Goal: Communication & Community: Answer question/provide support

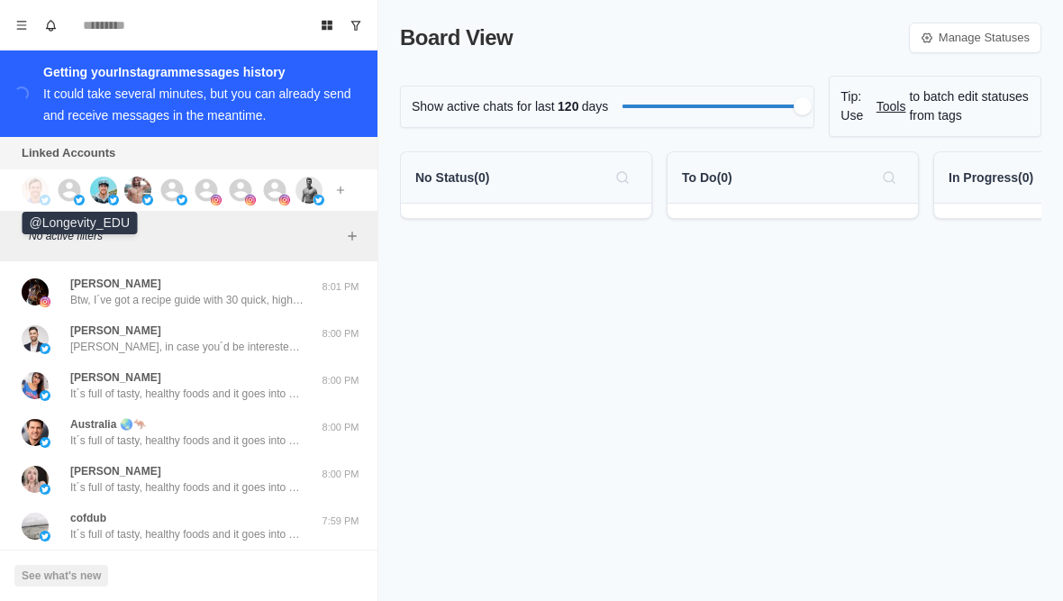
click at [76, 200] on img at bounding box center [79, 200] width 11 height 11
click at [148, 193] on img at bounding box center [137, 190] width 27 height 27
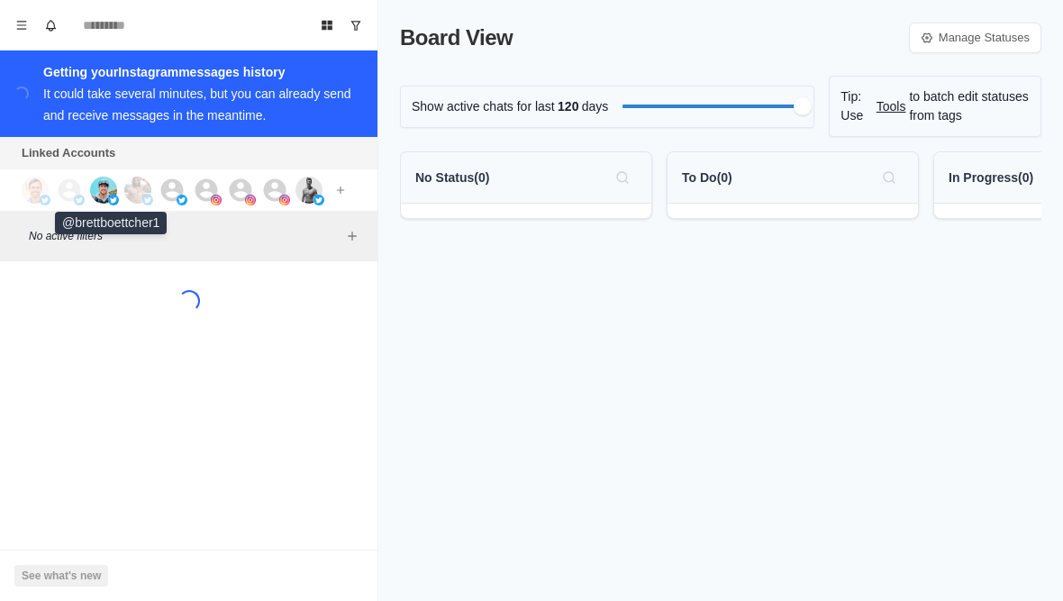
click at [107, 195] on img at bounding box center [103, 190] width 27 height 27
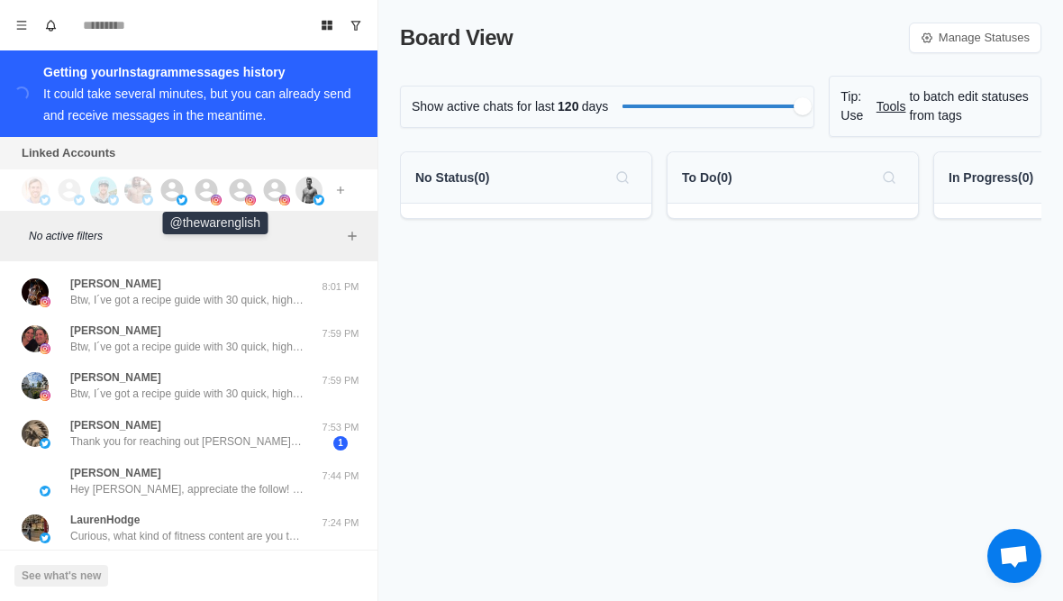
click at [196, 202] on icon at bounding box center [206, 190] width 27 height 27
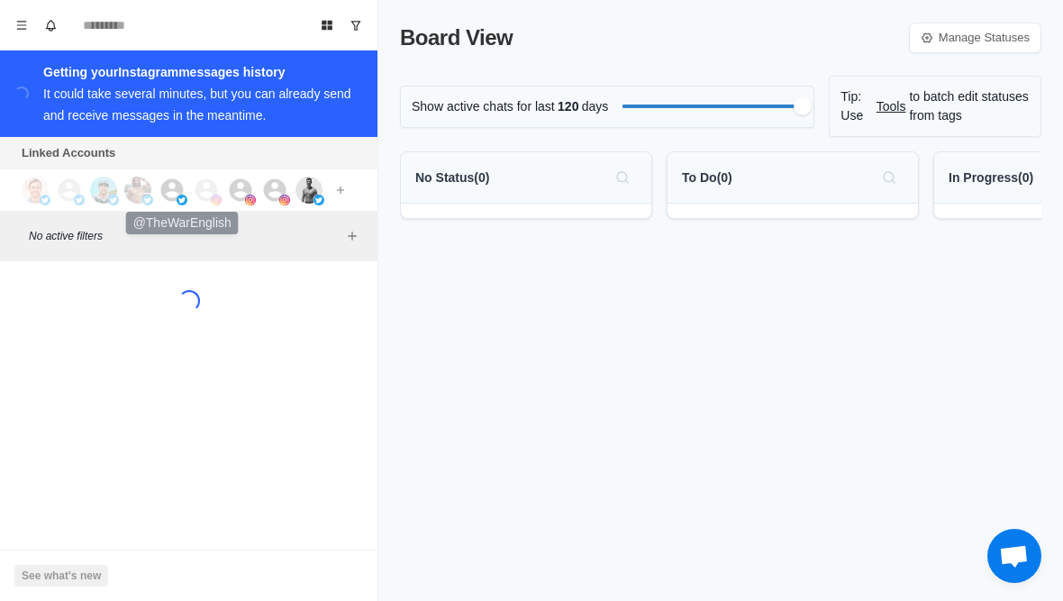
click at [164, 204] on icon at bounding box center [172, 190] width 27 height 27
click at [248, 196] on img at bounding box center [250, 200] width 11 height 11
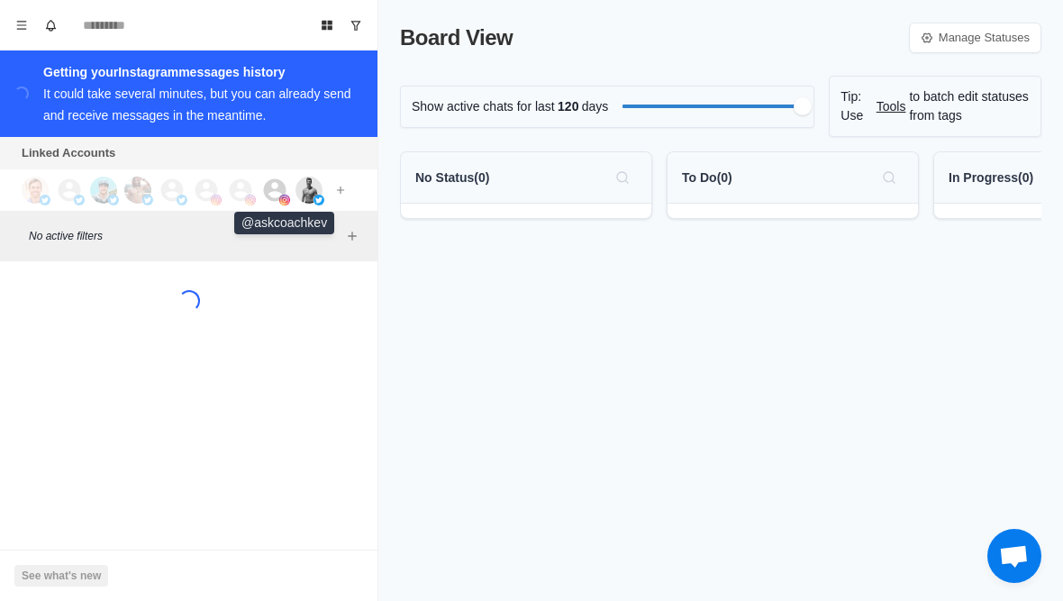
click at [268, 204] on icon at bounding box center [274, 190] width 27 height 27
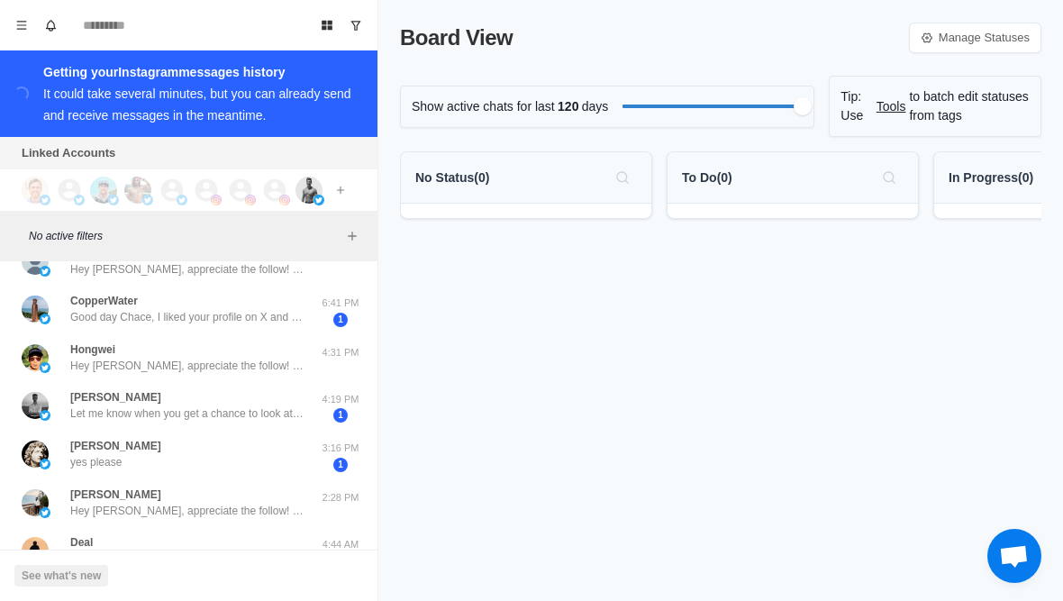
scroll to position [83, 0]
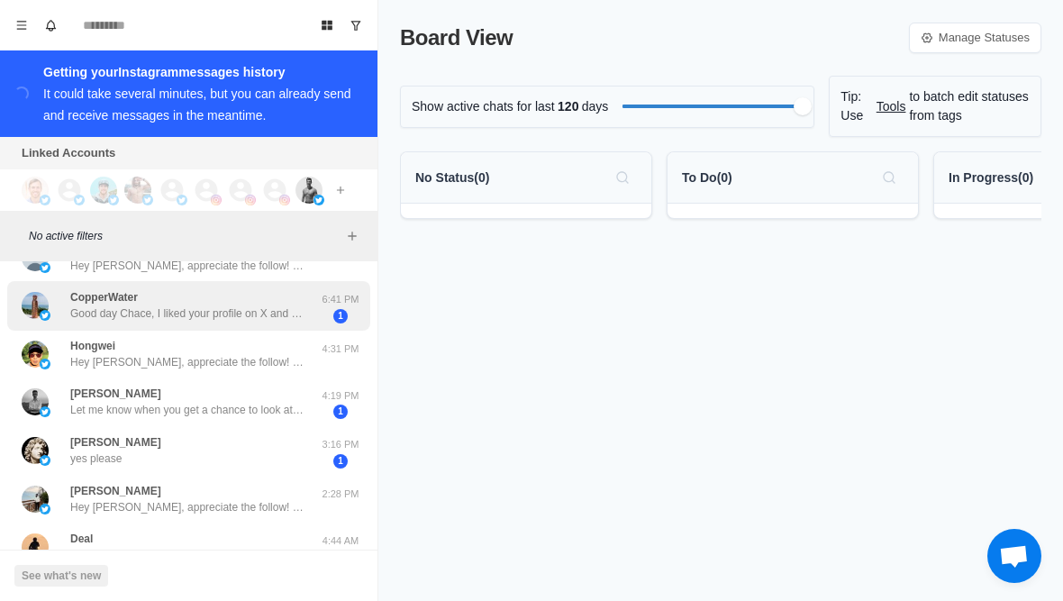
click at [289, 284] on div "CopperWater Good day Chace, I liked your profile on X and wanted to connect. I’…" at bounding box center [188, 306] width 363 height 50
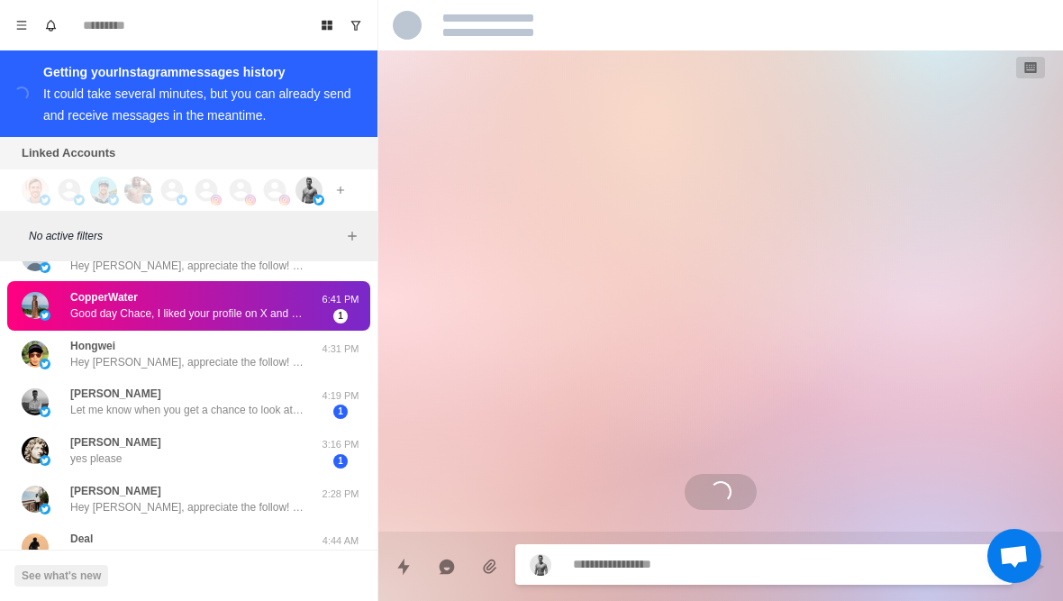
scroll to position [103, 0]
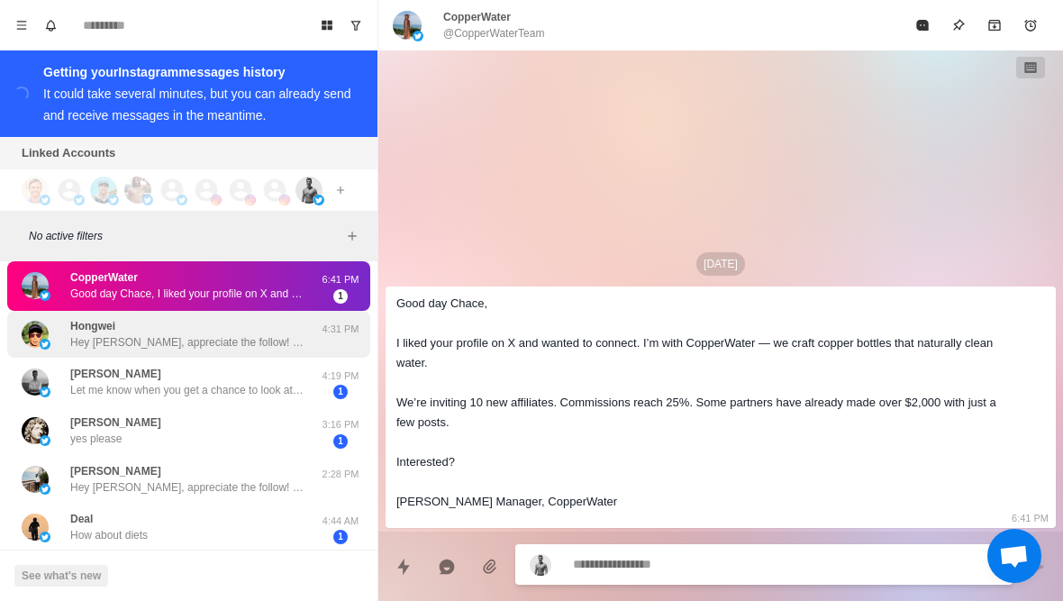
click at [271, 347] on p "Hey Hongwei, appreciate the follow! Want me to share with you my guide to losin…" at bounding box center [187, 342] width 234 height 16
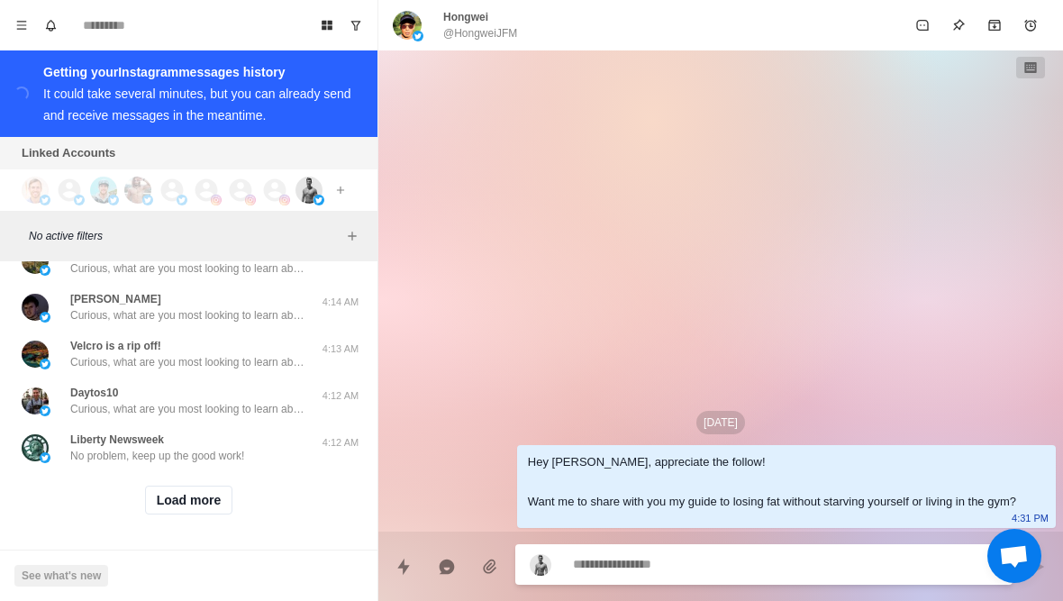
scroll to position [744, 0]
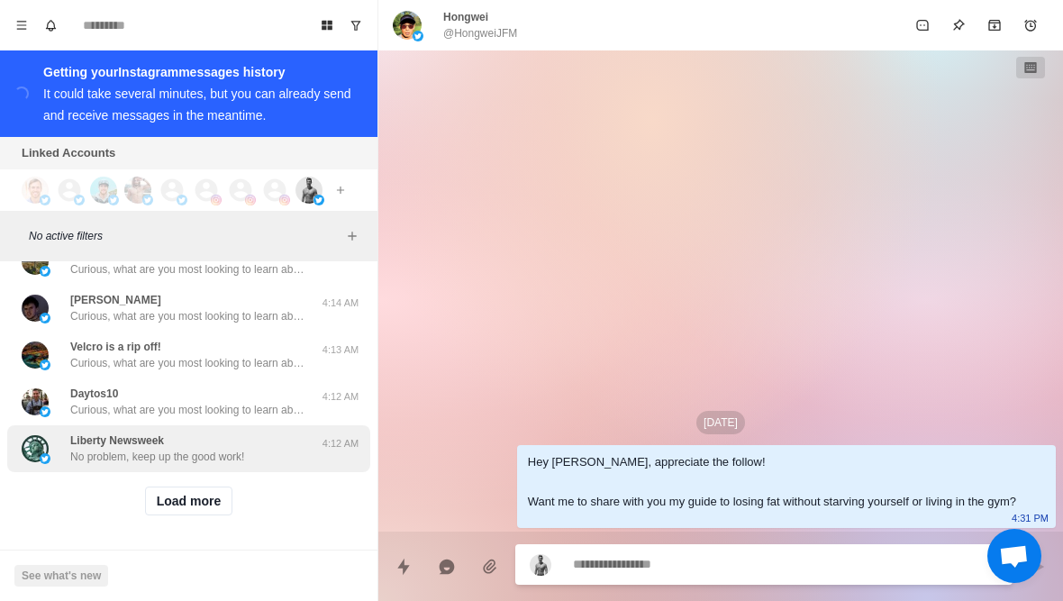
click at [223, 466] on div "Liberty Newsweek No problem, keep up the good work! 4:12 AM" at bounding box center [188, 448] width 363 height 47
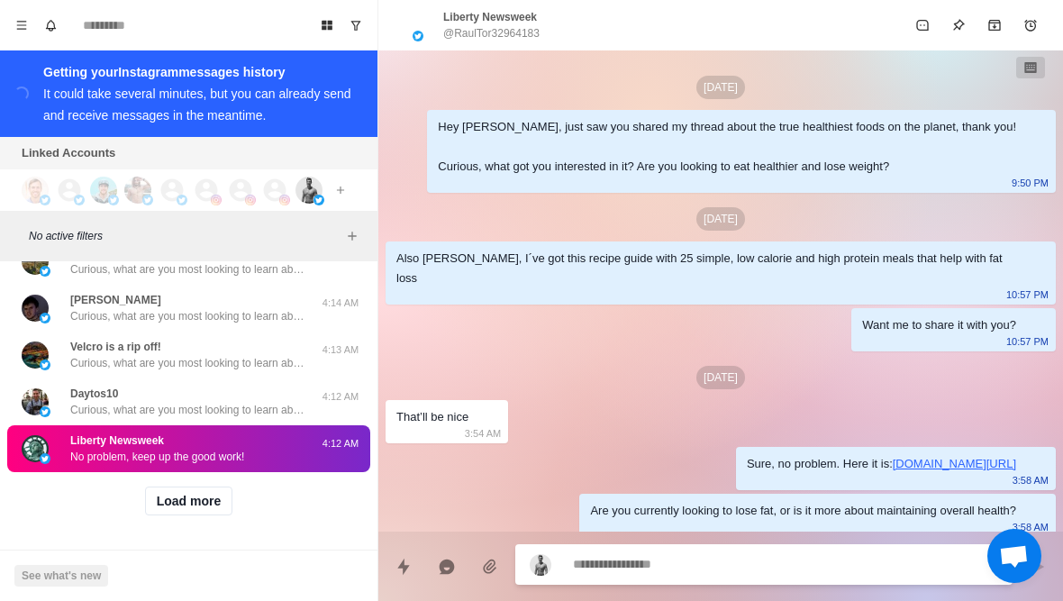
scroll to position [177, 0]
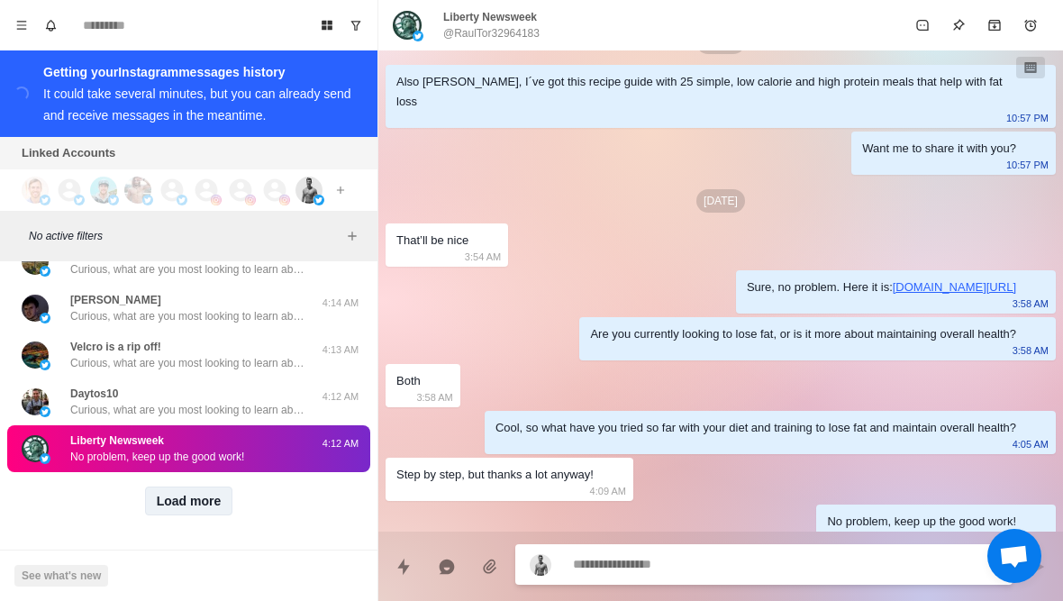
click at [186, 508] on button "Load more" at bounding box center [189, 500] width 88 height 29
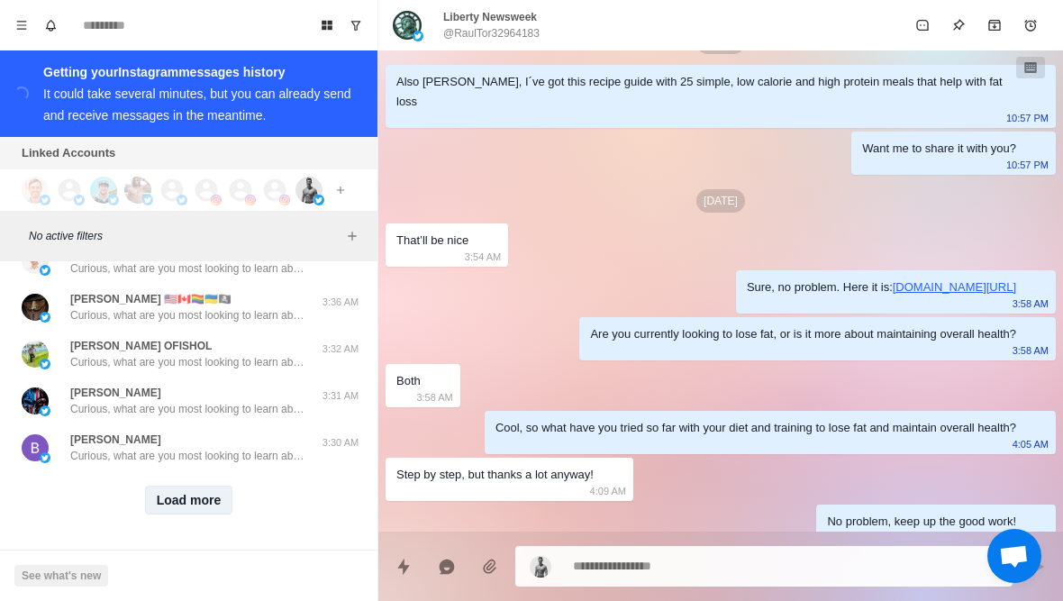
click at [209, 512] on button "Load more" at bounding box center [189, 500] width 88 height 29
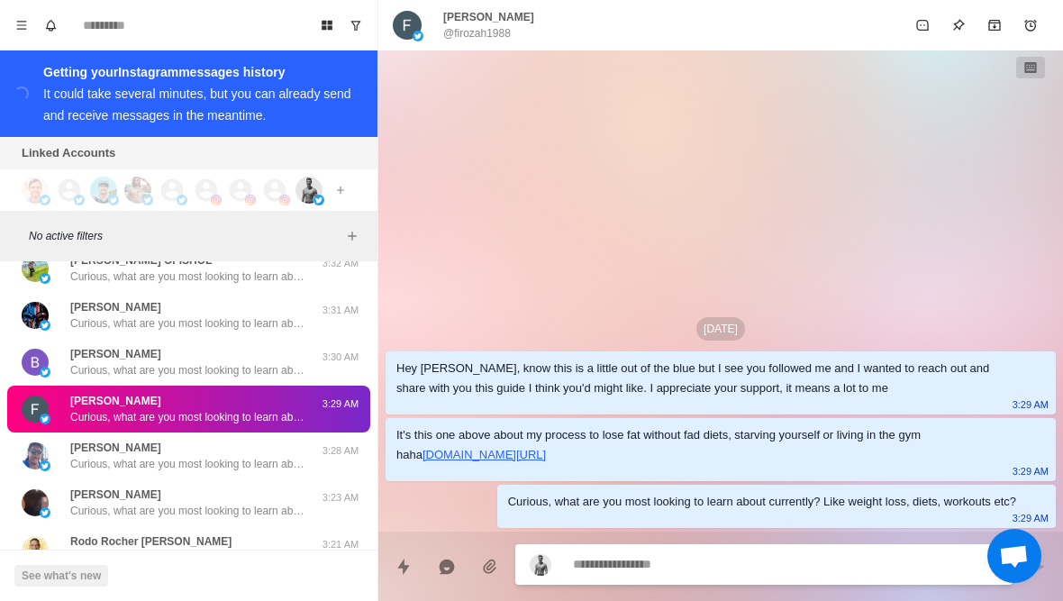
scroll to position [1768, 0]
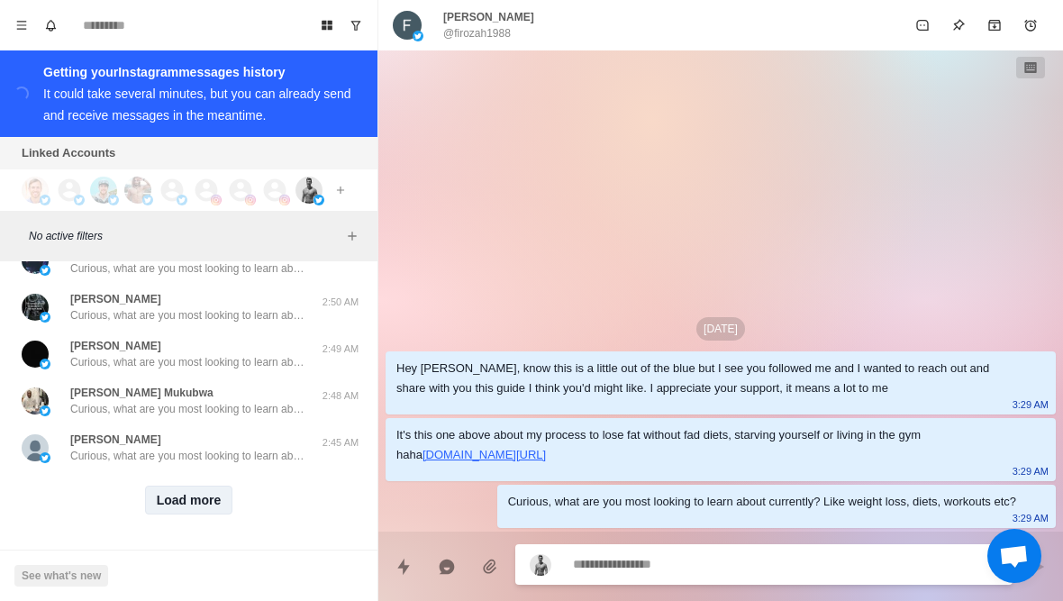
click at [213, 513] on button "Load more" at bounding box center [189, 500] width 88 height 29
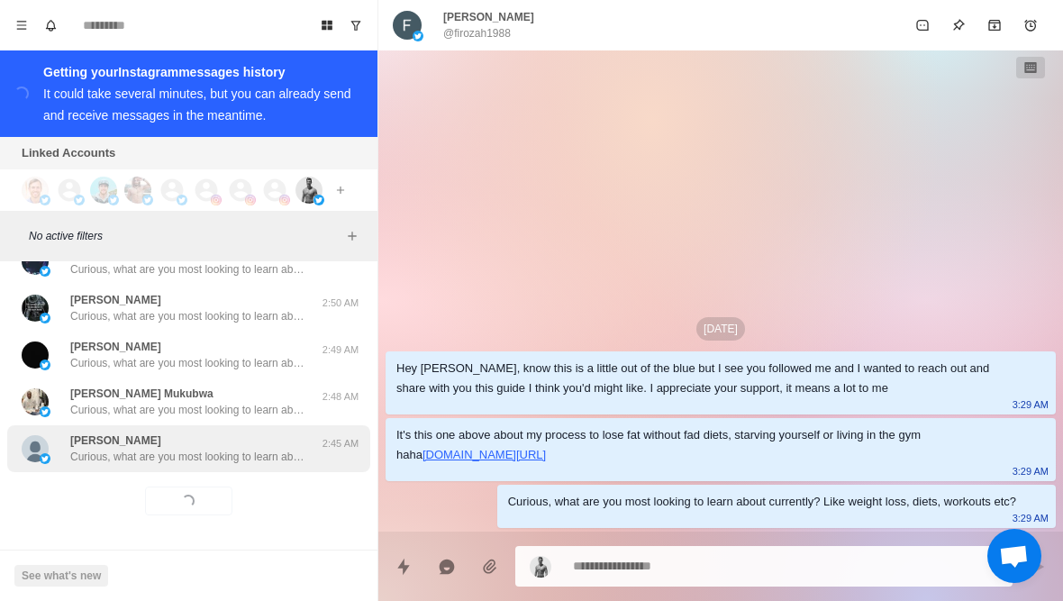
click at [252, 458] on p "Curious, what are you most looking to learn about currently? Like weight loss, …" at bounding box center [187, 457] width 234 height 16
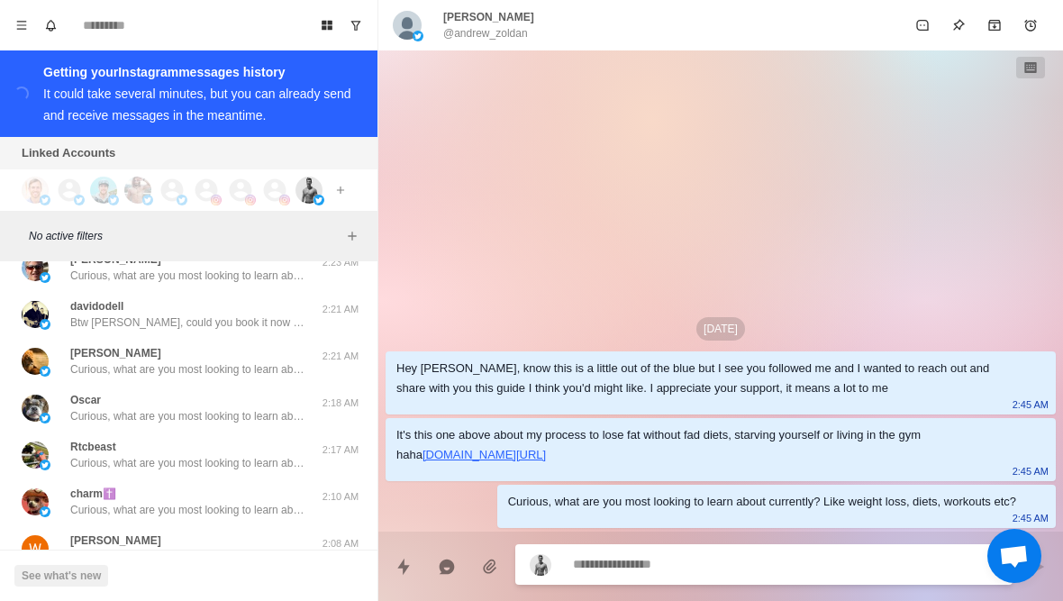
scroll to position [3270, 0]
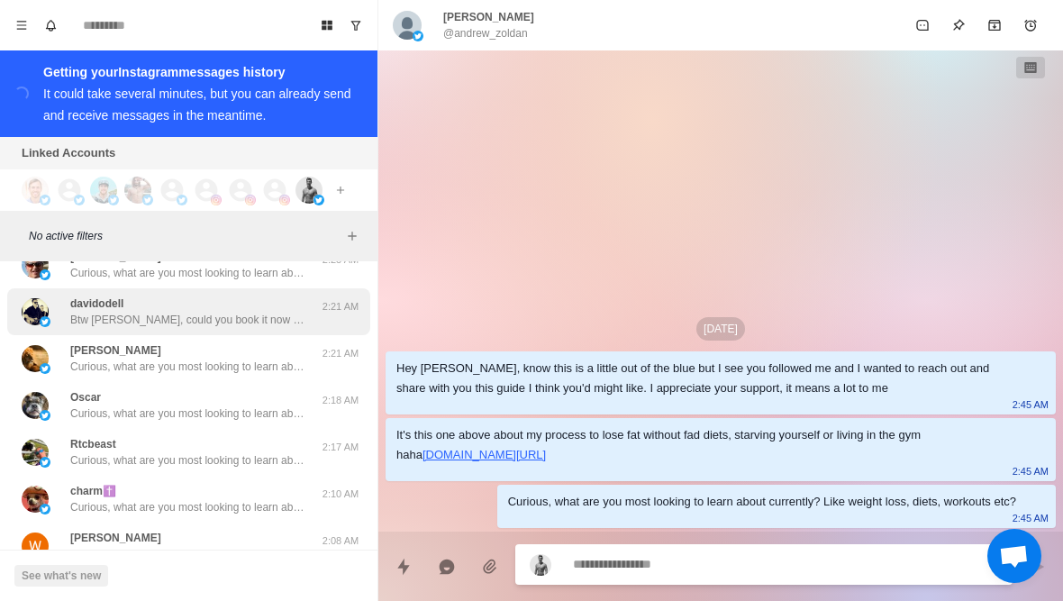
click at [289, 318] on p "Btw David, could you book it now so I can prepare some stuff beforehand? Should…" at bounding box center [187, 320] width 234 height 16
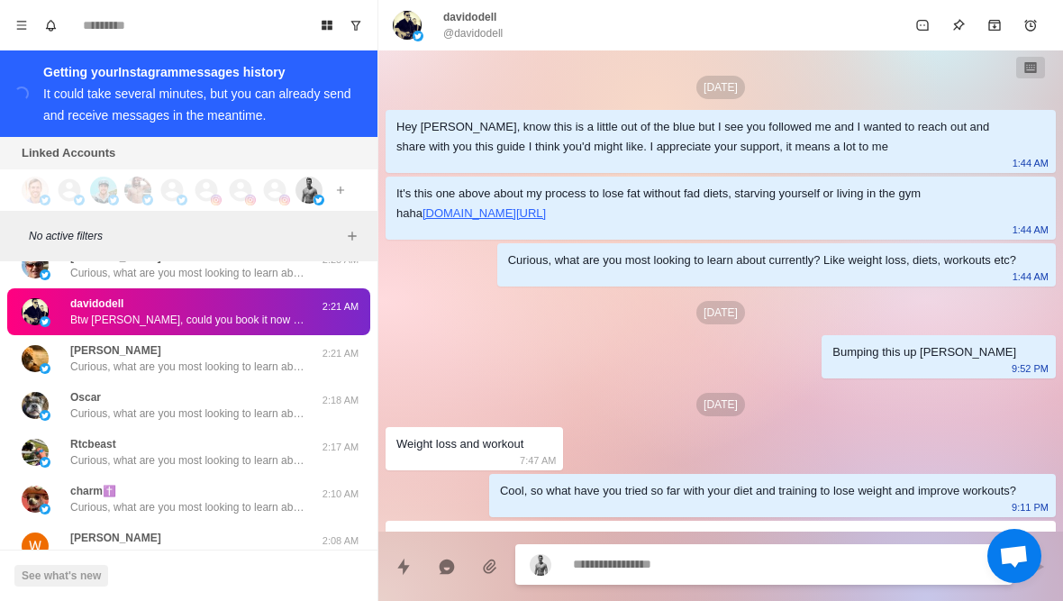
scroll to position [1452, 0]
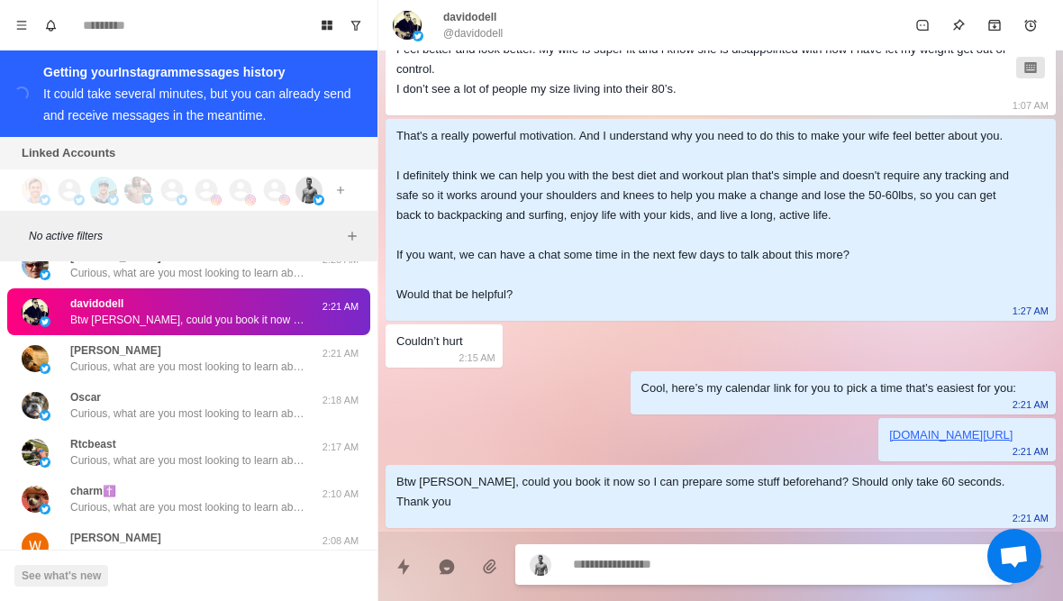
type textarea "*"
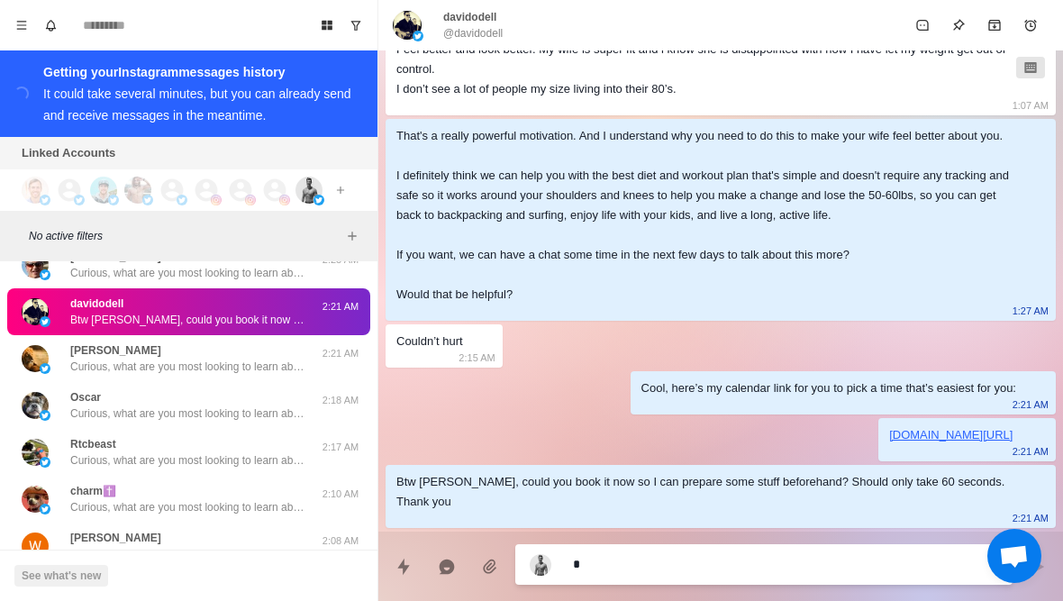
type textarea "*"
type textarea "**"
type textarea "*"
type textarea "***"
type textarea "*"
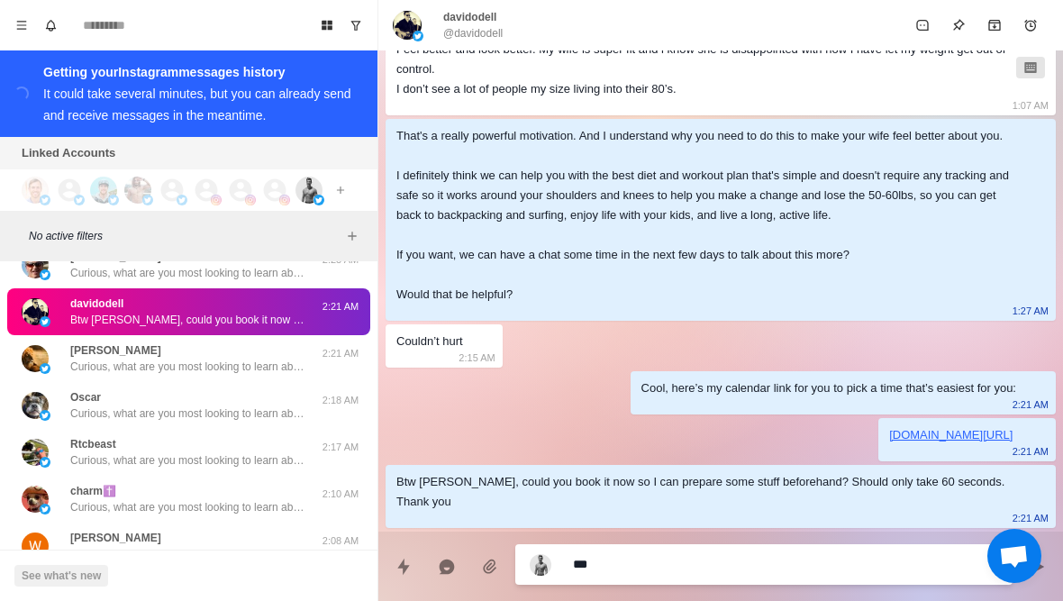
type textarea "**********"
type textarea "*"
type textarea "**********"
type textarea "*"
type textarea "**********"
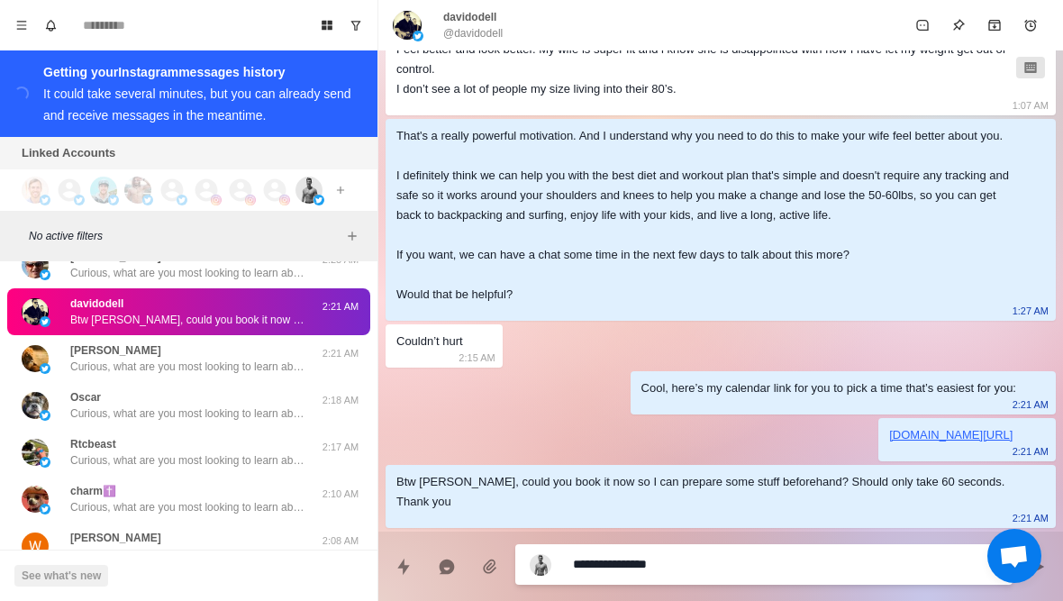
type textarea "*"
type textarea "**********"
type textarea "*"
type textarea "**********"
type textarea "*"
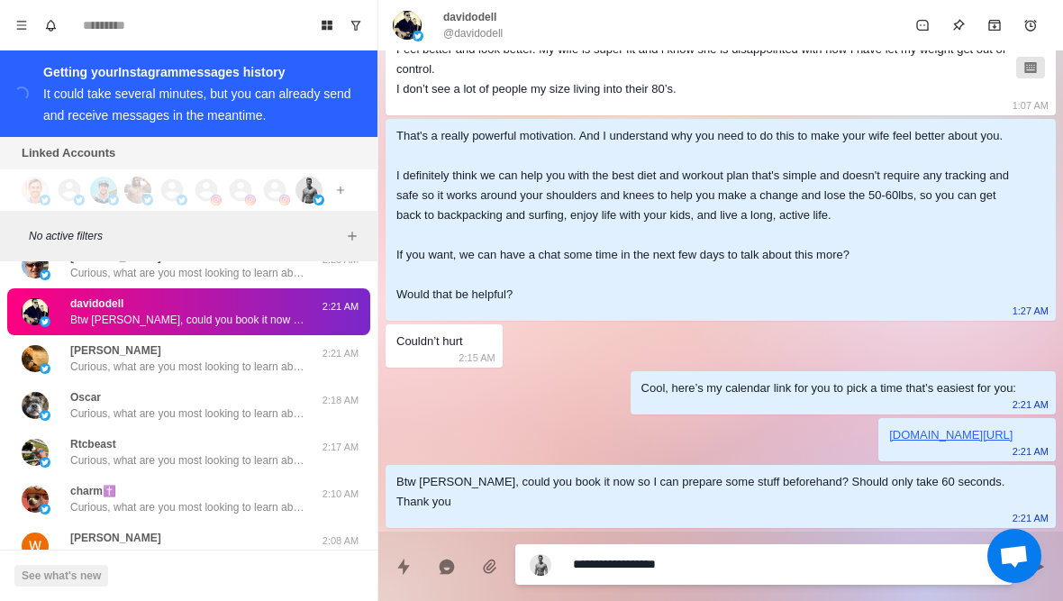
type textarea "**********"
type textarea "*"
type textarea "**********"
type textarea "*"
type textarea "**********"
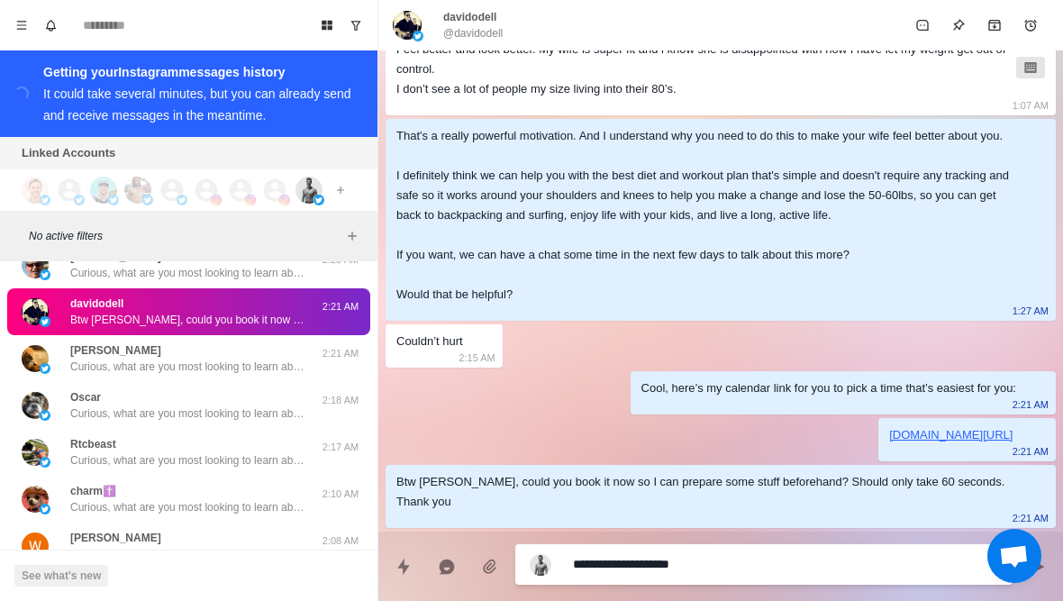
type textarea "*"
type textarea "**********"
type textarea "*"
type textarea "**********"
type textarea "*"
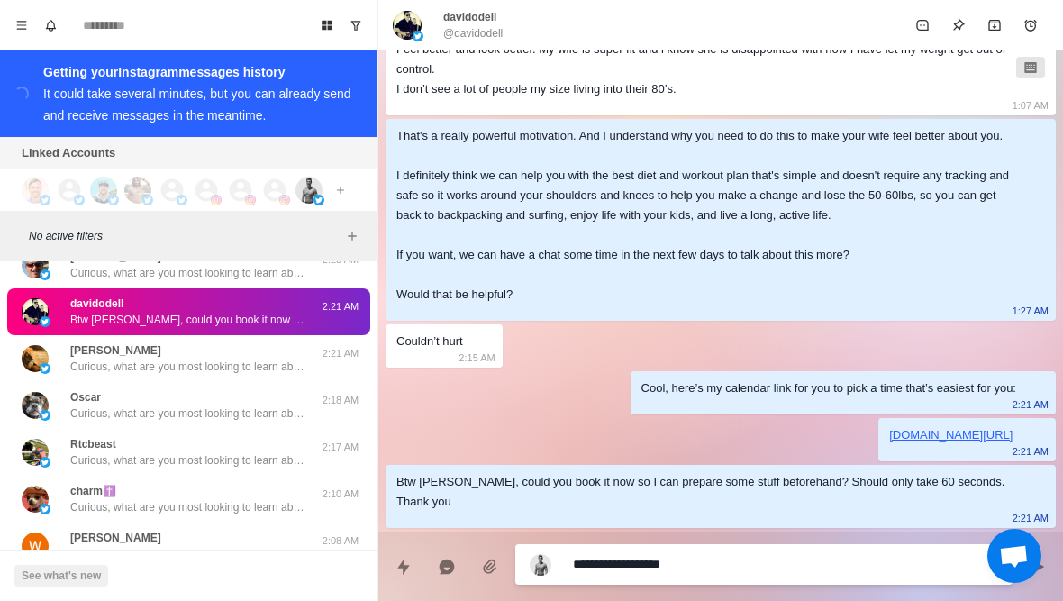
type textarea "**********"
type textarea "*"
type textarea "**********"
type textarea "*"
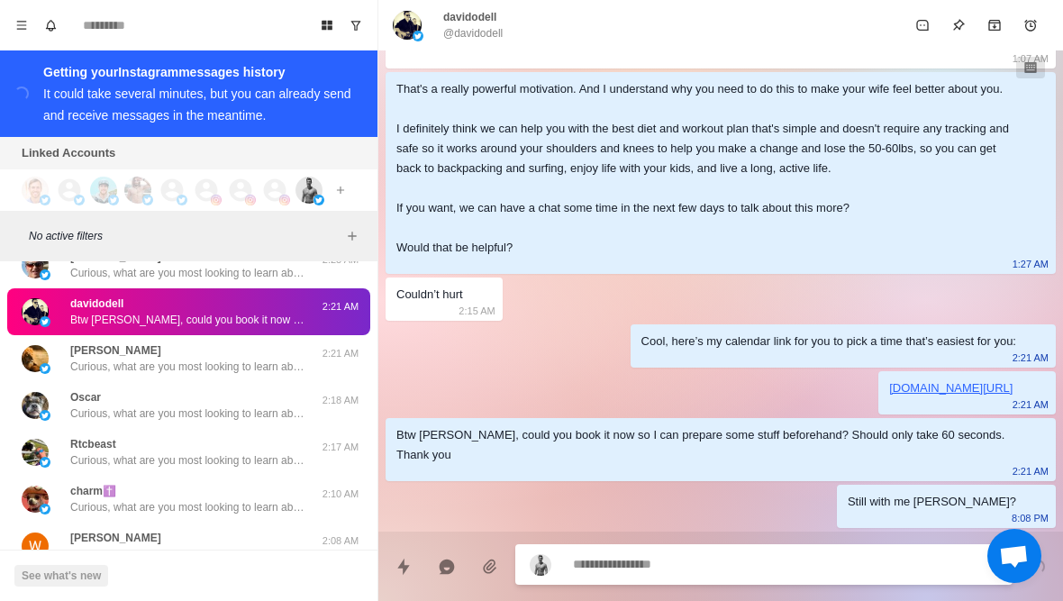
scroll to position [1499, 0]
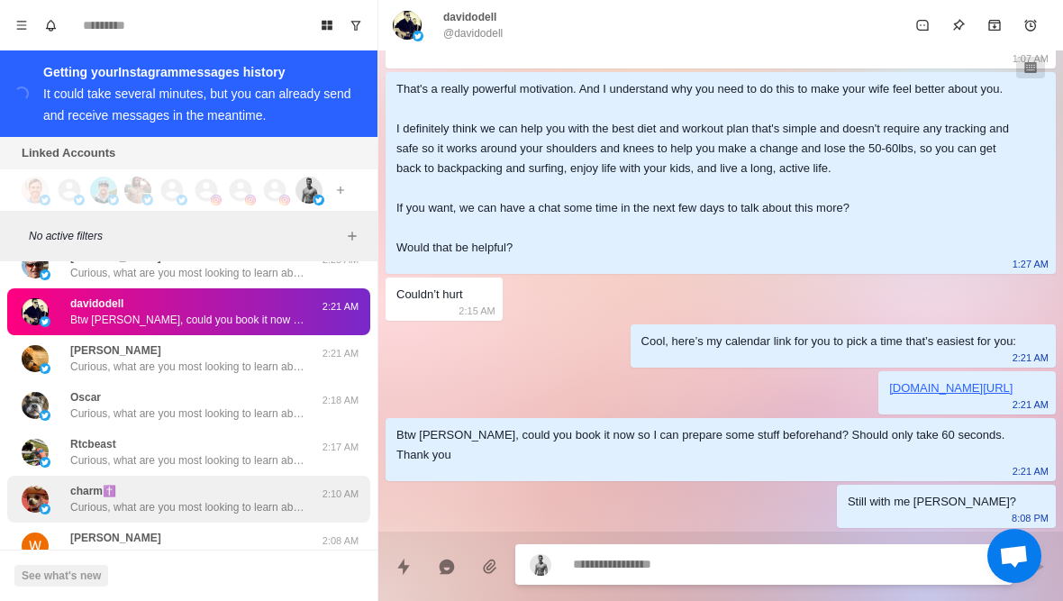
click at [106, 504] on p "Curious, what are you most looking to learn about currently? Like weight loss, …" at bounding box center [187, 507] width 234 height 16
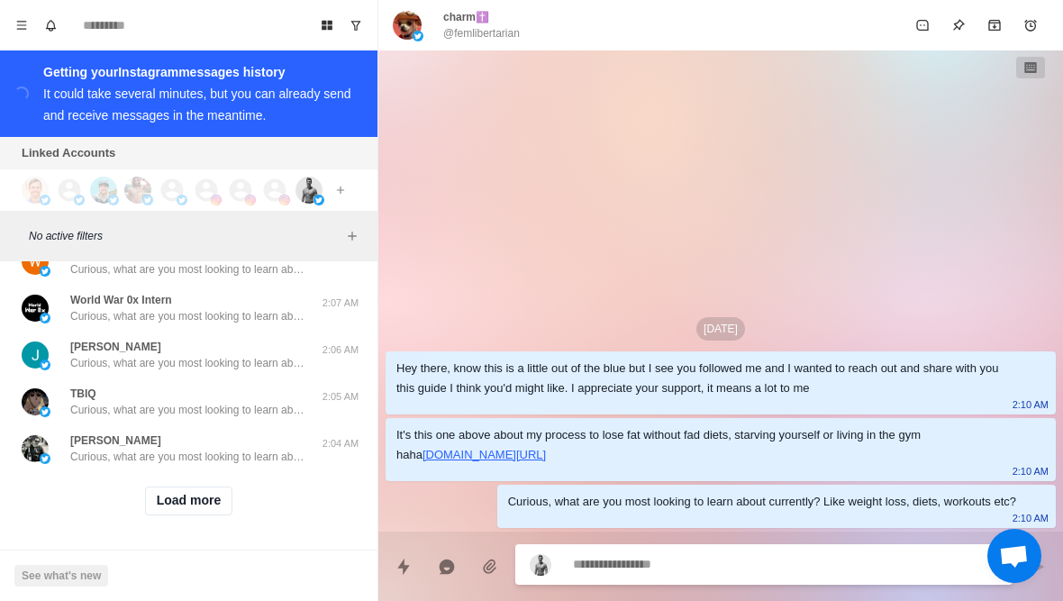
scroll to position [3553, 0]
click at [210, 513] on button "Load more" at bounding box center [189, 500] width 88 height 29
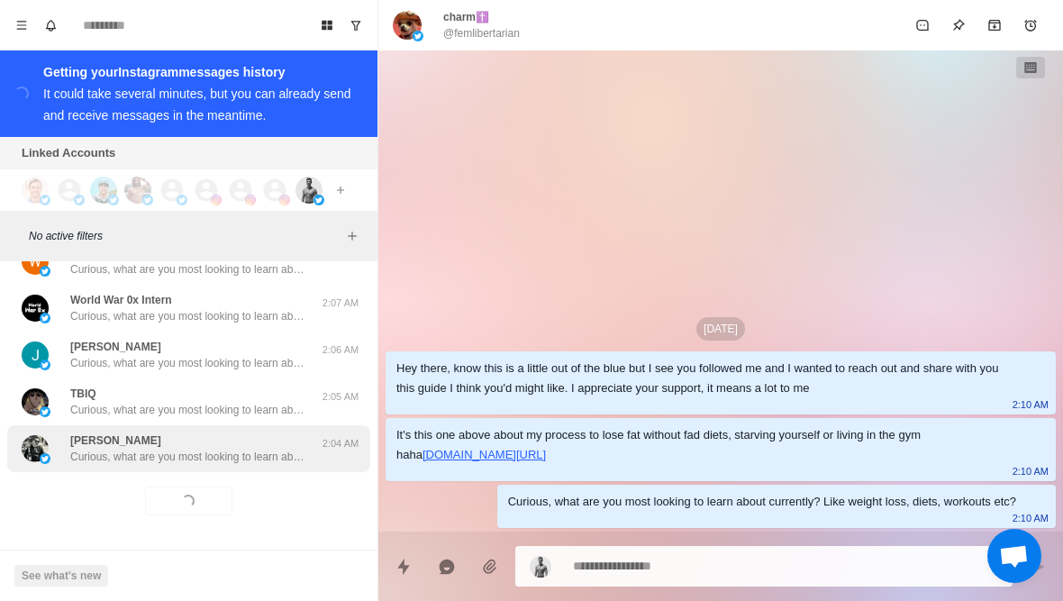
click at [274, 451] on p "Curious, what are you most looking to learn about currently? Like weight loss, …" at bounding box center [187, 457] width 234 height 16
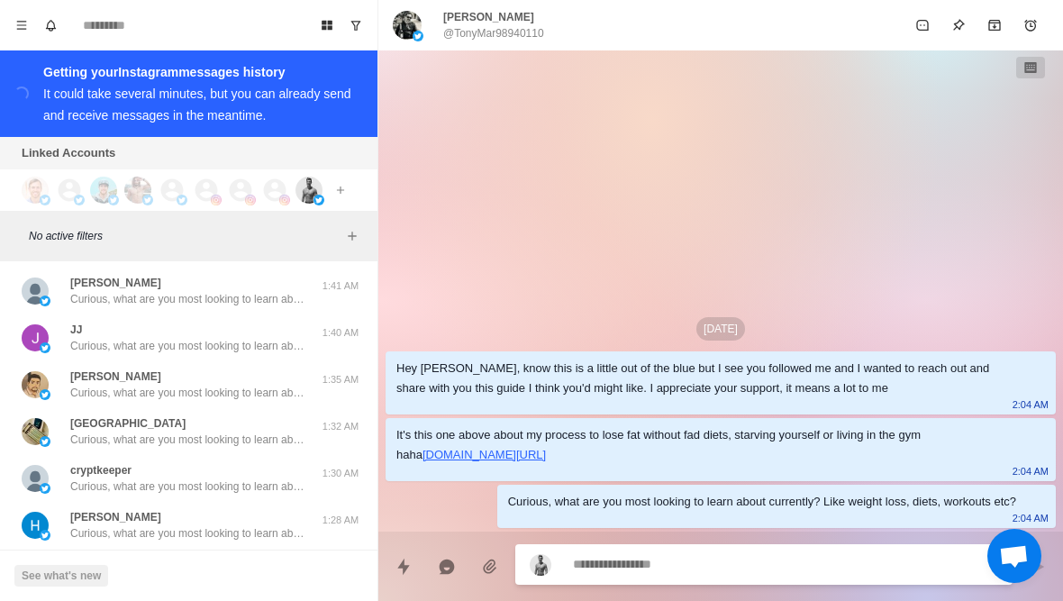
scroll to position [4346, 0]
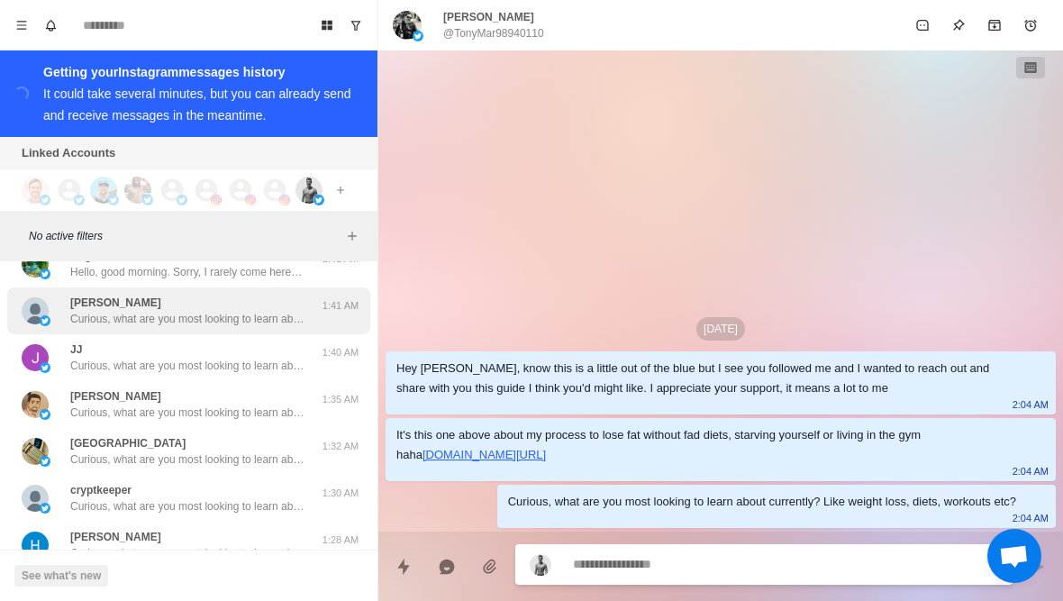
click at [265, 324] on p "Curious, what are you most looking to learn about currently? Like weight loss, …" at bounding box center [187, 319] width 234 height 16
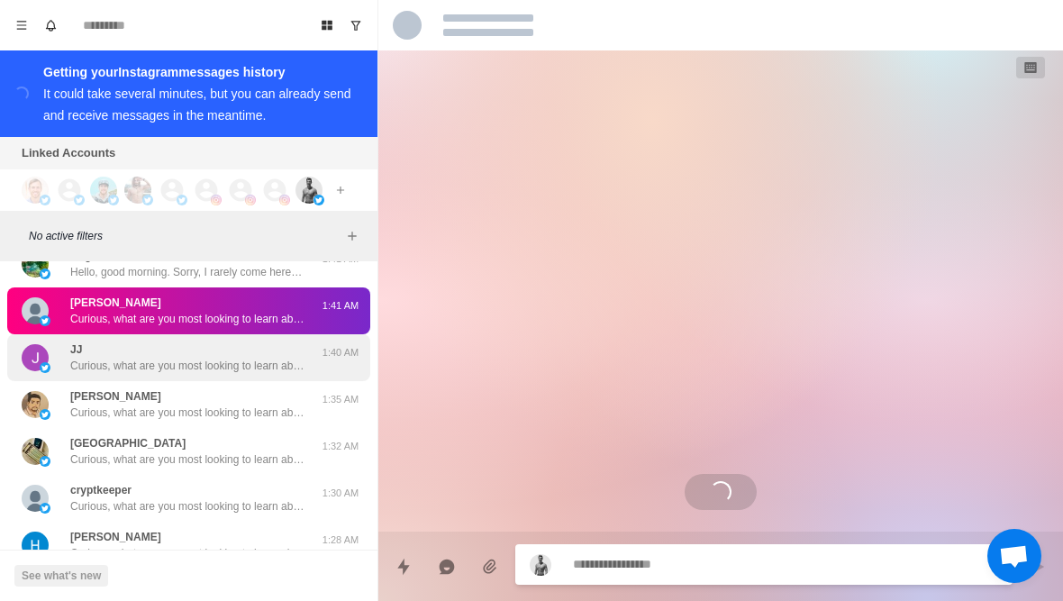
click at [71, 374] on div "JJ Curious, what are you most looking to learn about currently? Like weight los…" at bounding box center [188, 357] width 363 height 47
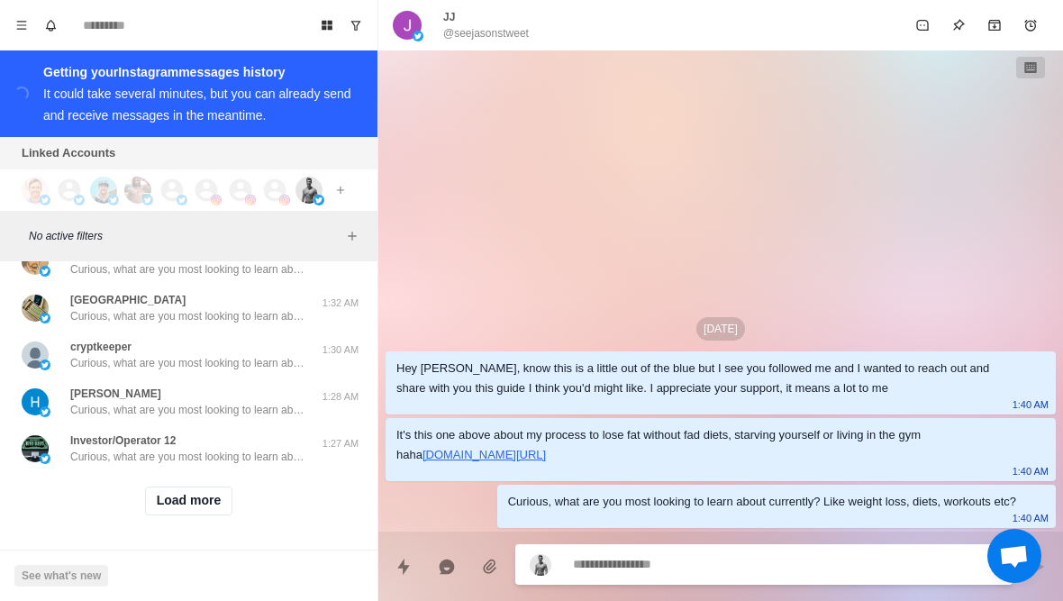
scroll to position [4489, 0]
click at [164, 496] on button "Load more" at bounding box center [189, 500] width 88 height 29
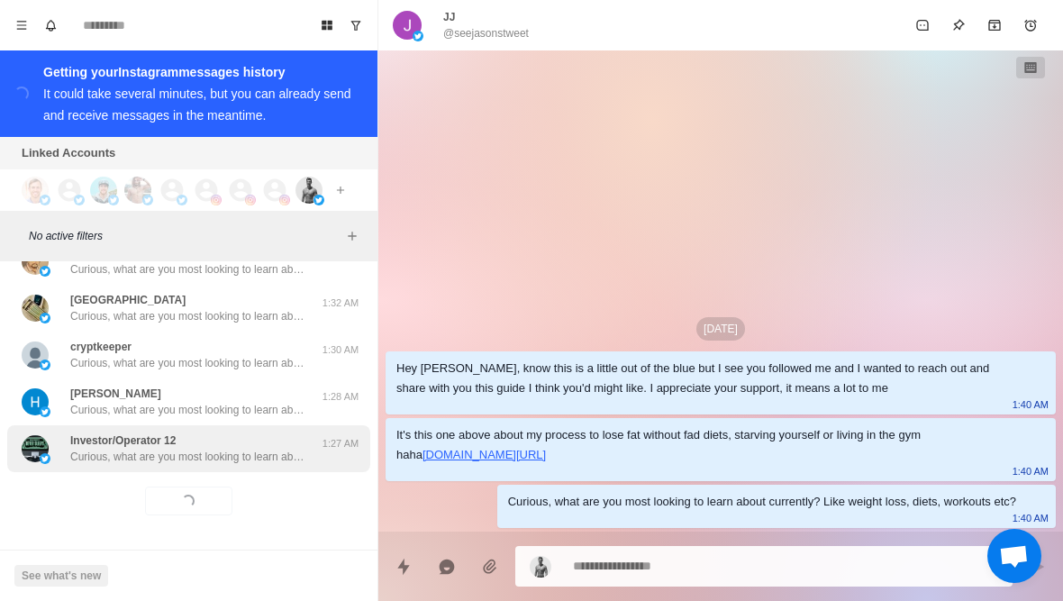
click at [124, 449] on p "Curious, what are you most looking to learn about currently? Like weight loss, …" at bounding box center [187, 457] width 234 height 16
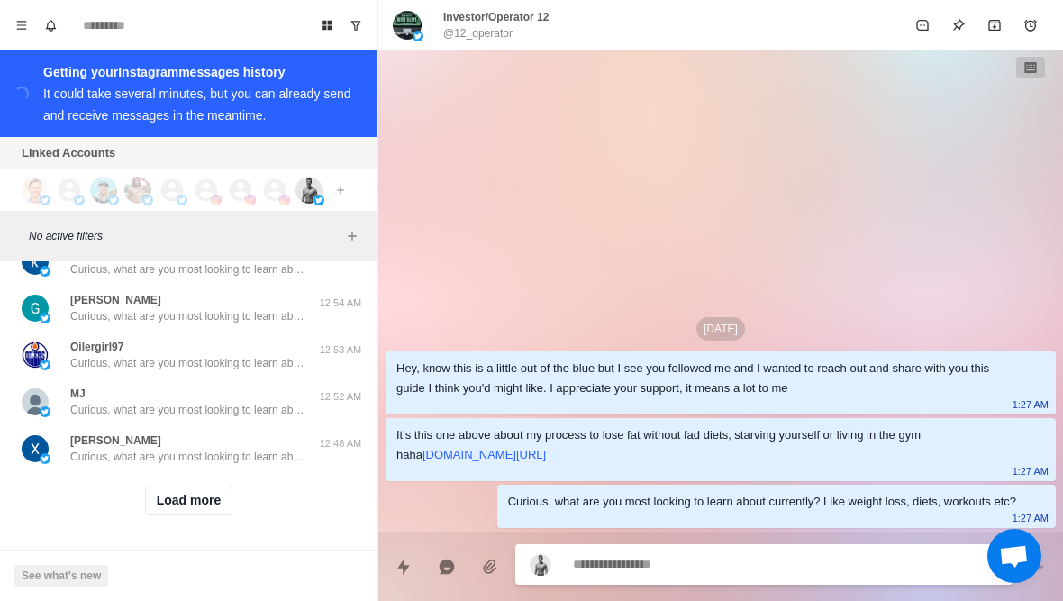
scroll to position [5426, 0]
click at [167, 502] on button "Load more" at bounding box center [189, 500] width 88 height 29
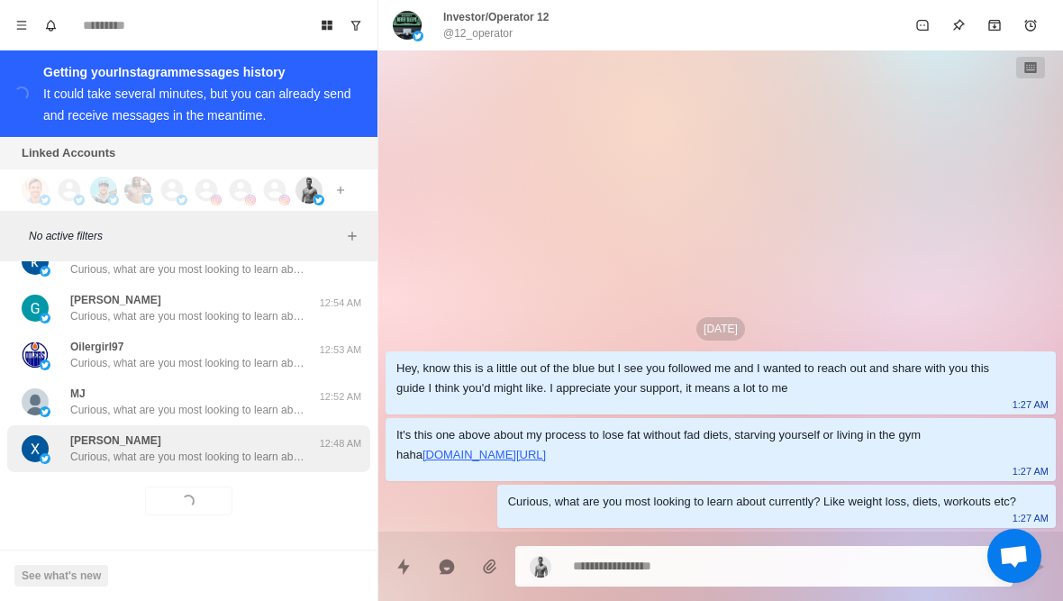
click at [132, 455] on p "Curious, what are you most looking to learn about currently? Like weight loss, …" at bounding box center [187, 457] width 234 height 16
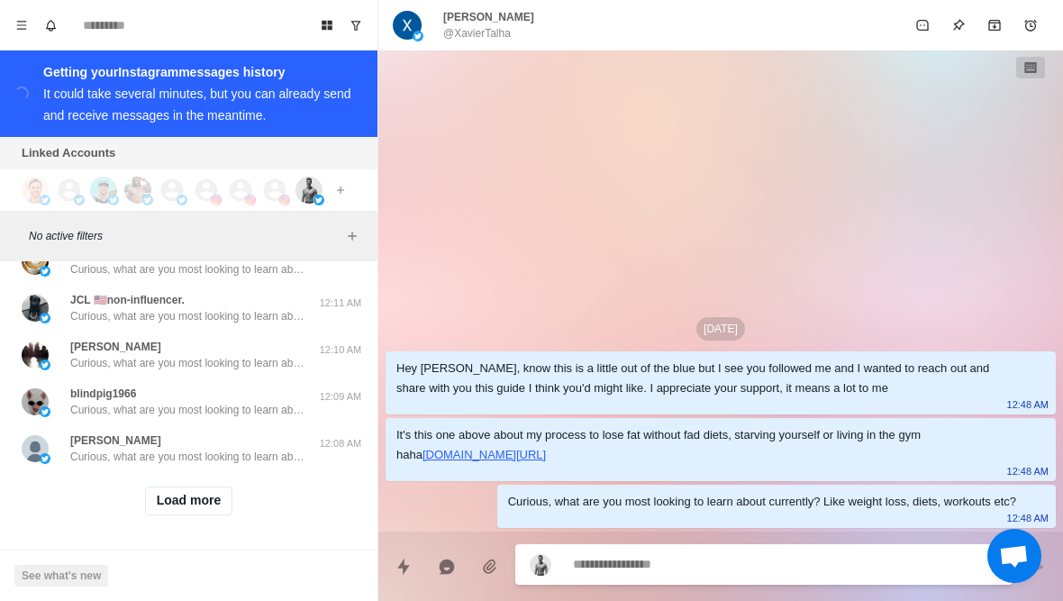
scroll to position [6363, 0]
click at [173, 506] on button "Load more" at bounding box center [189, 500] width 88 height 29
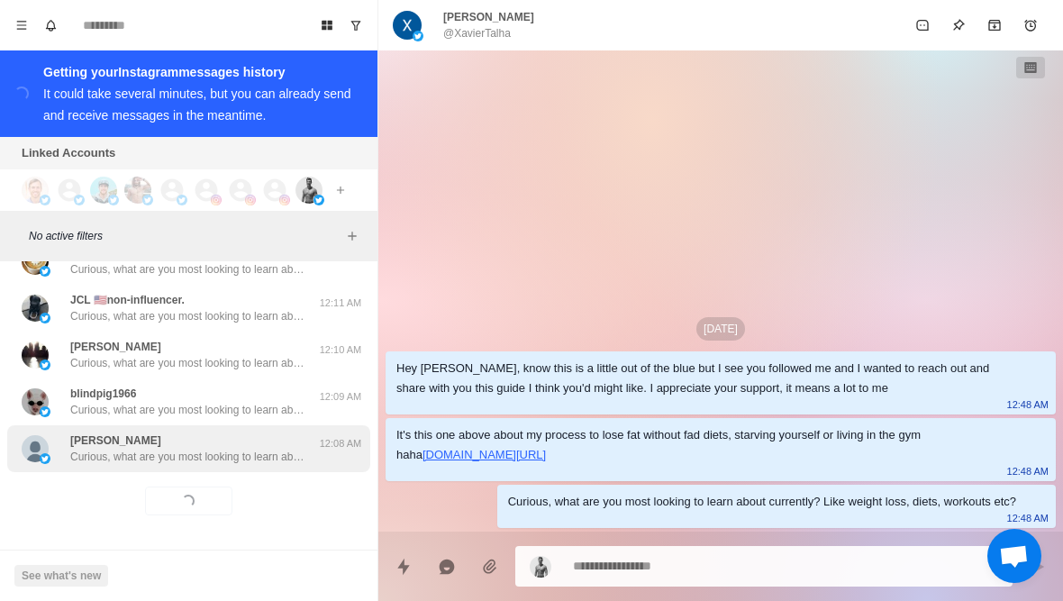
click at [137, 458] on p "Curious, what are you most looking to learn about currently? Like weight loss, …" at bounding box center [187, 457] width 234 height 16
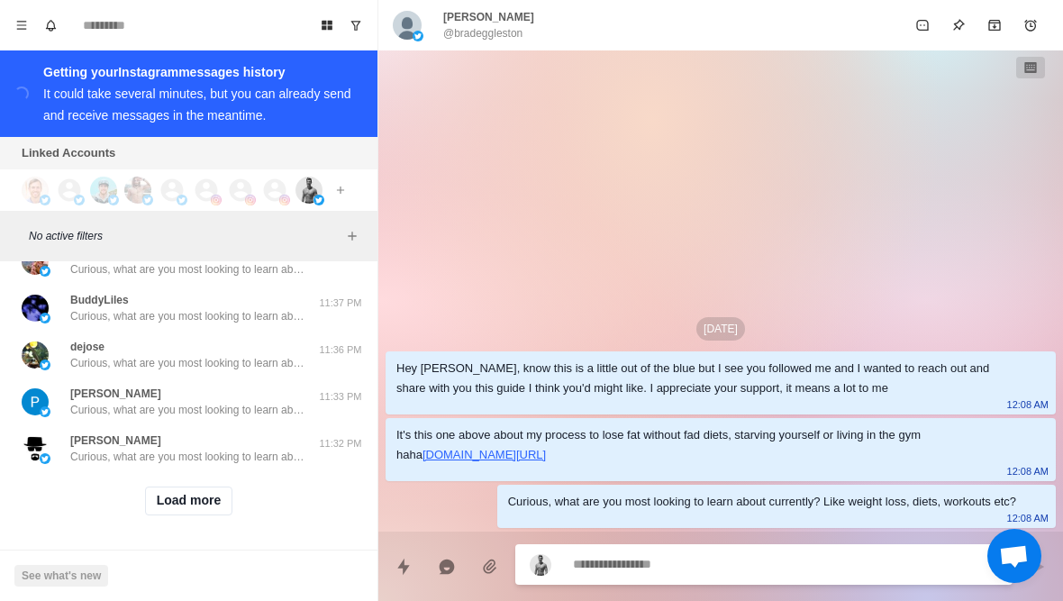
scroll to position [7300, 0]
click at [174, 503] on button "Load more" at bounding box center [189, 500] width 88 height 29
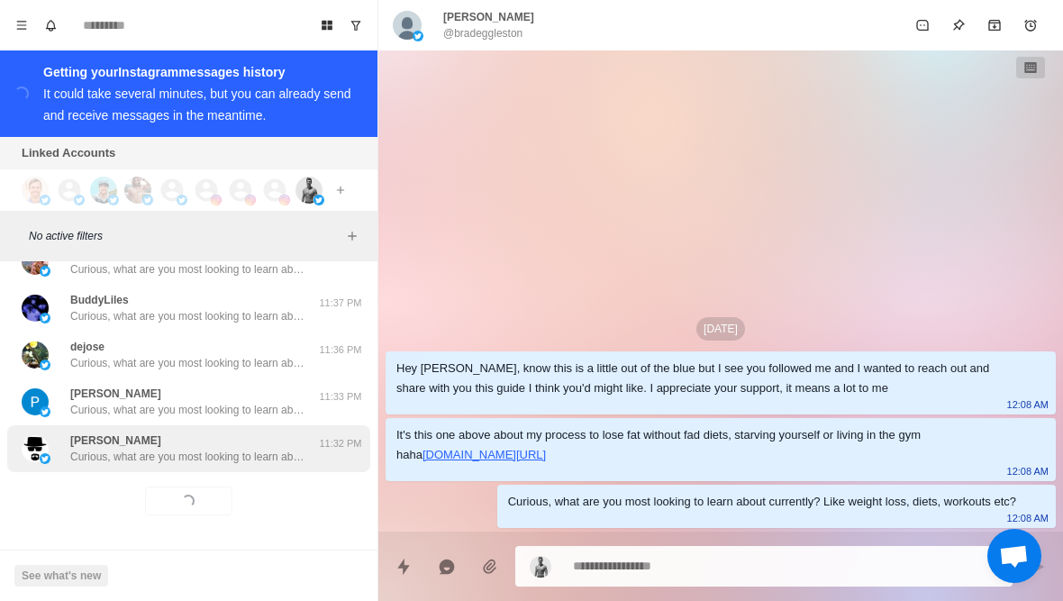
click at [114, 442] on p "Walter White" at bounding box center [115, 440] width 91 height 16
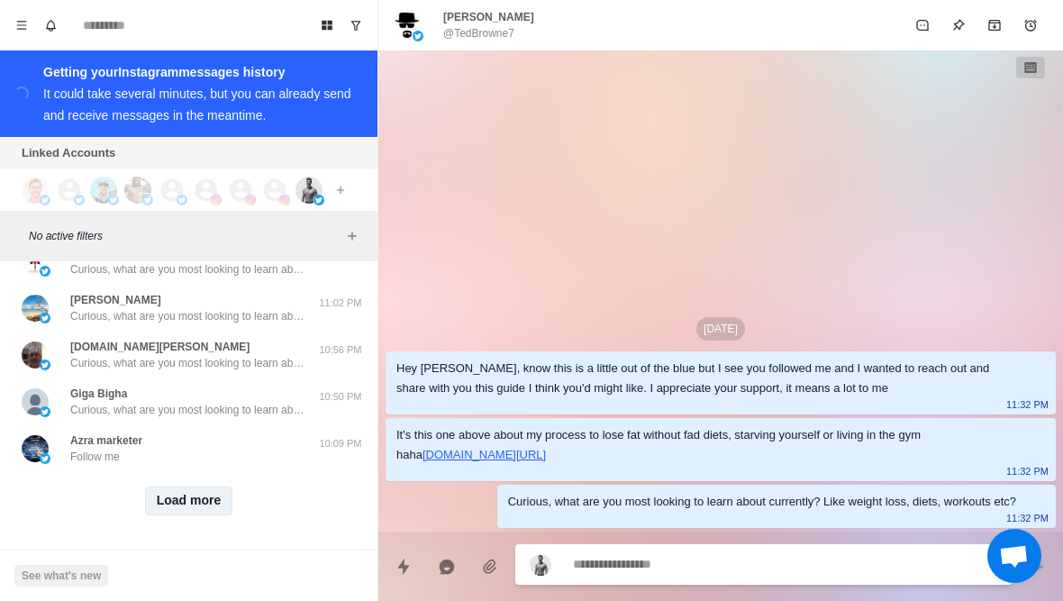
click at [175, 510] on button "Load more" at bounding box center [189, 500] width 88 height 29
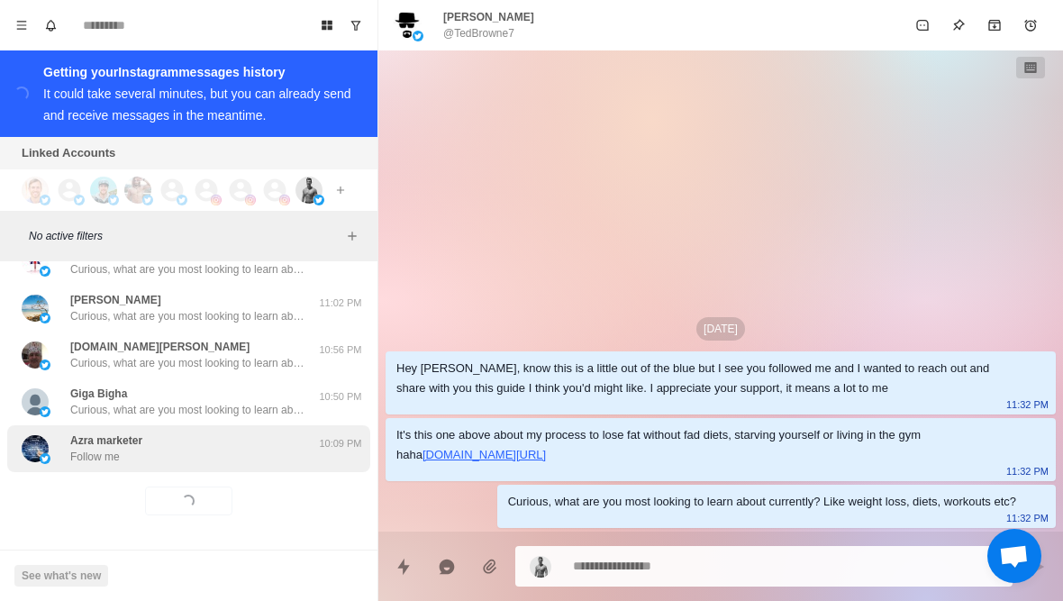
click at [136, 458] on div "Azra marketer Follow me" at bounding box center [106, 448] width 72 height 32
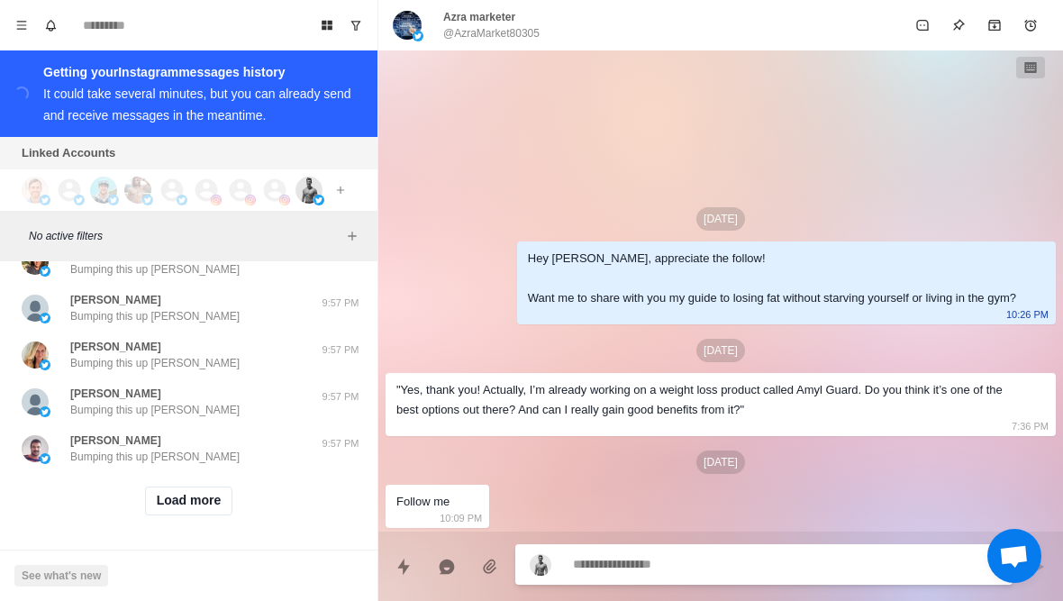
scroll to position [9174, 0]
click at [151, 495] on button "Load more" at bounding box center [189, 500] width 88 height 29
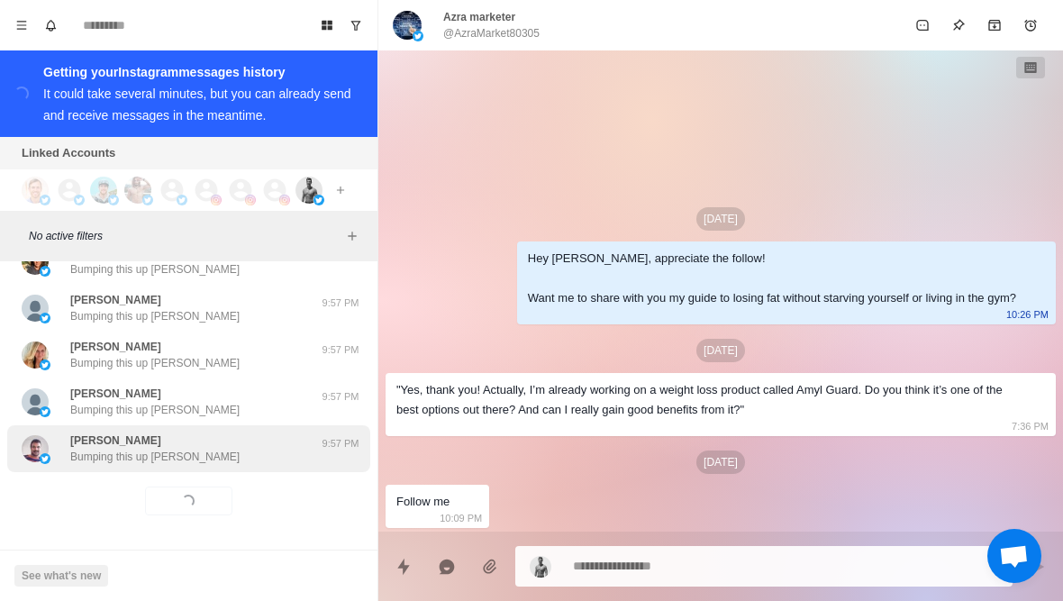
click at [123, 460] on p "Bumping this up Chandra" at bounding box center [154, 457] width 169 height 16
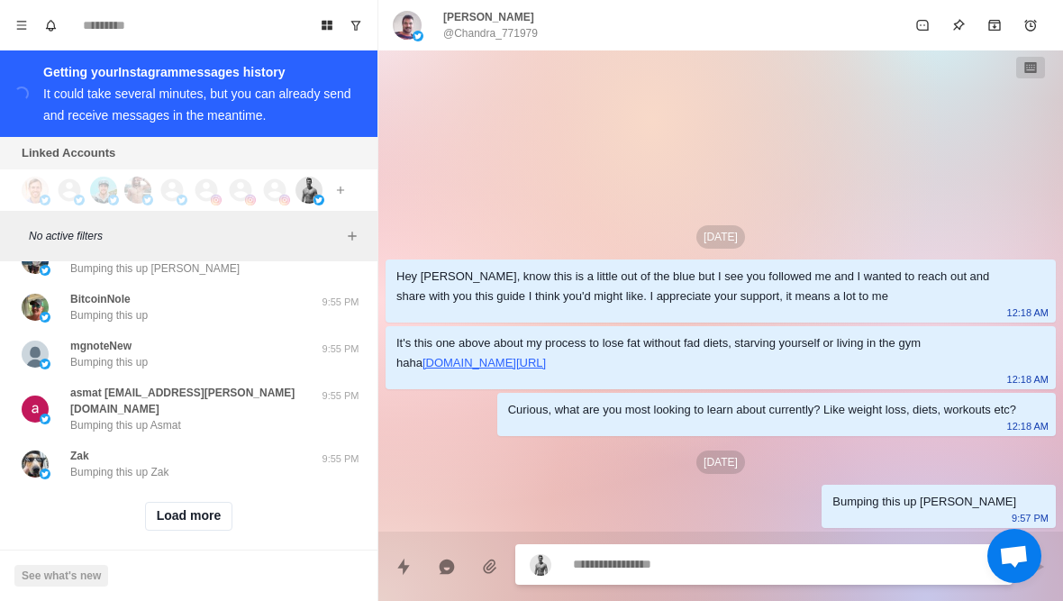
scroll to position [10110, 0]
click at [145, 506] on button "Load more" at bounding box center [189, 517] width 88 height 29
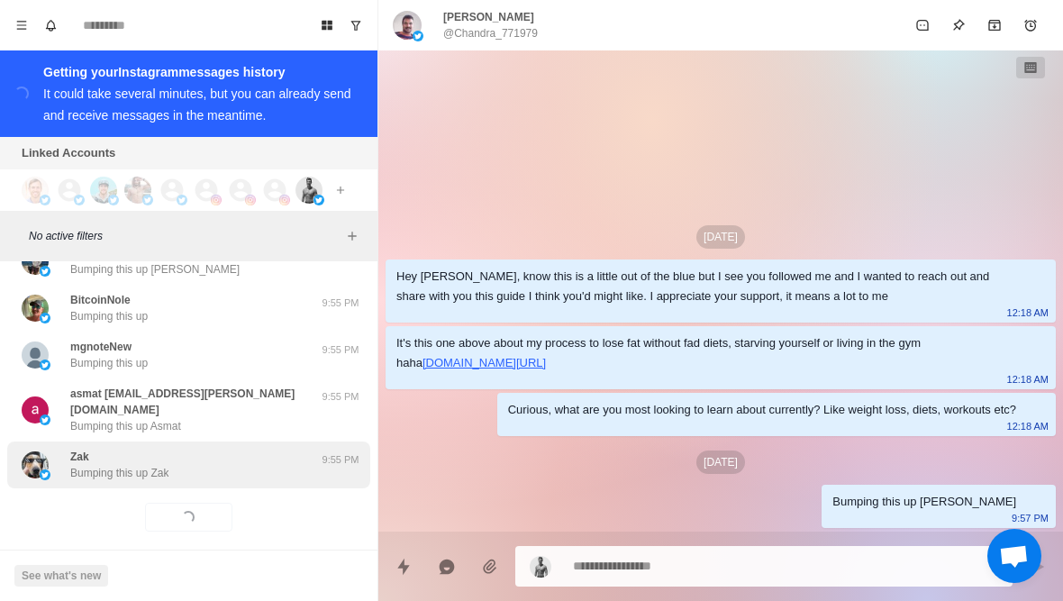
click at [95, 465] on p "Bumping this up Zak" at bounding box center [119, 473] width 98 height 16
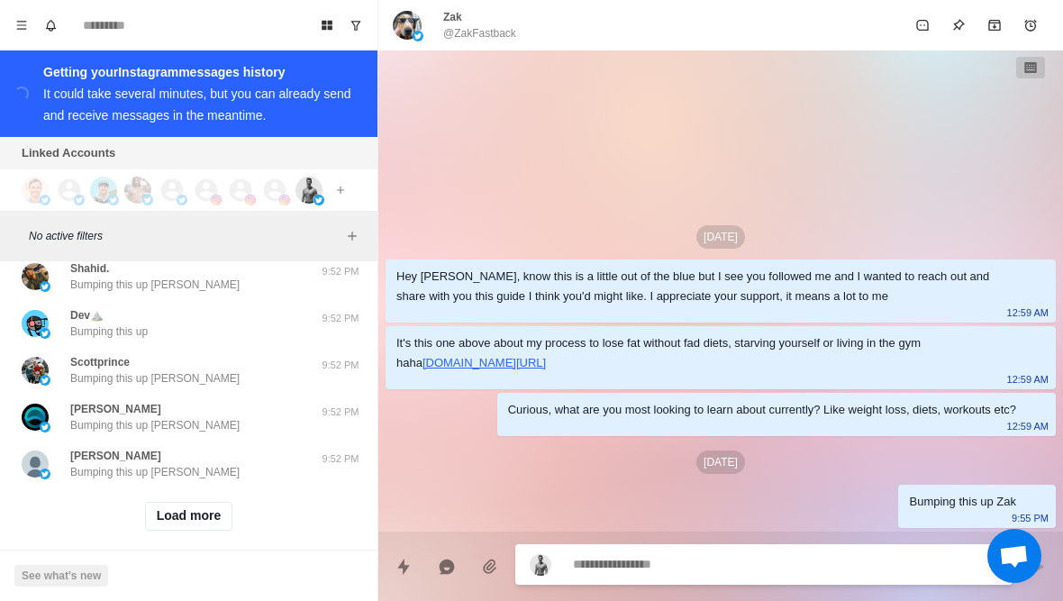
scroll to position [11047, 0]
click at [167, 503] on button "Load more" at bounding box center [189, 517] width 88 height 29
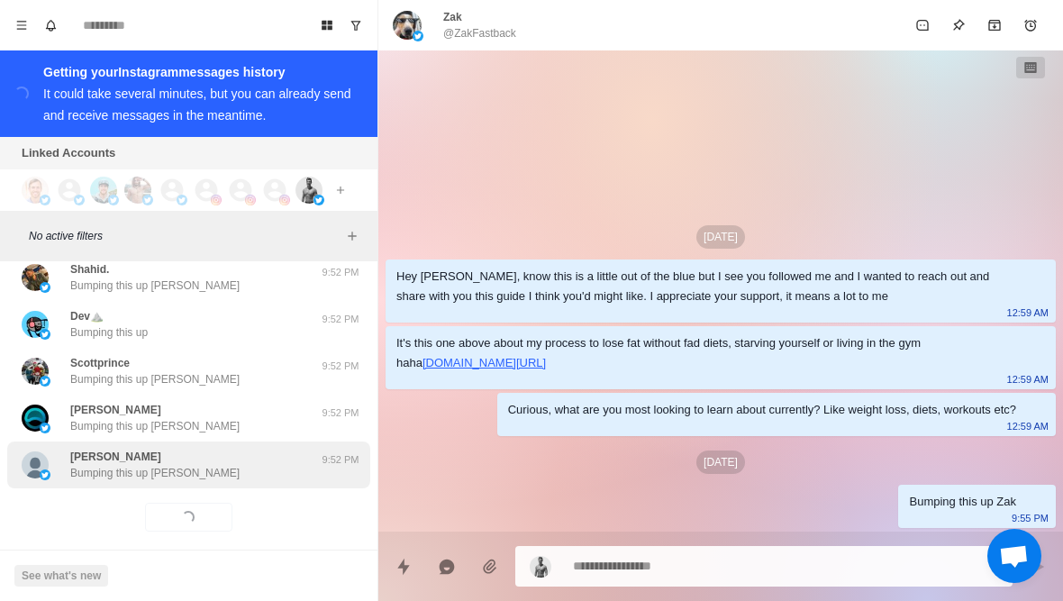
click at [125, 465] on p "Bumping this up Logan" at bounding box center [154, 473] width 169 height 16
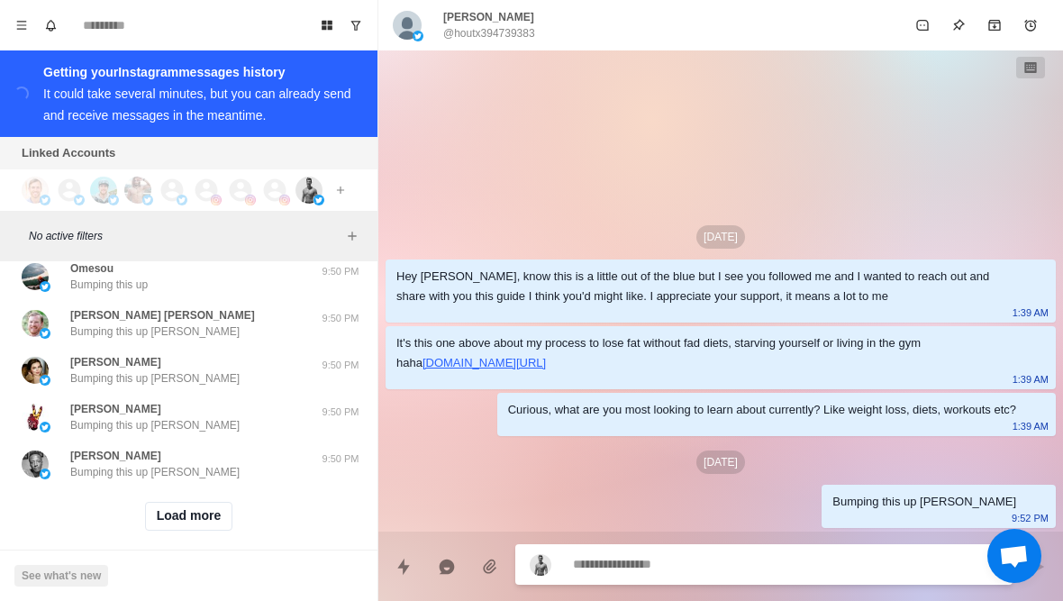
scroll to position [11984, 0]
click at [158, 503] on button "Load more" at bounding box center [189, 517] width 88 height 29
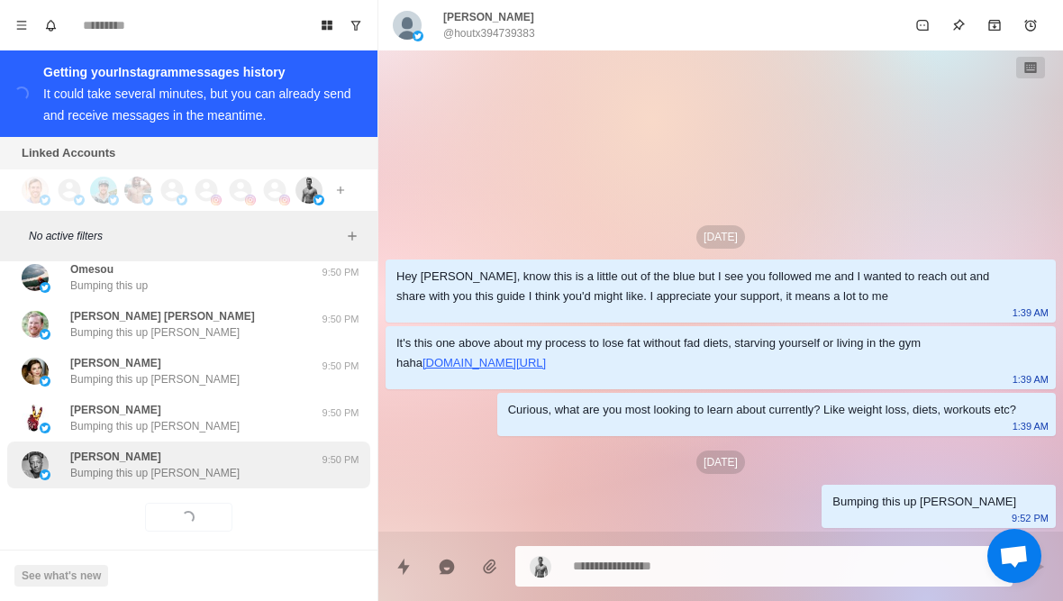
click at [123, 465] on div "Bobo Bumping this up Bobo 9:50 PM" at bounding box center [188, 464] width 363 height 47
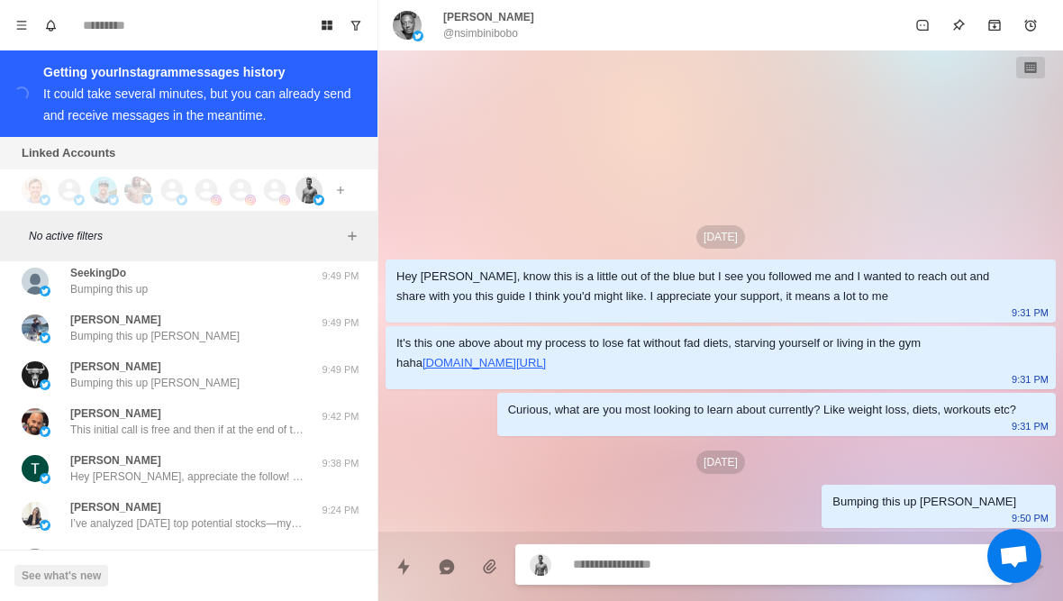
scroll to position [12610, 0]
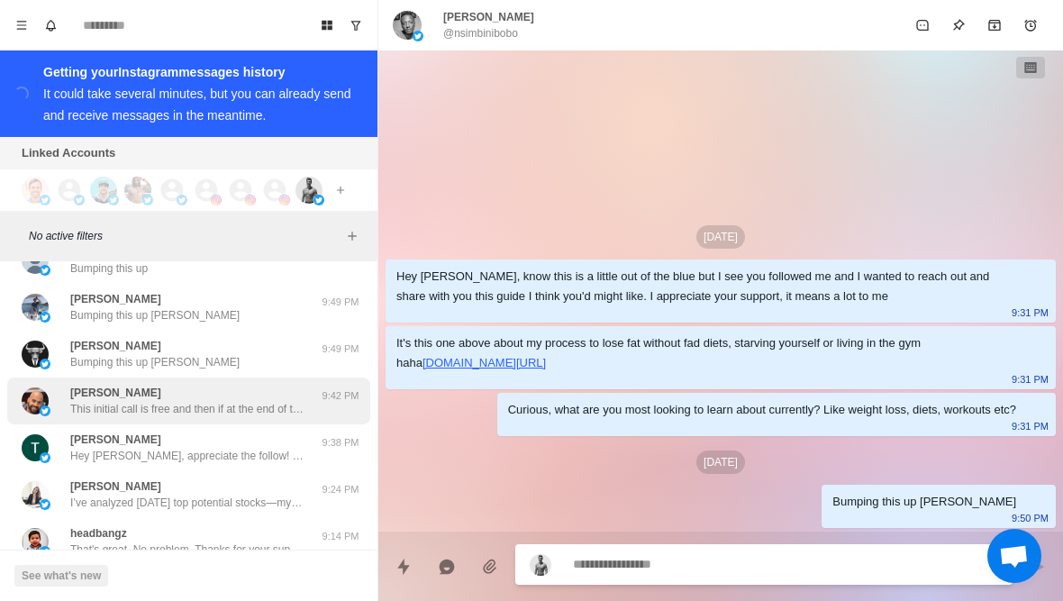
click at [58, 385] on div "Jeremy Dreier This initial call is free and then if at the end of the call you …" at bounding box center [170, 401] width 296 height 32
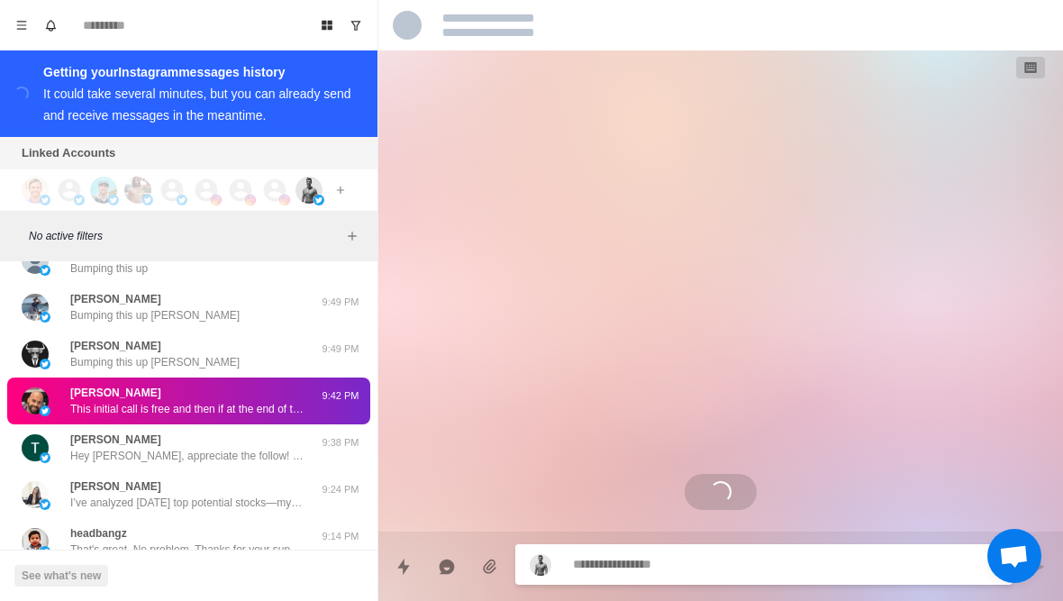
scroll to position [1715, 0]
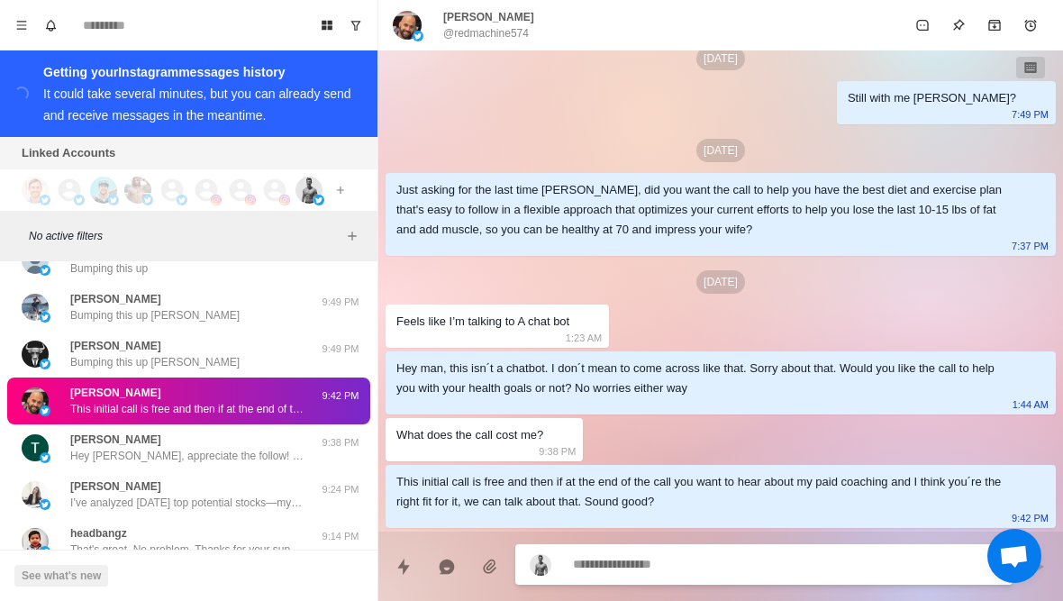
type textarea "*"
type textarea "**********"
type textarea "*"
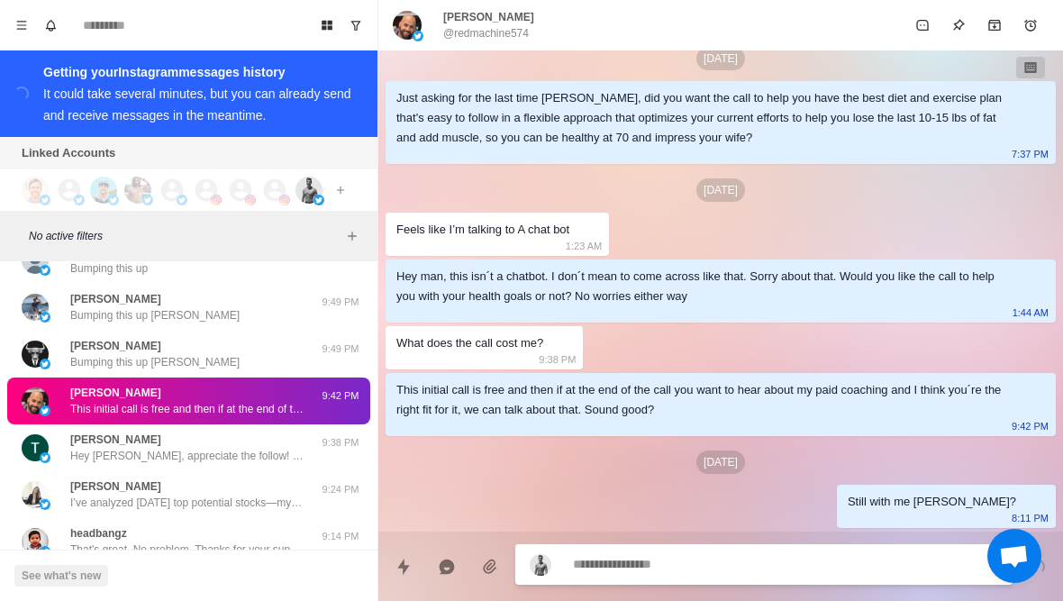
scroll to position [12640, 0]
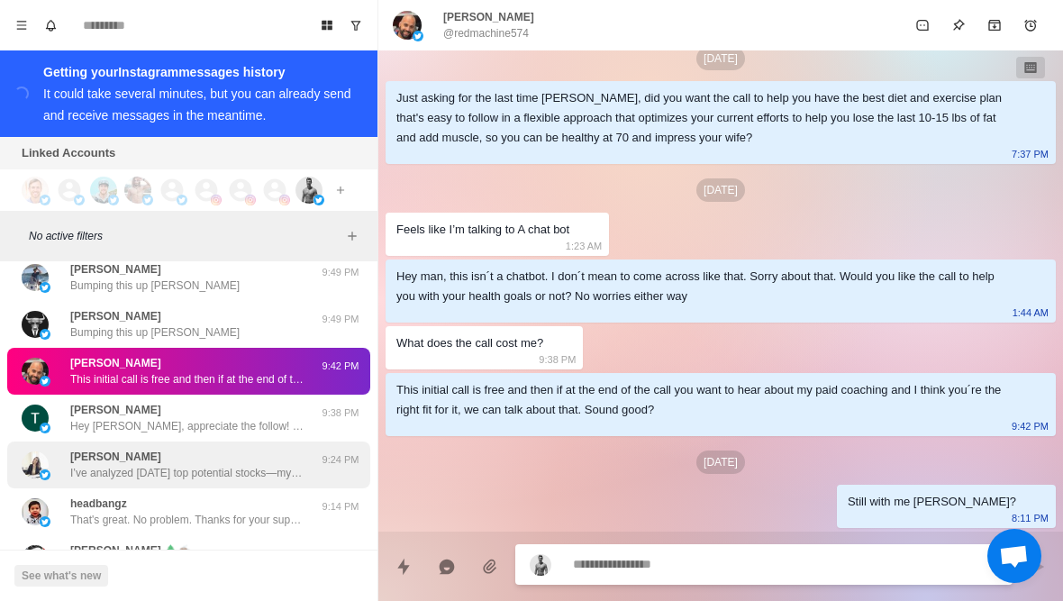
click at [93, 465] on p "I’ve analyzed today’s top potential stocks—my assistant has the full report. Ge…" at bounding box center [187, 473] width 234 height 16
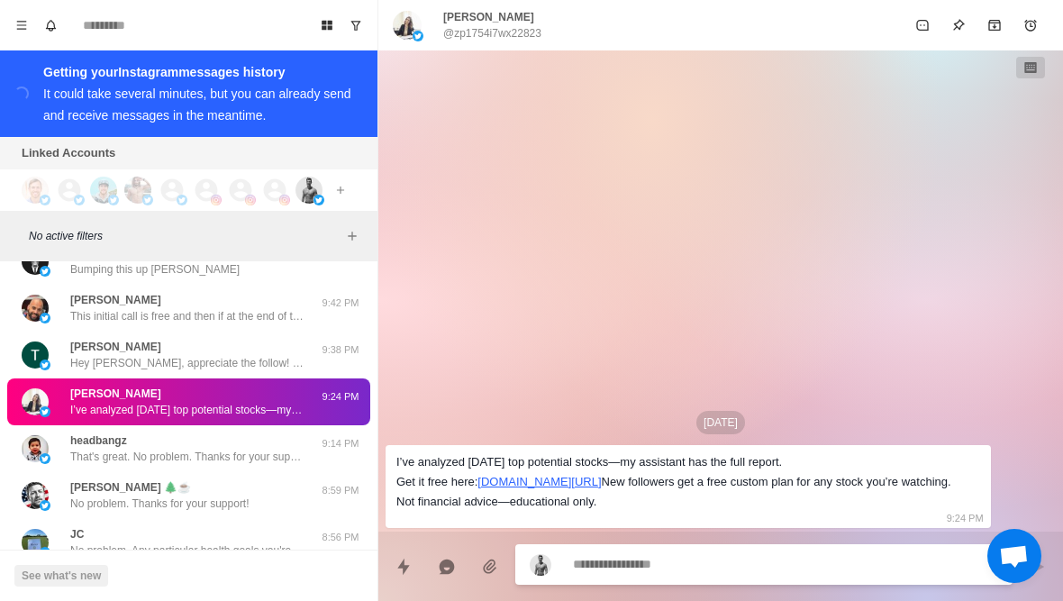
scroll to position [12704, 0]
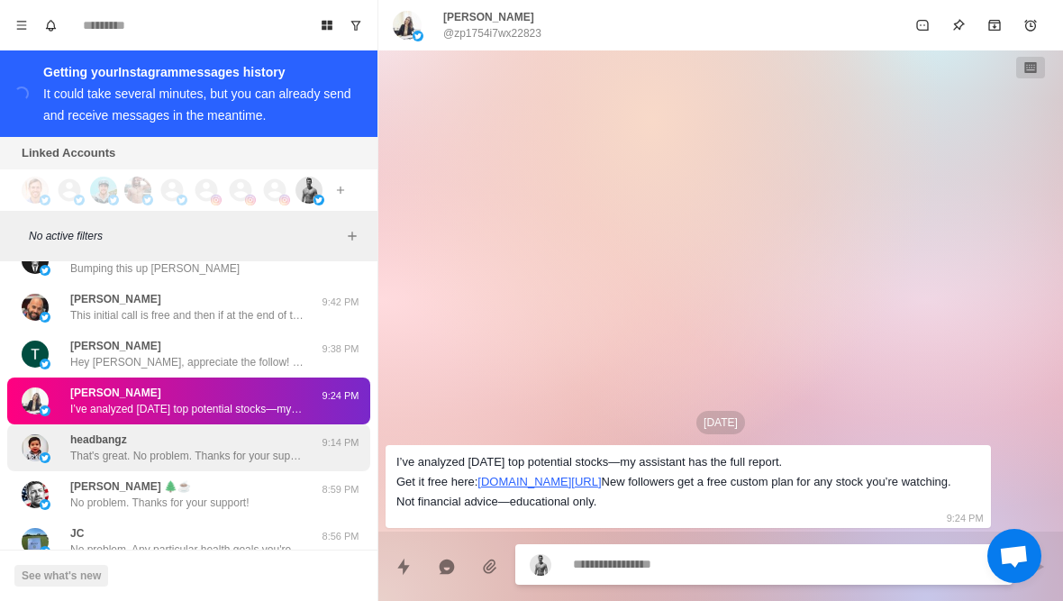
click at [130, 448] on p "That's great. No problem. Thanks for your support!" at bounding box center [187, 456] width 234 height 16
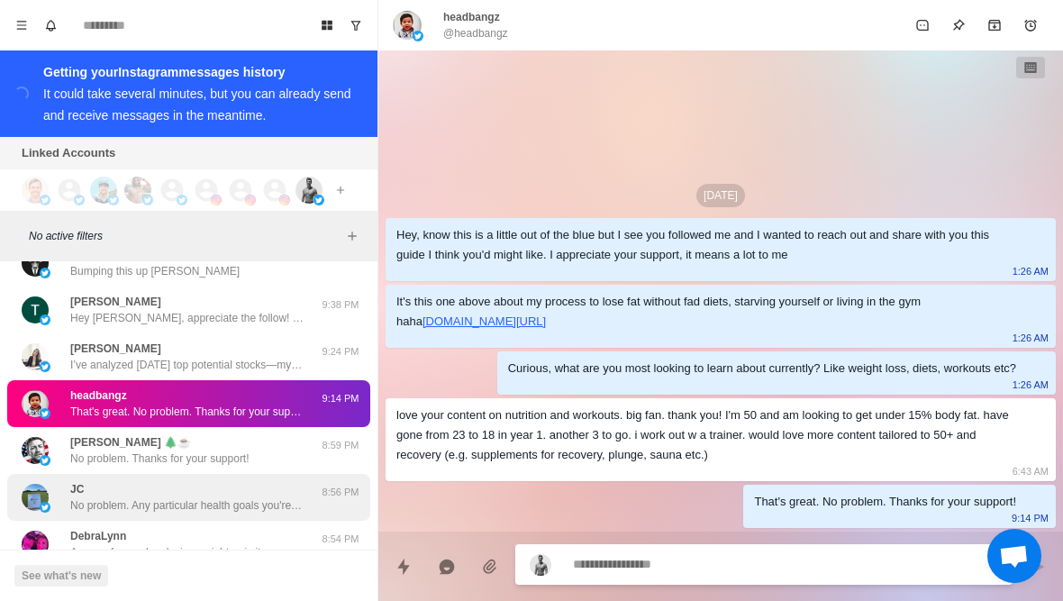
click at [68, 481] on div "JC No problem. Any particular health goals you're pursuing these days? Like los…" at bounding box center [170, 497] width 296 height 32
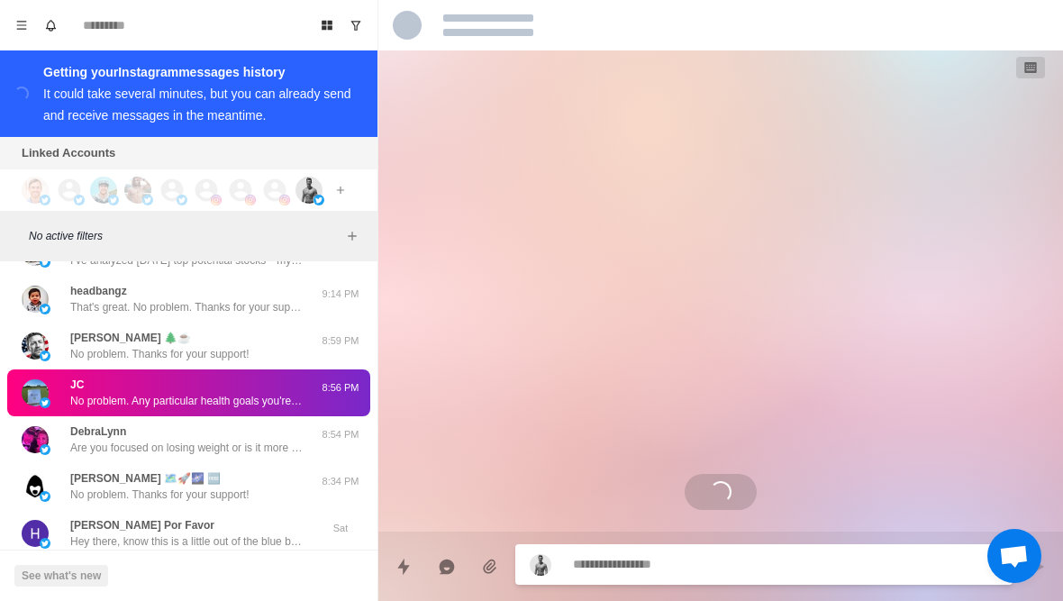
scroll to position [12853, 0]
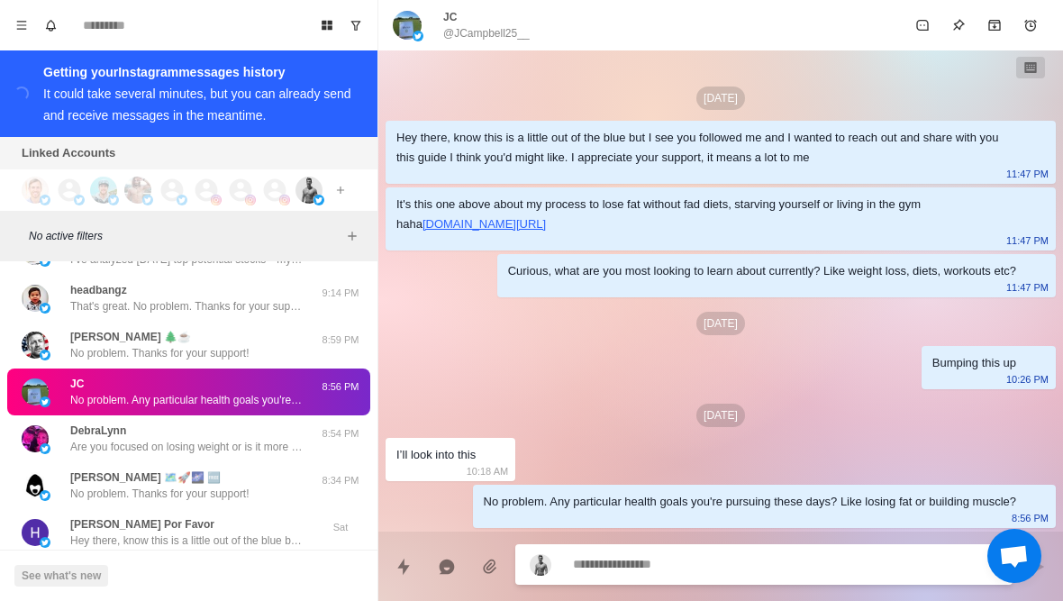
type textarea "*"
type textarea "**********"
type textarea "*"
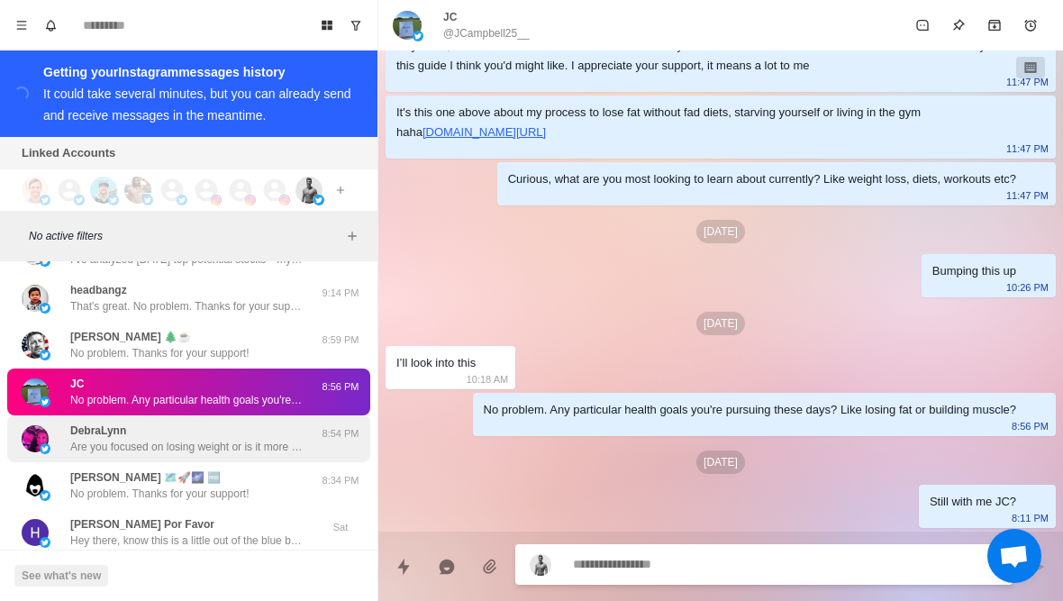
click at [93, 422] on p "DebraLynn" at bounding box center [98, 430] width 56 height 16
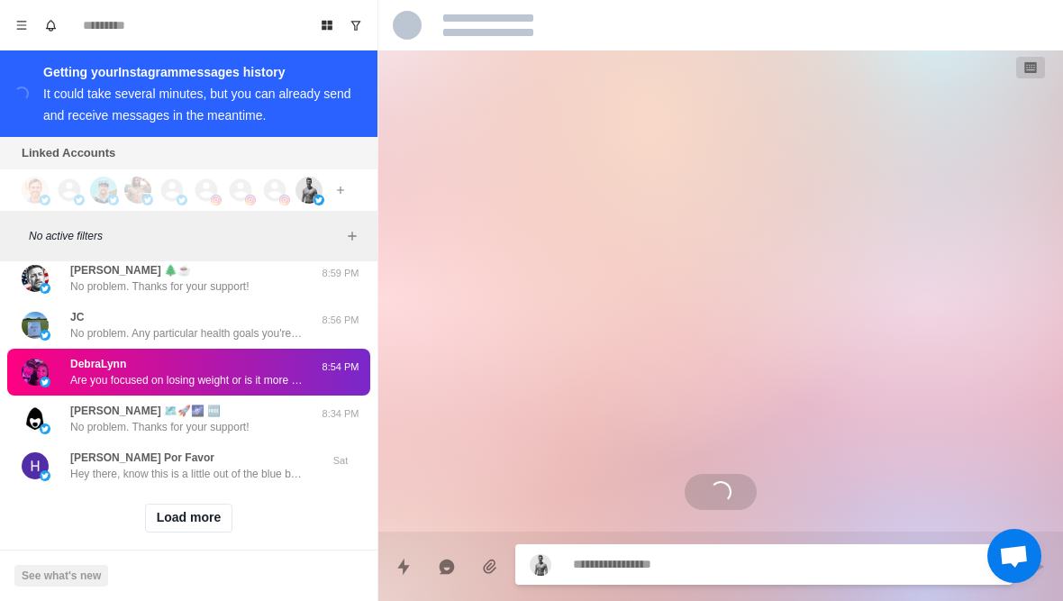
scroll to position [12921, 0]
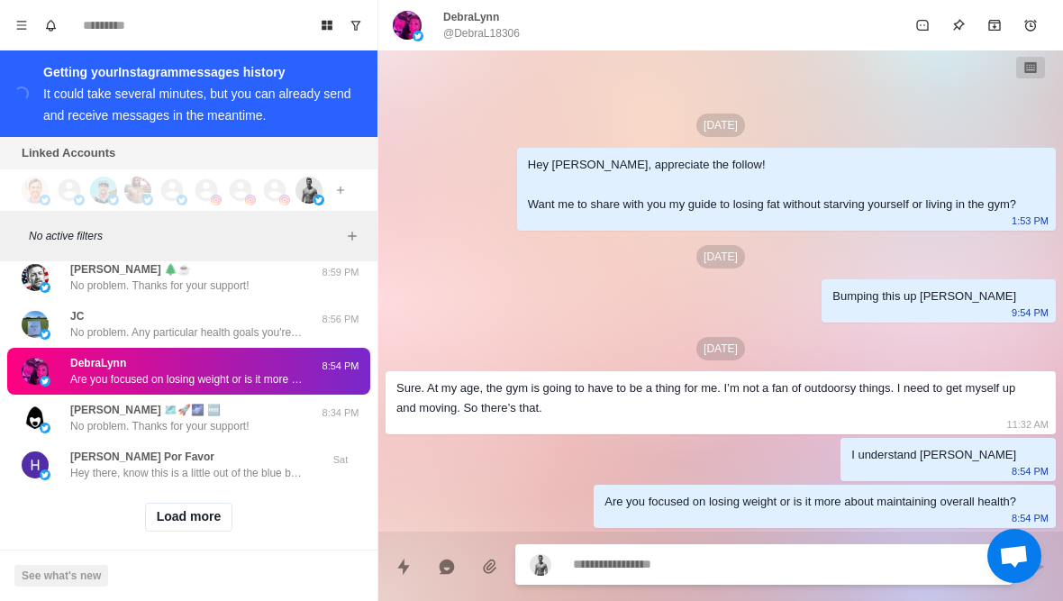
type textarea "*"
type textarea "**********"
type textarea "*"
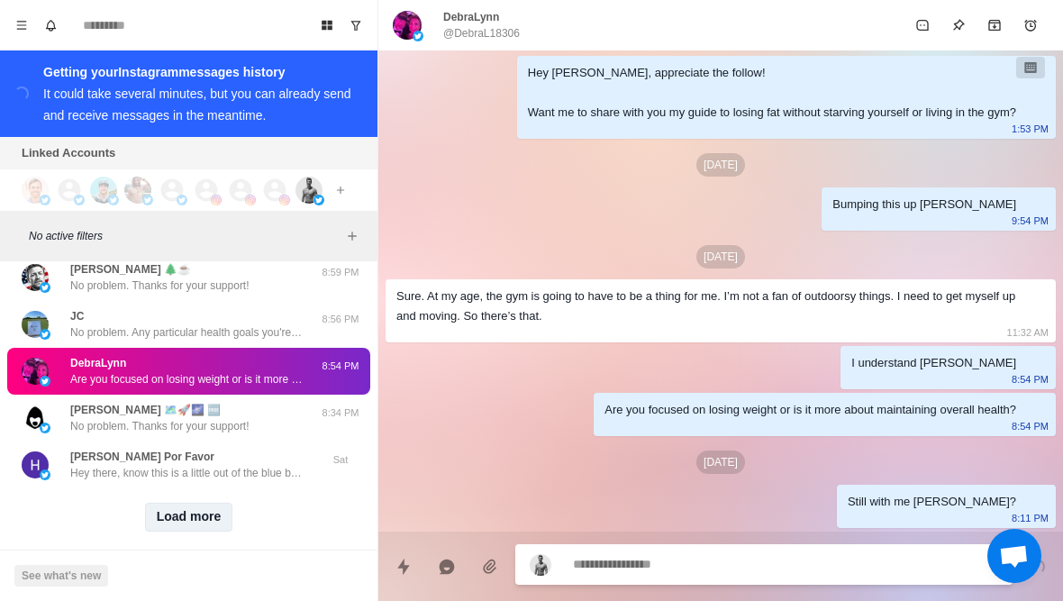
click at [177, 503] on button "Load more" at bounding box center [189, 517] width 88 height 29
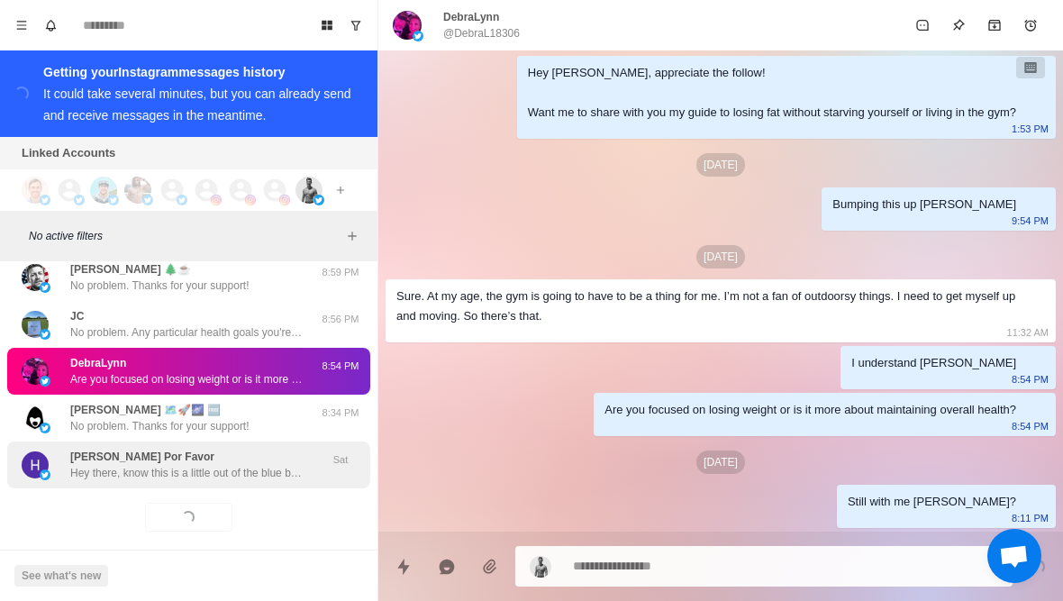
click at [131, 465] on p "Hey there, know this is a little out of the blue but I see you followed me and …" at bounding box center [187, 473] width 234 height 16
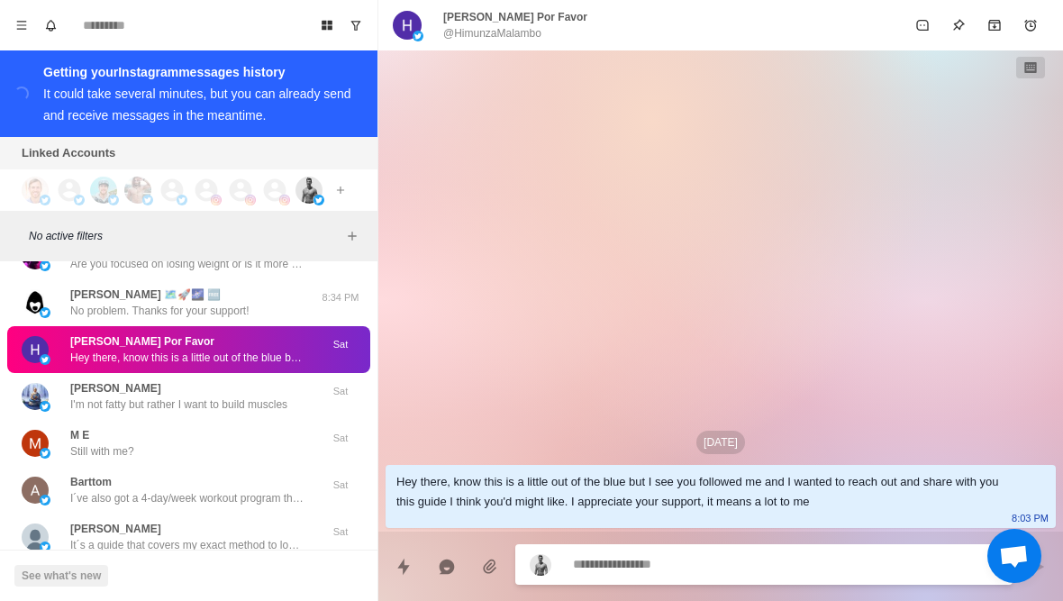
scroll to position [13042, 0]
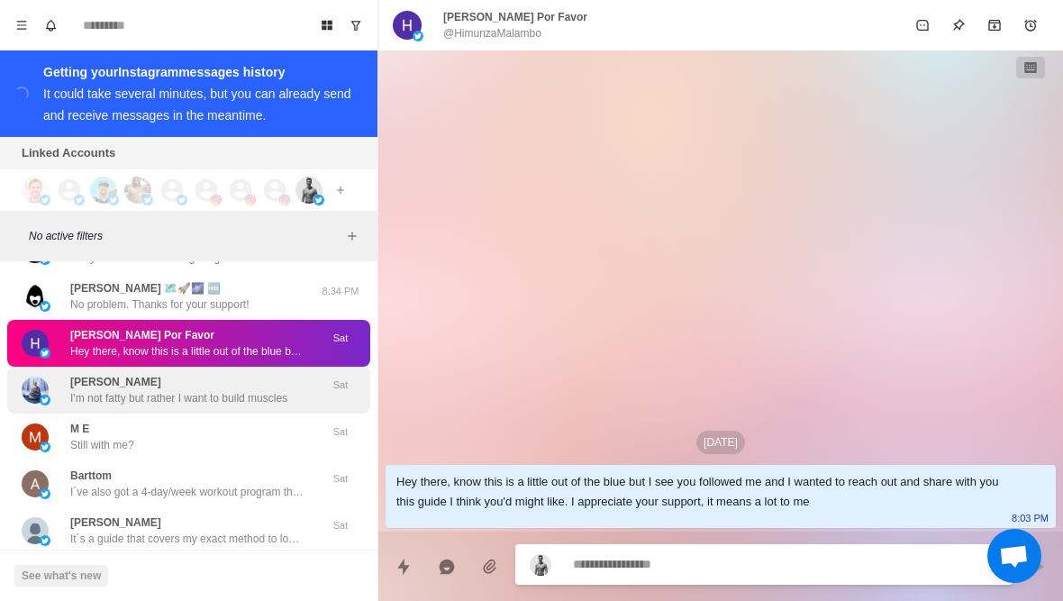
click at [104, 374] on p "gautam gurjar" at bounding box center [115, 382] width 91 height 16
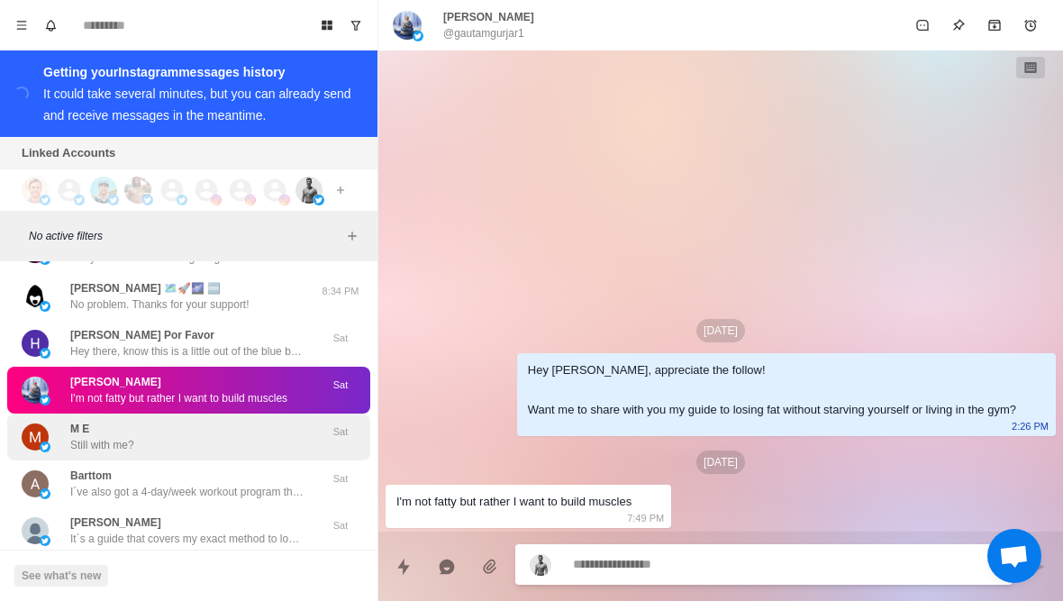
click at [106, 421] on div "M E Still with me?" at bounding box center [102, 437] width 64 height 32
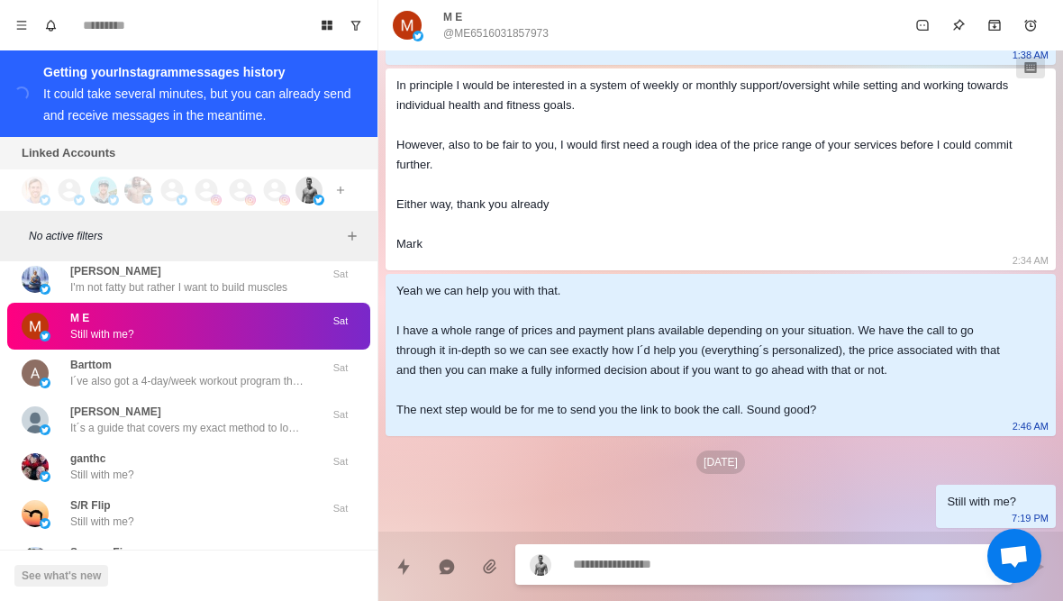
scroll to position [1371, 0]
type textarea "*"
type textarea "**"
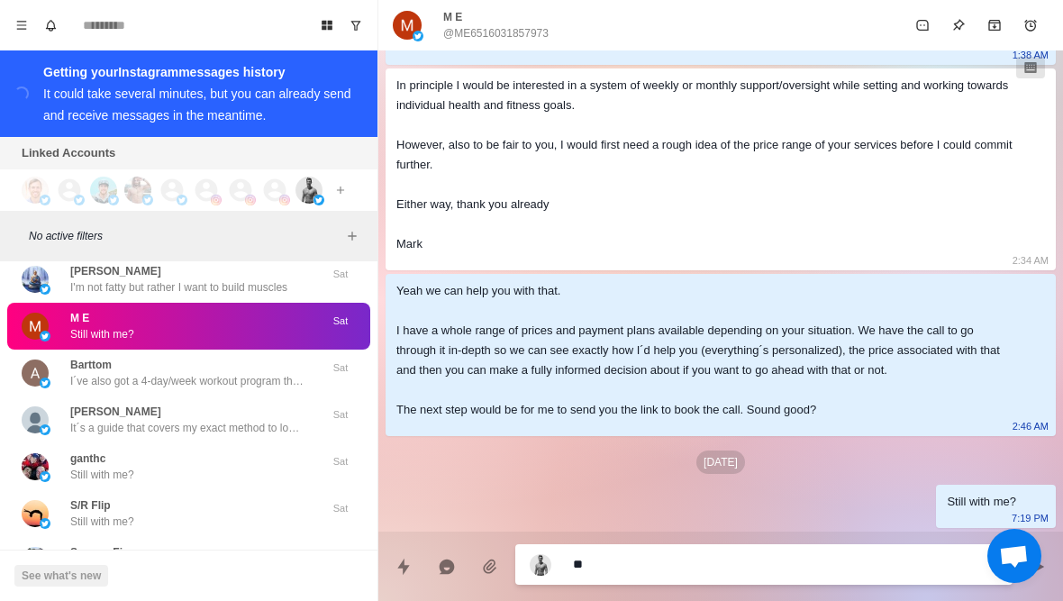
type textarea "*"
type textarea "***"
type textarea "*"
type textarea "**********"
type textarea "*"
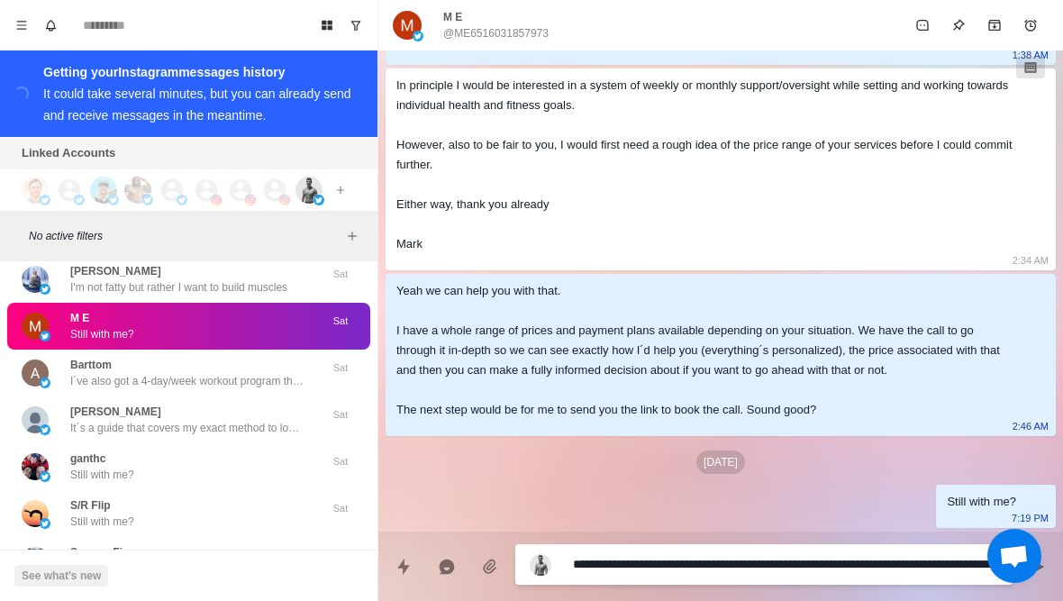
type textarea "**********"
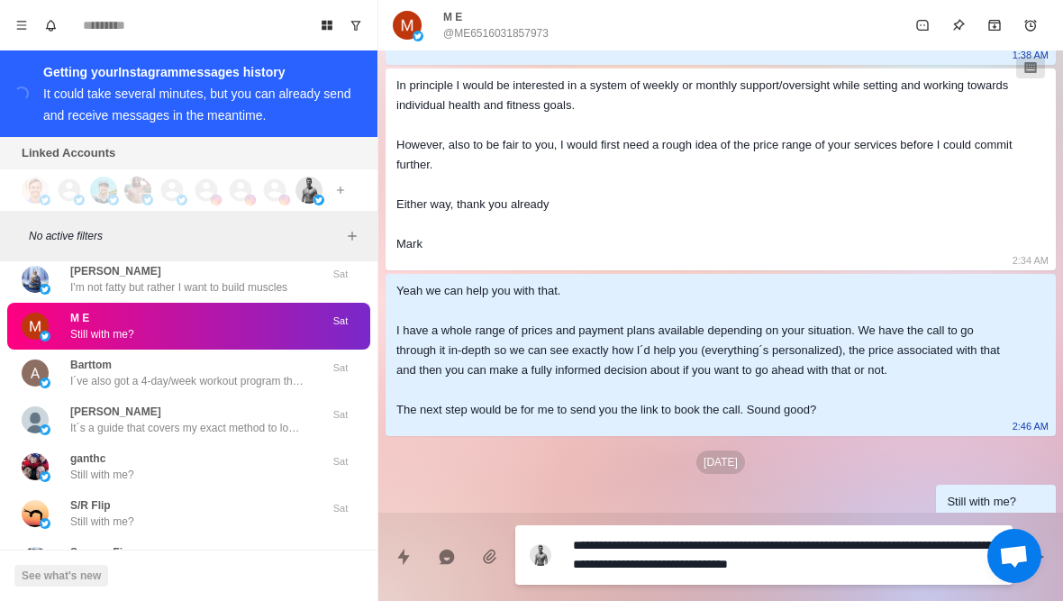
drag, startPoint x: 885, startPoint y: 558, endPoint x: 879, endPoint y: 545, distance: 14.1
click at [879, 545] on textarea "**********" at bounding box center [785, 554] width 425 height 45
type textarea "*"
type textarea "**********"
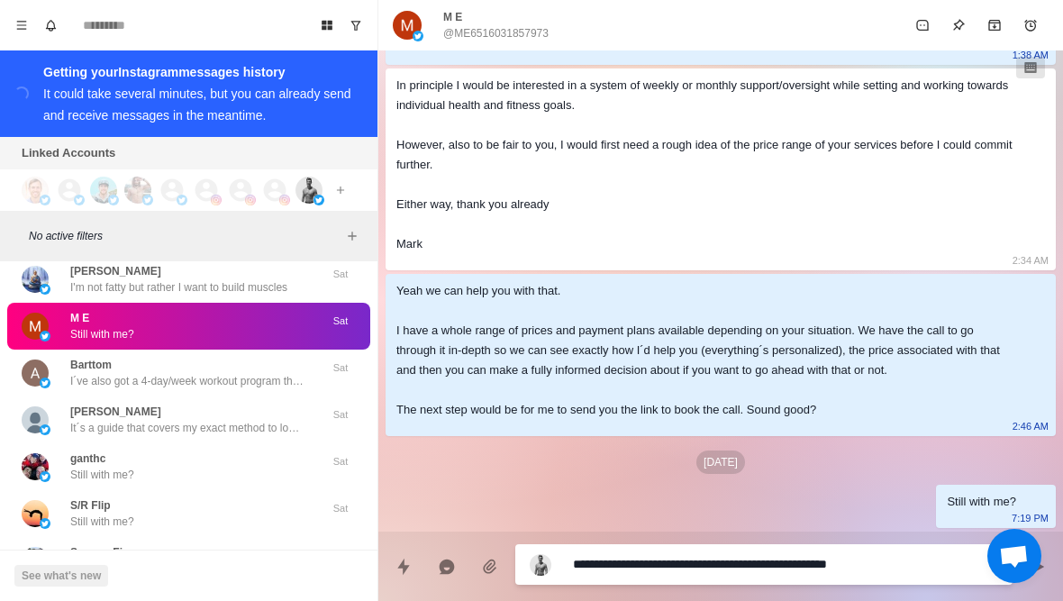
scroll to position [1371, 0]
click at [903, 565] on textarea "**********" at bounding box center [785, 564] width 425 height 26
type textarea "*"
type textarea "**********"
type textarea "*"
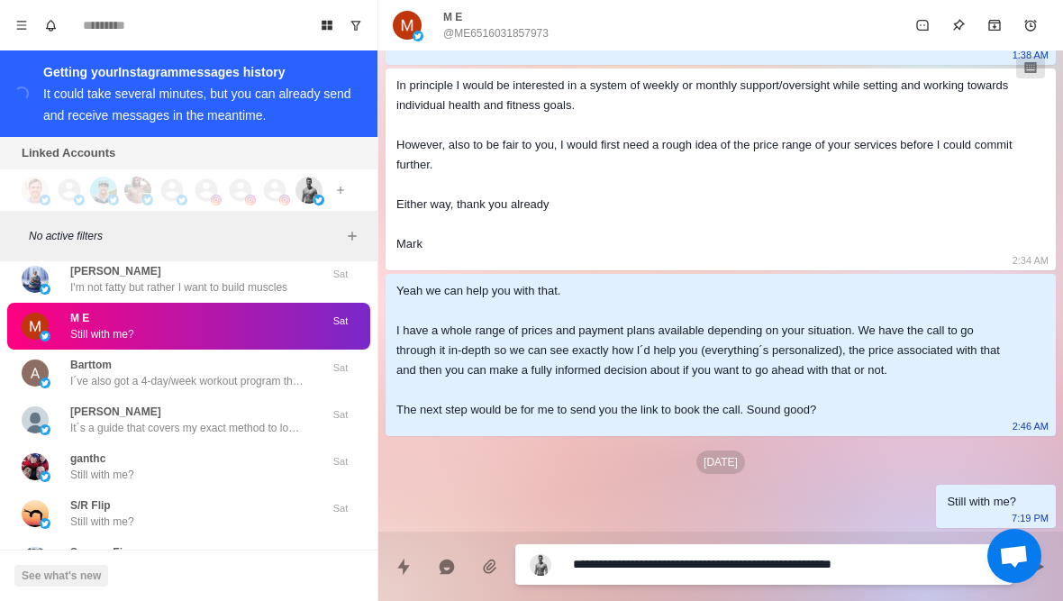
type textarea "**********"
type textarea "*"
type textarea "**********"
type textarea "*"
type textarea "**********"
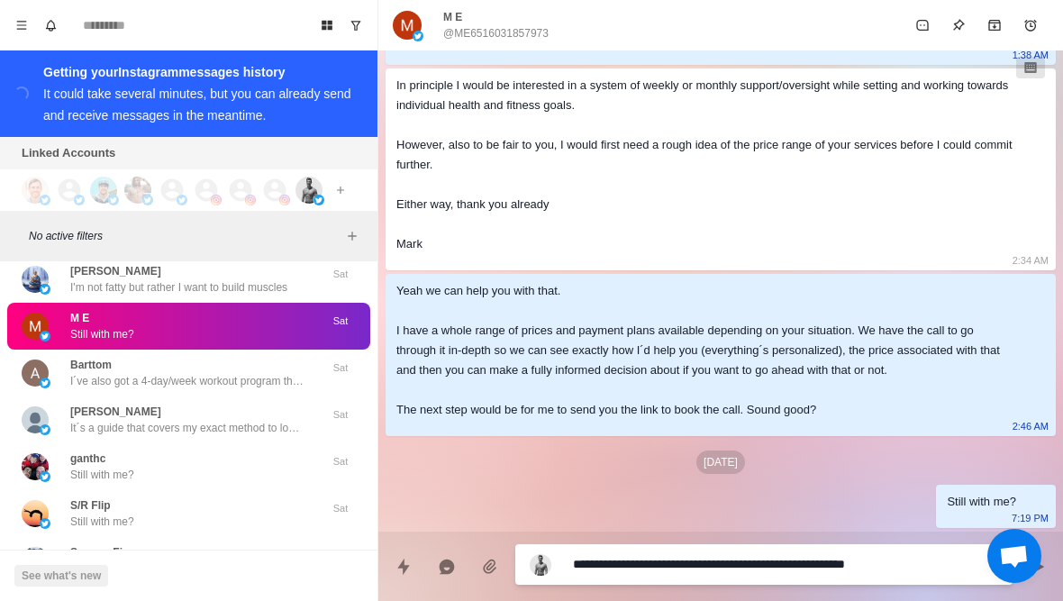
type textarea "*"
type textarea "**********"
type textarea "*"
type textarea "**********"
type textarea "*"
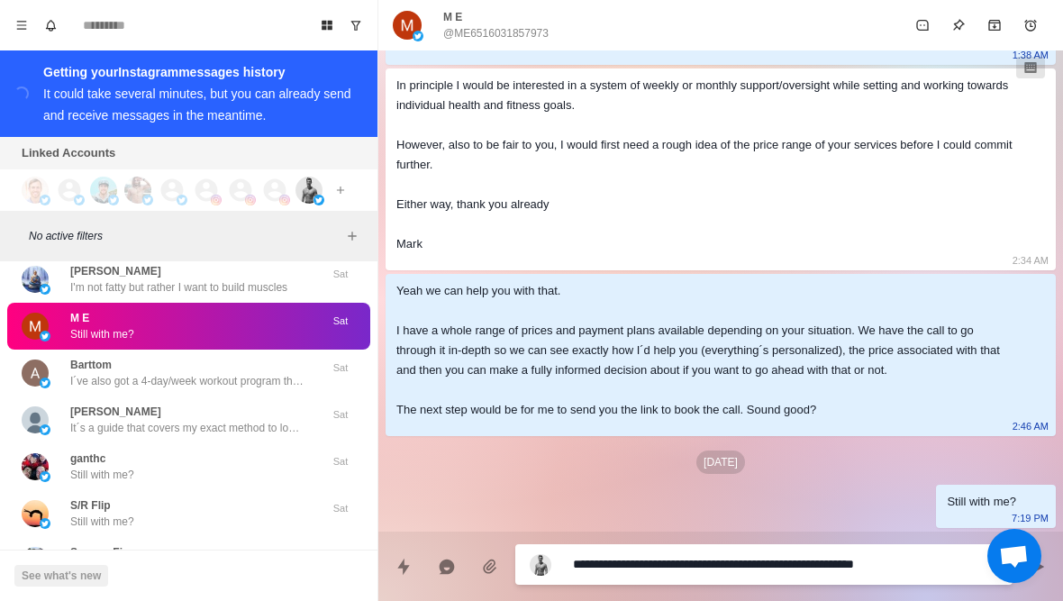
type textarea "**********"
type textarea "*"
type textarea "**********"
type textarea "*"
type textarea "**********"
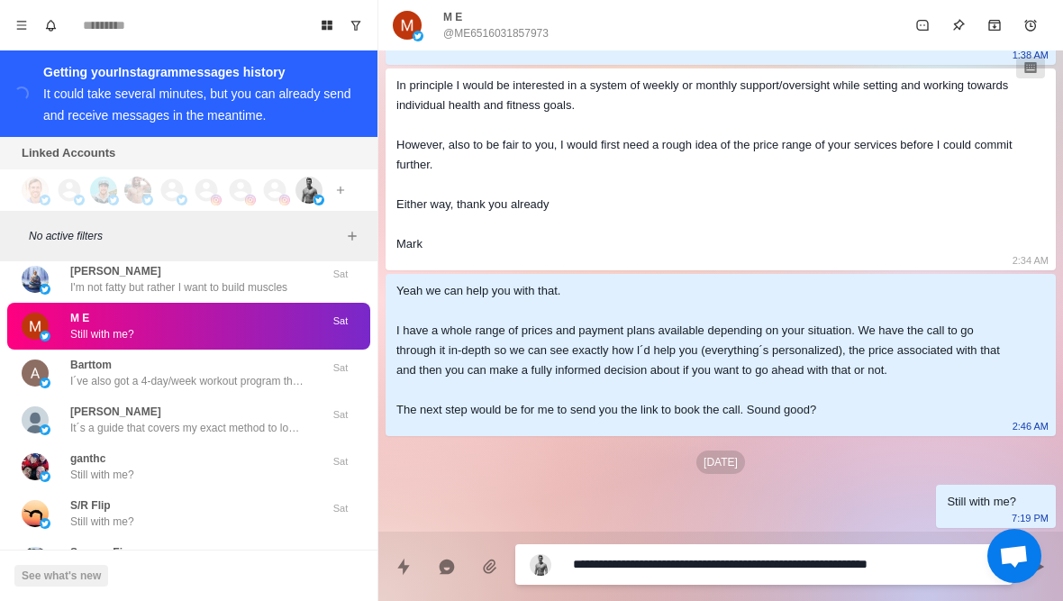
type textarea "*"
type textarea "**********"
type textarea "*"
type textarea "**********"
type textarea "*"
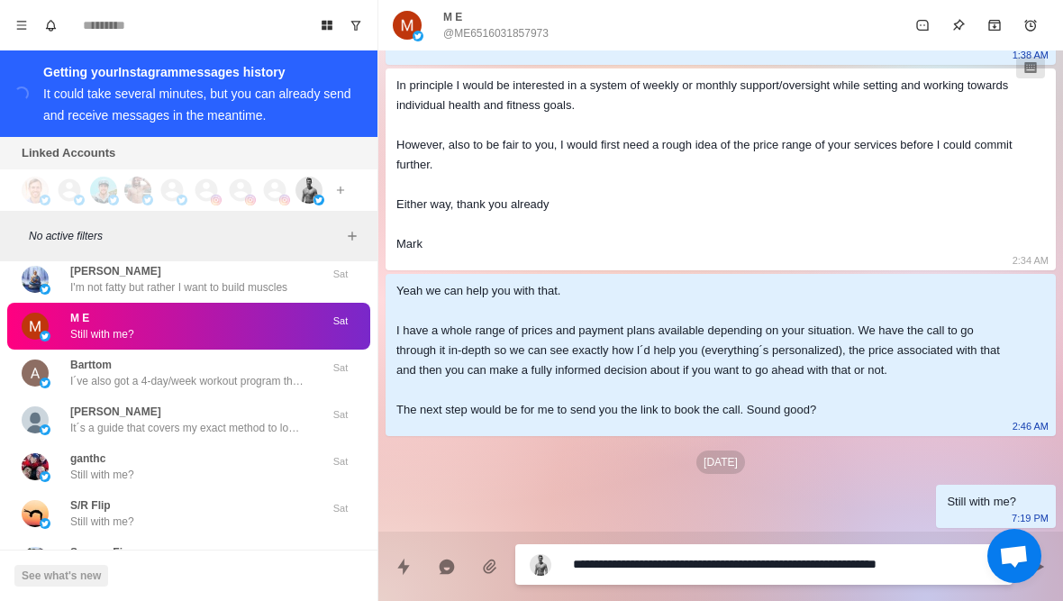
type textarea "**********"
type textarea "*"
type textarea "**********"
type textarea "*"
type textarea "**********"
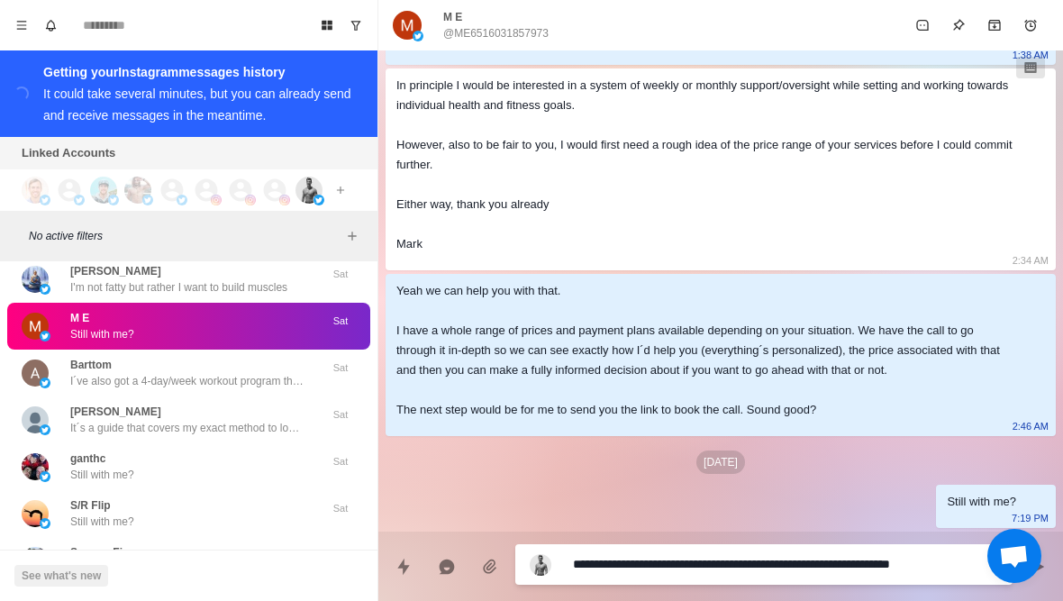
type textarea "*"
type textarea "**********"
type textarea "*"
type textarea "**********"
type textarea "*"
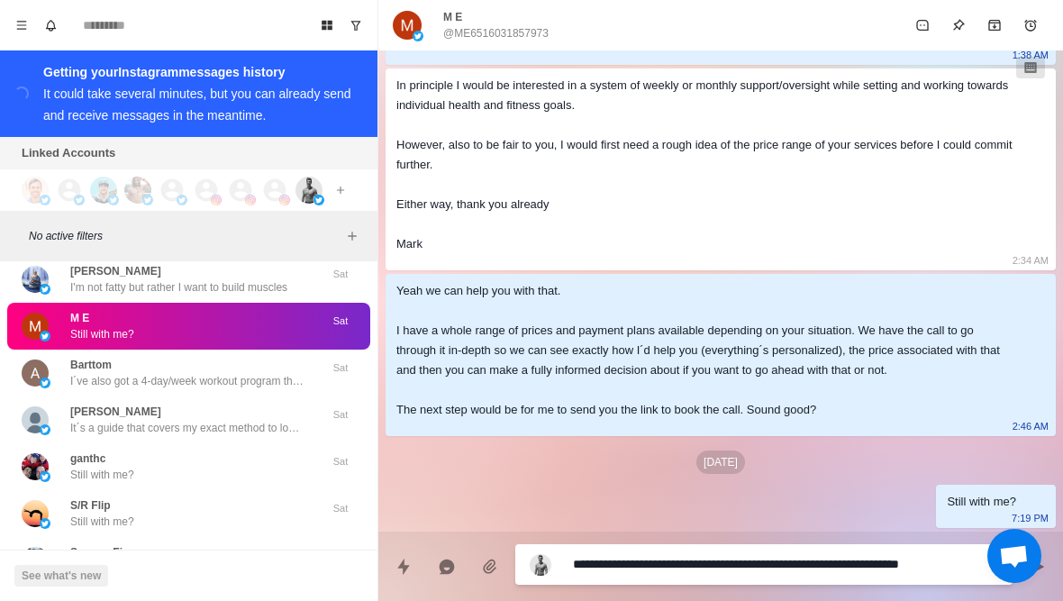
type textarea "**********"
type textarea "*"
type textarea "**********"
type textarea "*"
type textarea "**********"
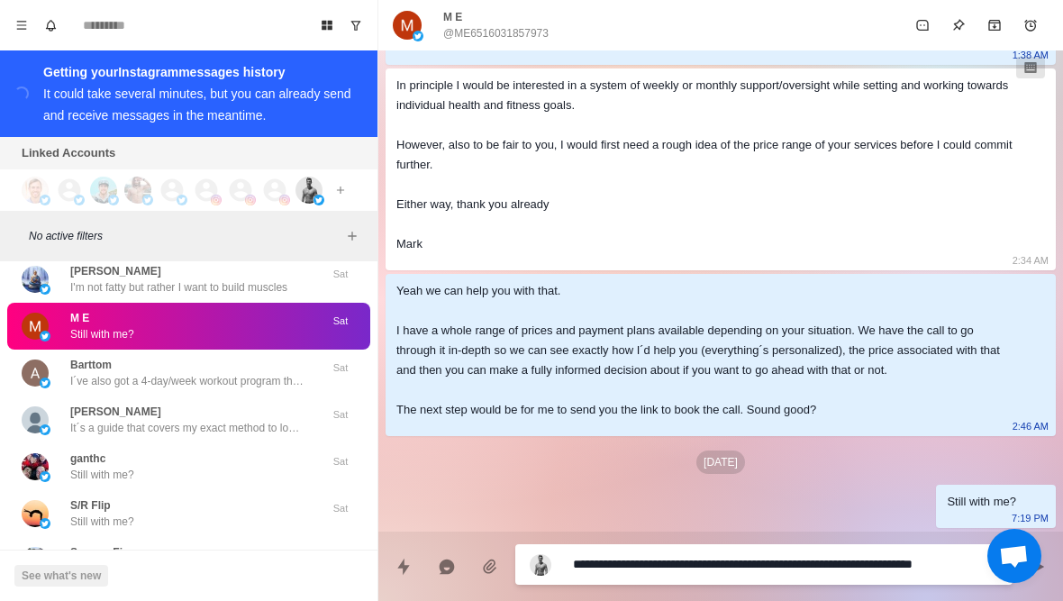
type textarea "*"
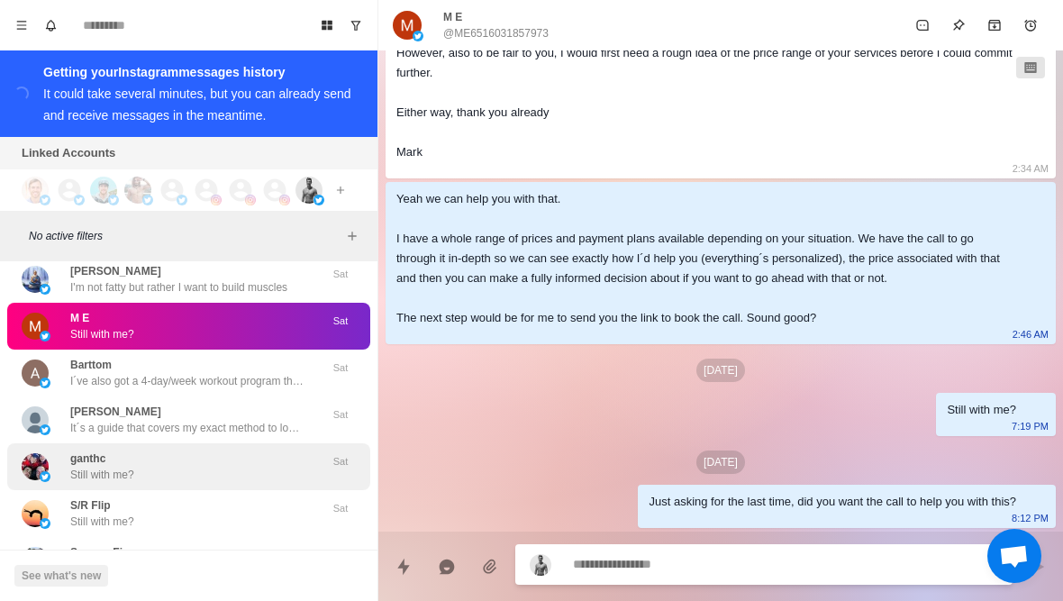
click at [240, 454] on div "ganthc Still with me?" at bounding box center [170, 466] width 296 height 32
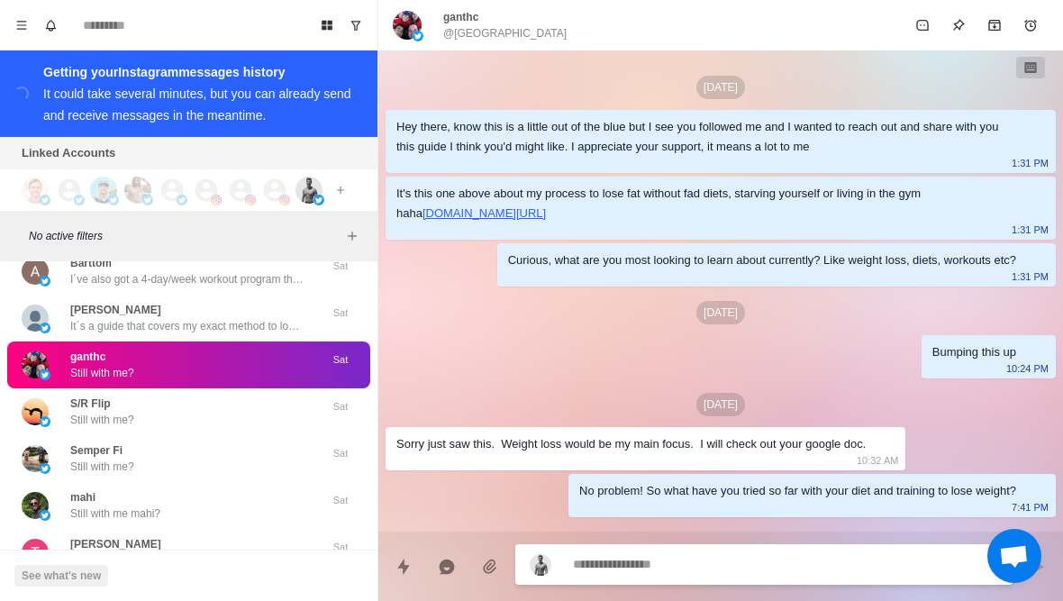
scroll to position [0, 0]
type textarea "*"
type textarea "**"
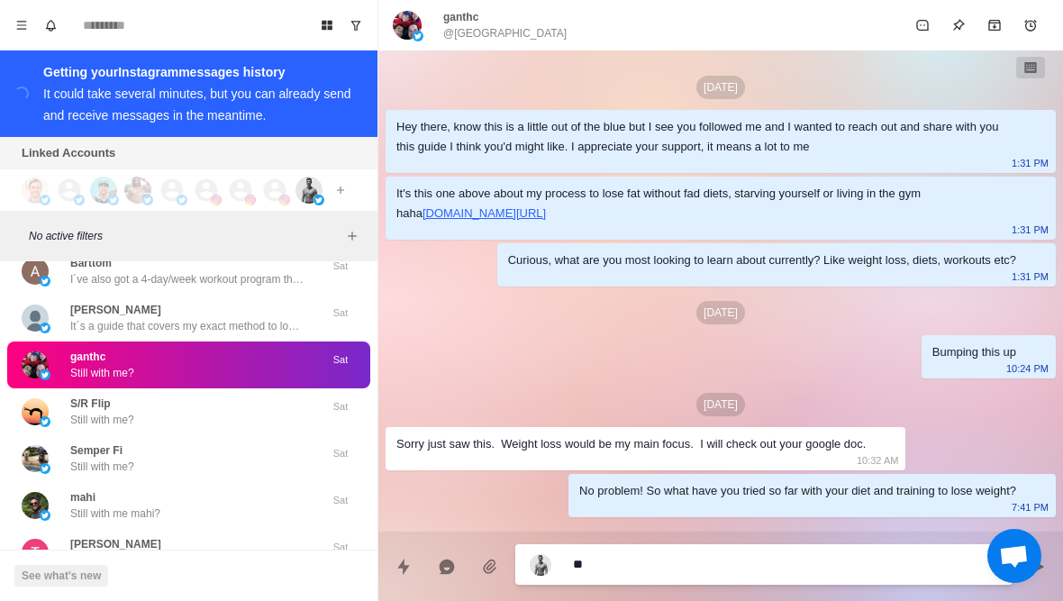
type textarea "*"
type textarea "***"
type textarea "*"
type textarea "****"
type textarea "*"
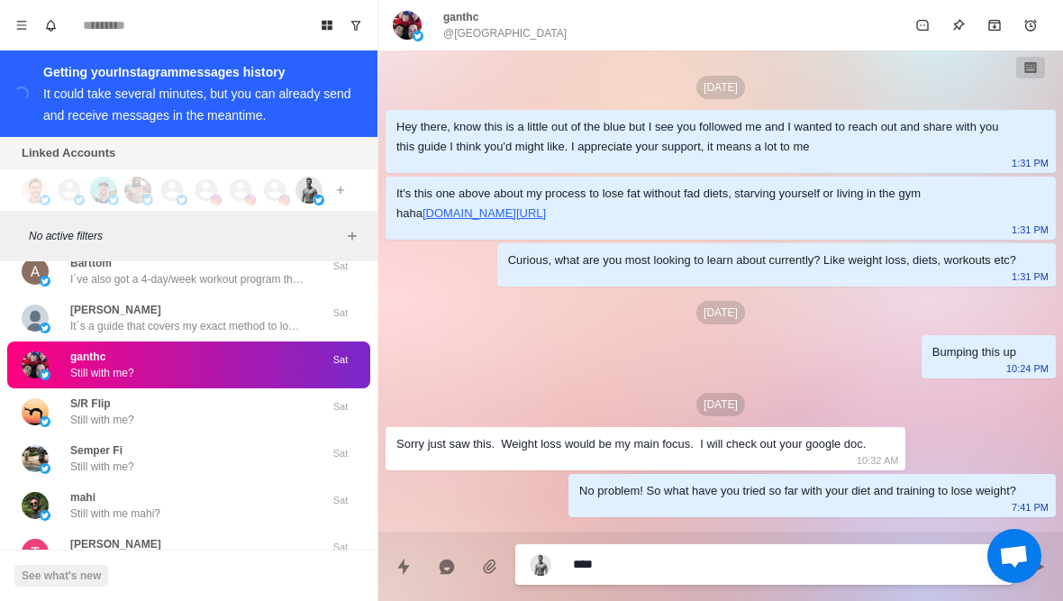
type textarea "**********"
type textarea "*"
type textarea "**********"
type textarea "*"
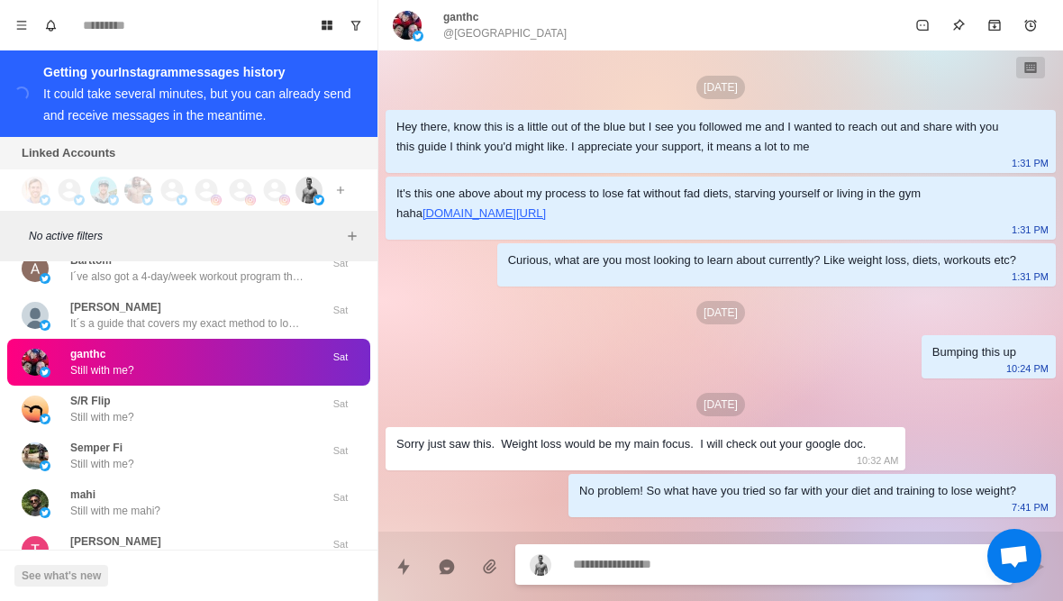
type textarea "*"
type textarea "**"
type textarea "*"
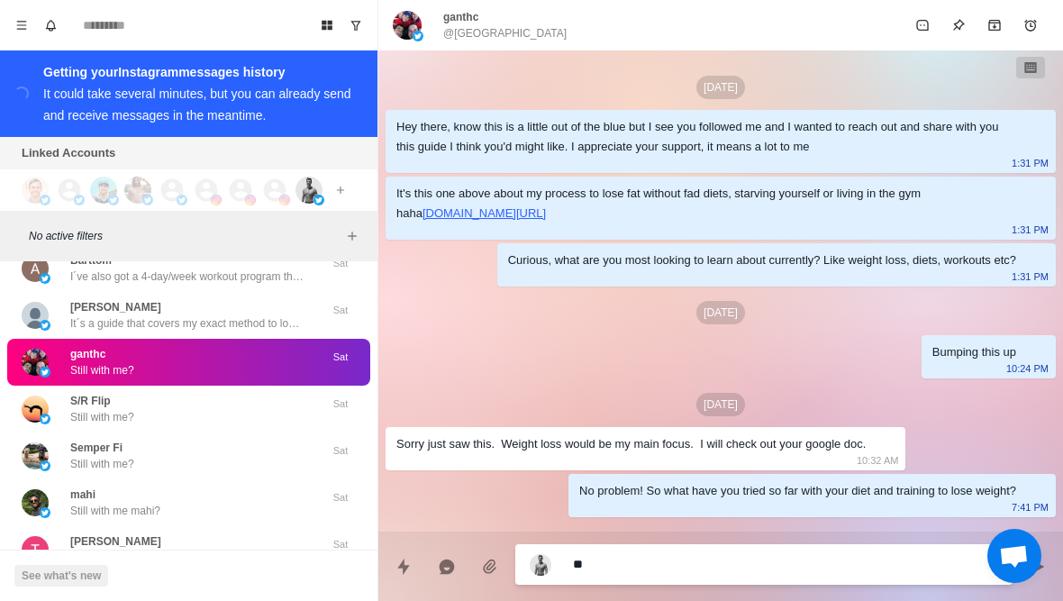
type textarea "***"
type textarea "*"
type textarea "**********"
type textarea "*"
type textarea "**********"
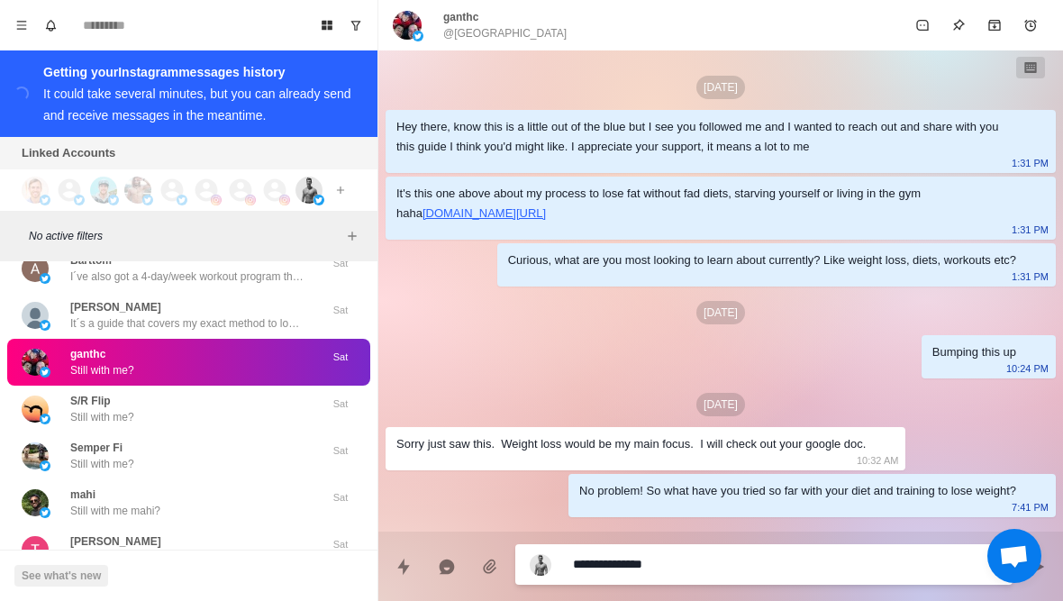
type textarea "*"
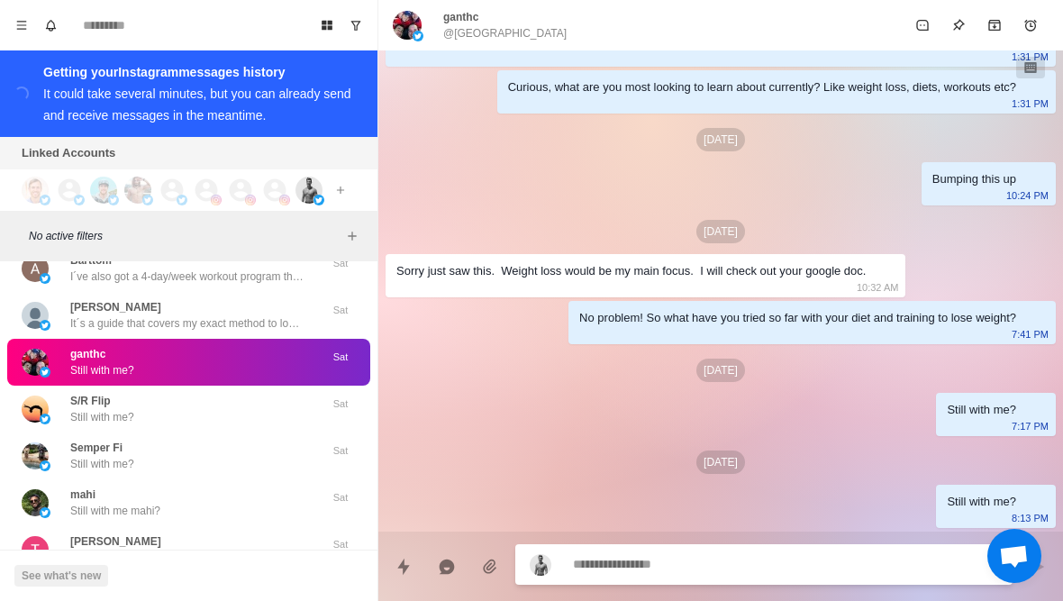
type textarea "*"
type textarea "**"
type textarea "*"
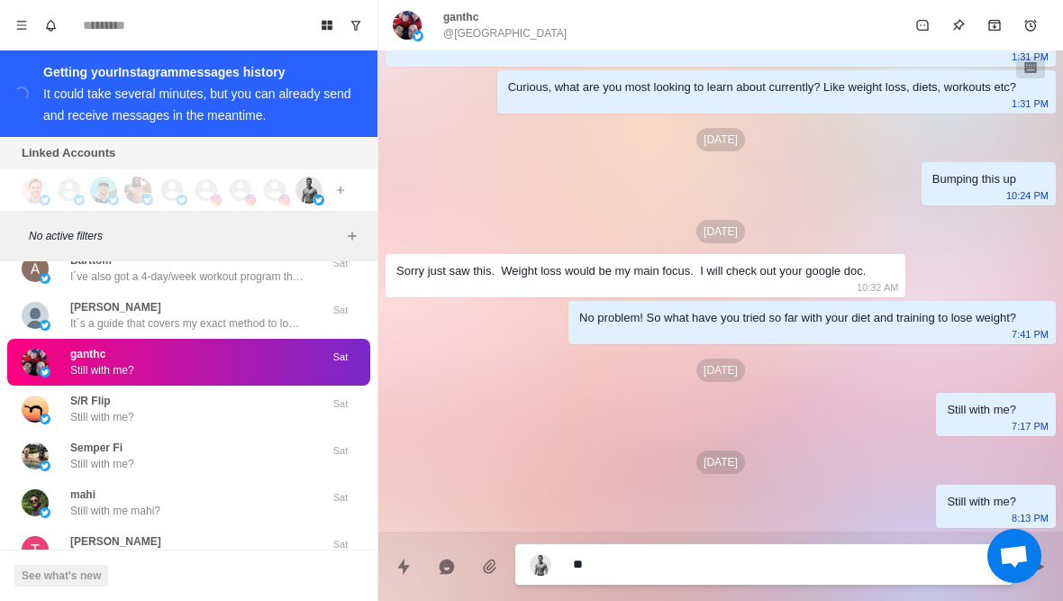
type textarea "*"
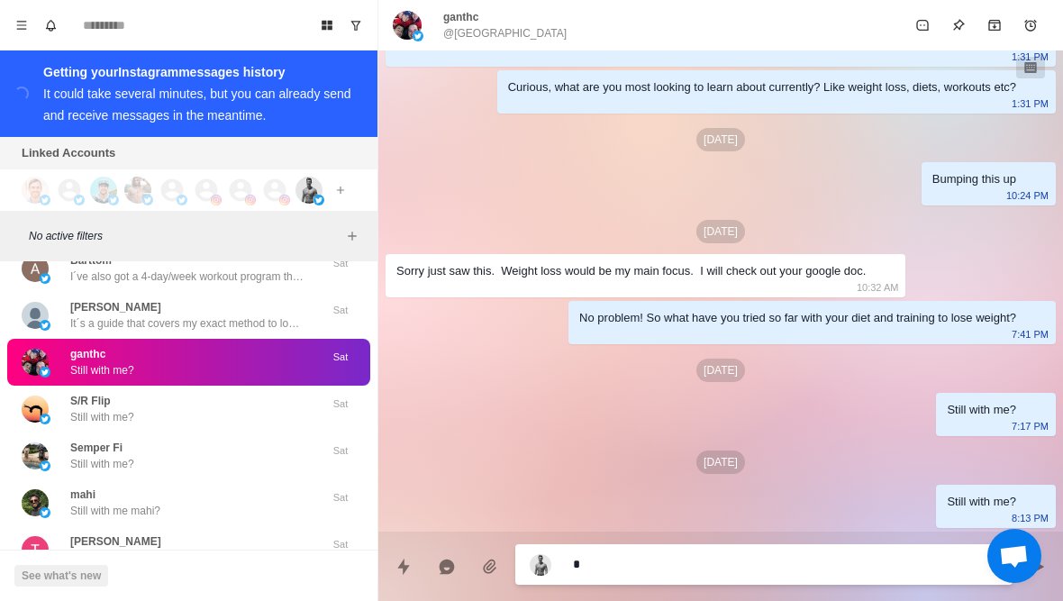
type textarea "**"
type textarea "*"
type textarea "***"
type textarea "*"
type textarea "****"
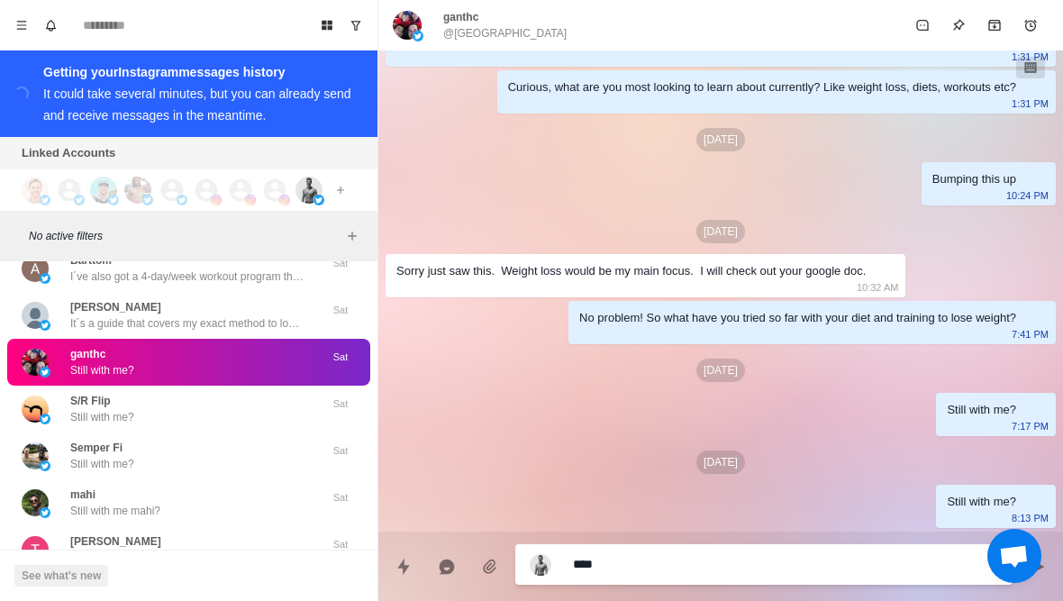
type textarea "*"
type textarea "**********"
type textarea "*"
type textarea "**********"
type textarea "*"
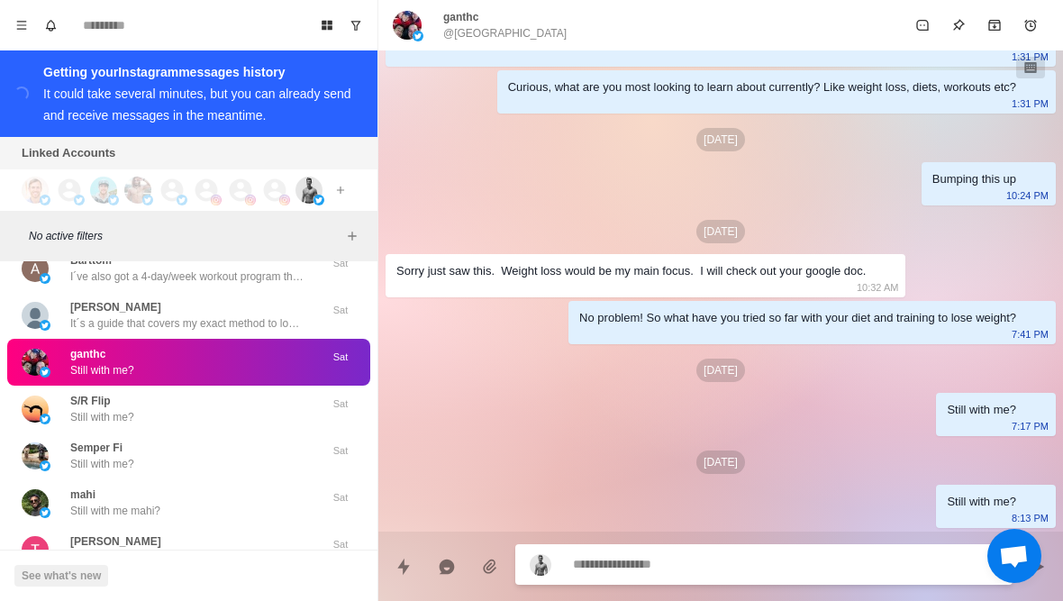
scroll to position [220, 0]
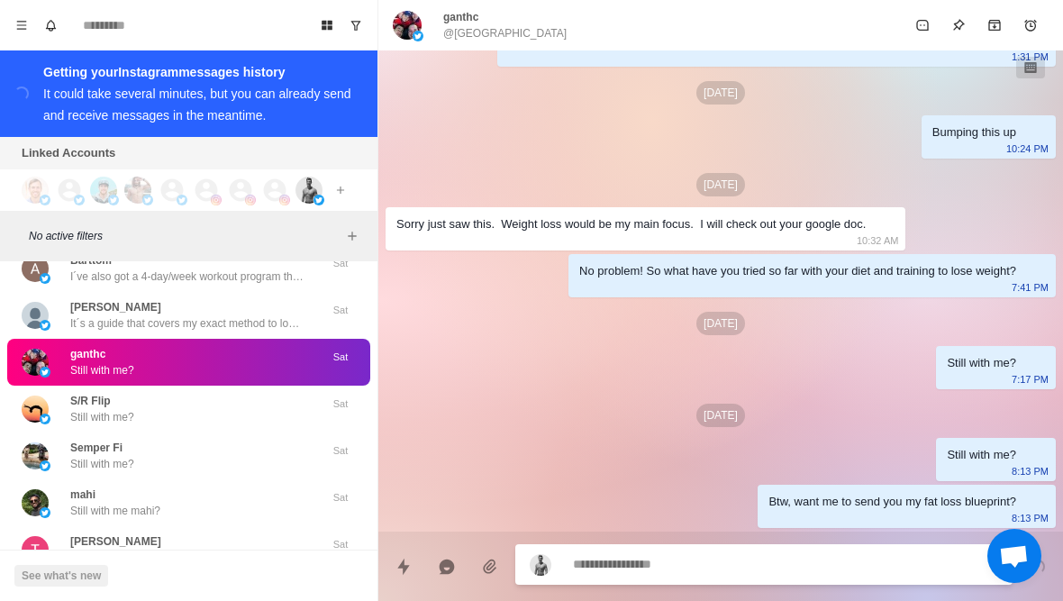
type textarea "*"
type textarea "**"
type textarea "*"
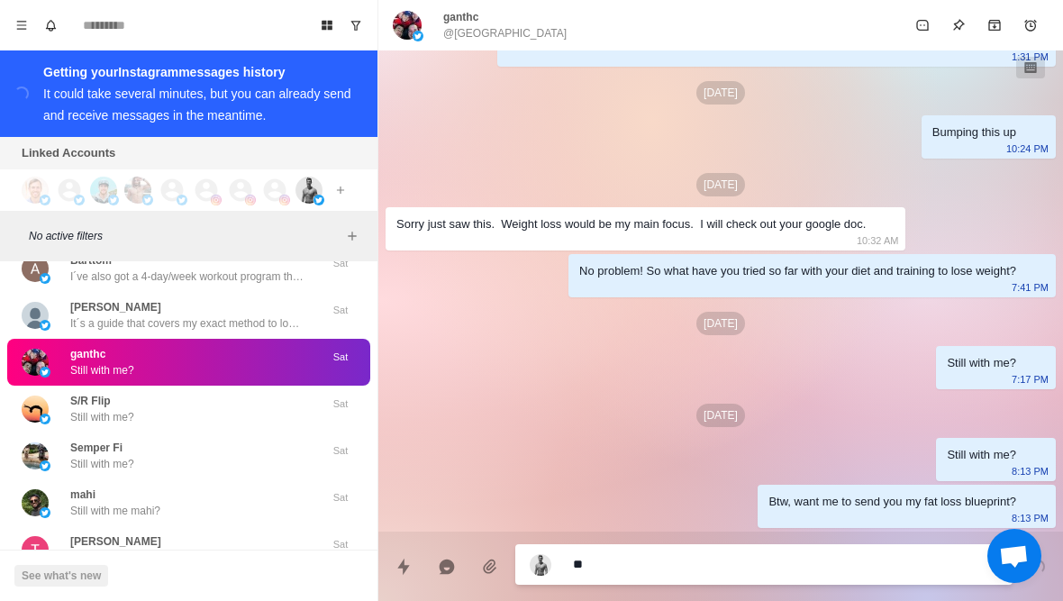
type textarea "***"
type textarea "*"
type textarea "****"
type textarea "*"
type textarea "**********"
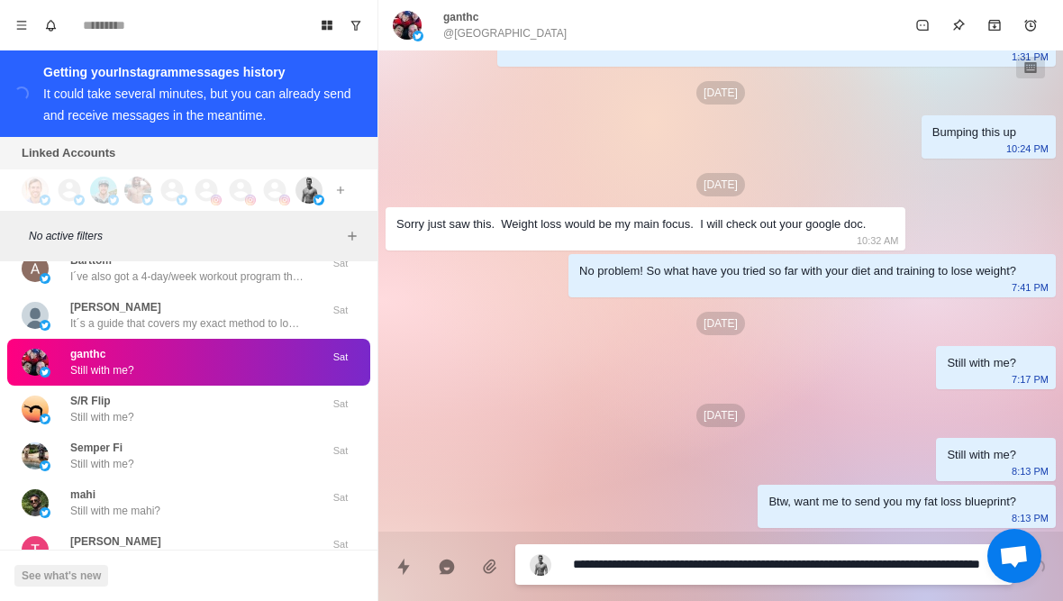
scroll to position [0, 0]
type textarea "*"
type textarea "**********"
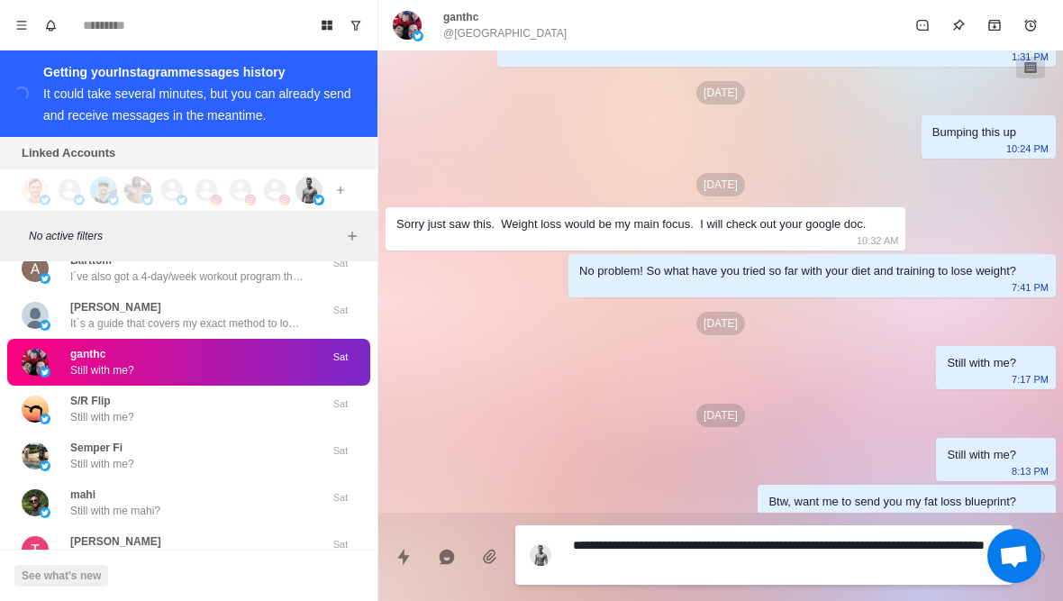
type textarea "*"
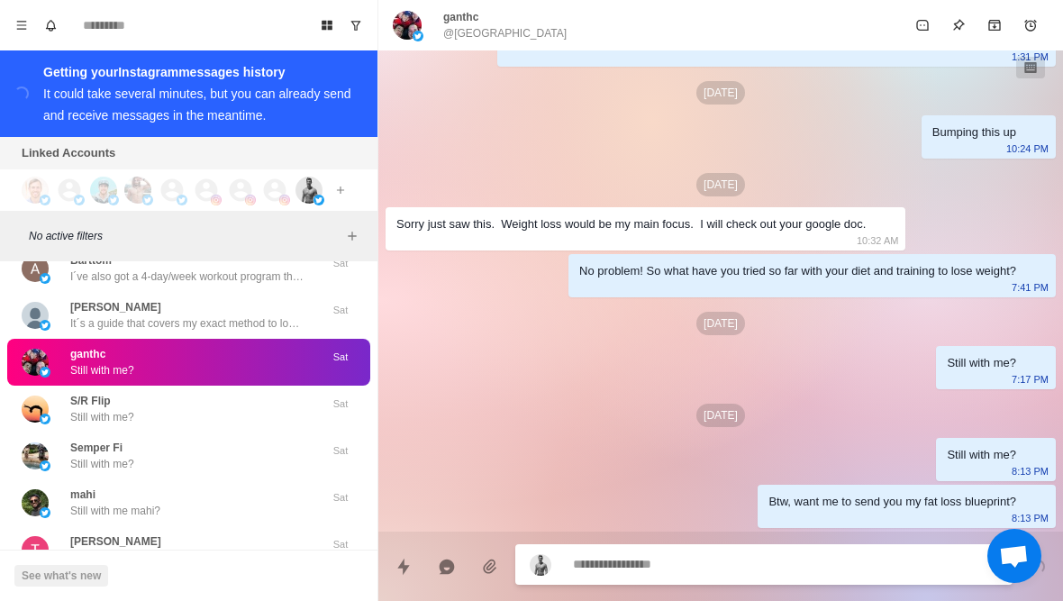
scroll to position [267, 0]
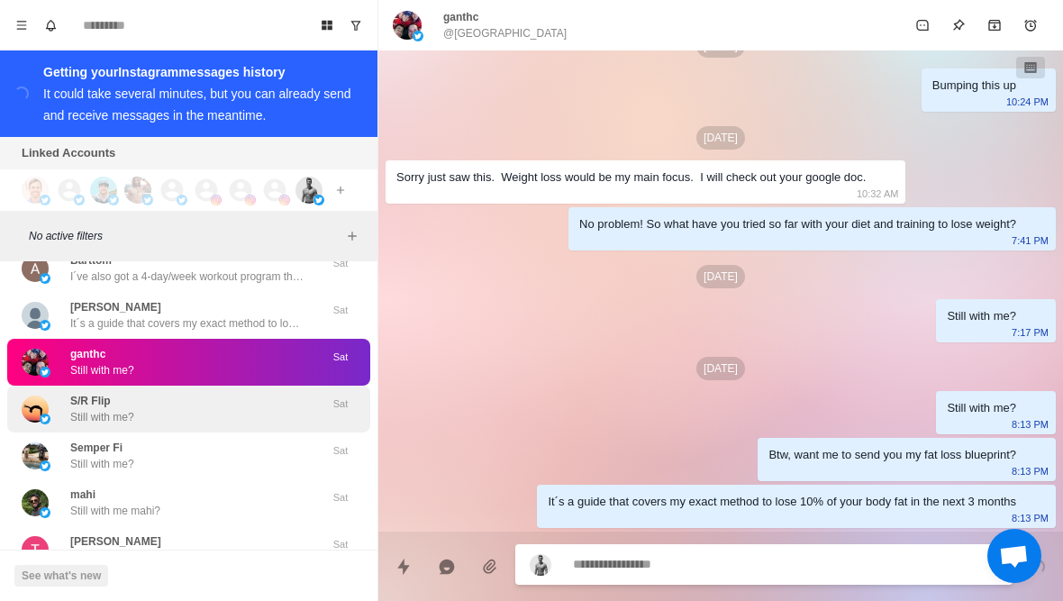
click at [232, 393] on div "S/R Flip Still with me?" at bounding box center [170, 409] width 296 height 32
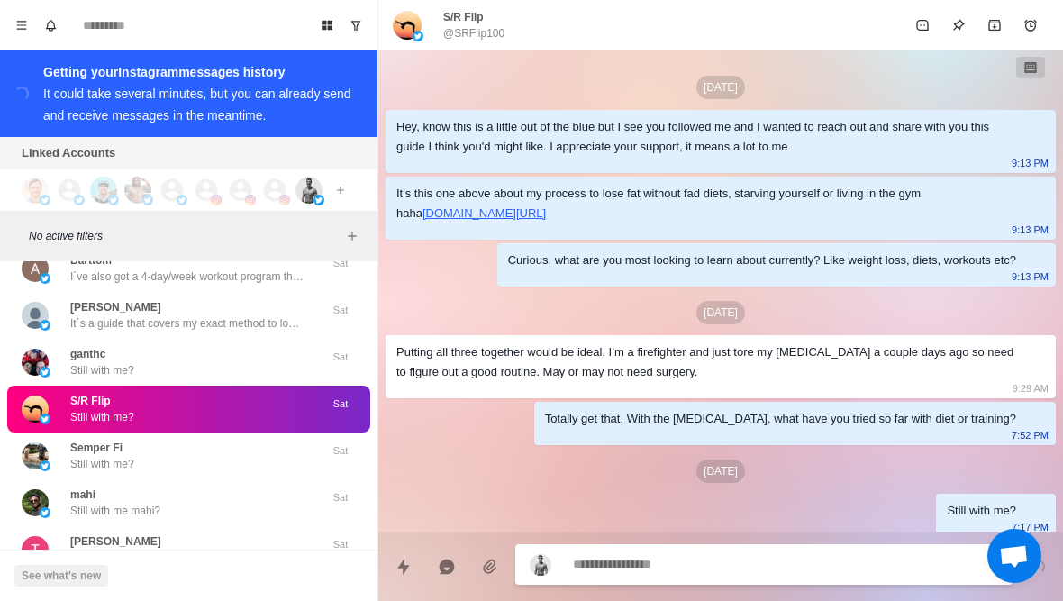
scroll to position [9, 0]
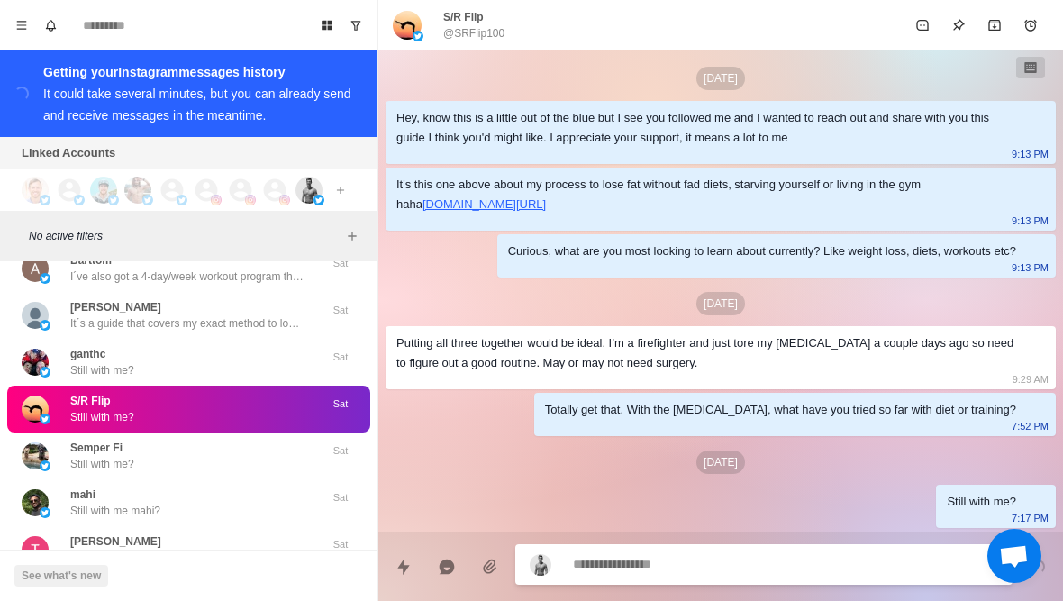
type textarea "*"
type textarea "**"
type textarea "*"
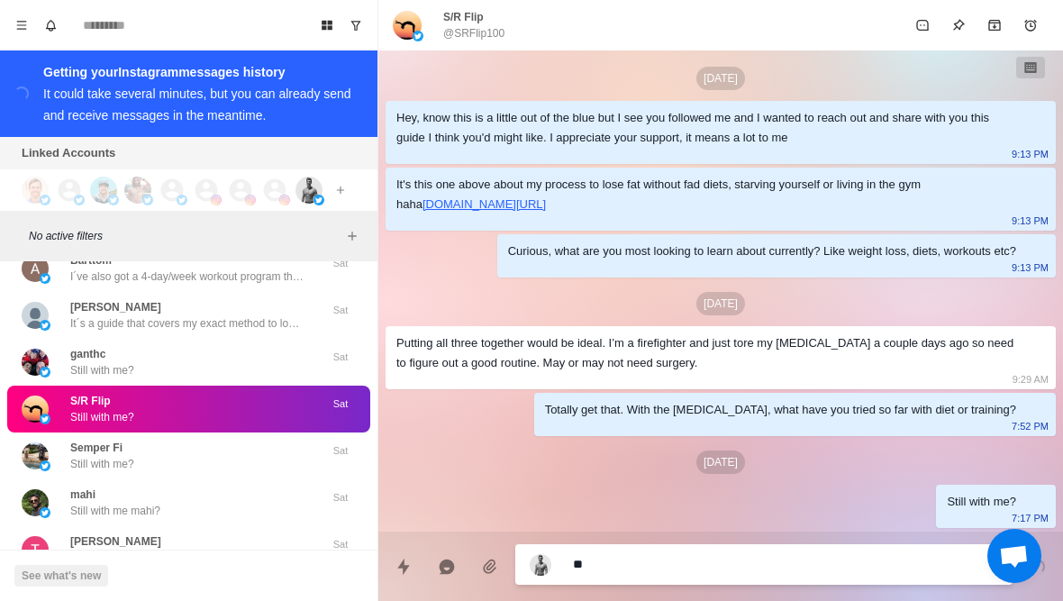
type textarea "***"
type textarea "*"
type textarea "****"
type textarea "*"
type textarea "**********"
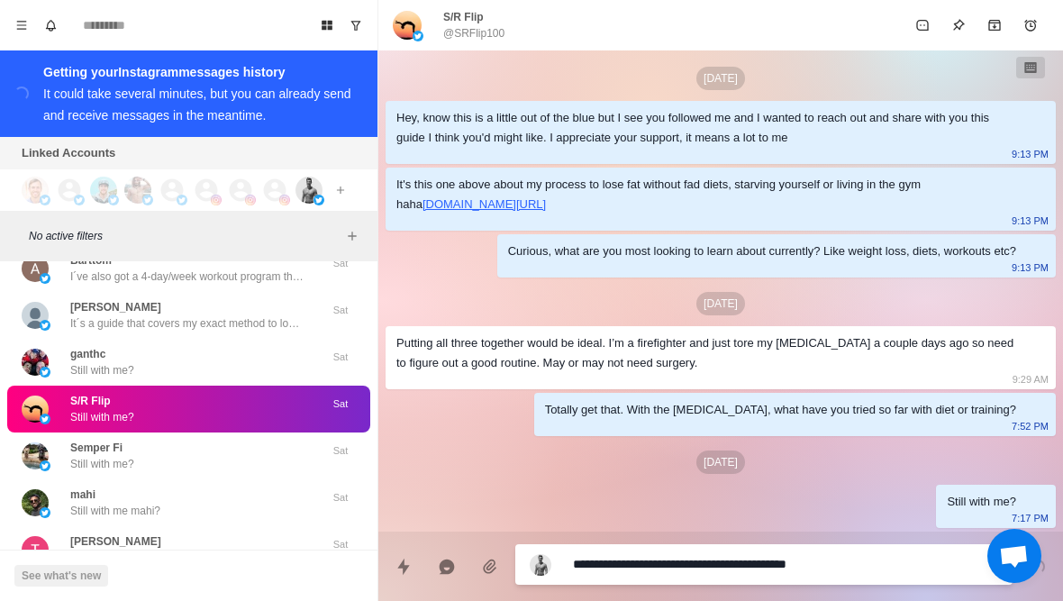
type textarea "*"
type textarea "**********"
type textarea "*"
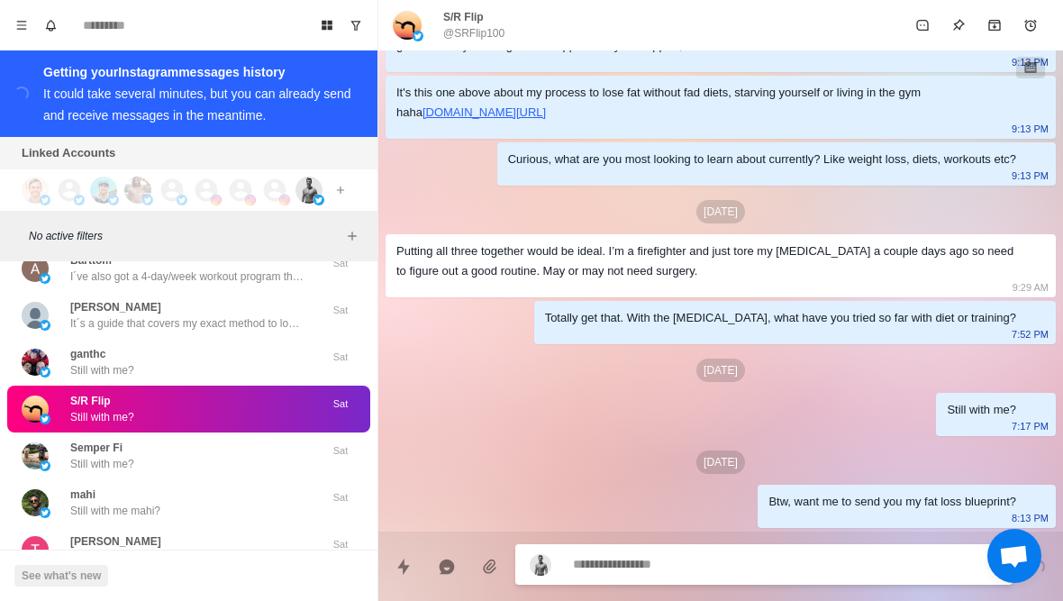
type textarea "*"
type textarea "**"
type textarea "*"
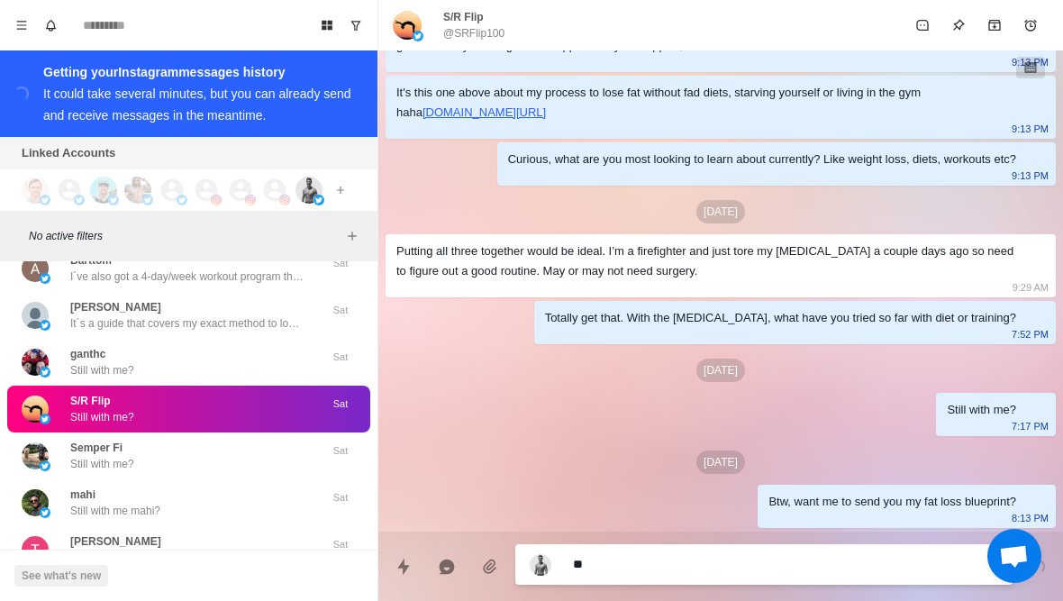
type textarea "***"
type textarea "*"
type textarea "****"
type textarea "*"
type textarea "**********"
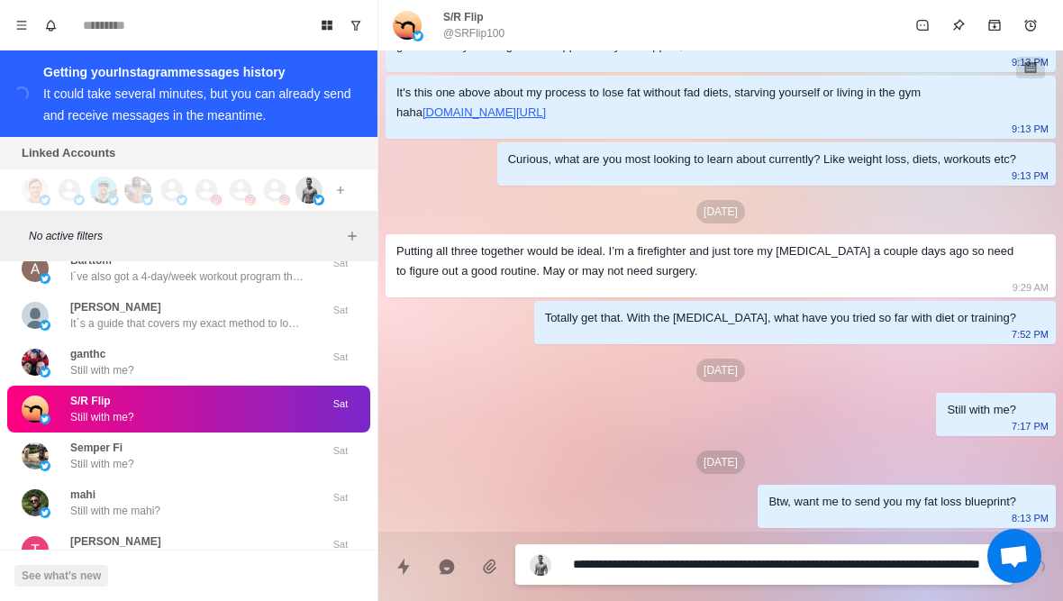
type textarea "*"
type textarea "**********"
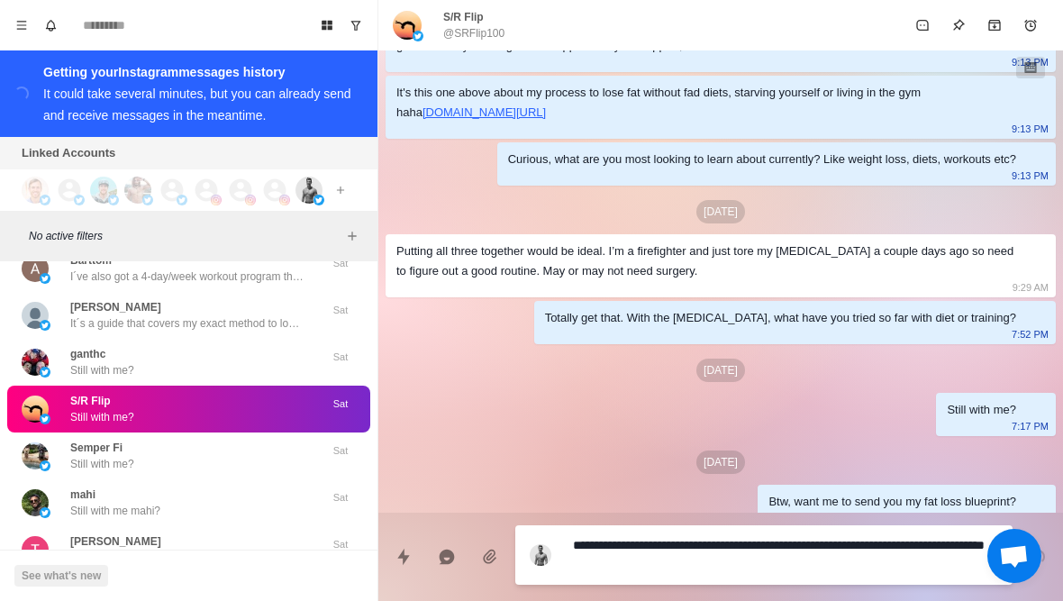
type textarea "*"
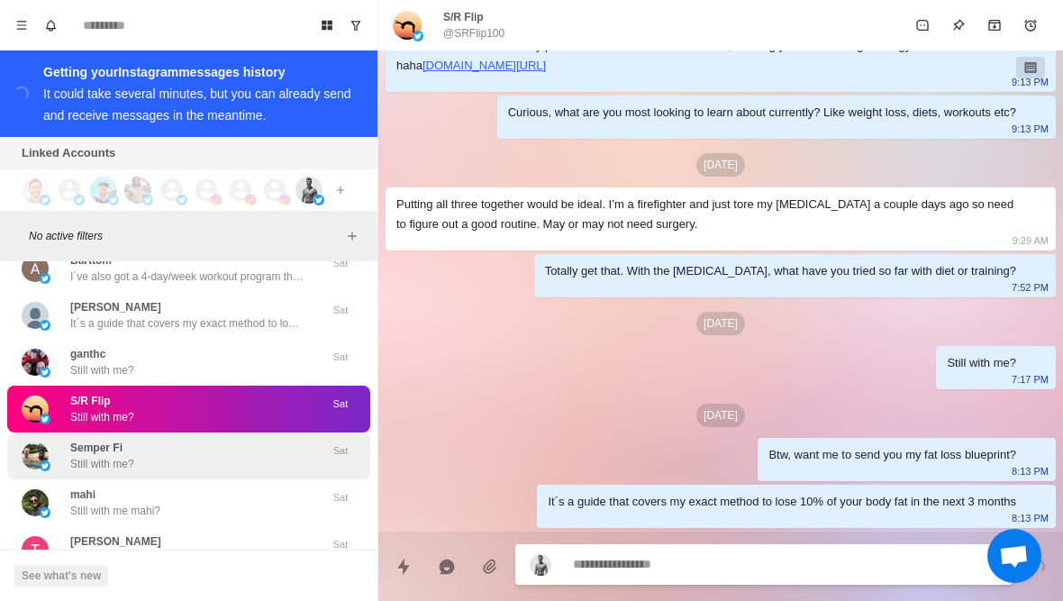
click at [245, 448] on div "Semper Fi Still with me?" at bounding box center [170, 456] width 296 height 32
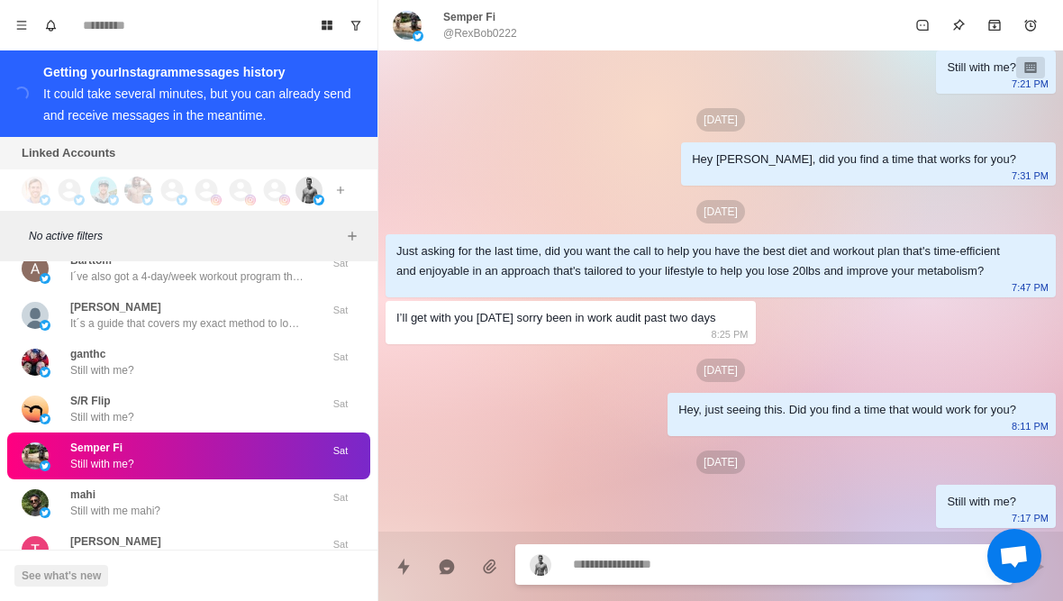
scroll to position [962, 0]
click at [400, 567] on icon "Quick replies" at bounding box center [403, 566] width 12 height 16
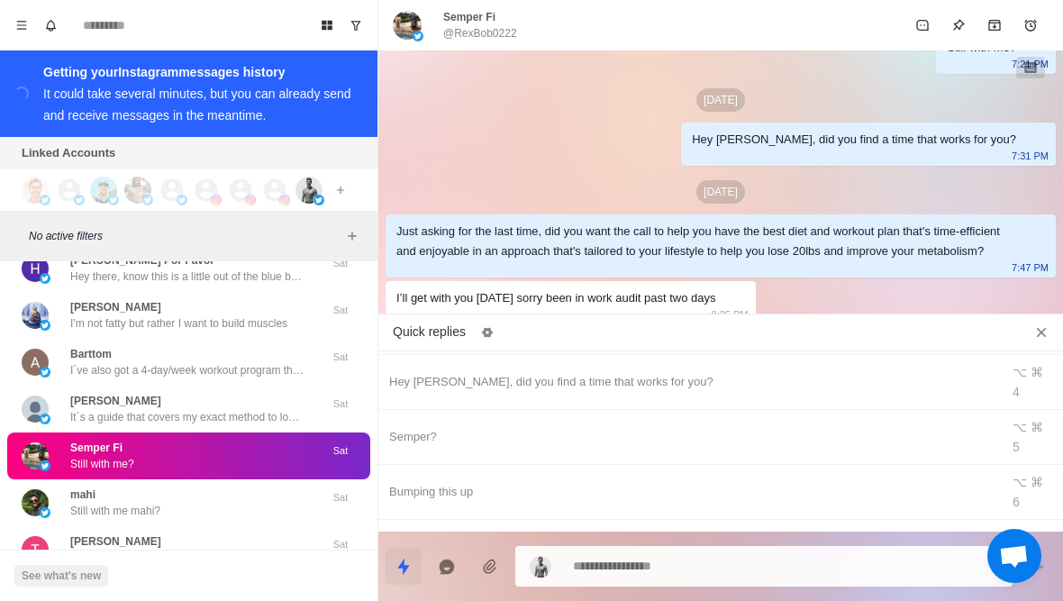
type textarea "*"
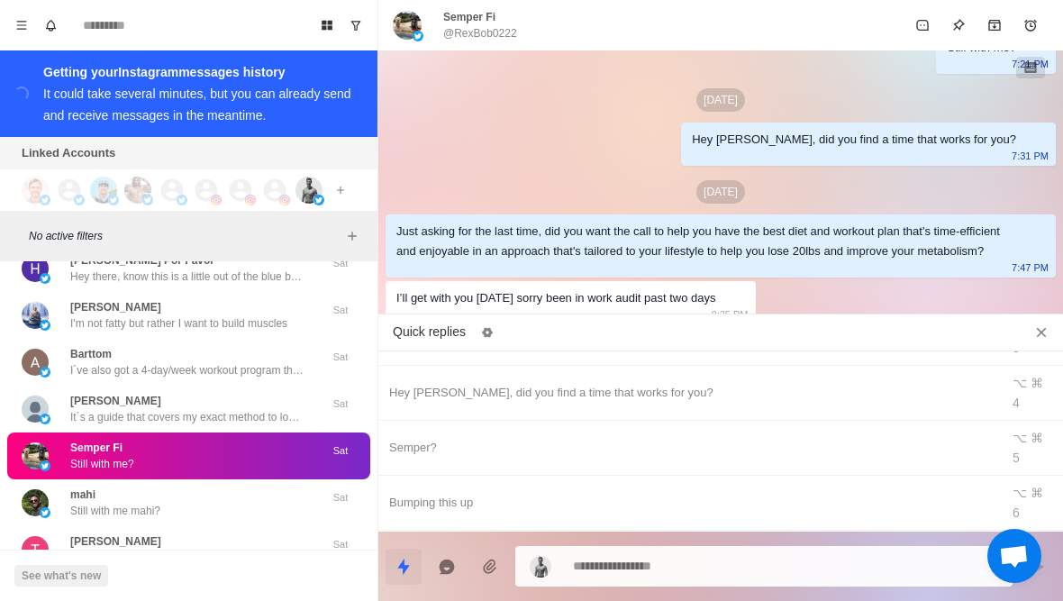
scroll to position [149, 0]
type textarea "**********"
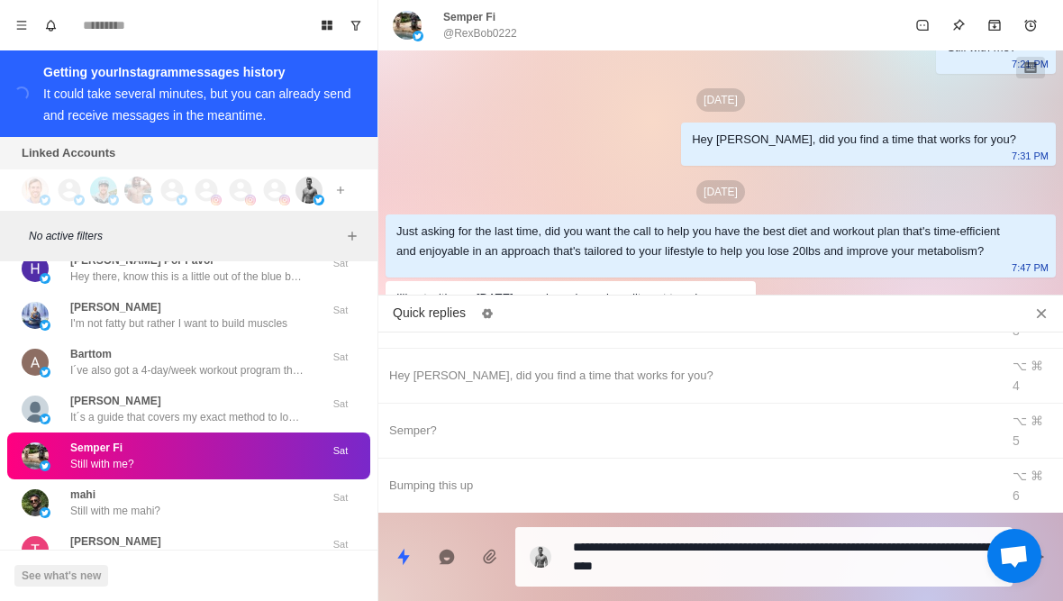
click at [1047, 304] on icon "Close quick replies" at bounding box center [1041, 313] width 18 height 18
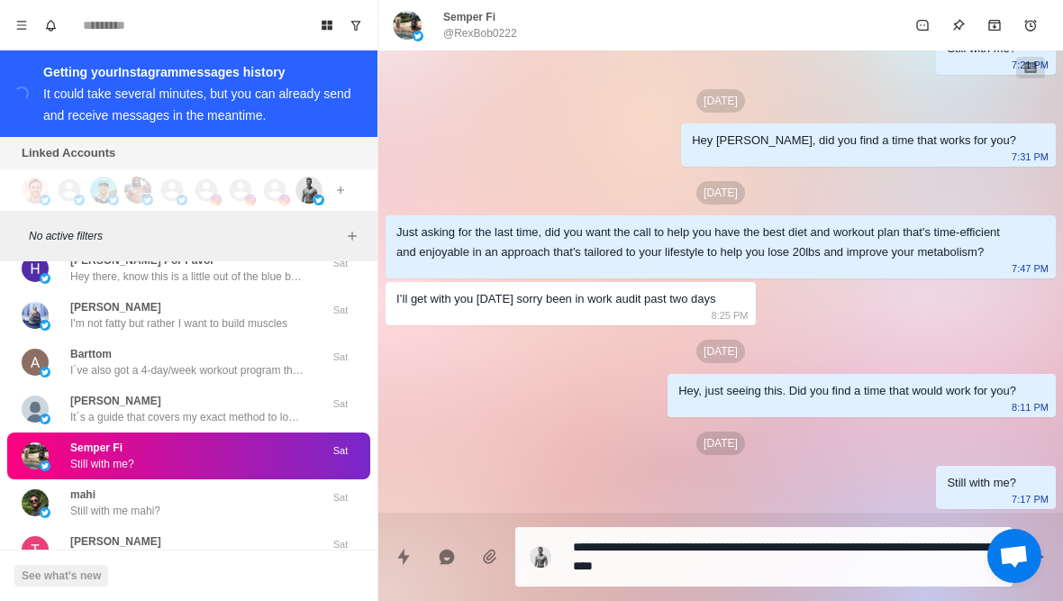
click at [639, 542] on textarea "**********" at bounding box center [785, 556] width 425 height 45
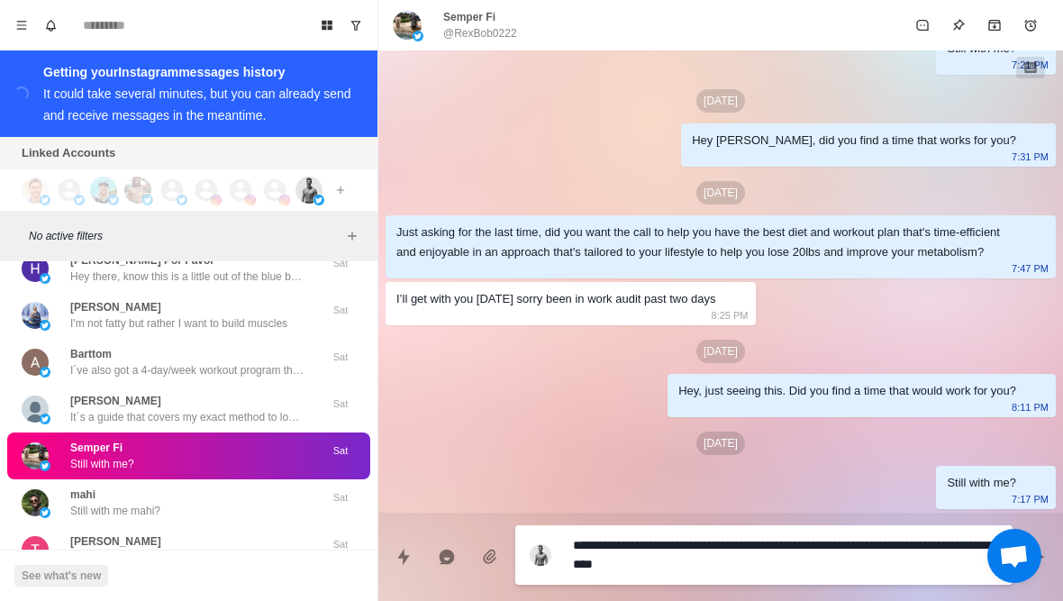
type textarea "*"
type textarea "**********"
type textarea "*"
type textarea "**********"
type textarea "*"
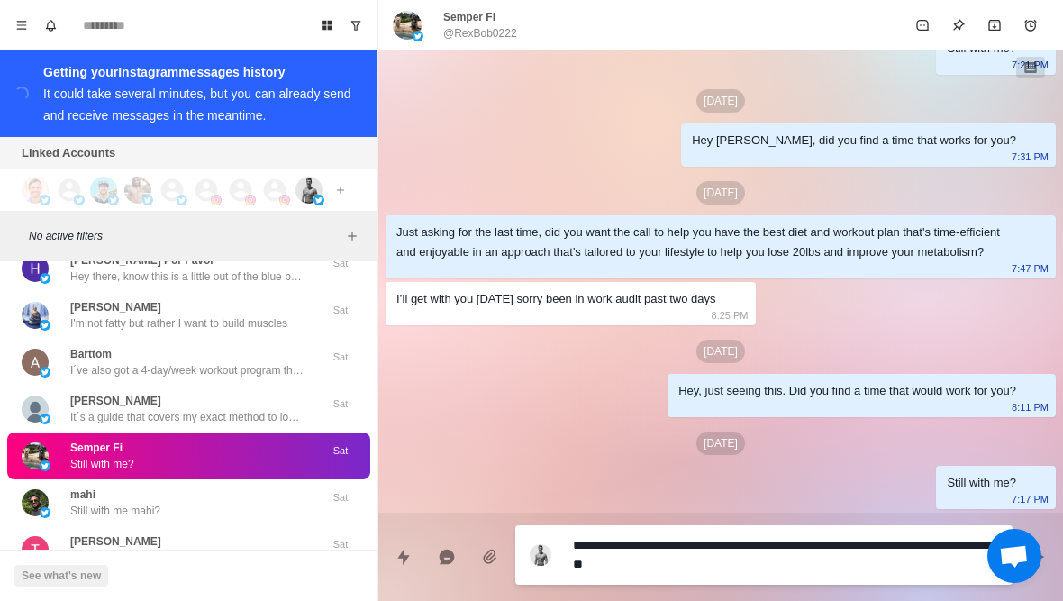
type textarea "**********"
type textarea "*"
type textarea "**********"
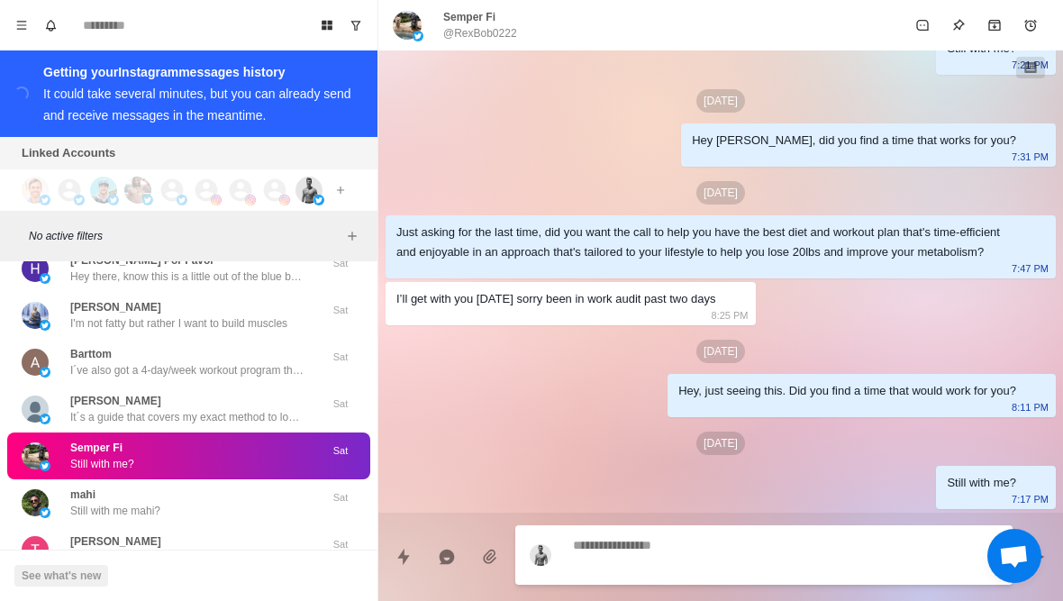
scroll to position [1054, 0]
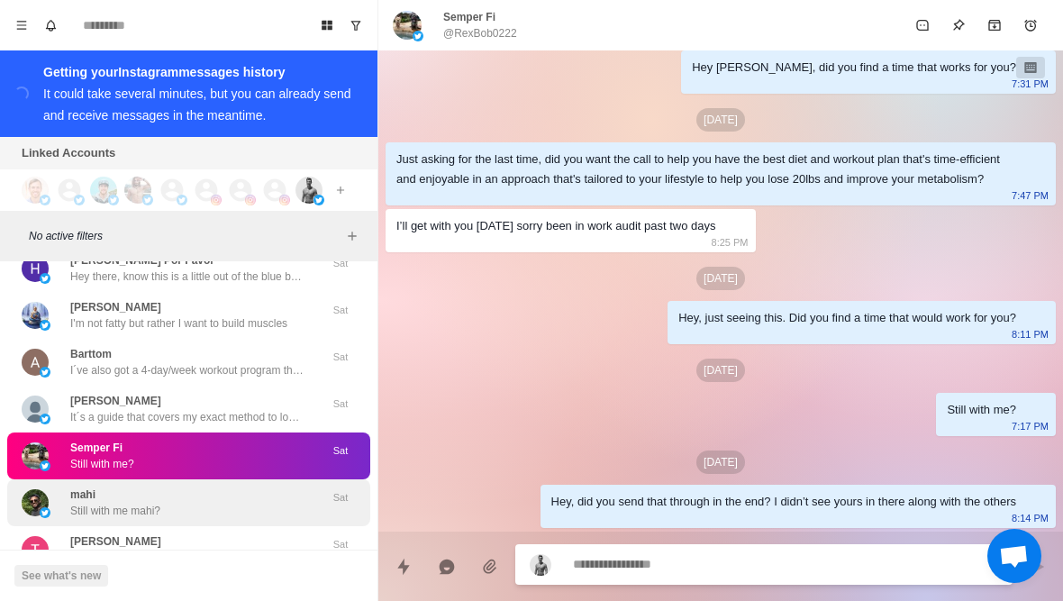
click at [210, 486] on div "mahi Still with me mahi?" at bounding box center [170, 502] width 296 height 32
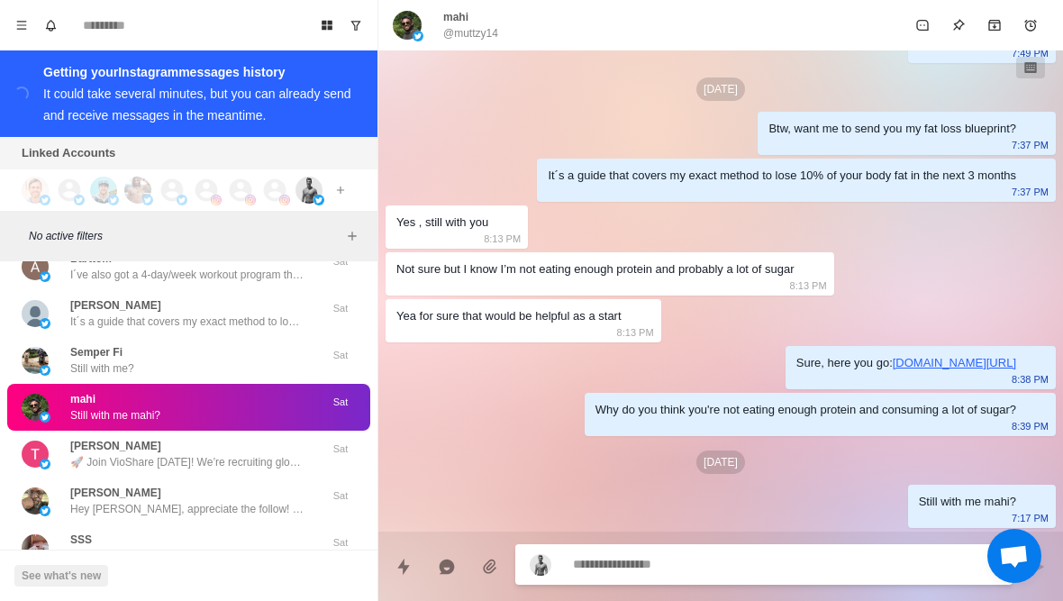
scroll to position [1052, 0]
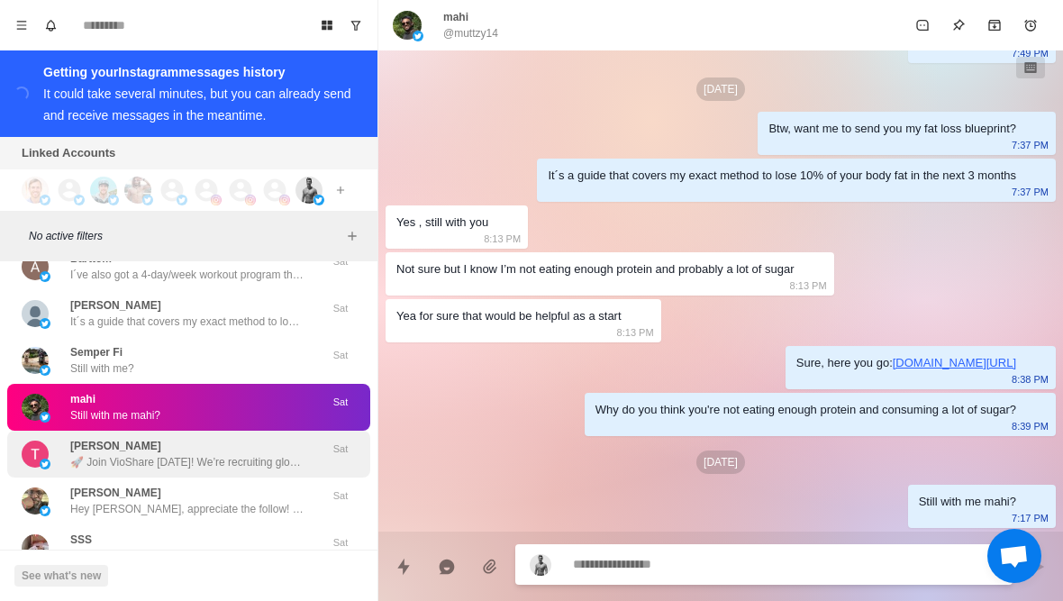
click at [268, 454] on p "🚀 Join VioShare Today! We’re recruiting global promoters &amp; investors. Don’t…" at bounding box center [187, 462] width 234 height 16
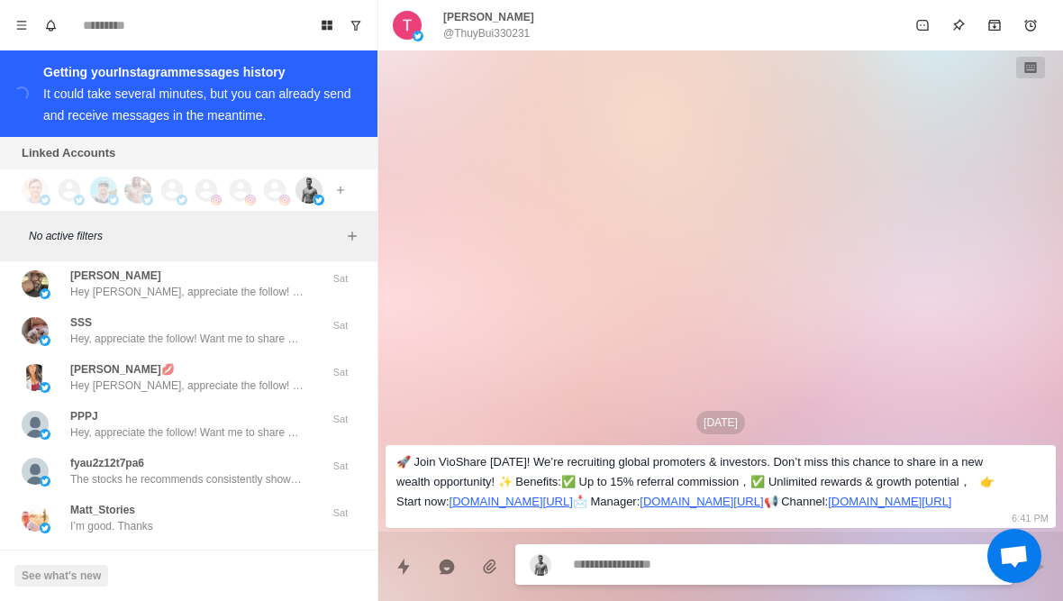
scroll to position [13586, 0]
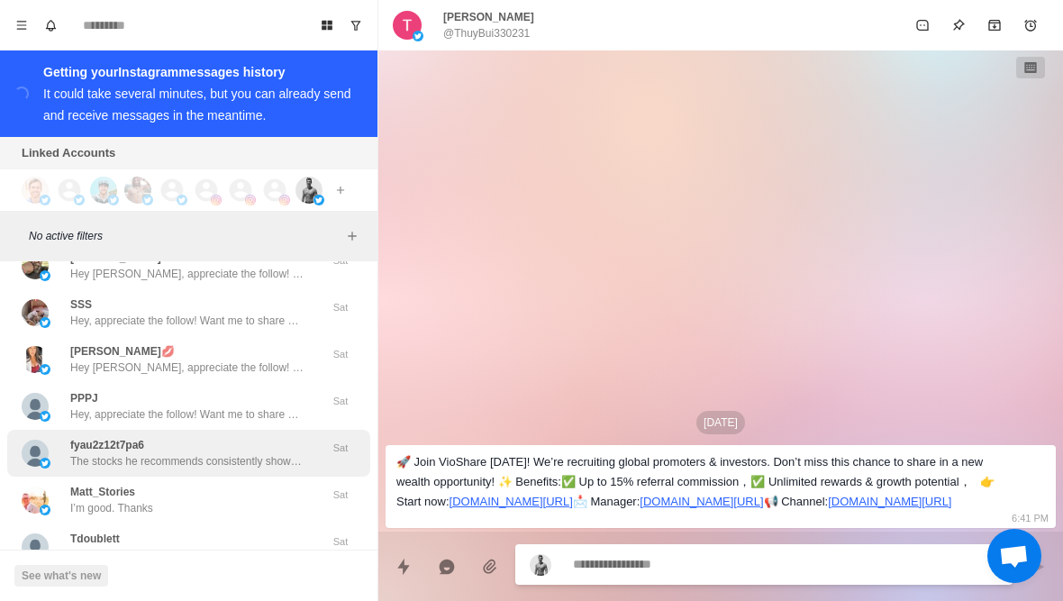
click at [274, 453] on p "The stocks he recommends consistently show impressive gains. He shares real-tim…" at bounding box center [187, 461] width 234 height 16
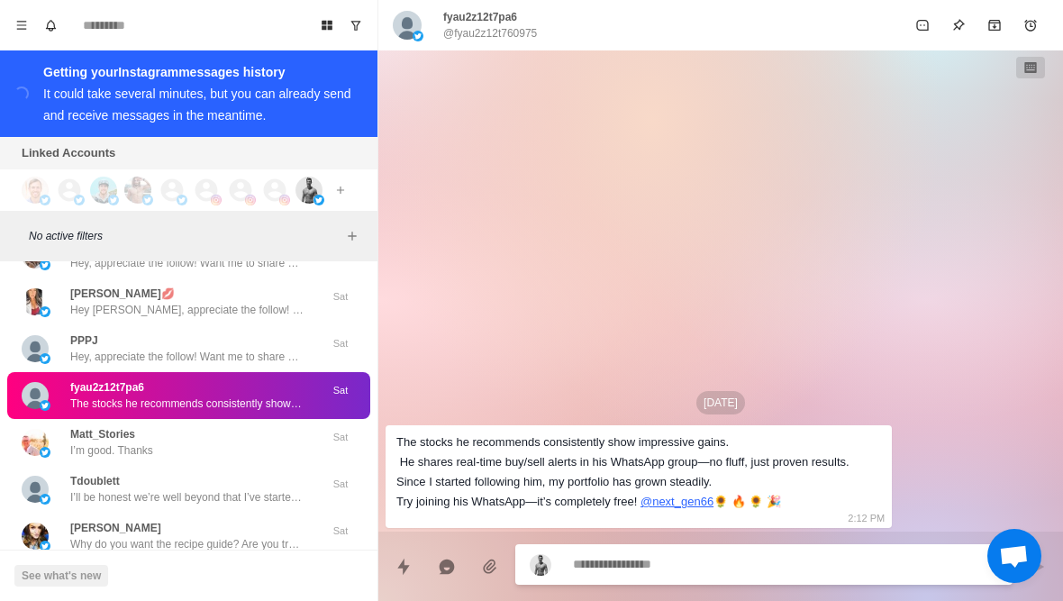
scroll to position [13654, 0]
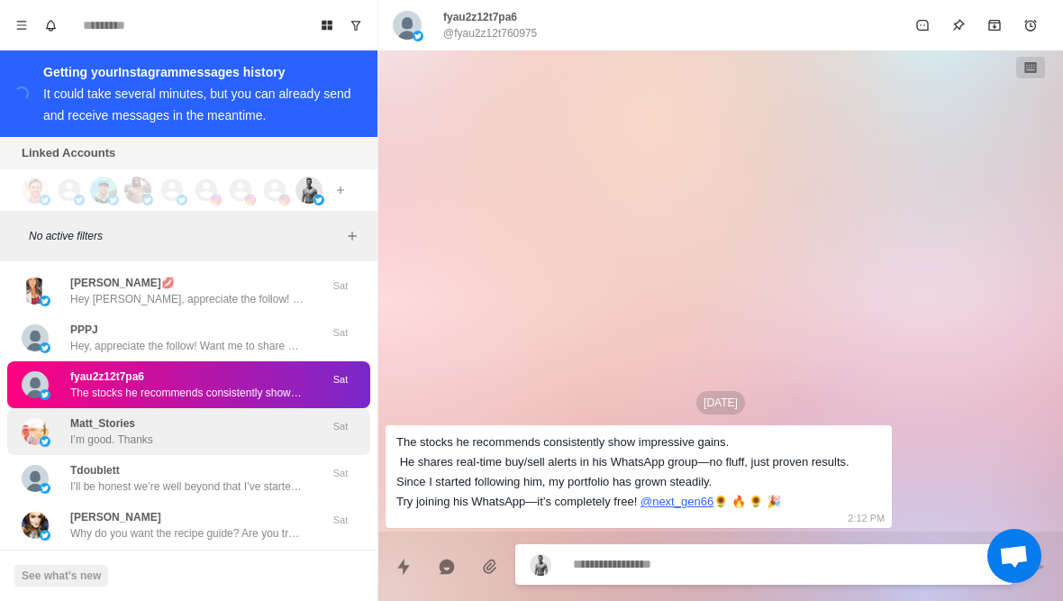
click at [299, 427] on div "Matt_Stories I’m good. Thanks" at bounding box center [170, 431] width 296 height 32
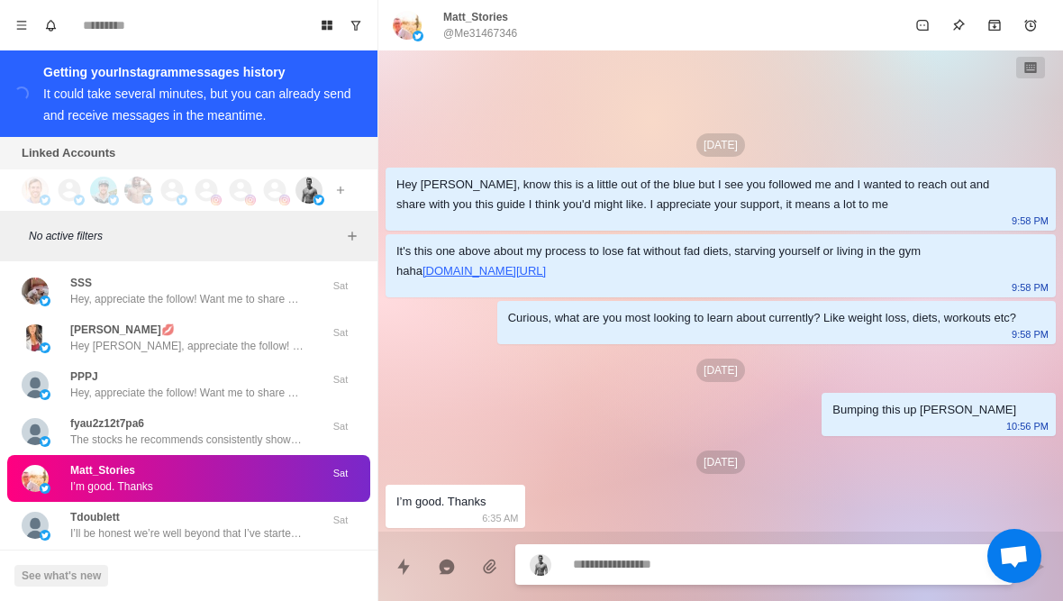
click at [296, 462] on div "Matt_Stories I’m good. Thanks" at bounding box center [170, 478] width 296 height 32
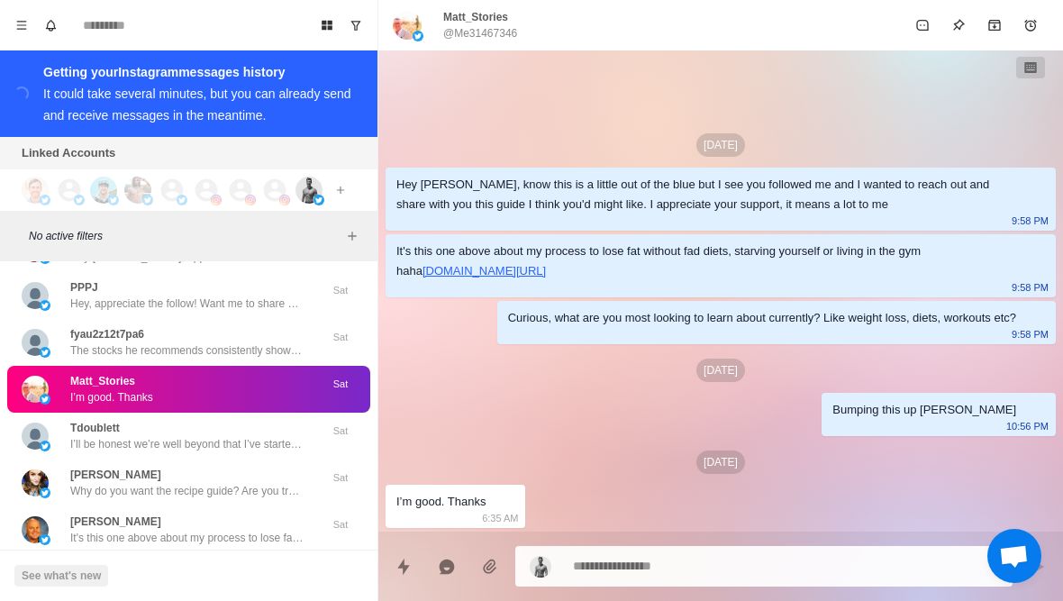
scroll to position [13745, 0]
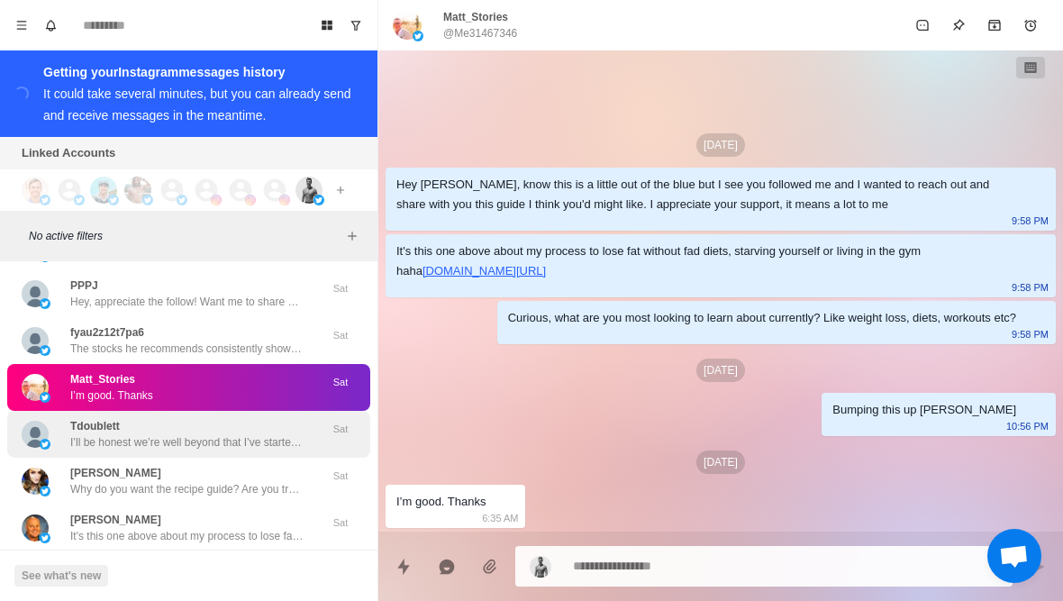
click at [301, 434] on p "I’ll be honest we’re well beyond that I’ve started smoking freebase coccaine re…" at bounding box center [187, 442] width 234 height 16
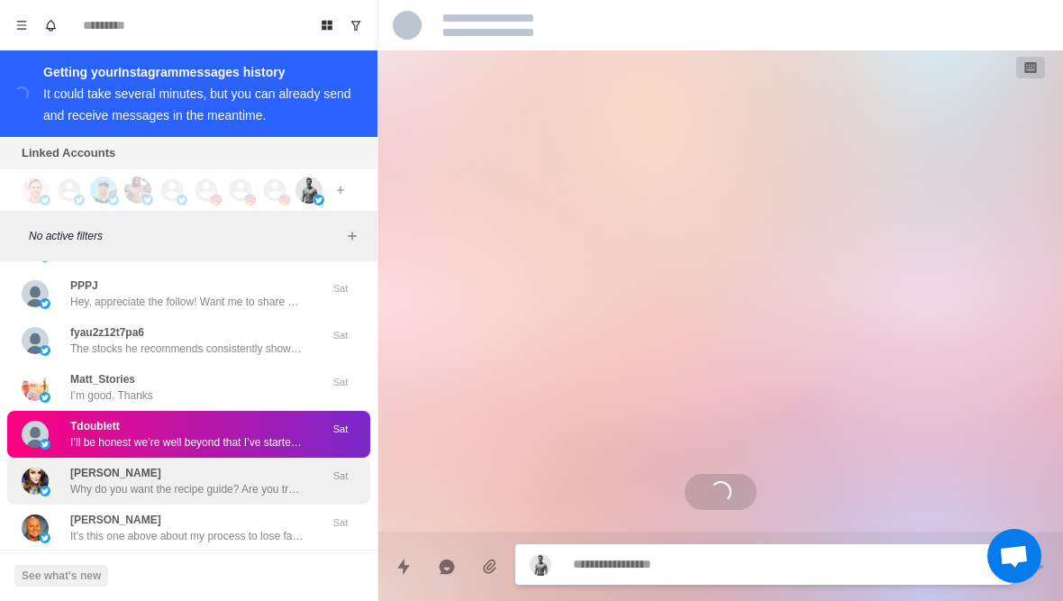
click at [285, 481] on p "Why do you want the recipe guide? Are you trying to lose fat or build muscle?" at bounding box center [187, 489] width 234 height 16
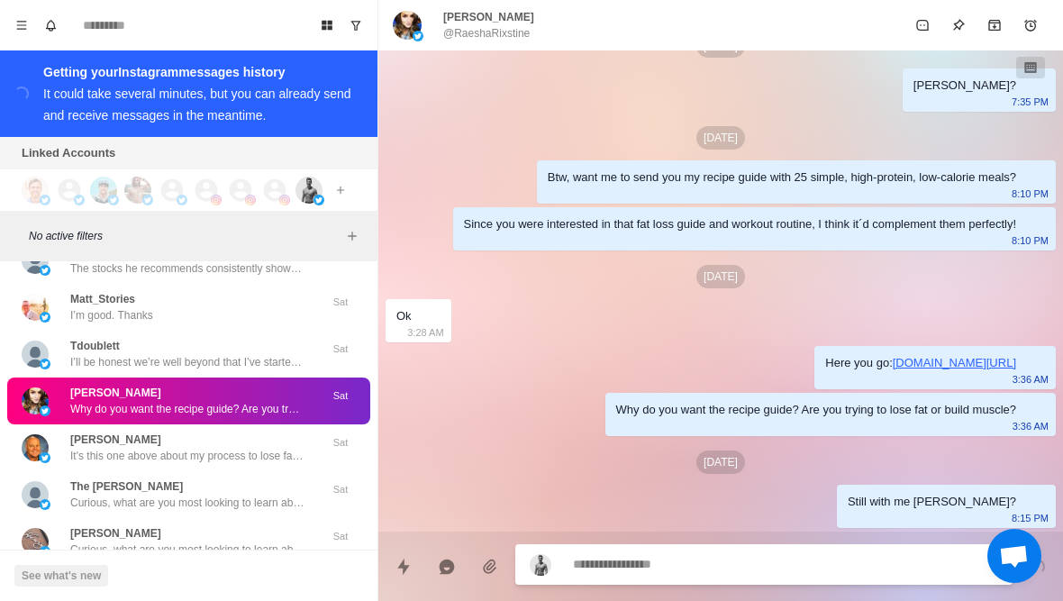
scroll to position [13826, 0]
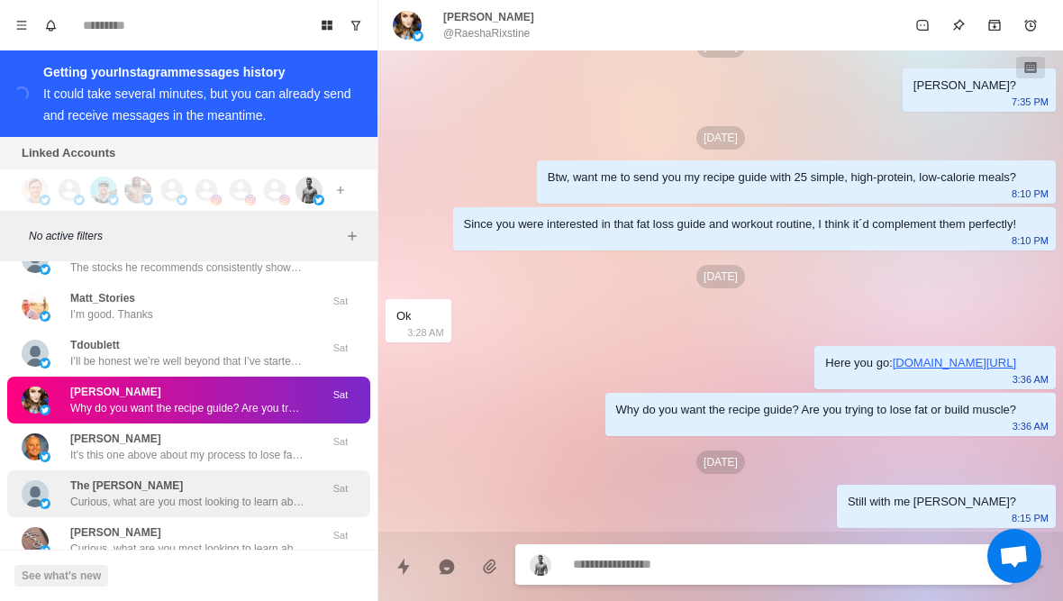
click at [61, 477] on div "The Young Theodore Curious, what are you most looking to learn about currently?…" at bounding box center [170, 493] width 296 height 32
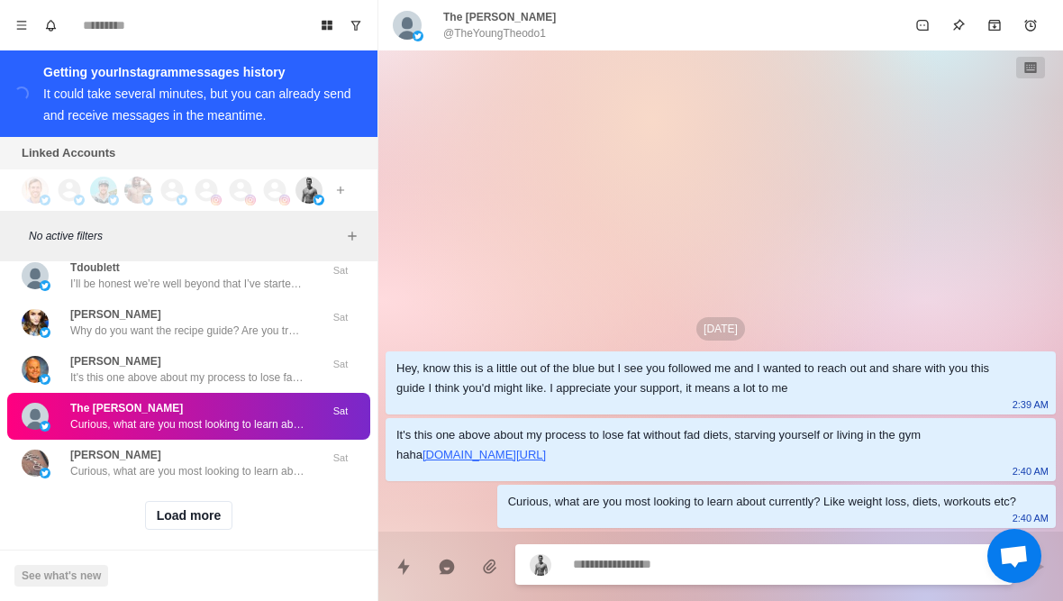
scroll to position [13903, 0]
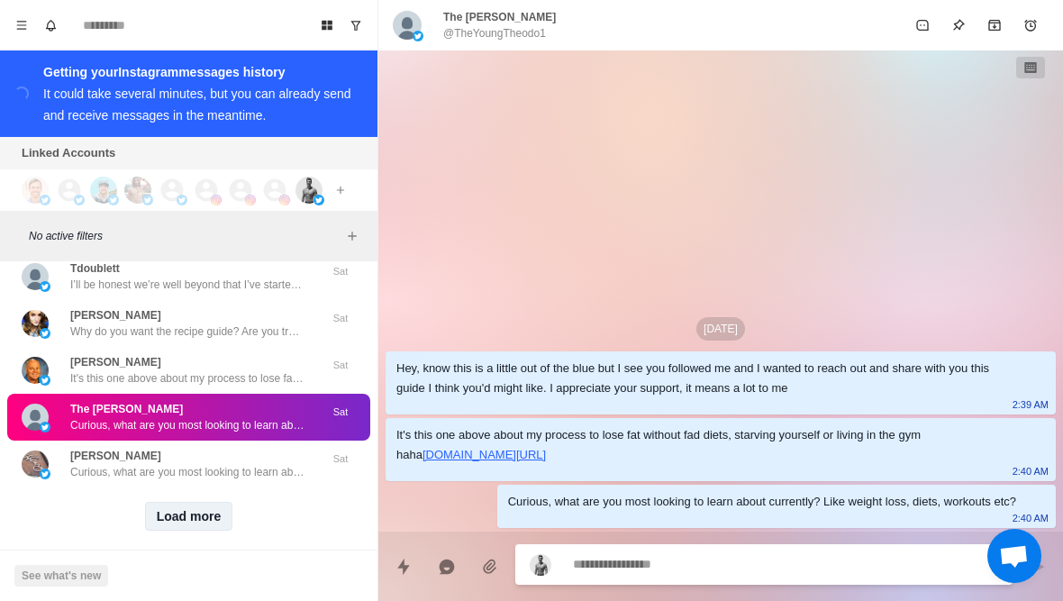
click at [180, 510] on button "Load more" at bounding box center [189, 516] width 88 height 29
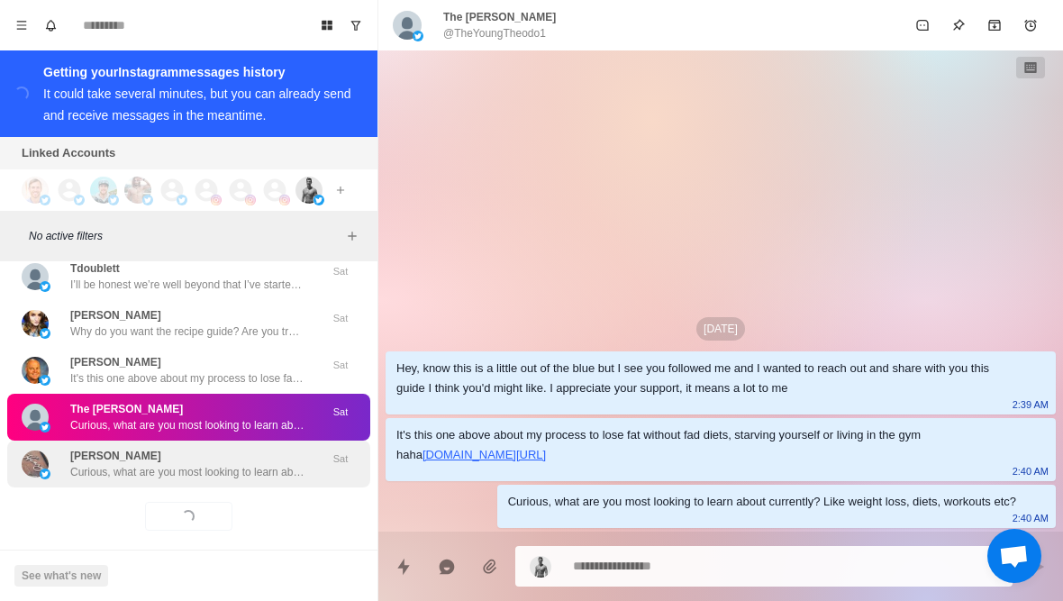
click at [115, 464] on p "Curious, what are you most looking to learn about currently? Like weight loss, …" at bounding box center [187, 472] width 234 height 16
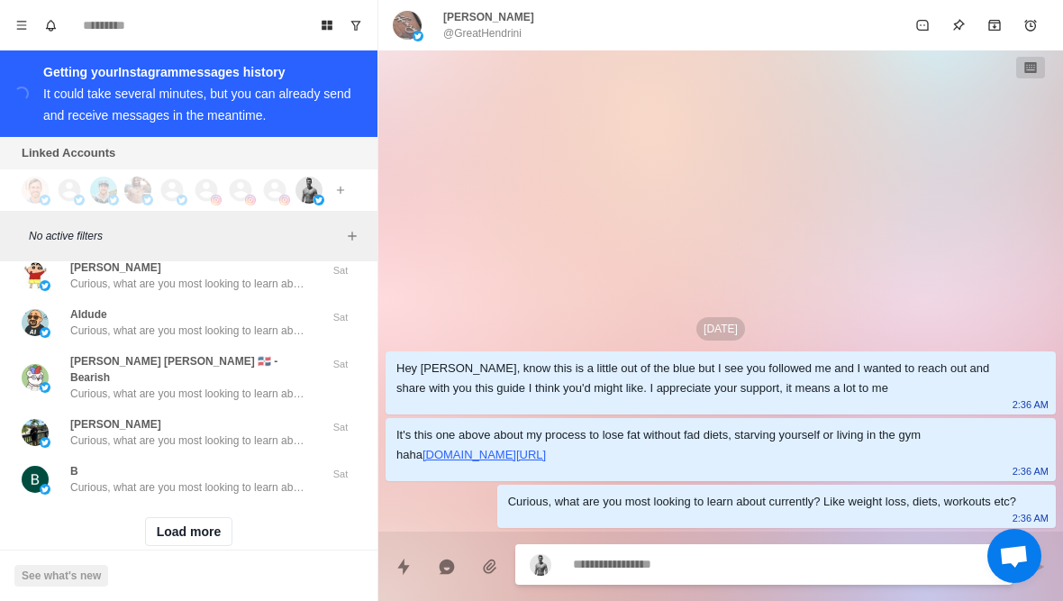
scroll to position [14839, 0]
click at [161, 518] on button "Load more" at bounding box center [189, 532] width 88 height 29
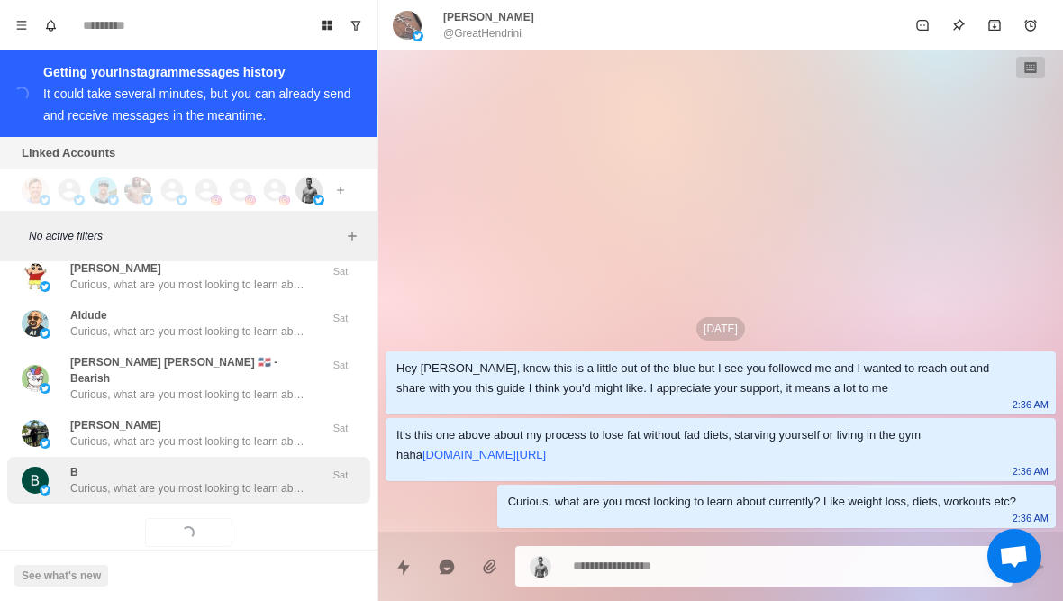
click at [119, 480] on p "Curious, what are you most looking to learn about currently? Like weight loss, …" at bounding box center [187, 488] width 234 height 16
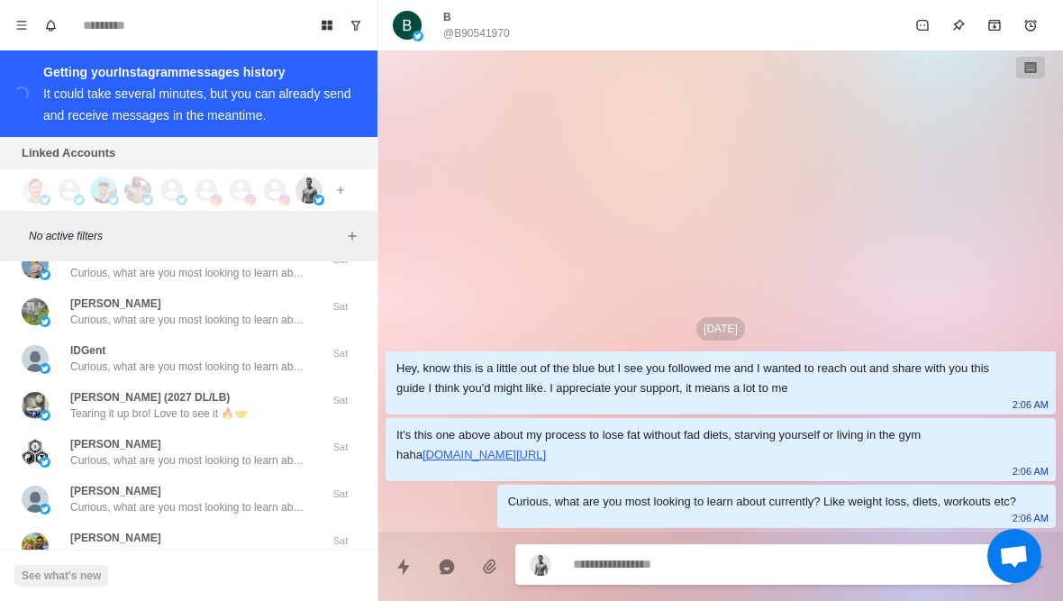
scroll to position [15494, 0]
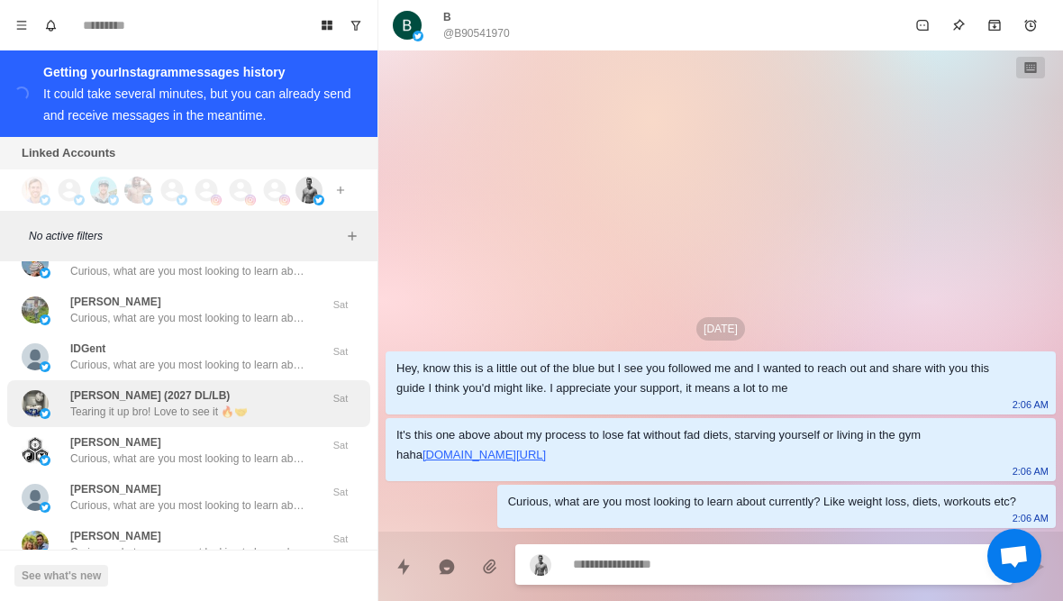
click at [73, 387] on p "Nickolas Osborne (2027 DL/LB)" at bounding box center [149, 395] width 159 height 16
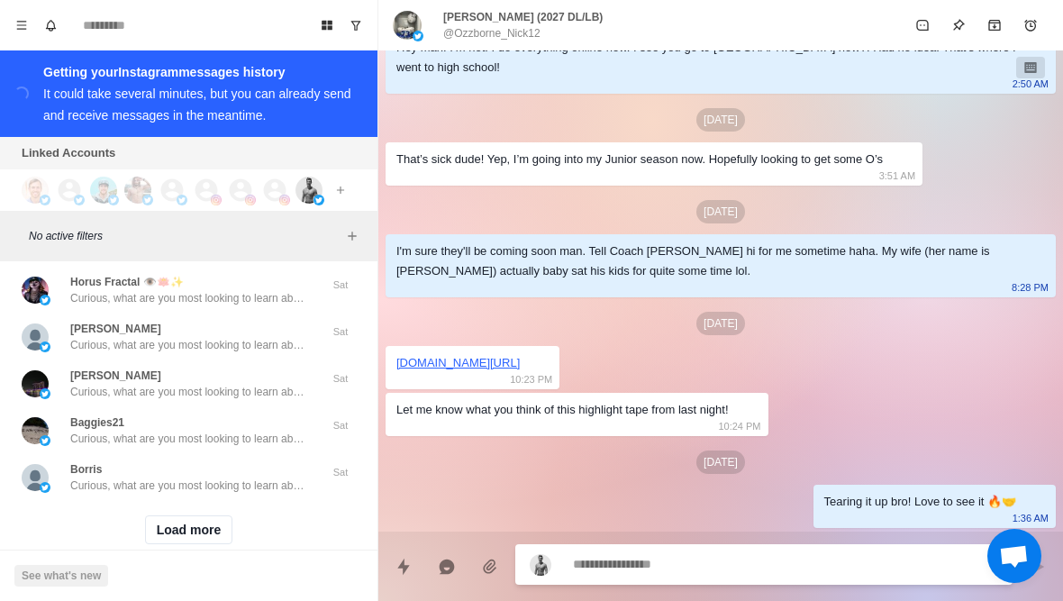
scroll to position [15793, 0]
click at [209, 525] on div "Load more" at bounding box center [188, 533] width 363 height 58
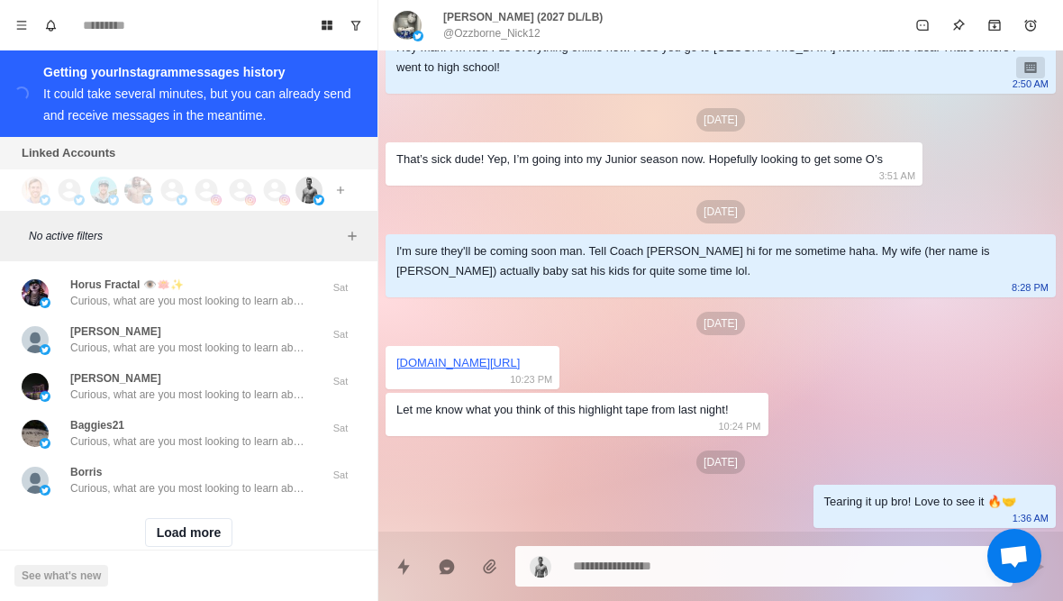
click at [224, 518] on button "Load more" at bounding box center [189, 532] width 88 height 29
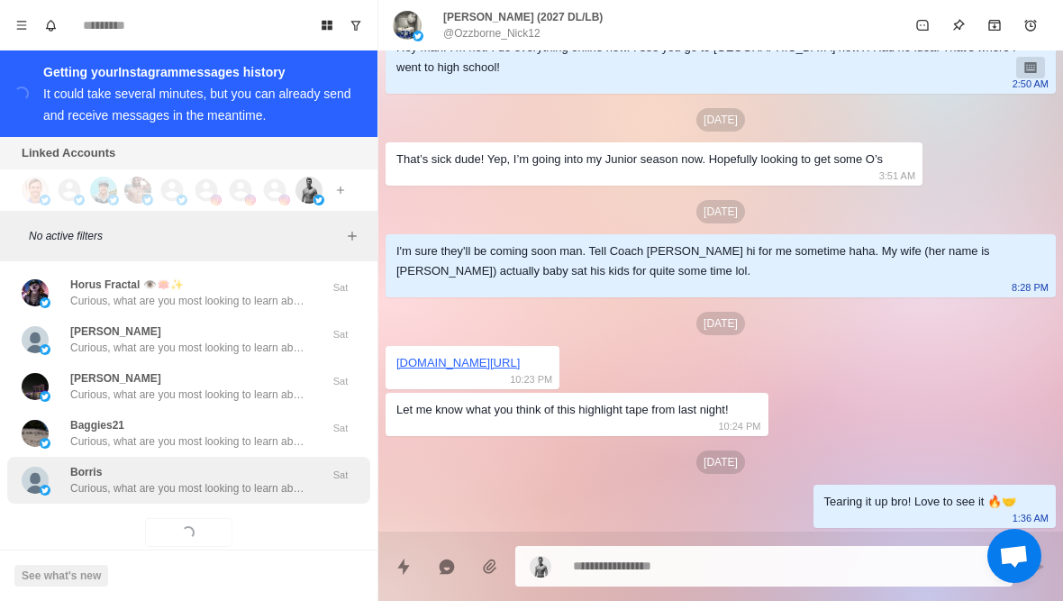
click at [256, 480] on p "Curious, what are you most looking to learn about currently? Like weight loss, …" at bounding box center [187, 488] width 234 height 16
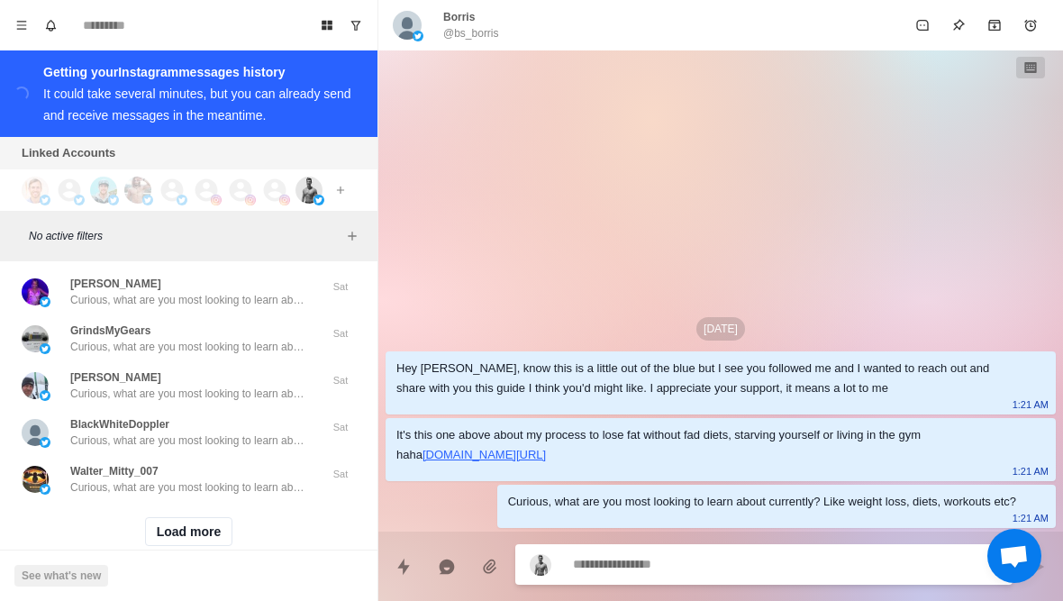
scroll to position [16729, 0]
click at [206, 518] on button "Load more" at bounding box center [189, 532] width 88 height 29
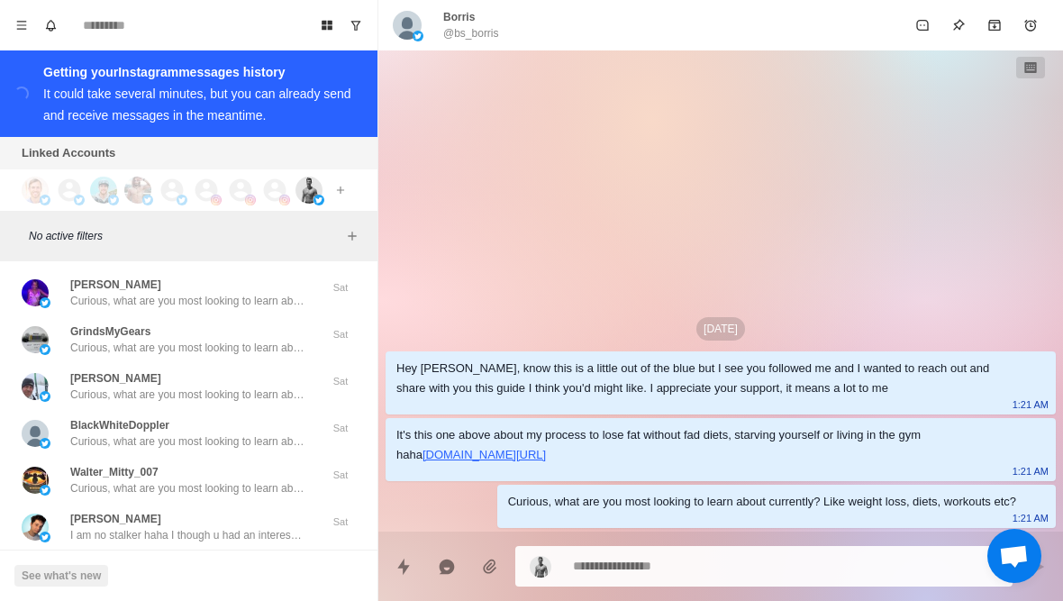
scroll to position [16766, 0]
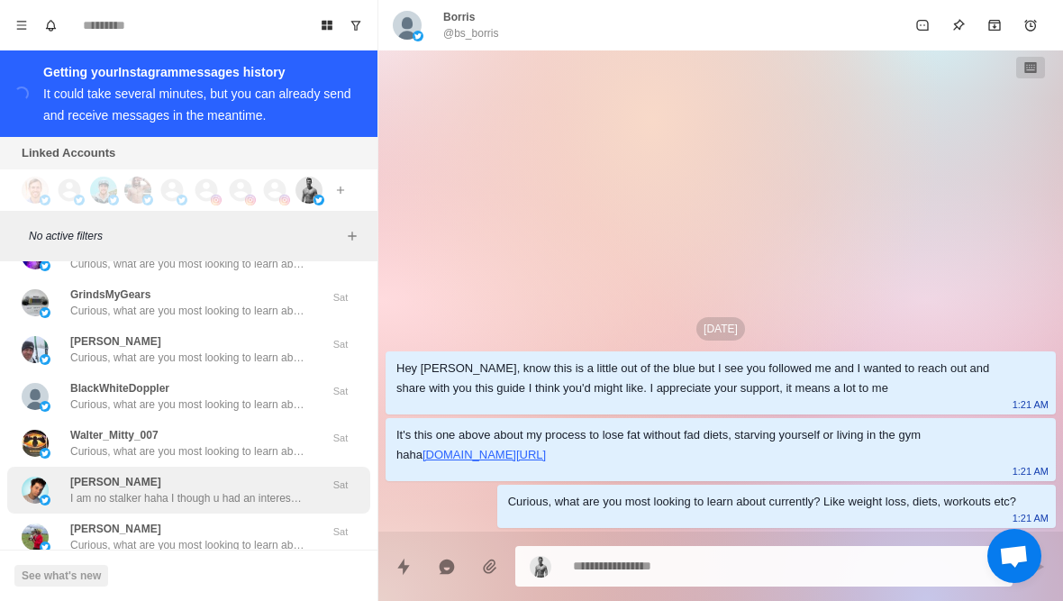
click at [261, 490] on p "I am no stalker haha I though u had an interesting offer" at bounding box center [187, 498] width 234 height 16
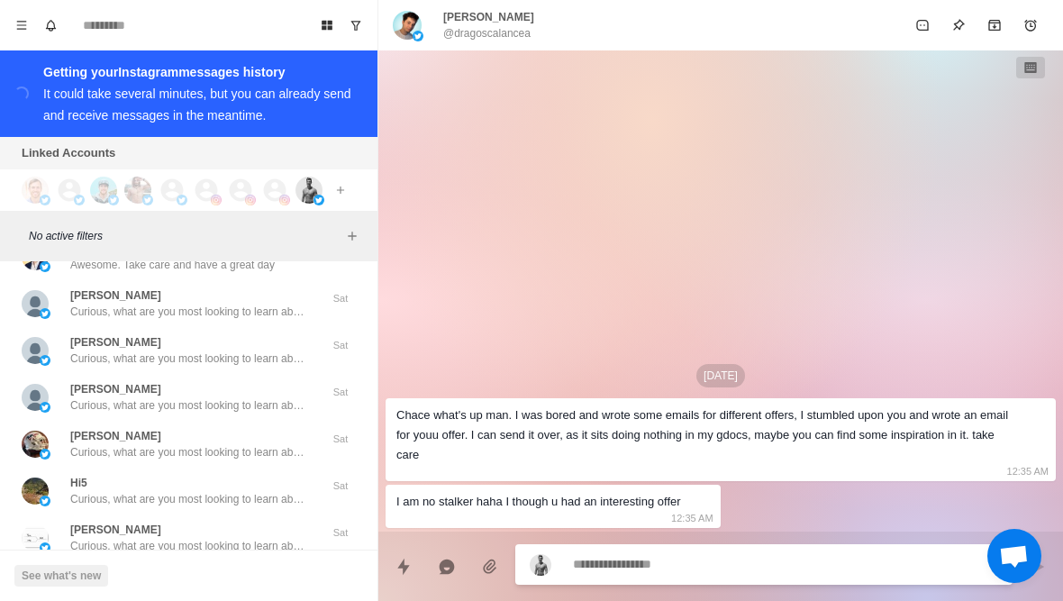
scroll to position [17660, 0]
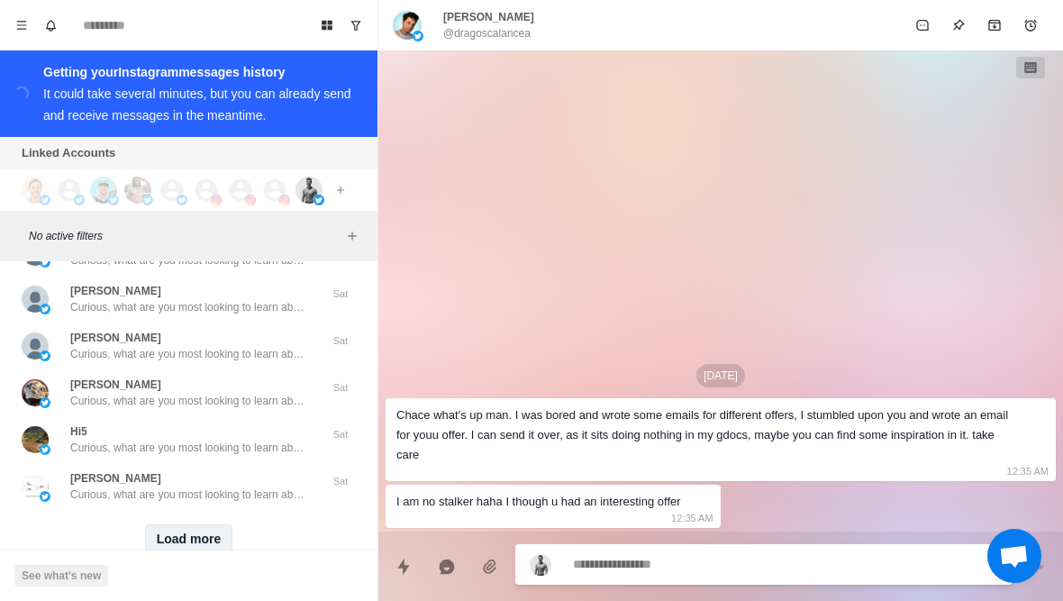
click at [222, 524] on button "Load more" at bounding box center [189, 538] width 88 height 29
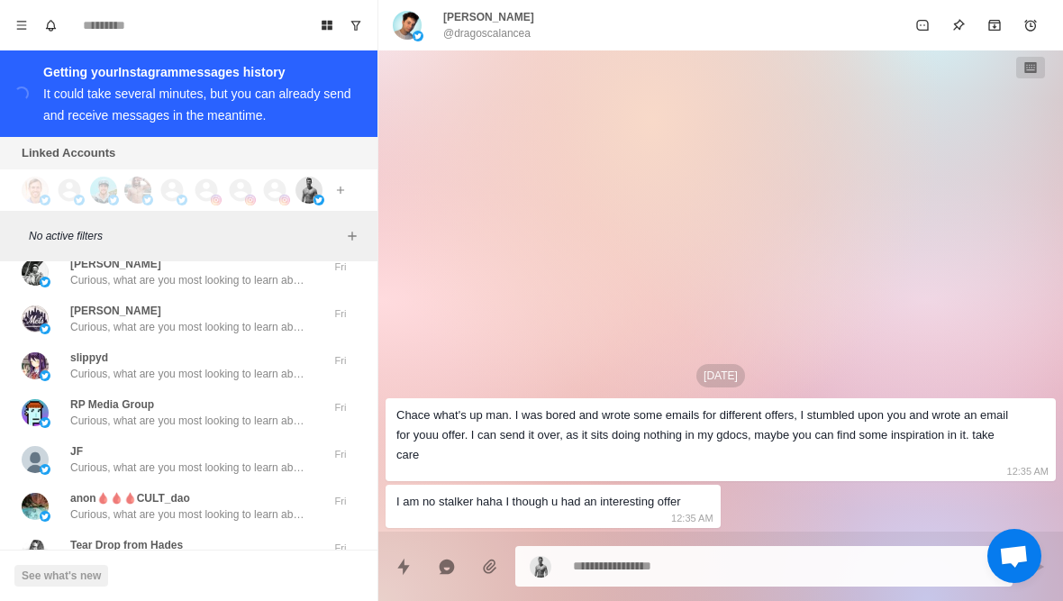
scroll to position [18150, 0]
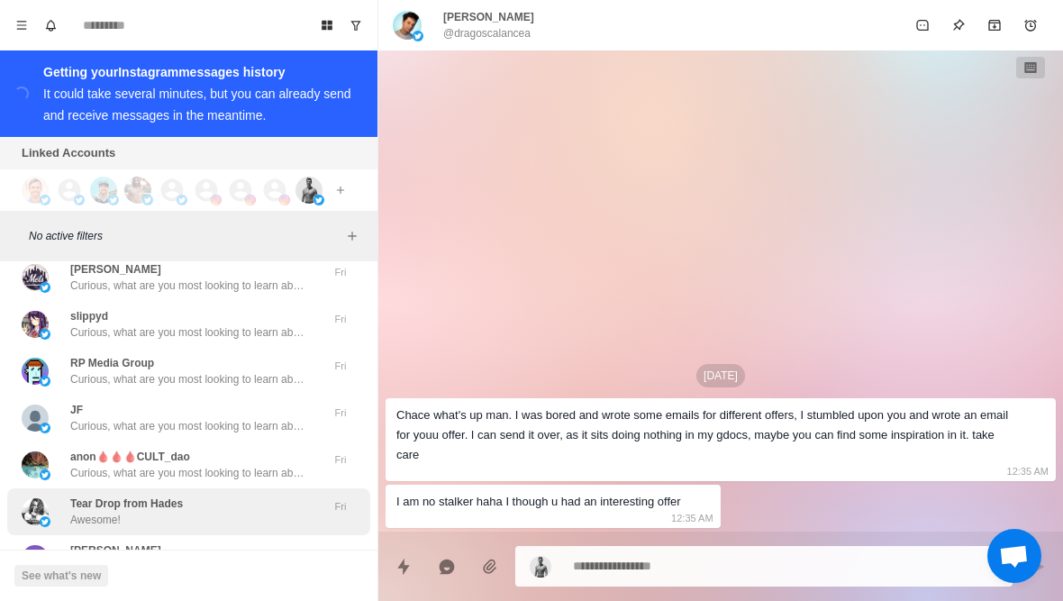
click at [261, 495] on div "Tear Drop from Hades Awesome!" at bounding box center [170, 511] width 296 height 32
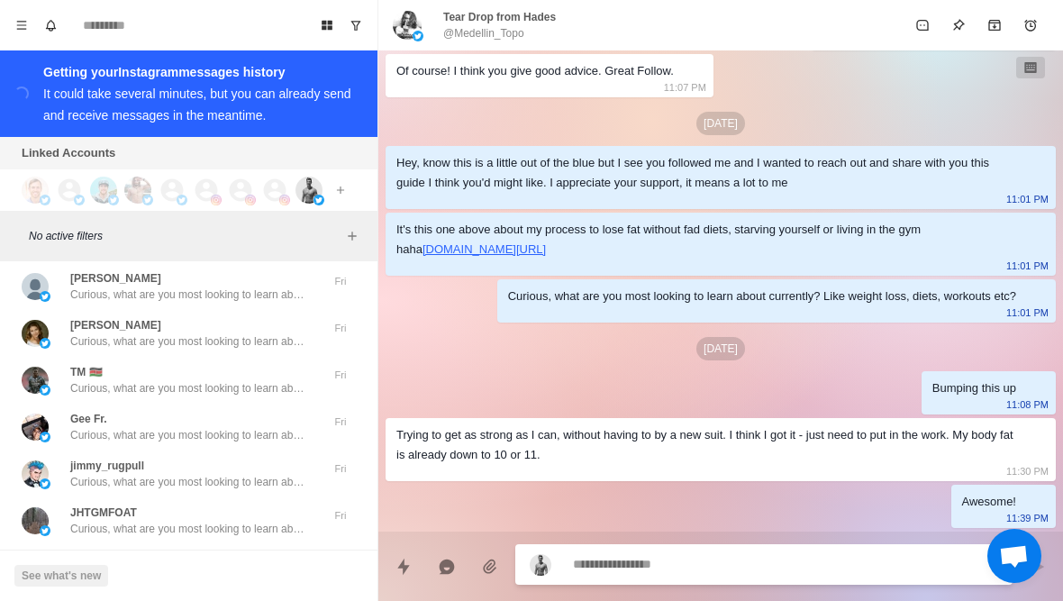
scroll to position [18575, 0]
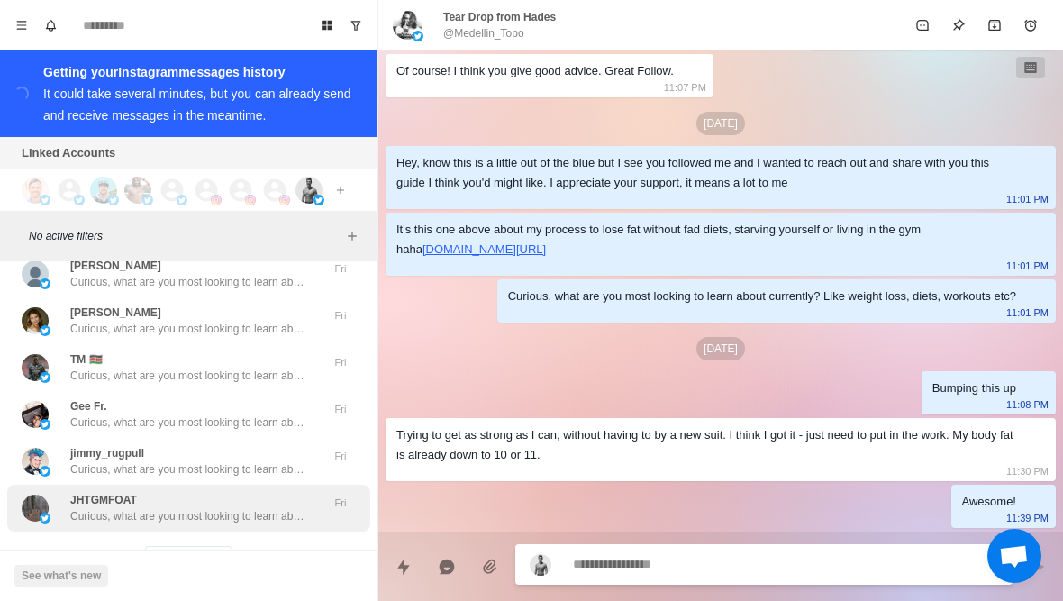
click at [252, 498] on div "JHTGMFOAT Curious, what are you most looking to learn about currently? Like wei…" at bounding box center [188, 508] width 363 height 47
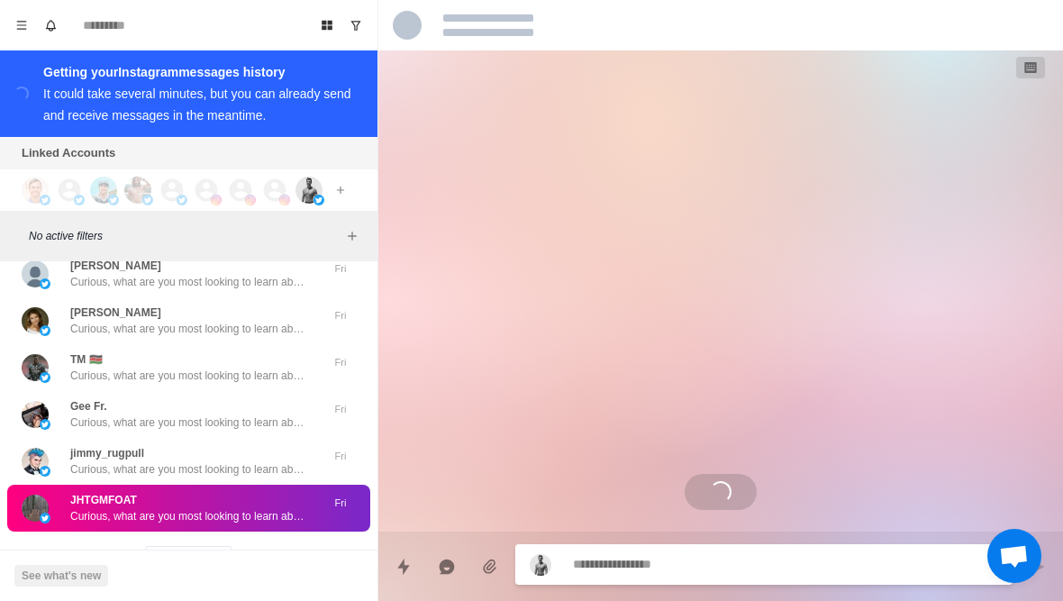
scroll to position [0, 0]
click at [211, 546] on button "Load more" at bounding box center [189, 560] width 88 height 29
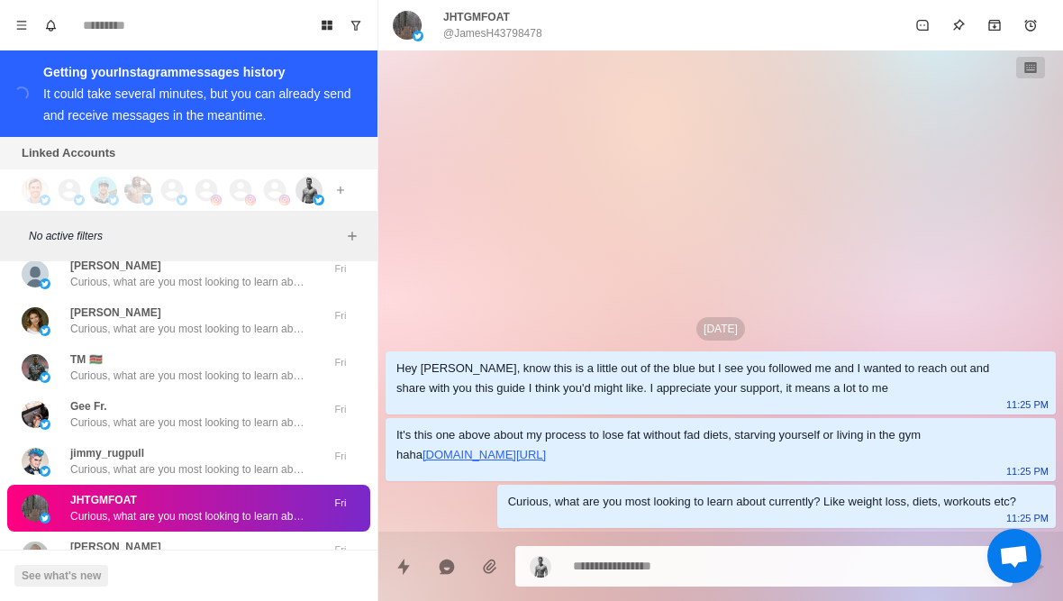
click at [803, 279] on div "Sep 19 Hey James, know this is a little out of the blue but I see you followed …" at bounding box center [720, 290] width 685 height 481
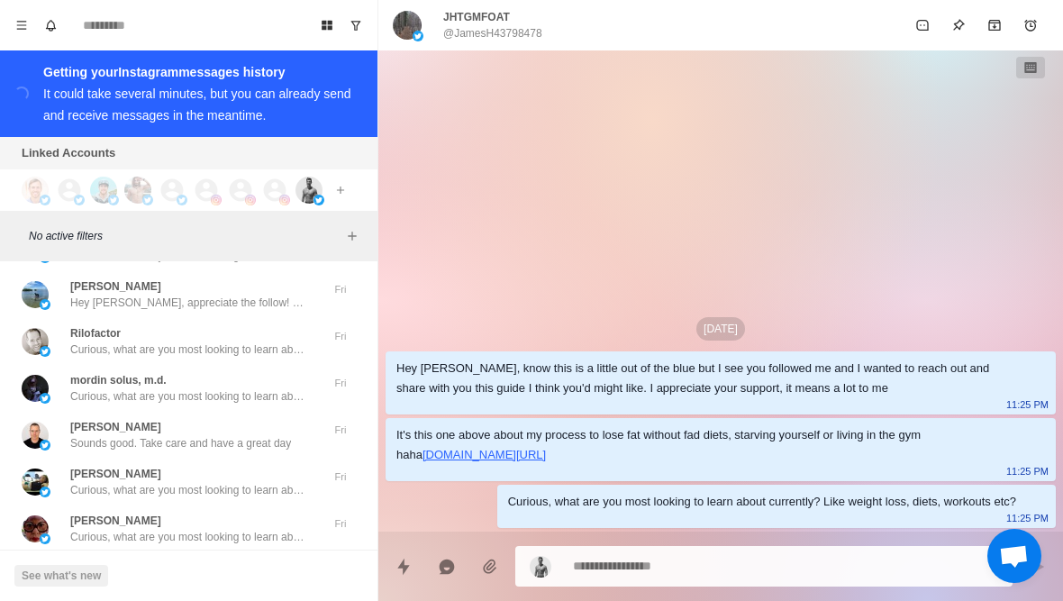
scroll to position [18921, 0]
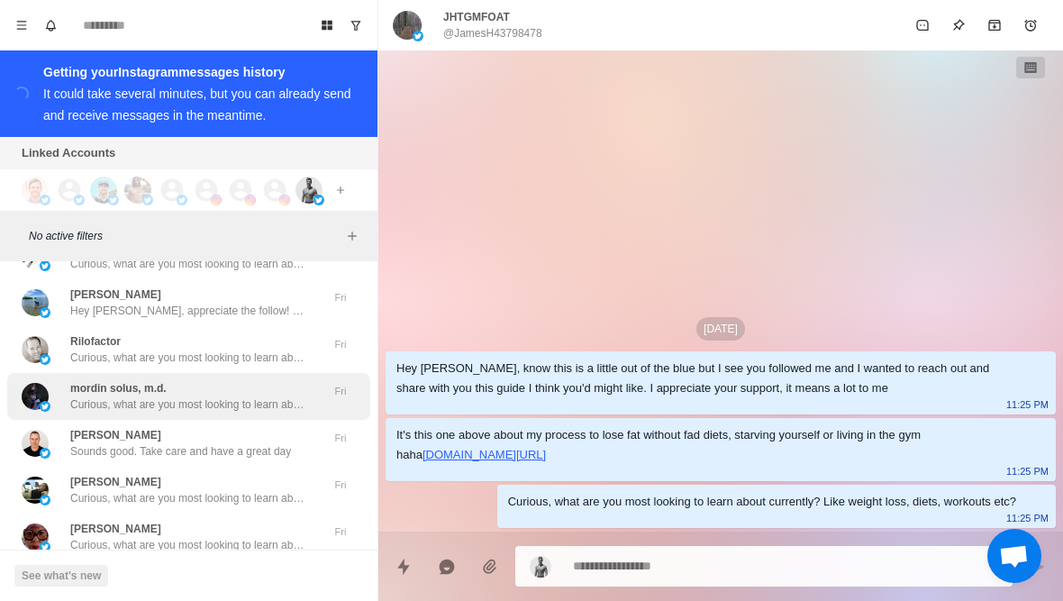
click at [276, 396] on p "Curious, what are you most looking to learn about currently? Like weight loss, …" at bounding box center [187, 404] width 234 height 16
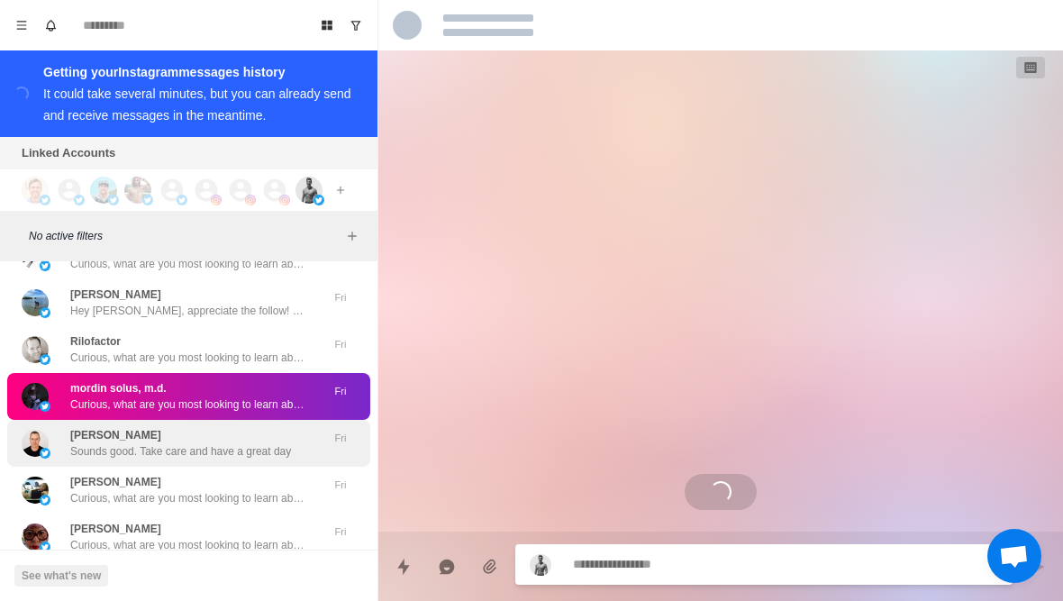
click at [268, 443] on p "Sounds good. Take care and have a great day" at bounding box center [180, 451] width 221 height 16
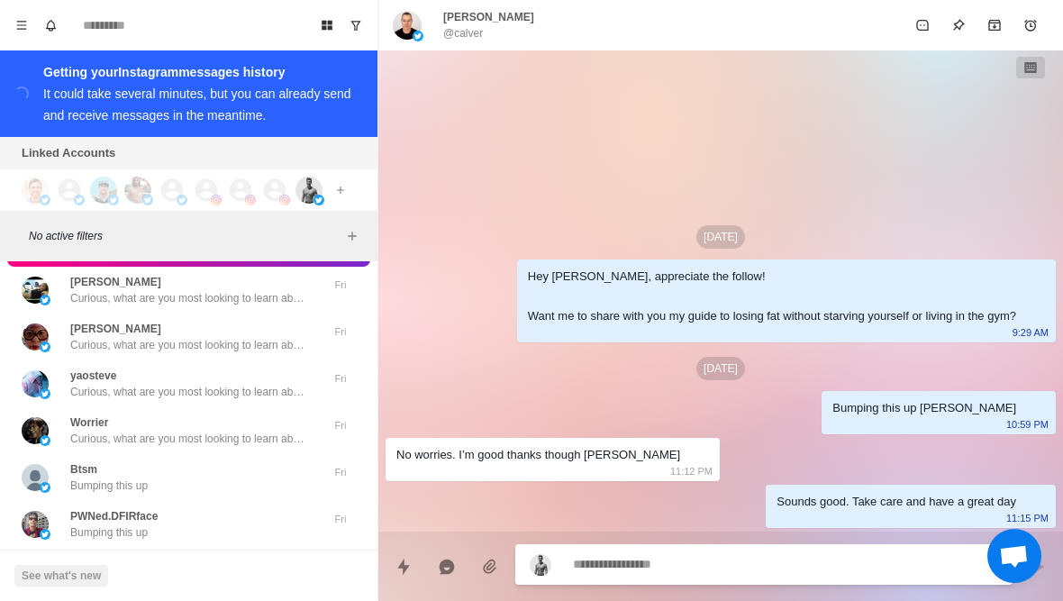
scroll to position [19130, 0]
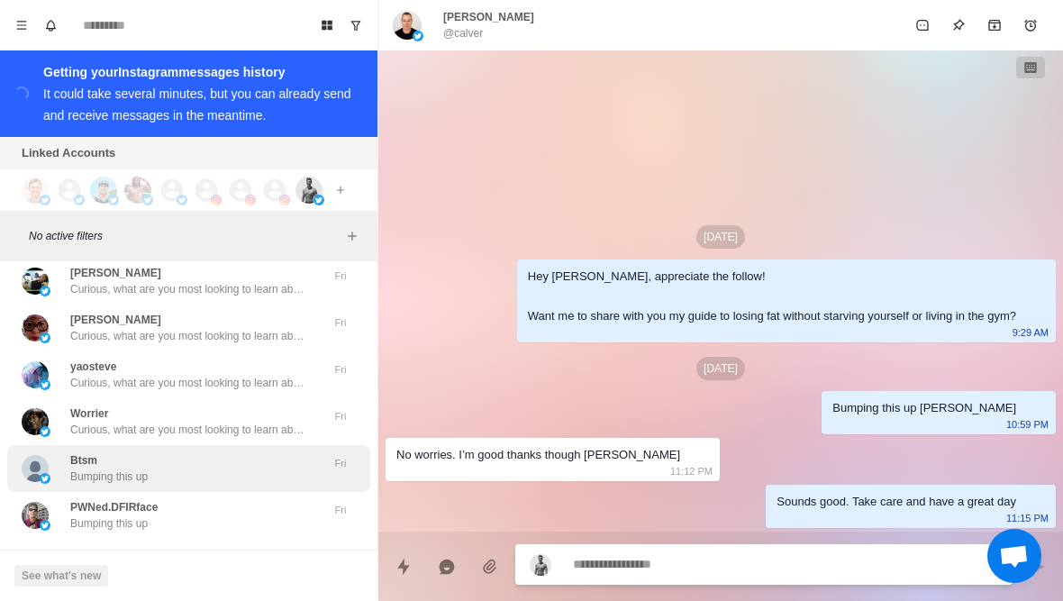
click at [268, 456] on div "Btsm Bumping this up Fri" at bounding box center [188, 468] width 363 height 47
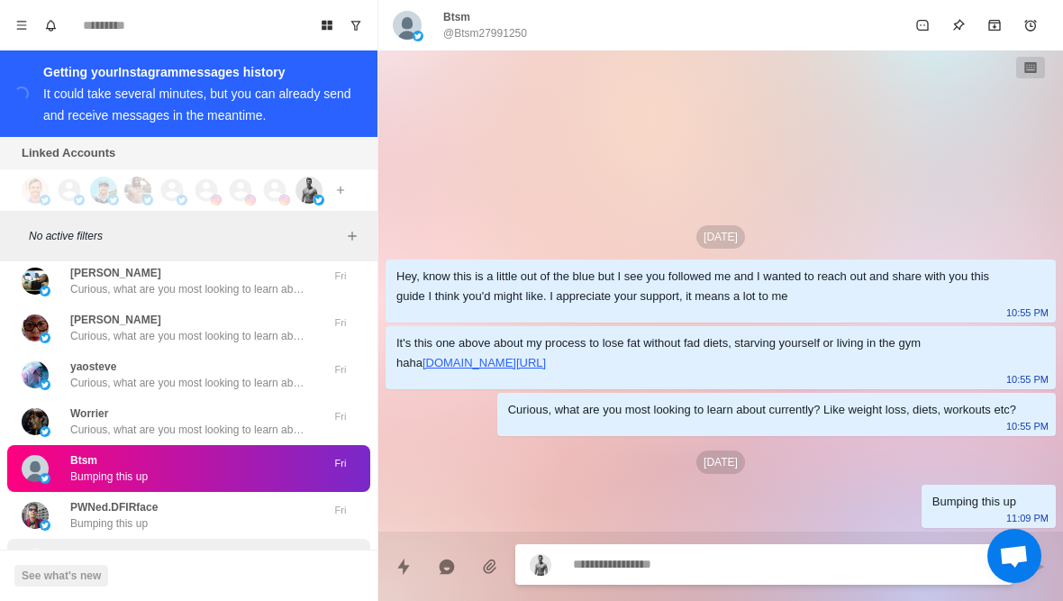
click at [252, 539] on div "Mike Bumping this up Mike Fri" at bounding box center [188, 562] width 363 height 47
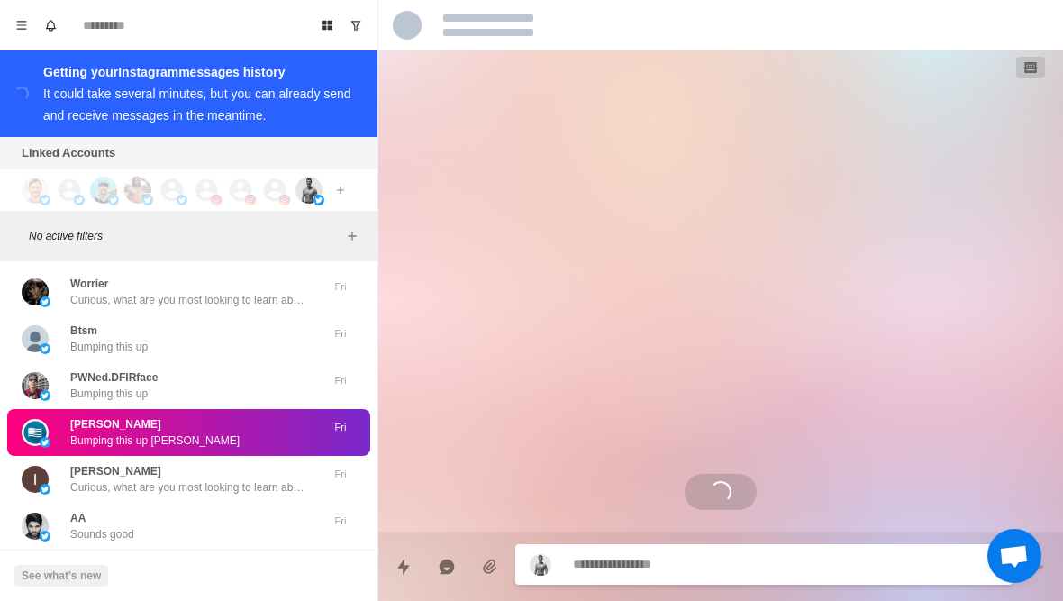
scroll to position [19261, 0]
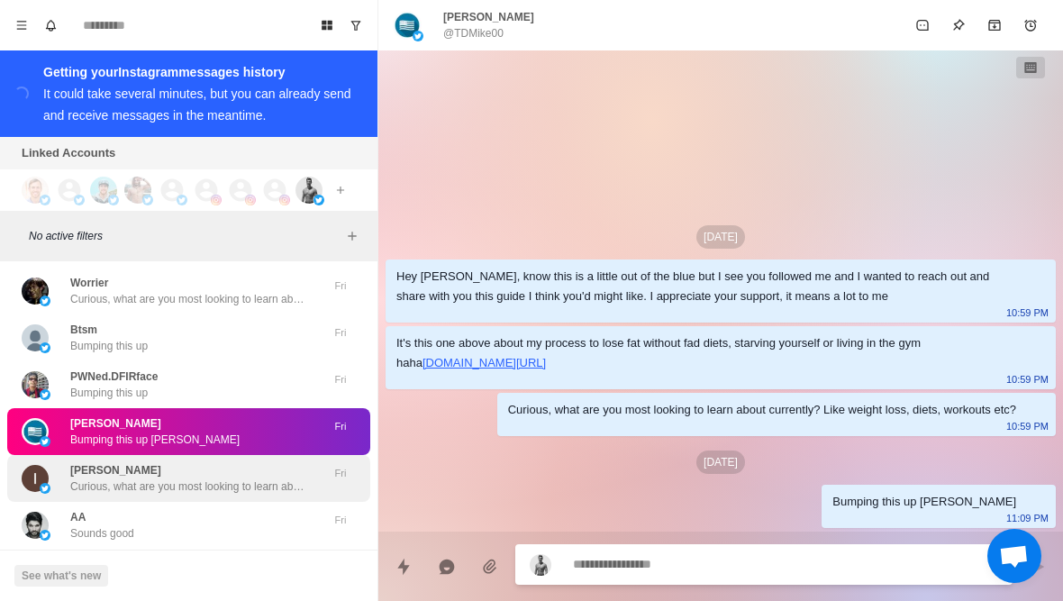
click at [270, 478] on p "Curious, what are you most looking to learn about currently? Like weight loss, …" at bounding box center [187, 486] width 234 height 16
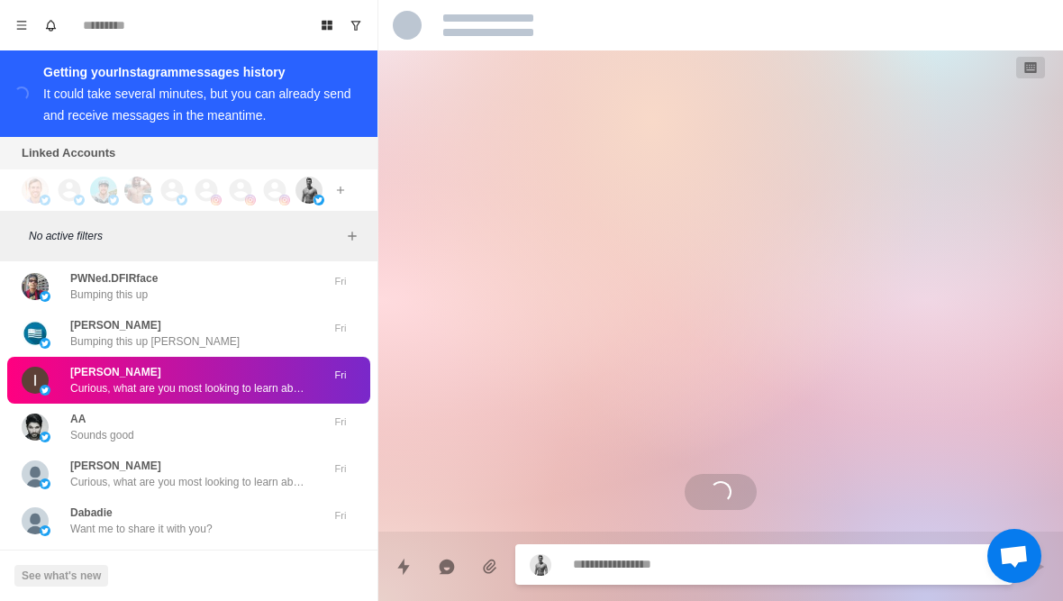
scroll to position [19360, 0]
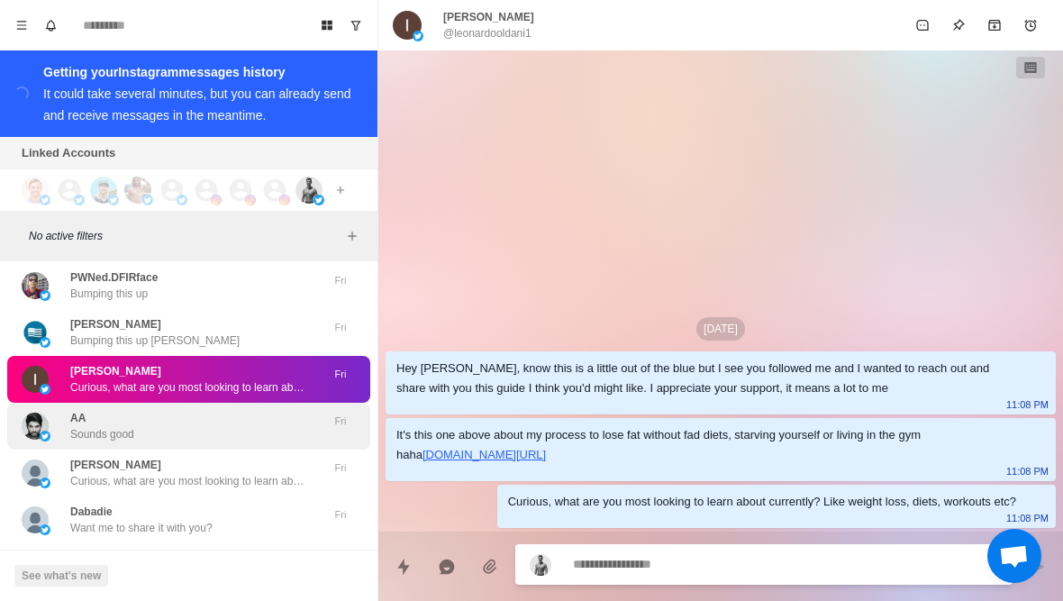
click at [267, 410] on div "AA Sounds good" at bounding box center [170, 426] width 296 height 32
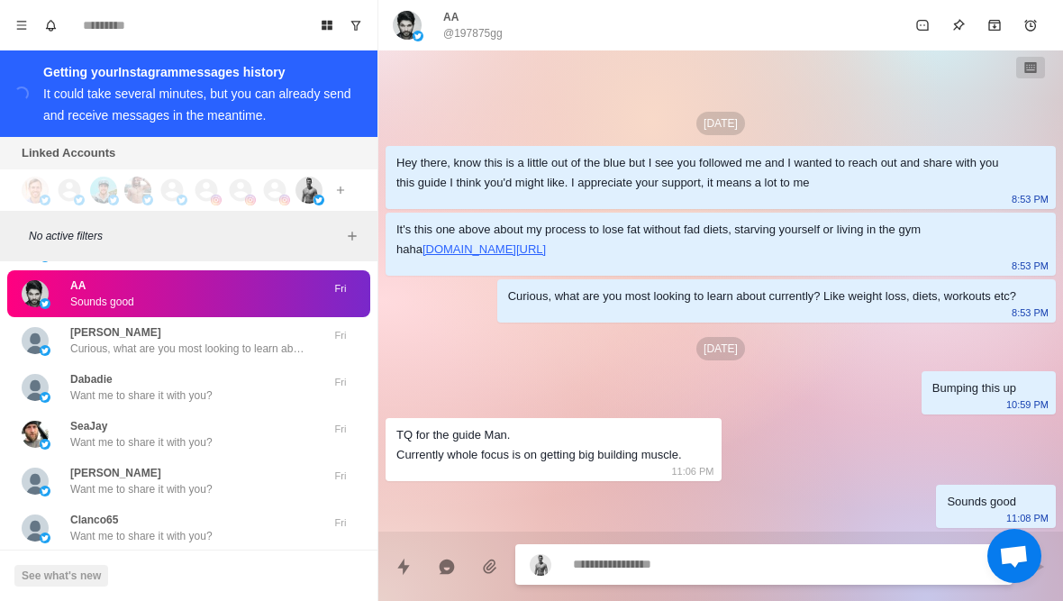
scroll to position [19495, 0]
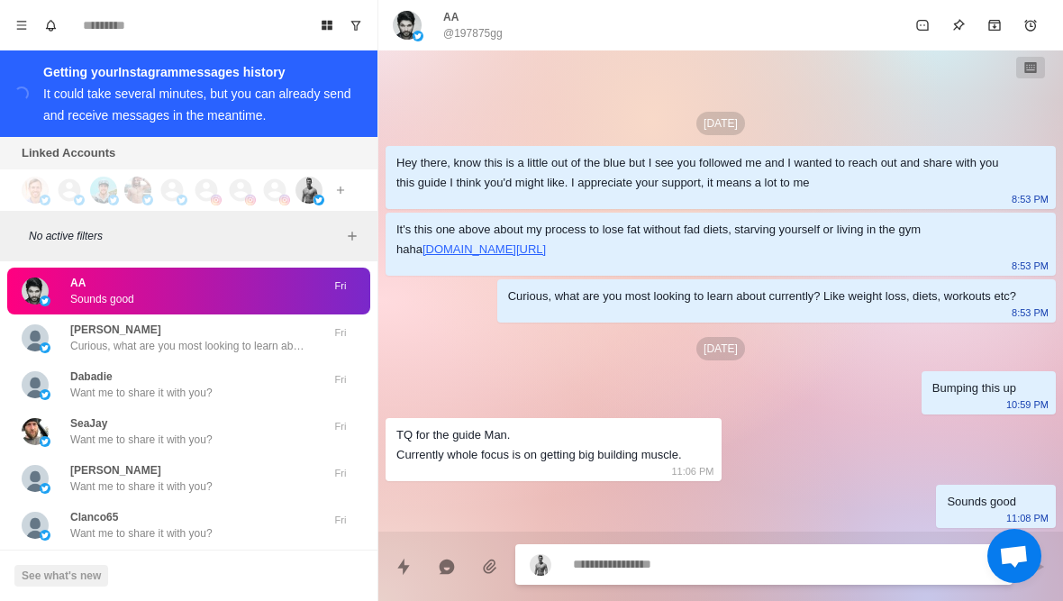
click at [212, 563] on button "Load more" at bounding box center [189, 577] width 88 height 29
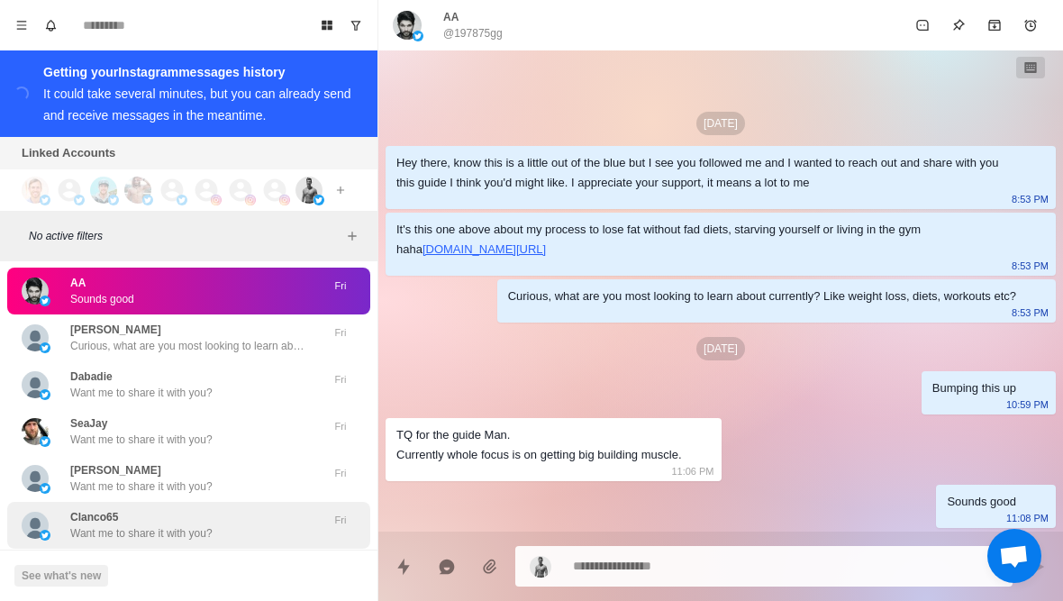
click at [238, 509] on div "Clanco65 Want me to share it with you?" at bounding box center [170, 525] width 296 height 32
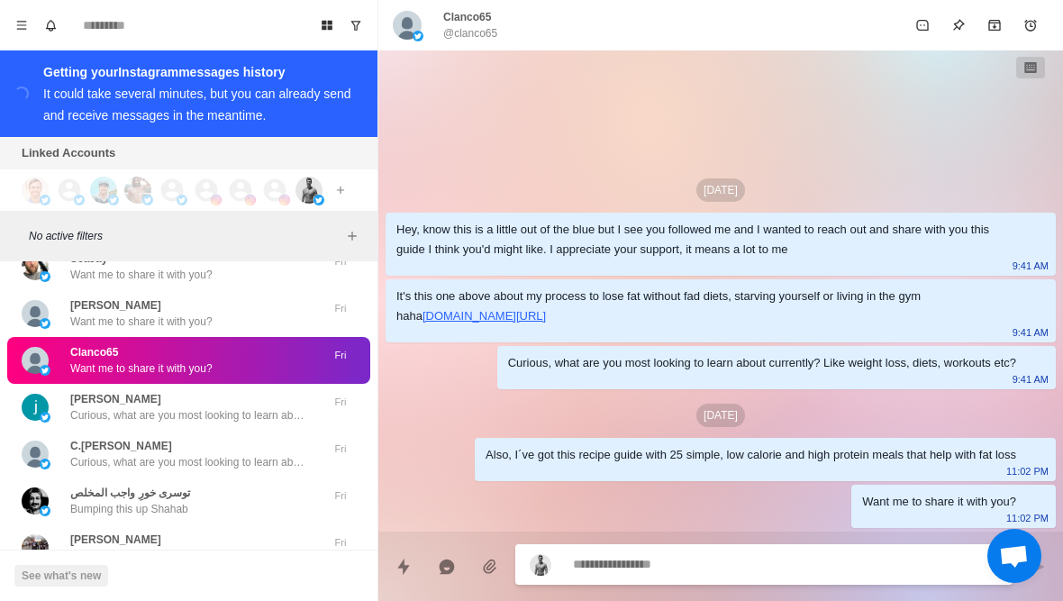
scroll to position [19730, 0]
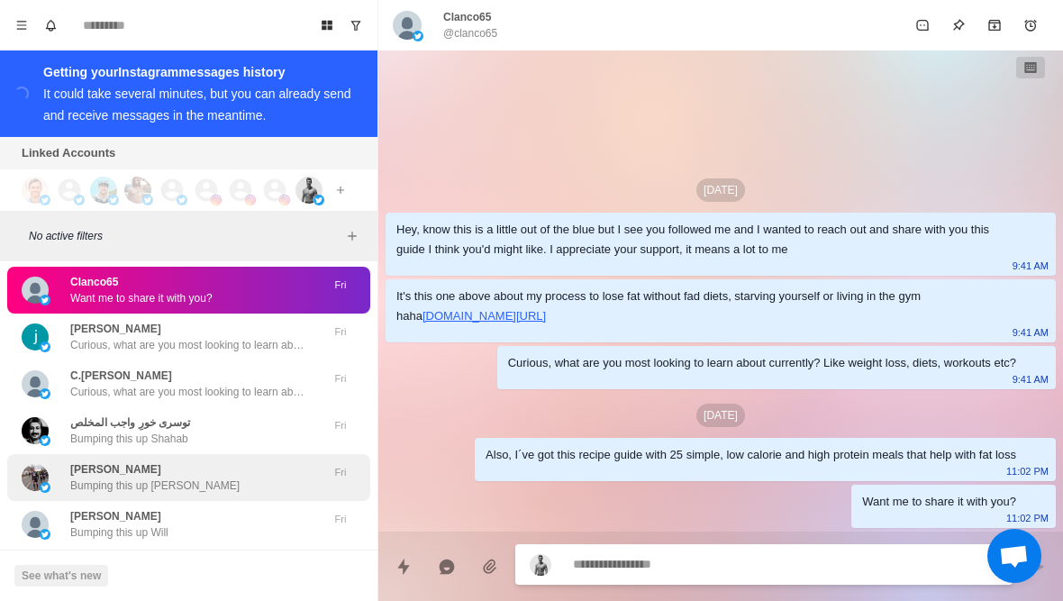
click at [283, 461] on div "James Navarro Bumping this up James" at bounding box center [170, 477] width 296 height 32
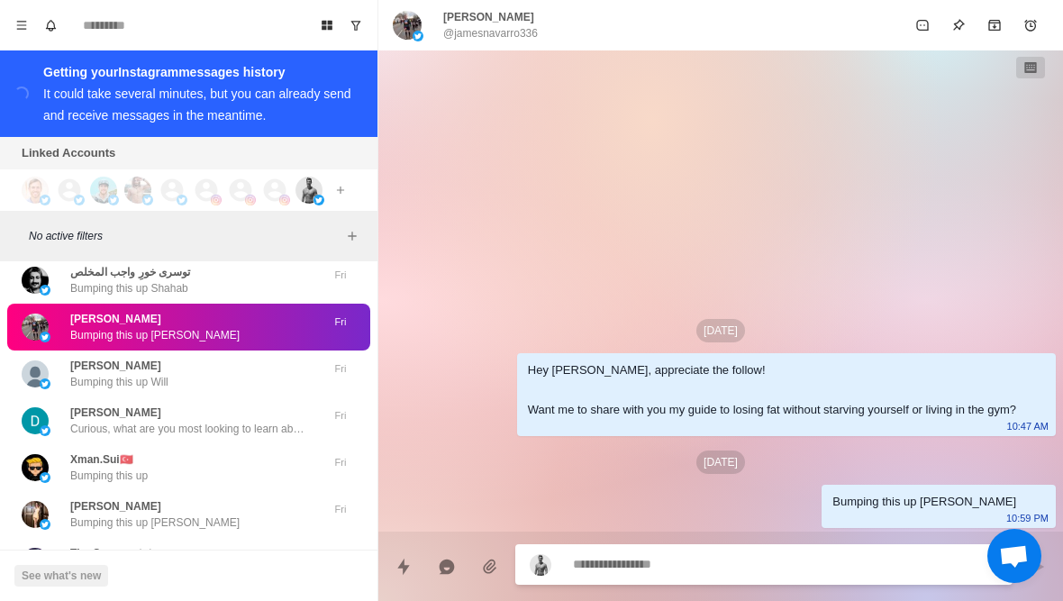
scroll to position [19903, 0]
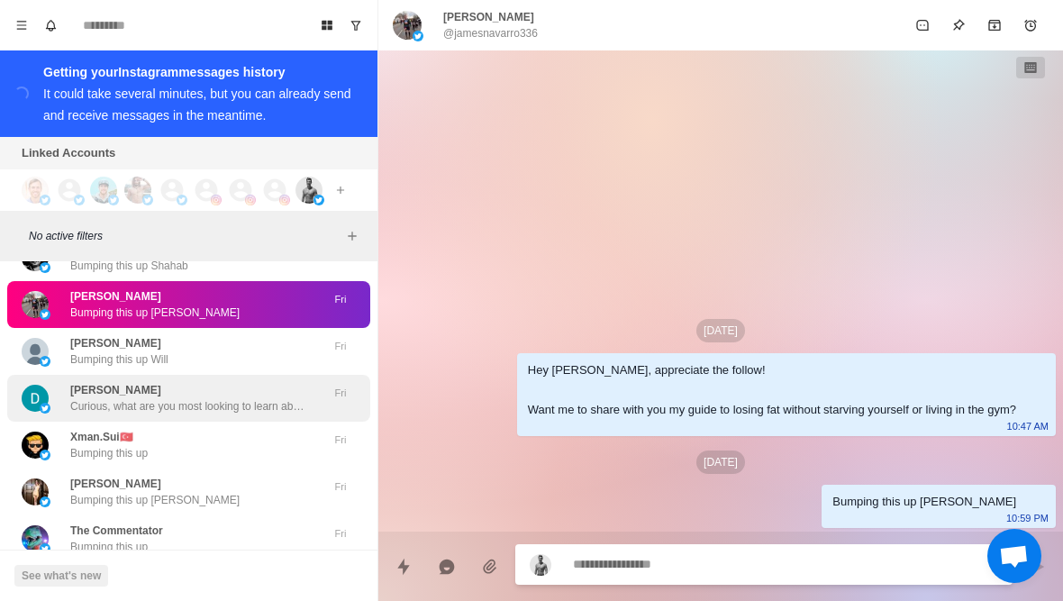
click at [275, 398] on p "Curious, what are you most looking to learn about currently? Like weight loss, …" at bounding box center [187, 406] width 234 height 16
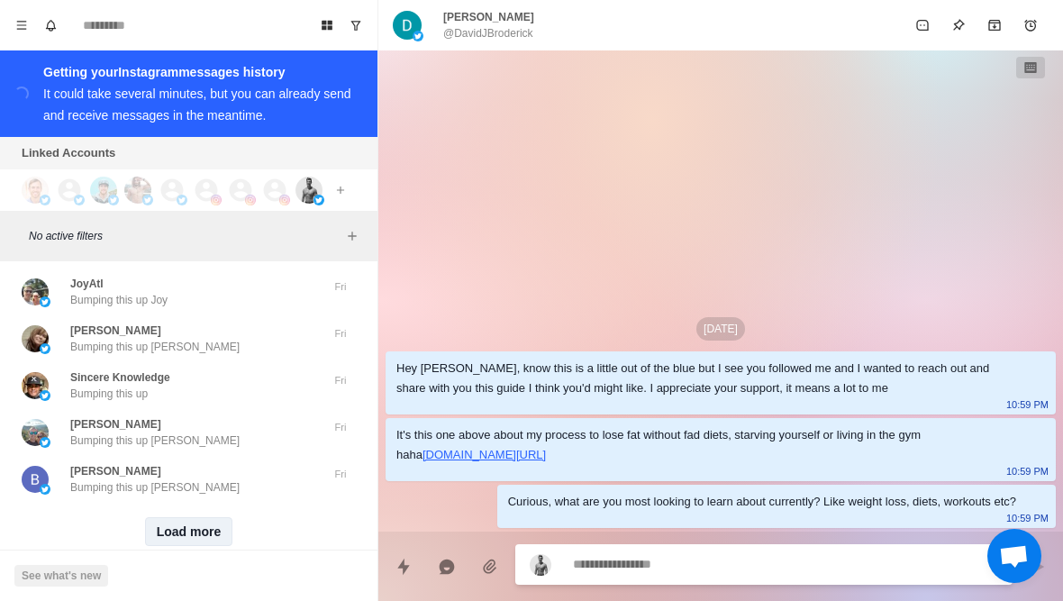
click at [214, 517] on button "Load more" at bounding box center [189, 531] width 88 height 29
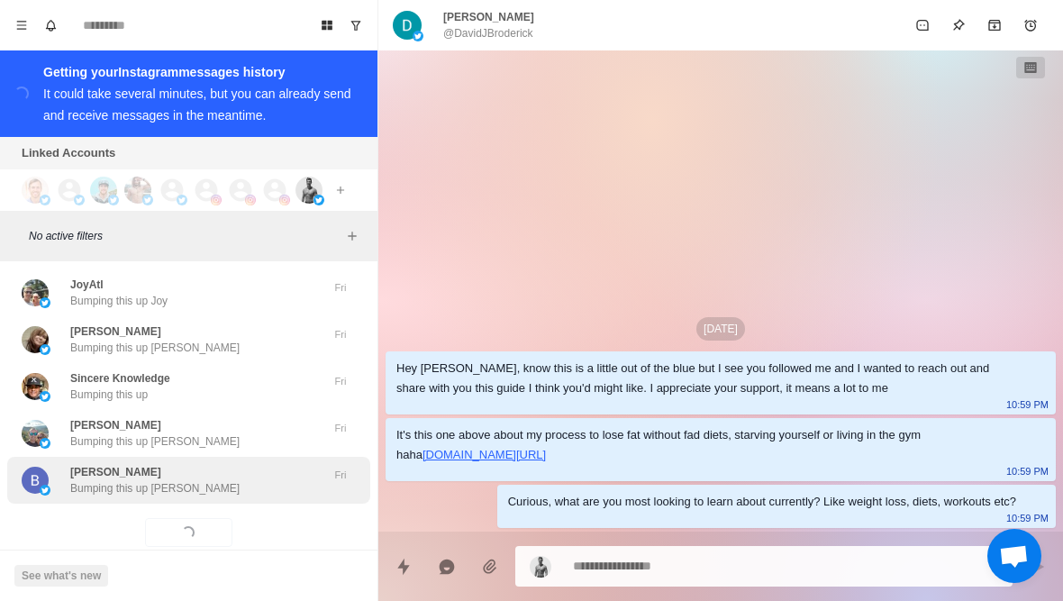
click at [254, 464] on div "Brian Vaughan Bumping this up Brian Fri" at bounding box center [188, 480] width 363 height 47
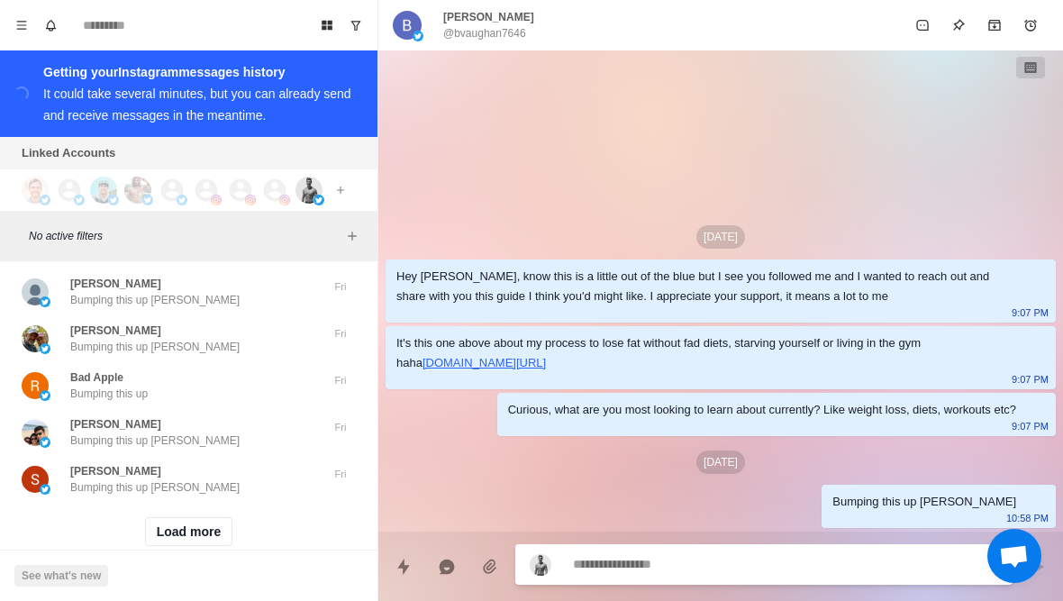
scroll to position [21413, 0]
click at [213, 518] on button "Load more" at bounding box center [189, 532] width 88 height 29
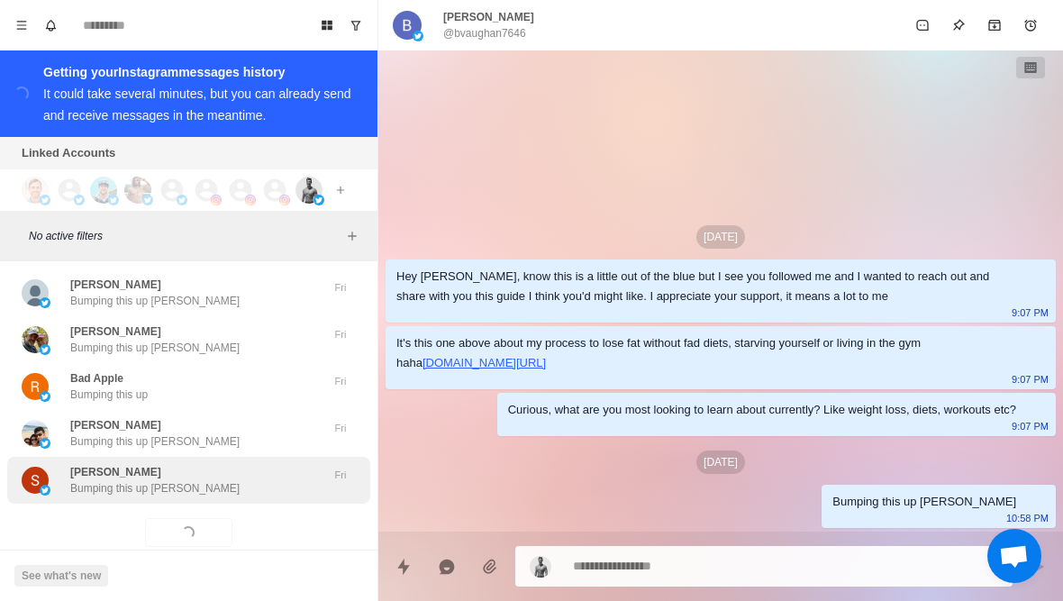
click at [259, 464] on div "Sebastian Marshall Bumping this up Sebastian" at bounding box center [170, 480] width 296 height 32
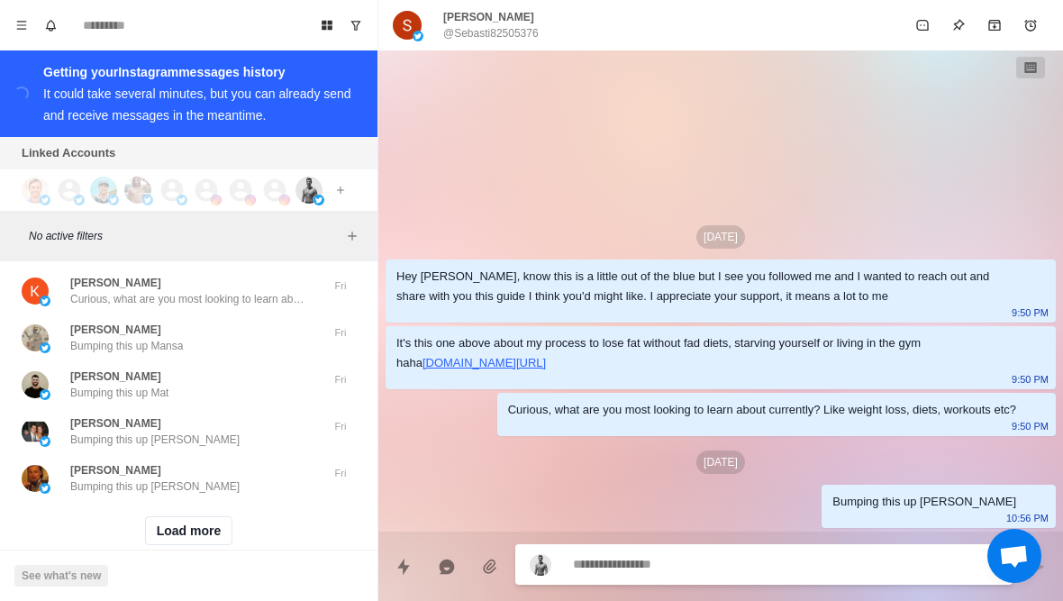
scroll to position [22350, 0]
click at [211, 518] on button "Load more" at bounding box center [189, 532] width 88 height 29
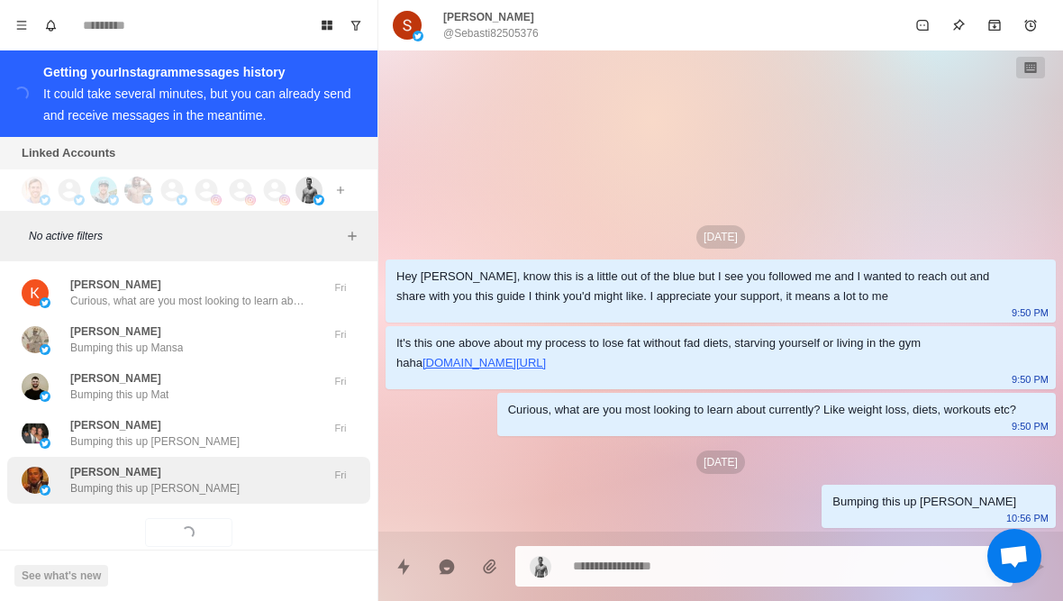
click at [238, 464] on div "Tom Dias Bumping this up Tom" at bounding box center [170, 480] width 296 height 32
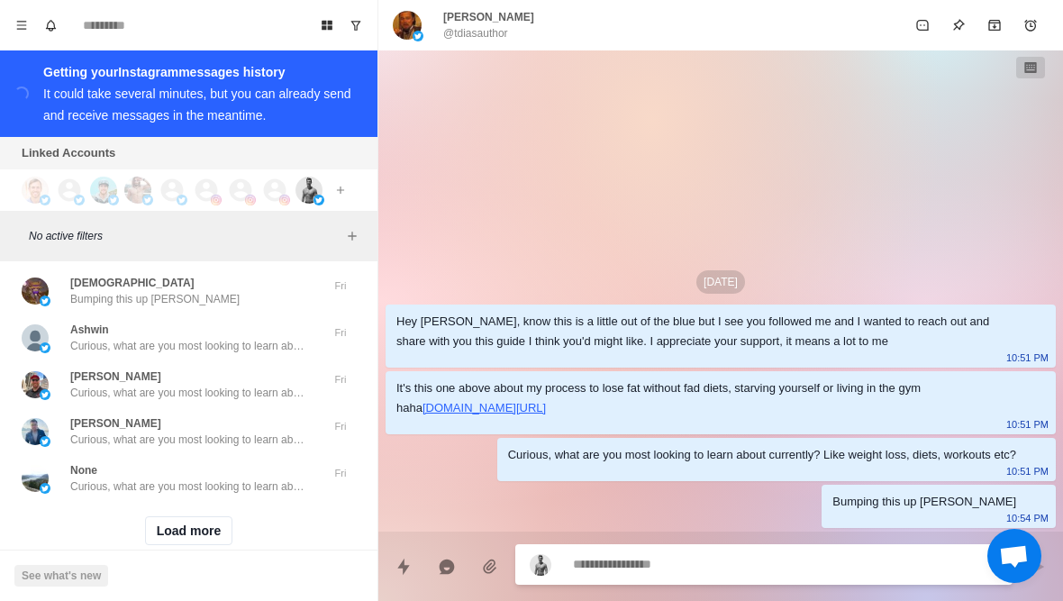
scroll to position [23287, 0]
click at [212, 518] on button "Load more" at bounding box center [189, 532] width 88 height 29
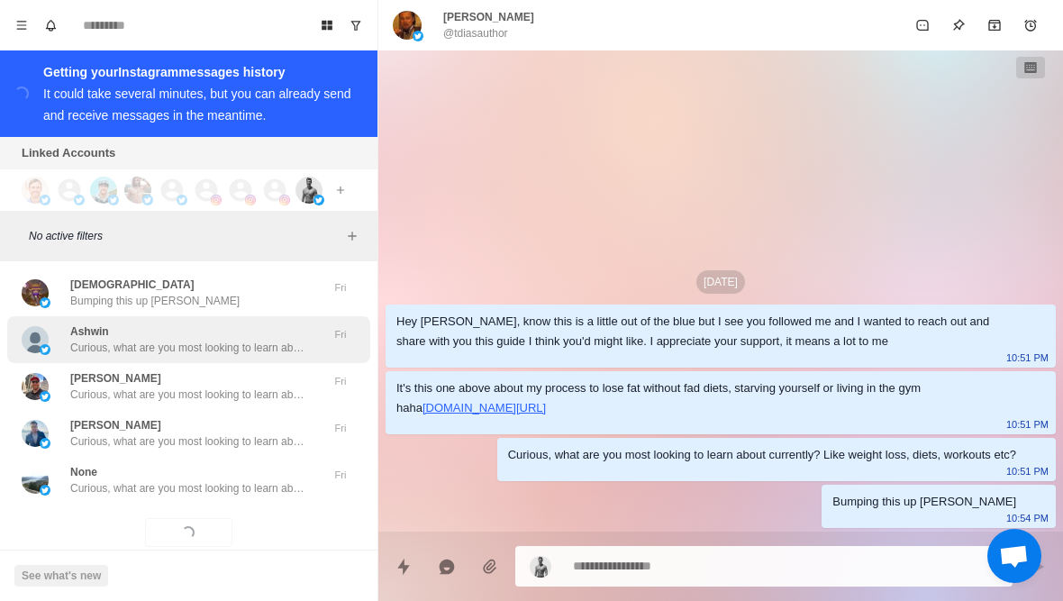
click at [308, 323] on div "Ashwin Curious, what are you most looking to learn about currently? Like weight…" at bounding box center [170, 339] width 296 height 32
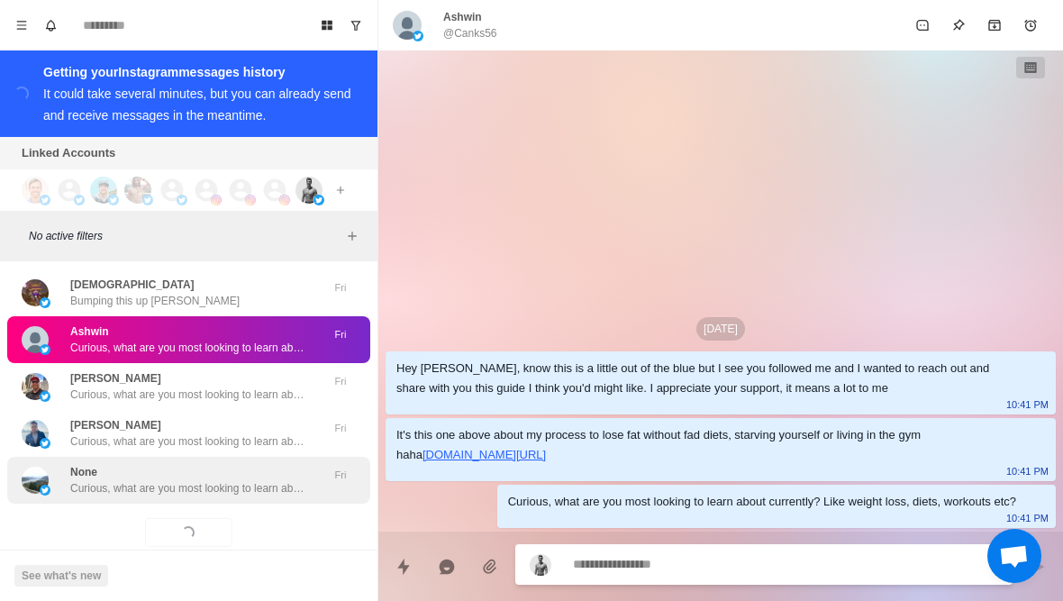
click at [303, 480] on p "Curious, what are you most looking to learn about currently? Like weight loss, …" at bounding box center [187, 488] width 234 height 16
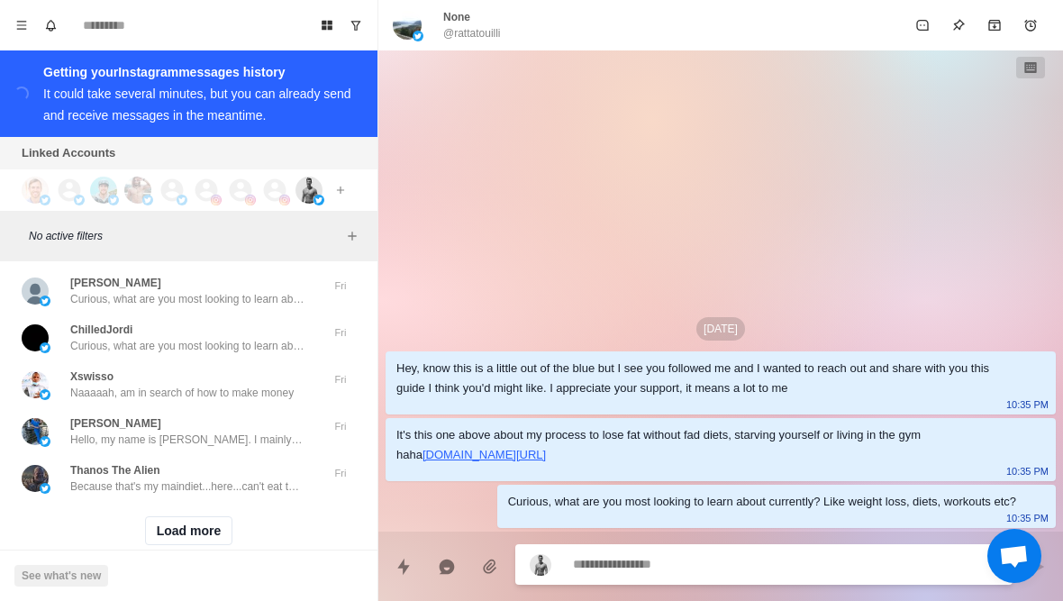
scroll to position [24224, 0]
click at [169, 518] on button "Load more" at bounding box center [189, 532] width 88 height 29
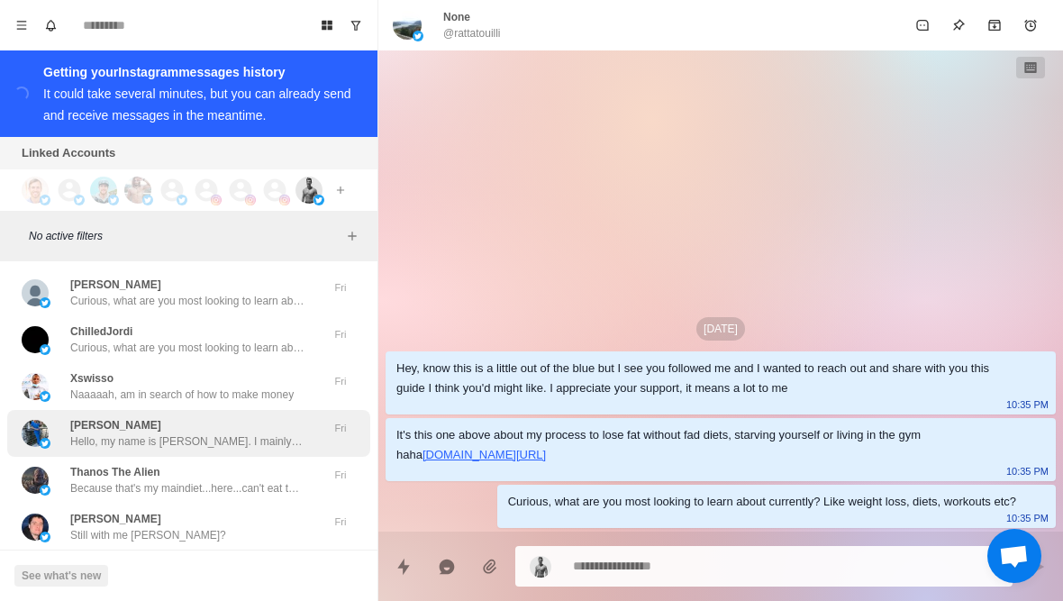
click at [76, 417] on p "Lola Schmidt" at bounding box center [115, 425] width 91 height 16
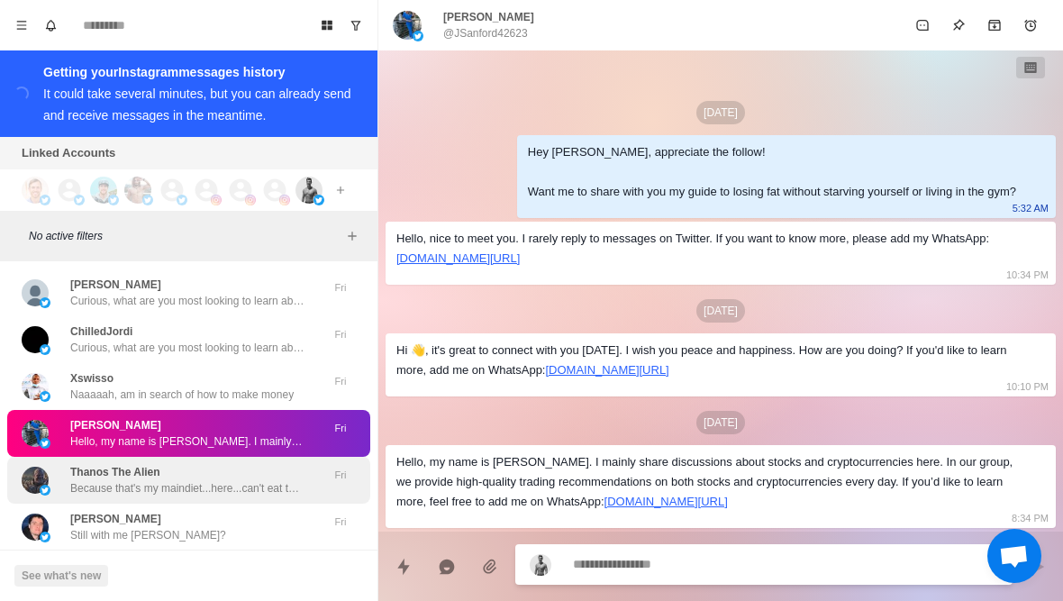
click at [101, 464] on p "Thanos The Alien" at bounding box center [115, 472] width 90 height 16
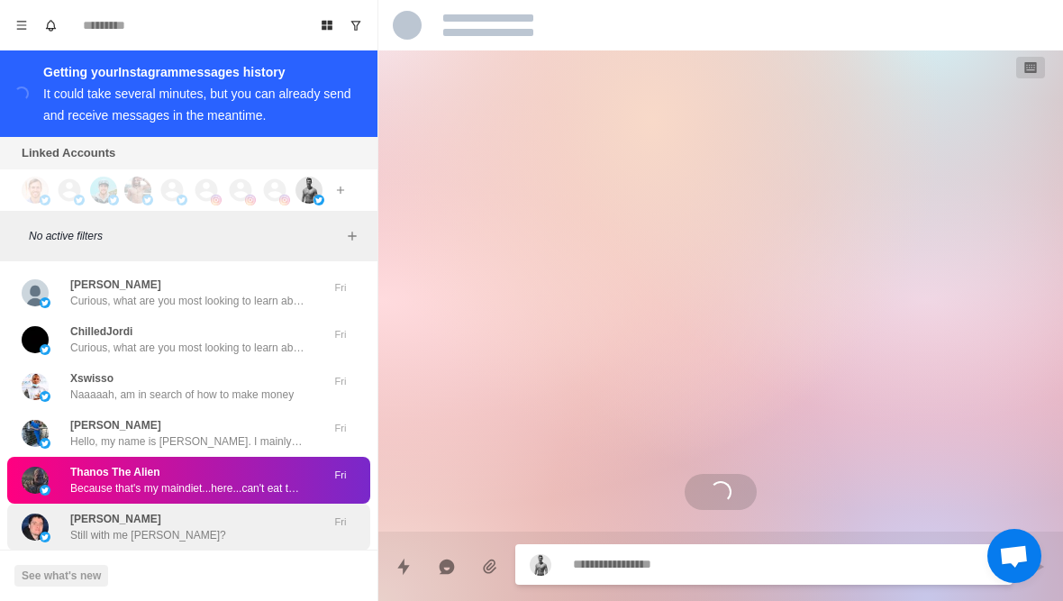
click at [100, 527] on p "Still with me Andrew?" at bounding box center [148, 535] width 156 height 16
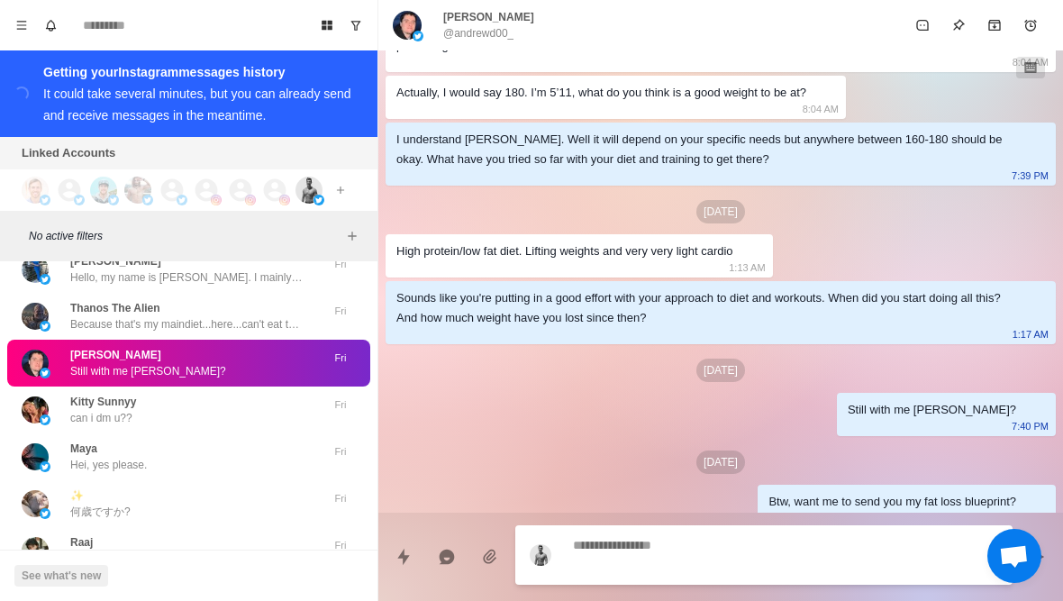
scroll to position [683, 0]
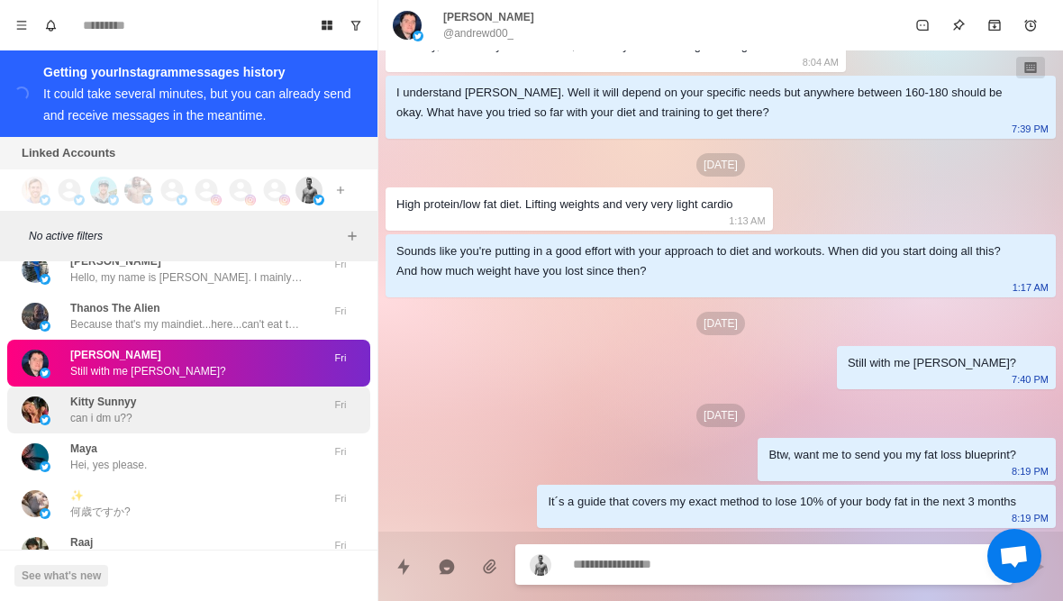
click at [73, 410] on p "can i dm u??" at bounding box center [101, 418] width 62 height 16
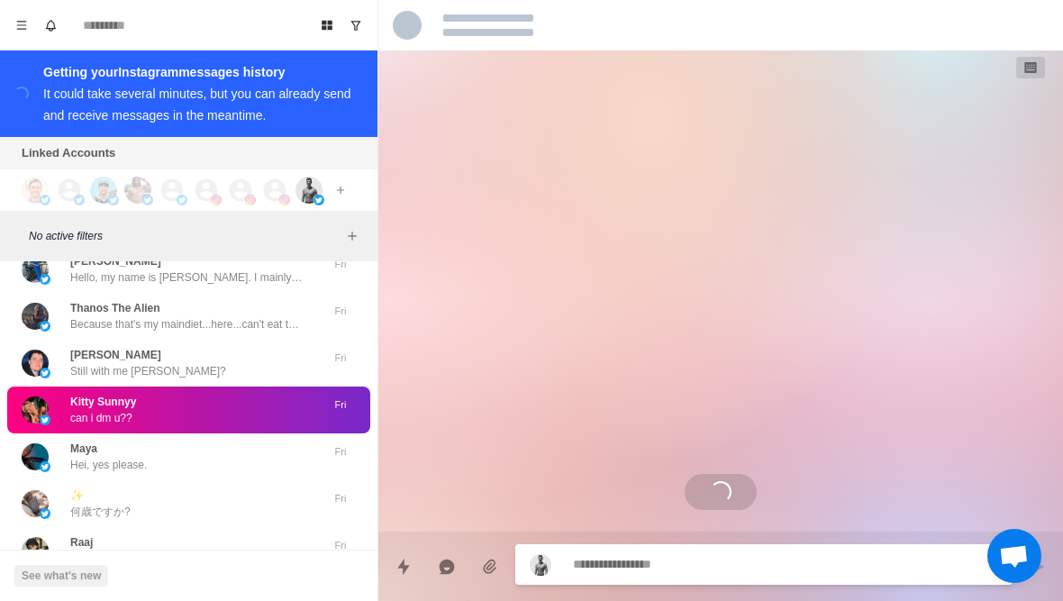
scroll to position [0, 0]
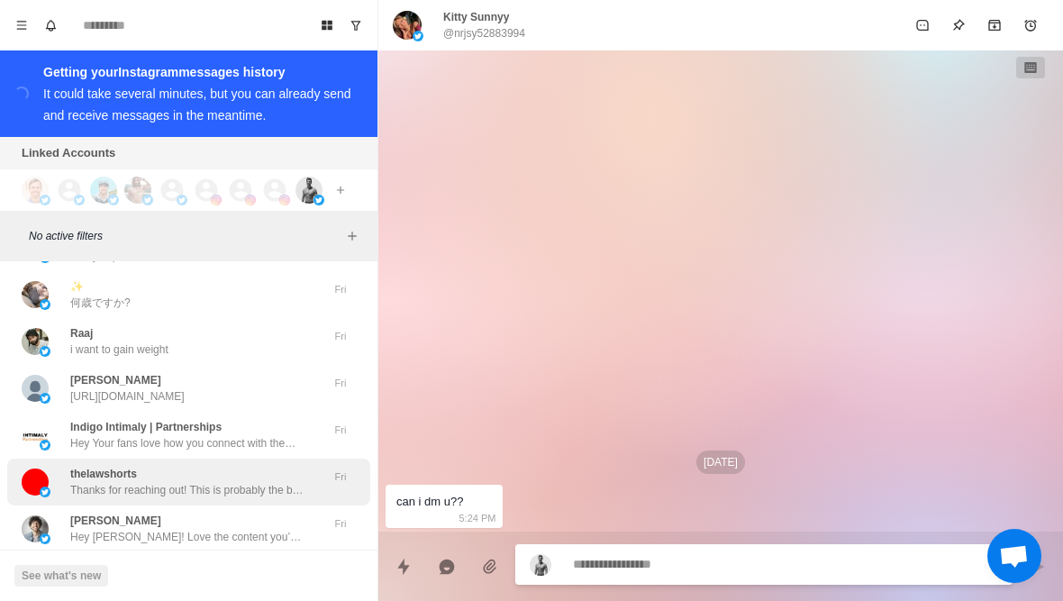
click at [47, 468] on img at bounding box center [35, 481] width 27 height 27
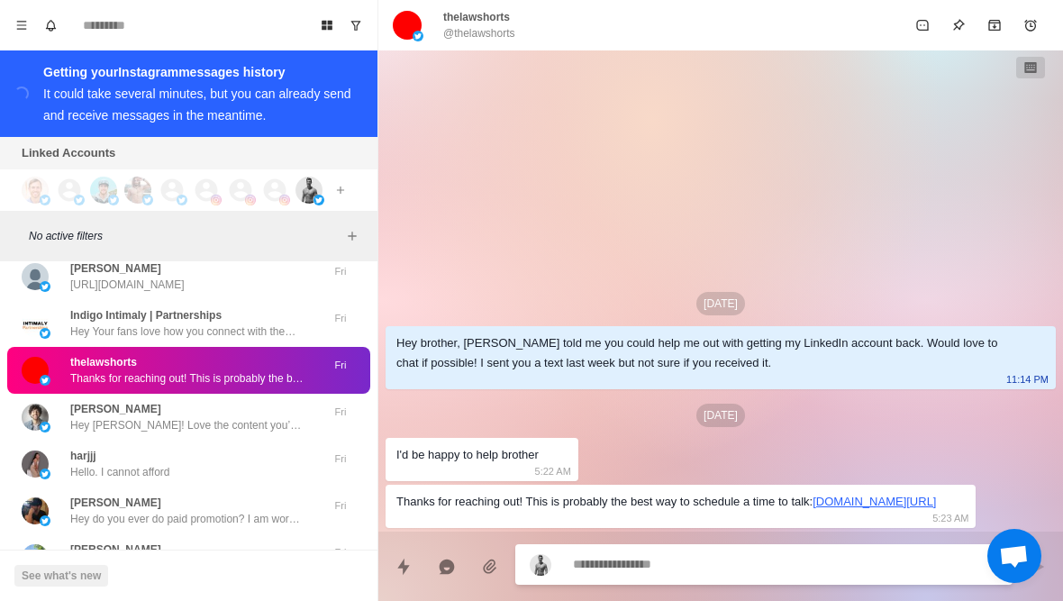
scroll to position [24726, 0]
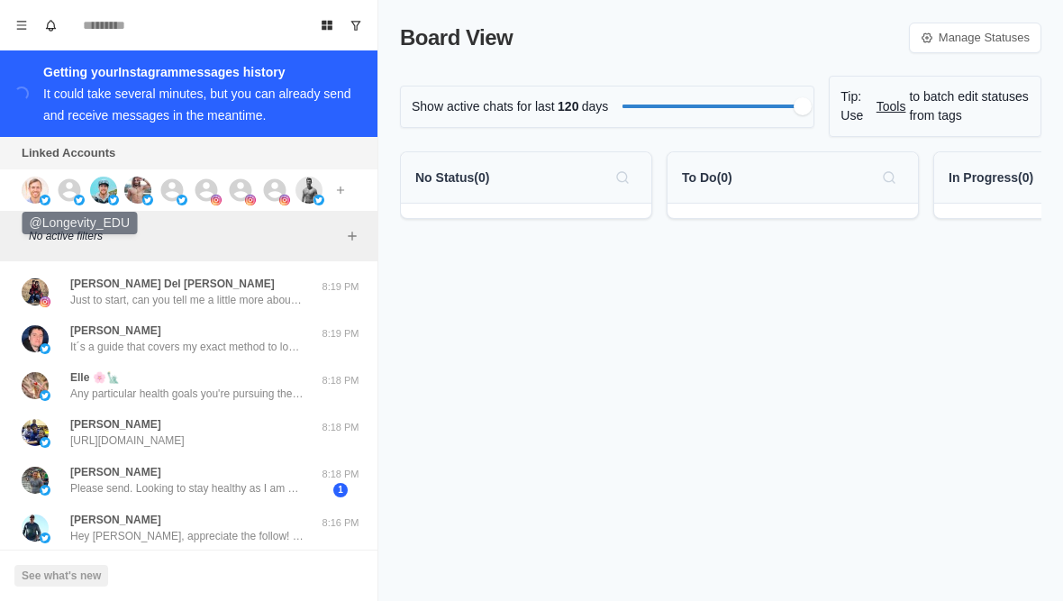
click at [75, 198] on img at bounding box center [79, 200] width 11 height 11
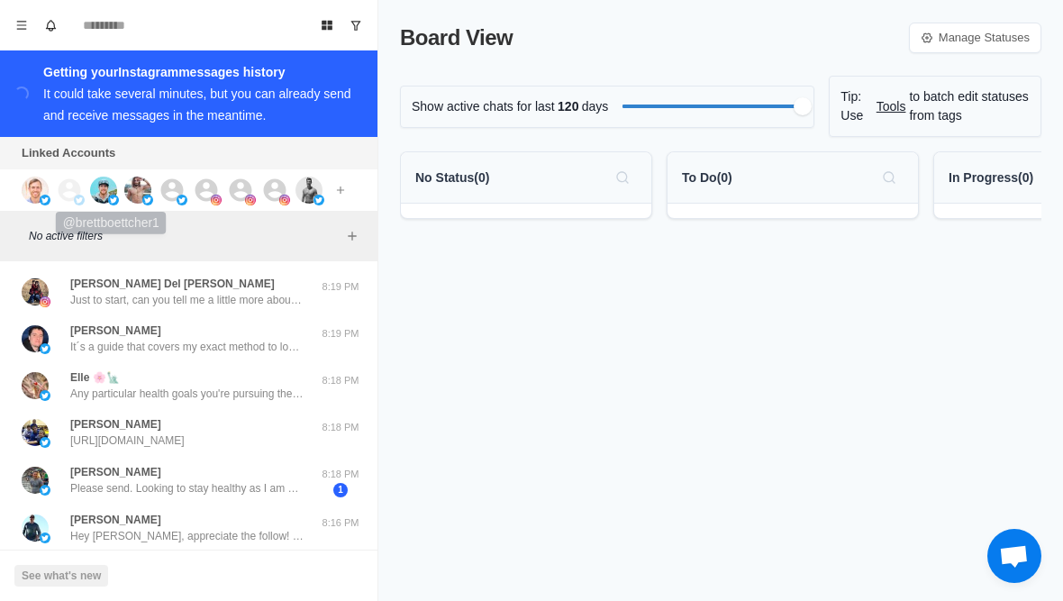
click at [104, 193] on img at bounding box center [103, 190] width 27 height 27
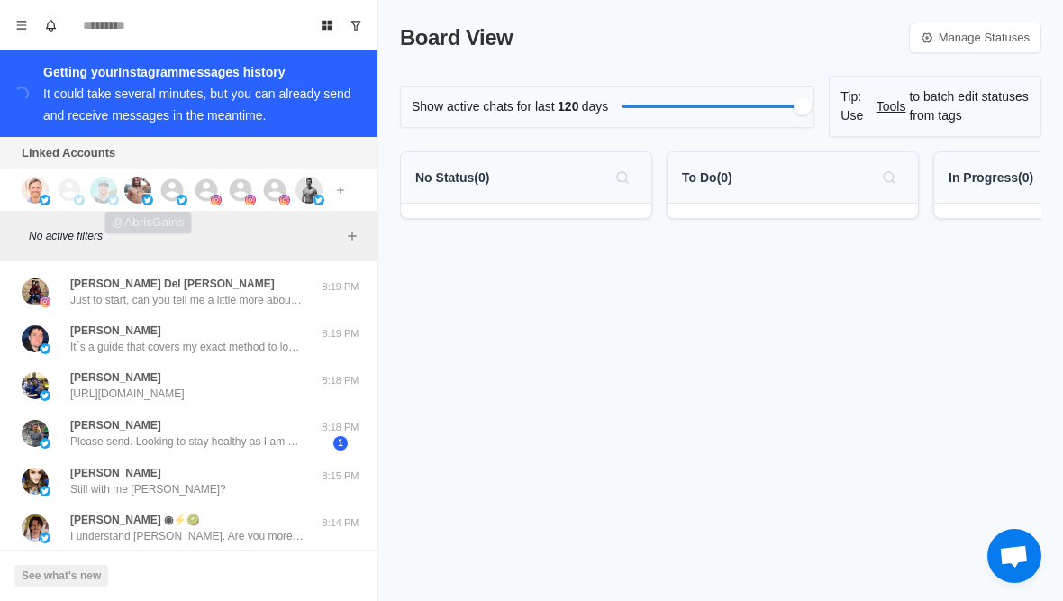
click at [150, 194] on img at bounding box center [137, 190] width 27 height 27
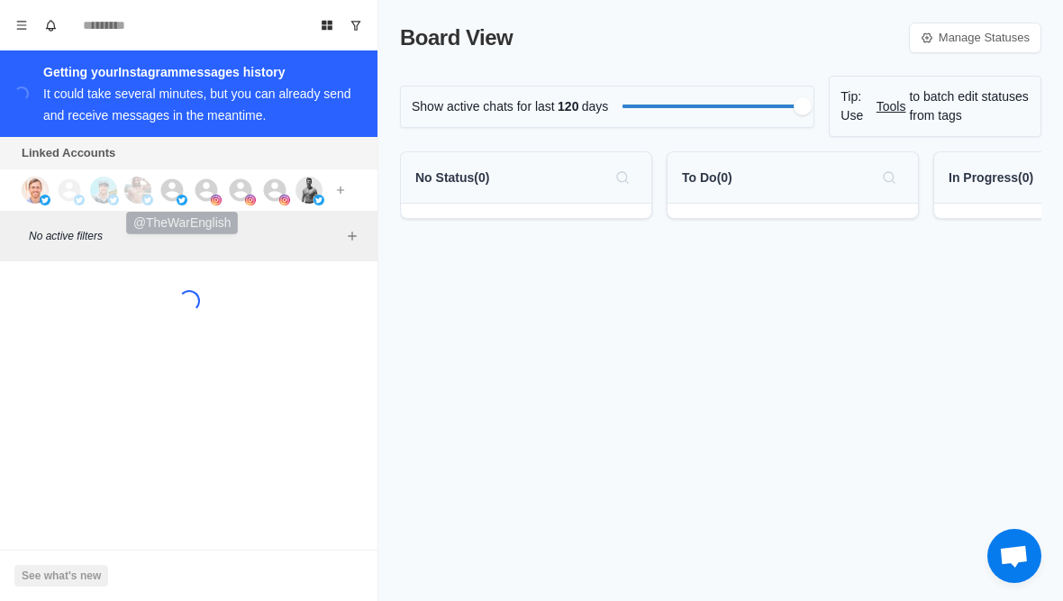
click at [188, 195] on div at bounding box center [183, 190] width 49 height 27
click at [215, 197] on img at bounding box center [216, 200] width 11 height 11
click at [251, 193] on icon at bounding box center [241, 189] width 23 height 23
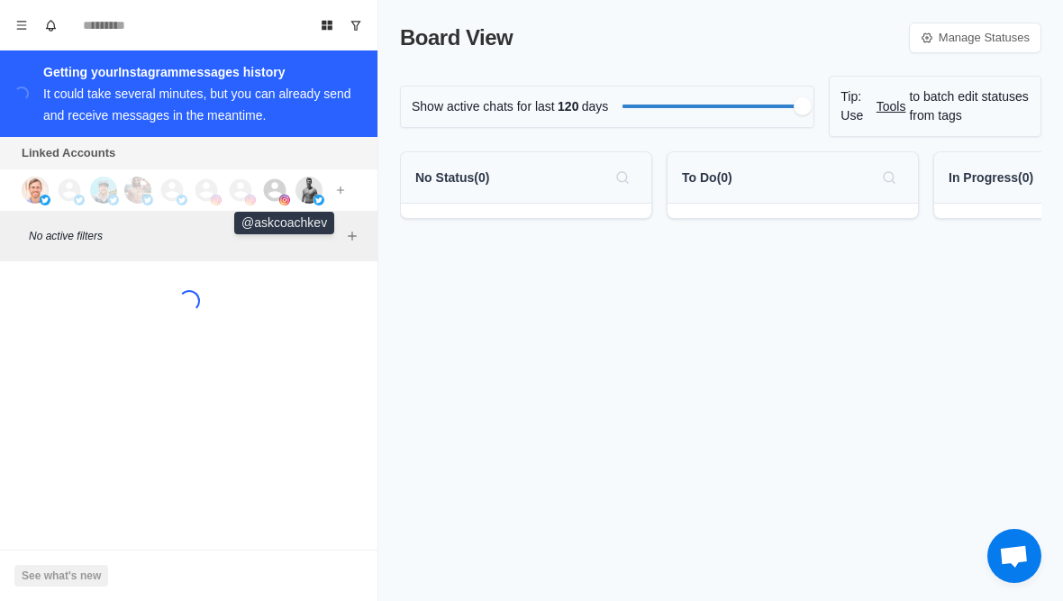
click at [283, 199] on img at bounding box center [284, 200] width 11 height 11
click at [306, 195] on img at bounding box center [308, 190] width 27 height 27
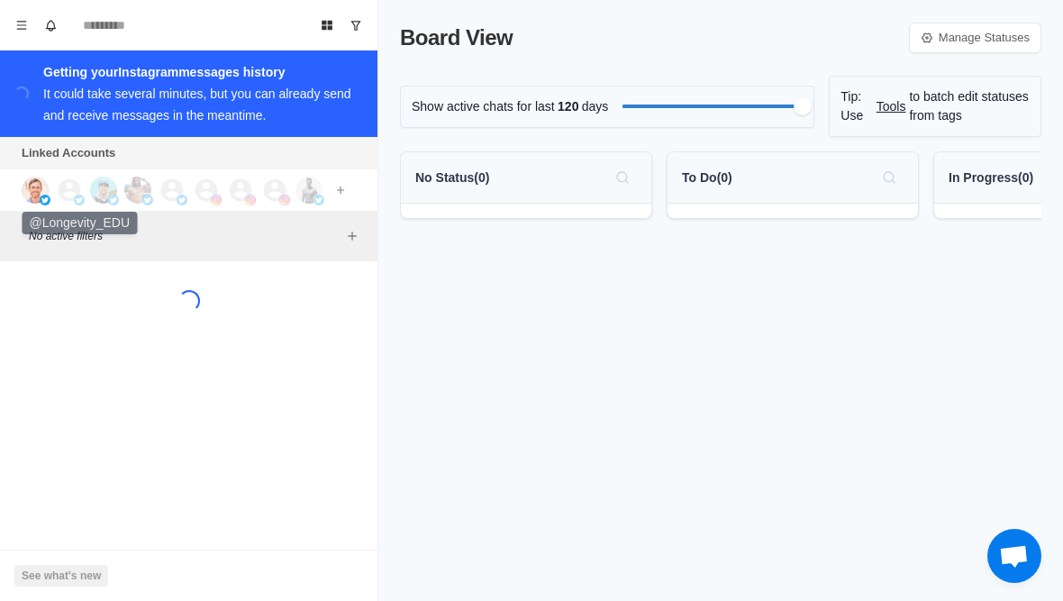
click at [73, 188] on icon at bounding box center [70, 189] width 23 height 23
click at [25, 185] on img at bounding box center [35, 190] width 27 height 27
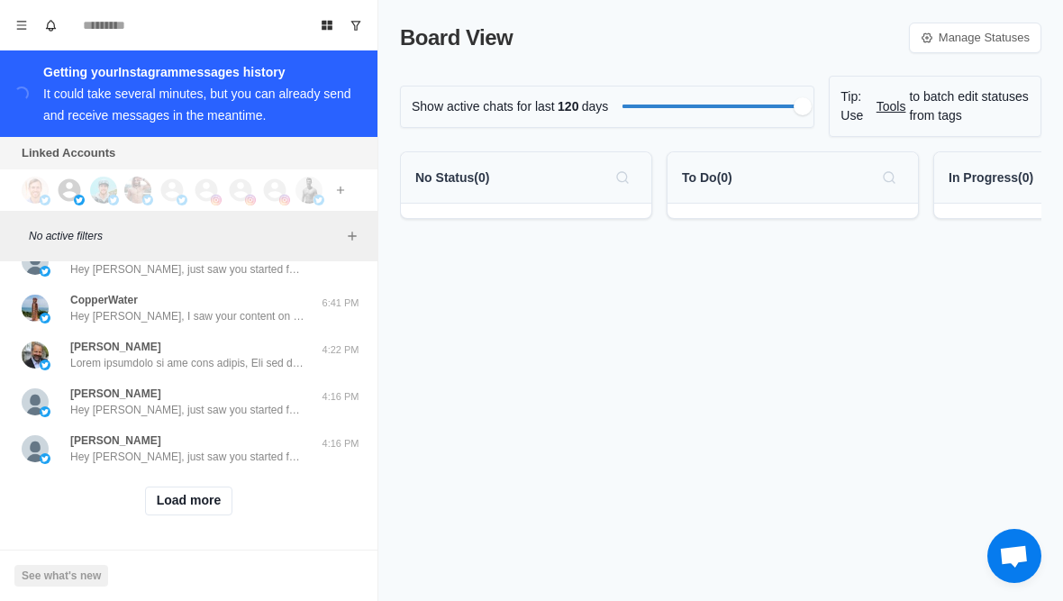
scroll to position [735, 0]
click at [182, 495] on button "Load more" at bounding box center [189, 500] width 88 height 29
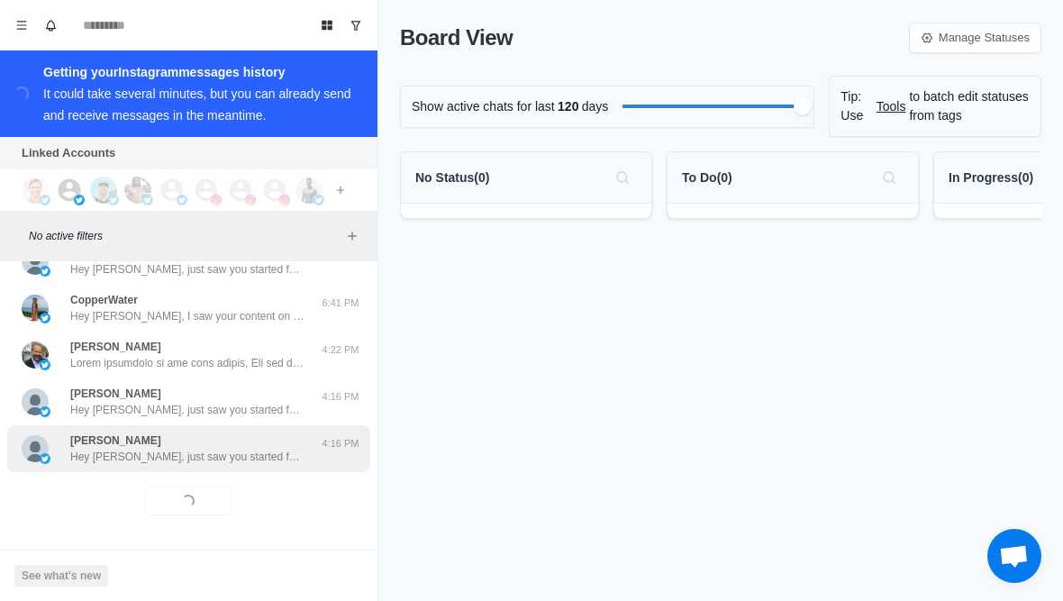
click at [150, 457] on p "Hey [PERSON_NAME], just saw you started following! Appreciate it. Curious, what…" at bounding box center [187, 457] width 234 height 16
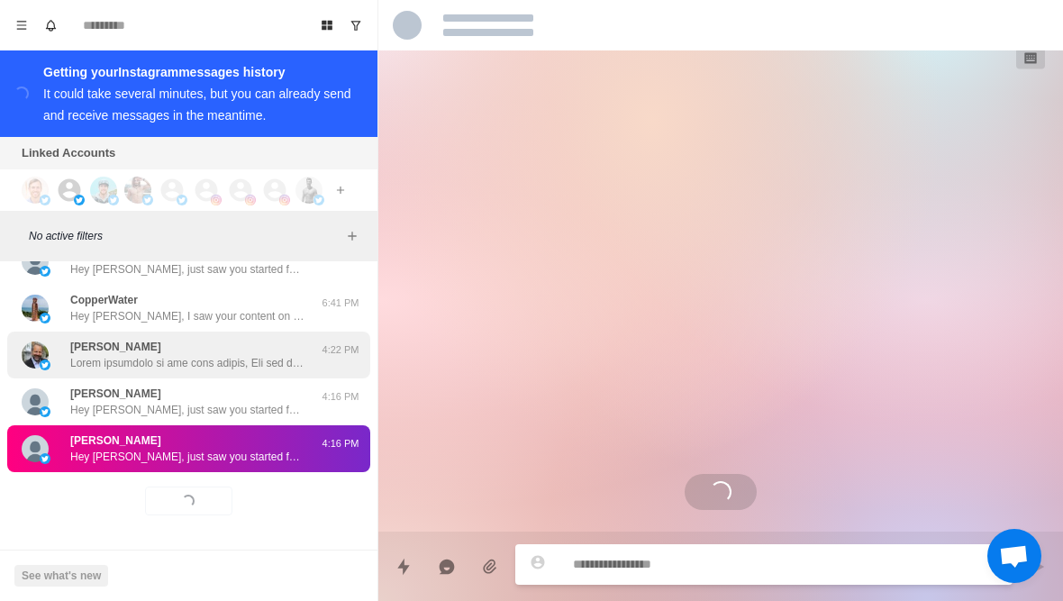
click at [115, 370] on div "Peter Roberts 4:22 PM" at bounding box center [188, 354] width 363 height 47
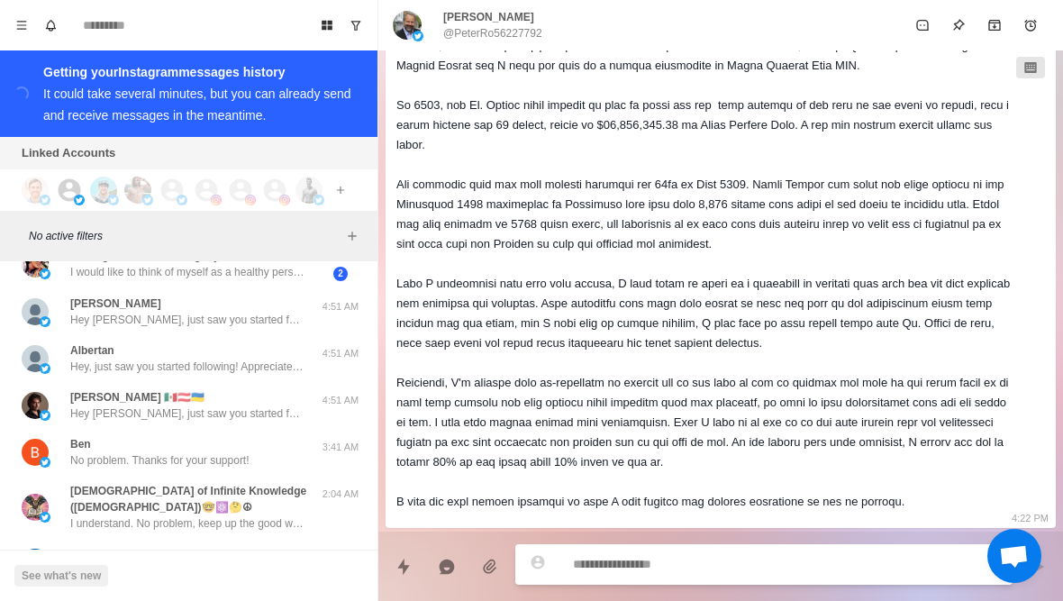
scroll to position [1395, 0]
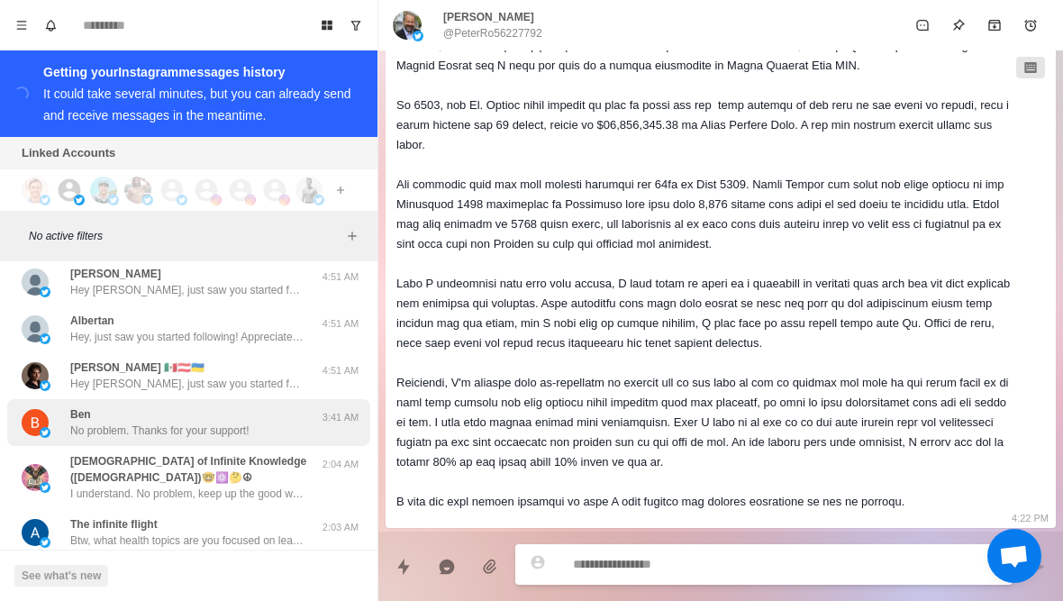
click at [122, 433] on p "No problem. Thanks for your support!" at bounding box center [159, 430] width 179 height 16
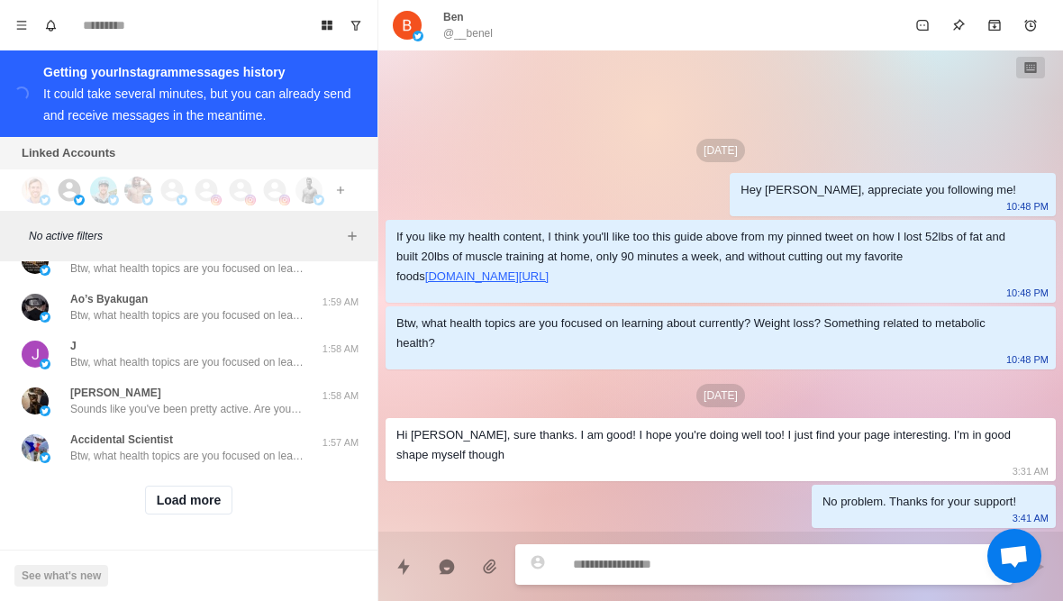
scroll to position [1713, 0]
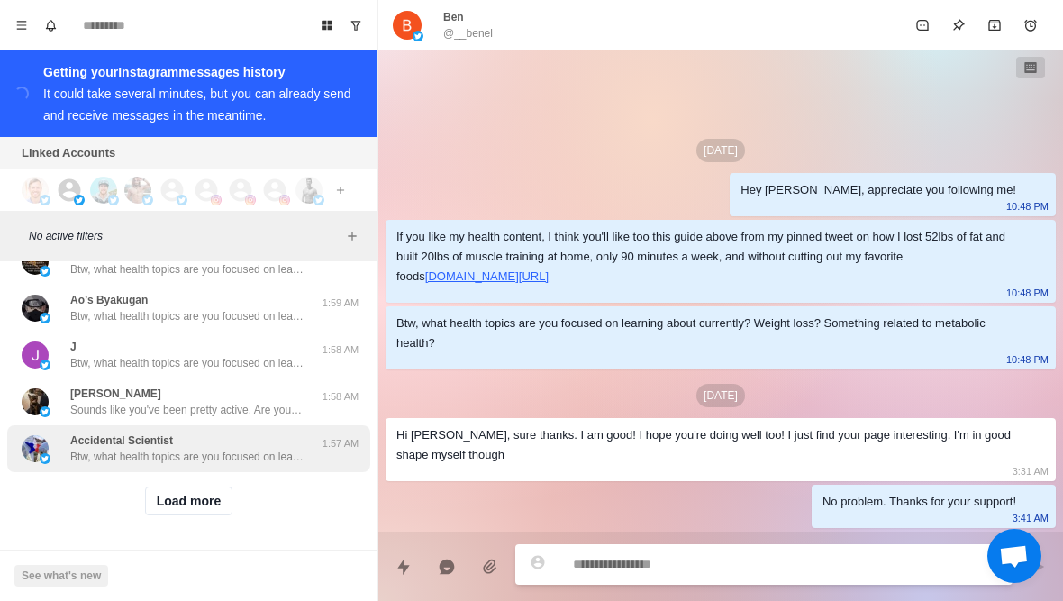
click at [162, 458] on p "Btw, what health topics are you focused on learning about currently? Weight los…" at bounding box center [187, 457] width 234 height 16
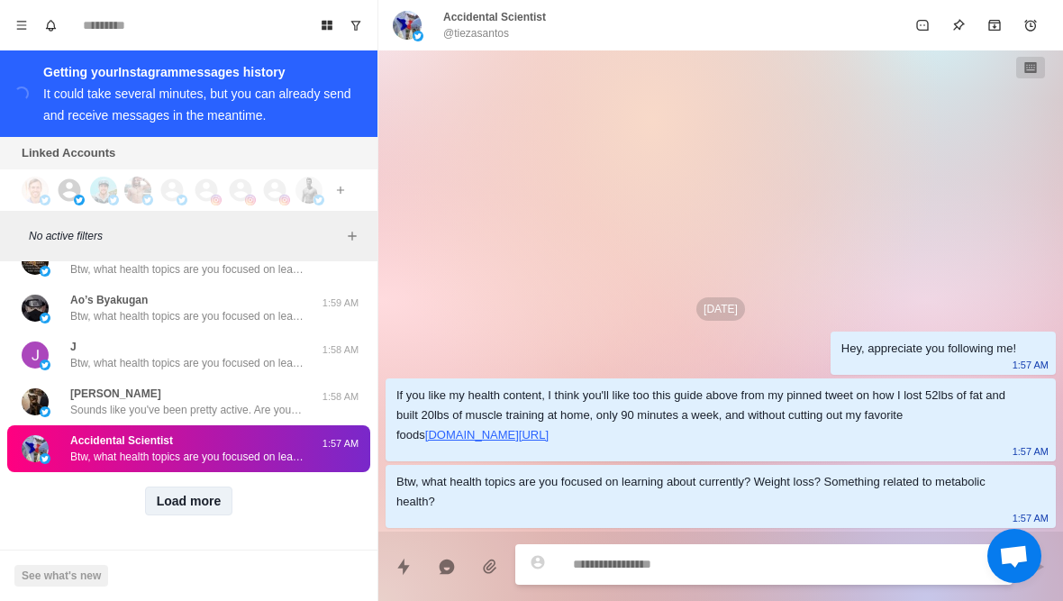
click at [166, 505] on button "Load more" at bounding box center [189, 500] width 88 height 29
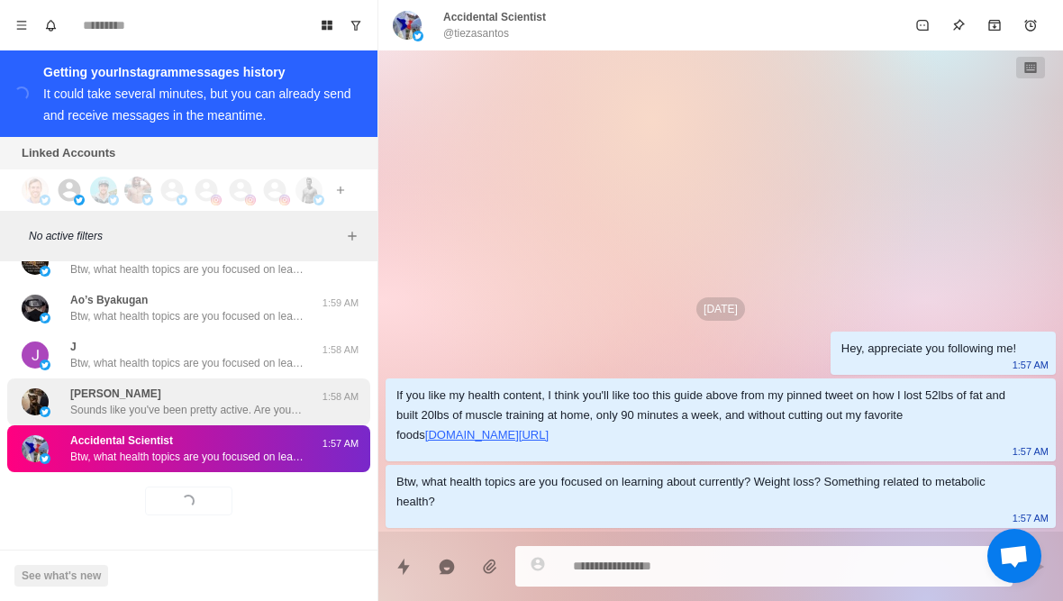
click at [133, 400] on p "[PERSON_NAME]" at bounding box center [115, 394] width 91 height 16
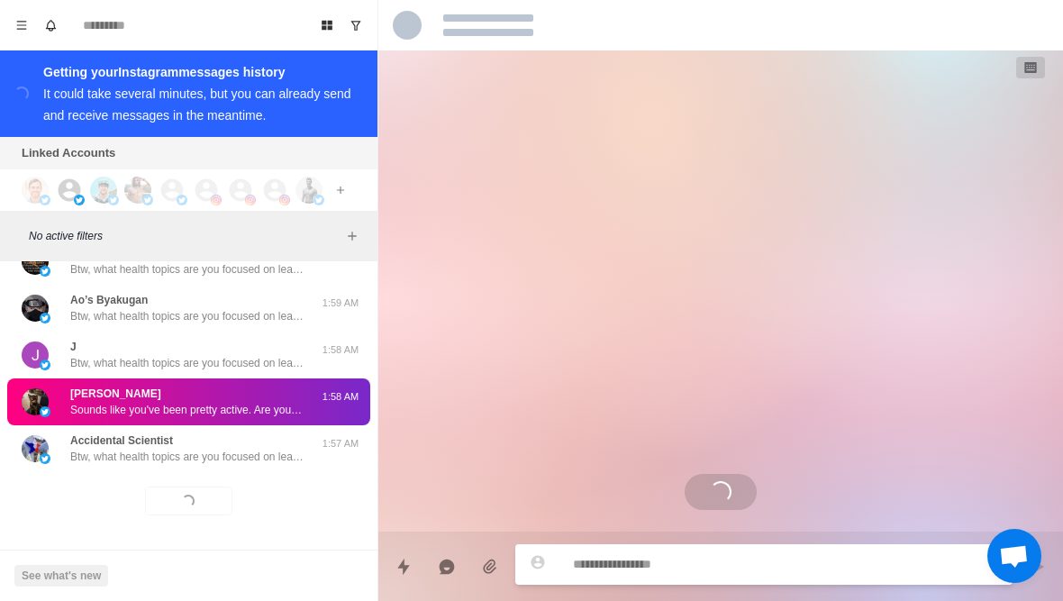
scroll to position [169, 0]
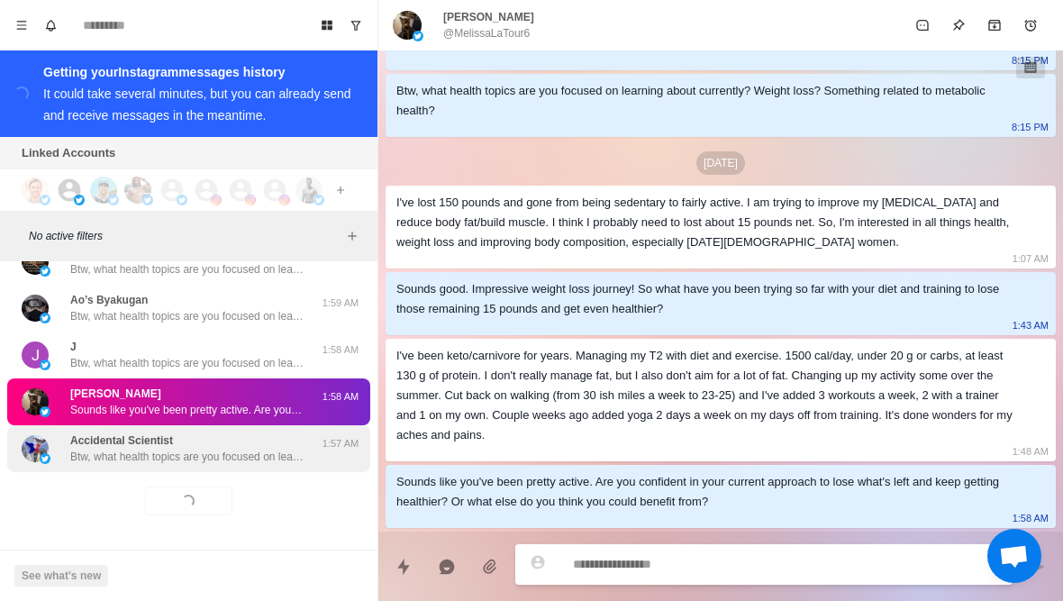
click at [147, 441] on p "Accidental Scientist" at bounding box center [121, 440] width 103 height 16
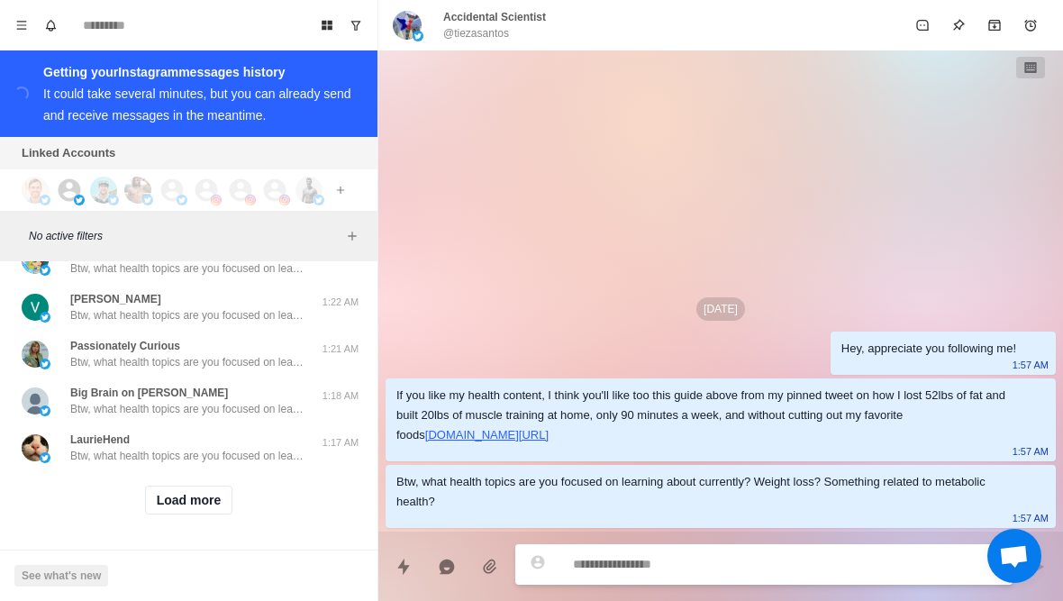
scroll to position [2650, 0]
click at [170, 503] on button "Load more" at bounding box center [189, 500] width 88 height 29
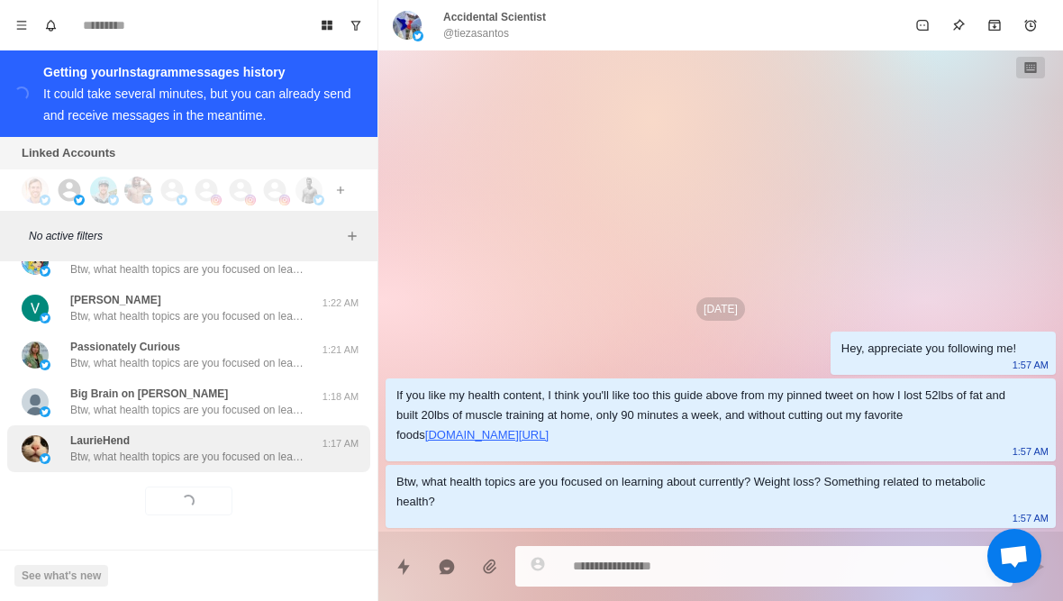
click at [153, 465] on div "LaurieHend Btw, what health topics are you focused on learning about currently?…" at bounding box center [188, 448] width 363 height 47
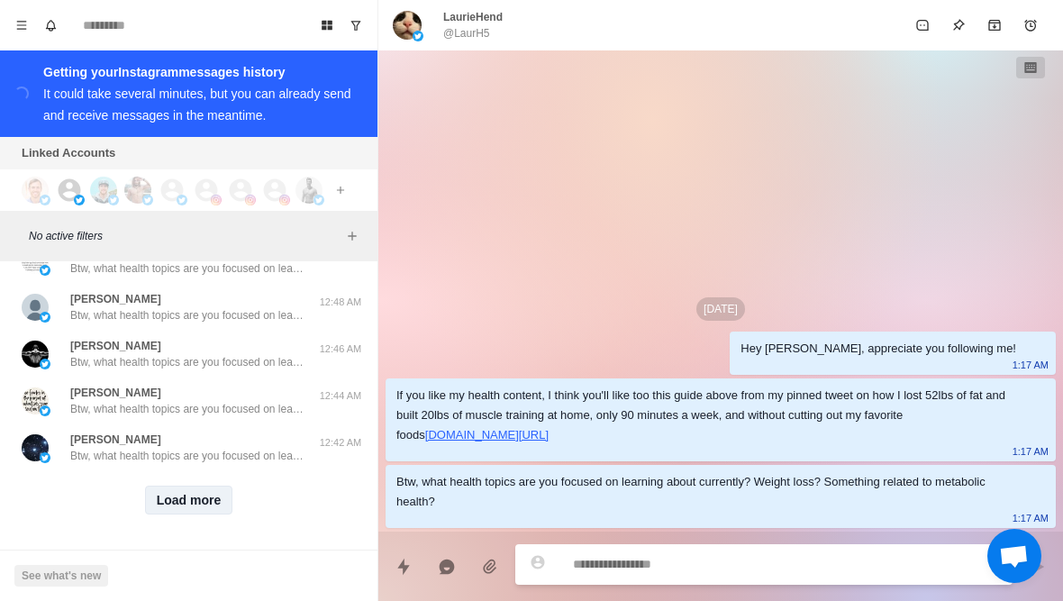
click at [207, 503] on button "Load more" at bounding box center [189, 500] width 88 height 29
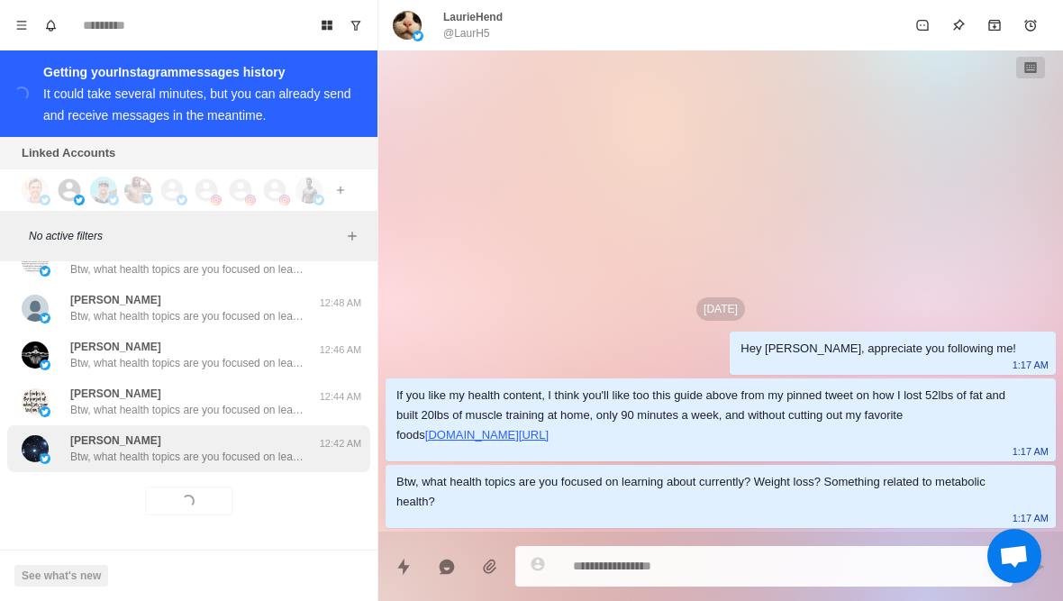
click at [258, 442] on div "Bilal Idrisa Ndalama Btw, what health topics are you focused on learning about …" at bounding box center [187, 448] width 234 height 32
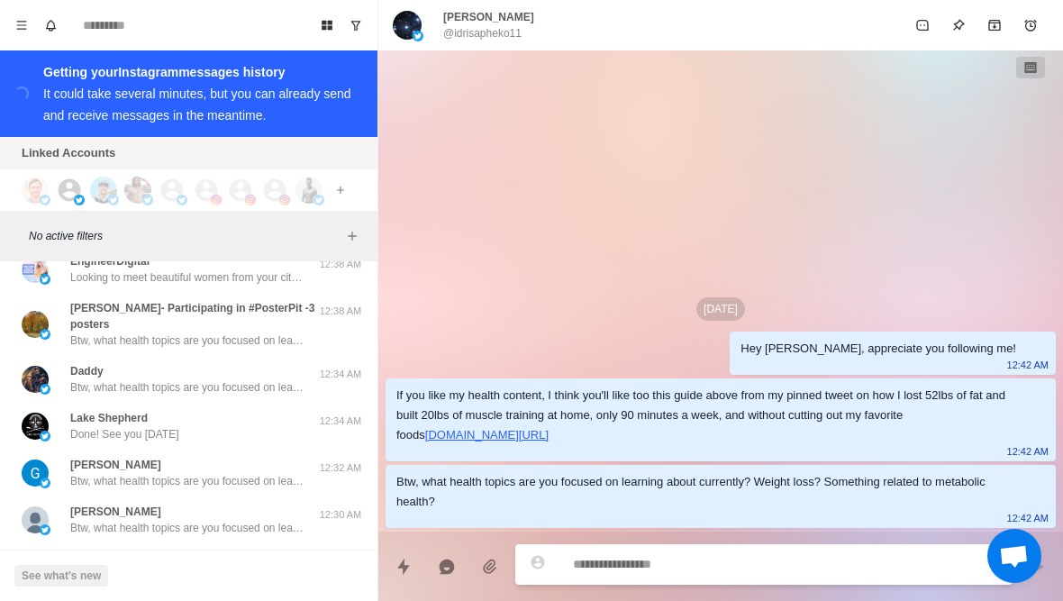
scroll to position [3963, 0]
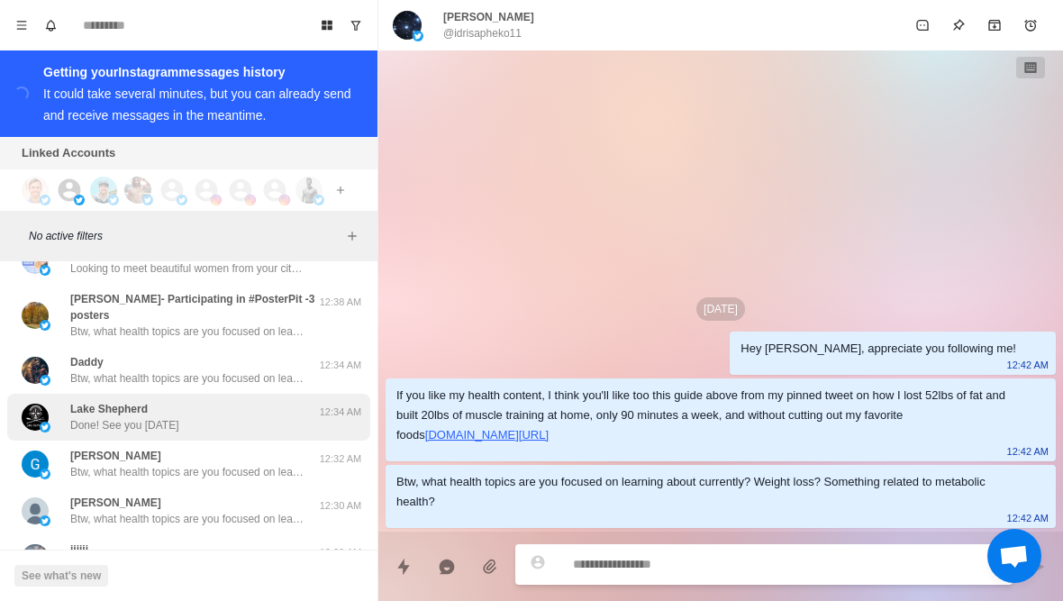
click at [259, 406] on div "Lake Shepherd Done! See you on Tuesday" at bounding box center [170, 417] width 296 height 32
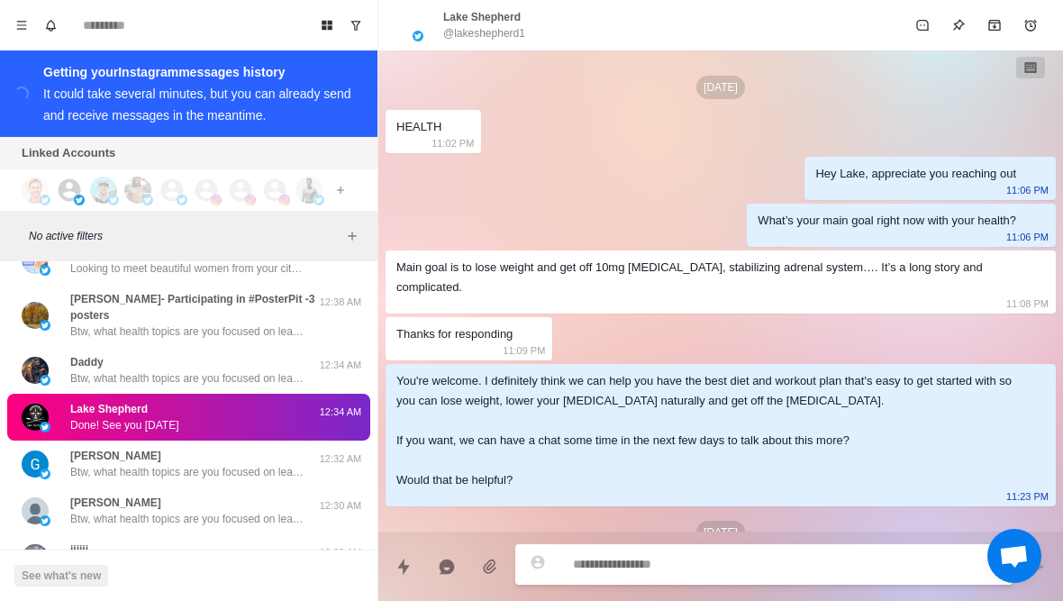
scroll to position [297, 0]
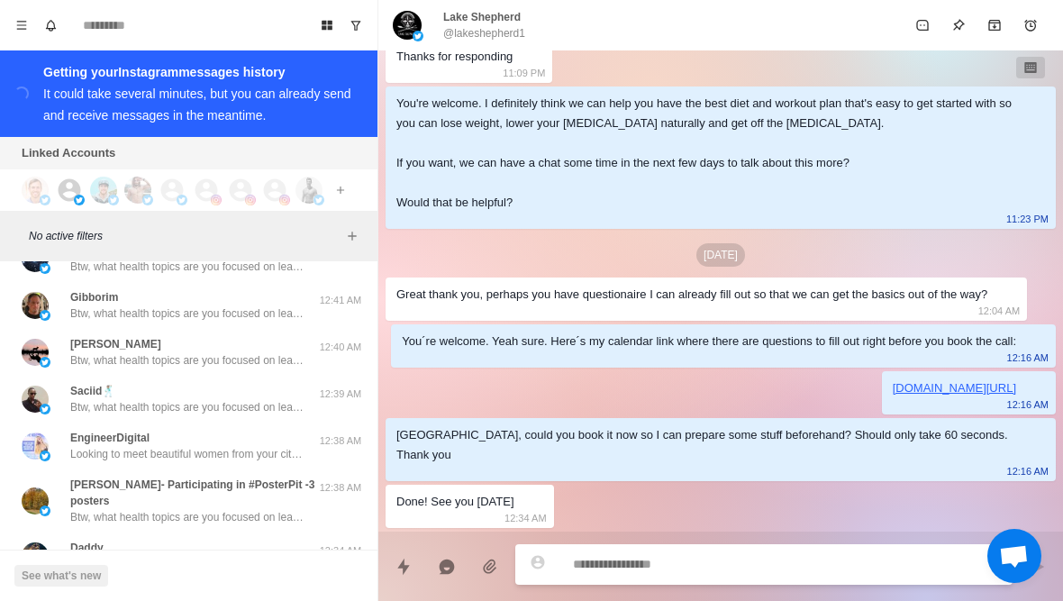
type textarea "*"
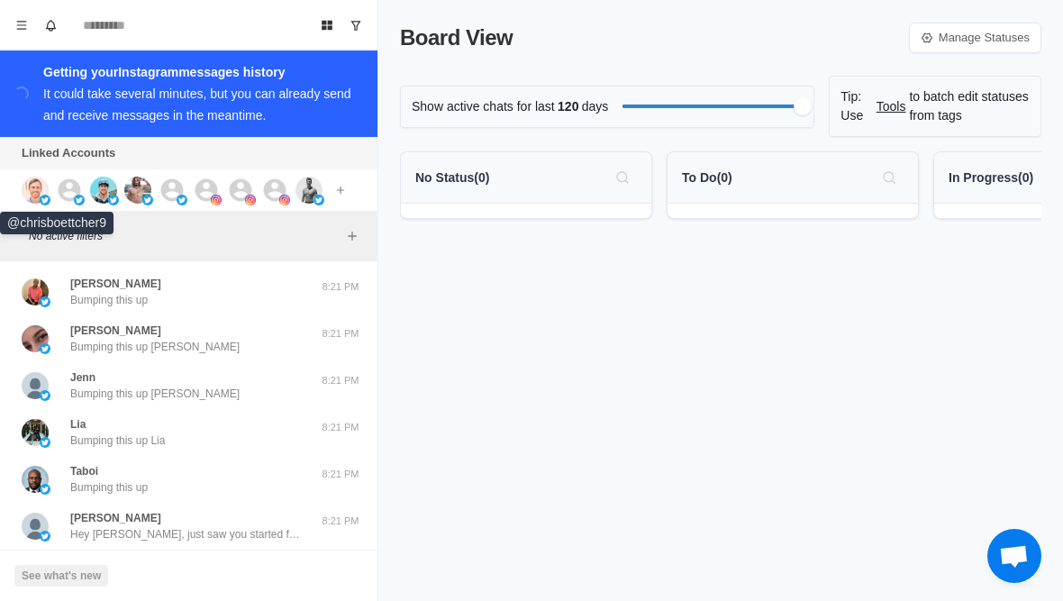
click at [36, 191] on img at bounding box center [35, 190] width 27 height 27
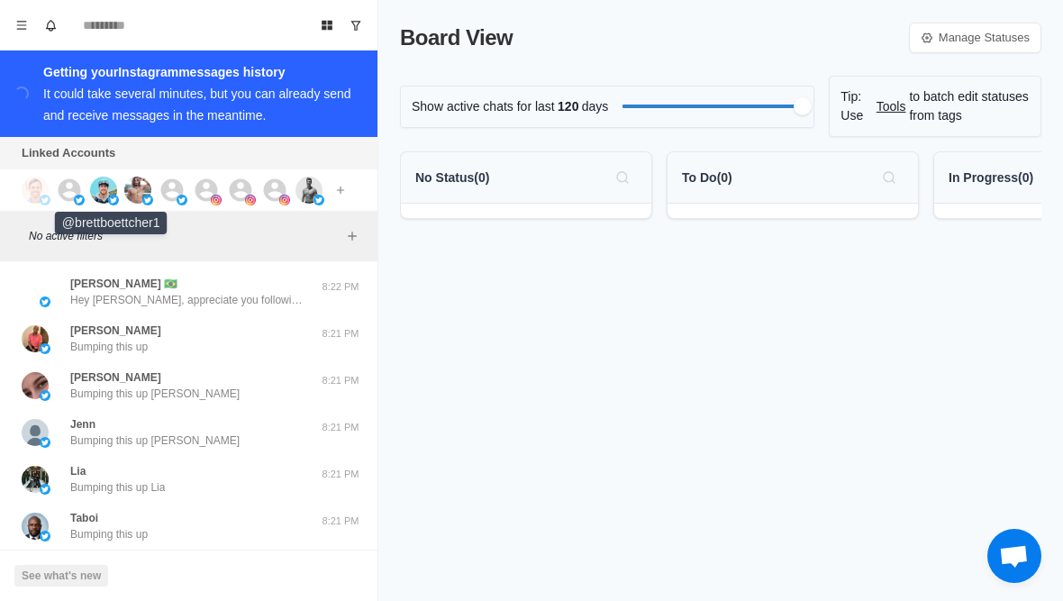
click at [113, 188] on img at bounding box center [103, 190] width 27 height 27
click at [152, 197] on img at bounding box center [147, 200] width 11 height 11
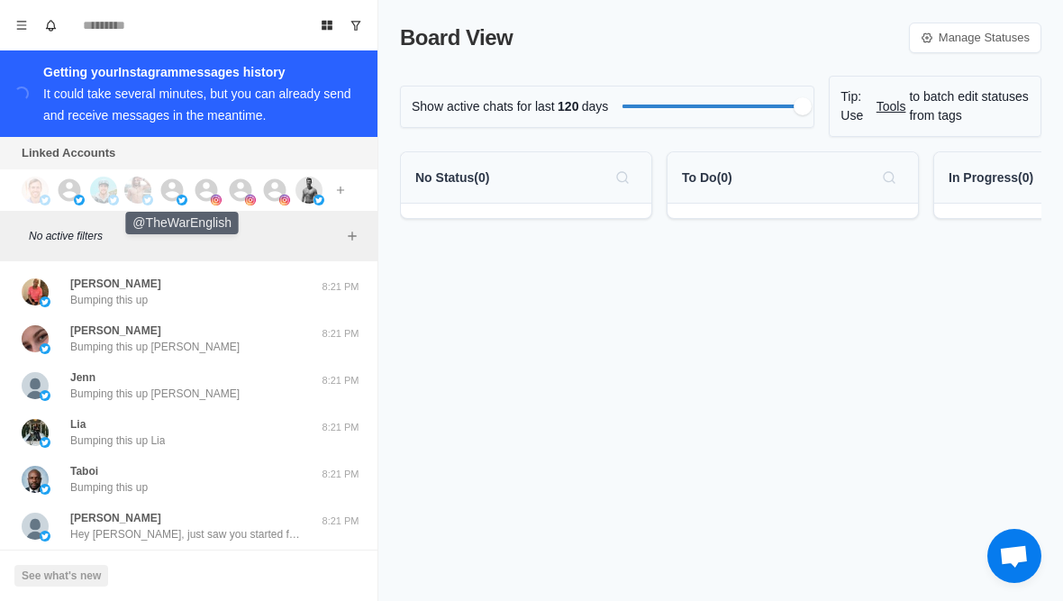
click at [175, 188] on icon at bounding box center [172, 190] width 27 height 27
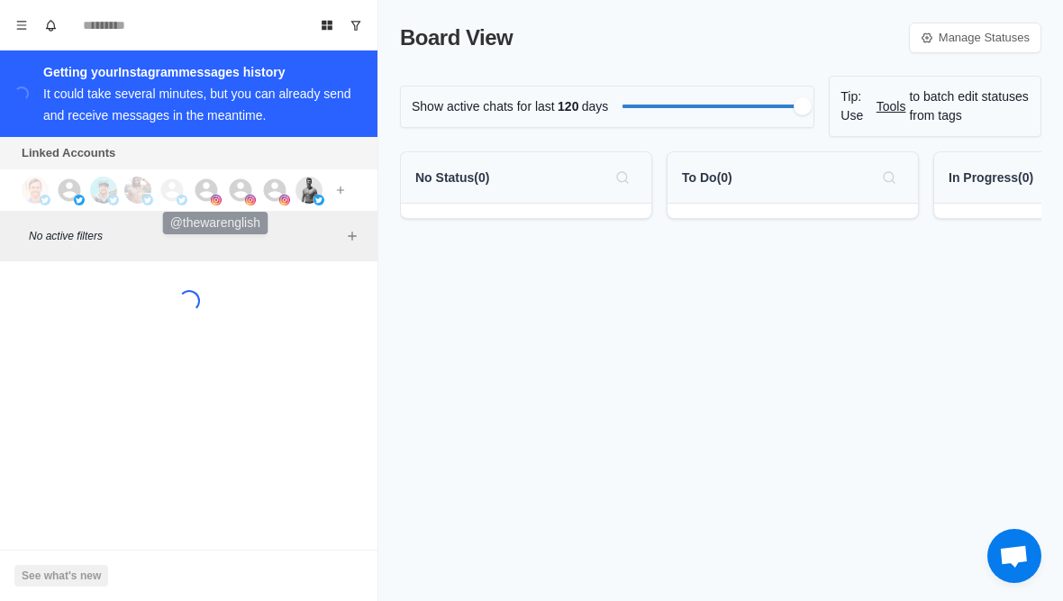
click at [204, 189] on icon at bounding box center [206, 190] width 27 height 27
click at [238, 195] on icon at bounding box center [240, 190] width 27 height 27
click at [274, 203] on icon at bounding box center [274, 190] width 27 height 27
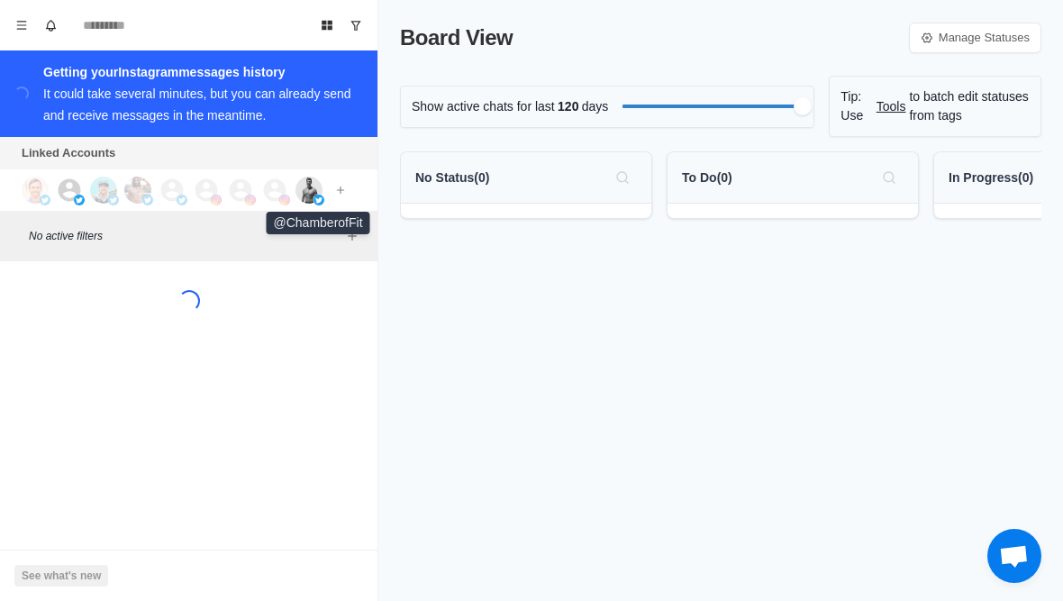
click at [307, 200] on img at bounding box center [308, 190] width 27 height 27
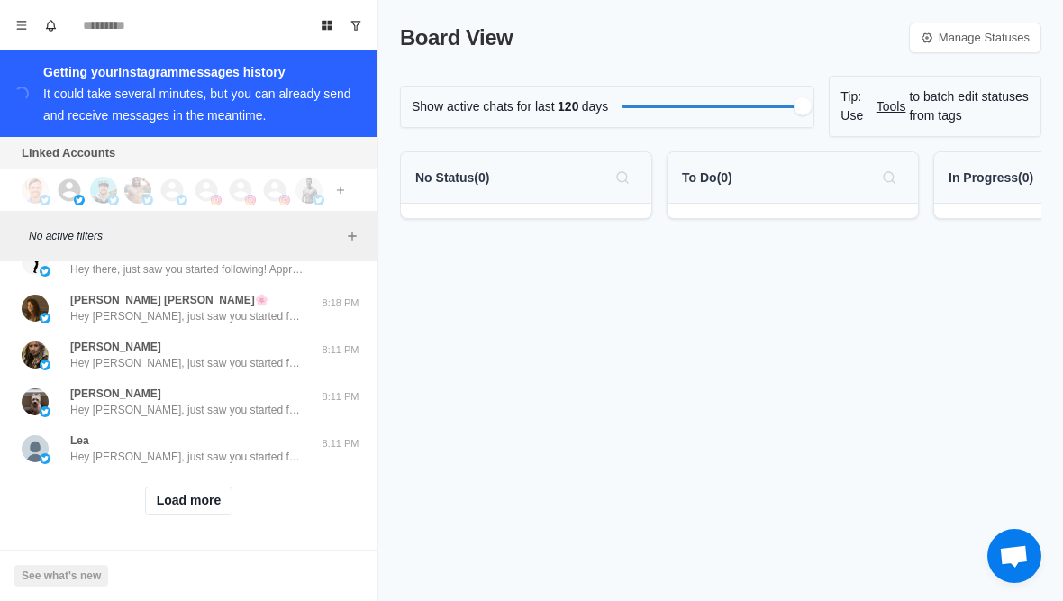
scroll to position [735, 0]
click at [207, 512] on button "Load more" at bounding box center [189, 500] width 88 height 29
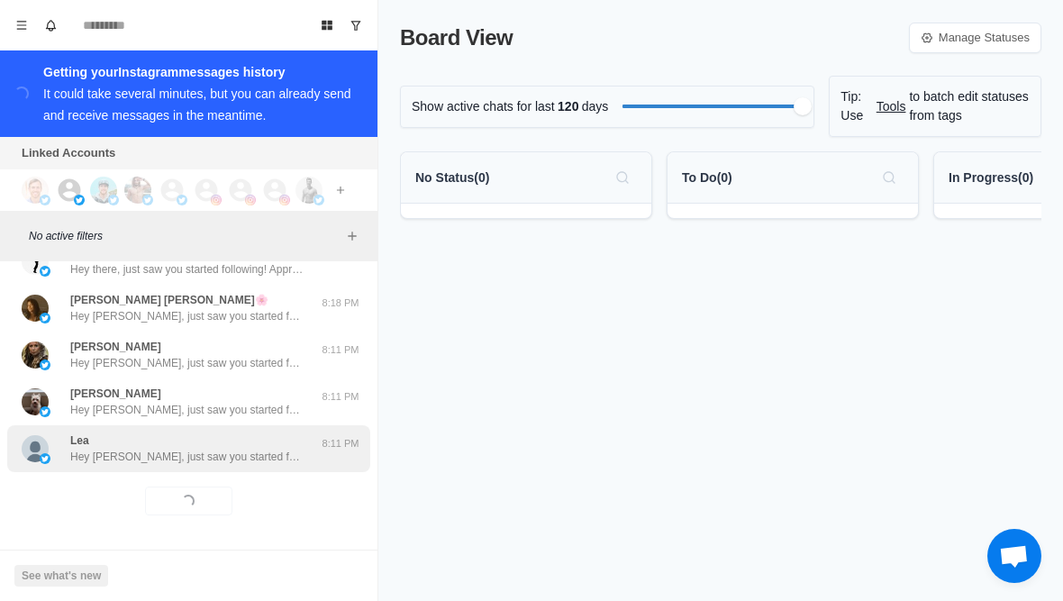
click at [279, 454] on p "Hey [PERSON_NAME], just saw you started following! Appreciate it. Curious, what…" at bounding box center [187, 457] width 234 height 16
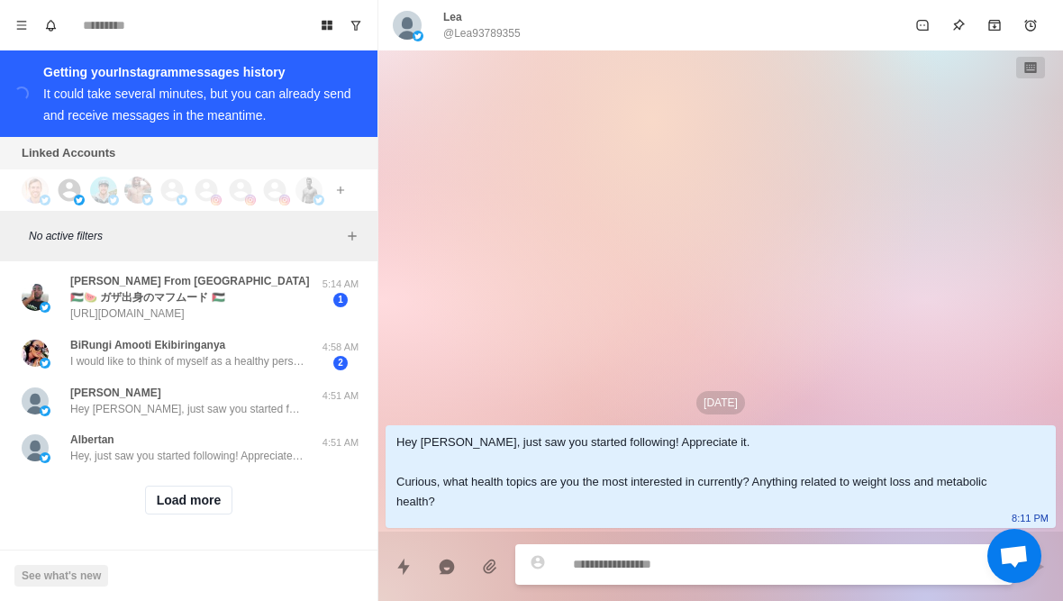
scroll to position [1693, 0]
click at [243, 512] on div "Load more" at bounding box center [188, 500] width 363 height 58
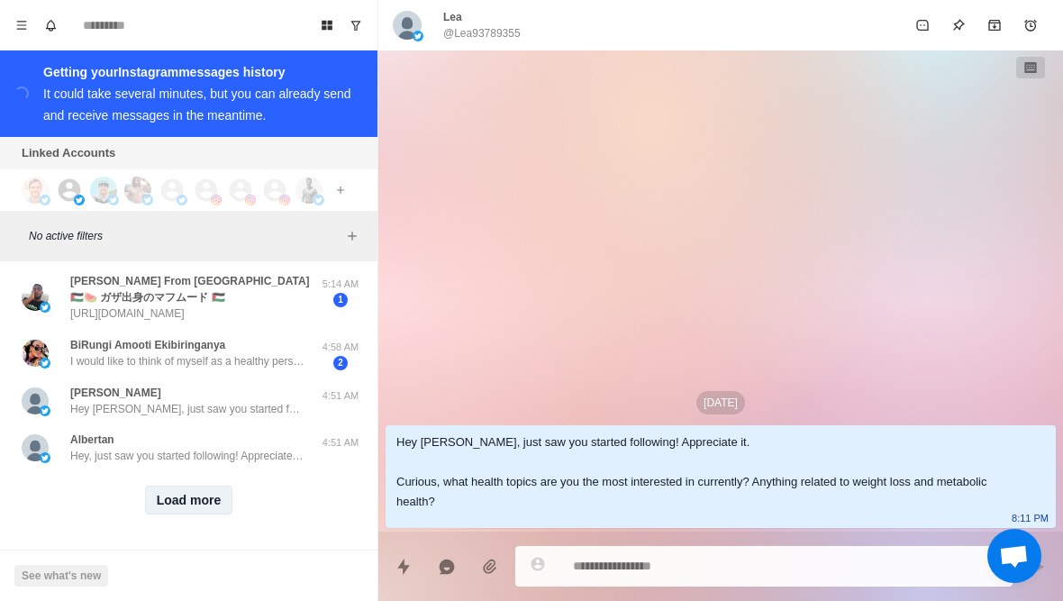
click at [221, 501] on button "Load more" at bounding box center [189, 500] width 88 height 29
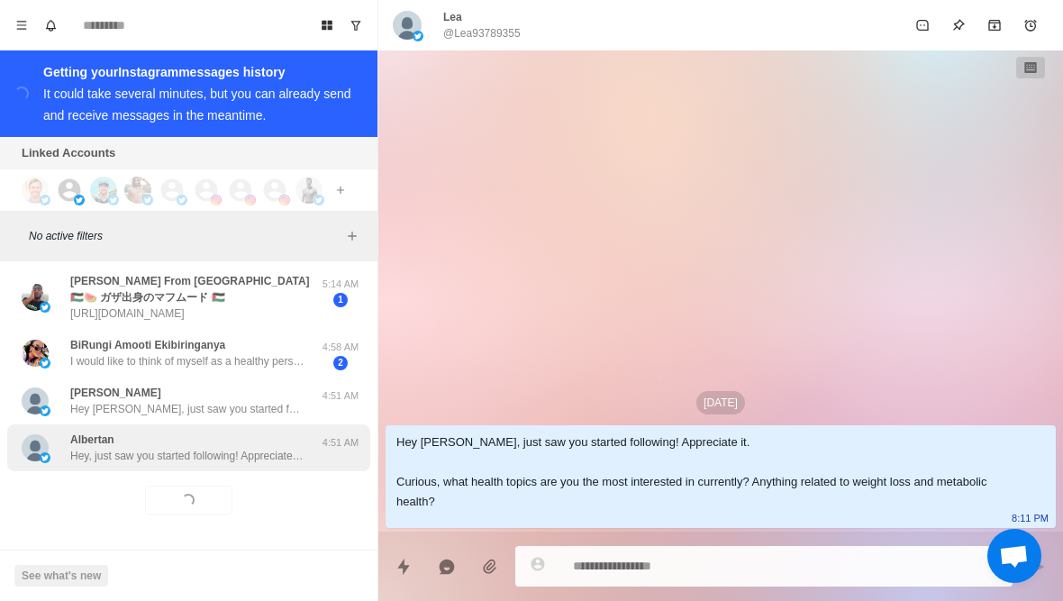
click at [267, 448] on p "Hey, just saw you started following! Appreciate it. Curious, what health topics…" at bounding box center [187, 456] width 234 height 16
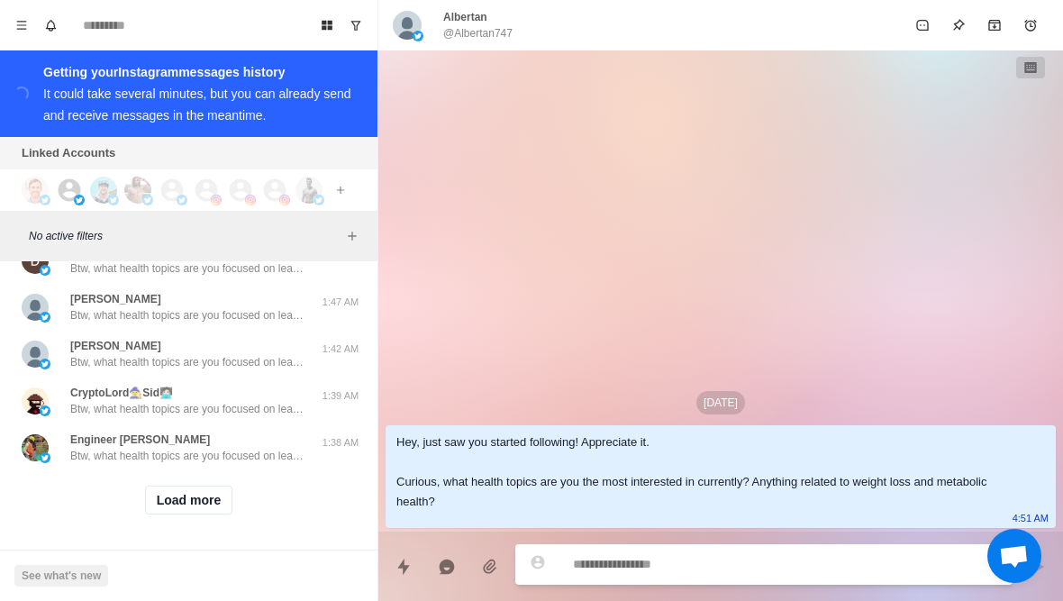
scroll to position [2646, 0]
click at [213, 513] on button "Load more" at bounding box center [189, 500] width 88 height 29
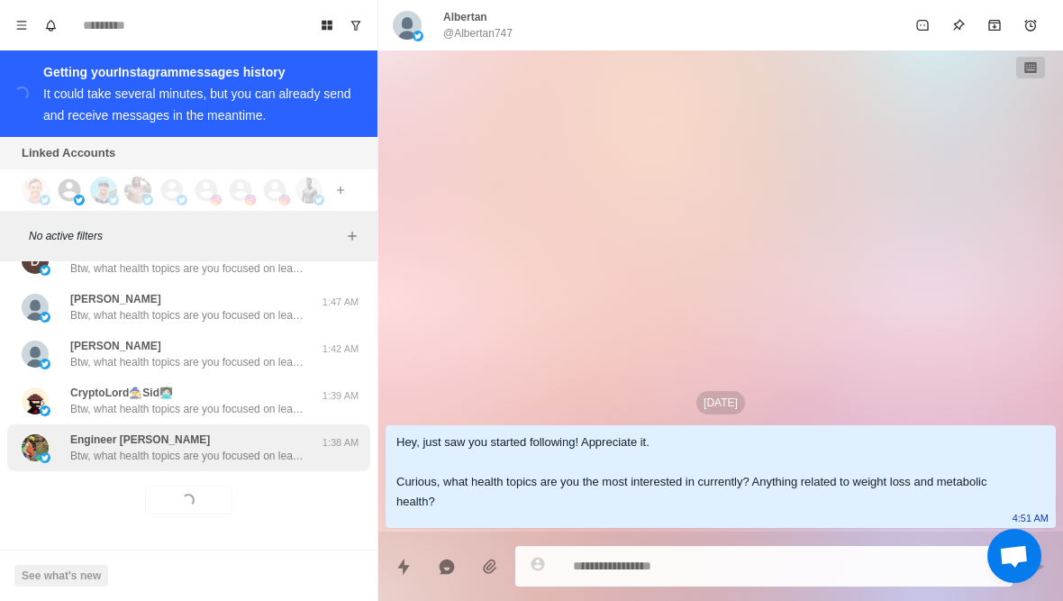
click at [266, 452] on p "Btw, what health topics are you focused on learning about currently? Weight los…" at bounding box center [187, 456] width 234 height 16
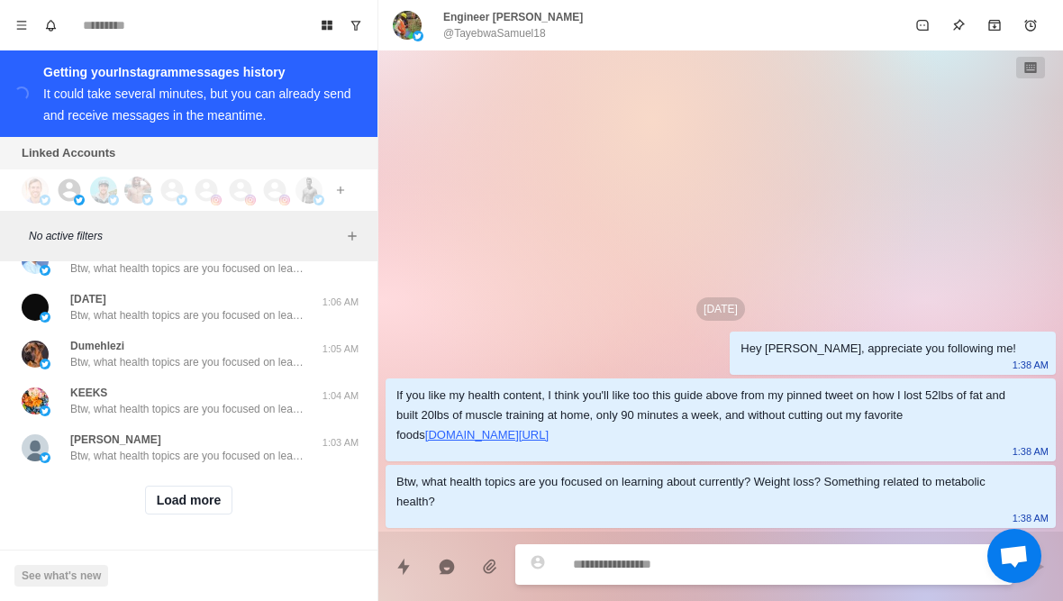
scroll to position [3583, 0]
click at [210, 504] on button "Load more" at bounding box center [189, 500] width 88 height 29
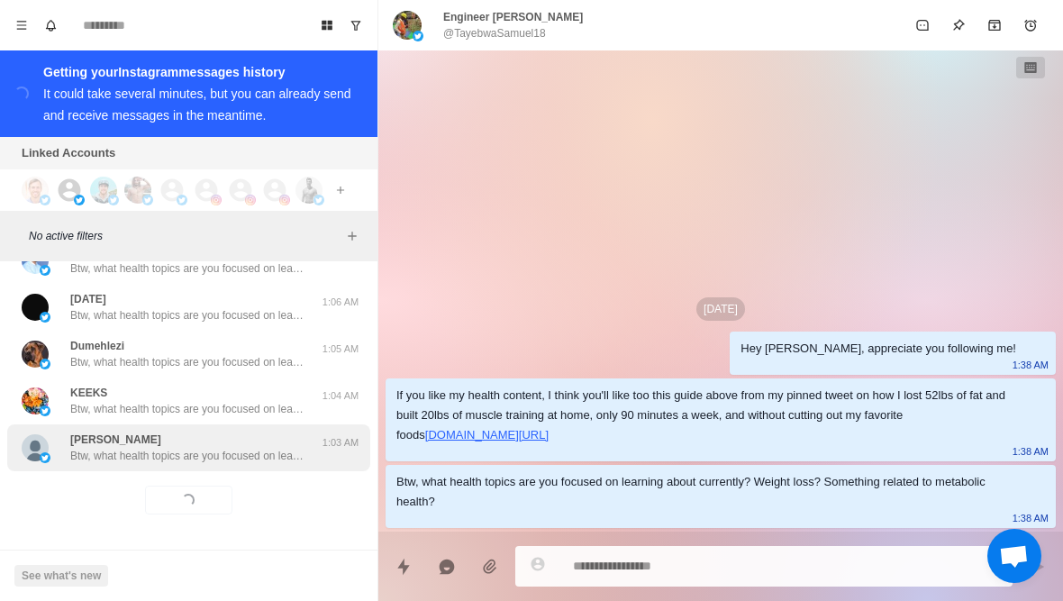
click at [234, 458] on p "Btw, what health topics are you focused on learning about currently? Weight los…" at bounding box center [187, 456] width 234 height 16
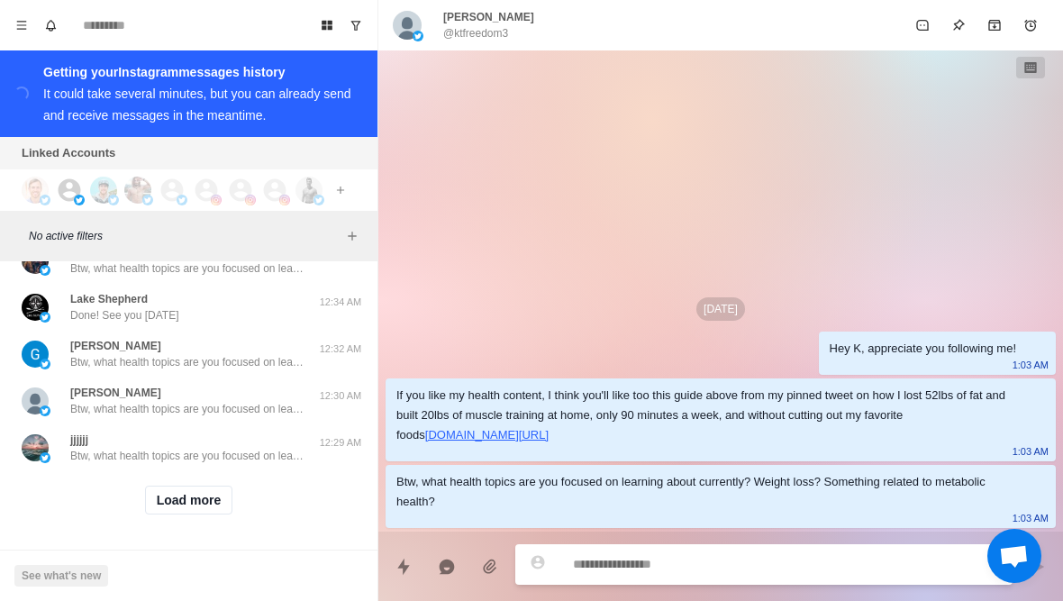
scroll to position [4536, 0]
click at [205, 490] on button "Load more" at bounding box center [189, 500] width 88 height 29
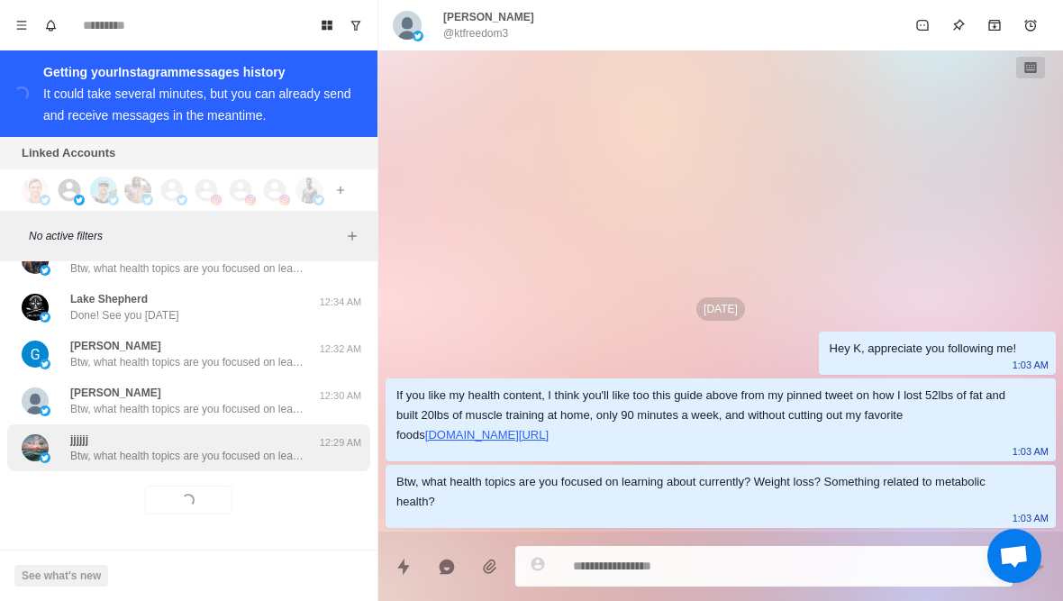
click at [214, 455] on p "Btw, what health topics are you focused on learning about currently? Weight los…" at bounding box center [187, 456] width 234 height 16
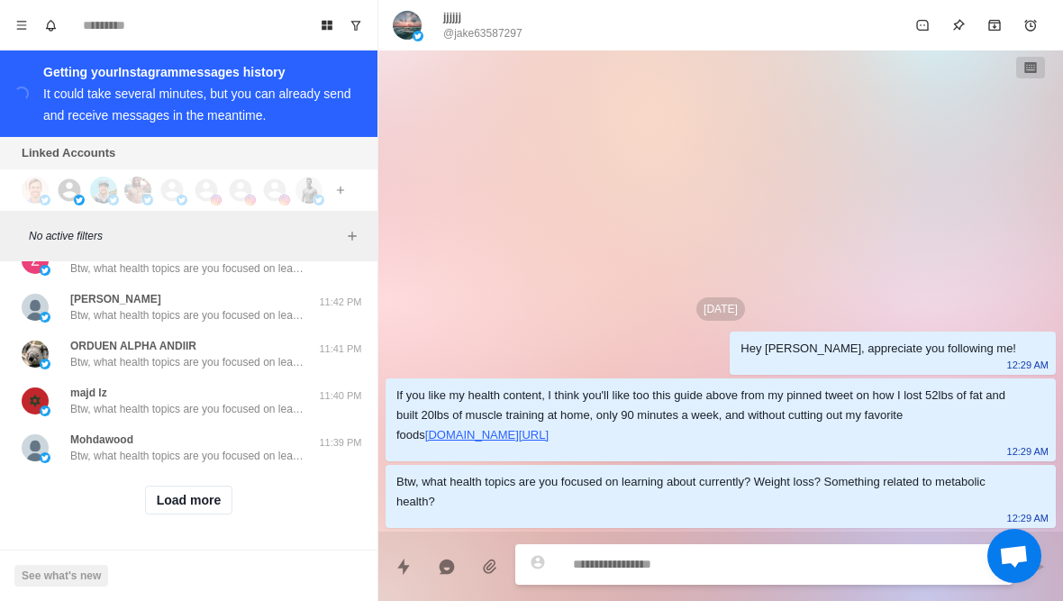
scroll to position [5473, 0]
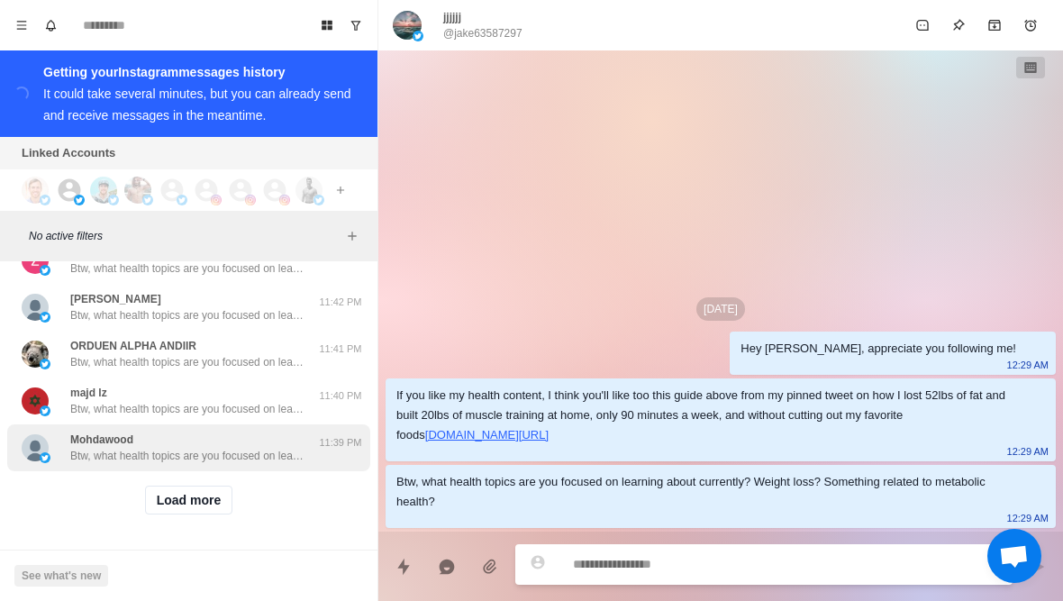
click at [208, 459] on p "Btw, what health topics are you focused on learning about currently? Weight los…" at bounding box center [187, 456] width 234 height 16
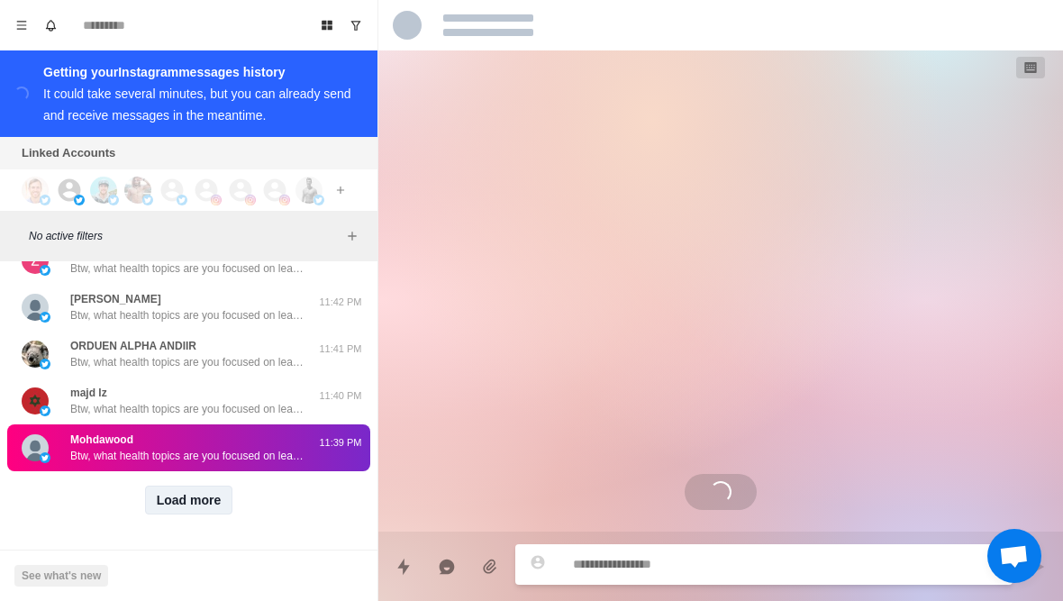
click at [208, 487] on button "Load more" at bounding box center [189, 500] width 88 height 29
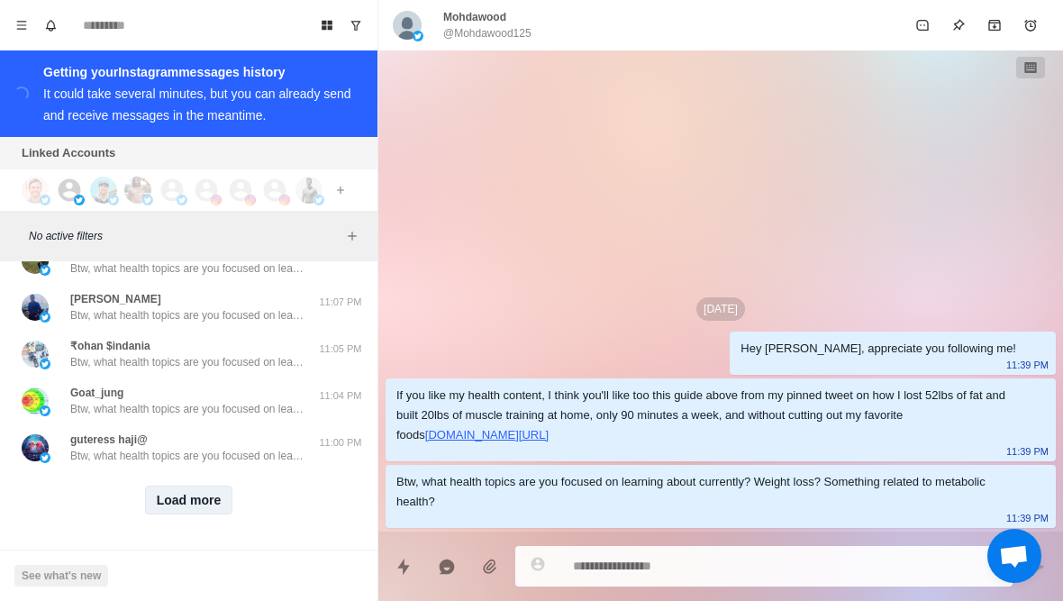
scroll to position [6410, 0]
click at [213, 511] on button "Load more" at bounding box center [189, 500] width 88 height 29
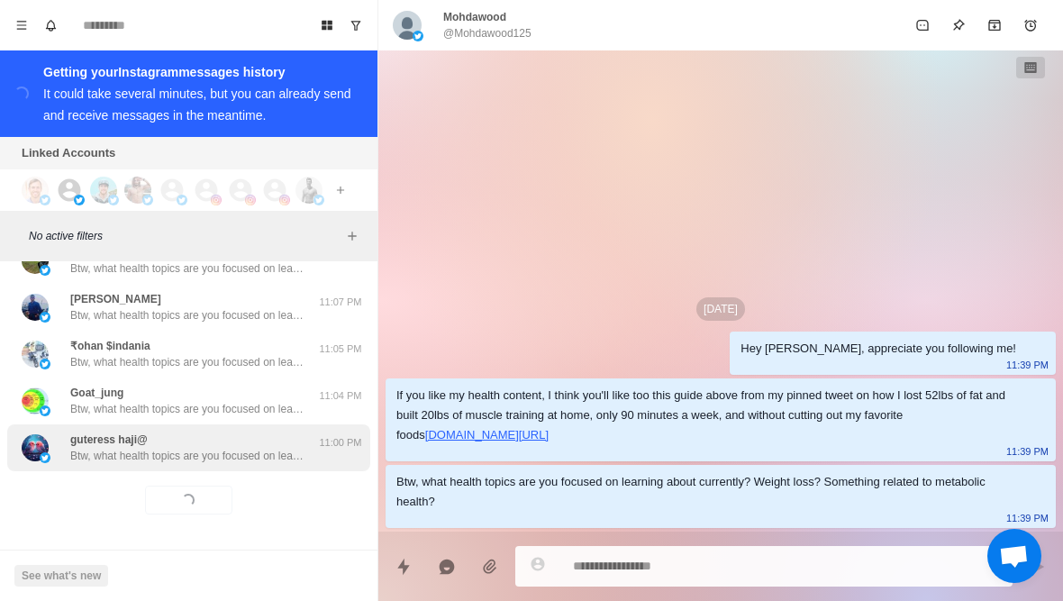
click at [251, 458] on p "Btw, what health topics are you focused on learning about currently? Weight los…" at bounding box center [187, 456] width 234 height 16
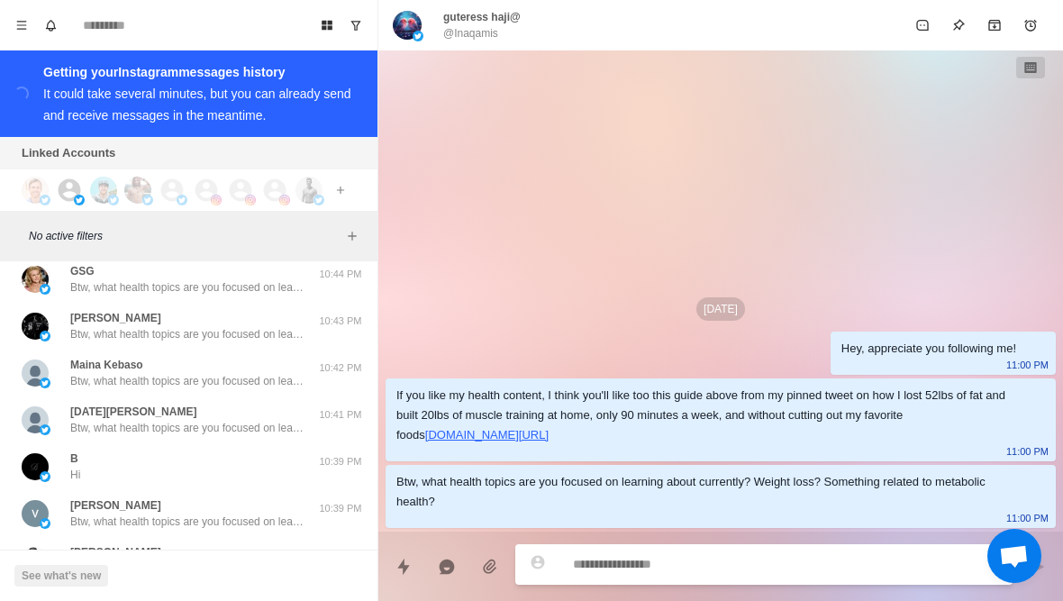
scroll to position [6913, 0]
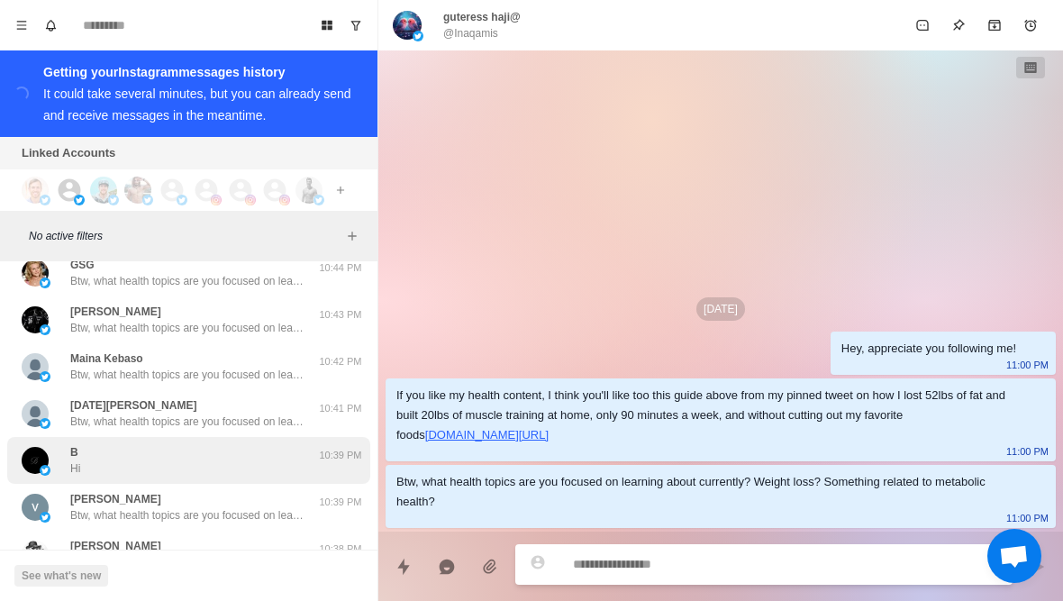
click at [273, 451] on div "B Hi" at bounding box center [170, 460] width 296 height 32
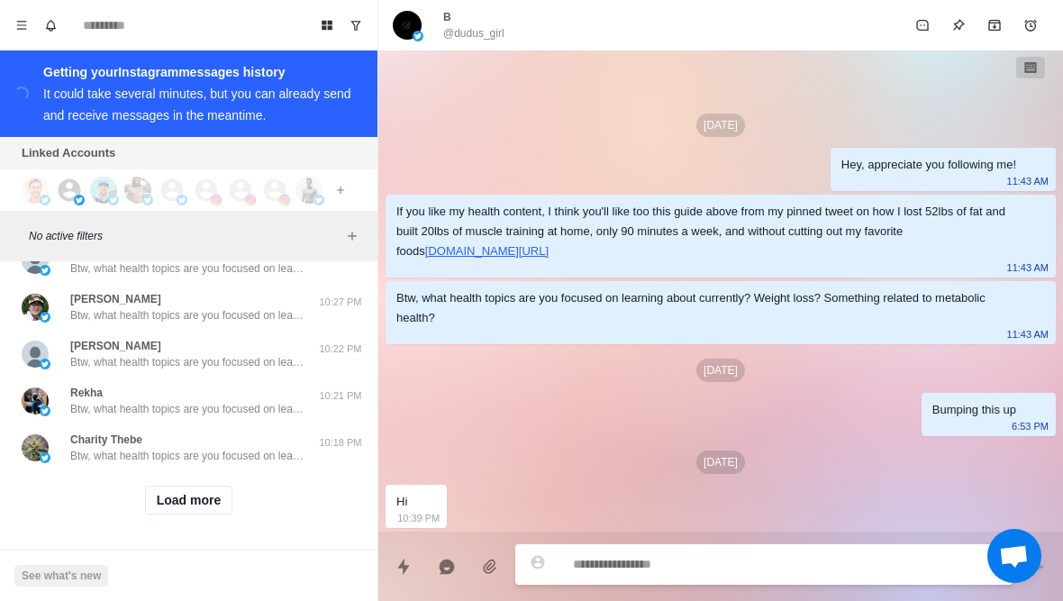
scroll to position [7347, 0]
click at [215, 510] on button "Load more" at bounding box center [189, 500] width 88 height 29
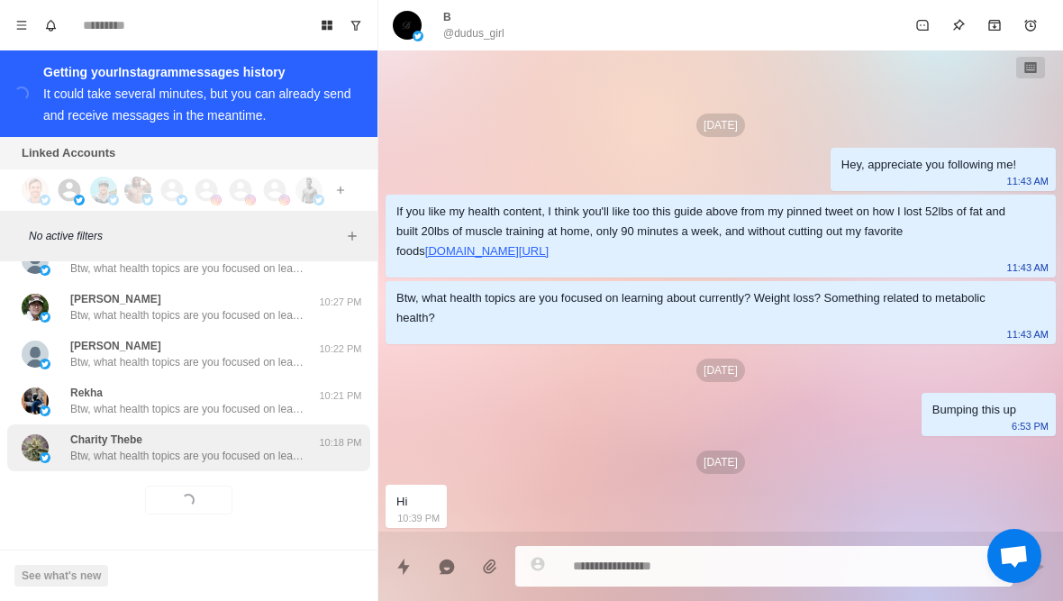
click at [256, 459] on p "Btw, what health topics are you focused on learning about currently? Weight los…" at bounding box center [187, 456] width 234 height 16
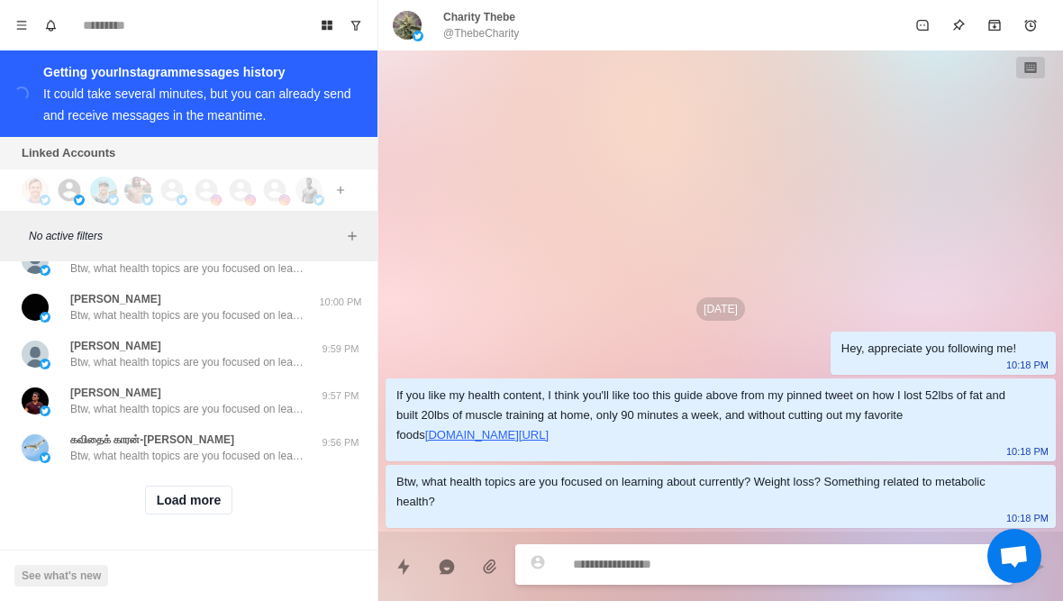
scroll to position [8284, 0]
click at [211, 501] on button "Load more" at bounding box center [189, 500] width 88 height 29
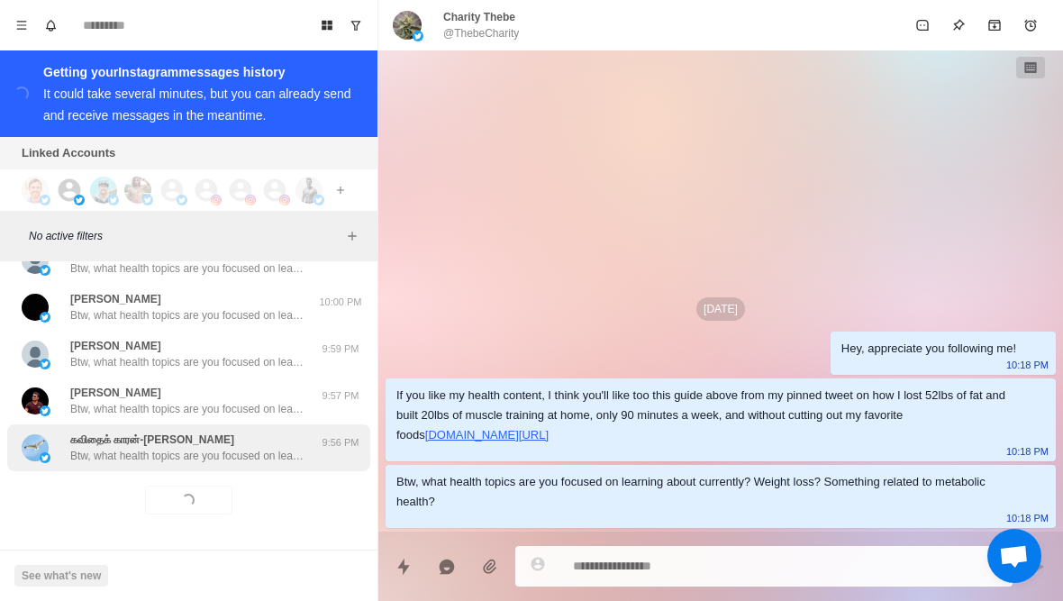
click at [254, 466] on div "கவிதைக் காரன்-kavithaikaran Btw, what health topics are you focused on learning…" at bounding box center [188, 447] width 363 height 47
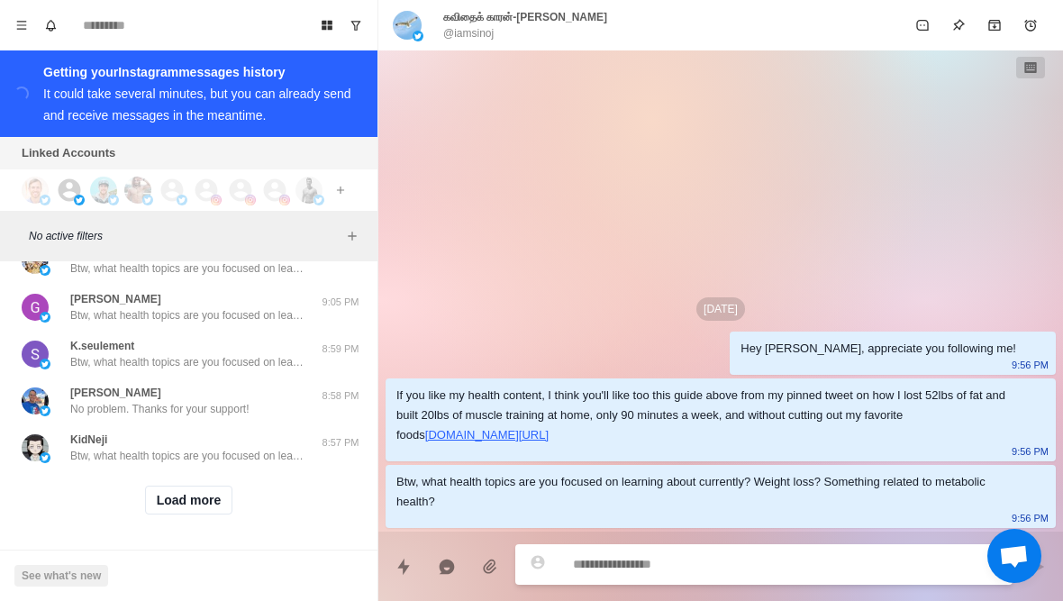
scroll to position [9220, 0]
click at [215, 496] on button "Load more" at bounding box center [189, 500] width 88 height 29
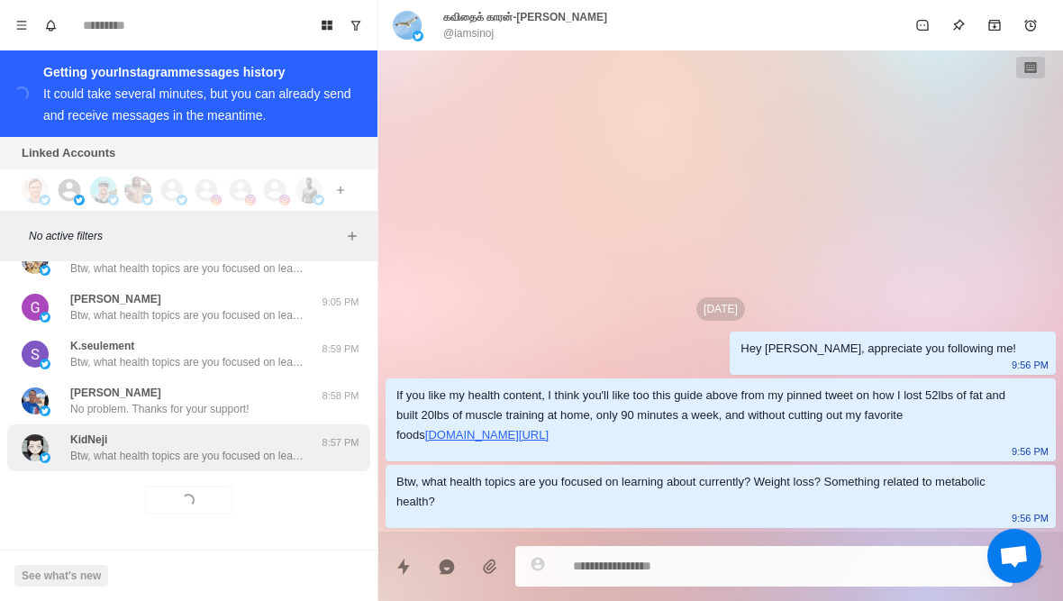
click at [262, 459] on p "Btw, what health topics are you focused on learning about currently? Weight los…" at bounding box center [187, 456] width 234 height 16
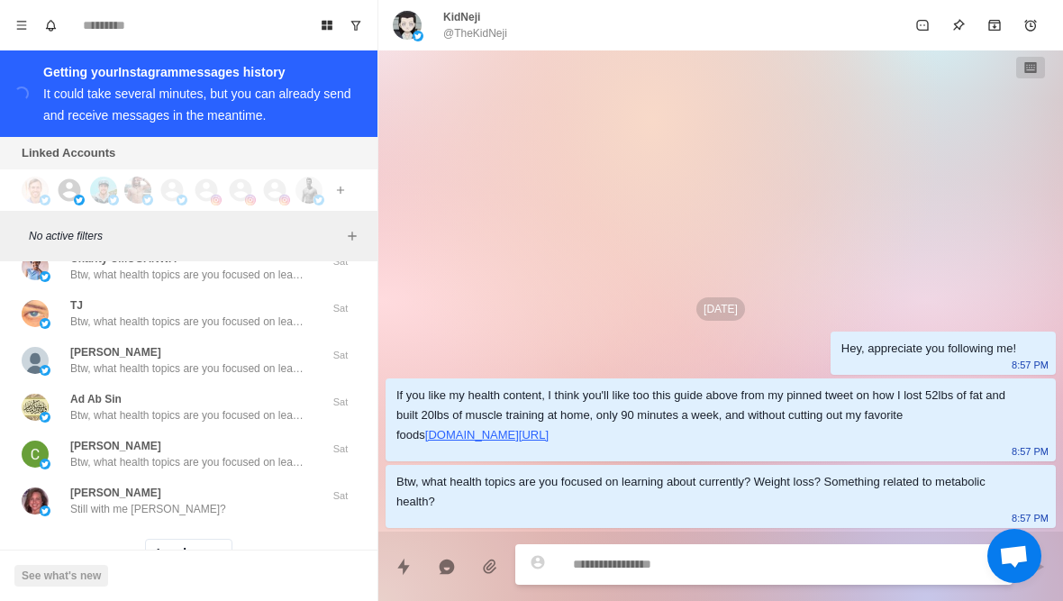
scroll to position [10113, 0]
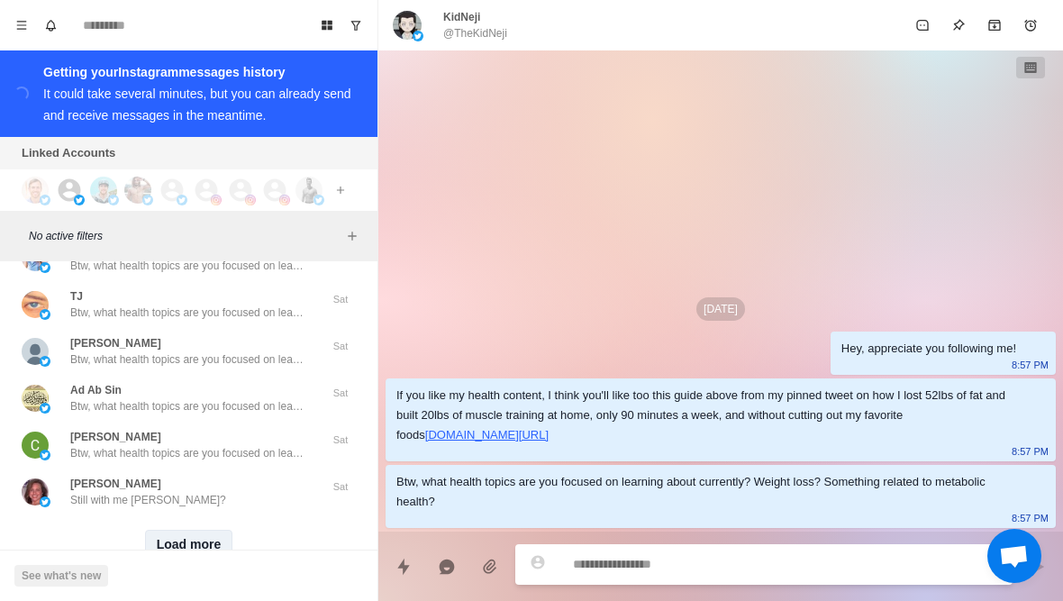
click at [208, 536] on button "Load more" at bounding box center [189, 544] width 88 height 29
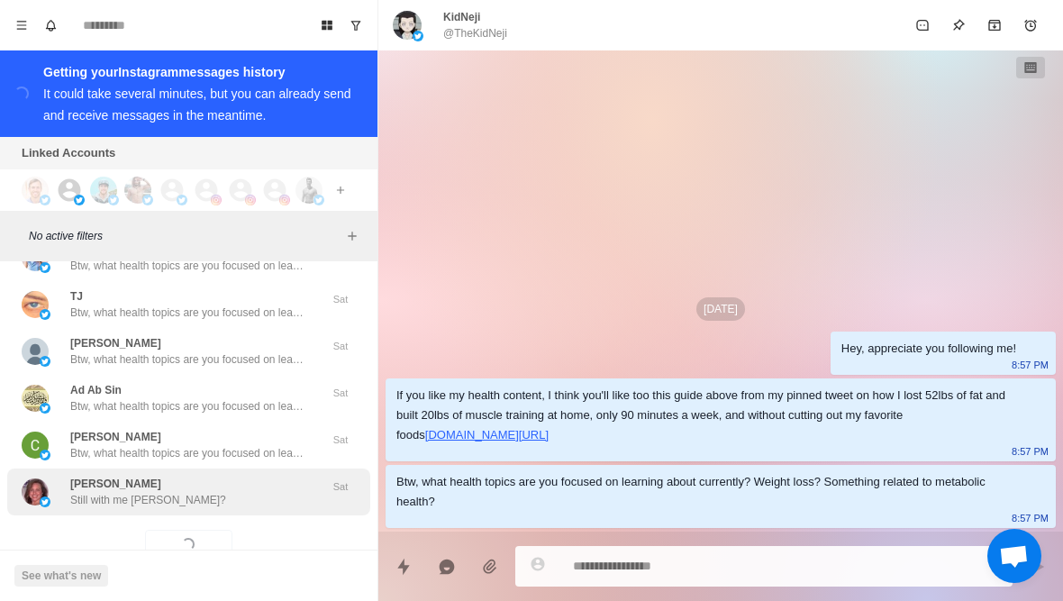
click at [218, 506] on div "Nicole Still with me Nicole?" at bounding box center [170, 492] width 296 height 32
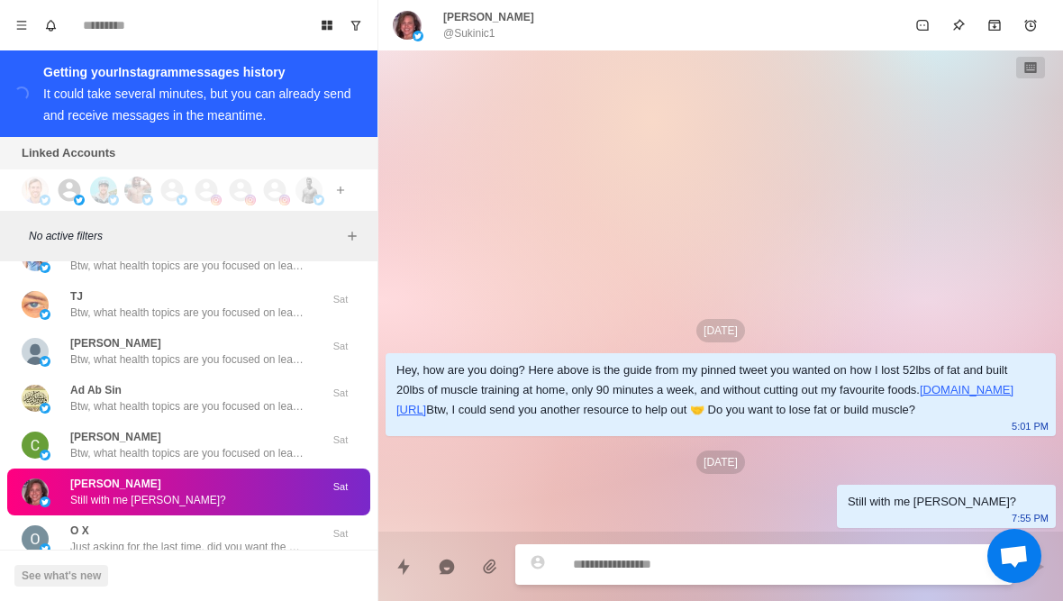
type textarea "*"
type textarea "**********"
type textarea "*"
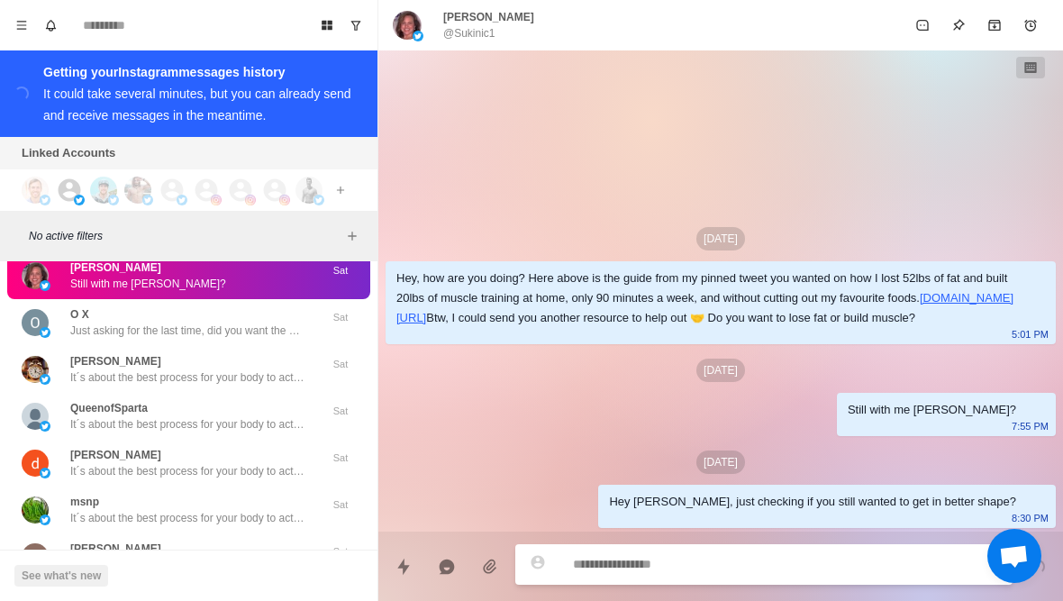
scroll to position [10330, 0]
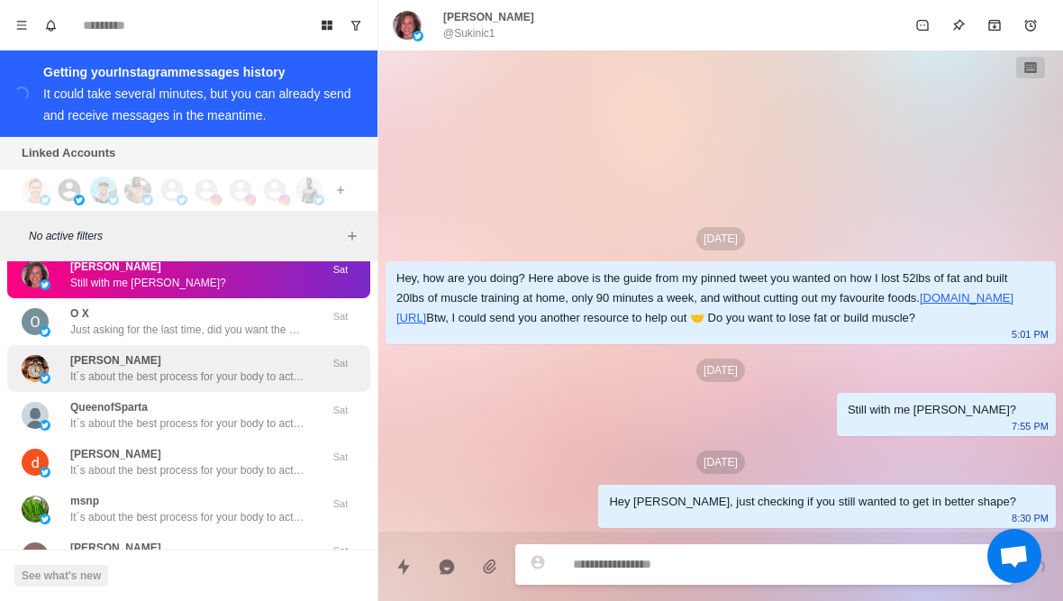
click at [261, 362] on div "Carol Larsen It´s about the best process for your body to actually burn fat (it…" at bounding box center [187, 368] width 234 height 32
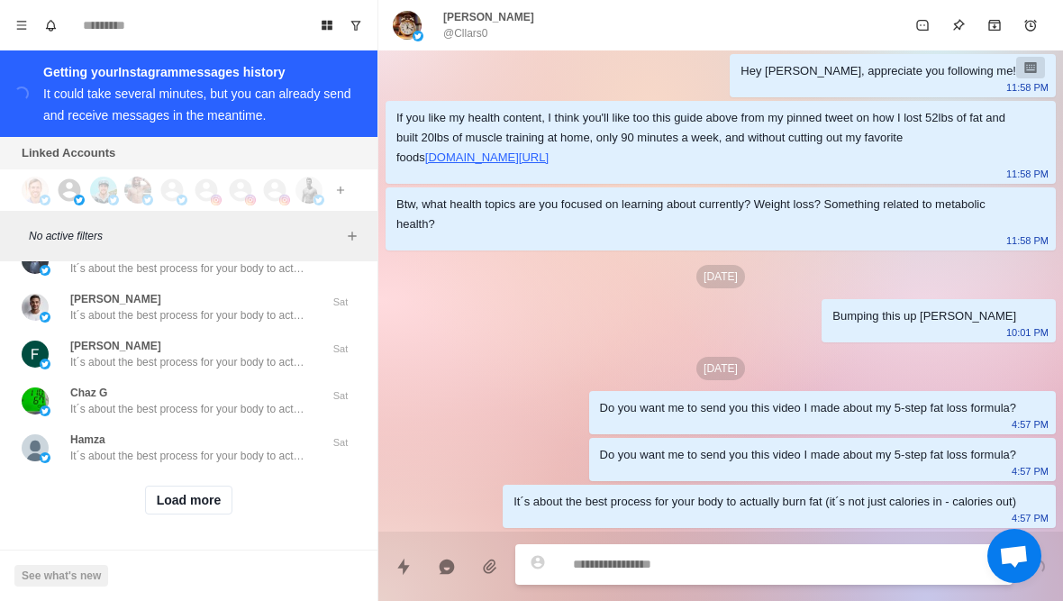
scroll to position [11094, 0]
click at [202, 513] on button "Load more" at bounding box center [189, 500] width 88 height 29
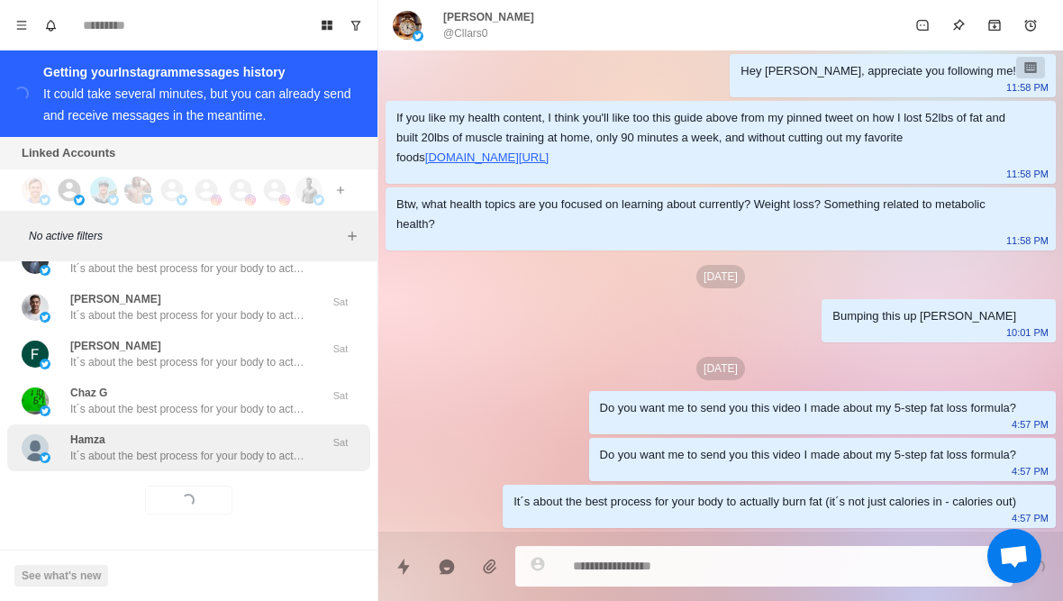
click at [242, 451] on p "It´s about the best process for your body to actually burn fat (it´s not just c…" at bounding box center [187, 456] width 234 height 16
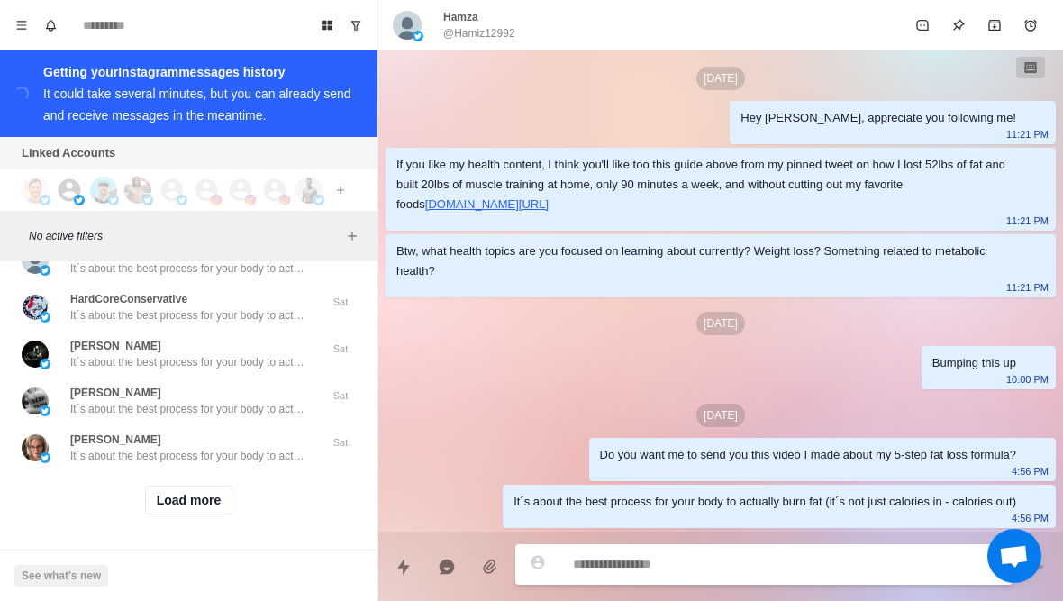
scroll to position [12031, 0]
click at [215, 497] on button "Load more" at bounding box center [189, 500] width 88 height 29
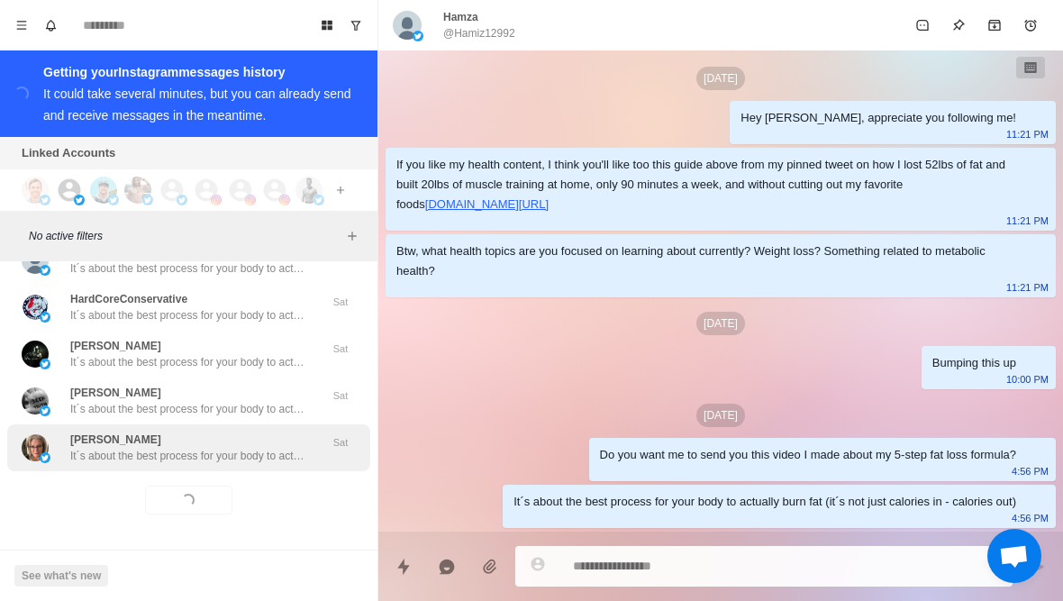
click at [231, 451] on p "It´s about the best process for your body to actually burn fat (it´s not just c…" at bounding box center [187, 456] width 234 height 16
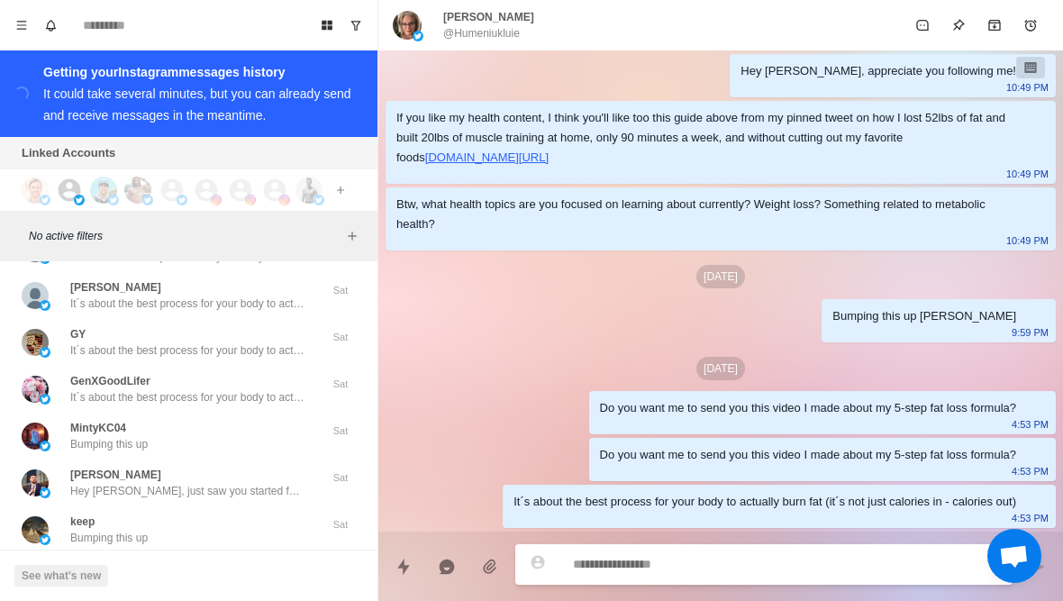
scroll to position [12768, 0]
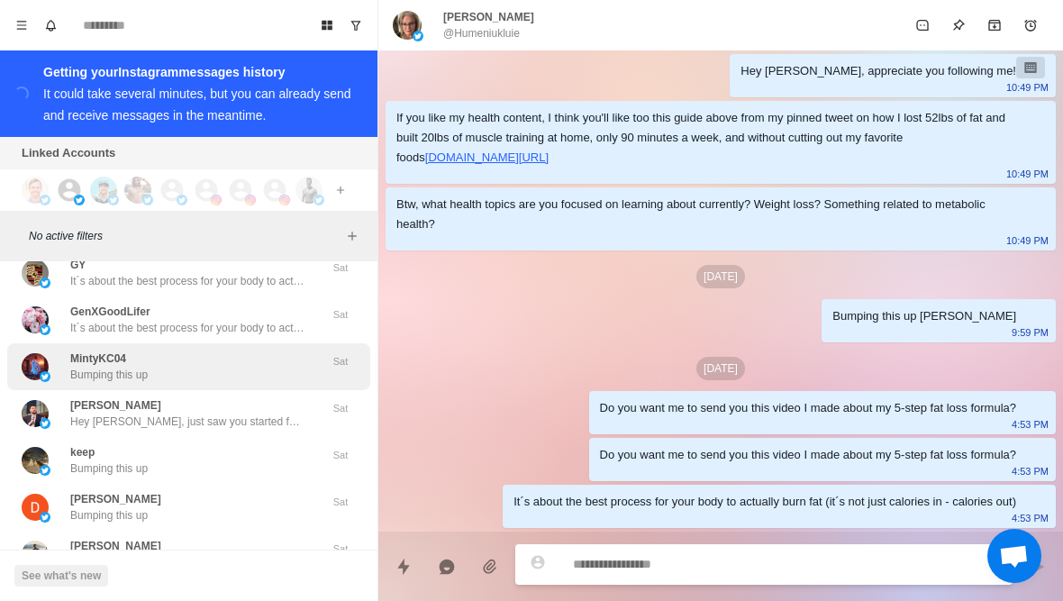
click at [267, 351] on div "MintyKC04 Bumping this up" at bounding box center [170, 366] width 296 height 32
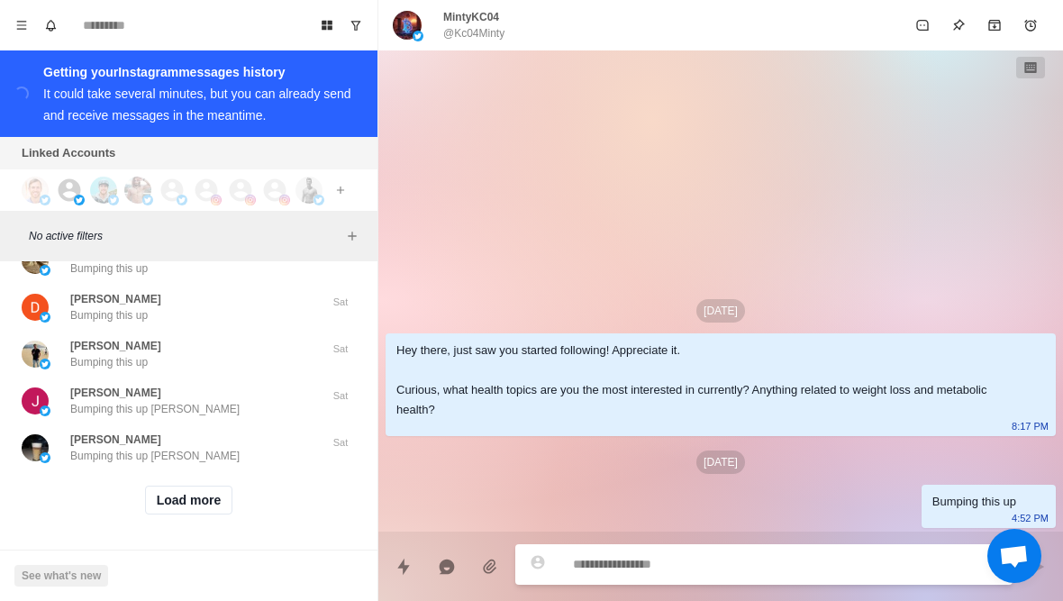
scroll to position [12968, 0]
click at [199, 504] on button "Load more" at bounding box center [189, 500] width 88 height 29
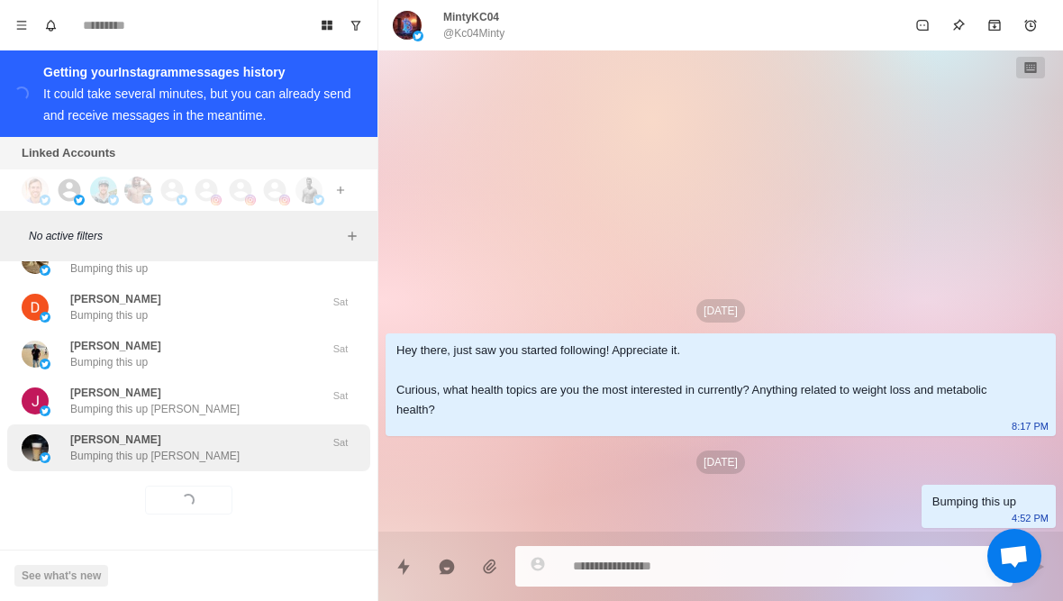
click at [231, 443] on div "Claudio Testa Bumping this up Claudio" at bounding box center [170, 447] width 296 height 32
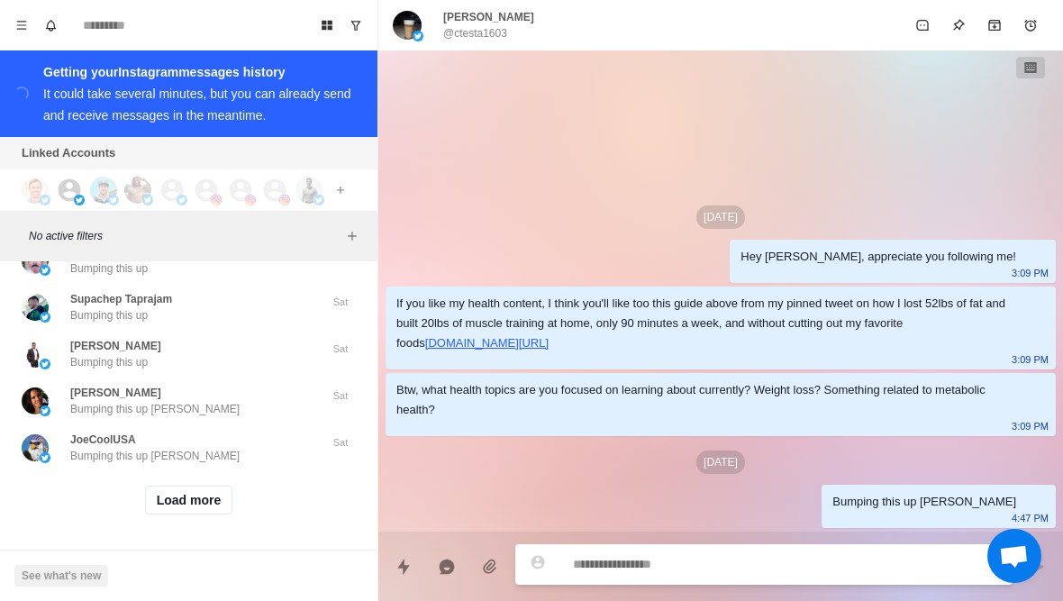
scroll to position [13904, 0]
click at [207, 497] on button "Load more" at bounding box center [189, 500] width 88 height 29
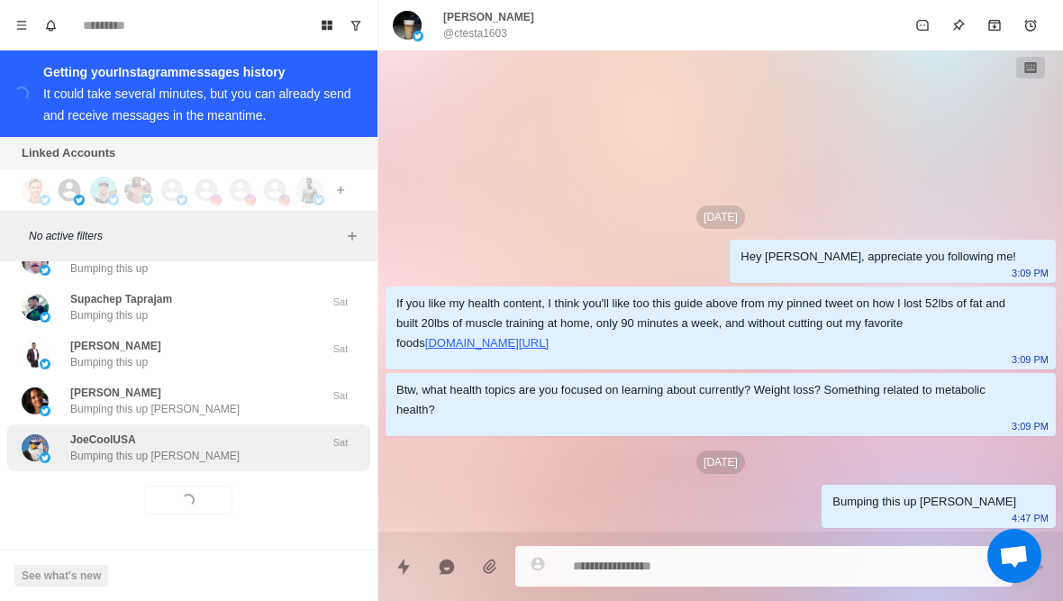
click at [230, 445] on div "JoeCoolUSA Bumping this up Joe" at bounding box center [170, 447] width 296 height 32
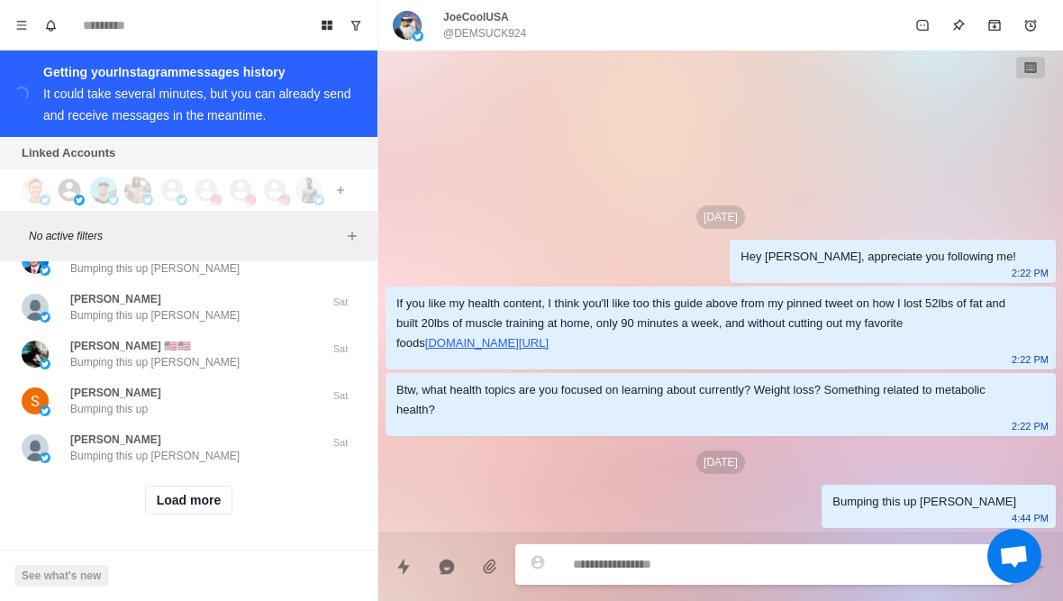
scroll to position [14841, 0]
click at [213, 510] on button "Load more" at bounding box center [189, 500] width 88 height 29
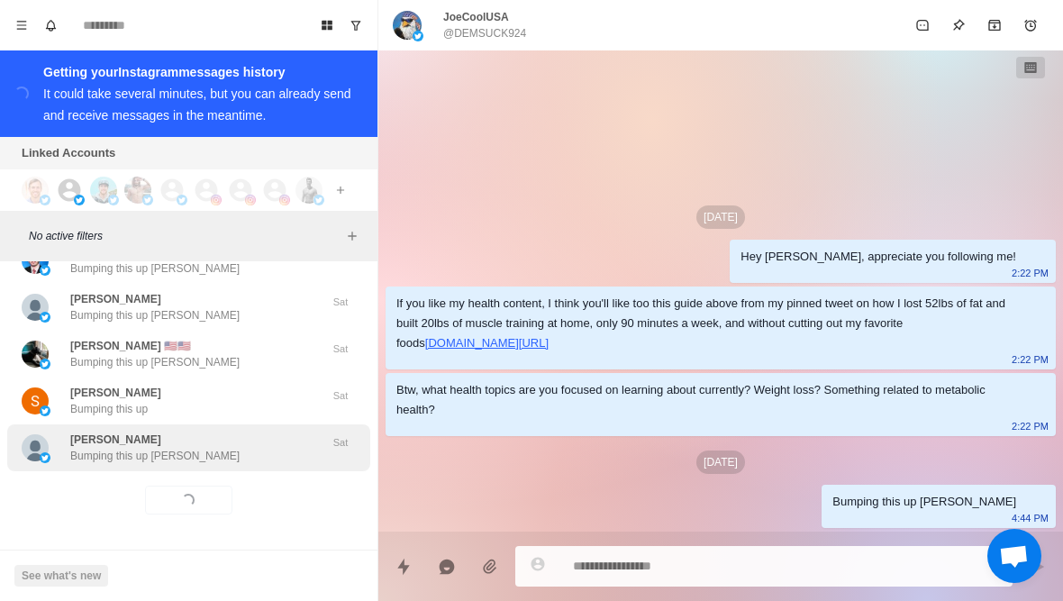
click at [233, 458] on div "Greg Brandhorst Bumping this up Greg" at bounding box center [170, 447] width 296 height 32
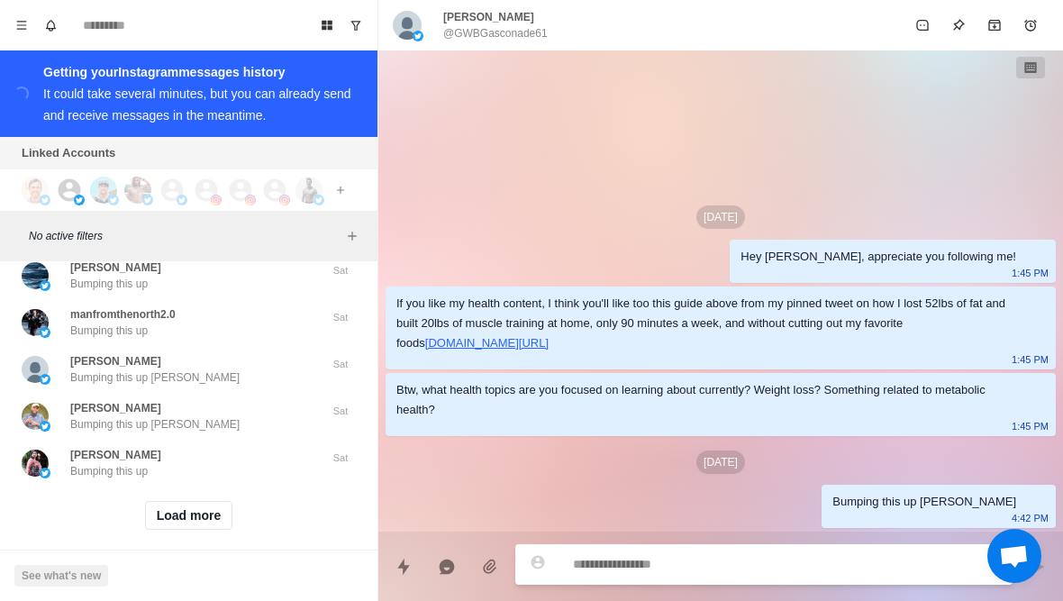
scroll to position [15778, 0]
click at [193, 512] on button "Load more" at bounding box center [189, 516] width 88 height 29
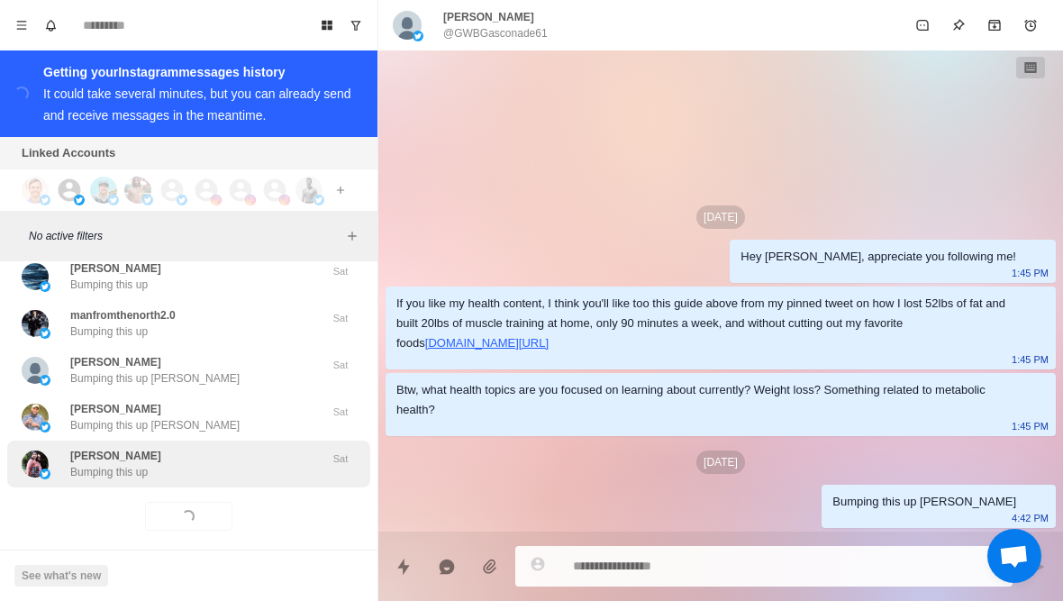
click at [218, 469] on div "Odi Rocha Bumping this up Sat" at bounding box center [188, 463] width 363 height 47
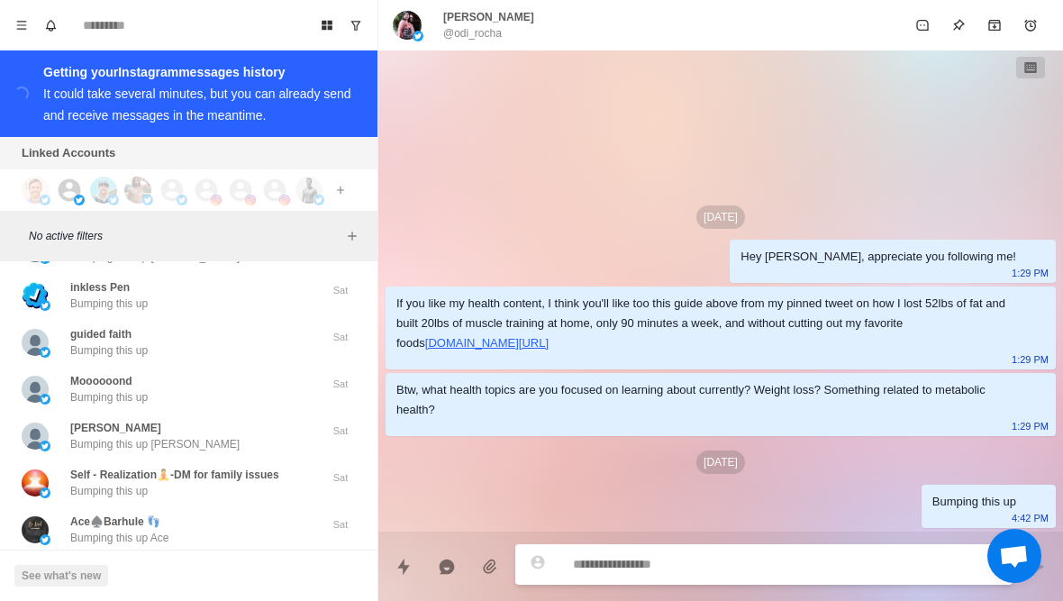
scroll to position [16322, 0]
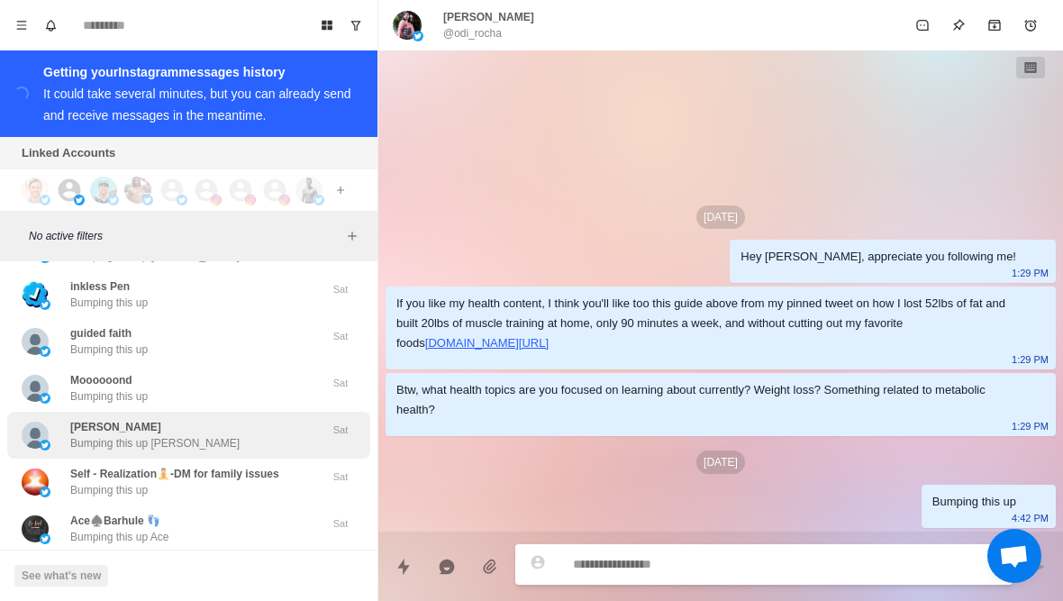
click at [236, 432] on div "Francis Ngaruiya Bumping this up Francis" at bounding box center [170, 435] width 296 height 32
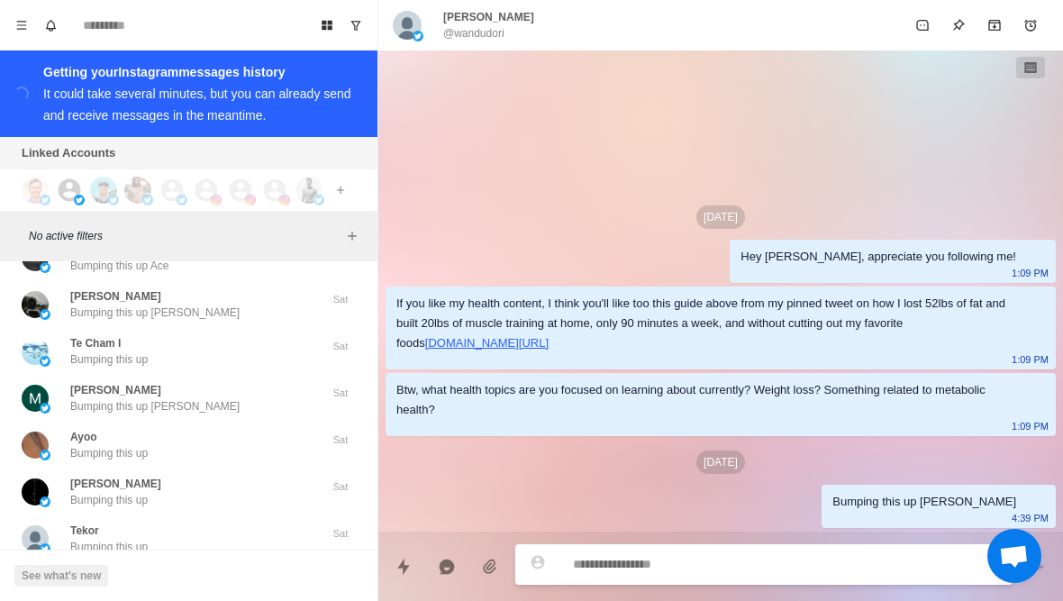
scroll to position [16594, 0]
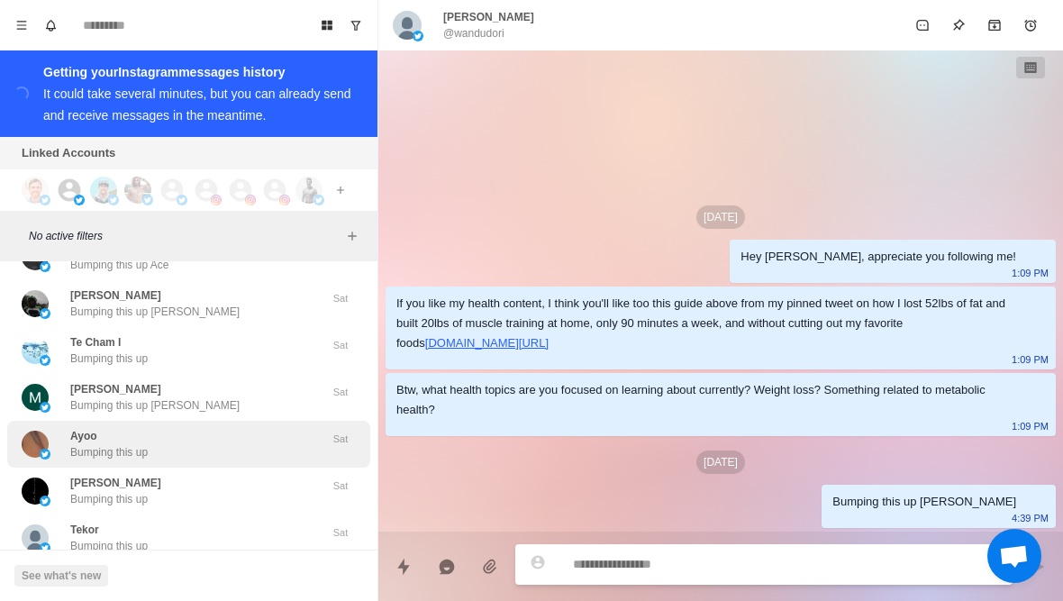
click at [227, 447] on div "Ayoo Bumping this up Sat" at bounding box center [188, 444] width 363 height 47
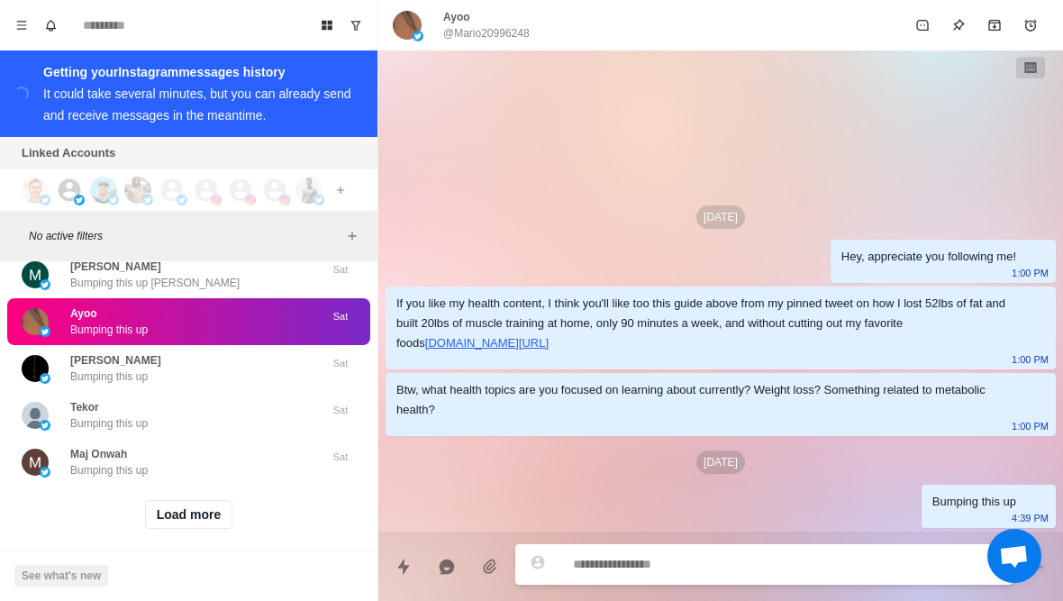
scroll to position [16715, 0]
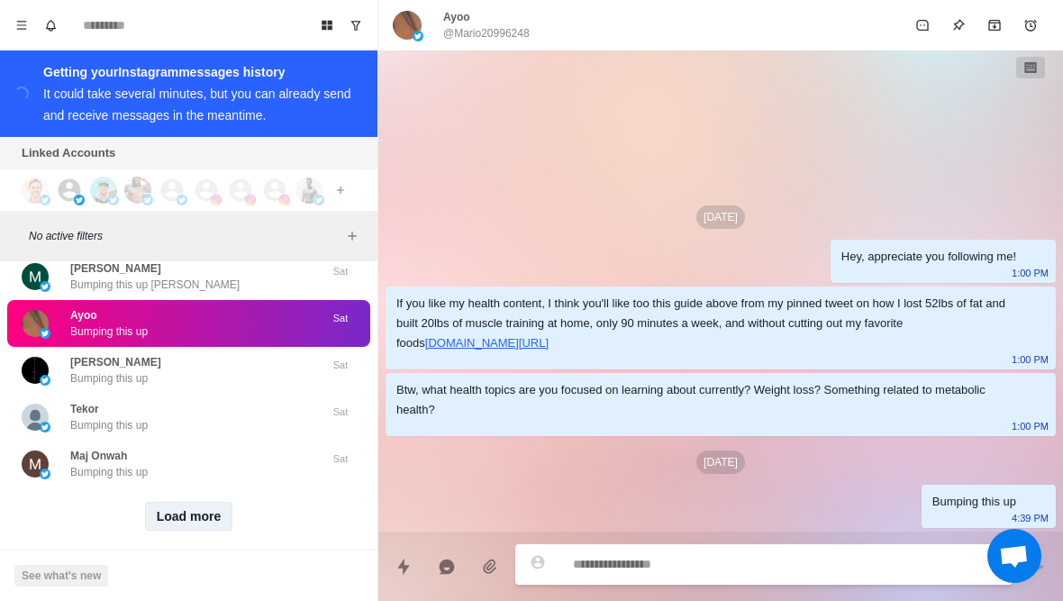
click at [215, 505] on button "Load more" at bounding box center [189, 516] width 88 height 29
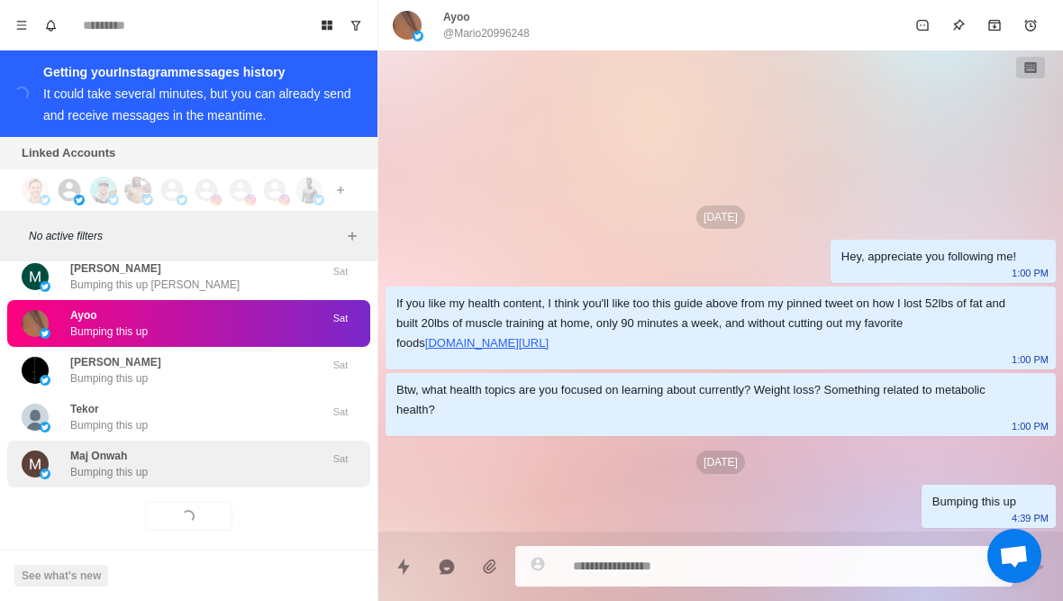
click at [228, 448] on div "Maj Onwah Bumping this up" at bounding box center [170, 464] width 296 height 32
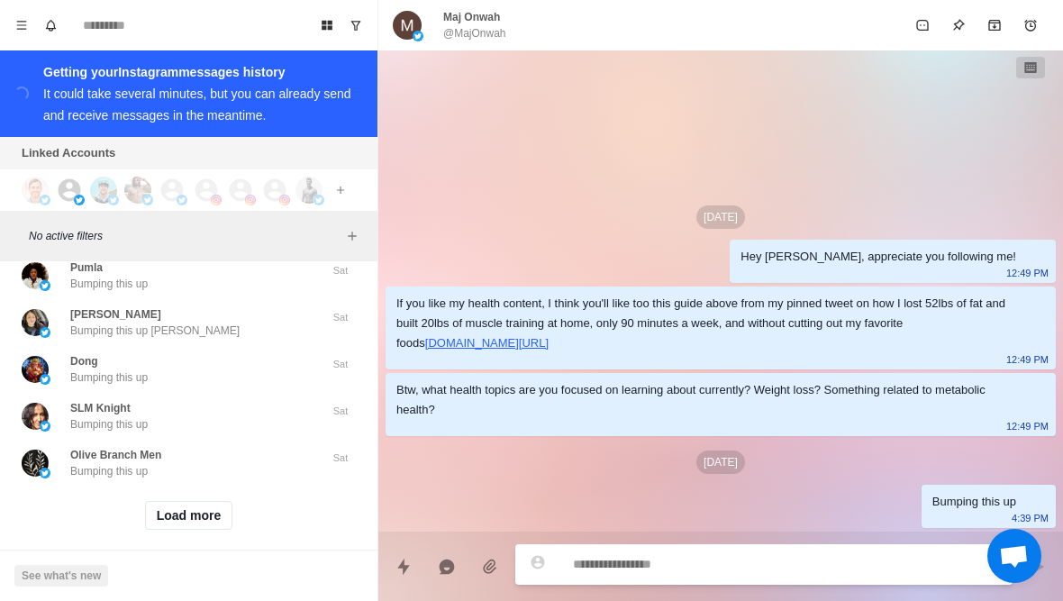
scroll to position [17652, 0]
click at [209, 507] on button "Load more" at bounding box center [189, 516] width 88 height 29
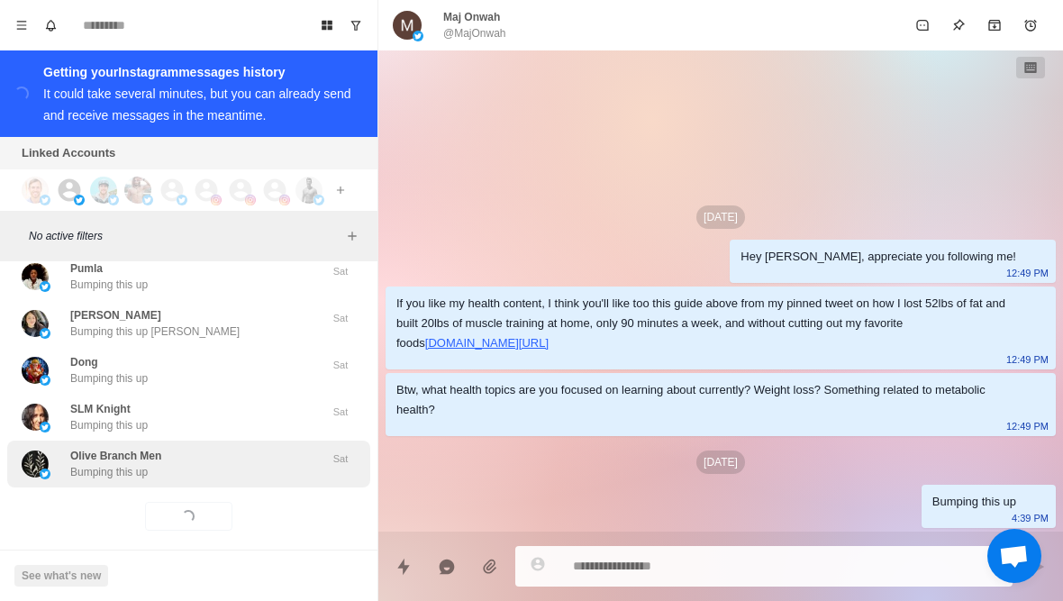
click at [227, 451] on div "Olive Branch Men Bumping this up" at bounding box center [170, 464] width 296 height 32
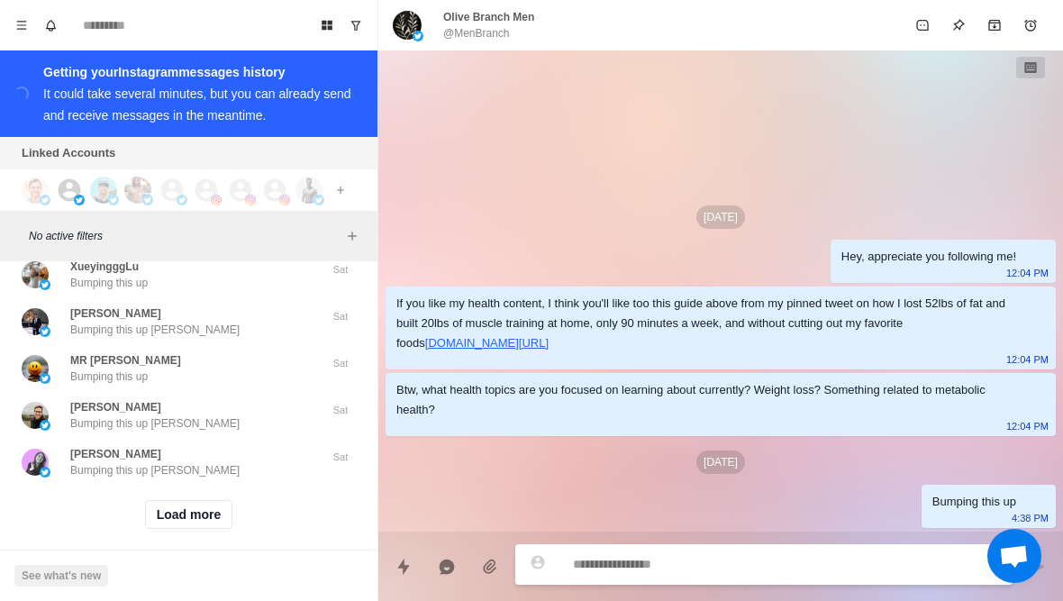
scroll to position [18589, 0]
click at [207, 504] on button "Load more" at bounding box center [189, 516] width 88 height 29
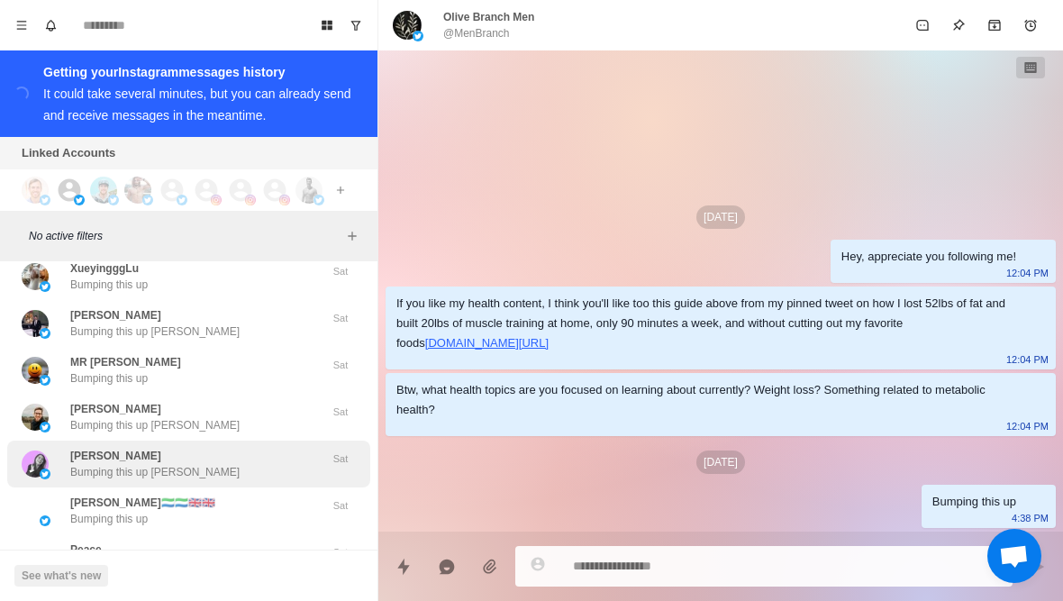
click at [233, 456] on div "Paola López Bumping this up Paola" at bounding box center [170, 464] width 296 height 32
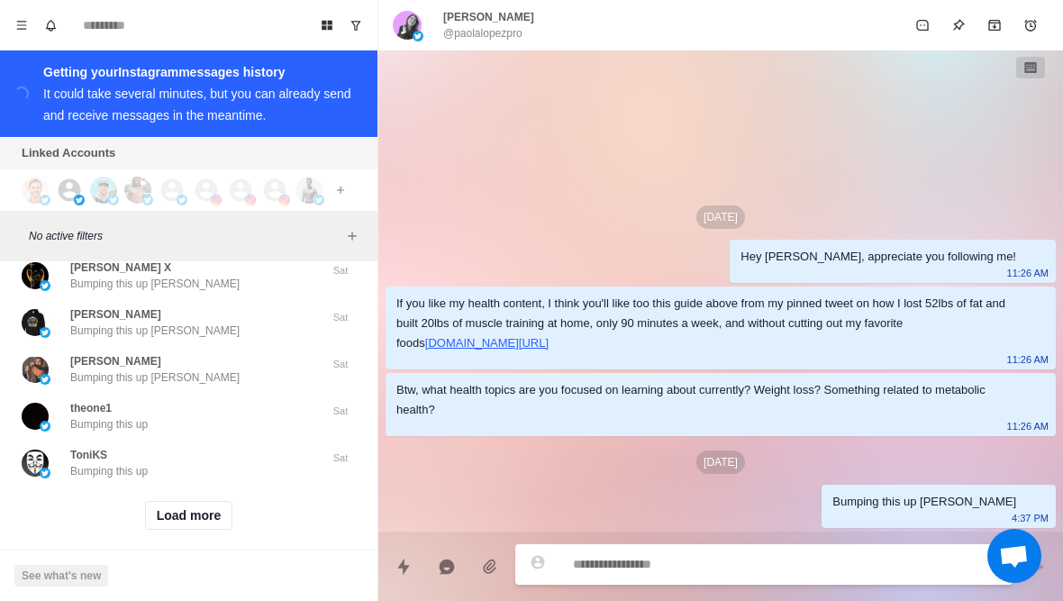
scroll to position [19525, 0]
click at [196, 513] on button "Load more" at bounding box center [189, 516] width 88 height 29
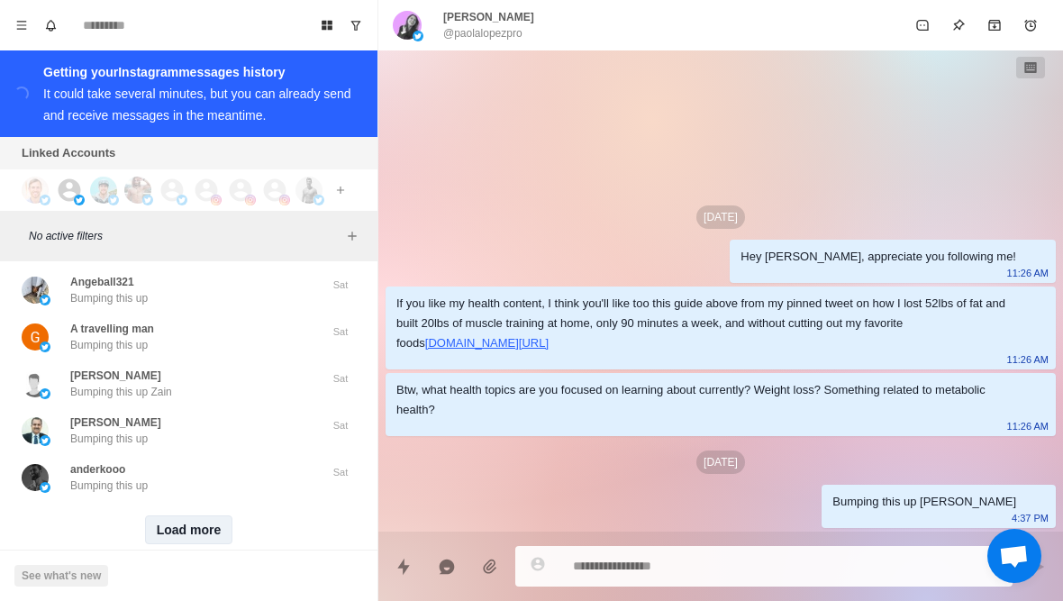
scroll to position [20462, 0]
click at [224, 518] on button "Load more" at bounding box center [189, 532] width 88 height 29
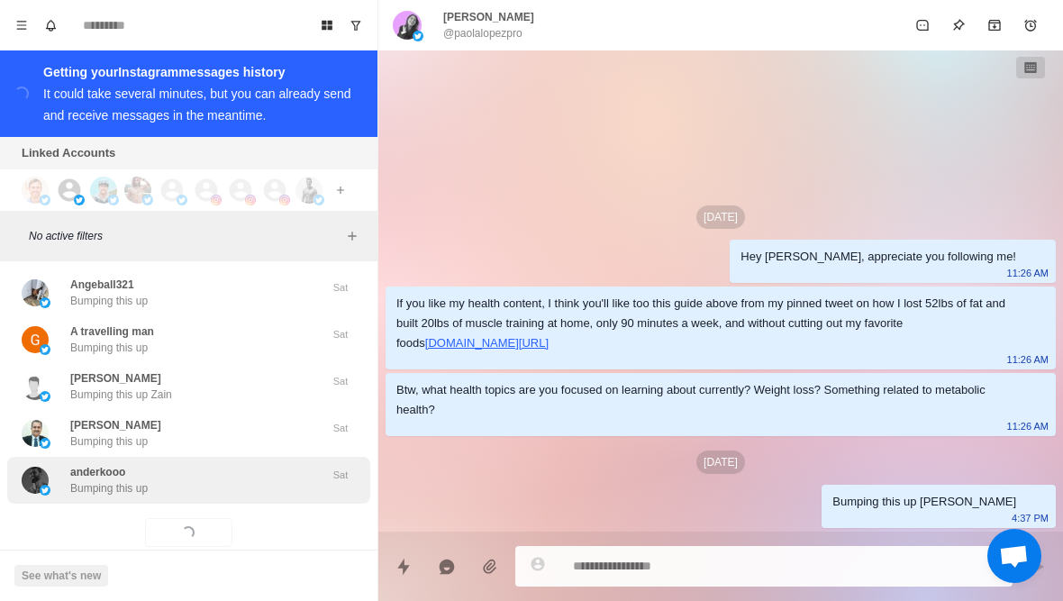
click at [249, 464] on div "anderkooo Bumping this up" at bounding box center [170, 480] width 296 height 32
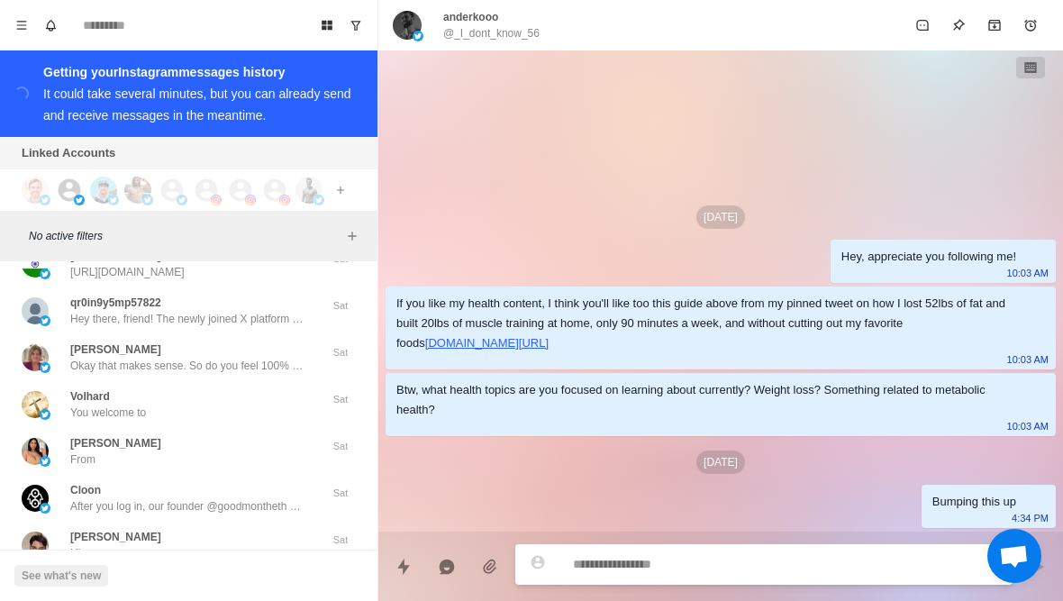
scroll to position [21247, 0]
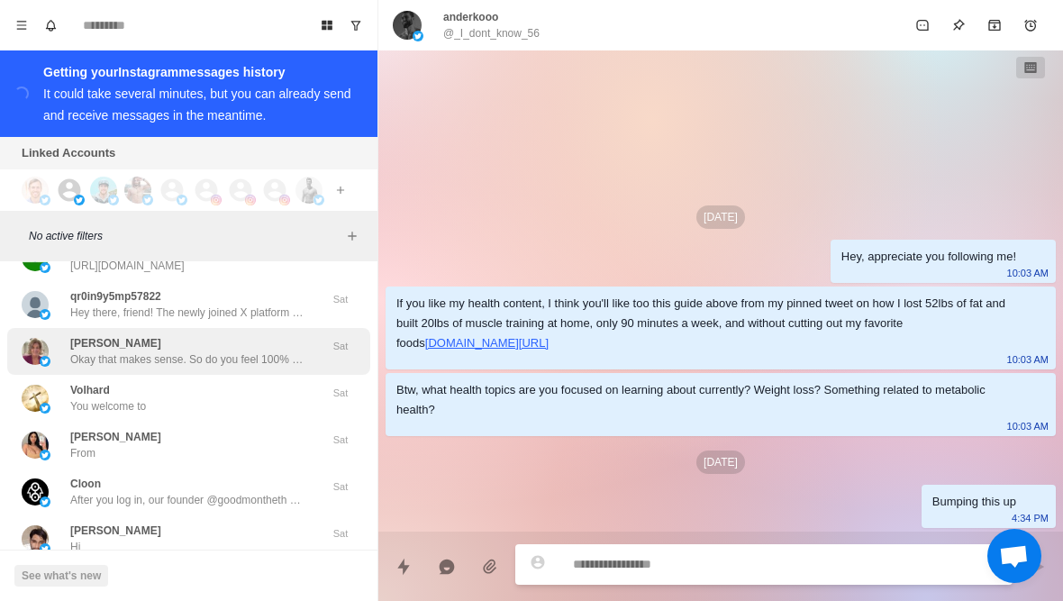
click at [288, 335] on div "Cheri Hewko Okay that makes sense. So do you feel 100% confident in your curren…" at bounding box center [187, 351] width 234 height 32
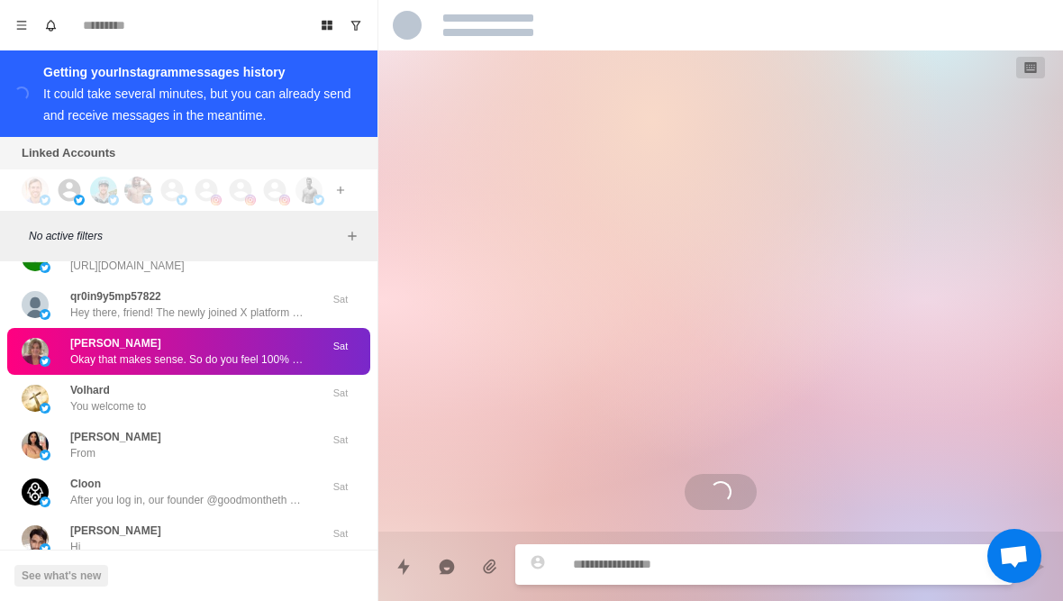
scroll to position [515, 0]
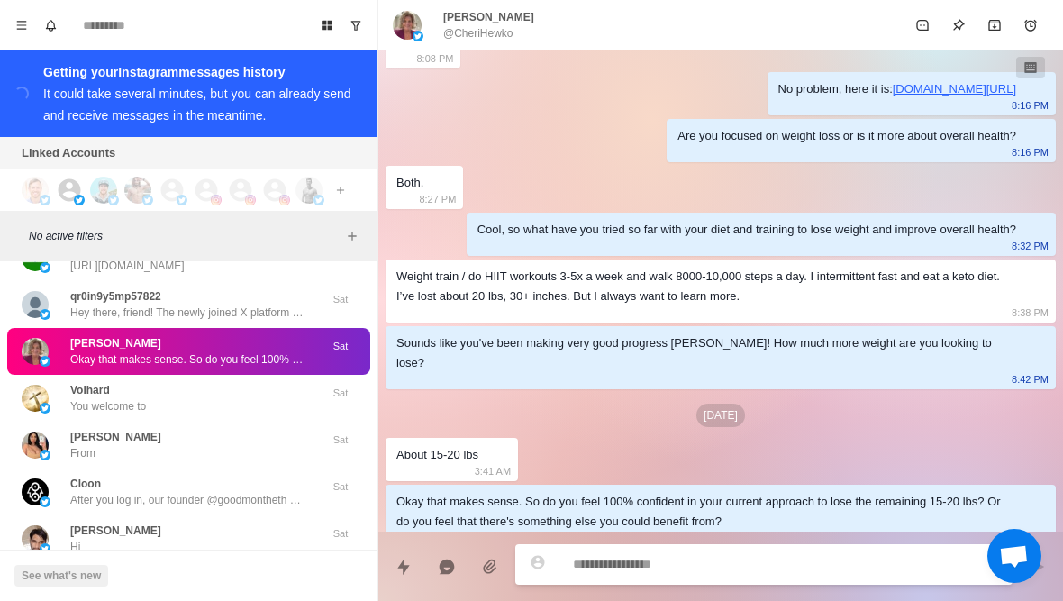
type textarea "*"
type textarea "**********"
type textarea "*"
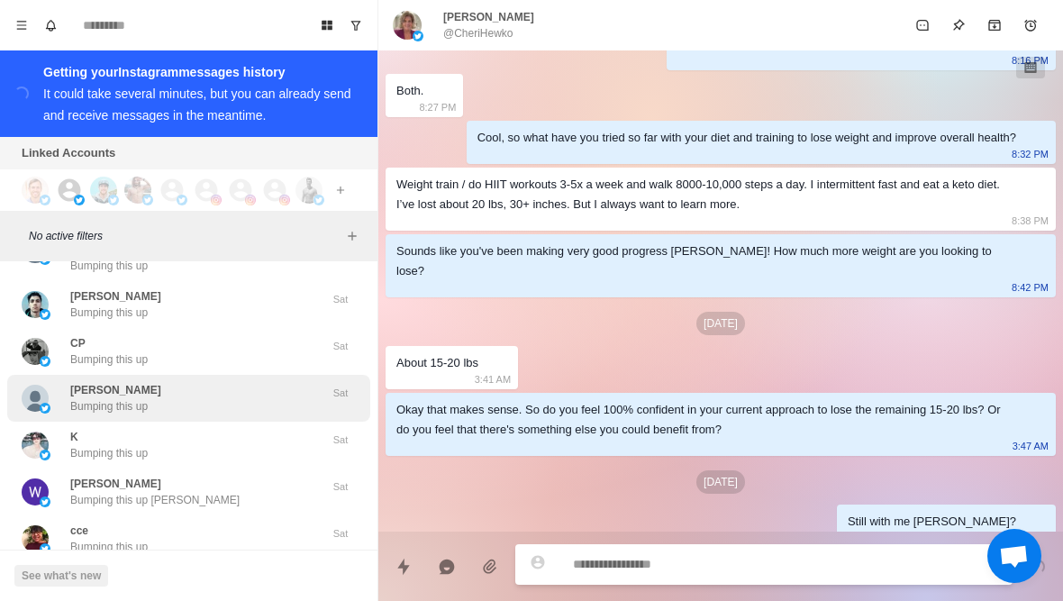
click at [213, 382] on div "Aditya verma Bumping this up" at bounding box center [170, 398] width 296 height 32
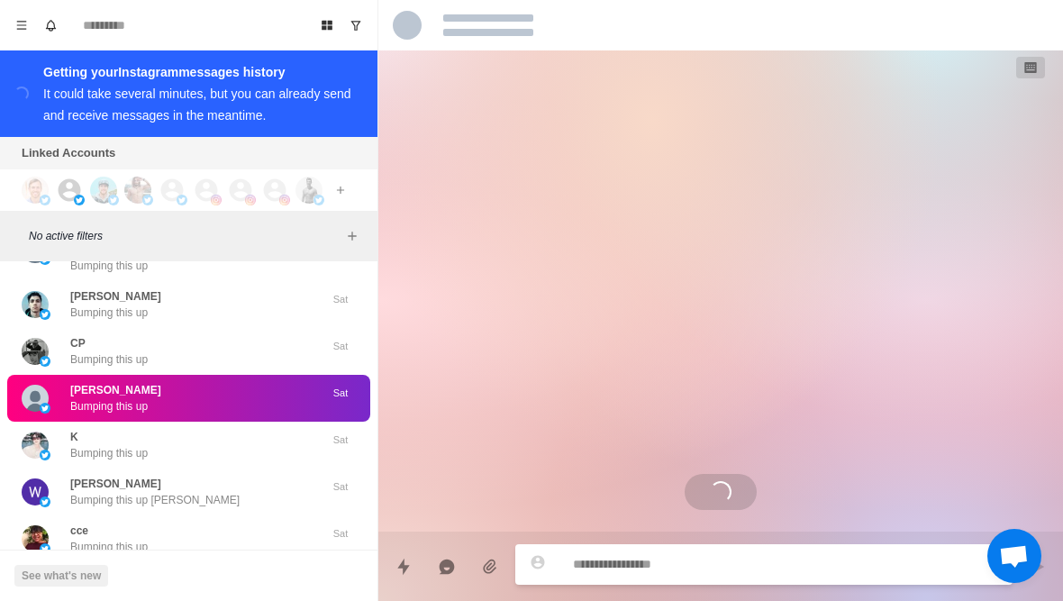
scroll to position [0, 0]
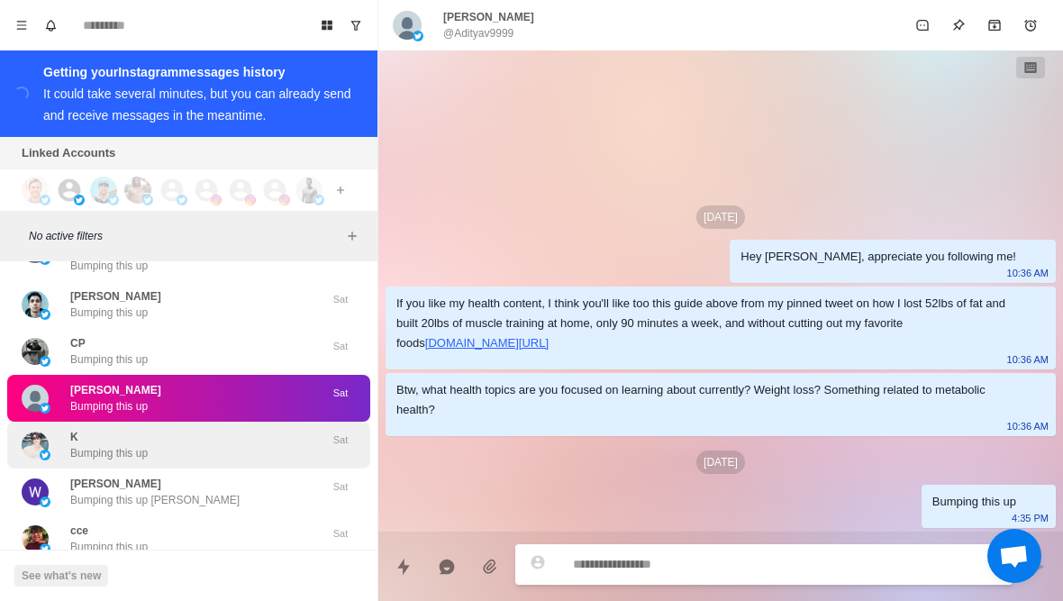
click at [237, 429] on div "K Bumping this up" at bounding box center [170, 445] width 296 height 32
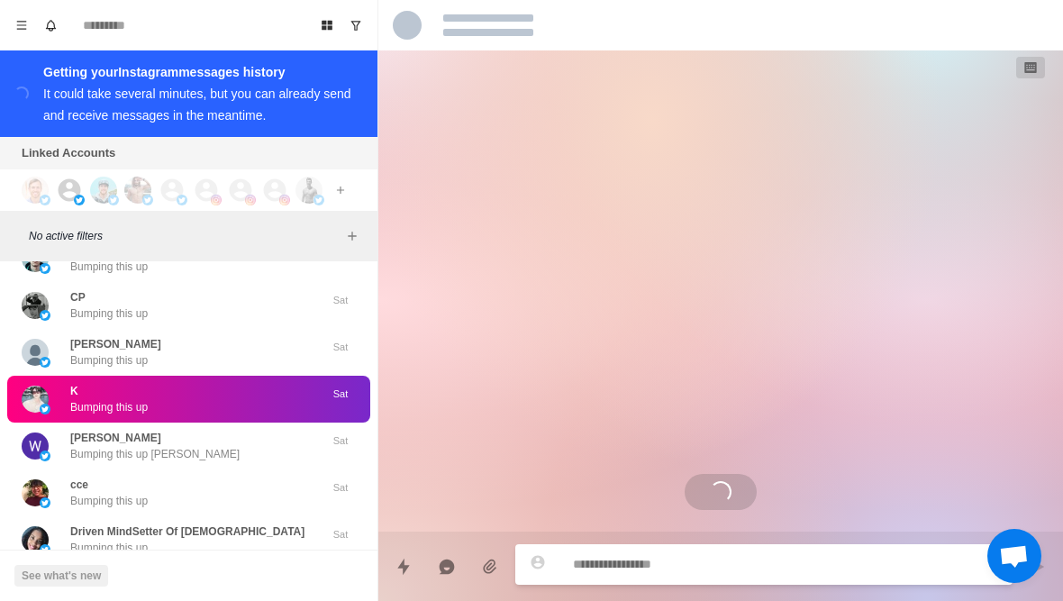
scroll to position [21312, 0]
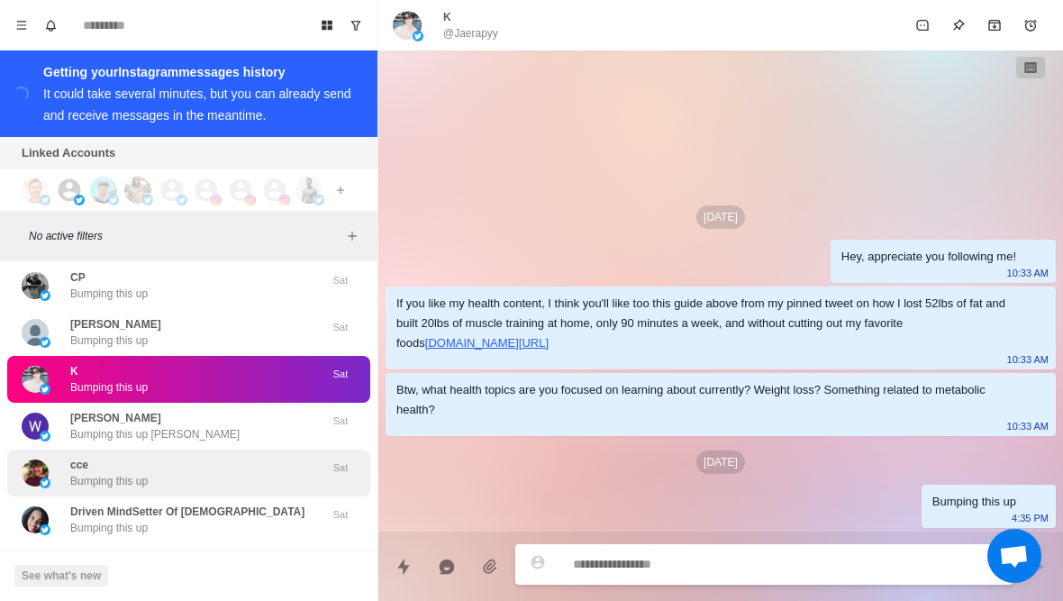
click at [250, 457] on div "cce Bumping this up" at bounding box center [170, 473] width 296 height 32
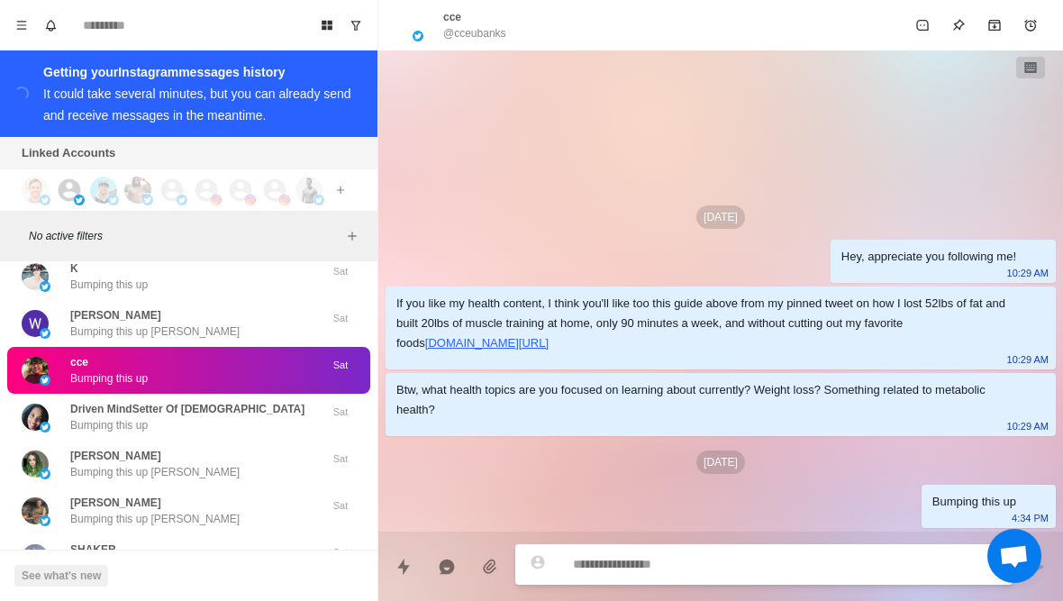
scroll to position [21421, 0]
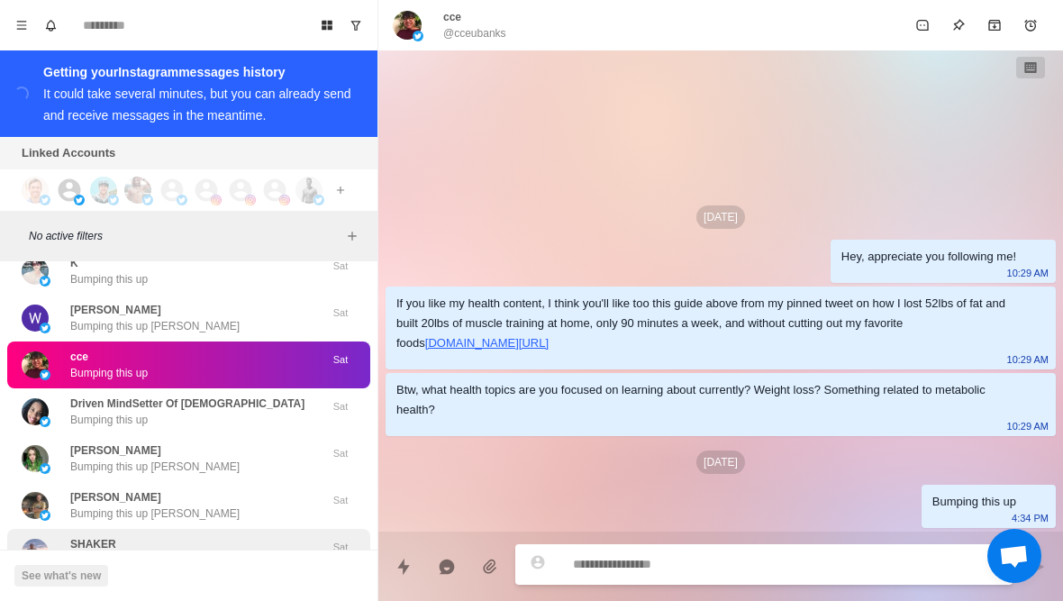
click at [222, 536] on div "SHAKER Bumping this up" at bounding box center [170, 552] width 296 height 32
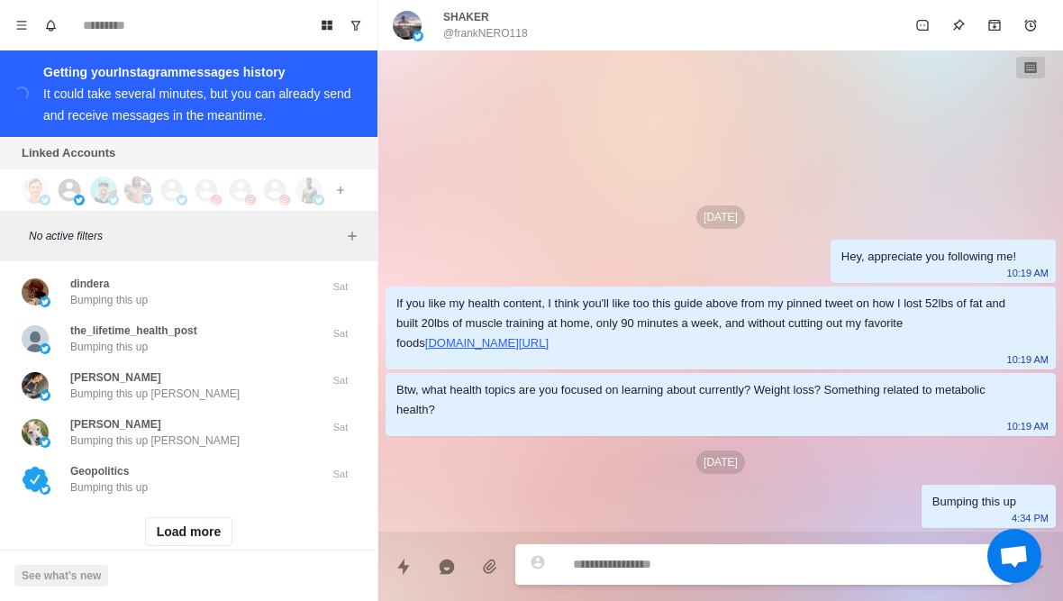
scroll to position [22195, 0]
click at [180, 518] on button "Load more" at bounding box center [189, 532] width 88 height 29
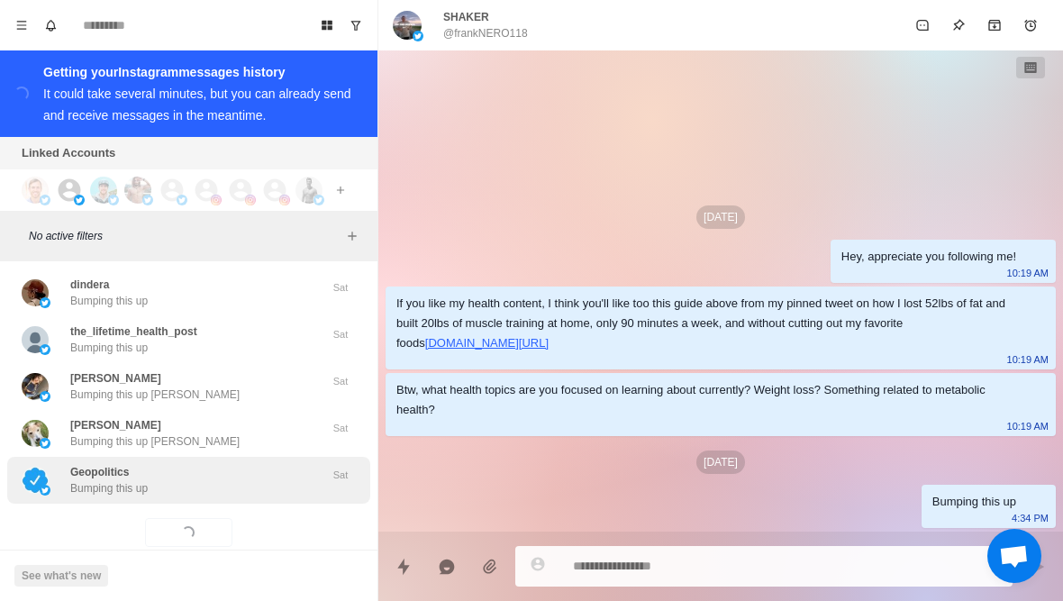
click at [209, 464] on div "Geopolitics Bumping this up" at bounding box center [170, 480] width 296 height 32
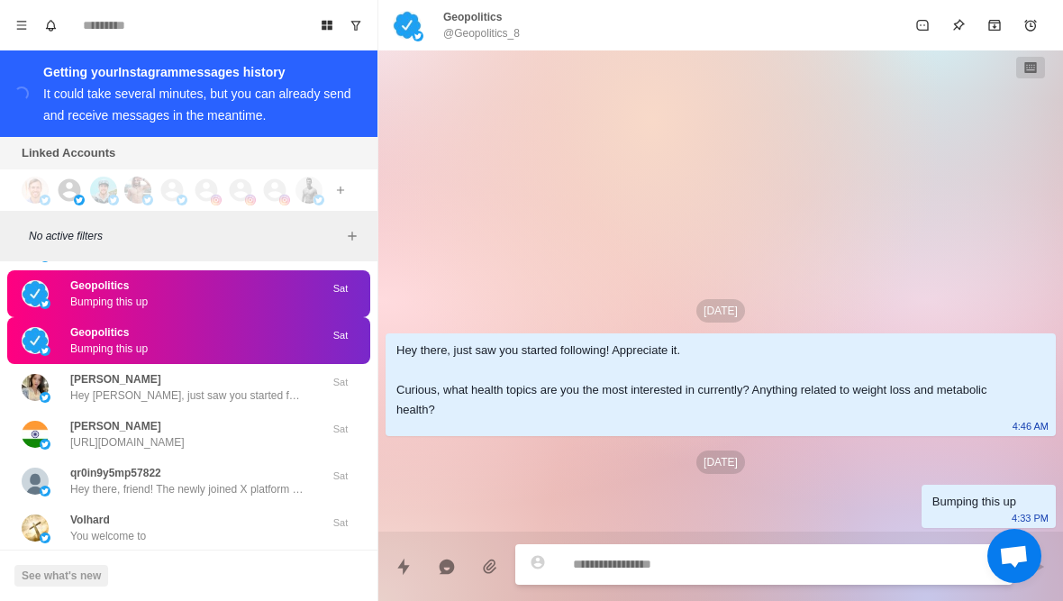
scroll to position [22390, 0]
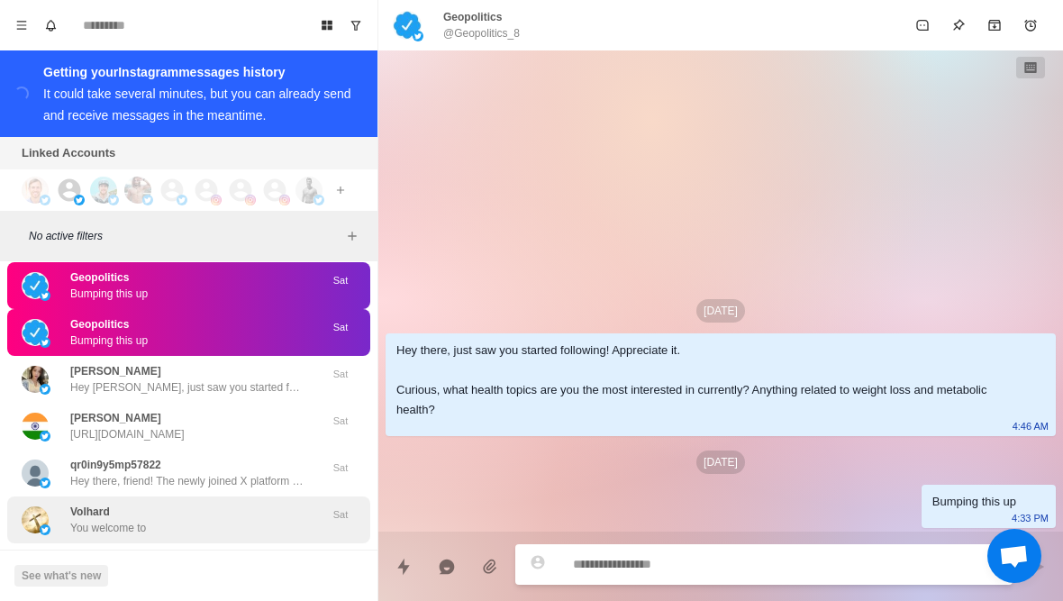
click at [243, 504] on div "Volhard You welcome to" at bounding box center [170, 520] width 296 height 32
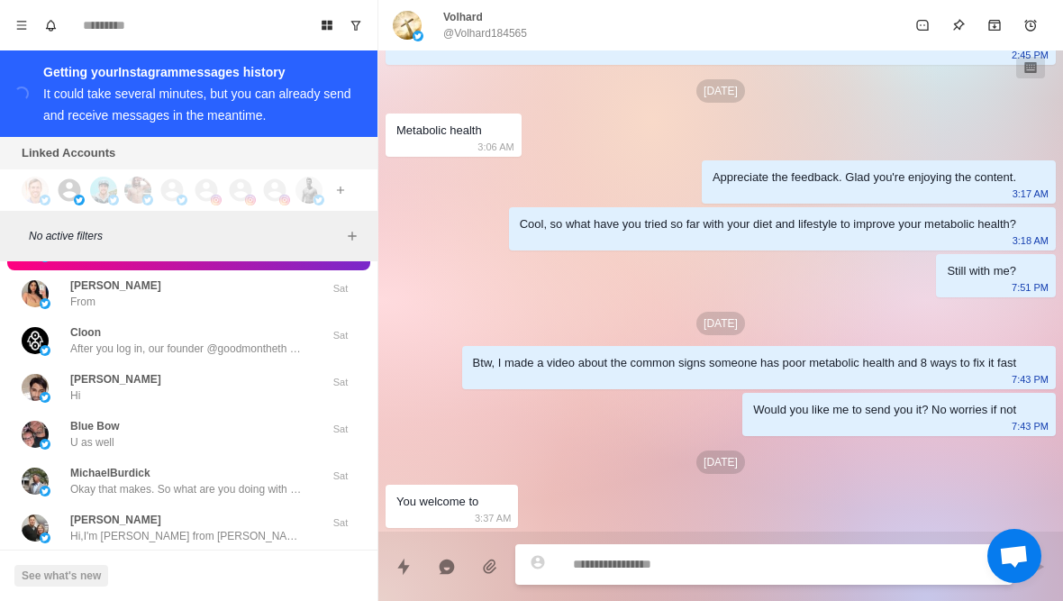
scroll to position [22651, 0]
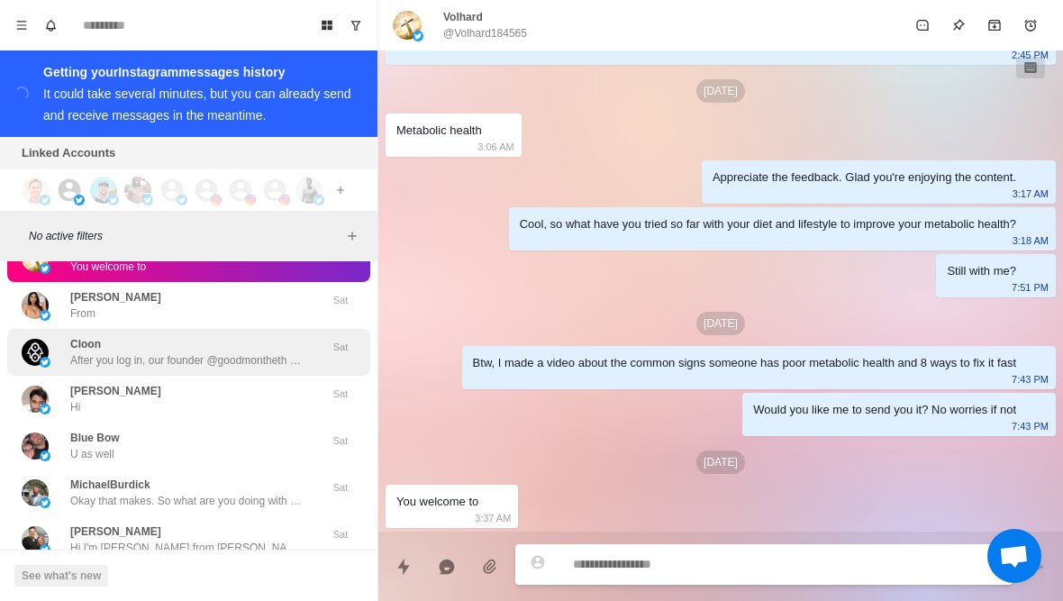
click at [277, 352] on p "After you log in, our founder @goodmontheth would be glad to connect on a short…" at bounding box center [187, 360] width 234 height 16
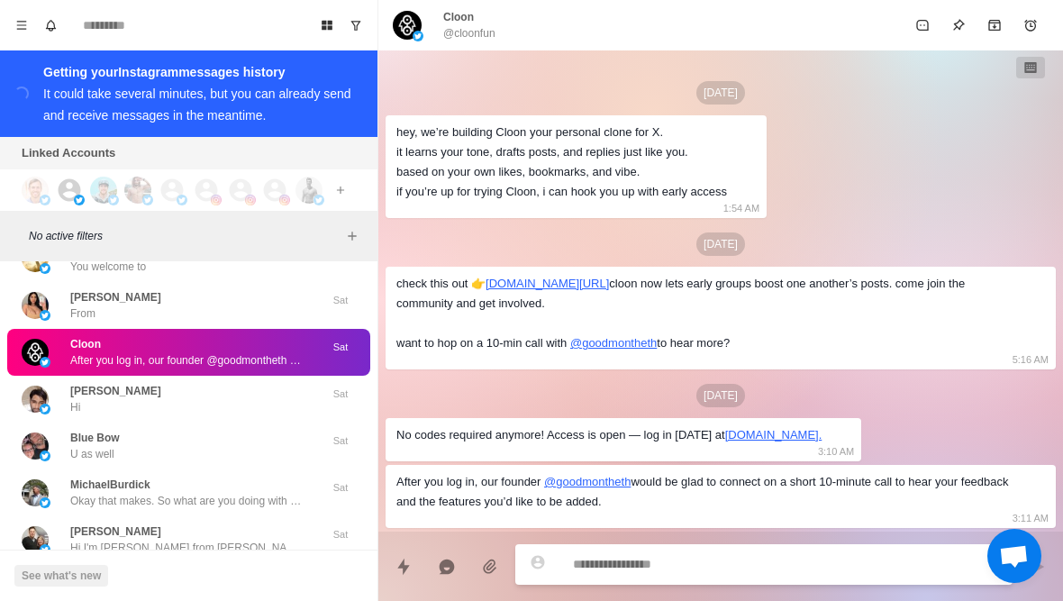
scroll to position [22705, 0]
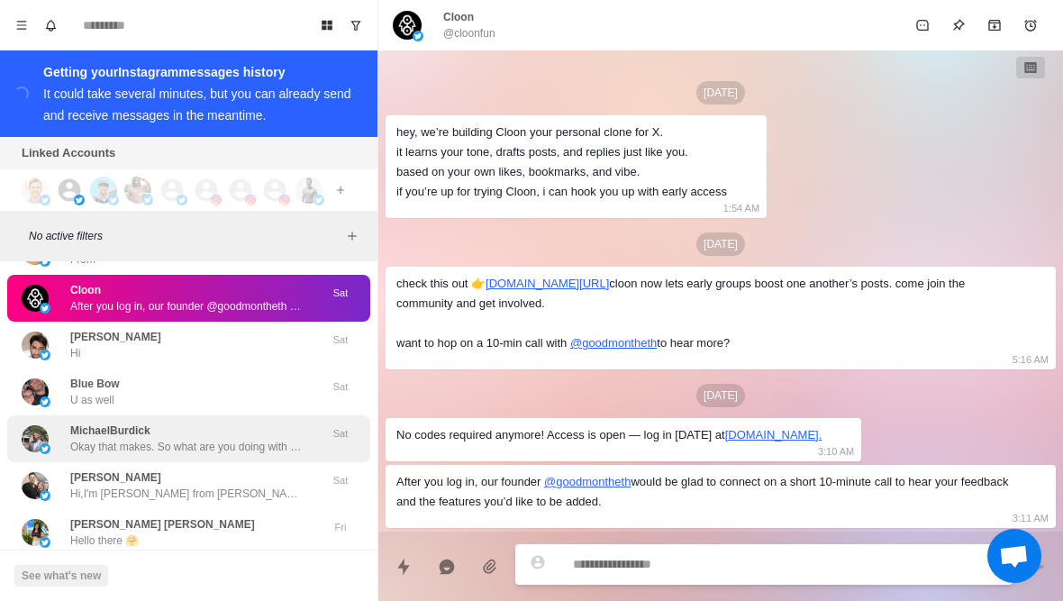
click at [285, 422] on div "MichaelBurdick Okay that makes. So what are you doing with your diet and traini…" at bounding box center [187, 438] width 234 height 32
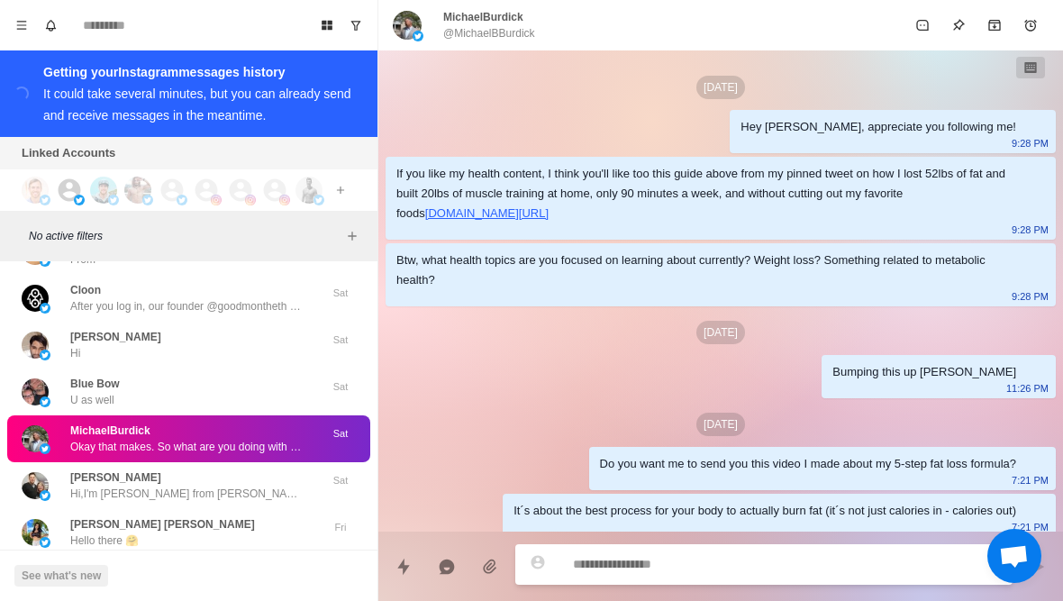
scroll to position [288, 0]
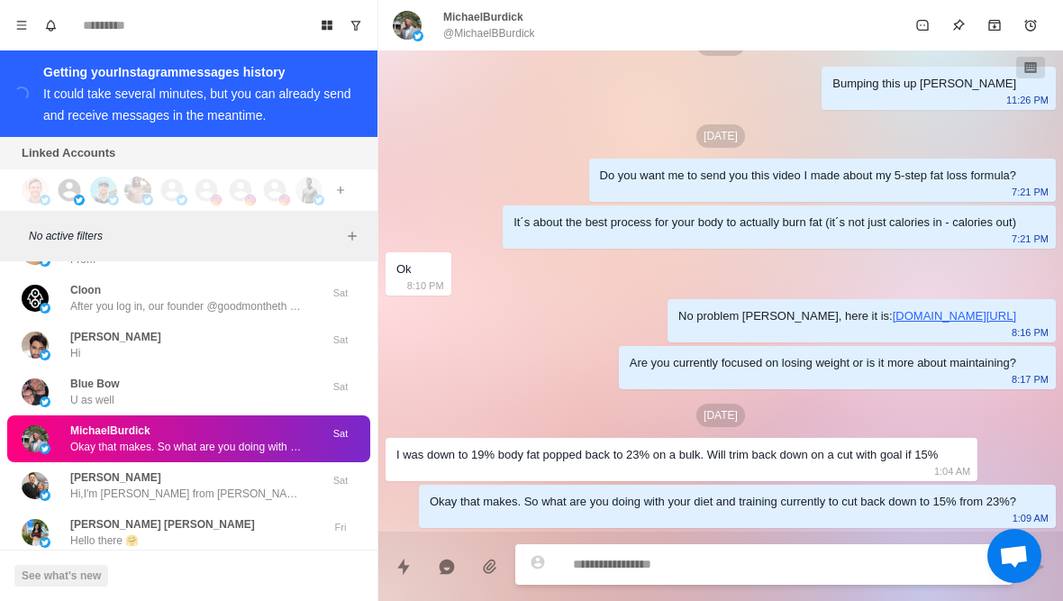
type textarea "*"
type textarea "**********"
type textarea "*"
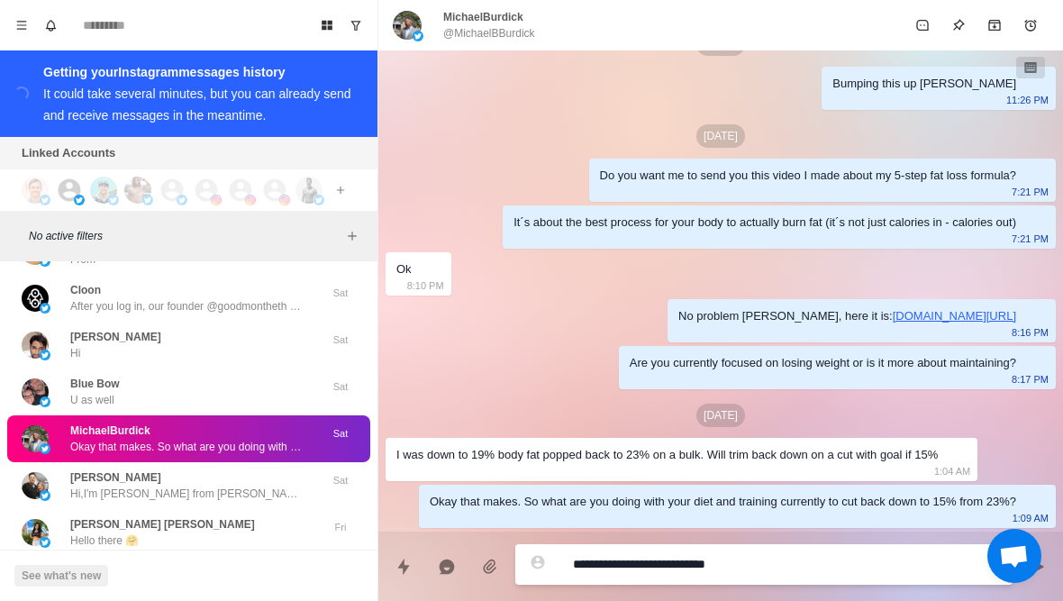
type textarea "**********"
type textarea "*"
type textarea "**********"
type textarea "*"
type textarea "**********"
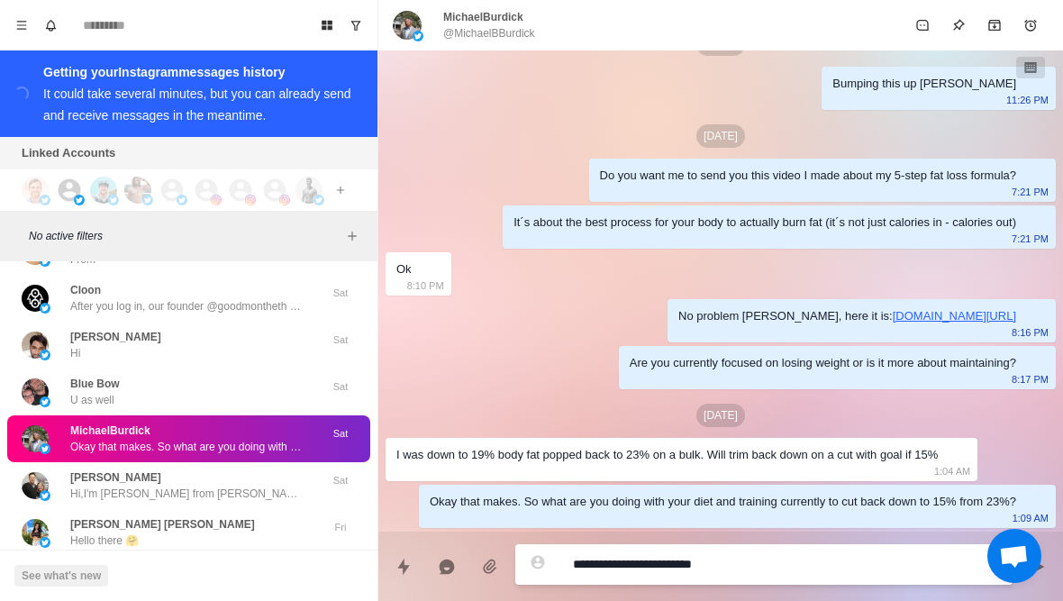
type textarea "*"
type textarea "**********"
type textarea "*"
type textarea "**********"
type textarea "*"
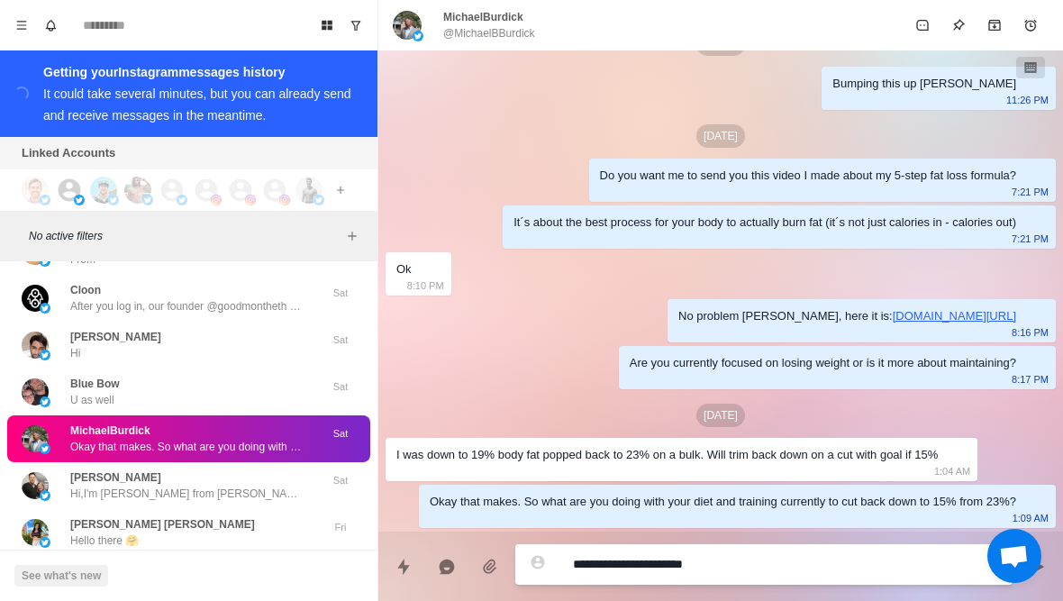
type textarea "**********"
type textarea "*"
type textarea "**********"
type textarea "*"
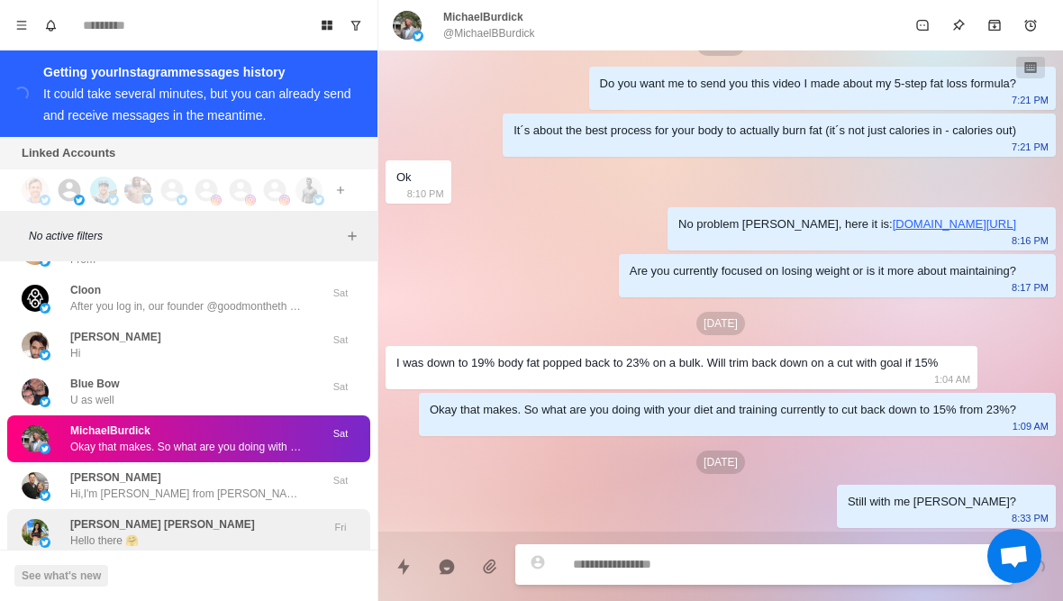
click at [253, 518] on div "Kate Becky Hello there 🤗 Fri" at bounding box center [188, 532] width 363 height 47
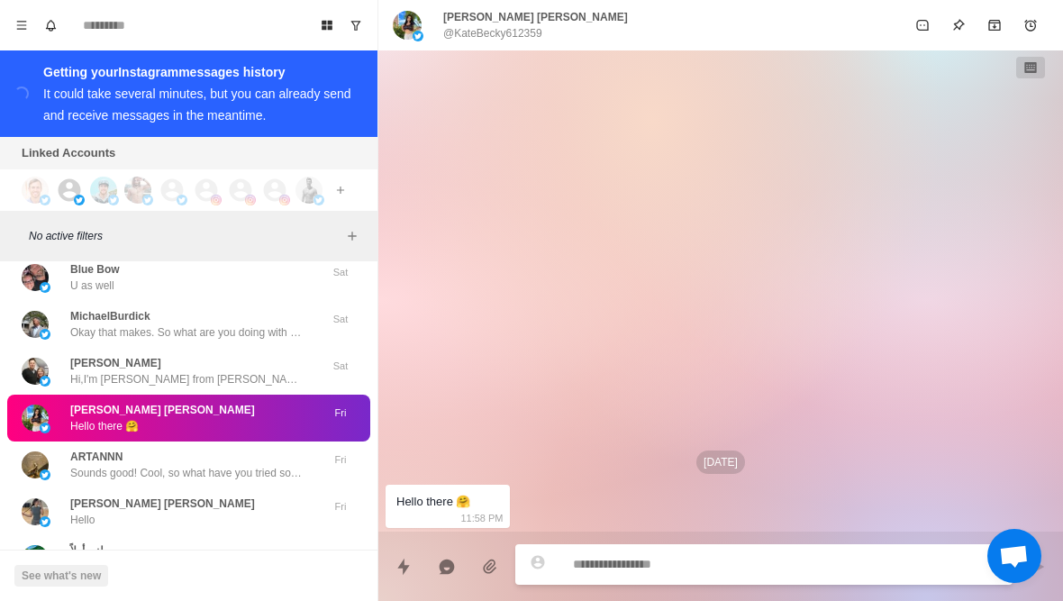
scroll to position [22839, 0]
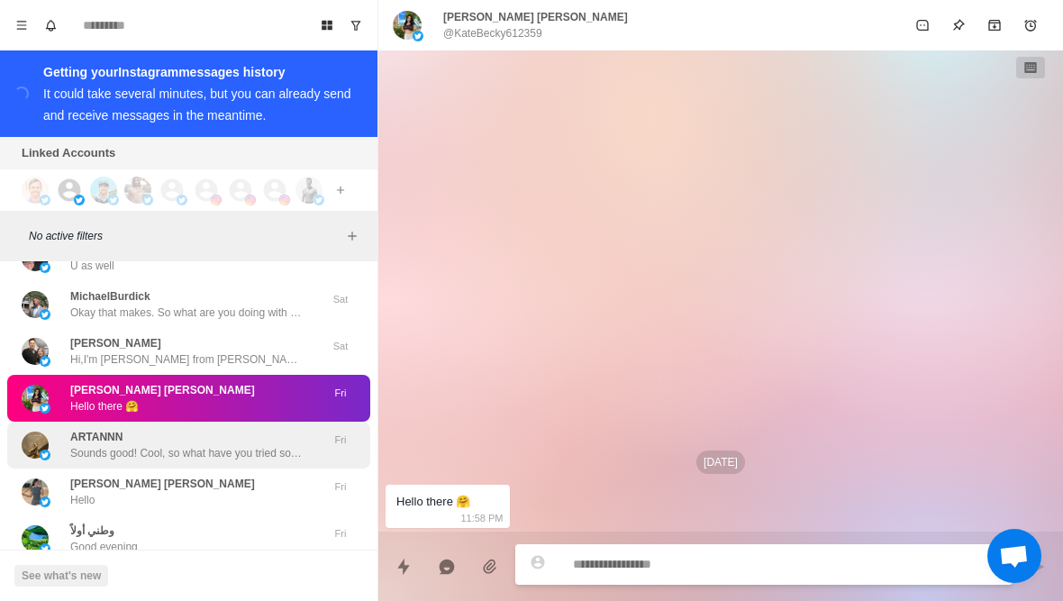
click at [292, 445] on p "Sounds good! Cool, so what have you tried so far with your diet and training to…" at bounding box center [187, 453] width 234 height 16
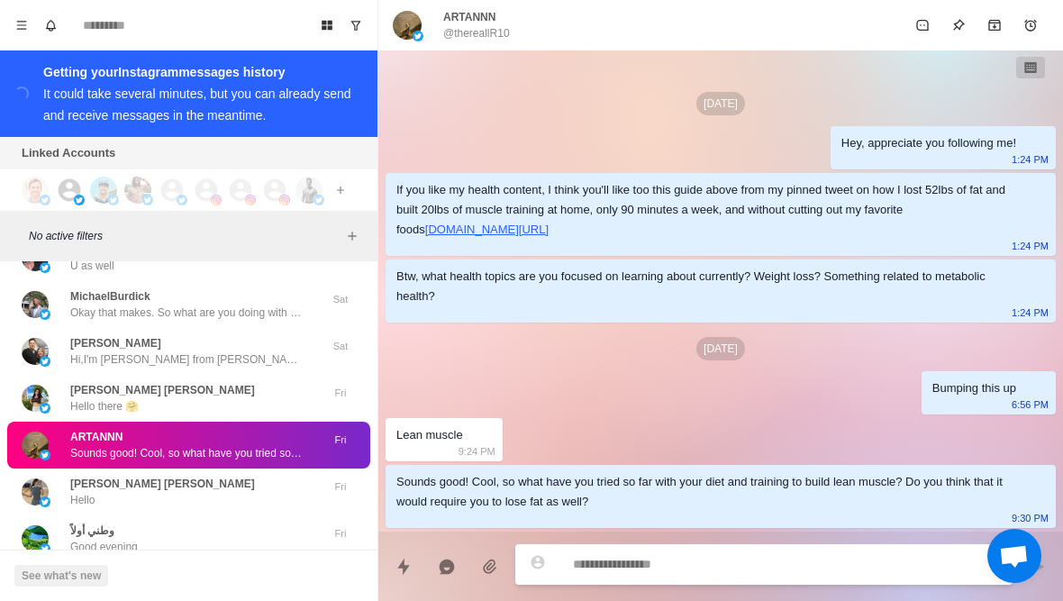
type textarea "*"
type textarea "**"
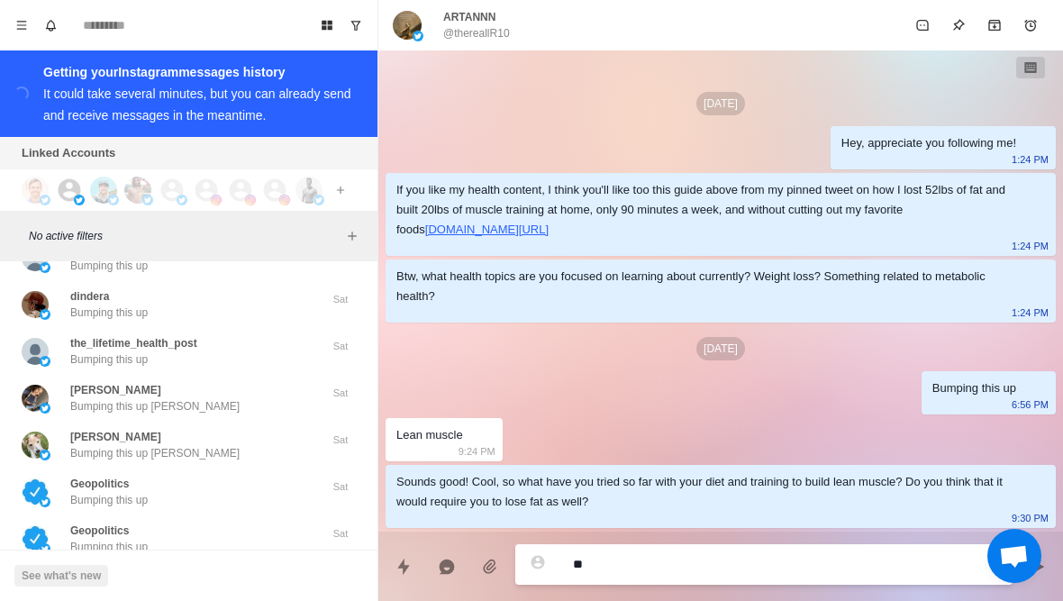
type textarea "*"
type textarea "***"
type textarea "*"
type textarea "****"
type textarea "*"
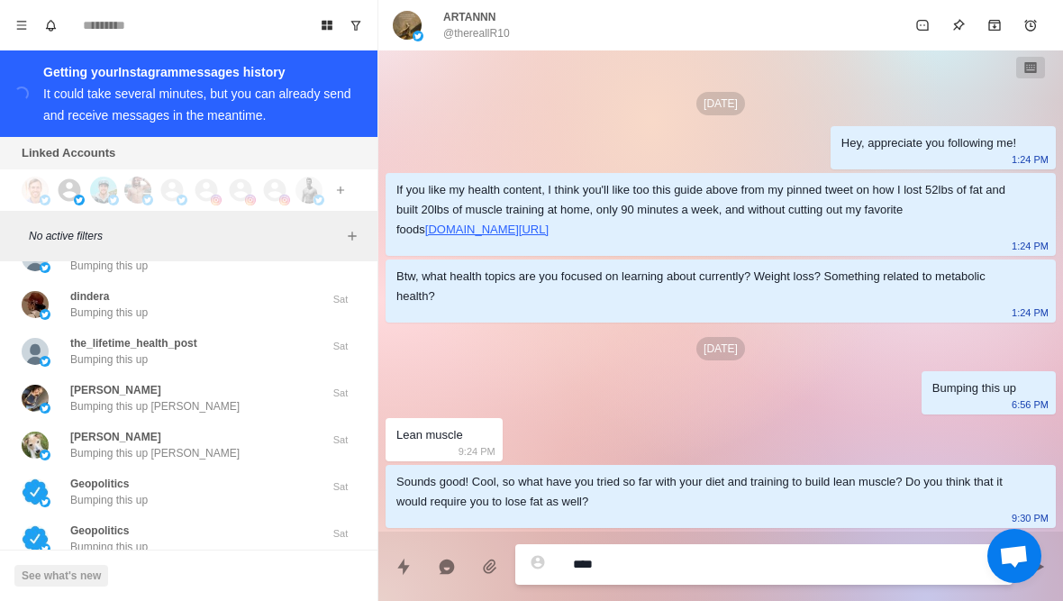
type textarea "***"
type textarea "*"
type textarea "**"
type textarea "*"
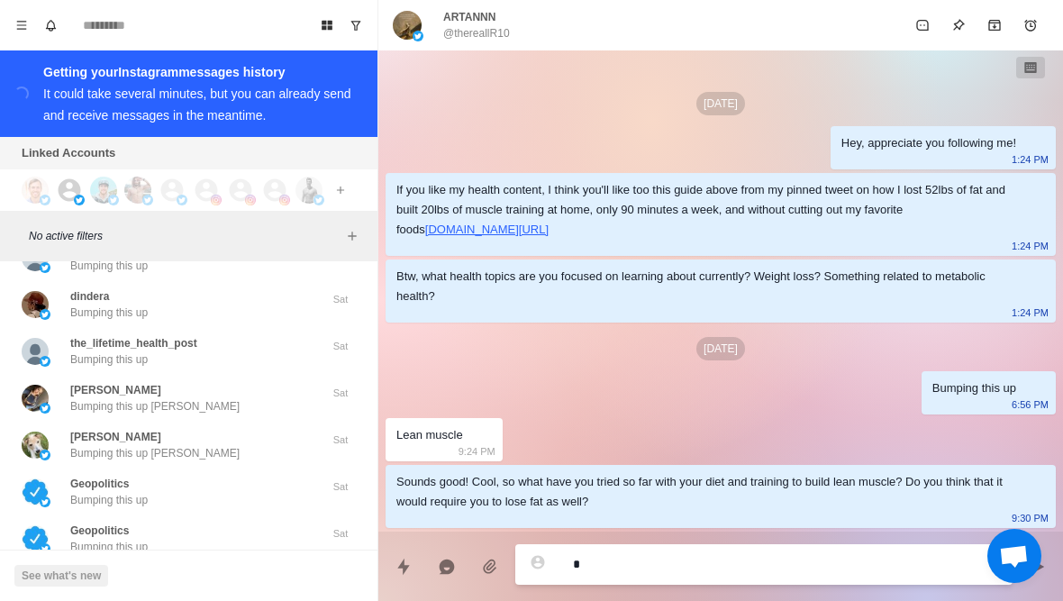
type textarea "*"
type textarea "**"
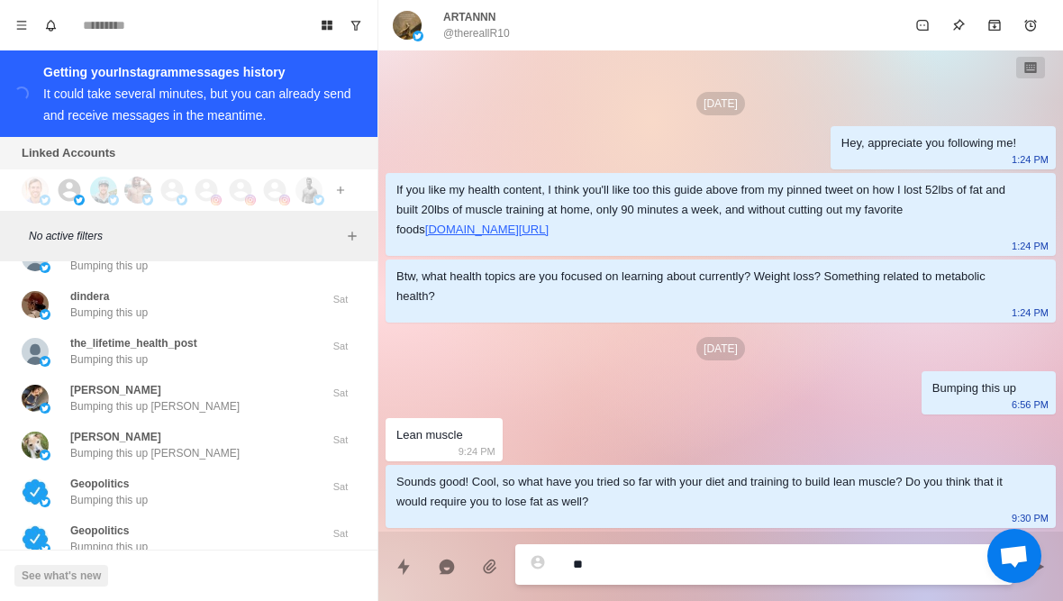
type textarea "*"
type textarea "***"
type textarea "*"
type textarea "**********"
type textarea "*"
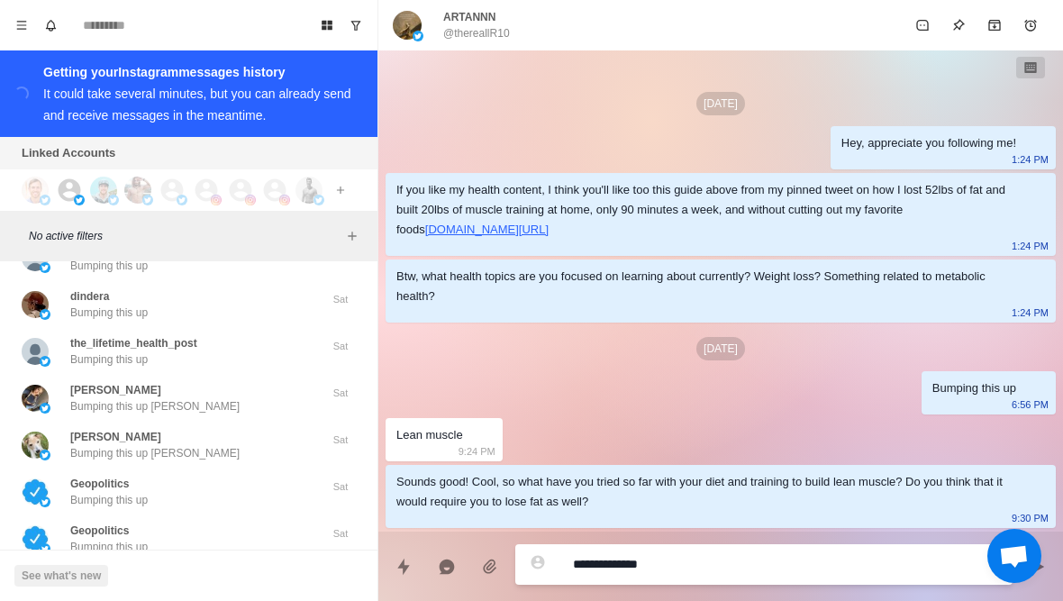
type textarea "**********"
type textarea "*"
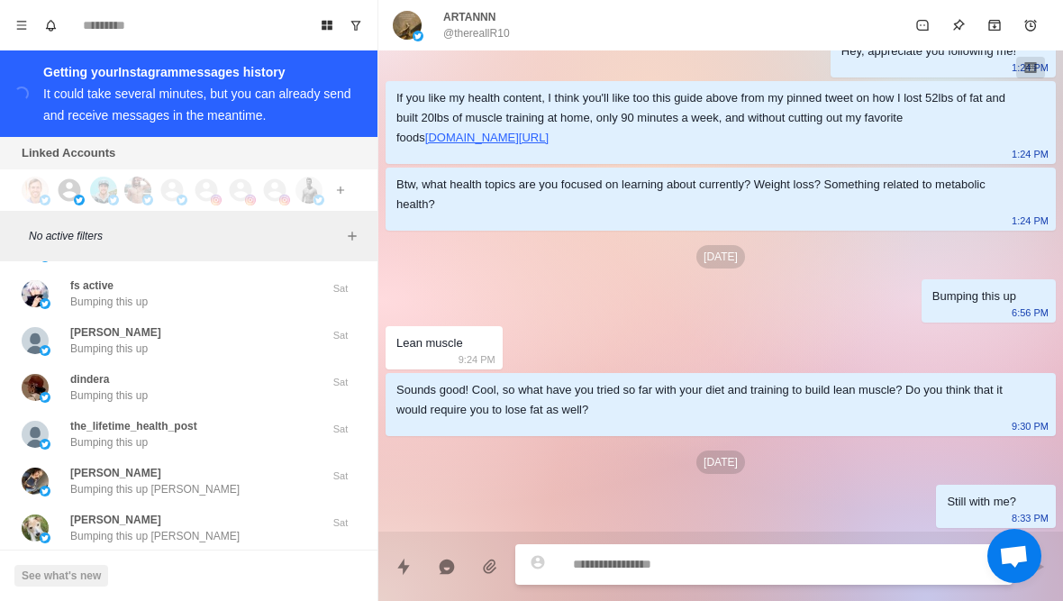
scroll to position [22792, 0]
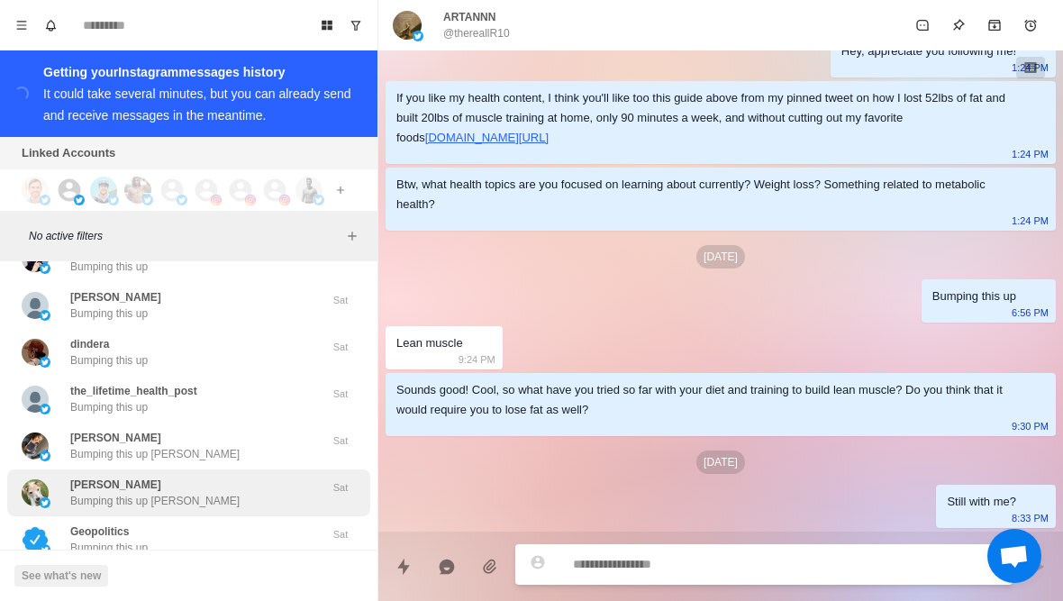
click at [254, 477] on div "Nikki Bumping this up Nikki" at bounding box center [170, 493] width 296 height 32
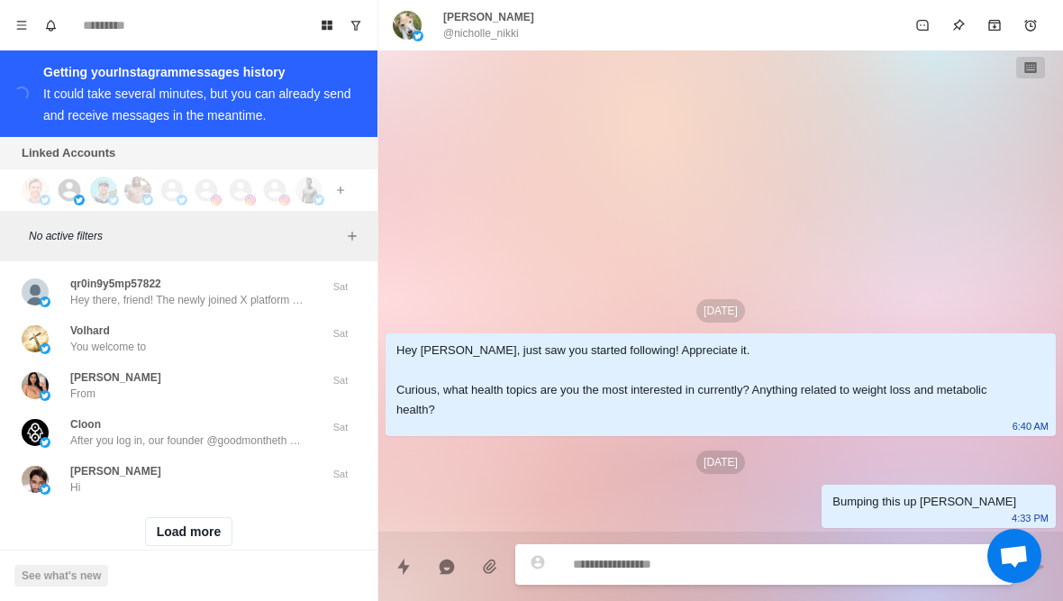
scroll to position [23226, 0]
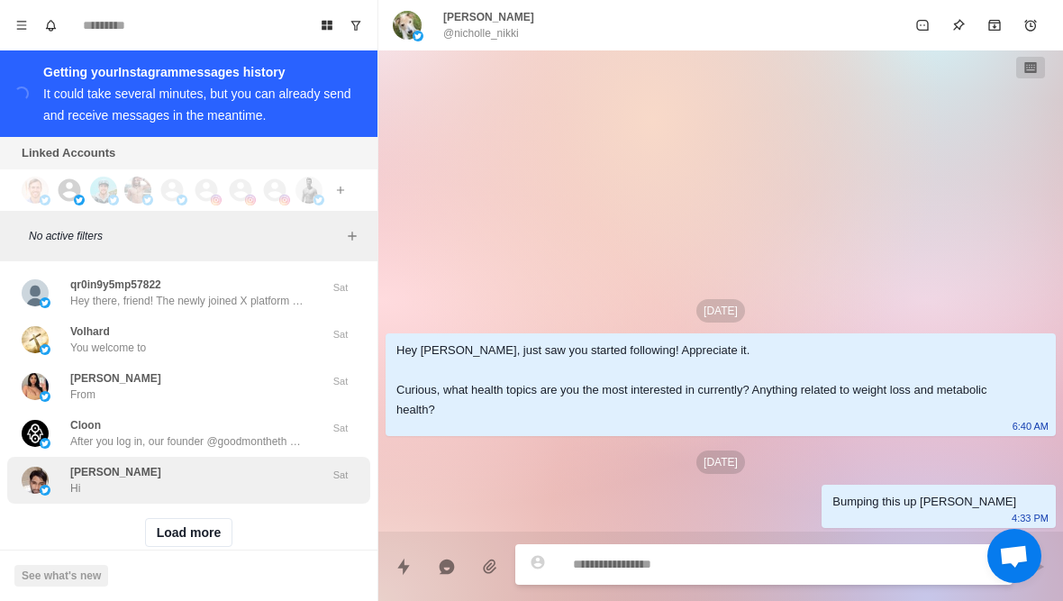
click at [280, 464] on div "Suleman Ghatkai Hi" at bounding box center [170, 480] width 296 height 32
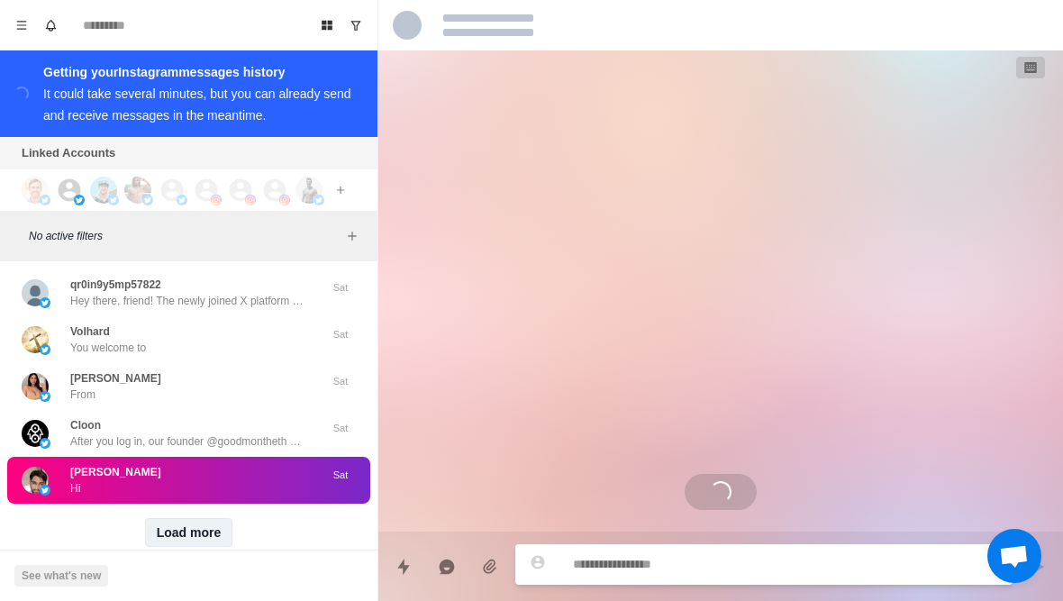
click at [217, 518] on button "Load more" at bounding box center [189, 532] width 88 height 29
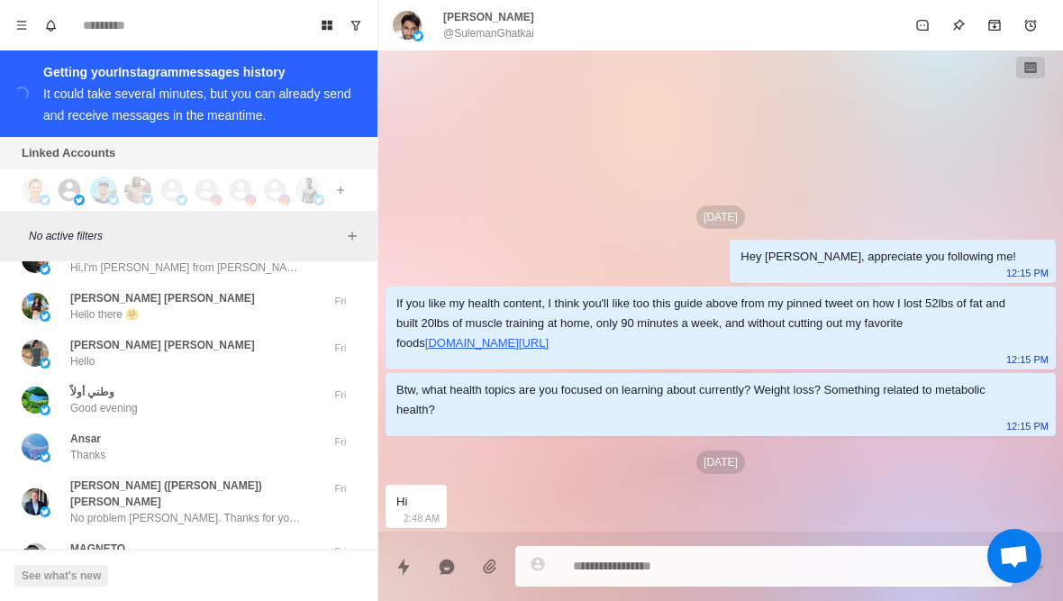
scroll to position [23646, 0]
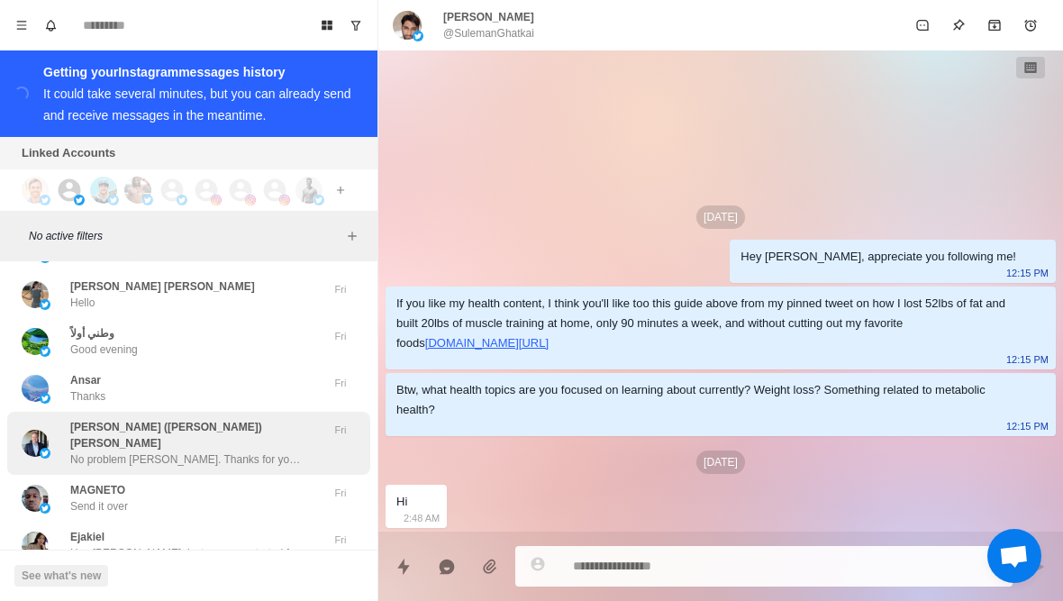
click at [288, 451] on p "No problem Richard. Thanks for your support!" at bounding box center [187, 459] width 234 height 16
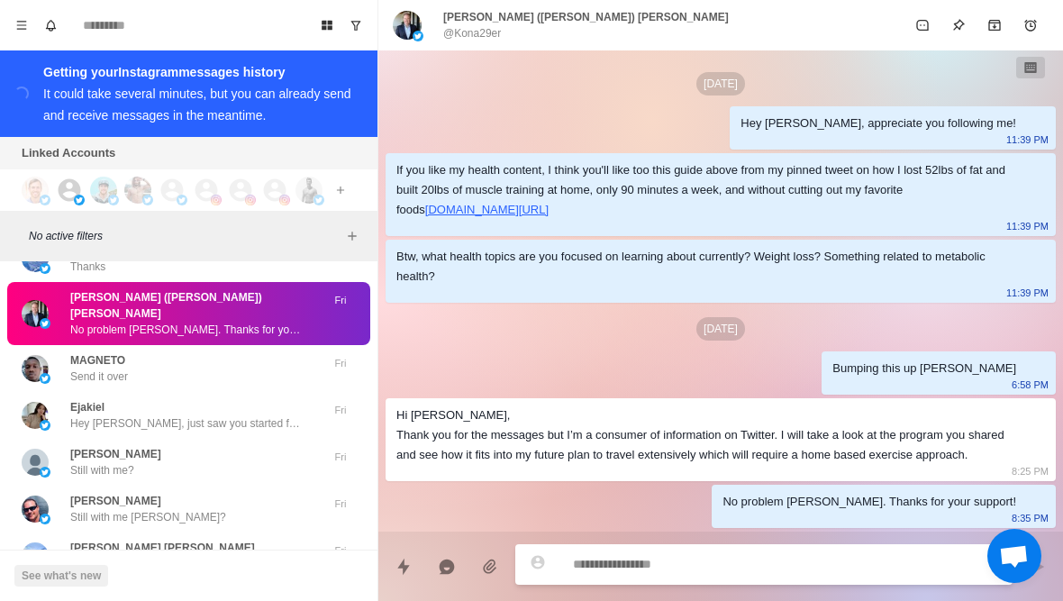
scroll to position [23776, 0]
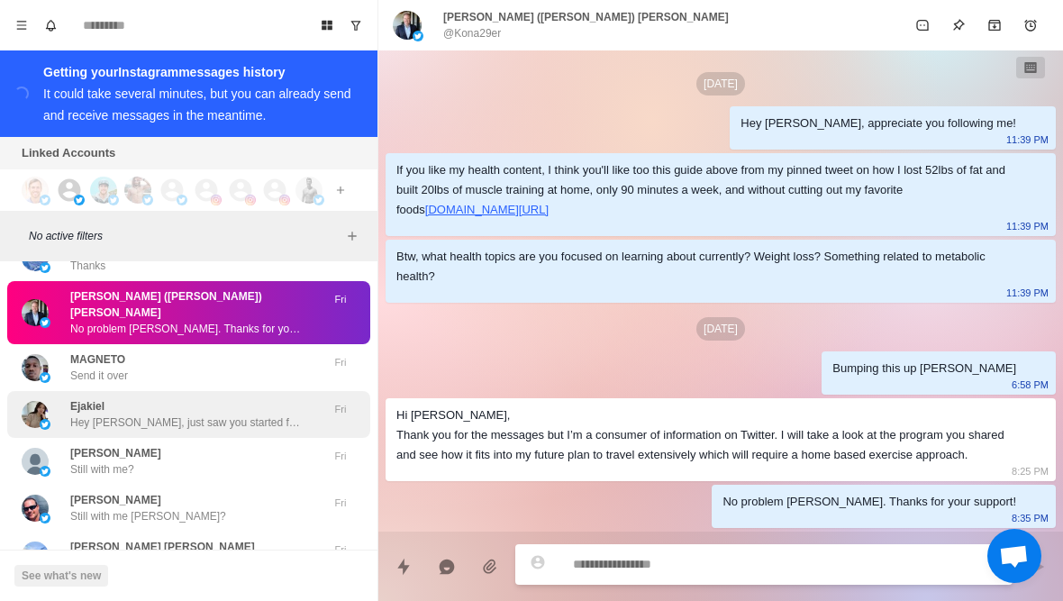
click at [278, 414] on p "Hey Ejakiel, just saw you started following! Appreciate it. Curious, what healt…" at bounding box center [187, 422] width 234 height 16
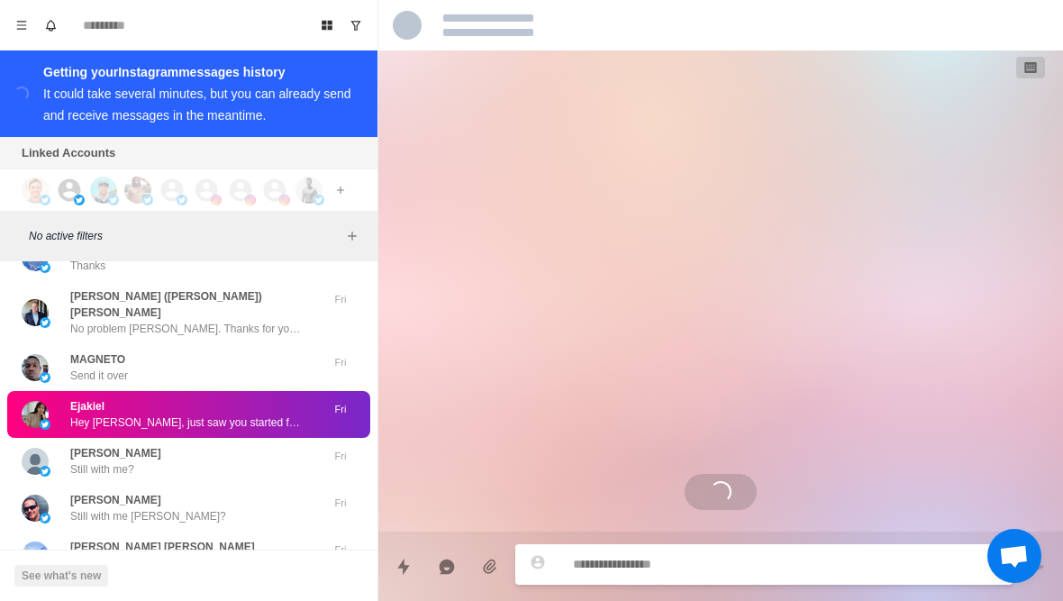
scroll to position [0, 0]
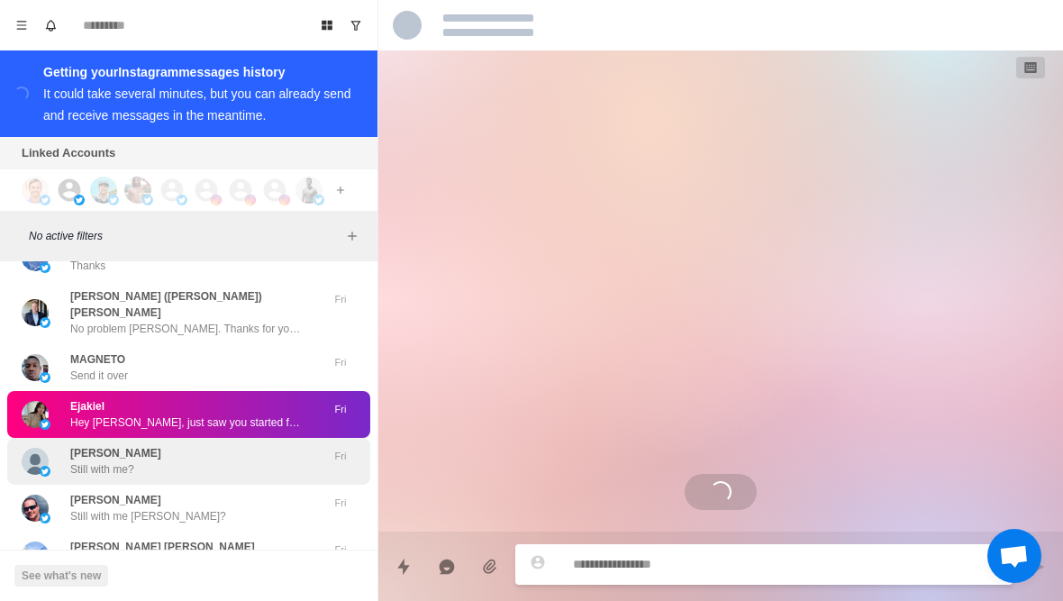
click at [257, 445] on div "TAMBER PROCTOR Still with me?" at bounding box center [170, 461] width 296 height 32
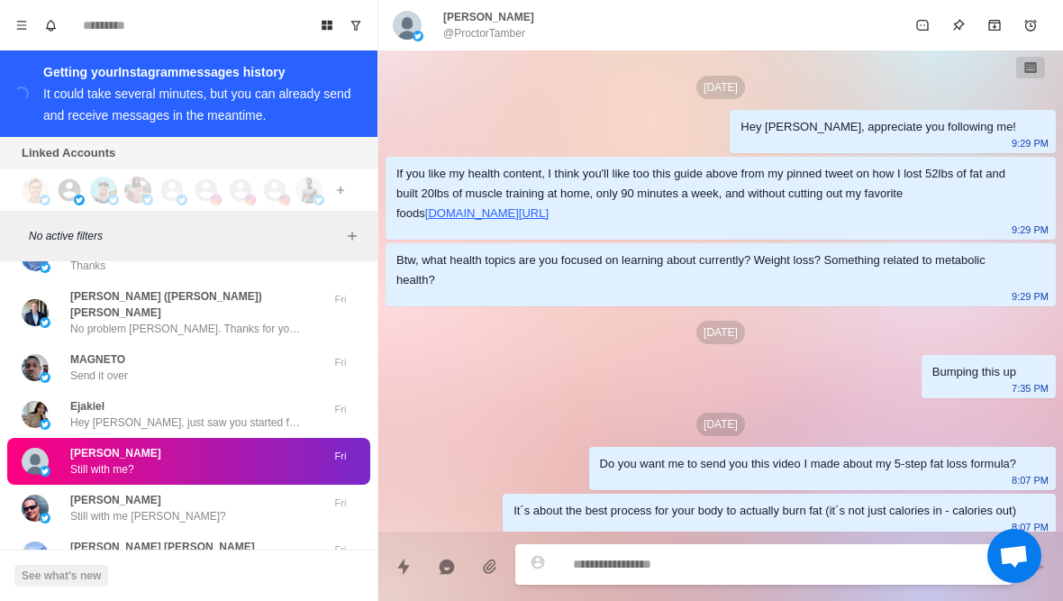
scroll to position [286, 0]
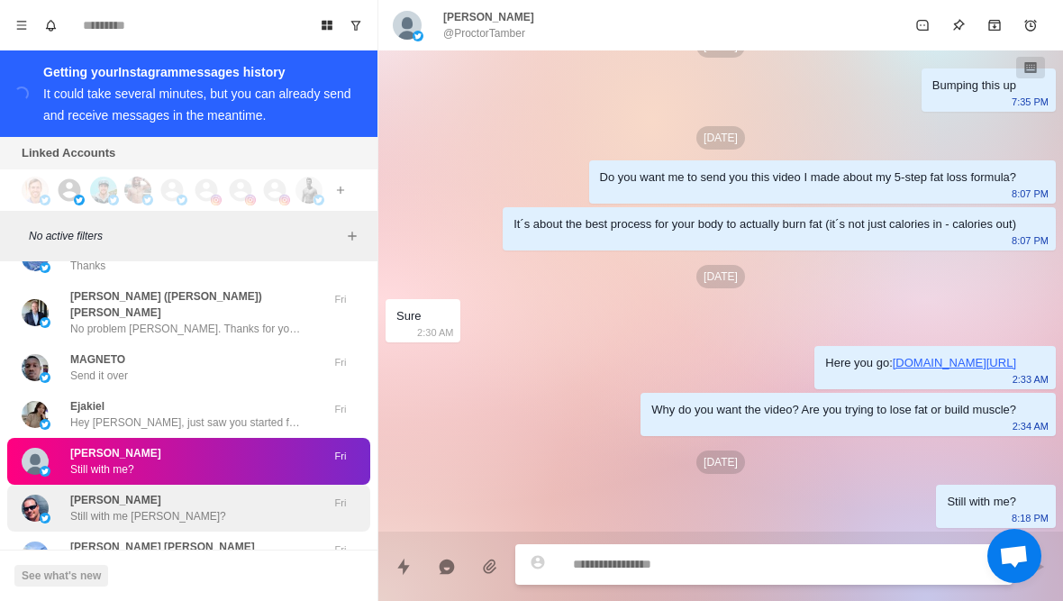
click at [272, 492] on div "John Lawman Still with me John?" at bounding box center [170, 508] width 296 height 32
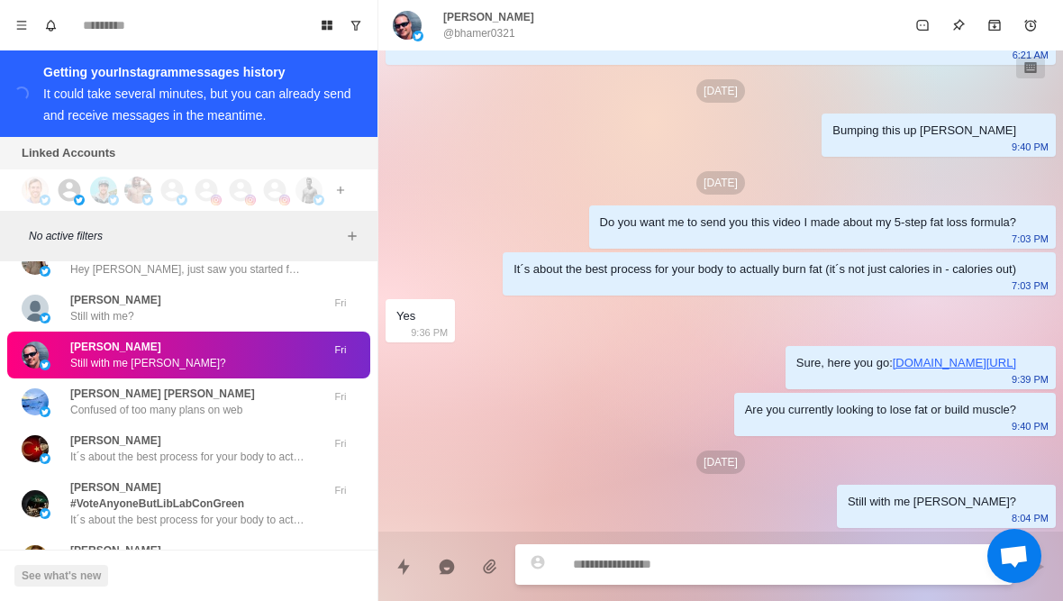
scroll to position [23930, 0]
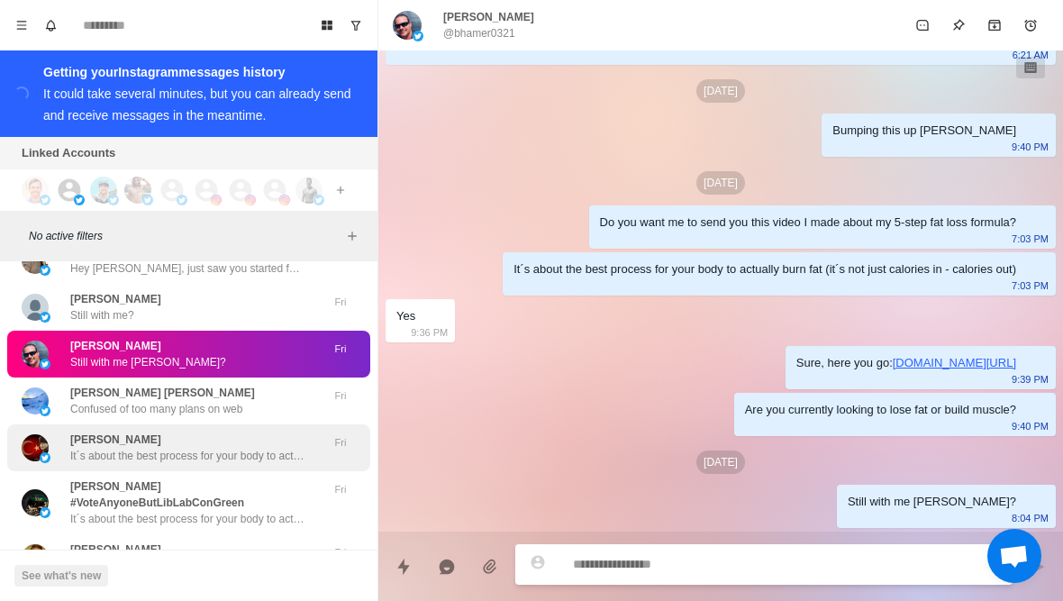
click at [304, 424] on div "Gülbin Uluğ It´s about the best process for your body to actually burn fat (it´…" at bounding box center [188, 447] width 363 height 47
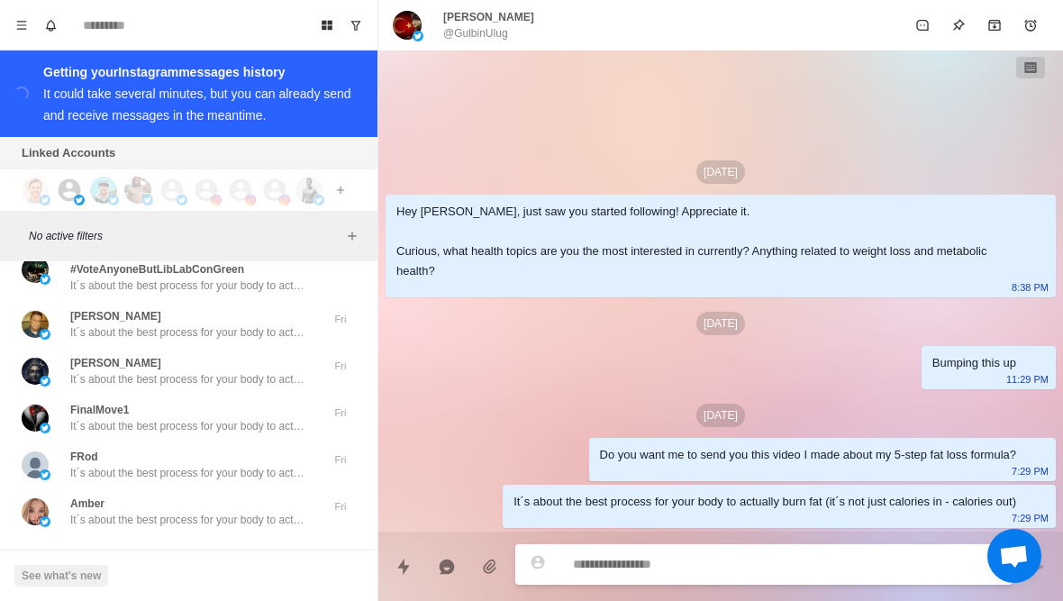
scroll to position [24163, 0]
click at [213, 550] on button "Load more" at bounding box center [189, 564] width 88 height 29
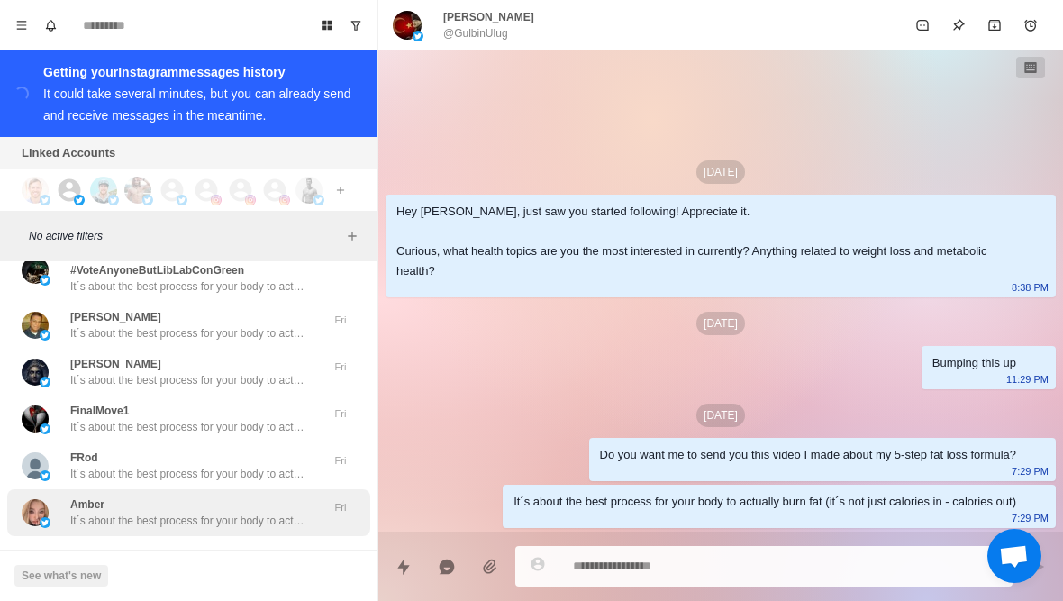
click at [250, 489] on div "Amber It´s about the best process for your body to actually burn fat (it´s not …" at bounding box center [188, 512] width 363 height 47
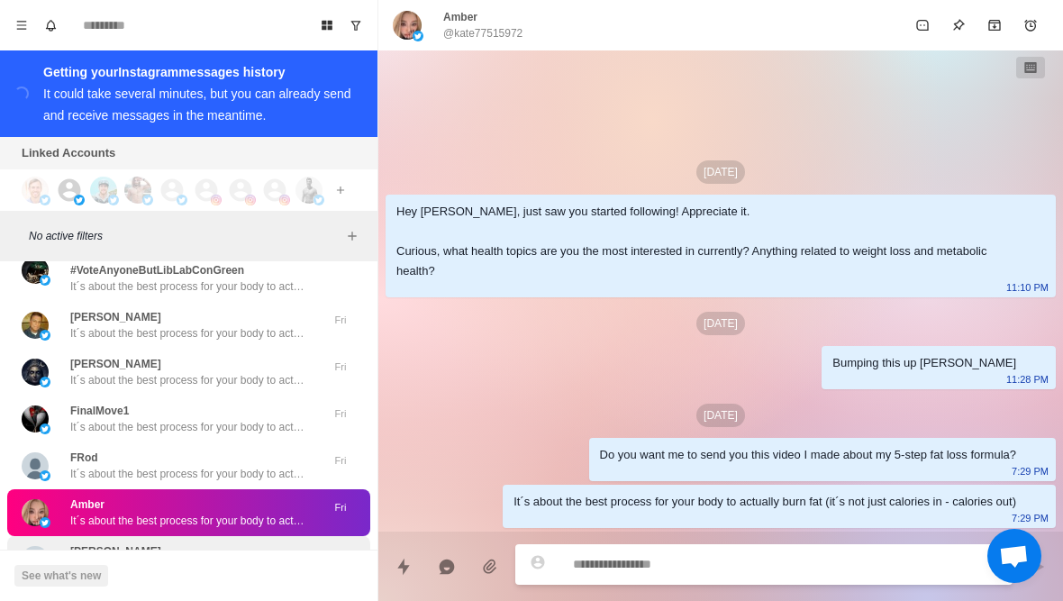
click at [282, 543] on div "TAMBER PROCTOR Still with me?" at bounding box center [170, 559] width 296 height 32
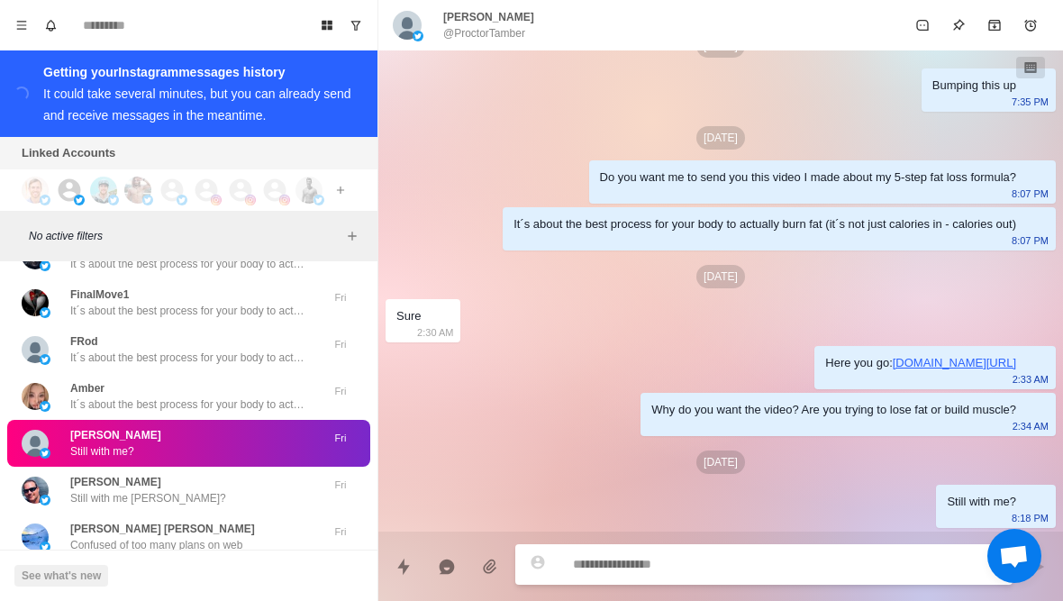
scroll to position [24345, 0]
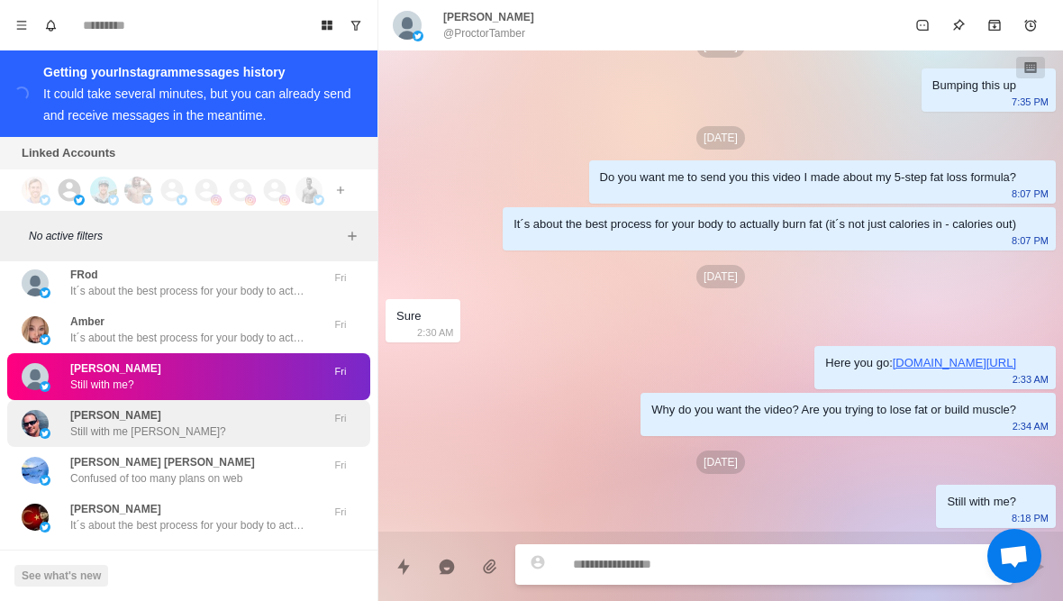
click at [295, 407] on div "John Lawman Still with me John?" at bounding box center [170, 423] width 296 height 32
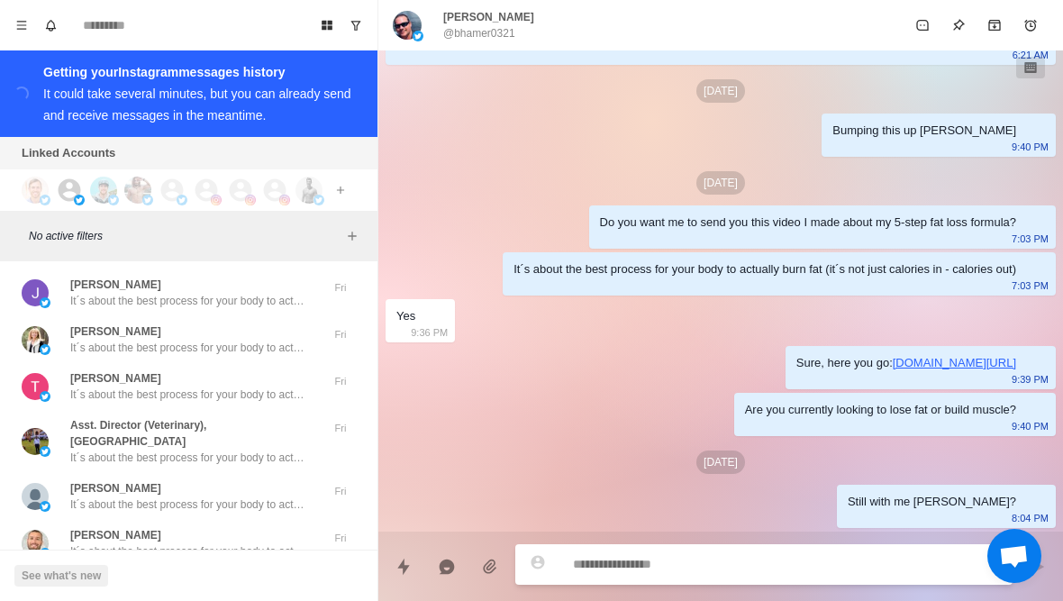
scroll to position [25099, 0]
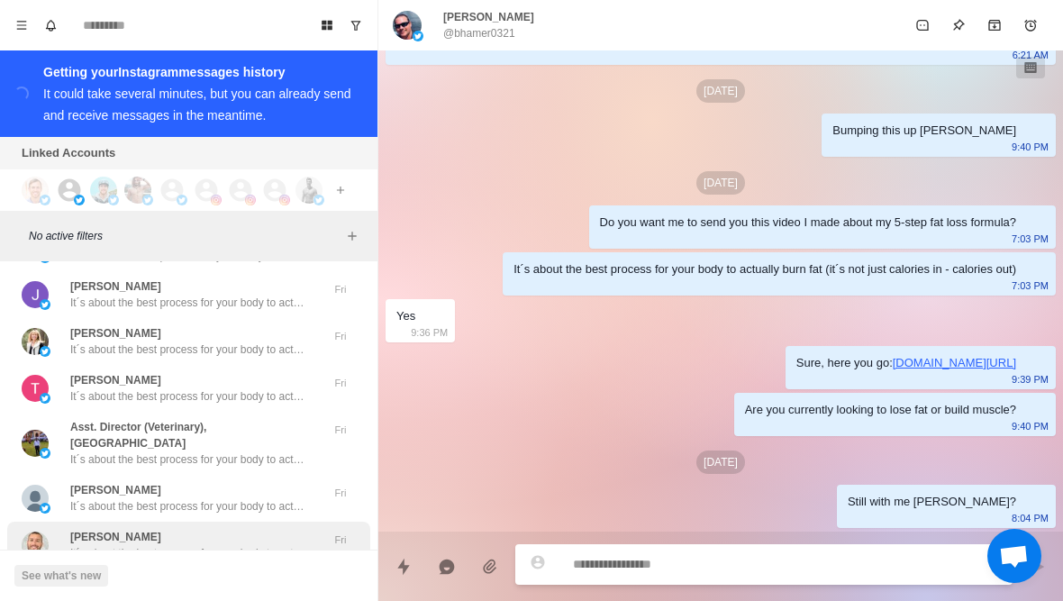
click at [243, 522] on div "Jordan Schmitzer It´s about the best process for your body to actually burn fat…" at bounding box center [188, 545] width 363 height 47
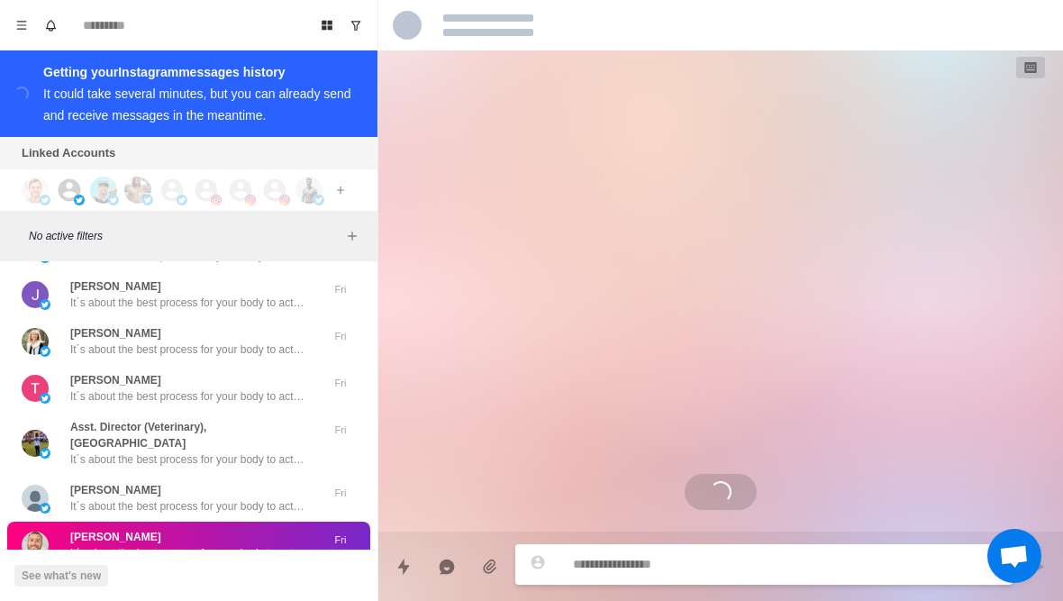
scroll to position [0, 0]
click at [231, 583] on button "Load more" at bounding box center [189, 597] width 88 height 29
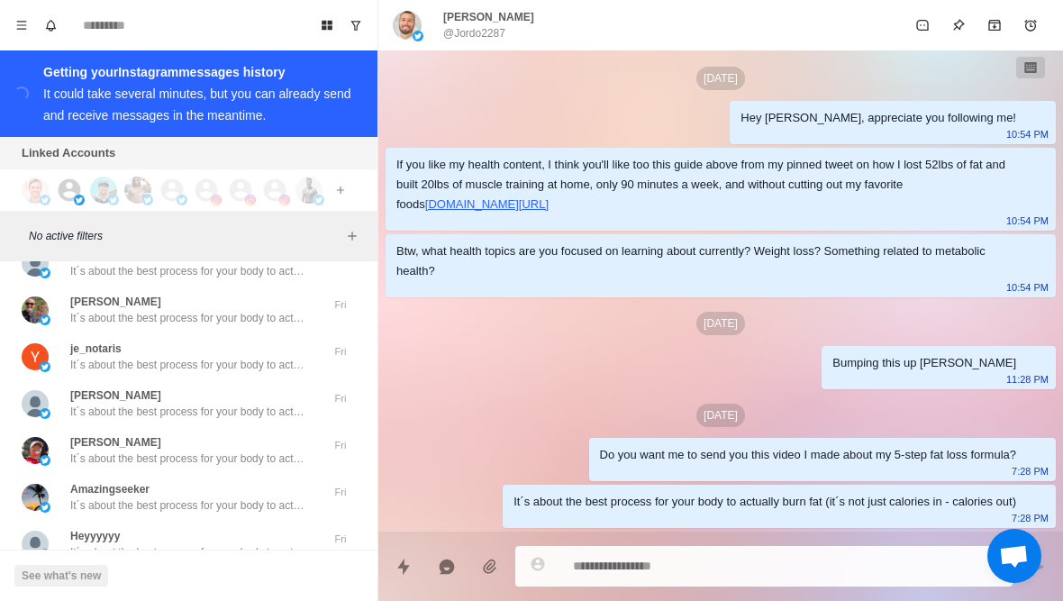
scroll to position [26036, 0]
click at [206, 583] on button "Load more" at bounding box center [189, 597] width 88 height 29
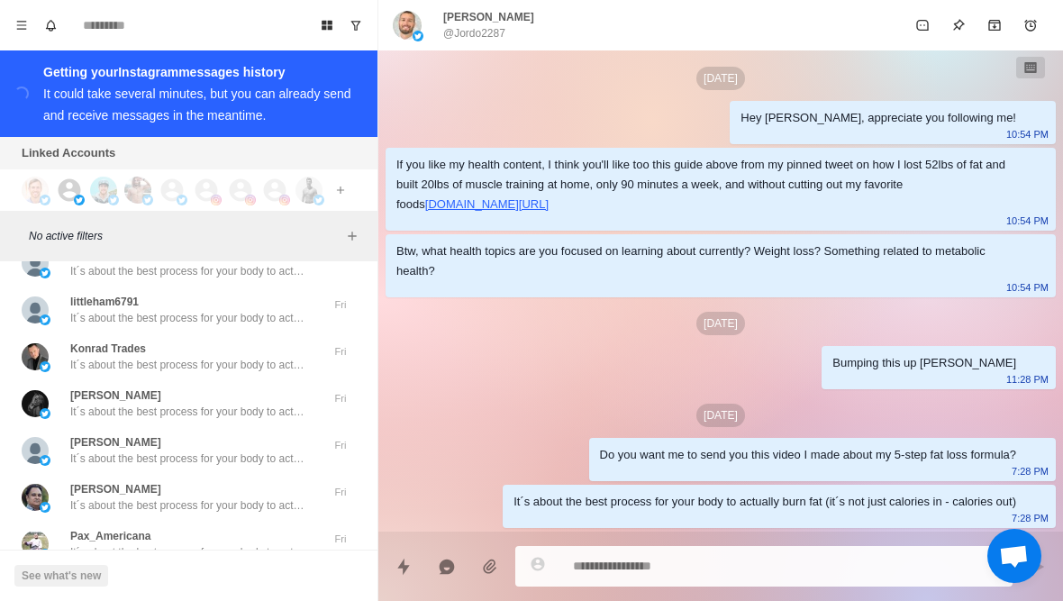
scroll to position [26973, 0]
click at [213, 583] on button "Load more" at bounding box center [189, 597] width 88 height 29
click at [223, 545] on p "It´s about the best process for your body to actually burn fat (it´s not just c…" at bounding box center [187, 553] width 234 height 16
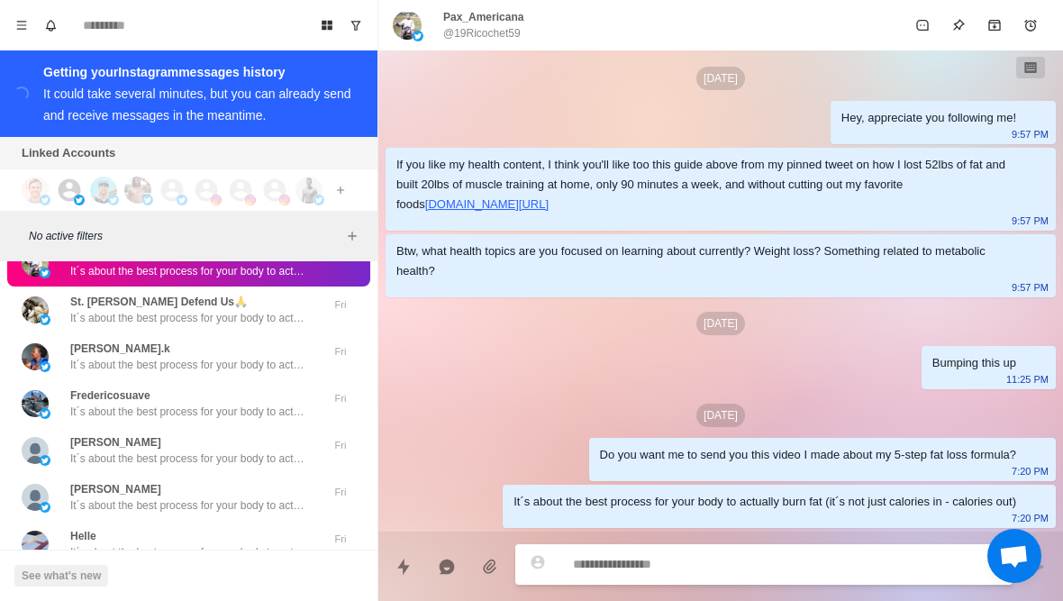
scroll to position [27910, 0]
click at [213, 583] on button "Load more" at bounding box center [189, 597] width 88 height 29
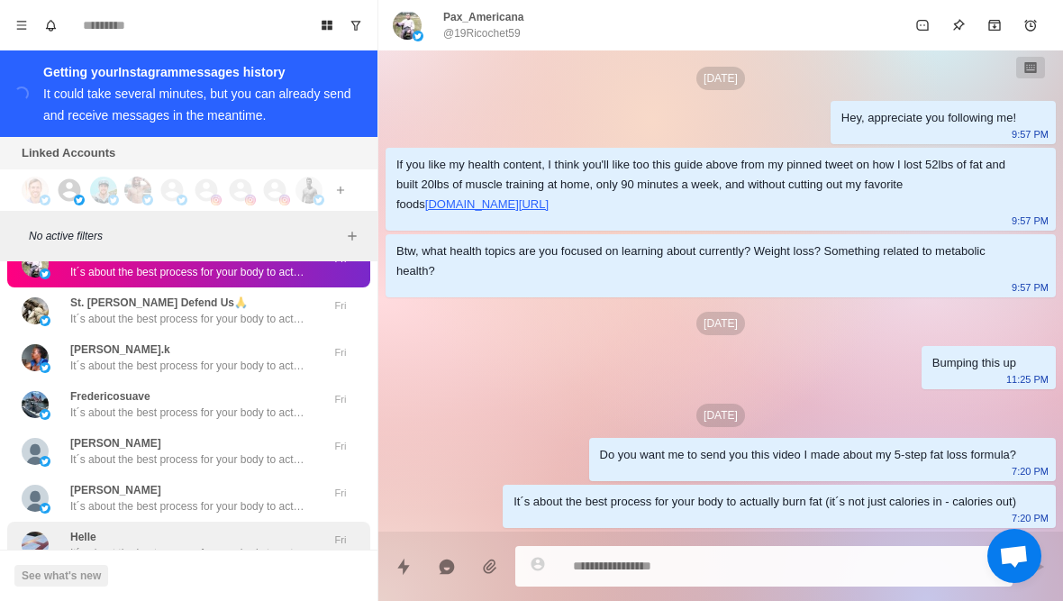
click at [229, 545] on p "It´s about the best process for your body to actually burn fat (it´s not just c…" at bounding box center [187, 553] width 234 height 16
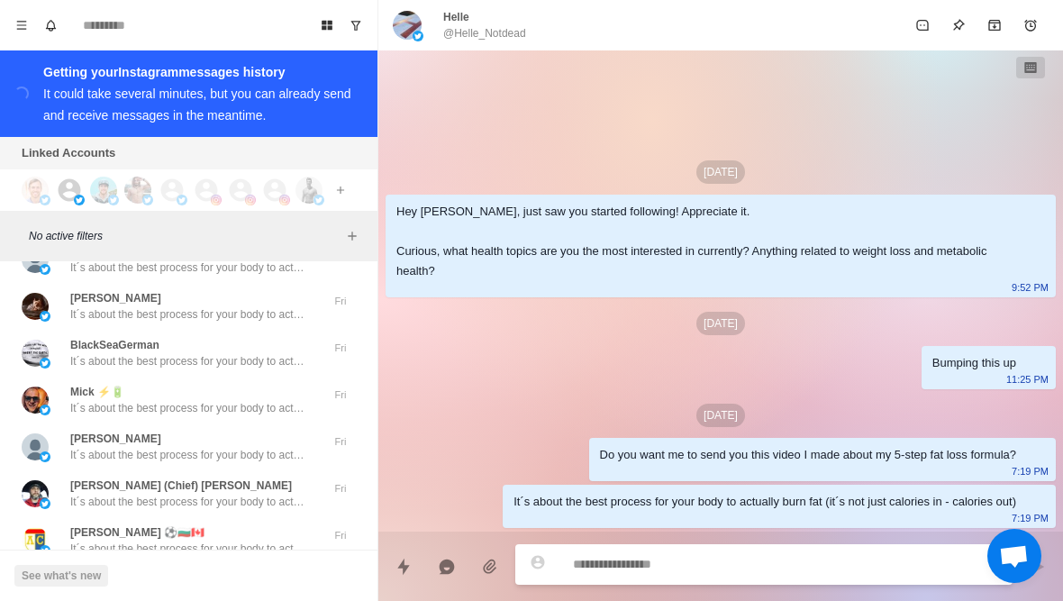
scroll to position [28847, 0]
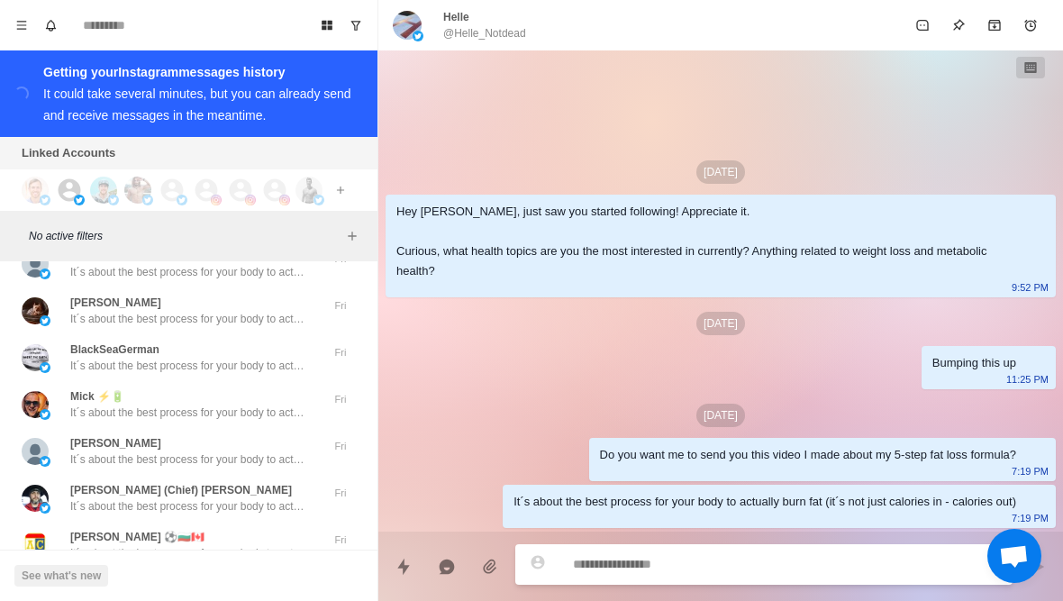
click at [197, 583] on button "Load more" at bounding box center [189, 597] width 88 height 29
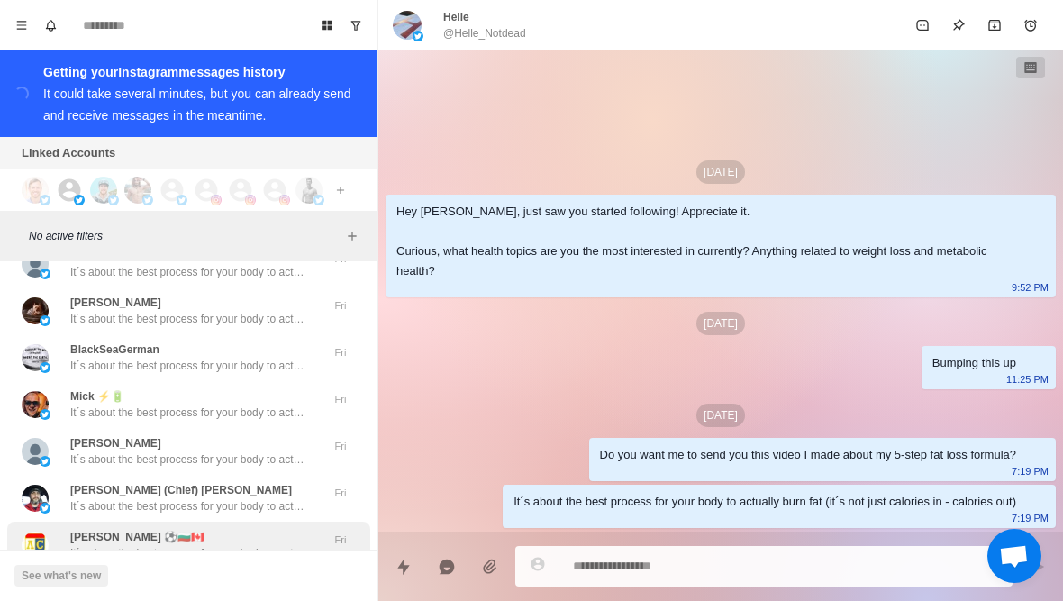
click at [217, 522] on div "Berti ⚽🇧🇬🇨🇦 It´s about the best process for your body to actually burn fat (it´…" at bounding box center [188, 545] width 363 height 47
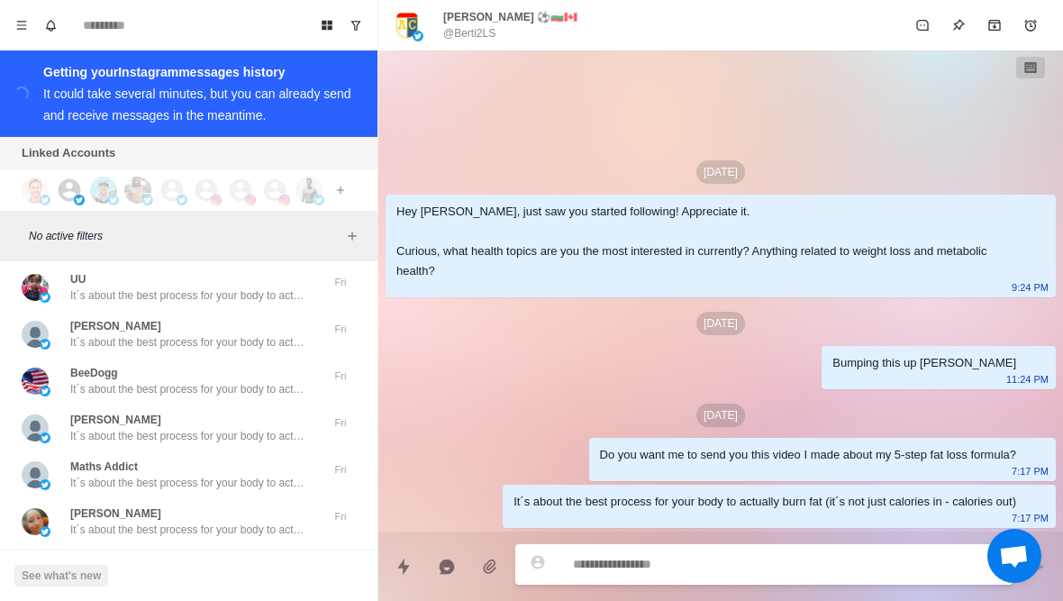
scroll to position [29736, 0]
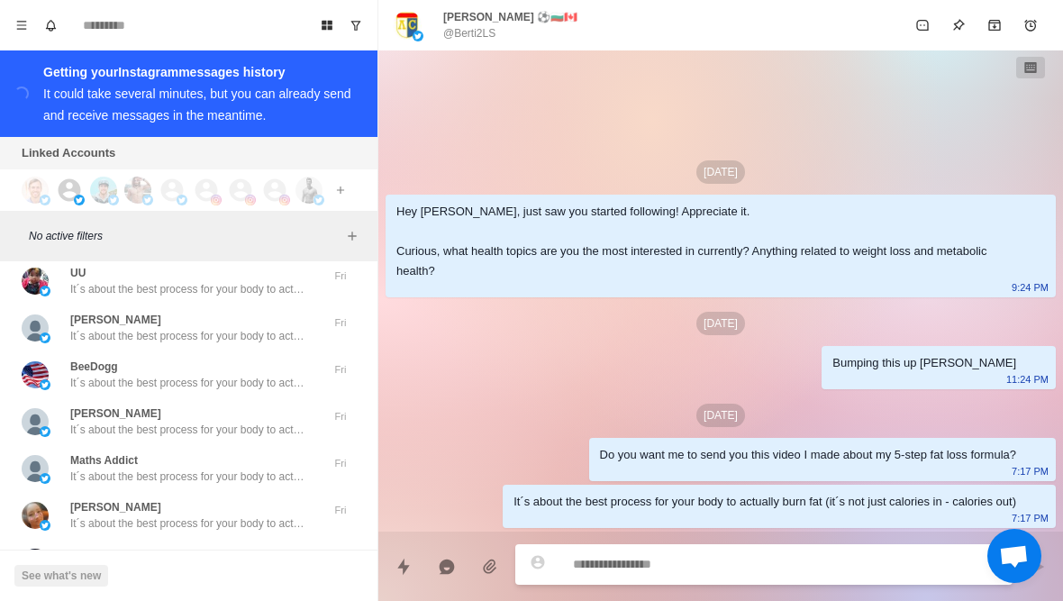
type textarea "*"
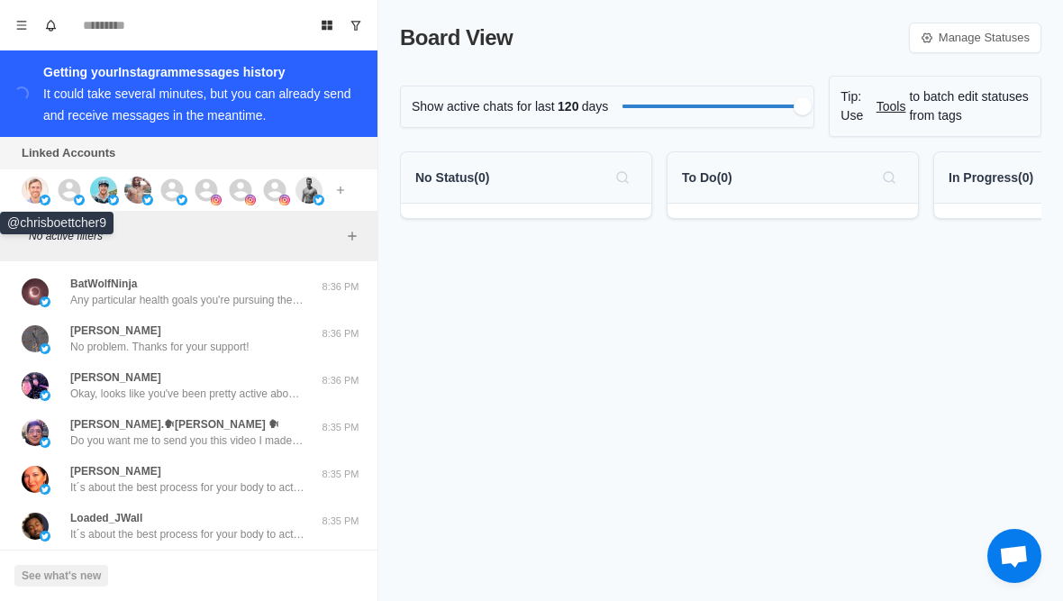
click at [37, 202] on img at bounding box center [35, 190] width 27 height 27
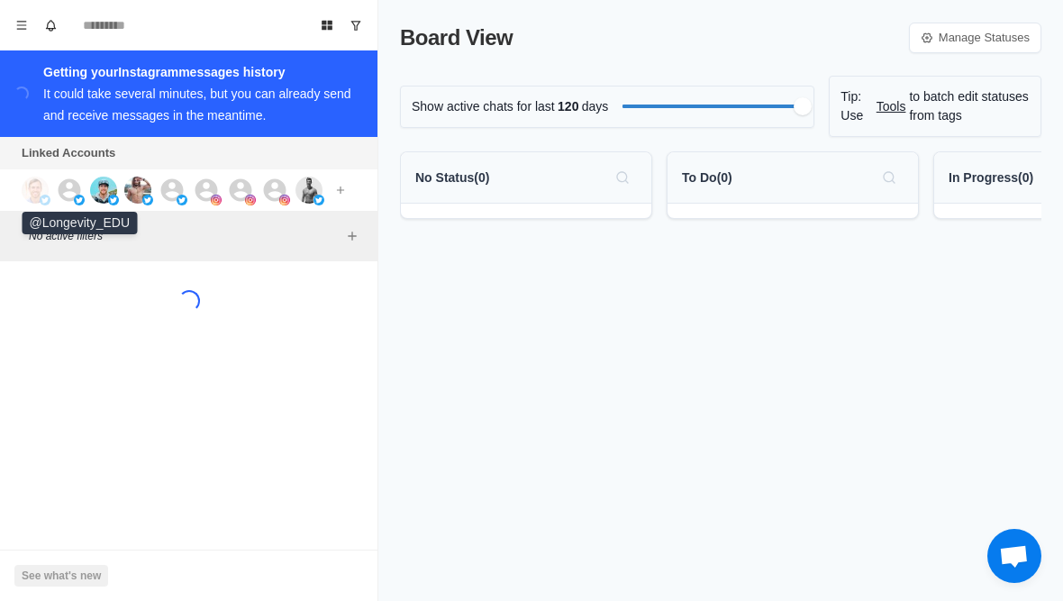
click at [65, 203] on icon at bounding box center [69, 190] width 27 height 27
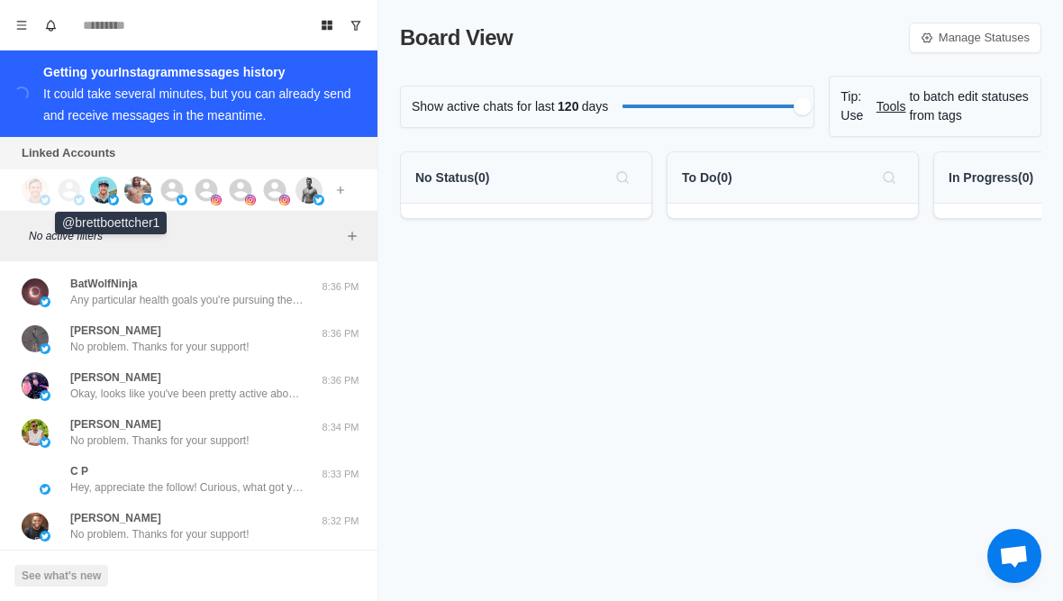
click at [117, 196] on img at bounding box center [113, 200] width 11 height 11
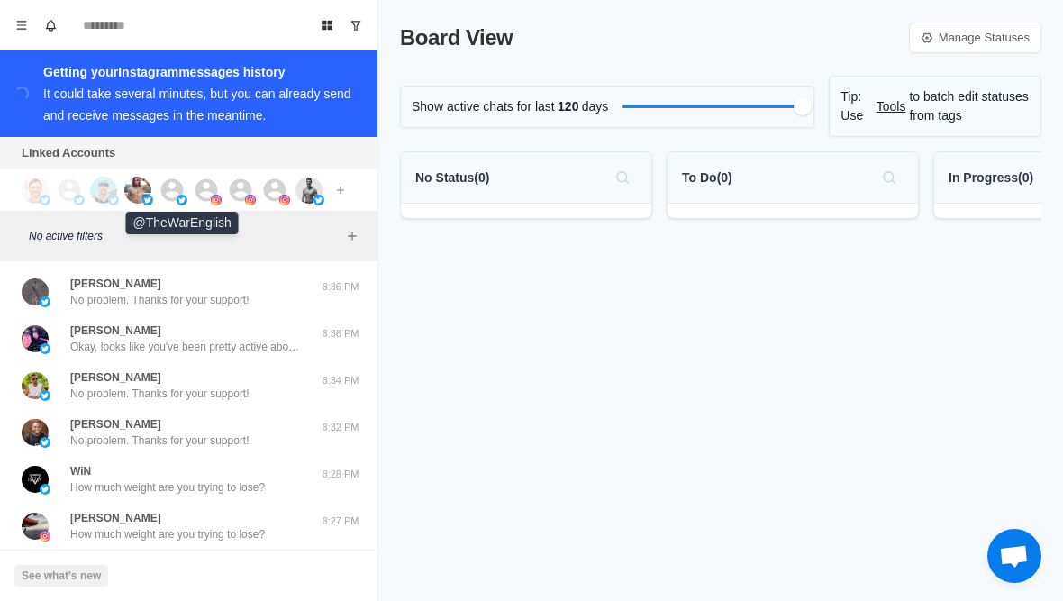
click at [184, 204] on img at bounding box center [182, 200] width 11 height 11
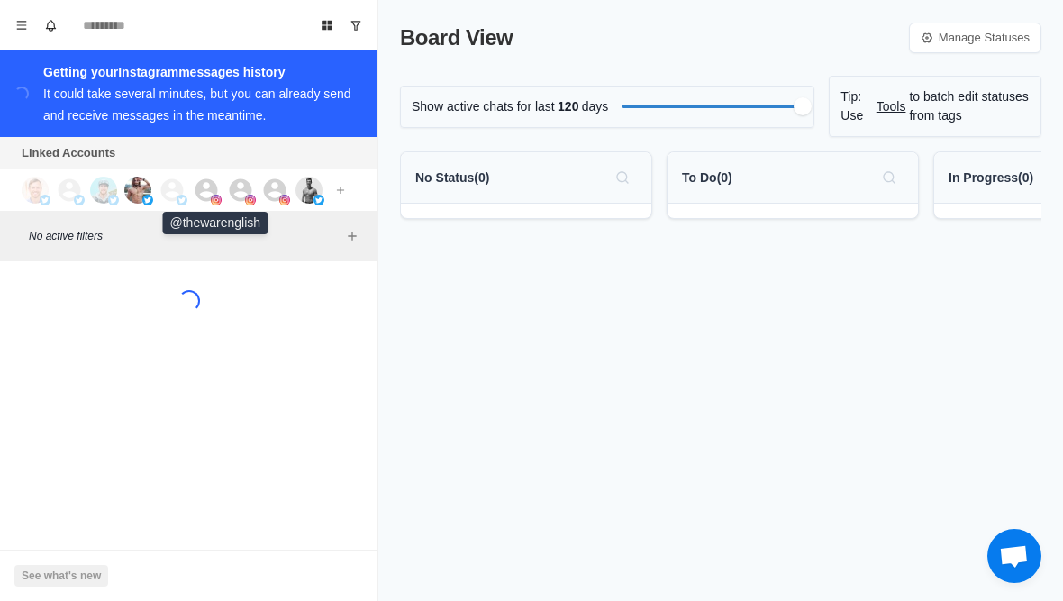
click at [225, 199] on div at bounding box center [217, 190] width 49 height 27
click at [259, 187] on div at bounding box center [251, 190] width 49 height 27
click at [286, 197] on img at bounding box center [284, 200] width 11 height 11
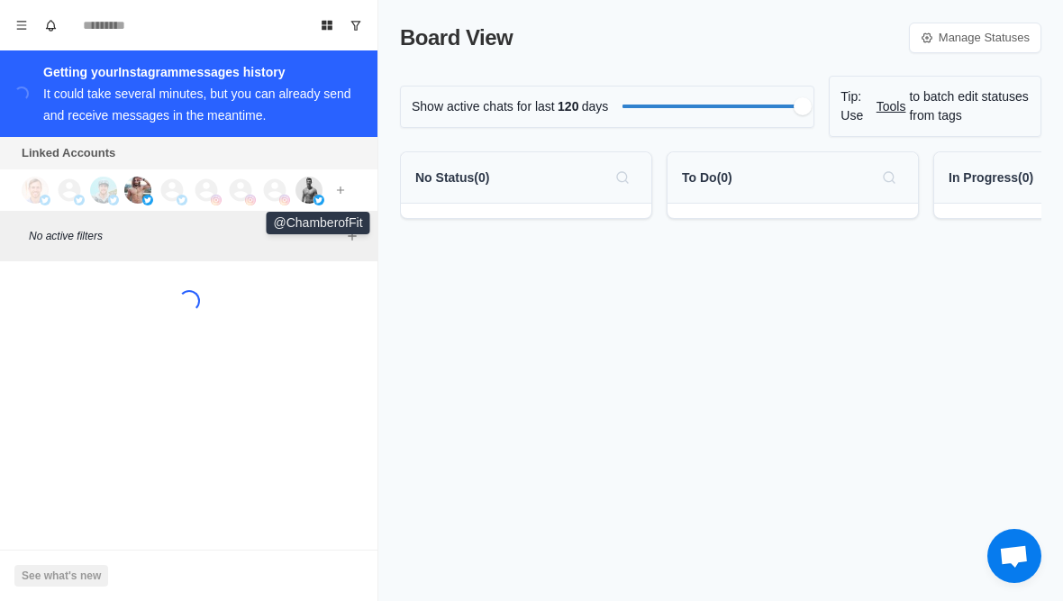
click at [320, 195] on img at bounding box center [318, 200] width 11 height 11
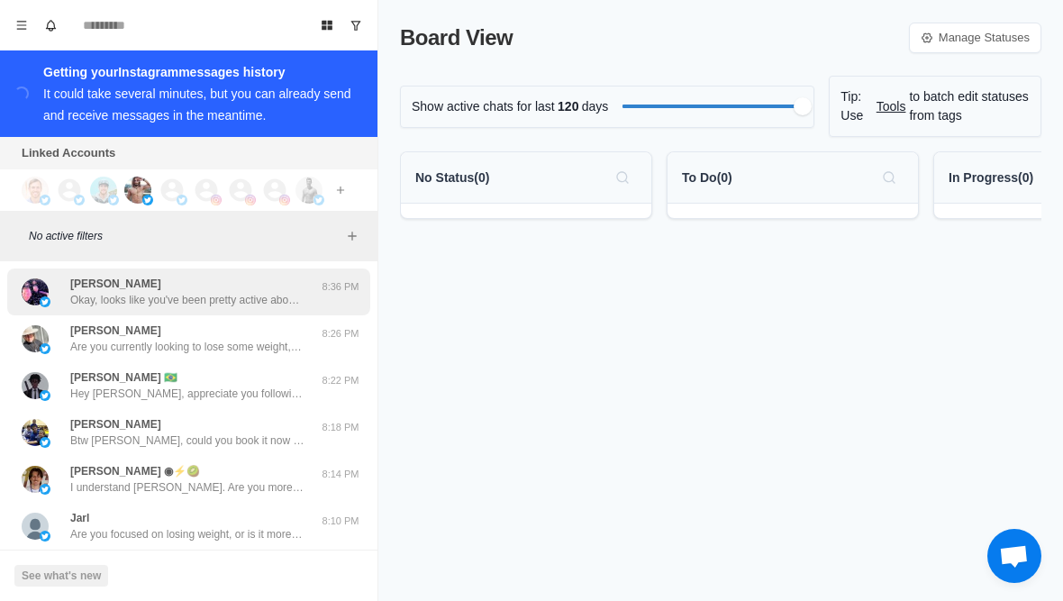
click at [289, 298] on p "Okay, looks like you've been pretty active about it. Keep up the good work!" at bounding box center [187, 300] width 234 height 16
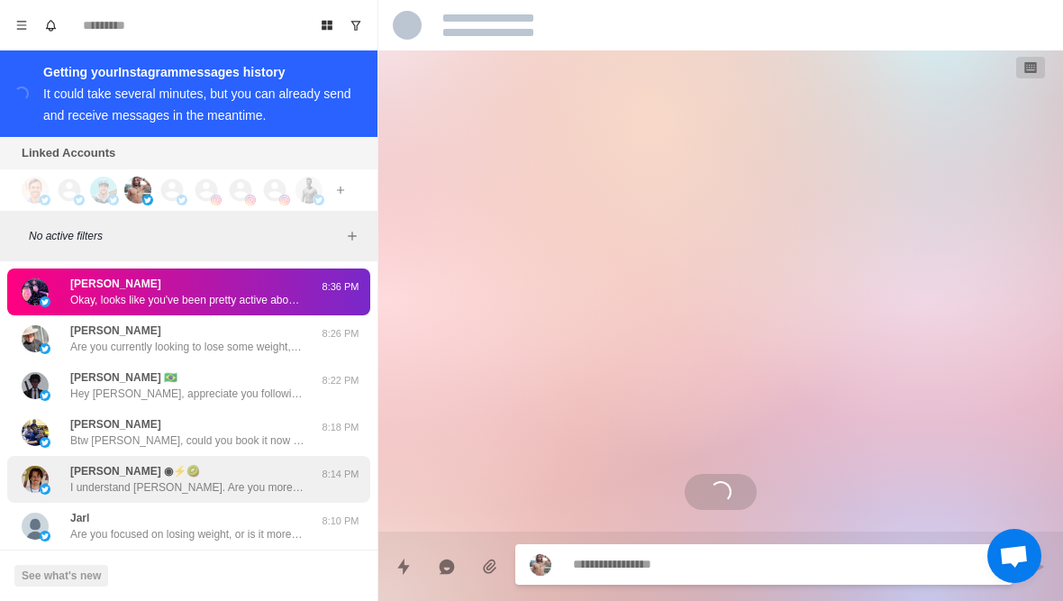
click at [239, 464] on div "James Scaur ◉⚡️🥝 I understand James. Are you more interested in a diet that wil…" at bounding box center [187, 479] width 234 height 32
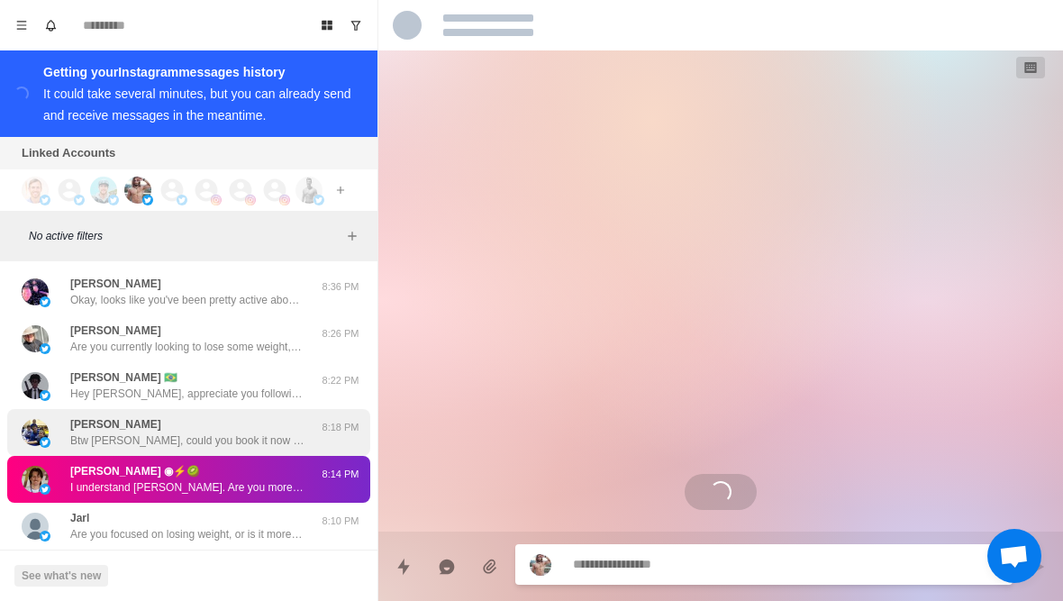
click at [260, 441] on p "Btw [PERSON_NAME], could you book it now so I can prepare some stuff beforehand…" at bounding box center [187, 440] width 234 height 16
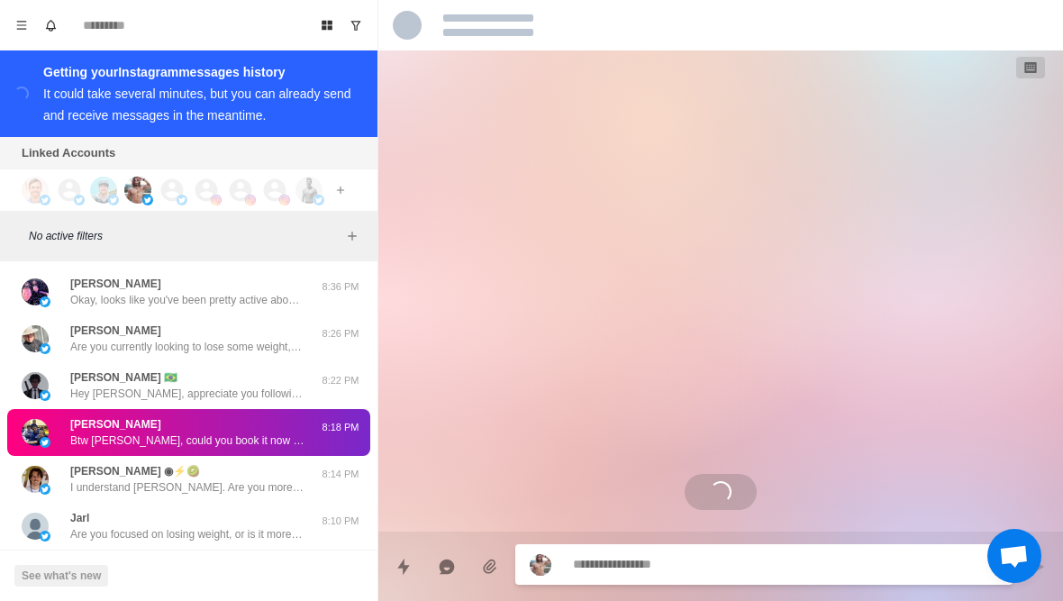
scroll to position [290, 0]
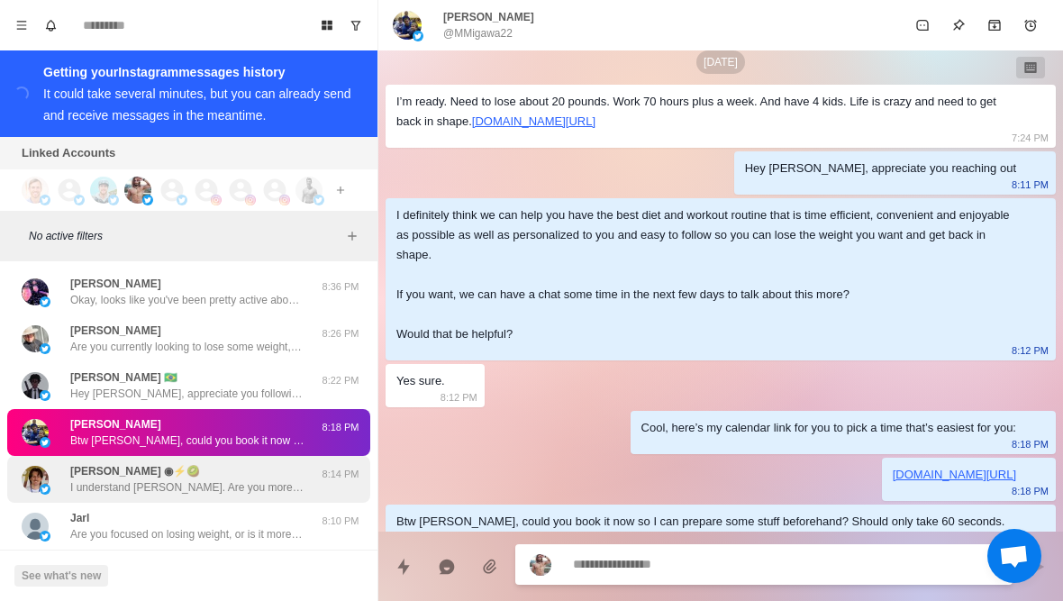
click at [271, 480] on p "I understand James. Are you more interested in a diet that will maintain your c…" at bounding box center [187, 487] width 234 height 16
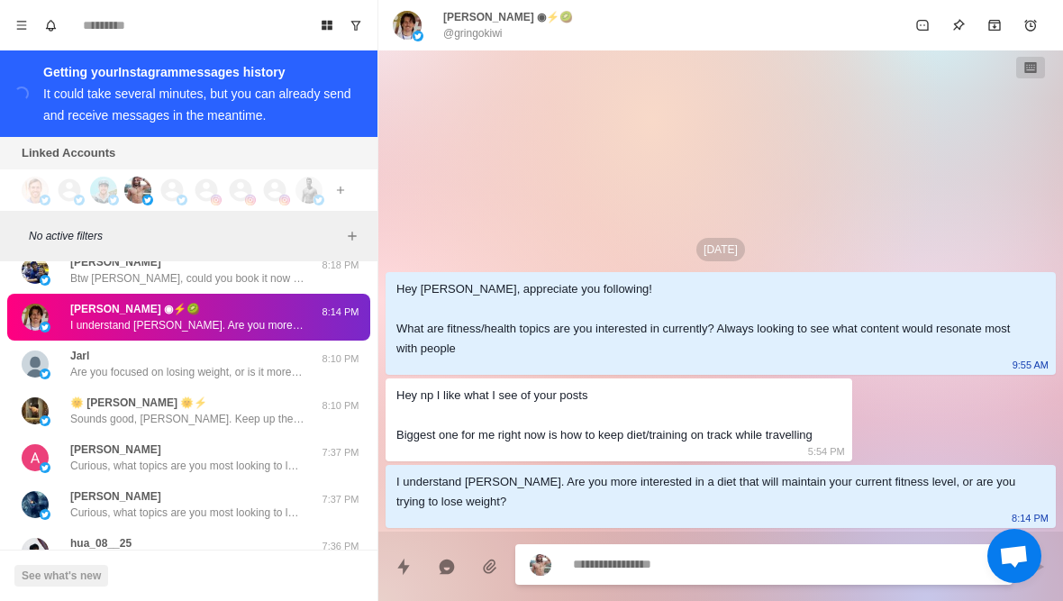
scroll to position [164, 0]
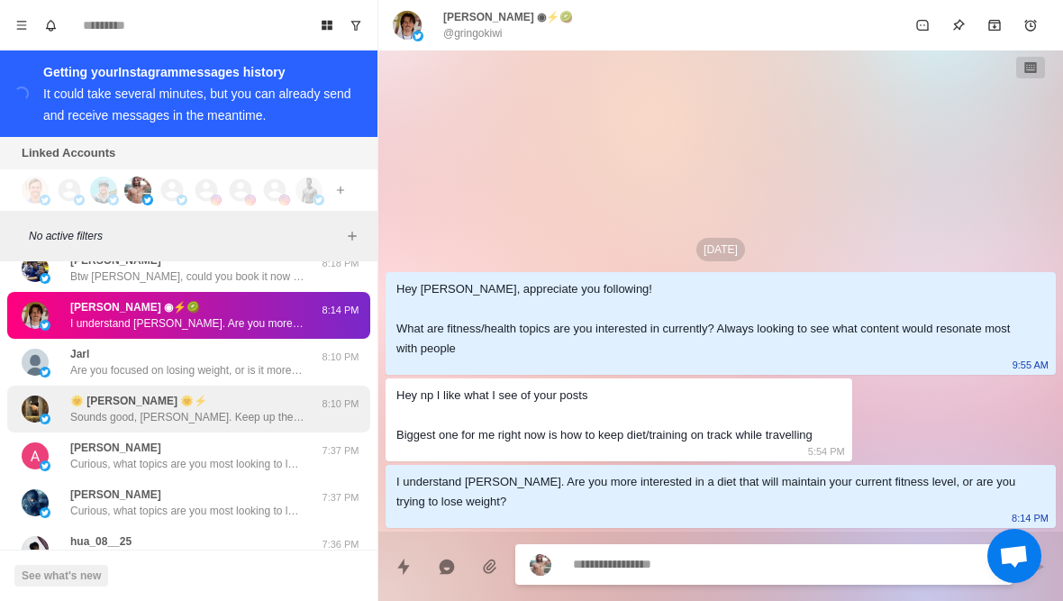
click at [261, 414] on p "Sounds good, Joshua. Keep up the good work!" at bounding box center [187, 417] width 234 height 16
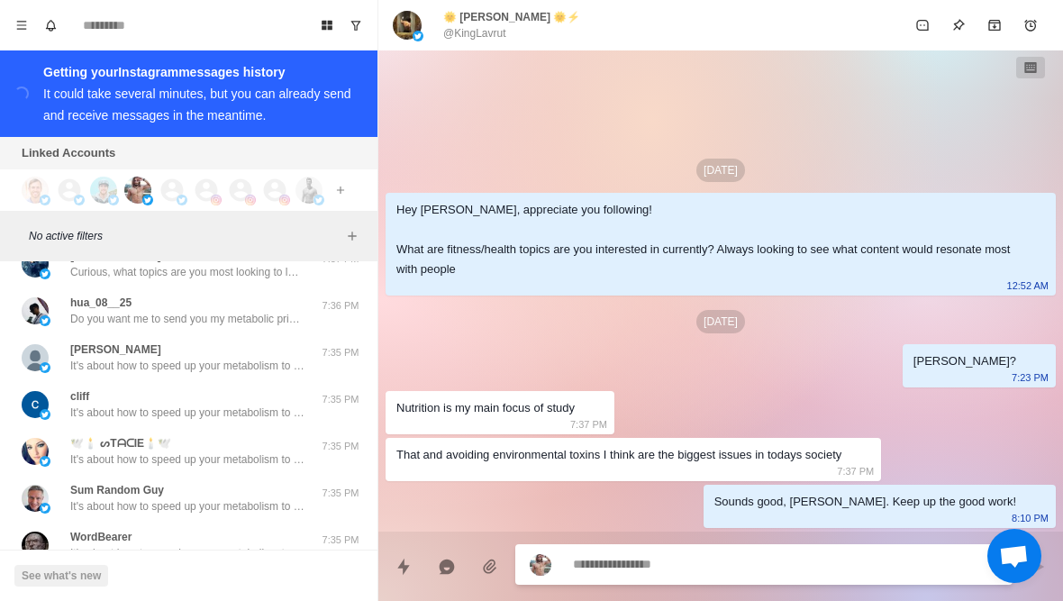
scroll to position [404, 0]
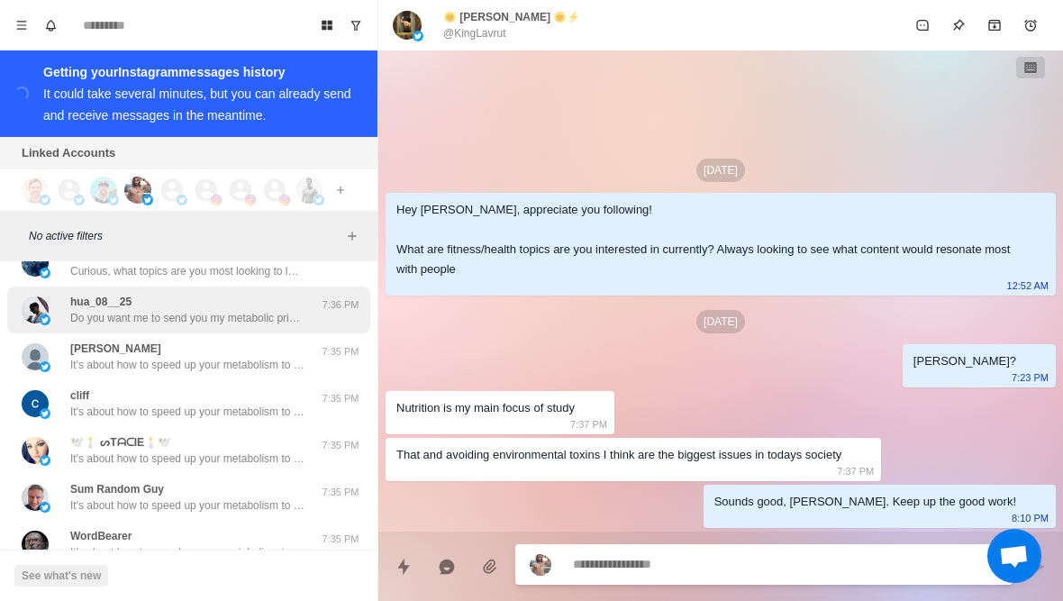
click at [293, 312] on p "Do you want me to send you my metabolic priming blueprint?" at bounding box center [187, 318] width 234 height 16
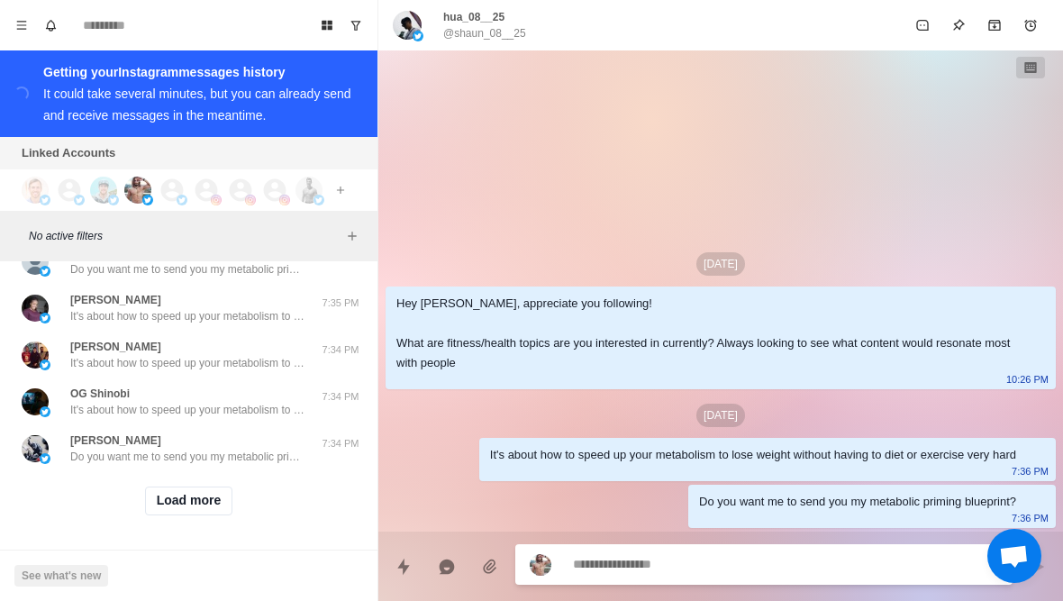
scroll to position [735, 0]
click at [197, 491] on button "Load more" at bounding box center [189, 500] width 88 height 29
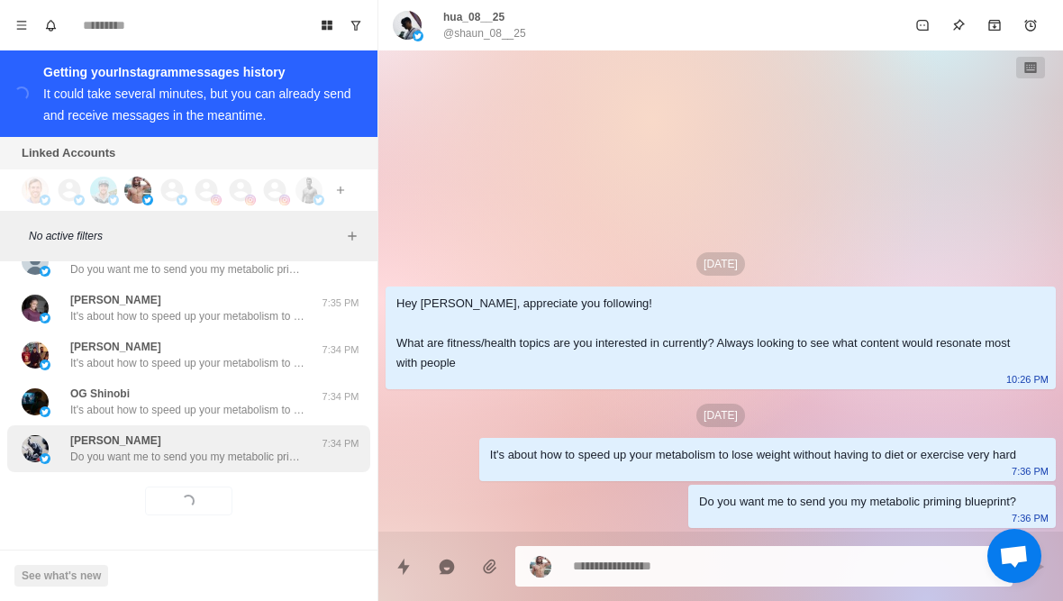
click at [222, 447] on div "Peter harris Do you want me to send you my metabolic priming blueprint?" at bounding box center [187, 448] width 234 height 32
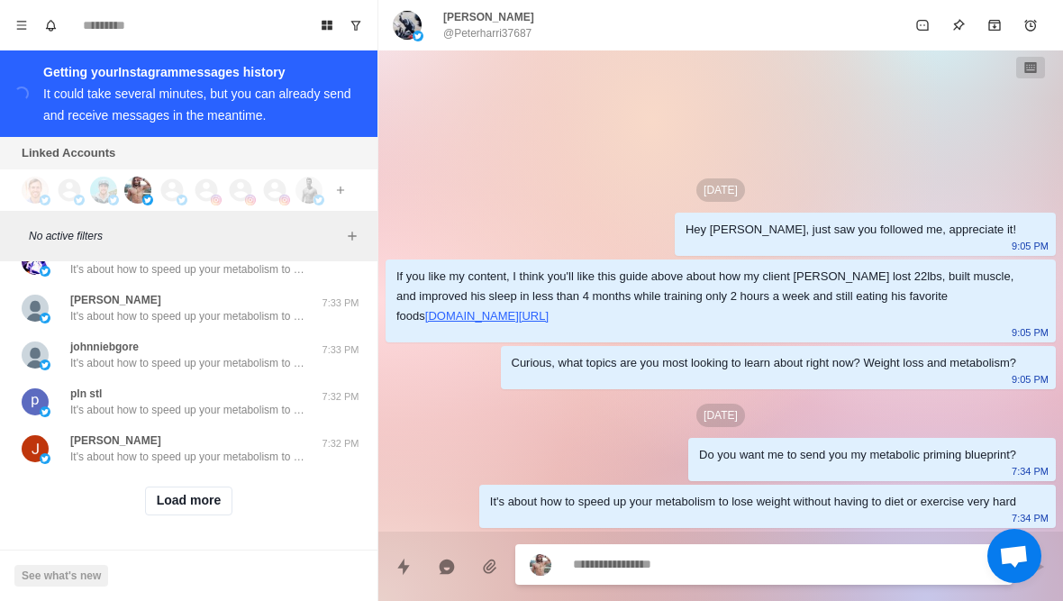
scroll to position [1672, 0]
click at [202, 501] on button "Load more" at bounding box center [189, 500] width 88 height 29
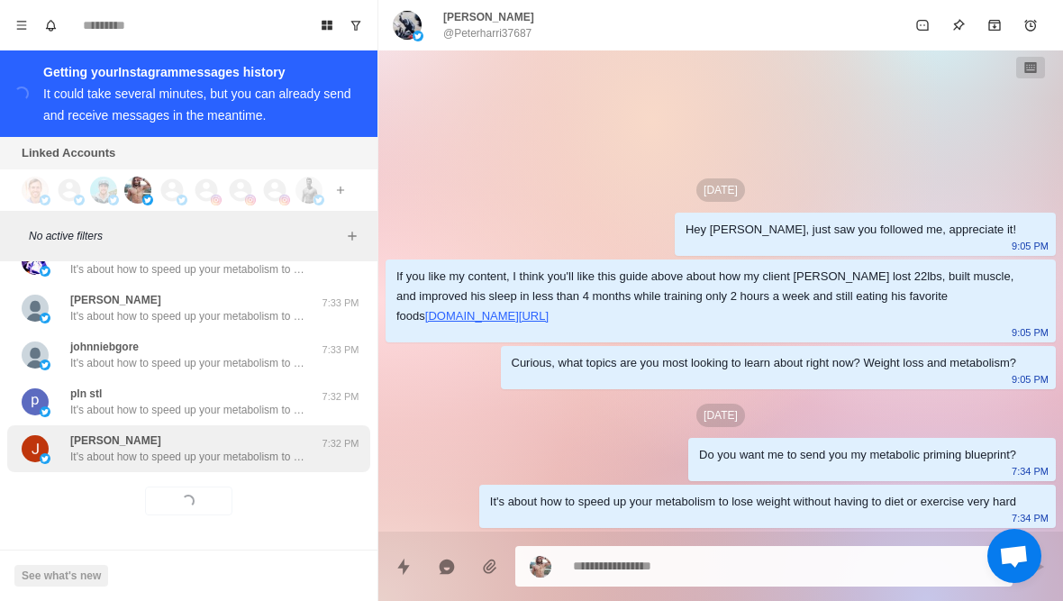
click at [211, 467] on div "John Doe It's about how to speed up your metabolism to lose weight without havi…" at bounding box center [188, 448] width 363 height 47
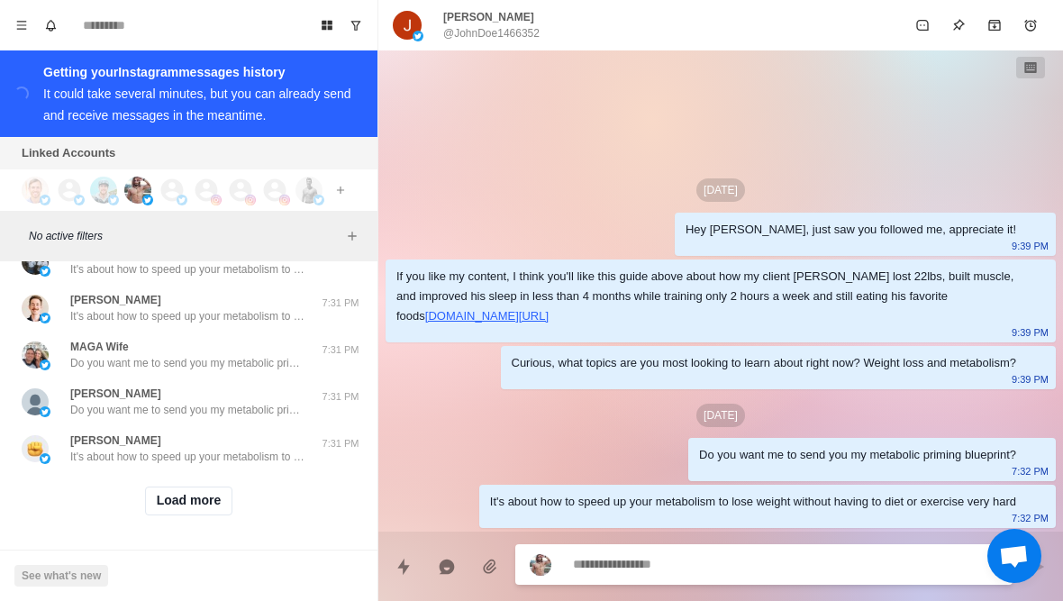
scroll to position [2609, 0]
click at [208, 493] on button "Load more" at bounding box center [189, 500] width 88 height 29
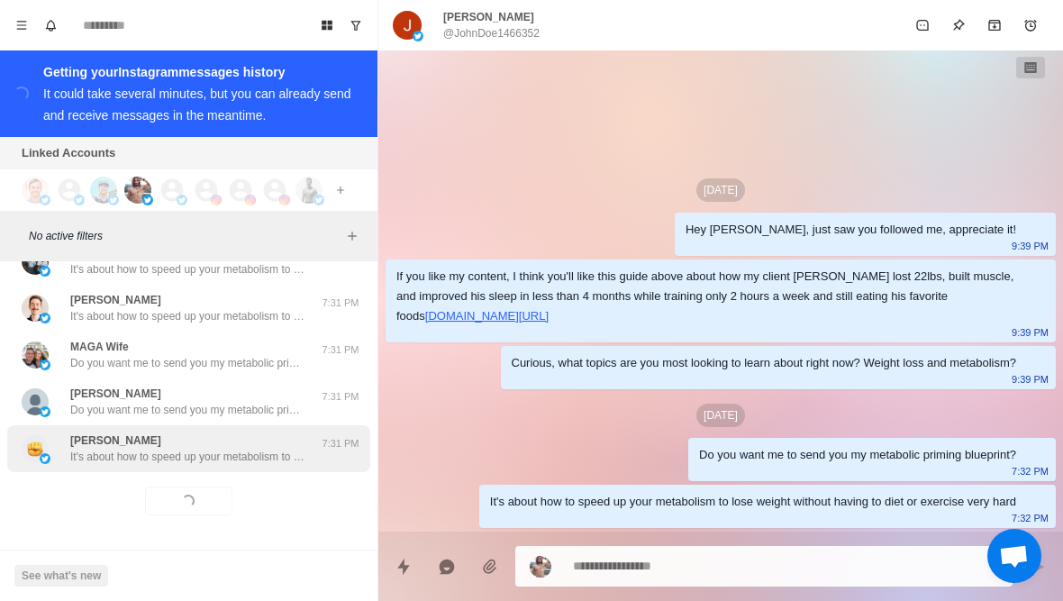
click at [235, 460] on p "It's about how to speed up your metabolism to lose weight without having to die…" at bounding box center [187, 457] width 234 height 16
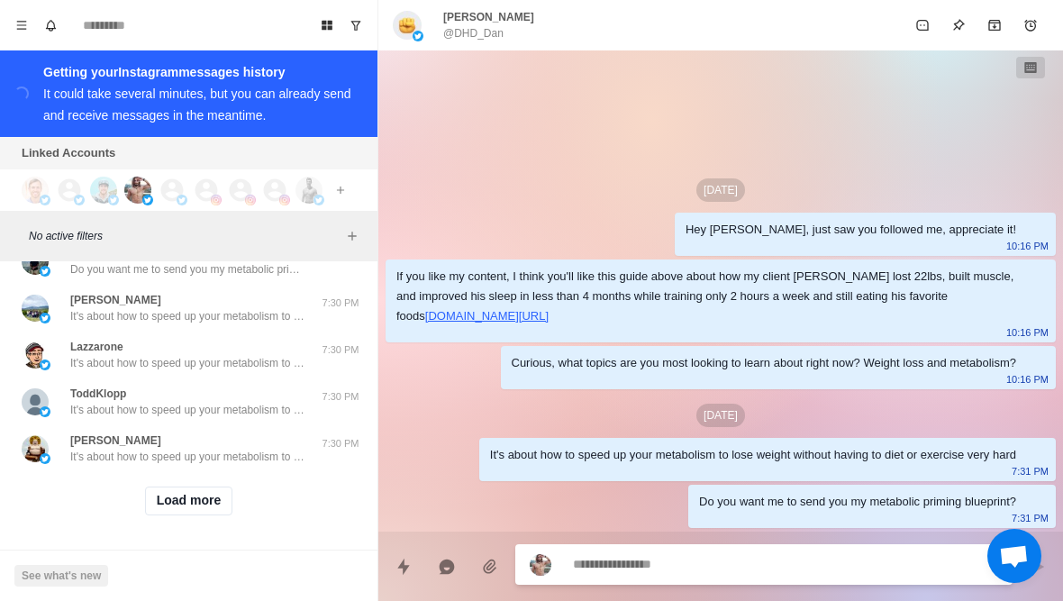
scroll to position [3545, 0]
click at [195, 504] on button "Load more" at bounding box center [189, 500] width 88 height 29
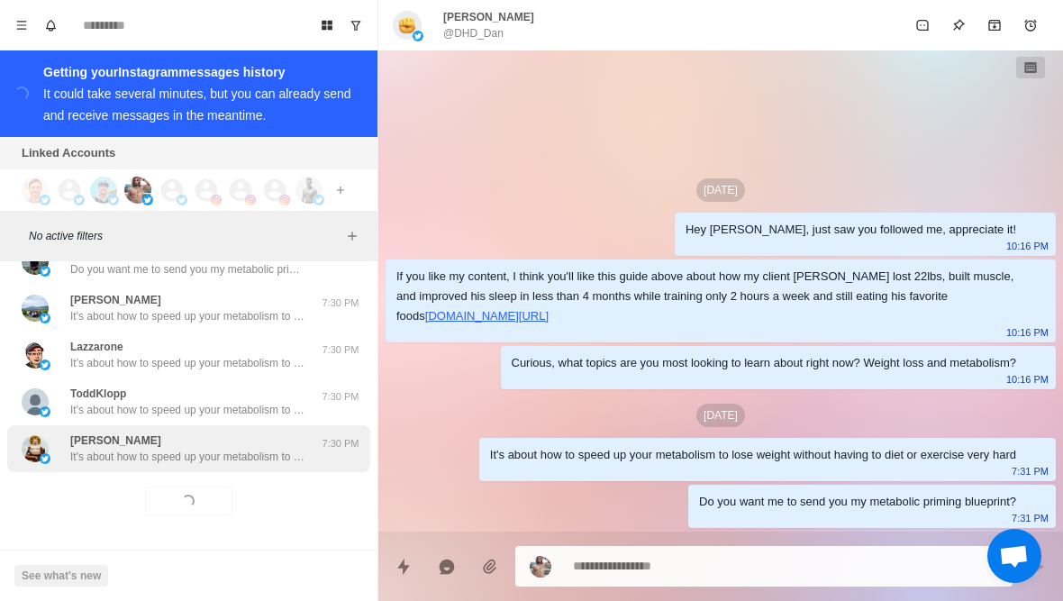
click at [220, 459] on p "It's about how to speed up your metabolism to lose weight without having to die…" at bounding box center [187, 457] width 234 height 16
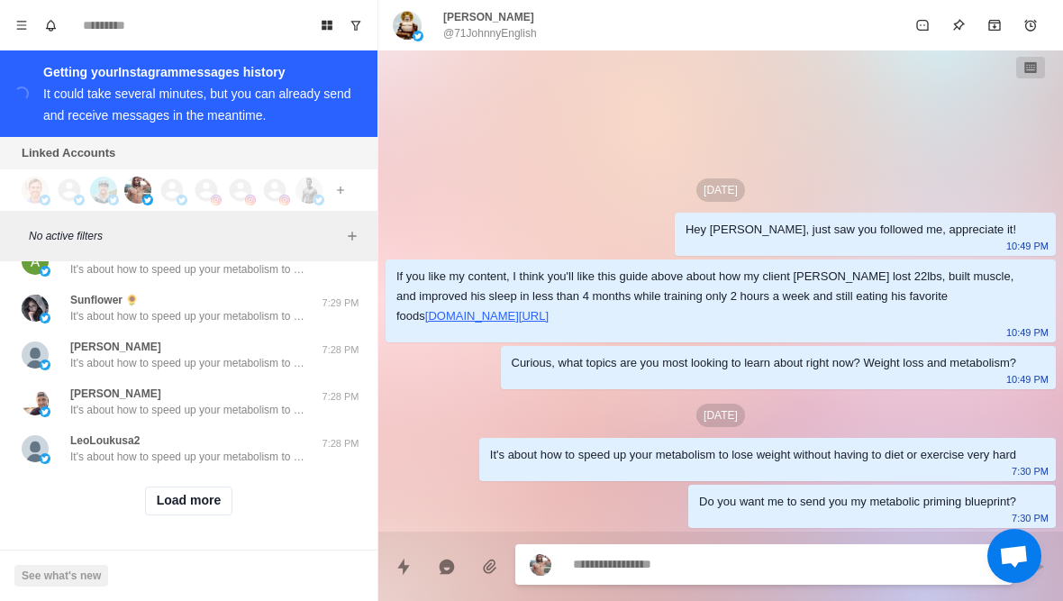
scroll to position [4482, 0]
click at [172, 505] on button "Load more" at bounding box center [189, 500] width 88 height 29
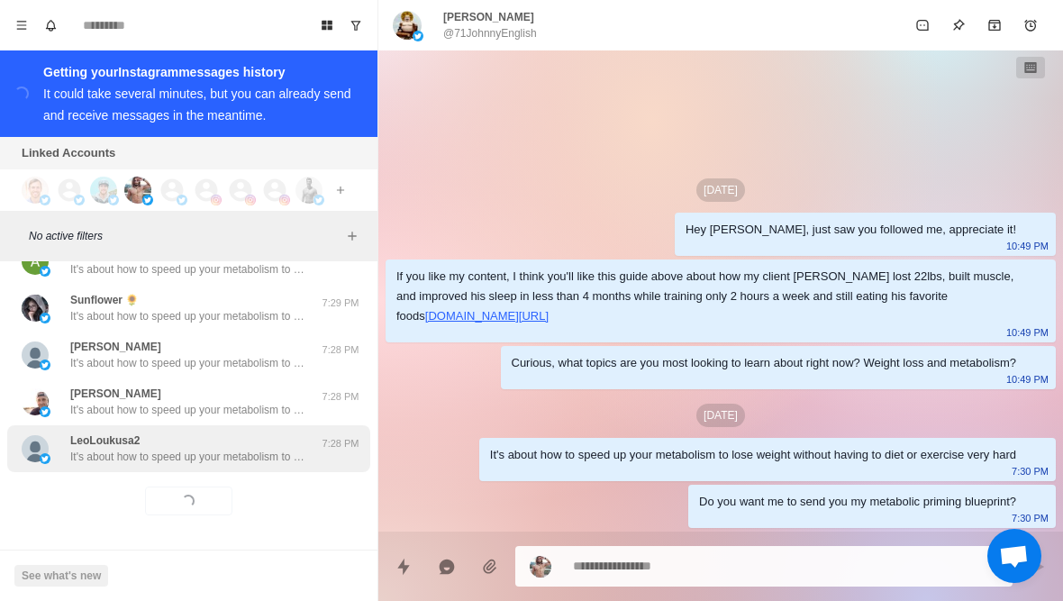
click at [118, 468] on div "LeoLoukusa2 It's about how to speed up your metabolism to lose weight without h…" at bounding box center [188, 448] width 363 height 47
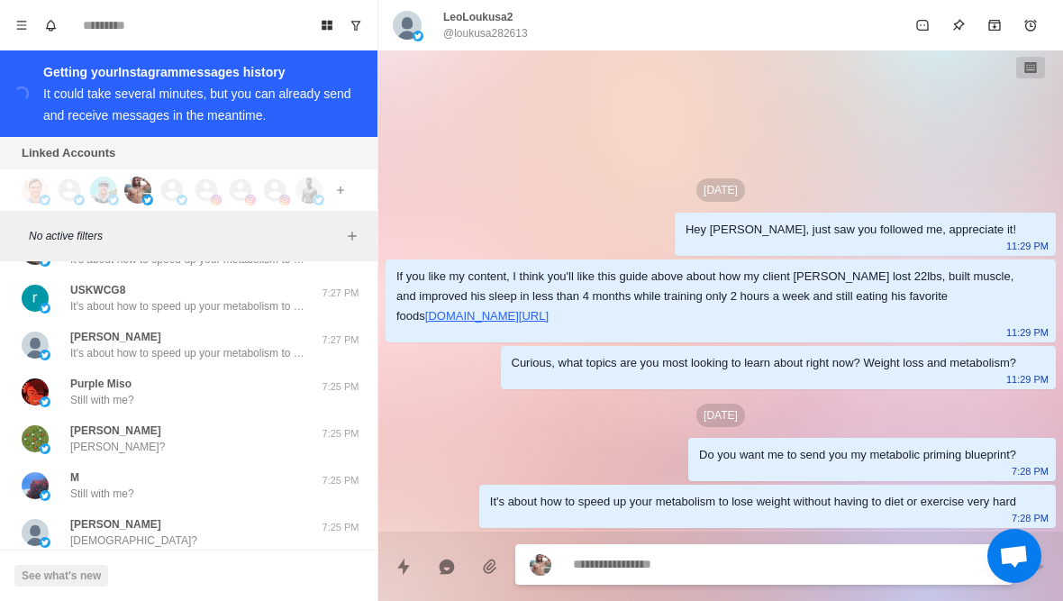
scroll to position [5057, 0]
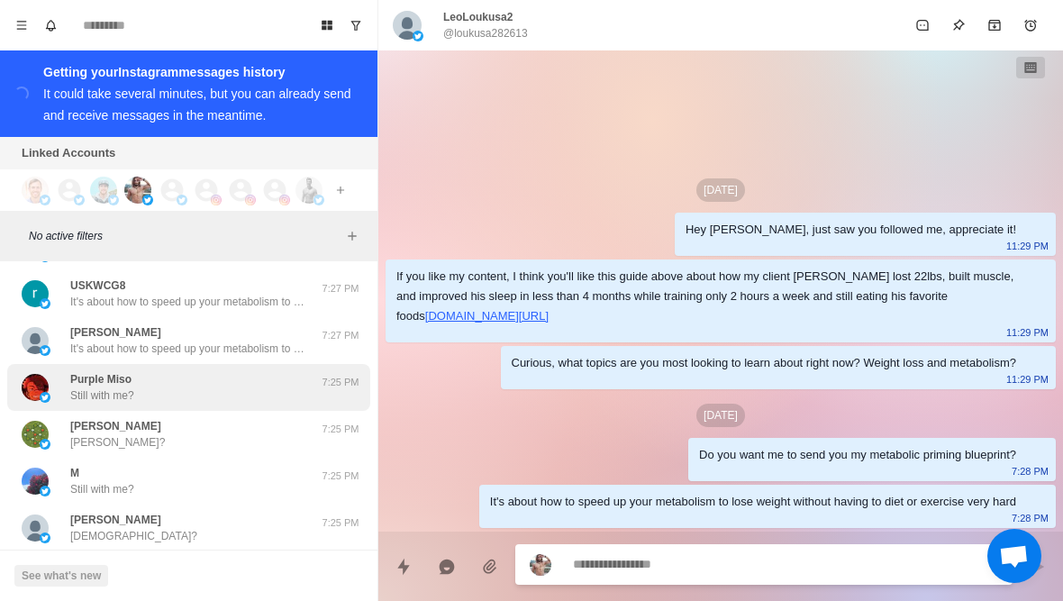
click at [60, 392] on div "Purple Miso Still with me?" at bounding box center [170, 387] width 296 height 32
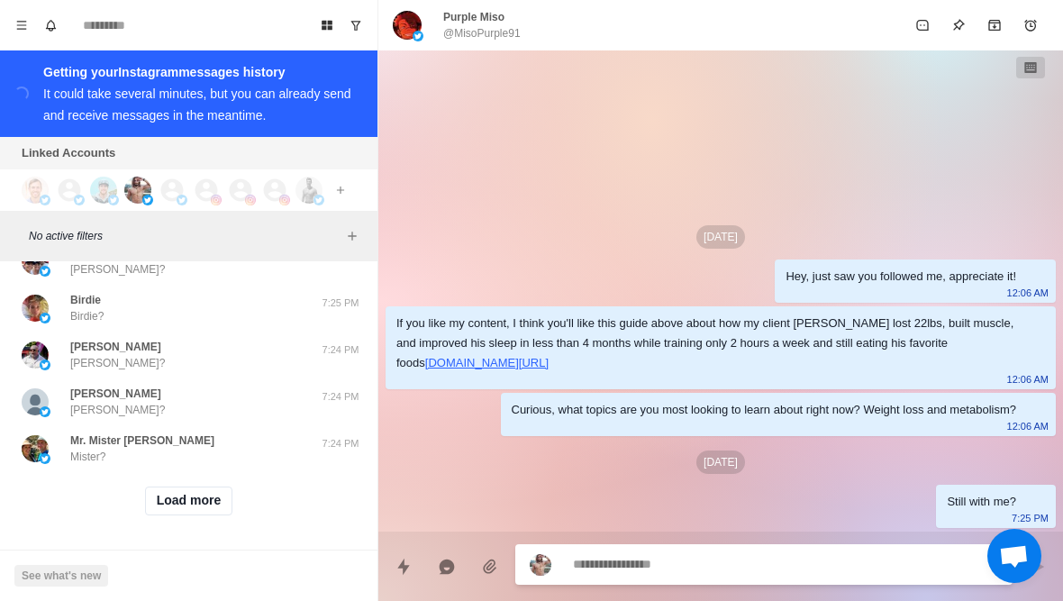
scroll to position [5419, 0]
click at [161, 505] on button "Load more" at bounding box center [189, 500] width 88 height 29
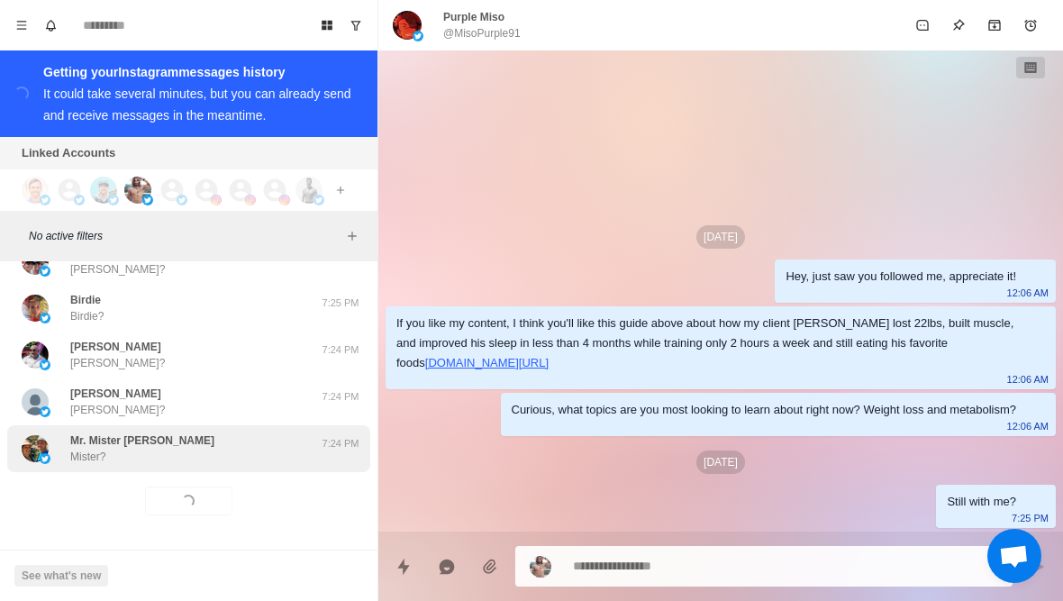
click at [120, 470] on div "Mr. Mister Frantzen Mister? 7:24 PM" at bounding box center [188, 448] width 363 height 47
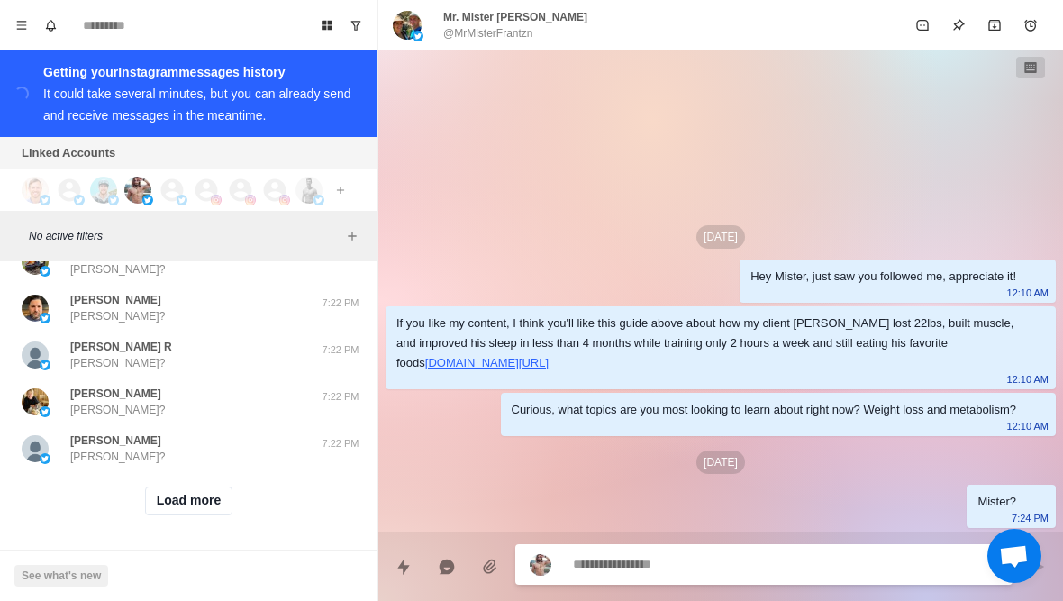
scroll to position [6356, 0]
click at [157, 510] on button "Load more" at bounding box center [189, 500] width 88 height 29
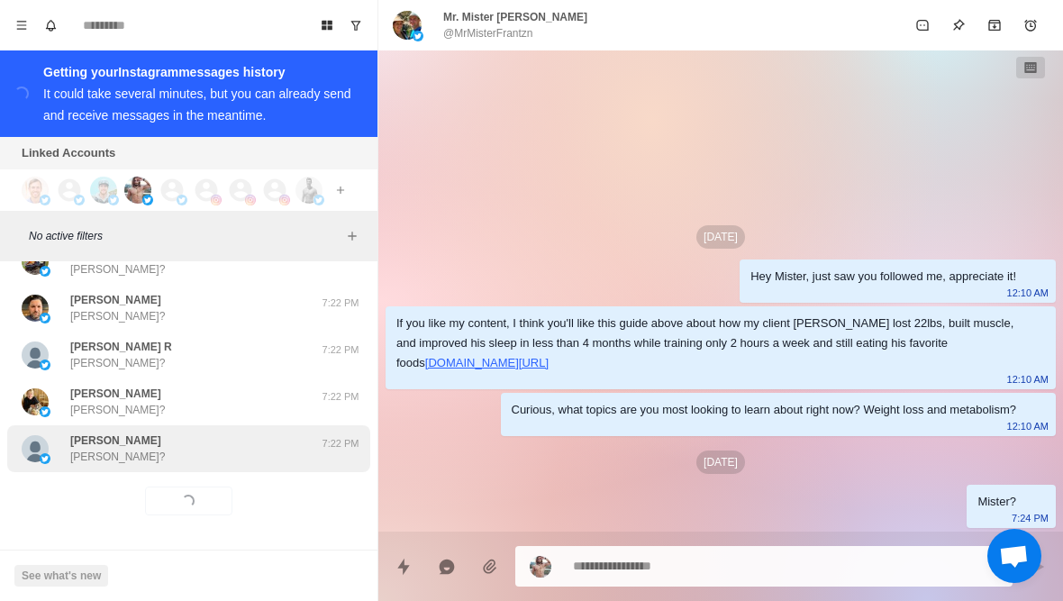
click at [113, 468] on div "Barry Barry? 7:22 PM" at bounding box center [188, 448] width 363 height 47
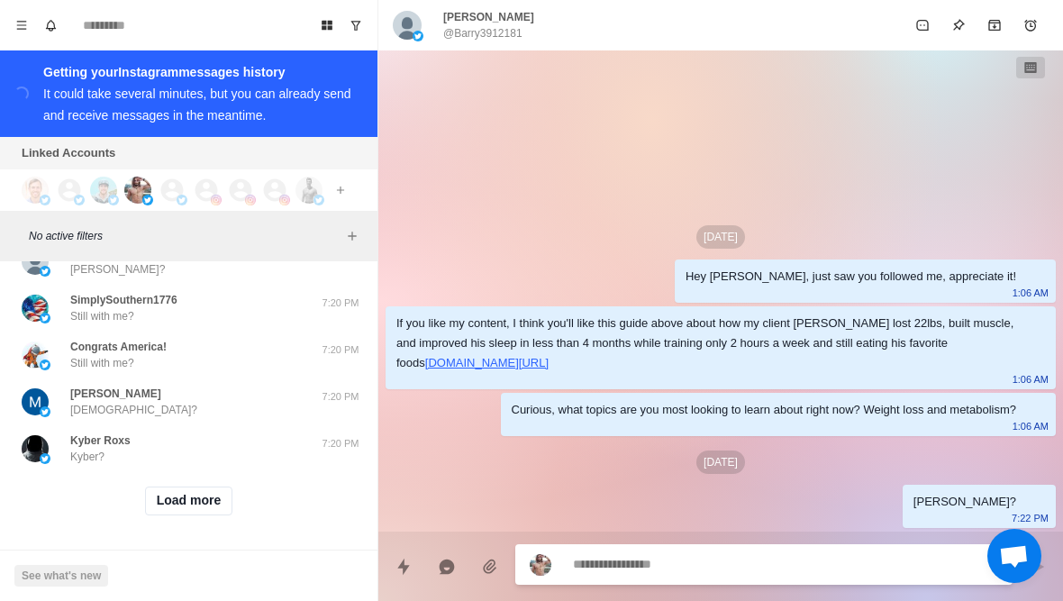
scroll to position [7293, 0]
click at [169, 512] on button "Load more" at bounding box center [189, 500] width 88 height 29
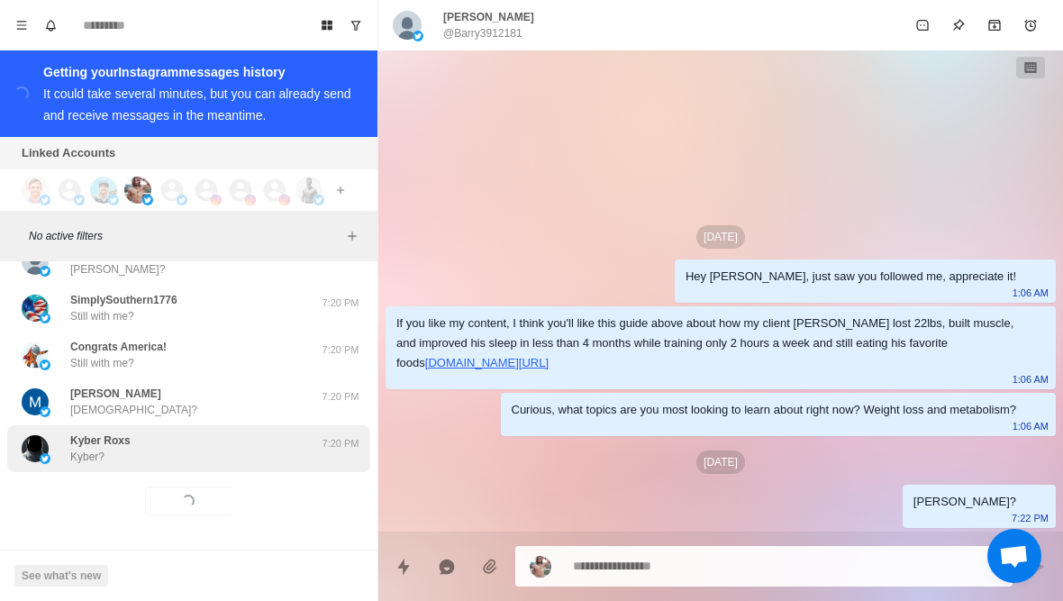
click at [133, 455] on div "Kyber Roxs Kyber?" at bounding box center [170, 448] width 296 height 32
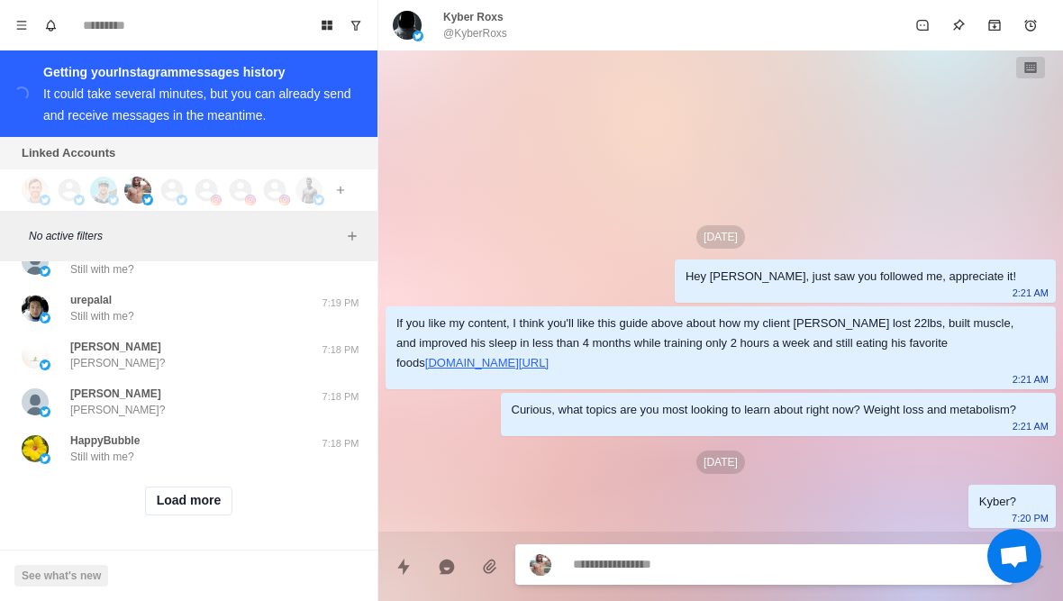
scroll to position [8230, 0]
click at [150, 510] on button "Load more" at bounding box center [189, 500] width 88 height 29
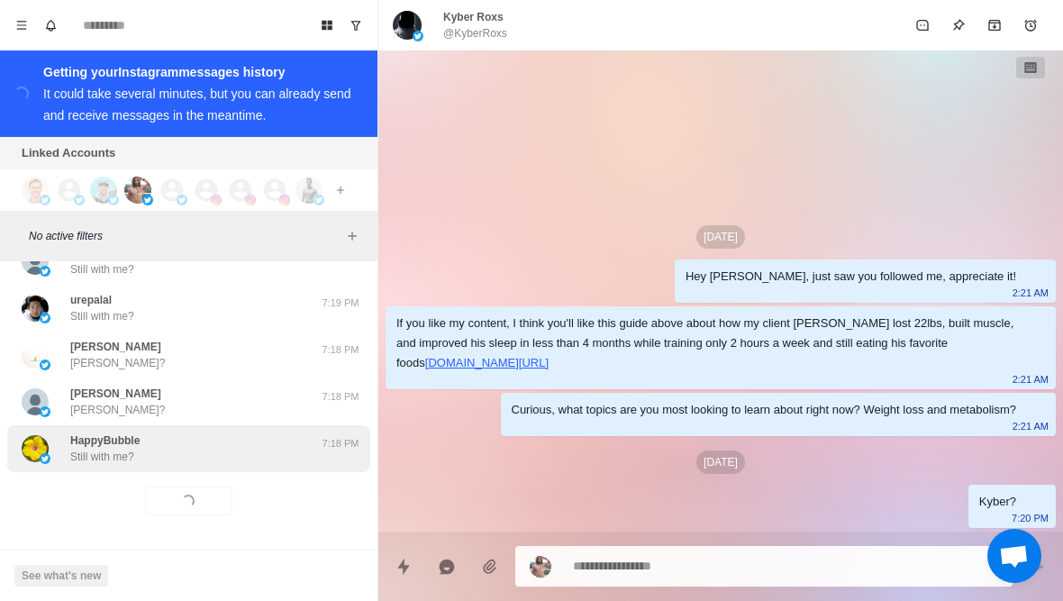
click at [125, 462] on p "Still with me?" at bounding box center [102, 457] width 64 height 16
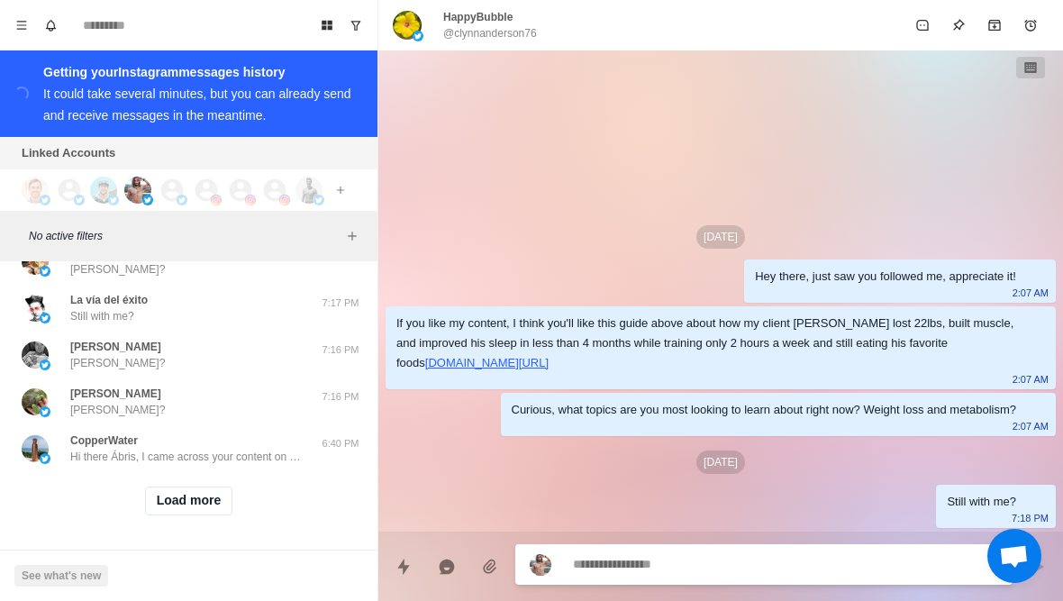
scroll to position [9166, 0]
click at [177, 525] on div "Load more" at bounding box center [188, 501] width 363 height 58
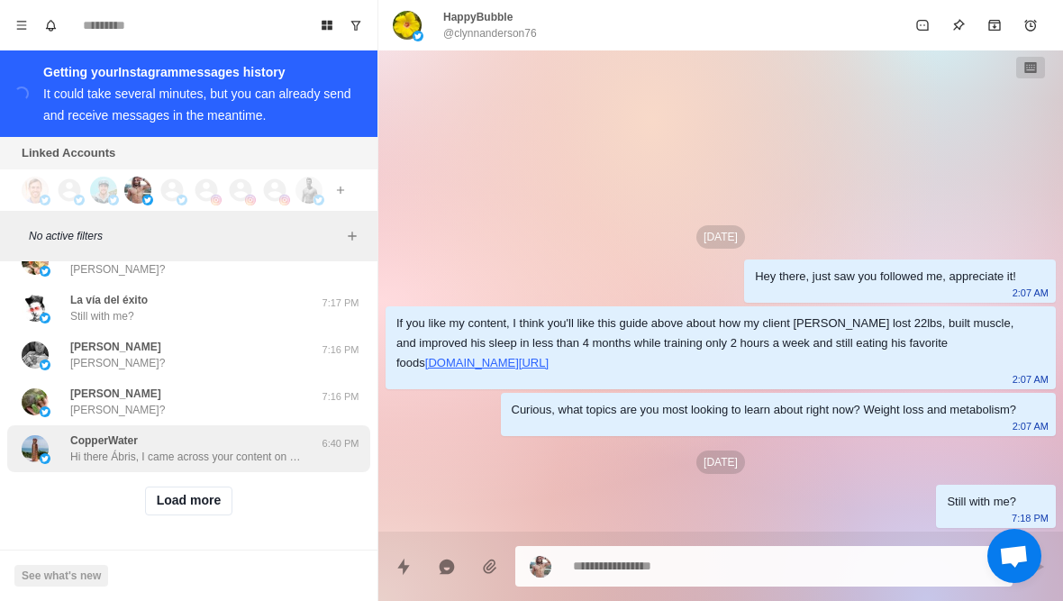
click at [150, 459] on p "Hi there Ábris, I came across your content on X and really liked it. I’m with C…" at bounding box center [187, 457] width 234 height 16
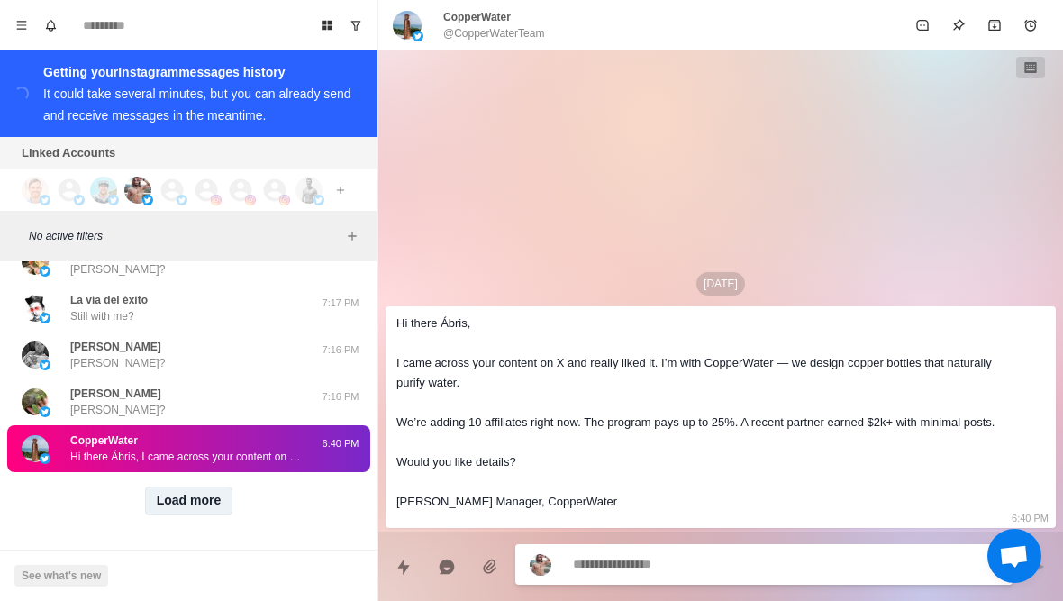
click at [196, 498] on button "Load more" at bounding box center [189, 500] width 88 height 29
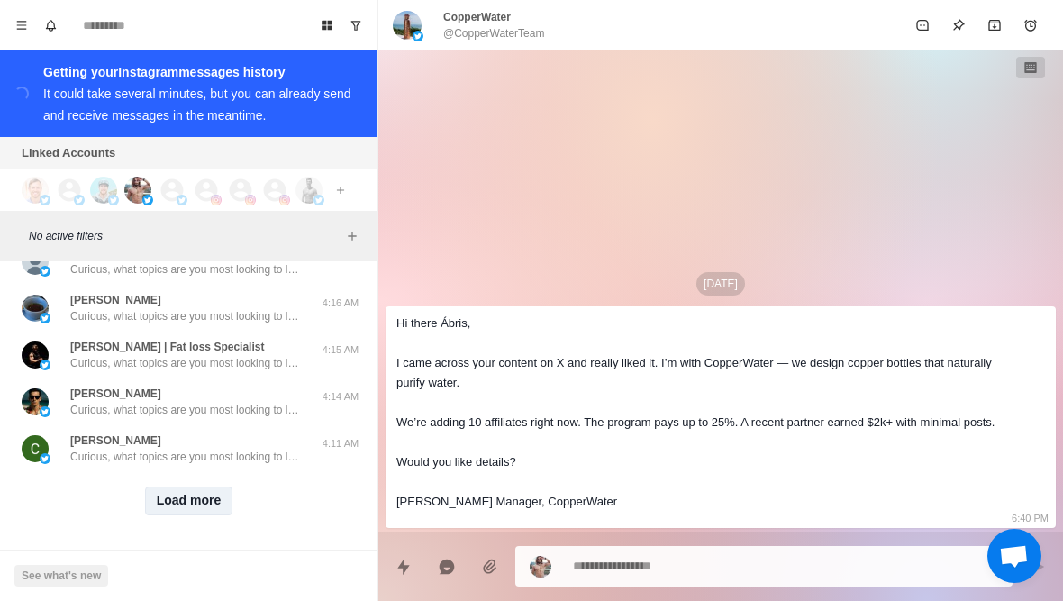
scroll to position [10103, 0]
click at [157, 502] on button "Load more" at bounding box center [189, 500] width 88 height 29
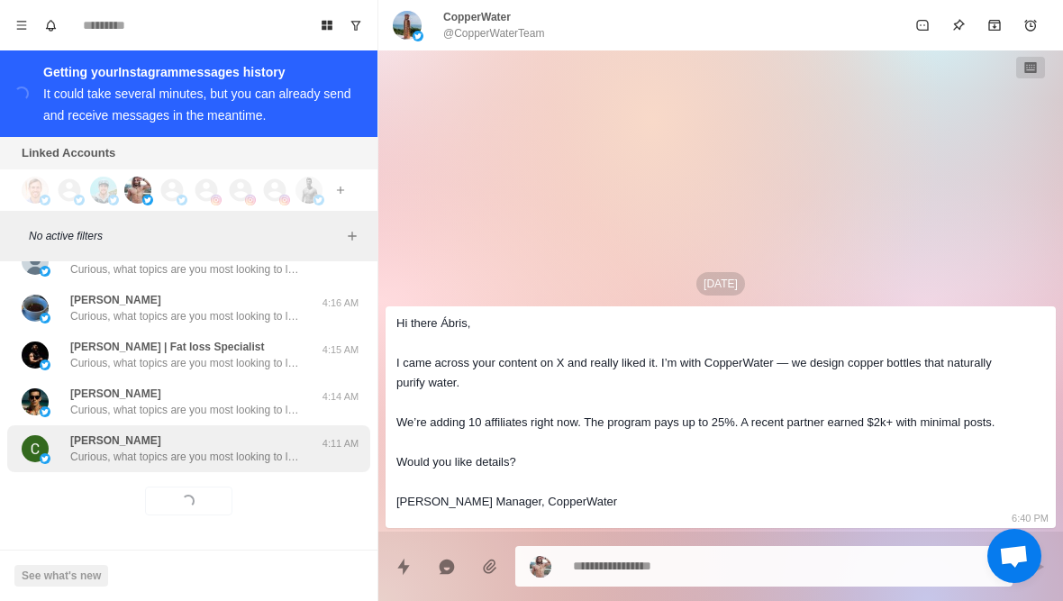
click at [115, 467] on div "Catherine Reardon Curious, what topics are you most looking to learn about righ…" at bounding box center [188, 448] width 363 height 47
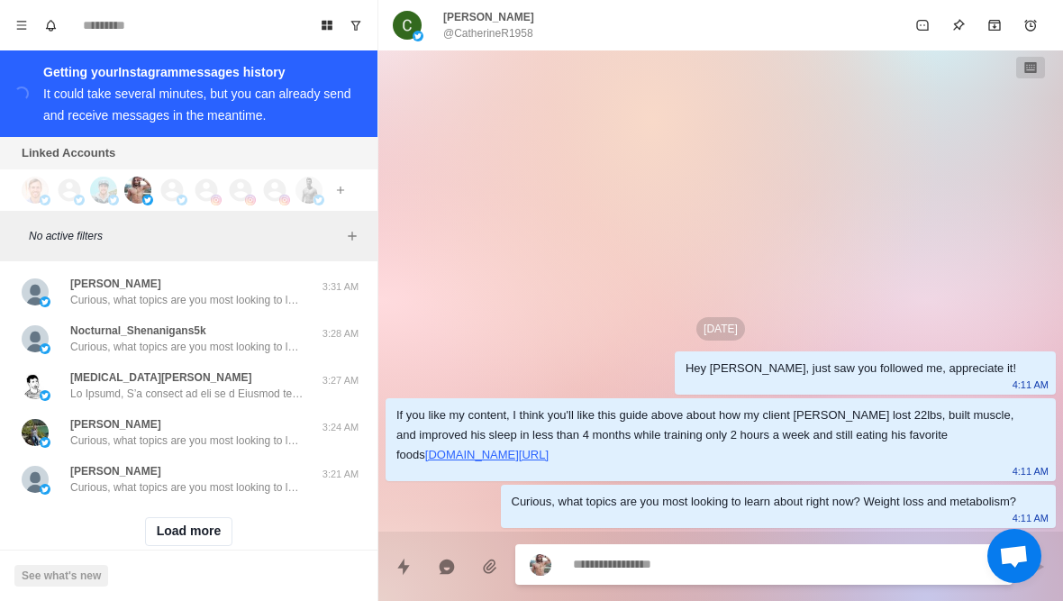
scroll to position [11005, 0]
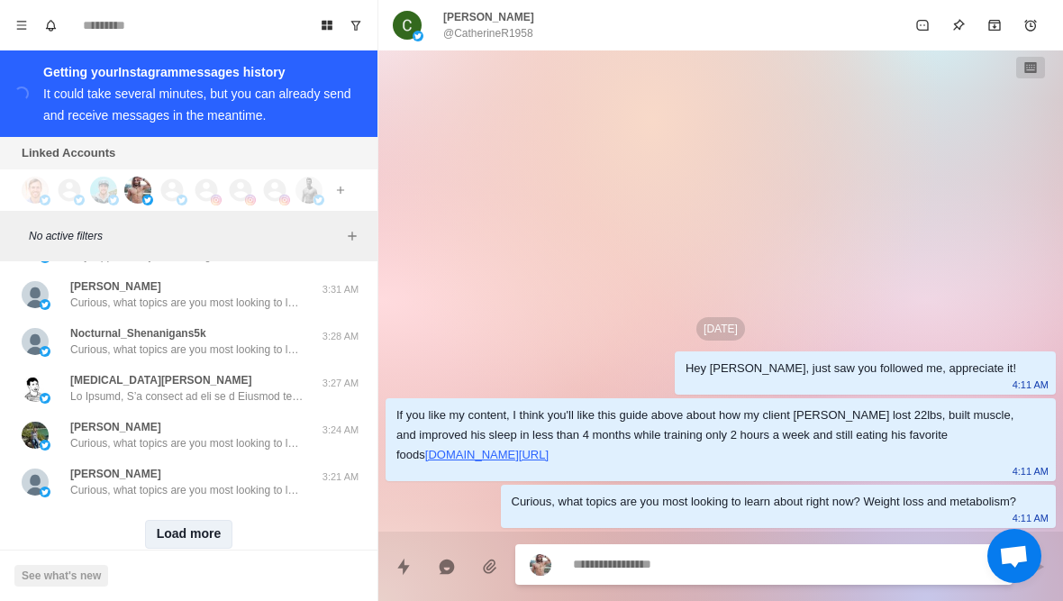
click at [164, 534] on button "Load more" at bounding box center [189, 534] width 88 height 29
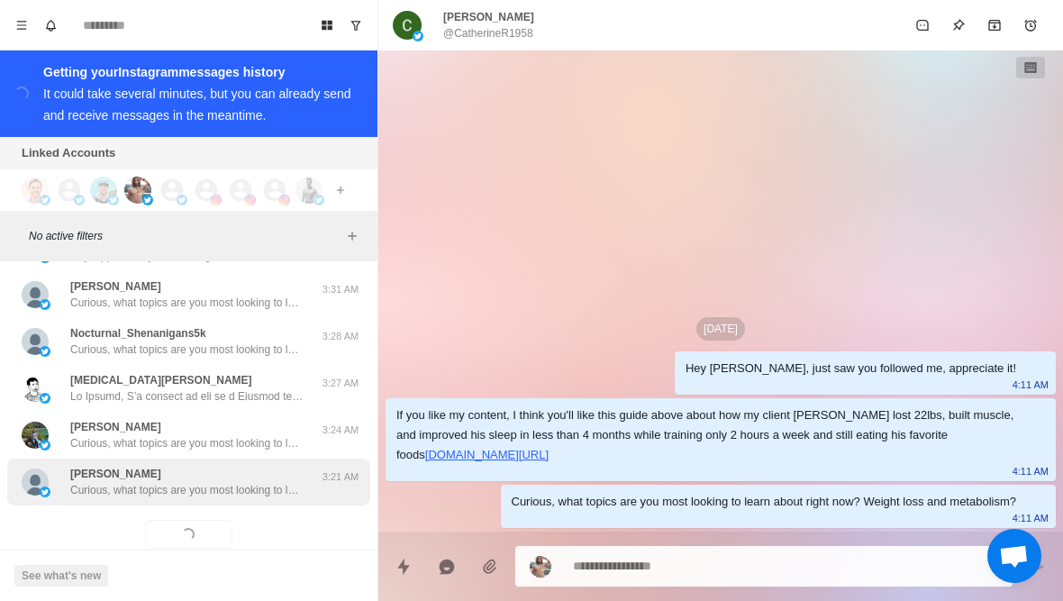
click at [112, 489] on p "Curious, what topics are you most looking to learn about right now? Weight loss…" at bounding box center [187, 490] width 234 height 16
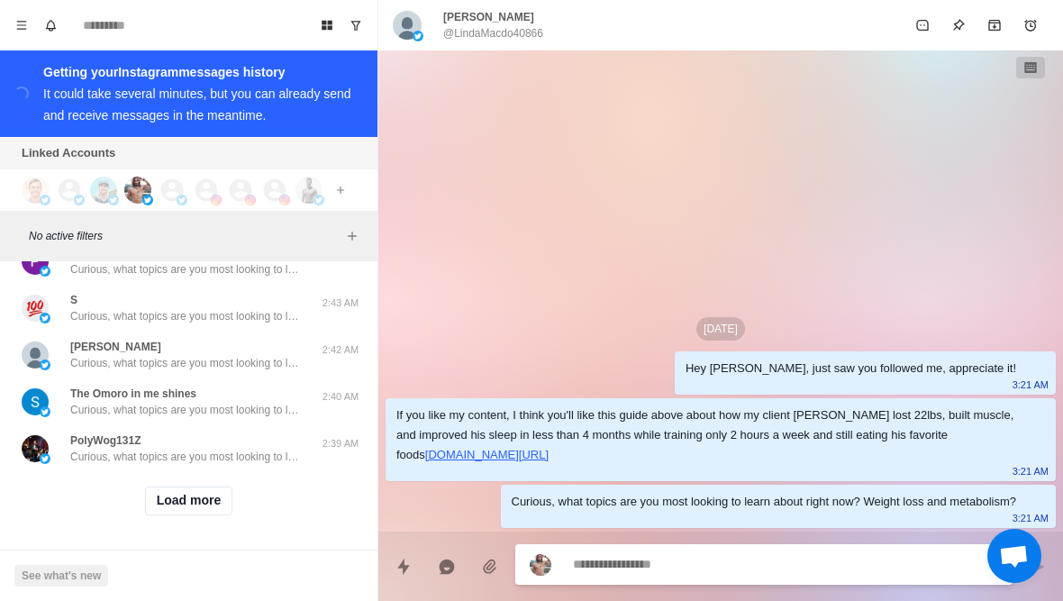
scroll to position [11977, 0]
click at [164, 513] on button "Load more" at bounding box center [189, 500] width 88 height 29
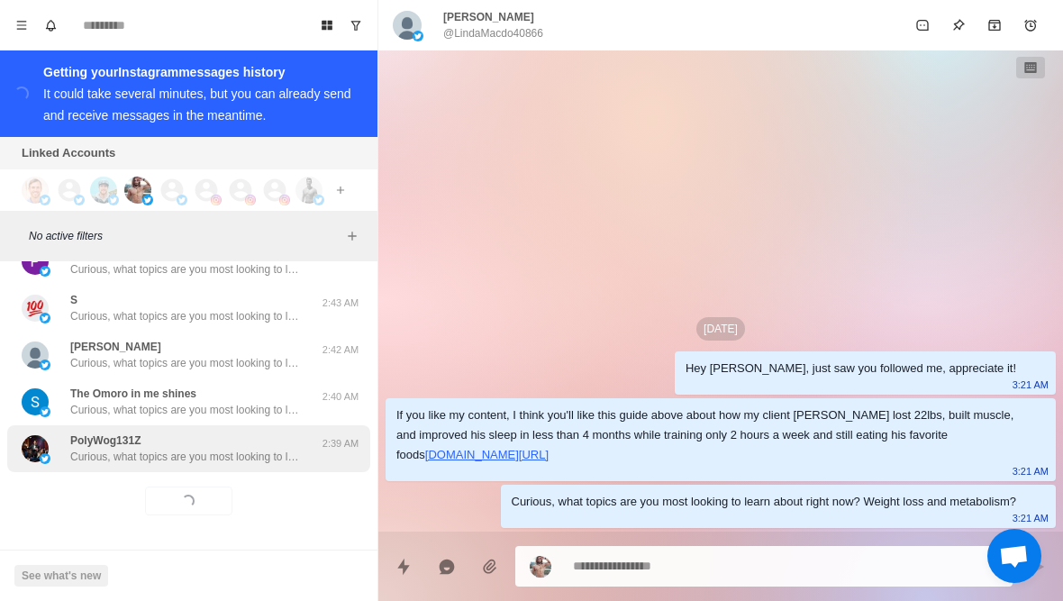
click at [119, 462] on p "Curious, what topics are you most looking to learn about right now? Weight loss…" at bounding box center [187, 457] width 234 height 16
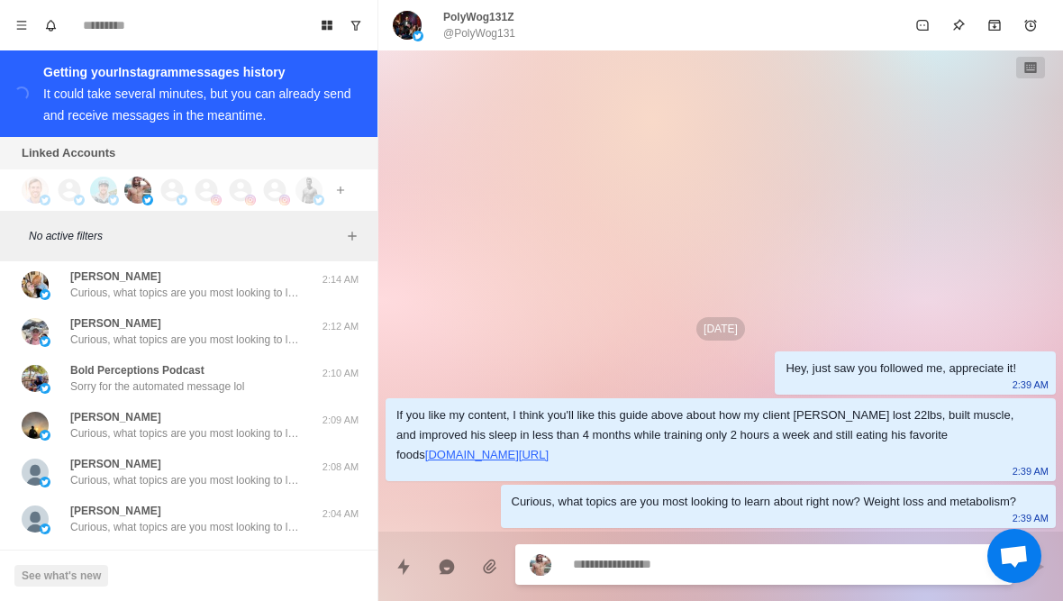
scroll to position [12706, 0]
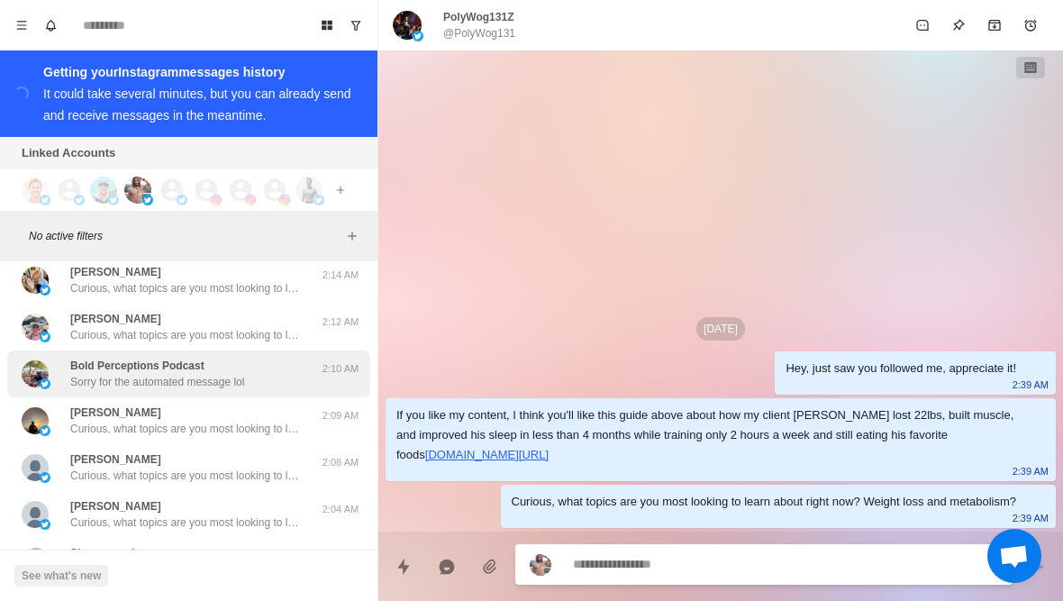
click at [261, 376] on div "Bold Perceptions Podcast Sorry for the automated message lol" at bounding box center [170, 374] width 296 height 32
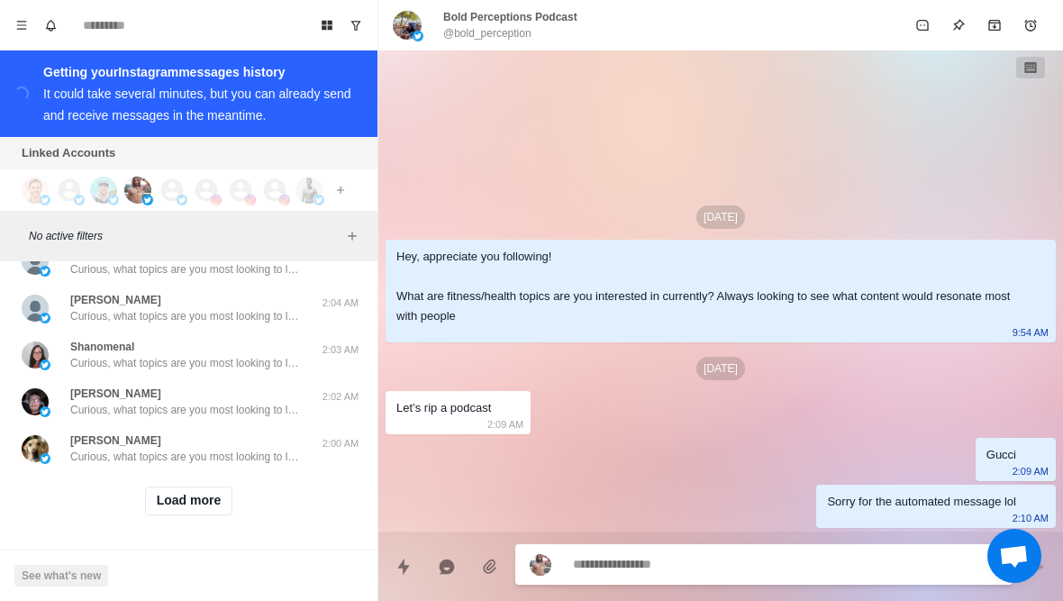
scroll to position [12914, 0]
click at [220, 486] on button "Load more" at bounding box center [189, 500] width 88 height 29
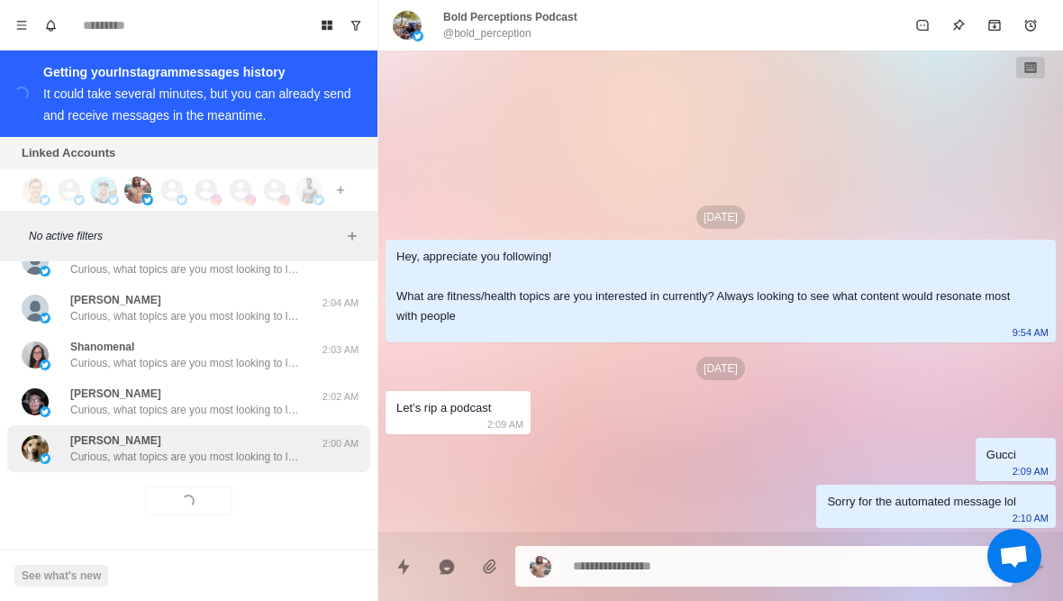
click at [232, 449] on p "Curious, what topics are you most looking to learn about right now? Weight loss…" at bounding box center [187, 457] width 234 height 16
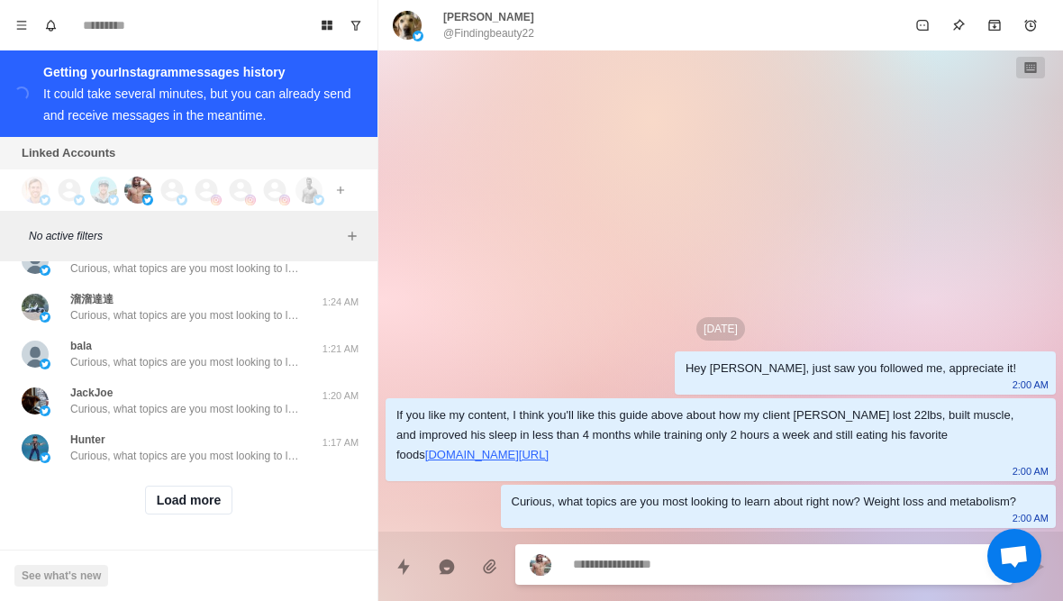
scroll to position [13852, 0]
click at [157, 508] on button "Load more" at bounding box center [189, 500] width 88 height 29
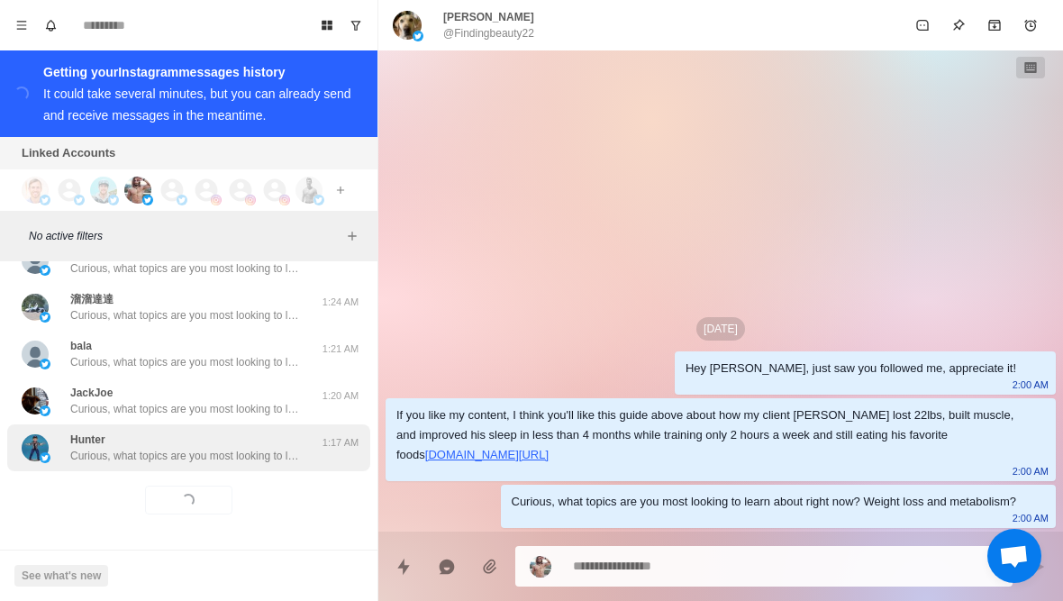
click at [74, 467] on div "Hunter Curious, what topics are you most looking to learn about right now? Weig…" at bounding box center [188, 447] width 363 height 47
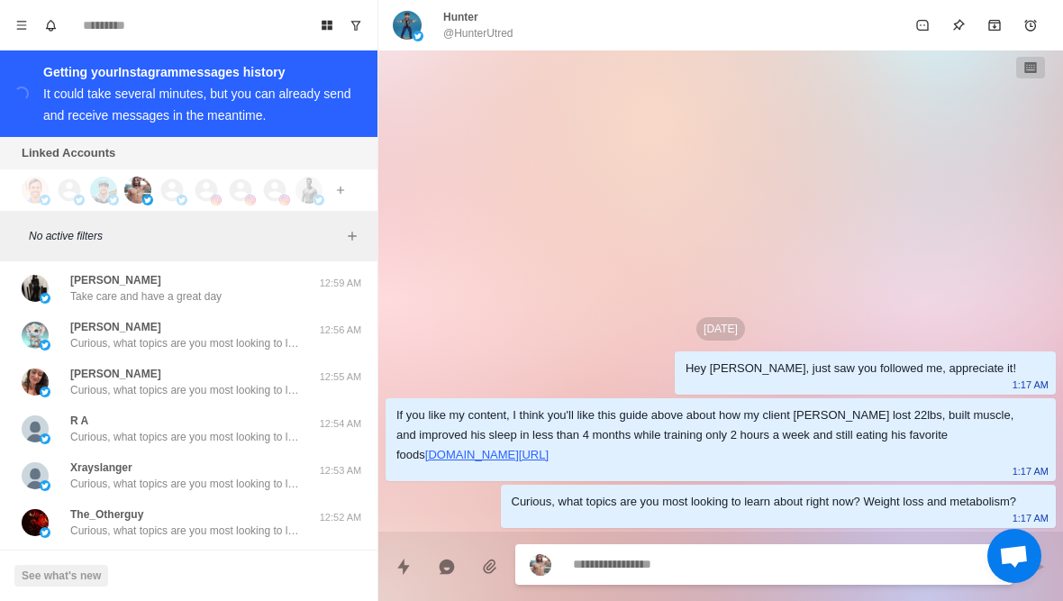
scroll to position [14574, 0]
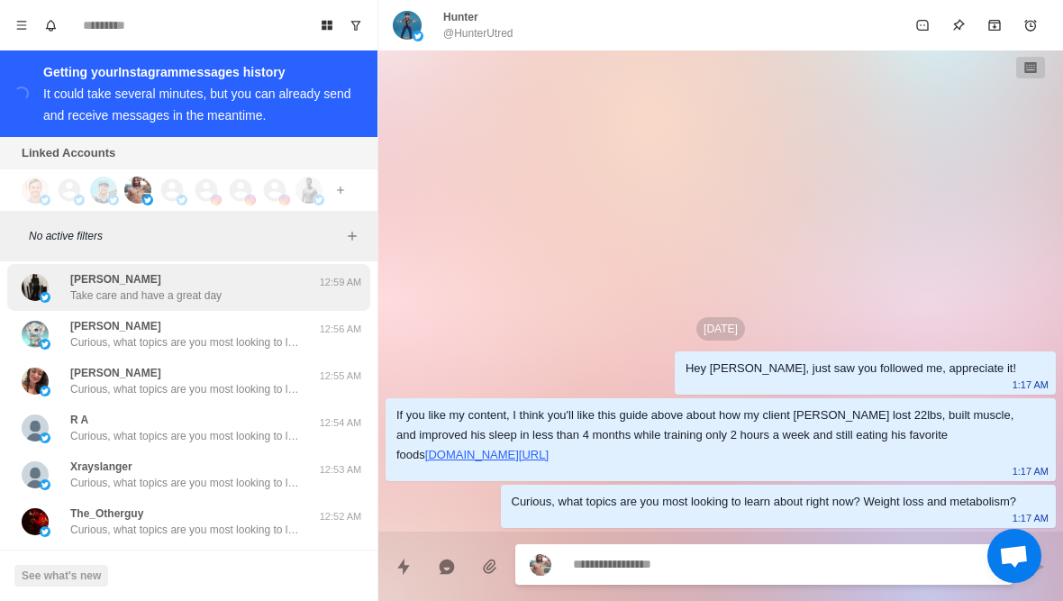
click at [41, 289] on img at bounding box center [35, 287] width 27 height 27
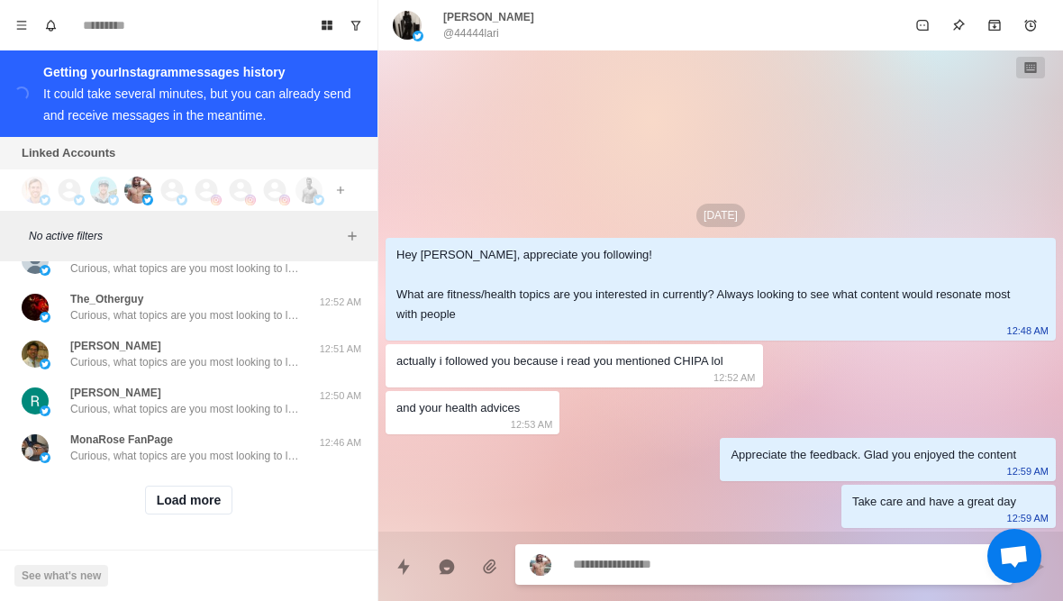
scroll to position [14789, 0]
click at [168, 512] on button "Load more" at bounding box center [189, 500] width 88 height 29
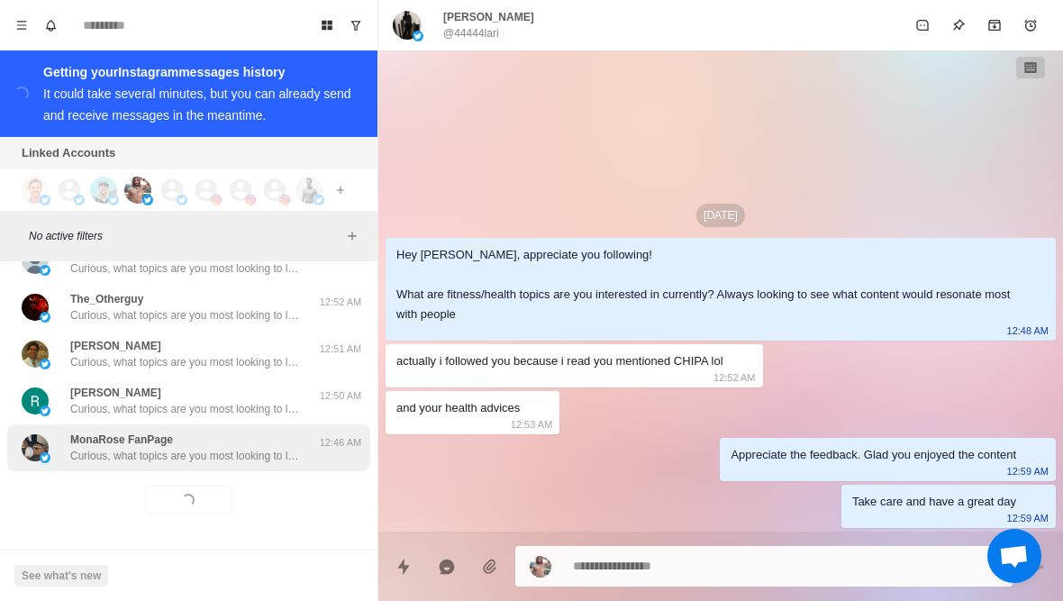
click at [129, 467] on div "MonaRose FanPage Curious, what topics are you most looking to learn about right…" at bounding box center [188, 447] width 363 height 47
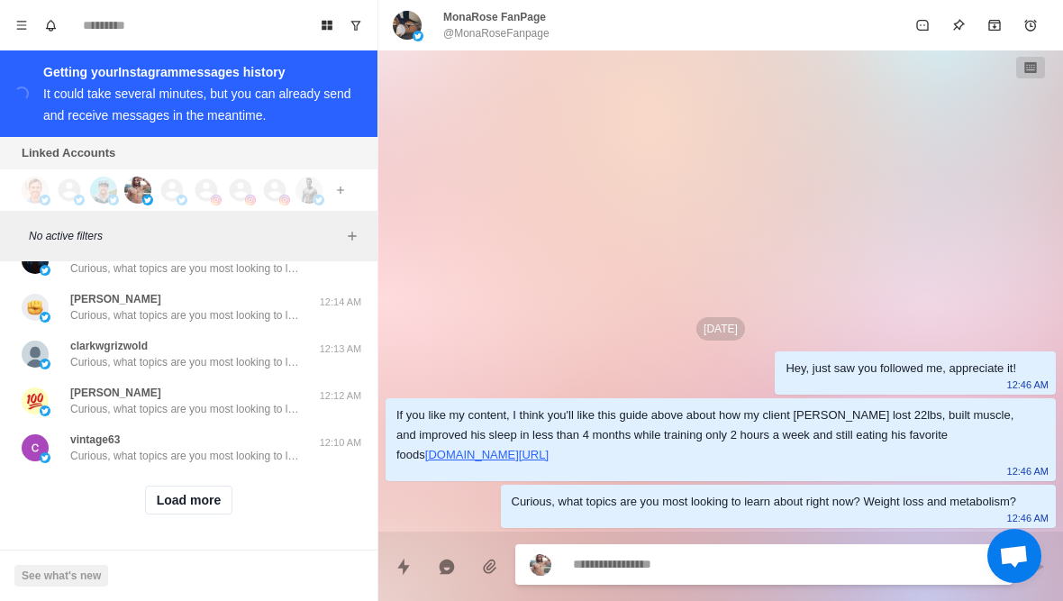
scroll to position [15726, 0]
click at [160, 509] on button "Load more" at bounding box center [189, 500] width 88 height 29
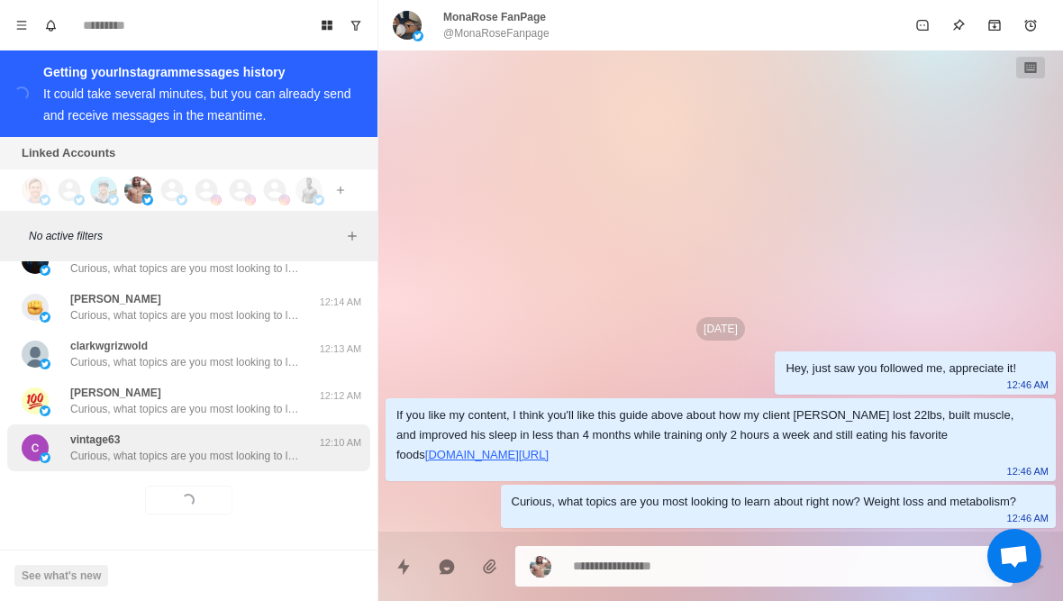
click at [125, 468] on div "vintage63 Curious, what topics are you most looking to learn about right now? W…" at bounding box center [188, 447] width 363 height 47
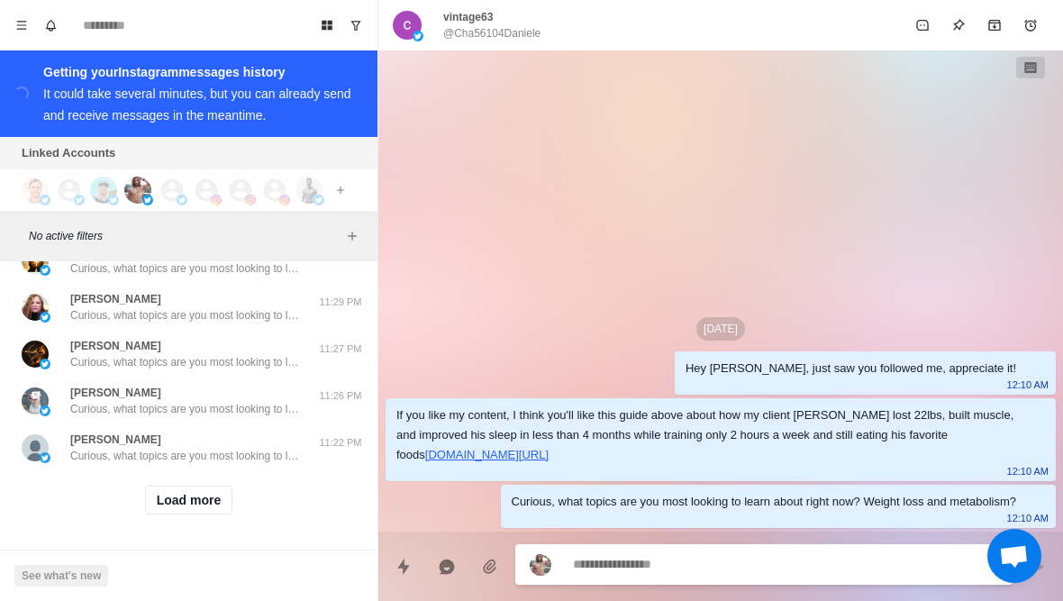
scroll to position [16663, 0]
click at [150, 509] on button "Load more" at bounding box center [189, 500] width 88 height 29
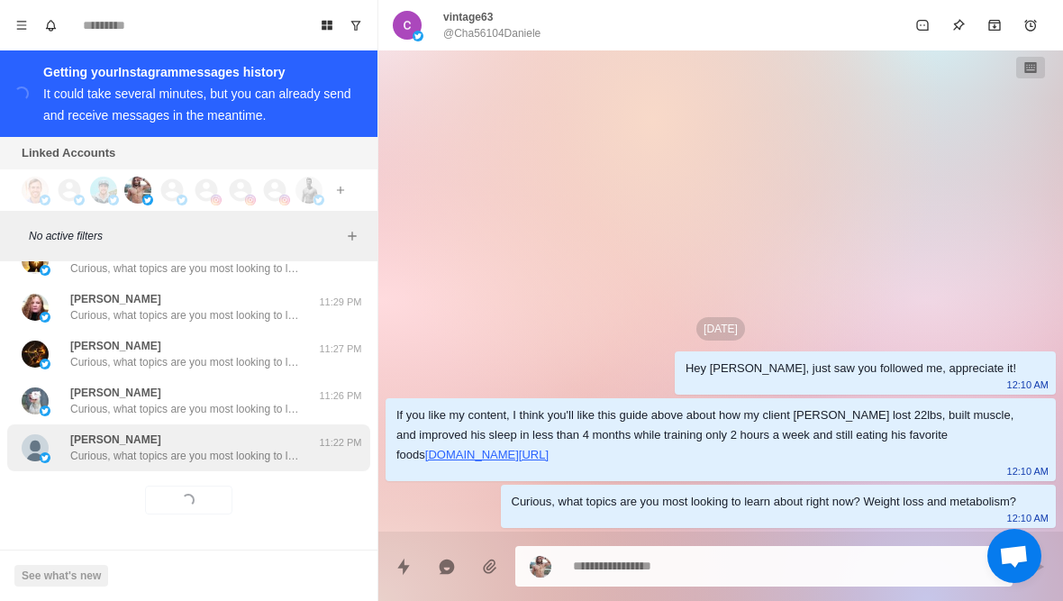
click at [122, 470] on div "Arlo Curious, what topics are you most looking to learn about right now? Weight…" at bounding box center [188, 447] width 363 height 47
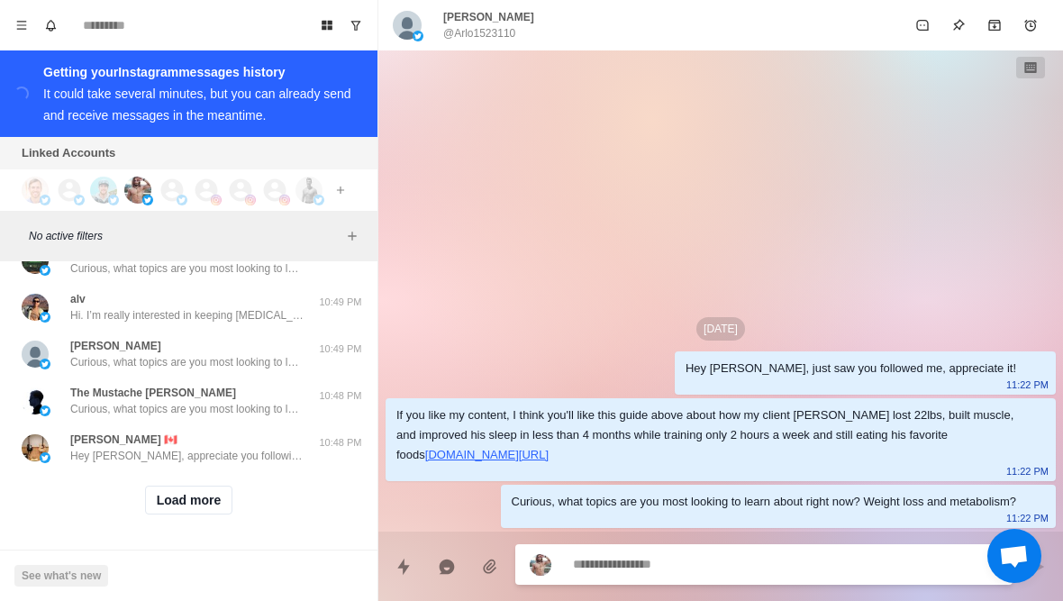
scroll to position [17599, 0]
click at [141, 506] on div "Load more" at bounding box center [188, 500] width 363 height 58
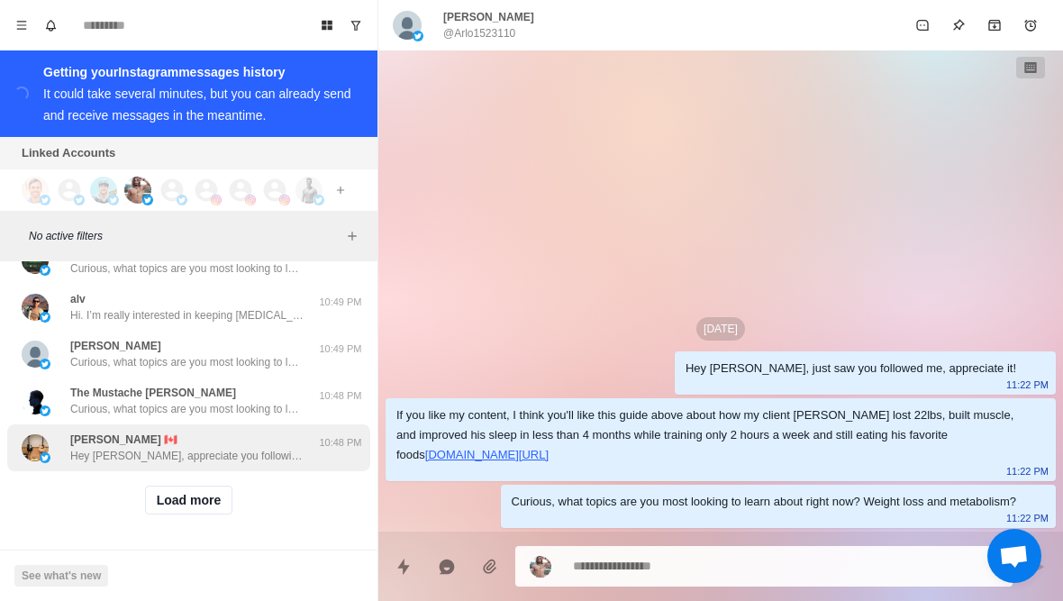
click at [62, 453] on div "Andrew 🇨🇦 Hey Andrew, appreciate you following! What are fitness/health topics …" at bounding box center [170, 447] width 296 height 32
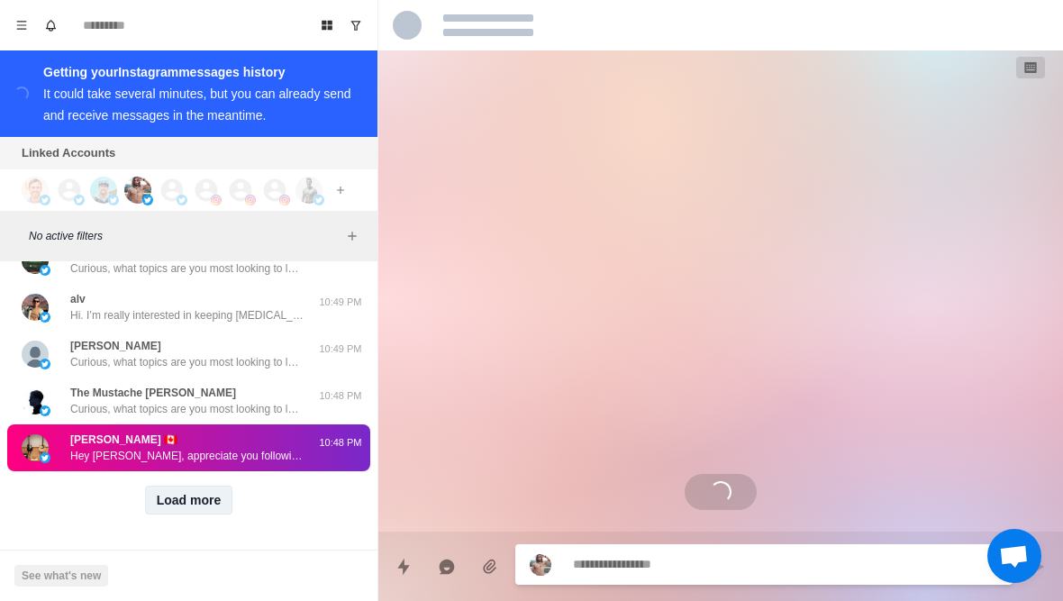
click at [181, 507] on button "Load more" at bounding box center [189, 500] width 88 height 29
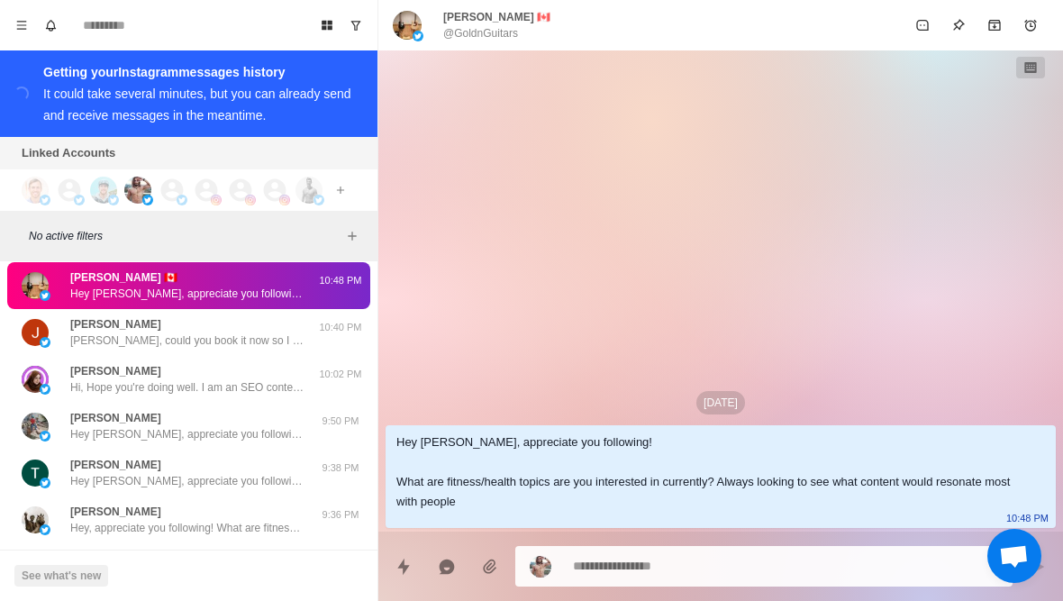
scroll to position [17754, 0]
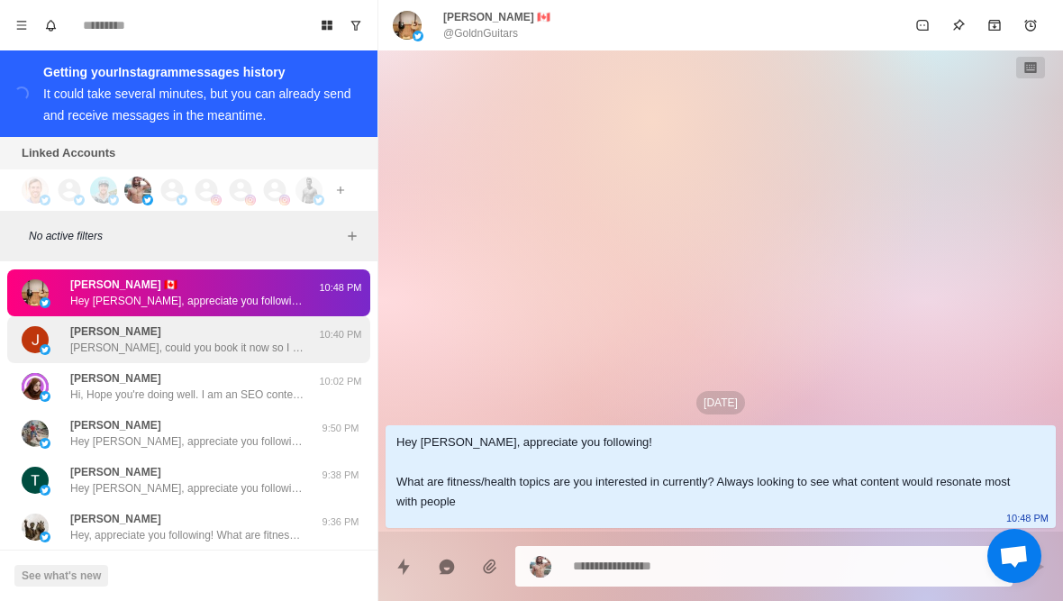
click at [70, 347] on p "Btw Joe, could you book it now so I can prepare some stuff beforehand? Should o…" at bounding box center [187, 348] width 234 height 16
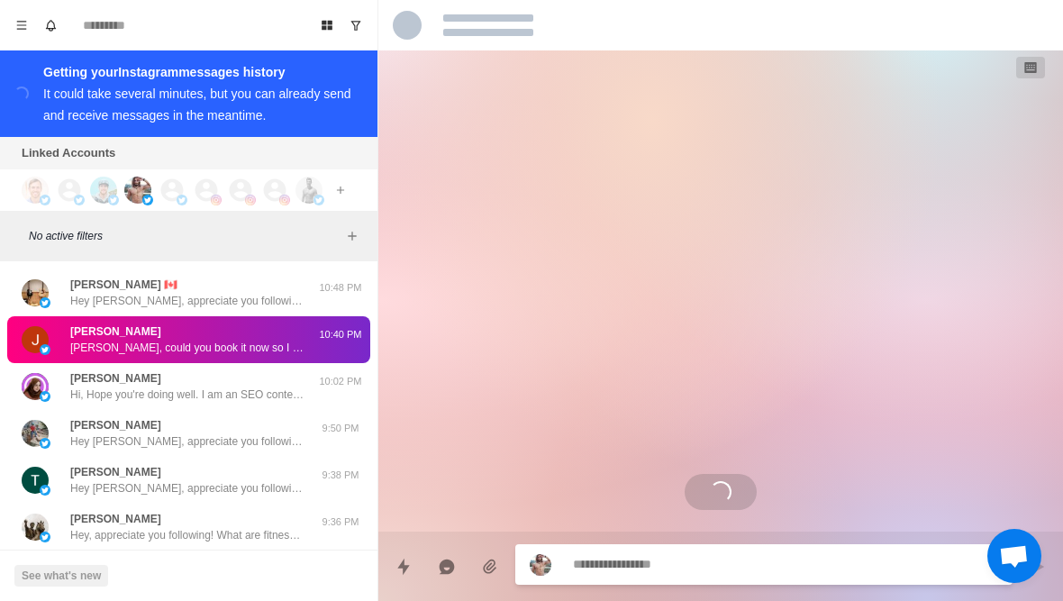
click at [73, 354] on p "Btw Joe, could you book it now so I can prepare some stuff beforehand? Should o…" at bounding box center [187, 348] width 234 height 16
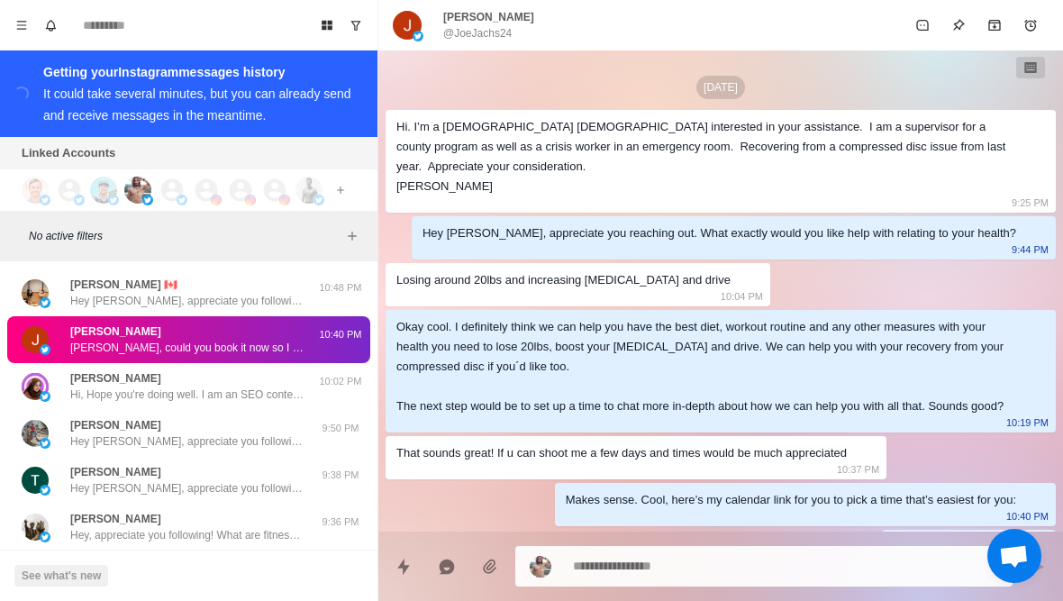
scroll to position [112, 0]
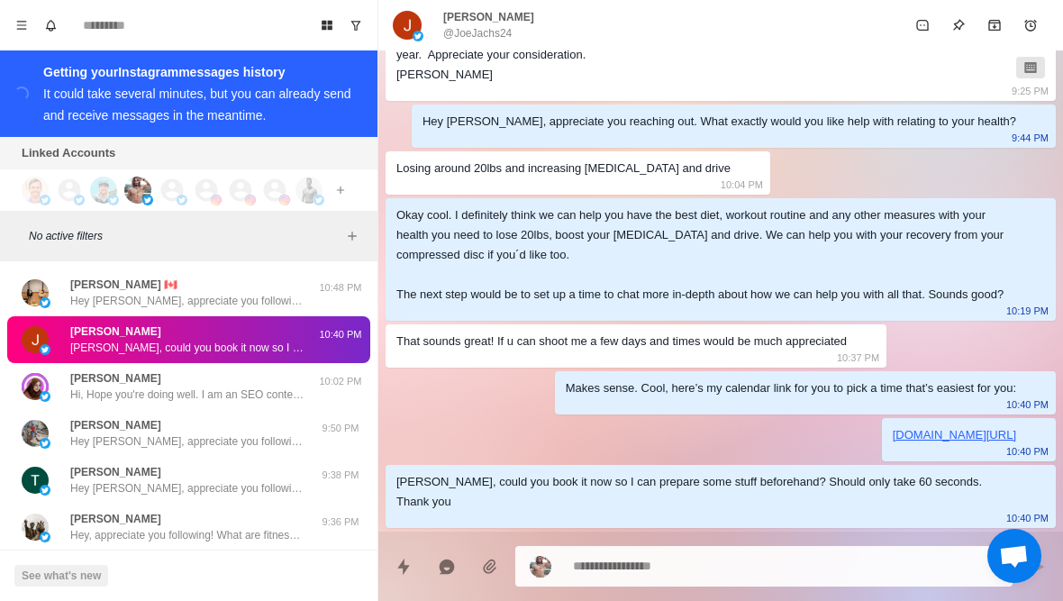
click at [722, 567] on textarea at bounding box center [785, 566] width 425 height 26
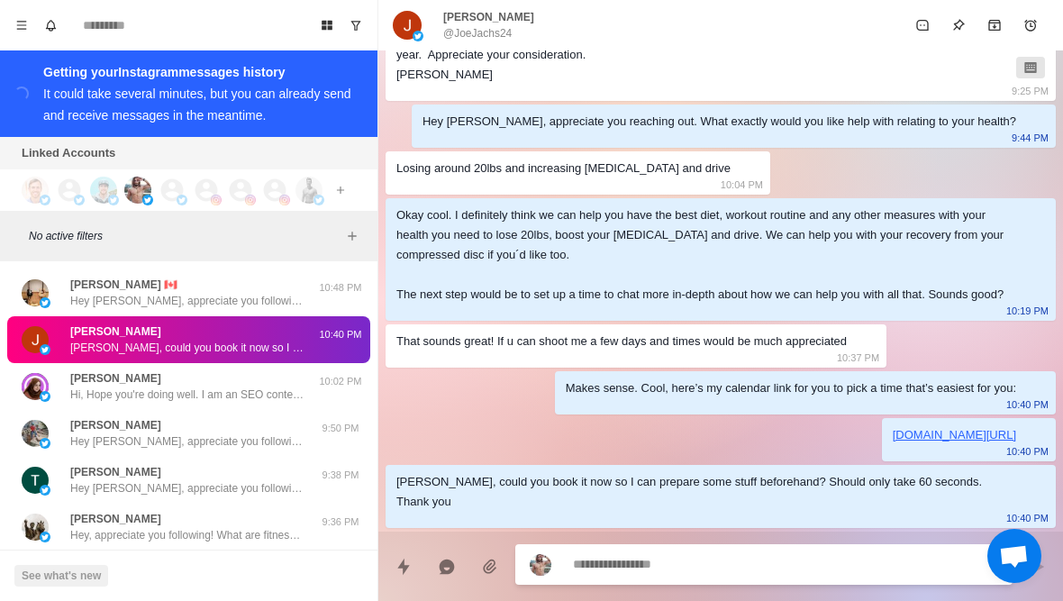
type textarea "*"
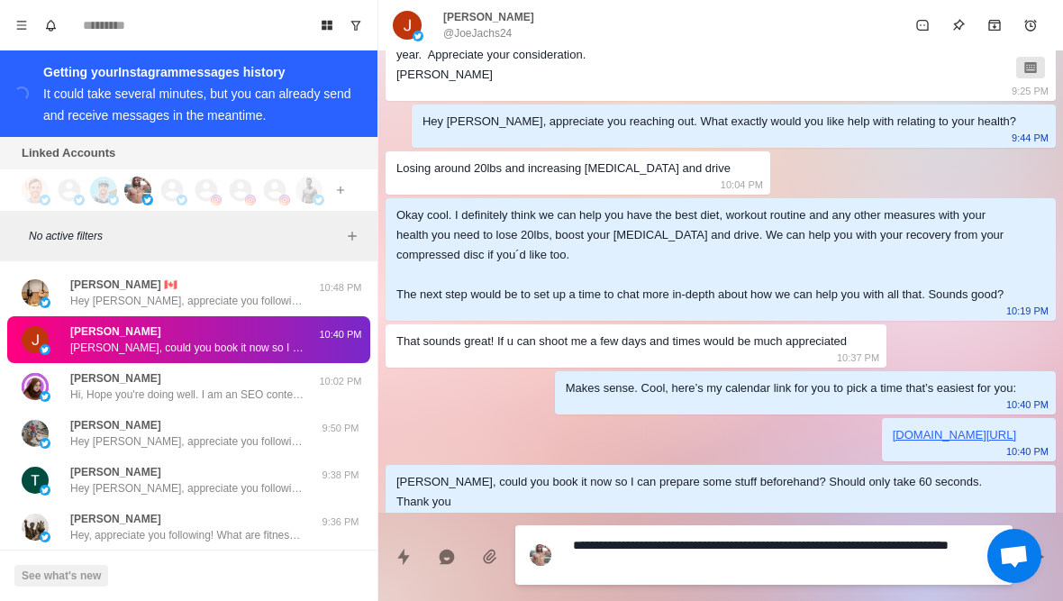
type textarea "**********"
type textarea "*"
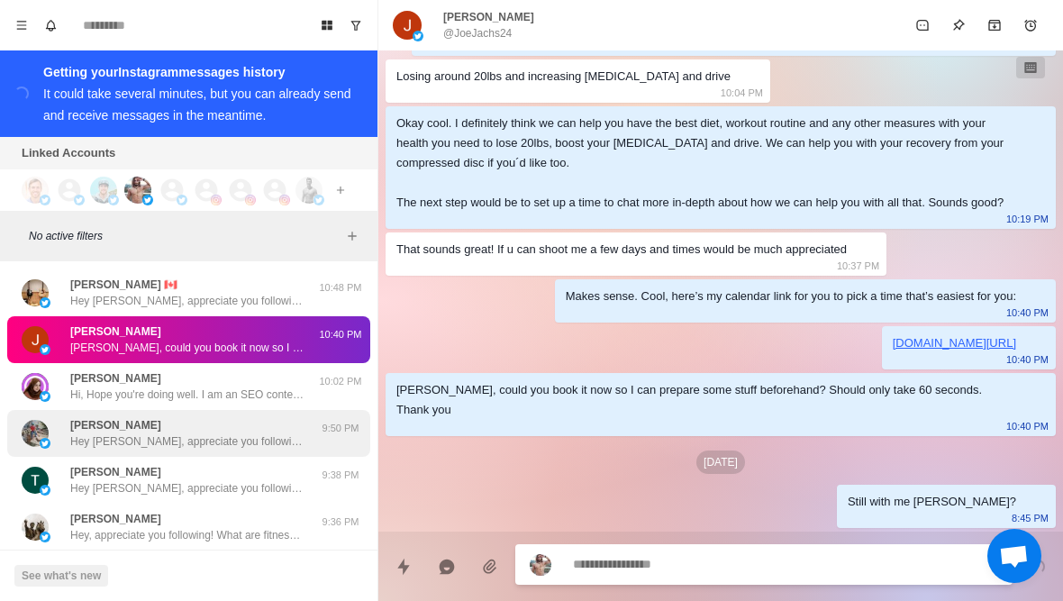
click at [80, 413] on div "Alfredo Mendoza Hey Alfredo, appreciate you following! What are fitness/health …" at bounding box center [188, 433] width 363 height 47
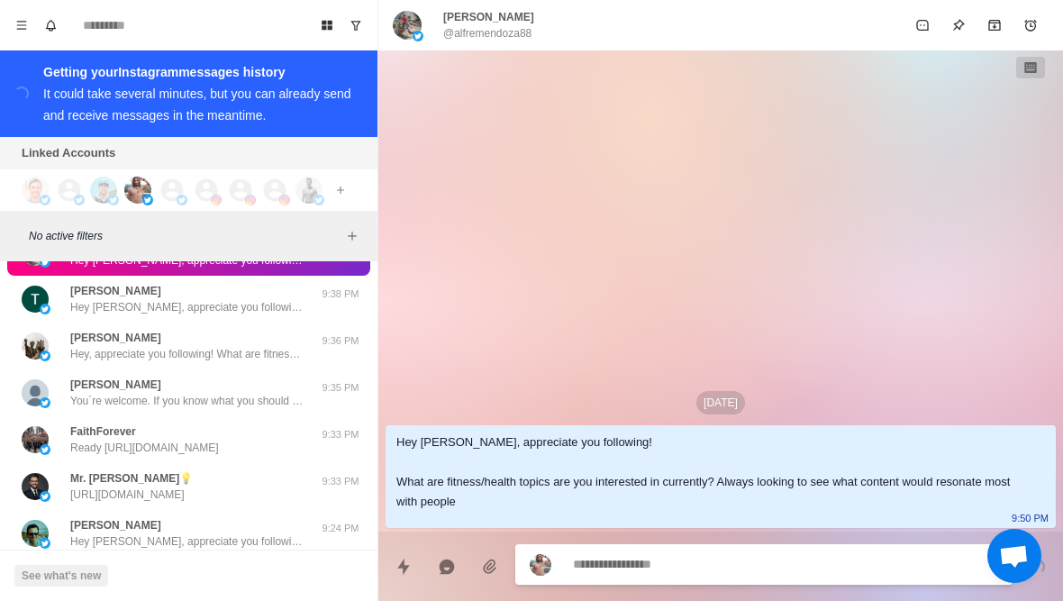
scroll to position [17935, 0]
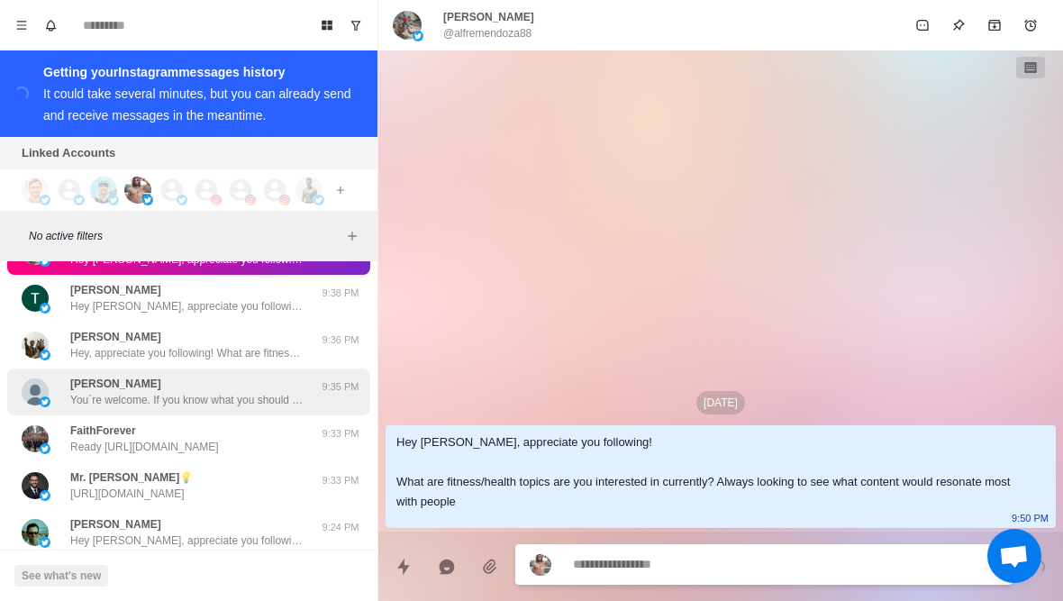
click at [44, 405] on img at bounding box center [45, 401] width 11 height 11
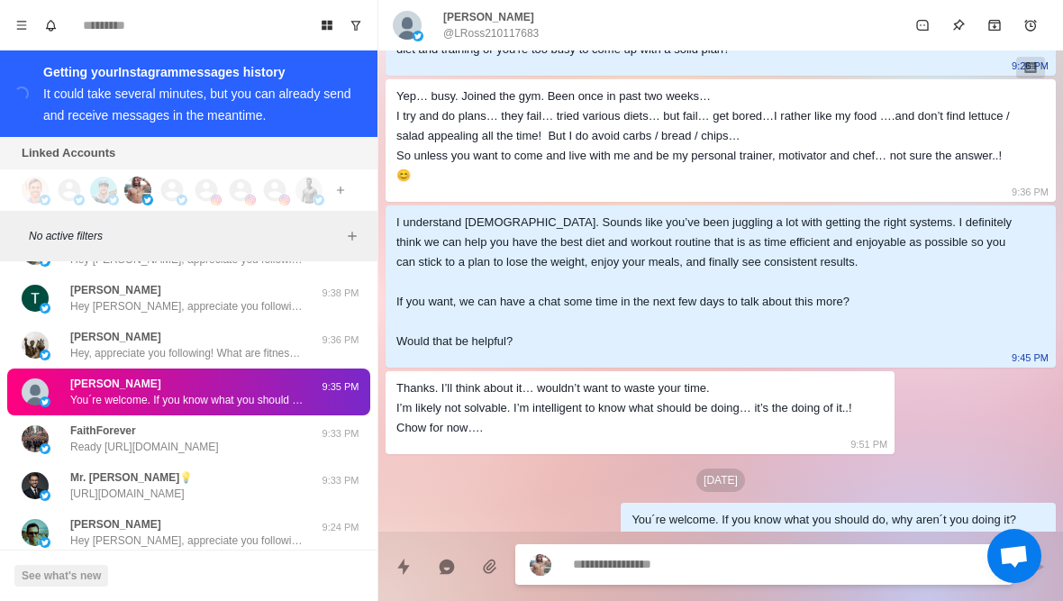
scroll to position [751, 0]
type textarea "*"
type textarea "**********"
type textarea "*"
type textarea "**********"
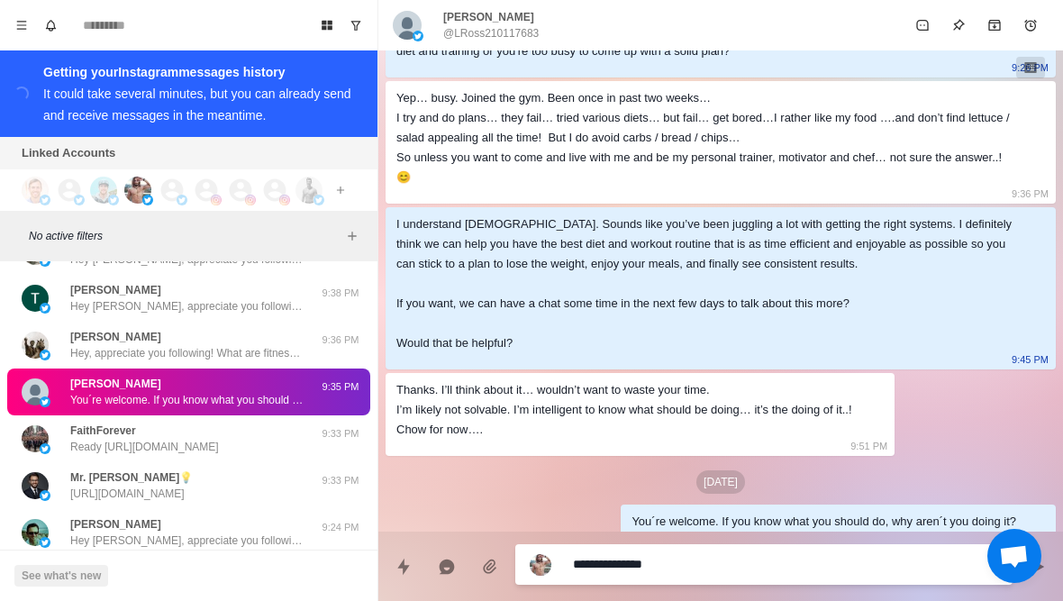
type textarea "*"
type textarea "**********"
type textarea "*"
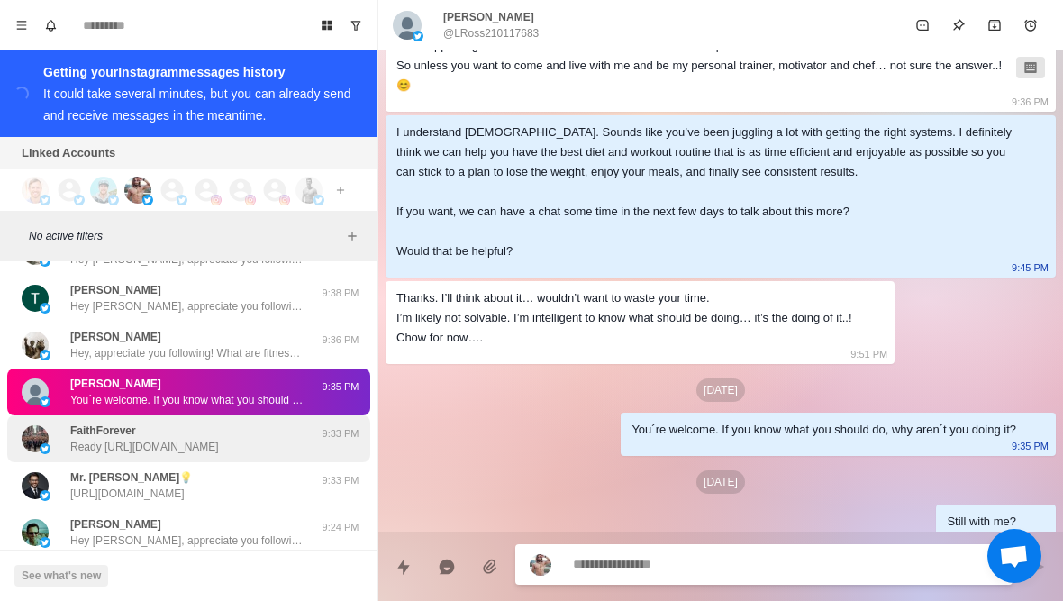
click at [84, 447] on p "Ready https://twitter.com/AbrisGains/status/1969383833662275931" at bounding box center [144, 447] width 149 height 16
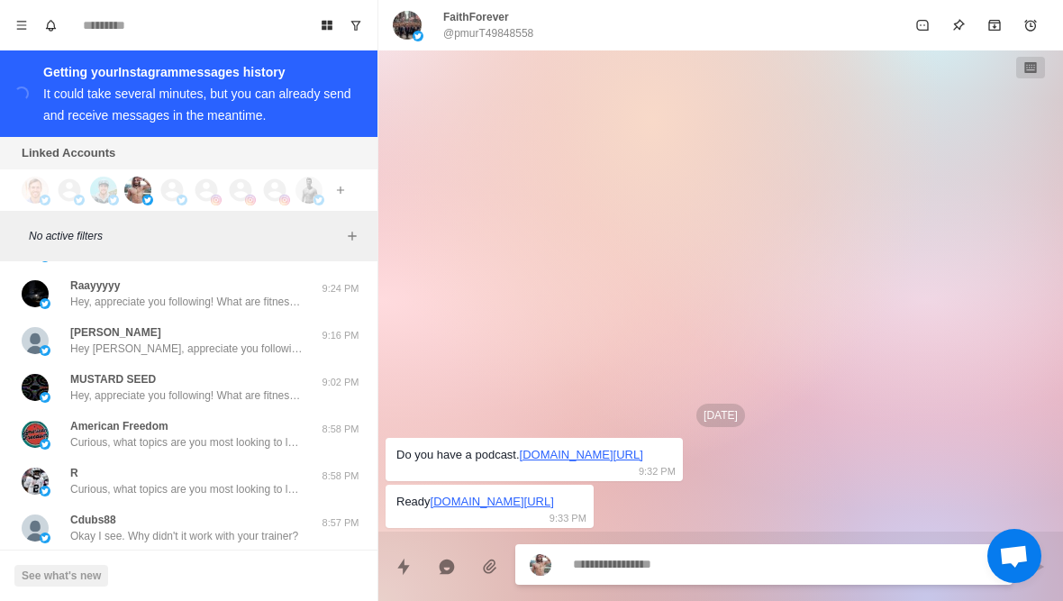
scroll to position [18237, 0]
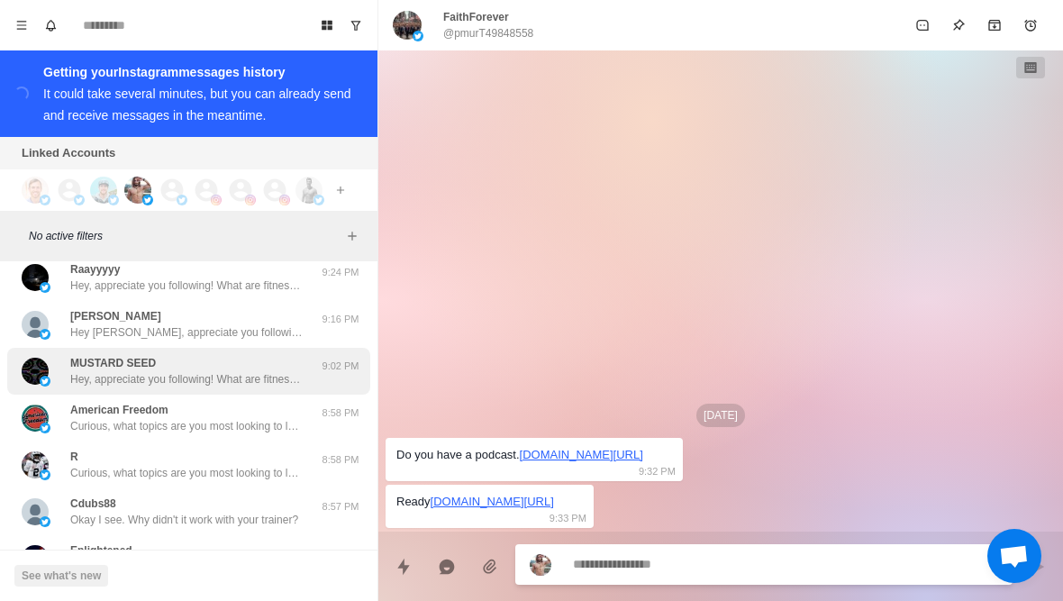
click at [47, 370] on img at bounding box center [35, 371] width 27 height 27
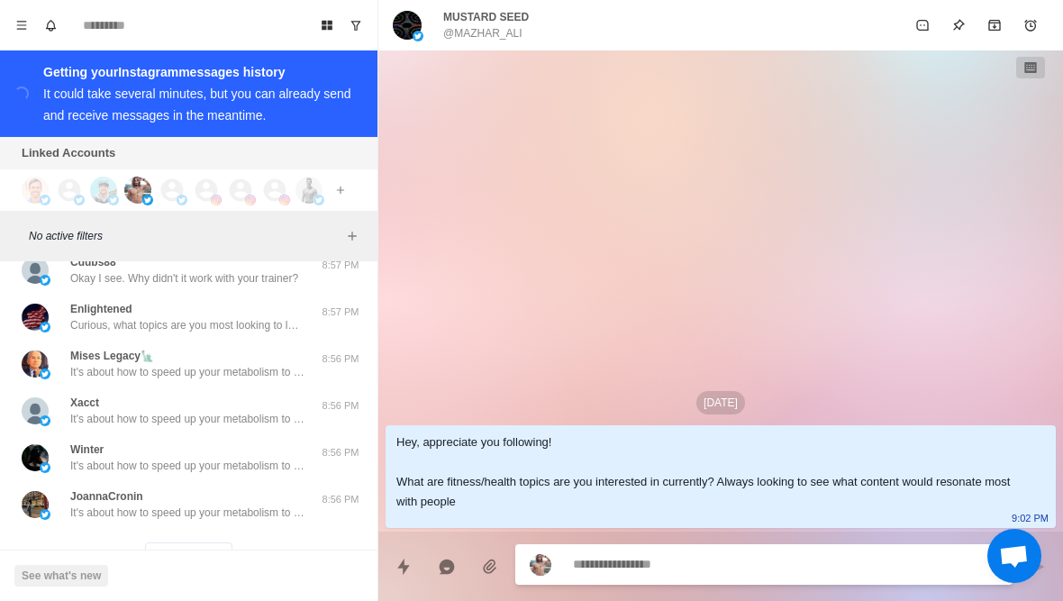
scroll to position [18472, 0]
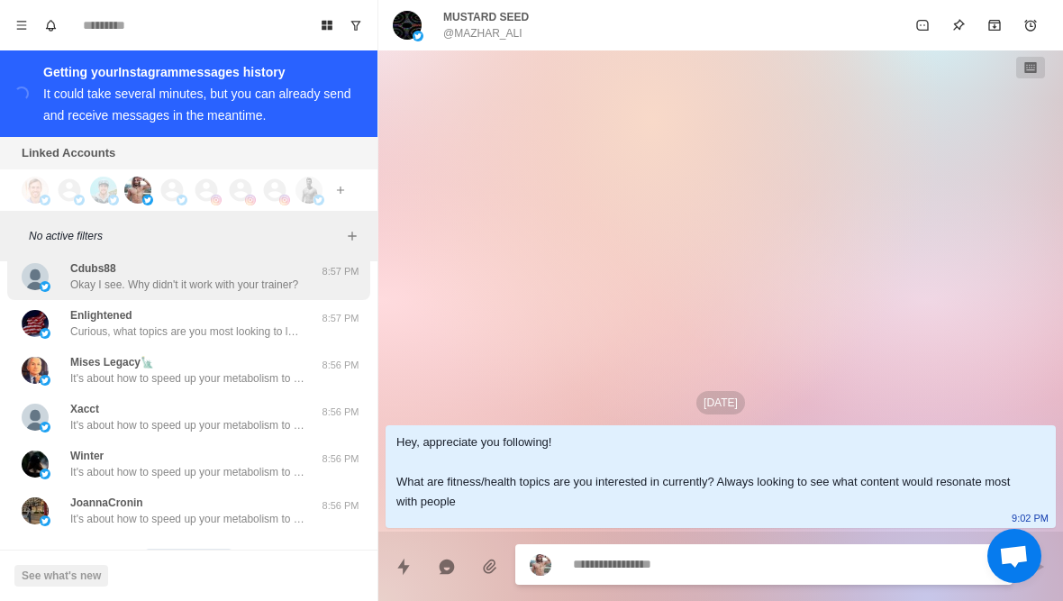
click at [45, 283] on img at bounding box center [45, 286] width 11 height 11
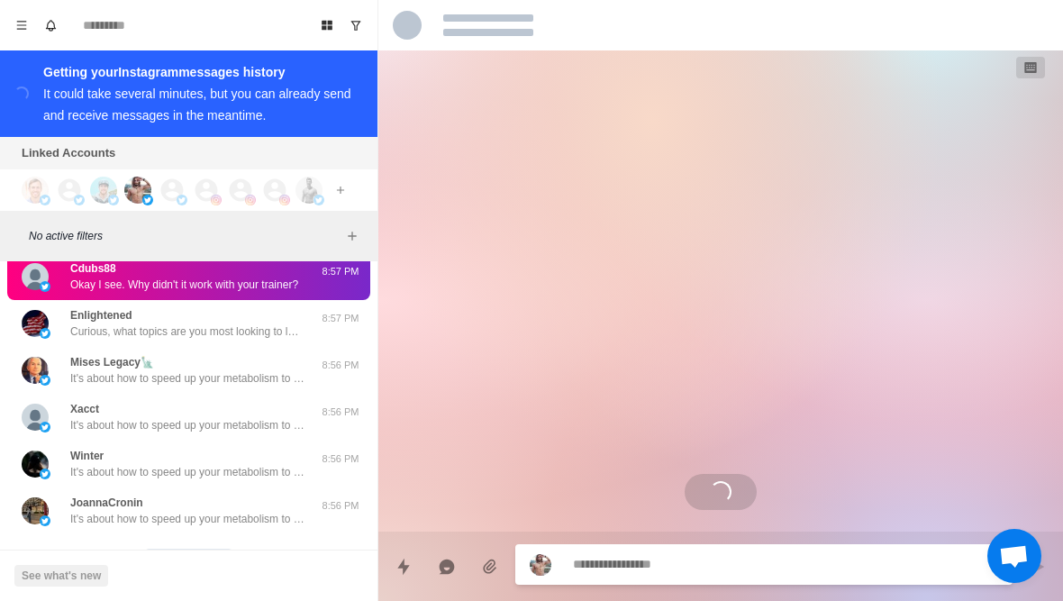
scroll to position [175, 0]
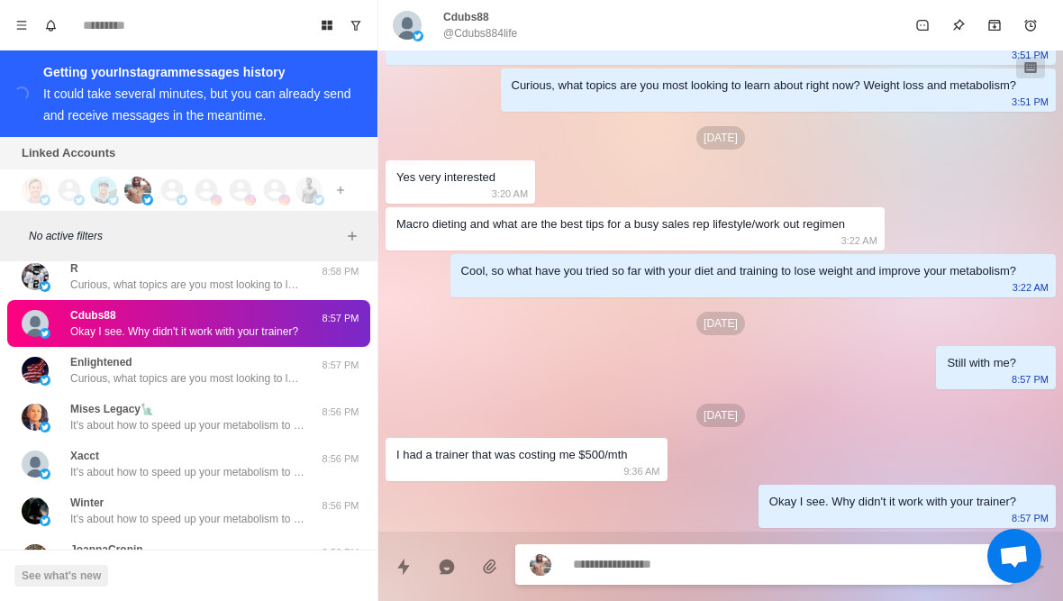
type textarea "*"
type textarea "**"
type textarea "*"
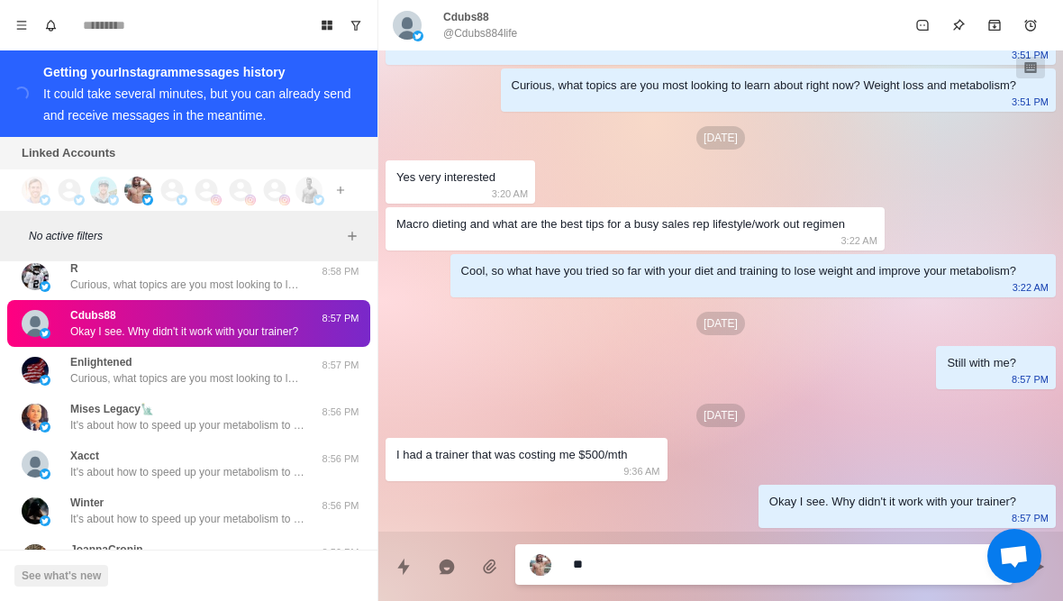
type textarea "***"
type textarea "*"
type textarea "**********"
type textarea "*"
type textarea "**********"
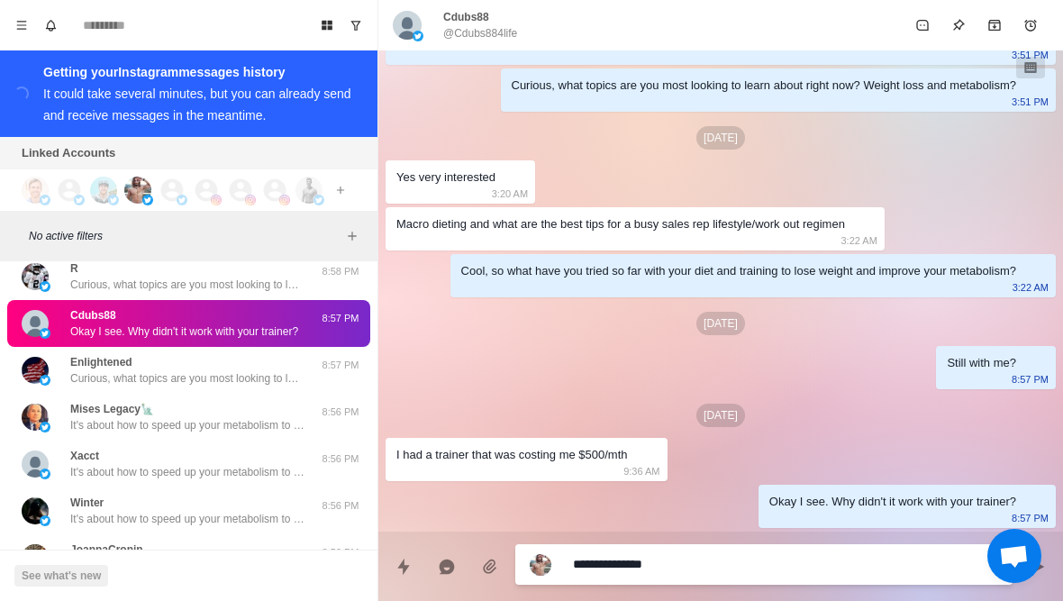
type textarea "*"
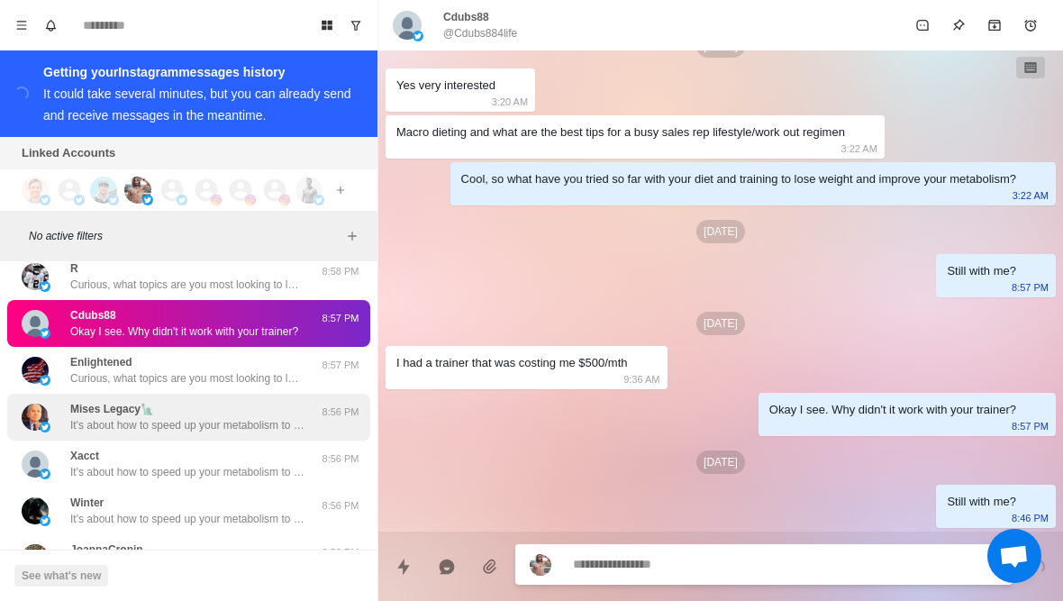
click at [67, 413] on div "Mises Legacy🗽 It's about how to speed up your metabolism to lose weight without…" at bounding box center [170, 417] width 296 height 32
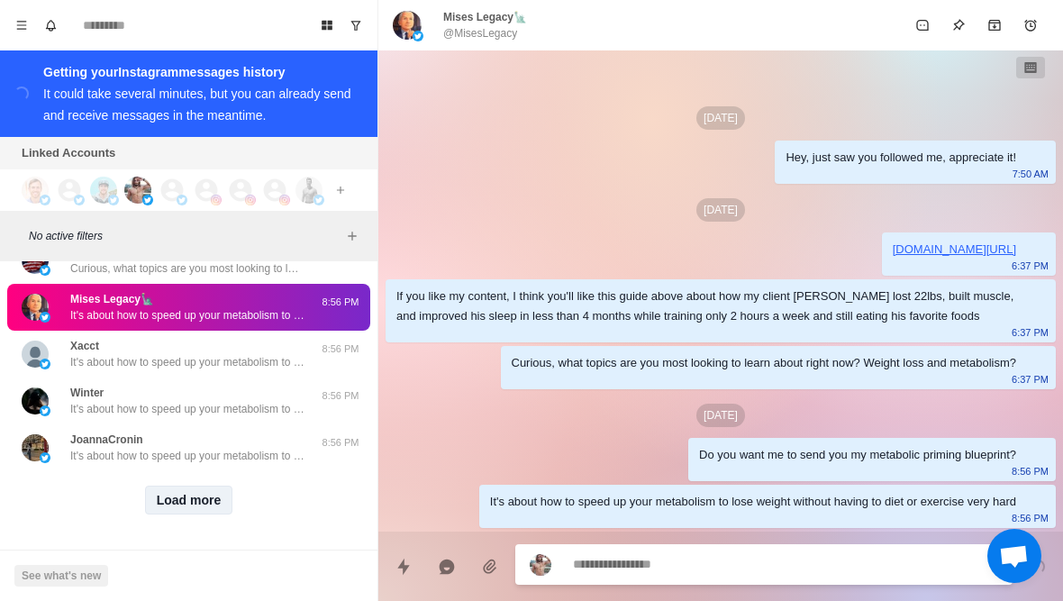
scroll to position [18583, 0]
click at [167, 505] on button "Load more" at bounding box center [189, 500] width 88 height 29
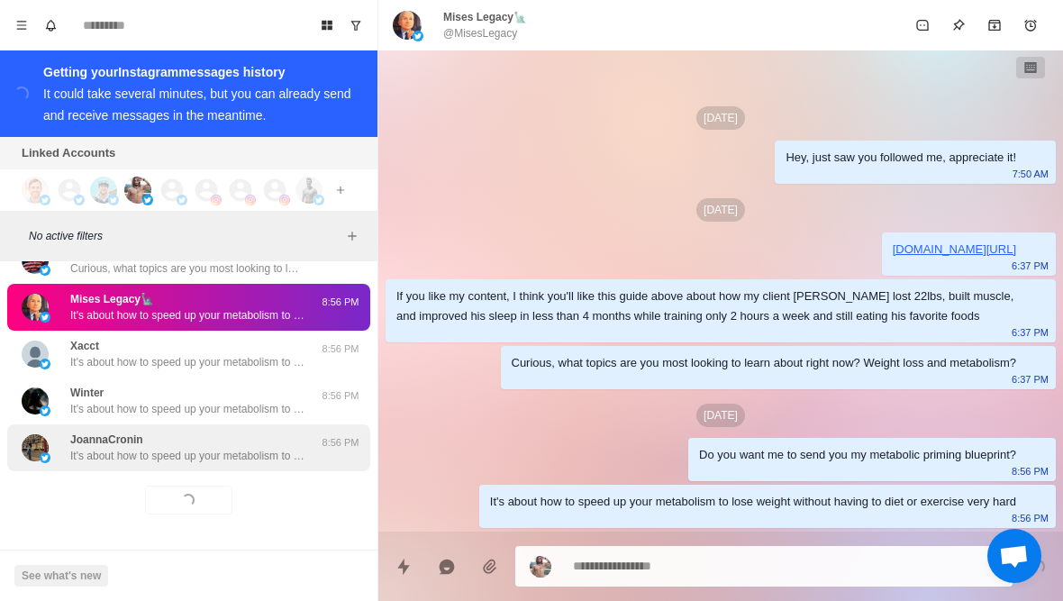
click at [112, 459] on p "It's about how to speed up your metabolism to lose weight without having to die…" at bounding box center [187, 456] width 234 height 16
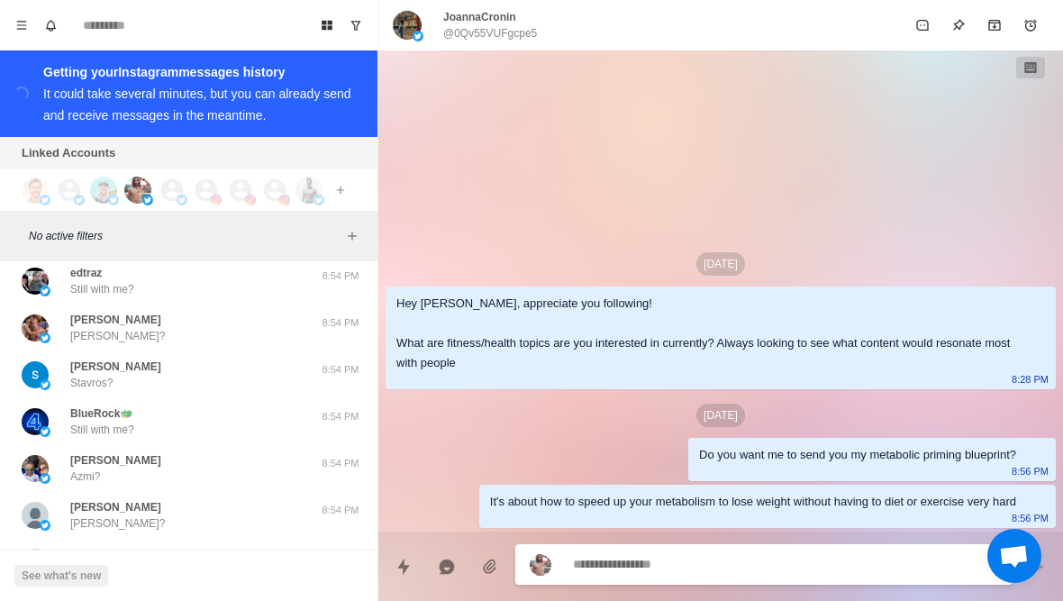
scroll to position [18793, 0]
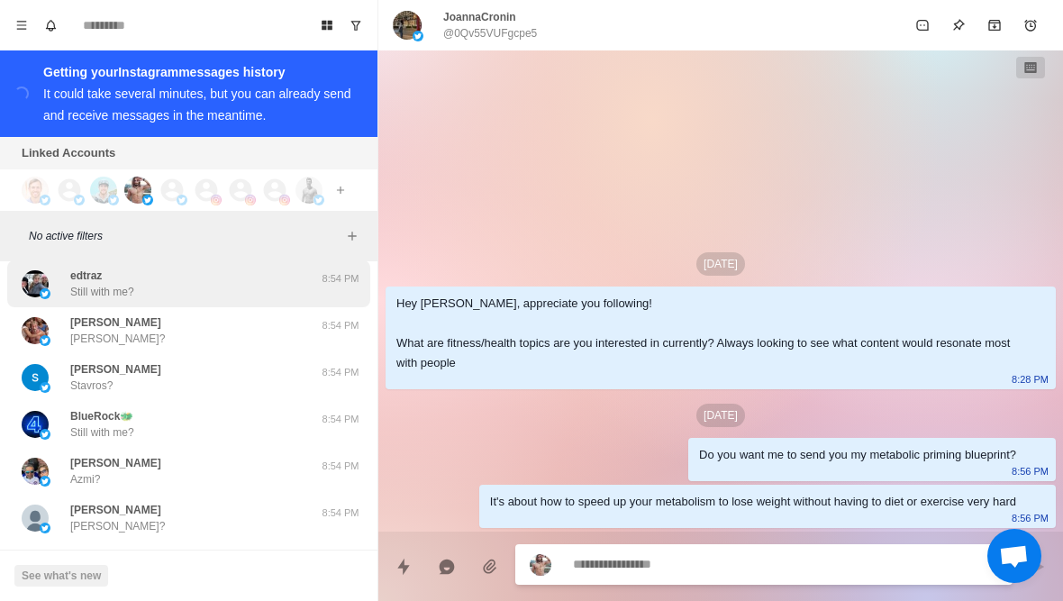
click at [73, 293] on p "Still with me?" at bounding box center [102, 292] width 64 height 16
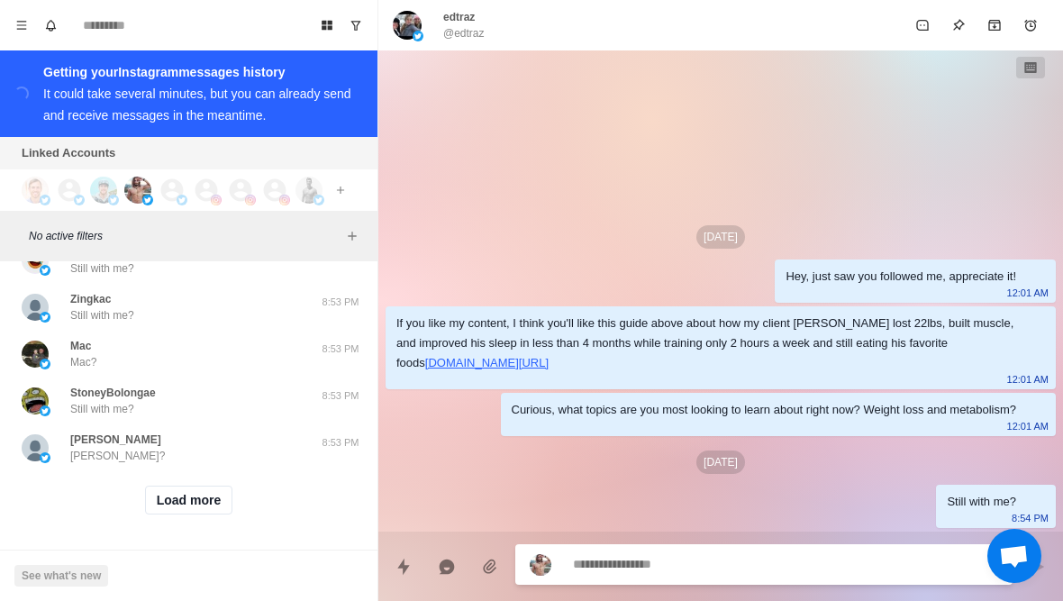
scroll to position [19520, 0]
click at [173, 509] on button "Load more" at bounding box center [189, 500] width 88 height 29
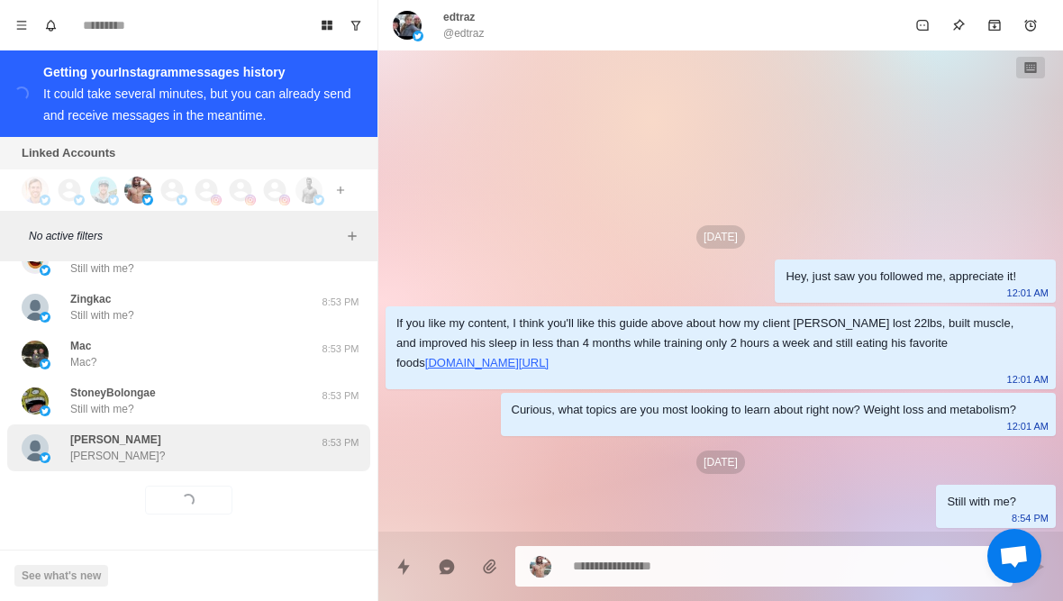
click at [73, 463] on p "Bernie?" at bounding box center [117, 456] width 95 height 16
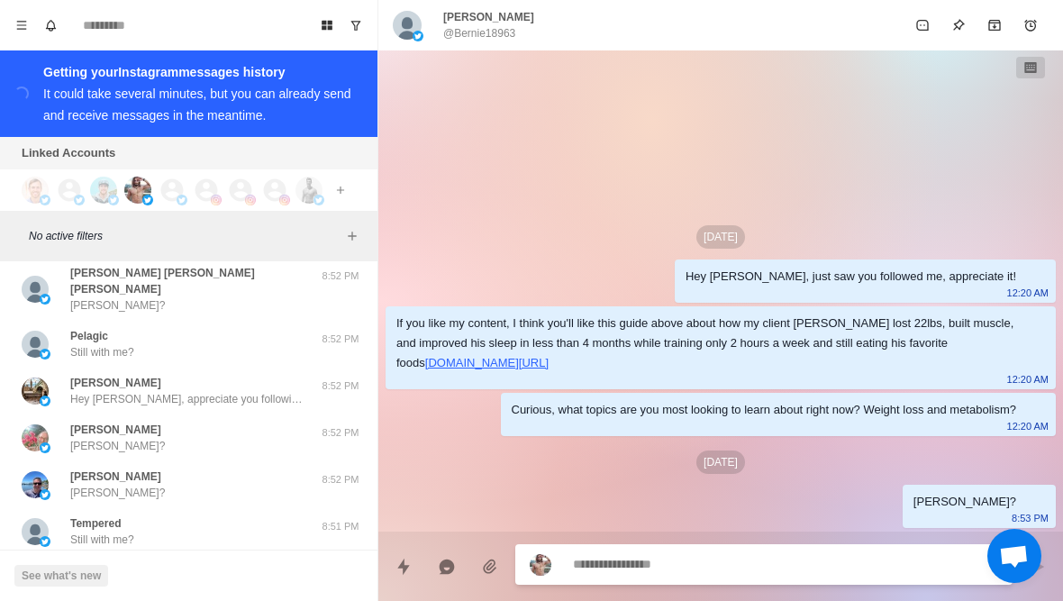
scroll to position [20168, 0]
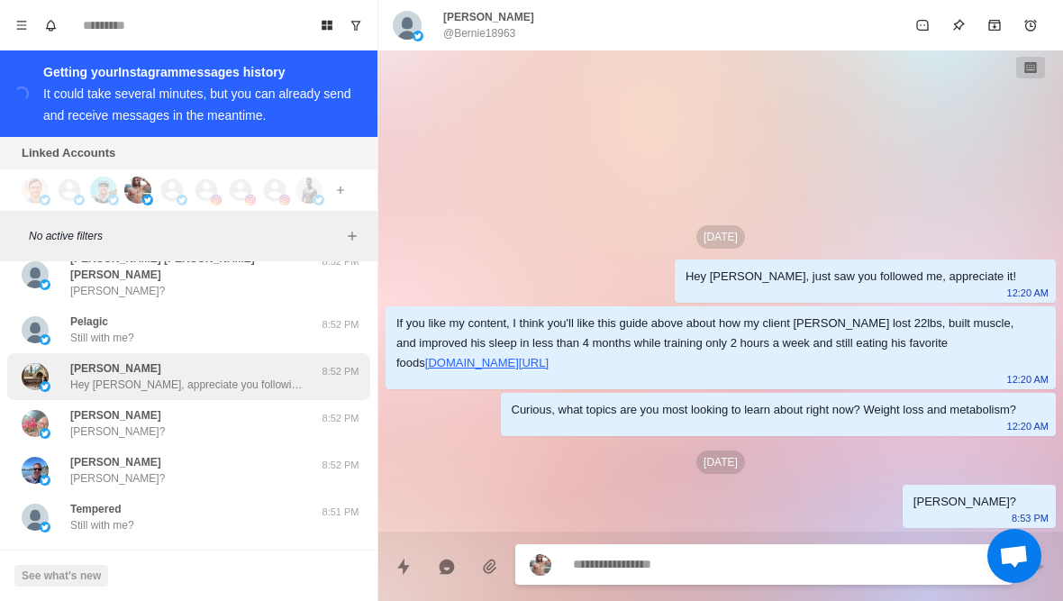
click at [75, 377] on p "Hey Paige, appreciate you following! What are fitness/health topics are you int…" at bounding box center [187, 385] width 234 height 16
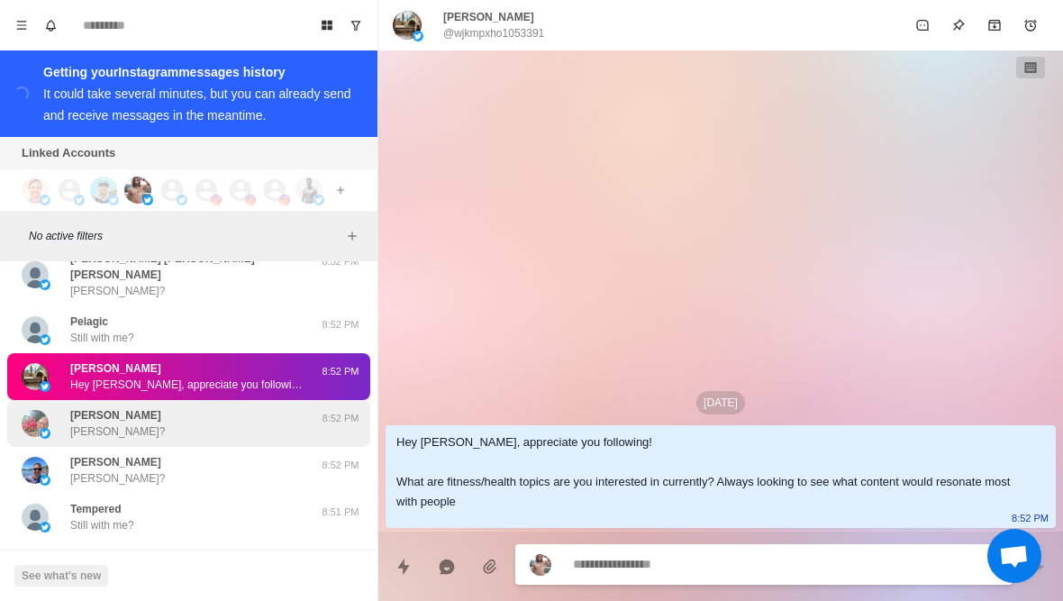
click at [70, 423] on p "Jacques?" at bounding box center [117, 431] width 95 height 16
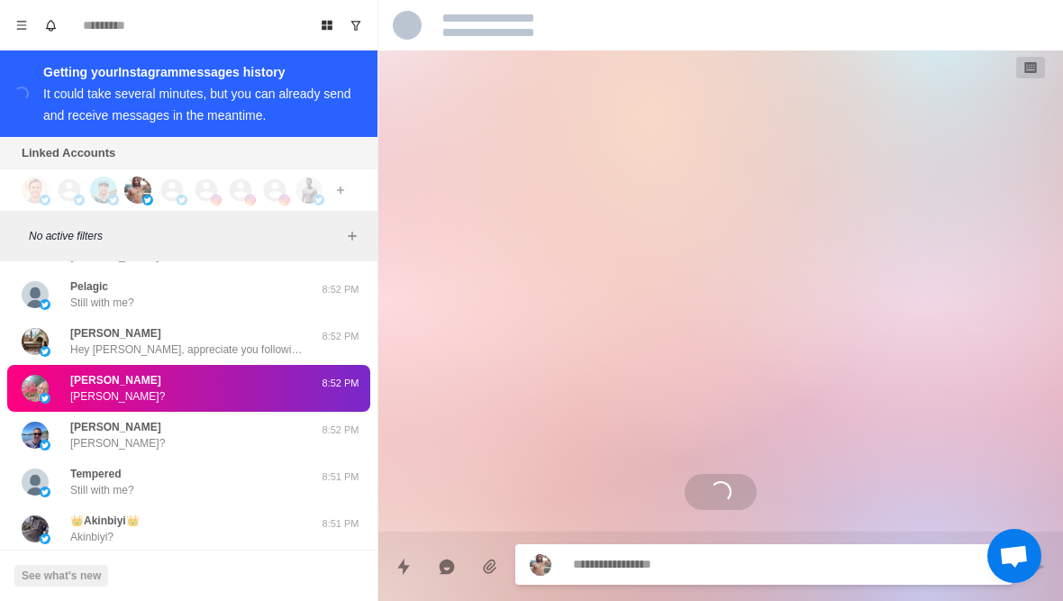
scroll to position [20211, 0]
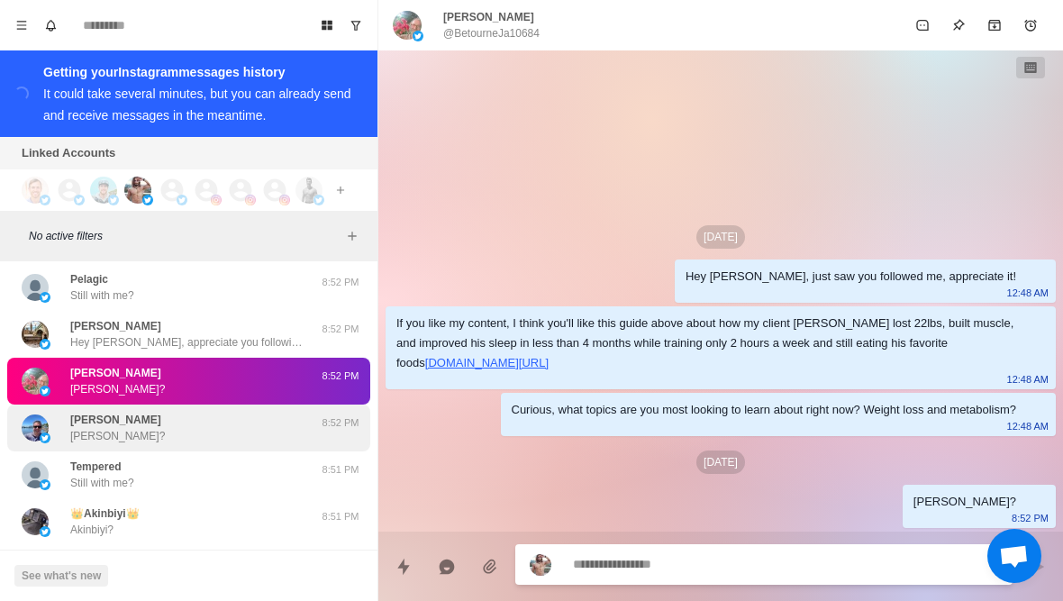
click at [63, 429] on div "Paul Chamness Paul? 8:52 PM" at bounding box center [188, 427] width 363 height 47
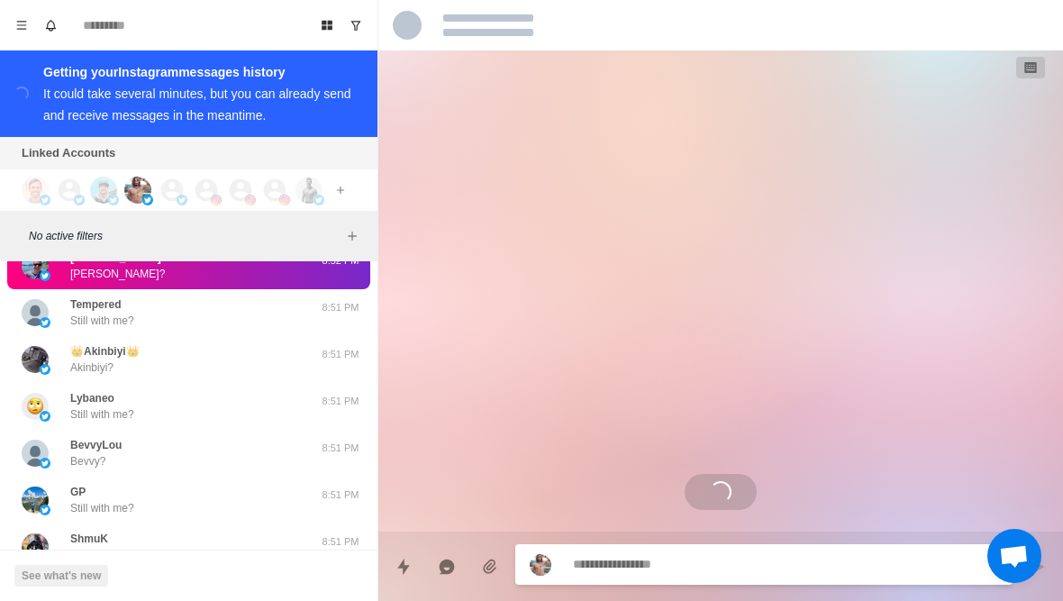
scroll to position [20412, 0]
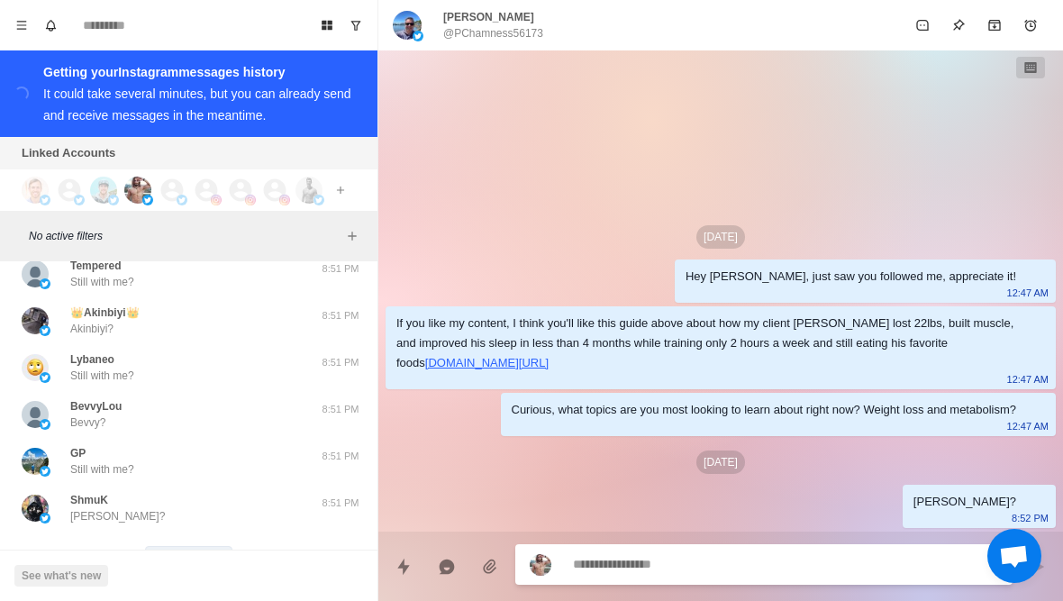
click at [188, 546] on button "Load more" at bounding box center [189, 560] width 88 height 29
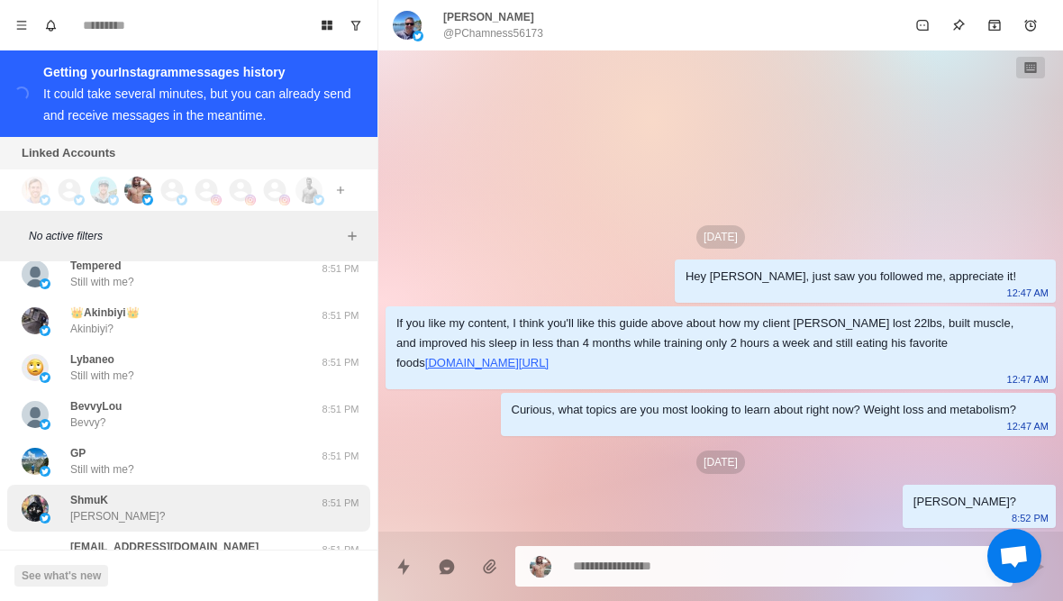
click at [86, 508] on p "Juan?" at bounding box center [117, 516] width 95 height 16
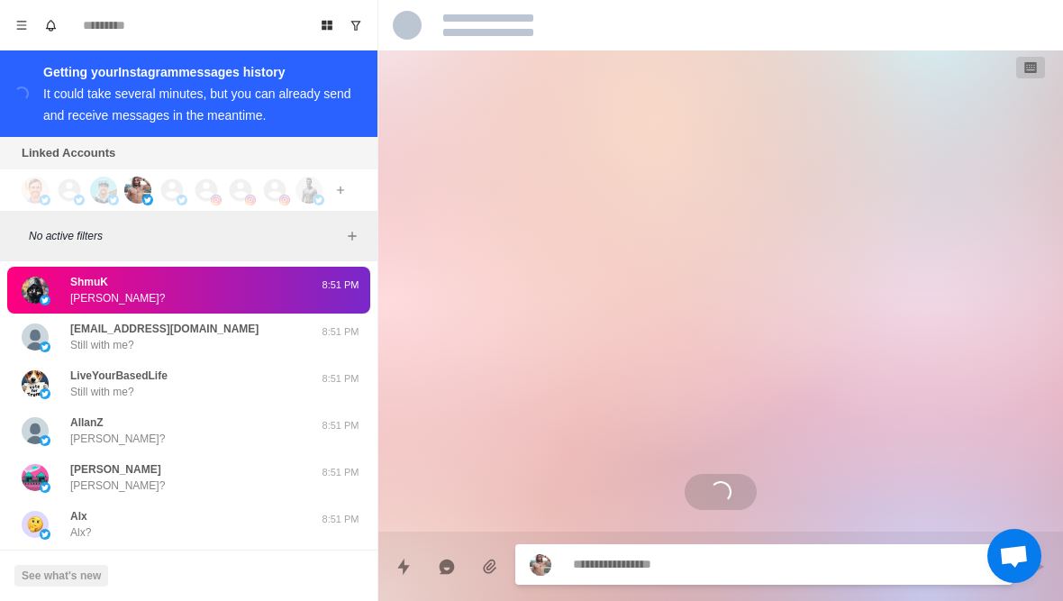
scroll to position [20631, 0]
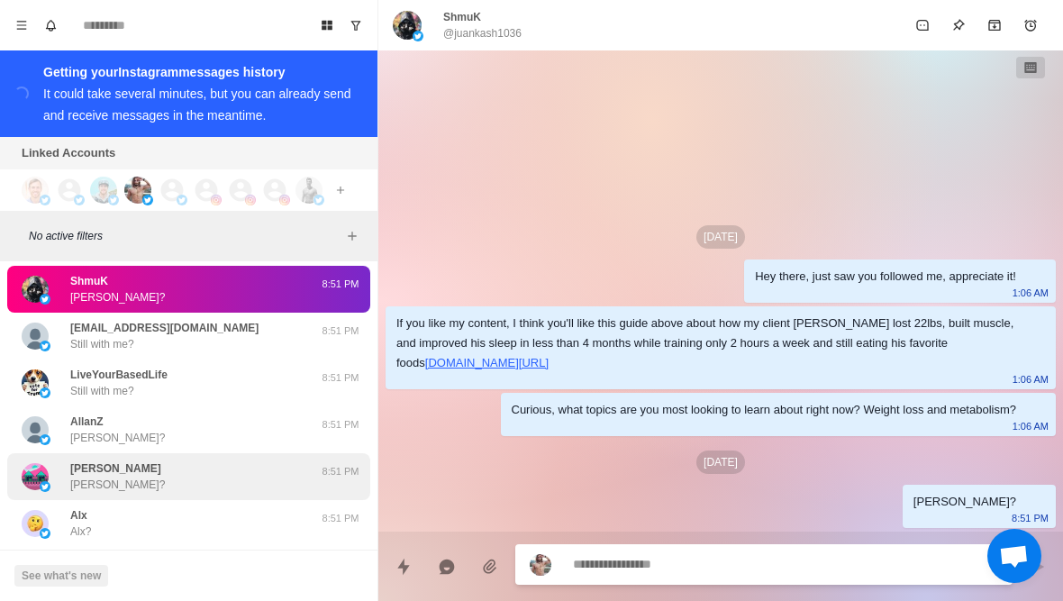
click at [74, 460] on p "Denny Geiger" at bounding box center [115, 468] width 91 height 16
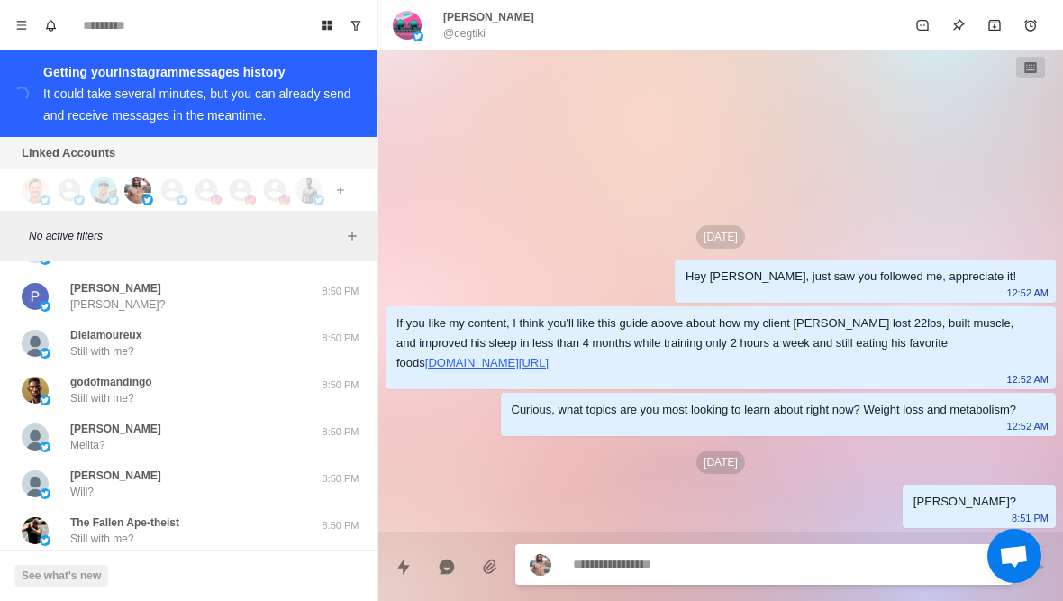
scroll to position [20939, 0]
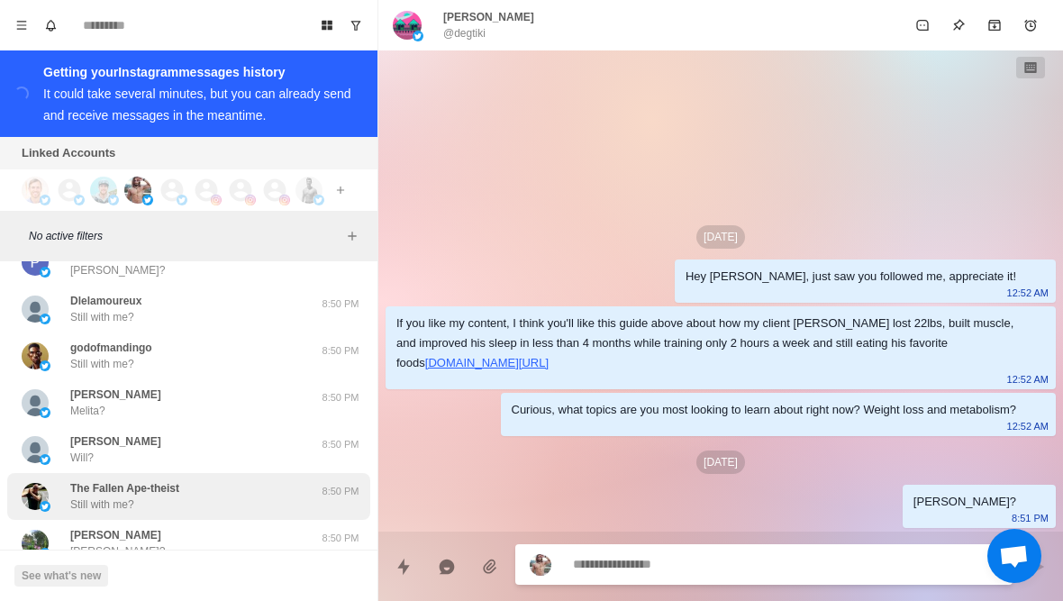
click at [81, 500] on div "The Fallen Ape-theist Still with me? 8:50 PM" at bounding box center [188, 496] width 363 height 47
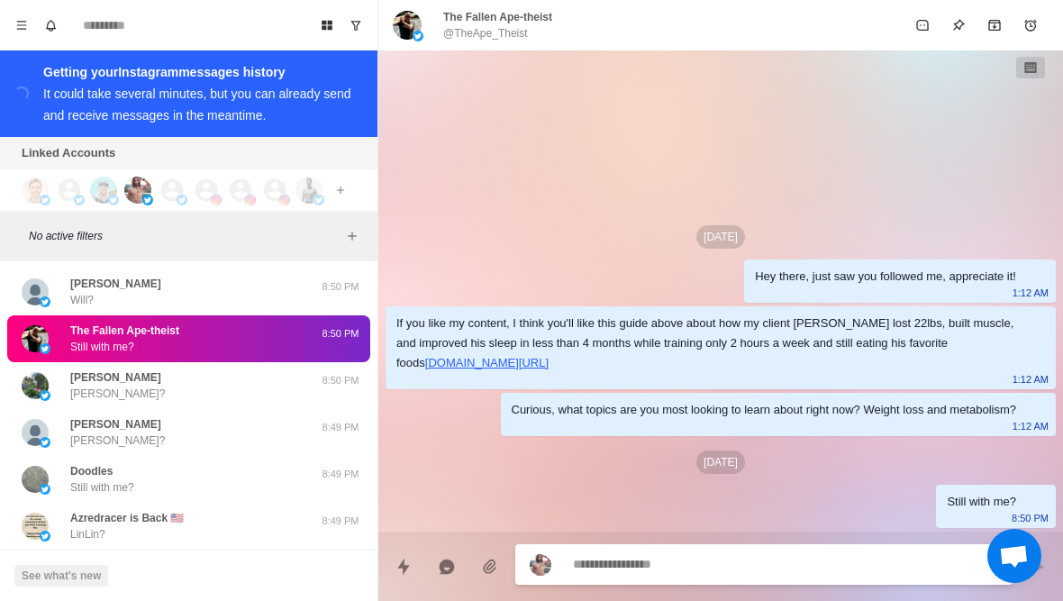
scroll to position [21148, 0]
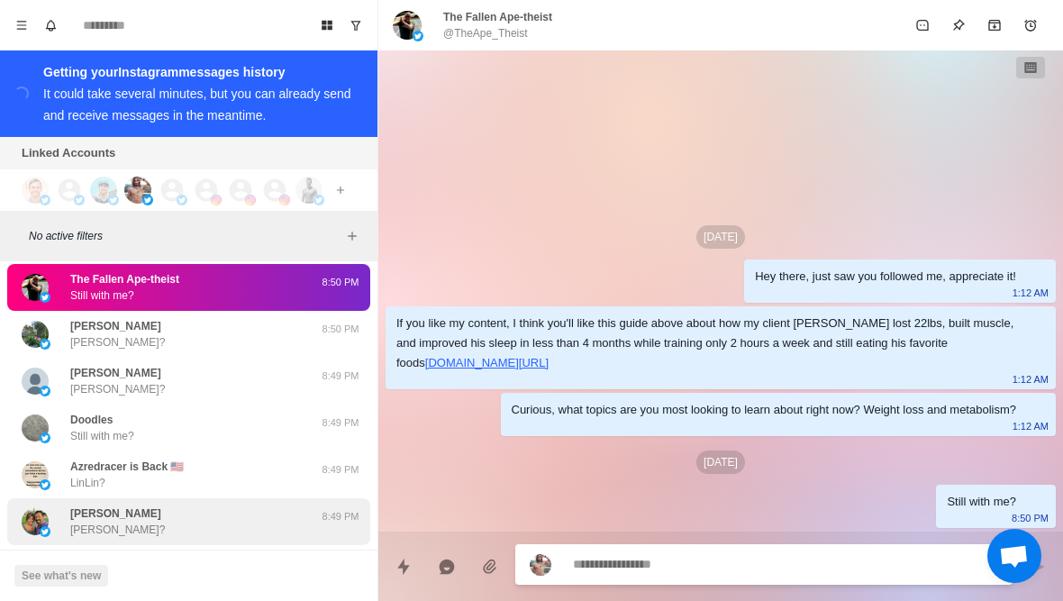
click at [123, 509] on div "Leesa Richardson Leesa?" at bounding box center [117, 521] width 95 height 32
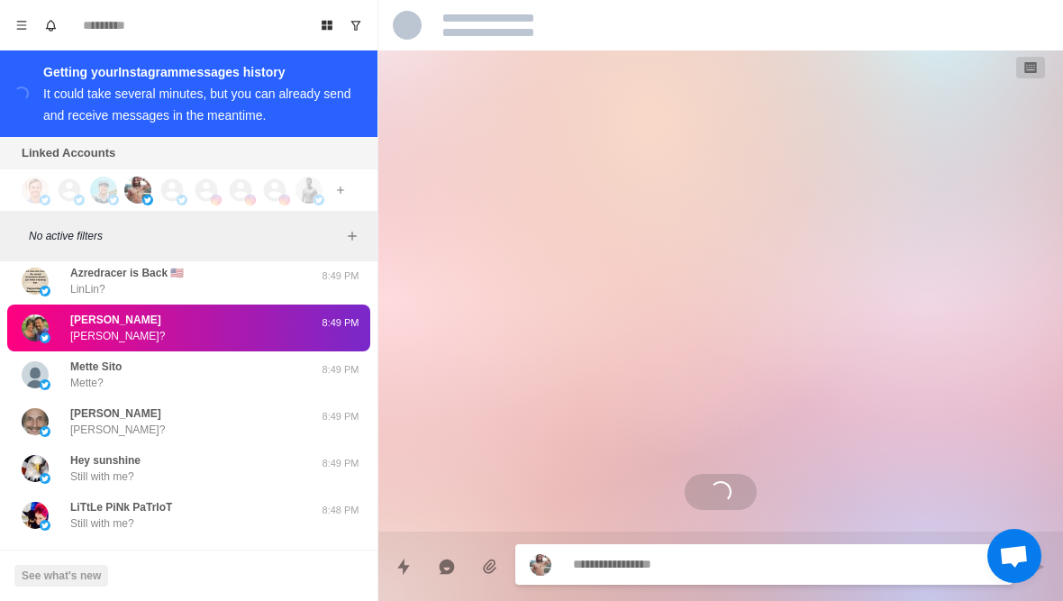
scroll to position [21387, 0]
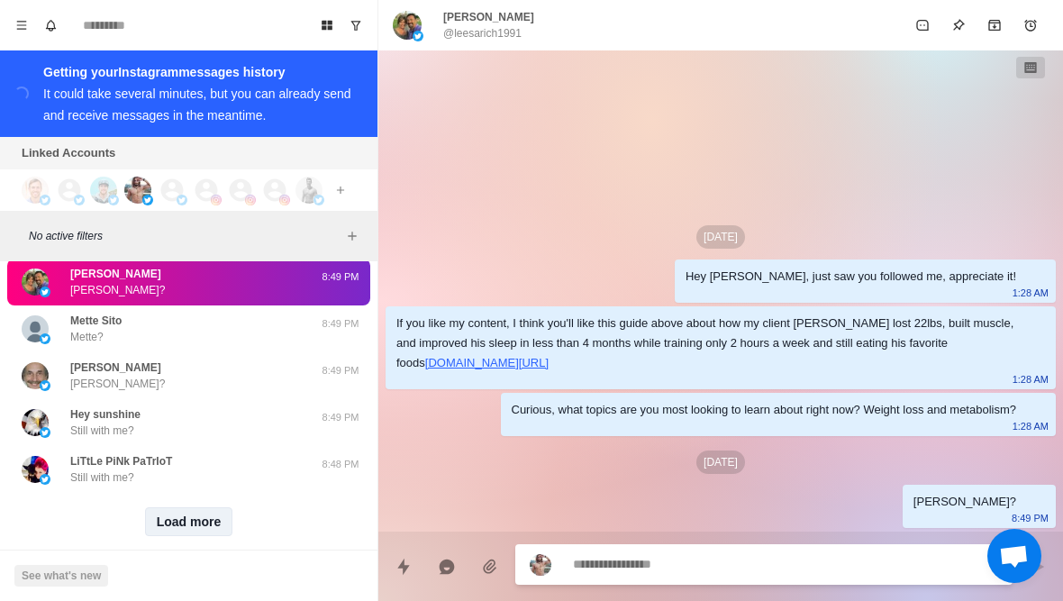
click at [193, 519] on button "Load more" at bounding box center [189, 521] width 88 height 29
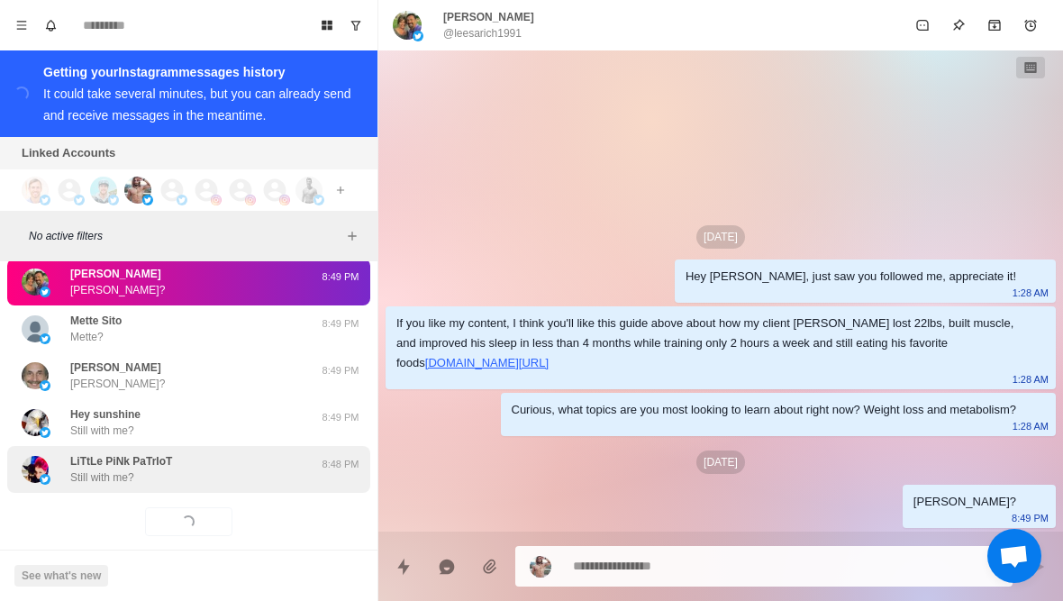
click at [128, 469] on p "Still with me?" at bounding box center [102, 477] width 64 height 16
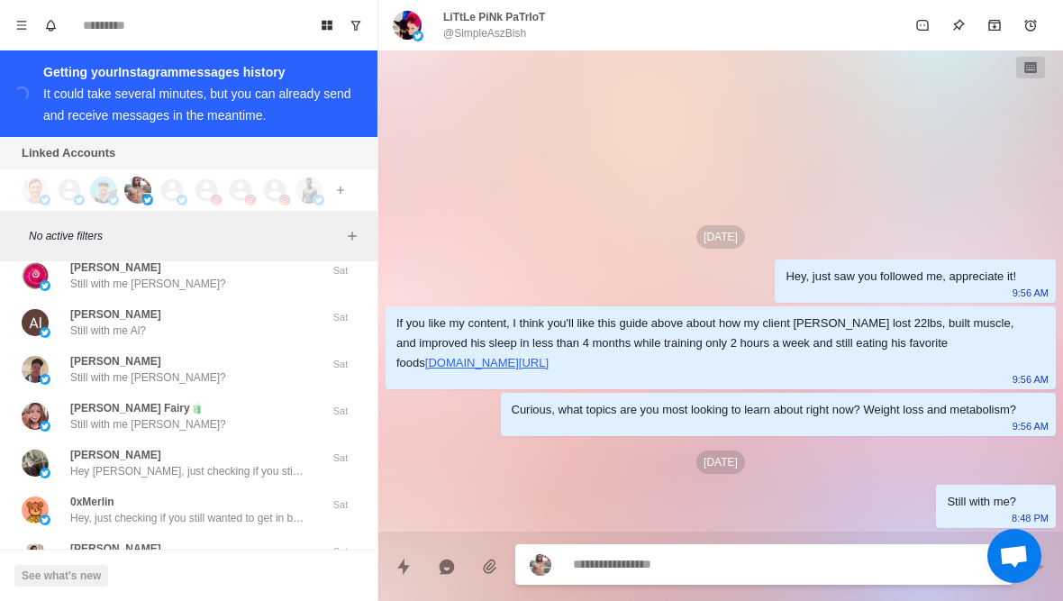
scroll to position [21861, 0]
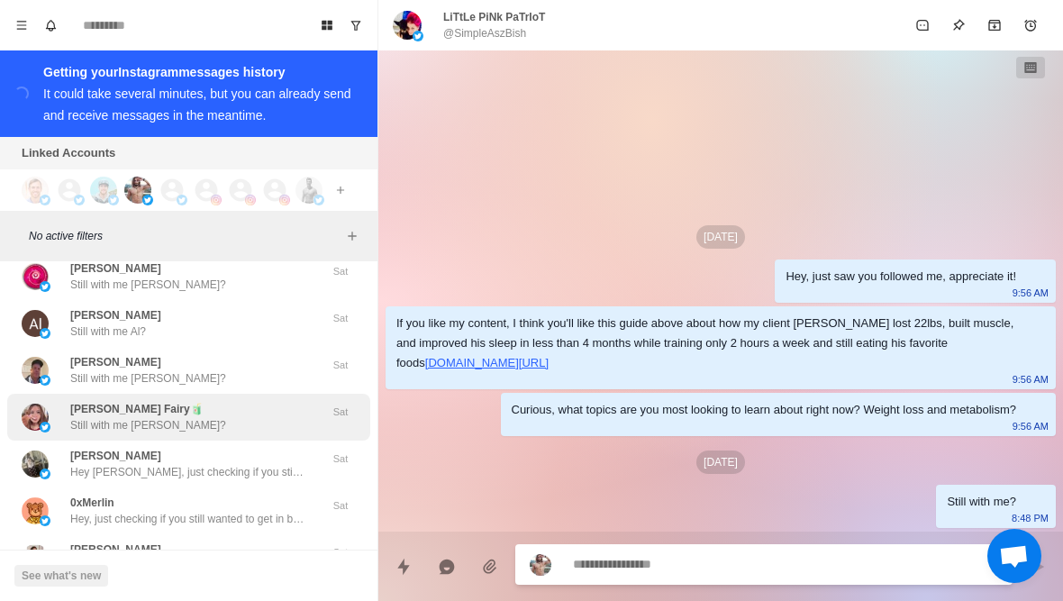
click at [60, 401] on div "Berry Fairy🧃 Still with me Berry?" at bounding box center [170, 417] width 296 height 32
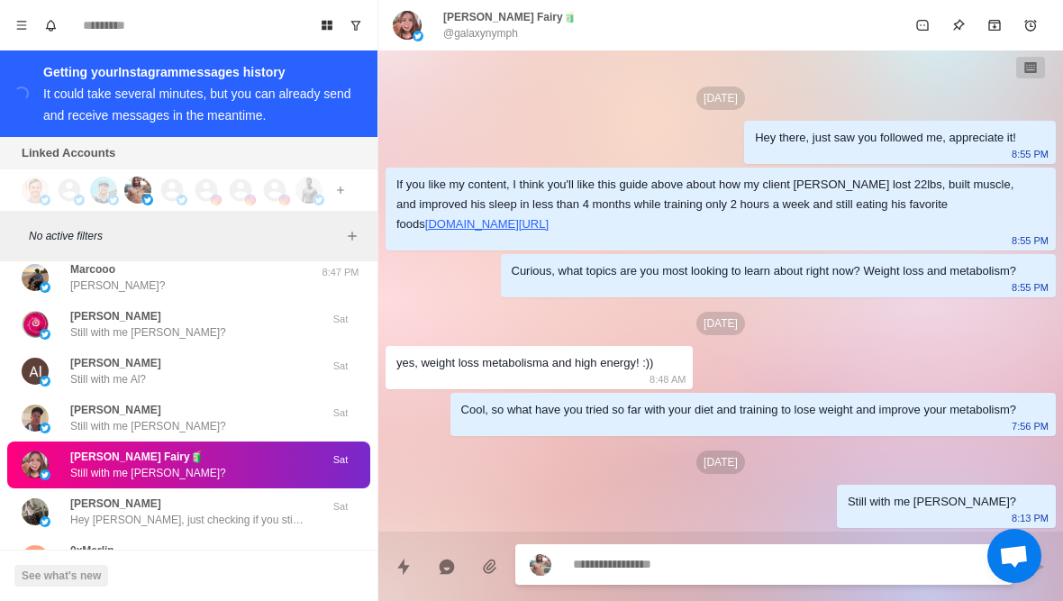
scroll to position [21811, 0]
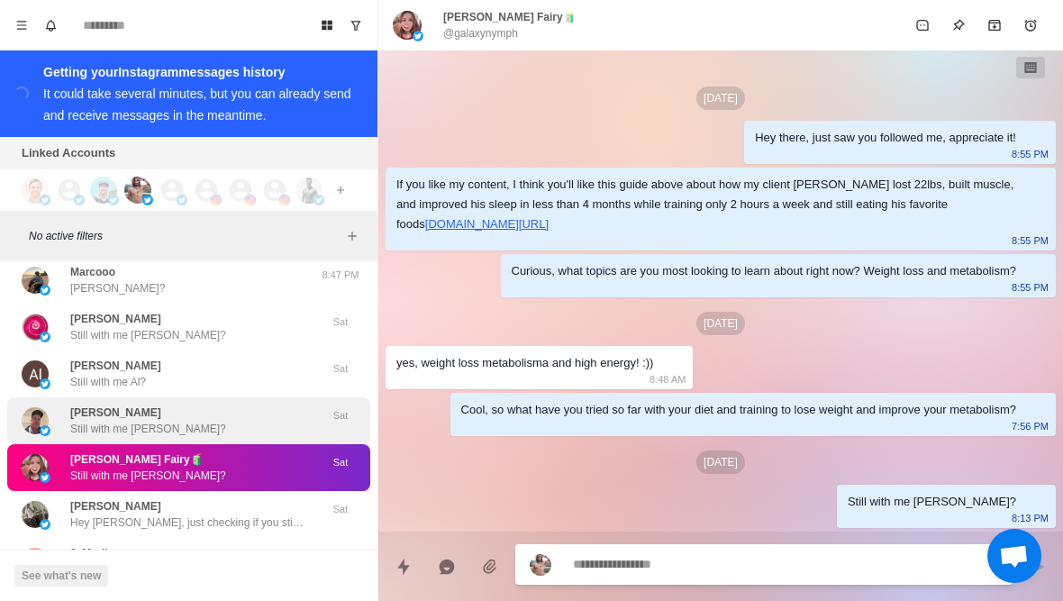
click at [84, 421] on p "Still with me Edward?" at bounding box center [148, 429] width 156 height 16
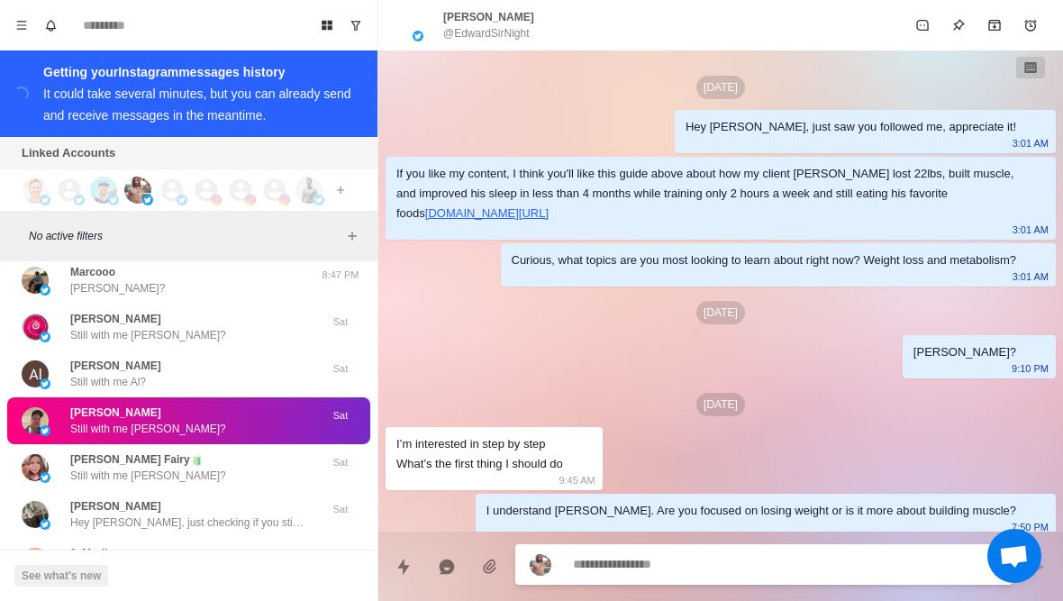
scroll to position [101, 0]
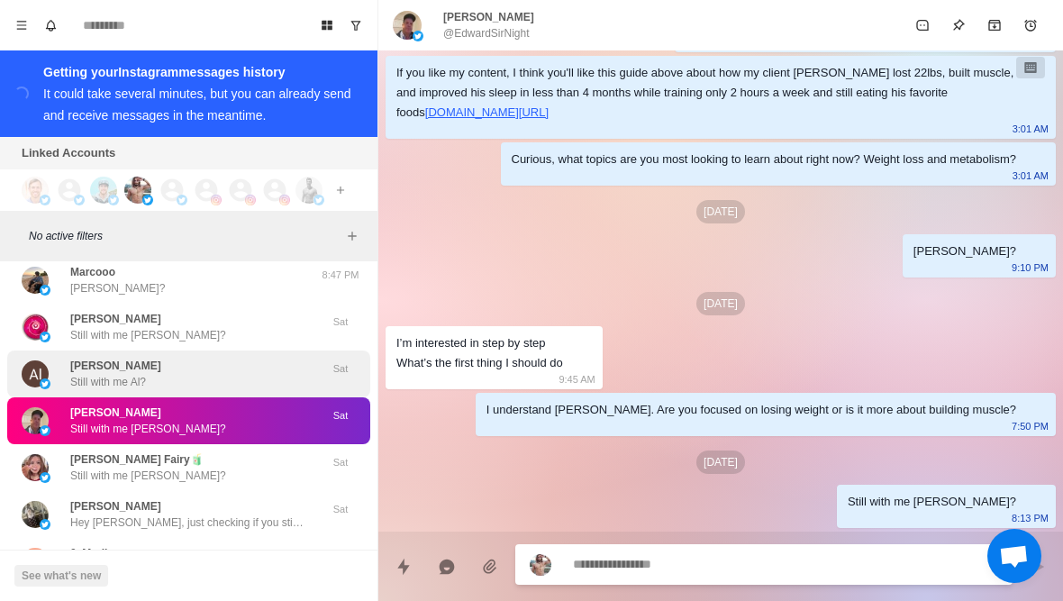
click at [45, 360] on img at bounding box center [35, 373] width 27 height 27
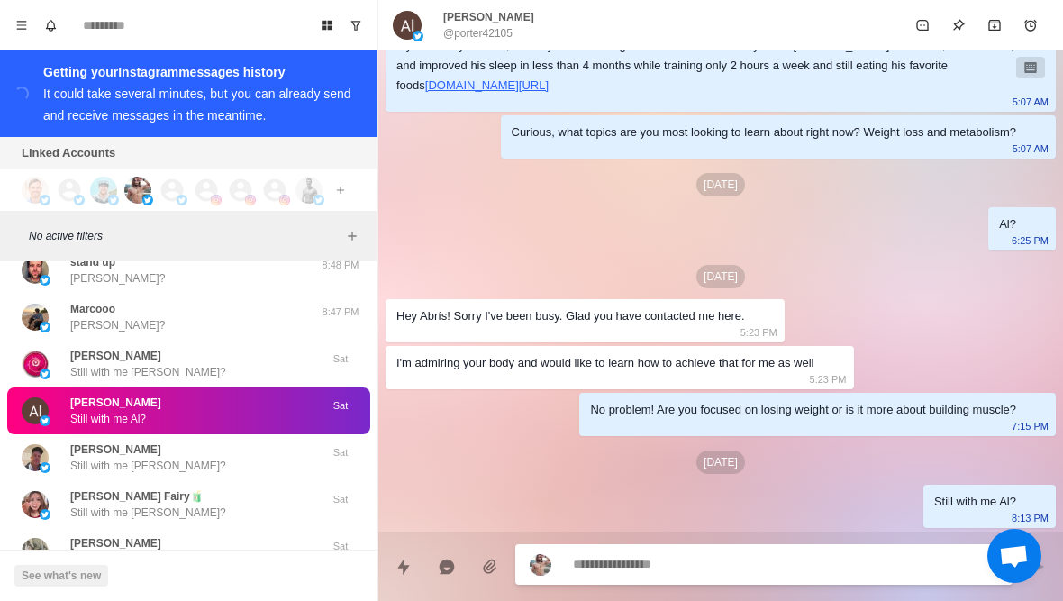
scroll to position [21772, 0]
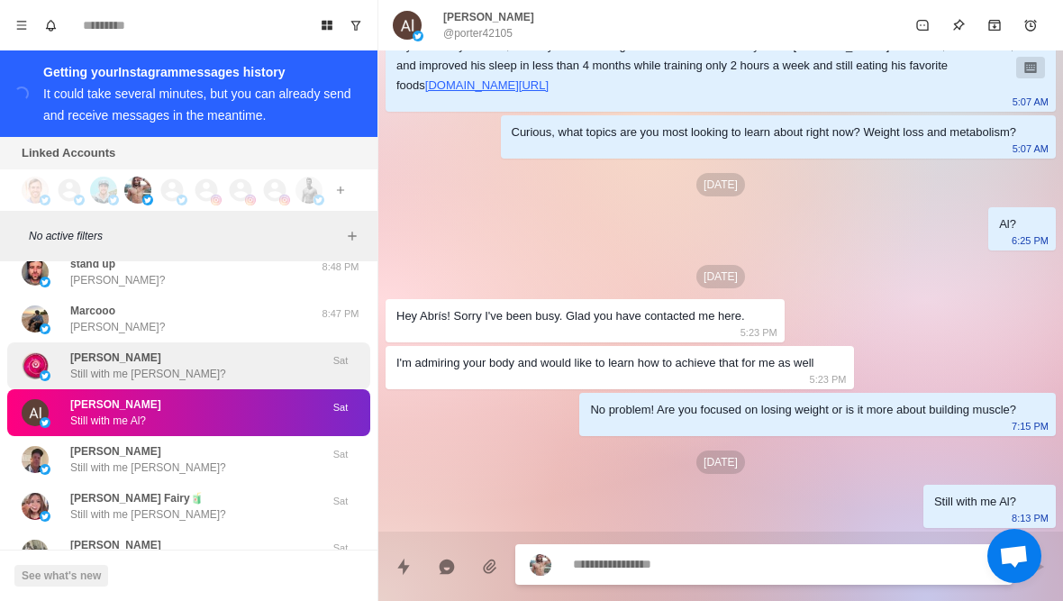
click at [63, 352] on div "Steven Still with me Steven?" at bounding box center [170, 366] width 296 height 32
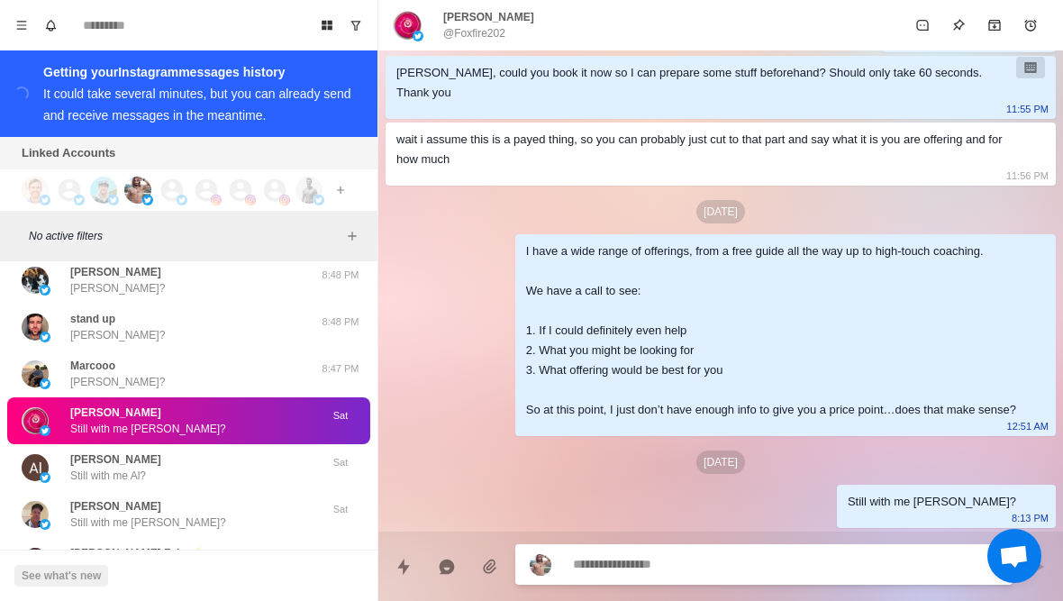
scroll to position [21711, 0]
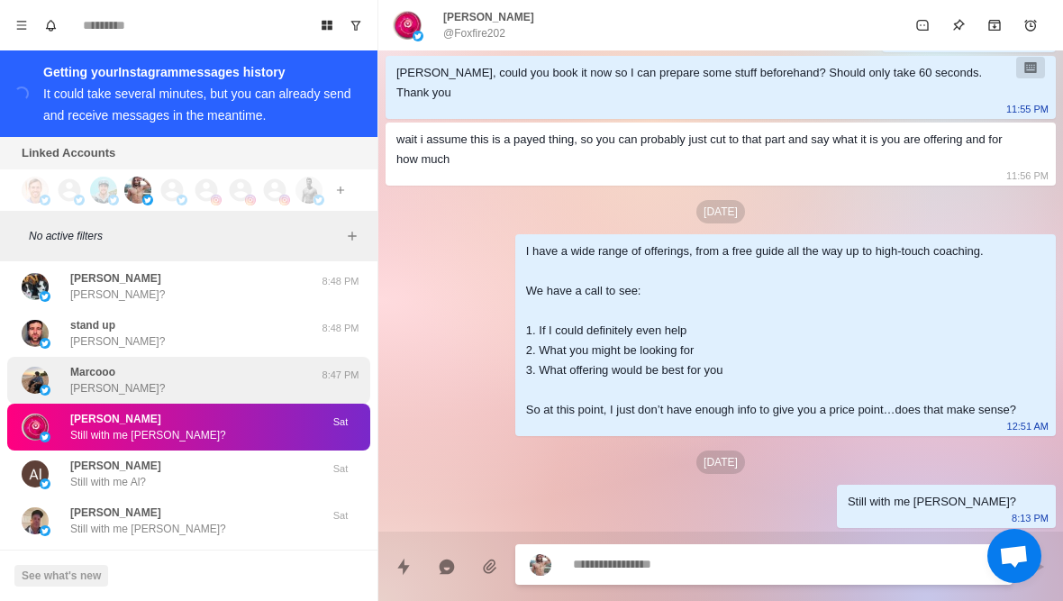
click at [59, 371] on div "Marcooo Marco?" at bounding box center [170, 380] width 296 height 32
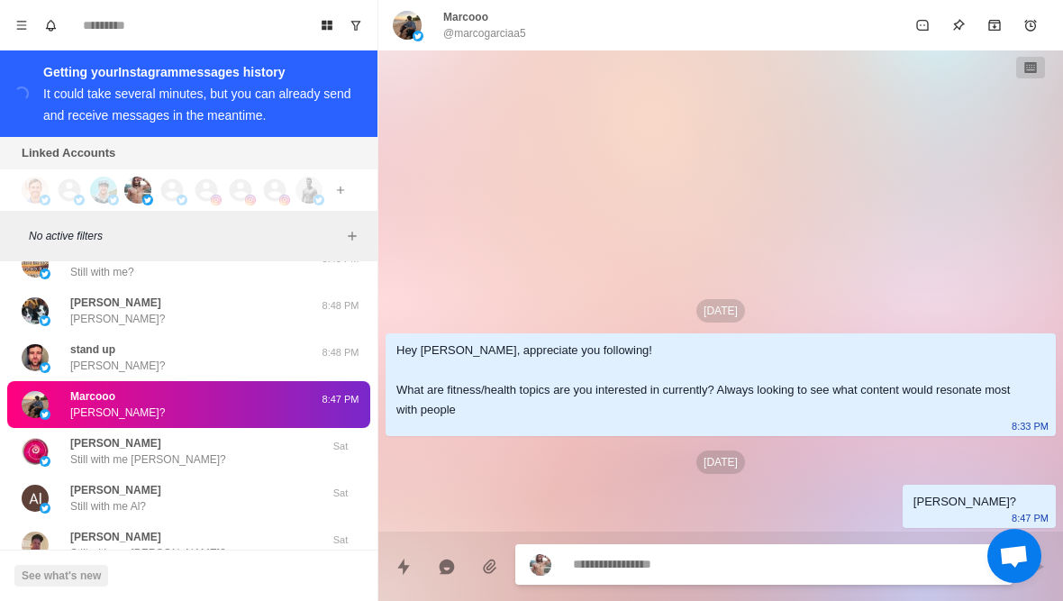
scroll to position [21684, 0]
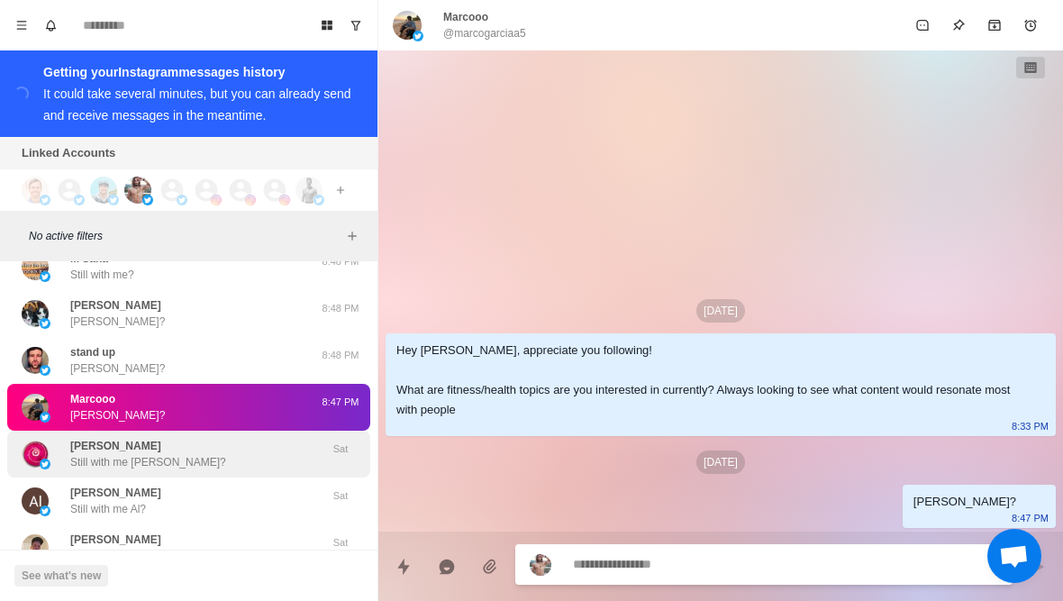
click at [86, 458] on div "Steven Still with me Steven? Sat" at bounding box center [188, 454] width 363 height 47
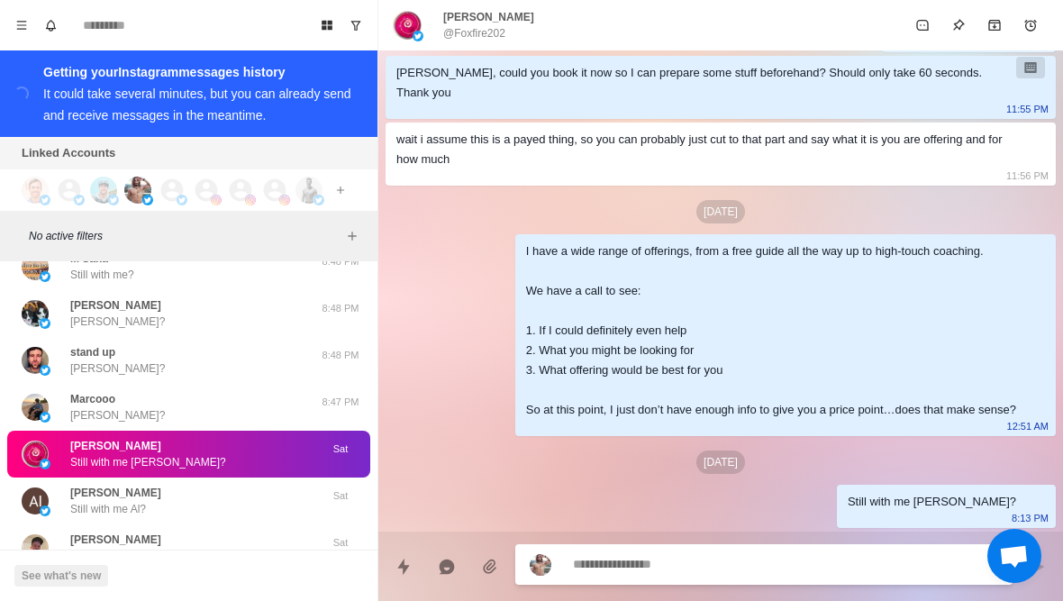
scroll to position [1254, 0]
type textarea "*"
type textarea "**********"
type textarea "*"
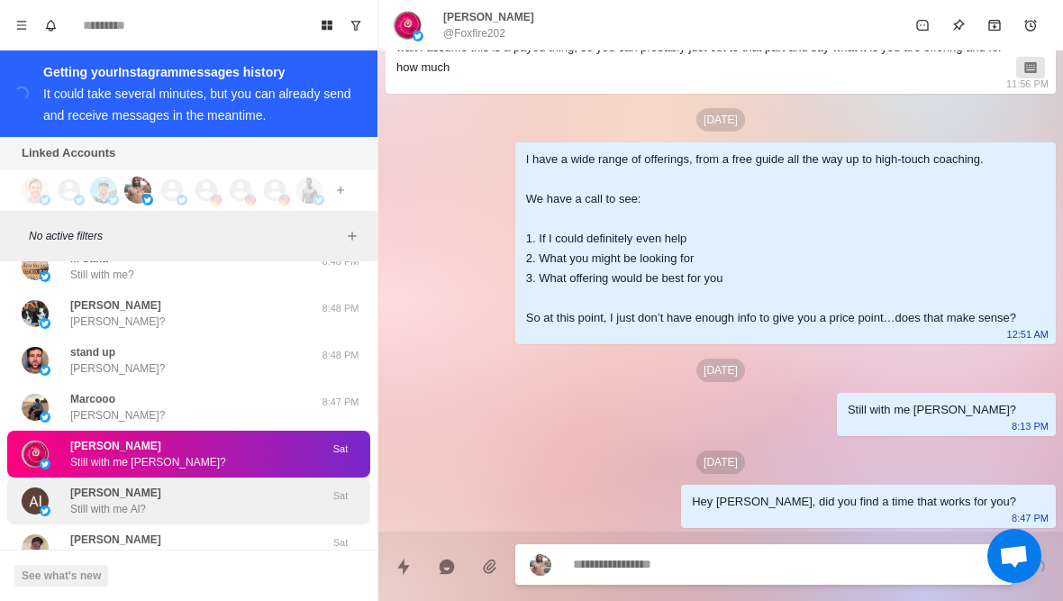
click at [74, 501] on p "Still with me Al?" at bounding box center [108, 509] width 76 height 16
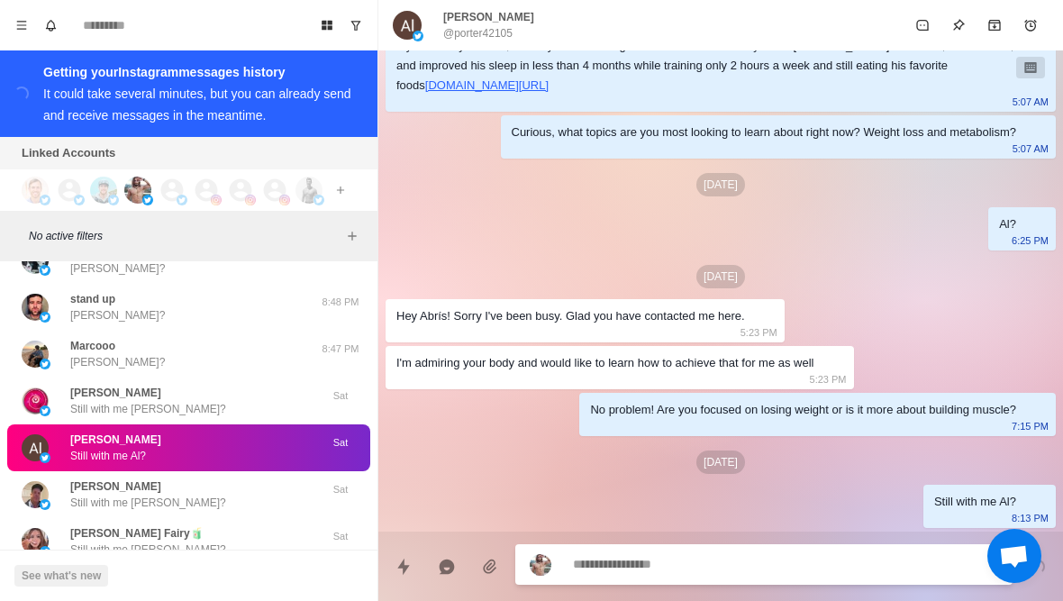
scroll to position [21748, 0]
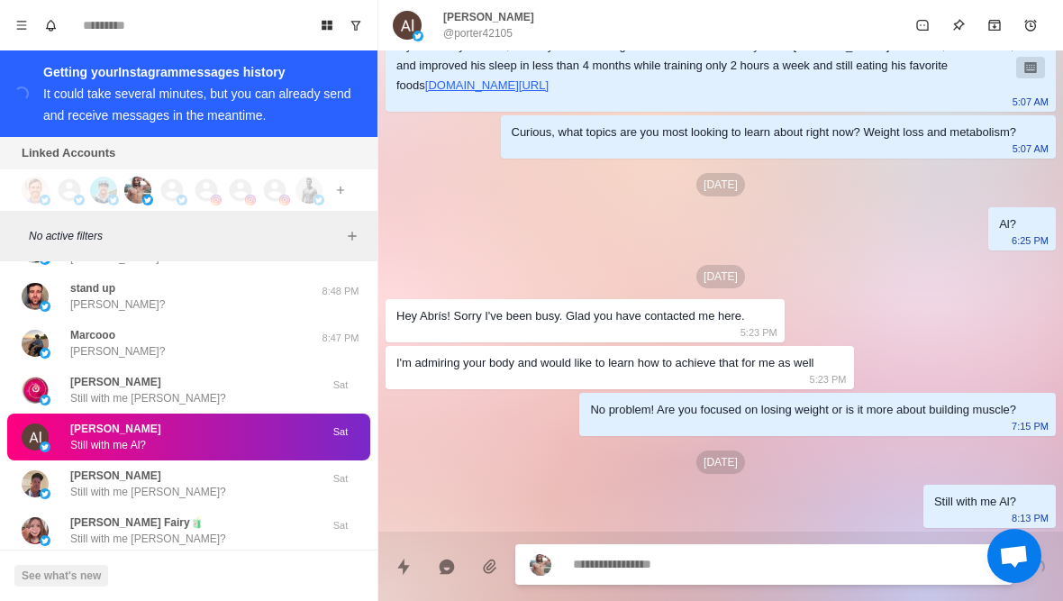
type textarea "*"
type textarea "**********"
type textarea "*"
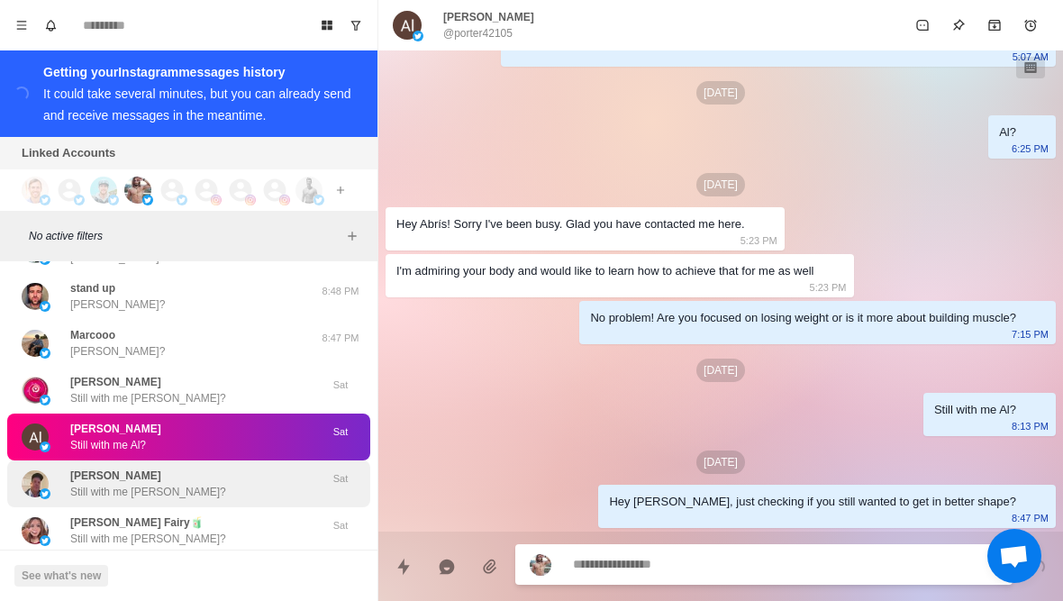
click at [76, 484] on p "Still with me Edward?" at bounding box center [148, 492] width 156 height 16
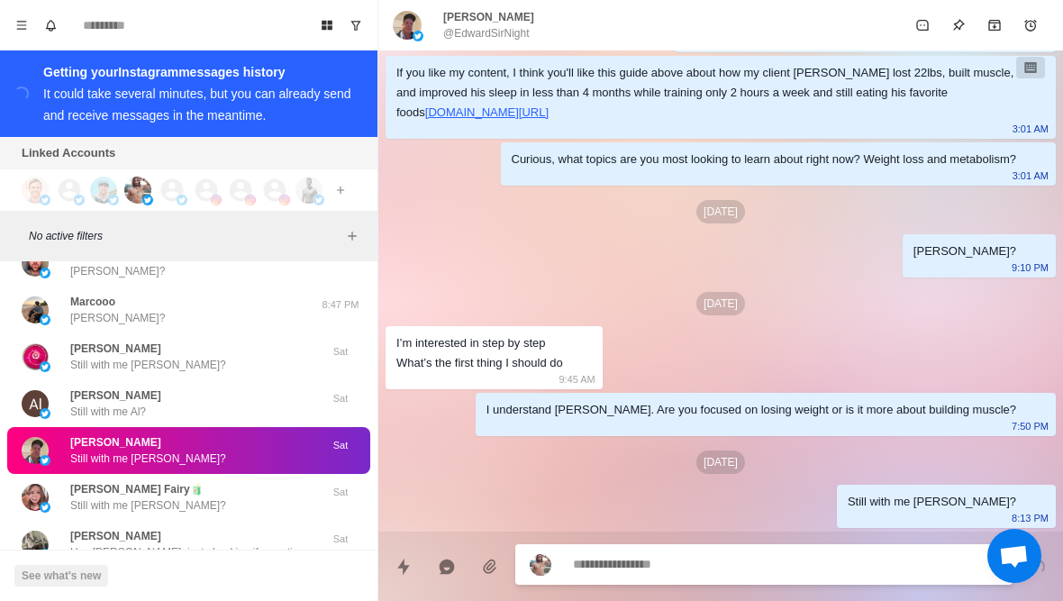
scroll to position [21829, 0]
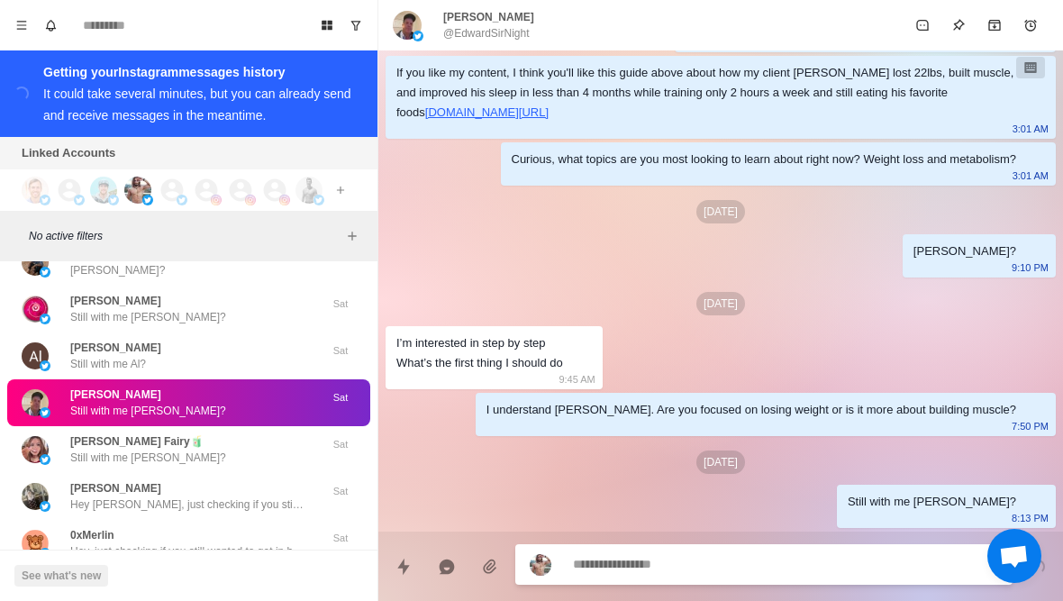
type textarea "*"
type textarea "**********"
type textarea "*"
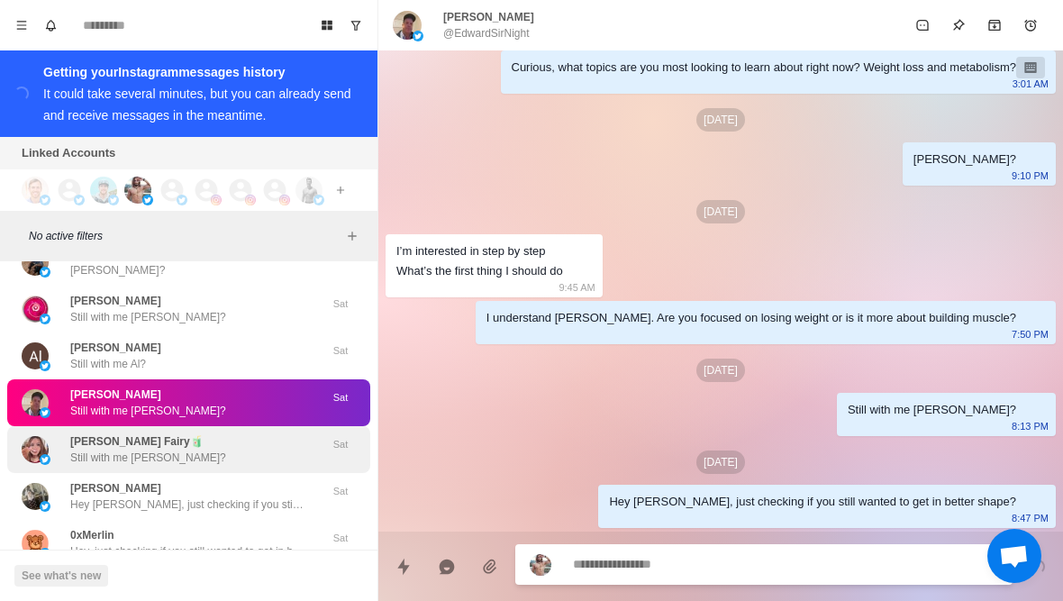
click at [88, 449] on p "Still with me Berry?" at bounding box center [148, 457] width 156 height 16
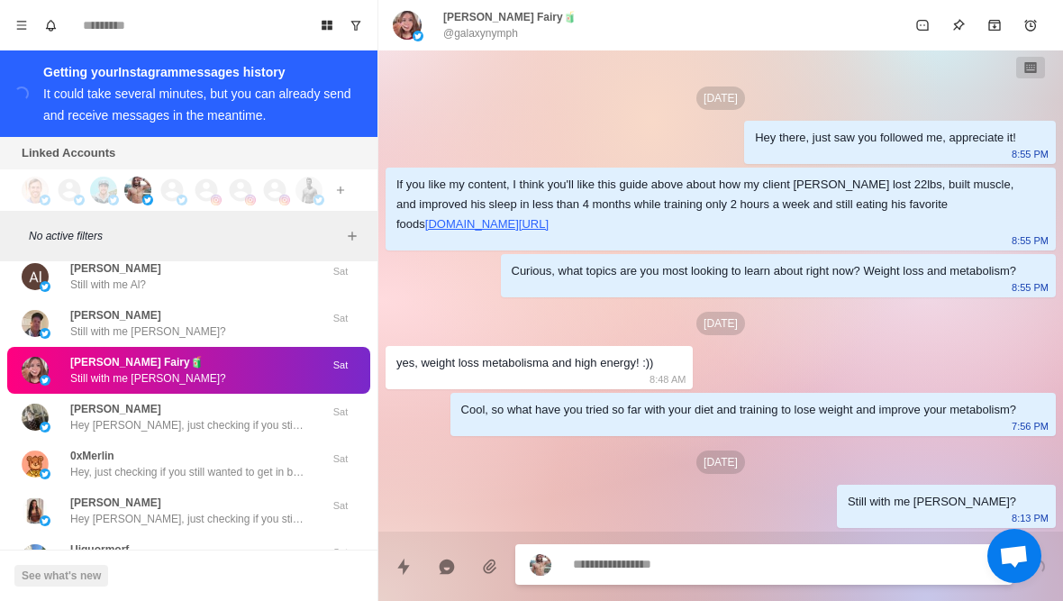
scroll to position [21913, 0]
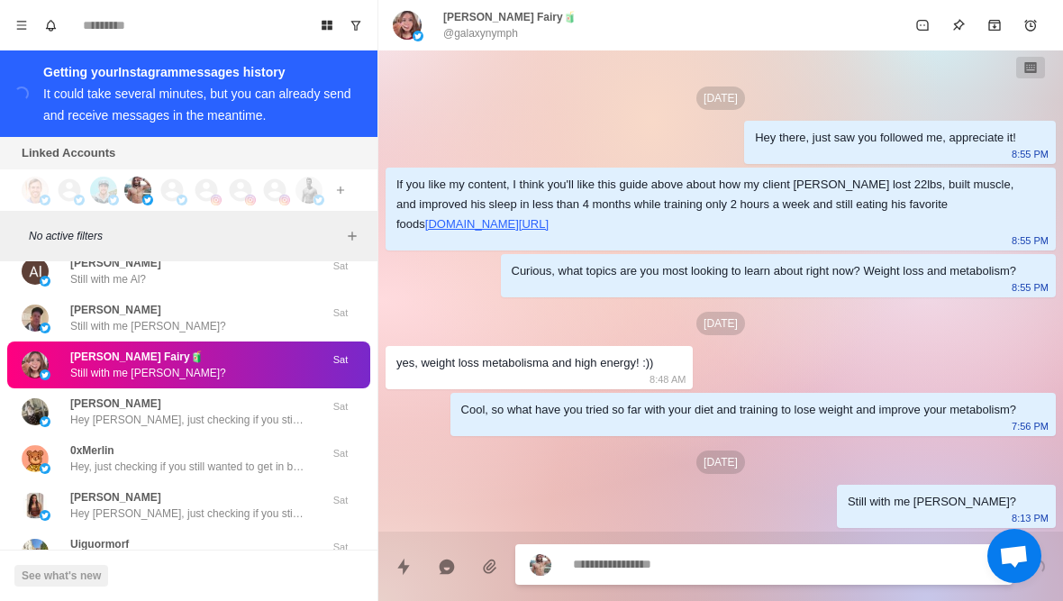
type textarea "*"
type textarea "**********"
type textarea "*"
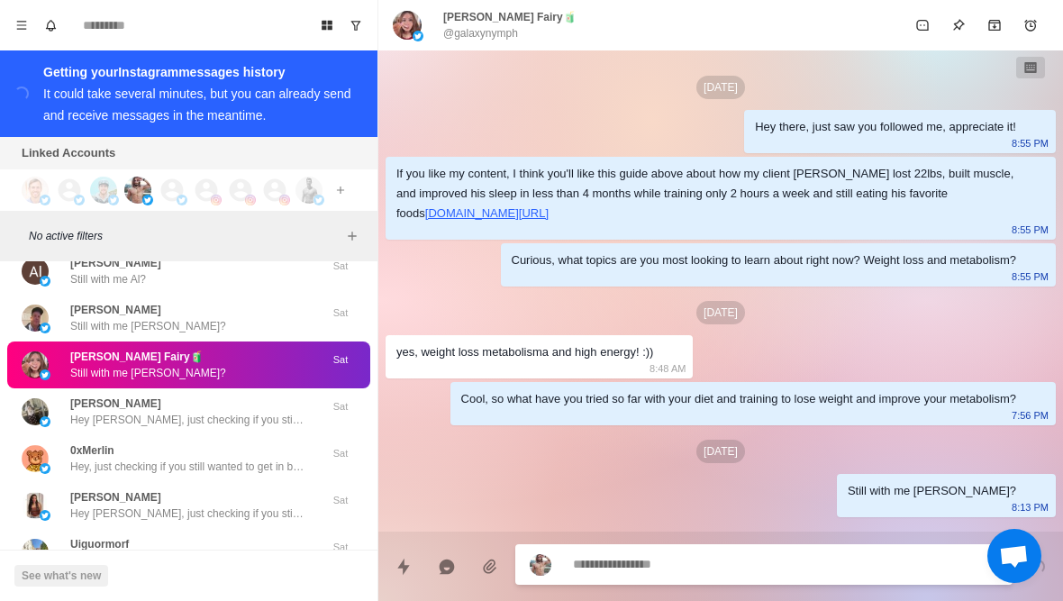
scroll to position [81, 0]
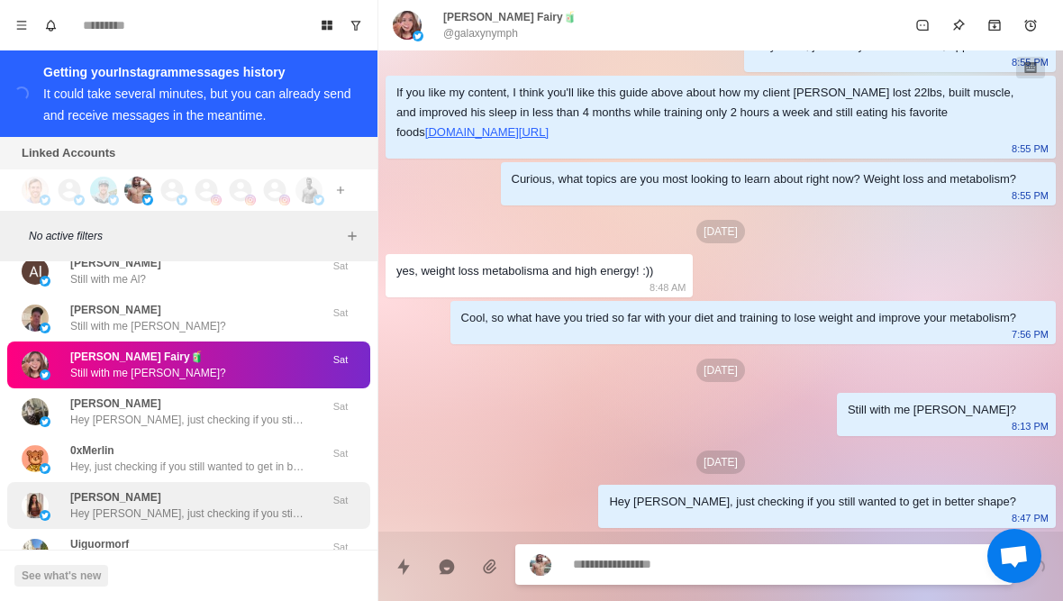
click at [71, 482] on div "Debbie Hey Debbie, just checking if you still wanted to get in better shape? Sat" at bounding box center [188, 505] width 363 height 47
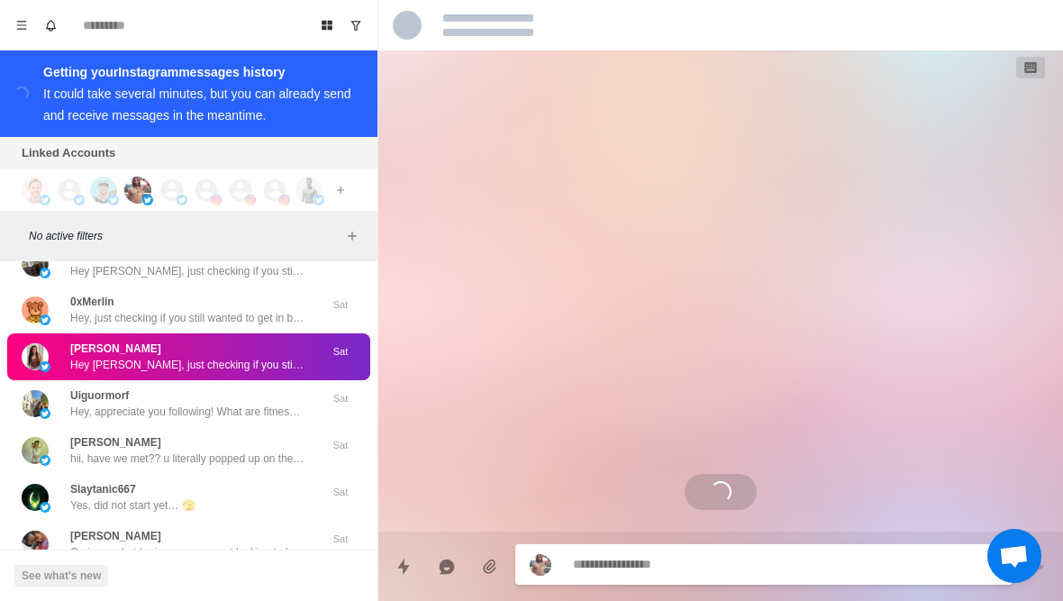
scroll to position [267, 0]
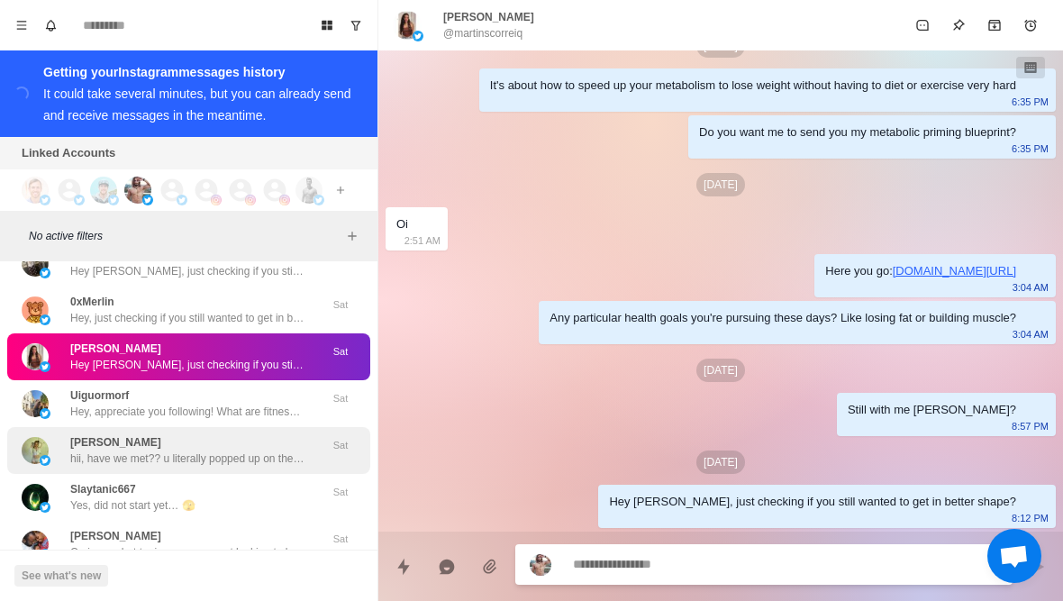
click at [47, 437] on img at bounding box center [35, 450] width 27 height 27
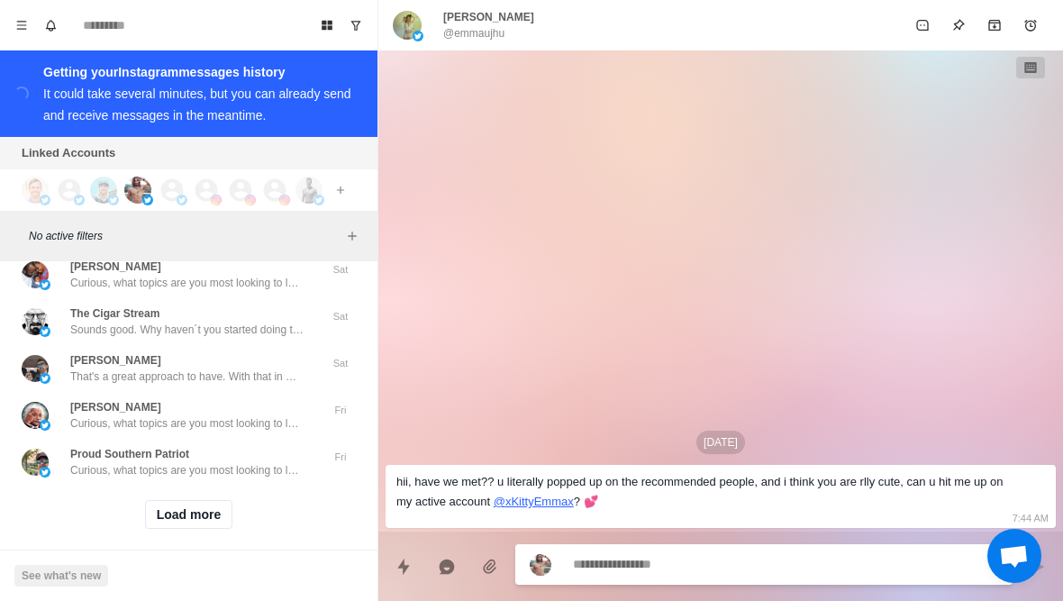
scroll to position [22330, 0]
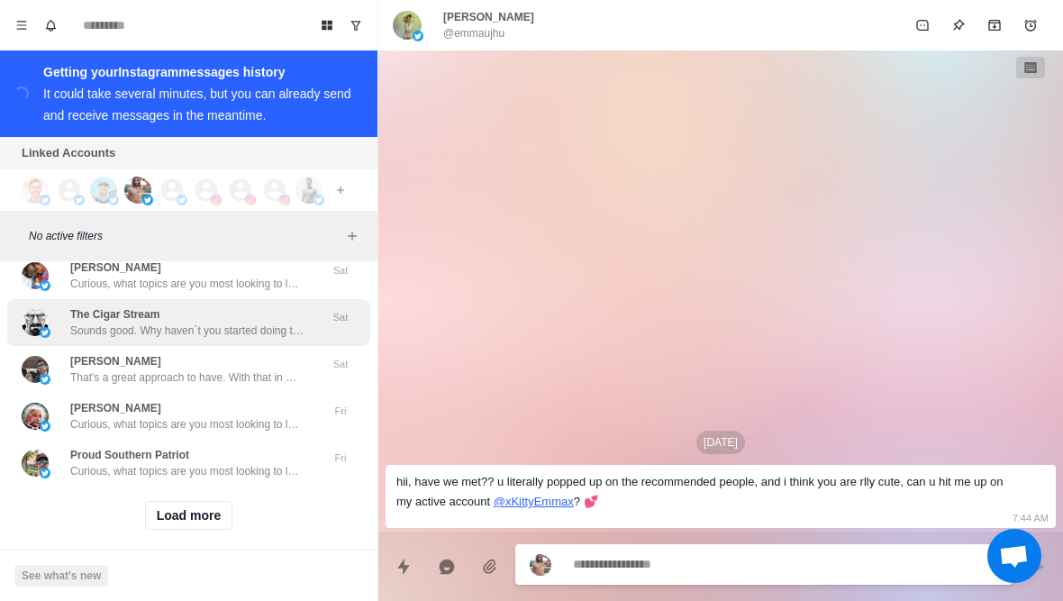
click at [30, 319] on img at bounding box center [35, 322] width 27 height 27
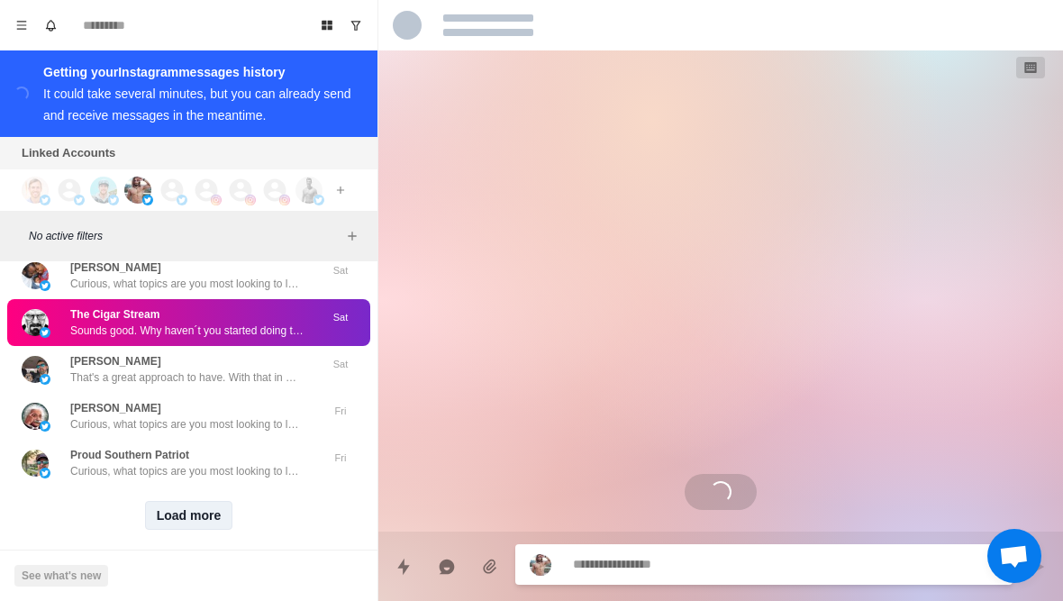
click at [168, 511] on button "Load more" at bounding box center [189, 515] width 88 height 29
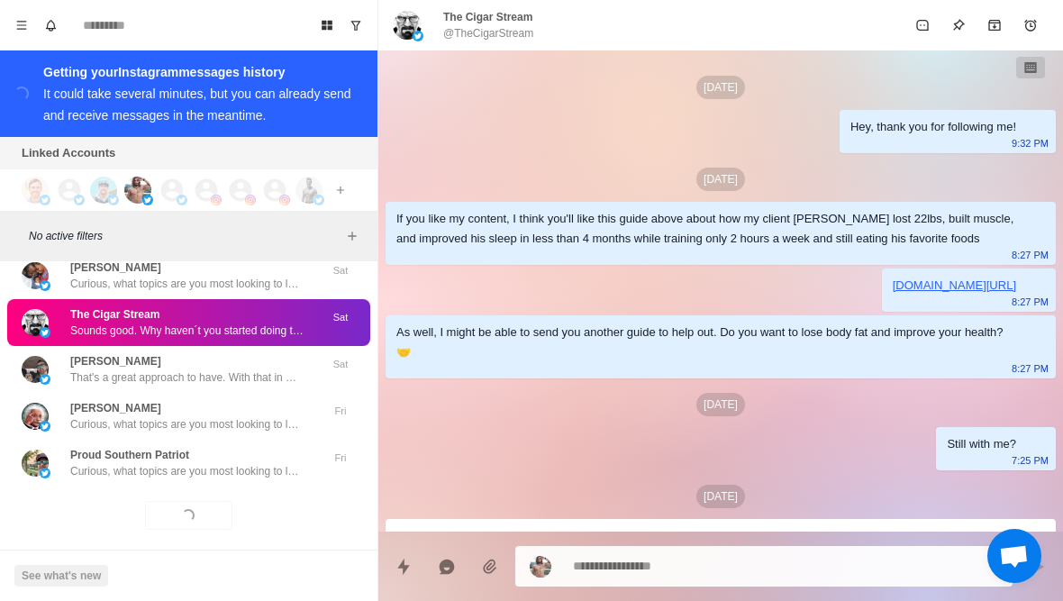
scroll to position [609, 0]
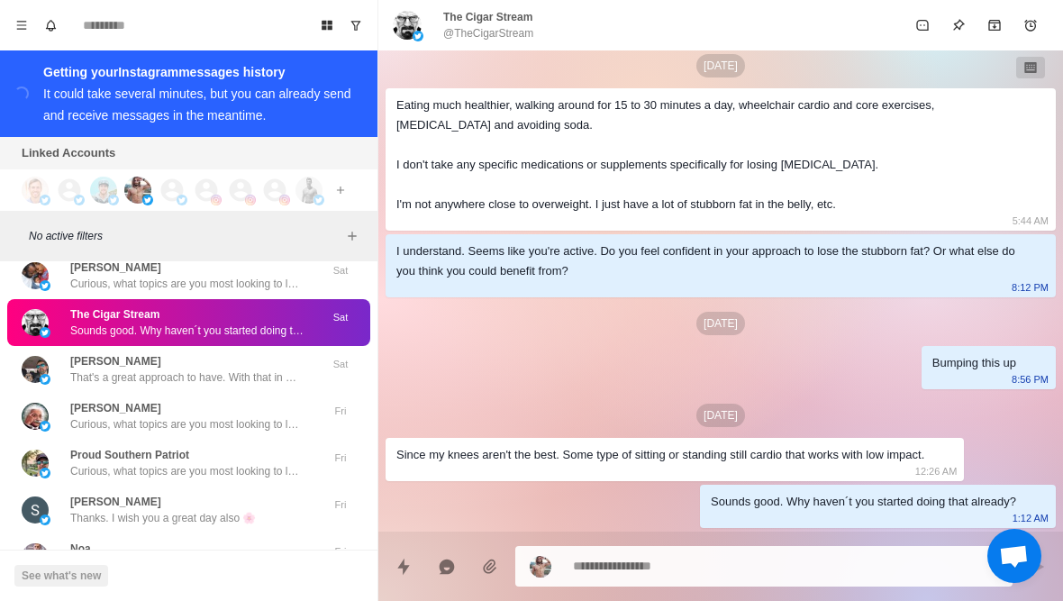
click at [773, 554] on textarea at bounding box center [785, 566] width 425 height 26
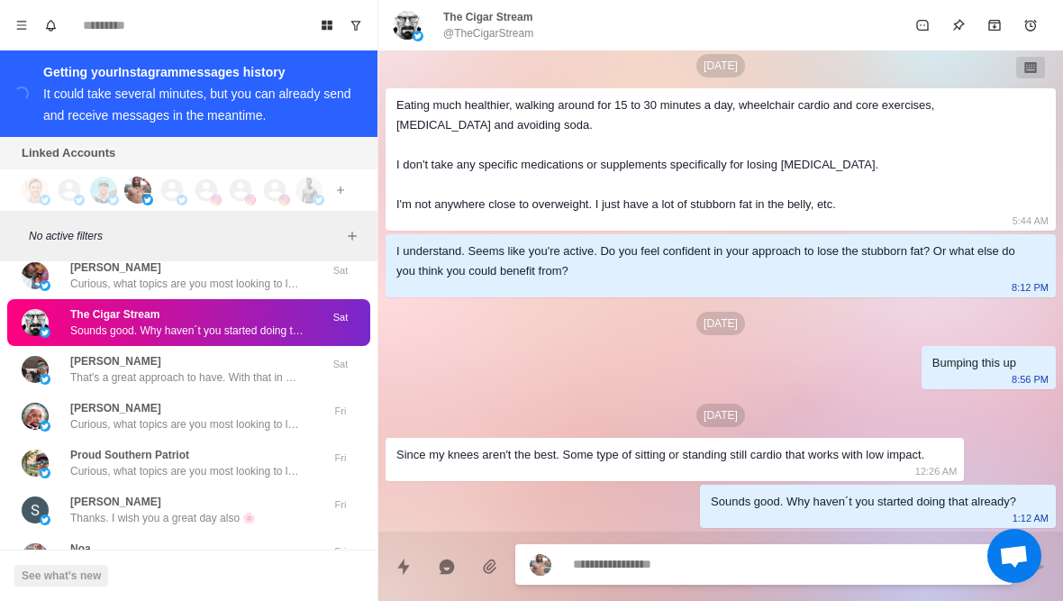
type textarea "*"
type textarea "**"
type textarea "*"
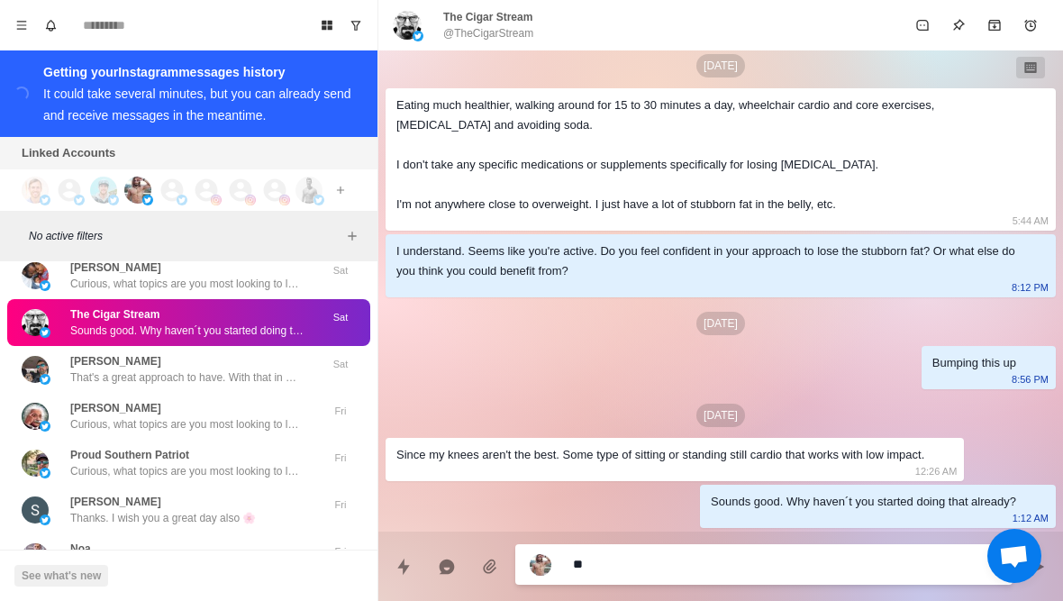
type textarea "***"
type textarea "*"
type textarea "**********"
type textarea "*"
type textarea "**********"
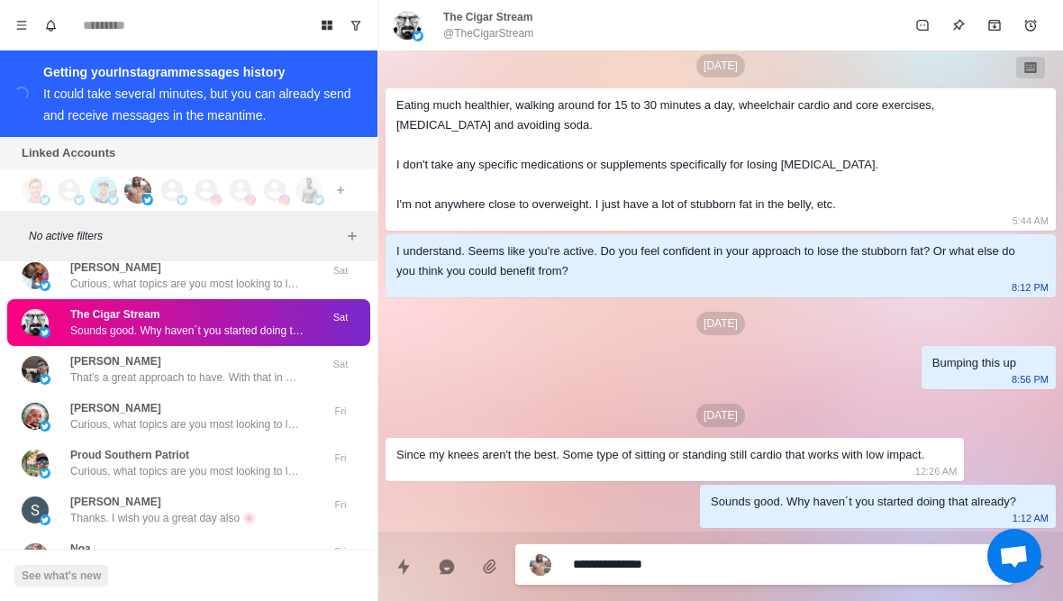
type textarea "*"
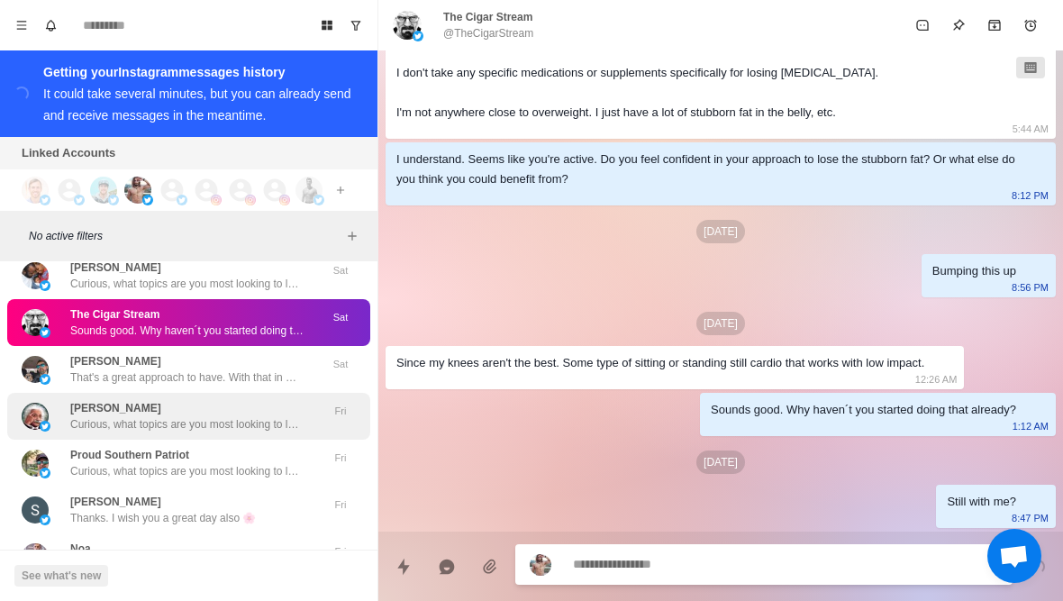
click at [52, 400] on div "Joe Tellep Curious, what topics are you most looking to learn about right now? …" at bounding box center [170, 416] width 296 height 32
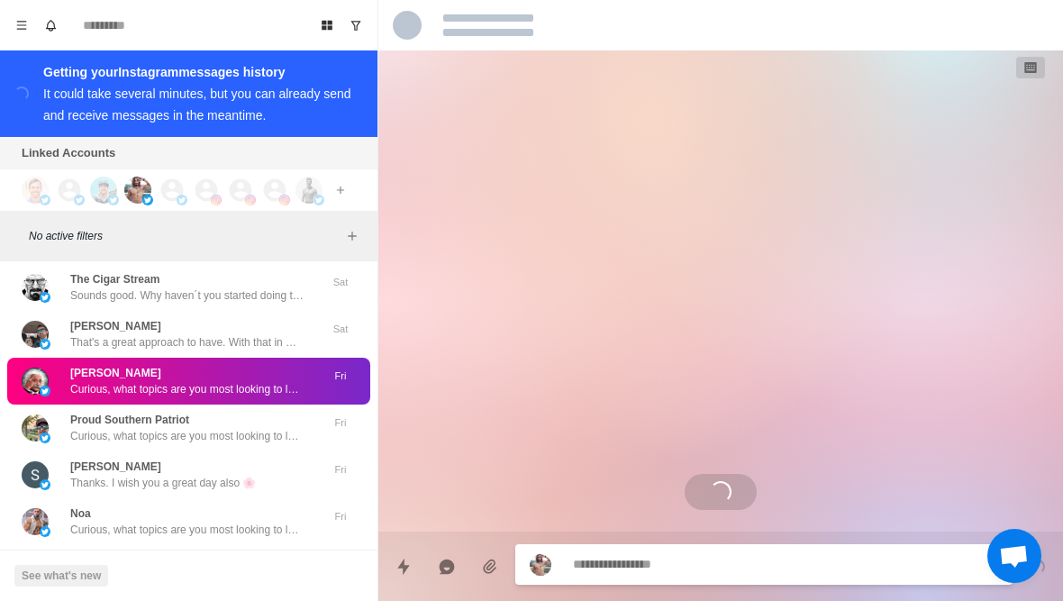
scroll to position [0, 0]
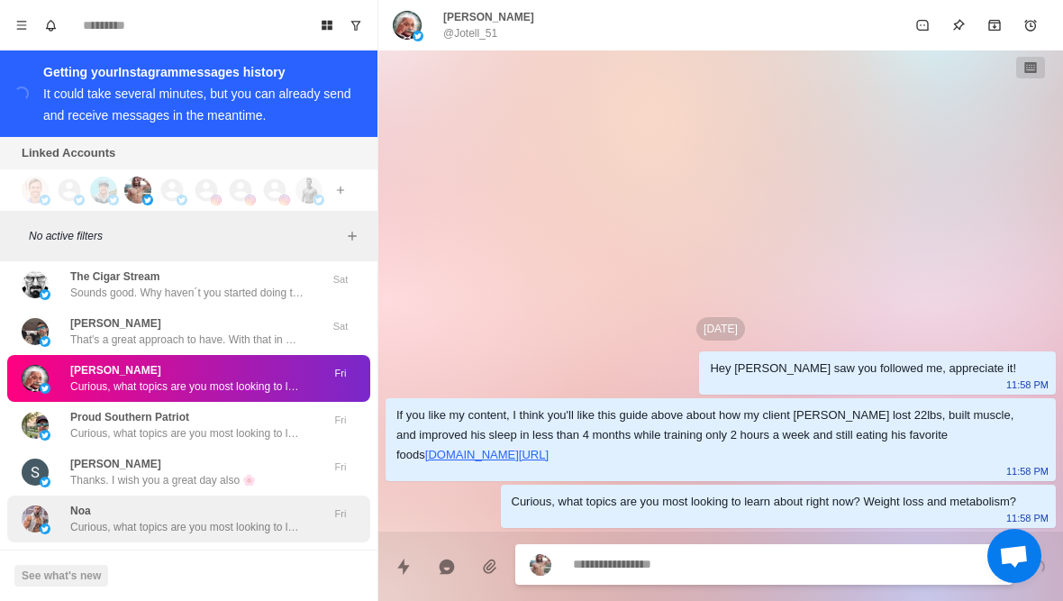
click at [67, 511] on div "Noa Curious, what topics are you most looking to learn about right now? Weight …" at bounding box center [170, 519] width 296 height 32
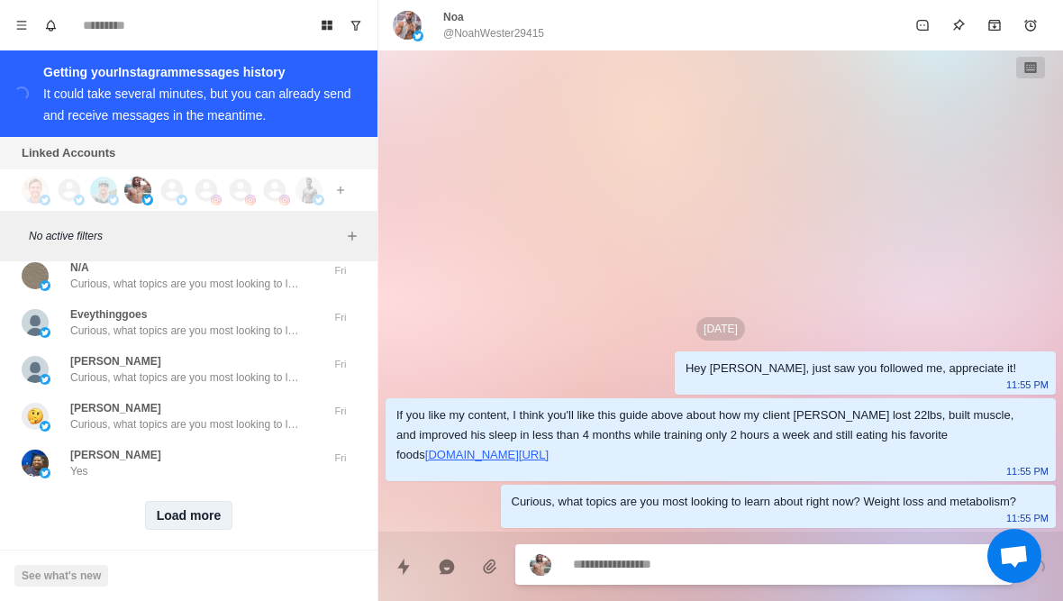
click at [148, 513] on button "Load more" at bounding box center [189, 515] width 88 height 29
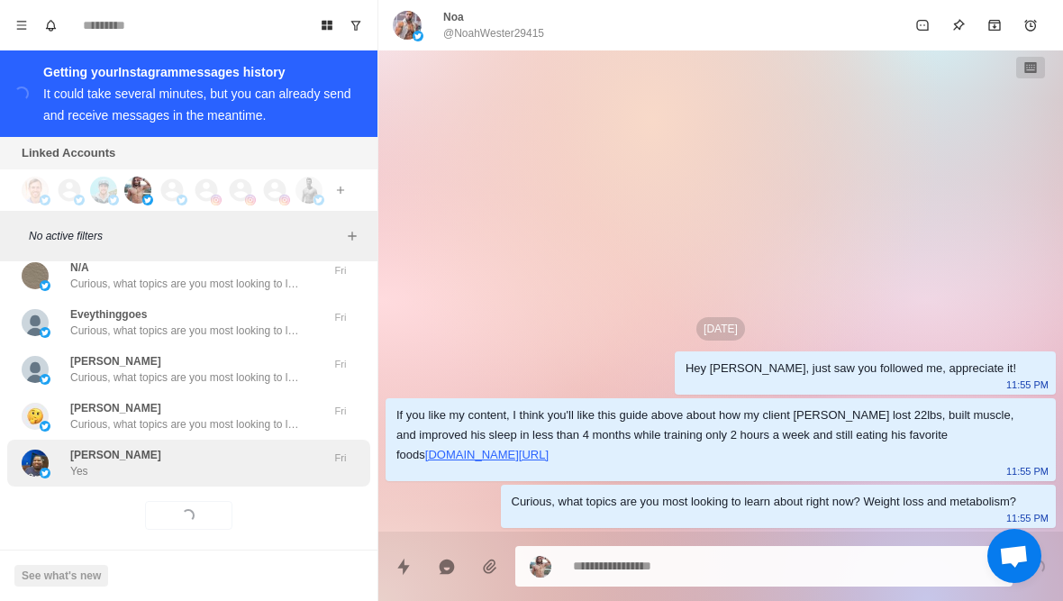
click at [77, 463] on p "Yes" at bounding box center [79, 471] width 18 height 16
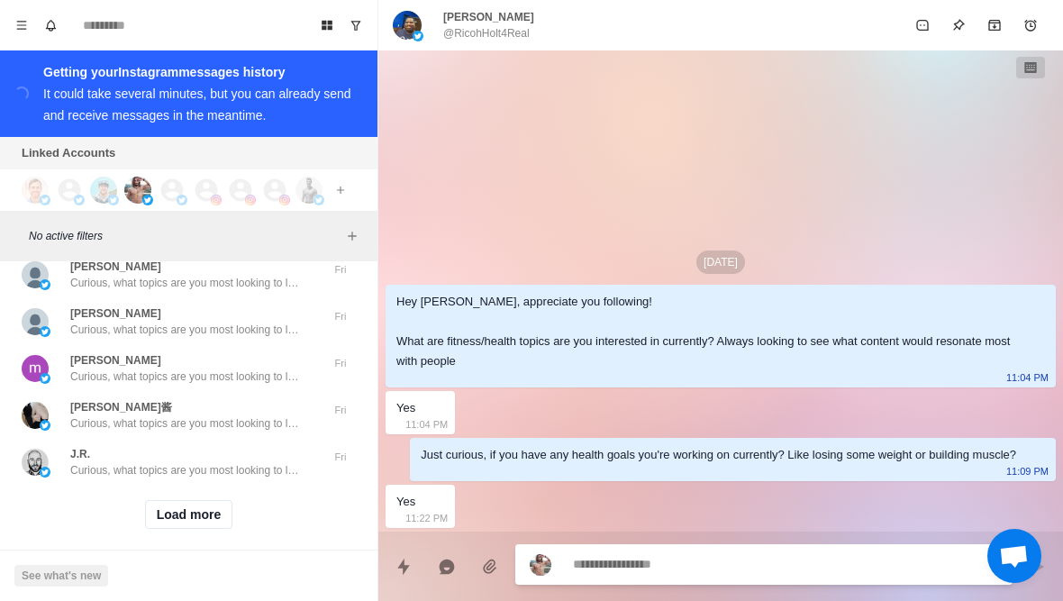
scroll to position [24204, 0]
click at [137, 517] on div "Load more" at bounding box center [188, 515] width 363 height 58
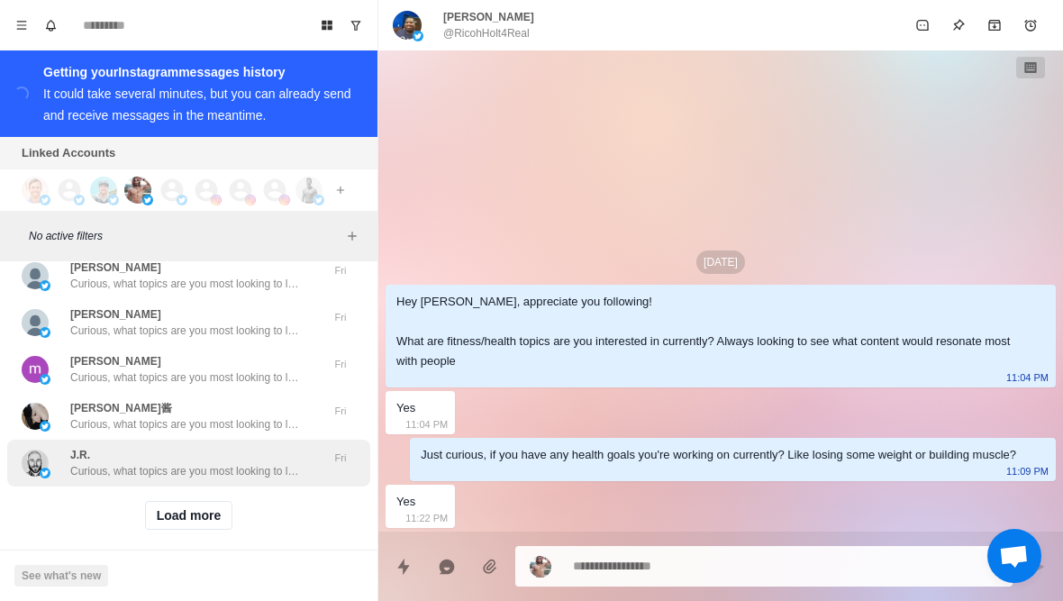
click at [89, 469] on div "J.R. Curious, what topics are you most looking to learn about right now? Weight…" at bounding box center [188, 463] width 363 height 47
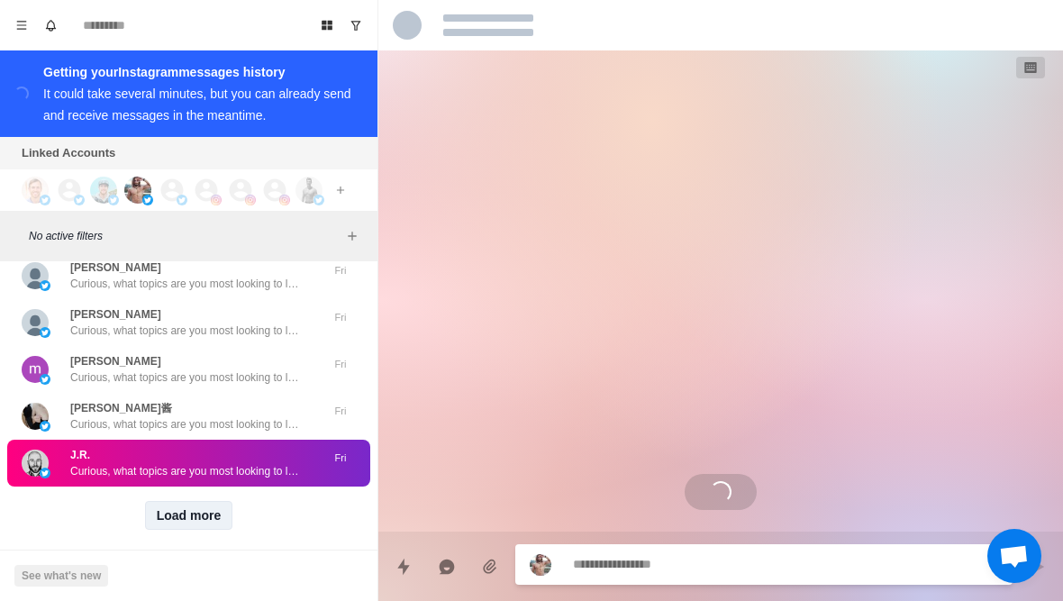
click at [165, 513] on button "Load more" at bounding box center [189, 515] width 88 height 29
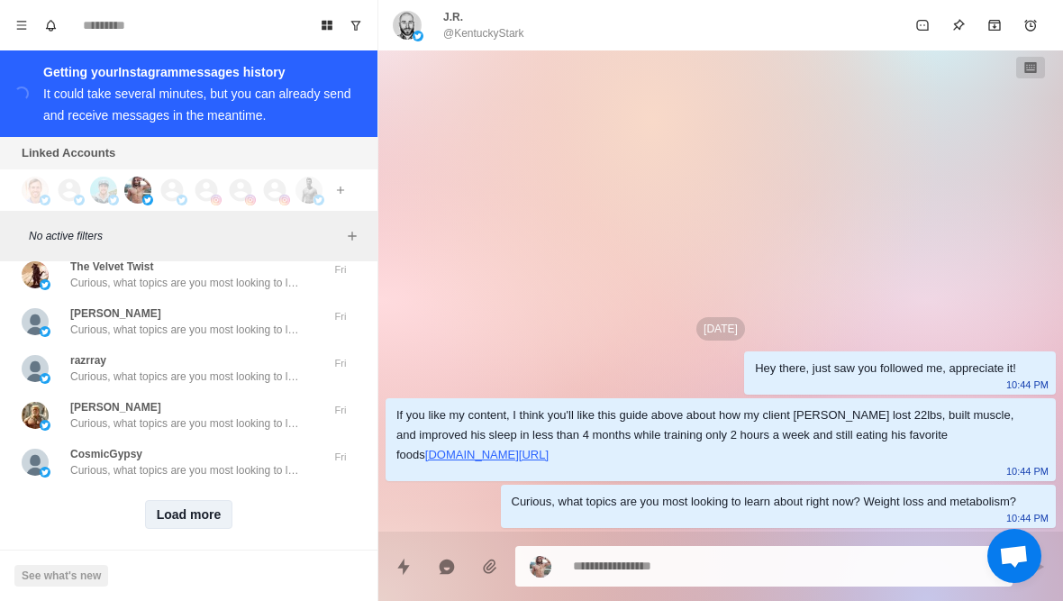
scroll to position [25141, 0]
click at [155, 512] on button "Load more" at bounding box center [189, 515] width 88 height 29
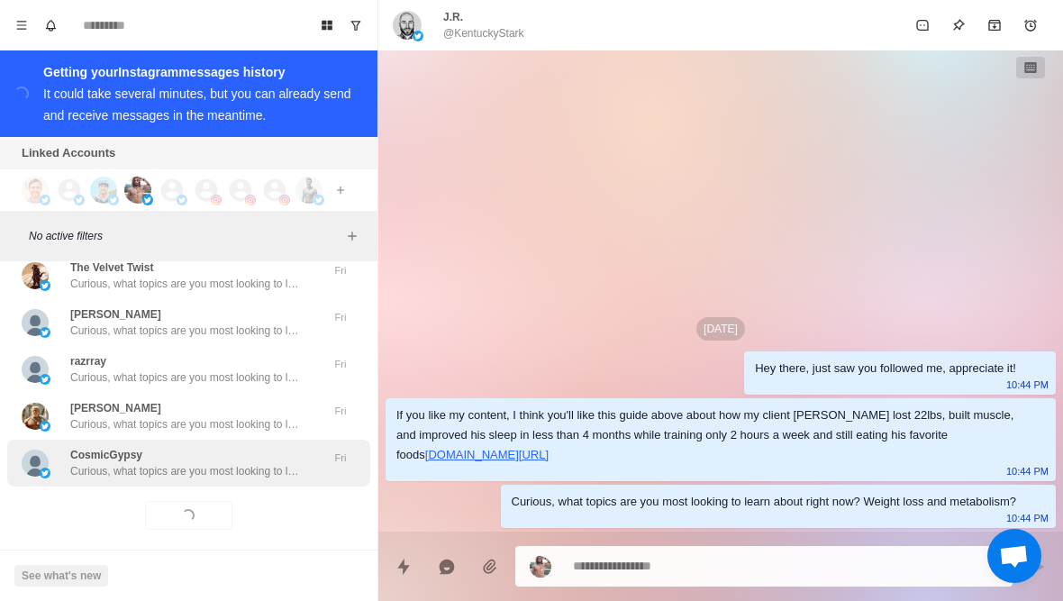
click at [95, 466] on div "CosmicGypsy Curious, what topics are you most looking to learn about right now?…" at bounding box center [188, 463] width 363 height 47
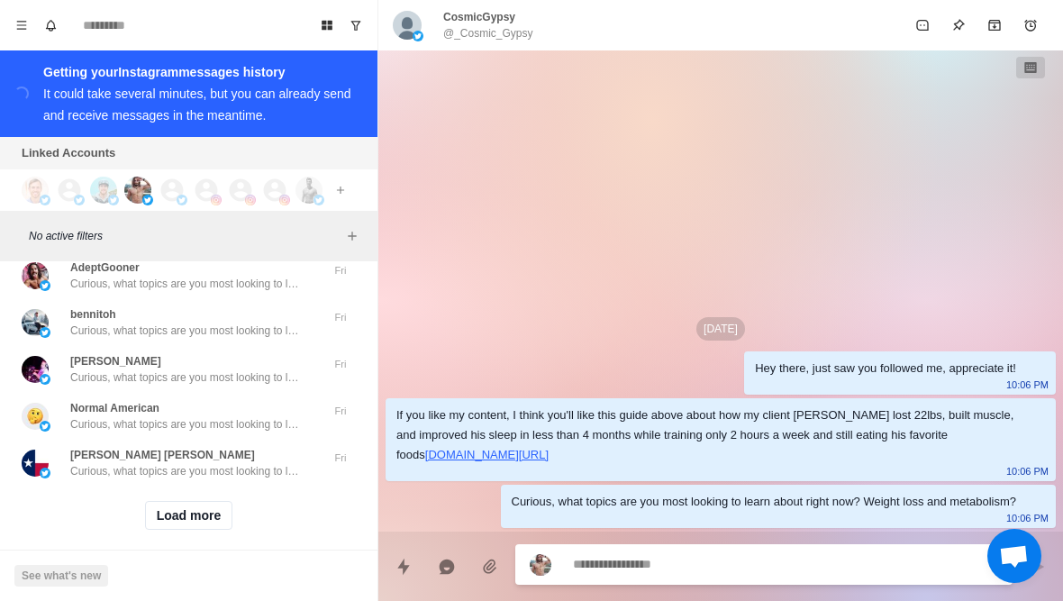
scroll to position [26078, 0]
click at [169, 513] on button "Load more" at bounding box center [189, 515] width 88 height 29
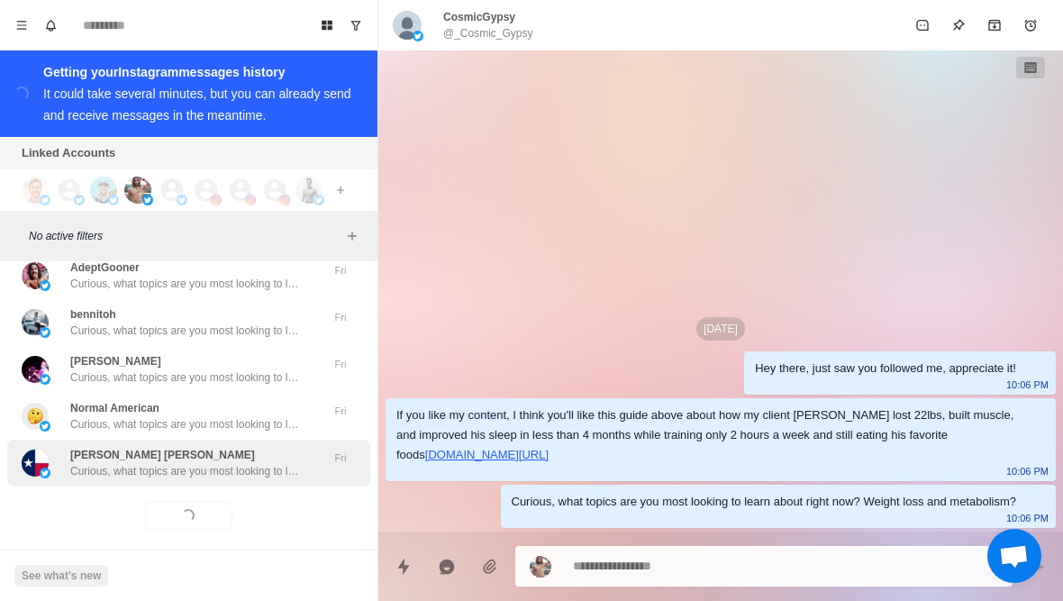
click at [100, 470] on div "Nixon Bauer Curious, what topics are you most looking to learn about right now?…" at bounding box center [188, 463] width 363 height 47
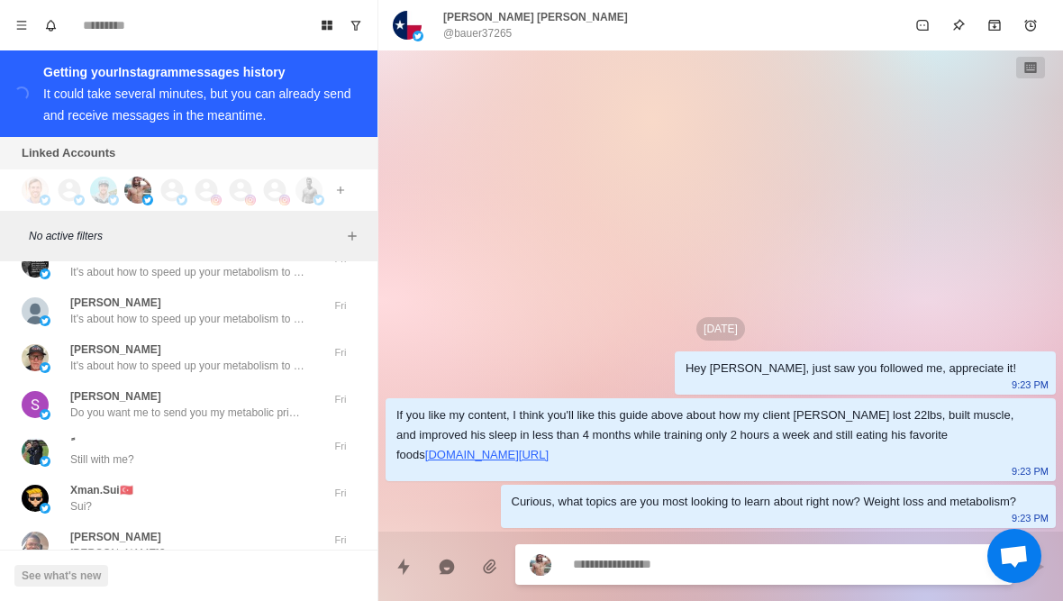
scroll to position [26783, 0]
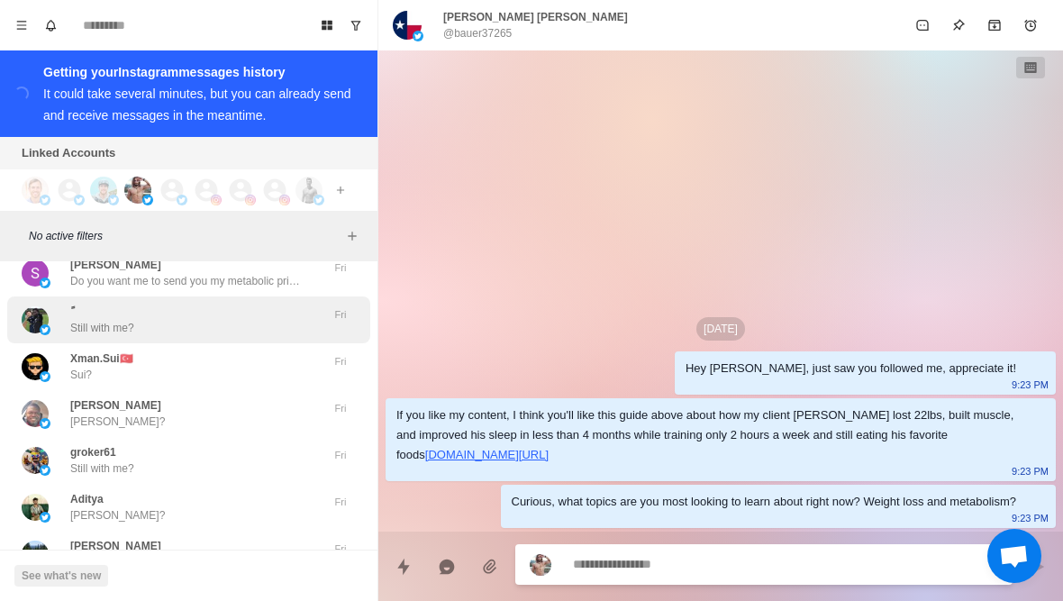
click at [47, 306] on img at bounding box center [35, 319] width 27 height 27
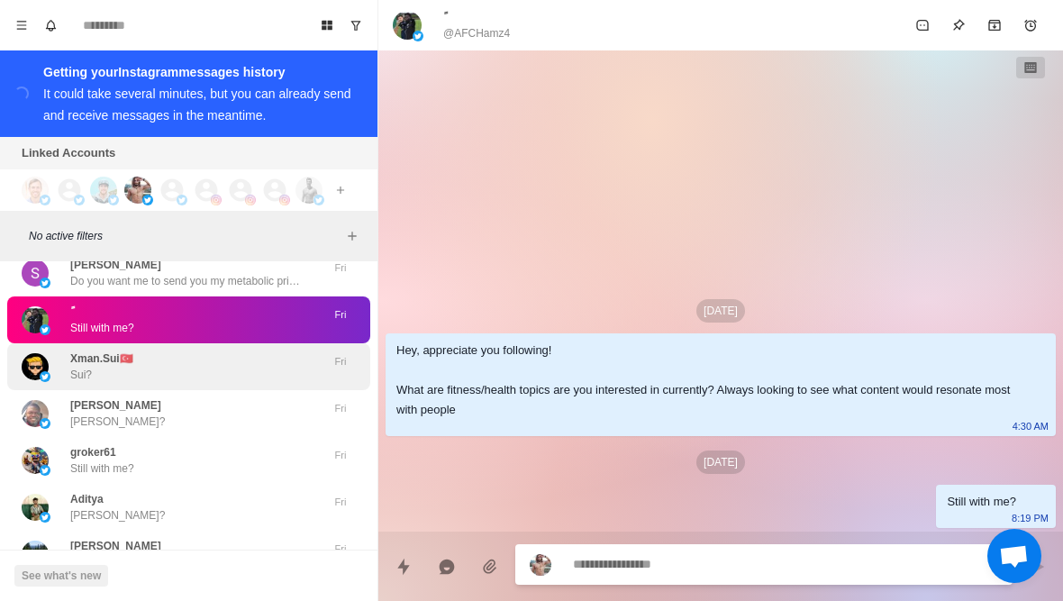
click at [37, 359] on img at bounding box center [35, 366] width 27 height 27
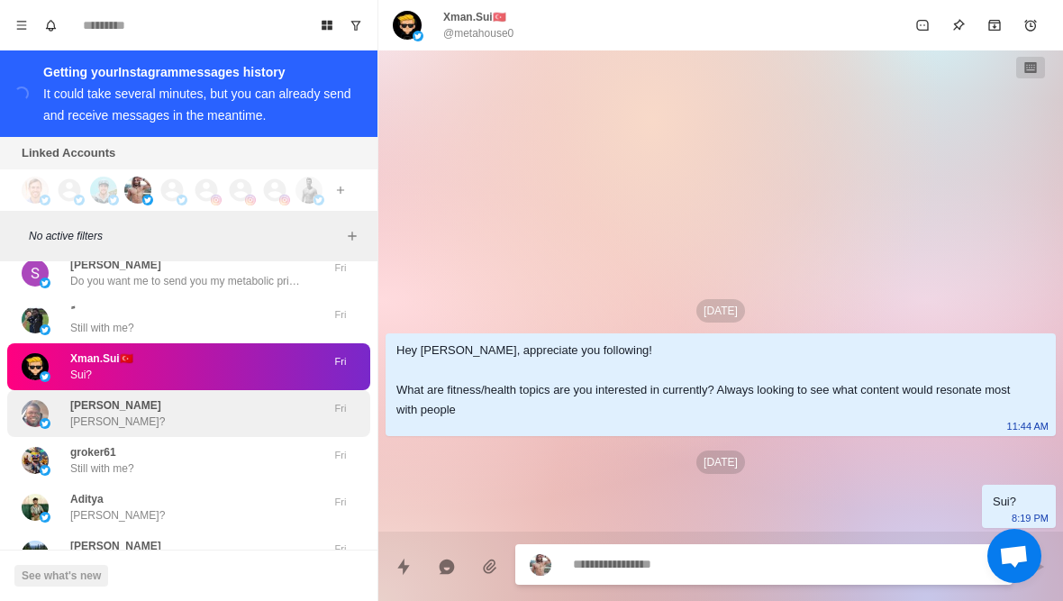
click at [34, 411] on img at bounding box center [35, 413] width 27 height 27
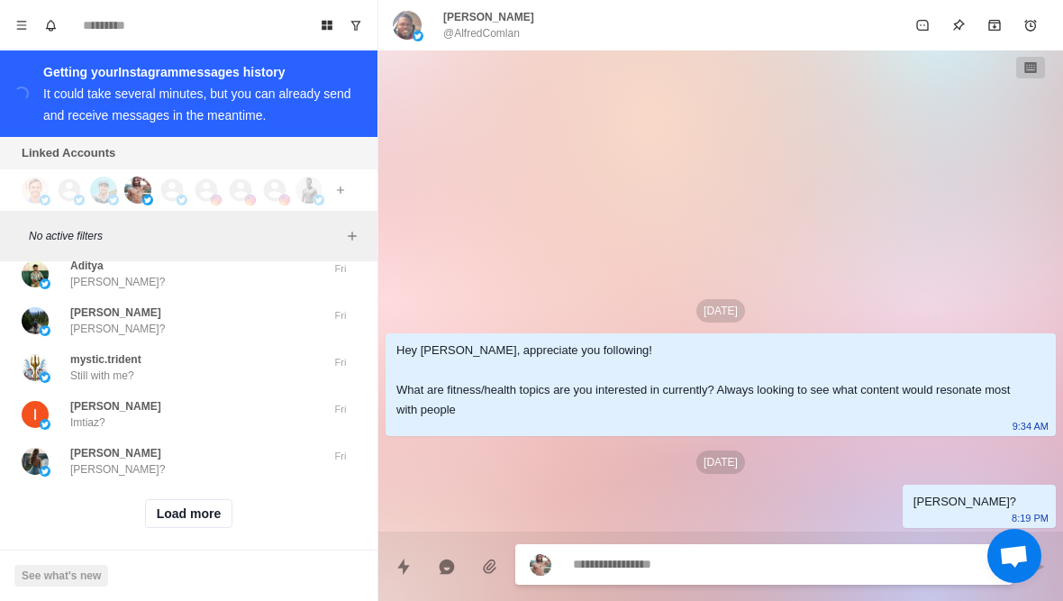
scroll to position [27014, 0]
click at [145, 512] on button "Load more" at bounding box center [189, 515] width 88 height 29
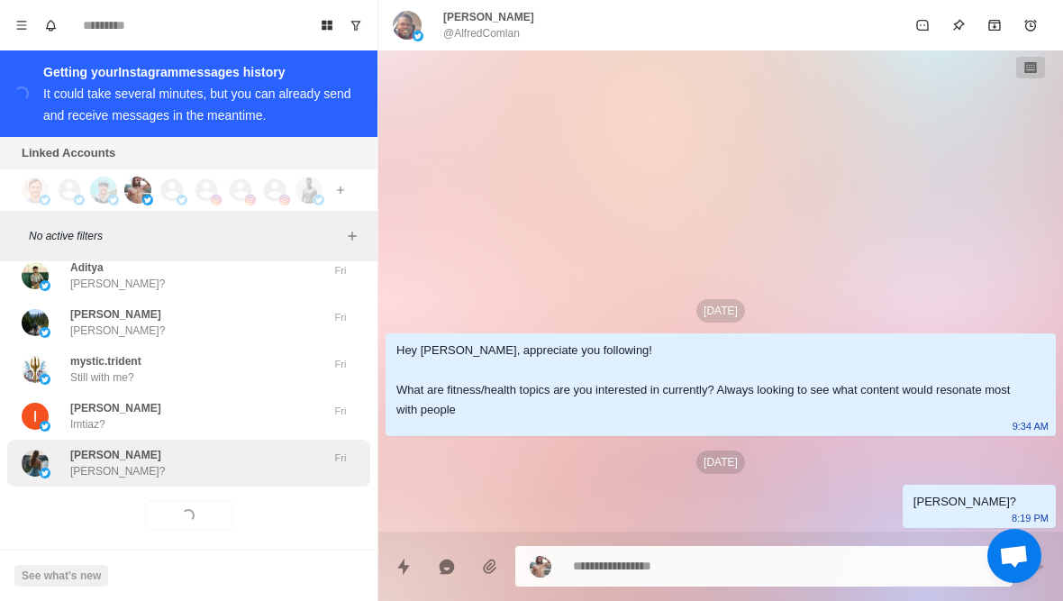
click at [72, 463] on p "Millie?" at bounding box center [117, 471] width 95 height 16
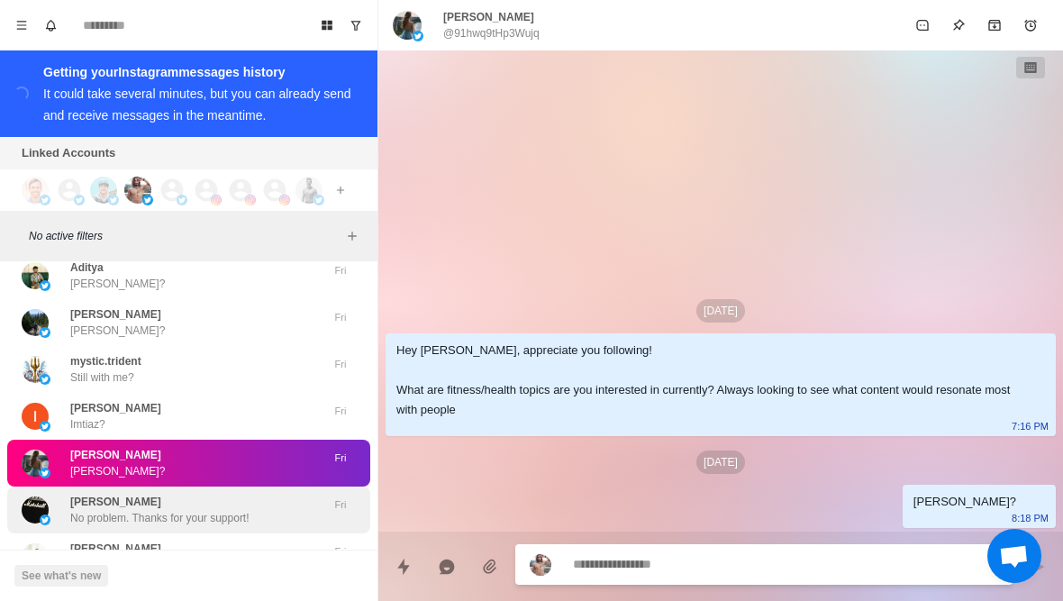
click at [32, 503] on img at bounding box center [35, 509] width 27 height 27
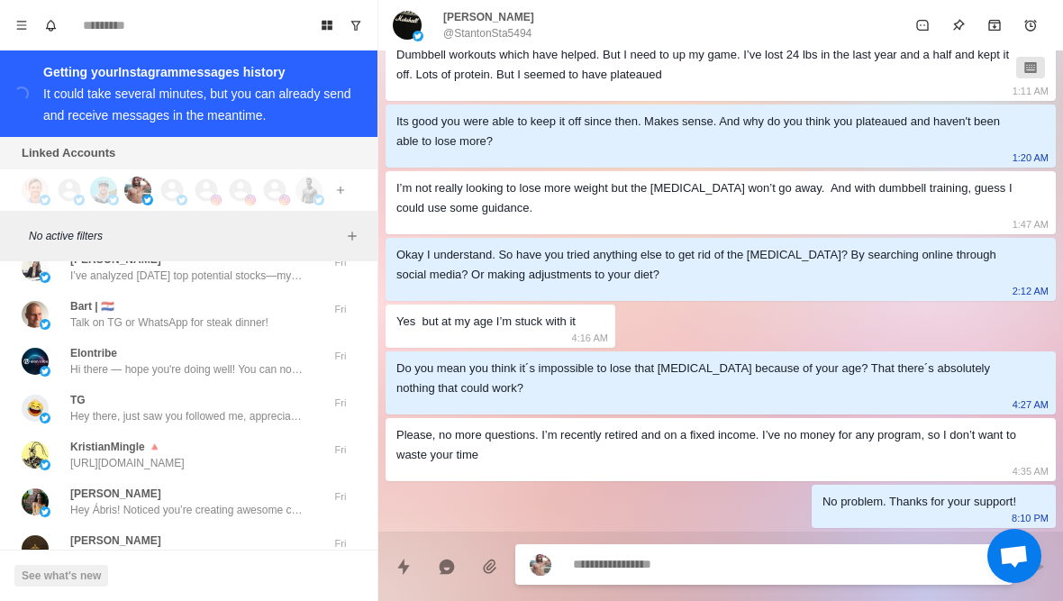
scroll to position [27304, 0]
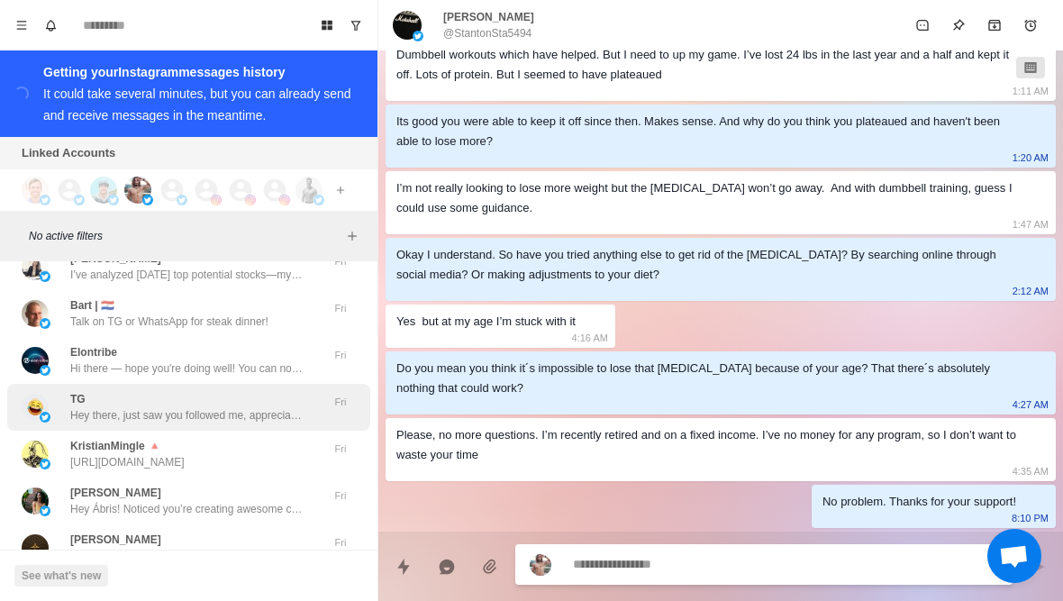
click at [13, 398] on div "TG Hey there, just saw you followed me, appreciate it! Fri" at bounding box center [188, 407] width 363 height 47
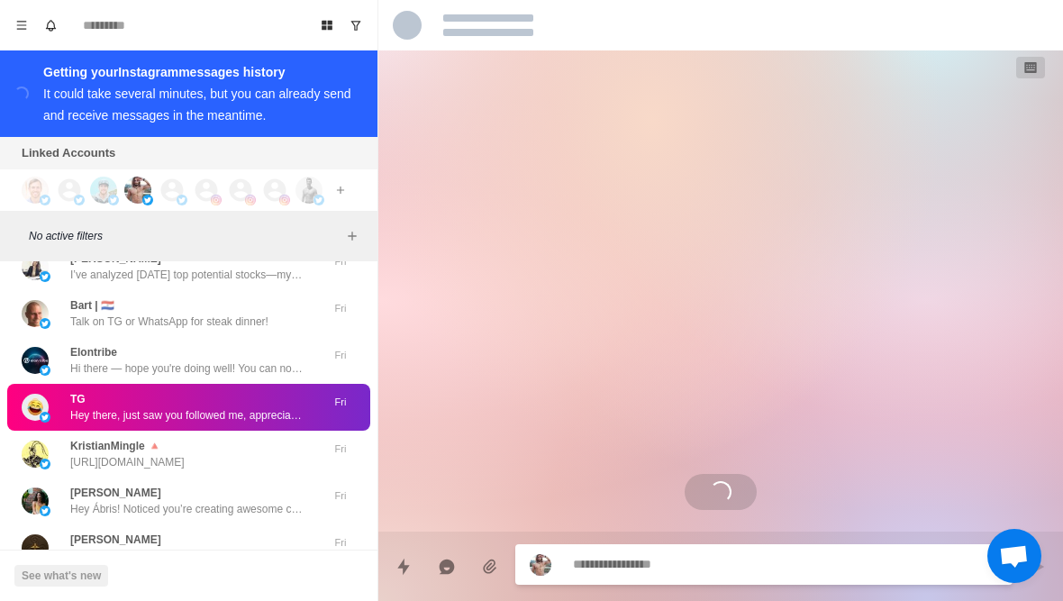
scroll to position [0, 0]
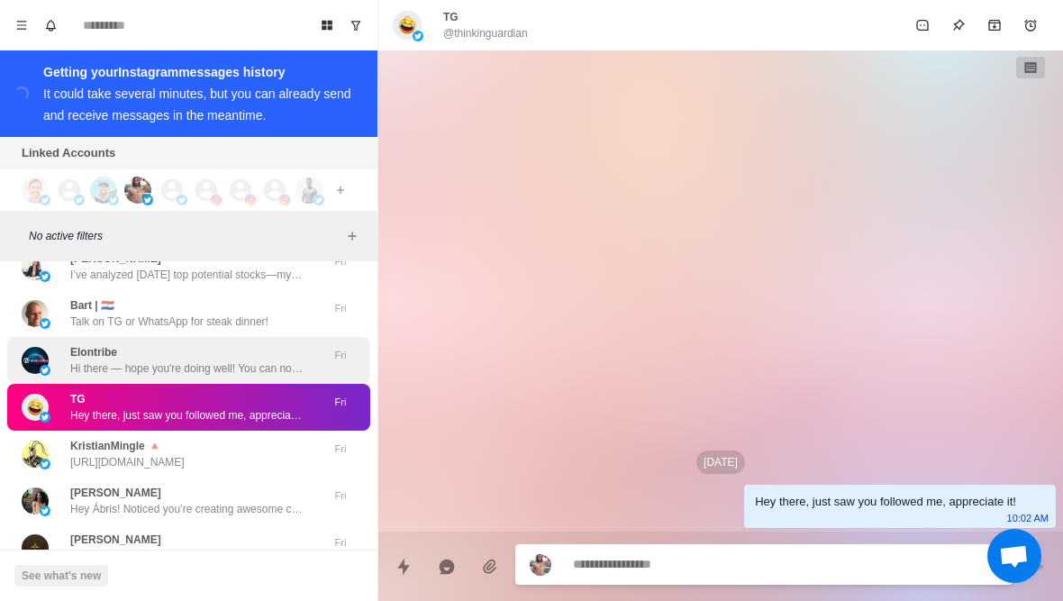
click at [41, 365] on img at bounding box center [45, 370] width 11 height 11
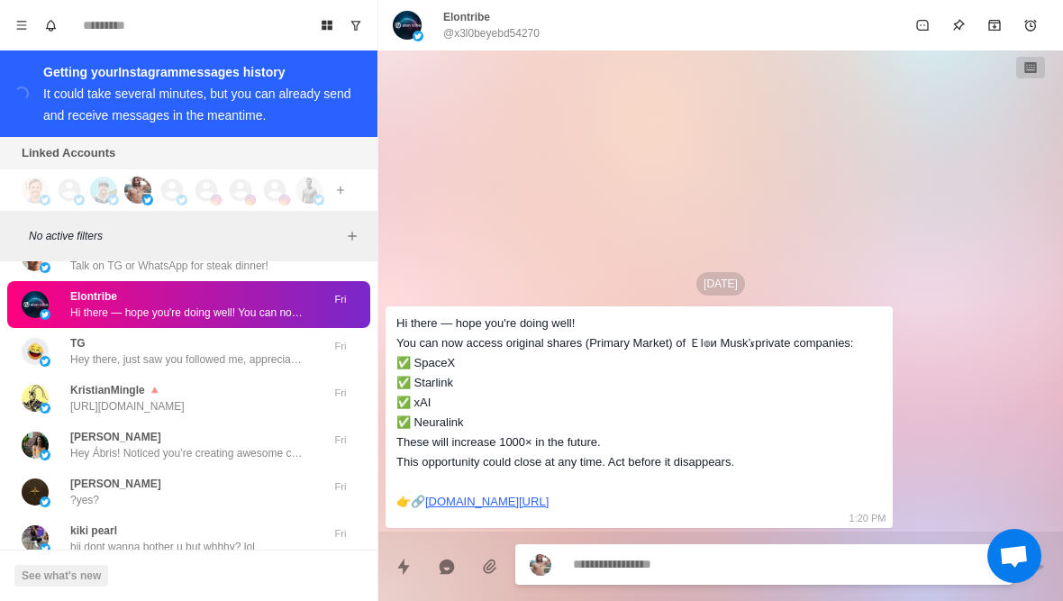
scroll to position [27388, 0]
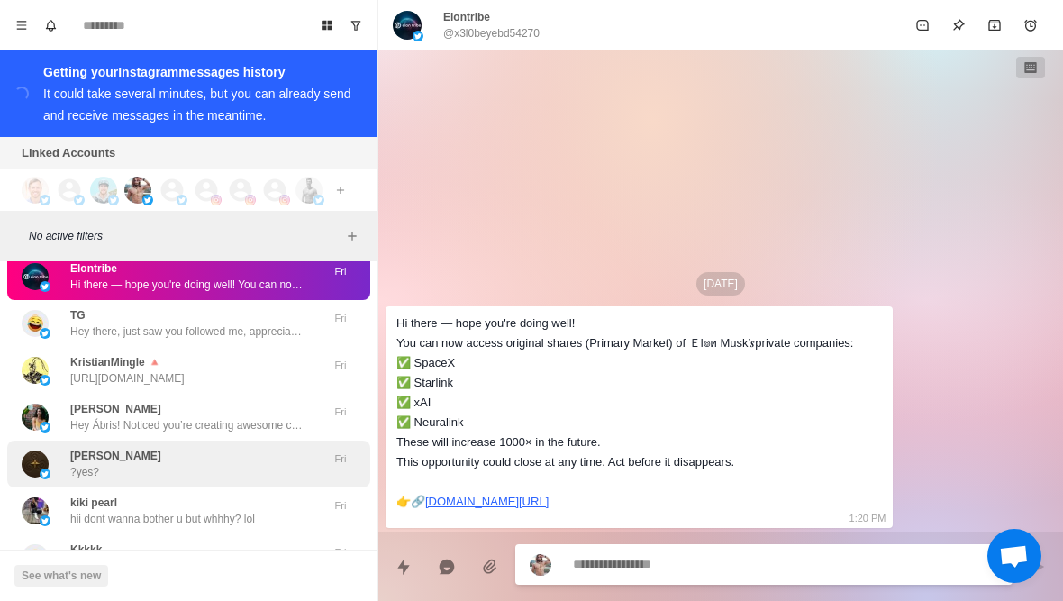
click at [46, 450] on img at bounding box center [35, 463] width 27 height 27
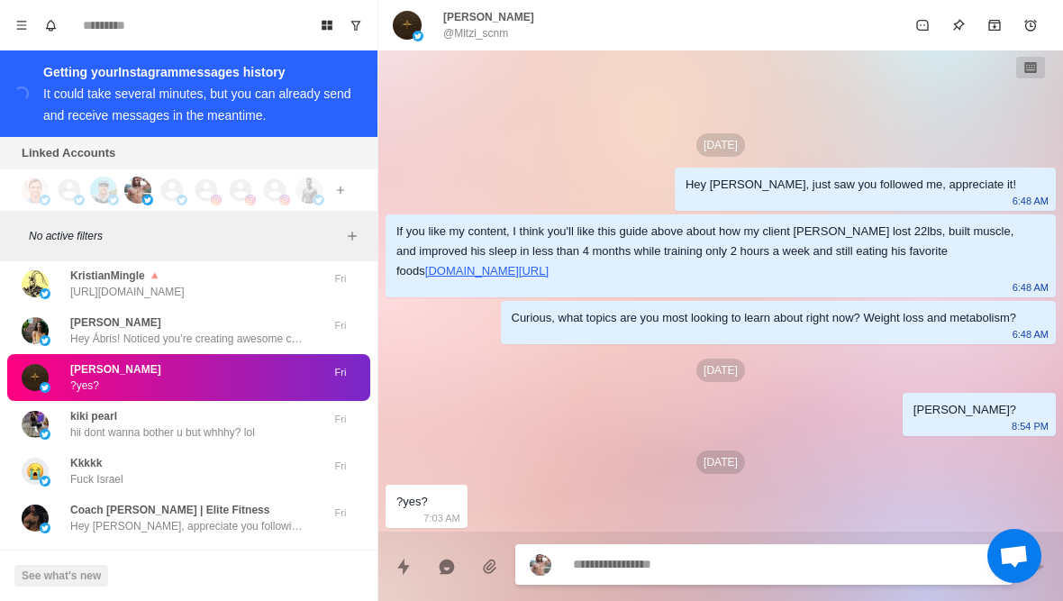
scroll to position [27477, 0]
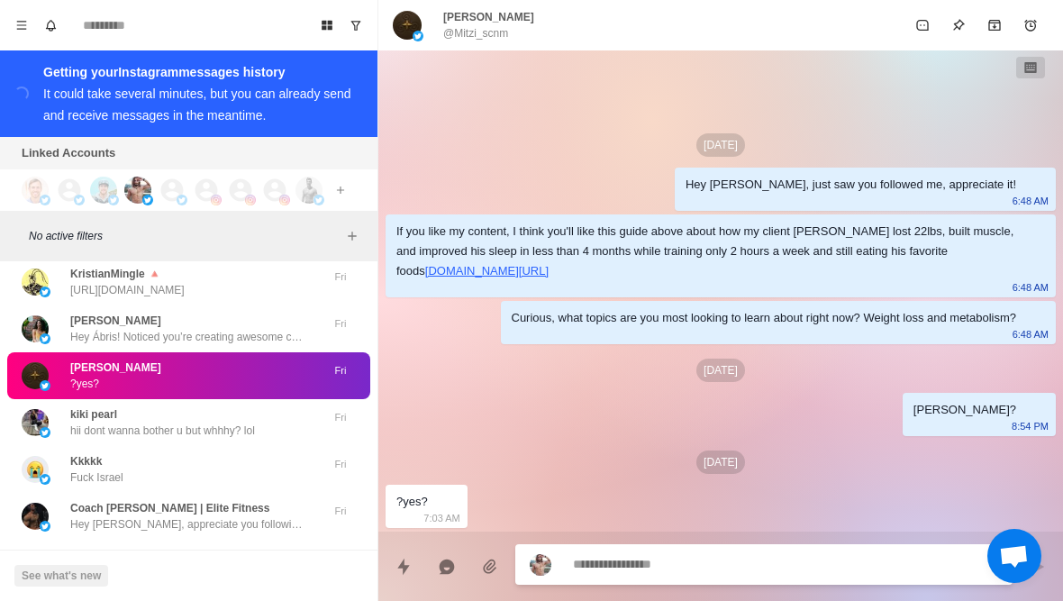
type textarea "*"
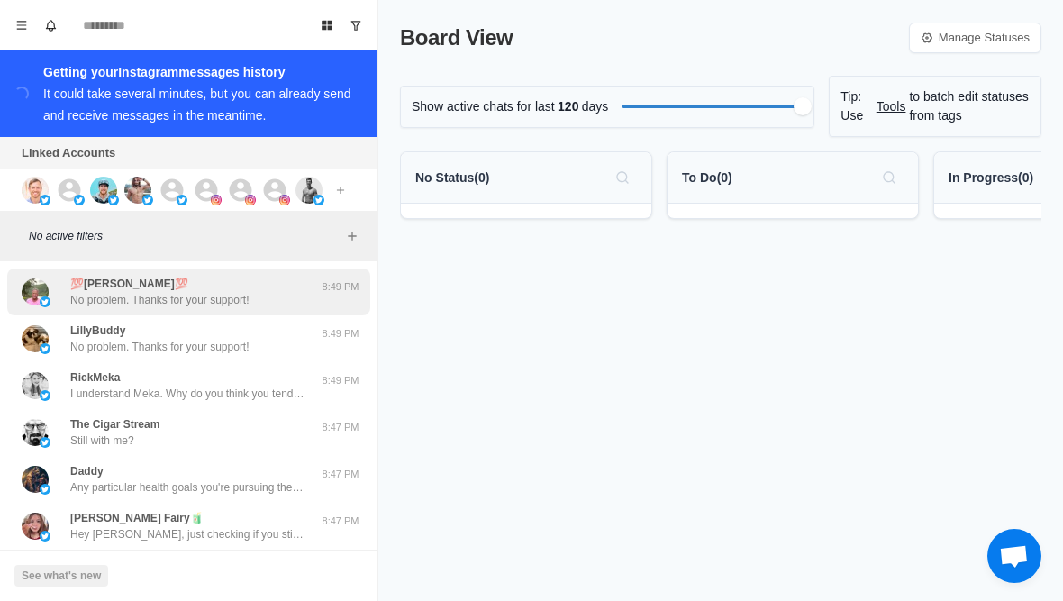
click at [98, 304] on p "No problem. Thanks for your support!" at bounding box center [159, 300] width 179 height 16
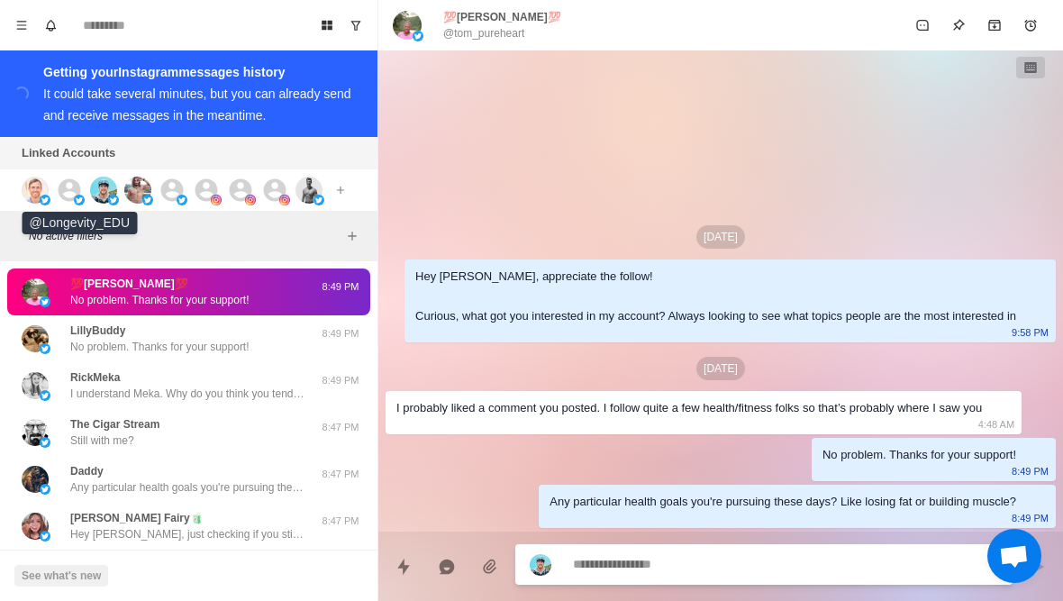
click at [75, 204] on img at bounding box center [79, 200] width 11 height 11
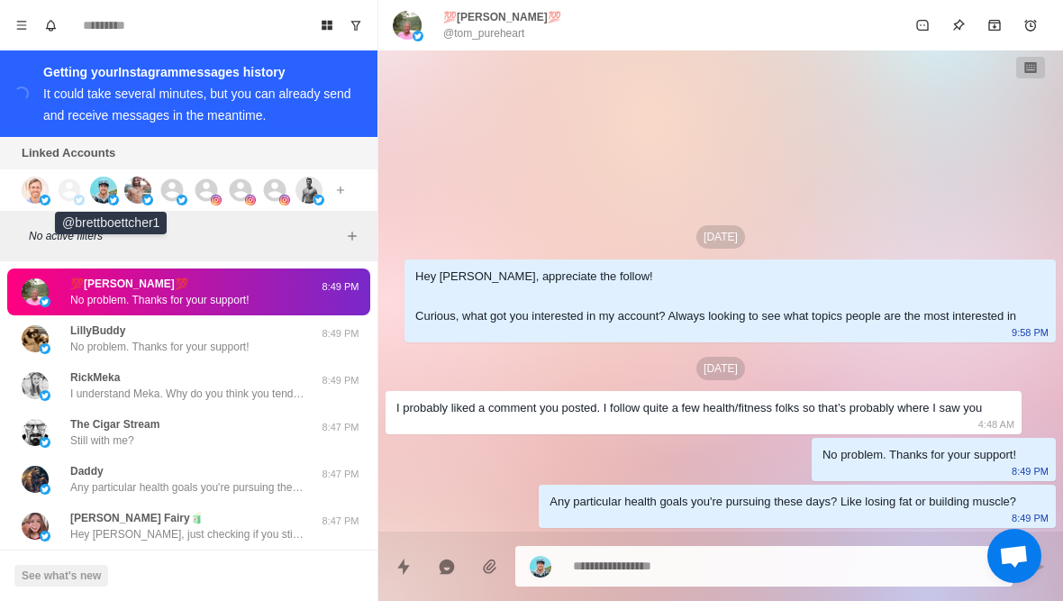
click at [115, 194] on img at bounding box center [103, 190] width 27 height 27
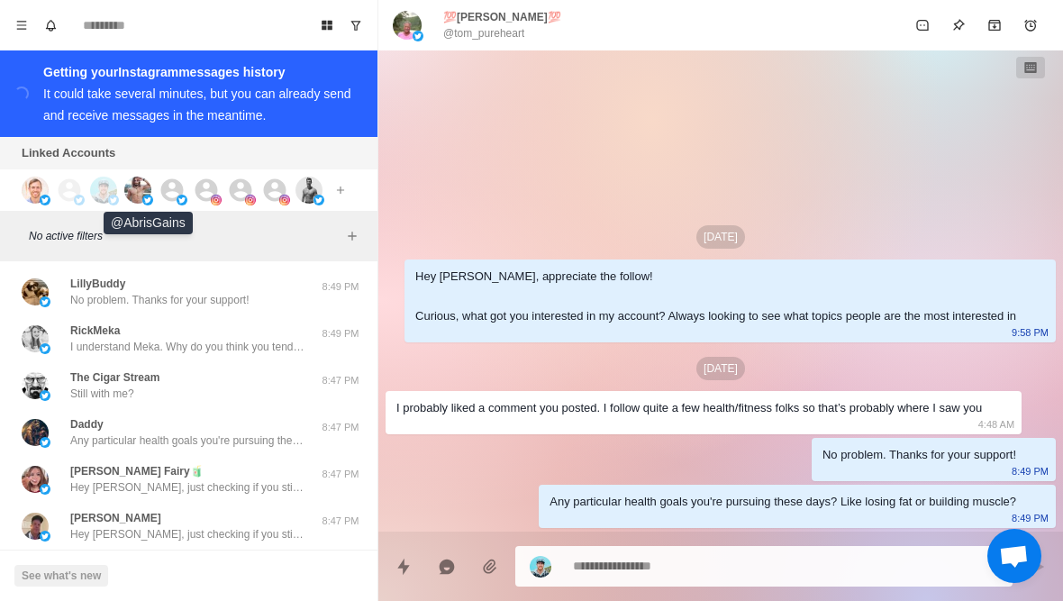
click at [133, 198] on img at bounding box center [137, 190] width 27 height 27
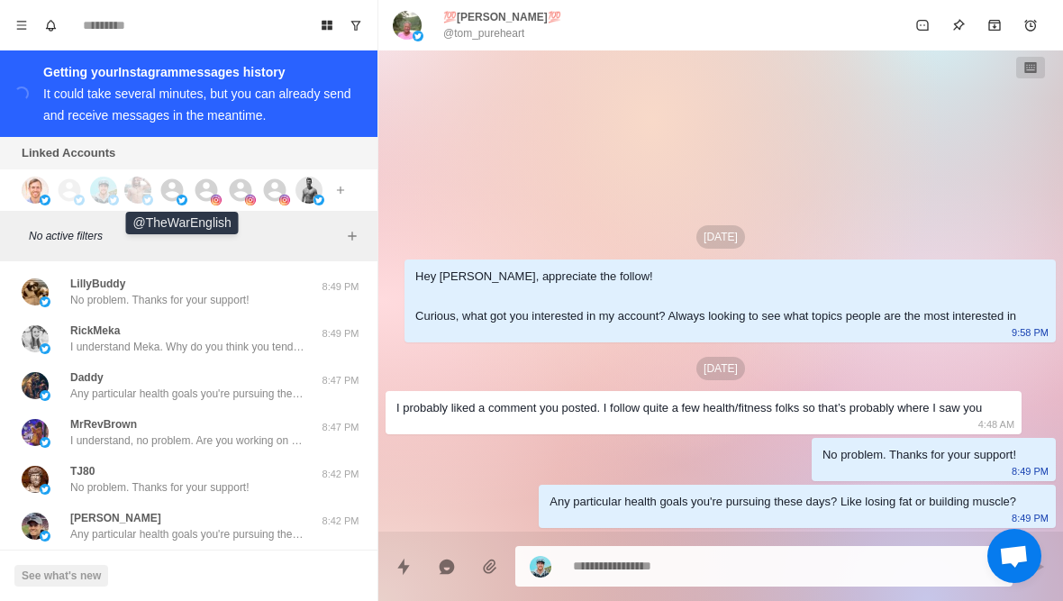
click at [162, 194] on icon at bounding box center [172, 189] width 23 height 23
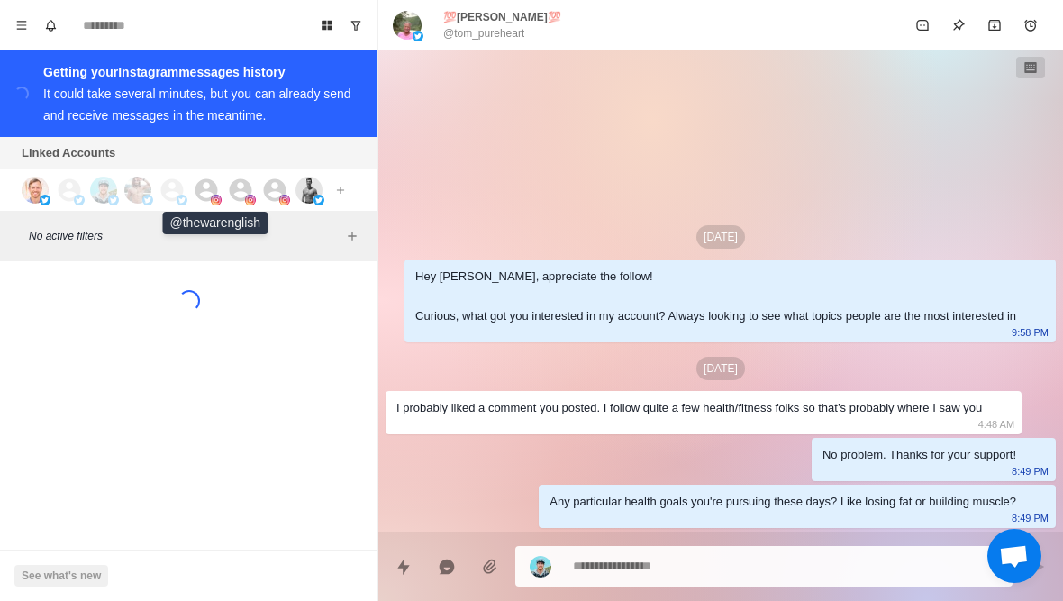
click at [212, 196] on img at bounding box center [216, 200] width 11 height 11
click at [234, 186] on icon at bounding box center [241, 189] width 23 height 23
click at [268, 188] on icon at bounding box center [275, 189] width 23 height 23
click at [292, 186] on div at bounding box center [285, 190] width 49 height 27
click at [295, 185] on div at bounding box center [285, 190] width 49 height 27
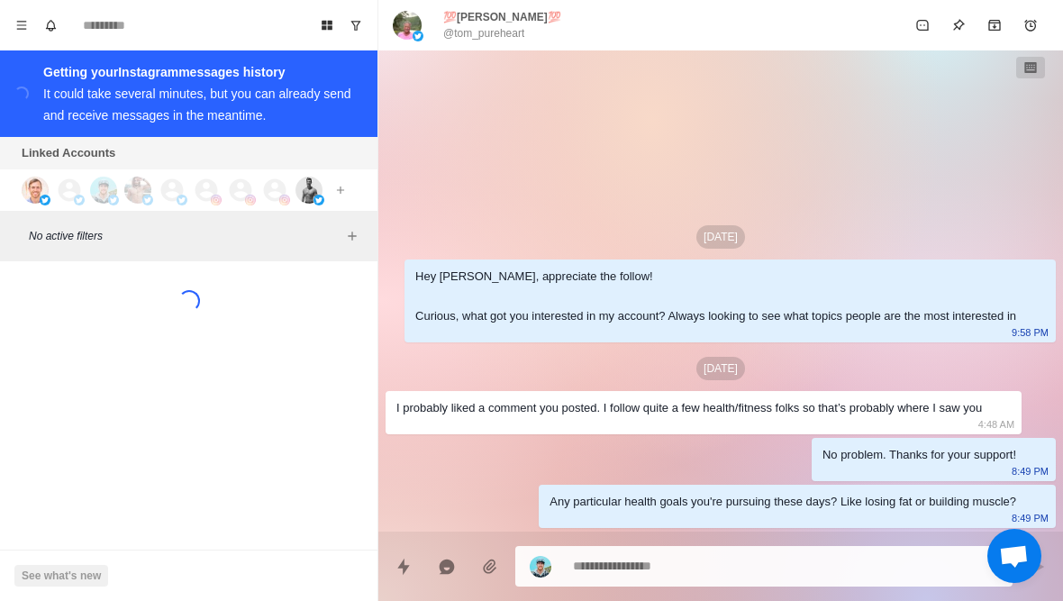
click at [294, 184] on div at bounding box center [285, 190] width 49 height 27
click at [279, 185] on icon at bounding box center [275, 189] width 23 height 23
click at [312, 180] on img at bounding box center [308, 190] width 27 height 27
click at [157, 365] on div "Loading... See what's new" at bounding box center [188, 325] width 377 height 115
click at [148, 346] on div "Loading... See what's new" at bounding box center [188, 325] width 377 height 115
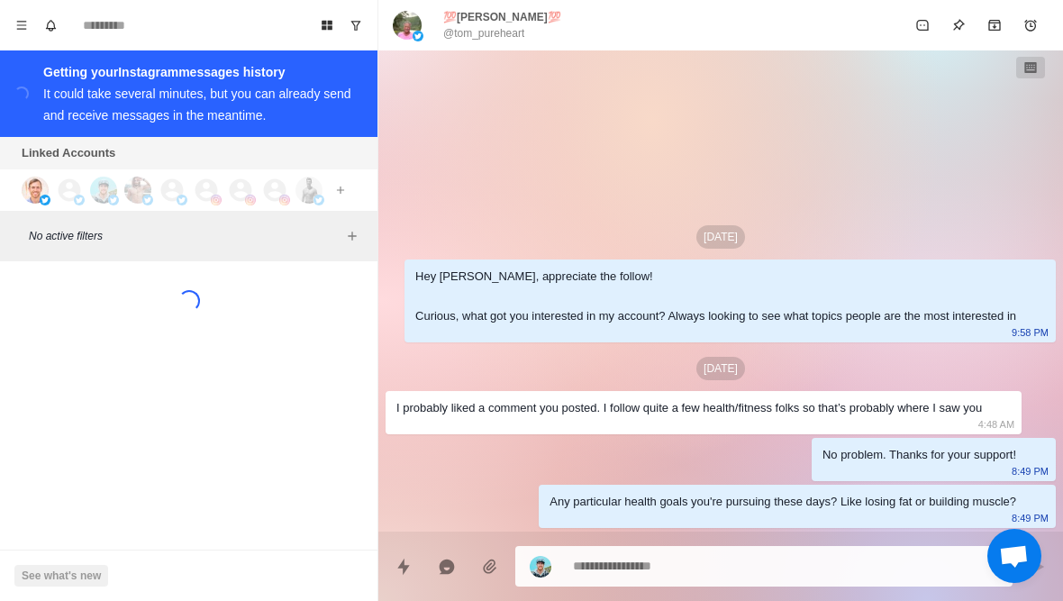
click at [151, 347] on div "Loading... See what's new" at bounding box center [188, 325] width 377 height 115
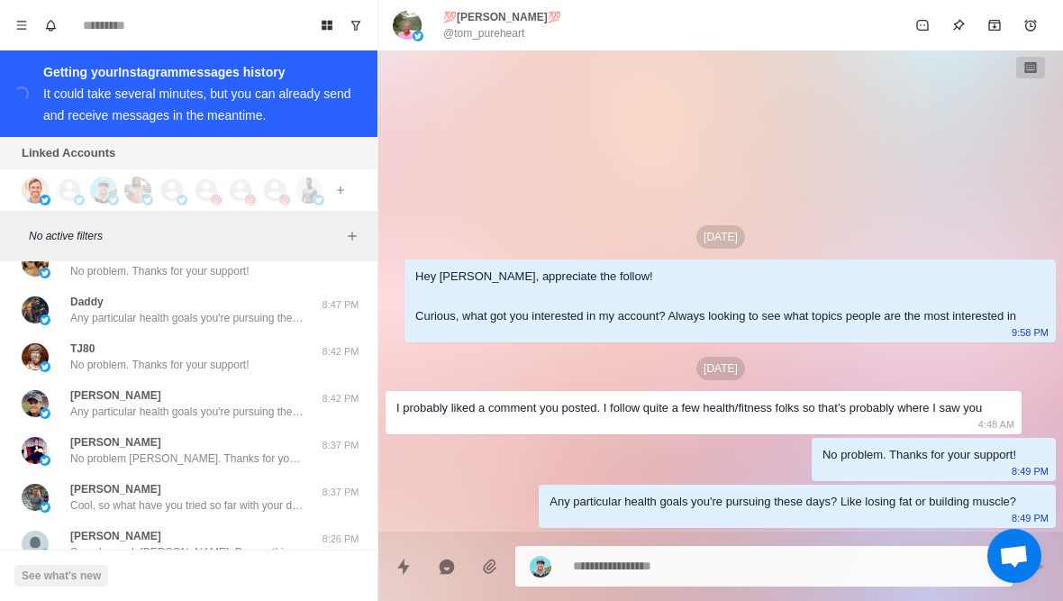
scroll to position [58, 0]
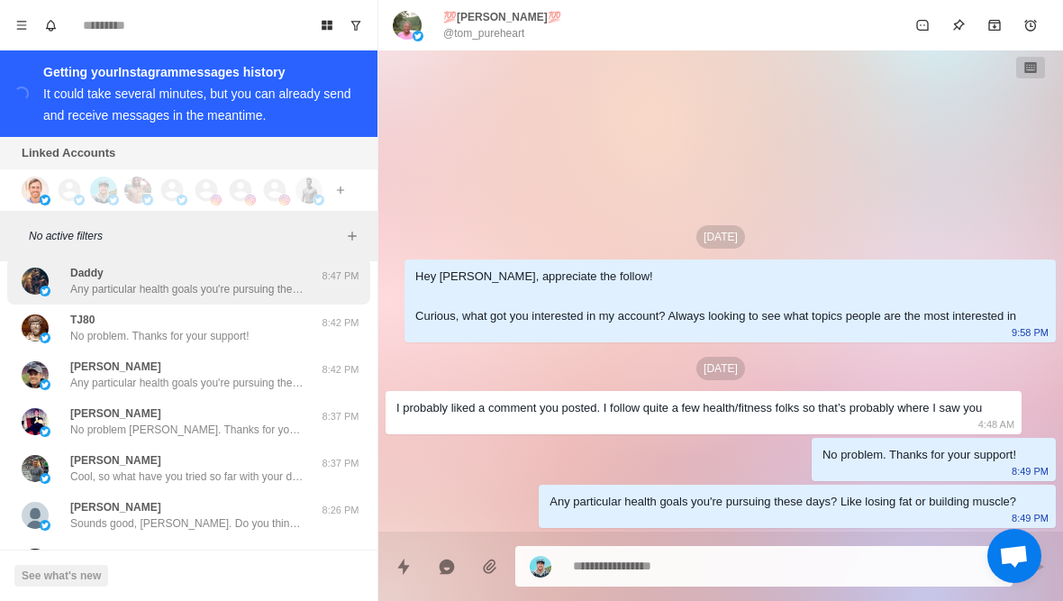
click at [181, 294] on p "Any particular health goals you're pursuing these days? Like losing fat or buil…" at bounding box center [187, 289] width 234 height 16
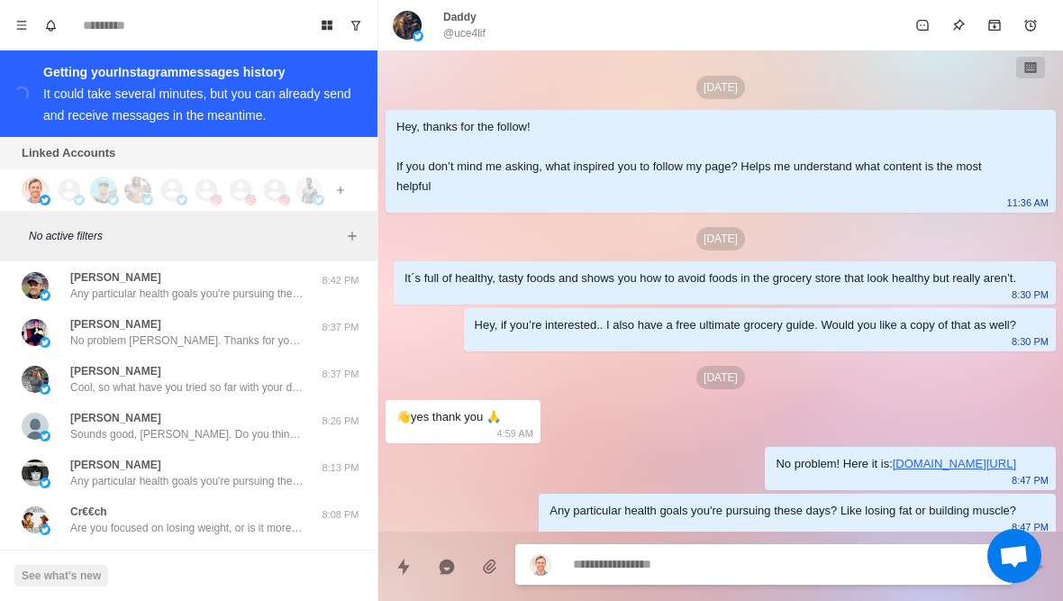
scroll to position [151, 0]
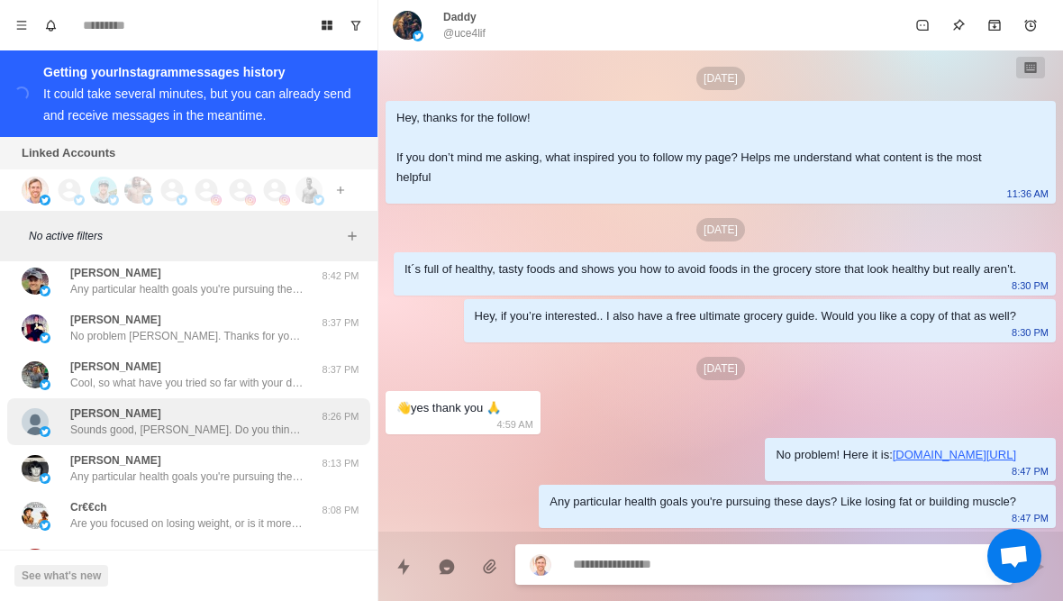
click at [166, 410] on div "[PERSON_NAME] Sounds good, [PERSON_NAME]. Do you think you'll also have to lose…" at bounding box center [187, 421] width 234 height 32
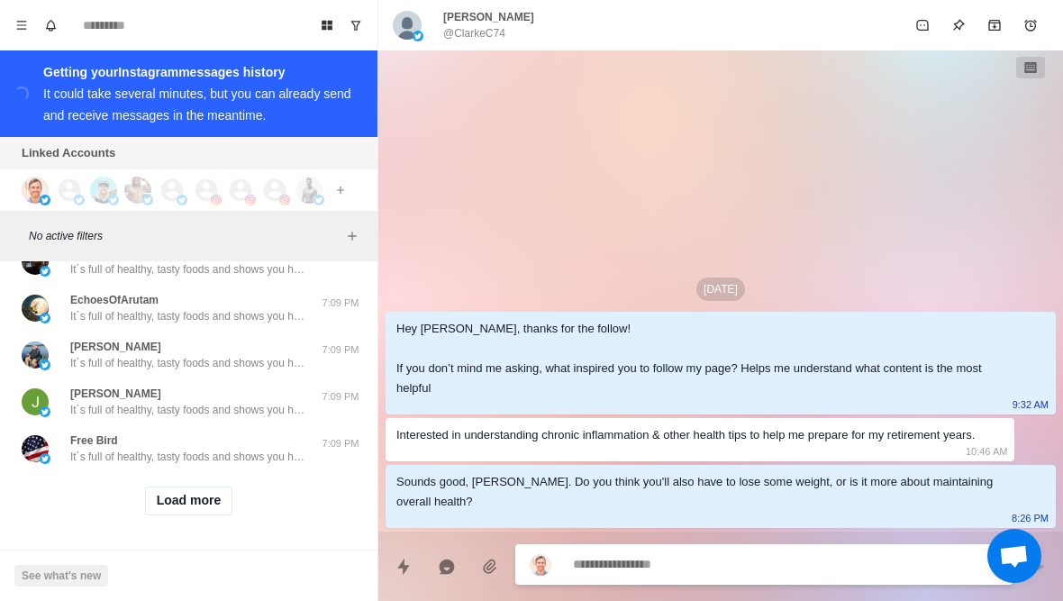
scroll to position [735, 0]
click at [186, 505] on button "Load more" at bounding box center [189, 500] width 88 height 29
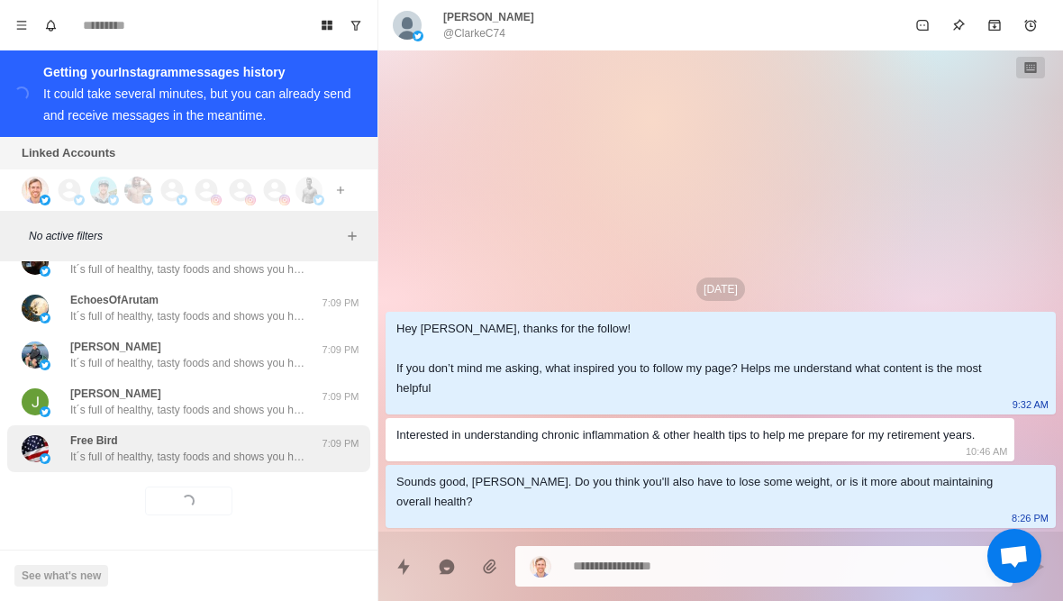
click at [186, 466] on div "Free Bird It´s full of healthy, tasty foods and shows you how to avoid foods in…" at bounding box center [188, 448] width 363 height 47
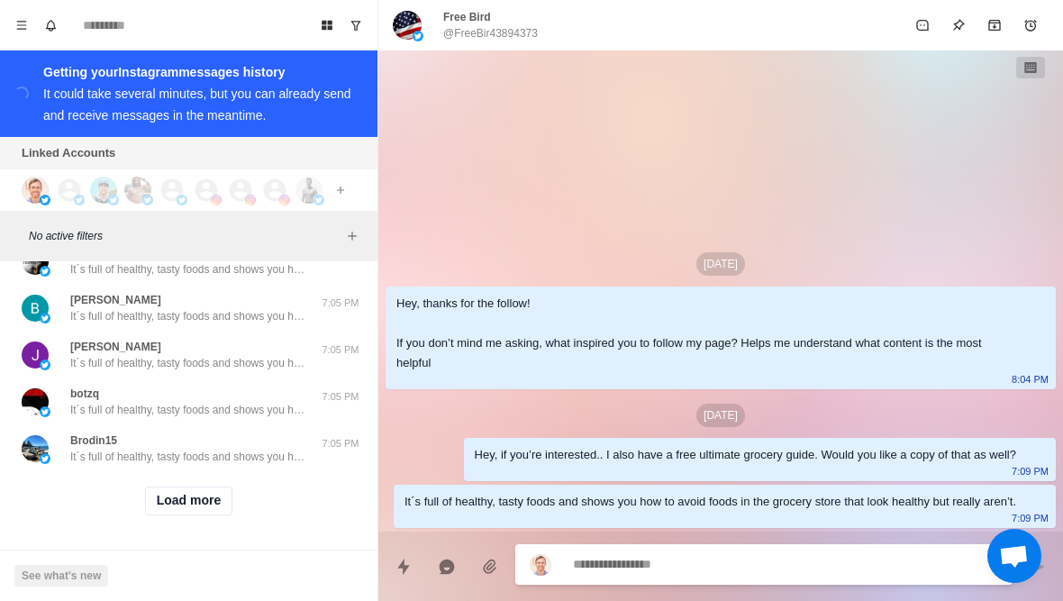
scroll to position [1672, 0]
click at [154, 492] on button "Load more" at bounding box center [189, 500] width 88 height 29
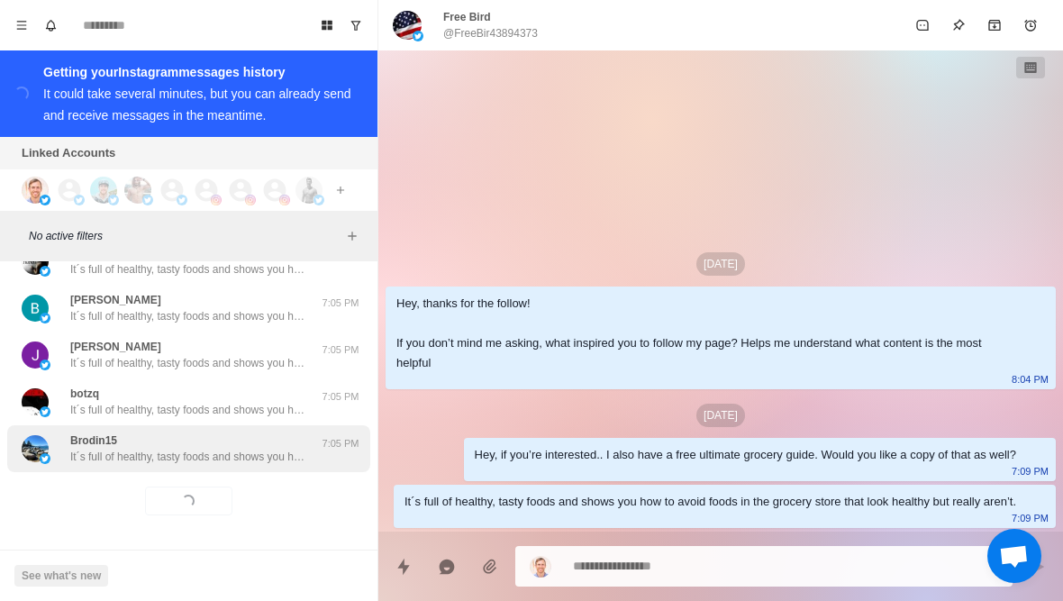
click at [137, 454] on p "It´s full of healthy, tasty foods and shows you how to avoid foods in the groce…" at bounding box center [187, 457] width 234 height 16
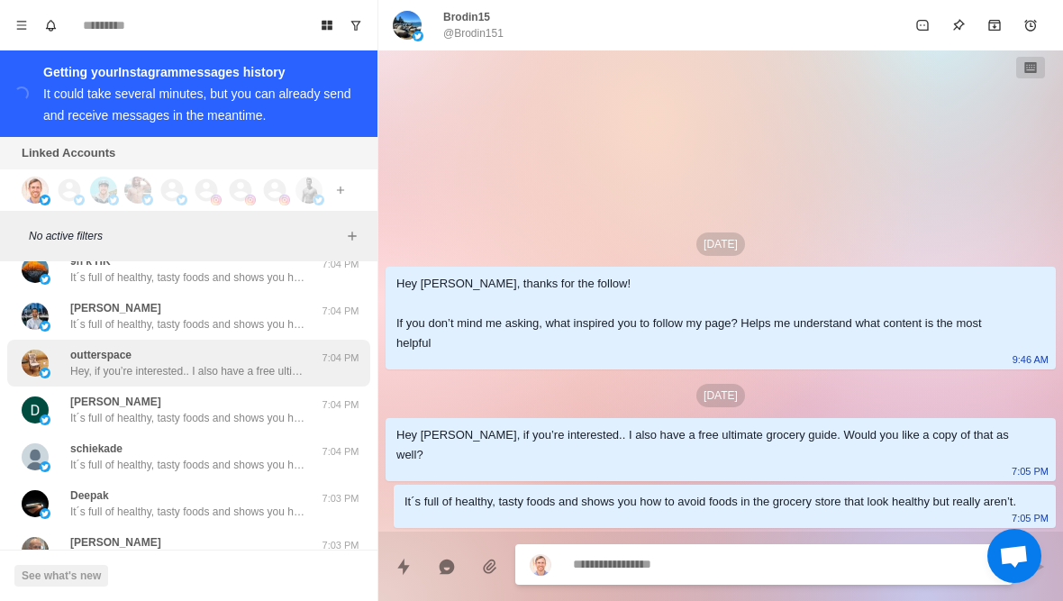
click at [74, 372] on p "Hey, if you’re interested.. I also have a free ultimate grocery guide. Would yo…" at bounding box center [187, 371] width 234 height 16
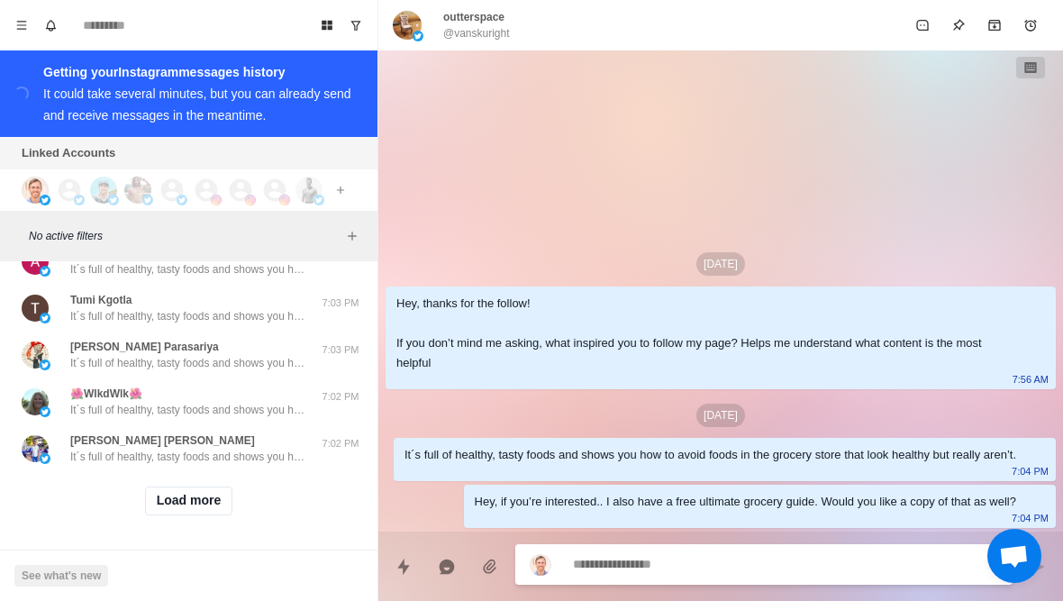
scroll to position [2609, 0]
click at [174, 496] on button "Load more" at bounding box center [189, 500] width 88 height 29
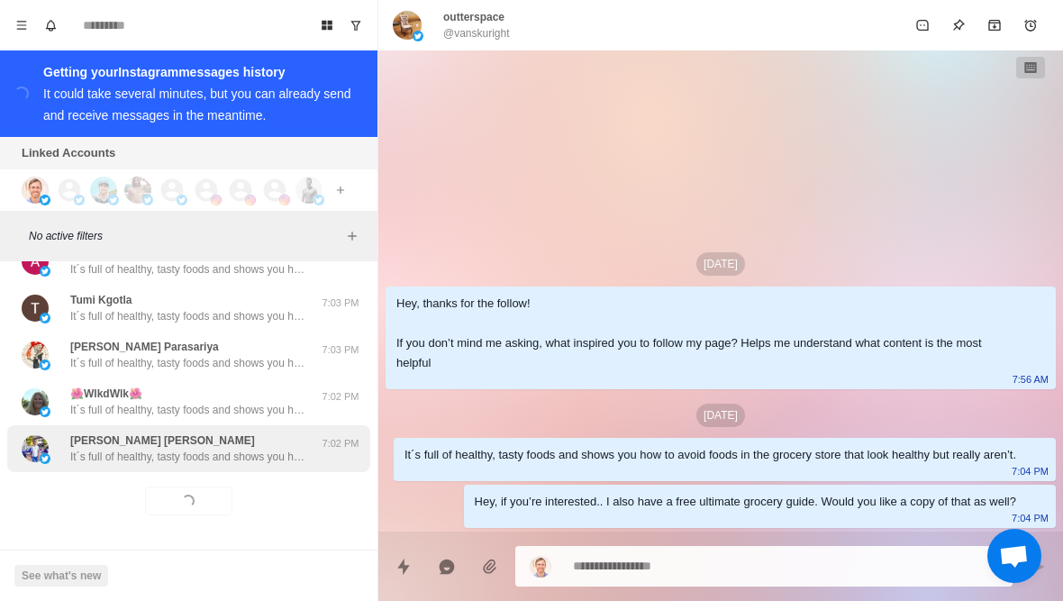
click at [149, 445] on p "[PERSON_NAME] [PERSON_NAME]" at bounding box center [162, 440] width 185 height 16
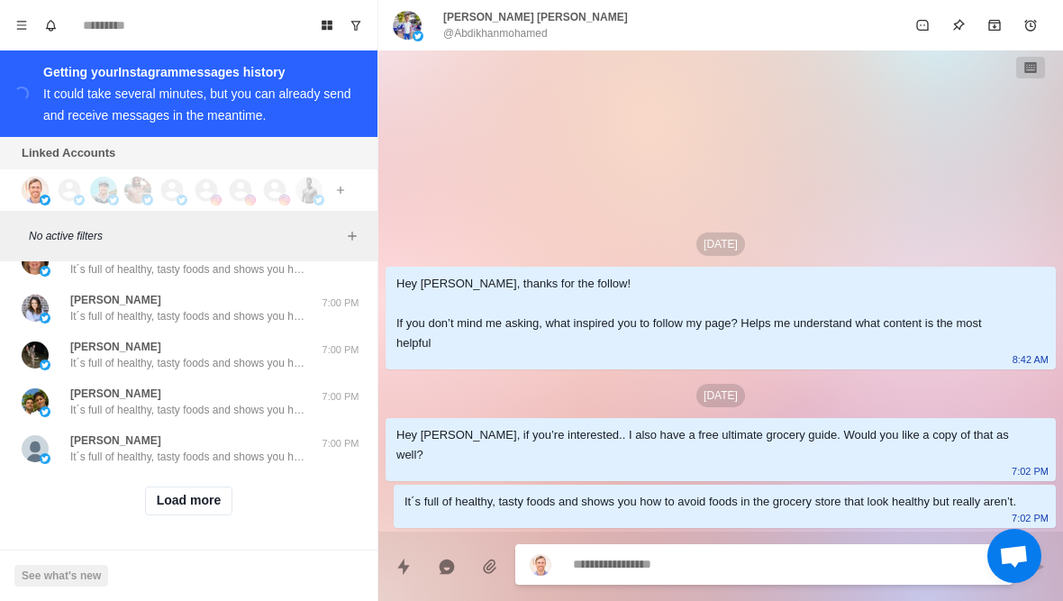
scroll to position [3562, 0]
click at [171, 493] on button "Load more" at bounding box center [189, 500] width 88 height 29
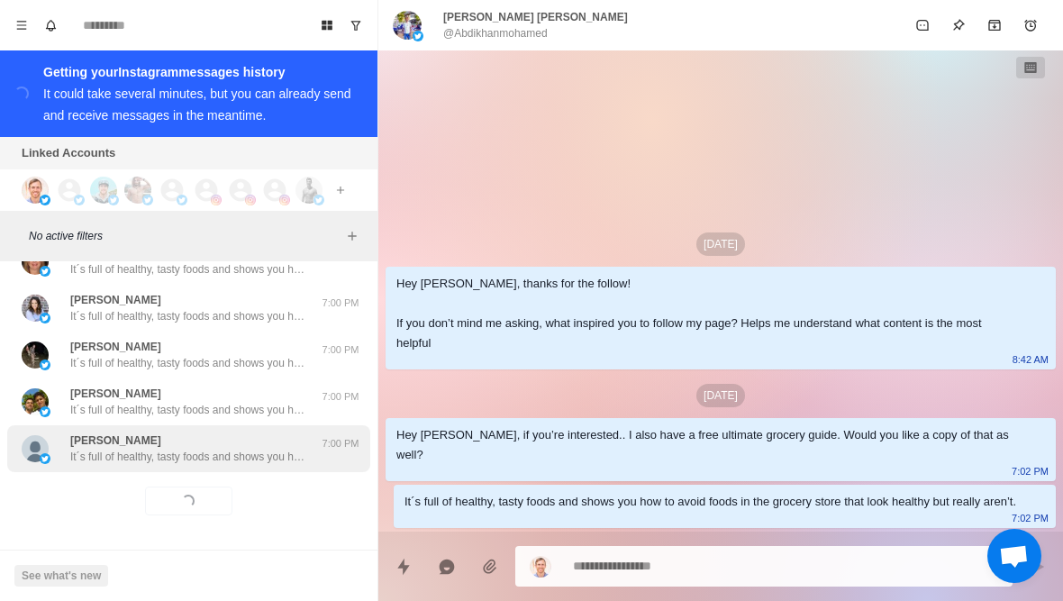
click at [145, 442] on div "[PERSON_NAME] It´s full of healthy, tasty foods and shows you how to avoid food…" at bounding box center [187, 448] width 234 height 32
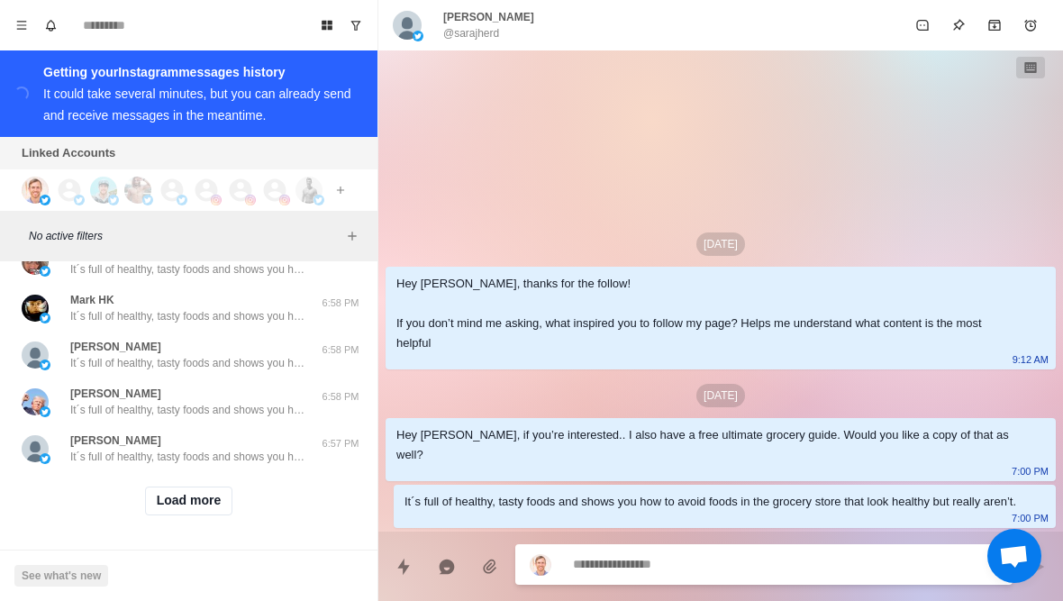
scroll to position [4499, 0]
click at [159, 506] on button "Load more" at bounding box center [189, 500] width 88 height 29
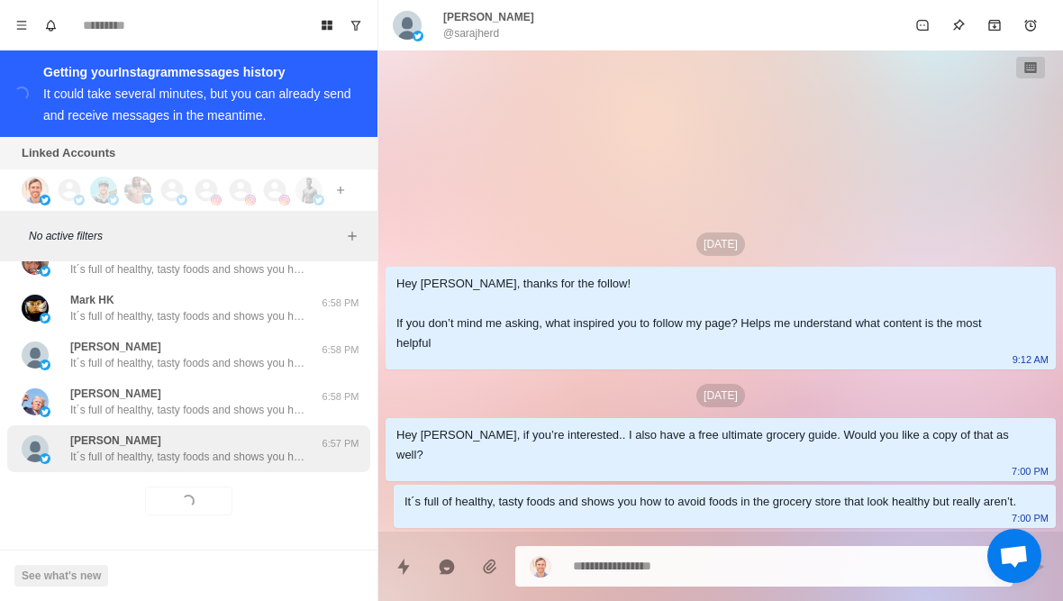
click at [106, 458] on p "It´s full of healthy, tasty foods and shows you how to avoid foods in the groce…" at bounding box center [187, 457] width 234 height 16
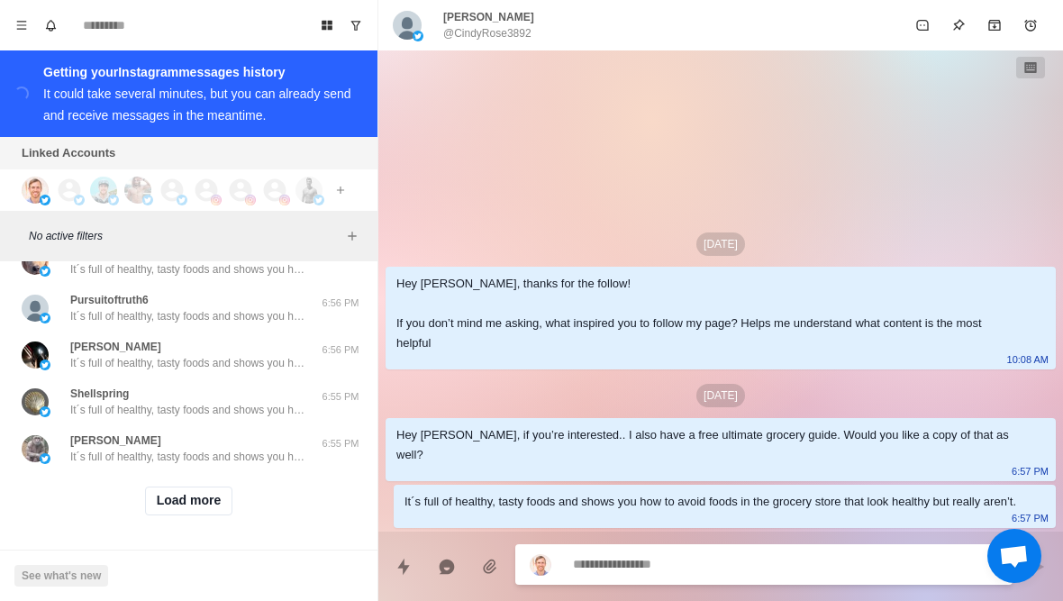
scroll to position [5435, 0]
click at [167, 500] on button "Load more" at bounding box center [189, 500] width 88 height 29
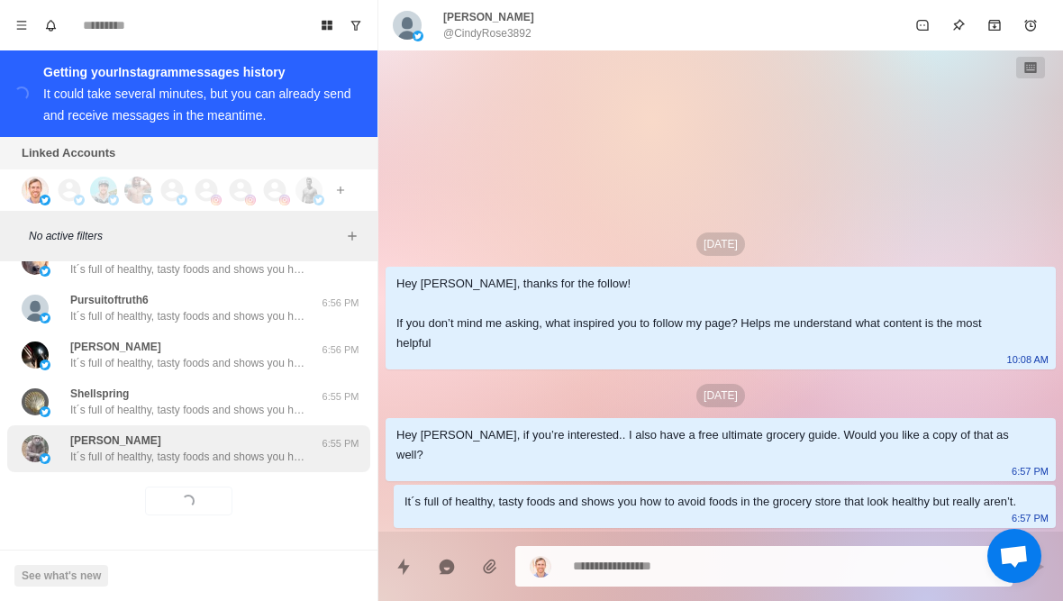
click at [130, 459] on p "It´s full of healthy, tasty foods and shows you how to avoid foods in the groce…" at bounding box center [187, 457] width 234 height 16
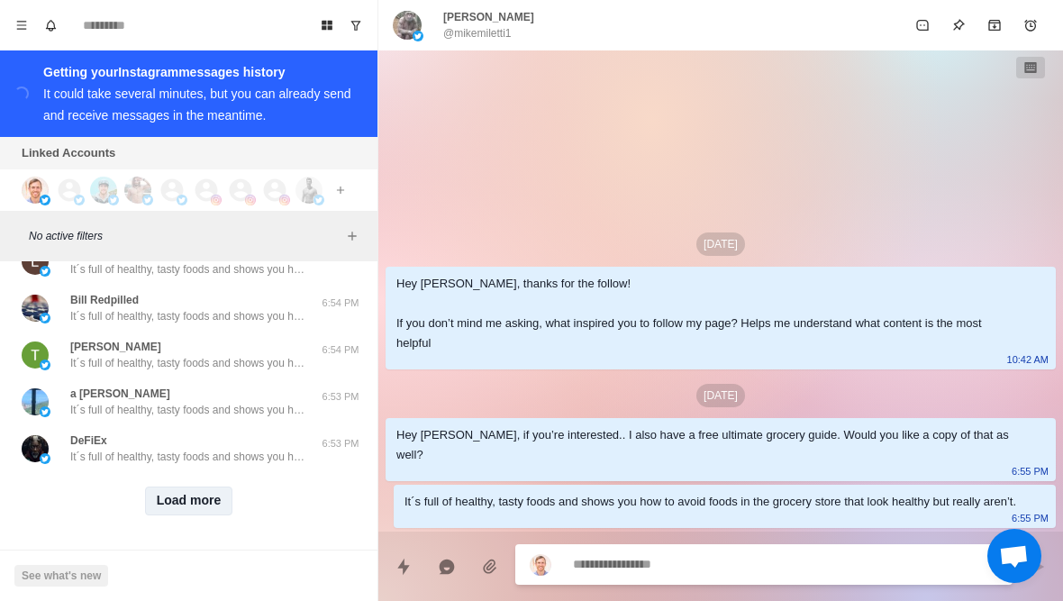
click at [162, 503] on button "Load more" at bounding box center [189, 500] width 88 height 29
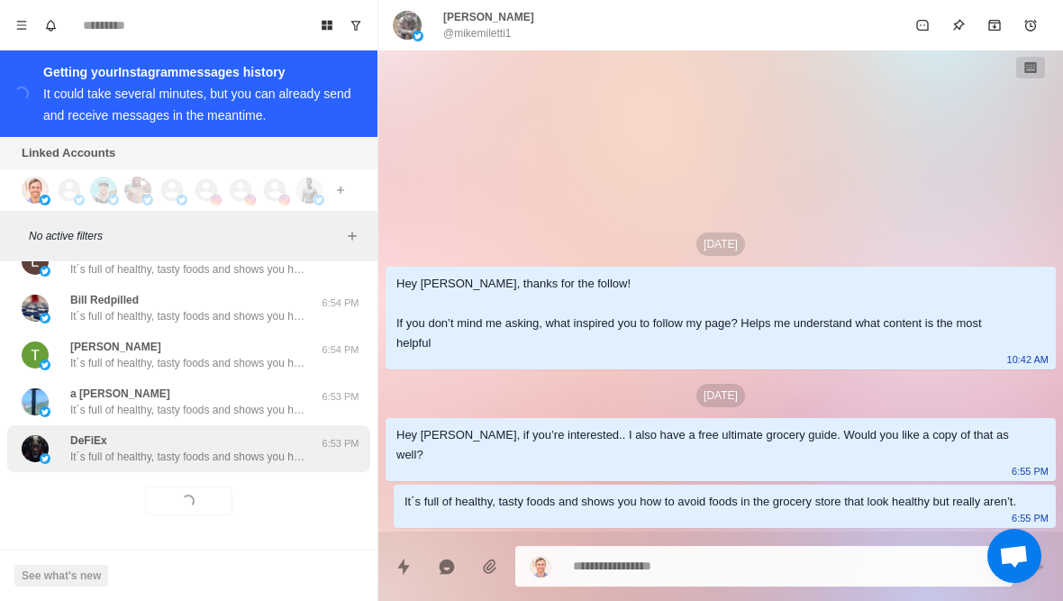
click at [104, 455] on p "It´s full of healthy, tasty foods and shows you how to avoid foods in the groce…" at bounding box center [187, 457] width 234 height 16
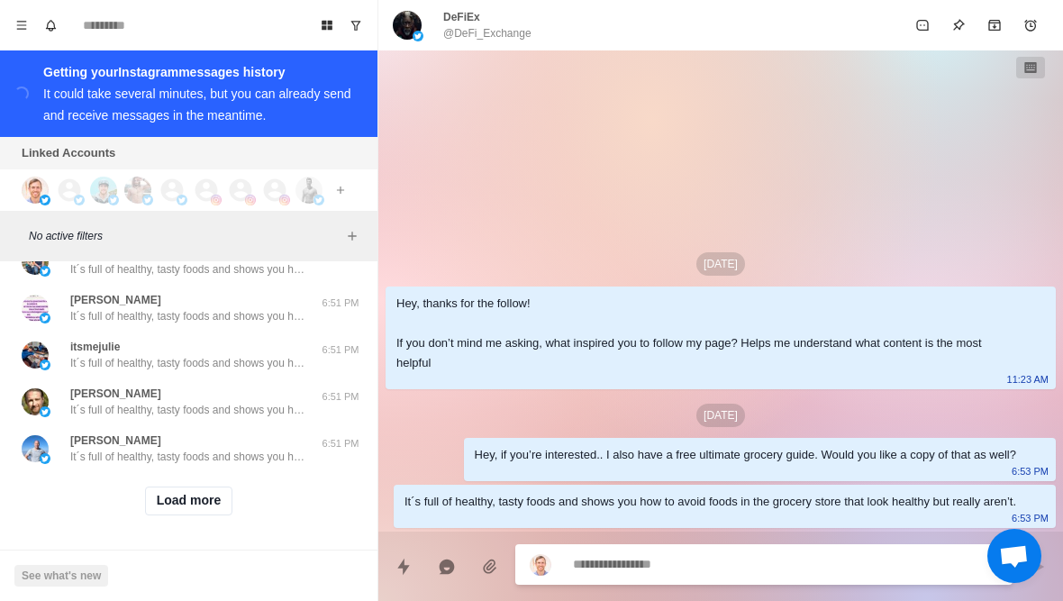
scroll to position [7309, 0]
click at [211, 501] on button "Load more" at bounding box center [189, 500] width 88 height 29
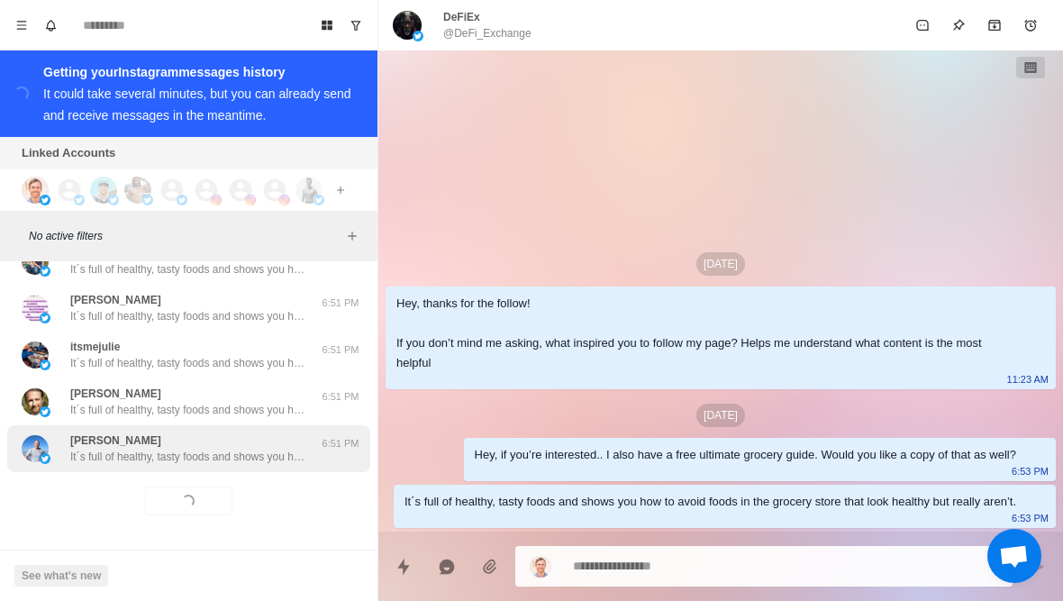
click at [259, 449] on p "It´s full of healthy, tasty foods and shows you how to avoid foods in the groce…" at bounding box center [187, 457] width 234 height 16
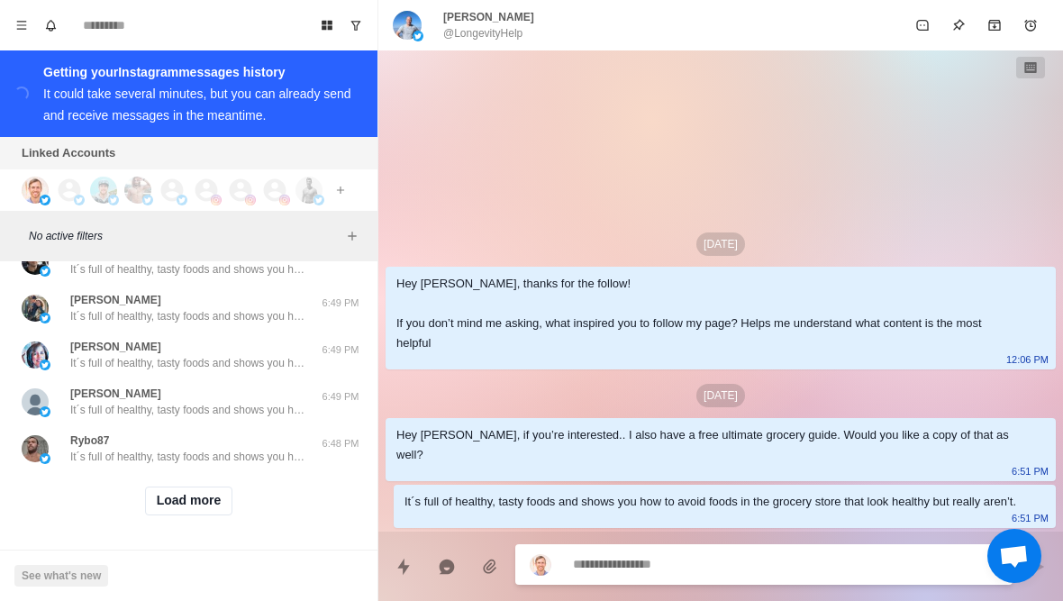
scroll to position [8246, 0]
click at [169, 500] on button "Load more" at bounding box center [189, 500] width 88 height 29
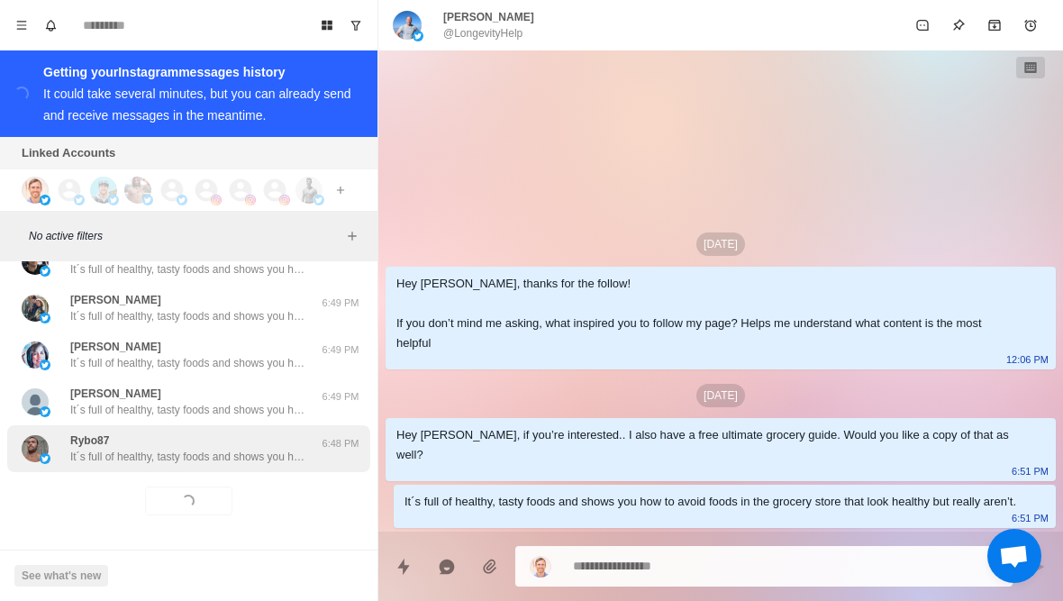
click at [123, 458] on p "It´s full of healthy, tasty foods and shows you how to avoid foods in the groce…" at bounding box center [187, 457] width 234 height 16
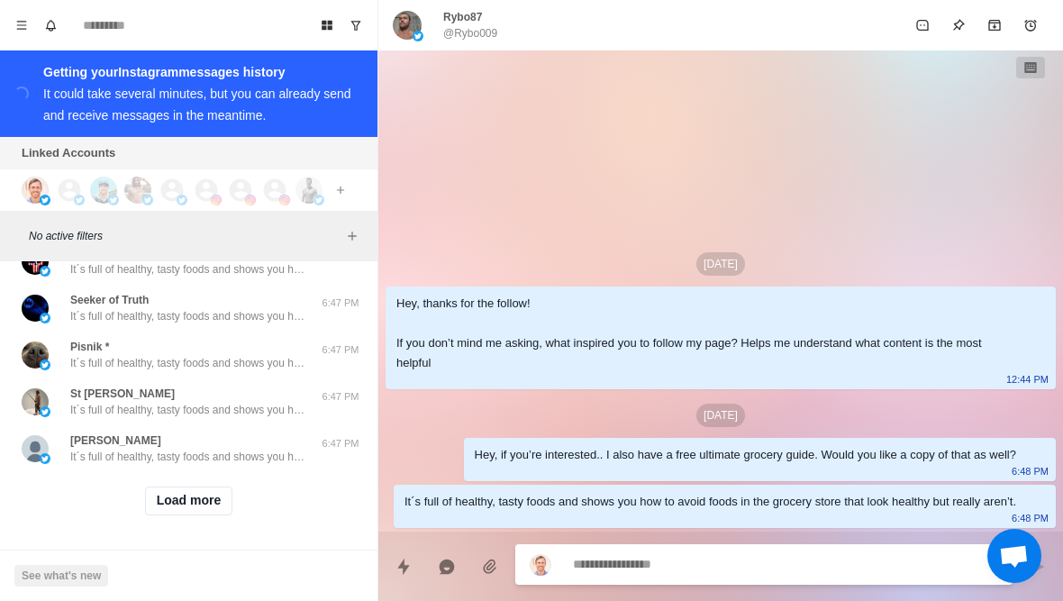
scroll to position [9183, 0]
click at [161, 508] on button "Load more" at bounding box center [189, 500] width 88 height 29
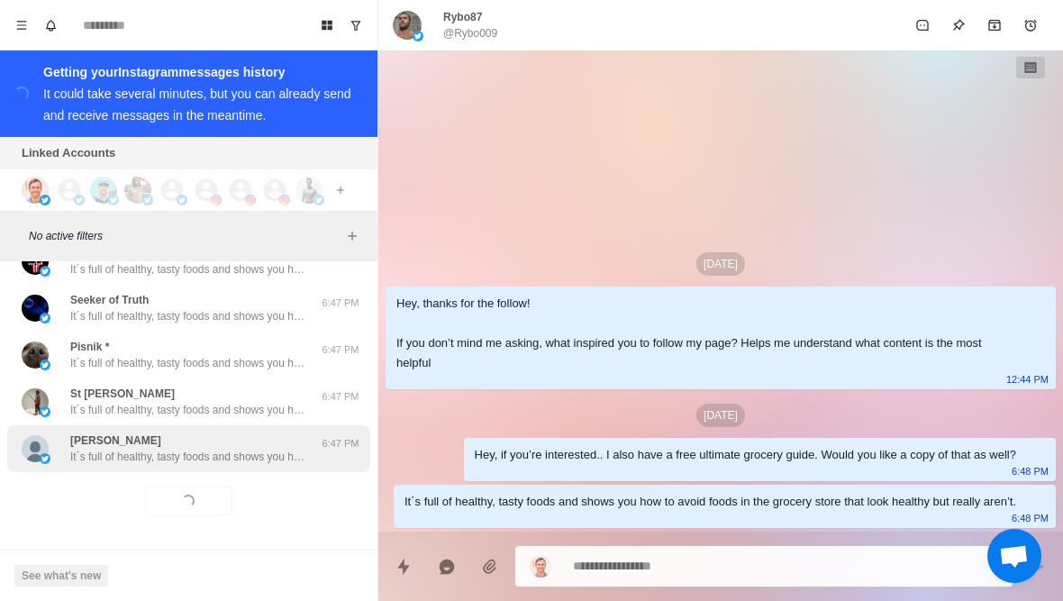
click at [140, 458] on p "It´s full of healthy, tasty foods and shows you how to avoid foods in the groce…" at bounding box center [187, 457] width 234 height 16
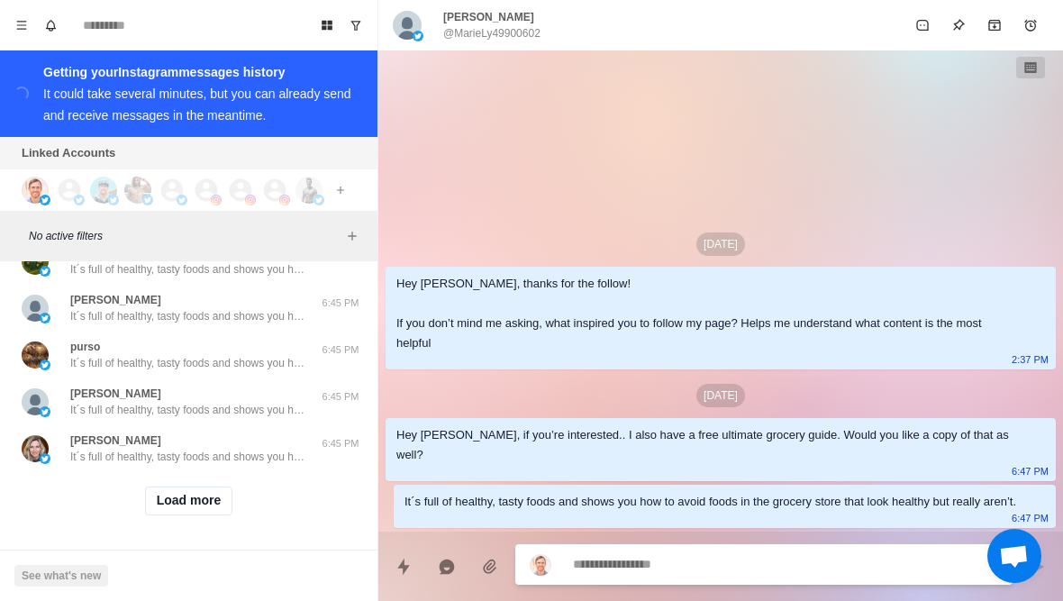
scroll to position [10119, 0]
click at [163, 501] on button "Load more" at bounding box center [189, 500] width 88 height 29
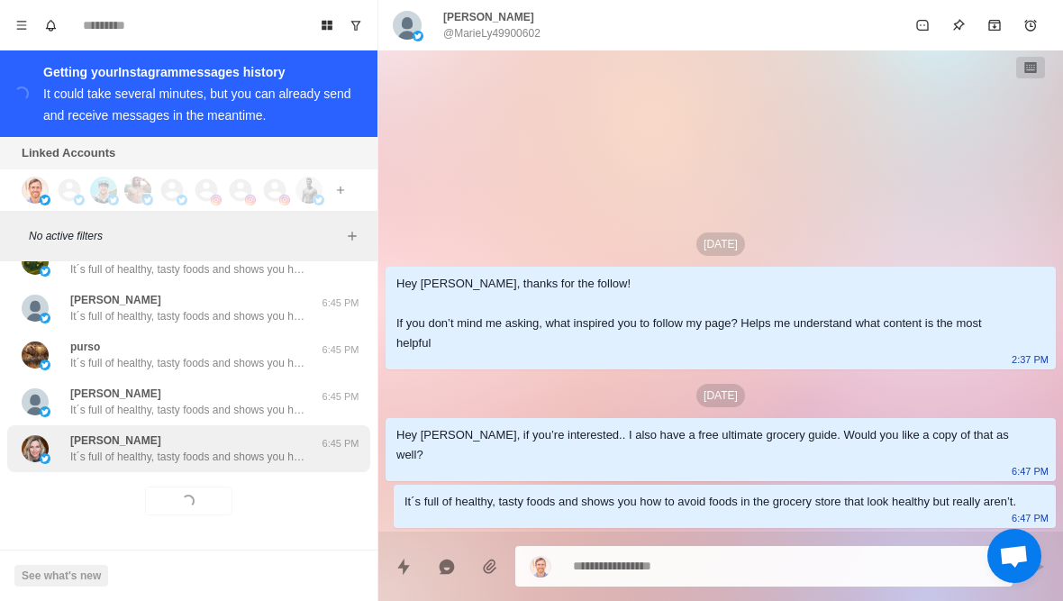
click at [132, 462] on p "It´s full of healthy, tasty foods and shows you how to avoid foods in the groce…" at bounding box center [187, 457] width 234 height 16
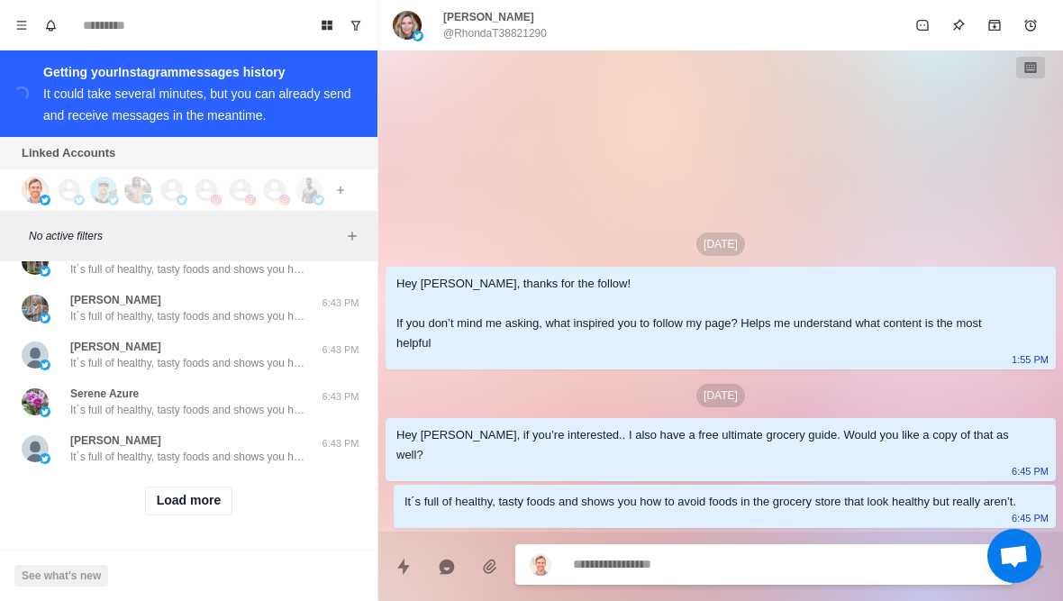
scroll to position [11056, 0]
click at [165, 504] on button "Load more" at bounding box center [189, 500] width 88 height 29
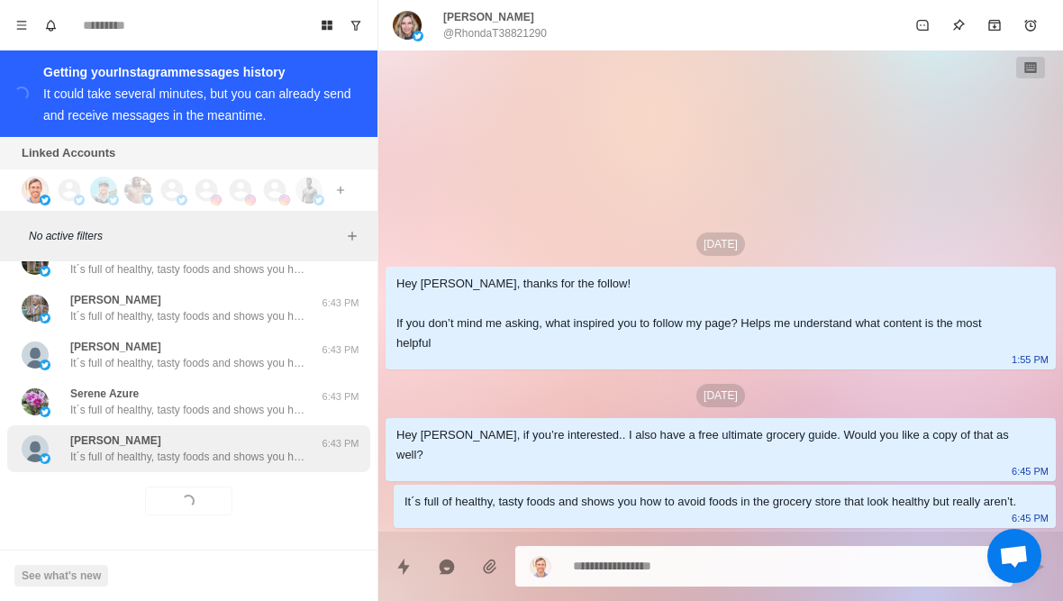
click at [121, 470] on div "Jason Levine It´s full of healthy, tasty foods and shows you how to avoid foods…" at bounding box center [188, 448] width 363 height 47
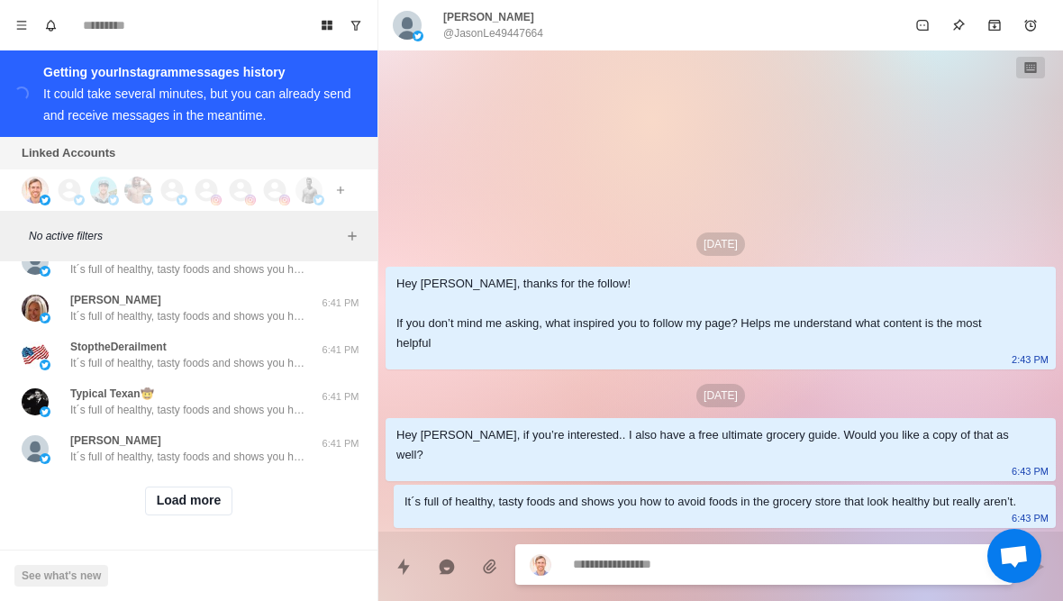
scroll to position [11993, 0]
click at [178, 507] on button "Load more" at bounding box center [189, 500] width 88 height 29
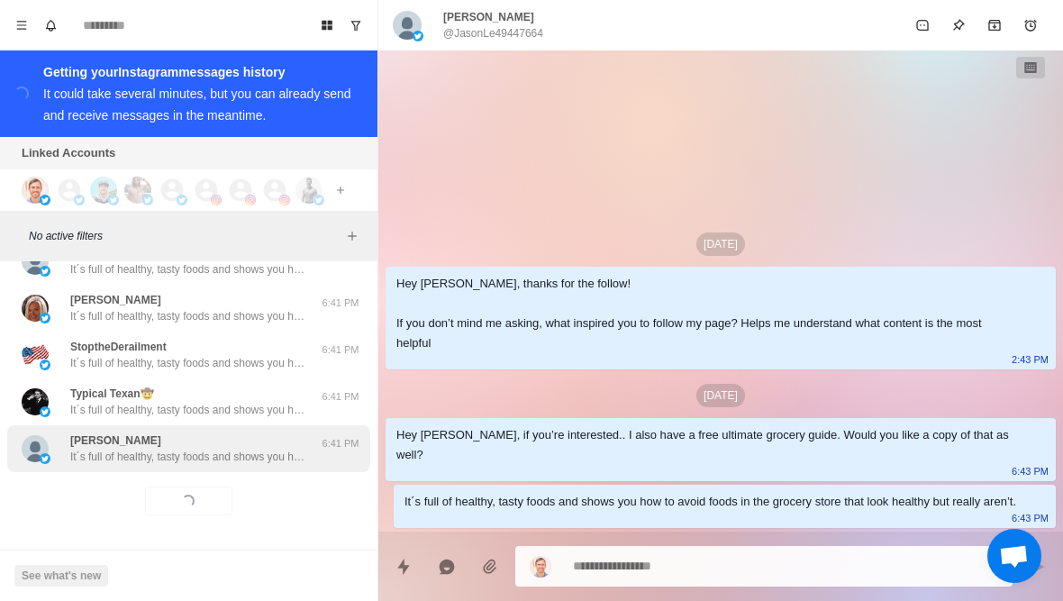
click at [118, 462] on p "It´s full of healthy, tasty foods and shows you how to avoid foods in the groce…" at bounding box center [187, 457] width 234 height 16
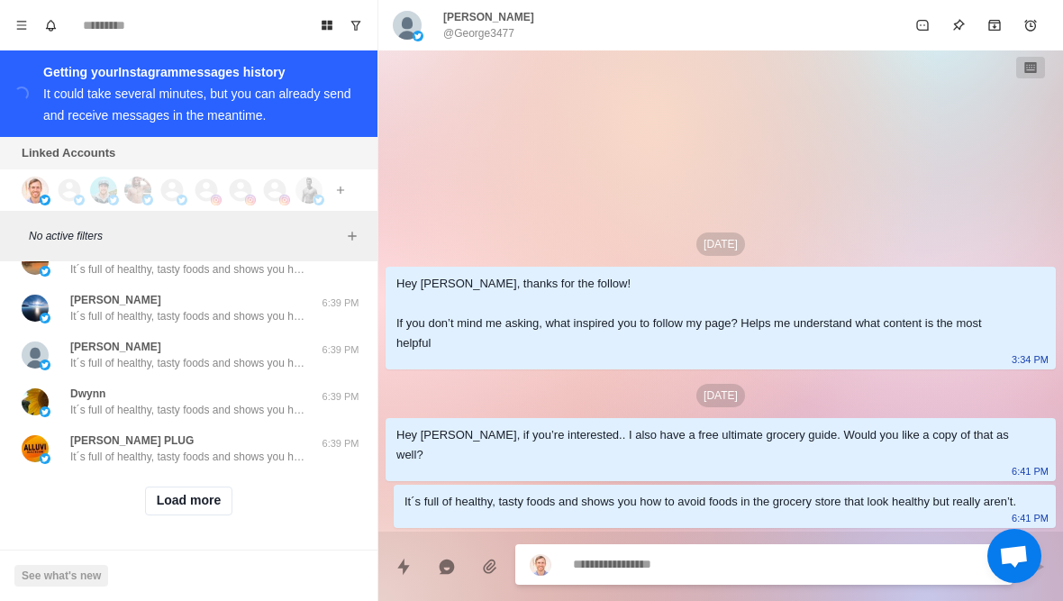
scroll to position [12930, 0]
click at [165, 509] on button "Load more" at bounding box center [189, 500] width 88 height 29
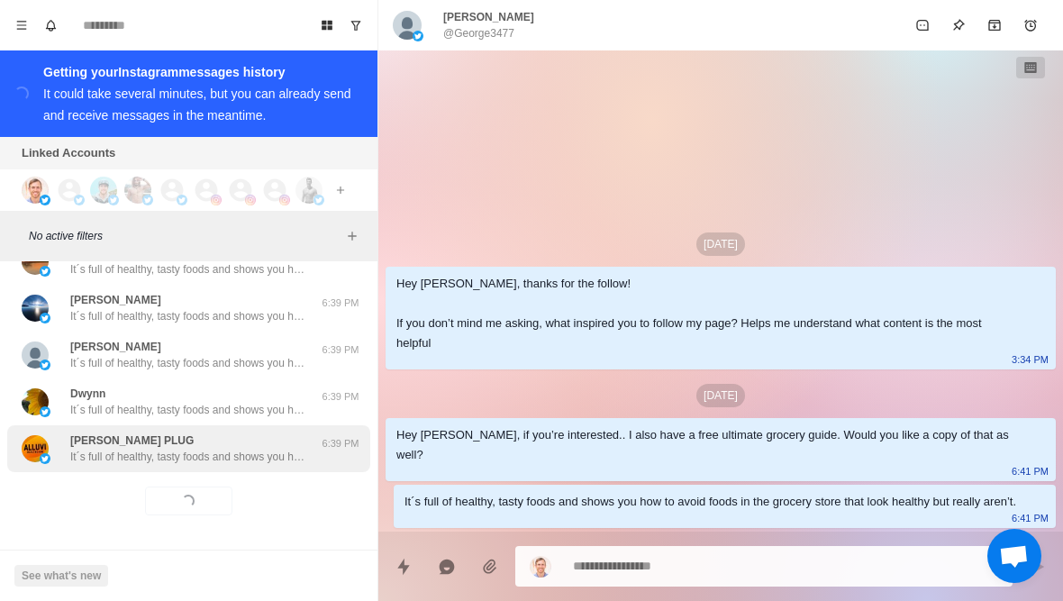
click at [117, 464] on div "RETA PLUG It´s full of healthy, tasty foods and shows you how to avoid foods in…" at bounding box center [188, 448] width 363 height 47
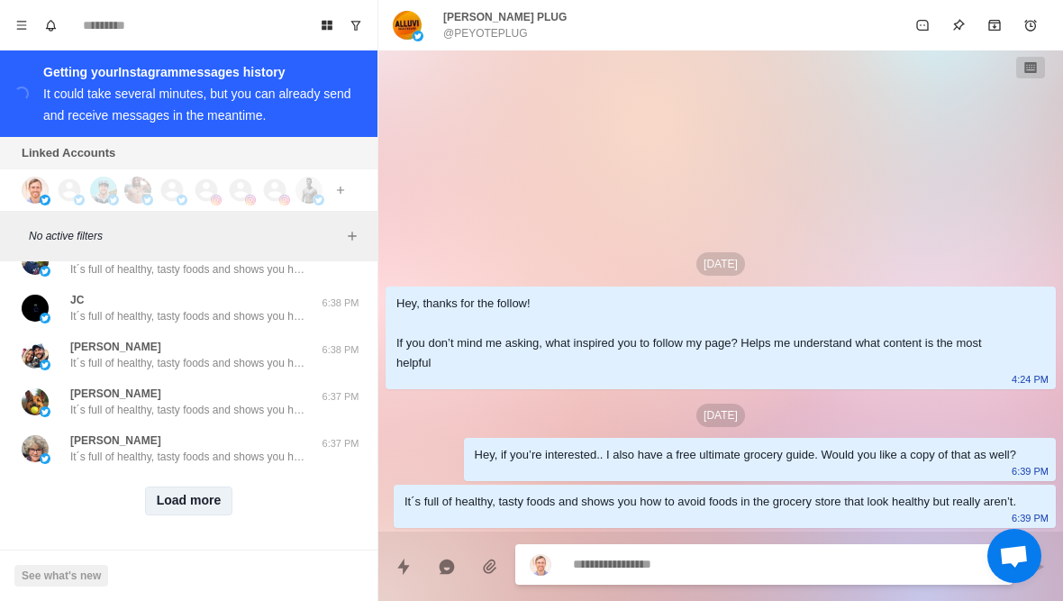
click at [178, 496] on button "Load more" at bounding box center [189, 500] width 88 height 29
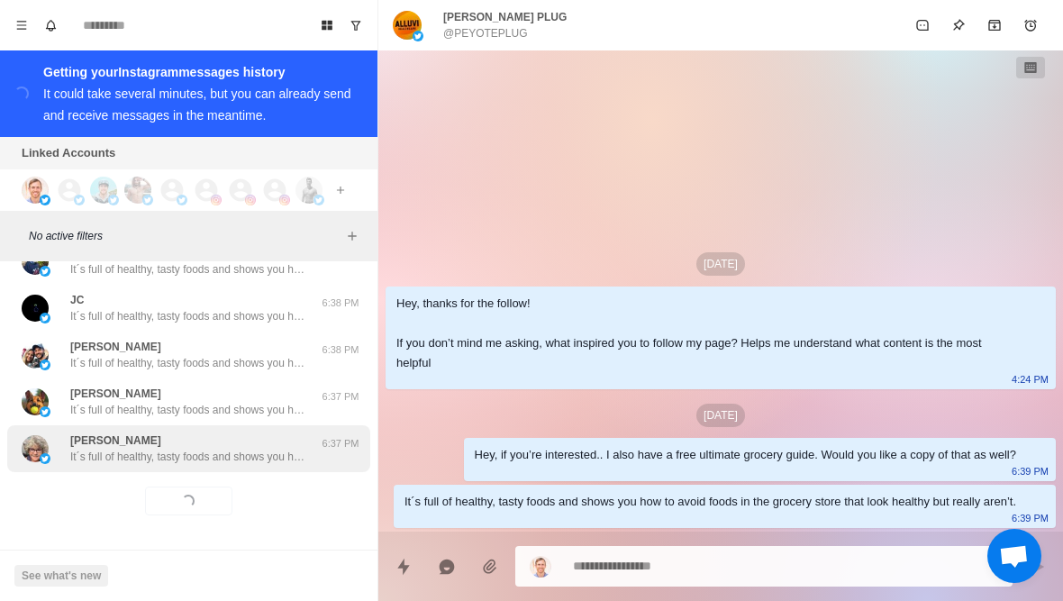
click at [137, 468] on div "Beverly Balika It´s full of healthy, tasty foods and shows you how to avoid foo…" at bounding box center [188, 448] width 363 height 47
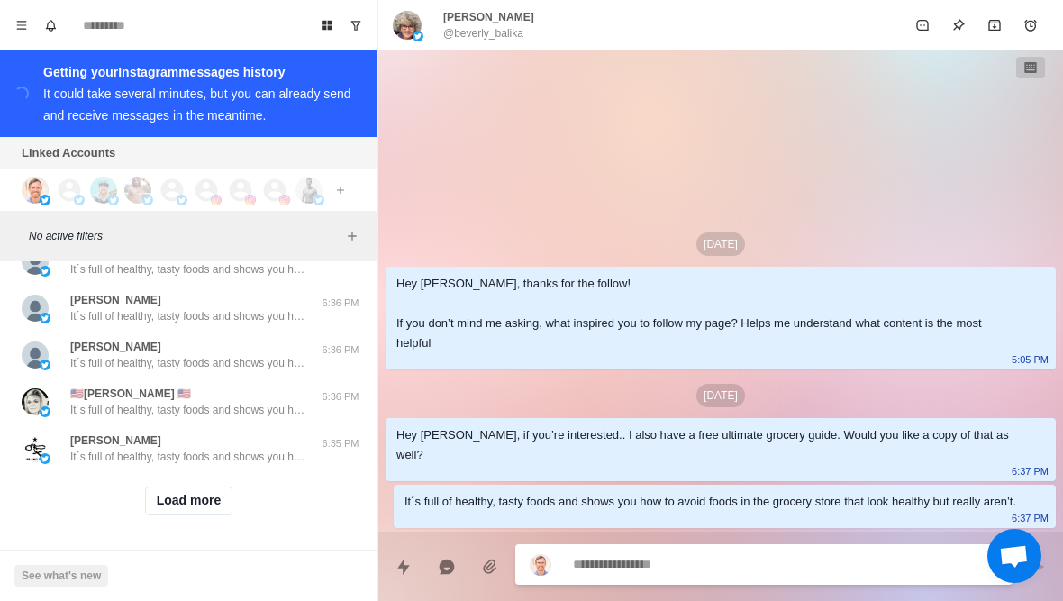
scroll to position [14803, 0]
click at [154, 508] on button "Load more" at bounding box center [189, 500] width 88 height 29
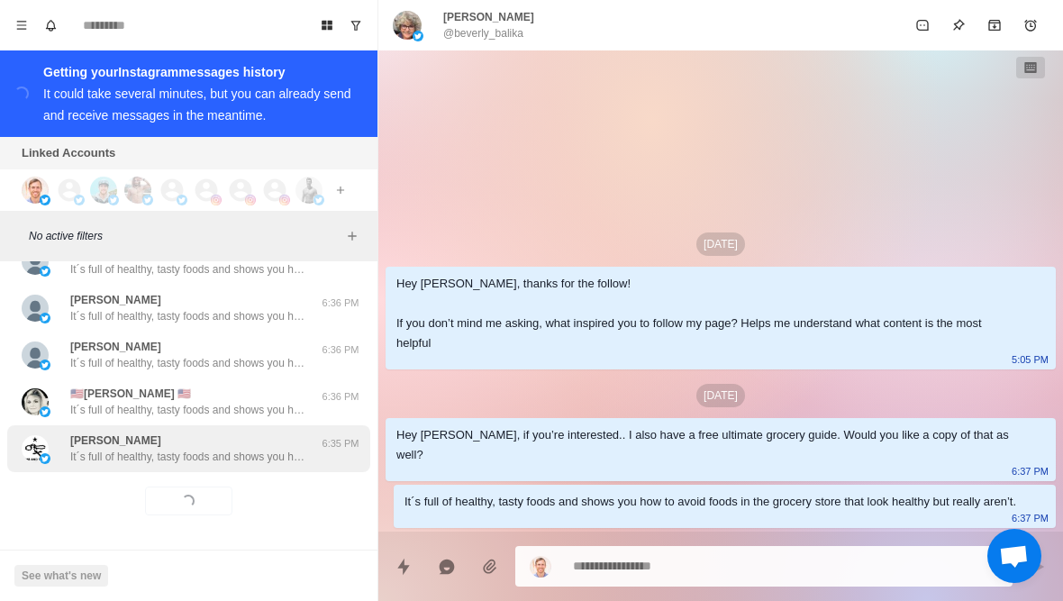
click at [85, 467] on div "Esther It´s full of healthy, tasty foods and shows you how to avoid foods in th…" at bounding box center [188, 448] width 363 height 47
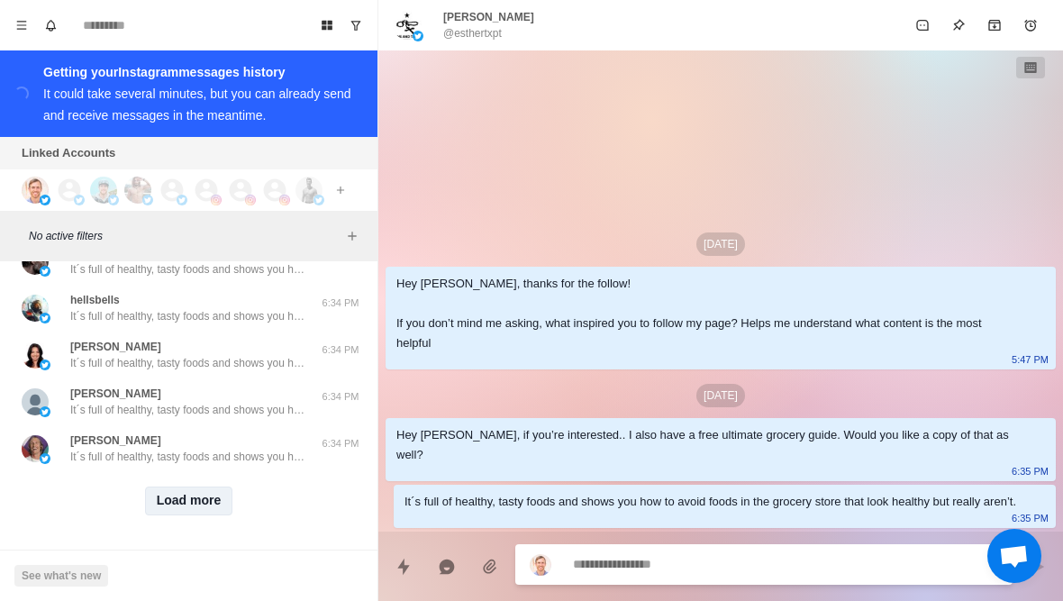
click at [151, 503] on button "Load more" at bounding box center [189, 500] width 88 height 29
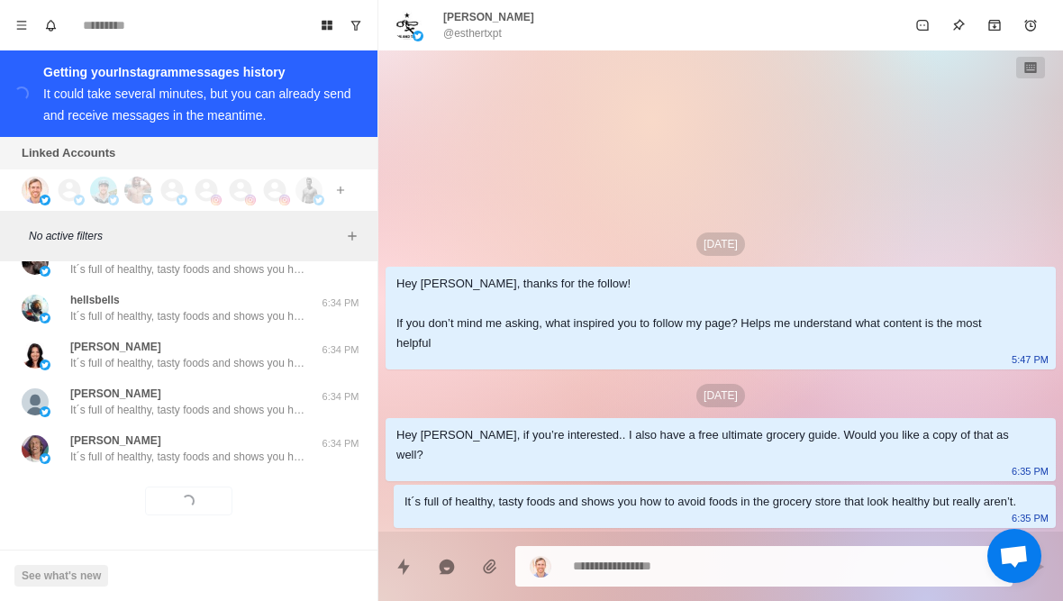
scroll to position [15740, 0]
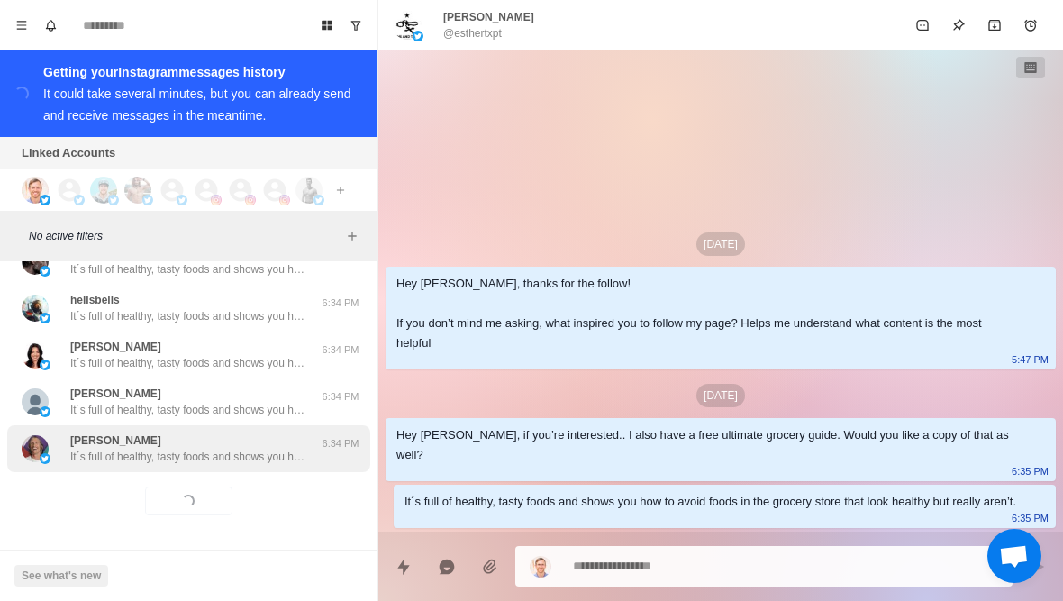
click at [75, 470] on div "David Wooderson It´s full of healthy, tasty foods and shows you how to avoid fo…" at bounding box center [188, 448] width 363 height 47
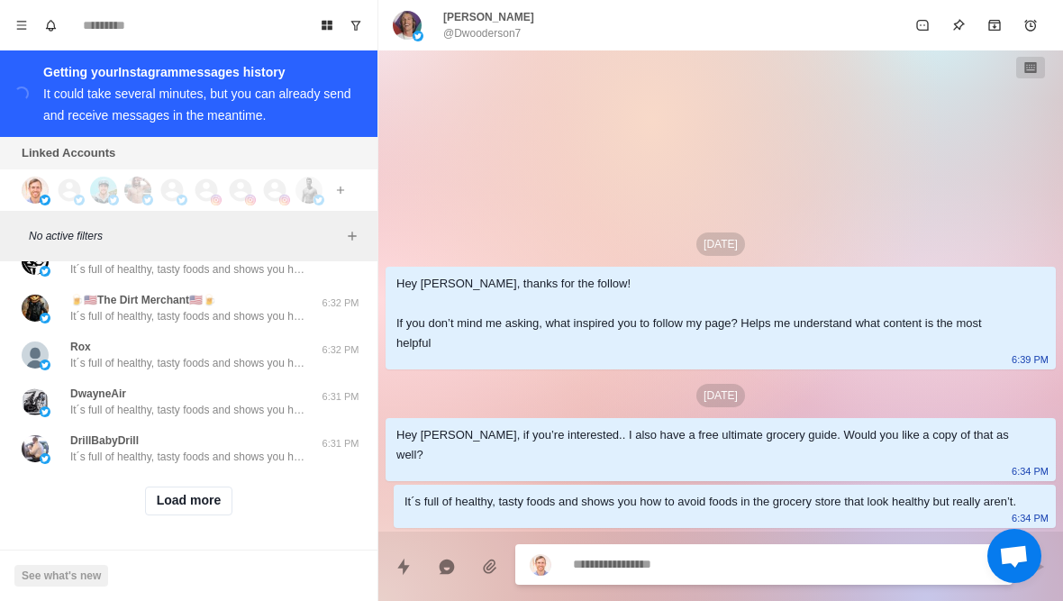
scroll to position [16677, 0]
click at [146, 503] on button "Load more" at bounding box center [189, 500] width 88 height 29
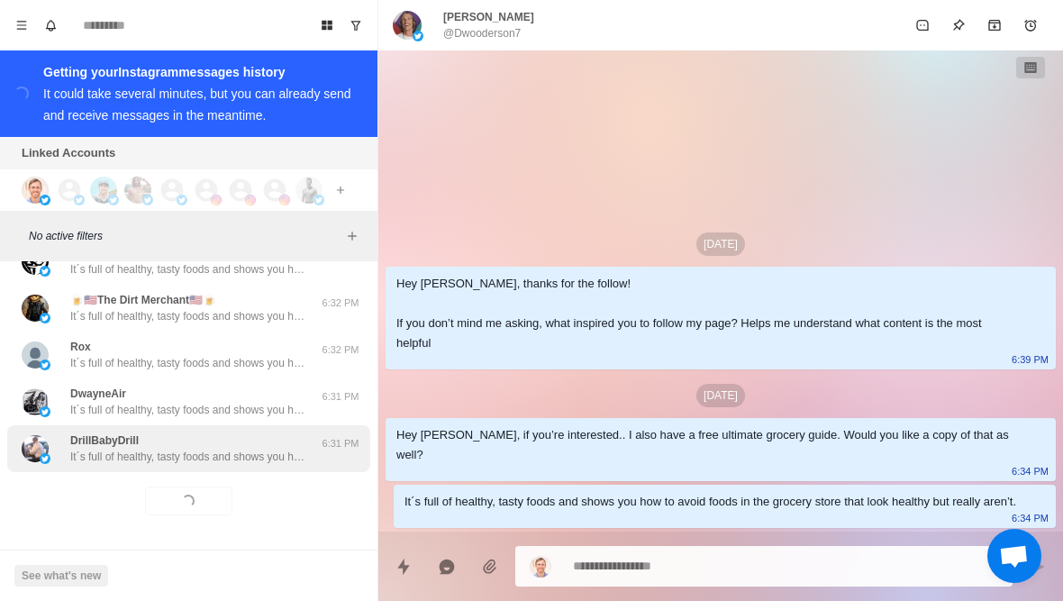
click at [49, 461] on img at bounding box center [45, 458] width 11 height 11
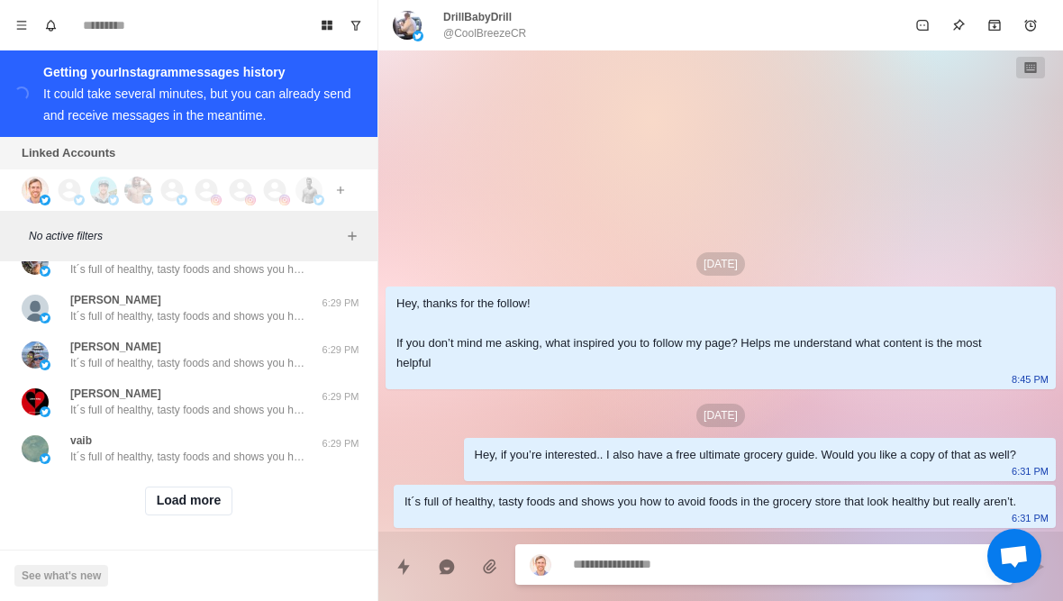
scroll to position [17614, 0]
click at [145, 508] on button "Load more" at bounding box center [189, 500] width 88 height 29
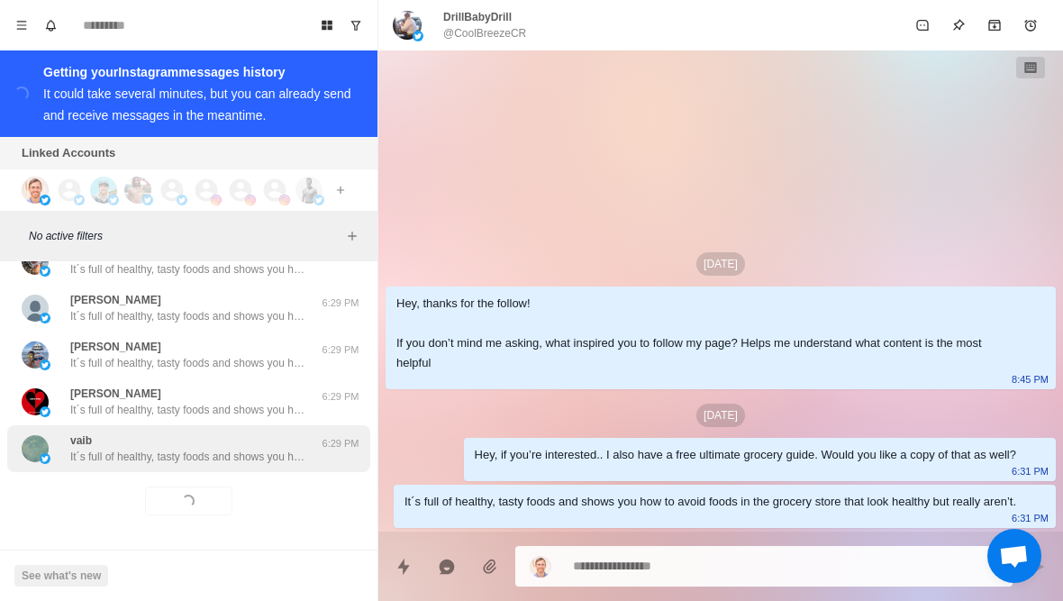
click at [85, 467] on div "vaib It´s full of healthy, tasty foods and shows you how to avoid foods in the …" at bounding box center [188, 448] width 363 height 47
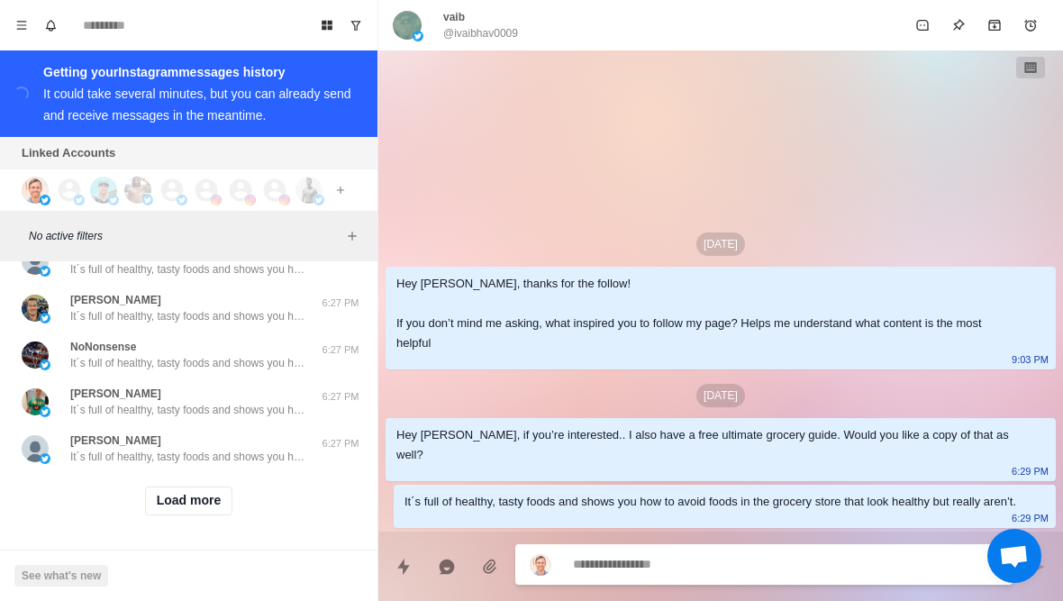
scroll to position [18551, 0]
click at [131, 496] on div "Load more" at bounding box center [188, 501] width 363 height 58
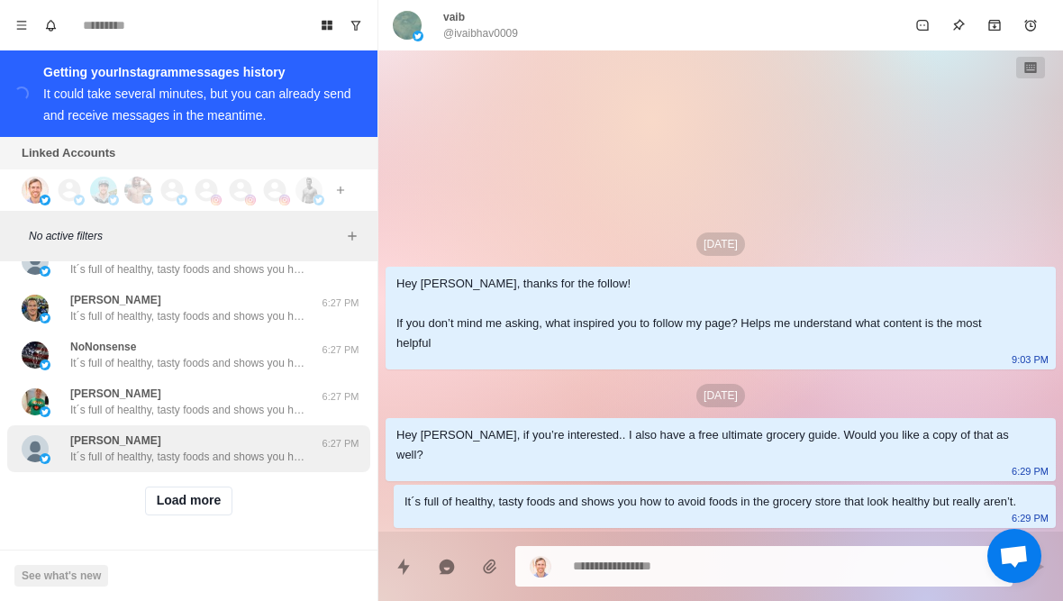
click at [86, 463] on p "It´s full of healthy, tasty foods and shows you how to avoid foods in the groce…" at bounding box center [187, 457] width 234 height 16
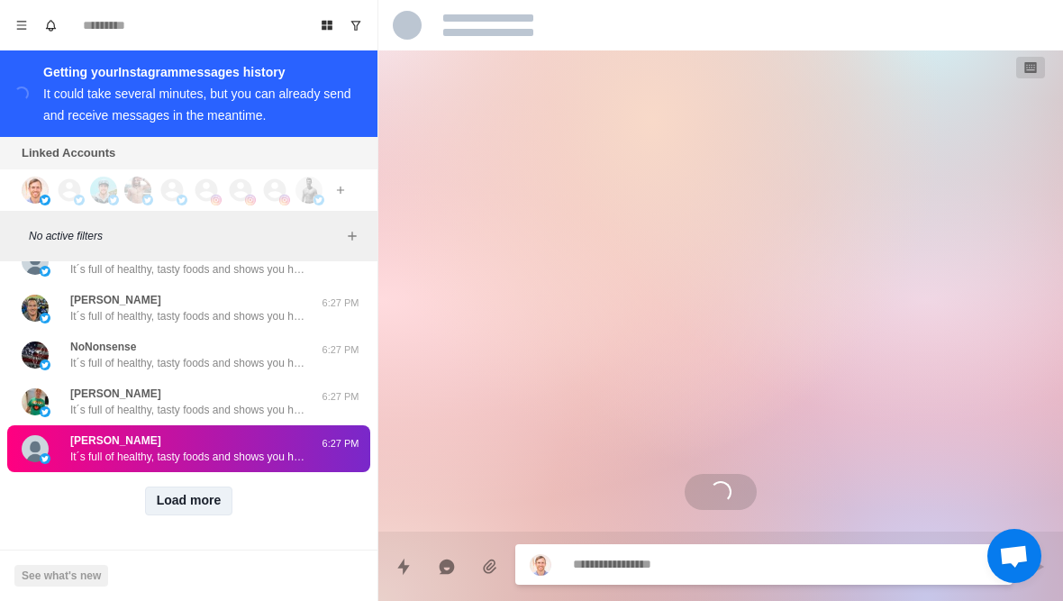
click at [152, 500] on button "Load more" at bounding box center [189, 500] width 88 height 29
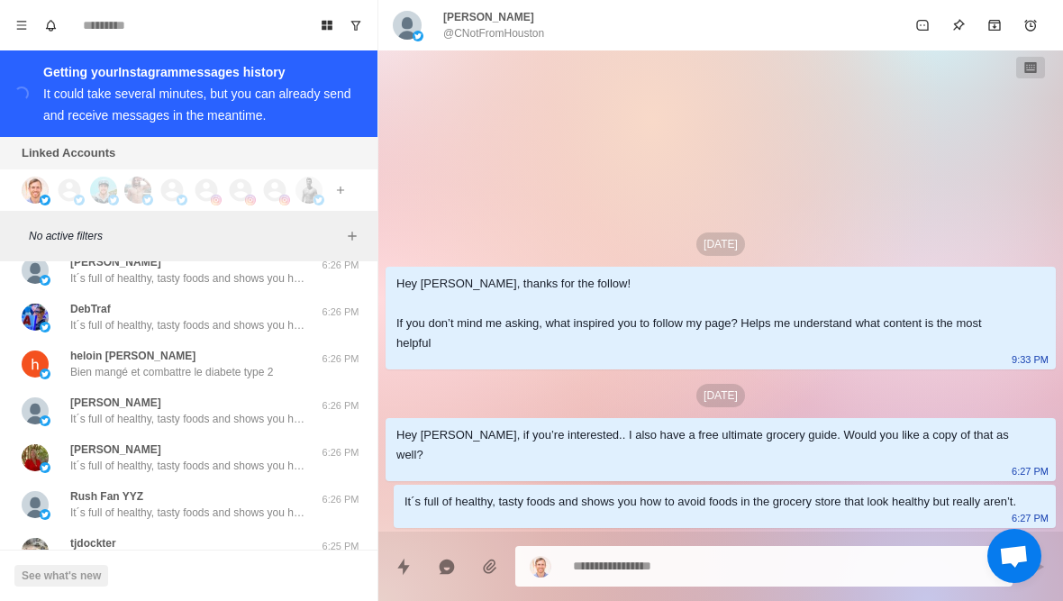
scroll to position [19166, 0]
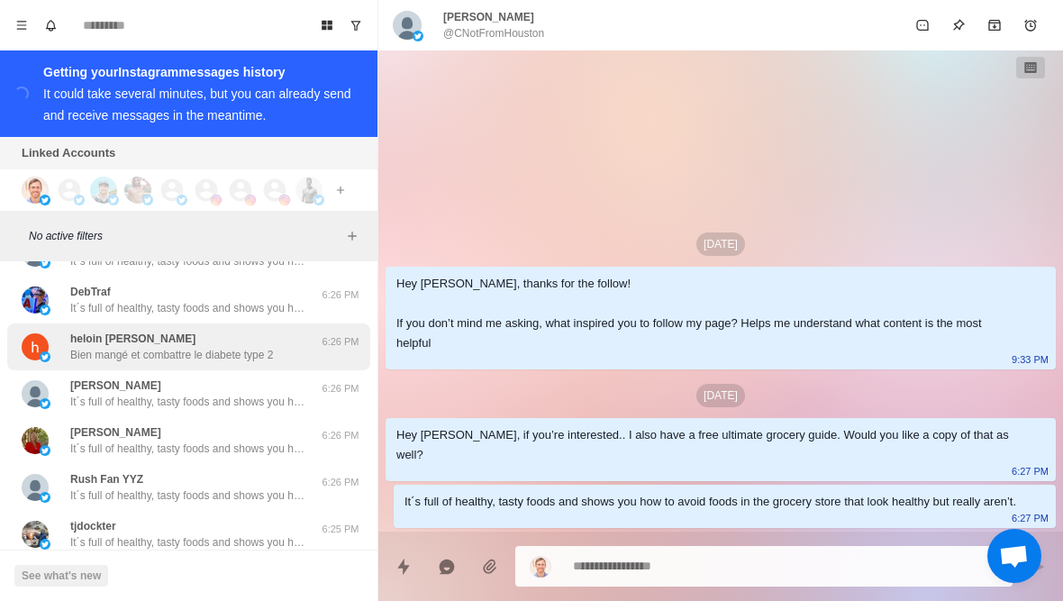
click at [95, 361] on p "Bien mangé et combattre le diabete type 2" at bounding box center [171, 355] width 203 height 16
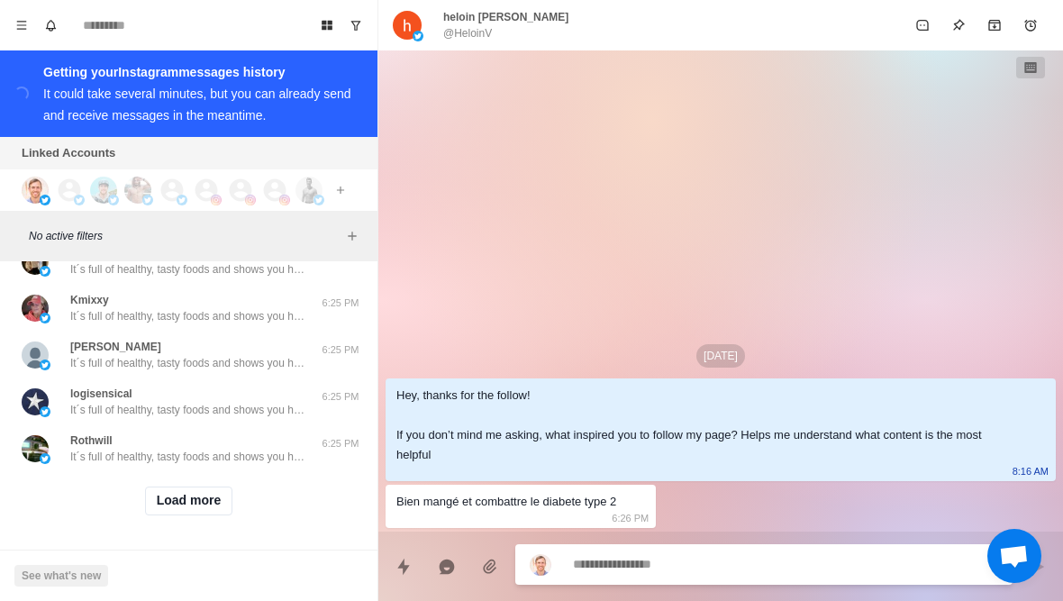
scroll to position [19488, 0]
click at [159, 495] on button "Load more" at bounding box center [189, 500] width 88 height 29
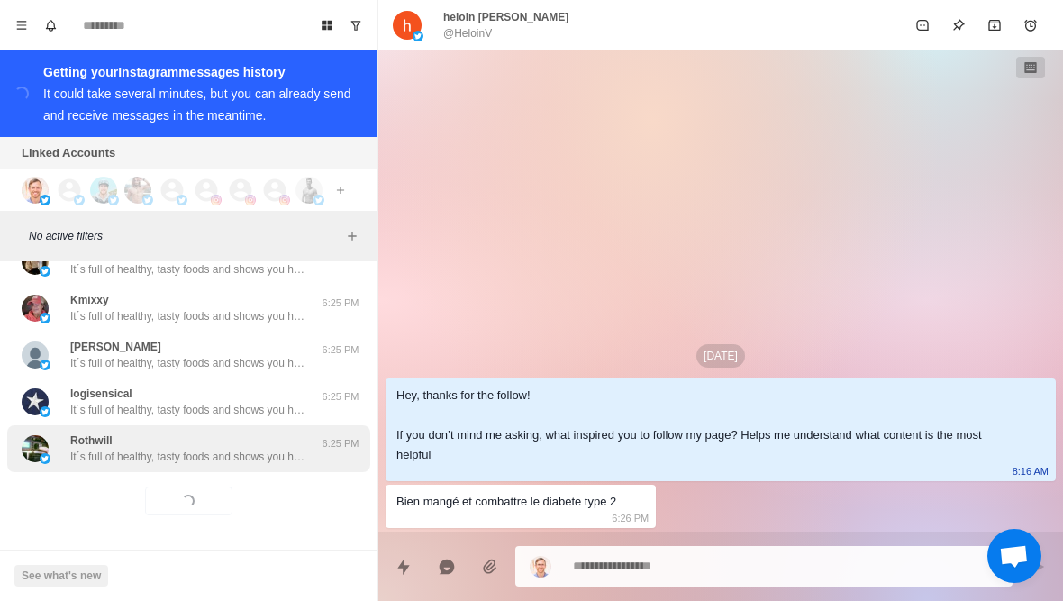
click at [152, 453] on p "It´s full of healthy, tasty foods and shows you how to avoid foods in the groce…" at bounding box center [187, 457] width 234 height 16
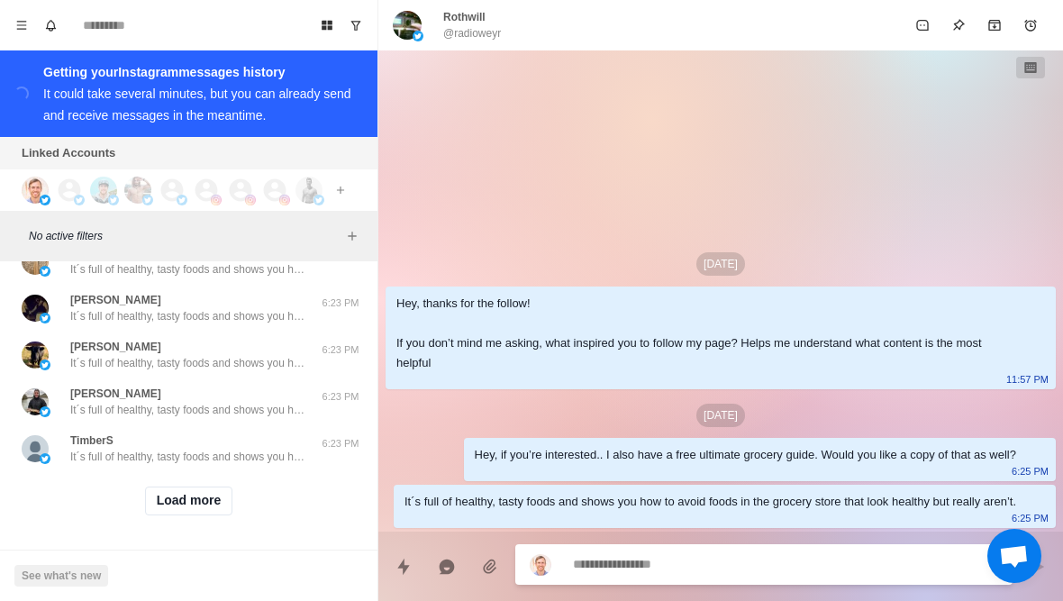
scroll to position [20424, 0]
click at [172, 502] on button "Load more" at bounding box center [189, 500] width 88 height 29
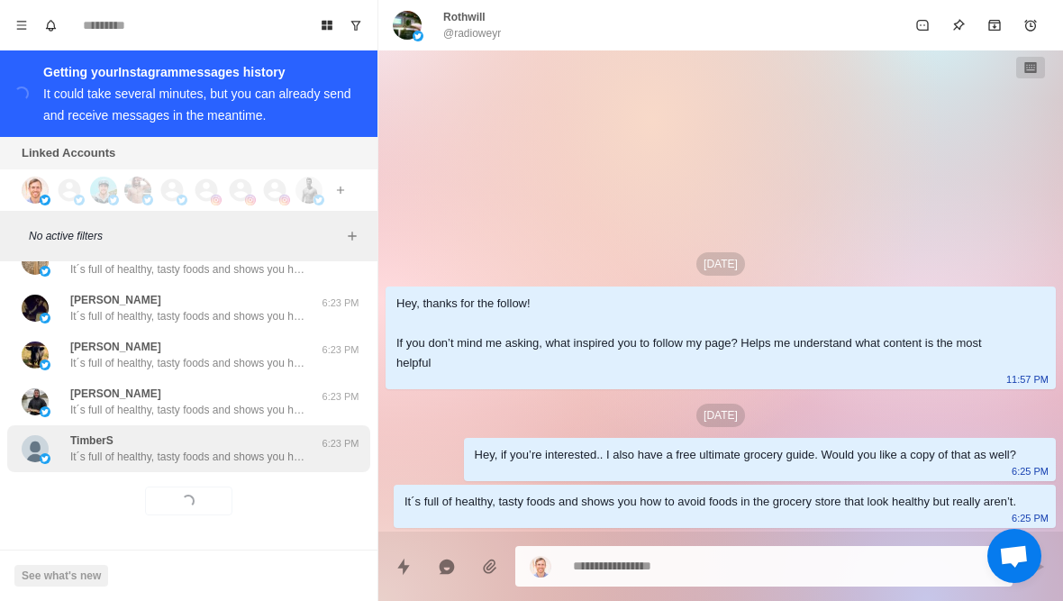
click at [173, 466] on div "TimberS It´s full of healthy, tasty foods and shows you how to avoid foods in t…" at bounding box center [188, 448] width 363 height 47
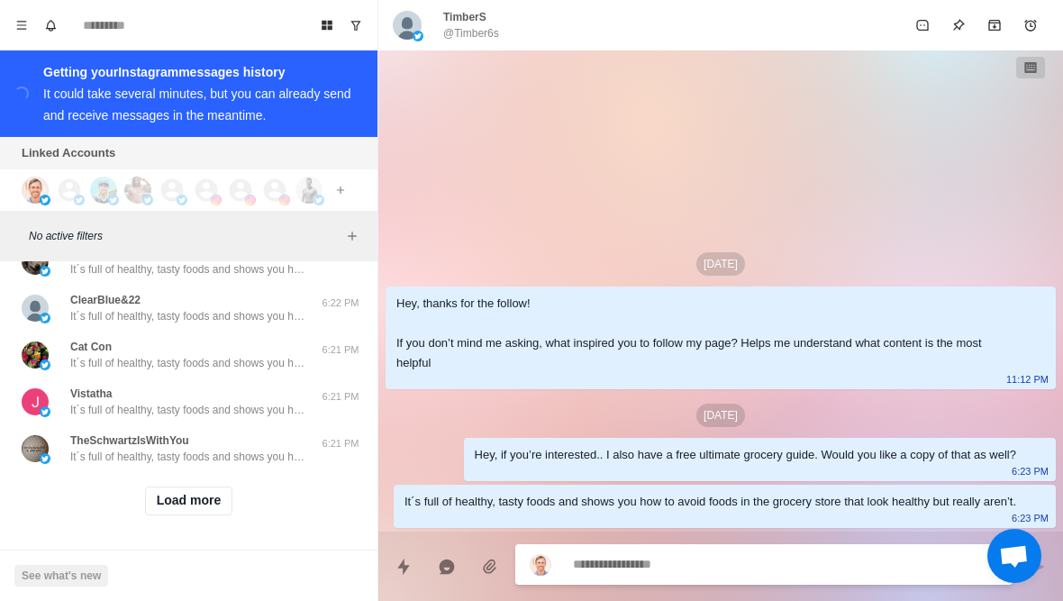
scroll to position [21361, 0]
click at [156, 496] on button "Load more" at bounding box center [189, 500] width 88 height 29
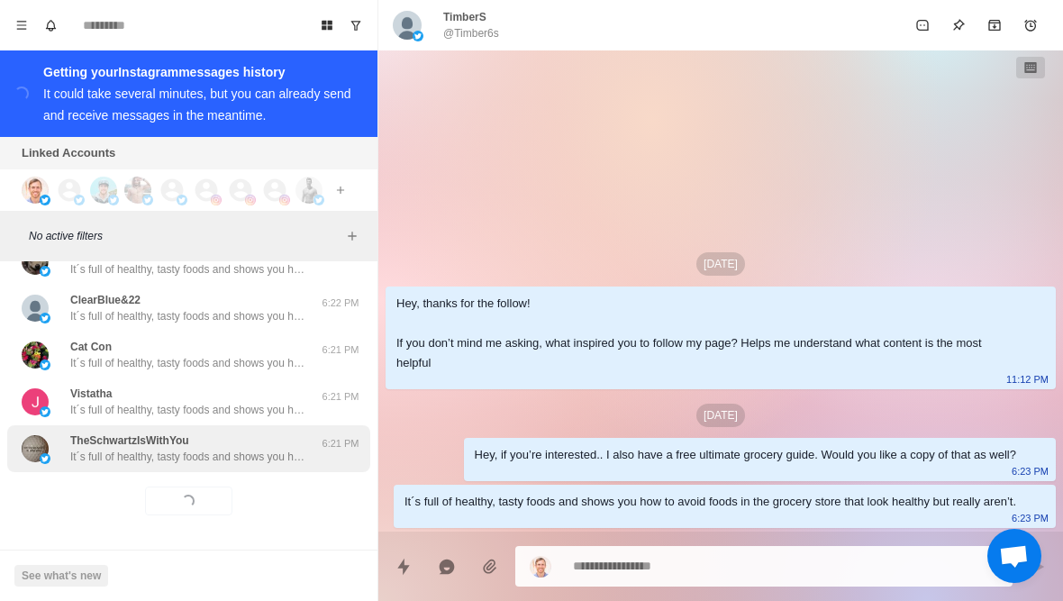
click at [157, 461] on p "It´s full of healthy, tasty foods and shows you how to avoid foods in the groce…" at bounding box center [187, 457] width 234 height 16
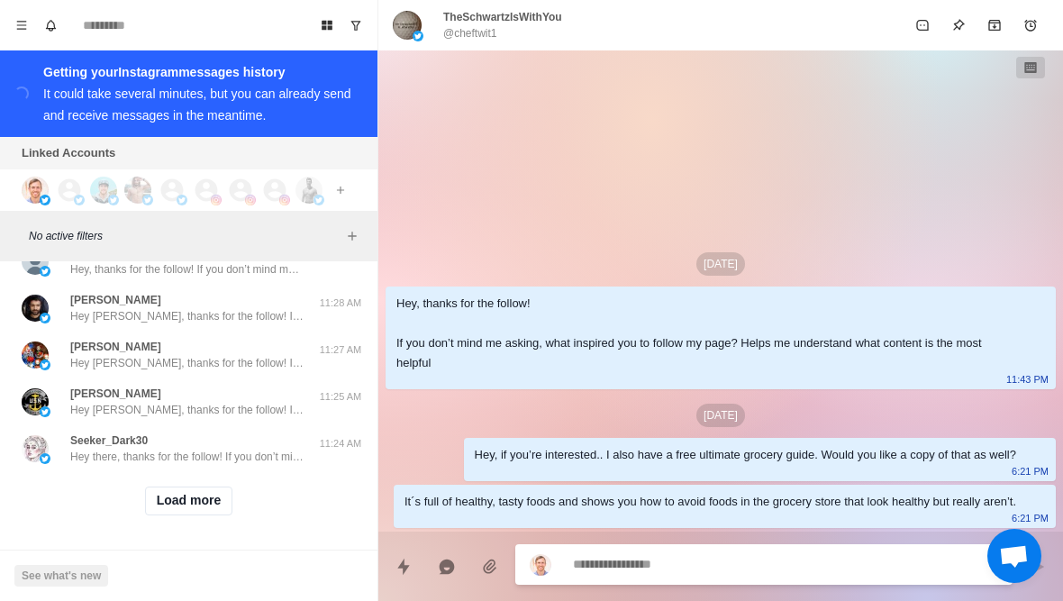
scroll to position [22298, 0]
click at [163, 501] on button "Load more" at bounding box center [189, 500] width 88 height 29
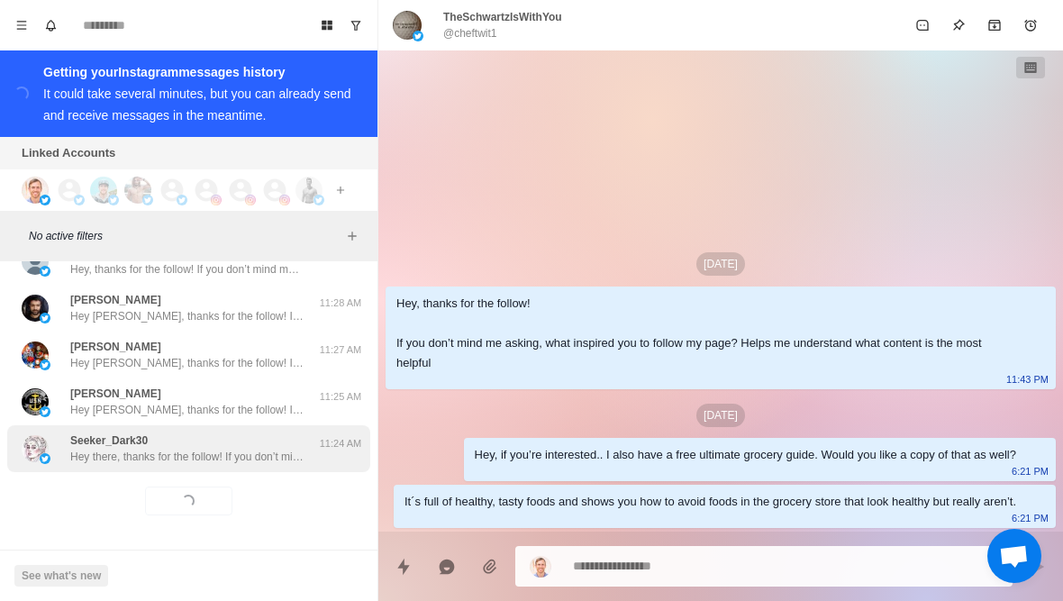
click at [119, 452] on p "Hey there, thanks for the follow! If you don’t mind me asking, what inspired yo…" at bounding box center [187, 457] width 234 height 16
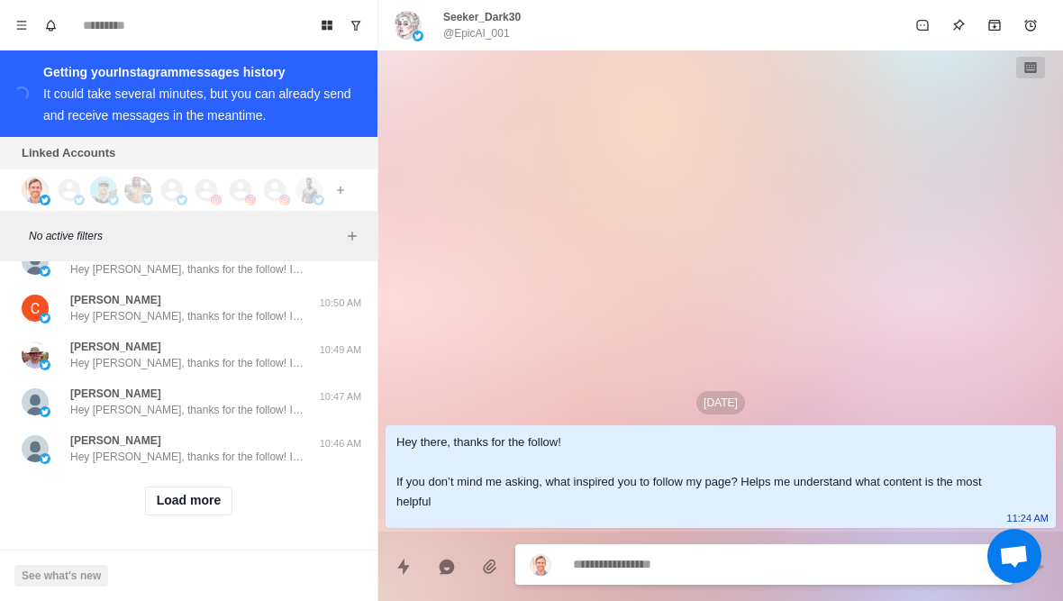
scroll to position [23235, 0]
click at [168, 508] on button "Load more" at bounding box center [189, 500] width 88 height 29
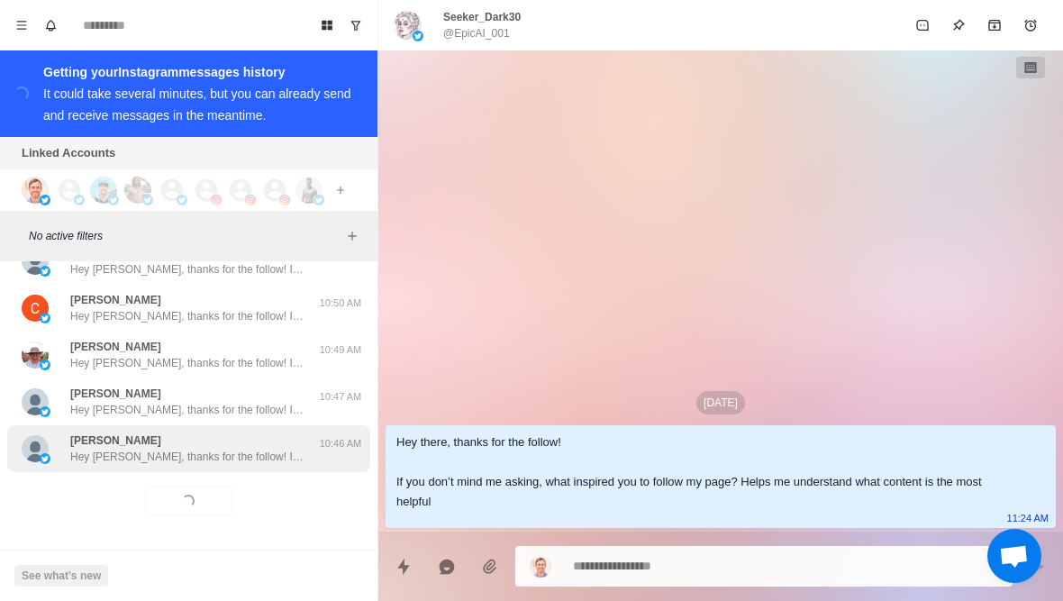
click at [133, 449] on p "Hey Rob, thanks for the follow! If you don’t mind me asking, what inspired you …" at bounding box center [187, 457] width 234 height 16
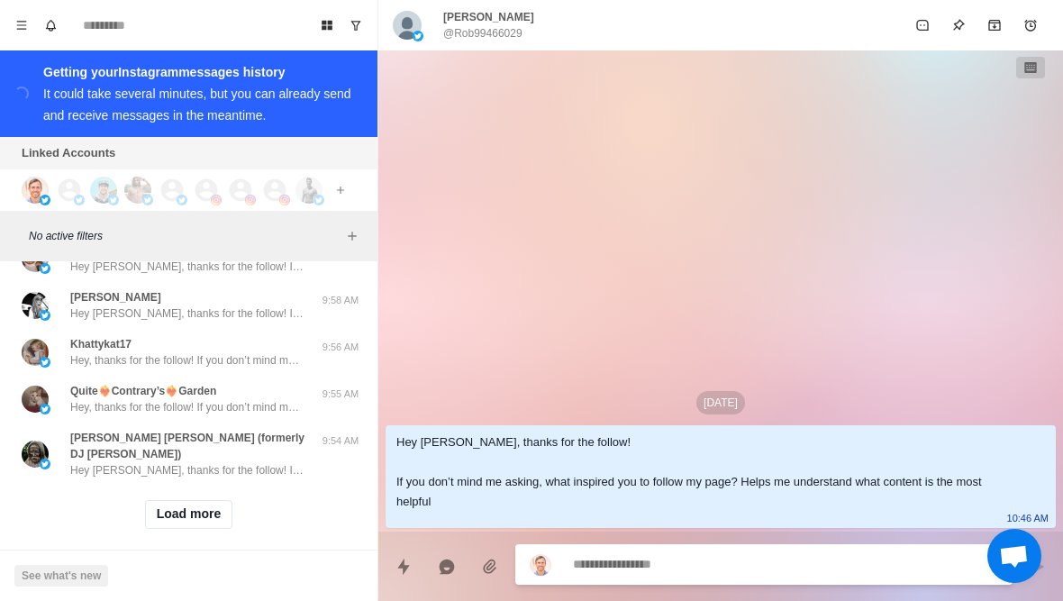
scroll to position [24172, 0]
click at [169, 509] on button "Load more" at bounding box center [189, 515] width 88 height 29
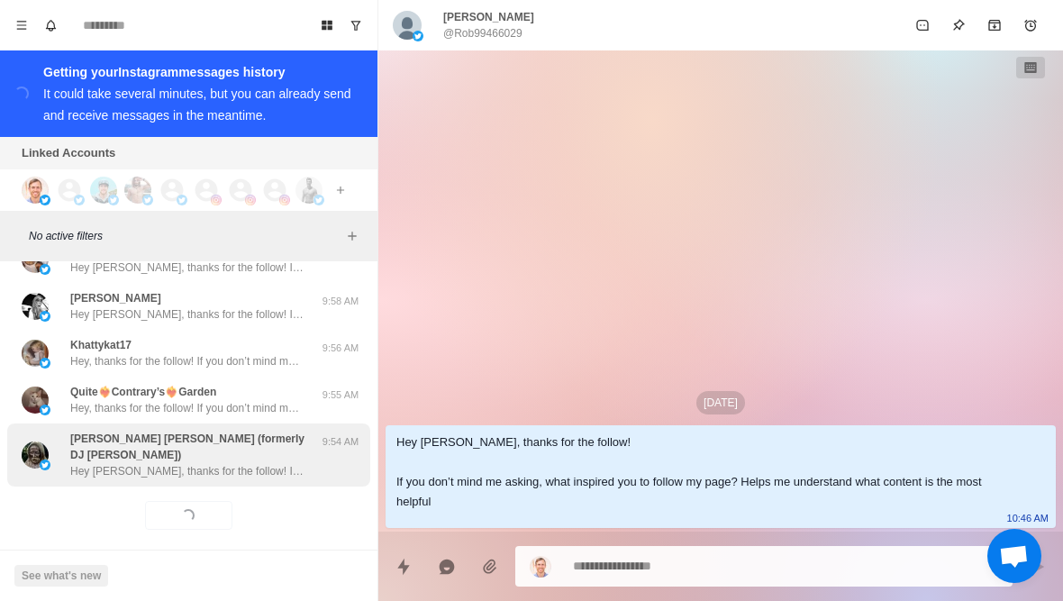
click at [132, 465] on div "Sammy Lee Hagar (formerly DJ Ping Pong) Hey Sammy, thanks for the follow! If yo…" at bounding box center [188, 454] width 363 height 63
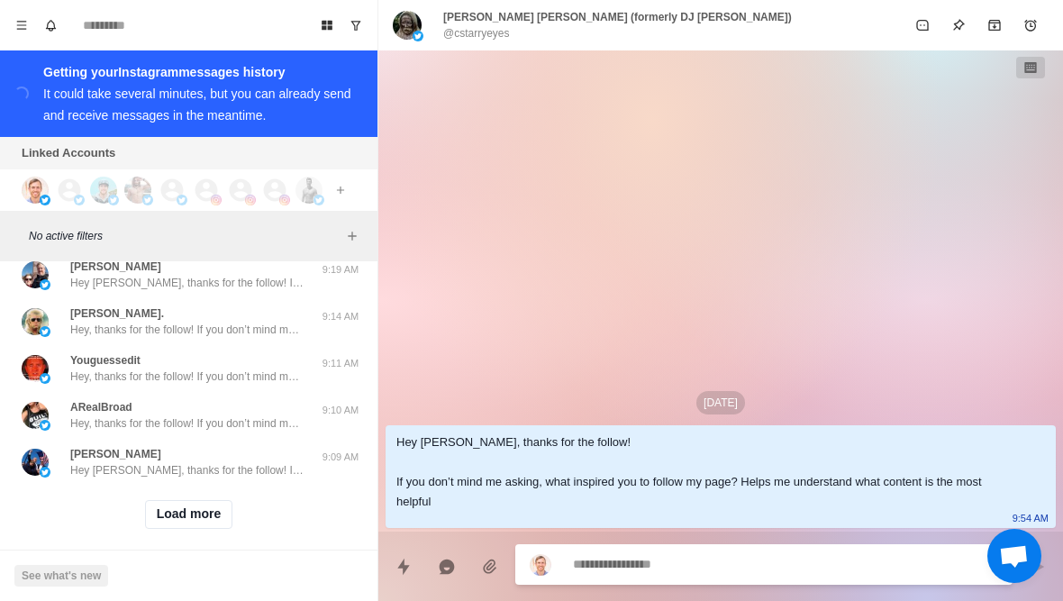
scroll to position [25108, 0]
click at [168, 501] on button "Load more" at bounding box center [189, 515] width 88 height 29
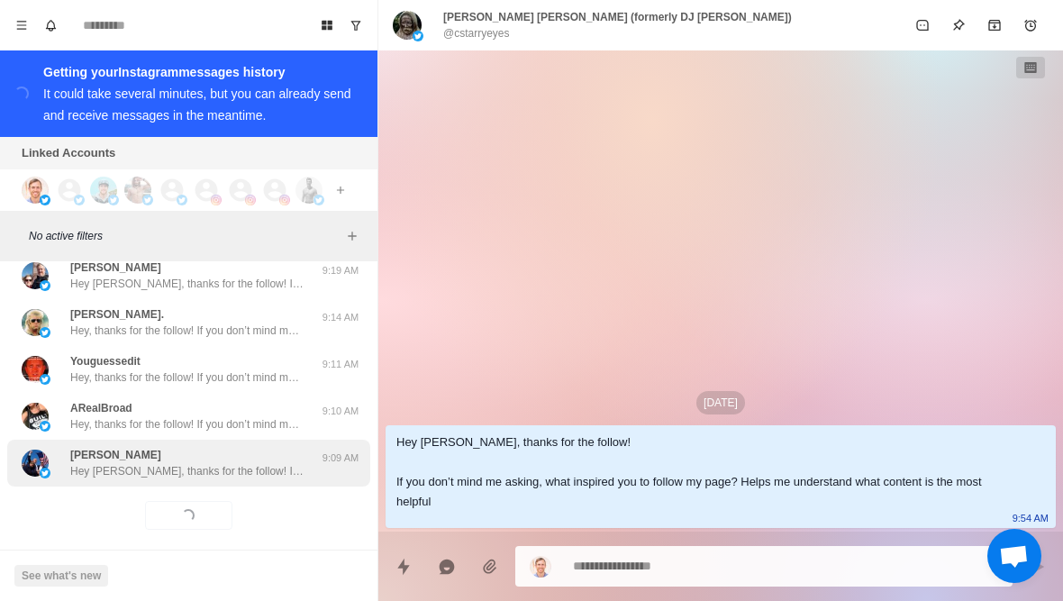
click at [149, 463] on p "Hey Rochelle, thanks for the follow! If you don’t mind me asking, what inspired…" at bounding box center [187, 471] width 234 height 16
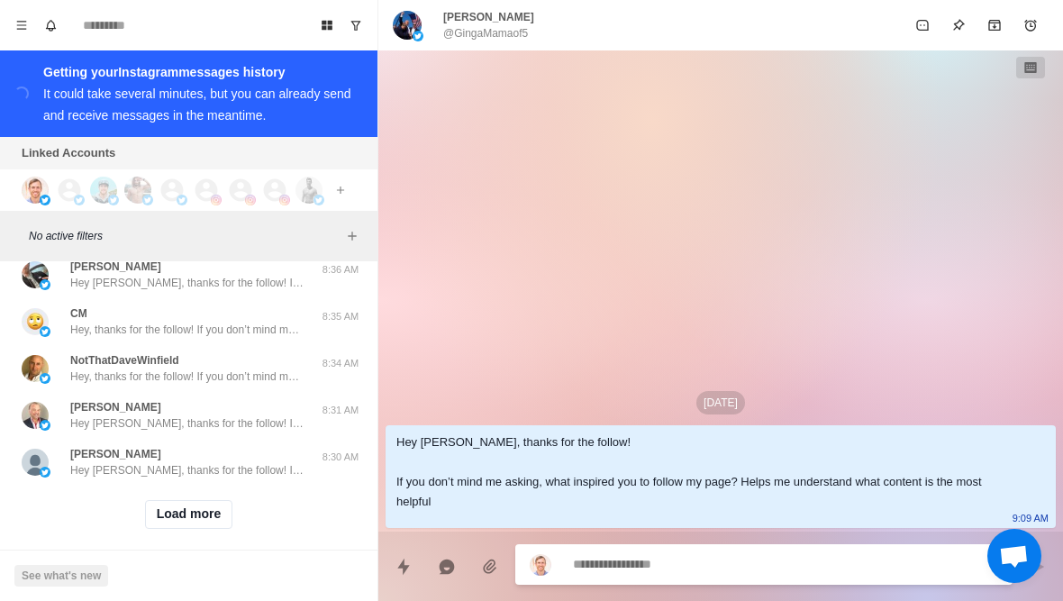
scroll to position [26045, 0]
click at [177, 504] on button "Load more" at bounding box center [189, 515] width 88 height 29
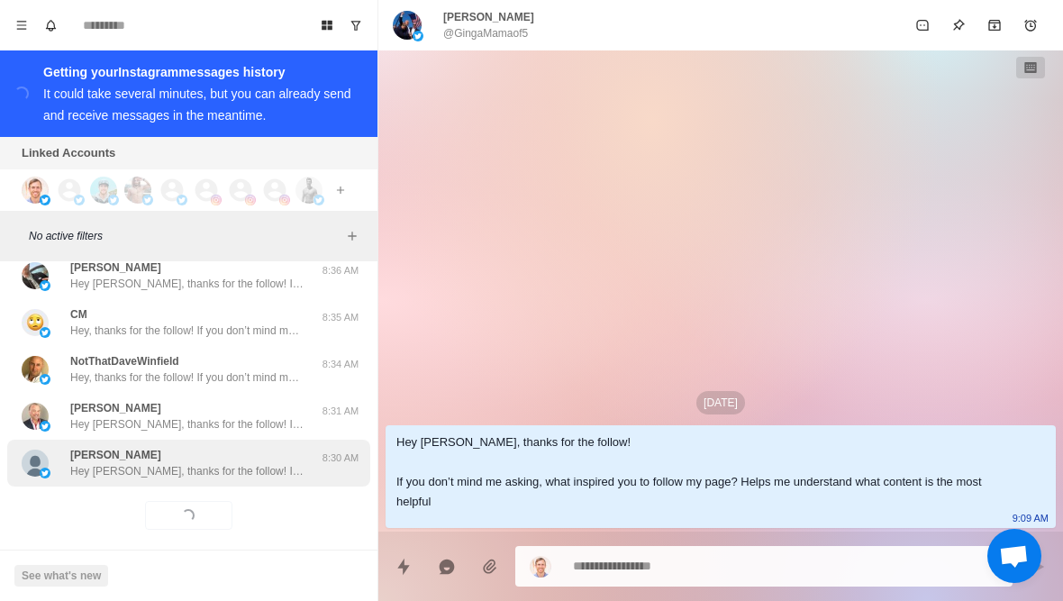
click at [150, 463] on p "Hey Ashley, thanks for the follow! If you don’t mind me asking, what inspired y…" at bounding box center [187, 471] width 234 height 16
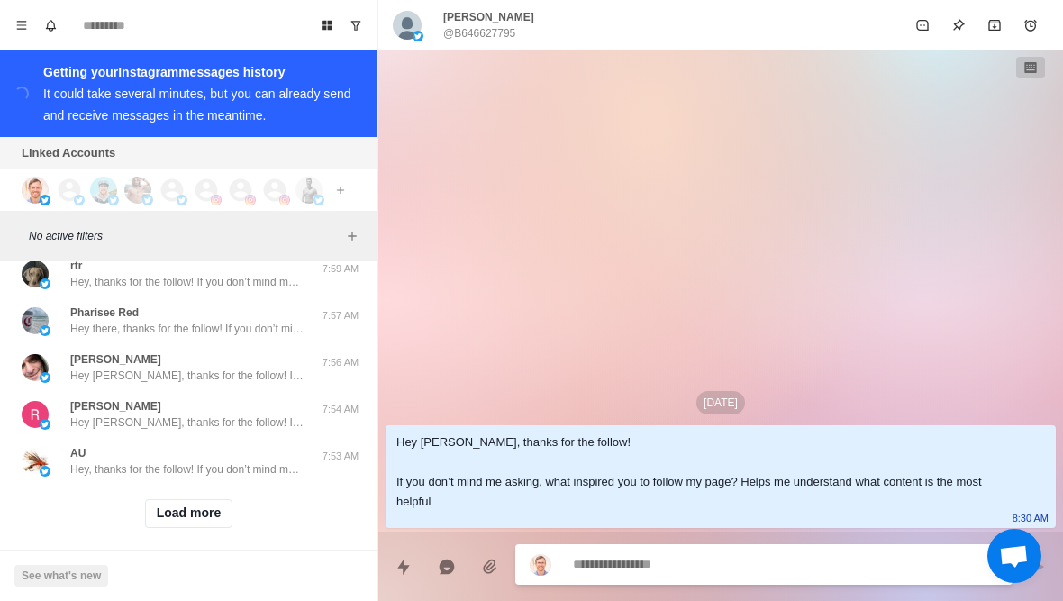
scroll to position [26982, 0]
click at [172, 506] on button "Load more" at bounding box center [189, 515] width 88 height 29
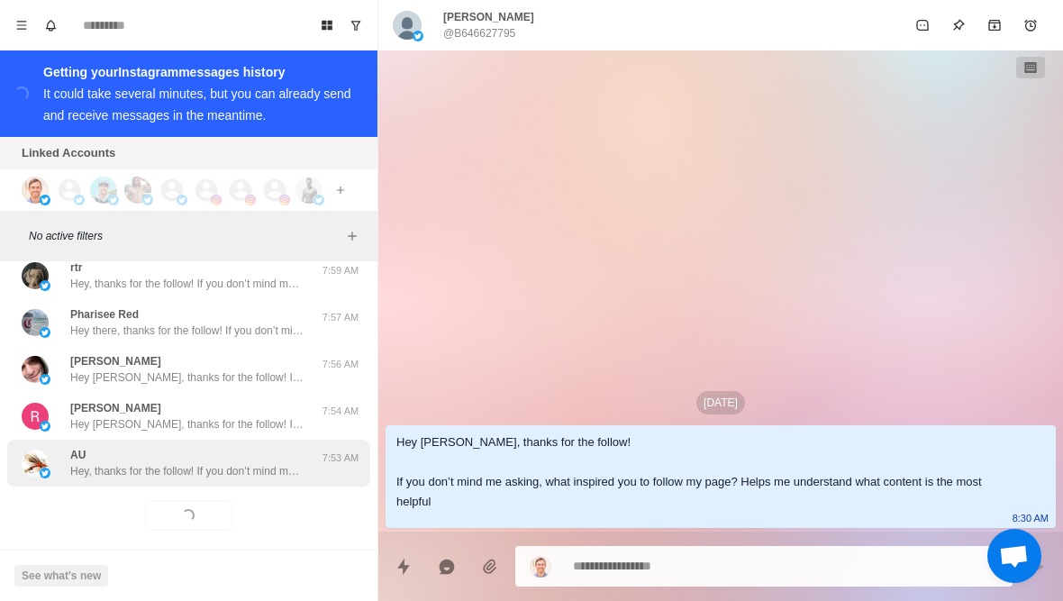
click at [152, 466] on div "AU Hey, thanks for the follow! If you don’t mind me asking, what inspired you t…" at bounding box center [188, 463] width 363 height 47
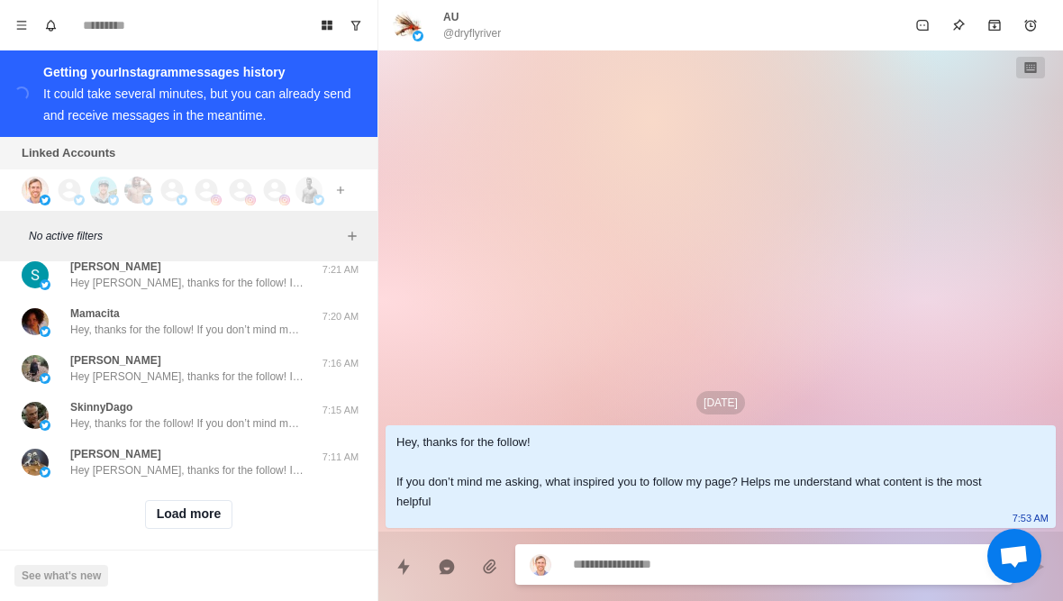
scroll to position [27919, 0]
click at [177, 506] on button "Load more" at bounding box center [189, 515] width 88 height 29
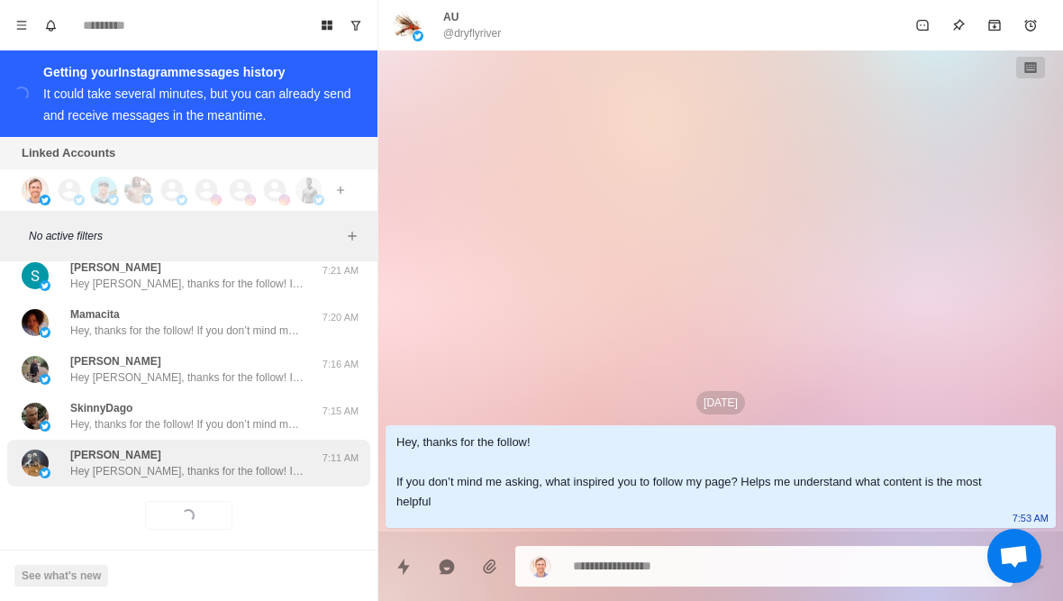
click at [132, 447] on div "Richard Hey Richard, thanks for the follow! If you don’t mind me asking, what i…" at bounding box center [187, 463] width 234 height 32
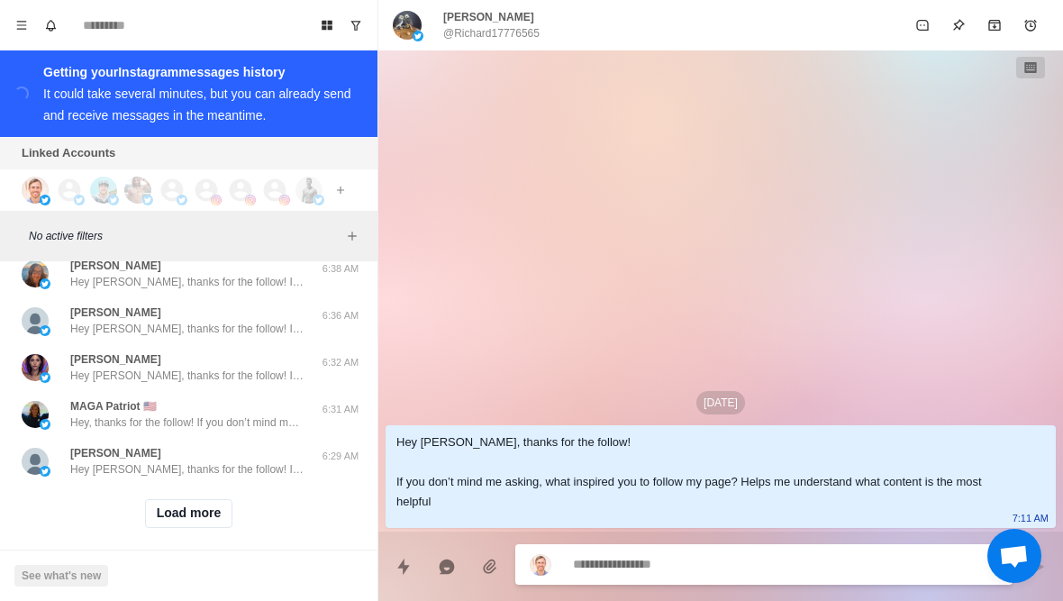
scroll to position [28856, 0]
click at [171, 505] on button "Load more" at bounding box center [189, 515] width 88 height 29
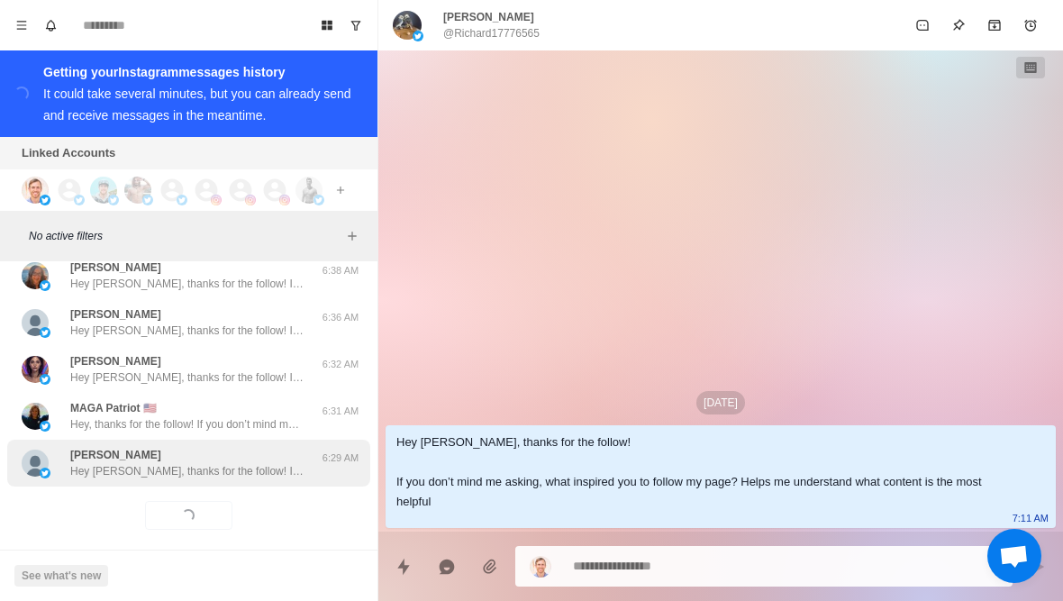
click at [143, 465] on div "Wayne Irvin Hey Wayne, thanks for the follow! If you don’t mind me asking, what…" at bounding box center [188, 463] width 363 height 47
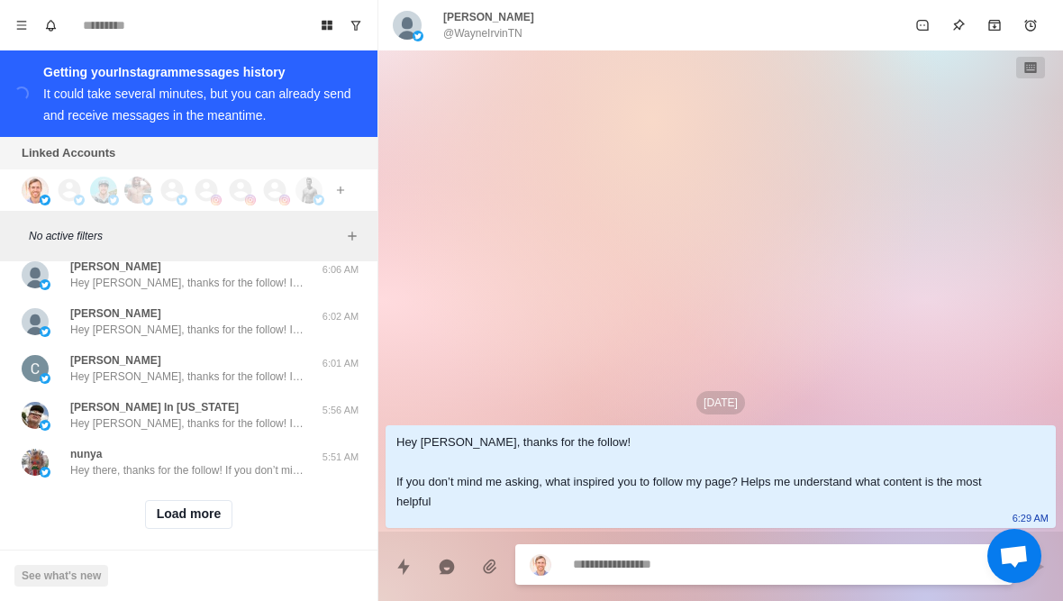
scroll to position [29792, 0]
click at [162, 501] on button "Load more" at bounding box center [189, 515] width 88 height 29
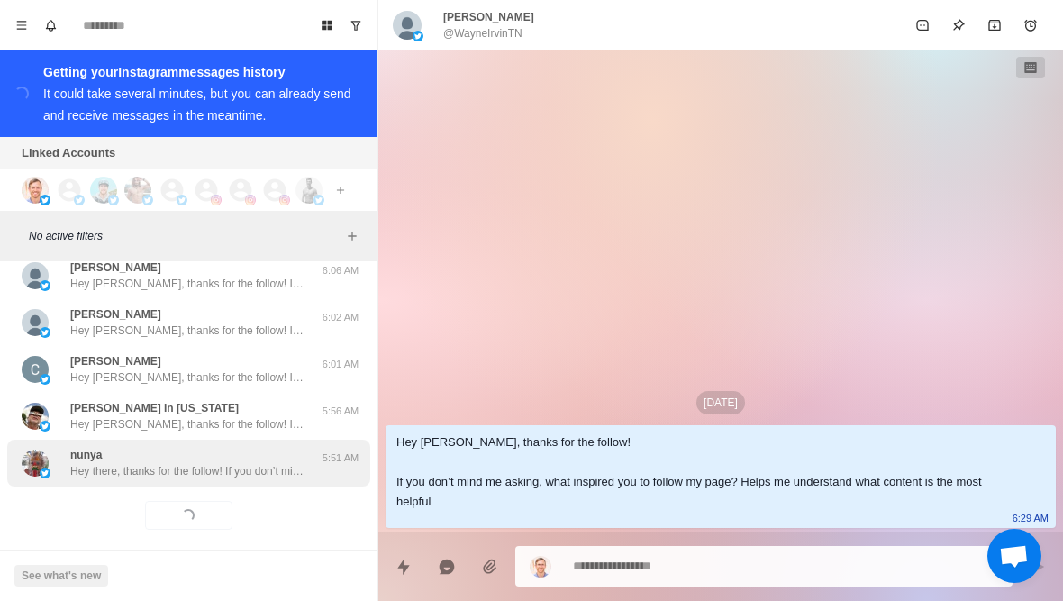
click at [134, 463] on p "Hey there, thanks for the follow! If you don’t mind me asking, what inspired yo…" at bounding box center [187, 471] width 234 height 16
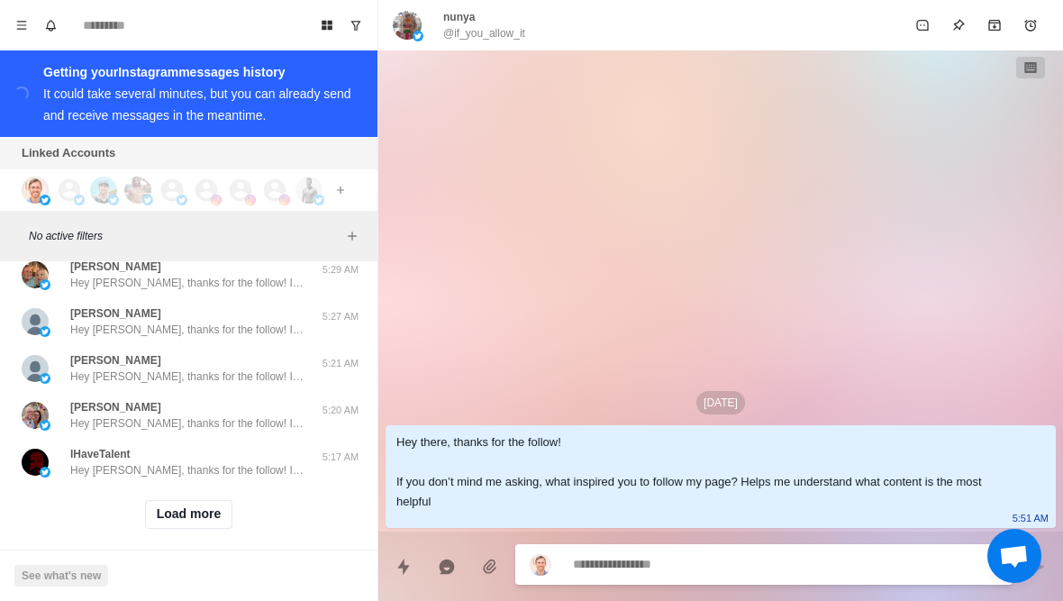
scroll to position [30729, 0]
click at [160, 508] on button "Load more" at bounding box center [189, 515] width 88 height 29
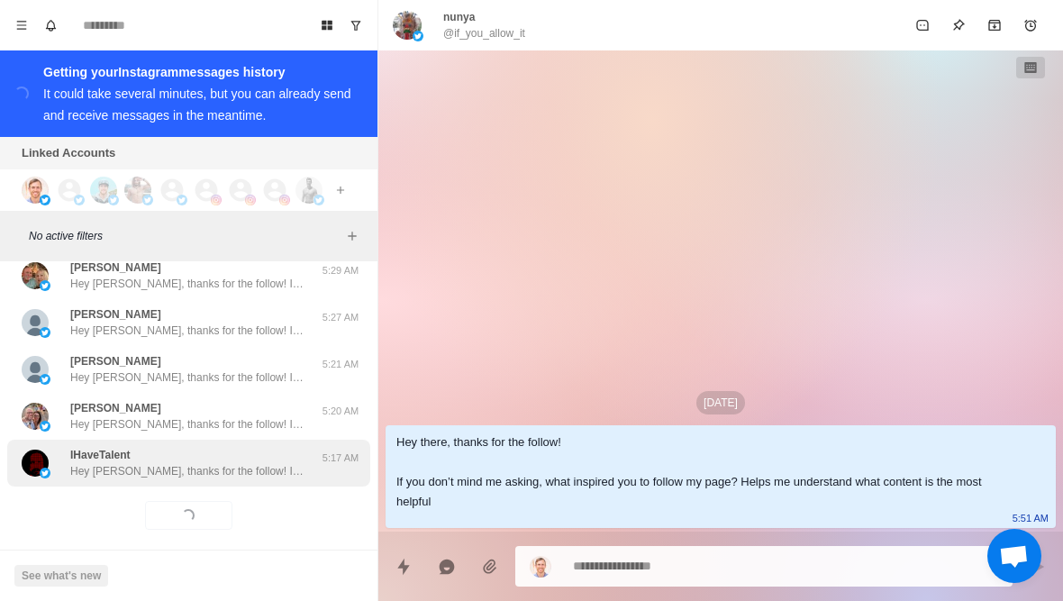
click at [111, 464] on div "IHaveTalent Hey Dale, thanks for the follow! If you don’t mind me asking, what …" at bounding box center [188, 463] width 363 height 47
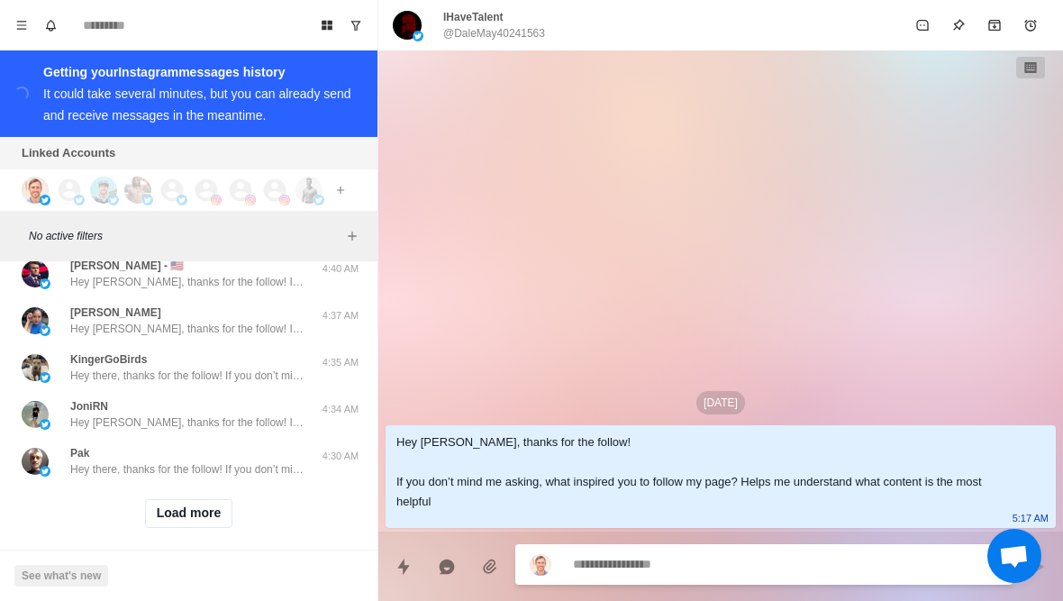
scroll to position [31666, 0]
click at [167, 512] on button "Load more" at bounding box center [189, 515] width 88 height 29
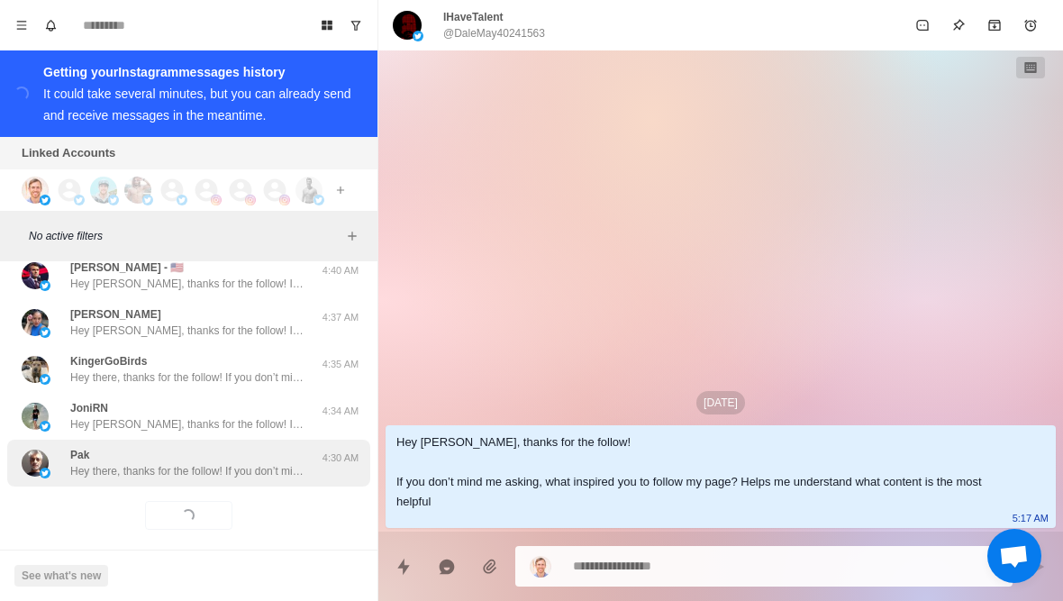
click at [104, 468] on div "Pak Hey there, thanks for the follow! If you don’t mind me asking, what inspire…" at bounding box center [188, 463] width 363 height 47
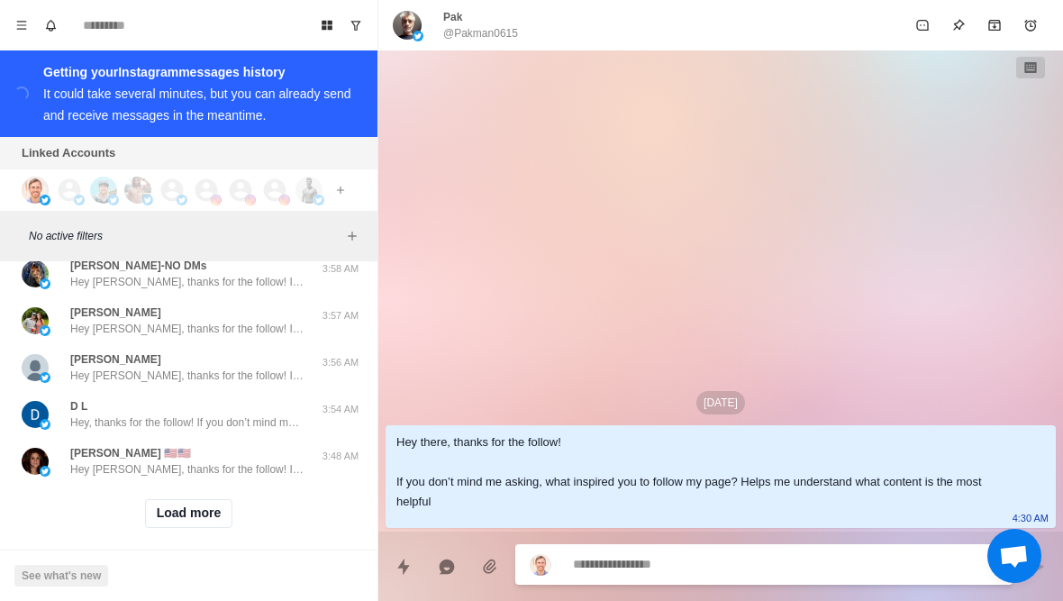
scroll to position [32603, 0]
click at [159, 511] on button "Load more" at bounding box center [189, 515] width 88 height 29
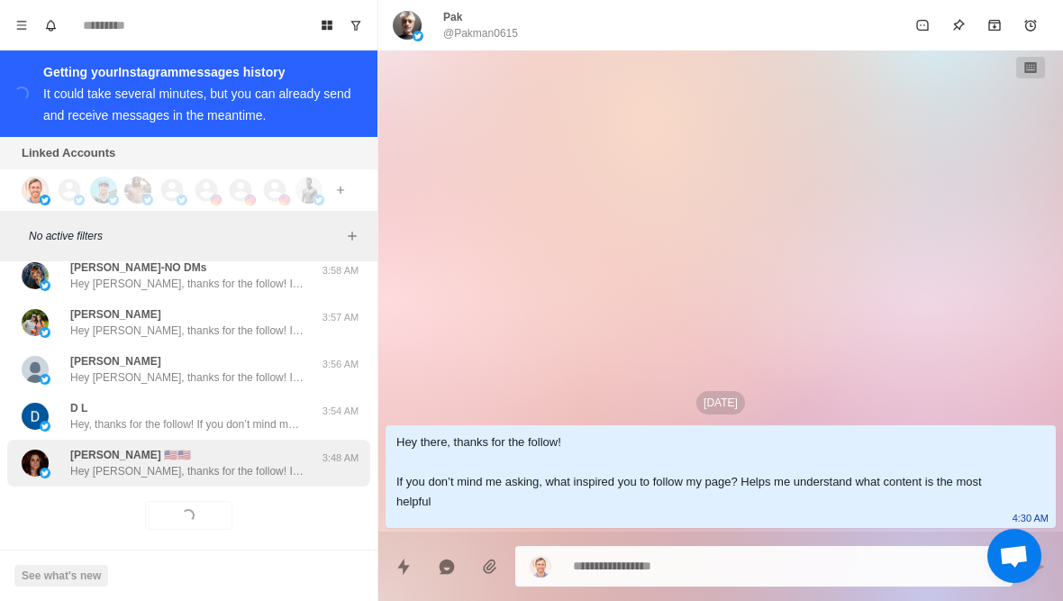
click at [130, 463] on p "Hey Lori, thanks for the follow! If you don’t mind me asking, what inspired you…" at bounding box center [187, 471] width 234 height 16
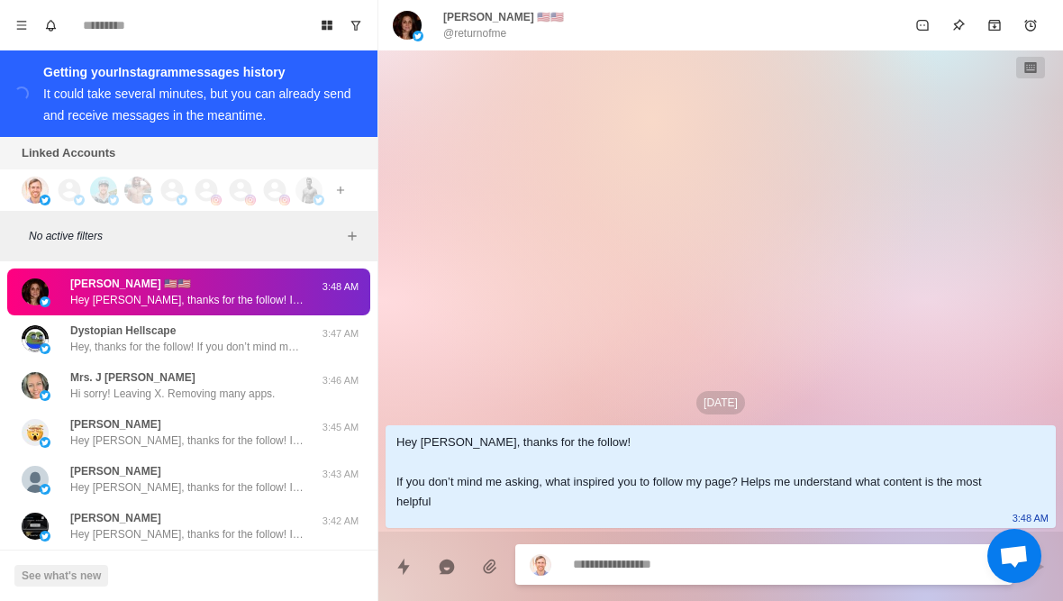
scroll to position [32780, 0]
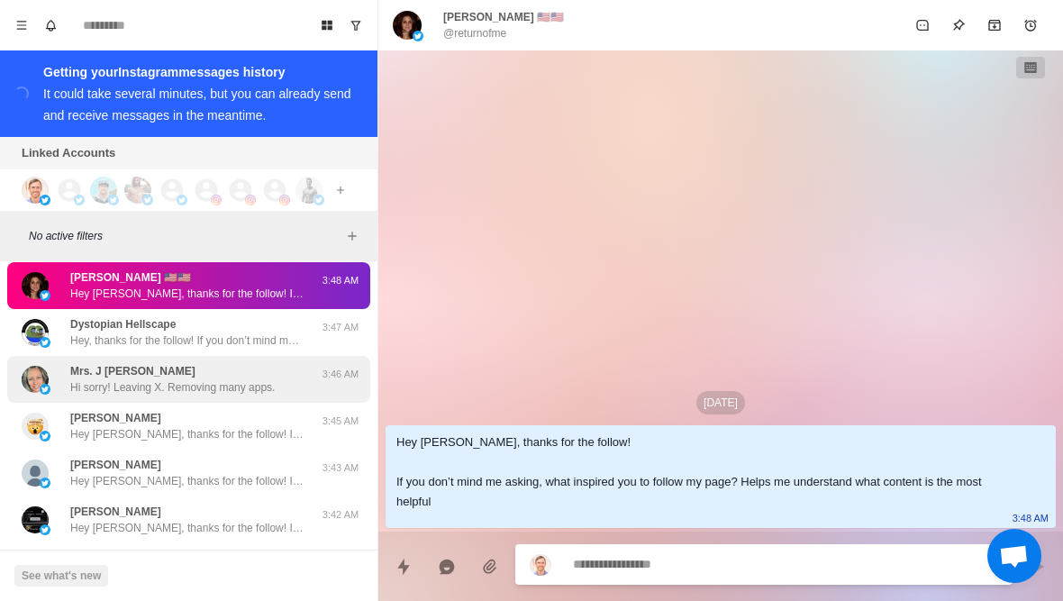
click at [45, 366] on img at bounding box center [35, 379] width 27 height 27
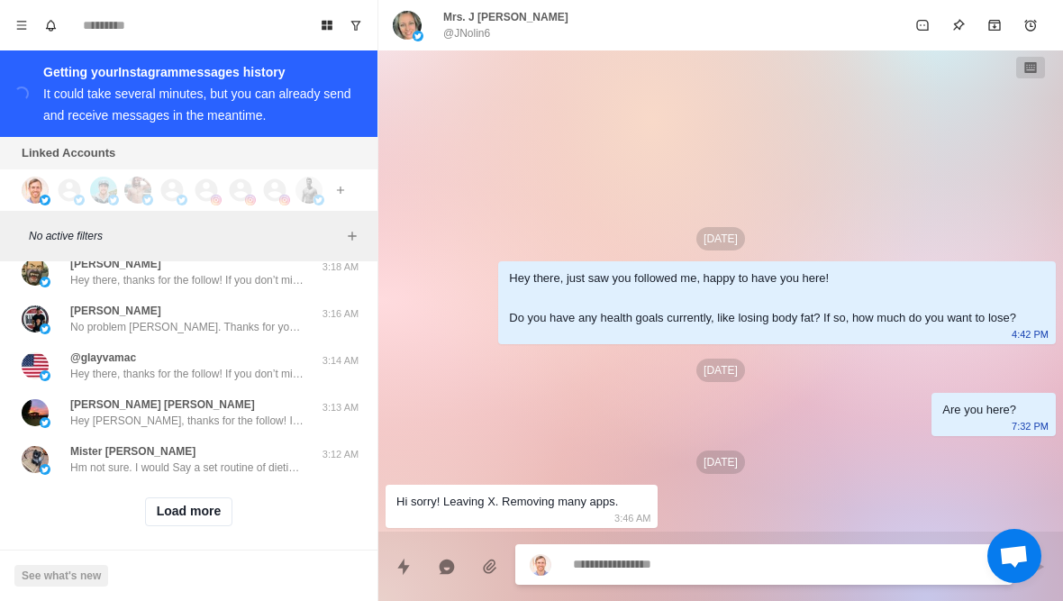
scroll to position [33540, 0]
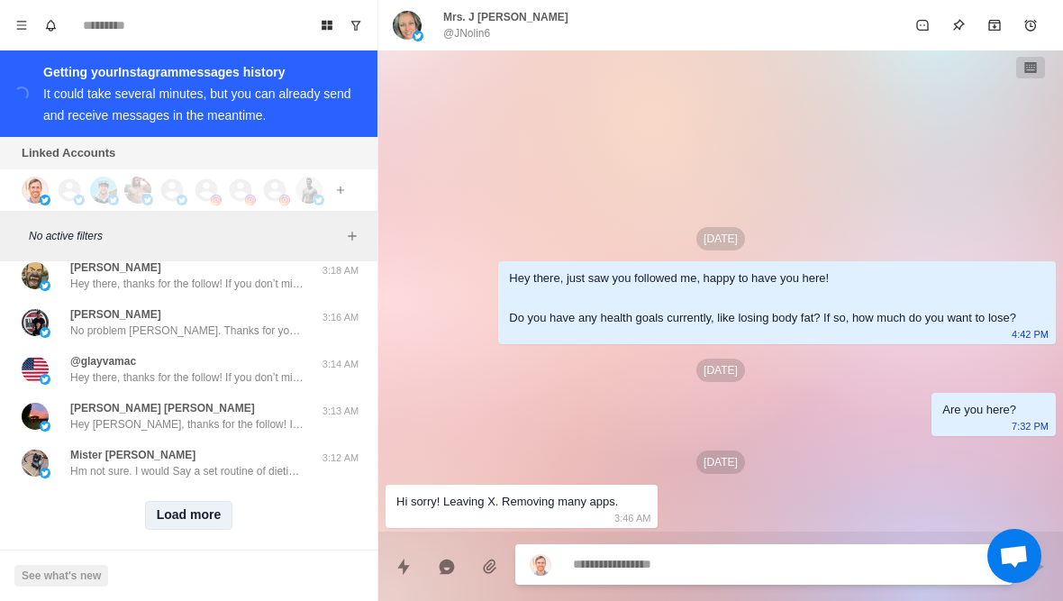
click at [157, 509] on button "Load more" at bounding box center [189, 515] width 88 height 29
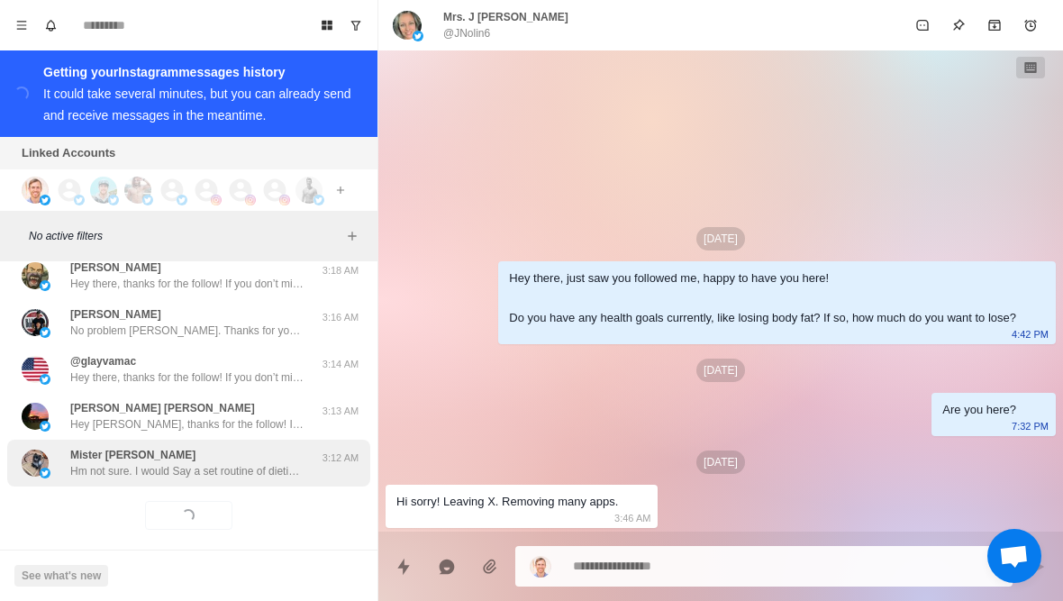
click at [129, 466] on div "Mister KR Hm not sure. I would Say a set routine of dieting and exercise with m…" at bounding box center [188, 463] width 363 height 47
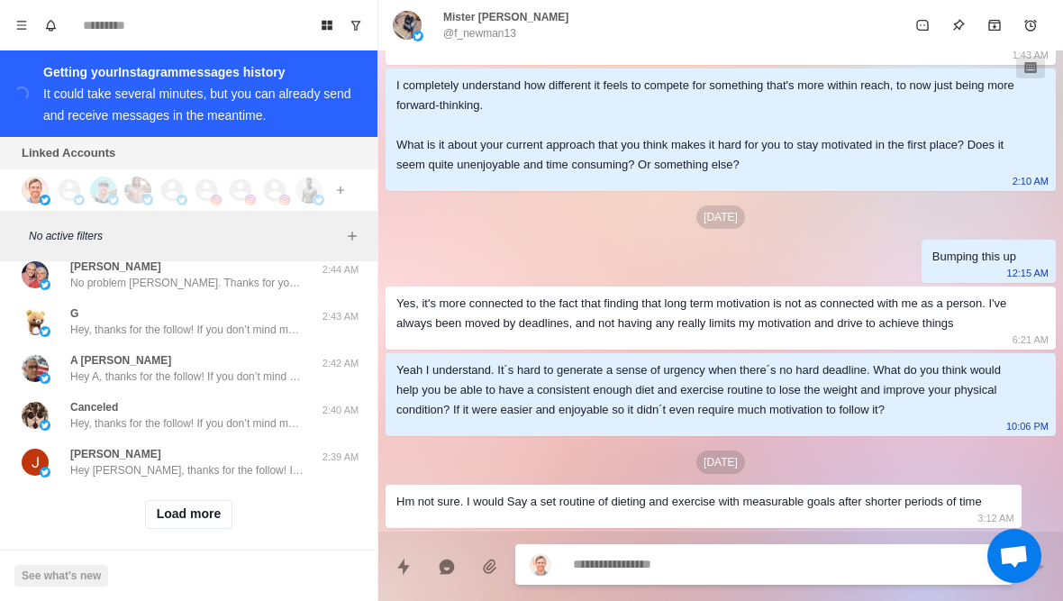
scroll to position [34477, 0]
click at [156, 501] on button "Load more" at bounding box center [189, 515] width 88 height 29
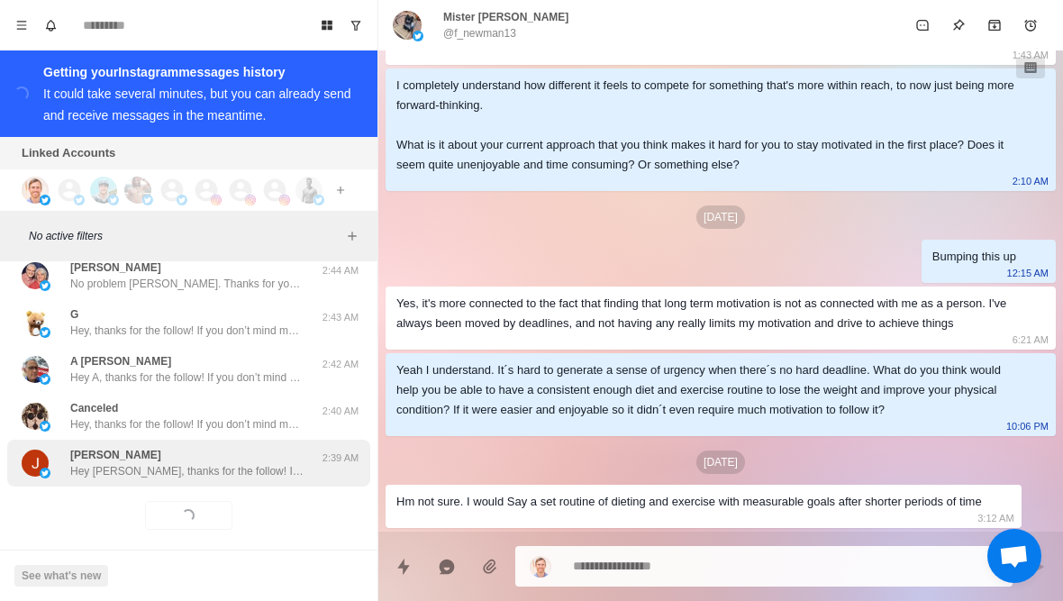
click at [131, 463] on p "Hey Julie, thanks for the follow! If you don’t mind me asking, what inspired yo…" at bounding box center [187, 471] width 234 height 16
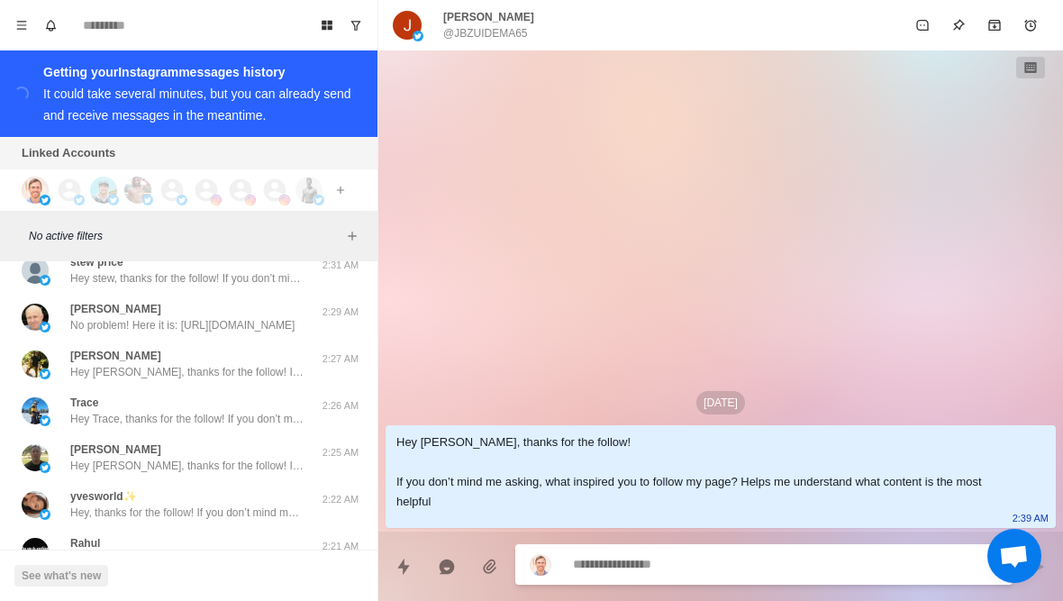
scroll to position [34947, 0]
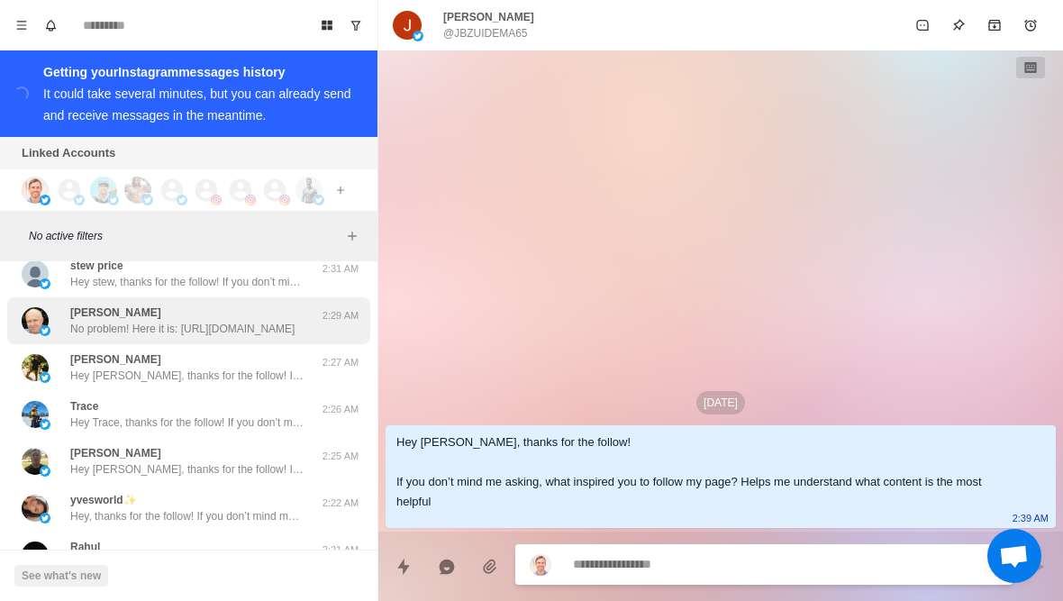
click at [50, 325] on img at bounding box center [45, 330] width 11 height 11
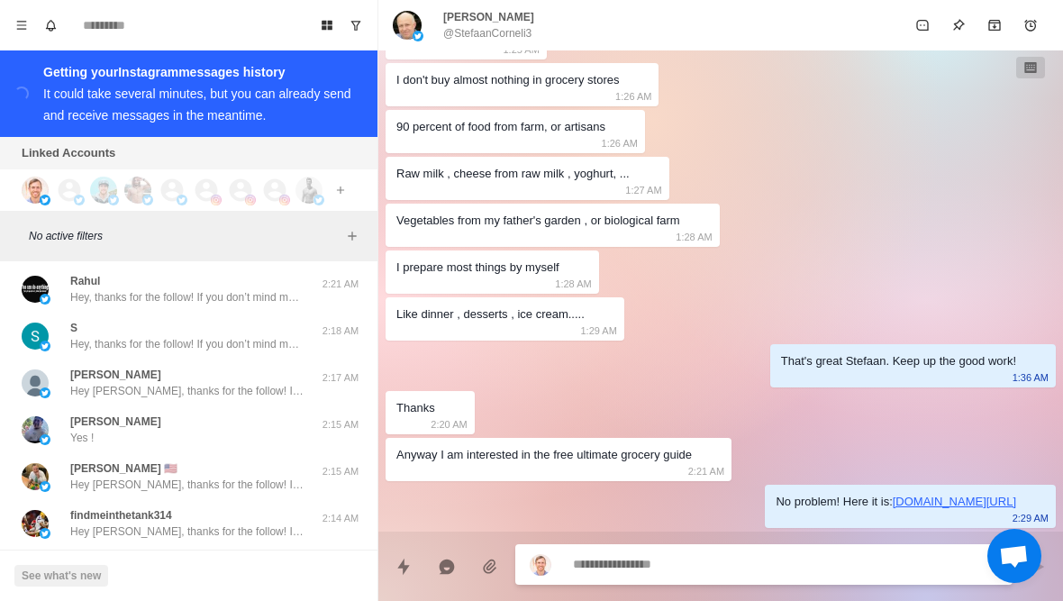
scroll to position [35214, 0]
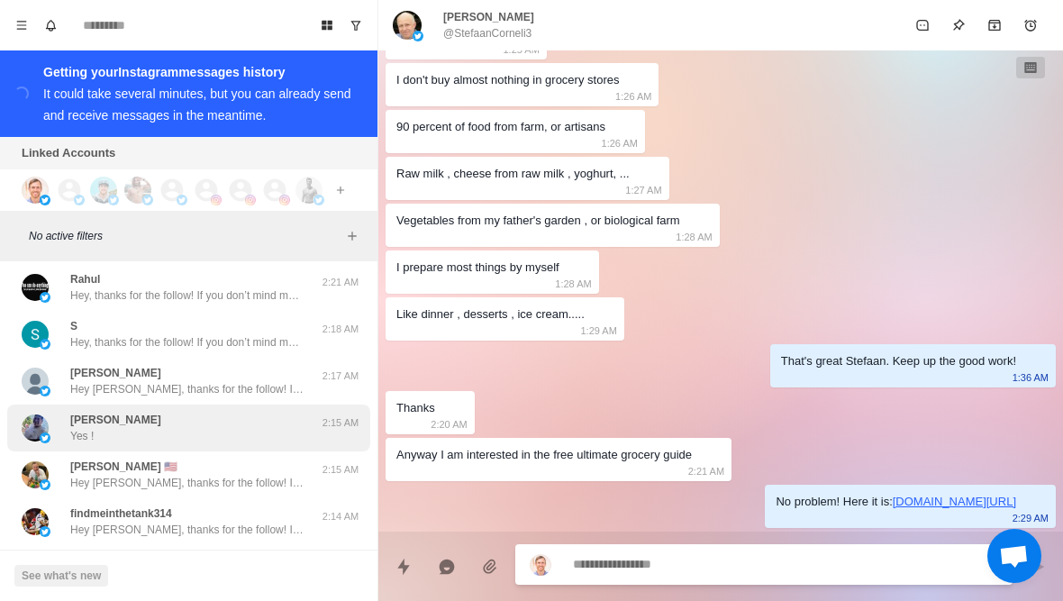
click at [58, 417] on div "Elton ton Yes !" at bounding box center [170, 428] width 296 height 32
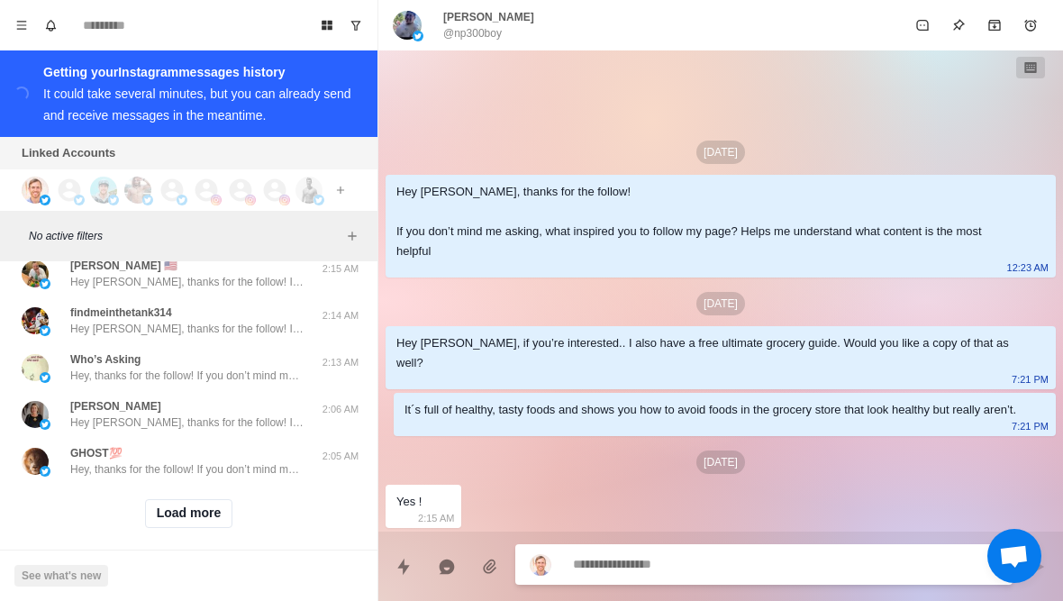
scroll to position [35413, 0]
click at [151, 501] on button "Load more" at bounding box center [189, 515] width 88 height 29
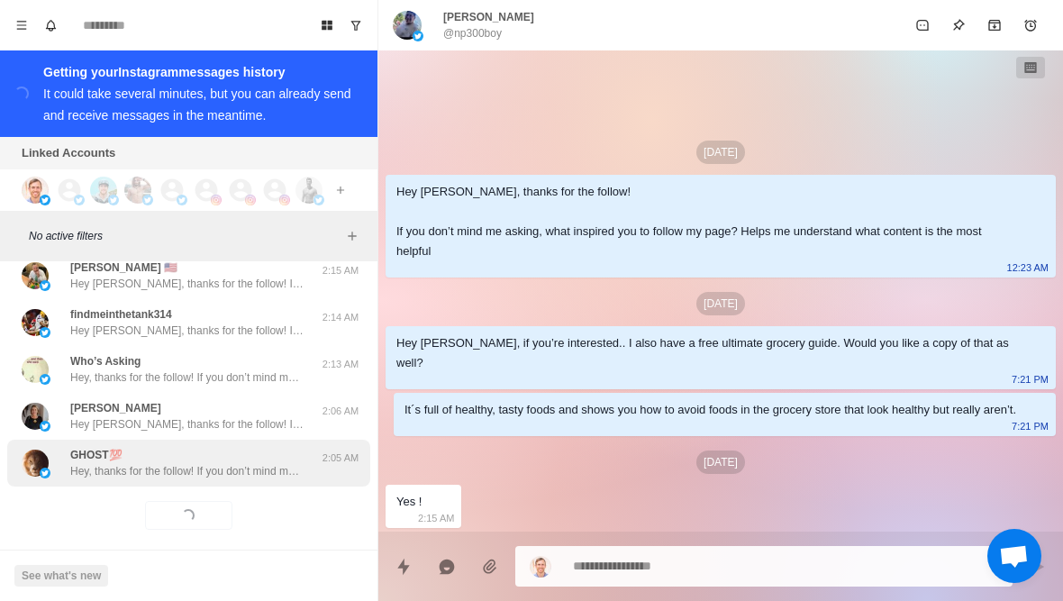
click at [119, 468] on div "GHOST💯 Hey, thanks for the follow! If you don’t mind me asking, what inspired y…" at bounding box center [188, 463] width 363 height 47
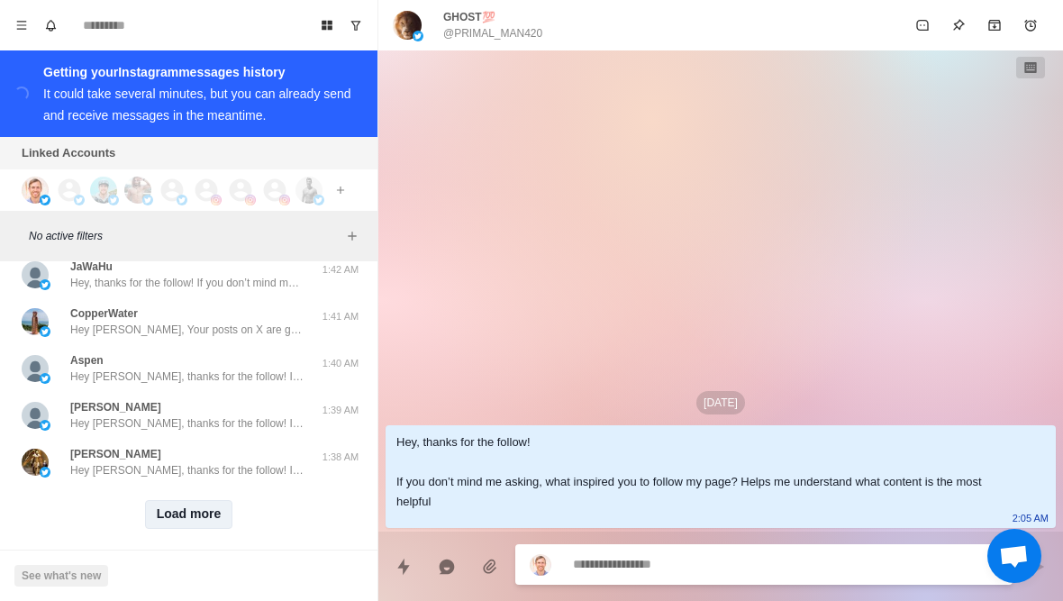
click at [168, 504] on button "Load more" at bounding box center [189, 514] width 88 height 29
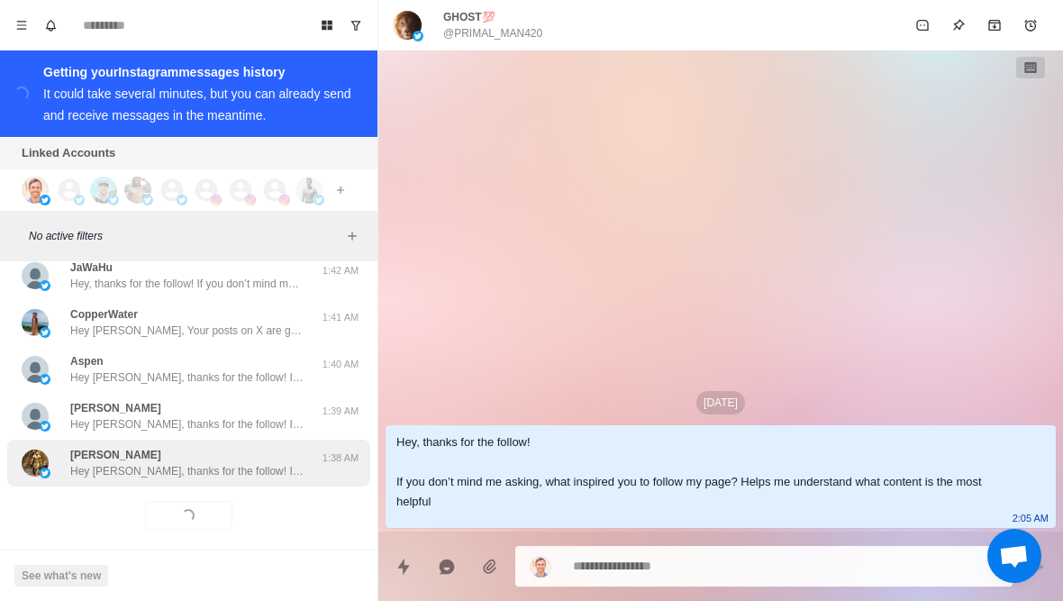
click at [122, 467] on div "Stephen Krebs Hey Stephen, thanks for the follow! If you don’t mind me asking, …" at bounding box center [188, 463] width 363 height 47
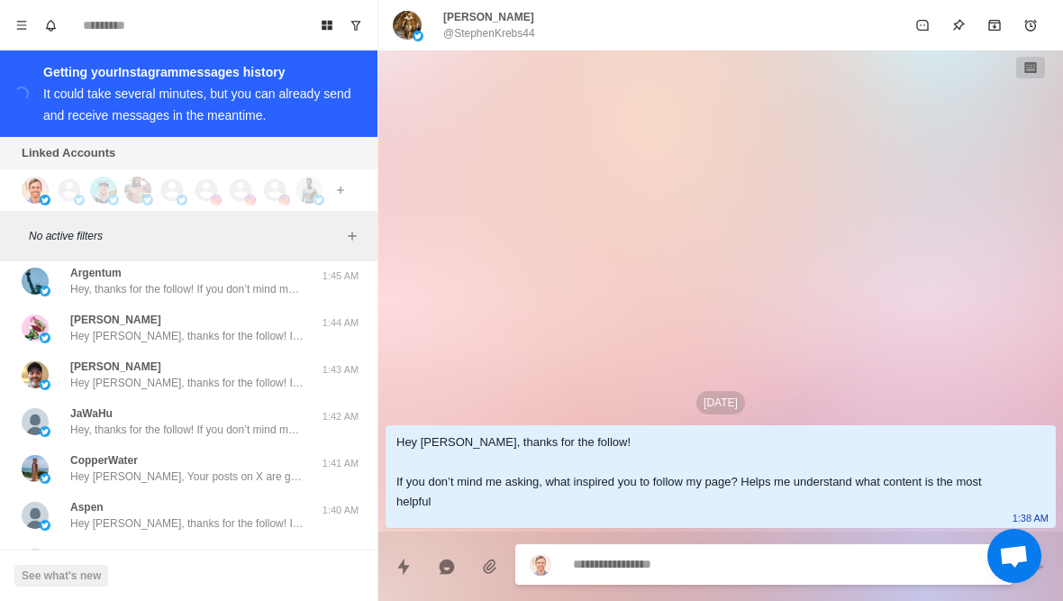
scroll to position [36202, 0]
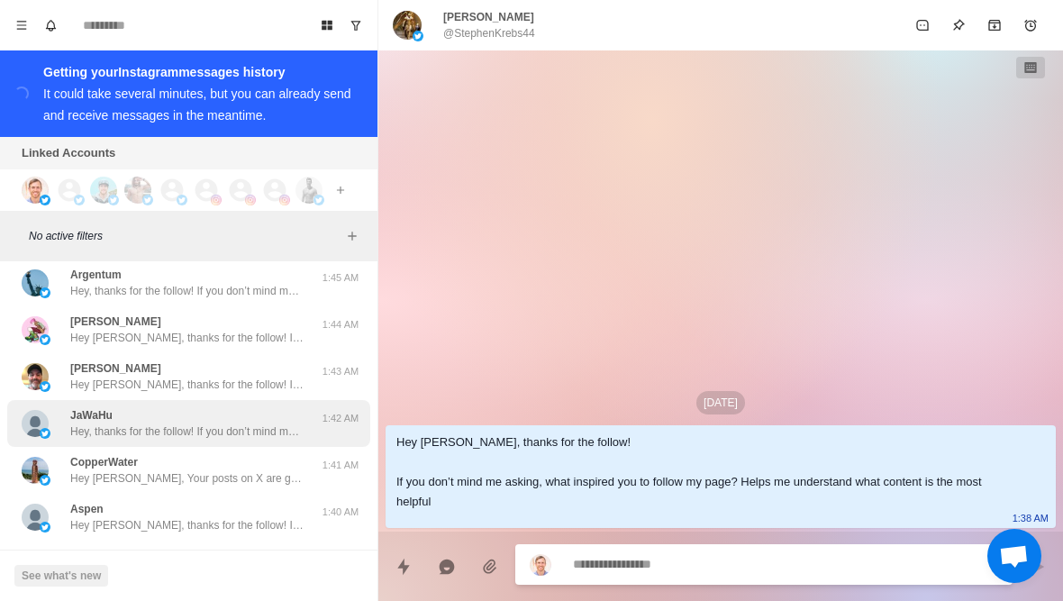
click at [71, 423] on p "Hey, thanks for the follow! If you don’t mind me asking, what inspired you to f…" at bounding box center [187, 431] width 234 height 16
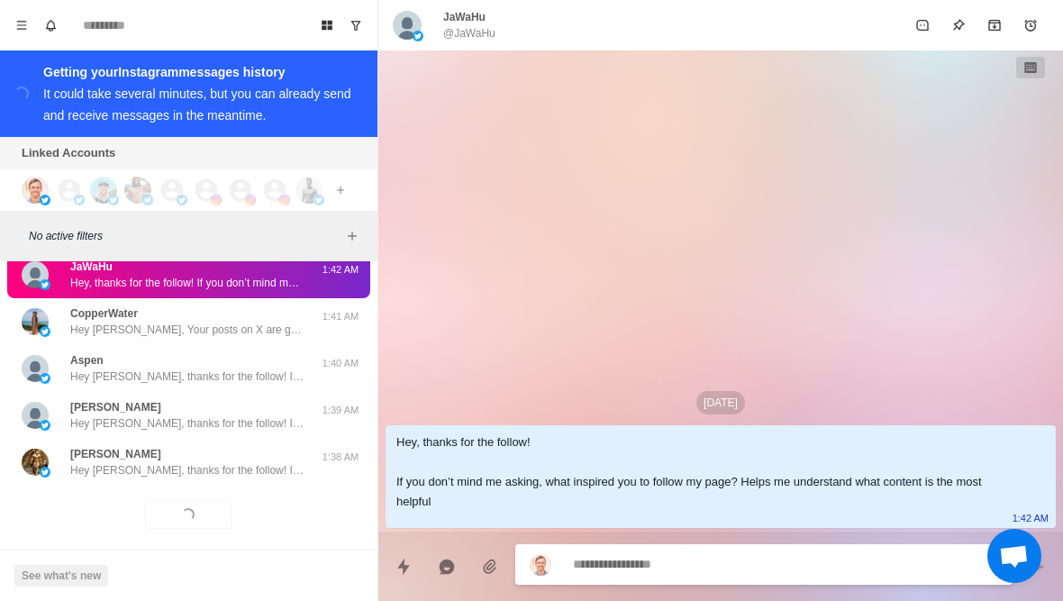
scroll to position [36350, 0]
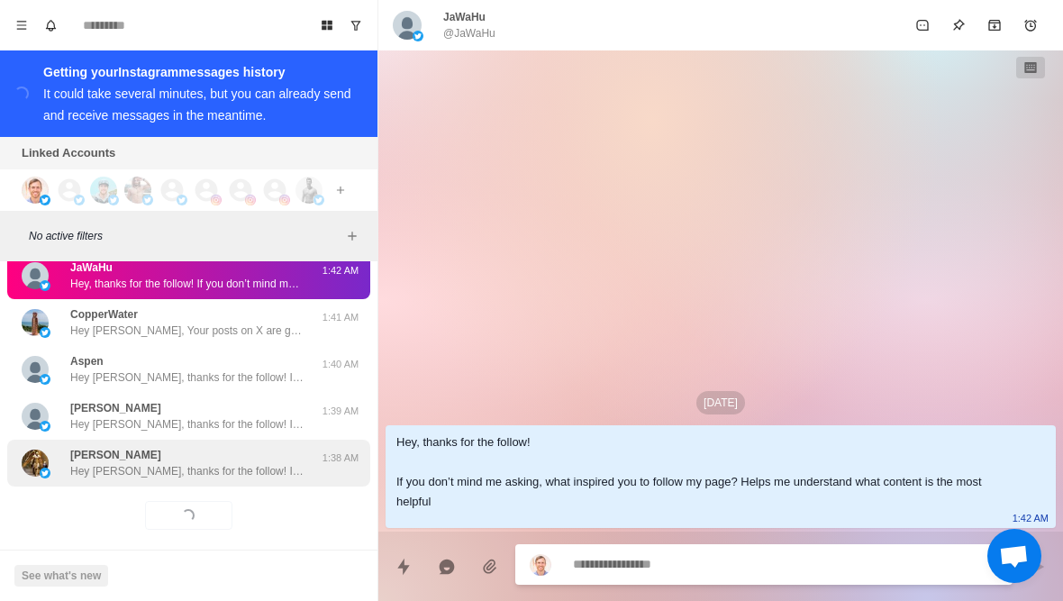
click at [104, 463] on p "Hey Stephen, thanks for the follow! If you don’t mind me asking, what inspired …" at bounding box center [187, 471] width 234 height 16
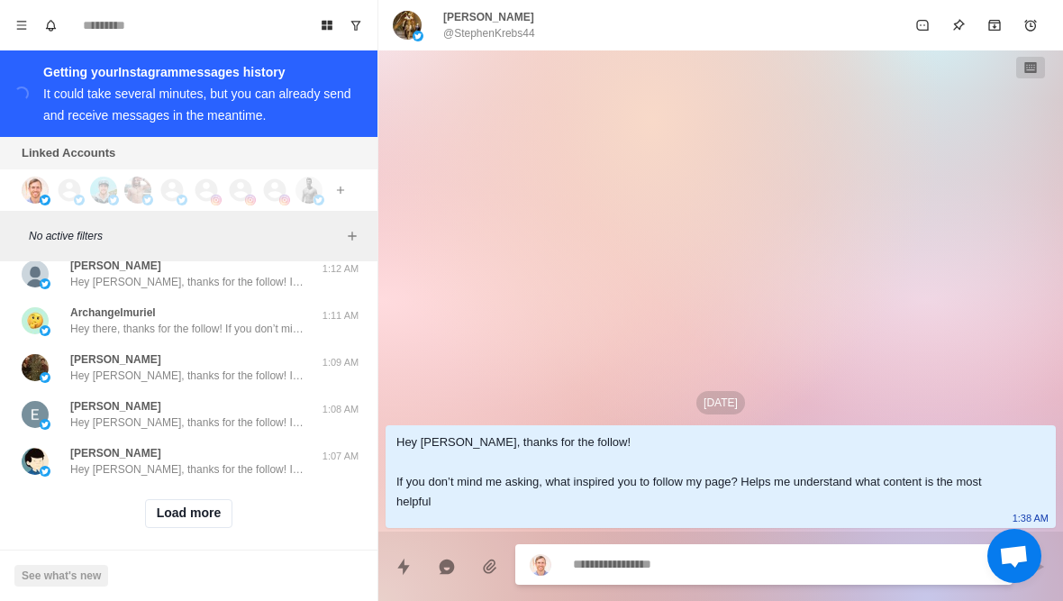
scroll to position [37287, 0]
click at [213, 510] on button "Load more" at bounding box center [189, 515] width 88 height 29
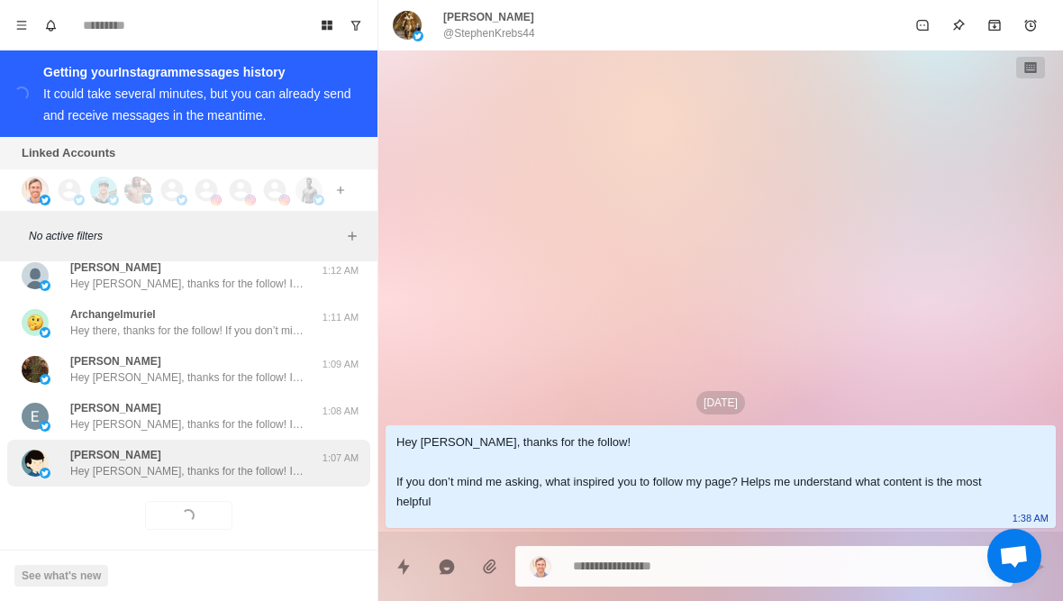
click at [271, 463] on p "Hey Scott, thanks for the follow! If you don’t mind me asking, what inspired yo…" at bounding box center [187, 471] width 234 height 16
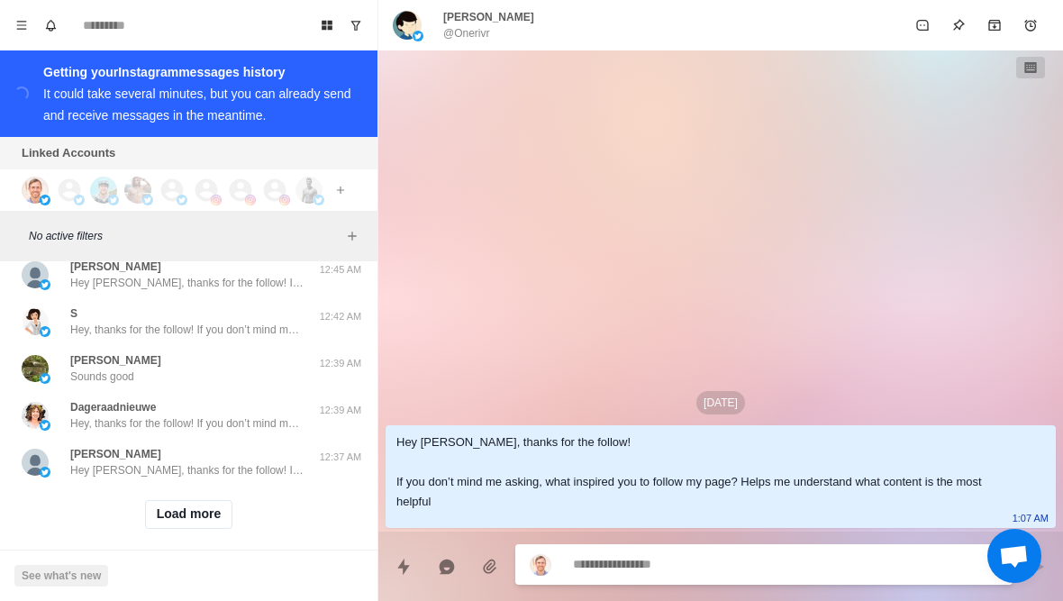
scroll to position [38224, 0]
click at [218, 501] on button "Load more" at bounding box center [189, 515] width 88 height 29
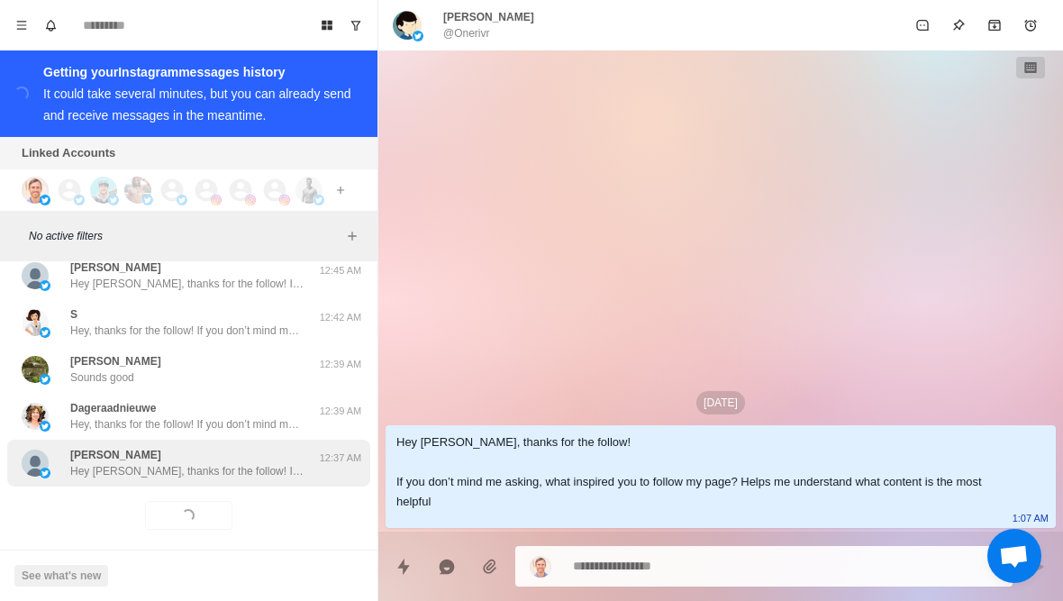
click at [275, 447] on div "connie king Hey Connie, thanks for the follow! If you don’t mind me asking, wha…" at bounding box center [187, 463] width 234 height 32
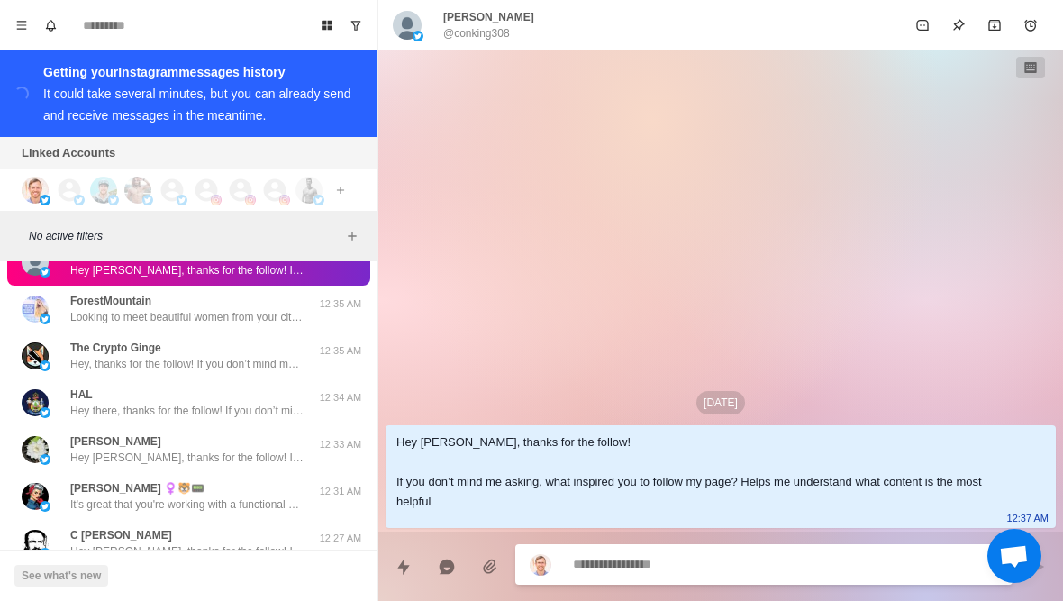
scroll to position [38440, 0]
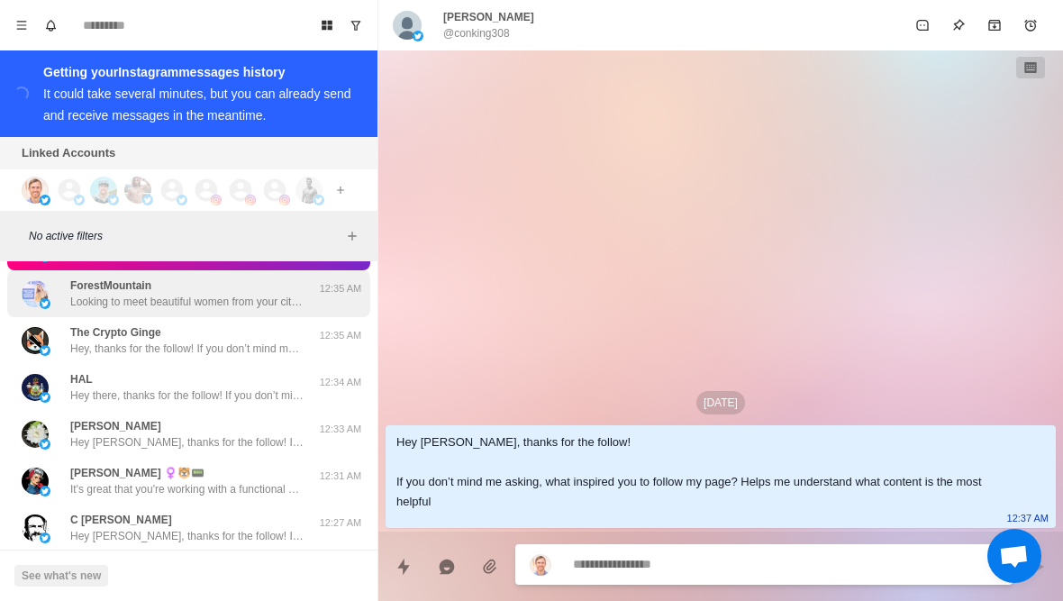
click at [318, 281] on p "12:35 AM" at bounding box center [340, 288] width 45 height 15
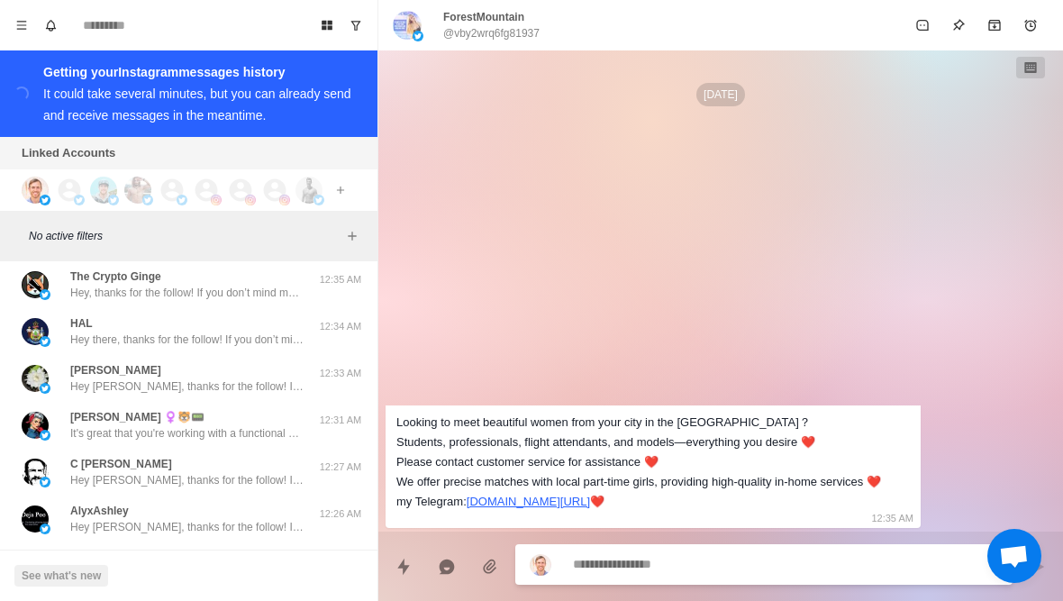
scroll to position [38501, 0]
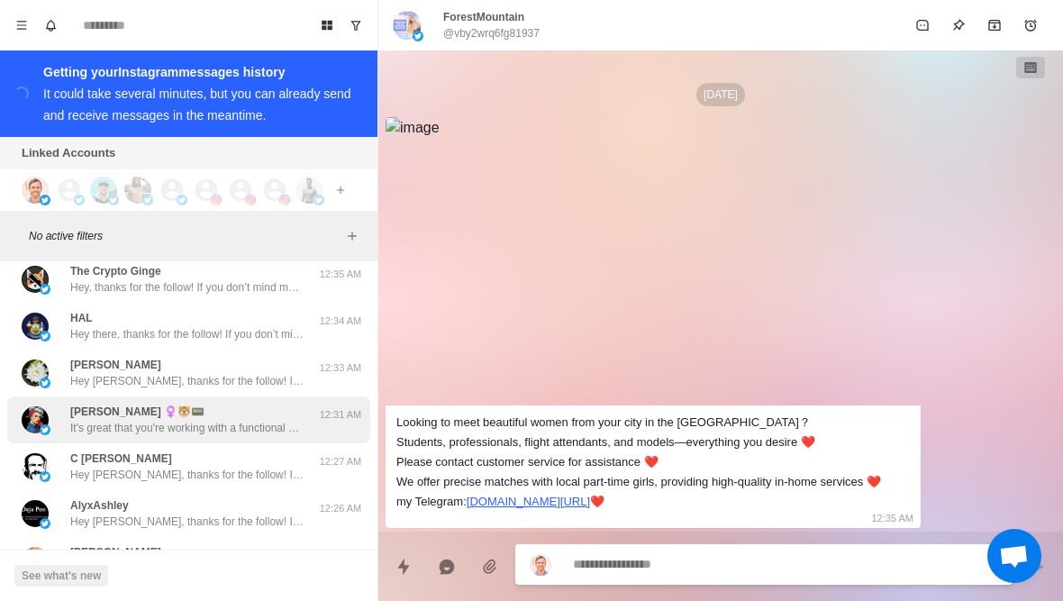
click at [269, 420] on p "It's great that you're working with a functional med coach, Charlene. Navigatin…" at bounding box center [187, 428] width 234 height 16
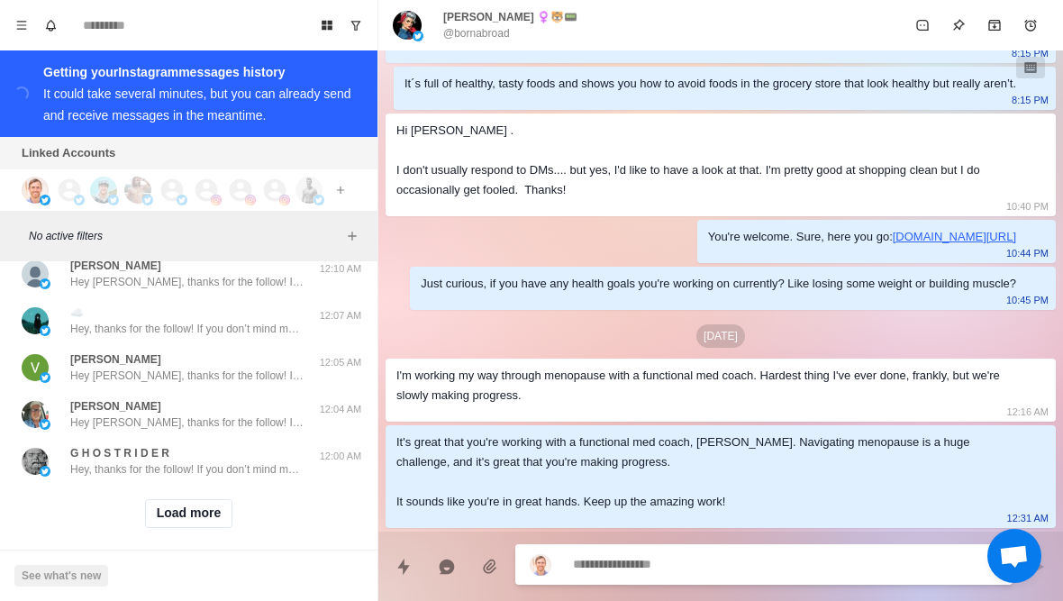
scroll to position [39161, 0]
click at [207, 510] on button "Load more" at bounding box center [189, 515] width 88 height 29
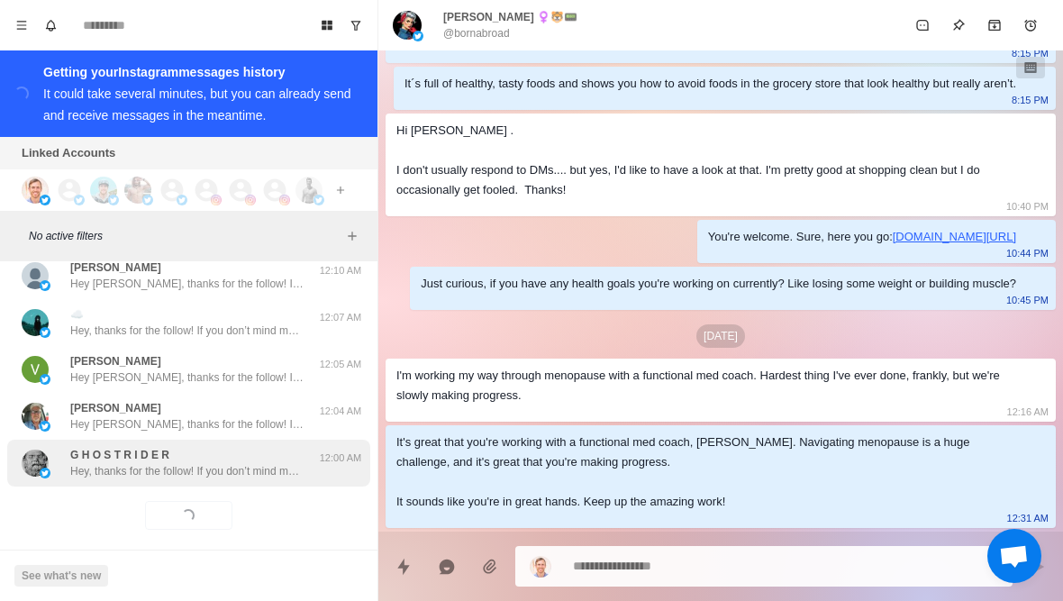
click at [242, 468] on div "G H O S T R I D E R Hey, thanks for the follow! If you don’t mind me asking, wh…" at bounding box center [188, 463] width 363 height 47
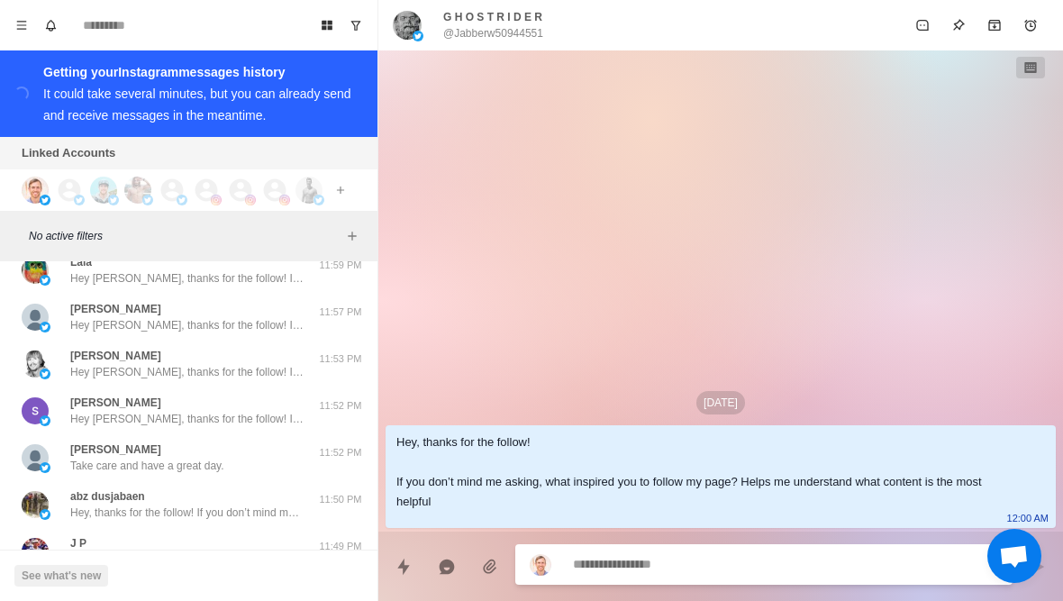
scroll to position [39442, 0]
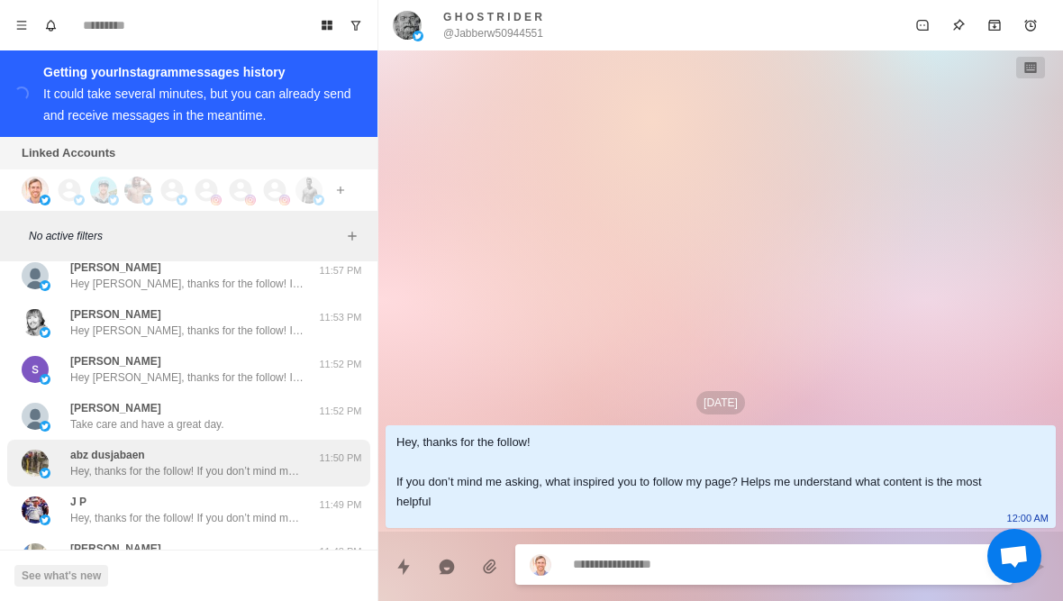
click at [268, 463] on p "Hey, thanks for the follow! If you don’t mind me asking, what inspired you to f…" at bounding box center [187, 471] width 234 height 16
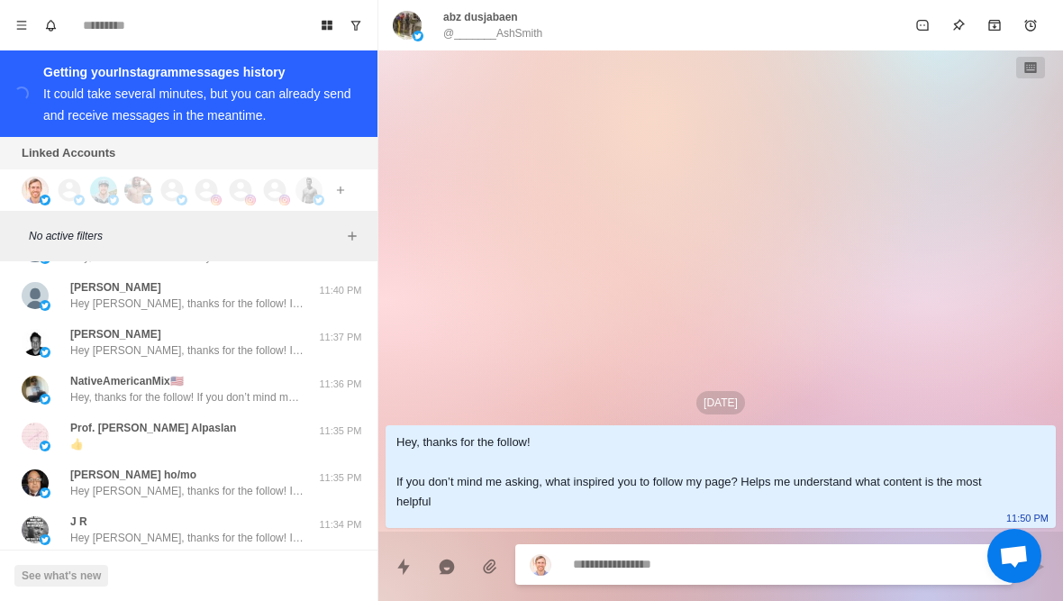
scroll to position [39986, 0]
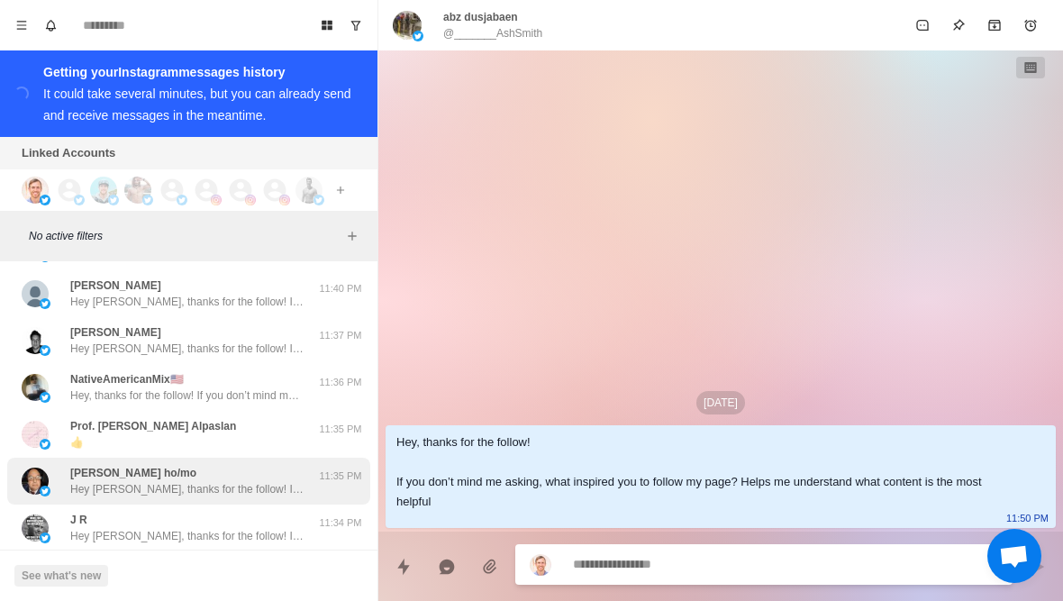
click at [277, 458] on div "phil pronouns ho/mo Hey Phil, thanks for the follow! If you don’t mind me askin…" at bounding box center [188, 481] width 363 height 47
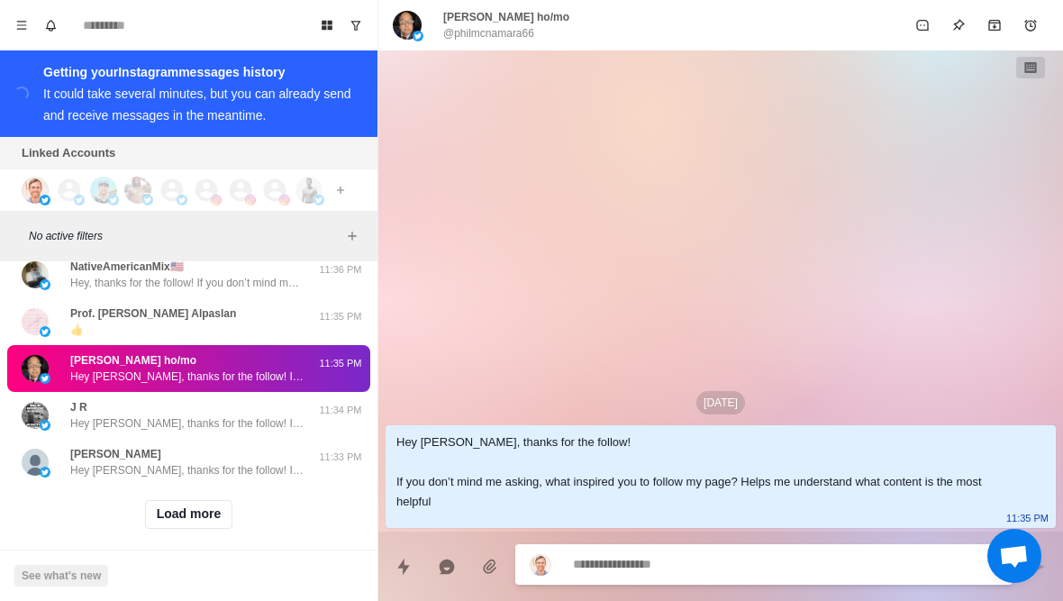
scroll to position [40097, 0]
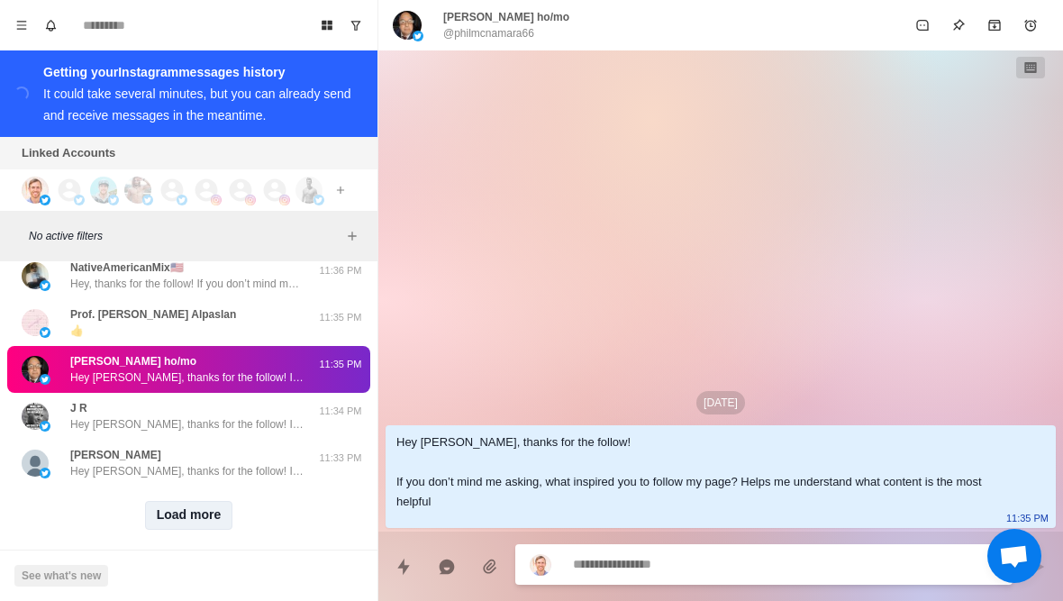
click at [208, 510] on button "Load more" at bounding box center [189, 515] width 88 height 29
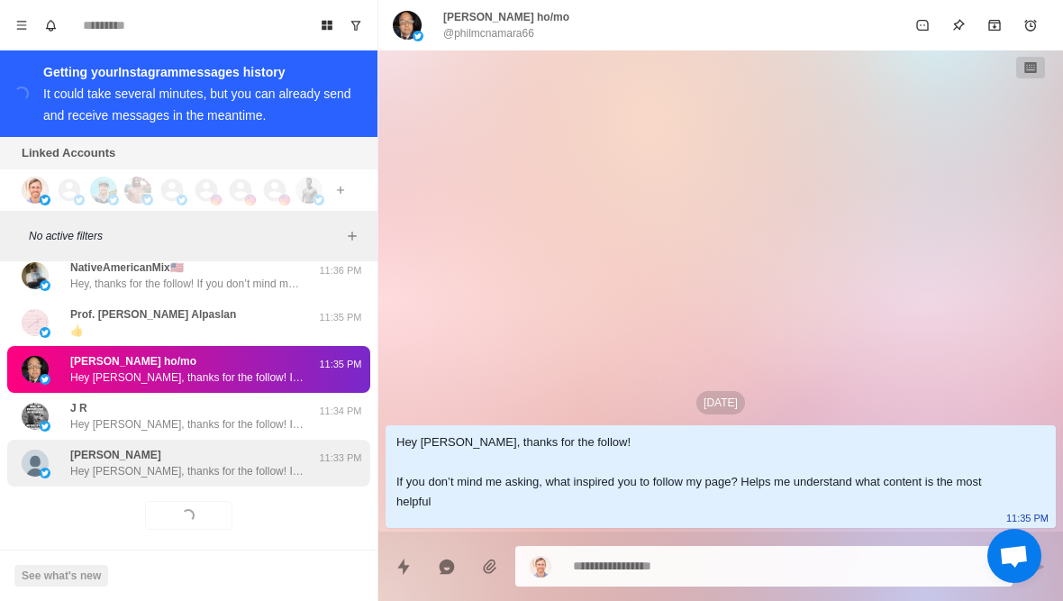
click at [241, 468] on div "Moti Perez Hey Moti, thanks for the follow! If you don’t mind me asking, what i…" at bounding box center [188, 463] width 363 height 47
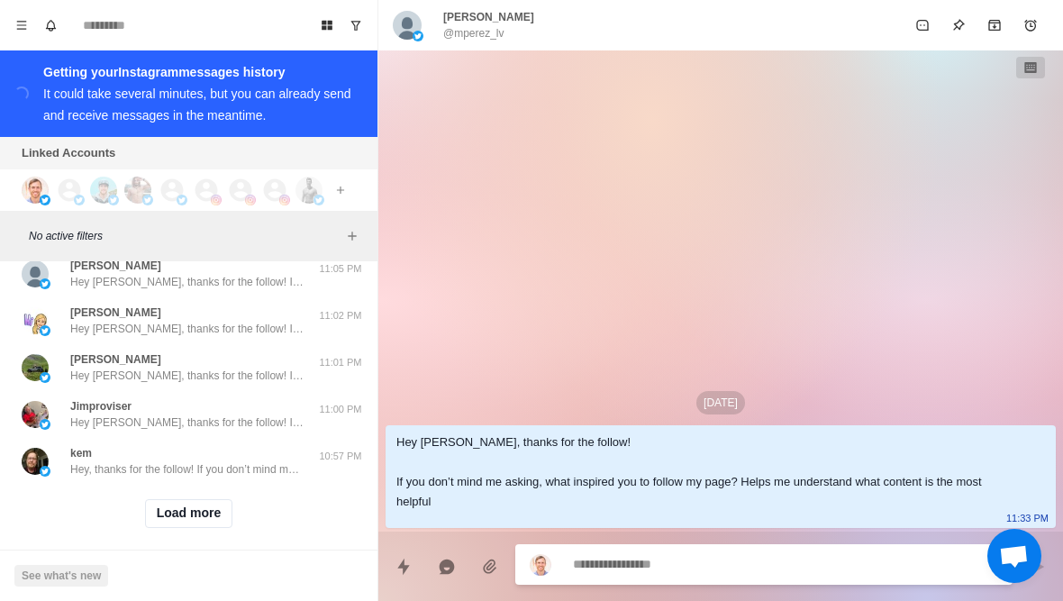
scroll to position [41034, 0]
click at [189, 504] on button "Load more" at bounding box center [189, 515] width 88 height 29
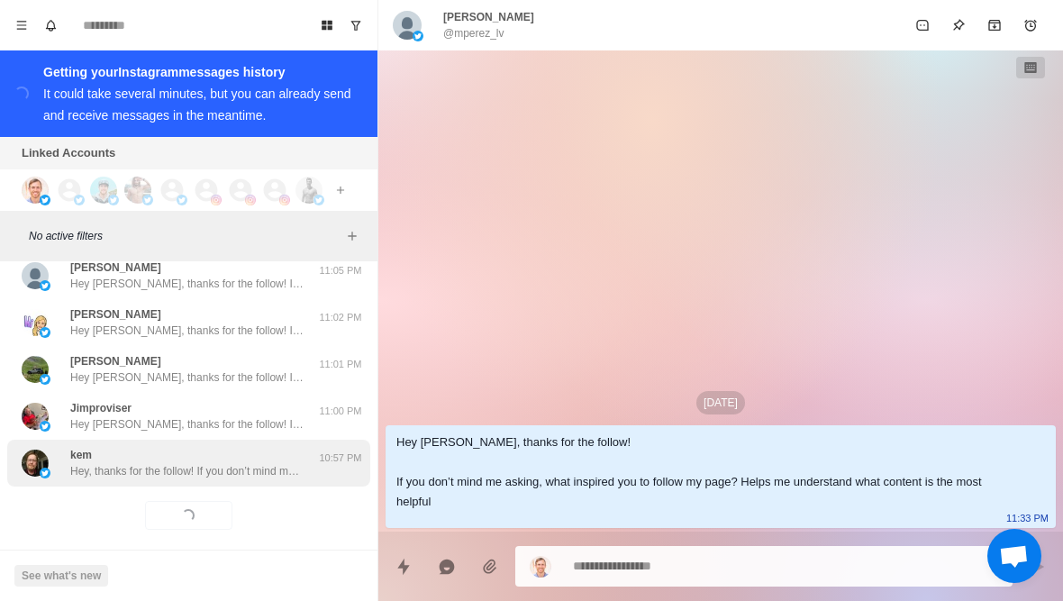
click at [153, 466] on div "kem Hey, thanks for the follow! If you don’t mind me asking, what inspired you …" at bounding box center [188, 463] width 363 height 47
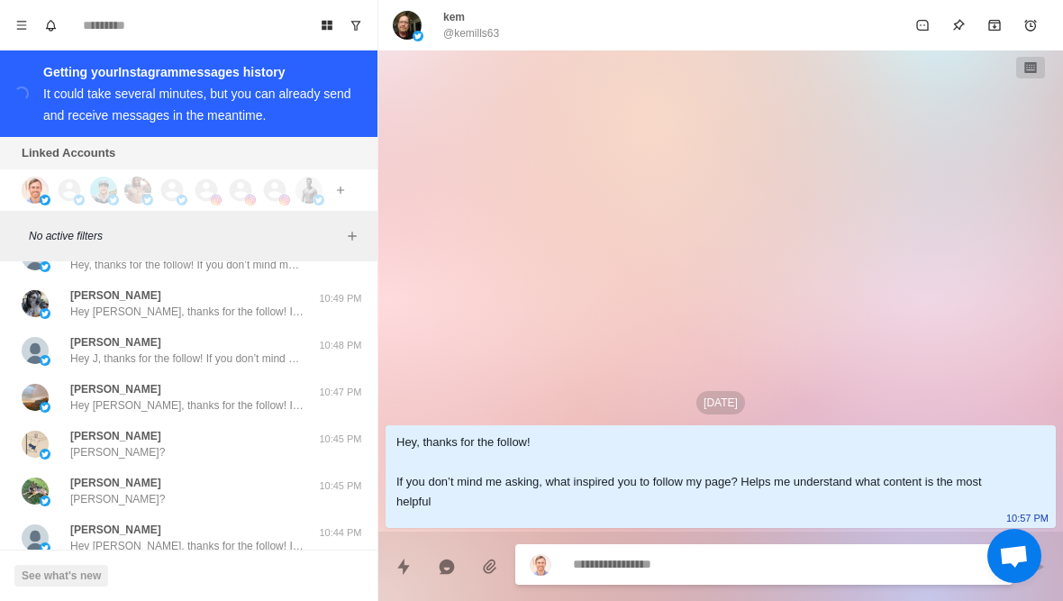
scroll to position [41533, 0]
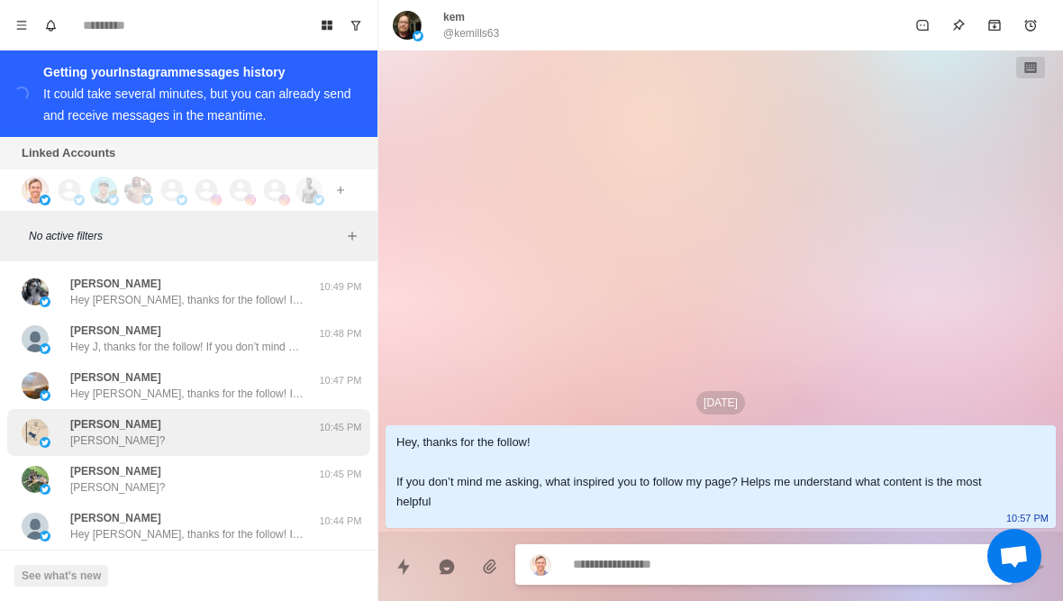
click at [95, 432] on p "Brent?" at bounding box center [117, 440] width 95 height 16
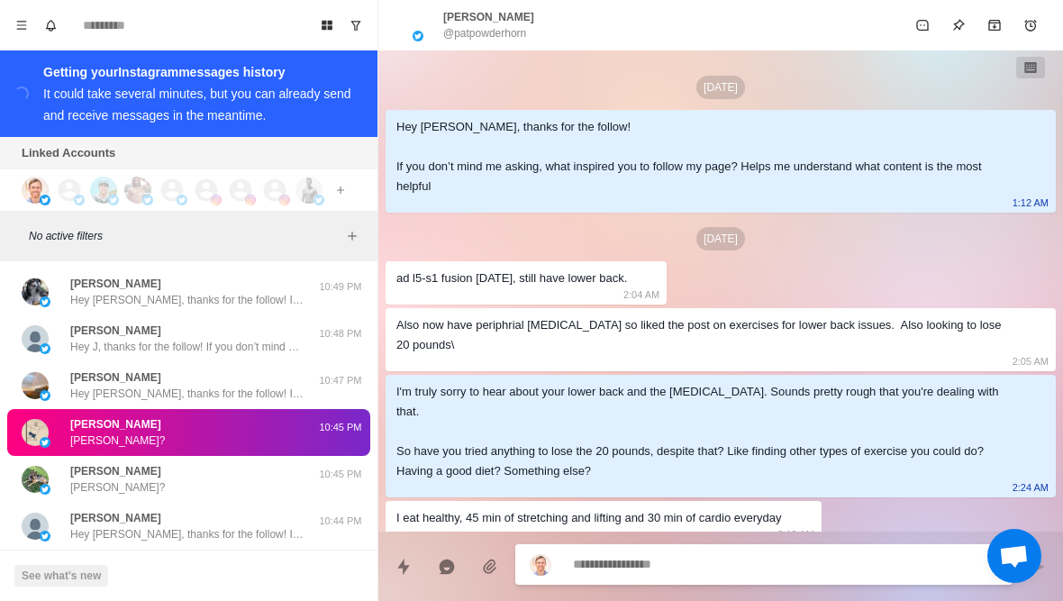
scroll to position [776, 0]
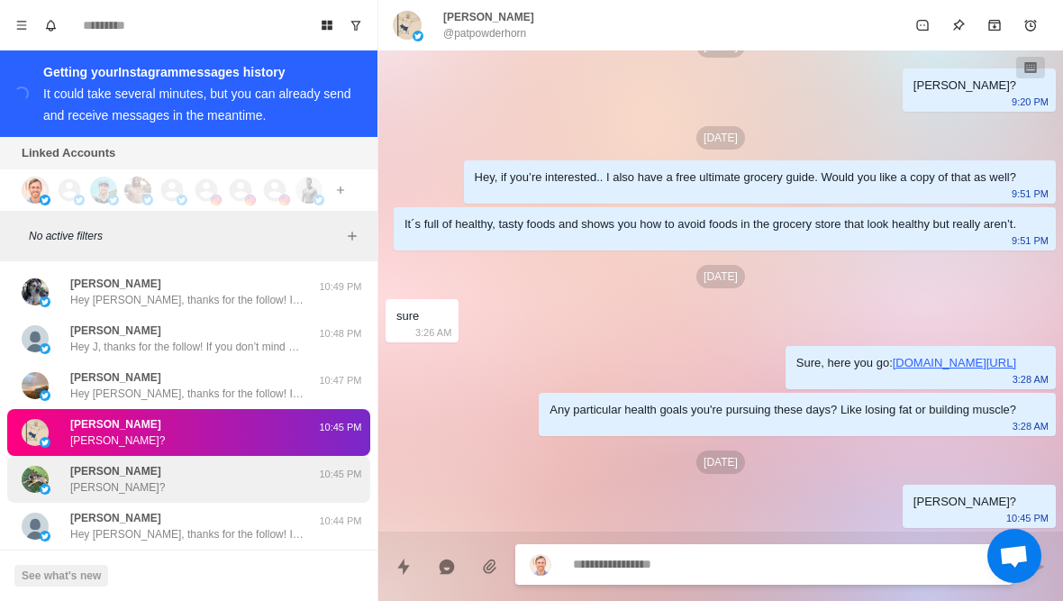
click at [107, 463] on div "Paula Paula?" at bounding box center [170, 479] width 296 height 32
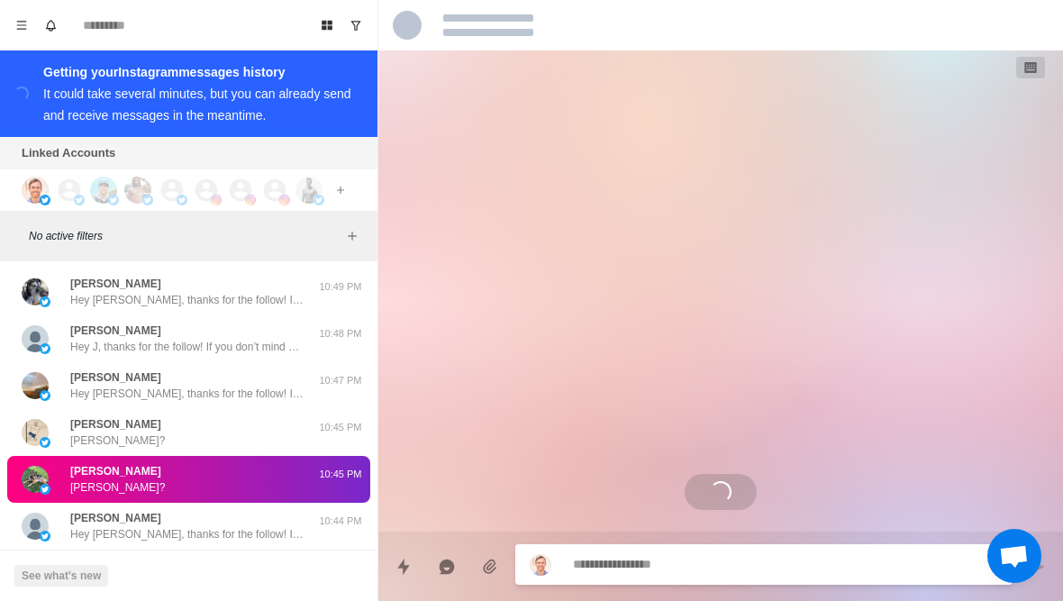
scroll to position [0, 0]
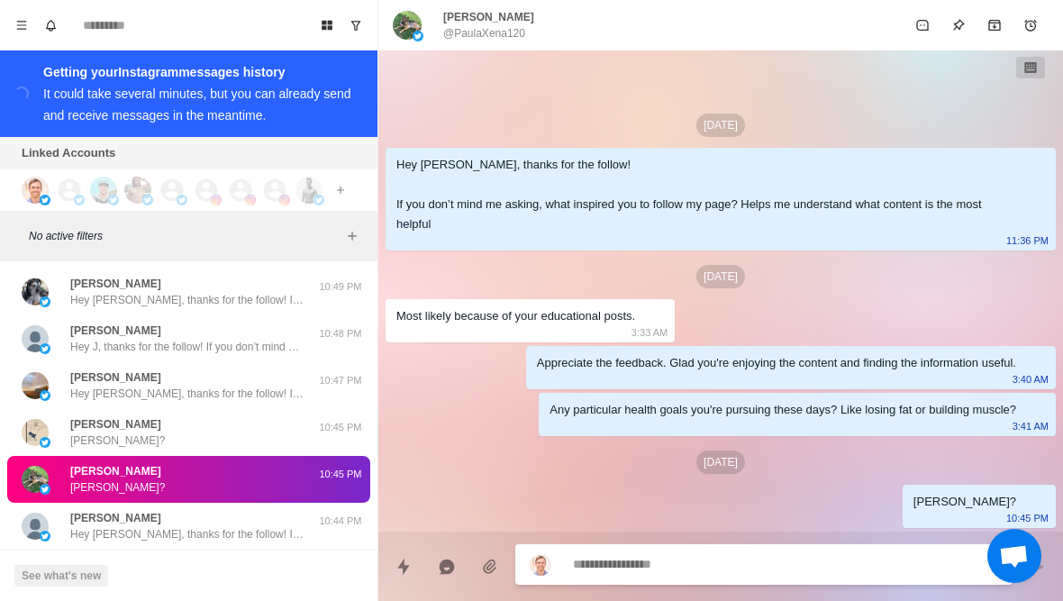
type textarea "*"
type textarea "**"
type textarea "*"
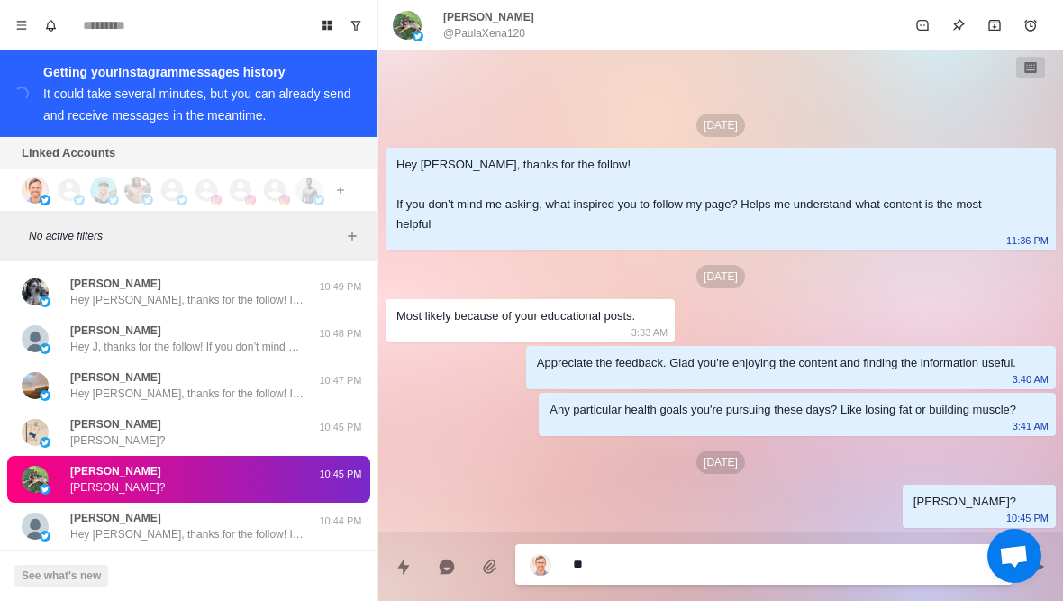
type textarea "***"
type textarea "*"
type textarea "****"
type textarea "*"
type textarea "*****"
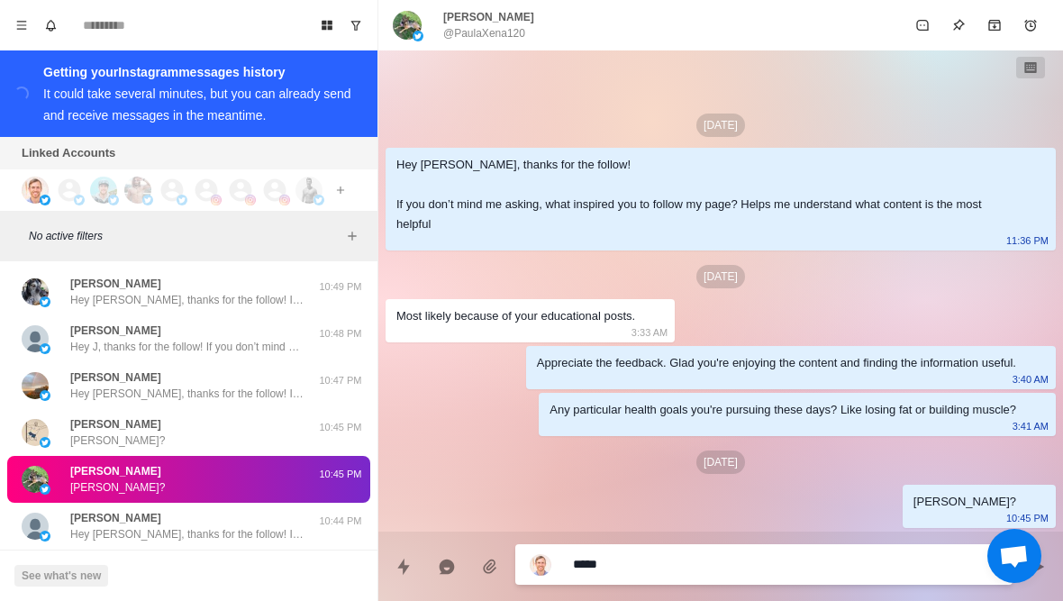
type textarea "*"
type textarea "**********"
type textarea "*"
type textarea "**********"
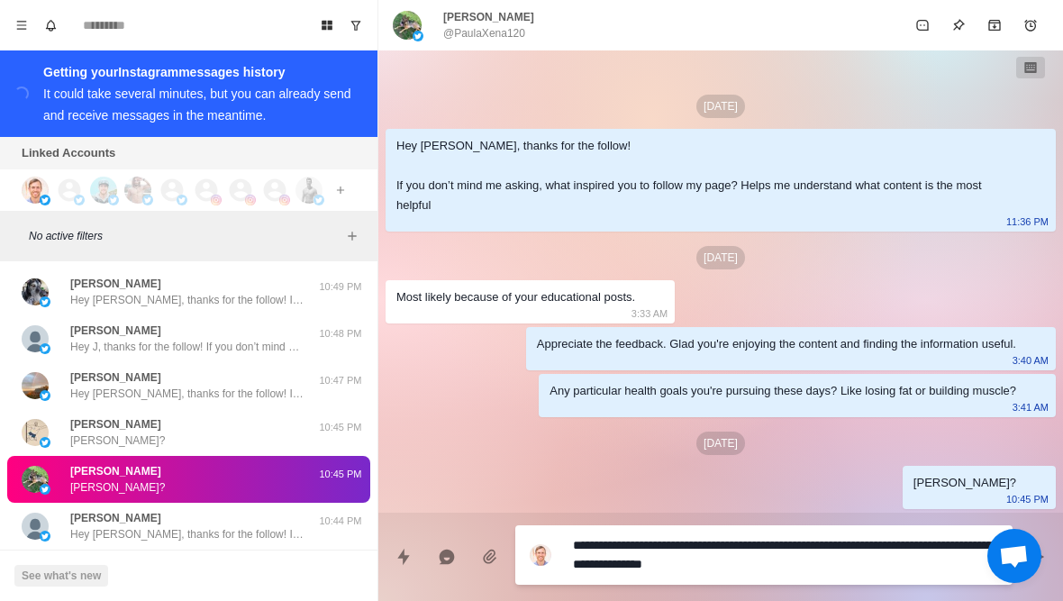
type textarea "*"
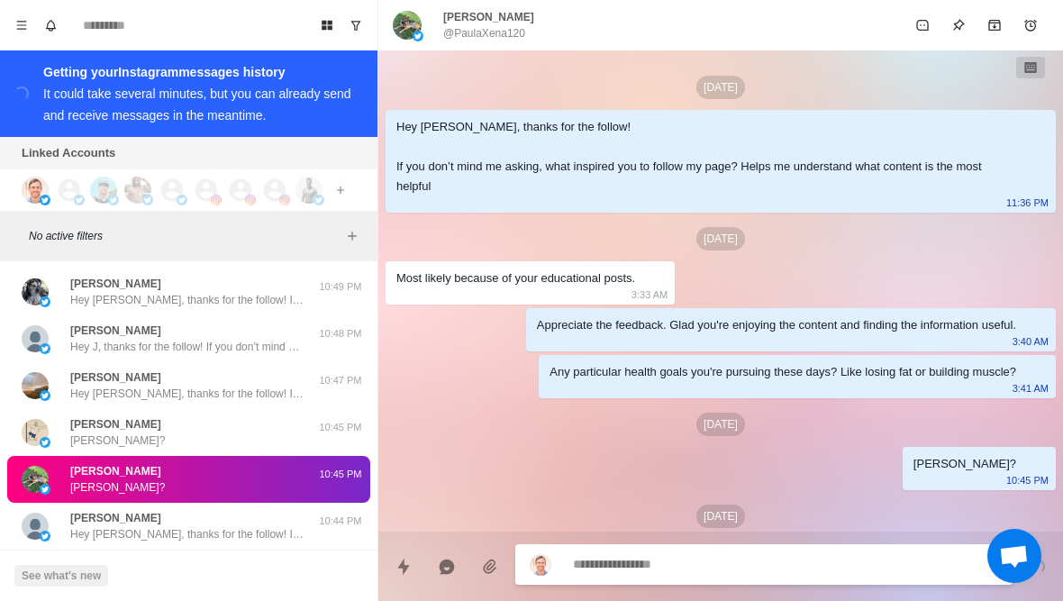
scroll to position [54, 0]
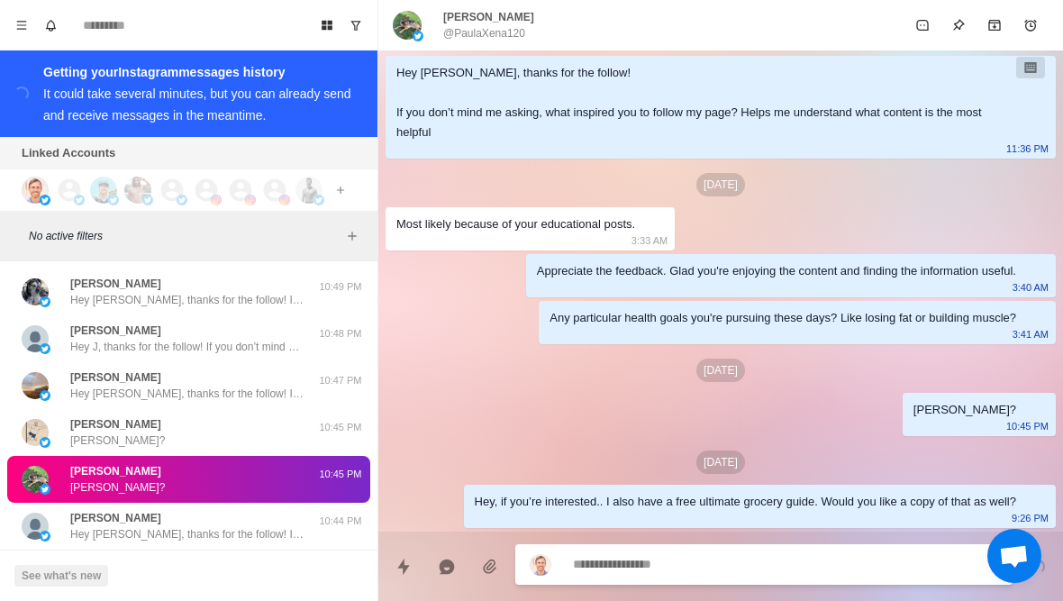
type textarea "*"
type textarea "**"
type textarea "*"
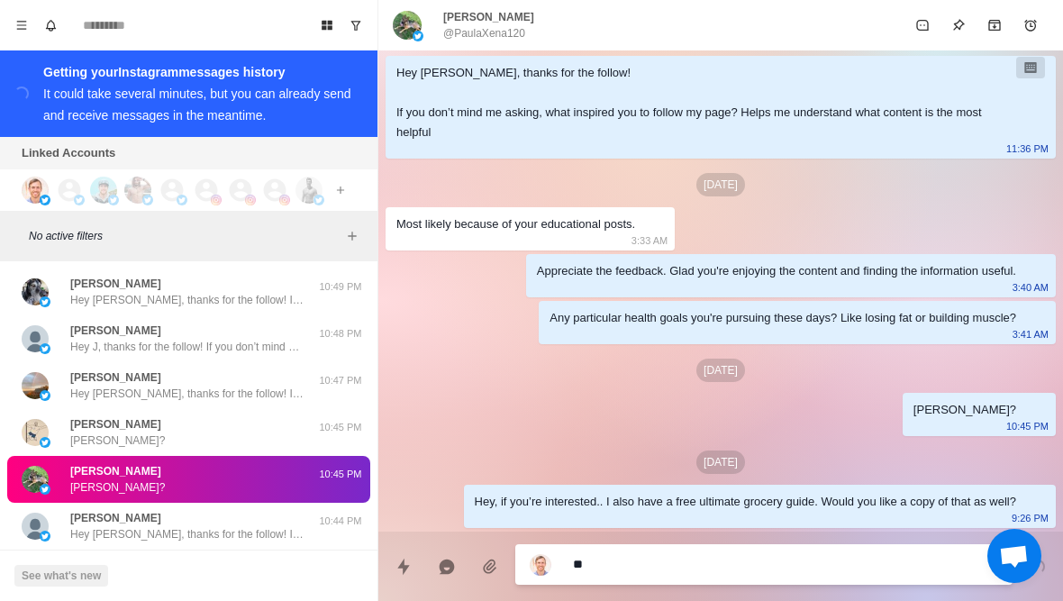
type textarea "***"
type textarea "*"
type textarea "****"
type textarea "*"
type textarea "*****"
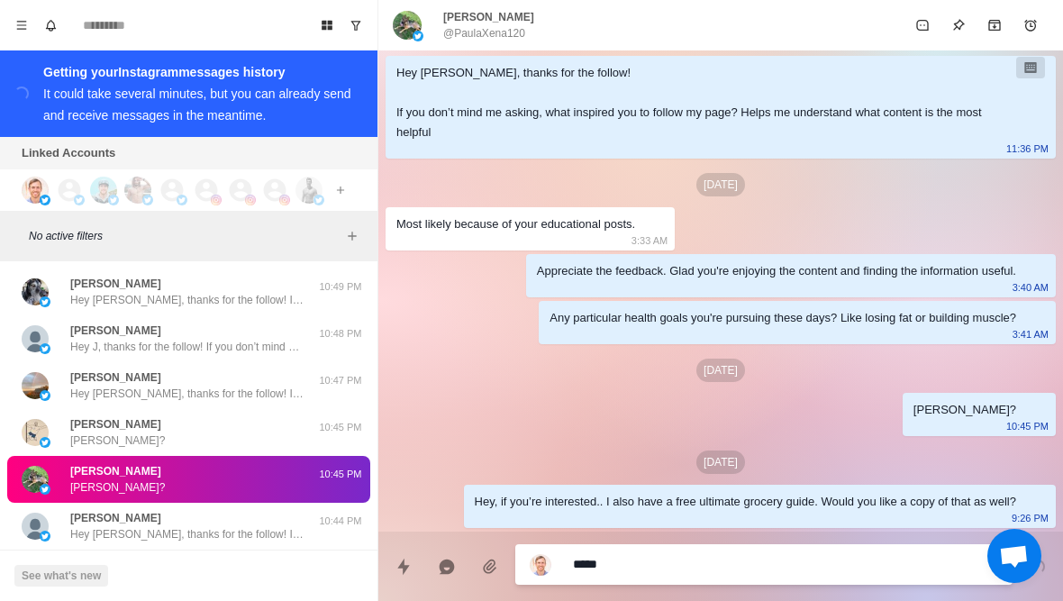
type textarea "*"
type textarea "**********"
type textarea "*"
type textarea "**********"
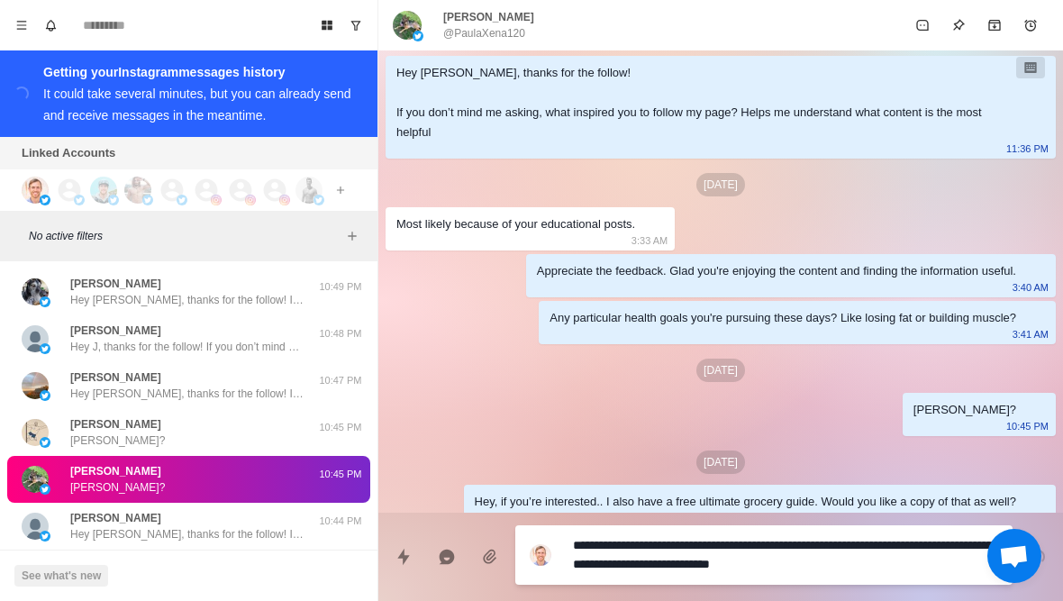
type textarea "*"
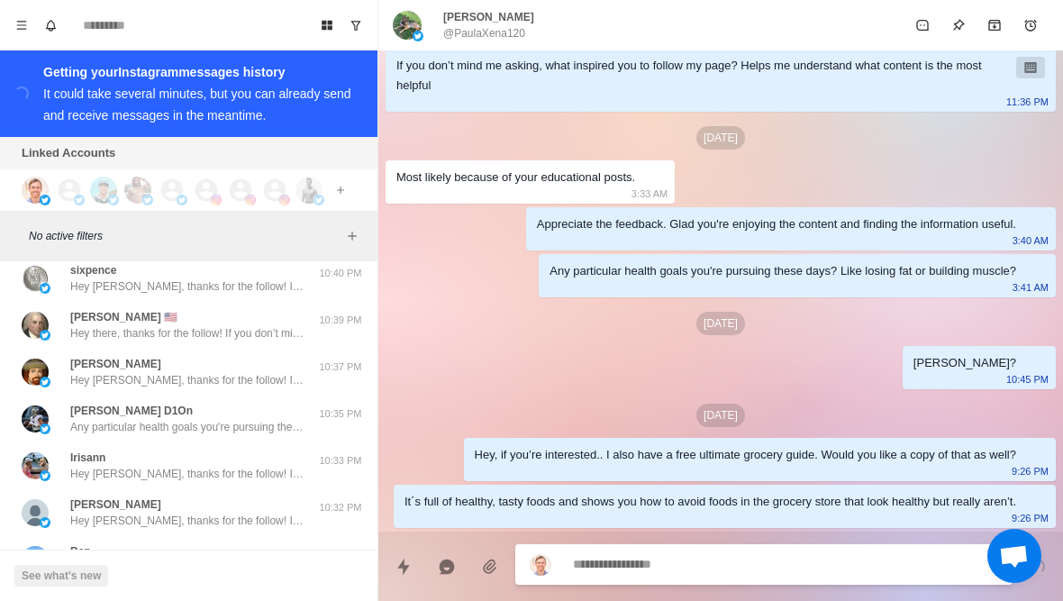
scroll to position [41921, 0]
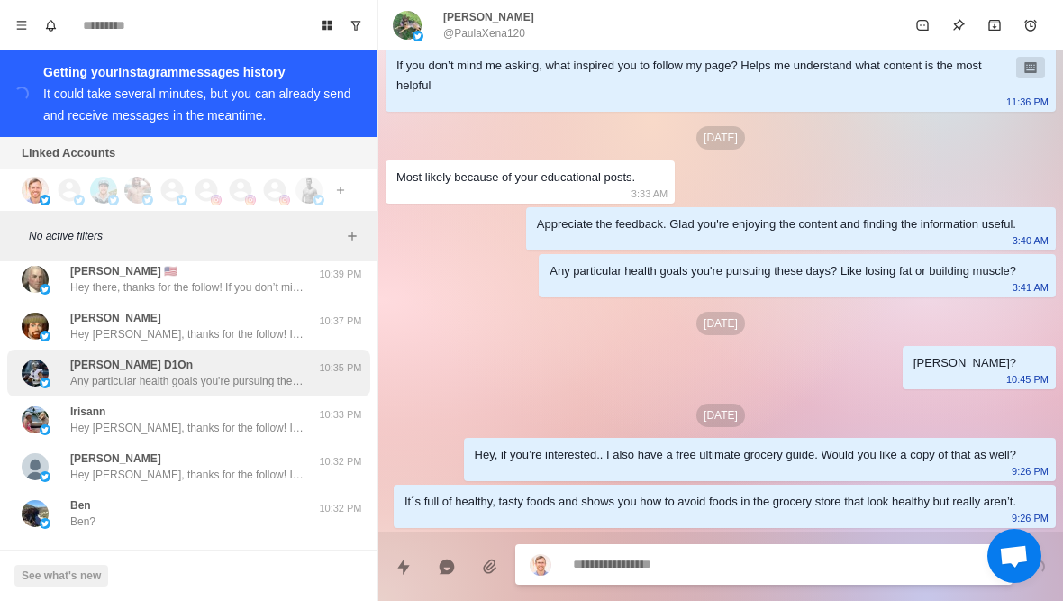
click at [88, 373] on p "Any particular health goals you're pursuing these days? Like losing fat or buil…" at bounding box center [187, 381] width 234 height 16
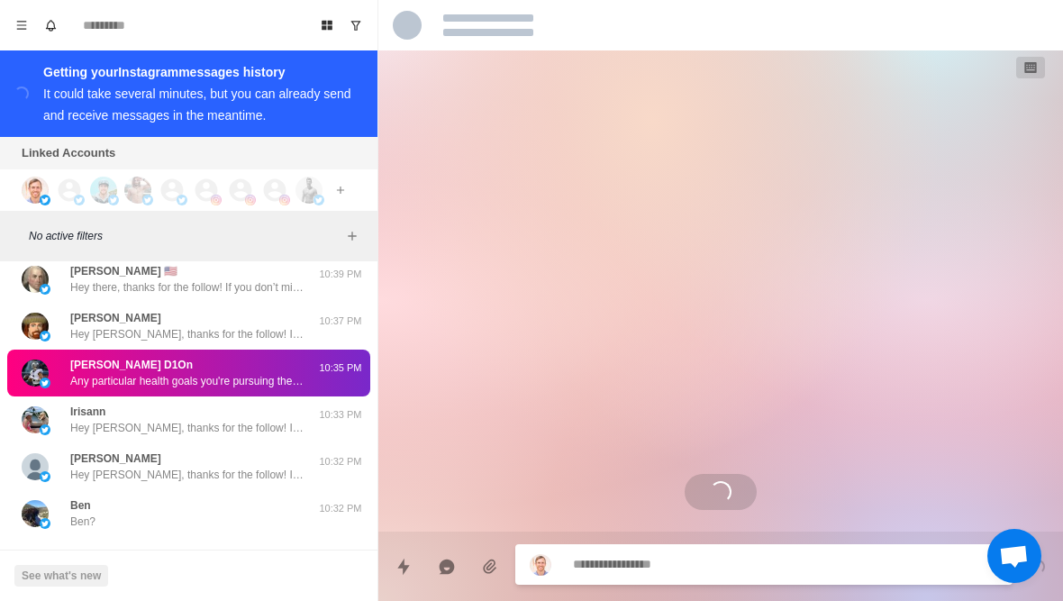
scroll to position [31, 0]
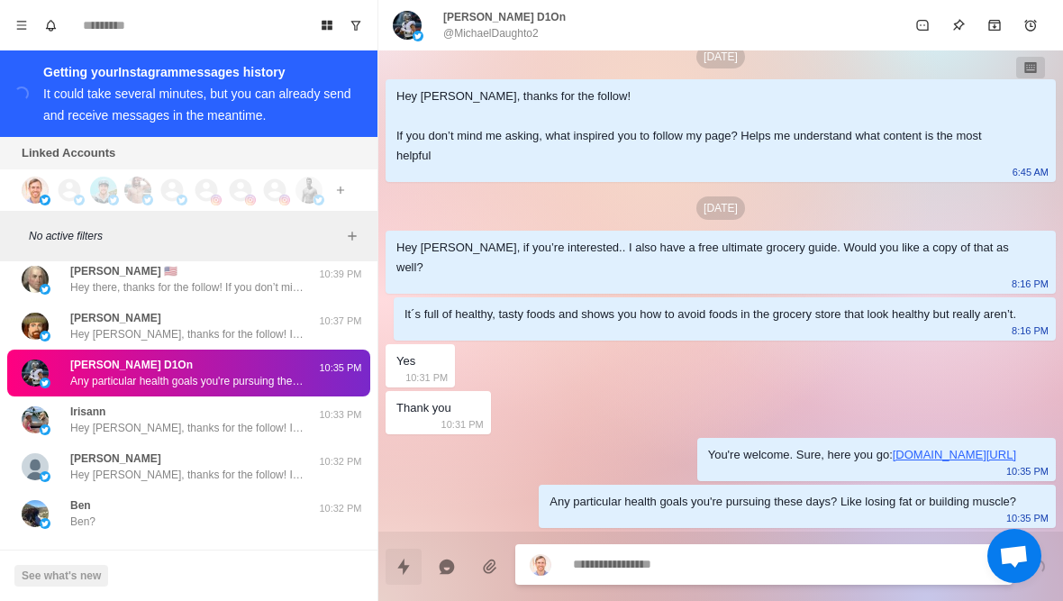
click at [411, 581] on button "Quick replies" at bounding box center [404, 567] width 36 height 36
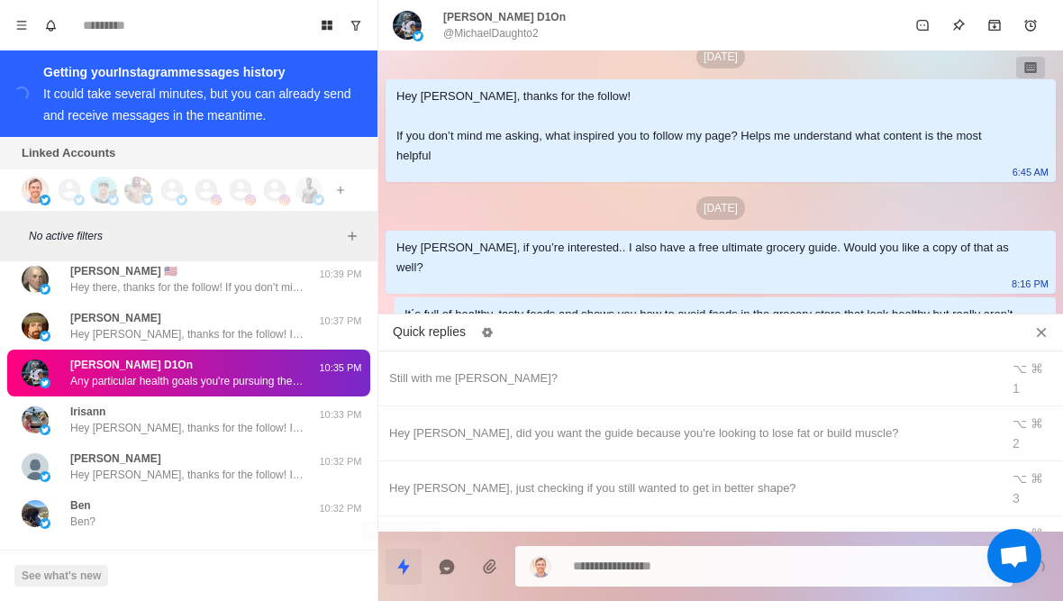
type textarea "*"
click at [578, 588] on div "[PERSON_NAME]?" at bounding box center [689, 598] width 600 height 20
type textarea "********"
click at [1050, 320] on button "Close quick replies" at bounding box center [1041, 332] width 29 height 29
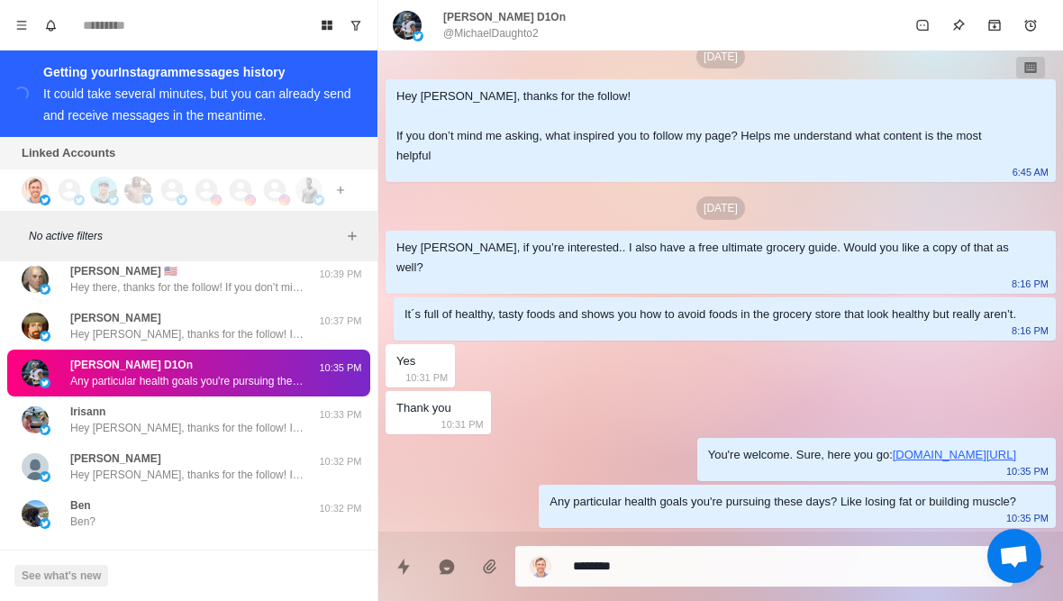
click at [837, 561] on textarea "********" at bounding box center [785, 566] width 425 height 26
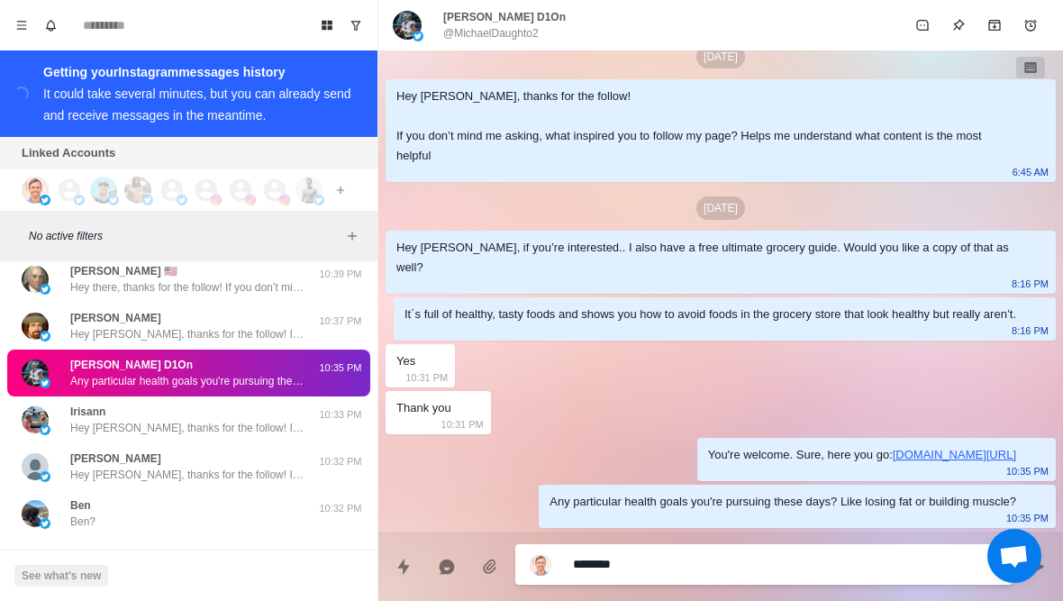
type textarea "*"
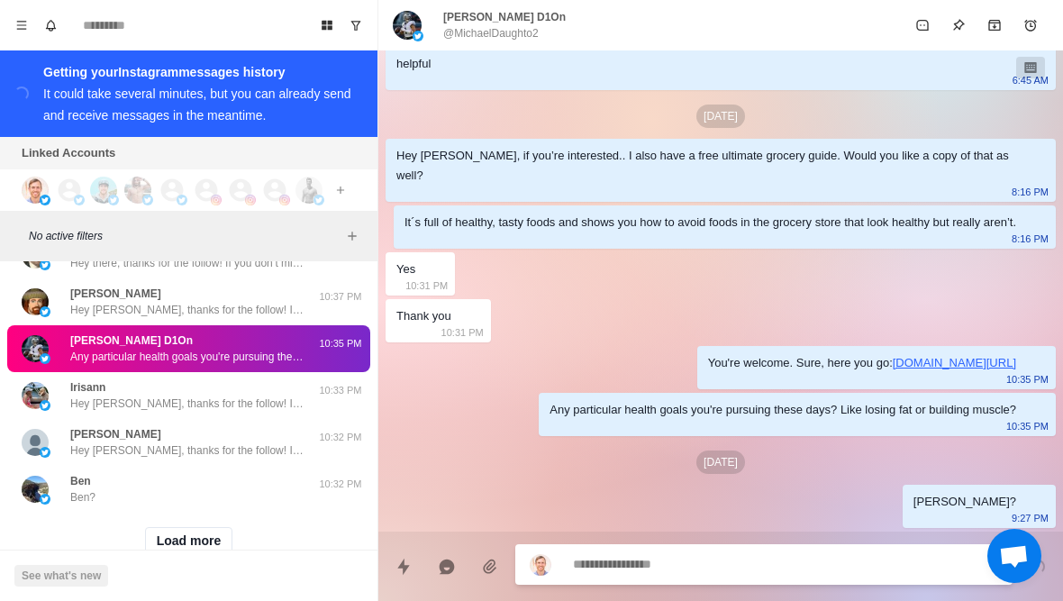
scroll to position [41948, 0]
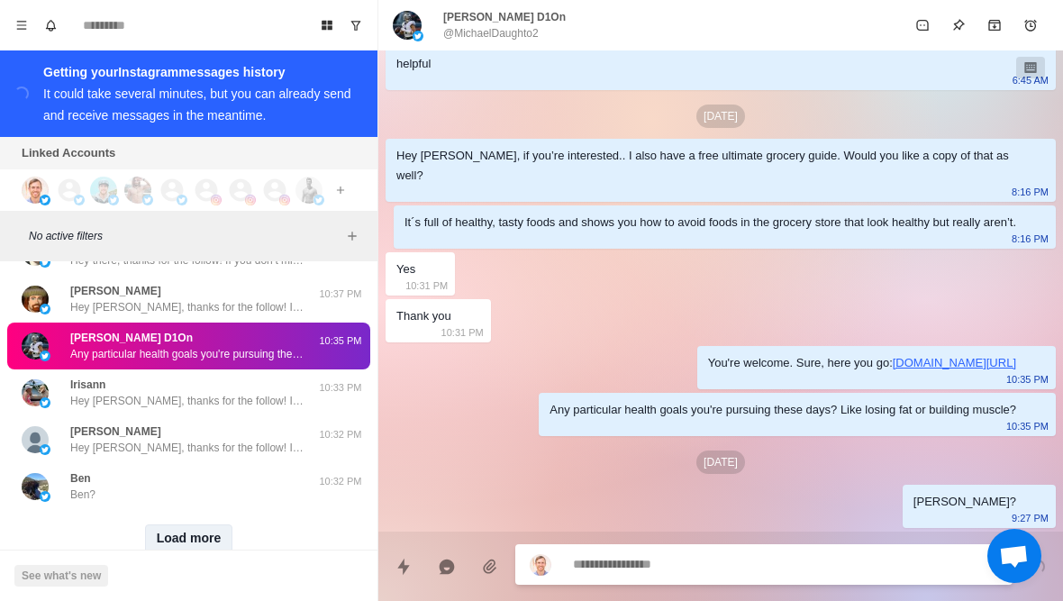
click at [231, 524] on button "Load more" at bounding box center [189, 538] width 88 height 29
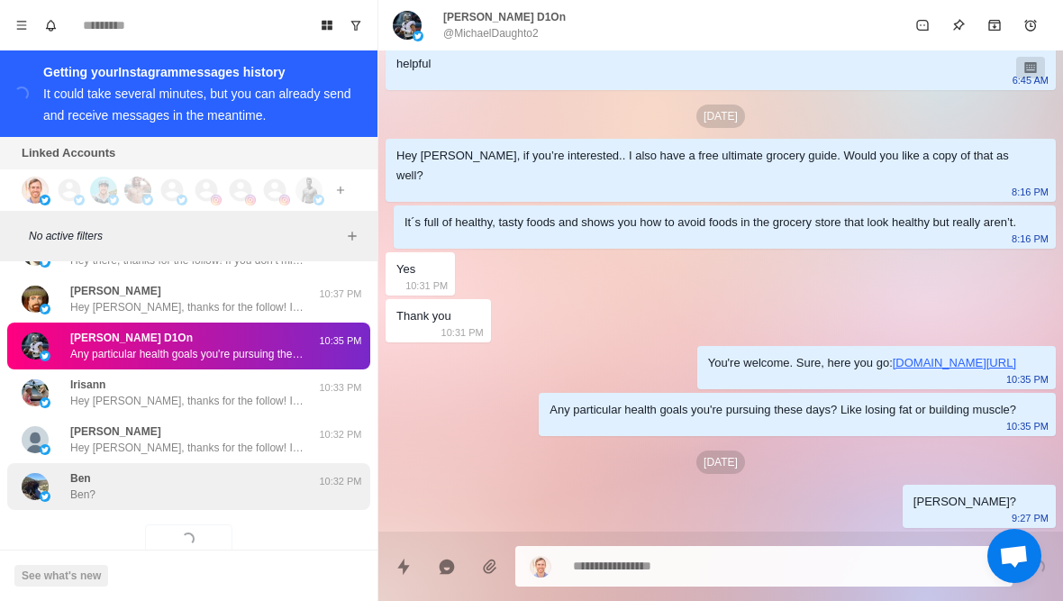
click at [259, 489] on div "Ben Ben? 10:32 PM" at bounding box center [188, 486] width 363 height 47
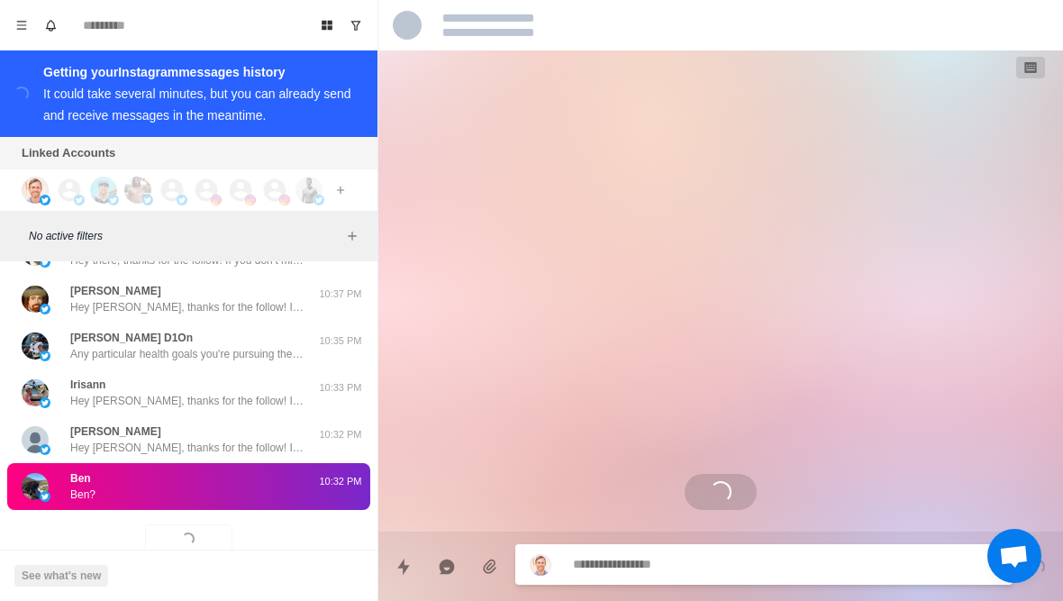
scroll to position [141, 0]
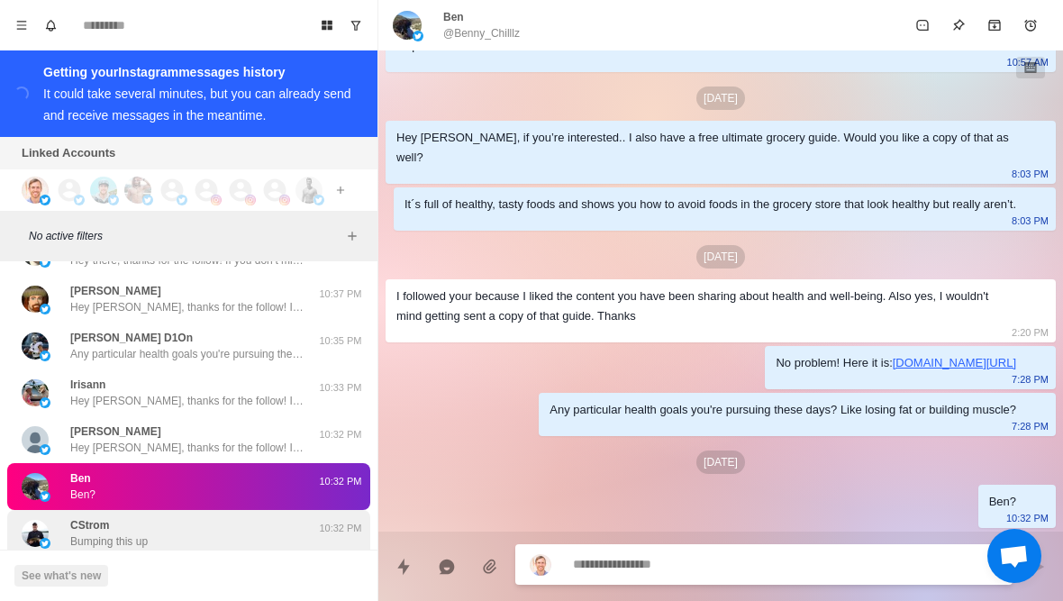
click at [271, 510] on div "CStrom Bumping this up 10:32 PM" at bounding box center [188, 533] width 363 height 47
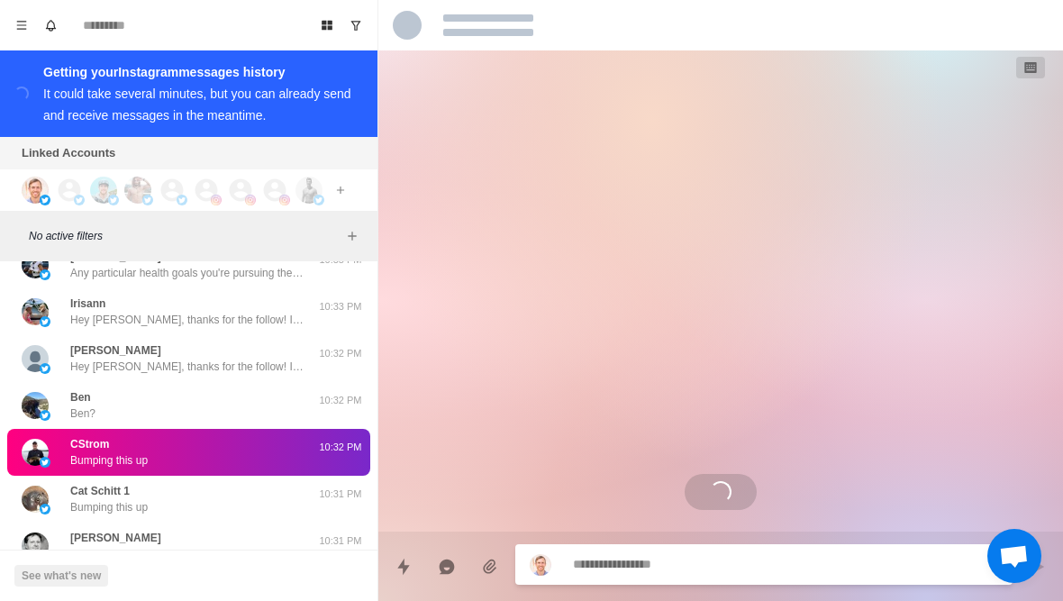
scroll to position [42038, 0]
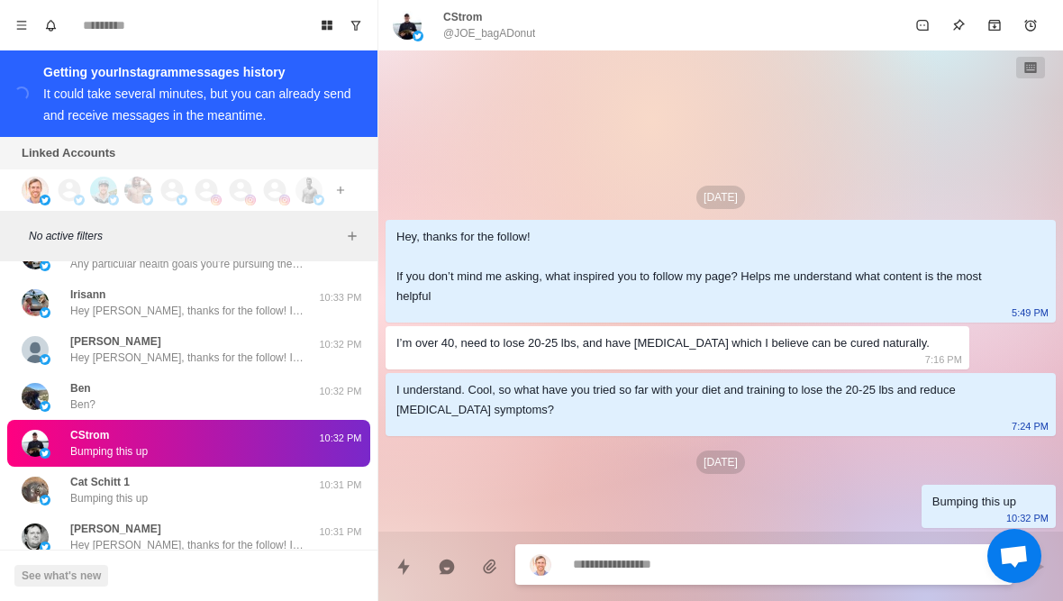
type textarea "*"
type textarea "**"
type textarea "*"
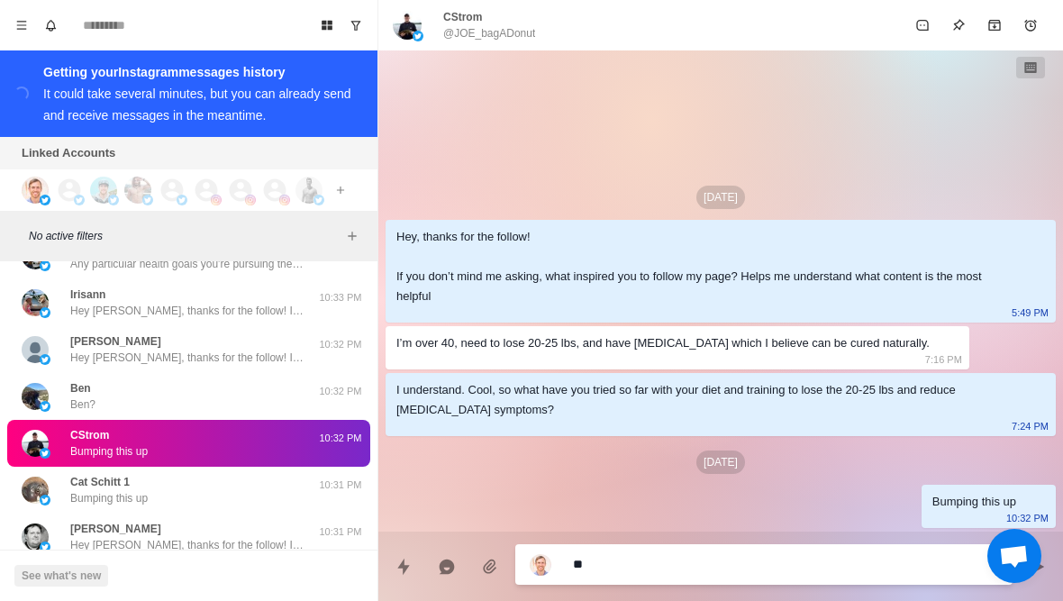
type textarea "*"
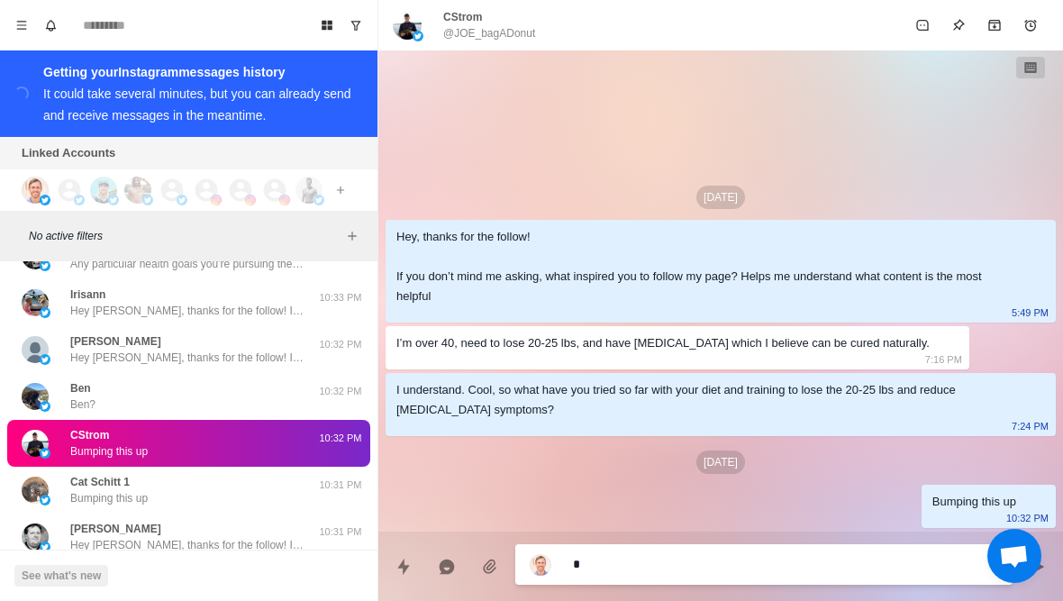
type textarea "**"
type textarea "*"
type textarea "***"
type textarea "*"
type textarea "****"
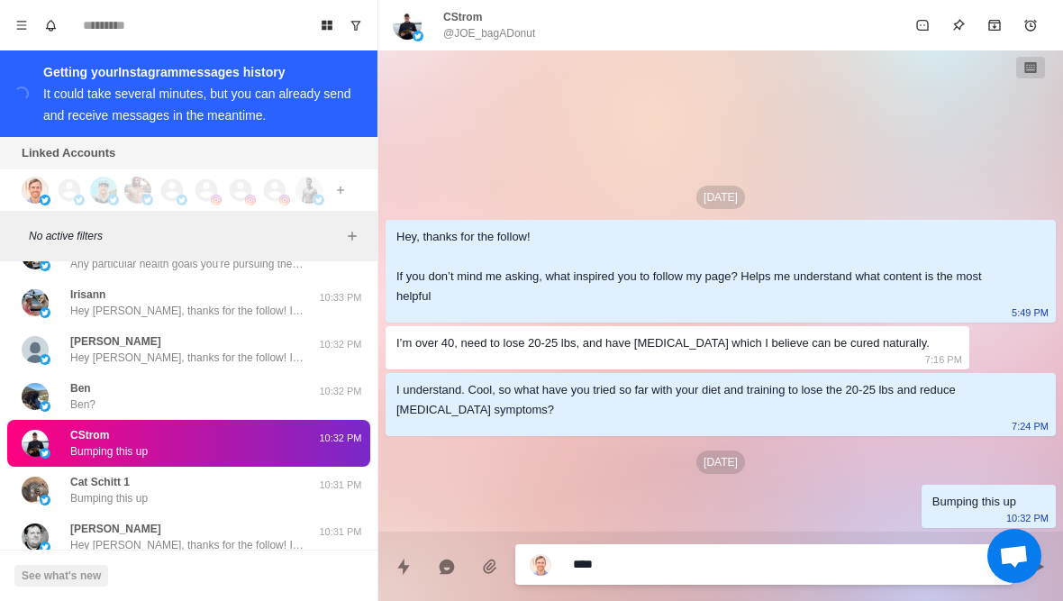
type textarea "*"
type textarea "*****"
type textarea "*"
type textarea "**********"
type textarea "*"
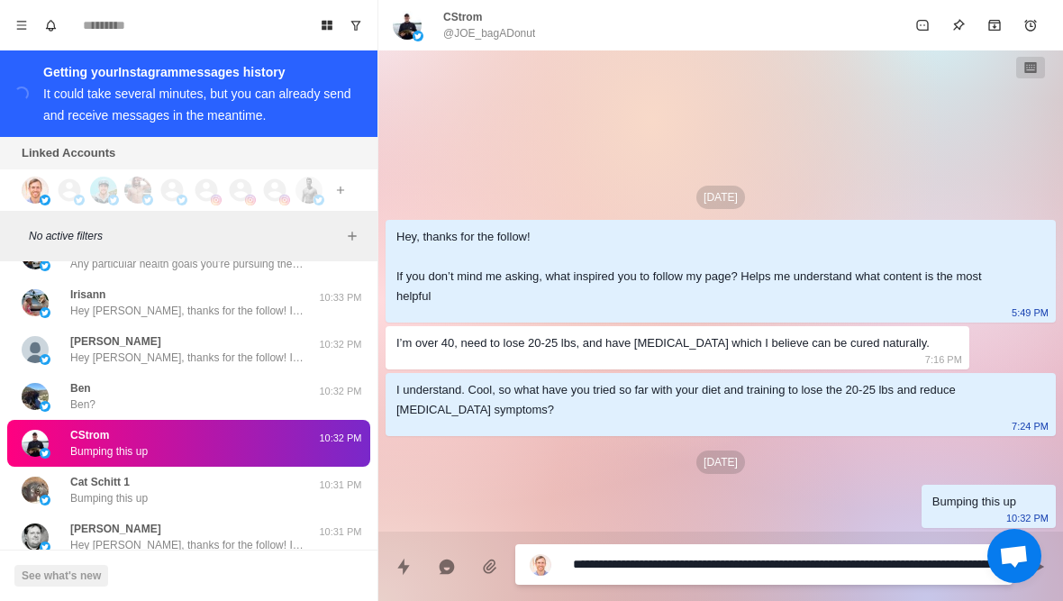
type textarea "**********"
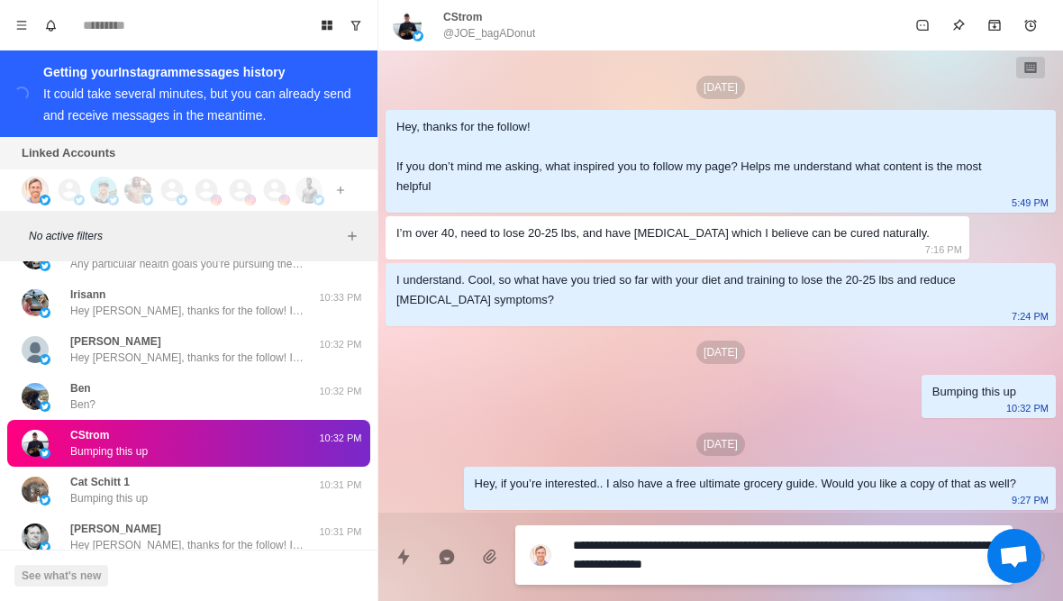
type textarea "*"
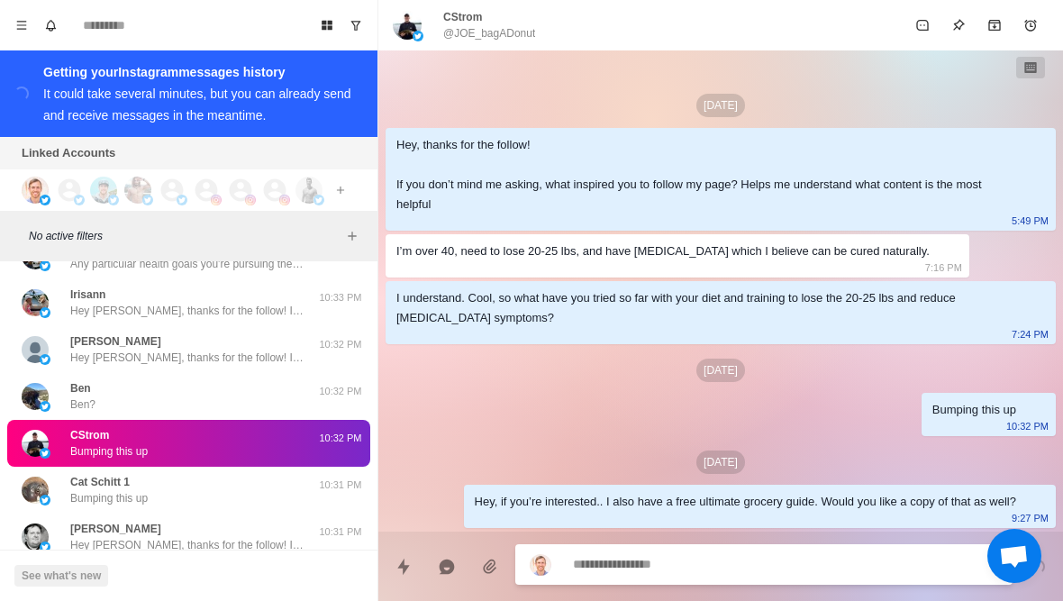
type textarea "*"
type textarea "**"
type textarea "*"
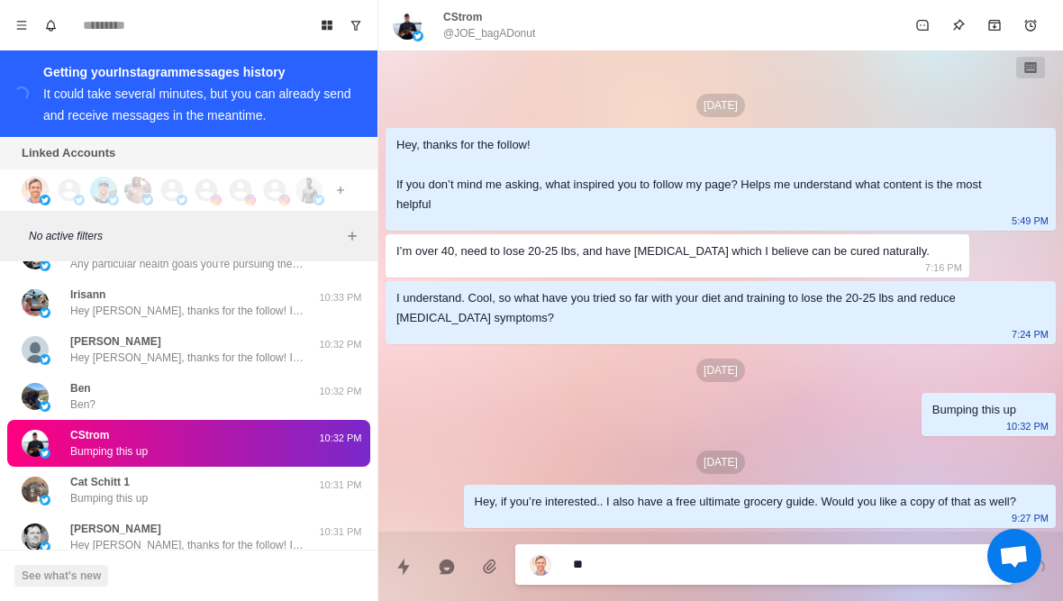
type textarea "***"
type textarea "*"
type textarea "****"
type textarea "*"
type textarea "*****"
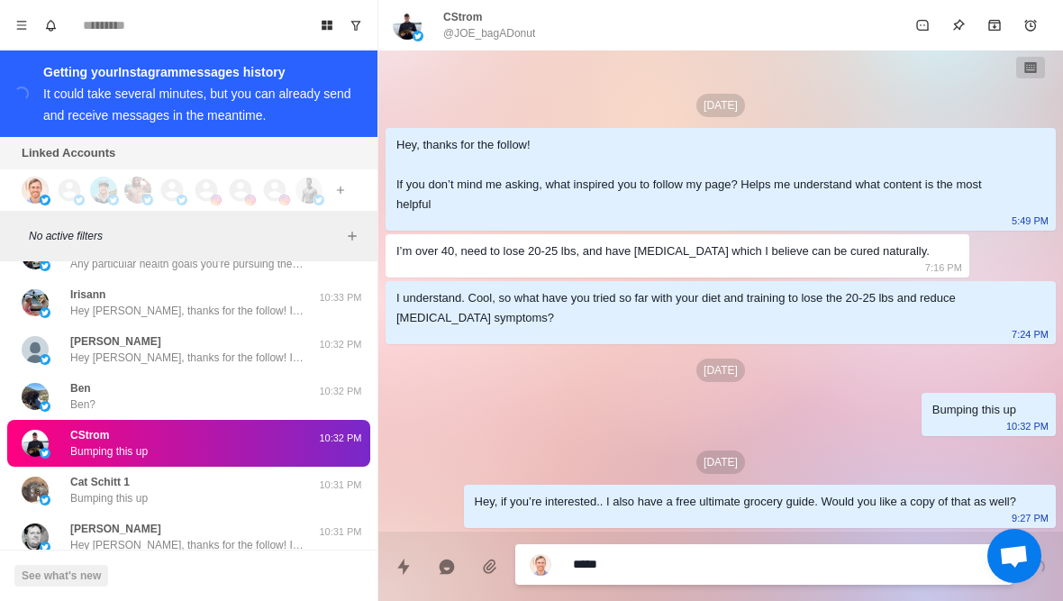
type textarea "*"
type textarea "**********"
type textarea "*"
type textarea "**********"
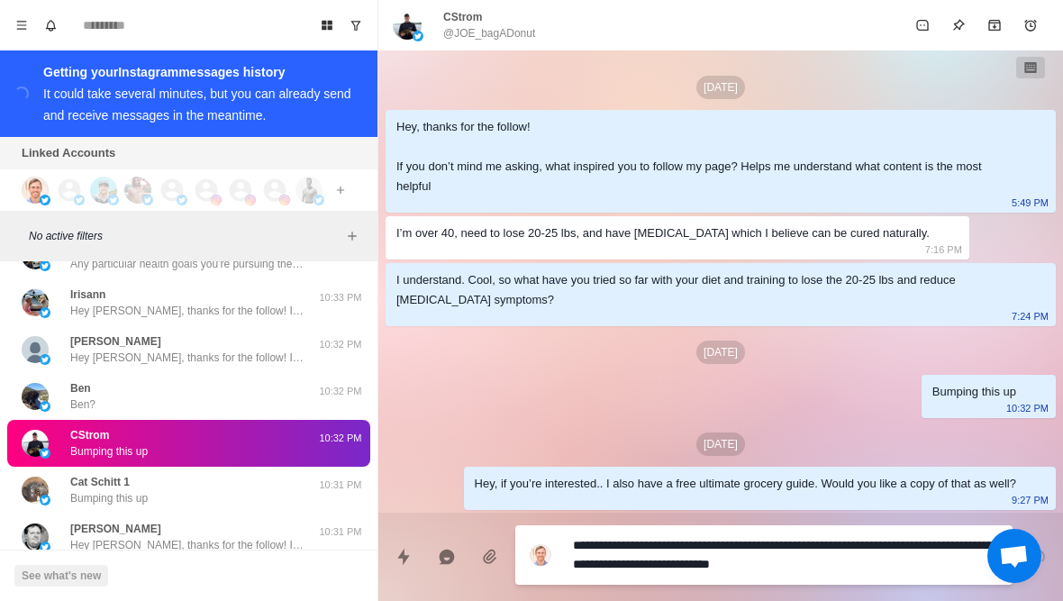
type textarea "*"
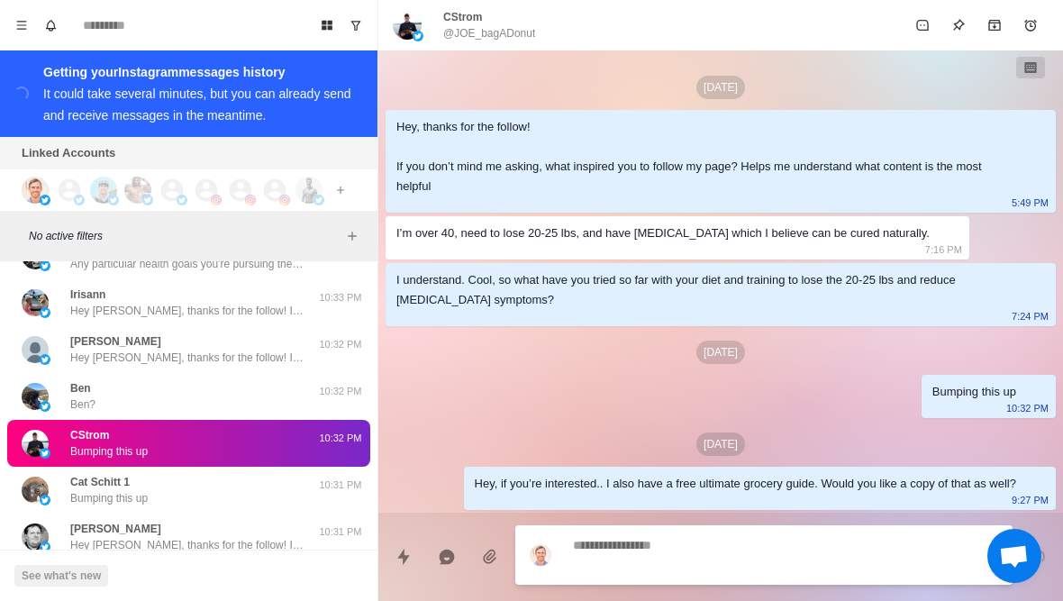
scroll to position [49, 0]
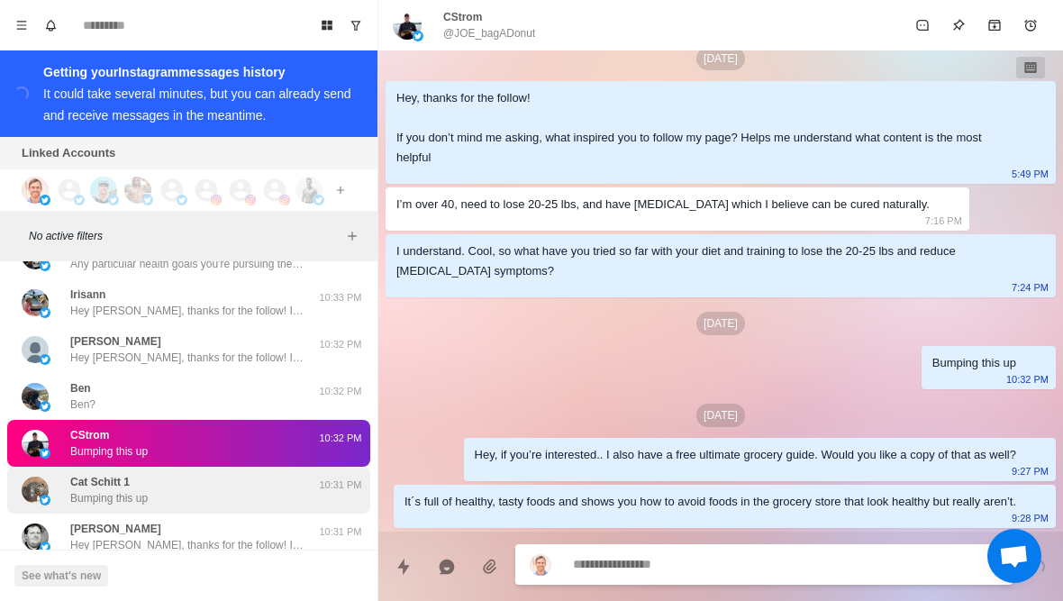
click at [191, 476] on div "Cat Schitt 1 Bumping this up" at bounding box center [170, 490] width 296 height 32
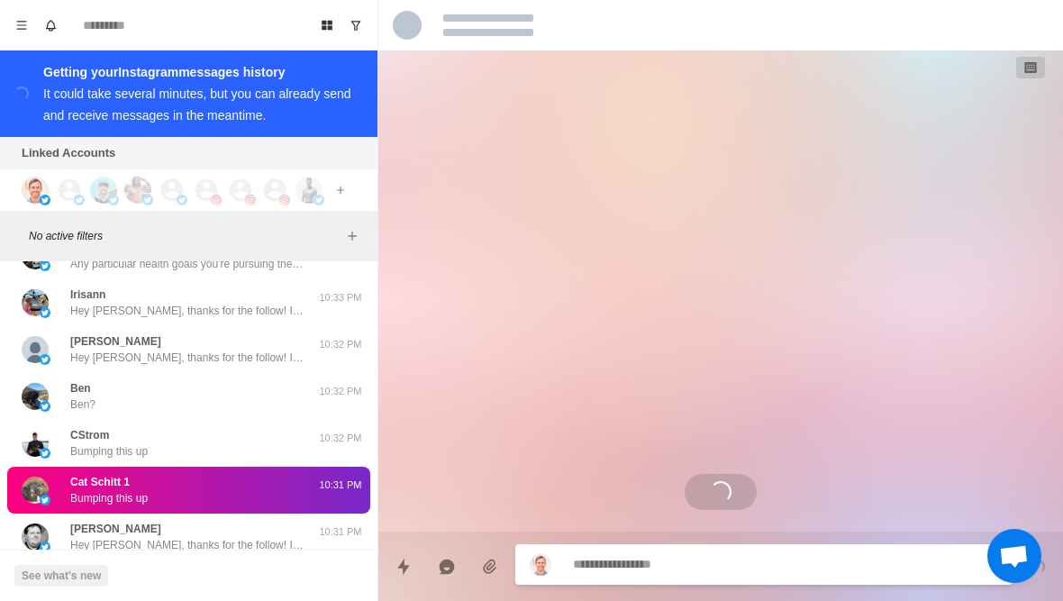
scroll to position [0, 0]
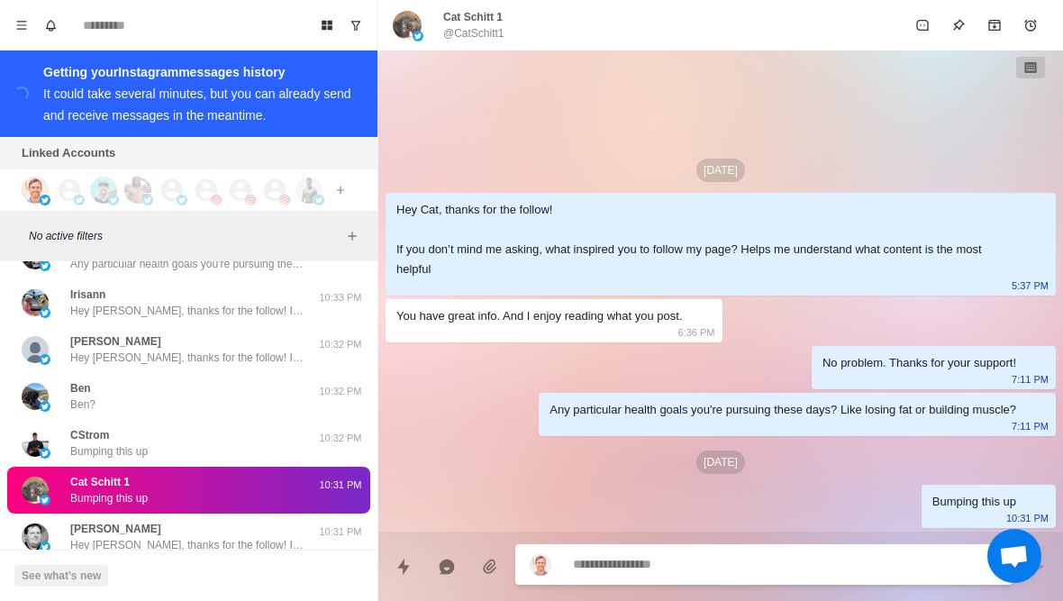
type textarea "*"
type textarea "**"
type textarea "*"
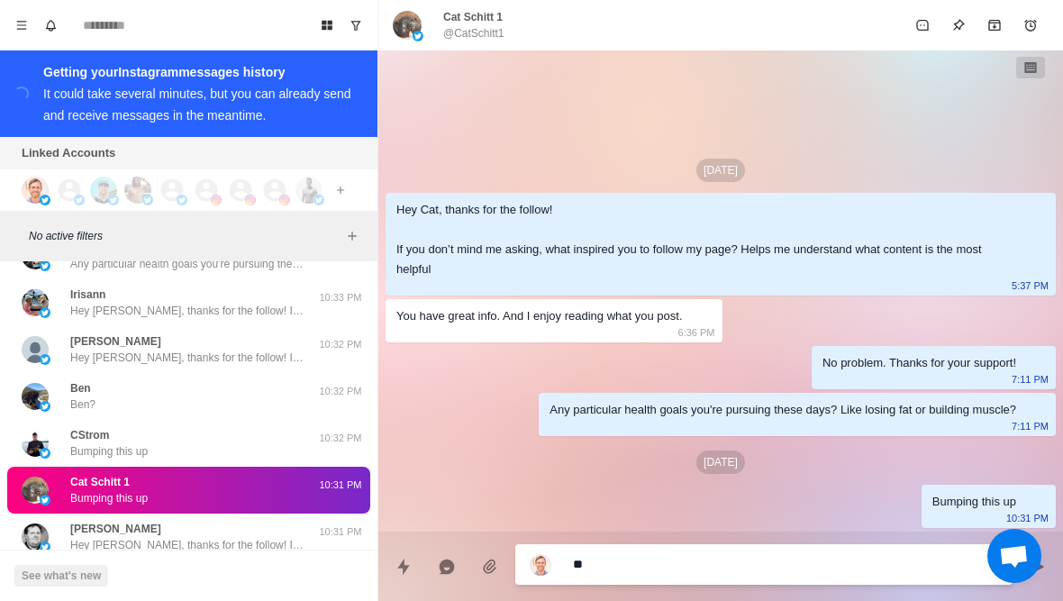
type textarea "***"
type textarea "*"
type textarea "****"
type textarea "*"
type textarea "*****"
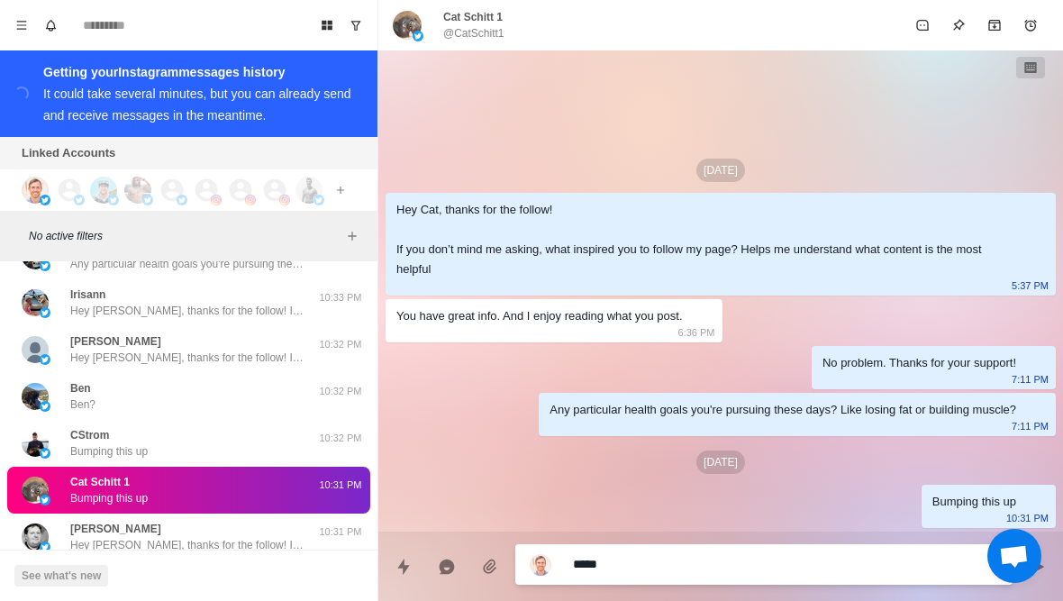
type textarea "*"
type textarea "**********"
type textarea "*"
type textarea "**********"
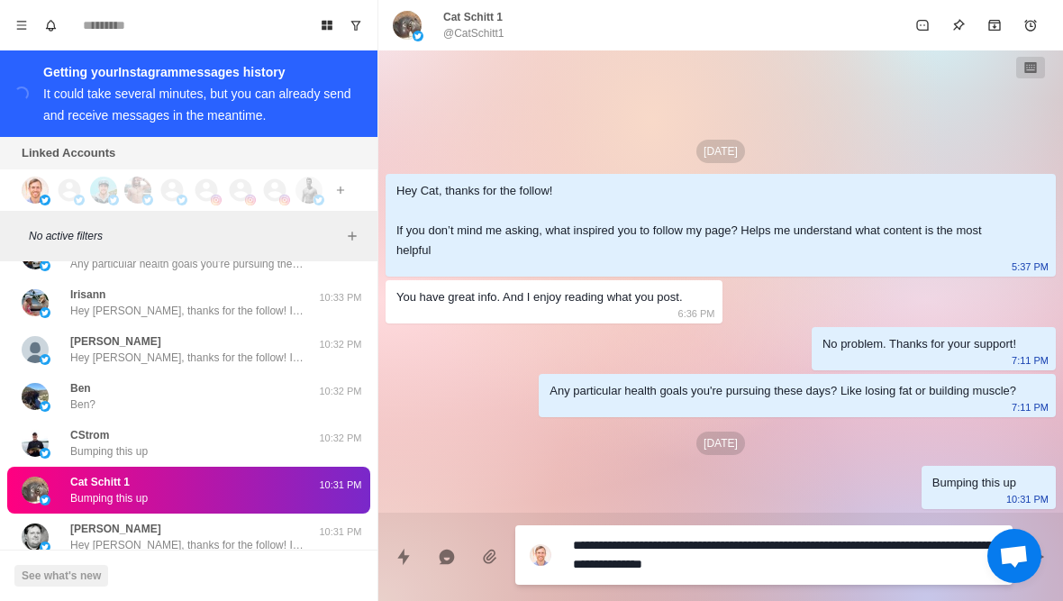
type textarea "*"
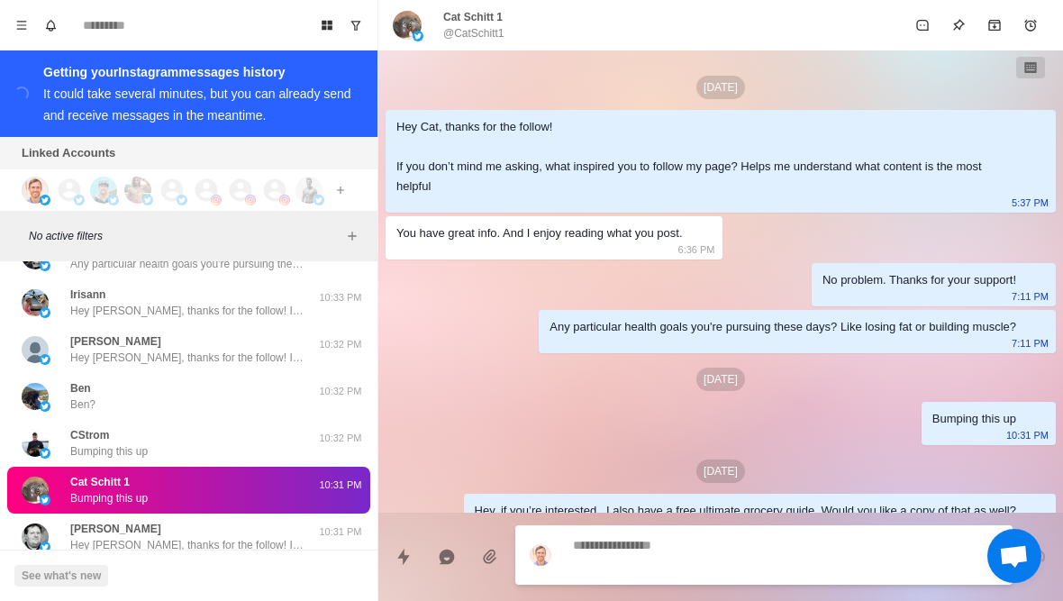
scroll to position [9, 0]
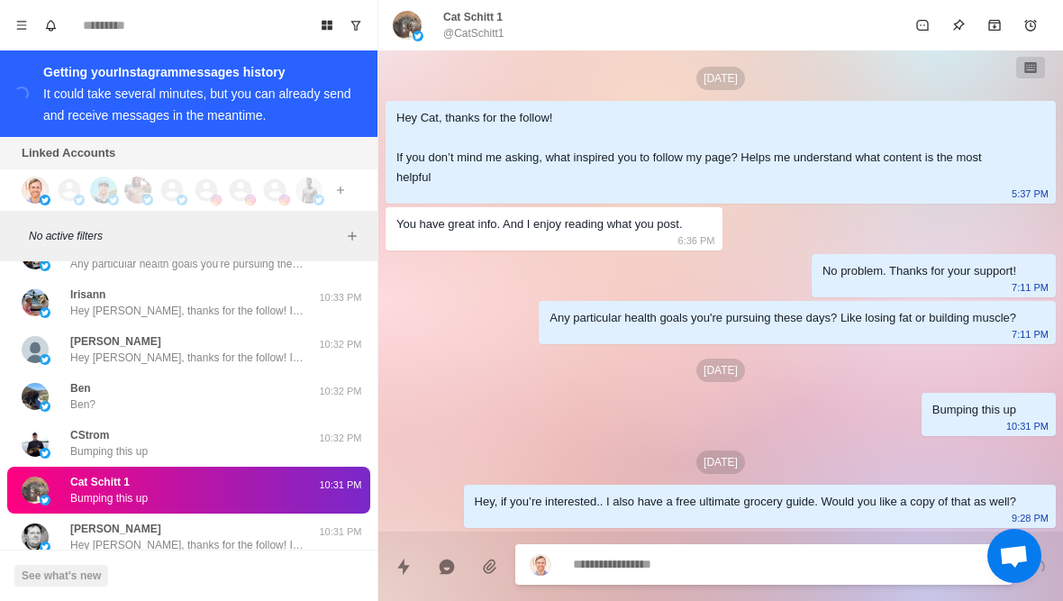
type textarea "*"
type textarea "**"
type textarea "*"
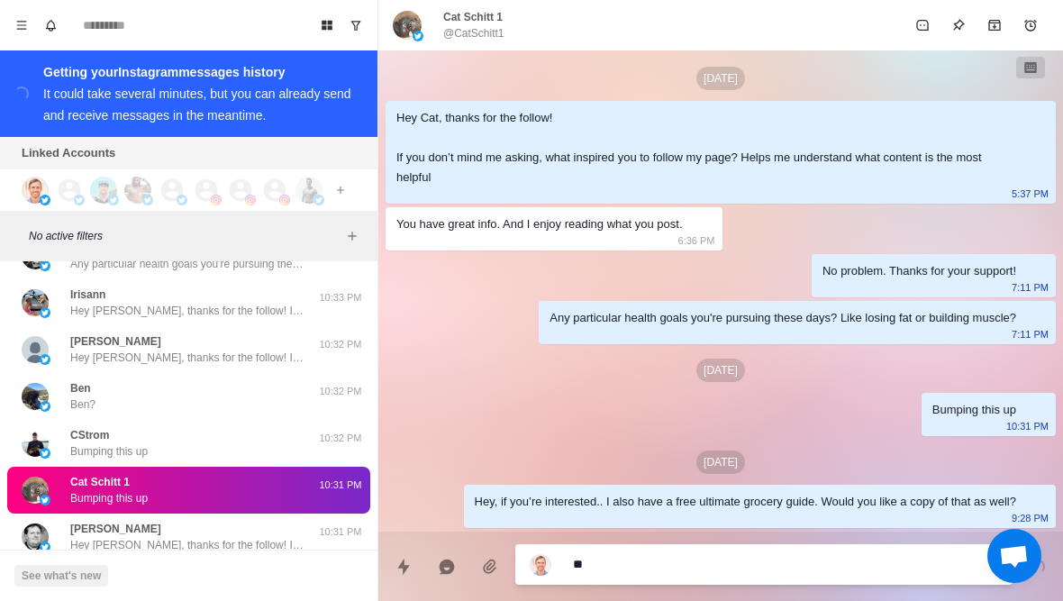
type textarea "***"
type textarea "*"
type textarea "****"
type textarea "*"
type textarea "*****"
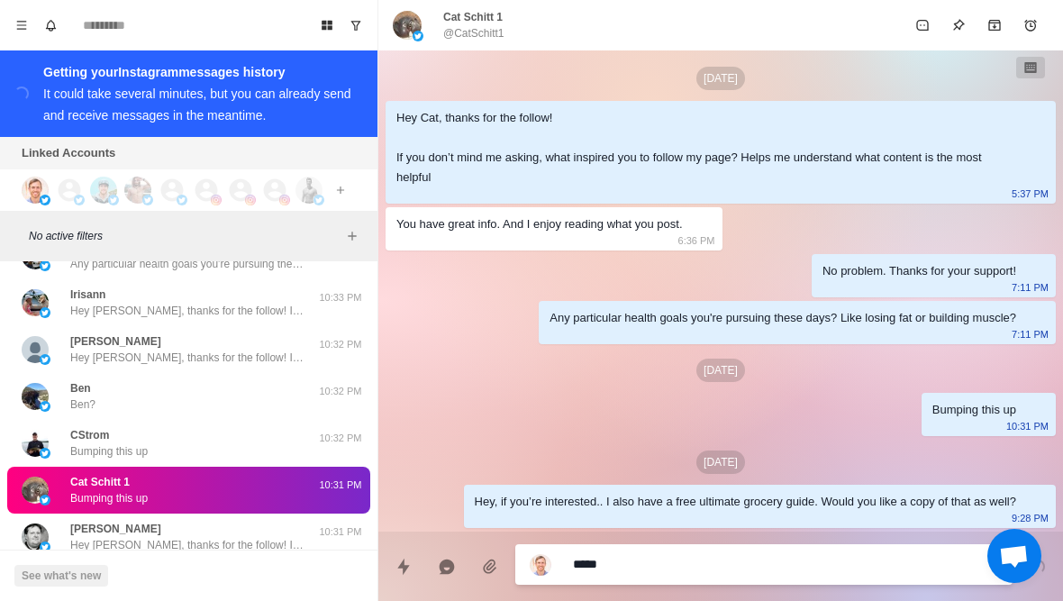
type textarea "*"
type textarea "**********"
type textarea "*"
type textarea "**********"
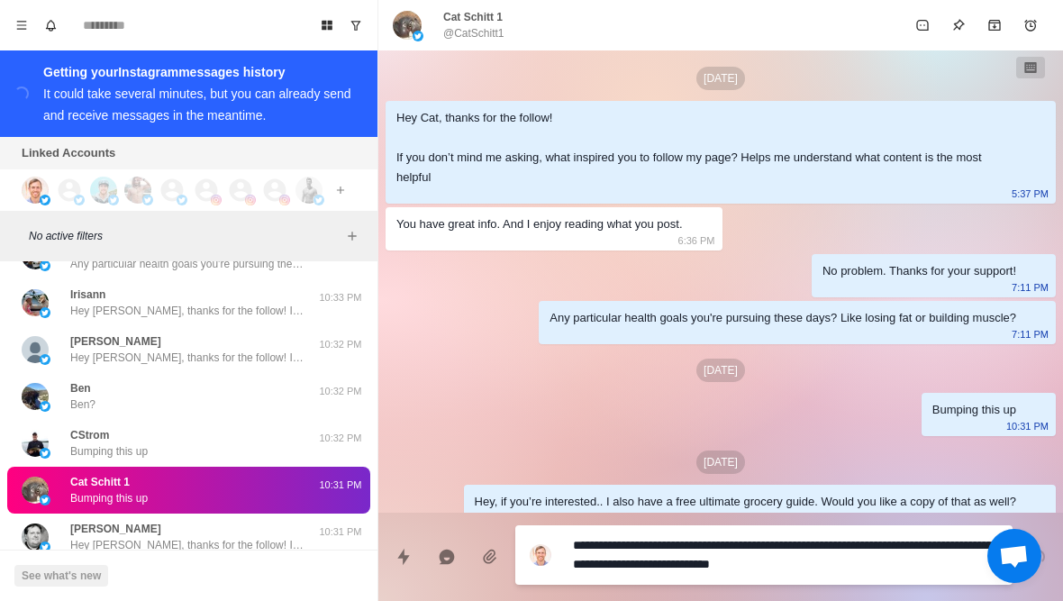
type textarea "*"
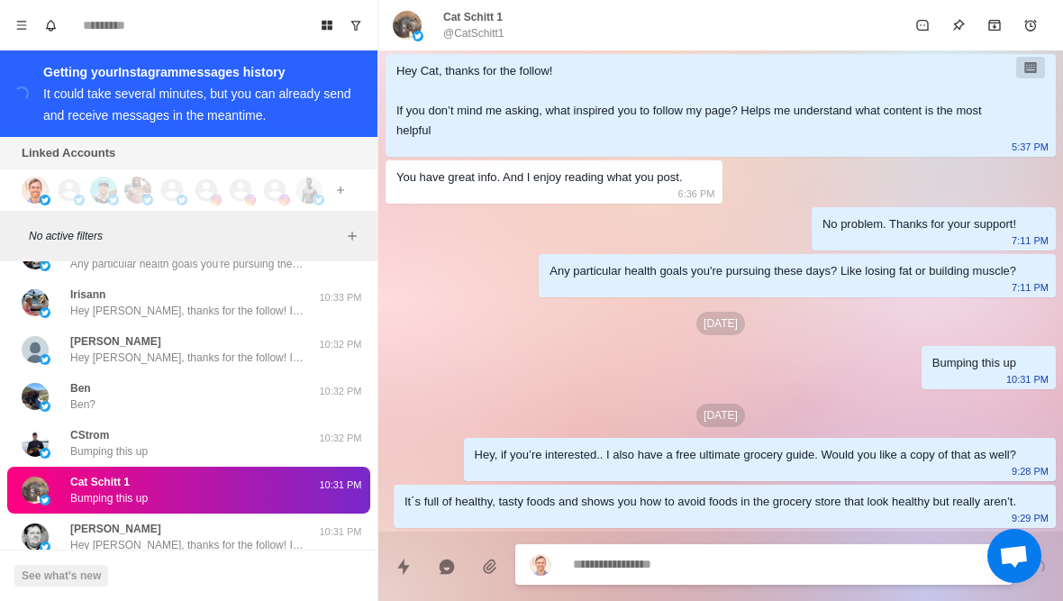
scroll to position [42149, 0]
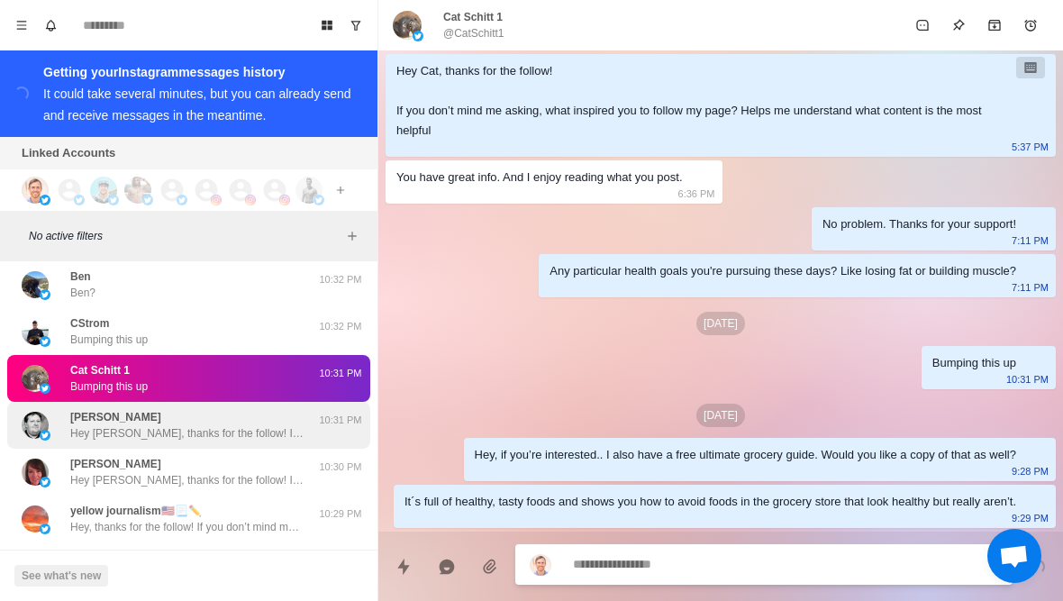
click at [238, 425] on p "Hey Daniel, thanks for the follow! If you don’t mind me asking, what inspired y…" at bounding box center [187, 433] width 234 height 16
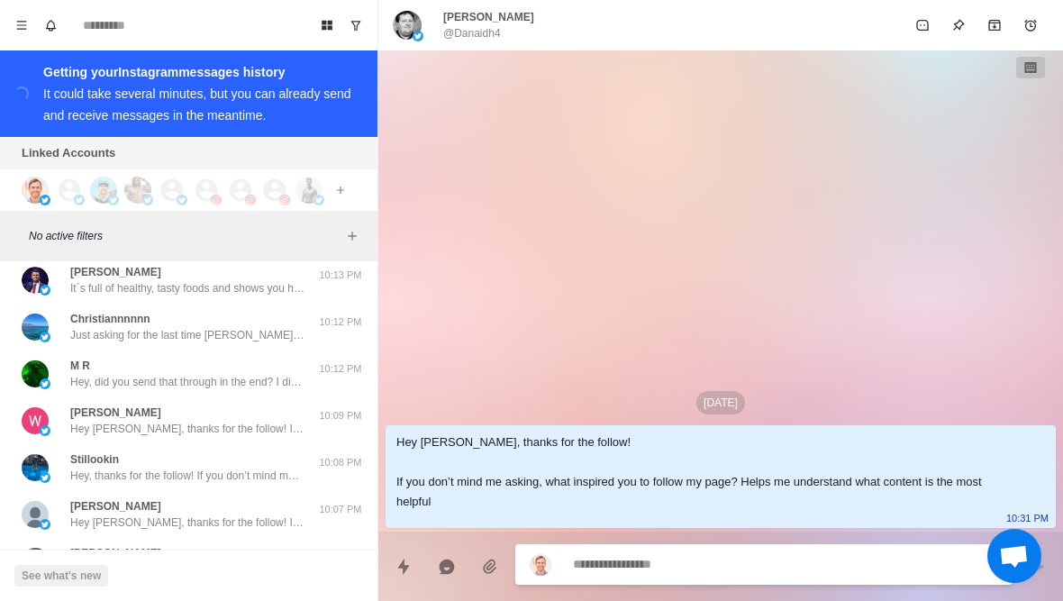
scroll to position [42717, 0]
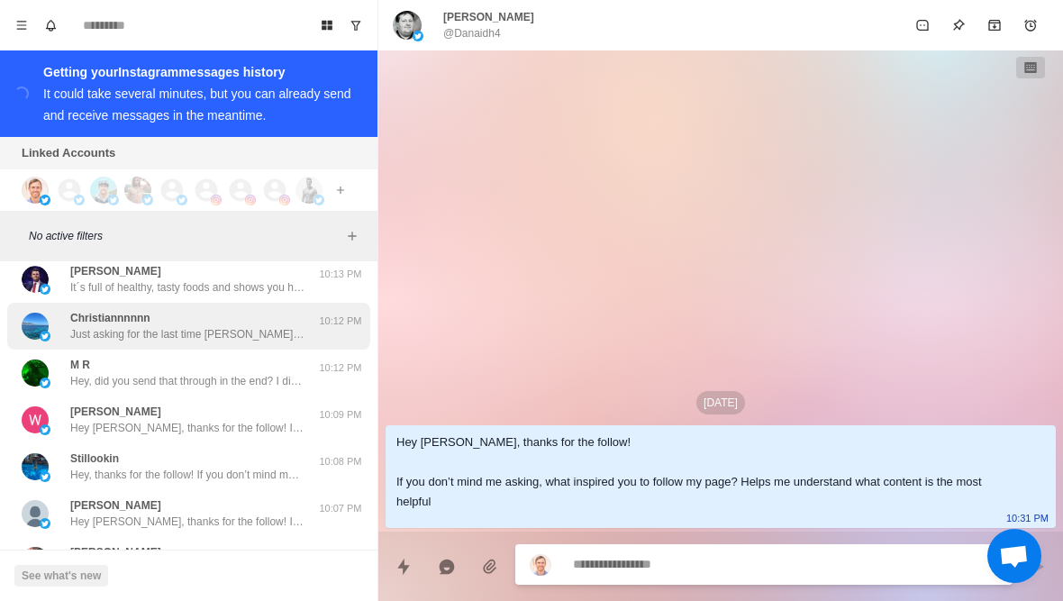
click at [285, 329] on div "Christiannnnnn Just asking for the last time Christian, did you want the call t…" at bounding box center [188, 326] width 363 height 47
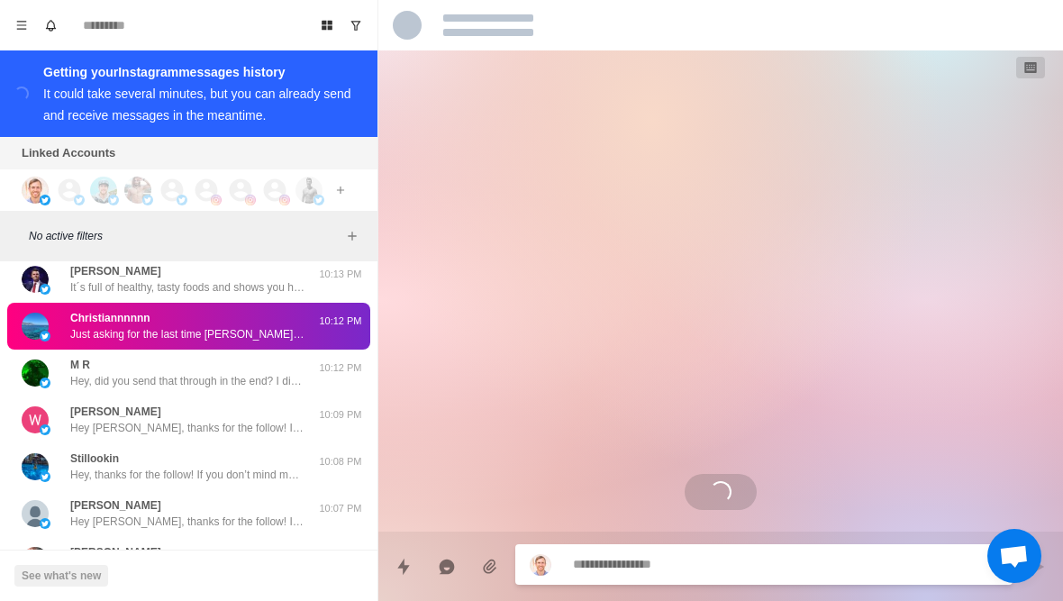
scroll to position [868, 0]
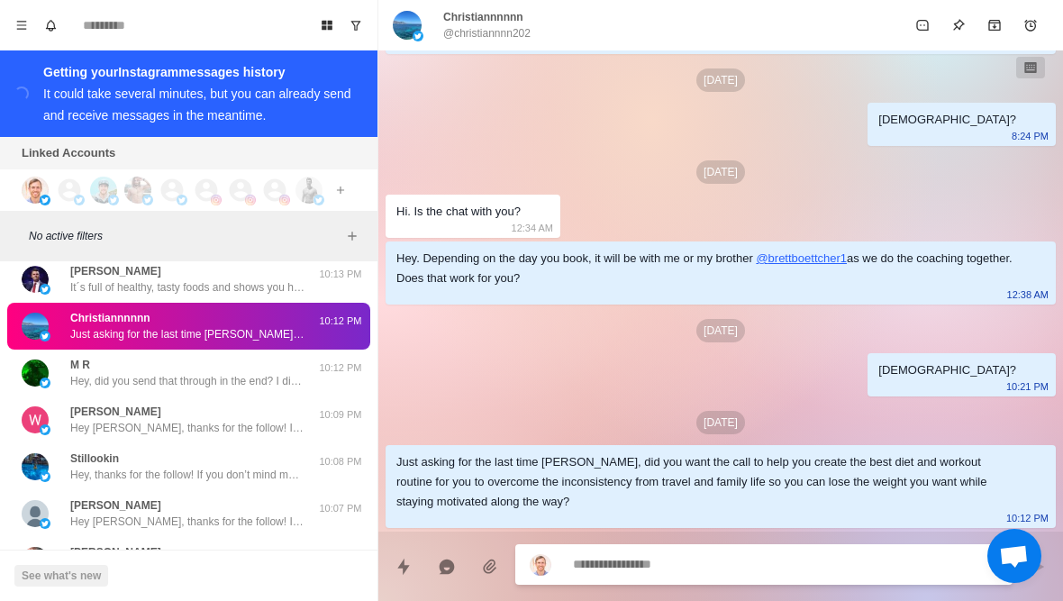
click at [307, 332] on div "Christiannnnnn Just asking for the last time Christian, did you want the call t…" at bounding box center [188, 326] width 363 height 47
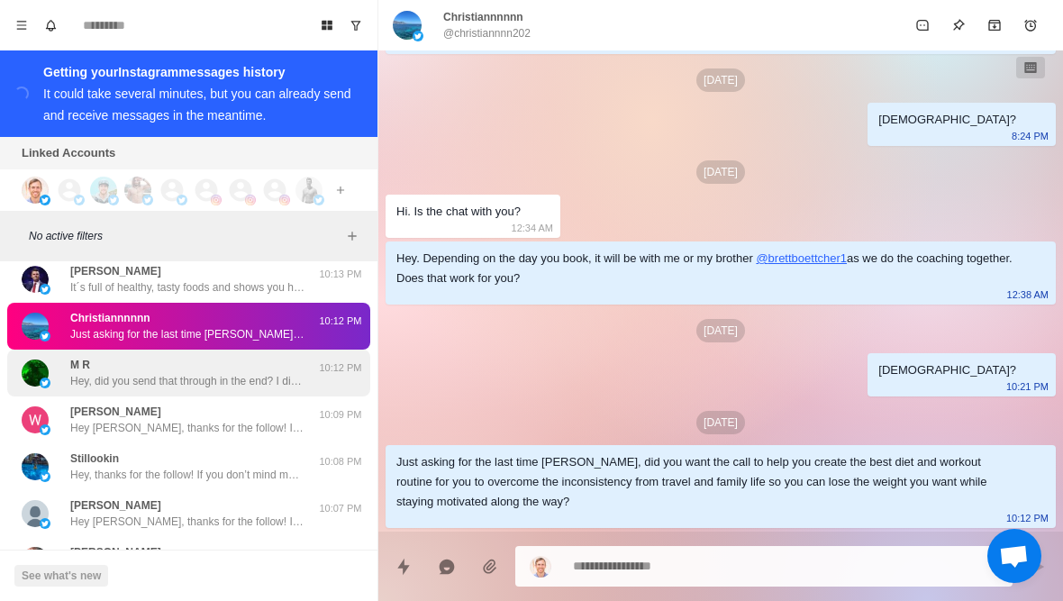
click at [310, 358] on div "M R Hey, did you send that through in the end? I didn’t see yours in there alon…" at bounding box center [170, 373] width 296 height 32
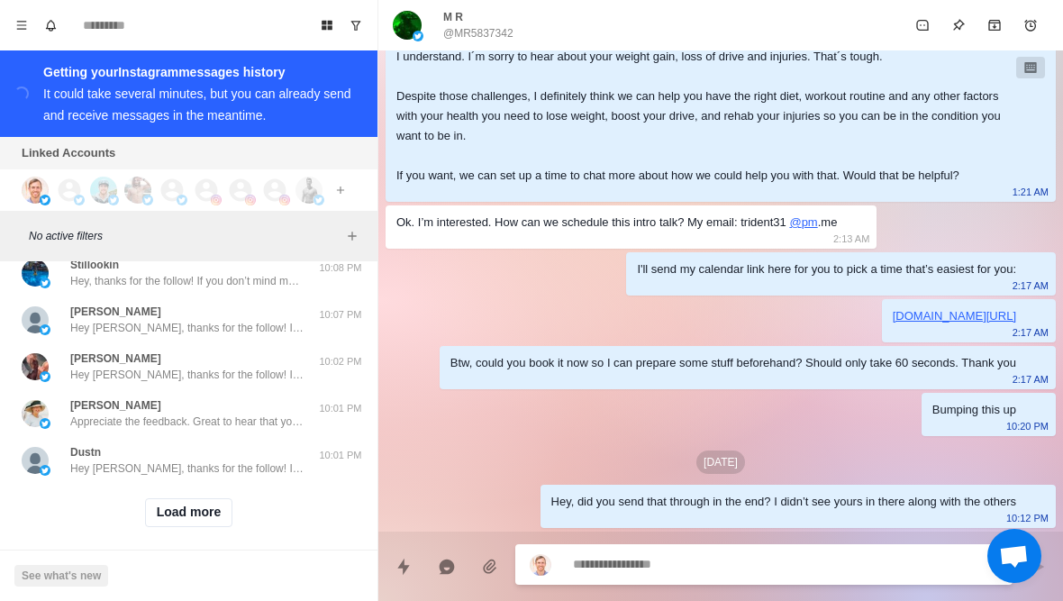
scroll to position [42908, 0]
click at [194, 513] on button "Load more" at bounding box center [189, 515] width 88 height 29
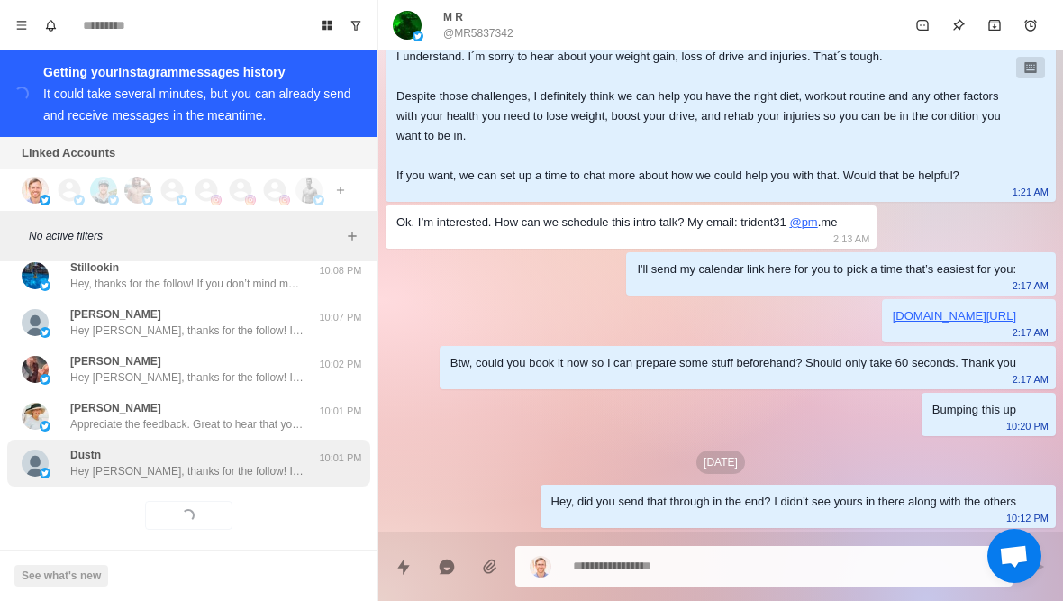
click at [227, 467] on div "Dustn Hey Dustn, thanks for the follow! If you don’t mind me asking, what inspi…" at bounding box center [188, 463] width 363 height 47
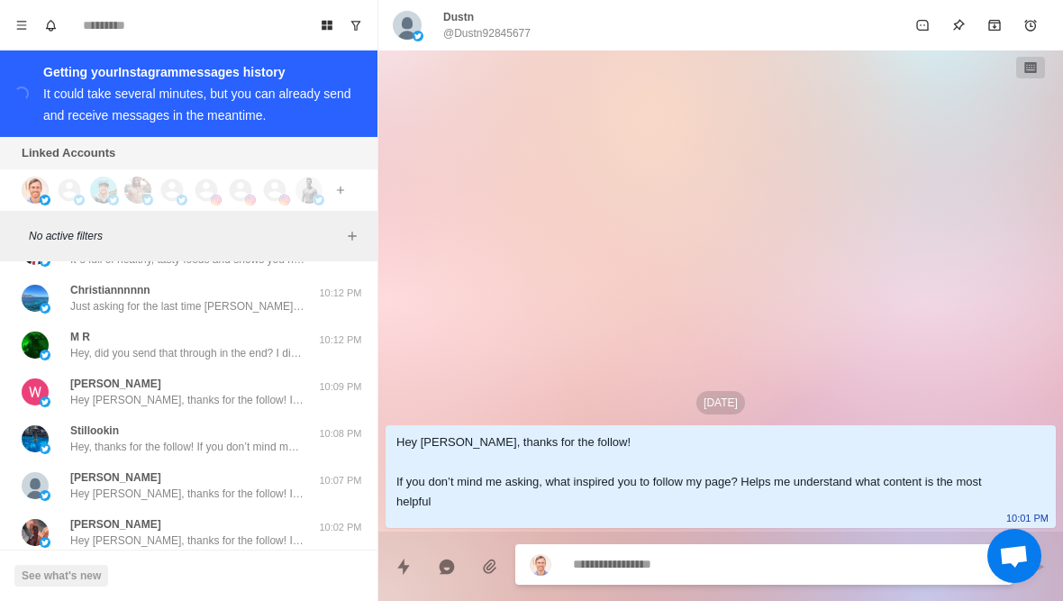
scroll to position [42685, 0]
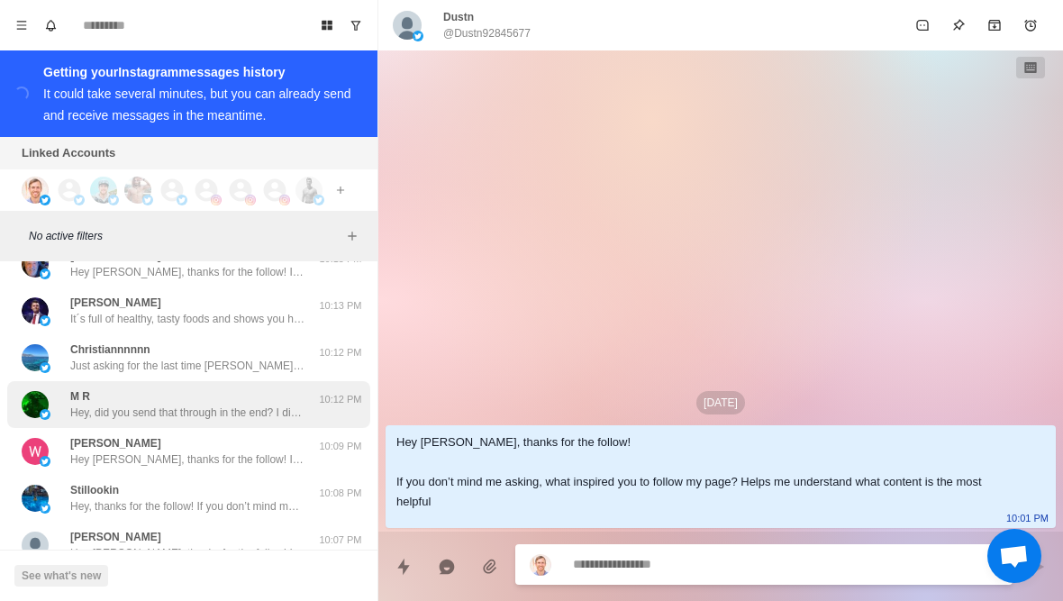
click at [236, 404] on p "Hey, did you send that through in the end? I didn’t see yours in there along wi…" at bounding box center [187, 412] width 234 height 16
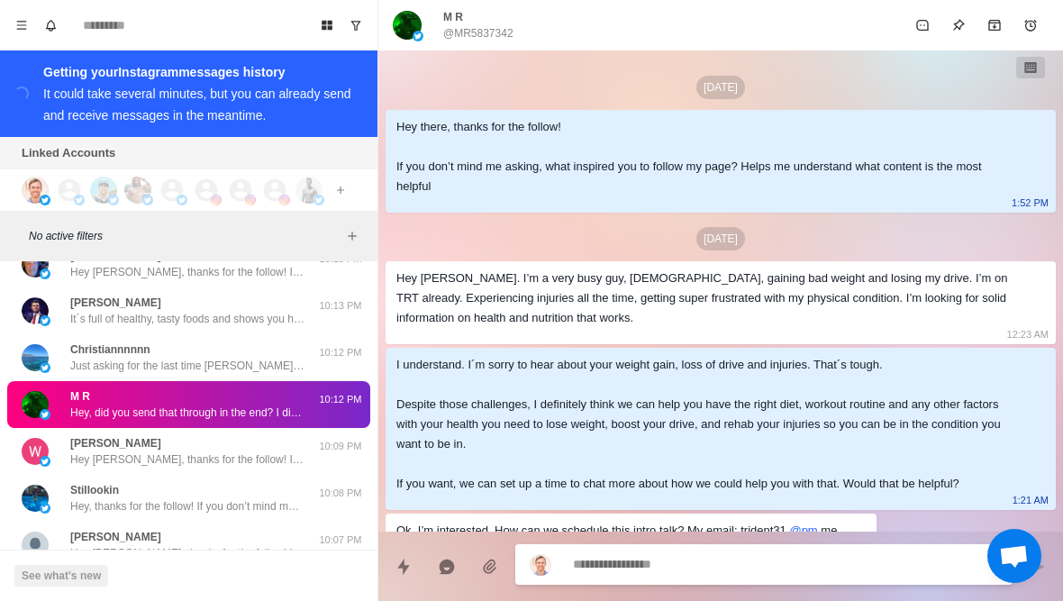
scroll to position [308, 0]
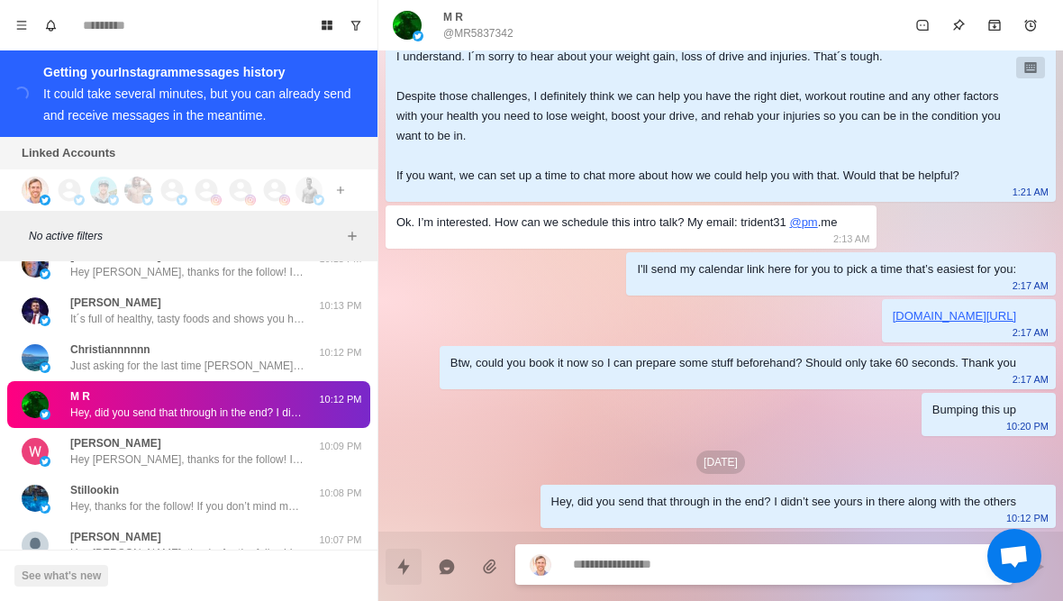
click at [405, 579] on button "Quick replies" at bounding box center [404, 567] width 36 height 36
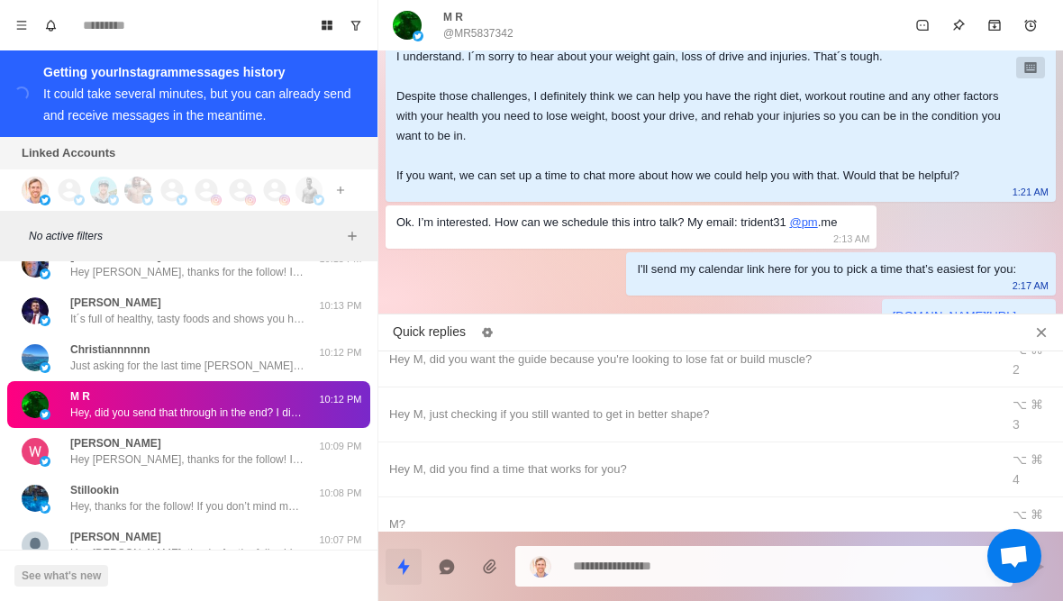
scroll to position [95, 0]
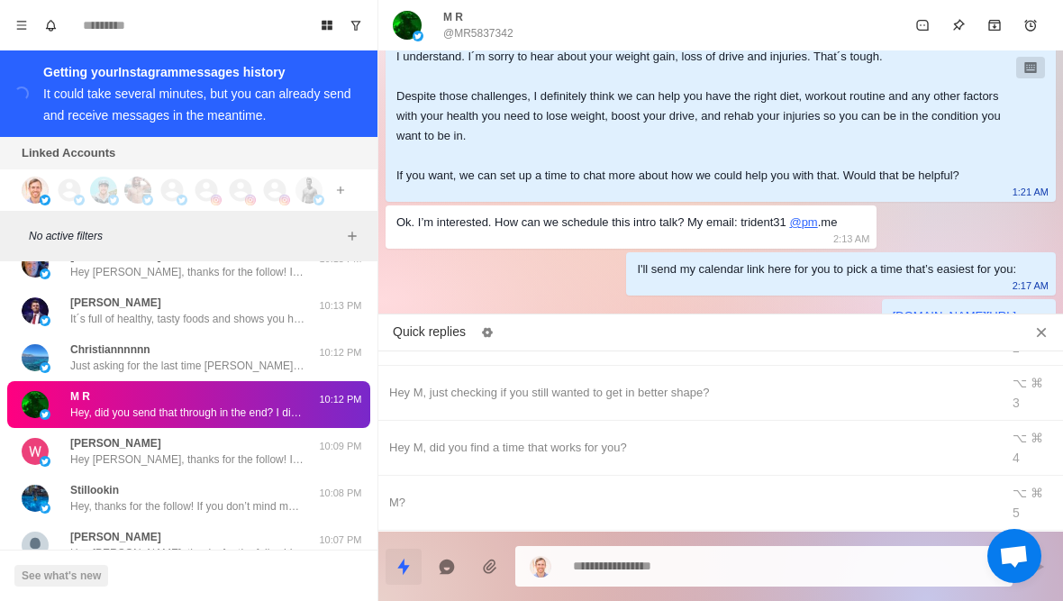
type textarea "*"
click at [613, 593] on div "Just asking for the last time M, did you want the call to [what my client said …" at bounding box center [689, 613] width 600 height 40
type textarea "**********"
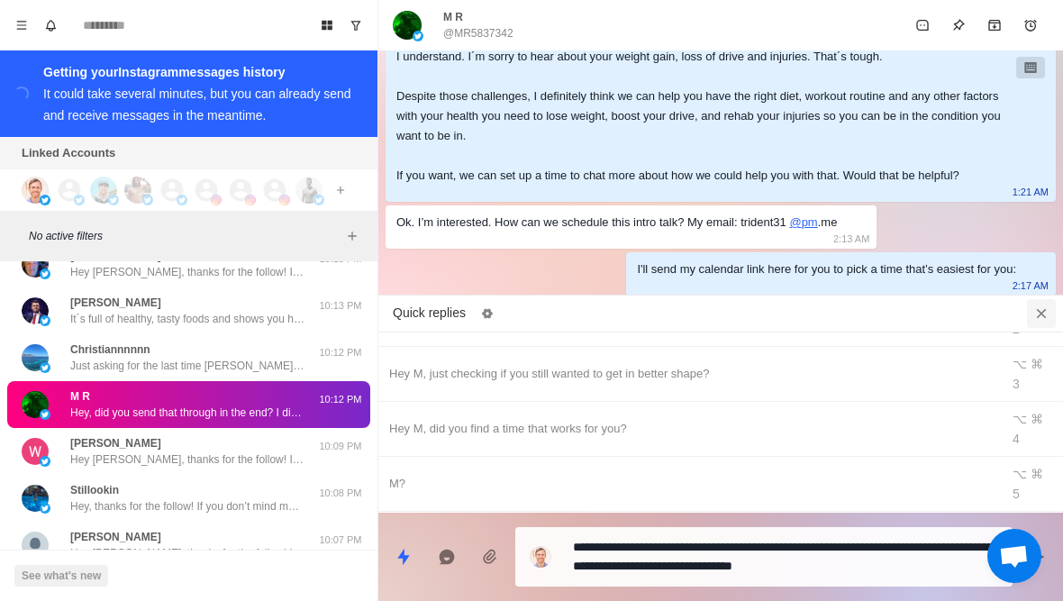
click at [1044, 320] on button "Close quick replies" at bounding box center [1041, 313] width 29 height 29
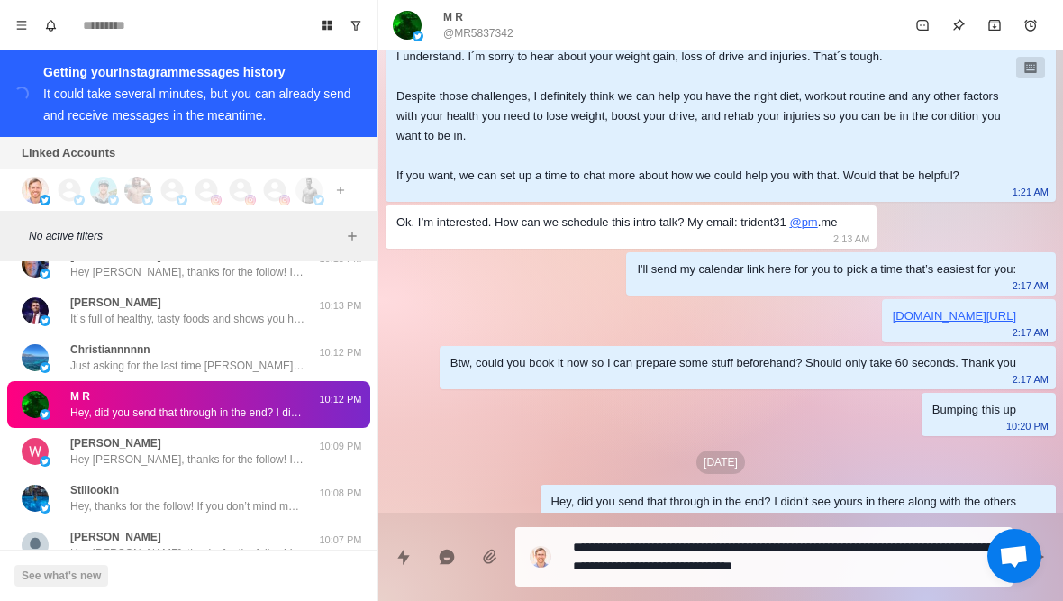
scroll to position [246, 0]
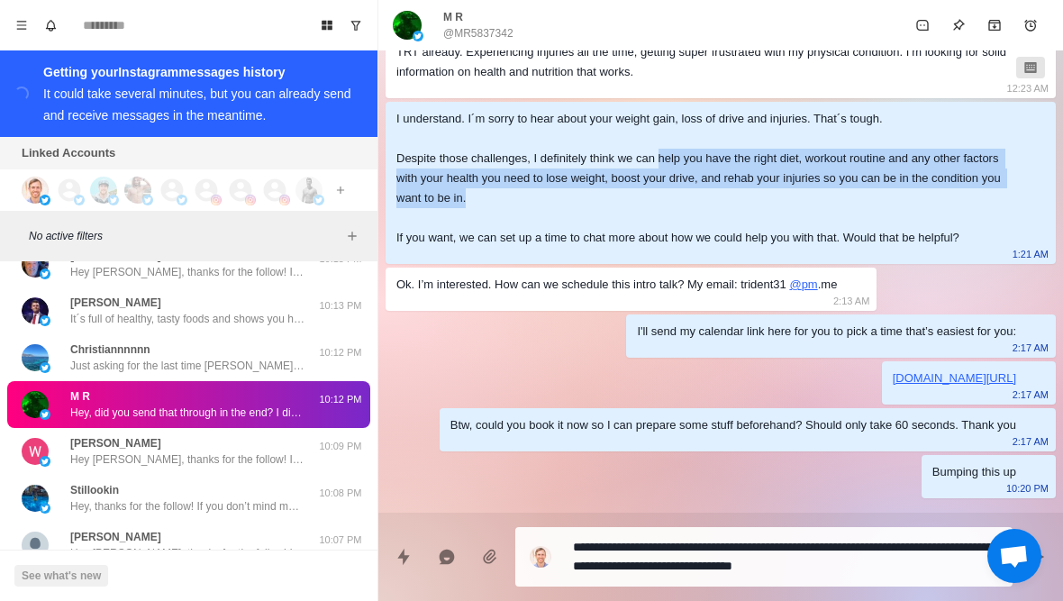
click at [895, 544] on textarea "**********" at bounding box center [785, 556] width 425 height 45
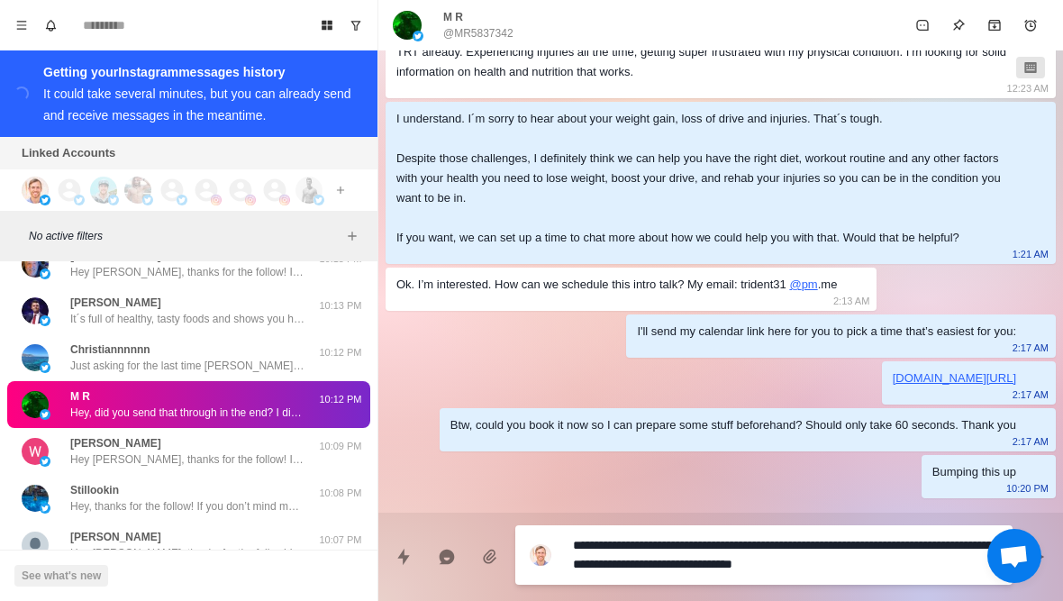
click at [910, 575] on textarea "**********" at bounding box center [785, 554] width 425 height 45
type textarea "*"
type textarea "**********"
type textarea "*"
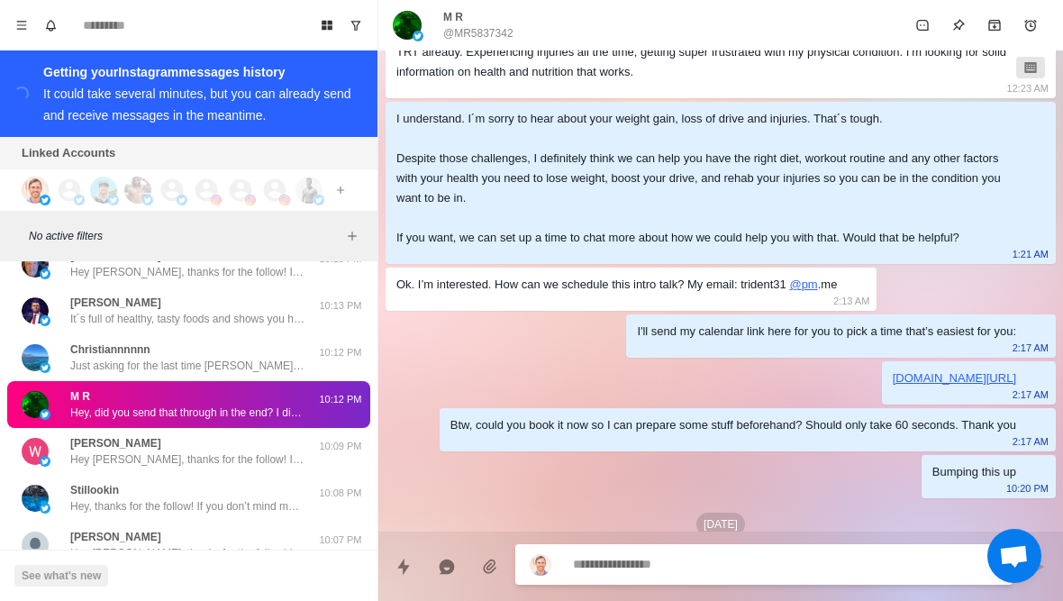
type textarea "*"
click at [393, 583] on button "Quick replies" at bounding box center [404, 567] width 36 height 36
type textarea "*"
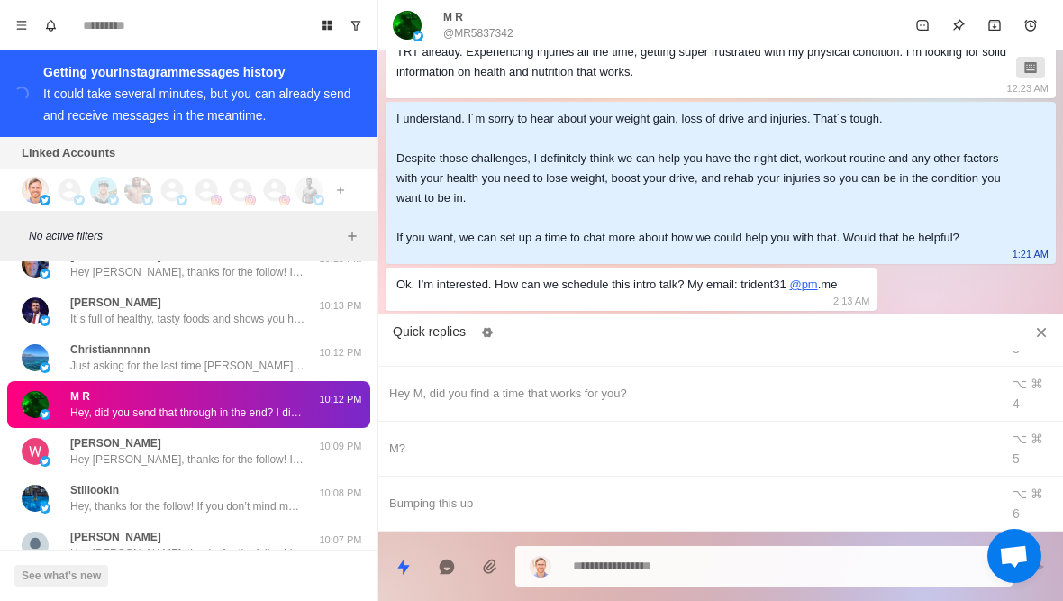
type textarea "**********"
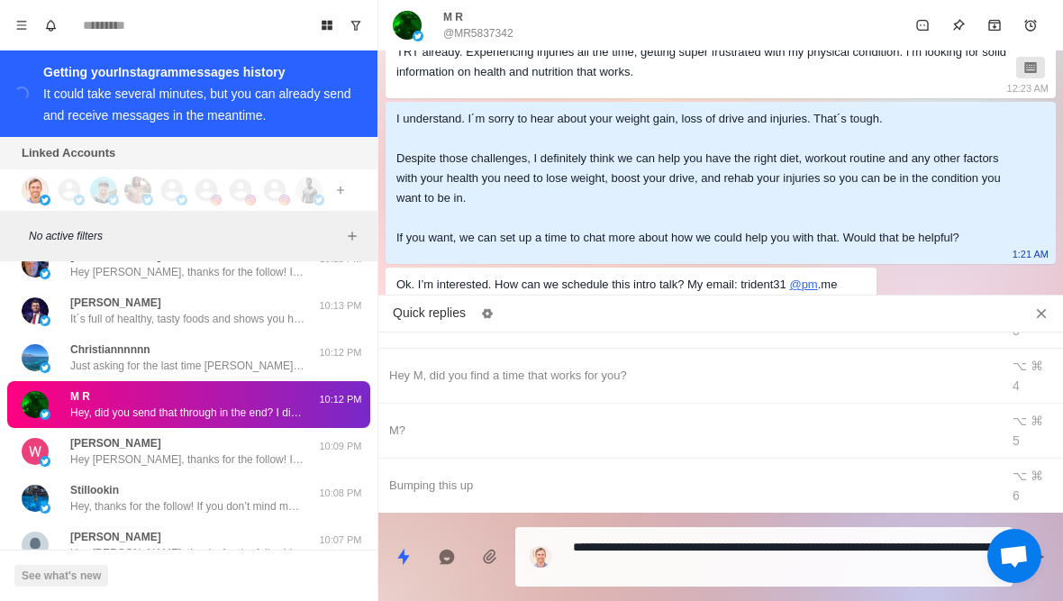
click at [1051, 300] on button "Close quick replies" at bounding box center [1041, 313] width 29 height 29
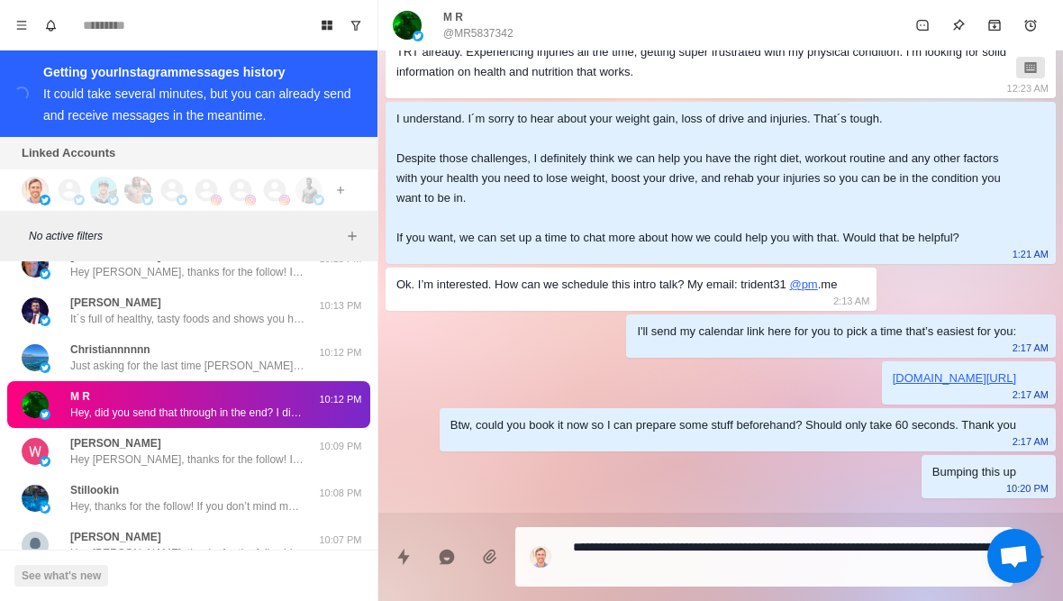
click at [614, 540] on textarea "**********" at bounding box center [785, 556] width 425 height 45
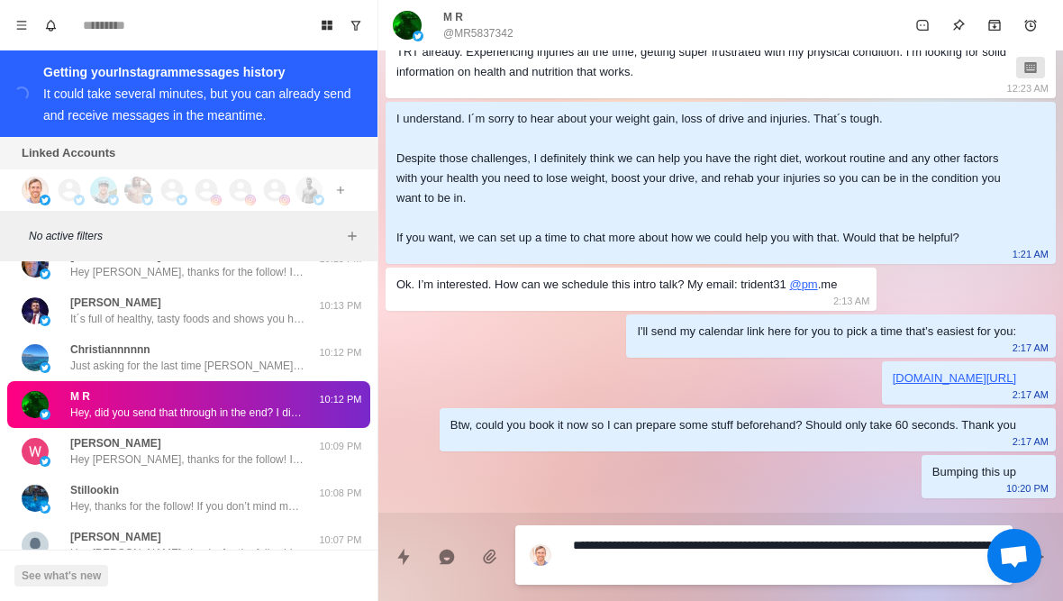
type textarea "*"
type textarea "**********"
type textarea "*"
type textarea "**********"
type textarea "*"
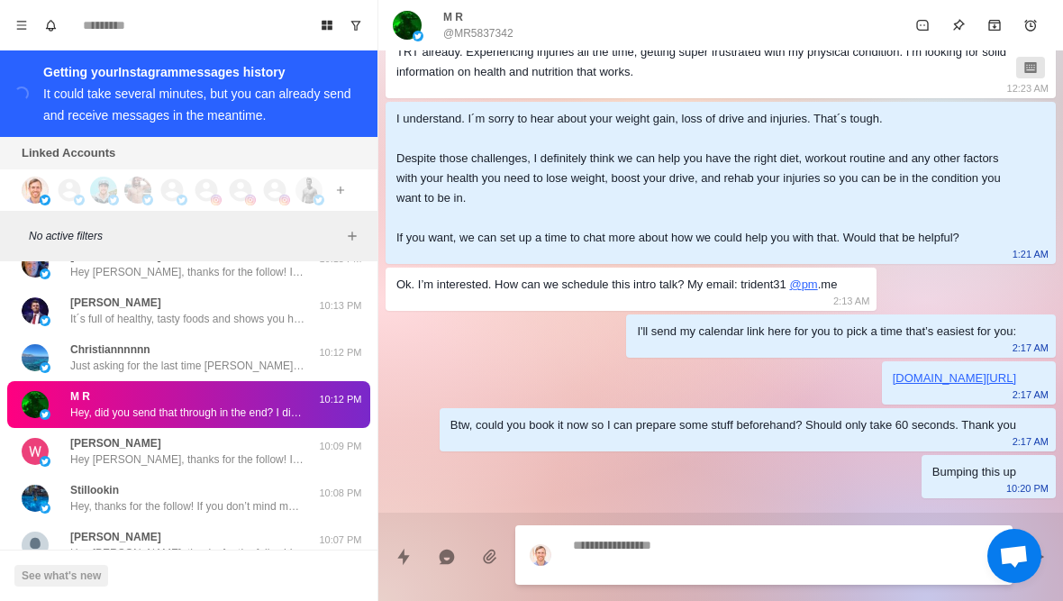
scroll to position [400, 0]
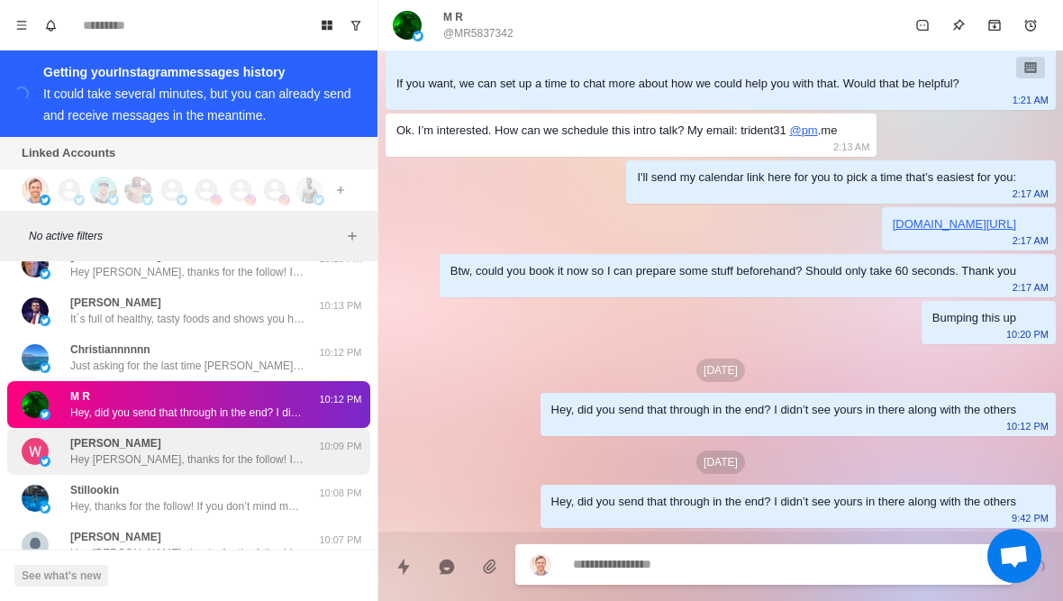
click at [208, 451] on p "Hey William, thanks for the follow! If you don’t mind me asking, what inspired …" at bounding box center [187, 459] width 234 height 16
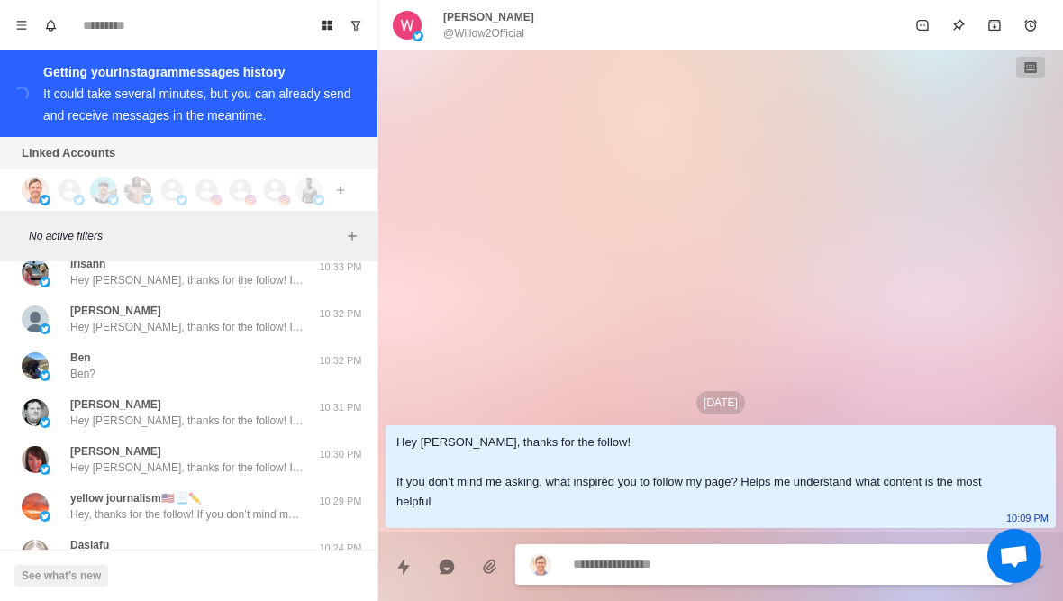
scroll to position [42887, 0]
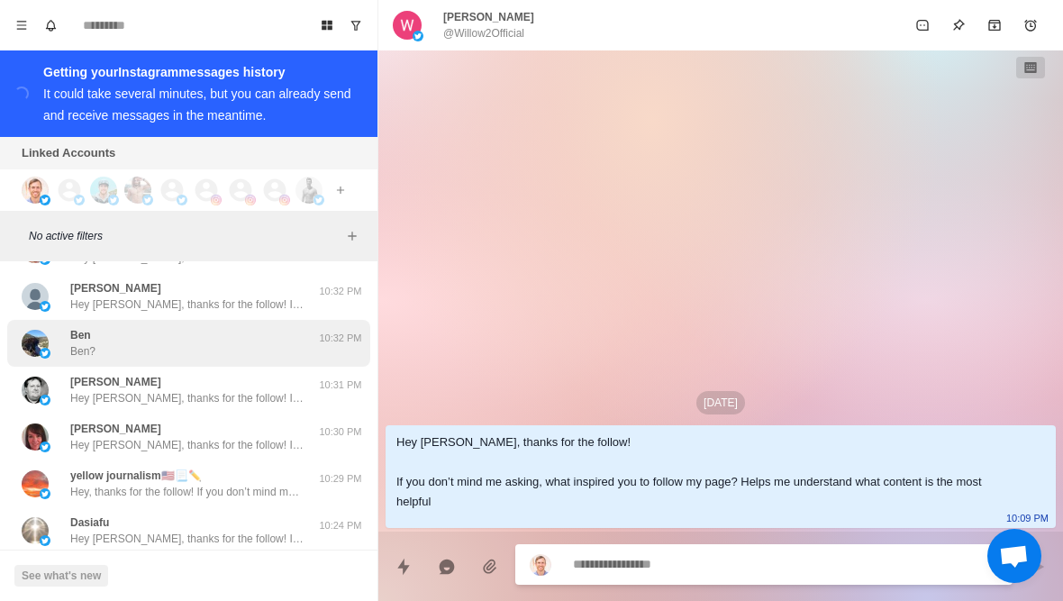
click at [66, 340] on div "Ben Ben?" at bounding box center [170, 343] width 296 height 32
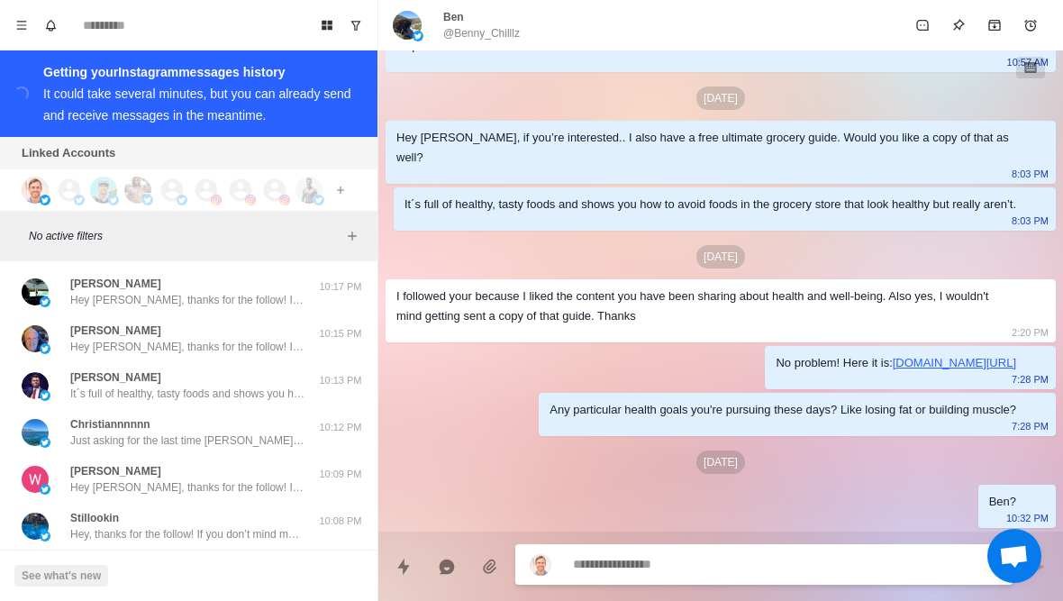
scroll to position [43314, 0]
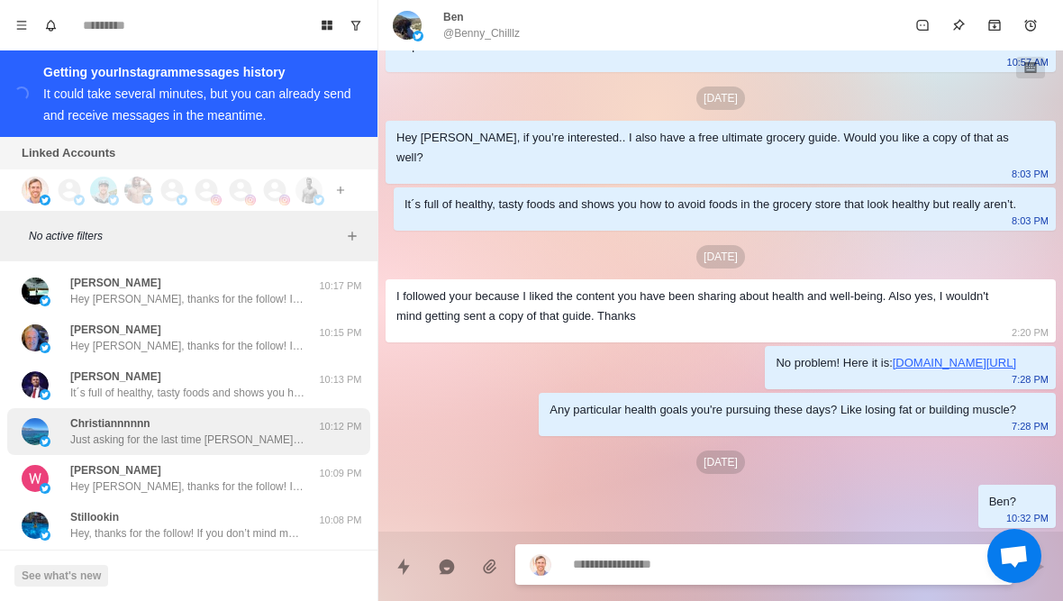
click at [60, 419] on div "Christiannnnnn Just asking for the last time Christian, did you want the call t…" at bounding box center [170, 431] width 296 height 32
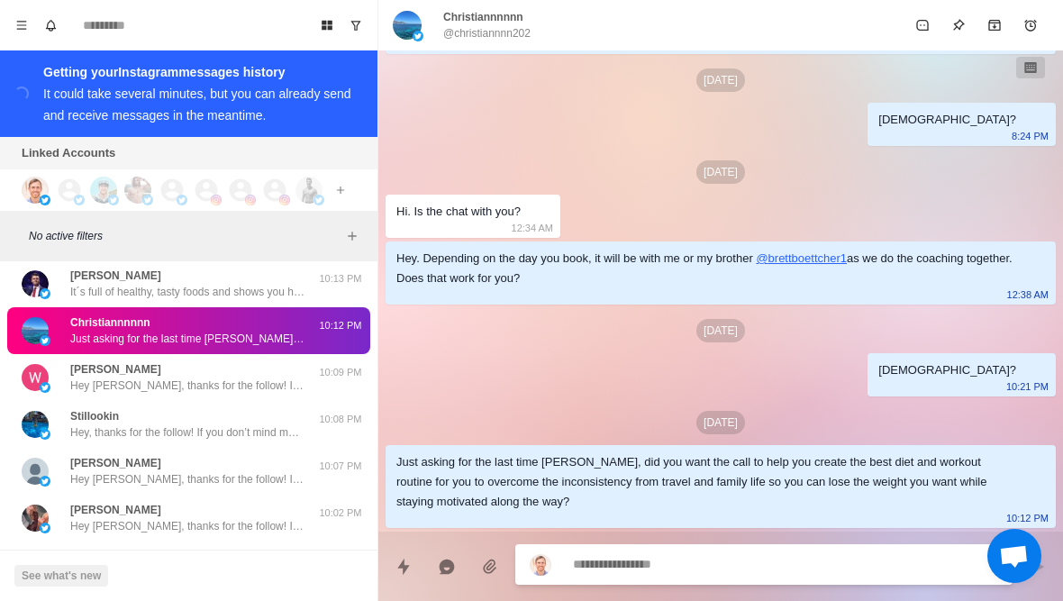
scroll to position [43416, 0]
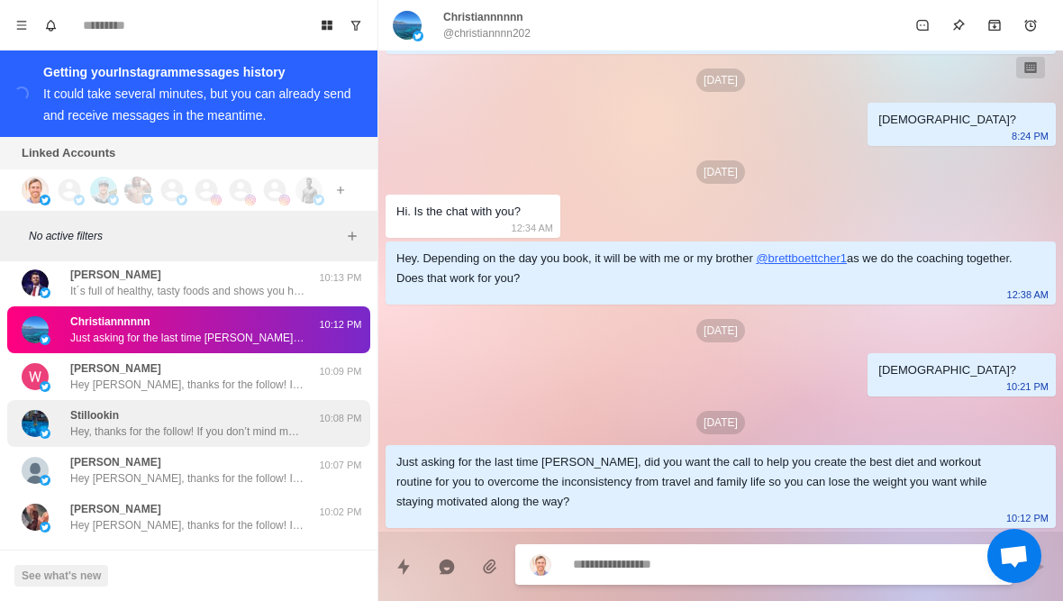
click at [50, 407] on div "Stillookin Hey, thanks for the follow! If you don’t mind me asking, what inspir…" at bounding box center [170, 423] width 296 height 32
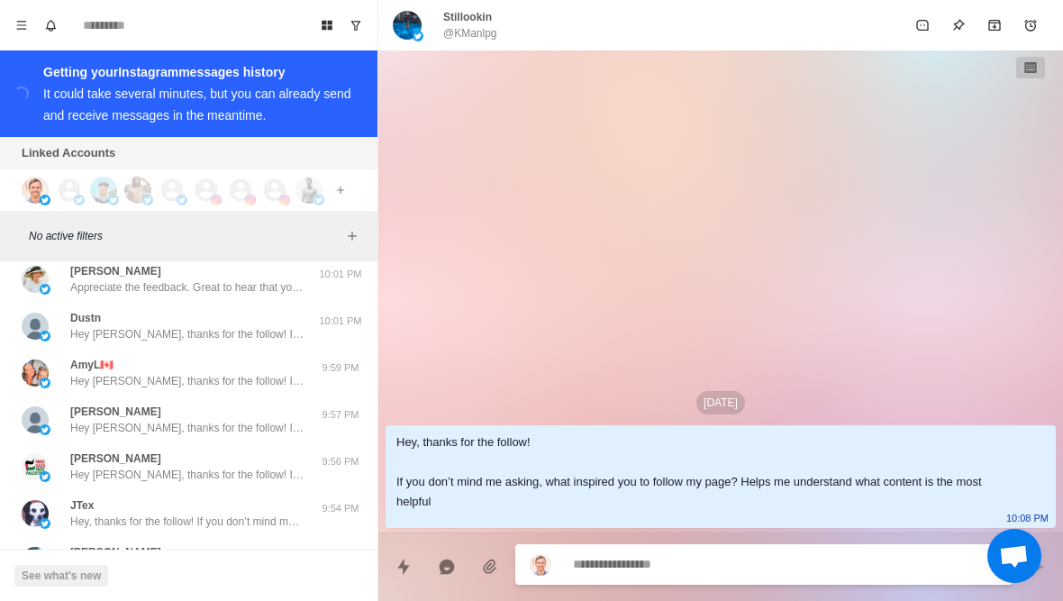
scroll to position [43909, 0]
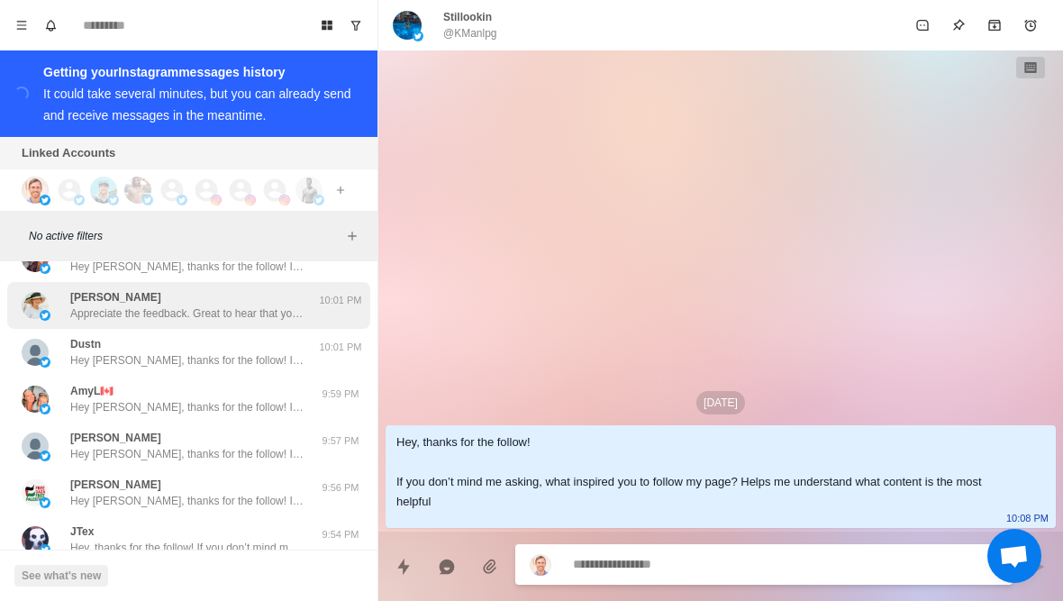
click at [33, 294] on img at bounding box center [35, 305] width 27 height 27
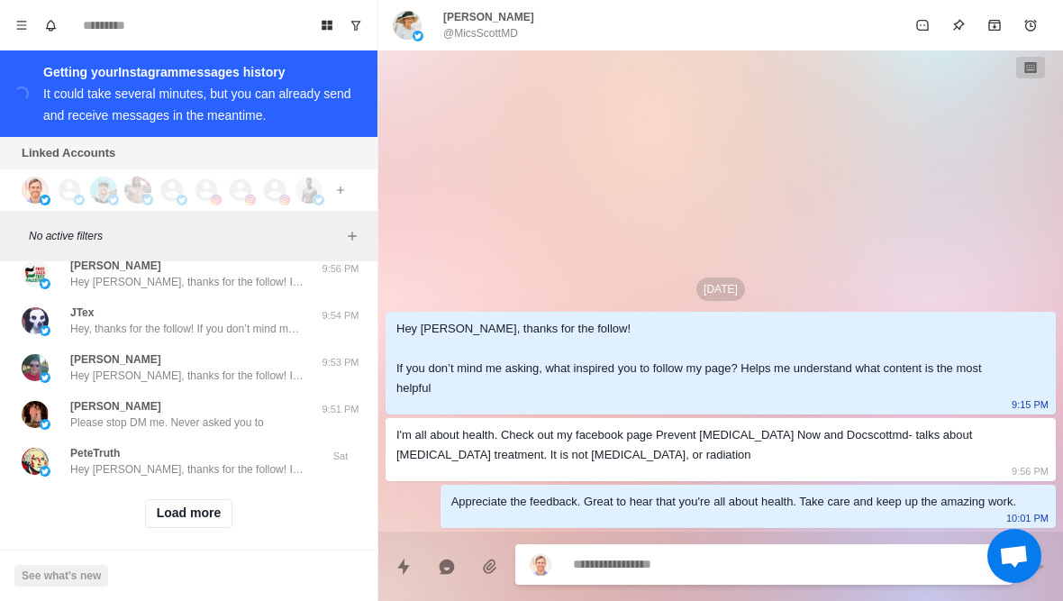
scroll to position [44126, 0]
click at [156, 513] on button "Load more" at bounding box center [189, 515] width 88 height 29
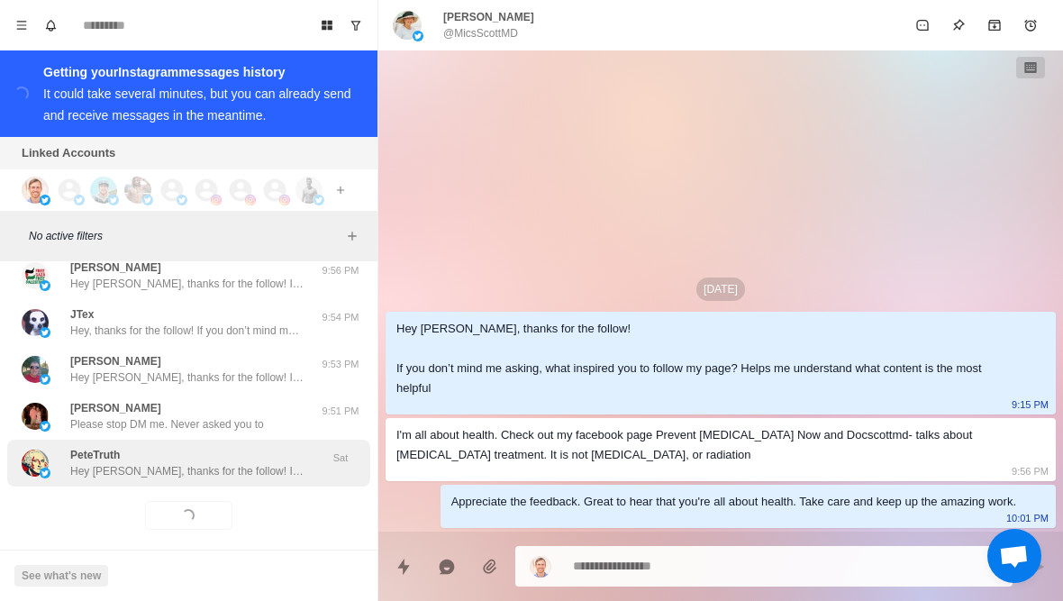
click at [81, 463] on p "Hey Pete, thanks for the follow! If you don’t mind me asking, what inspired you…" at bounding box center [187, 471] width 234 height 16
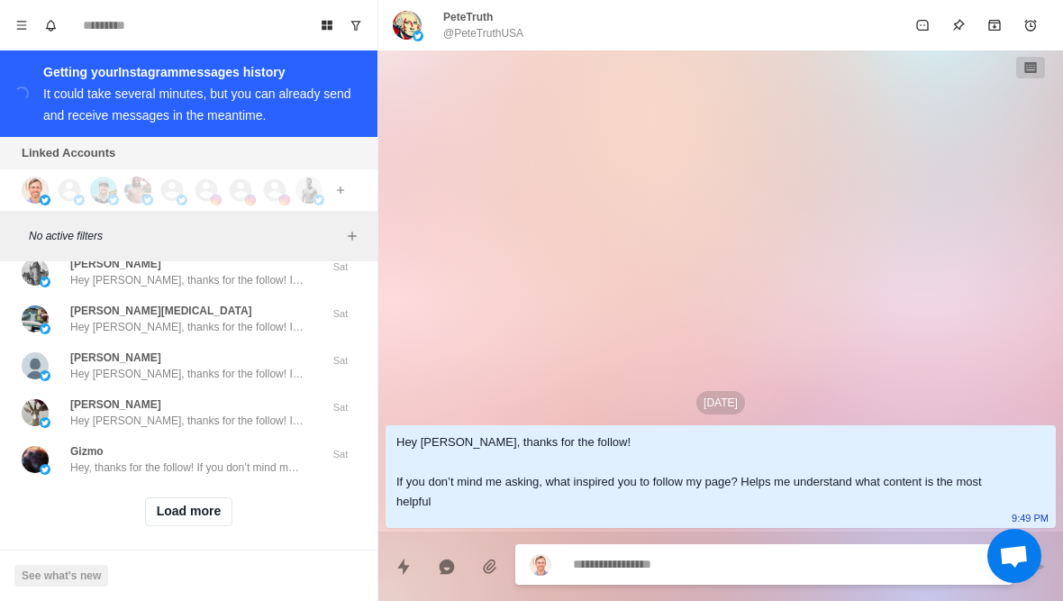
scroll to position [45062, 0]
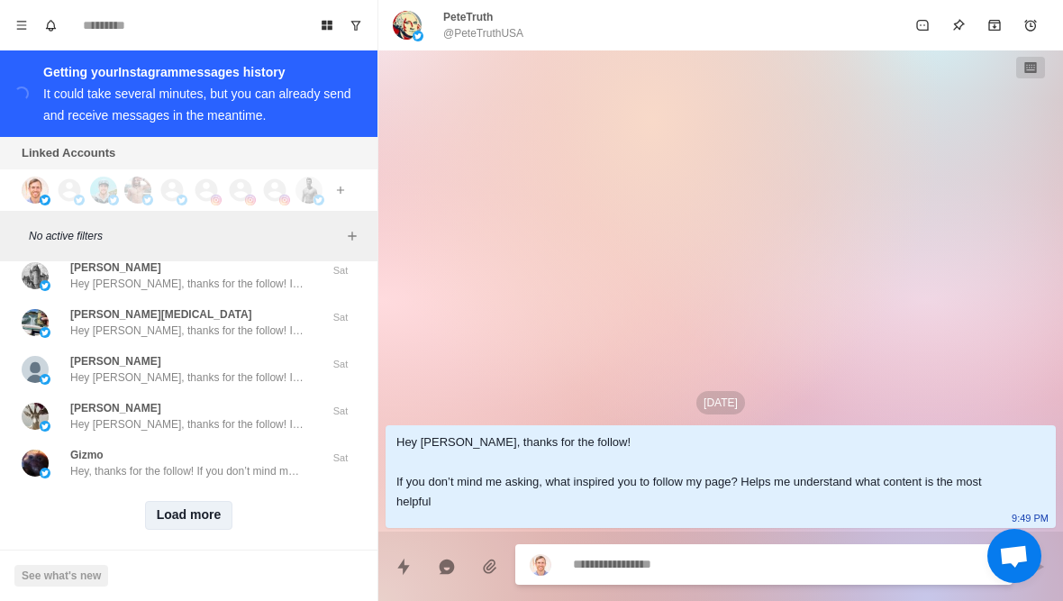
click at [194, 513] on button "Load more" at bounding box center [189, 515] width 88 height 29
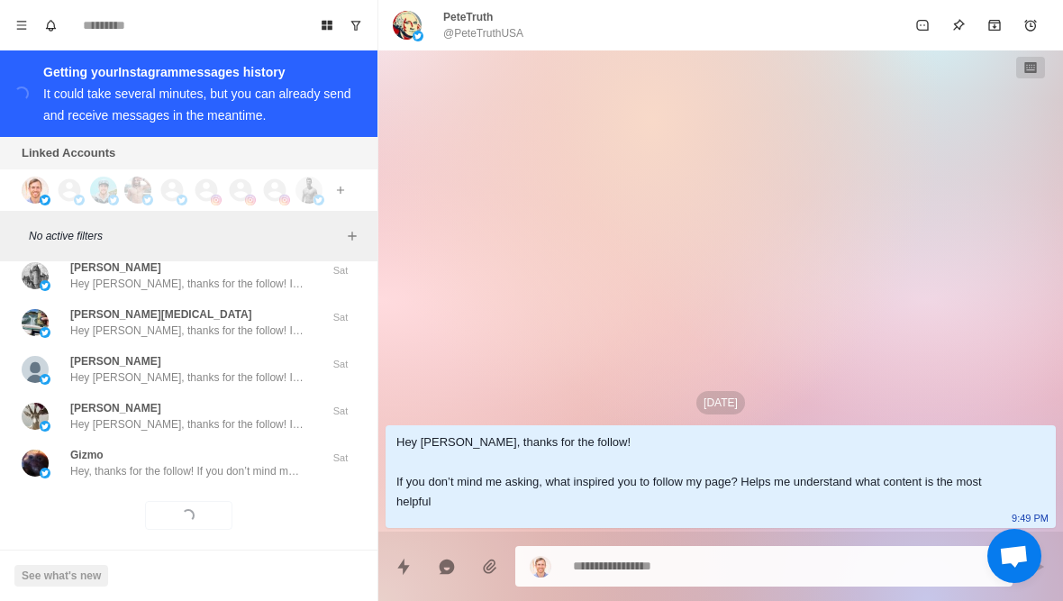
click at [248, 486] on div "Loading... Load more" at bounding box center [188, 515] width 363 height 58
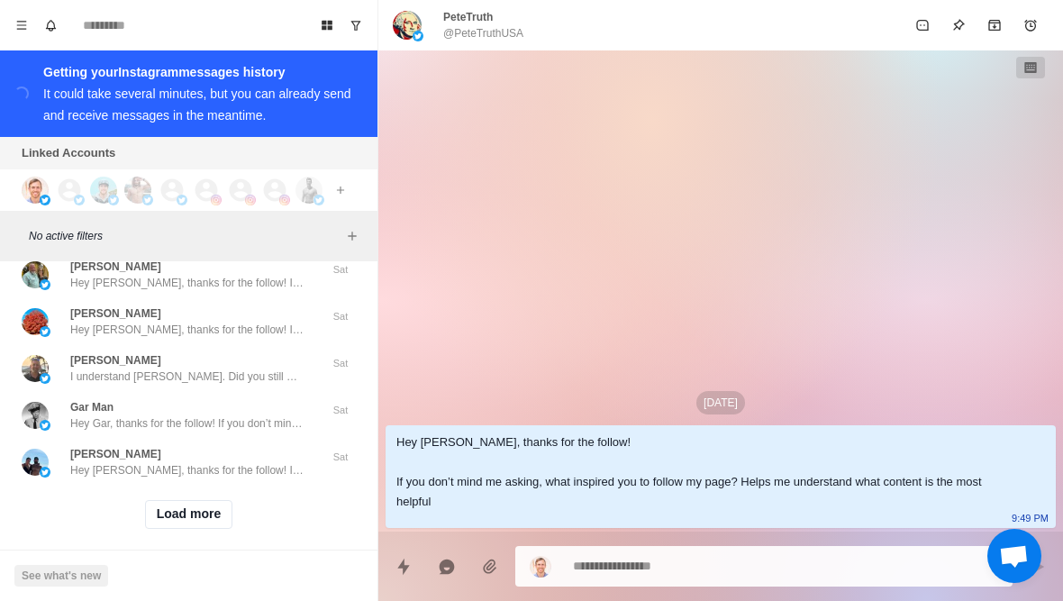
scroll to position [45999, 0]
click at [201, 501] on button "Load more" at bounding box center [189, 515] width 88 height 29
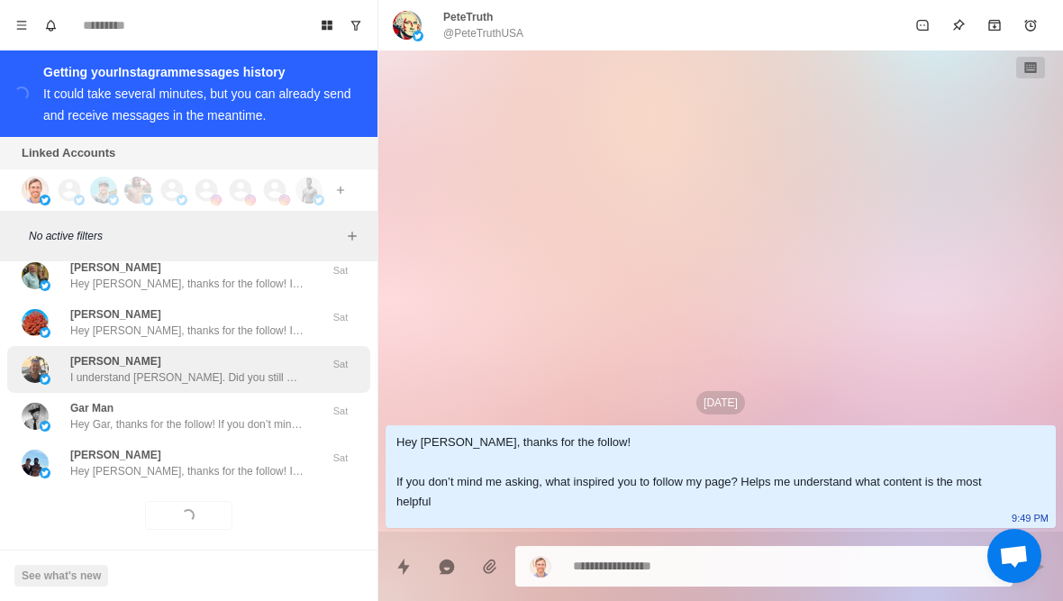
click at [293, 369] on p "I understand Christopher. Did you still want the call to see how we can help yo…" at bounding box center [187, 377] width 234 height 16
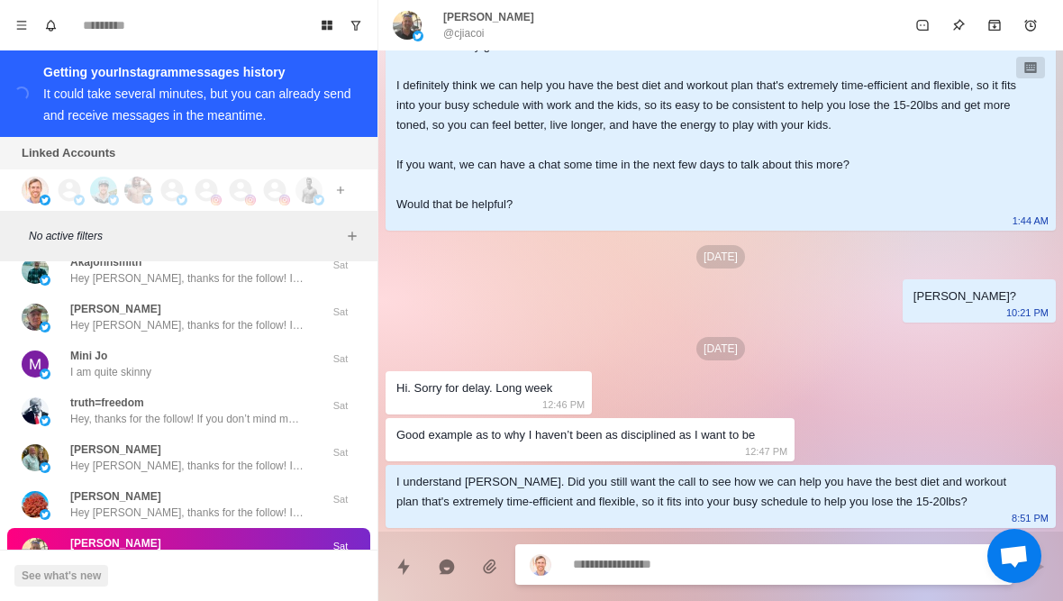
scroll to position [45807, 0]
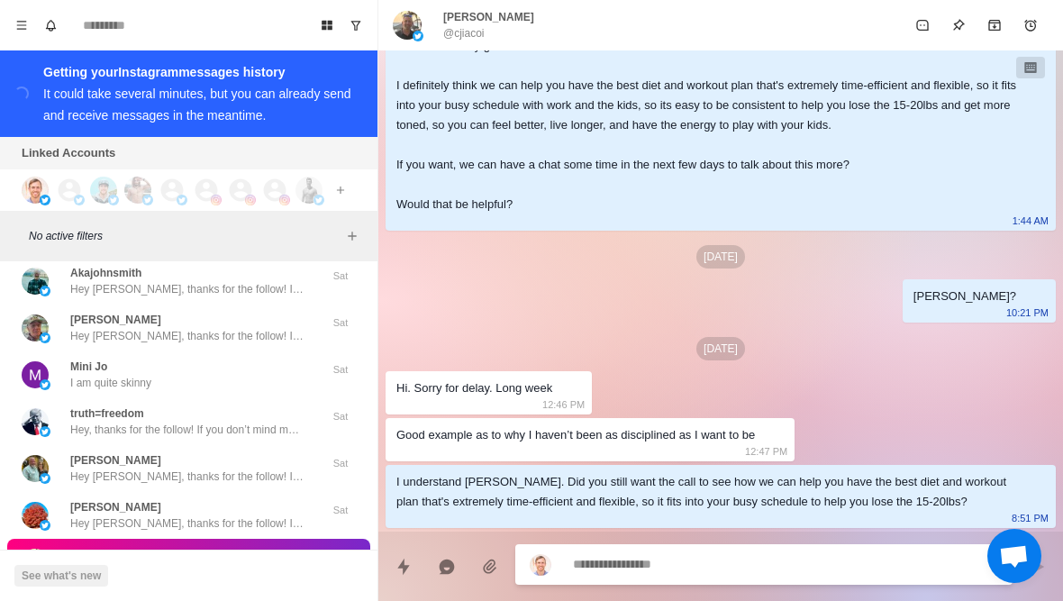
type textarea "*"
type textarea "**********"
type textarea "*"
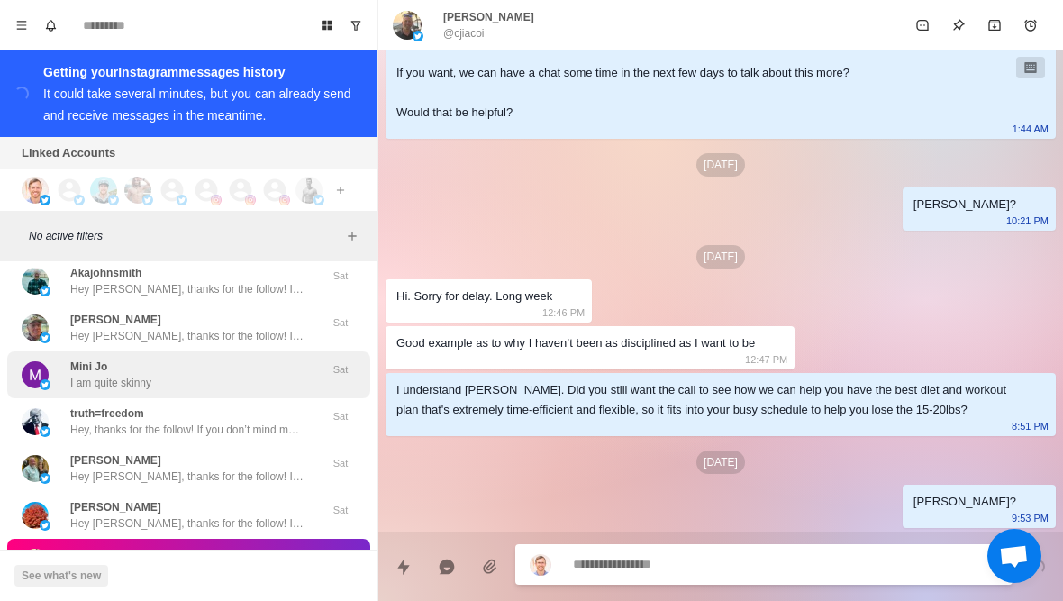
click at [279, 368] on div "Mini Jo I am quite skinny" at bounding box center [170, 375] width 296 height 32
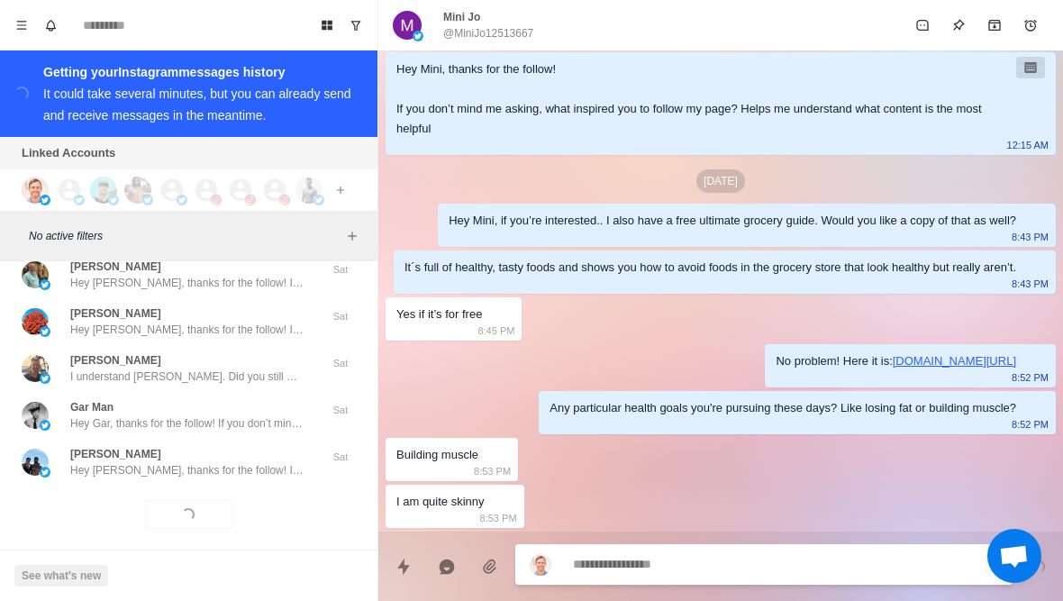
scroll to position [45999, 0]
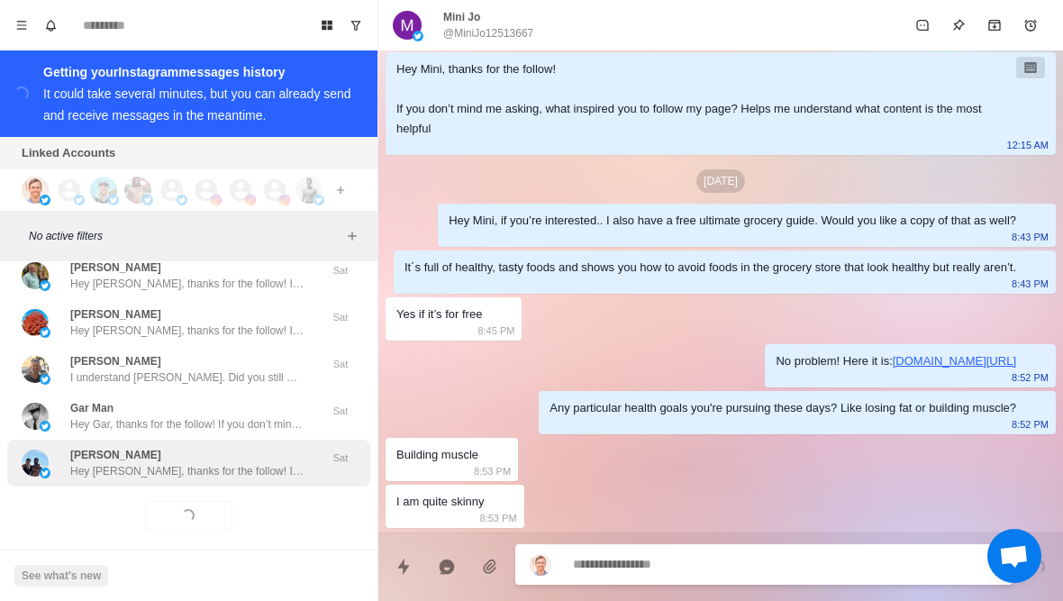
click at [259, 468] on div "Nicholas Billeci Hey Nicholas, thanks for the follow! If you don’t mind me aski…" at bounding box center [188, 463] width 363 height 47
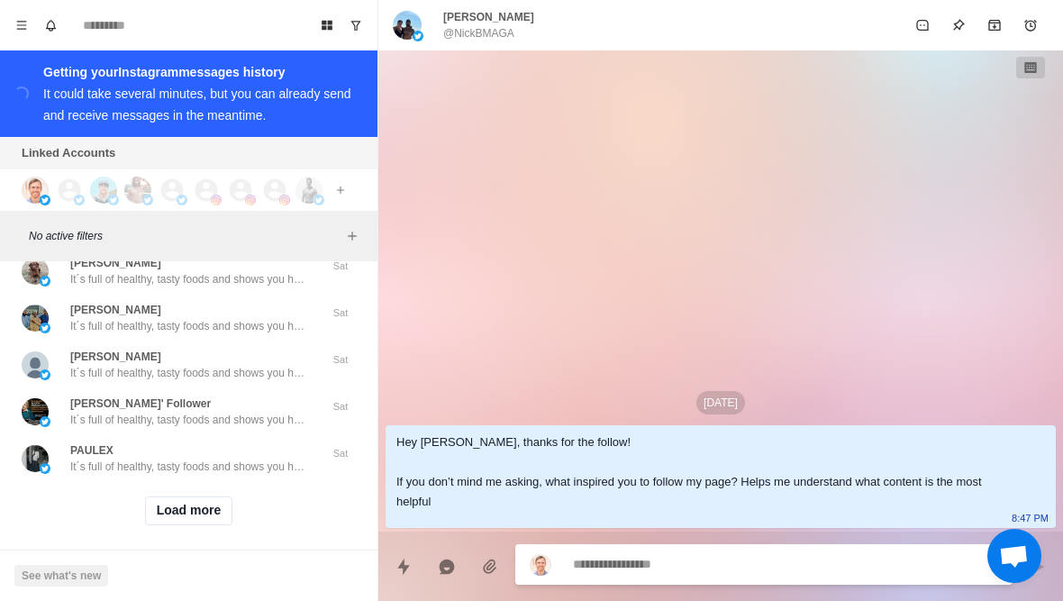
scroll to position [46936, 0]
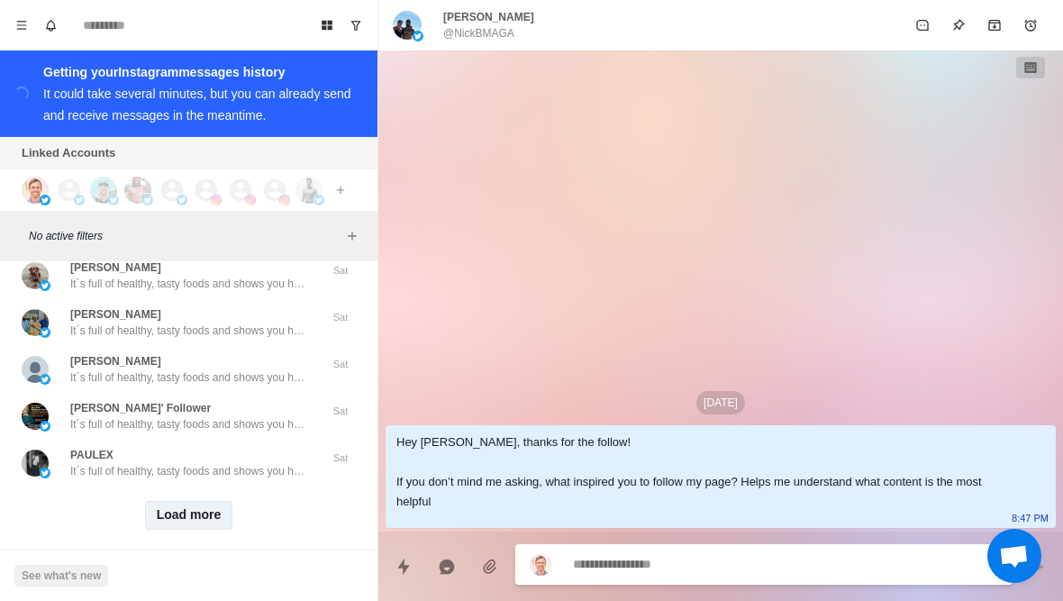
click at [203, 508] on button "Load more" at bounding box center [189, 515] width 88 height 29
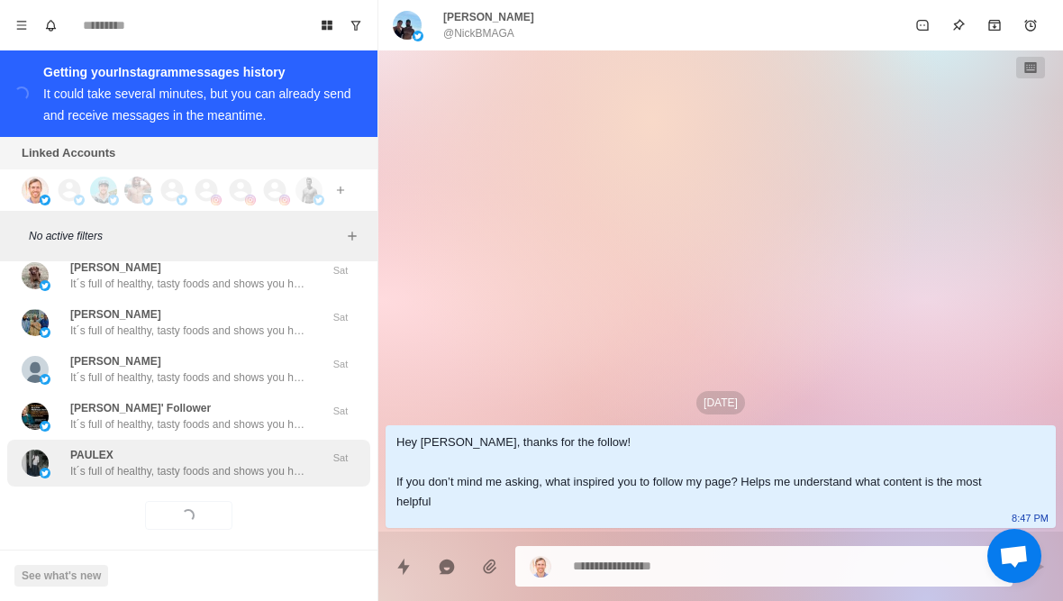
click at [258, 447] on div "PAULEX It´s full of healthy, tasty foods and shows you how to avoid foods in th…" at bounding box center [187, 463] width 234 height 32
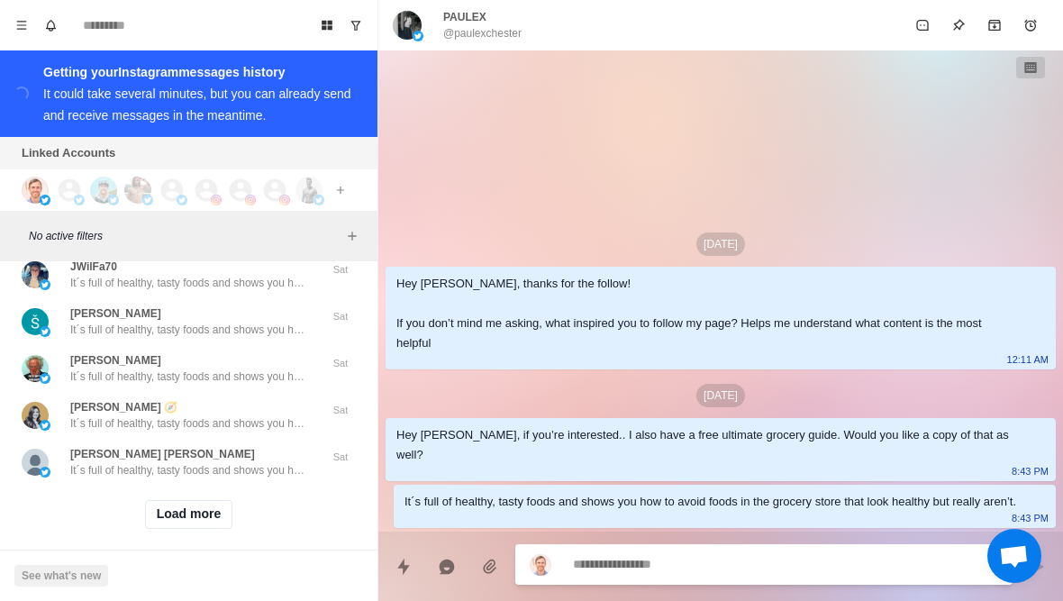
scroll to position [47873, 0]
click at [205, 501] on button "Load more" at bounding box center [189, 515] width 88 height 29
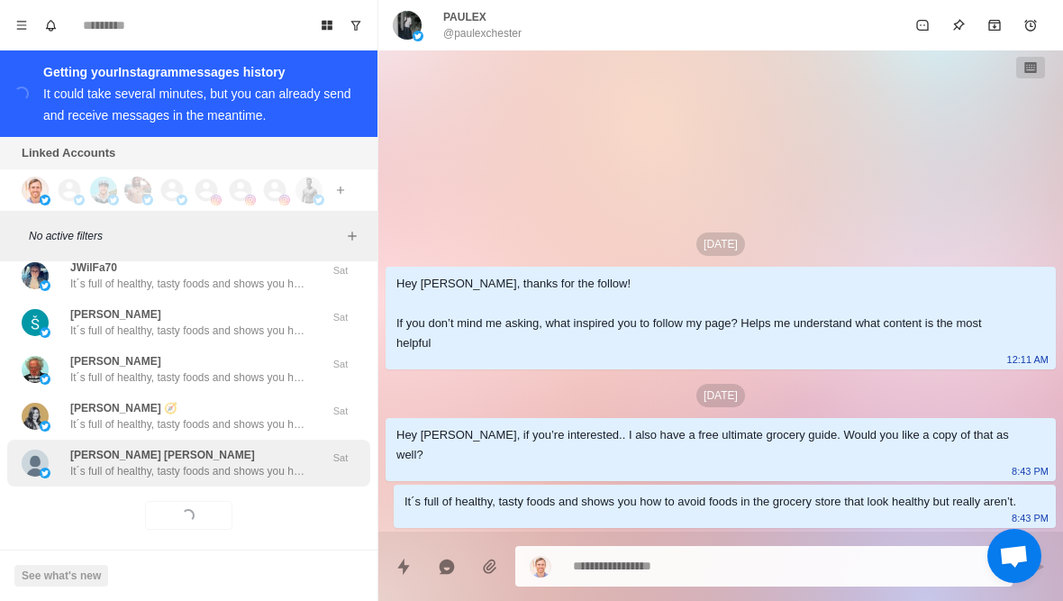
click at [245, 465] on div "Syed azmat hussain It´s full of healthy, tasty foods and shows you how to avoid…" at bounding box center [188, 463] width 363 height 47
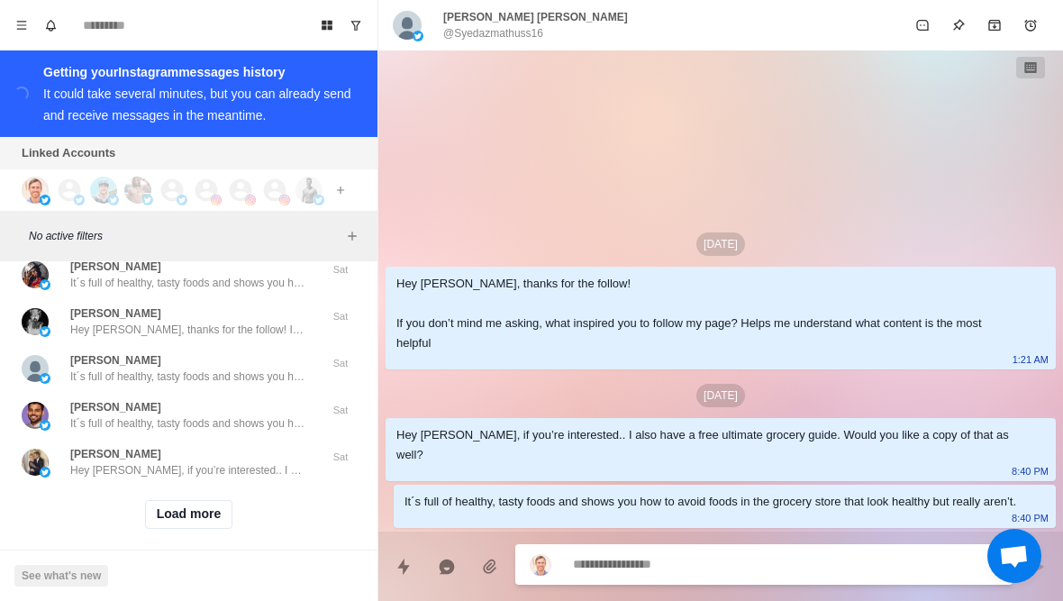
scroll to position [48810, 0]
click at [202, 512] on button "Load more" at bounding box center [189, 515] width 88 height 29
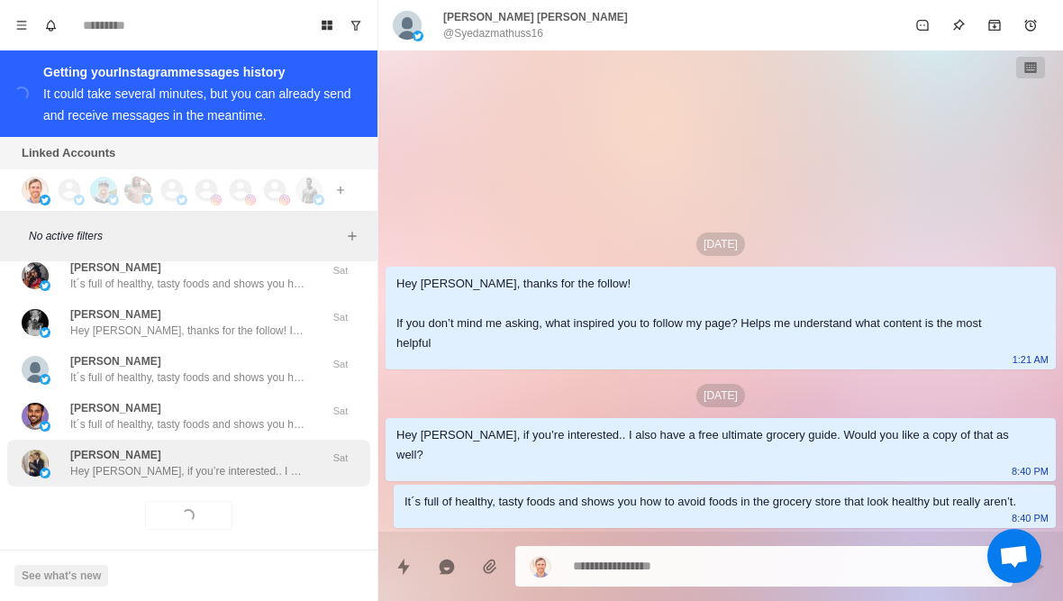
click at [242, 467] on div "Lori C Hey Lori, if you’re interested.. I also have a free ultimate grocery gui…" at bounding box center [188, 463] width 363 height 47
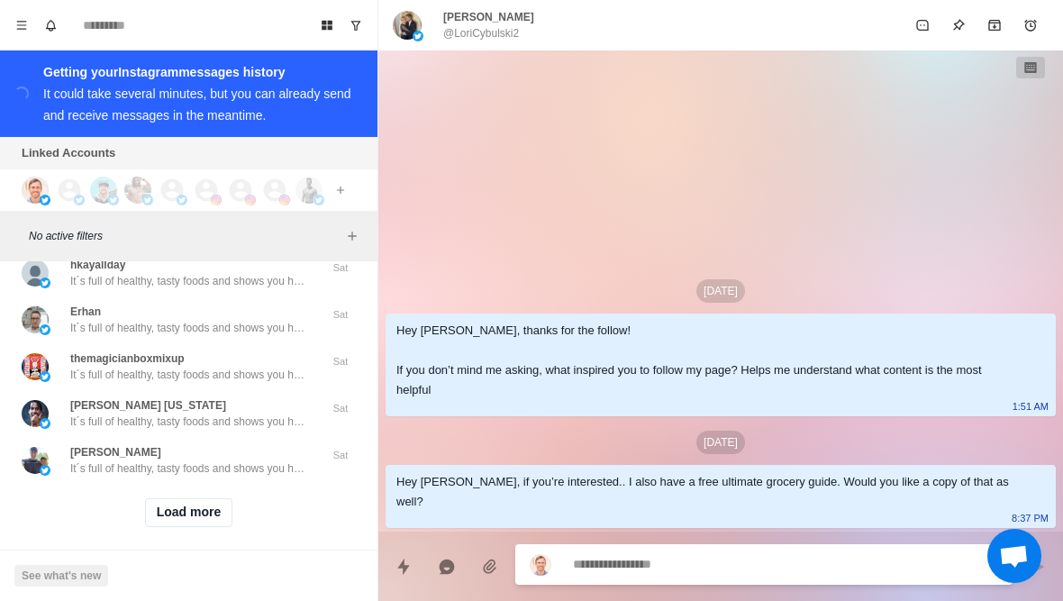
scroll to position [49747, 0]
click at [190, 510] on button "Load more" at bounding box center [189, 515] width 88 height 29
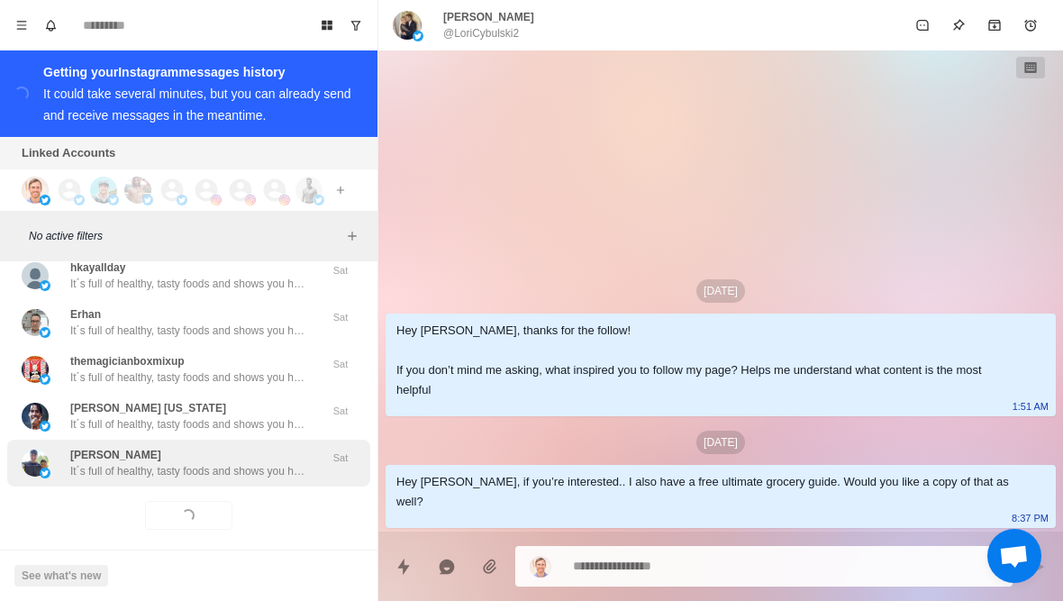
click at [230, 470] on div "Kevin Martin It´s full of healthy, tasty foods and shows you how to avoid foods…" at bounding box center [188, 463] width 363 height 47
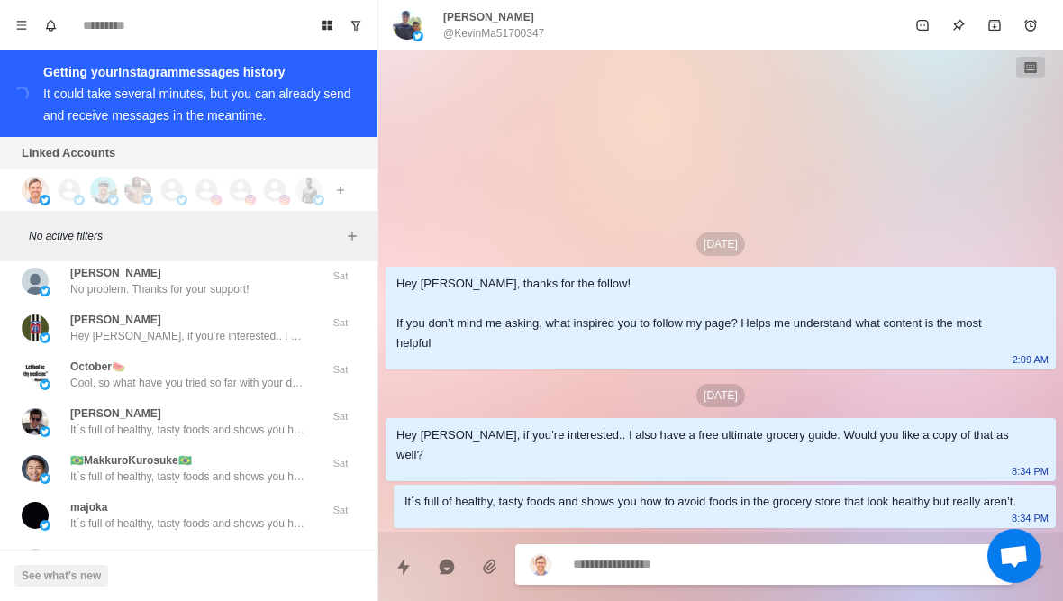
scroll to position [50445, 0]
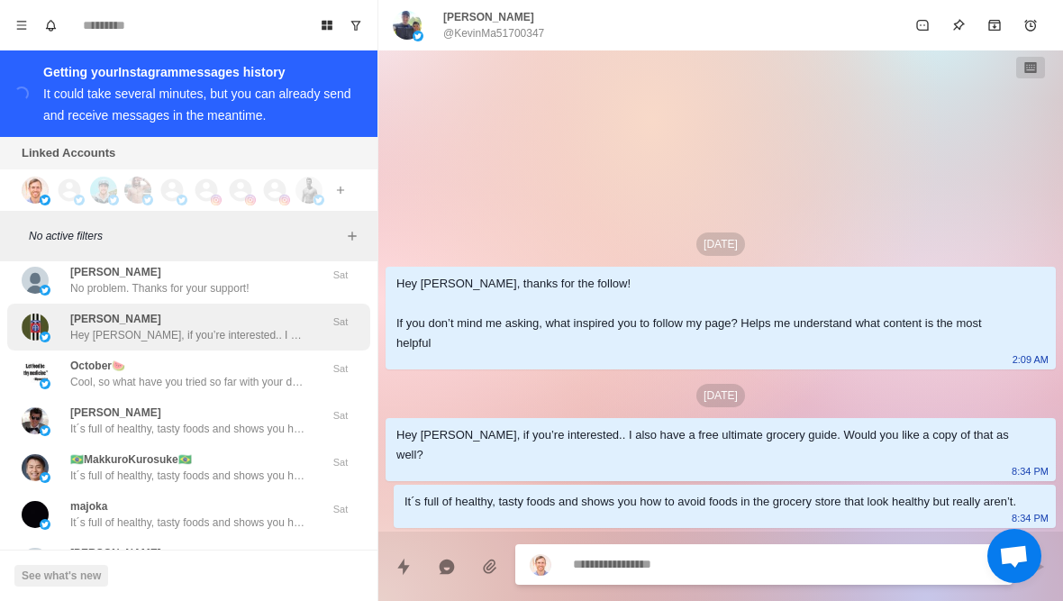
click at [279, 327] on p "Hey Shawn, if you’re interested.. I also have a free ultimate grocery guide. Wo…" at bounding box center [187, 335] width 234 height 16
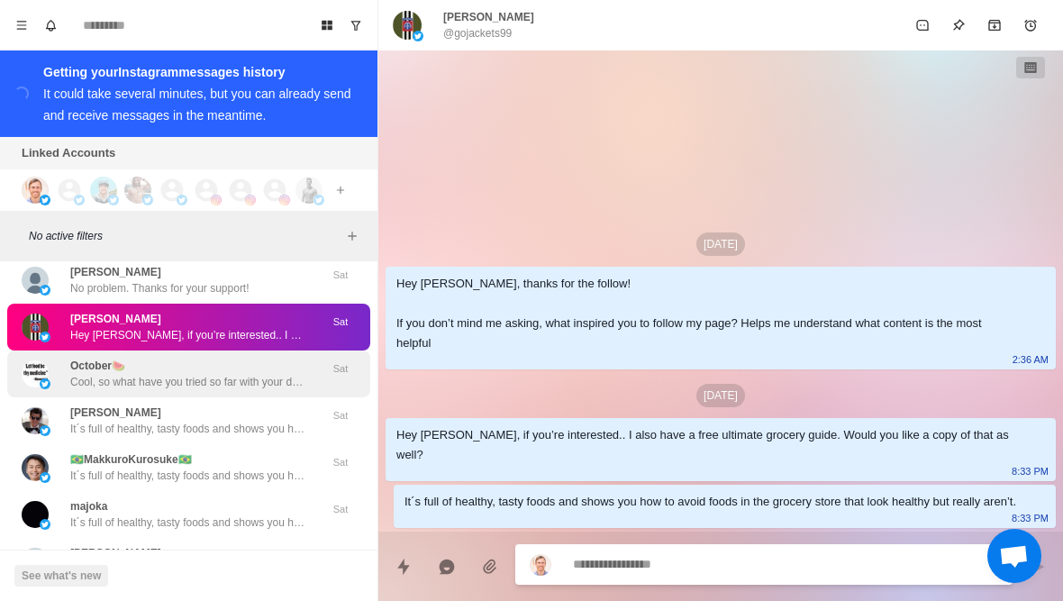
click at [236, 374] on p "Cool, so what have you tried so far with your diet and training to lose fat?" at bounding box center [187, 382] width 234 height 16
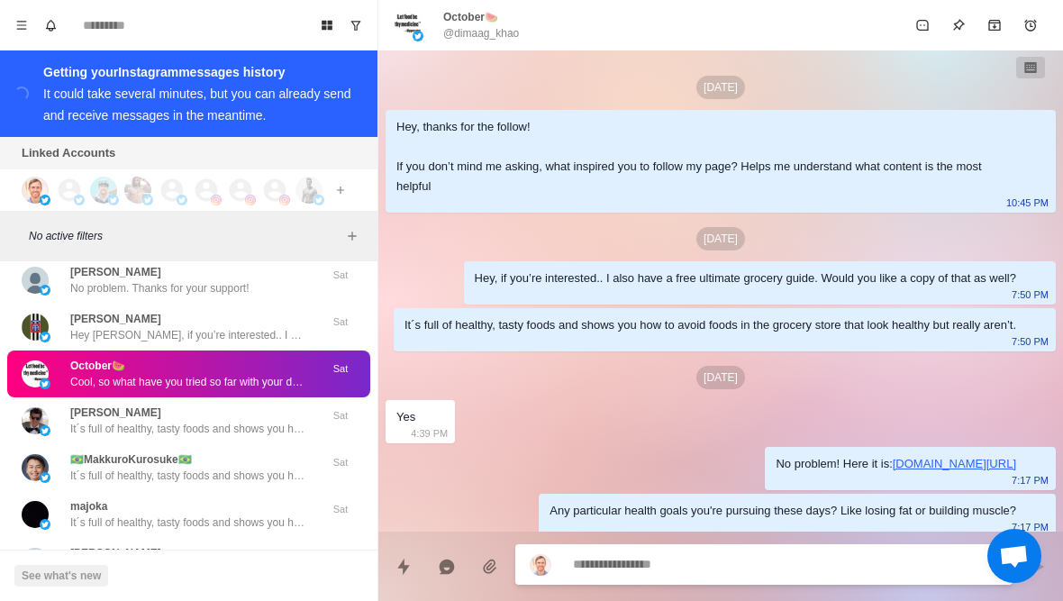
scroll to position [168, 0]
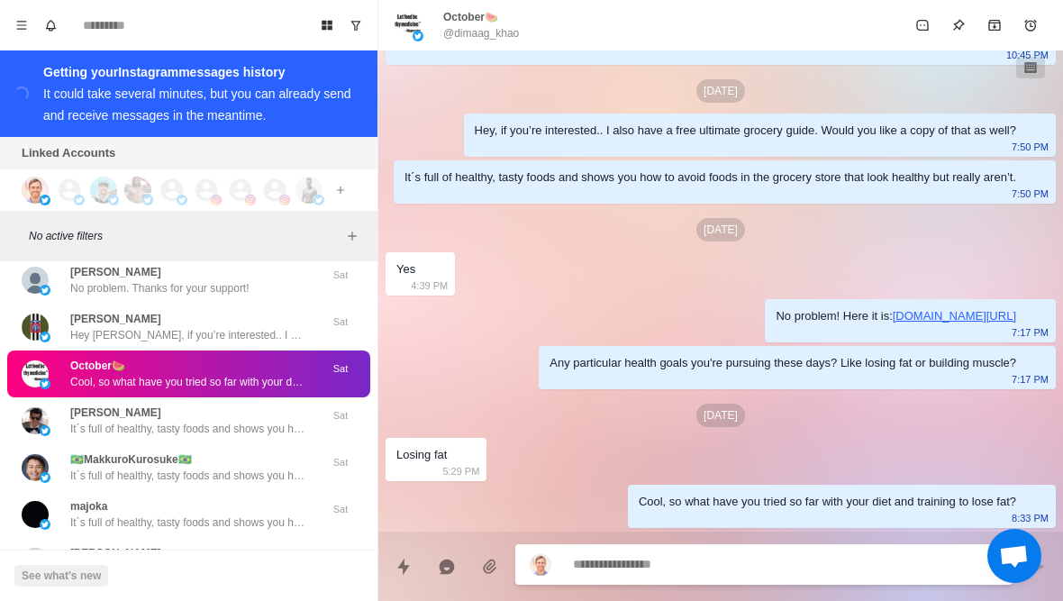
type textarea "*"
type textarea "**********"
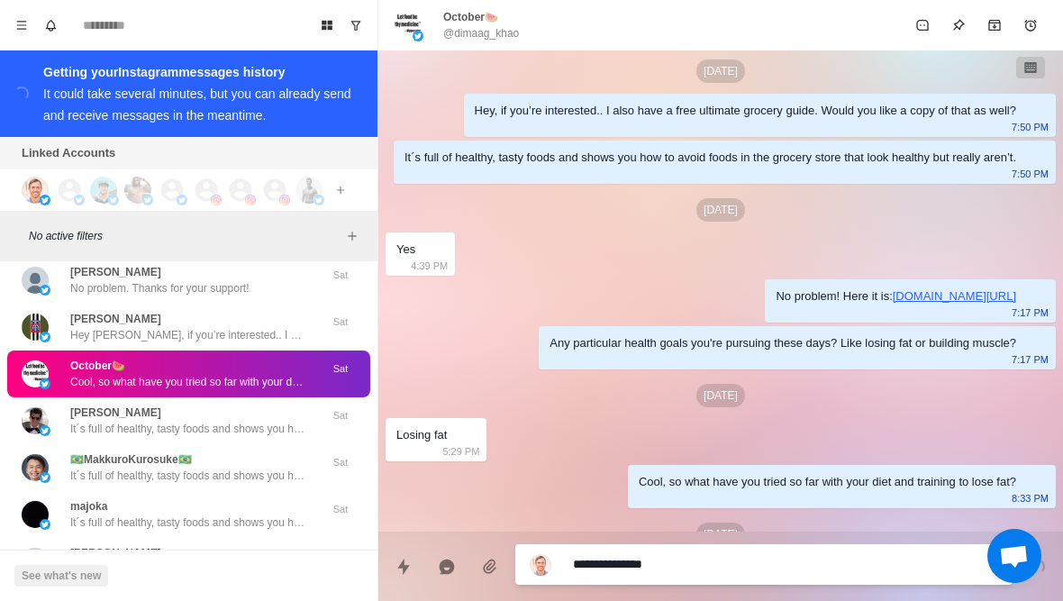
type textarea "*"
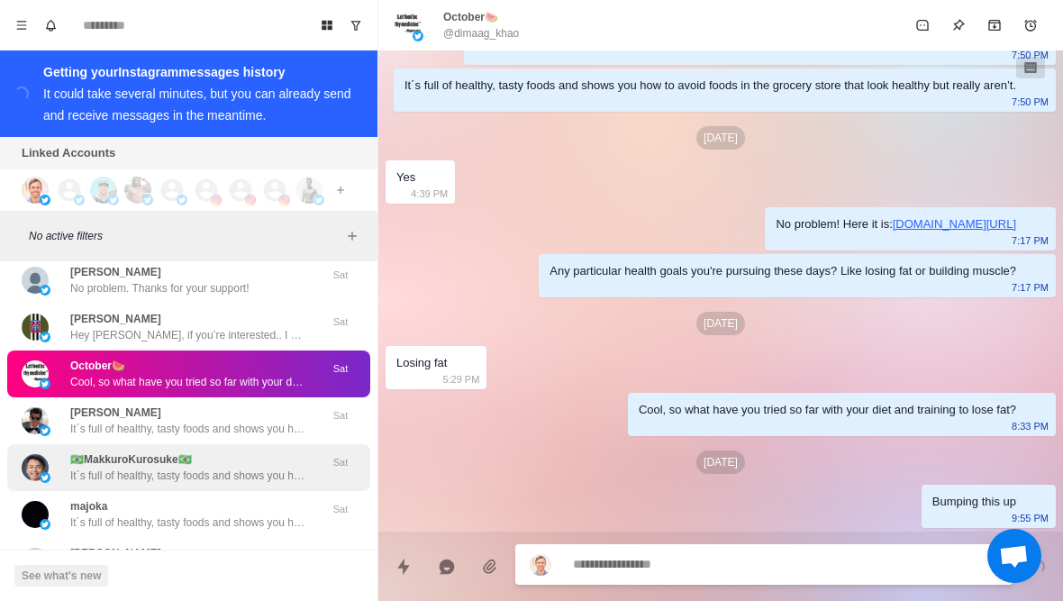
click at [284, 451] on div "🇧🇷MakkuroKurosuke🇧🇷 It´s full of healthy, tasty foods and shows you how to avoi…" at bounding box center [187, 467] width 234 height 32
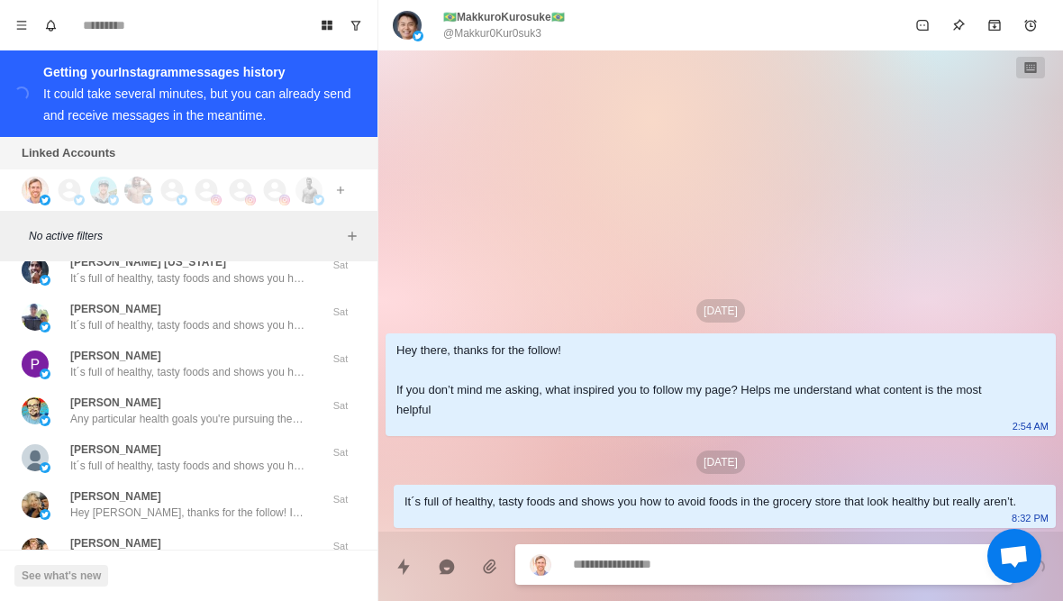
scroll to position [49985, 0]
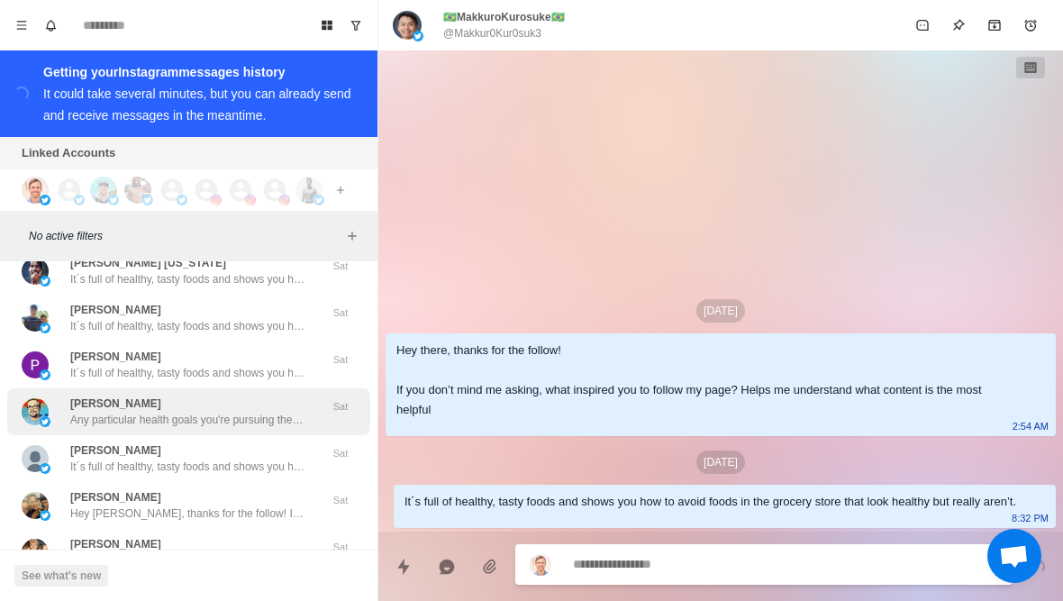
click at [282, 412] on p "Any particular health goals you're pursuing these days? Like losing fat or buil…" at bounding box center [187, 420] width 234 height 16
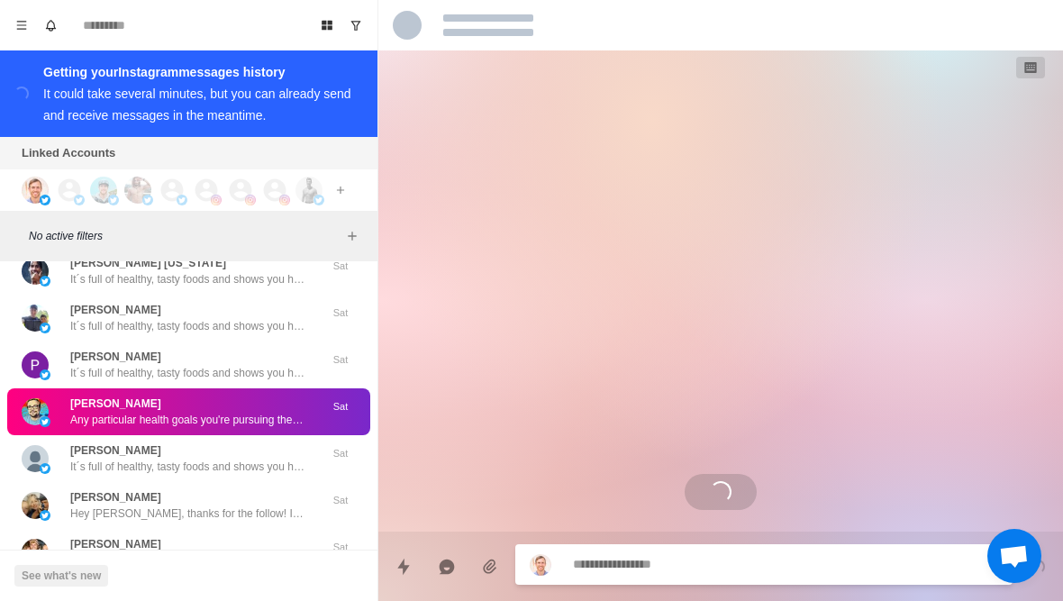
scroll to position [29, 0]
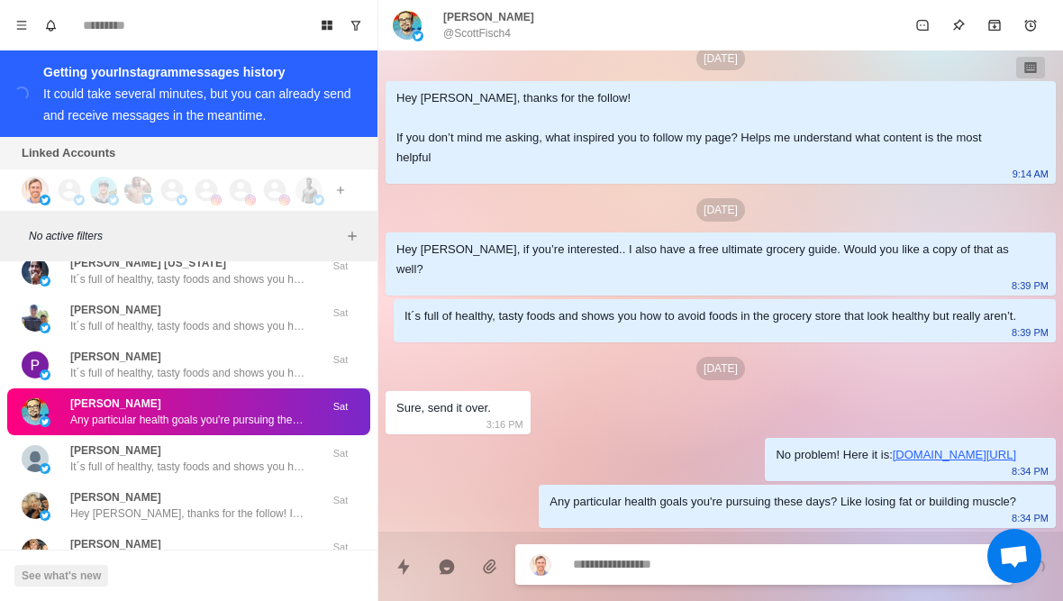
type textarea "*"
type textarea "******"
type textarea "*"
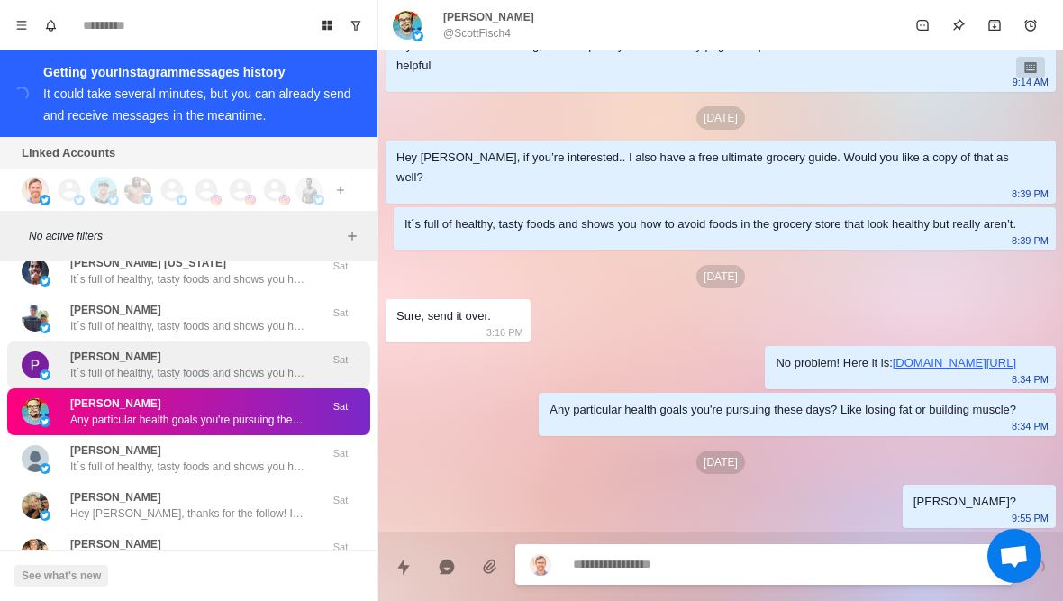
click at [277, 365] on p "It´s full of healthy, tasty foods and shows you how to avoid foods in the groce…" at bounding box center [187, 373] width 234 height 16
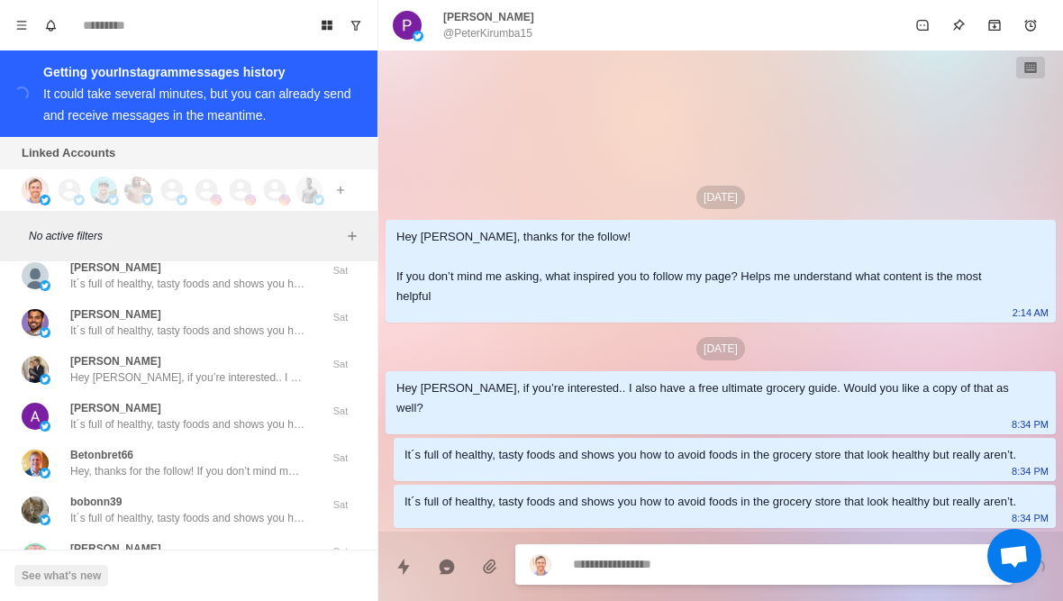
scroll to position [48902, 0]
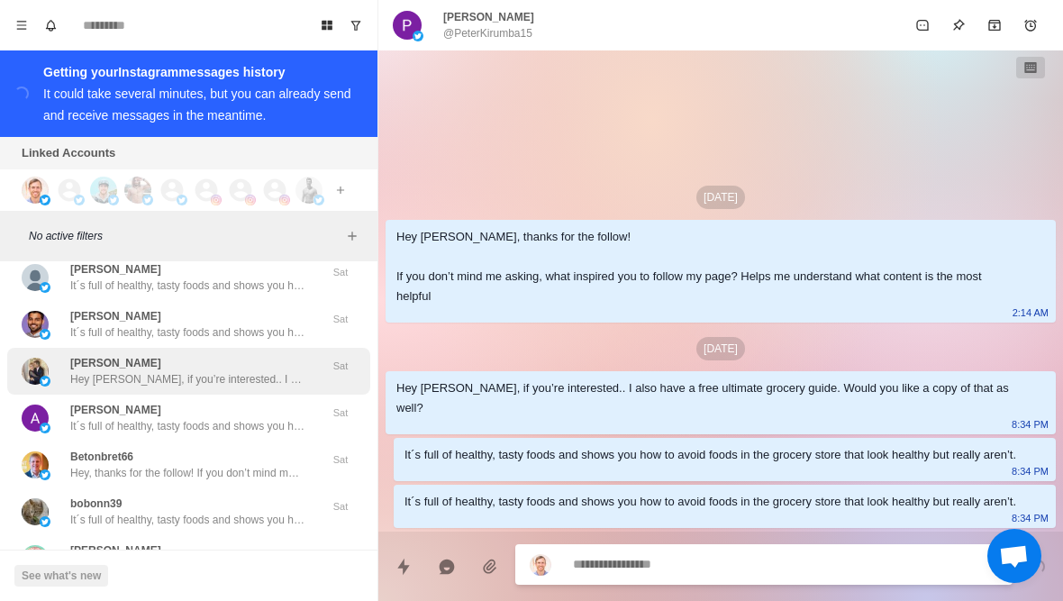
click at [275, 371] on p "Hey Lori, if you’re interested.. I also have a free ultimate grocery guide. Wou…" at bounding box center [187, 379] width 234 height 16
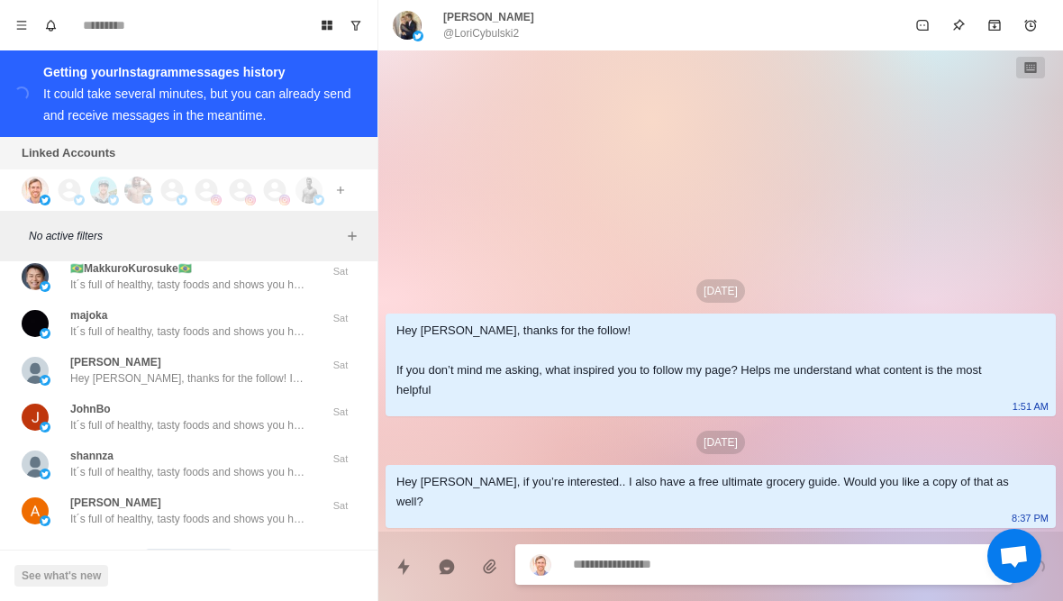
scroll to position [50654, 0]
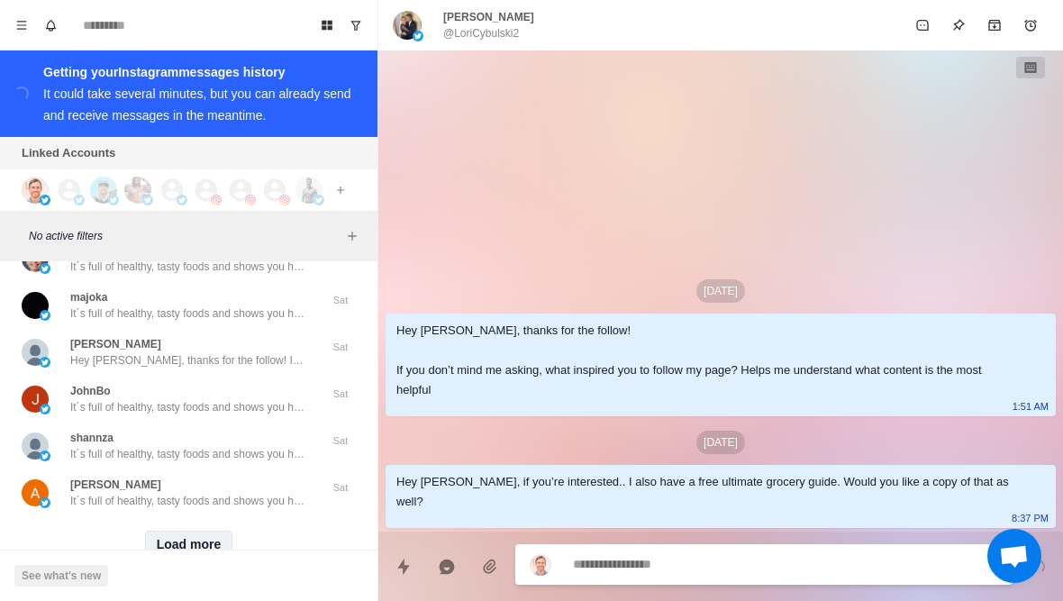
click at [214, 538] on button "Load more" at bounding box center [189, 545] width 88 height 29
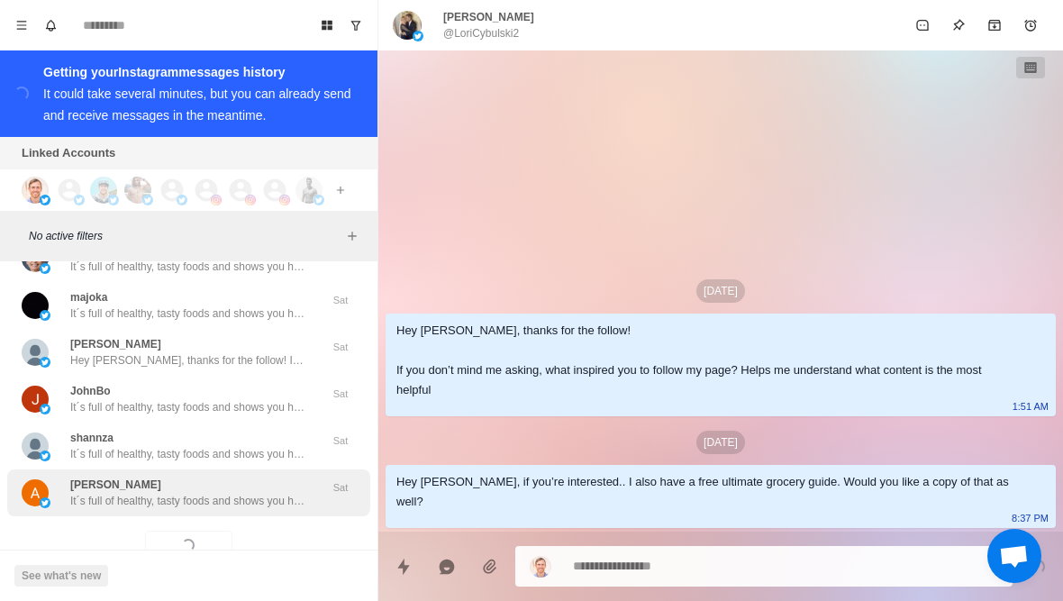
click at [236, 493] on p "It´s full of healthy, tasty foods and shows you how to avoid foods in the groce…" at bounding box center [187, 501] width 234 height 16
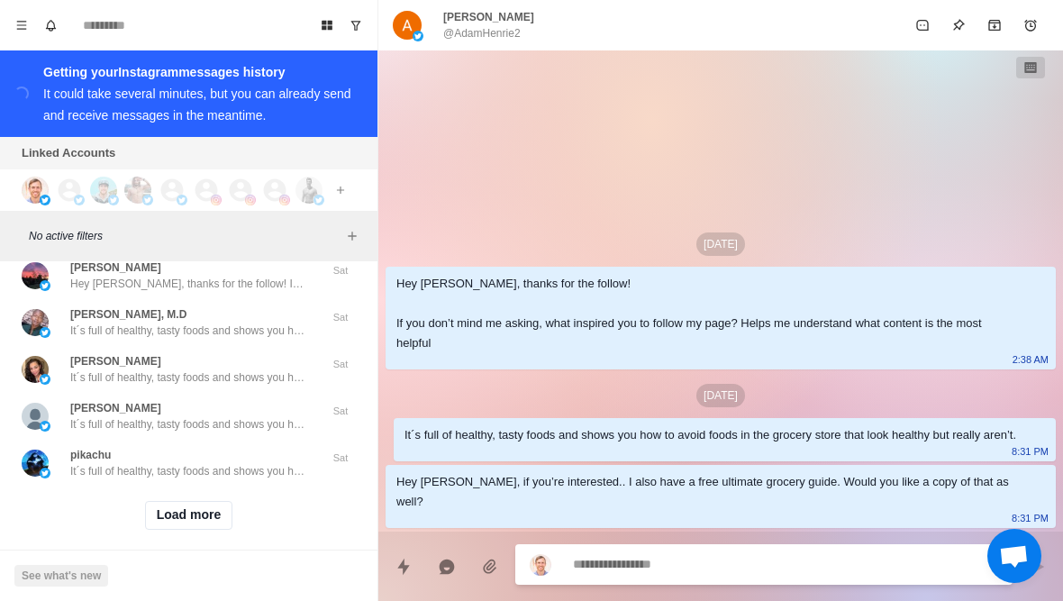
scroll to position [51620, 0]
click at [203, 511] on button "Load more" at bounding box center [189, 515] width 88 height 29
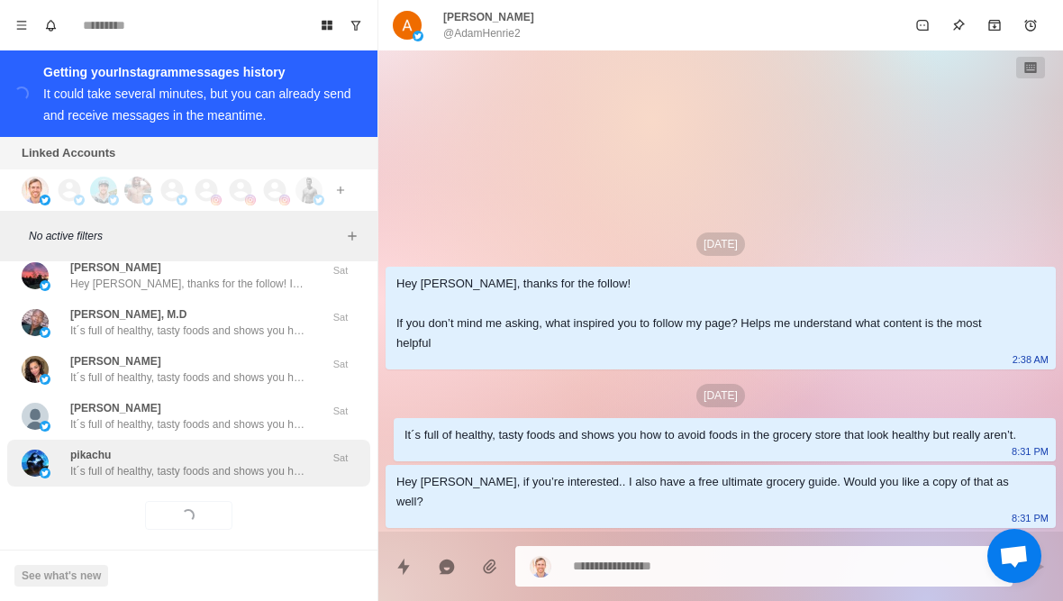
click at [246, 470] on div "pikachu It´s full of healthy, tasty foods and shows you how to avoid foods in t…" at bounding box center [188, 463] width 363 height 47
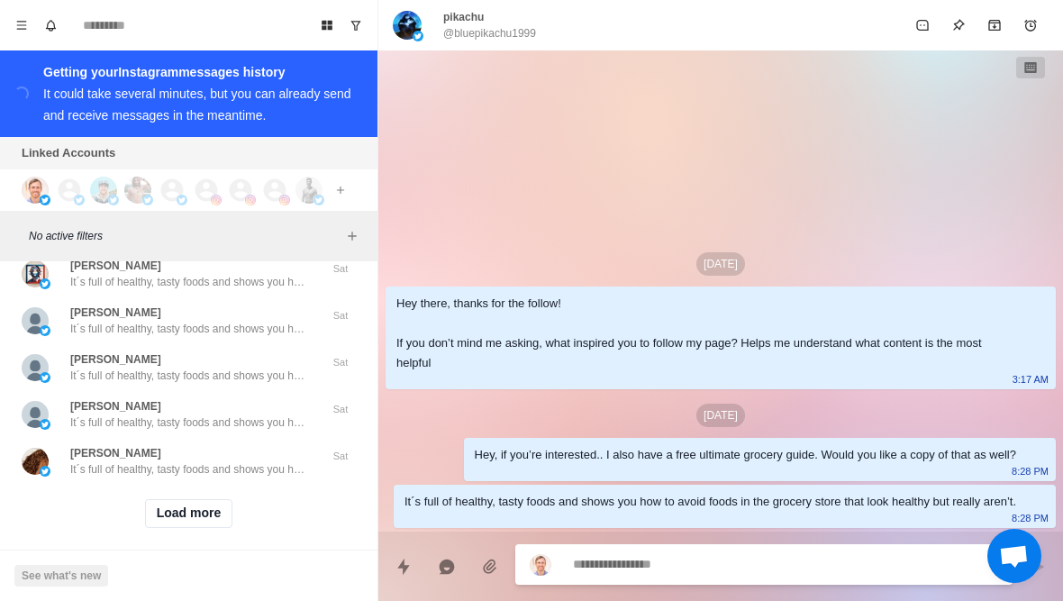
scroll to position [52557, 0]
click at [192, 505] on button "Load more" at bounding box center [189, 515] width 88 height 29
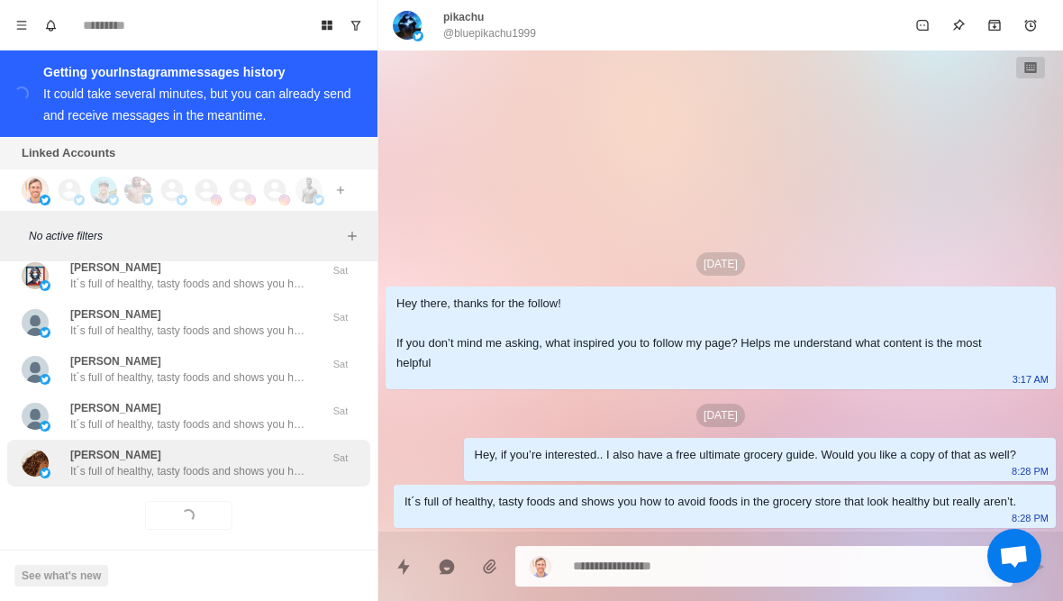
click at [254, 465] on div "Inge Alia Bongo It´s full of healthy, tasty foods and shows you how to avoid fo…" at bounding box center [188, 463] width 363 height 47
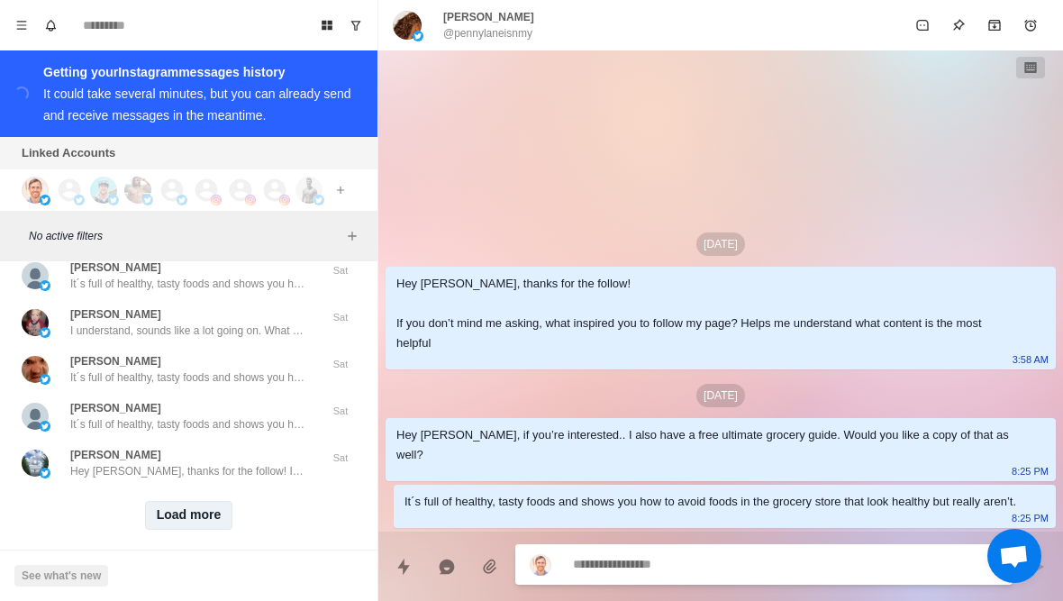
click at [198, 510] on button "Load more" at bounding box center [189, 515] width 88 height 29
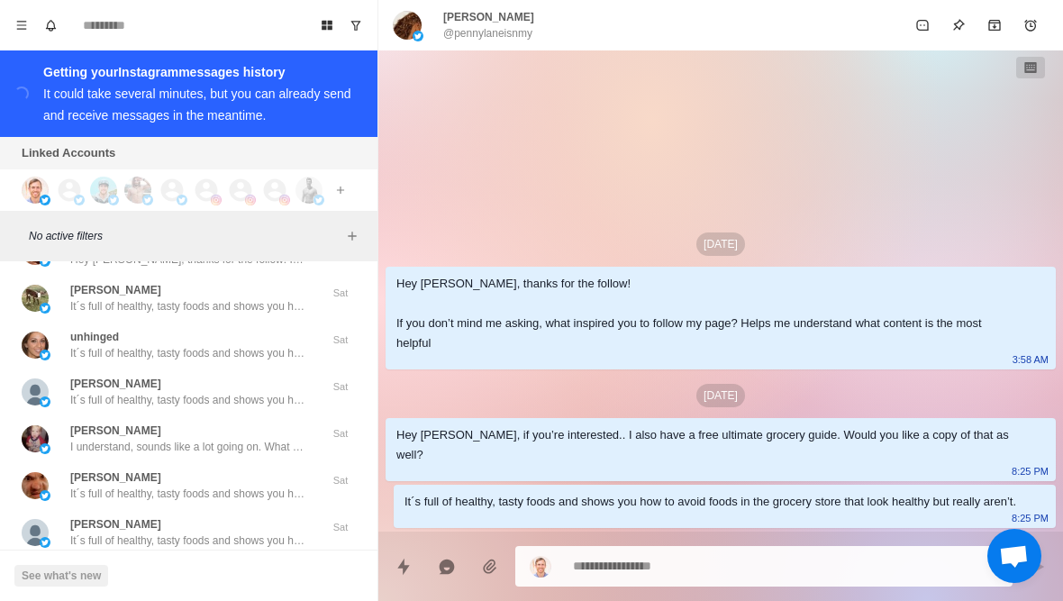
scroll to position [53374, 0]
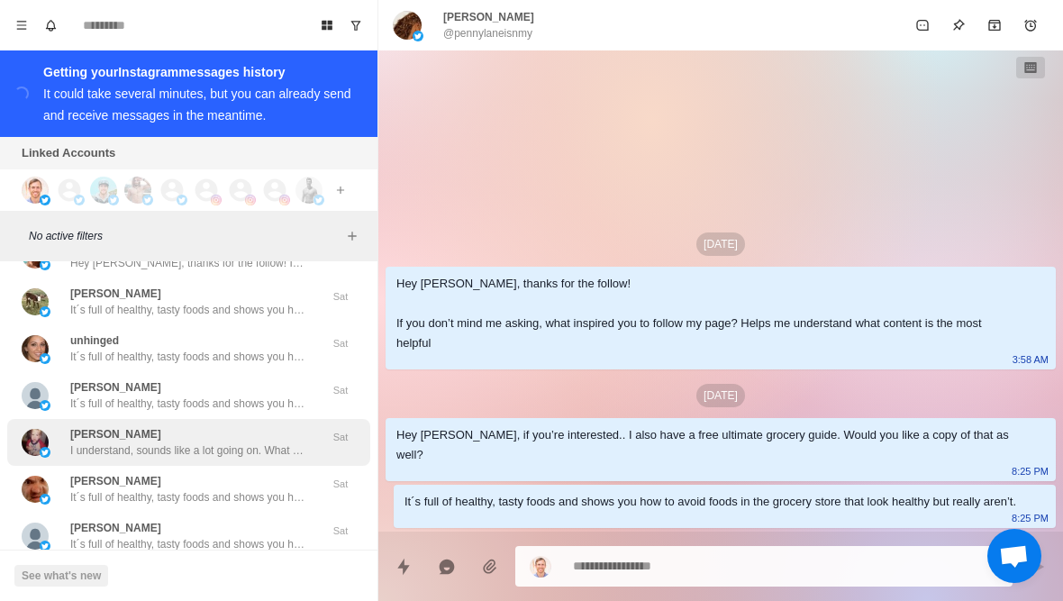
click at [274, 426] on div "Johnathan McBride I understand, sounds like a lot going on. What do you think h…" at bounding box center [187, 442] width 234 height 32
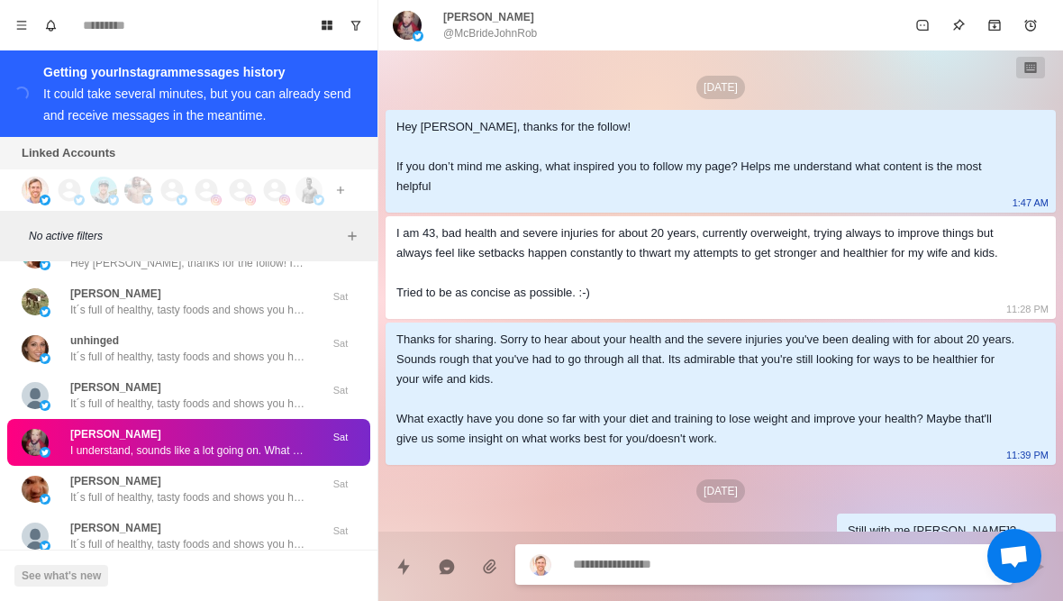
scroll to position [967, 0]
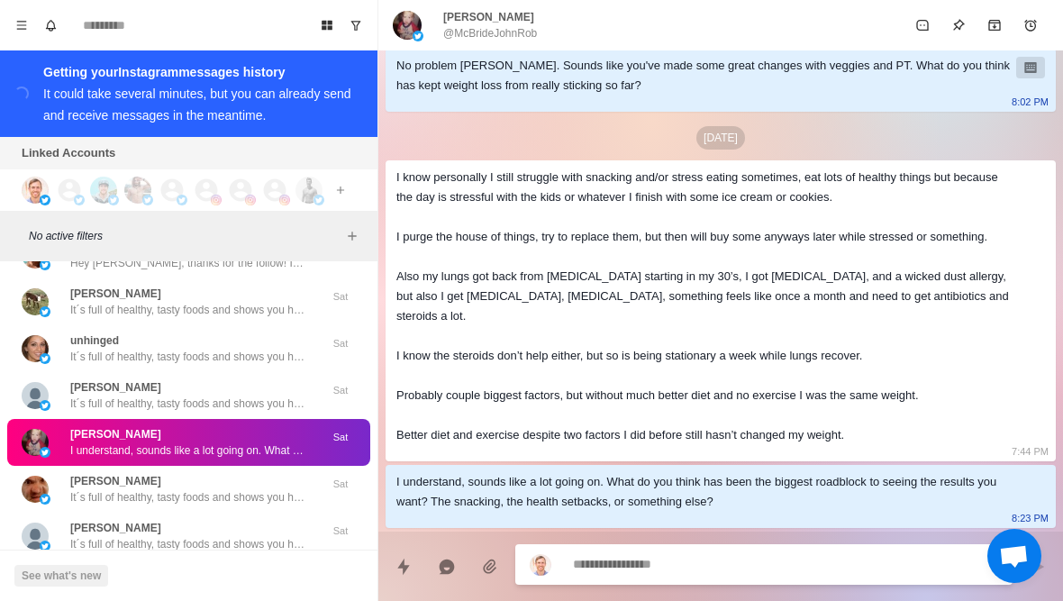
type textarea "*"
type textarea "**********"
type textarea "*"
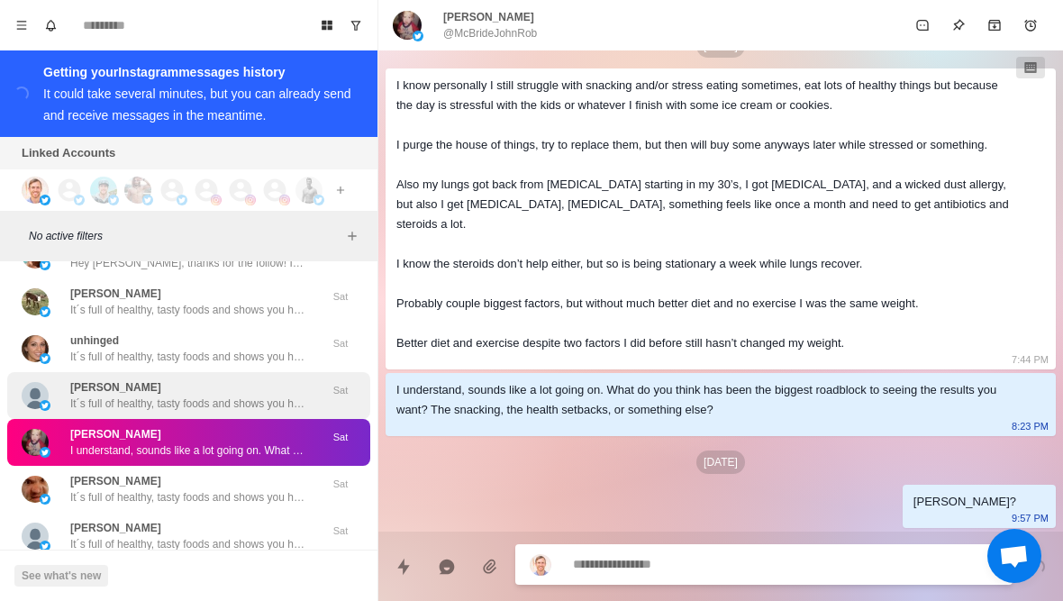
click at [280, 395] on p "It´s full of healthy, tasty foods and shows you how to avoid foods in the groce…" at bounding box center [187, 403] width 234 height 16
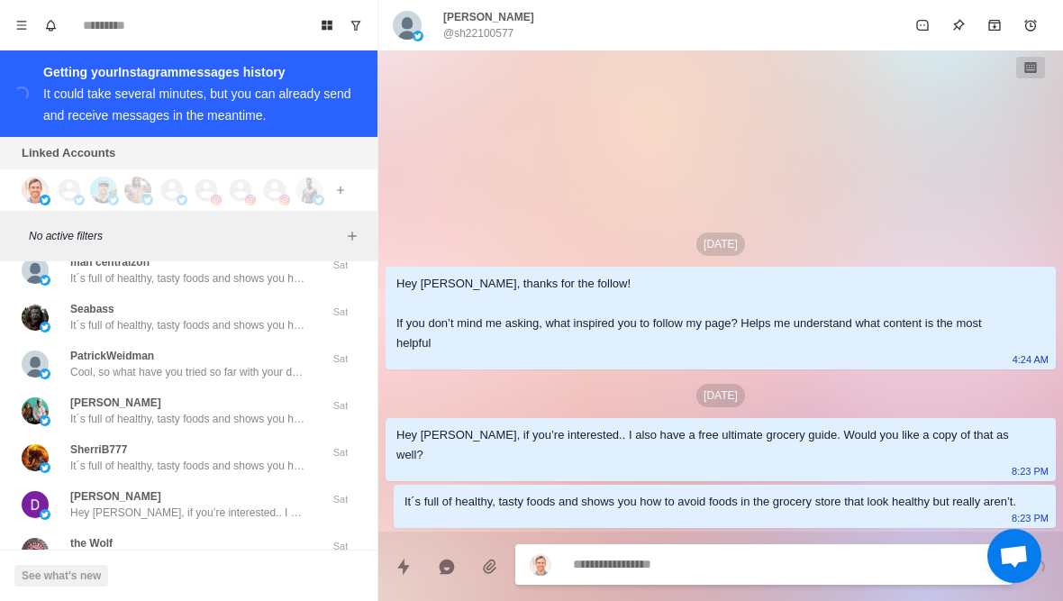
scroll to position [52889, 0]
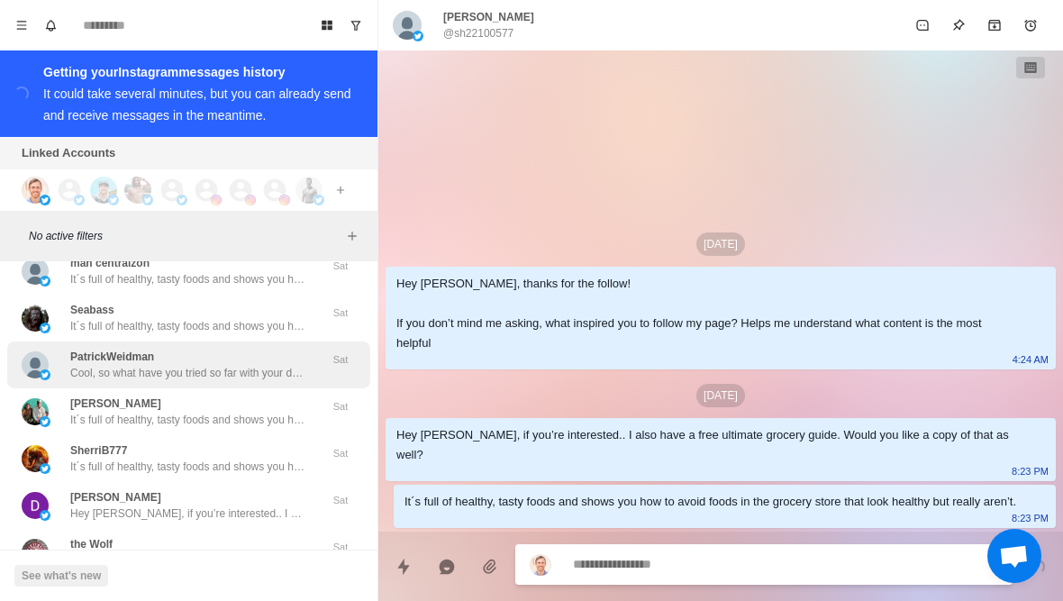
click at [265, 365] on p "Cool, so what have you tried so far with your diet and training to lose the 20 …" at bounding box center [187, 373] width 234 height 16
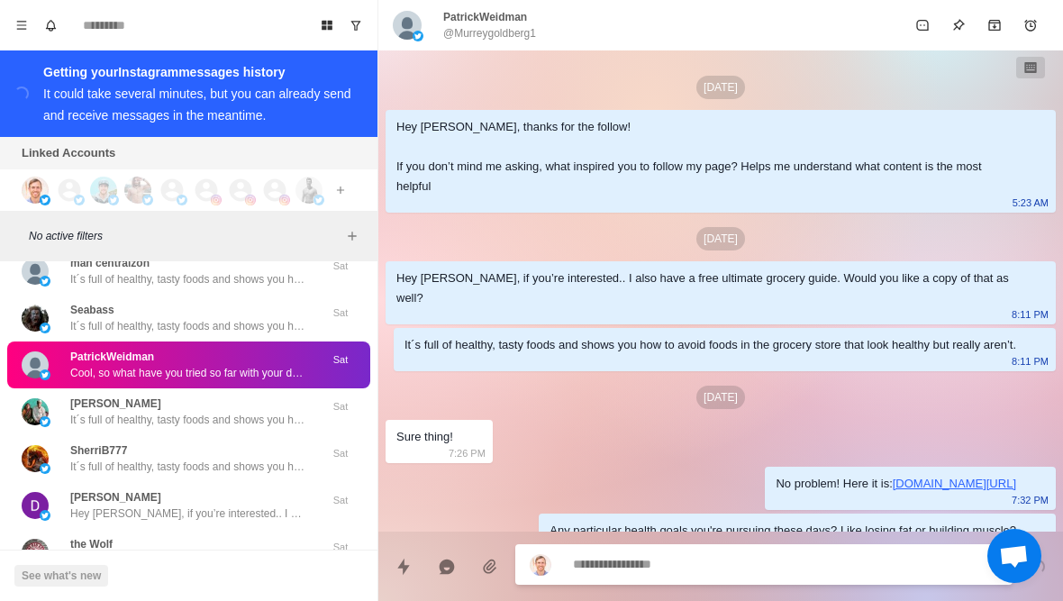
scroll to position [259, 0]
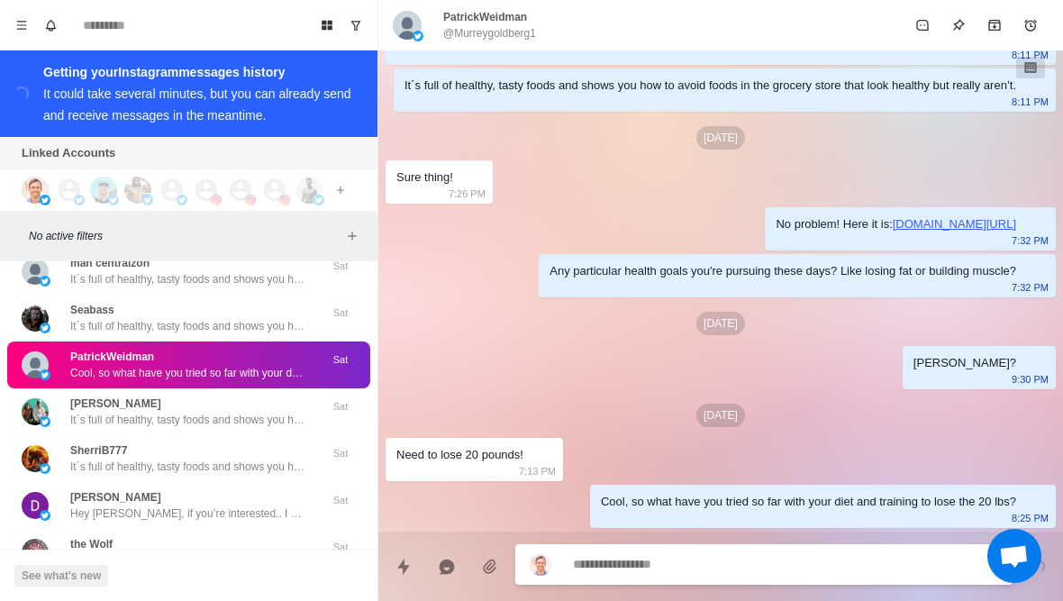
type textarea "*"
type textarea "**********"
type textarea "*"
type textarea "**********"
type textarea "*"
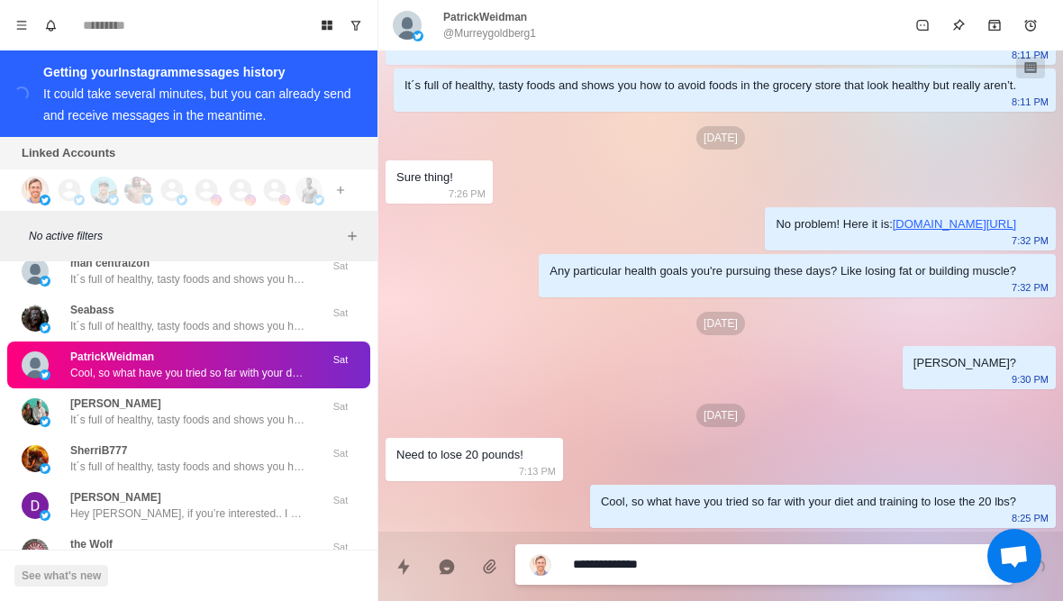
type textarea "**********"
type textarea "*"
type textarea "**********"
type textarea "*"
type textarea "**********"
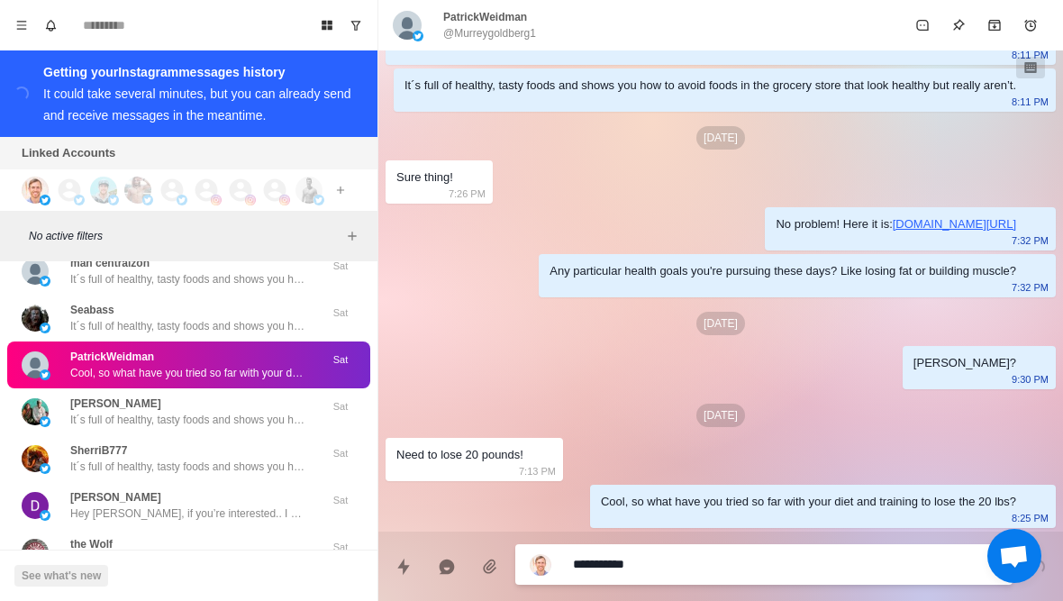
type textarea "*"
type textarea "**********"
type textarea "*"
type textarea "*********"
type textarea "*"
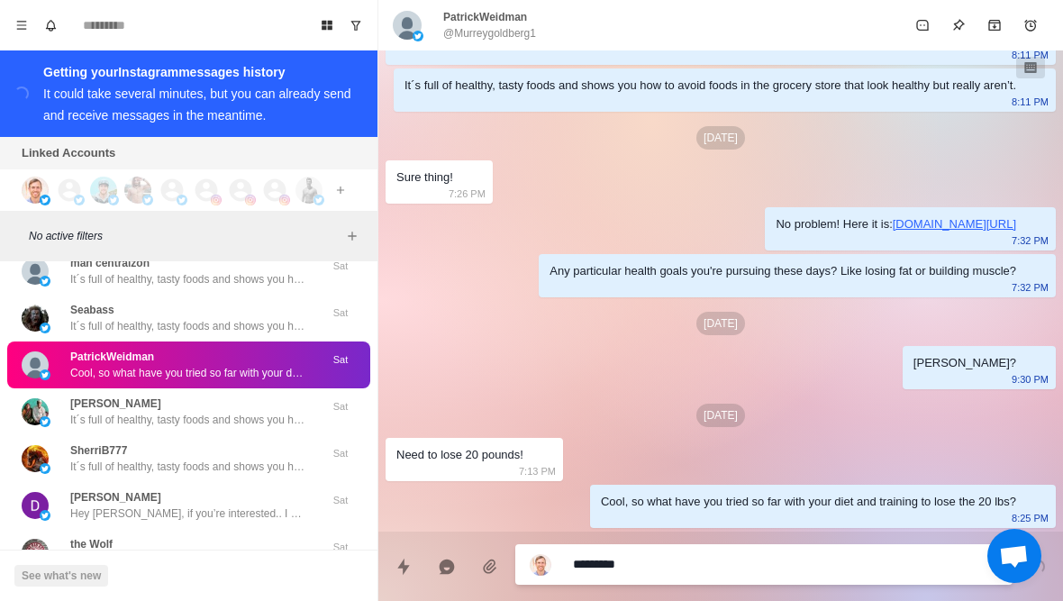
type textarea "********"
type textarea "*"
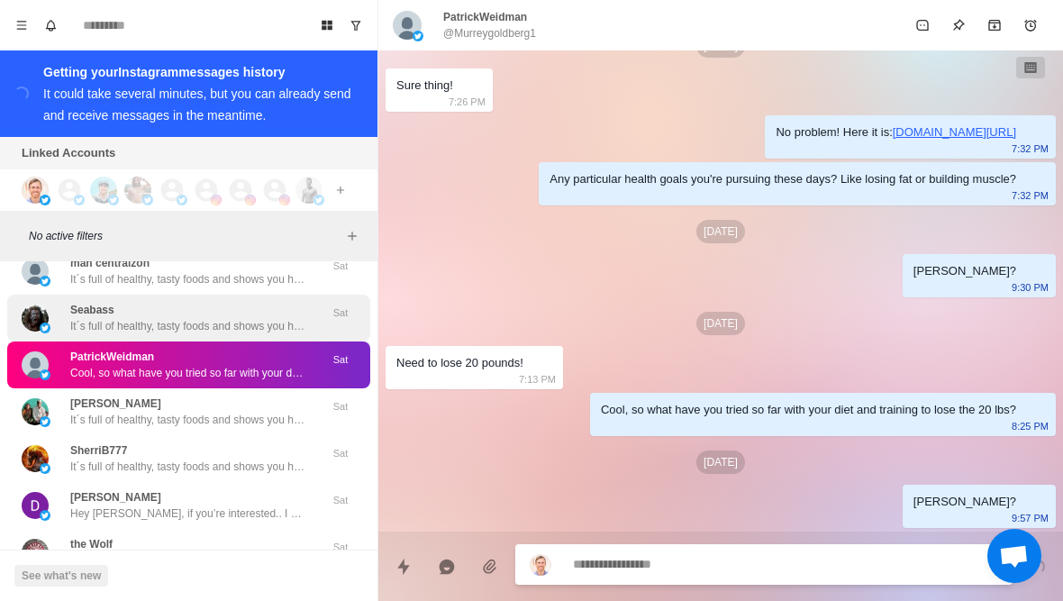
click at [267, 318] on p "It´s full of healthy, tasty foods and shows you how to avoid foods in the groce…" at bounding box center [187, 326] width 234 height 16
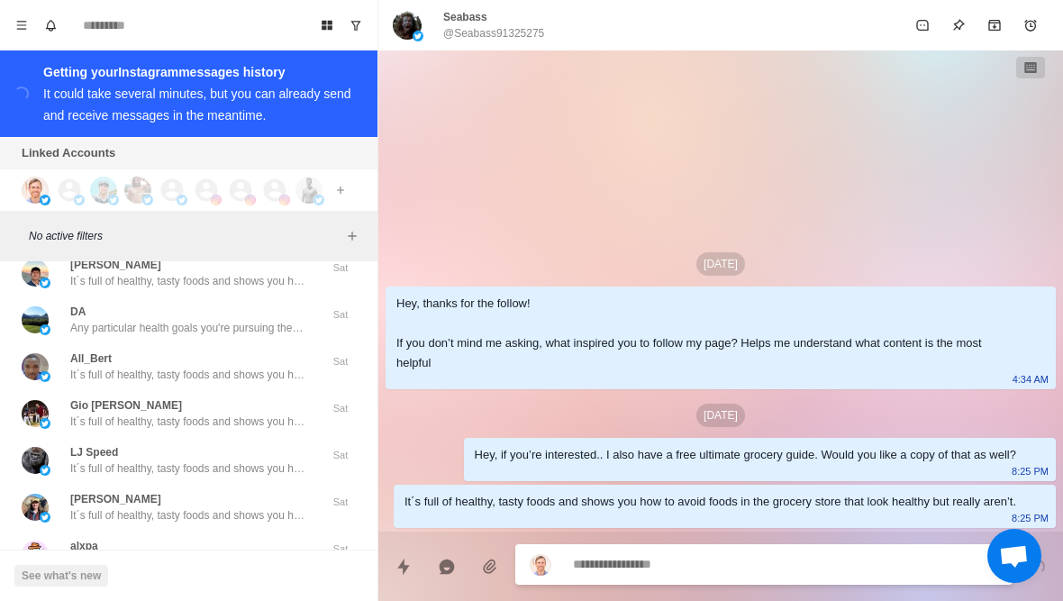
scroll to position [52184, 0]
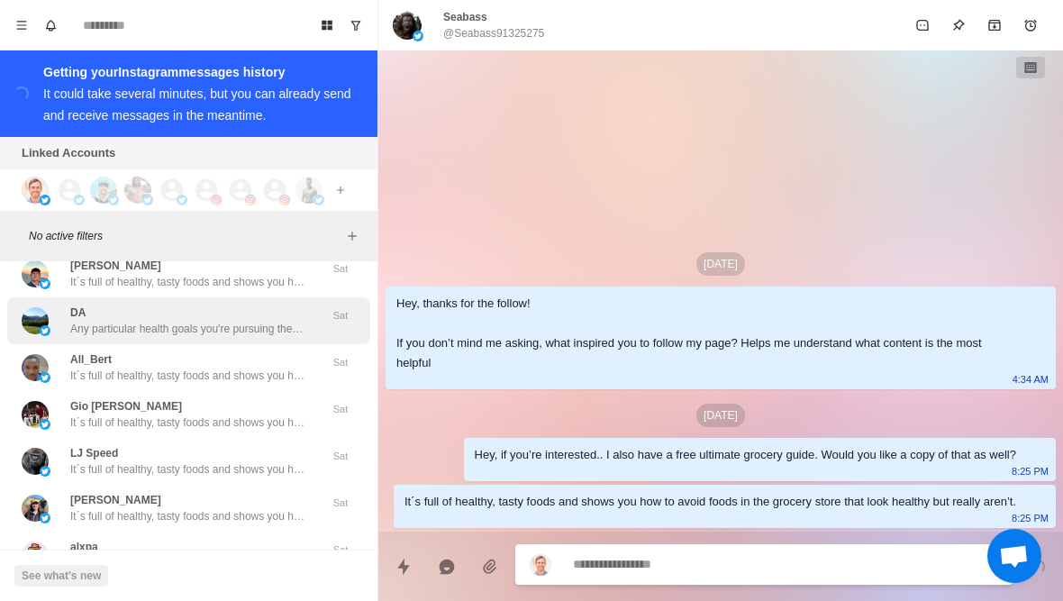
click at [283, 321] on p "Any particular health goals you're pursuing these days? Like losing fat or buil…" at bounding box center [187, 329] width 234 height 16
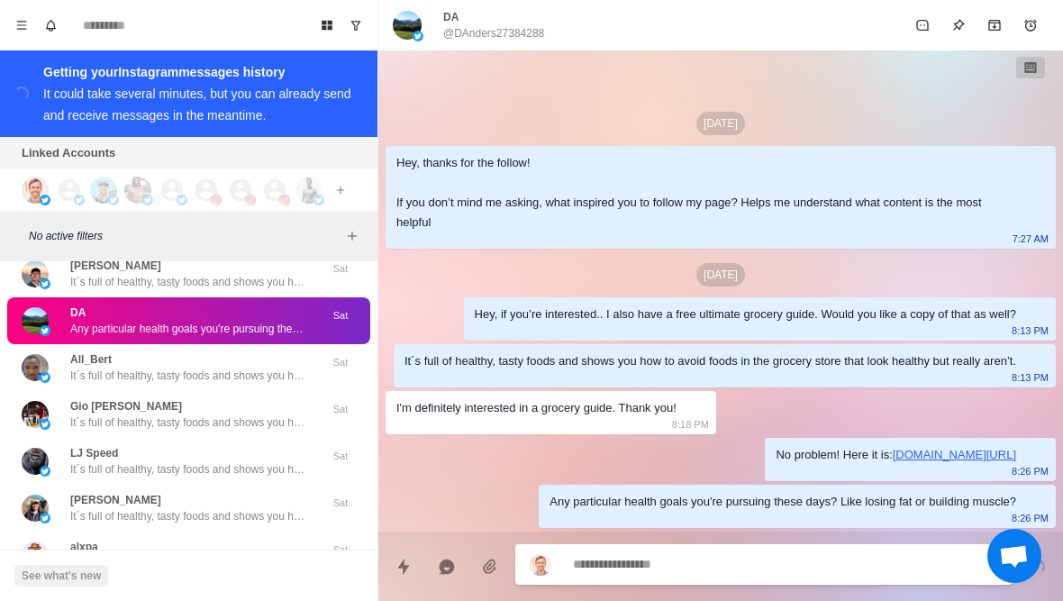
type textarea "*"
type textarea "**********"
type textarea "*"
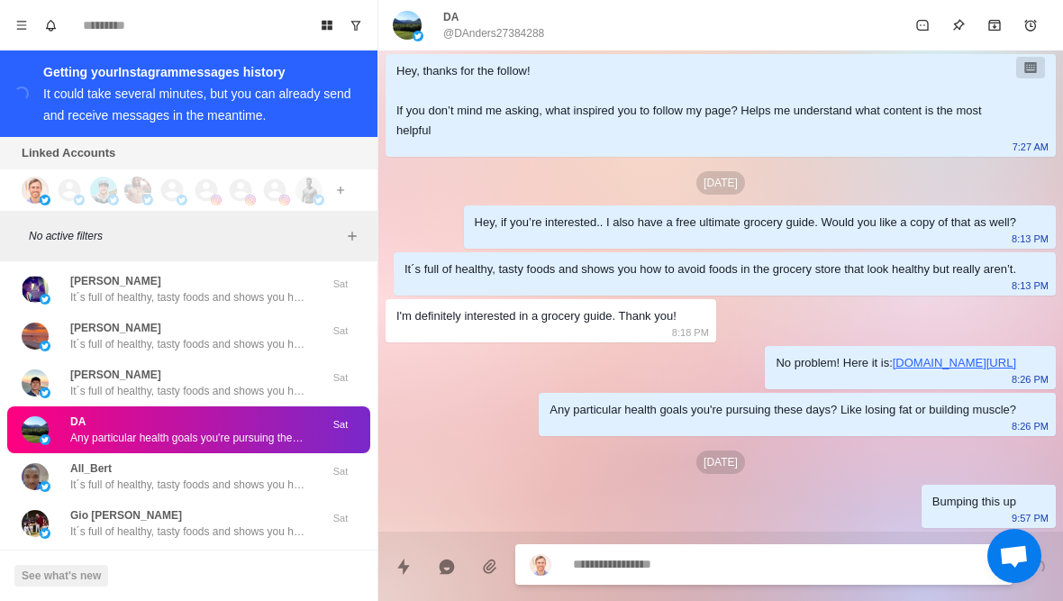
scroll to position [52062, 0]
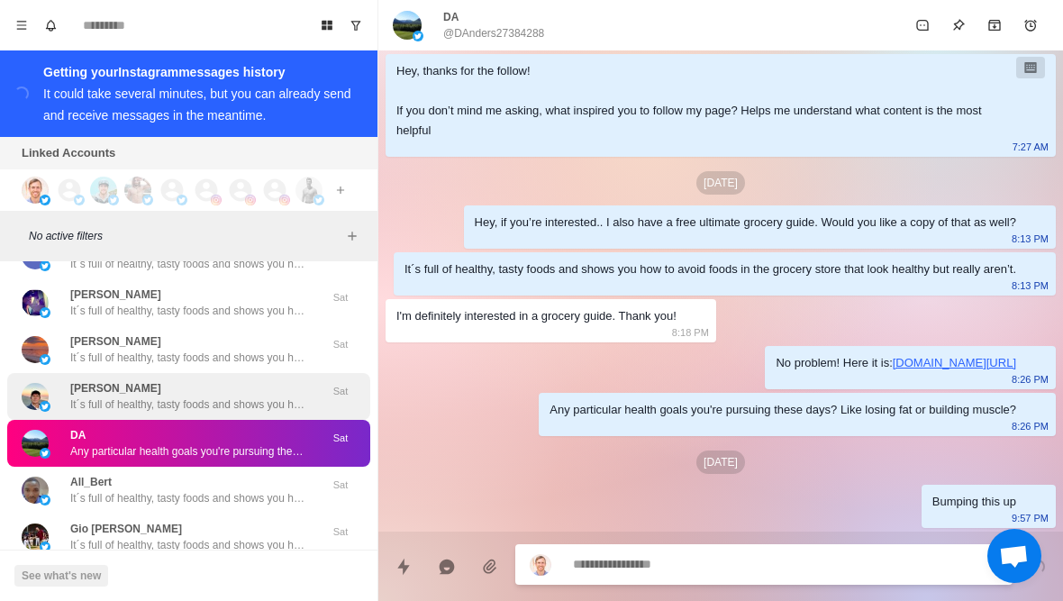
click at [256, 396] on p "It´s full of healthy, tasty foods and shows you how to avoid foods in the groce…" at bounding box center [187, 404] width 234 height 16
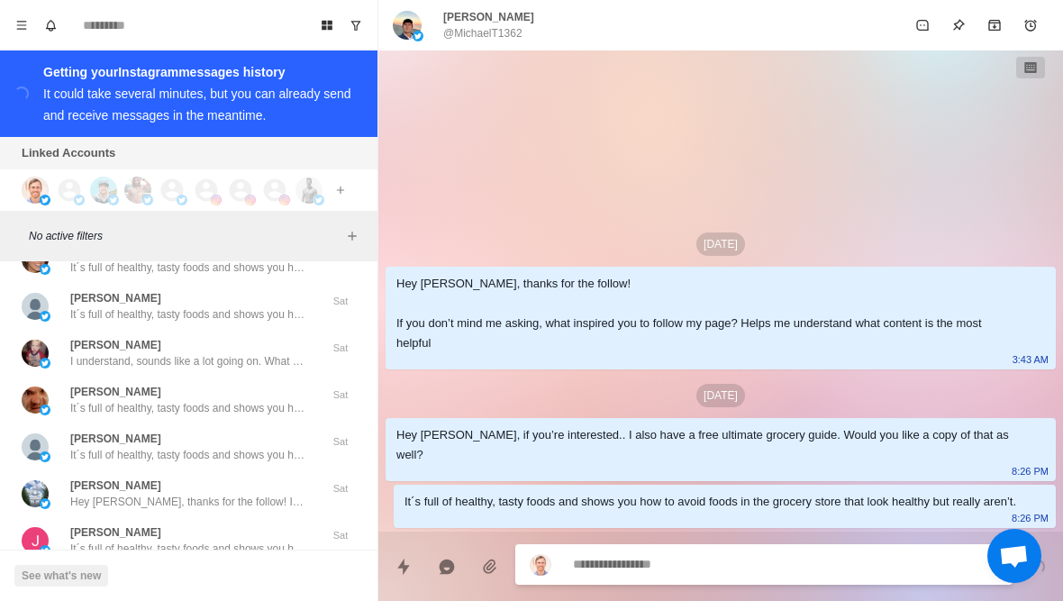
scroll to position [53362, 0]
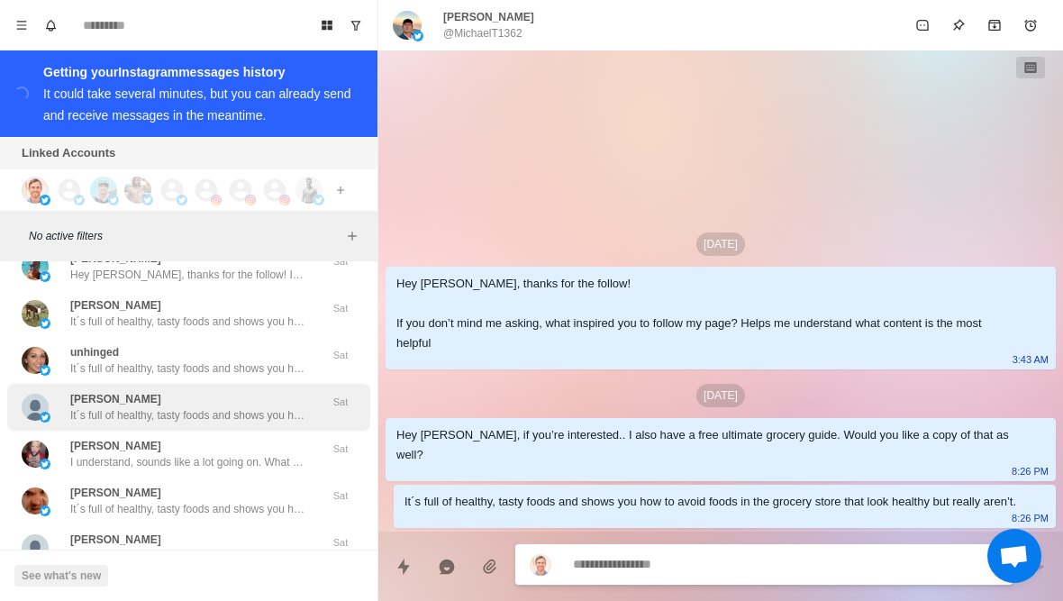
click at [285, 407] on p "It´s full of healthy, tasty foods and shows you how to avoid foods in the groce…" at bounding box center [187, 415] width 234 height 16
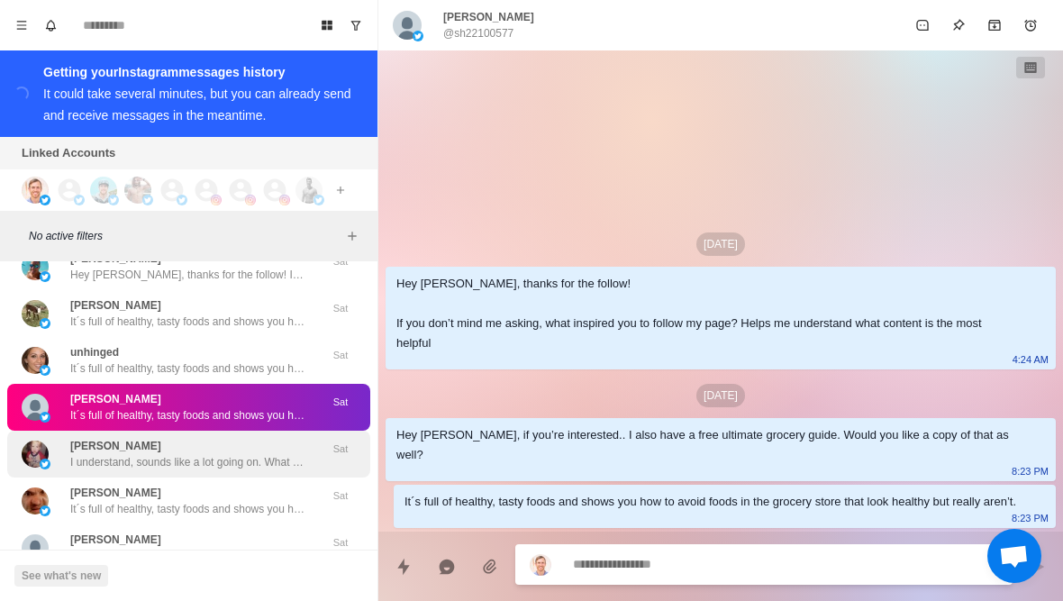
click at [253, 457] on div "Johnathan McBride I understand, sounds like a lot going on. What do you think h…" at bounding box center [188, 454] width 363 height 47
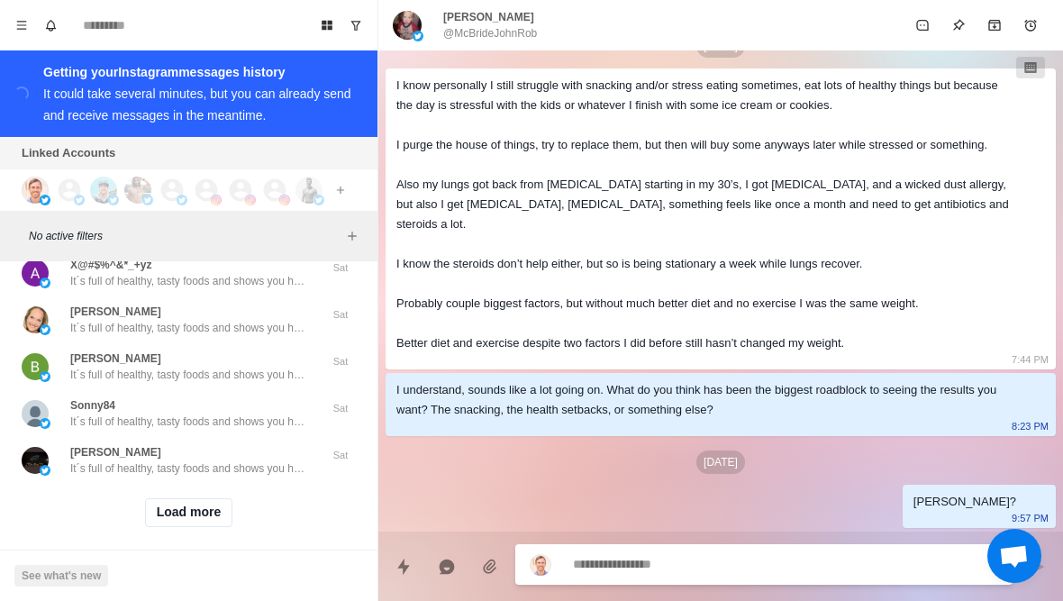
scroll to position [54431, 0]
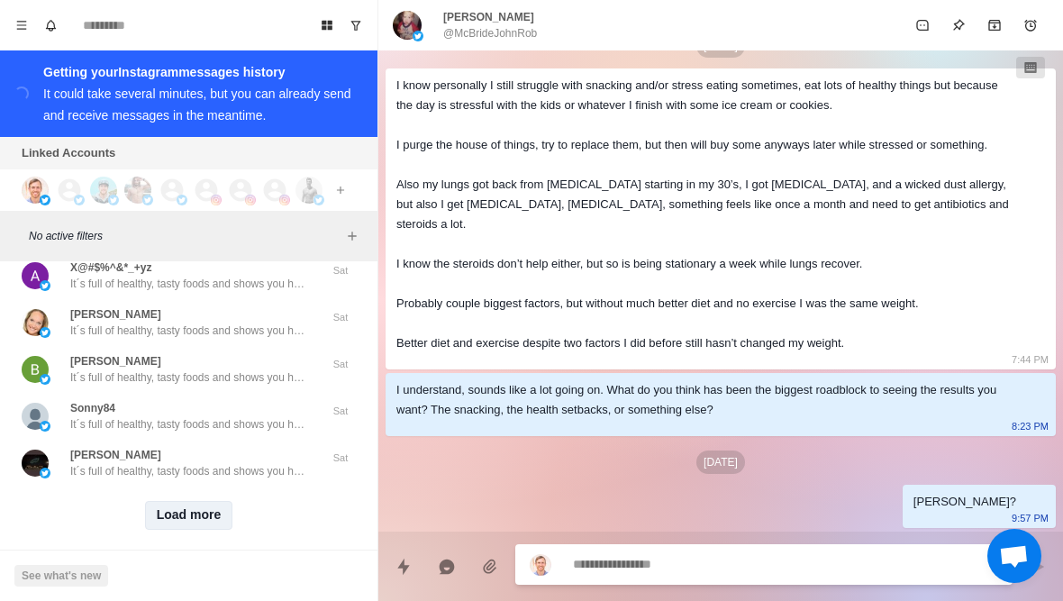
click at [195, 506] on button "Load more" at bounding box center [189, 515] width 88 height 29
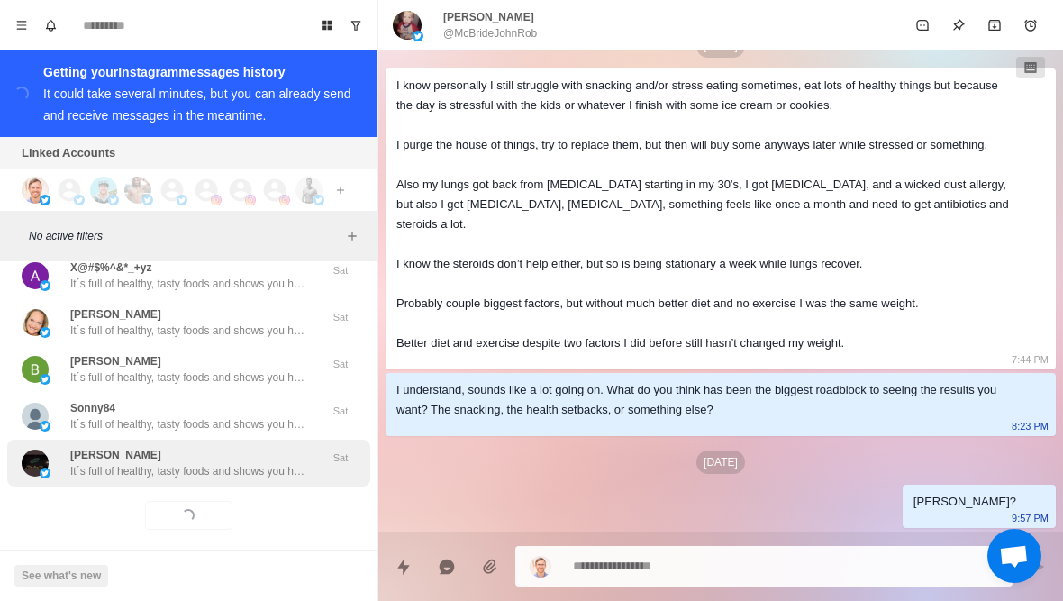
click at [234, 468] on div "Suzanne Newhard It´s full of healthy, tasty foods and shows you how to avoid fo…" at bounding box center [188, 463] width 363 height 47
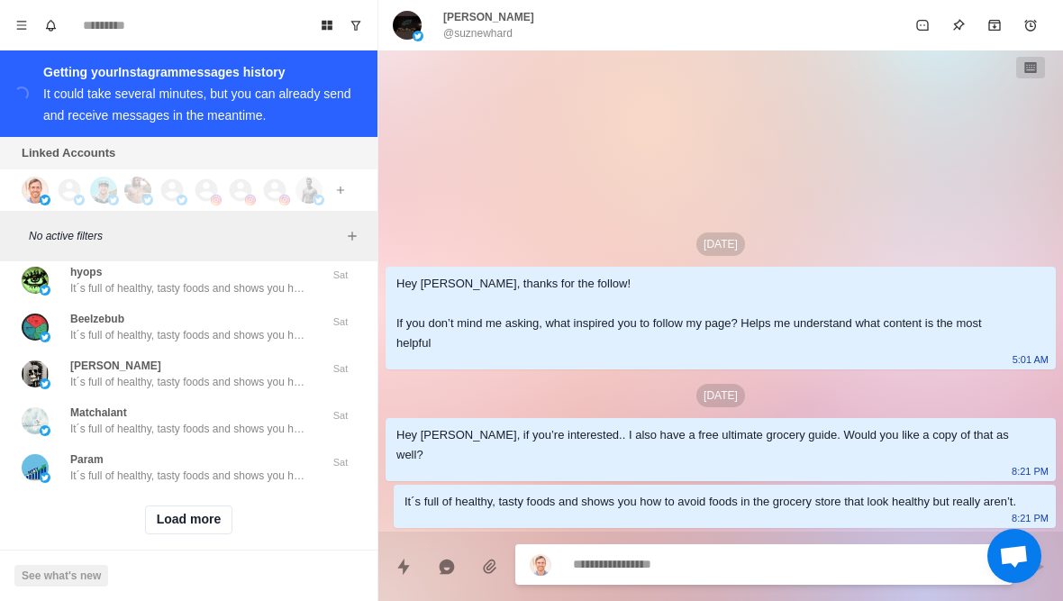
scroll to position [55364, 0]
click at [217, 516] on button "Load more" at bounding box center [189, 518] width 88 height 29
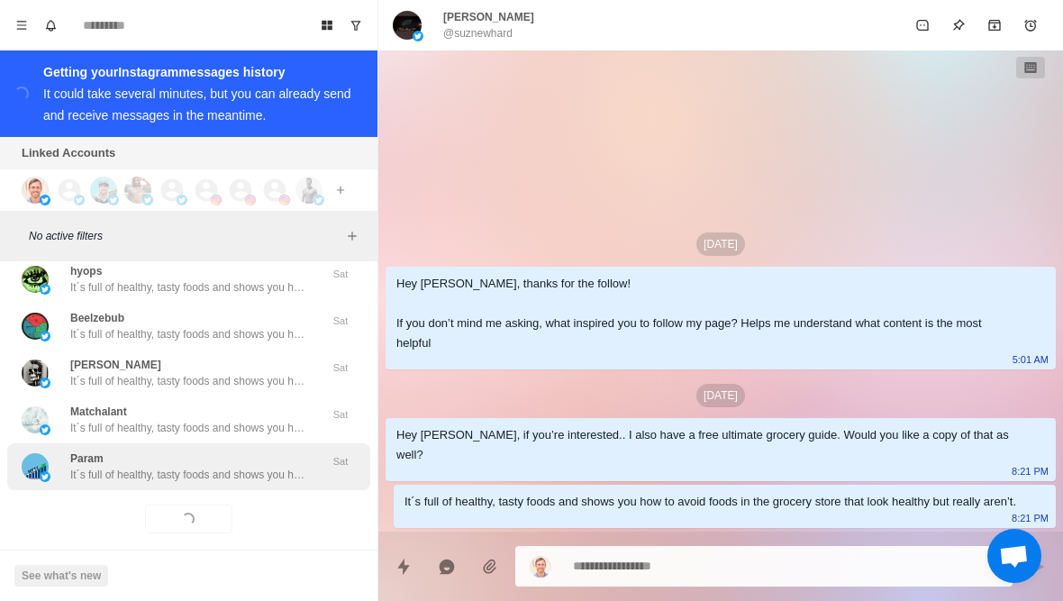
click at [259, 470] on div "Param It´s full of healthy, tasty foods and shows you how to avoid foods in the…" at bounding box center [188, 466] width 363 height 47
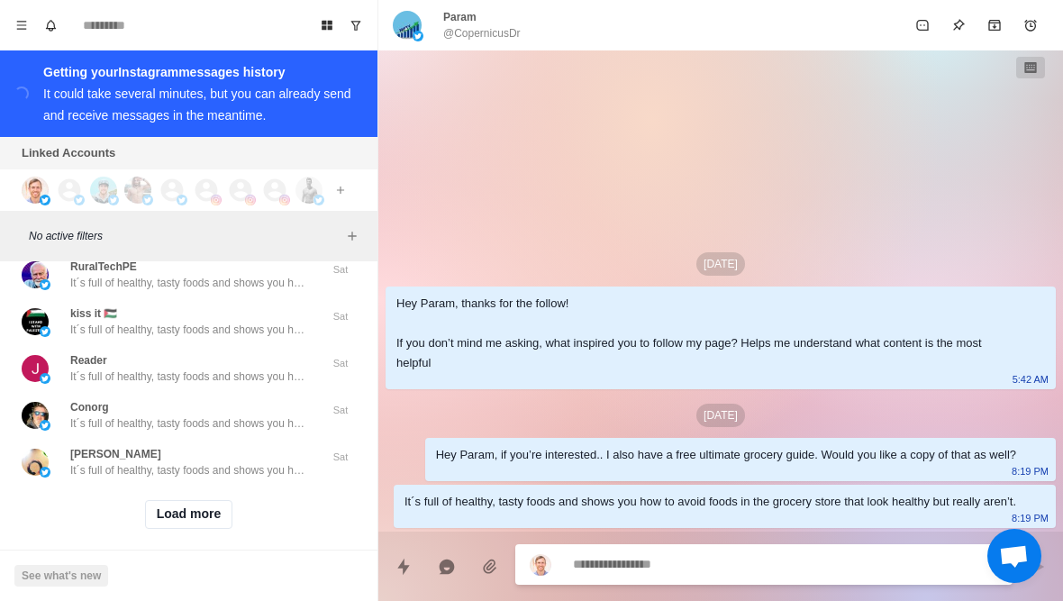
scroll to position [56304, 0]
click at [202, 510] on button "Load more" at bounding box center [189, 515] width 88 height 29
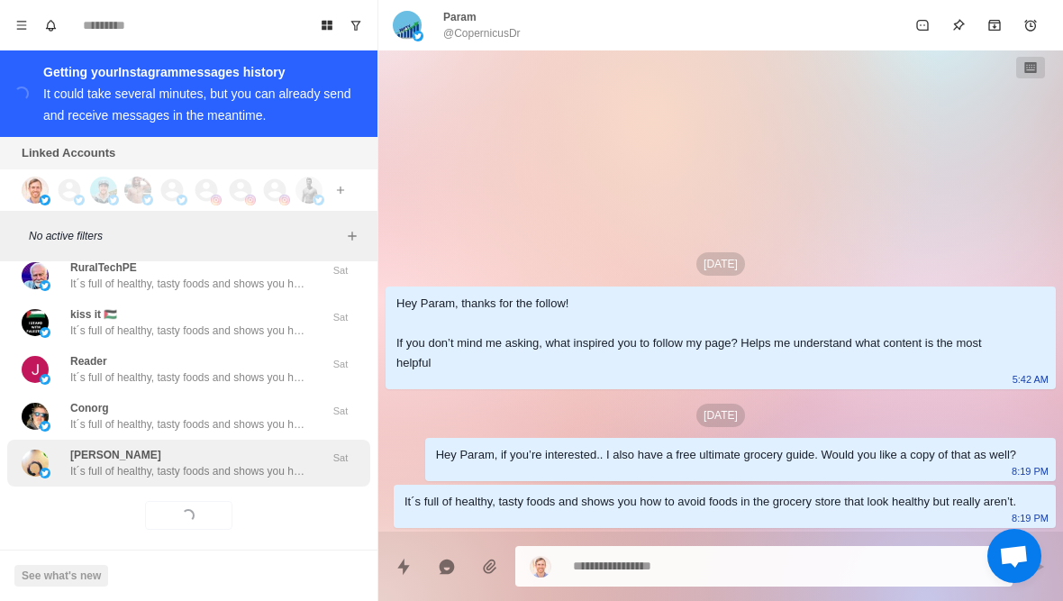
click at [258, 463] on p "It´s full of healthy, tasty foods and shows you how to avoid foods in the groce…" at bounding box center [187, 471] width 234 height 16
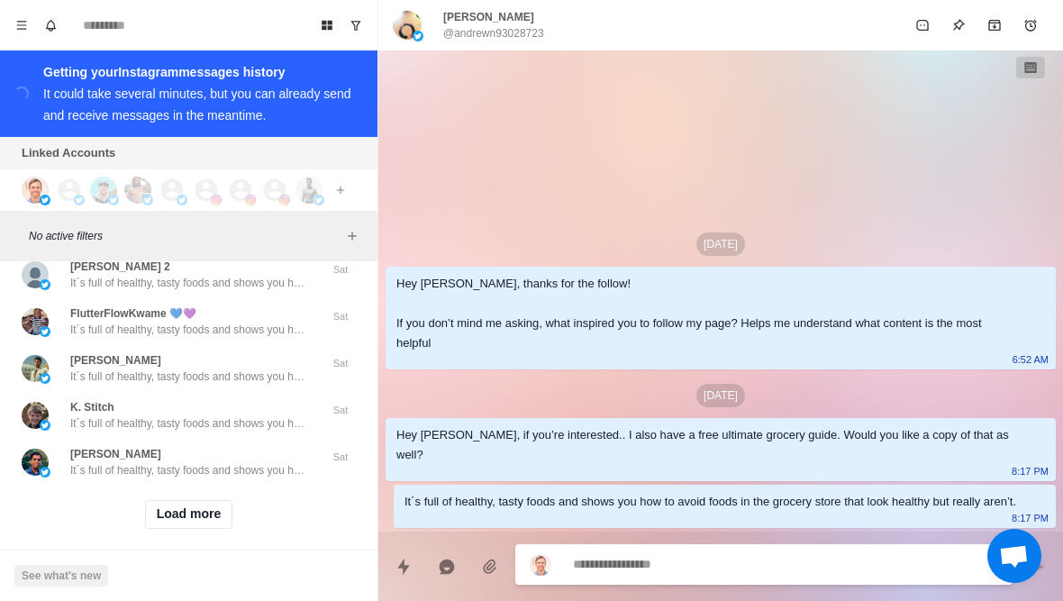
scroll to position [57241, 0]
click at [211, 501] on button "Load more" at bounding box center [189, 515] width 88 height 29
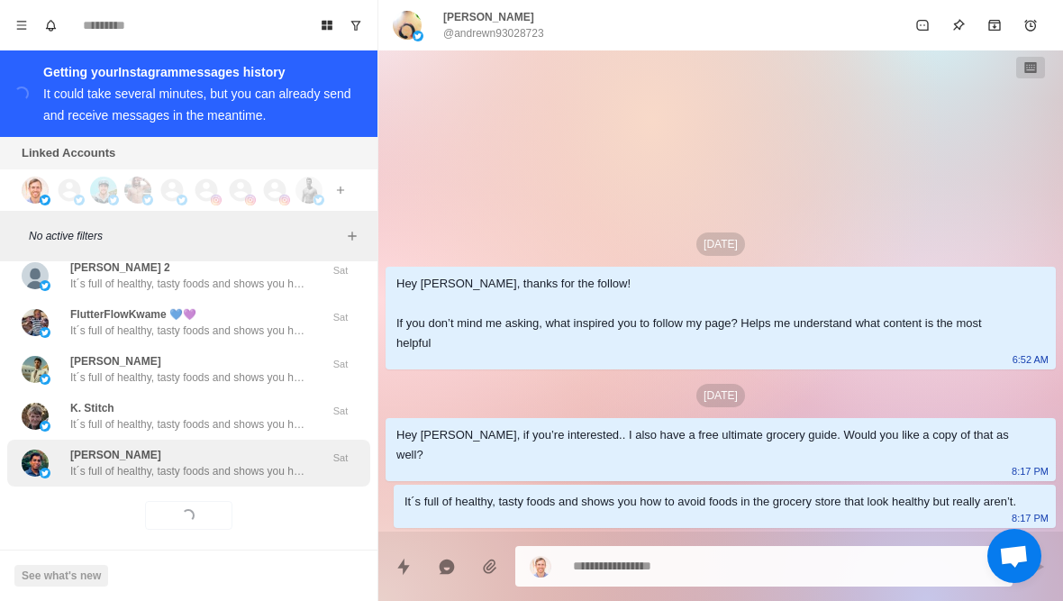
click at [264, 463] on p "It´s full of healthy, tasty foods and shows you how to avoid foods in the groce…" at bounding box center [187, 471] width 234 height 16
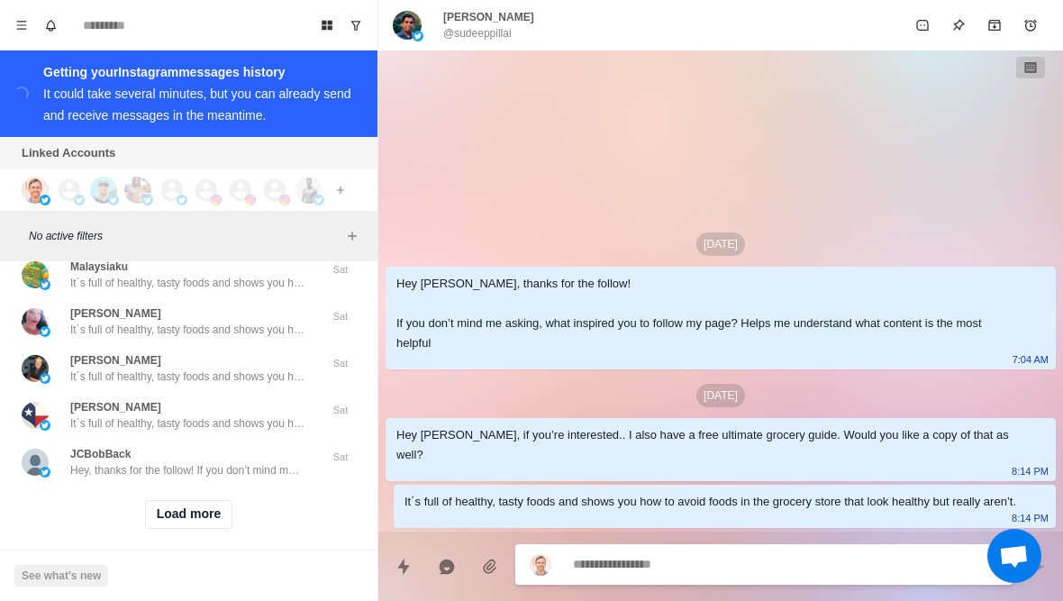
scroll to position [58178, 0]
click at [203, 504] on button "Load more" at bounding box center [189, 515] width 88 height 29
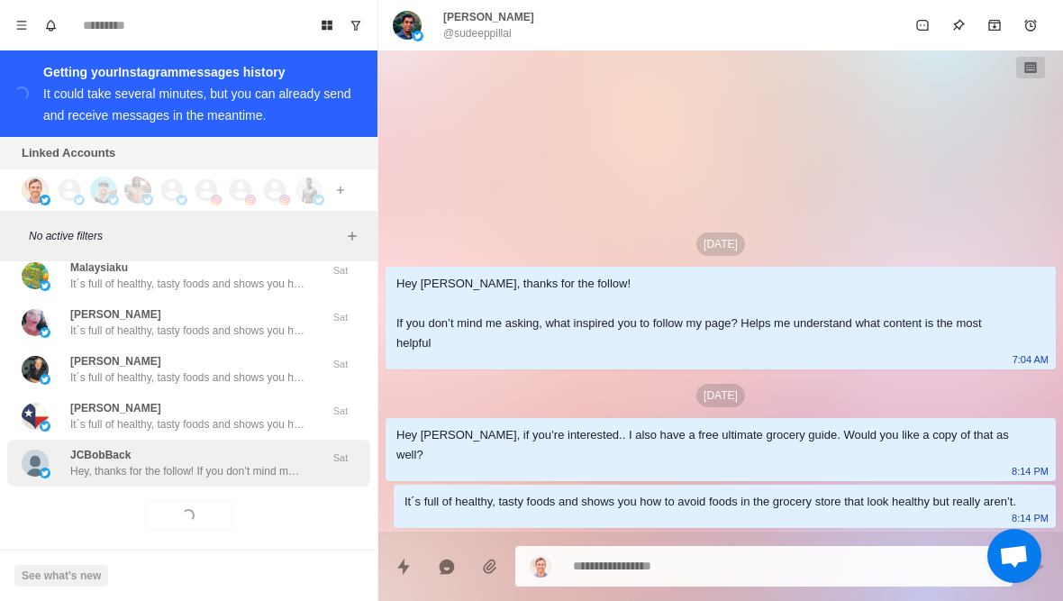
click at [240, 463] on p "Hey, thanks for the follow! If you don’t mind me asking, what inspired you to f…" at bounding box center [187, 471] width 234 height 16
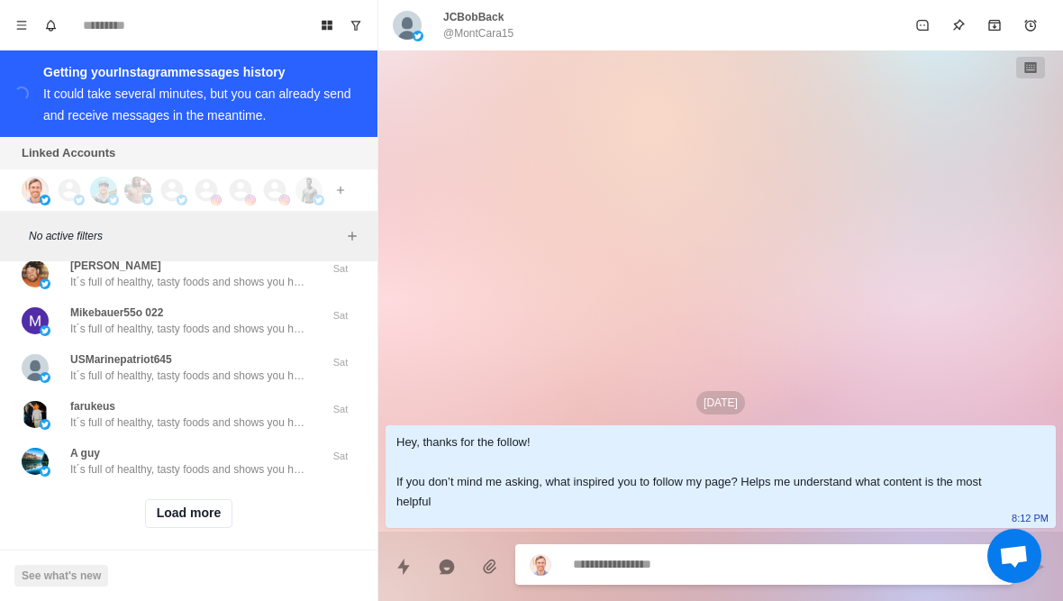
scroll to position [59115, 0]
click at [211, 508] on button "Load more" at bounding box center [189, 515] width 88 height 29
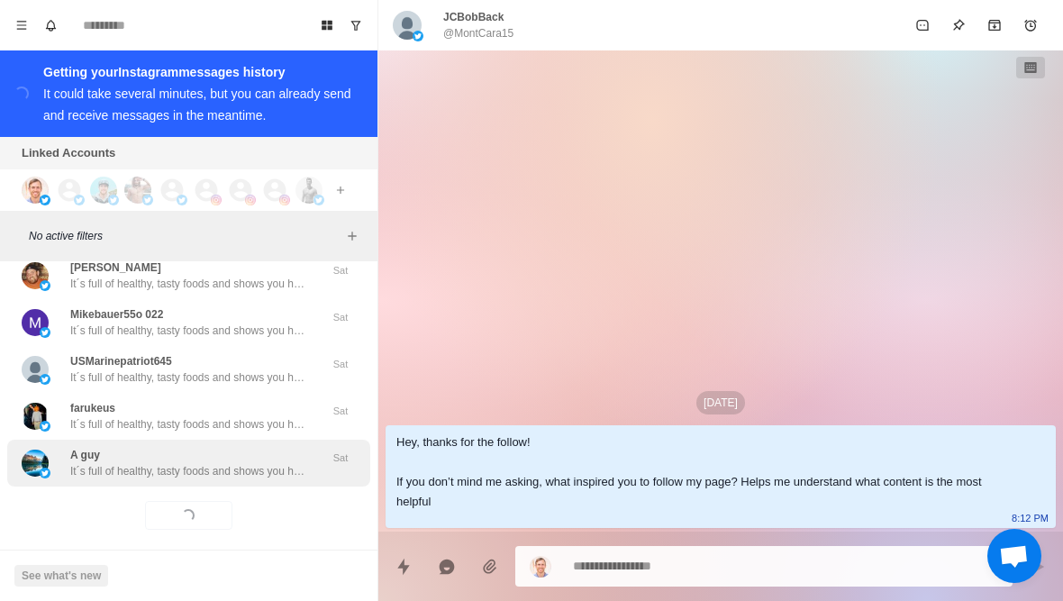
click at [246, 470] on div "A guy It´s full of healthy, tasty foods and shows you how to avoid foods in the…" at bounding box center [188, 463] width 363 height 47
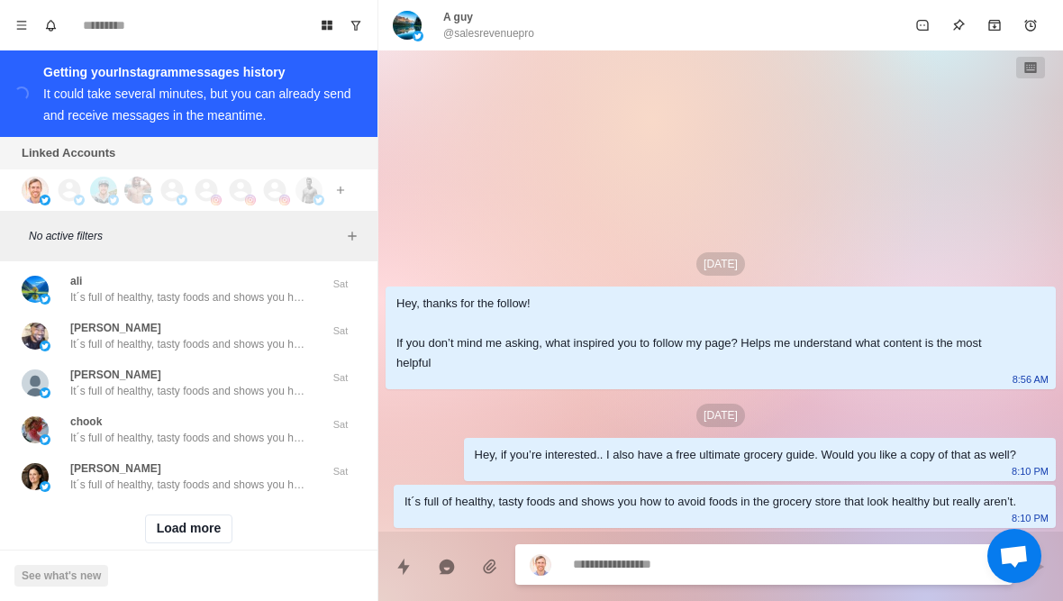
scroll to position [60051, 0]
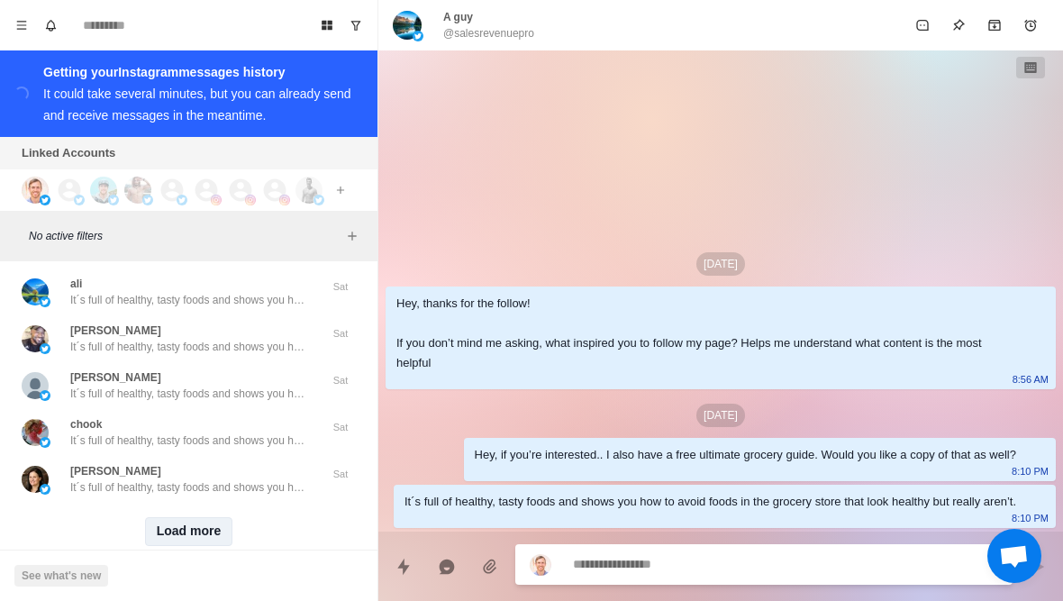
click at [194, 517] on button "Load more" at bounding box center [189, 531] width 88 height 29
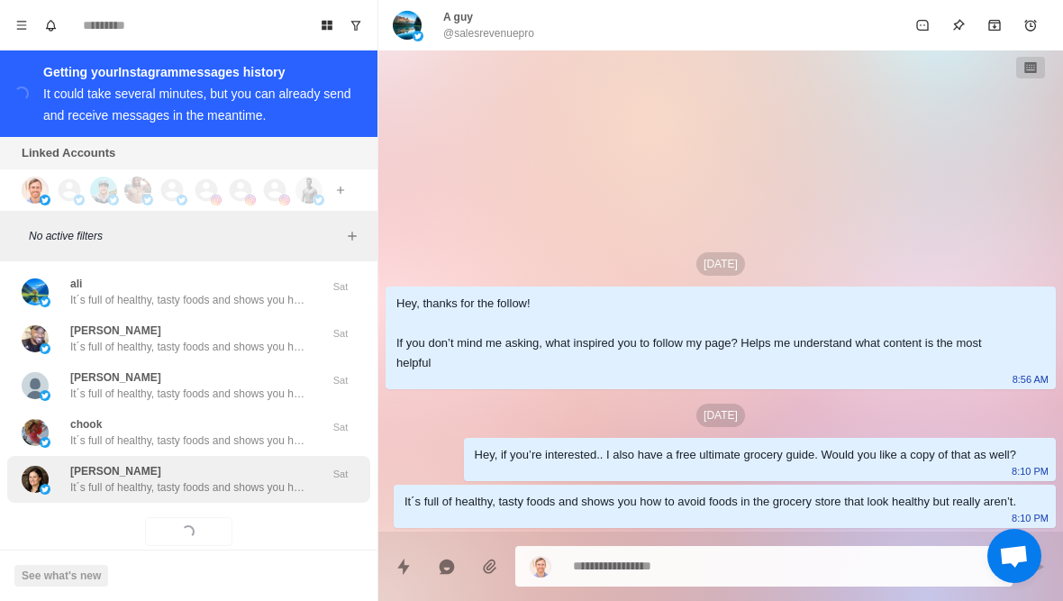
click at [266, 479] on p "It´s full of healthy, tasty foods and shows you how to avoid foods in the groce…" at bounding box center [187, 487] width 234 height 16
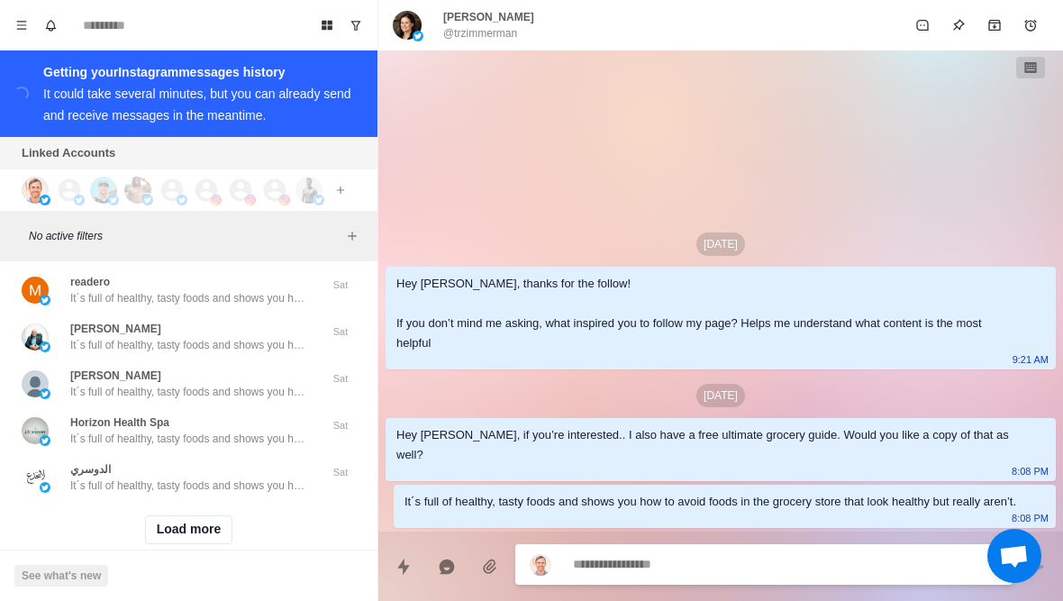
scroll to position [60988, 0]
click at [211, 517] on button "Load more" at bounding box center [189, 531] width 88 height 29
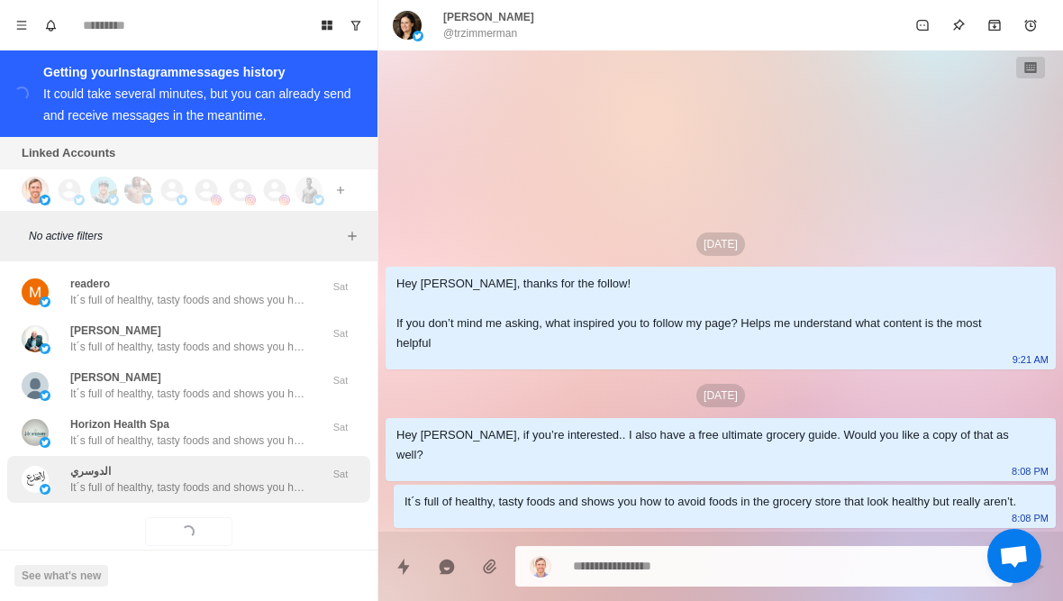
click at [296, 463] on div "الدوسري It´s full of healthy, tasty foods and shows you how to avoid foods in t…" at bounding box center [187, 479] width 234 height 32
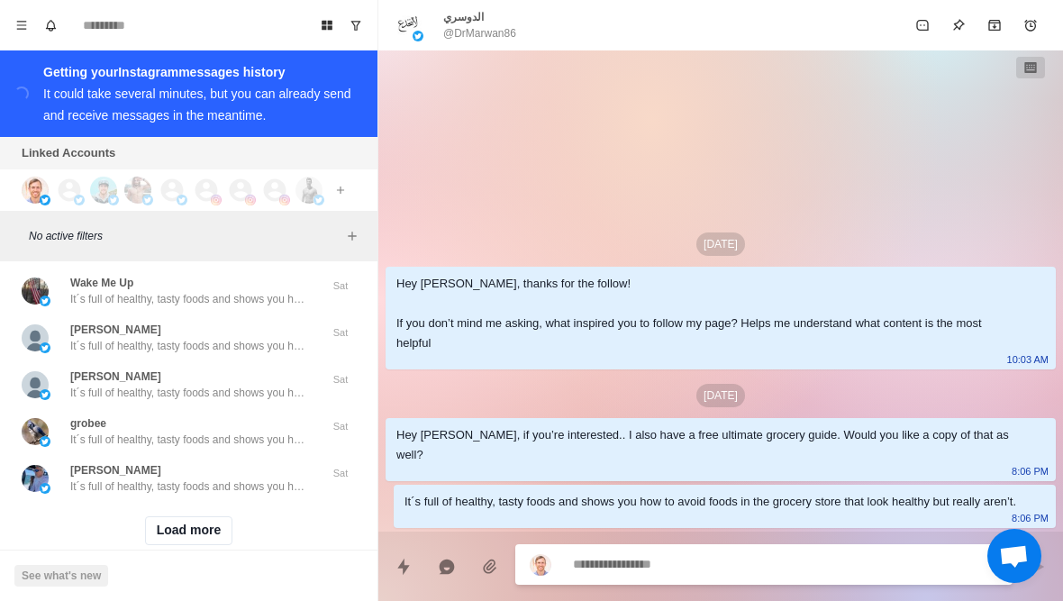
scroll to position [61925, 0]
click at [201, 517] on button "Load more" at bounding box center [189, 531] width 88 height 29
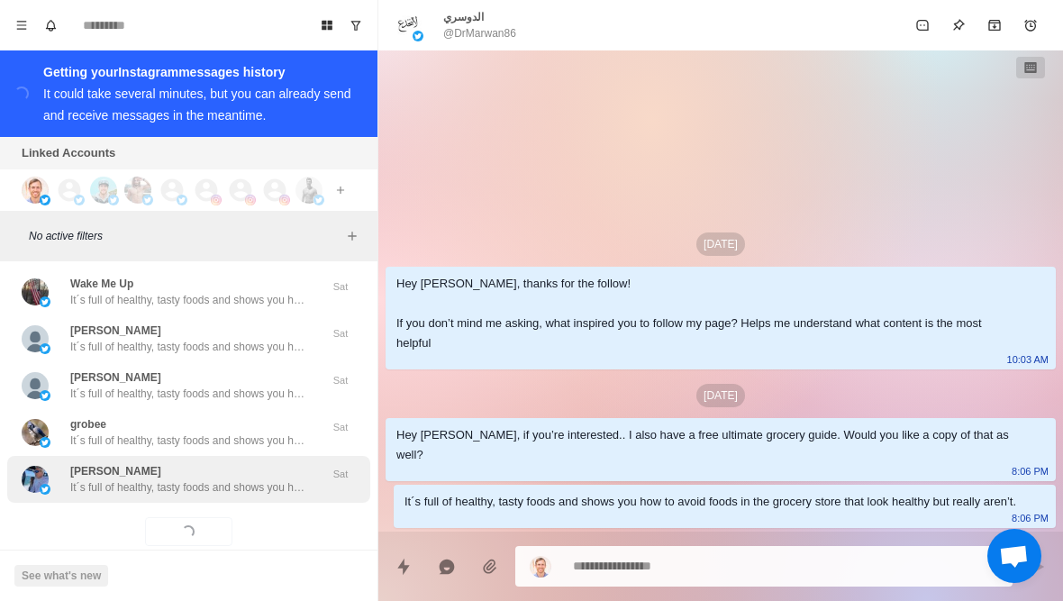
click at [257, 479] on p "It´s full of healthy, tasty foods and shows you how to avoid foods in the groce…" at bounding box center [187, 487] width 234 height 16
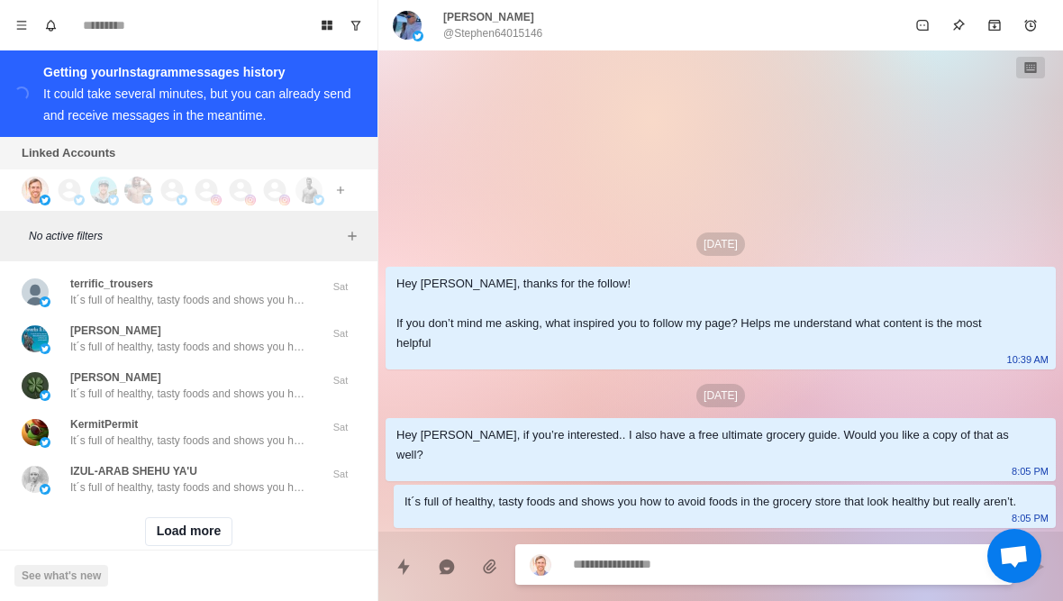
scroll to position [62862, 0]
click at [210, 517] on button "Load more" at bounding box center [189, 531] width 88 height 29
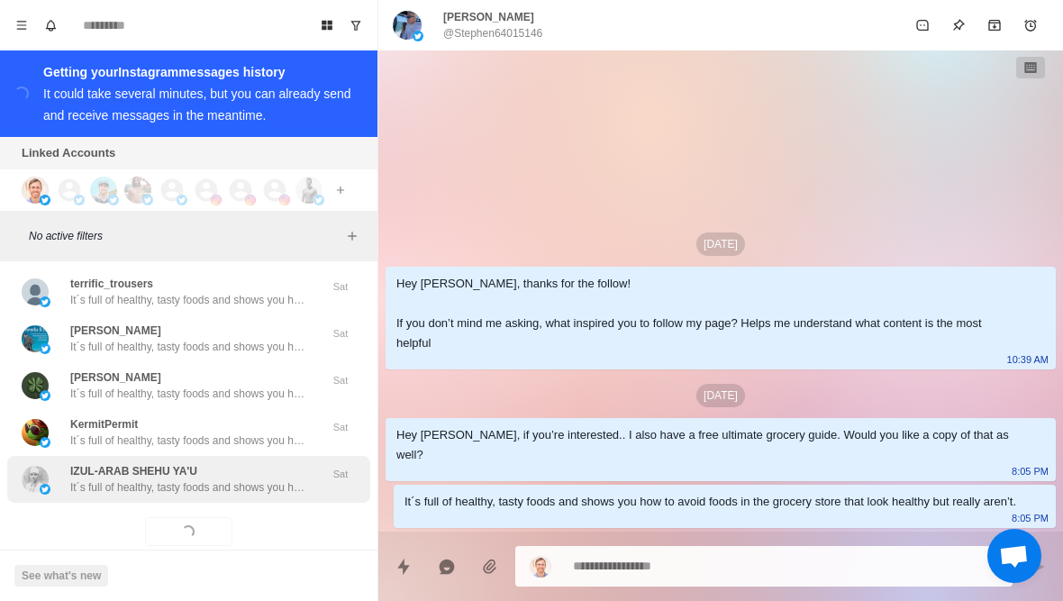
click at [253, 479] on p "It´s full of healthy, tasty foods and shows you how to avoid foods in the groce…" at bounding box center [187, 487] width 234 height 16
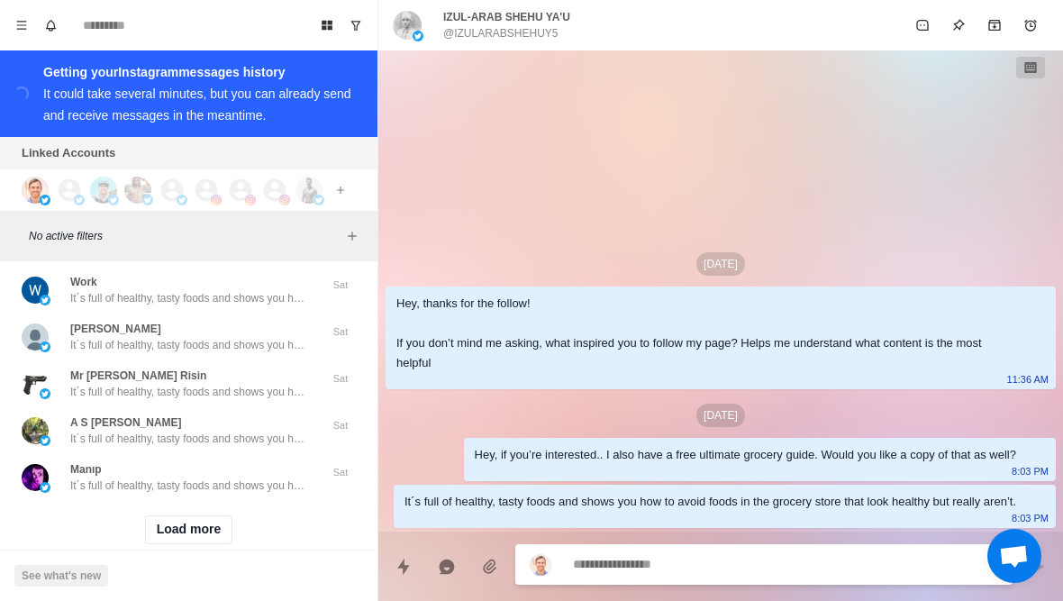
scroll to position [63799, 0]
click at [213, 517] on button "Load more" at bounding box center [189, 531] width 88 height 29
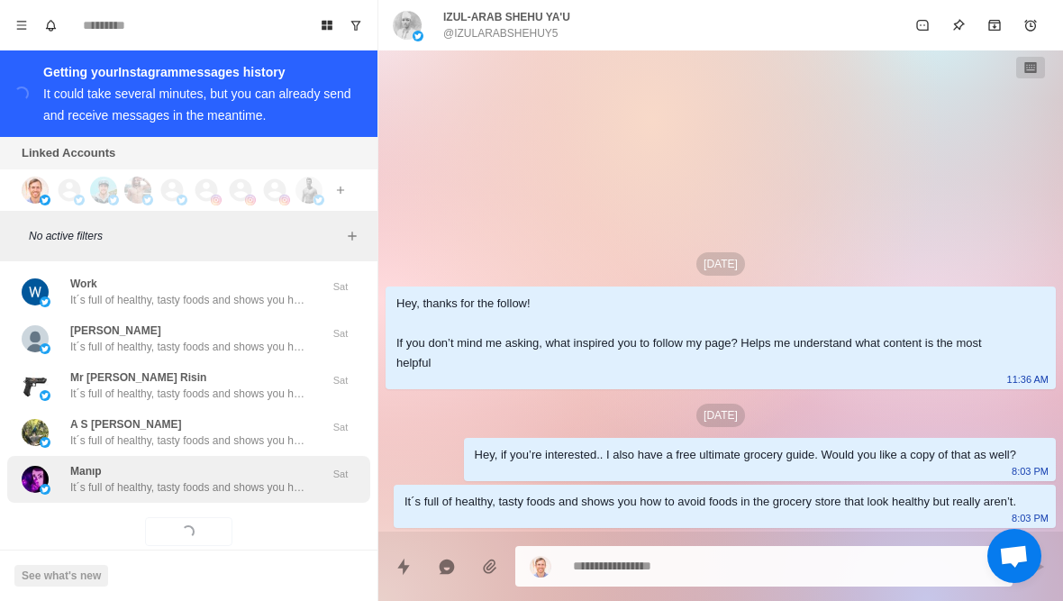
click at [251, 479] on p "It´s full of healthy, tasty foods and shows you how to avoid foods in the groce…" at bounding box center [187, 487] width 234 height 16
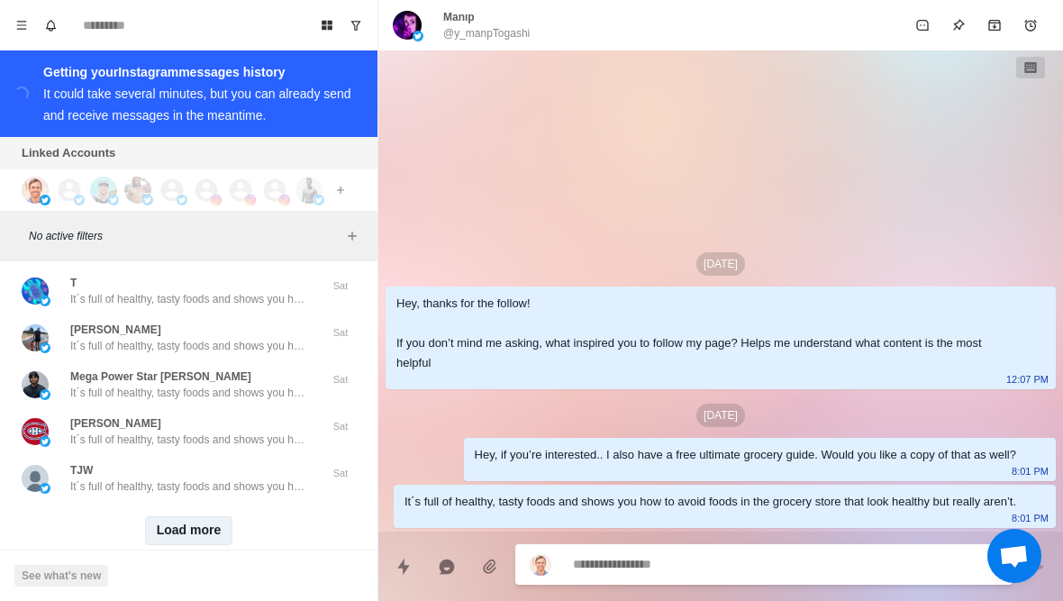
click at [213, 516] on button "Load more" at bounding box center [189, 530] width 88 height 29
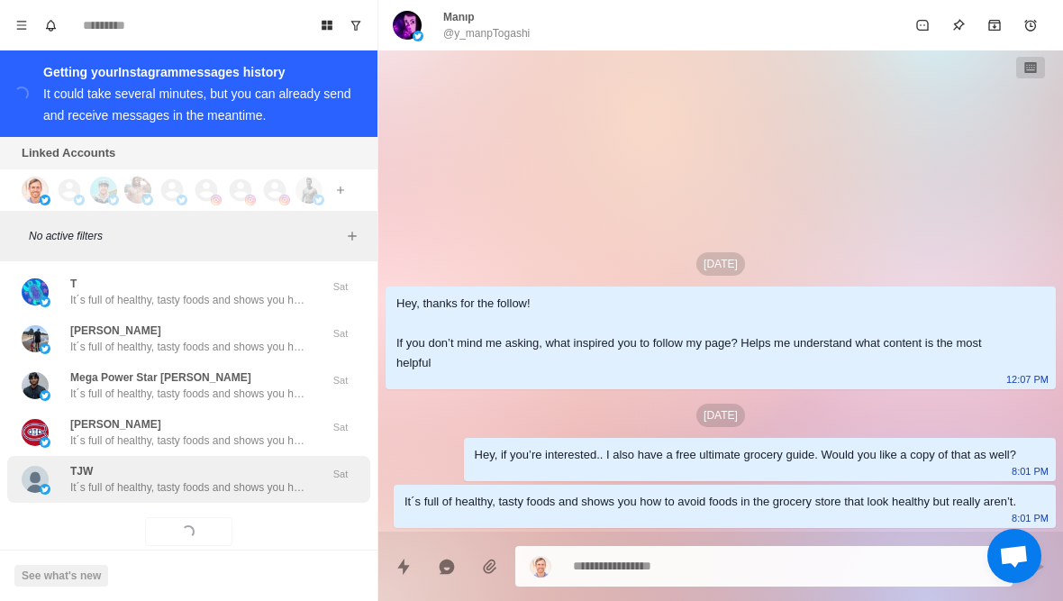
click at [256, 479] on p "It´s full of healthy, tasty foods and shows you how to avoid foods in the groce…" at bounding box center [187, 487] width 234 height 16
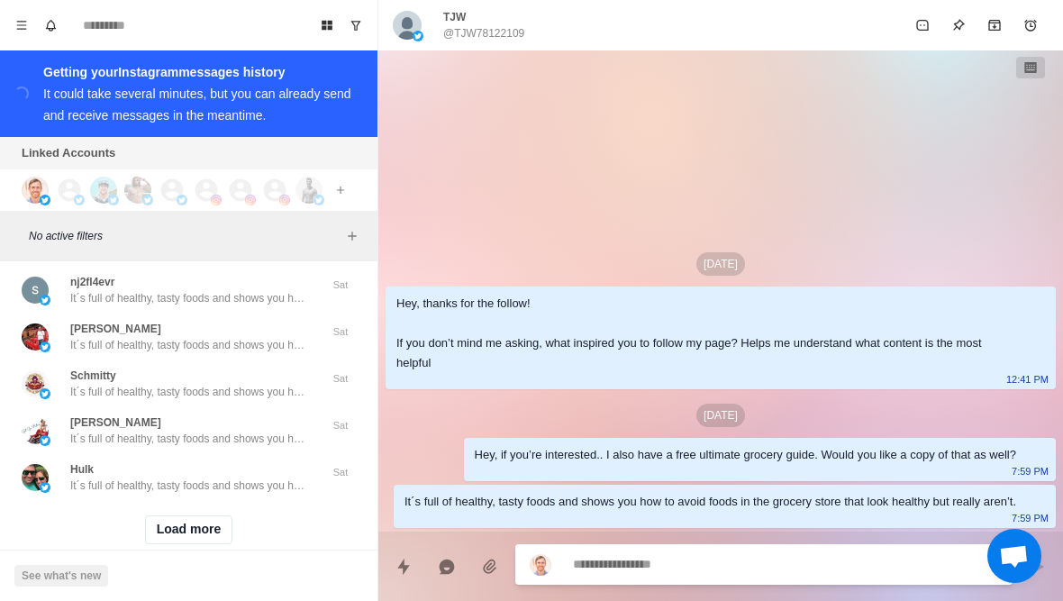
scroll to position [65672, 0]
click at [211, 517] on button "Load more" at bounding box center [189, 531] width 88 height 29
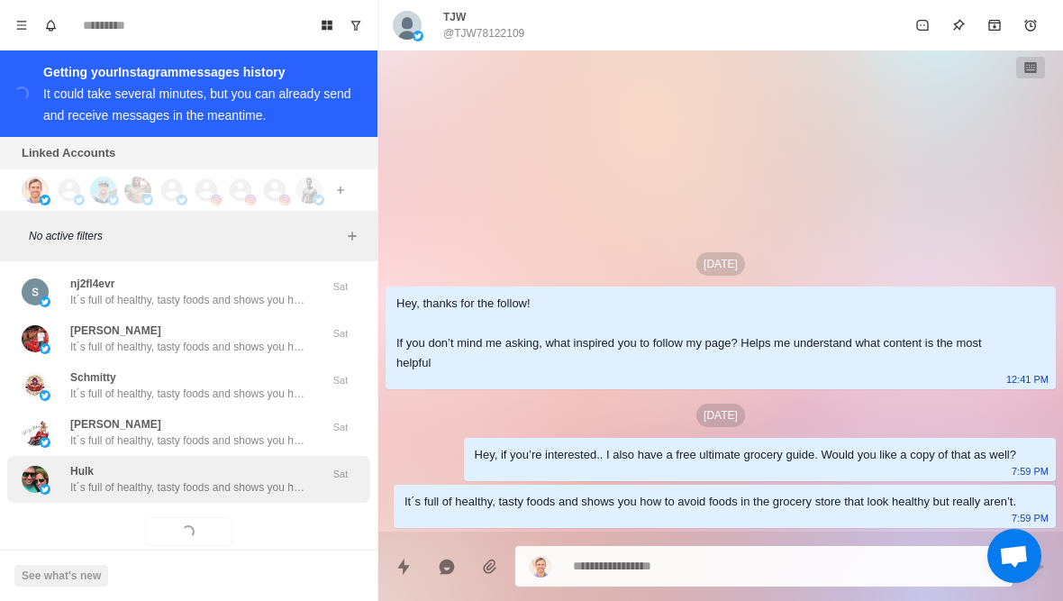
click at [241, 470] on div "Hulk It´s full of healthy, tasty foods and shows you how to avoid foods in the …" at bounding box center [188, 479] width 363 height 47
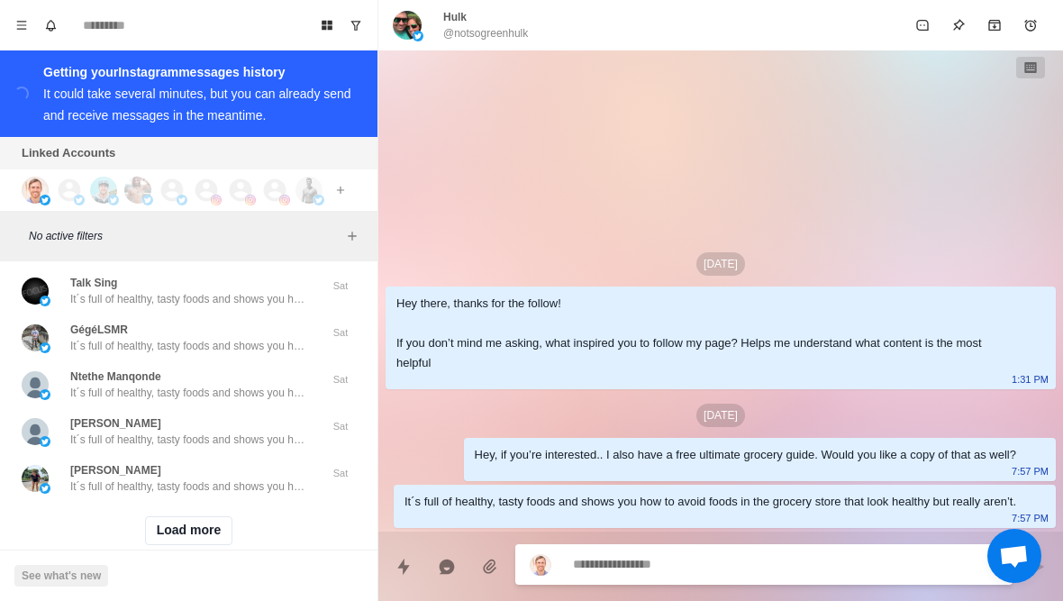
scroll to position [66609, 0]
click at [213, 517] on button "Load more" at bounding box center [189, 531] width 88 height 29
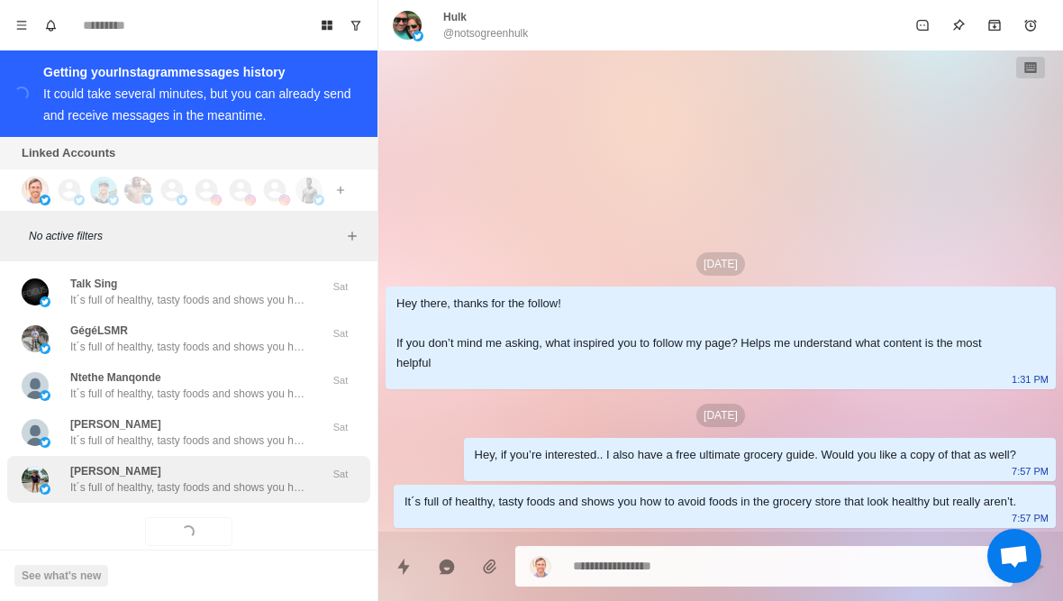
click at [250, 466] on div "Aaron_ It´s full of healthy, tasty foods and shows you how to avoid foods in th…" at bounding box center [188, 479] width 363 height 47
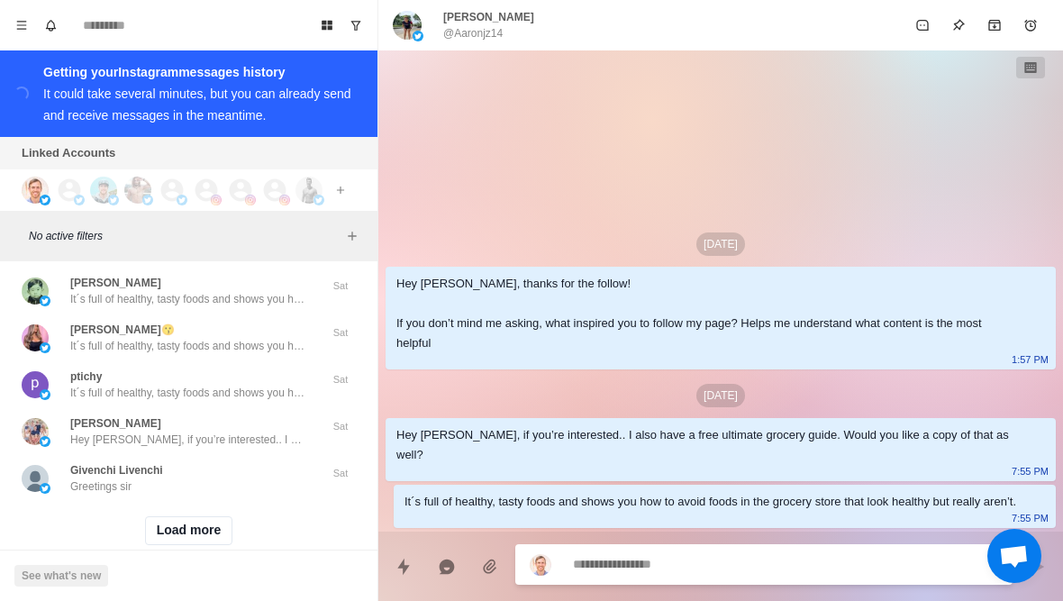
scroll to position [67546, 0]
click at [215, 517] on button "Load more" at bounding box center [189, 531] width 88 height 29
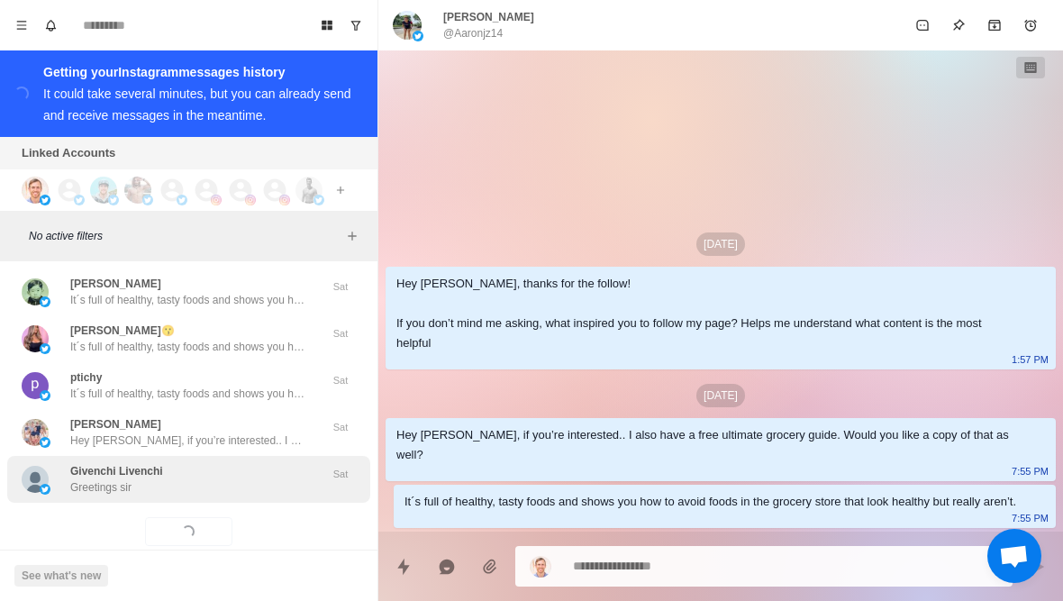
click at [257, 463] on div "Givenchi Livenchi Greetings sir" at bounding box center [170, 479] width 296 height 32
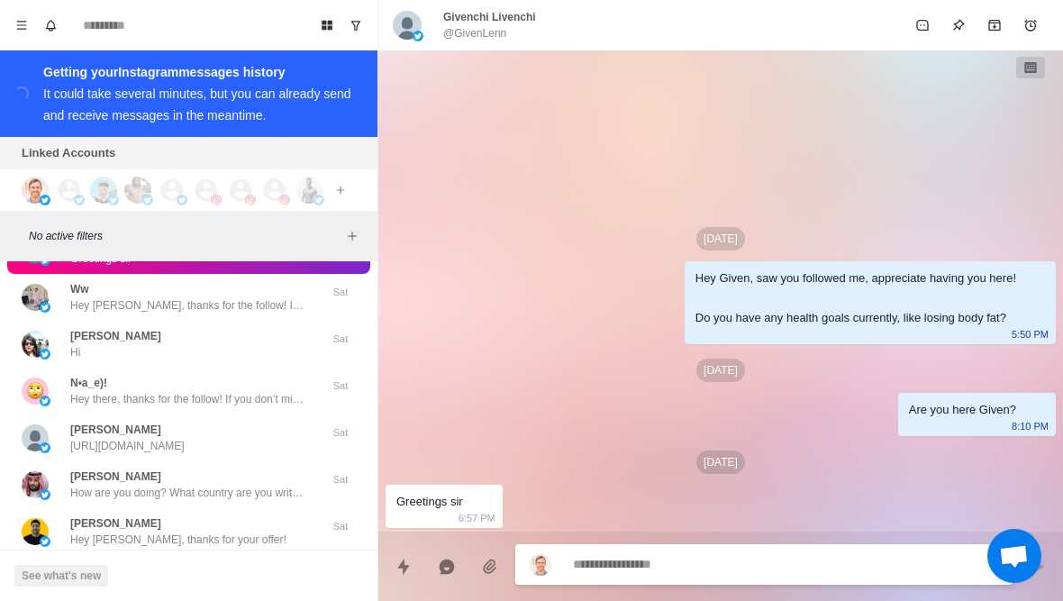
scroll to position [67774, 0]
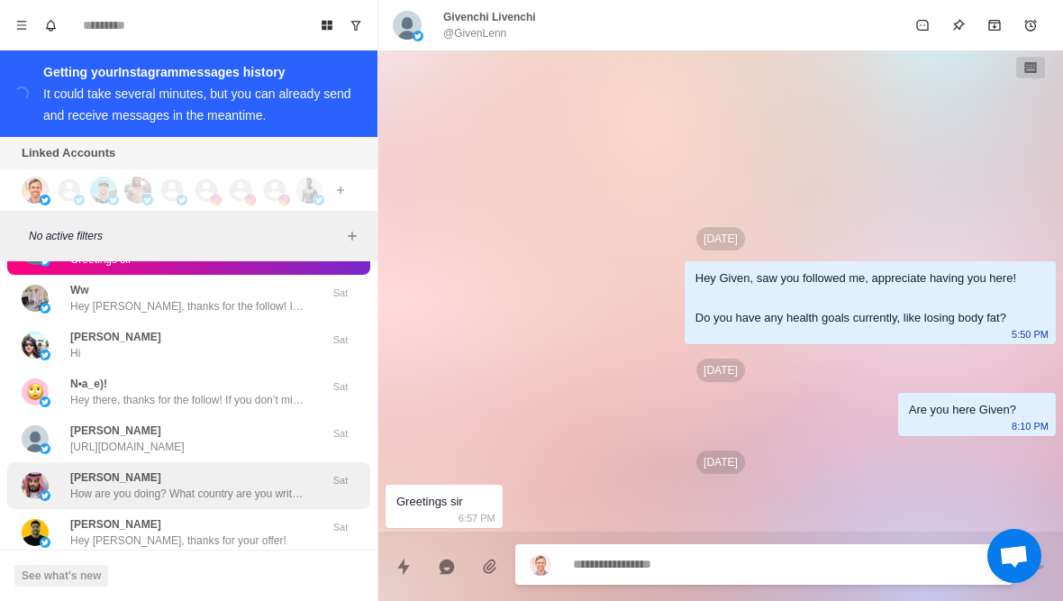
click at [267, 486] on p "How are you doing? What country are you writing from please?" at bounding box center [187, 494] width 234 height 16
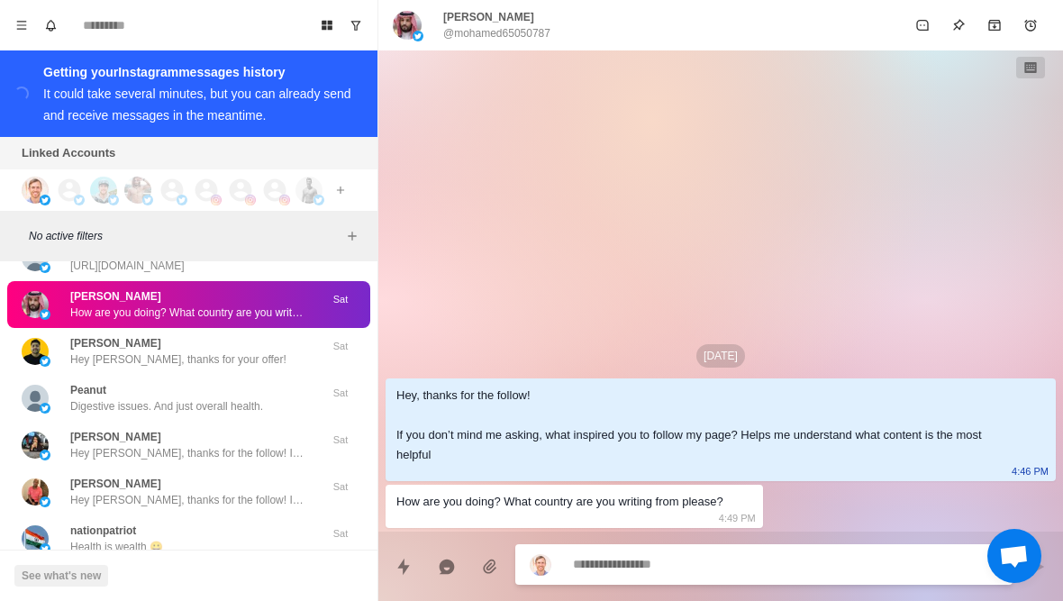
scroll to position [67957, 0]
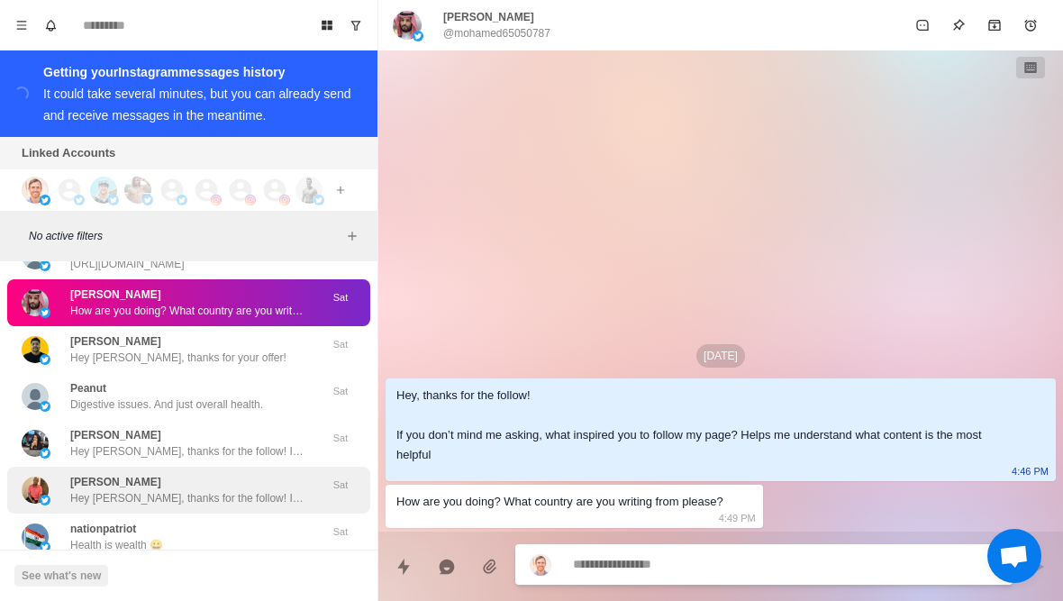
click at [249, 490] on p "Hey Obum, thanks for the follow! If you don’t mind me asking, what inspired you…" at bounding box center [187, 498] width 234 height 16
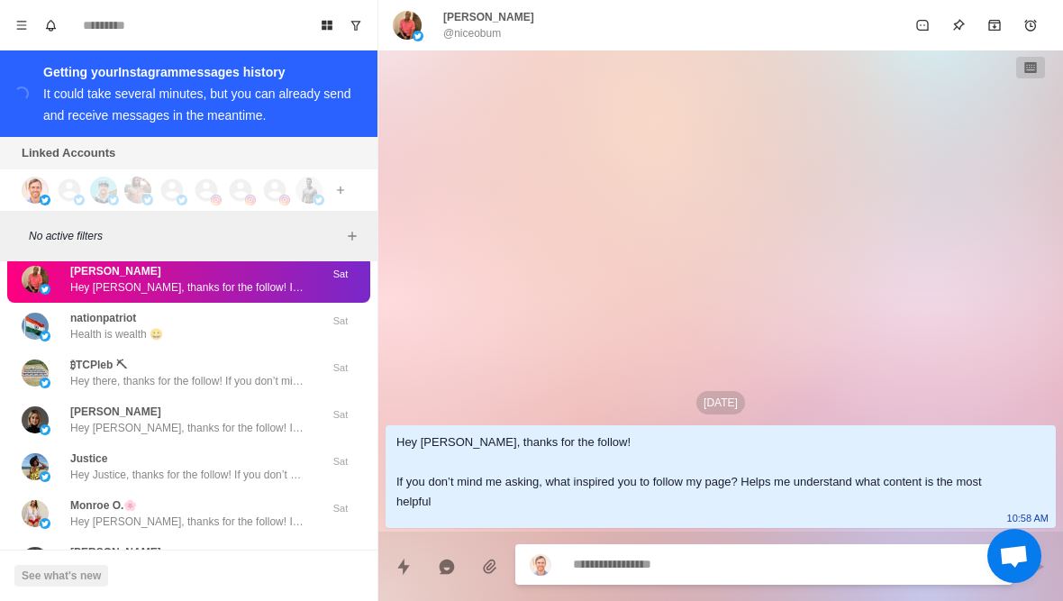
scroll to position [68243, 0]
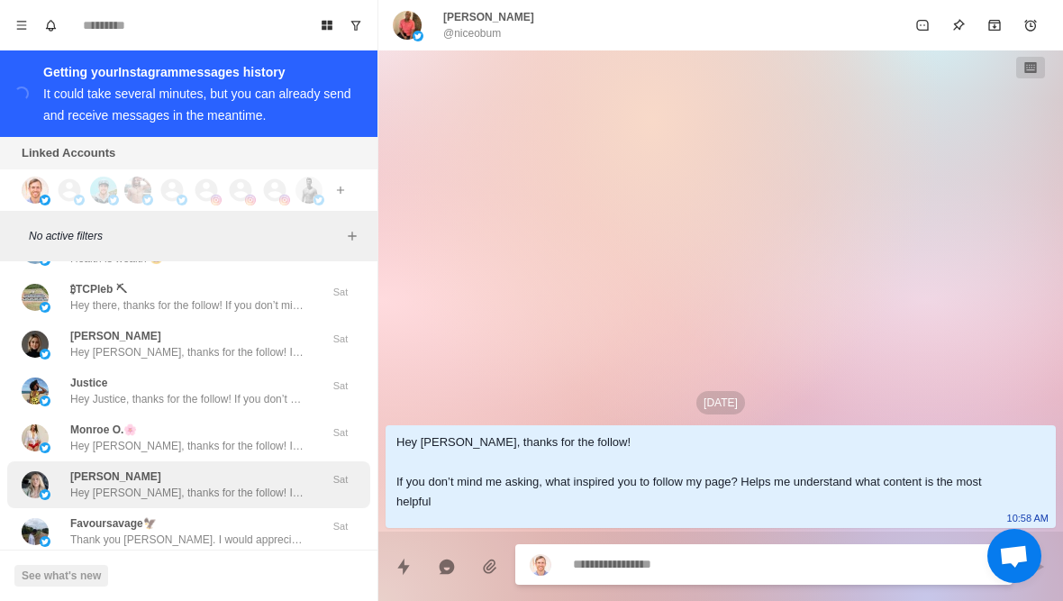
click at [252, 485] on p "Hey aubrey, thanks for the follow! If you don’t mind me asking, what inspired y…" at bounding box center [187, 493] width 234 height 16
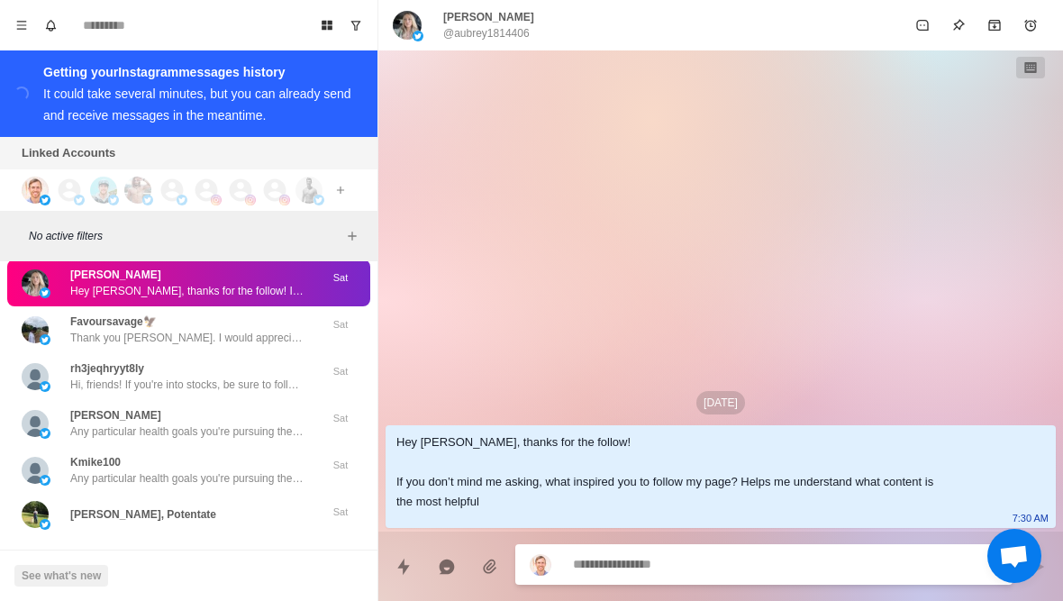
scroll to position [68449, 0]
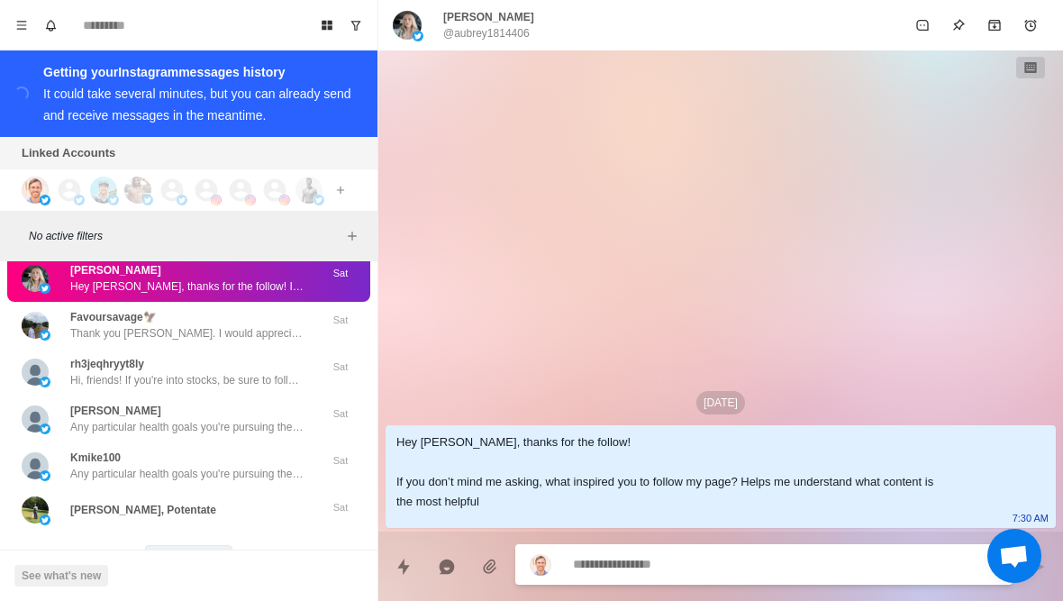
click at [220, 545] on button "Load more" at bounding box center [189, 559] width 88 height 29
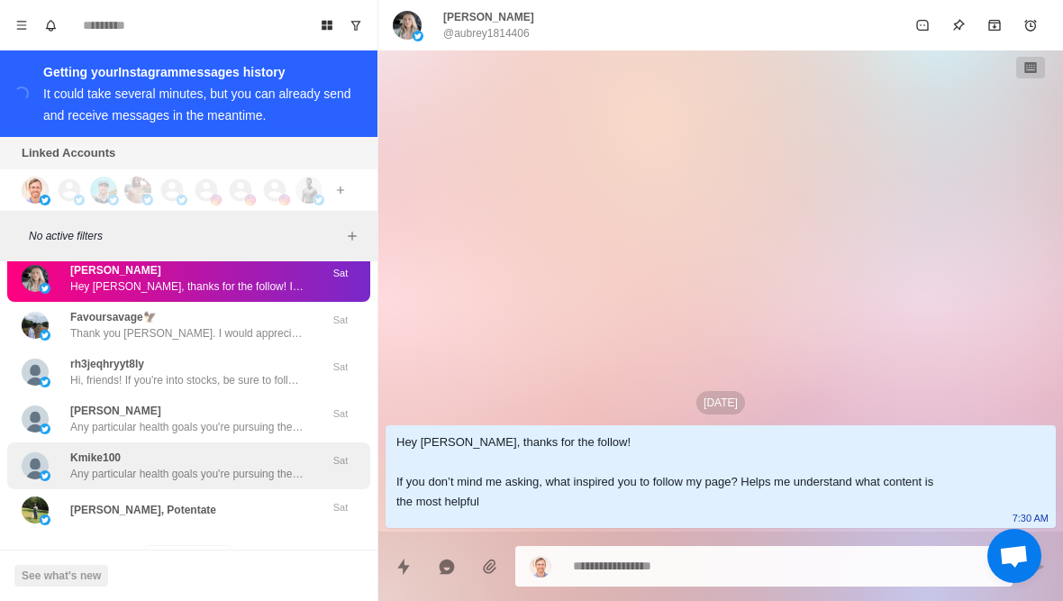
click at [268, 466] on p "Any particular health goals you're pursuing these days? Like losing fat or buil…" at bounding box center [187, 474] width 234 height 16
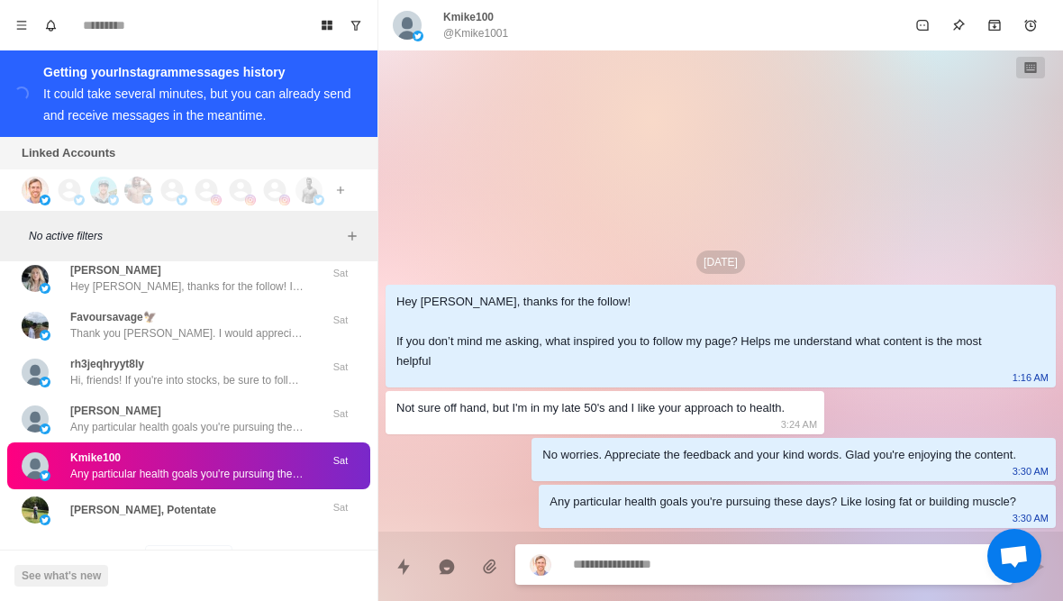
type textarea "*"
type textarea "**"
type textarea "*"
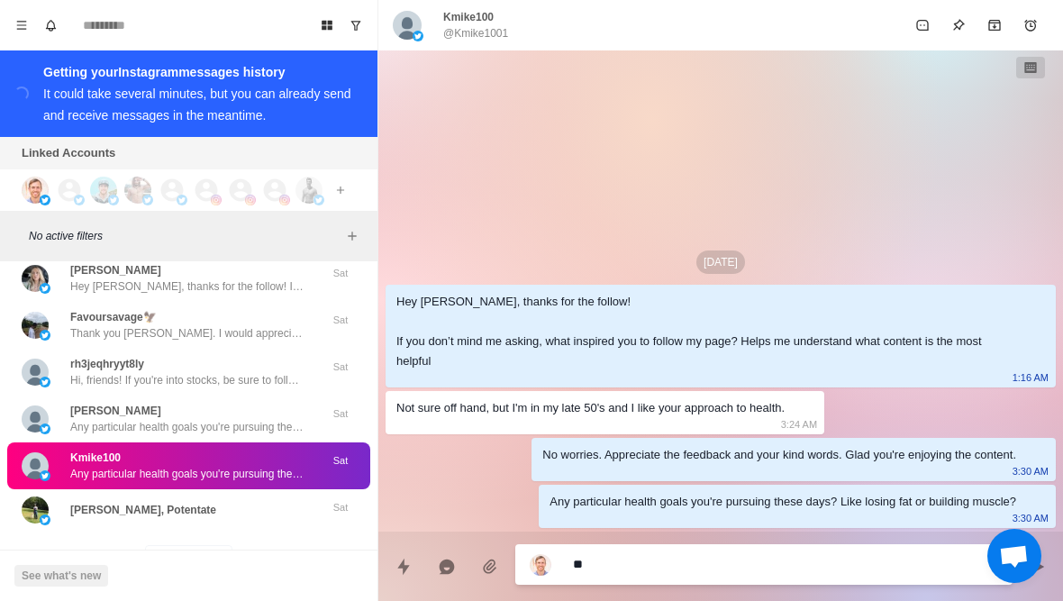
type textarea "***"
type textarea "*"
type textarea "****"
type textarea "*"
type textarea "*****"
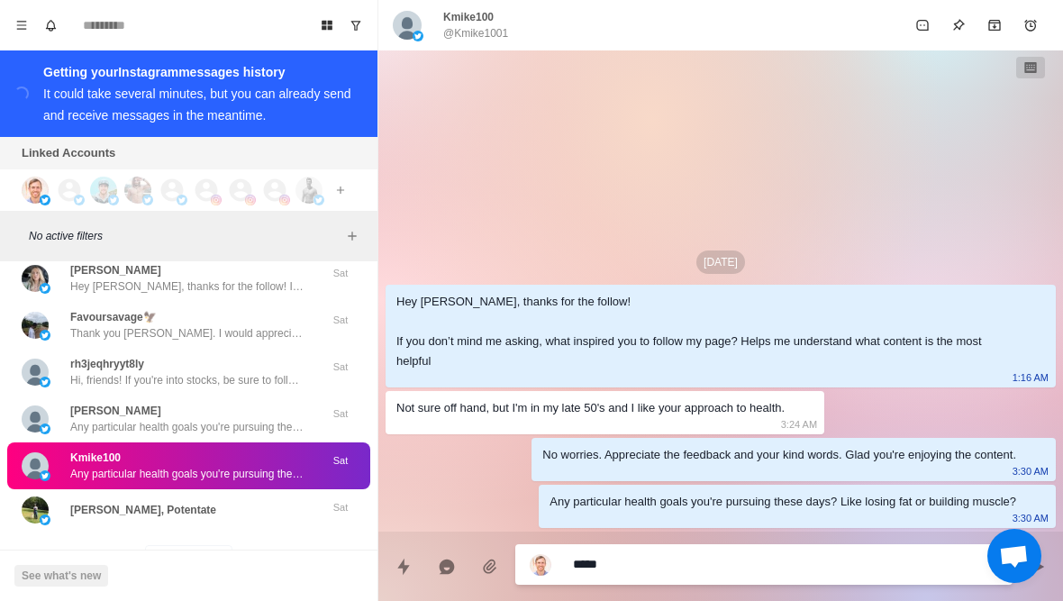
type textarea "*"
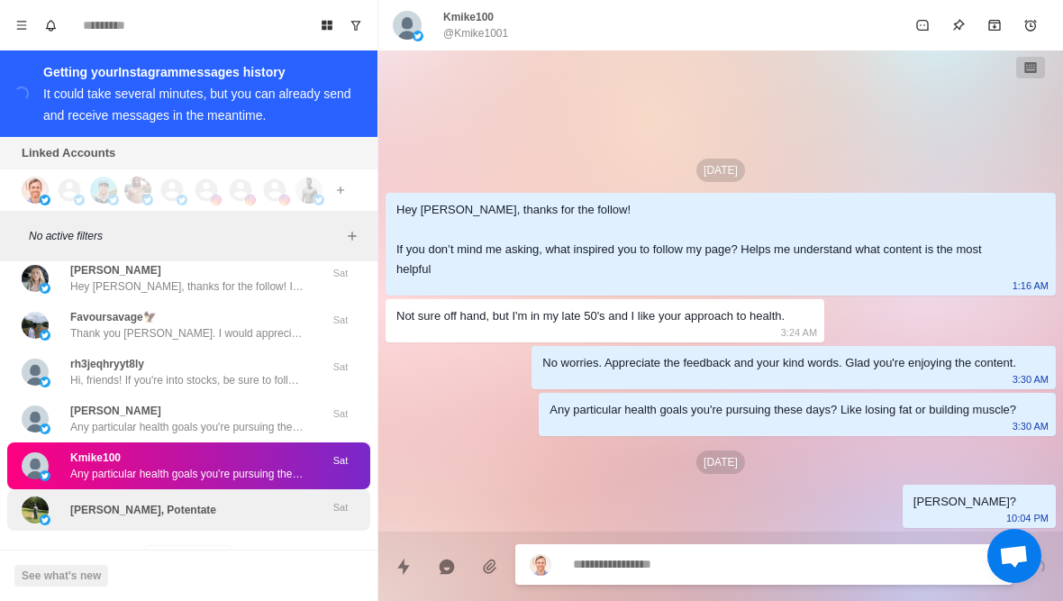
click at [239, 496] on div "Squeaky Reed, Potentate" at bounding box center [170, 509] width 296 height 27
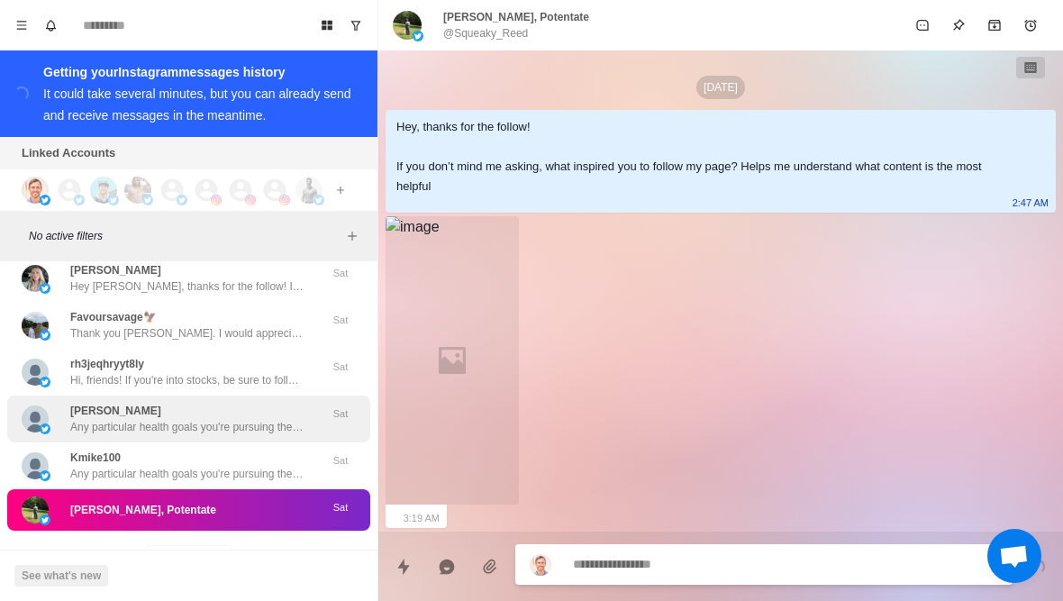
click at [268, 419] on p "Any particular health goals you're pursuing these days? Like losing fat or buil…" at bounding box center [187, 427] width 234 height 16
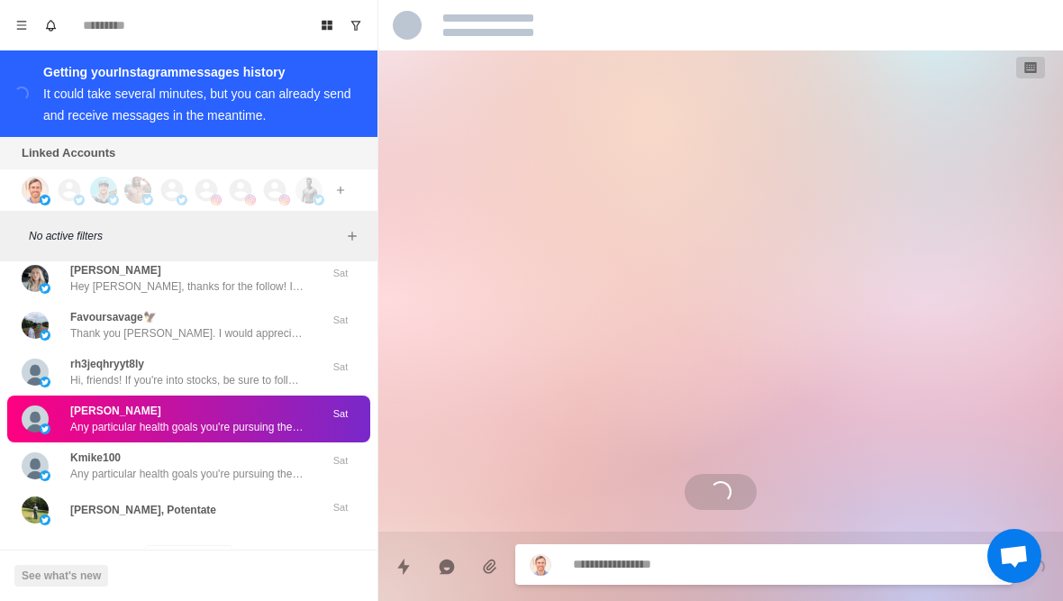
scroll to position [29, 0]
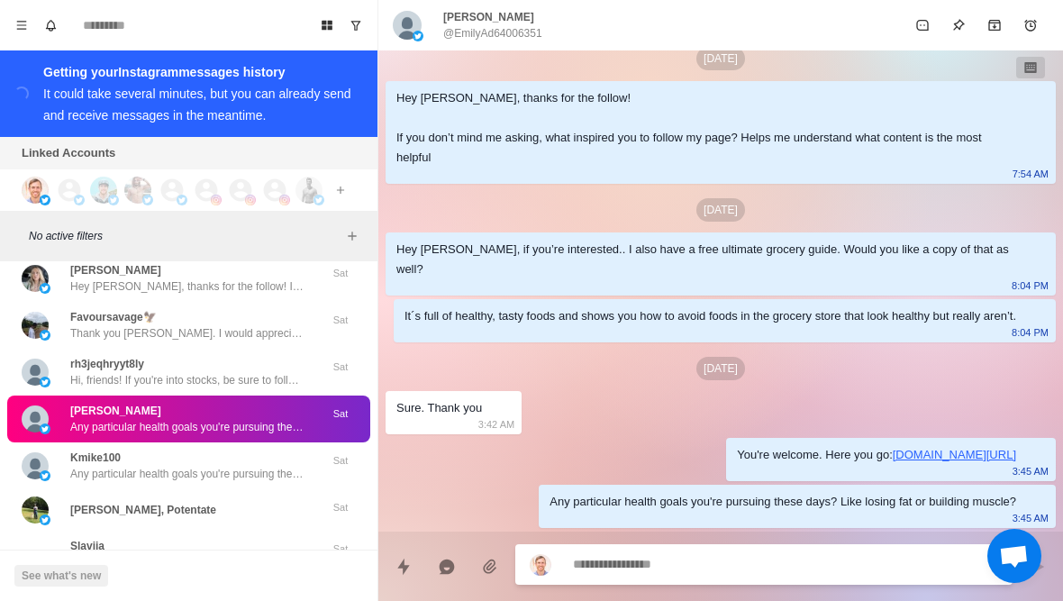
click at [676, 562] on textarea at bounding box center [785, 564] width 425 height 26
type textarea "*"
type textarea "******"
type textarea "*"
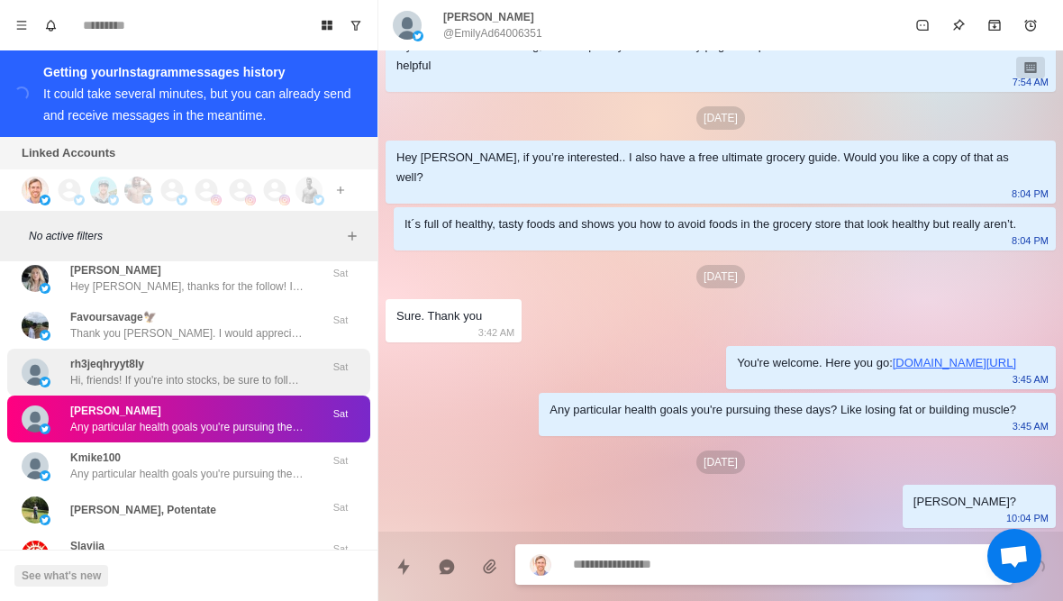
click at [259, 349] on div "rh3jeqhryyt8ly Hi, friends! If you're into stocks, be sure to follow @kostaugok…" at bounding box center [188, 372] width 363 height 47
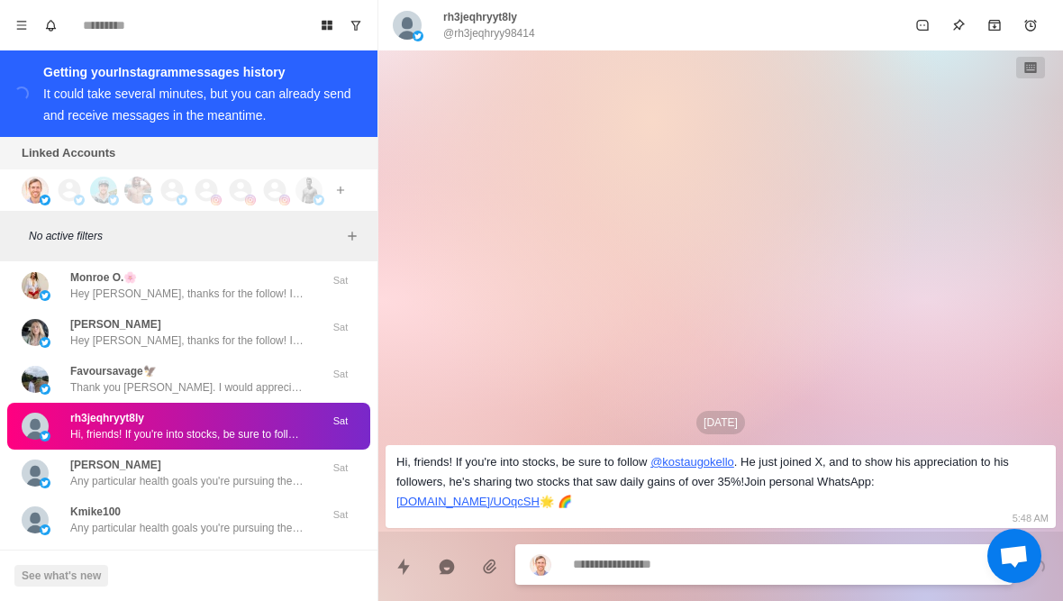
scroll to position [68392, 0]
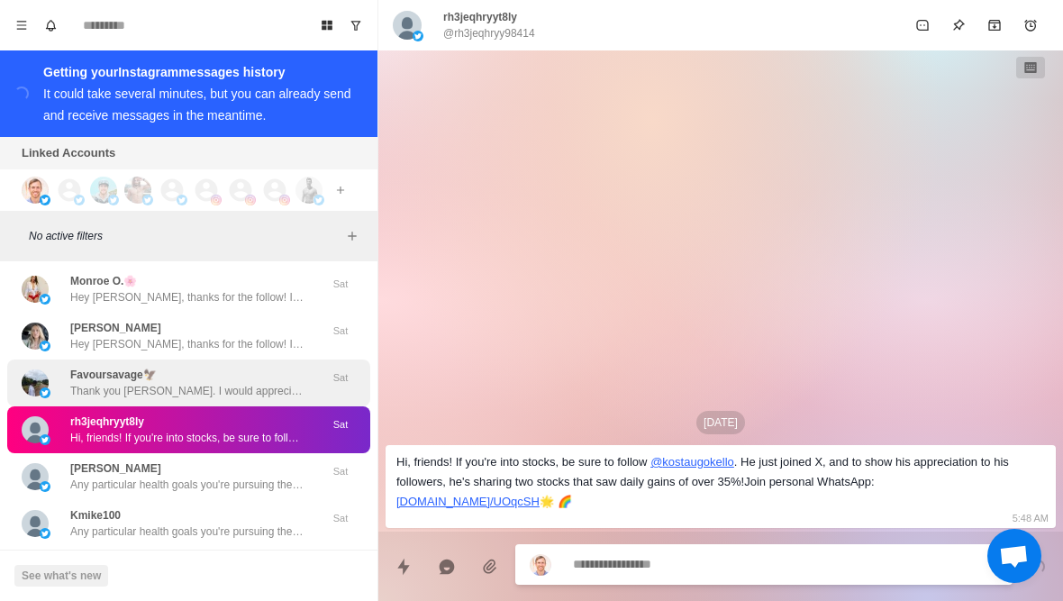
click at [273, 383] on p "Thank you Chris. I would appreciate if you followed me back." at bounding box center [187, 391] width 234 height 16
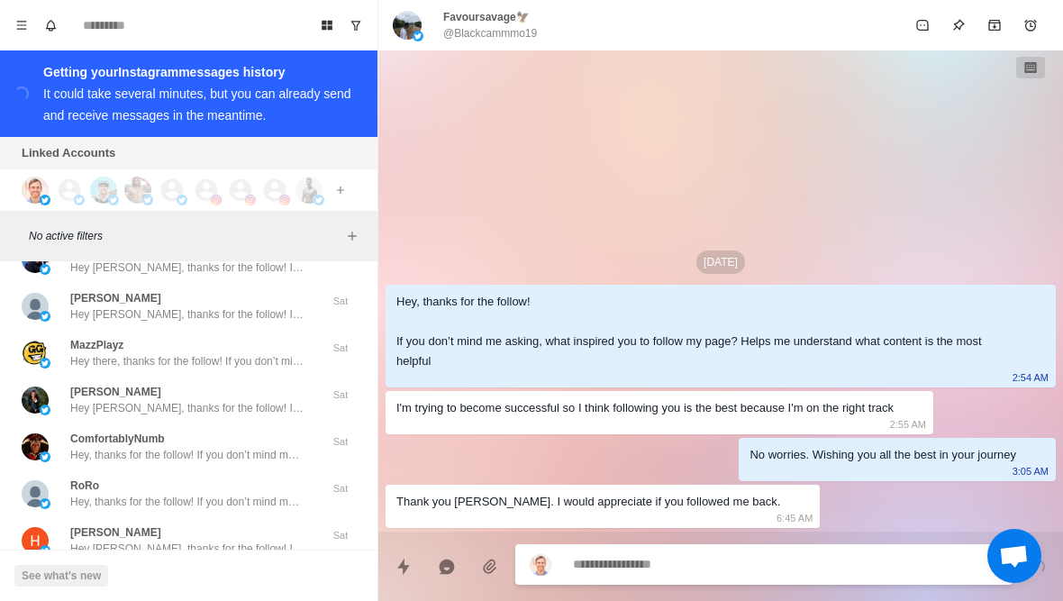
scroll to position [68979, 0]
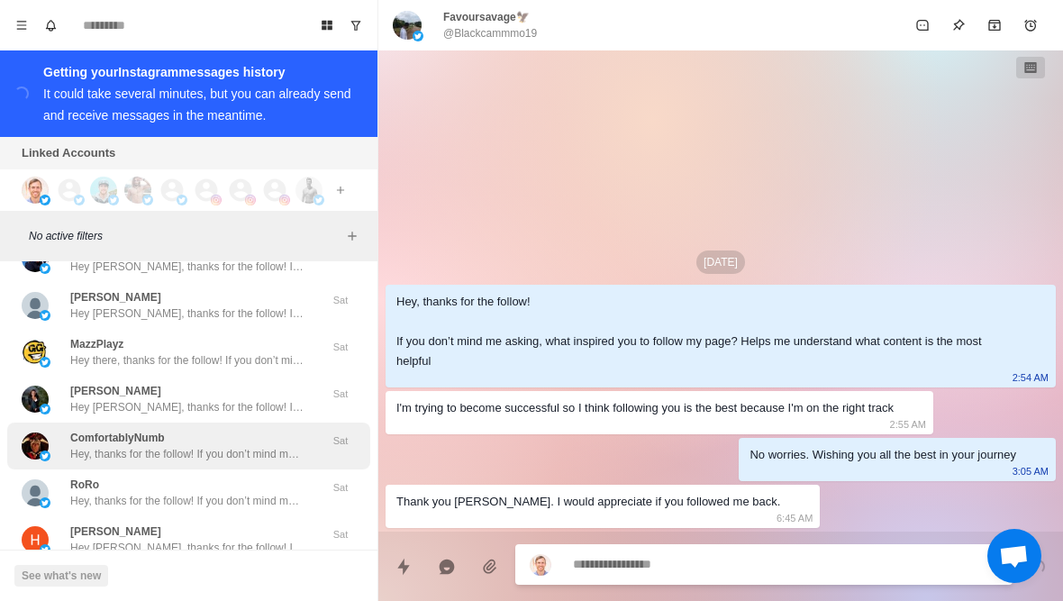
click at [261, 446] on p "Hey, thanks for the follow! If you don’t mind me asking, what inspired you to f…" at bounding box center [187, 454] width 234 height 16
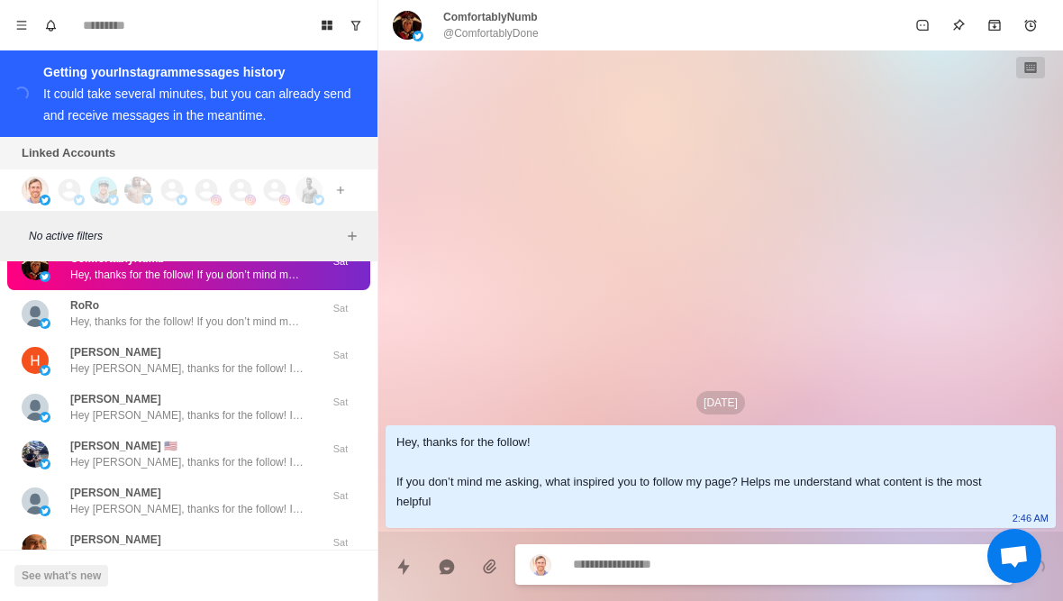
scroll to position [69160, 0]
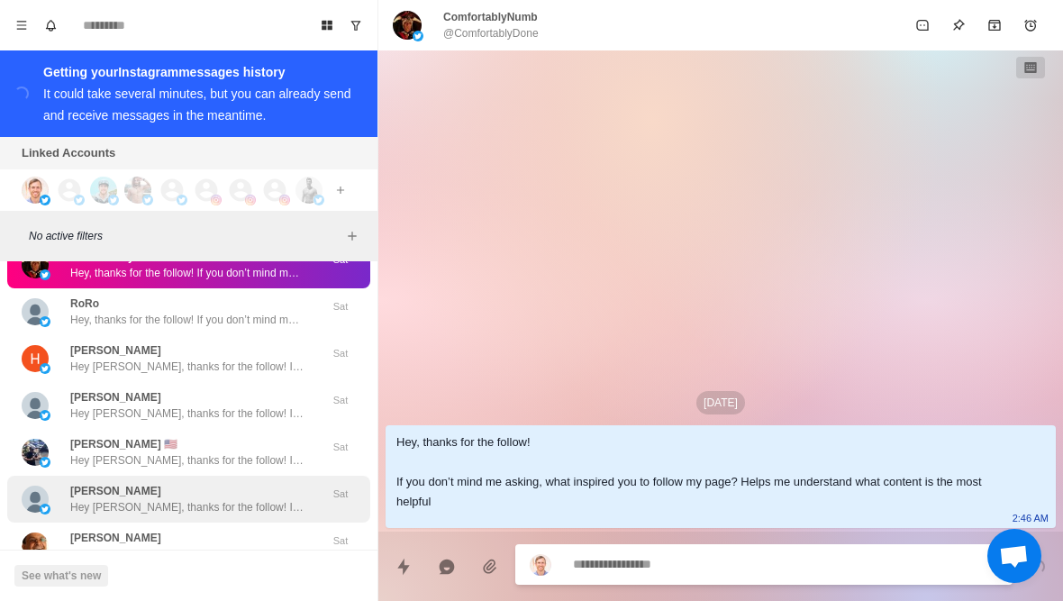
click at [237, 499] on p "Hey Jeff, thanks for the follow! If you don’t mind me asking, what inspired you…" at bounding box center [187, 507] width 234 height 16
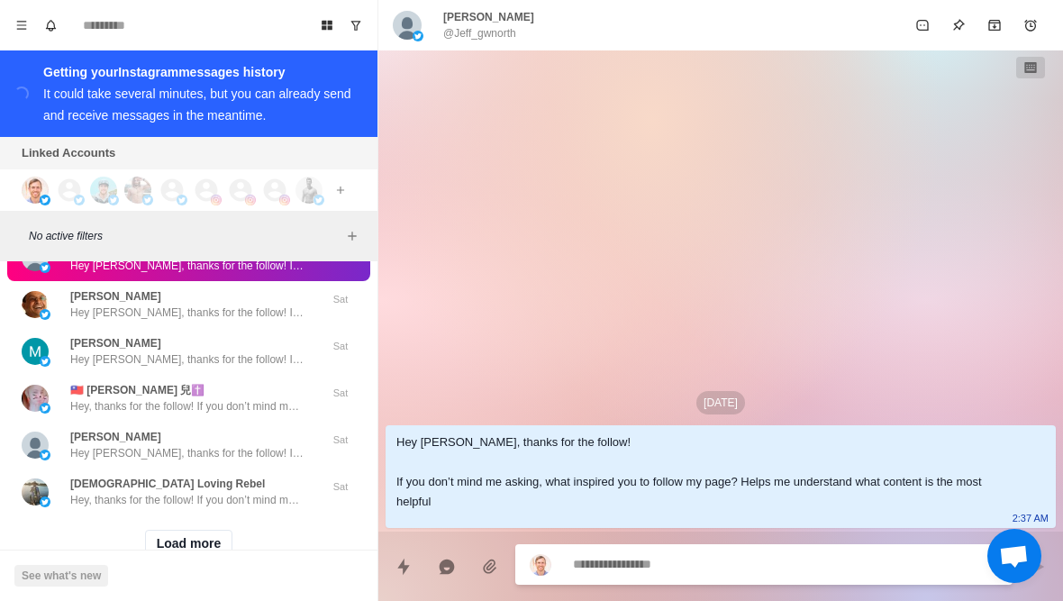
scroll to position [69406, 0]
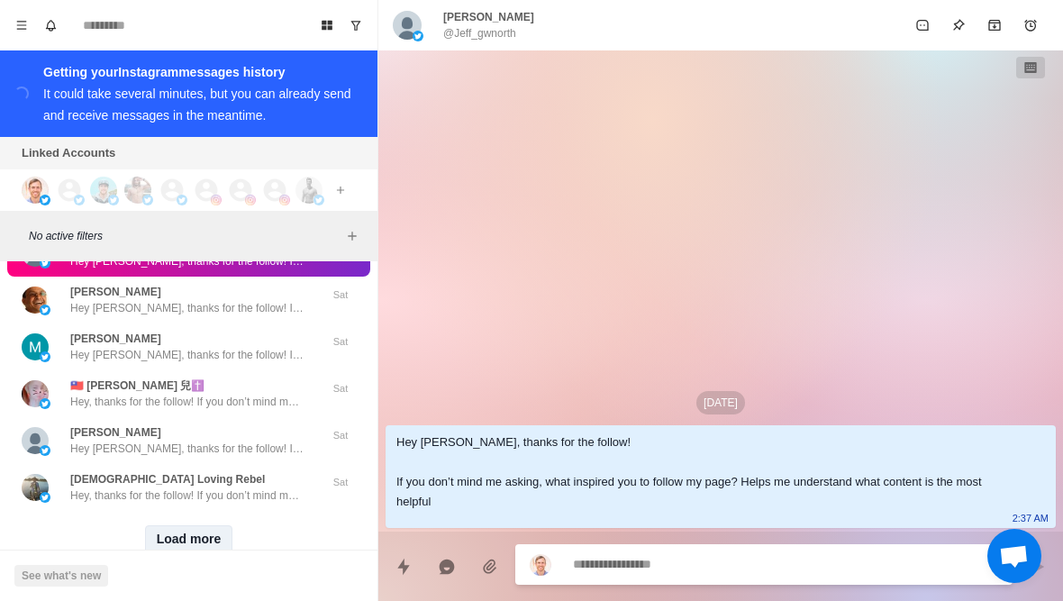
click at [199, 525] on button "Load more" at bounding box center [189, 539] width 88 height 29
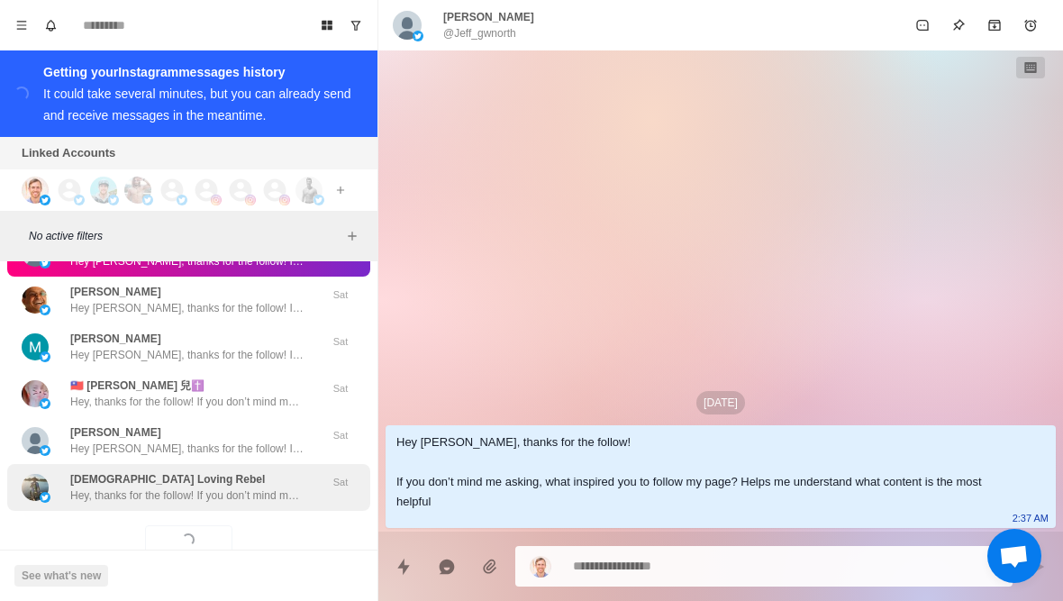
click at [232, 477] on div "American Loving Rebel Hey, thanks for the follow! If you don’t mind me asking, …" at bounding box center [188, 487] width 363 height 47
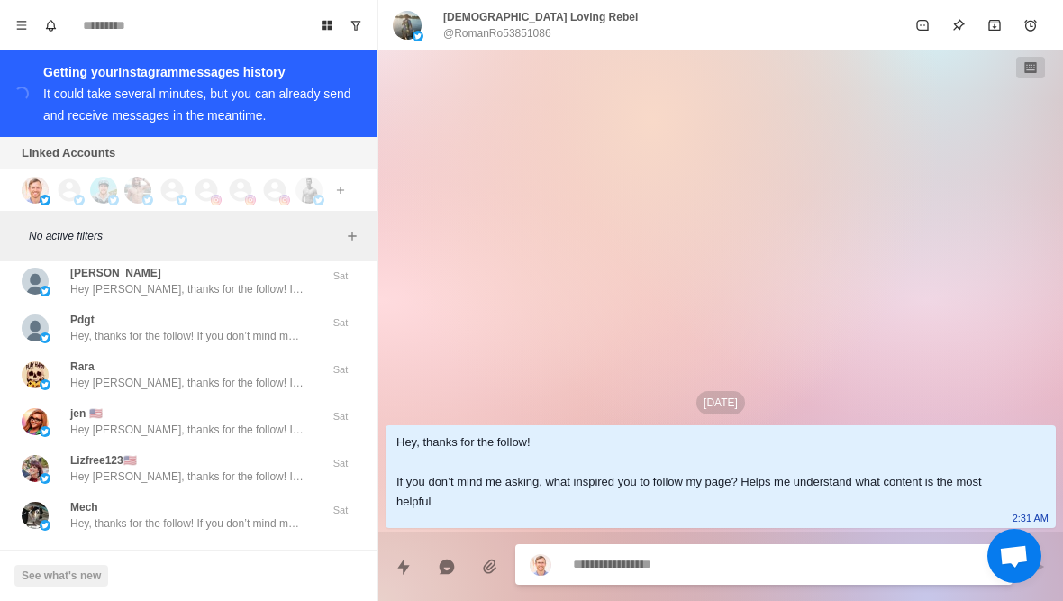
scroll to position [70317, 0]
click at [200, 551] on button "Load more" at bounding box center [189, 565] width 88 height 29
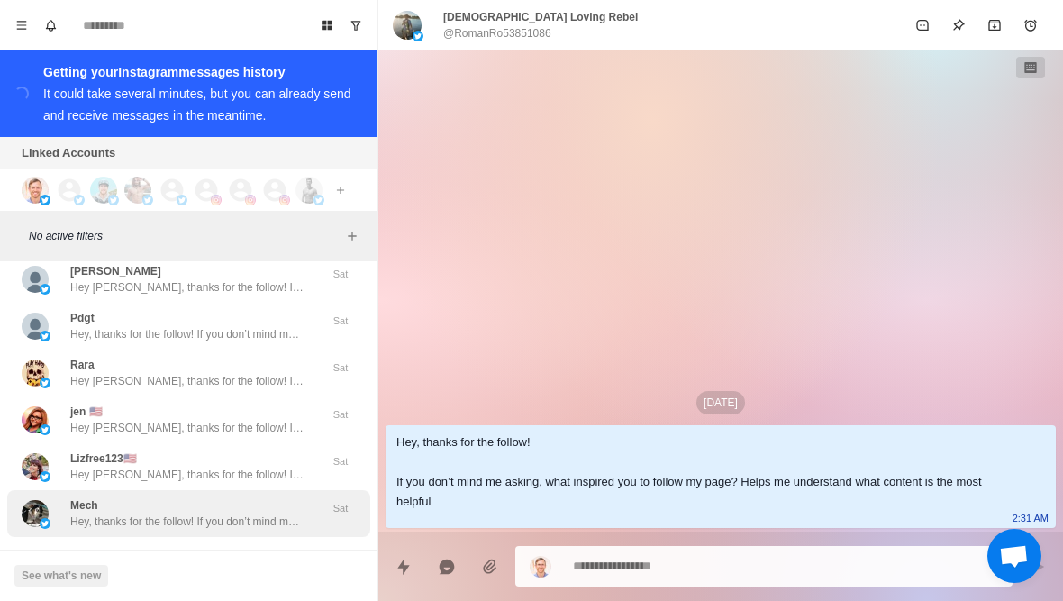
click at [260, 513] on p "Hey, thanks for the follow! If you don’t mind me asking, what inspired you to f…" at bounding box center [187, 521] width 234 height 16
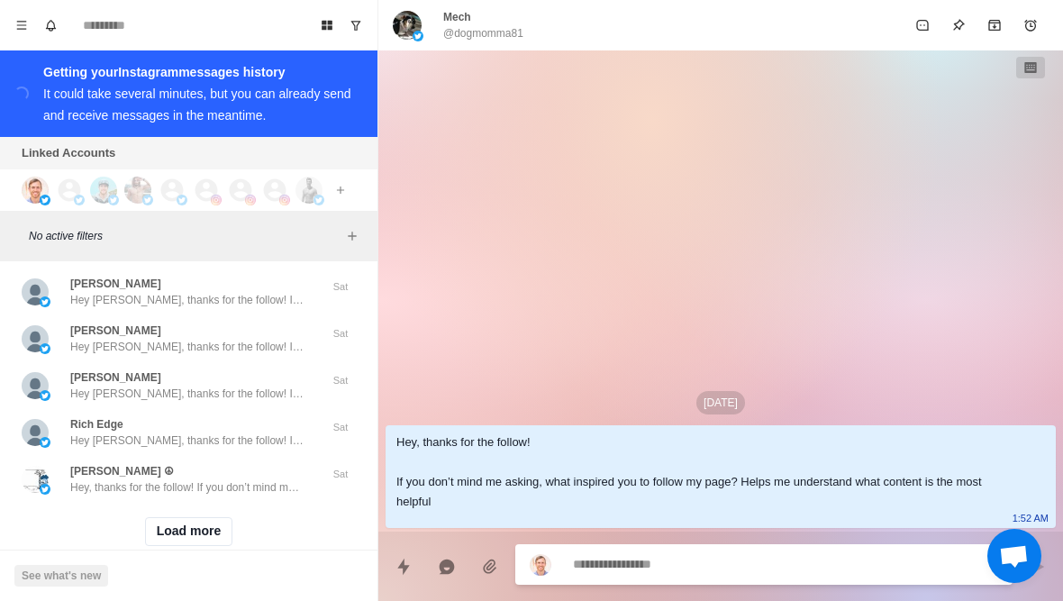
scroll to position [71288, 0]
click at [209, 517] on button "Load more" at bounding box center [189, 531] width 88 height 29
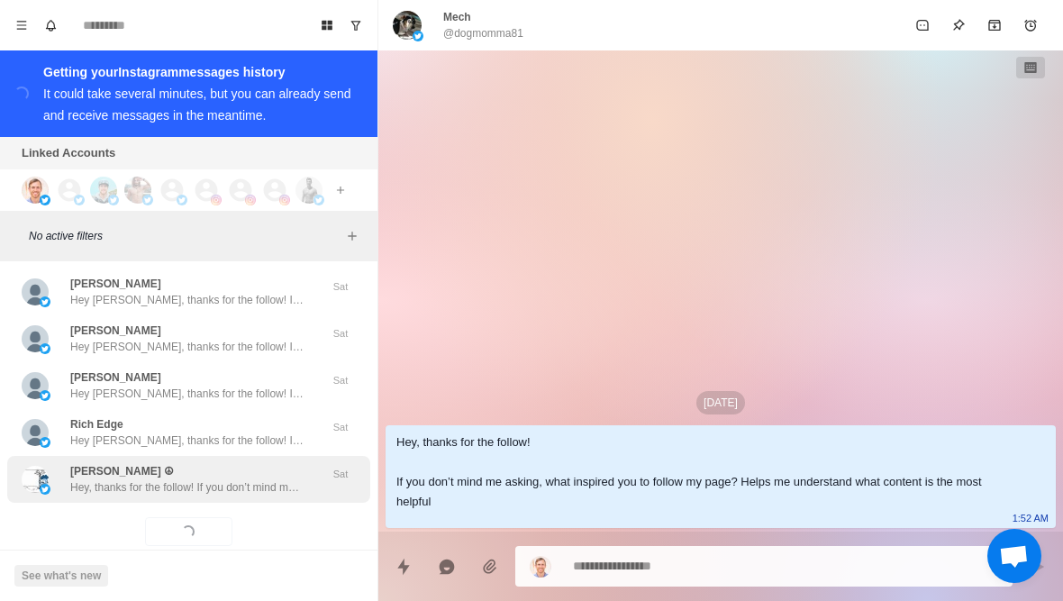
click at [254, 466] on div "D. Patt ☮ Hey, thanks for the follow! If you don’t mind me asking, what inspire…" at bounding box center [188, 479] width 363 height 47
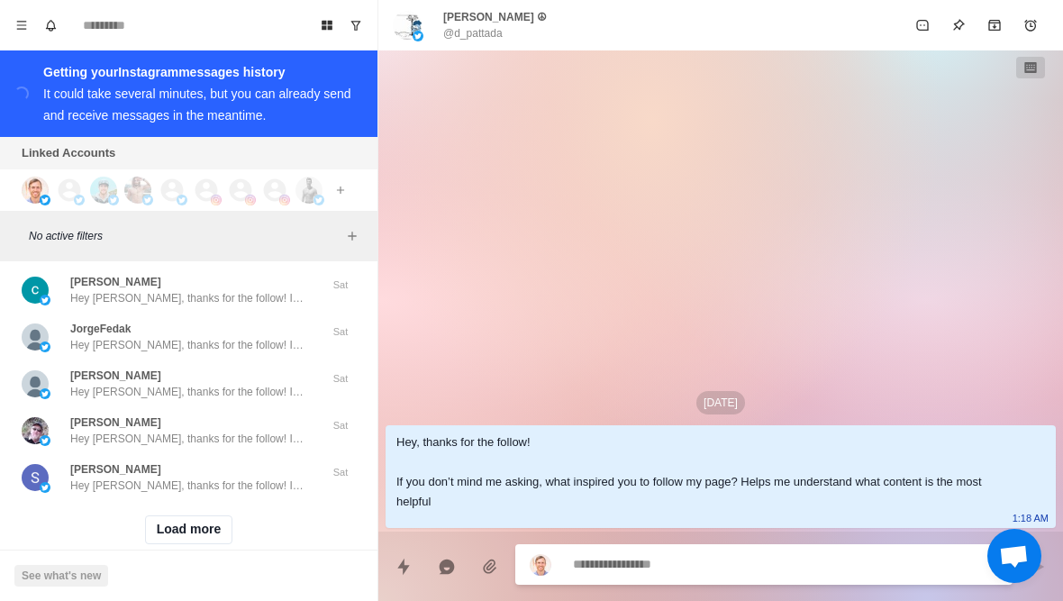
scroll to position [72225, 0]
click at [202, 517] on button "Load more" at bounding box center [189, 531] width 88 height 29
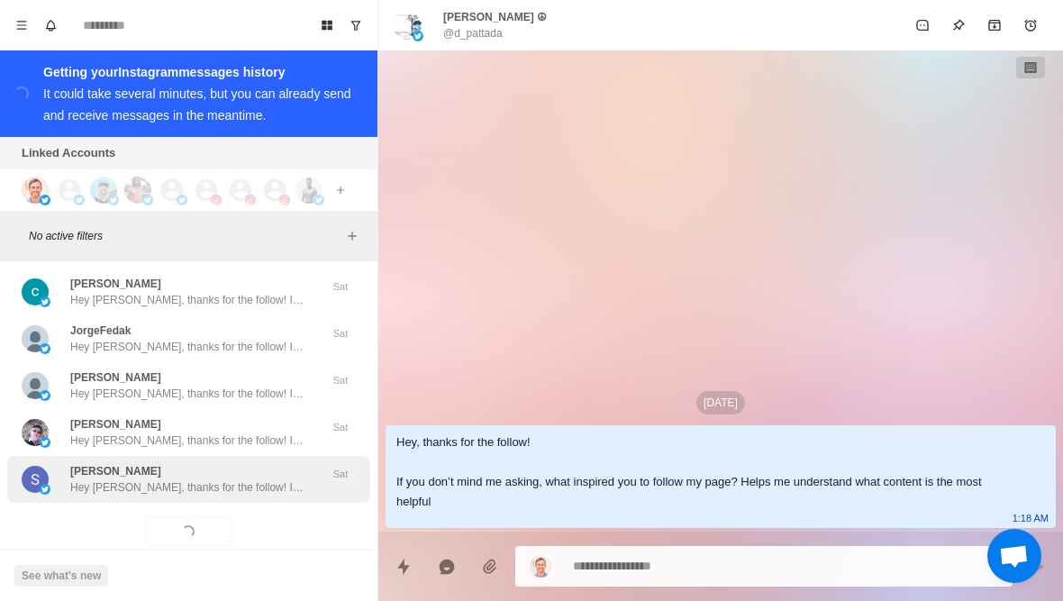
click at [249, 479] on p "Hey Scott, thanks for the follow! If you don’t mind me asking, what inspired yo…" at bounding box center [187, 487] width 234 height 16
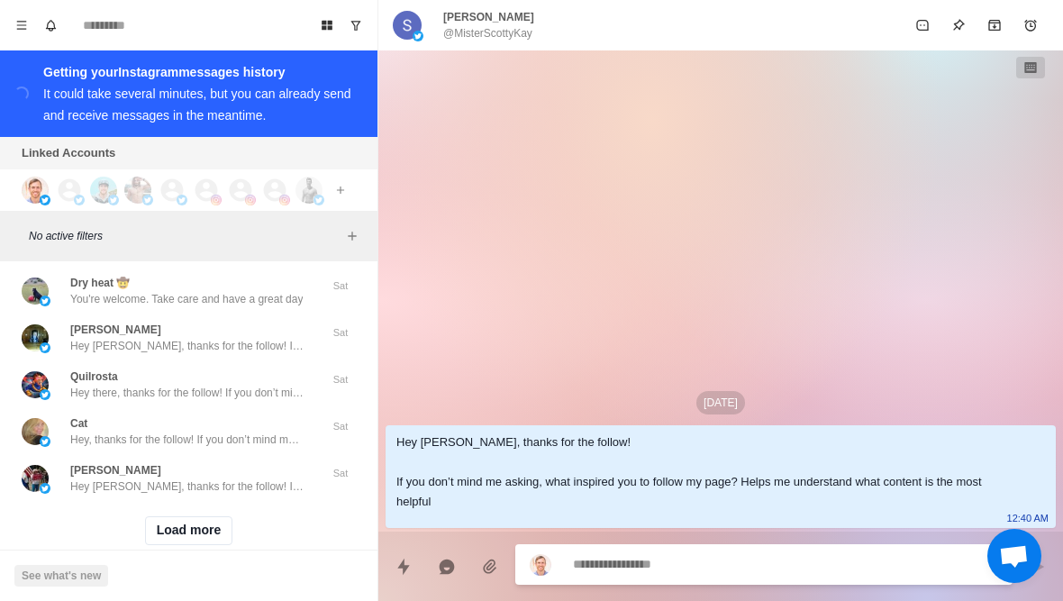
scroll to position [73161, 0]
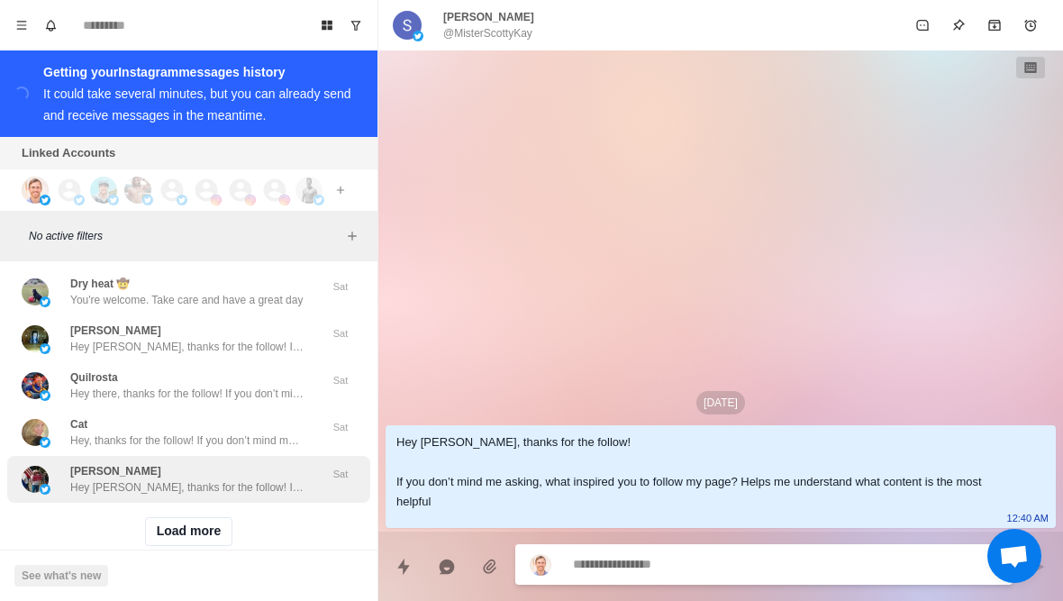
click at [258, 469] on div "Kris Hey Kris, thanks for the follow! If you don’t mind me asking, what inspire…" at bounding box center [188, 479] width 363 height 47
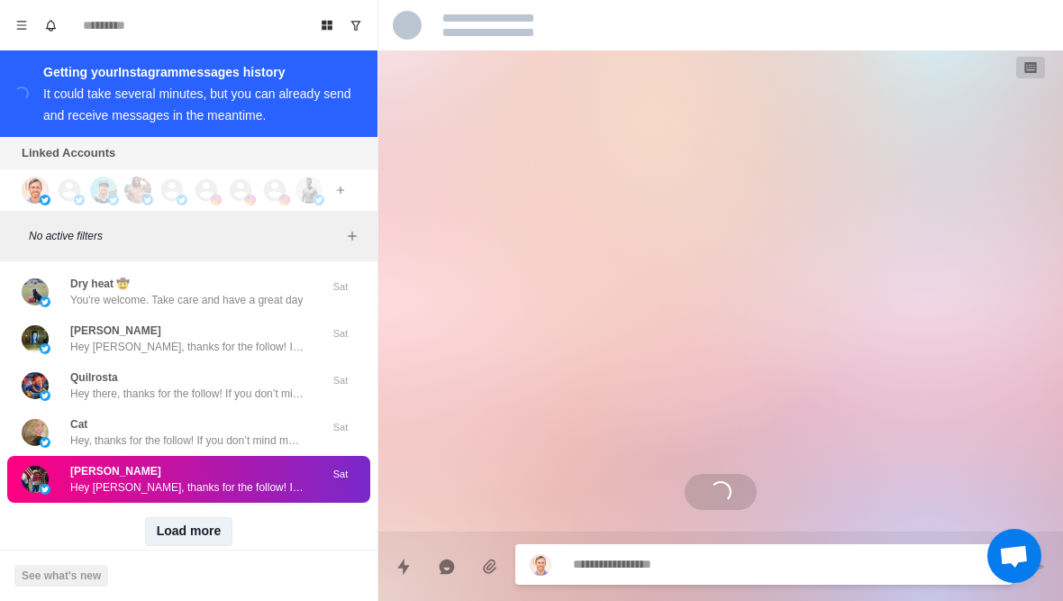
click at [221, 517] on button "Load more" at bounding box center [189, 531] width 88 height 29
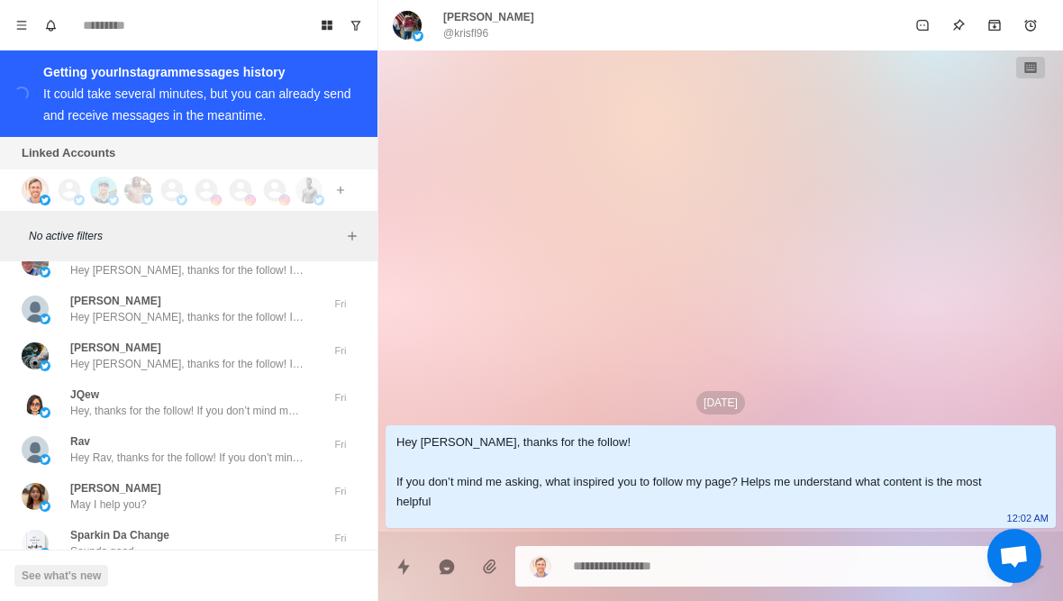
scroll to position [73754, 0]
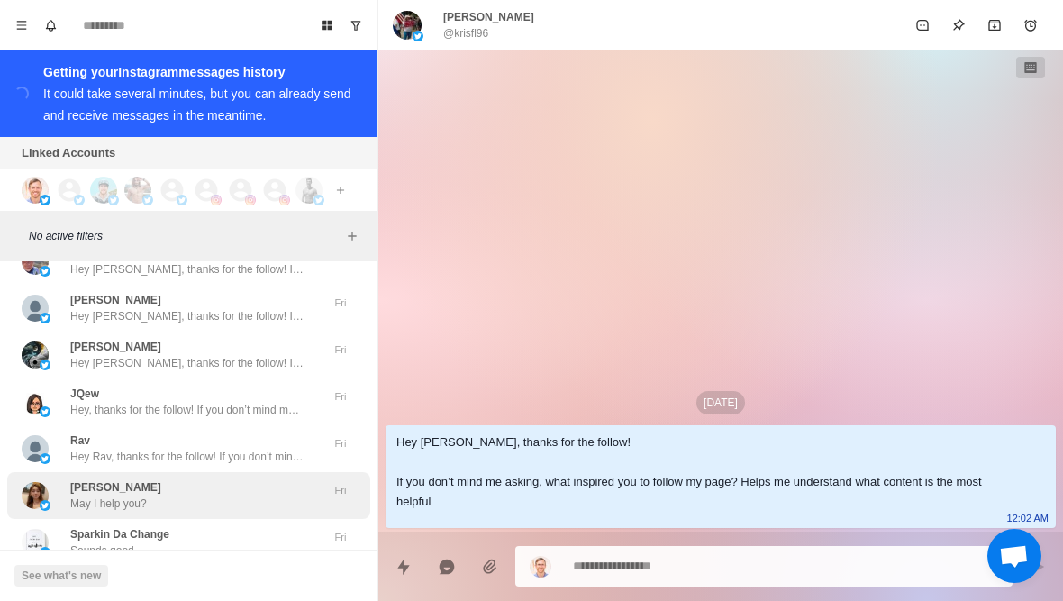
click at [268, 479] on div "Shang guan Yue May I help you?" at bounding box center [170, 495] width 296 height 32
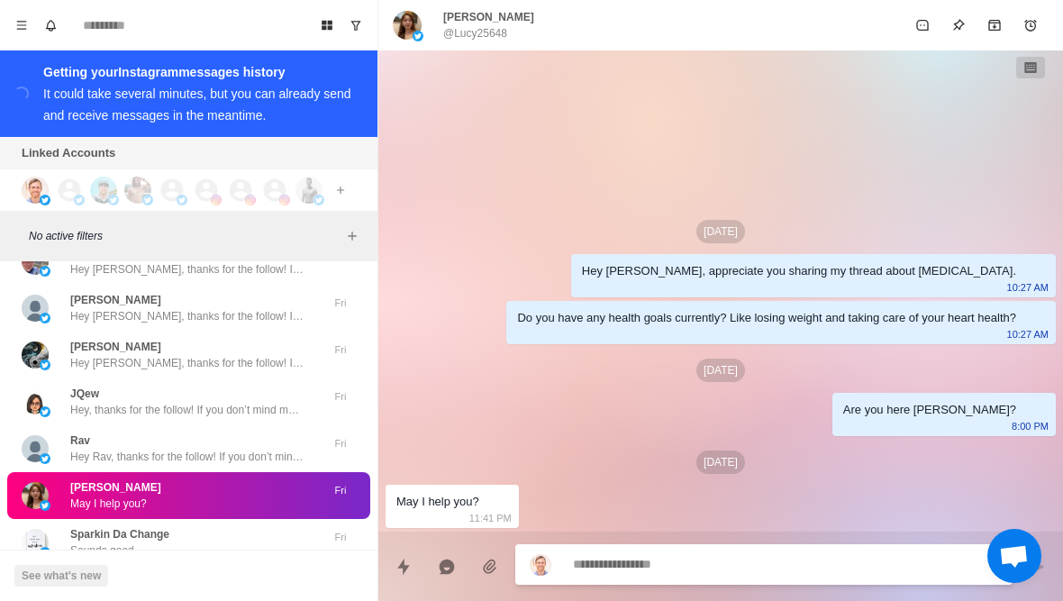
scroll to position [73792, 0]
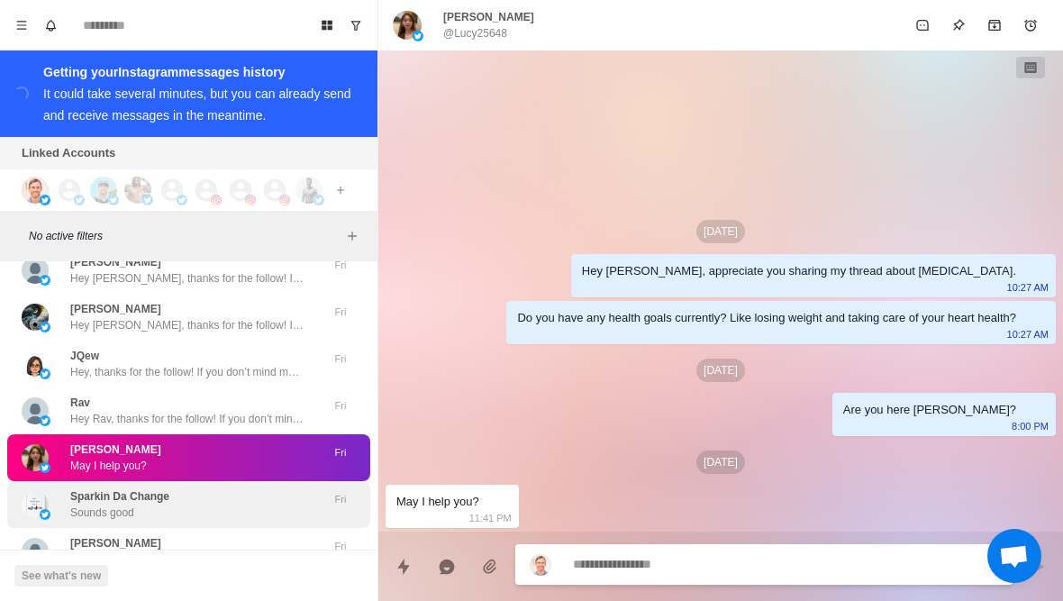
click at [251, 488] on div "Sparkin Da Change Sounds good" at bounding box center [170, 504] width 296 height 32
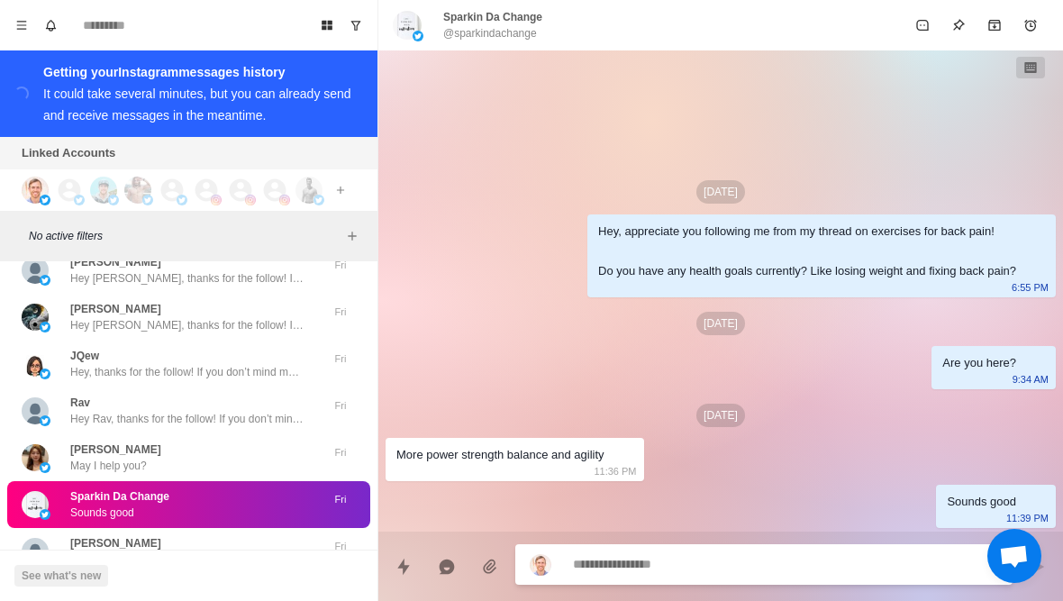
scroll to position [73825, 0]
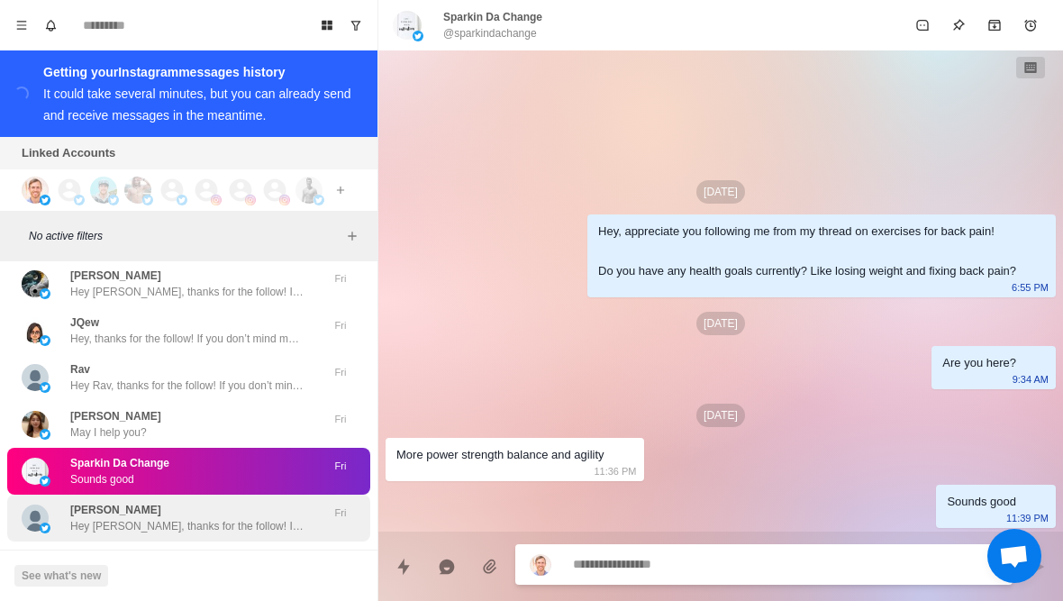
click at [248, 504] on div "Elena Popova Hey Elena, thanks for the follow! If you don’t mind me asking, wha…" at bounding box center [188, 518] width 363 height 47
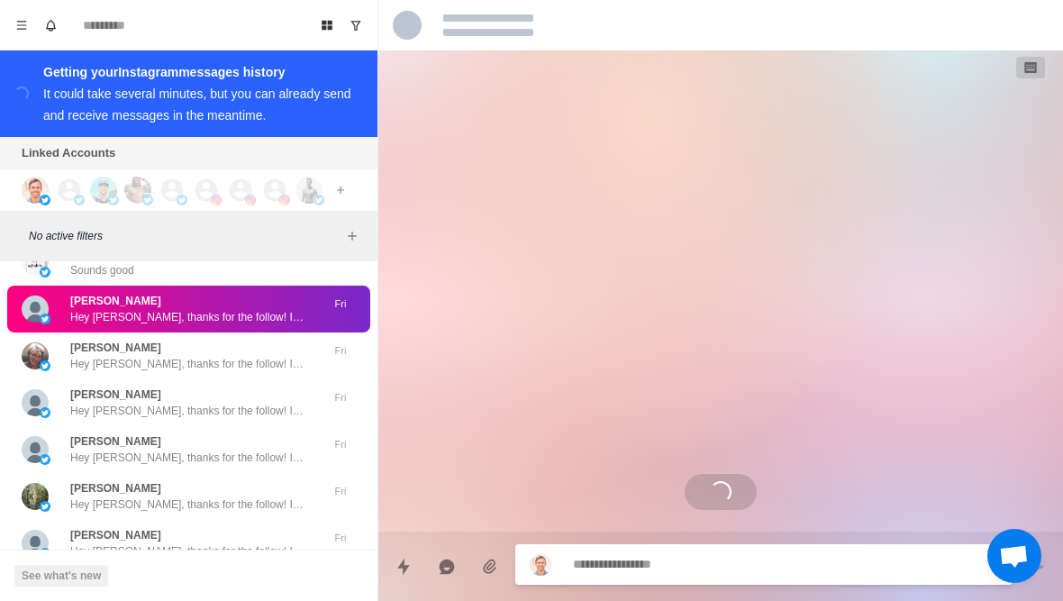
scroll to position [74055, 0]
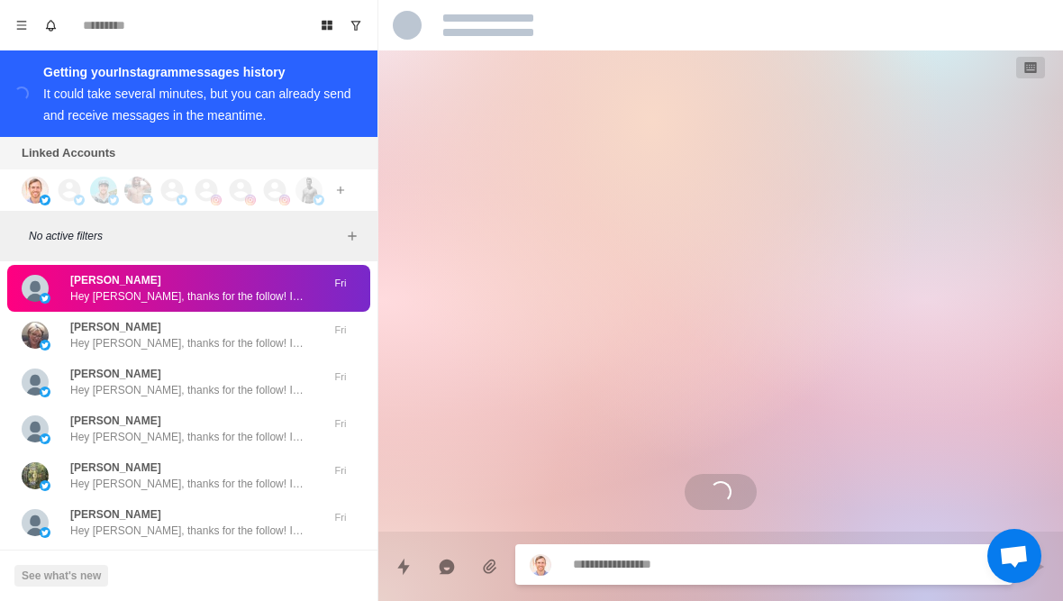
click at [204, 560] on button "Load more" at bounding box center [189, 574] width 88 height 29
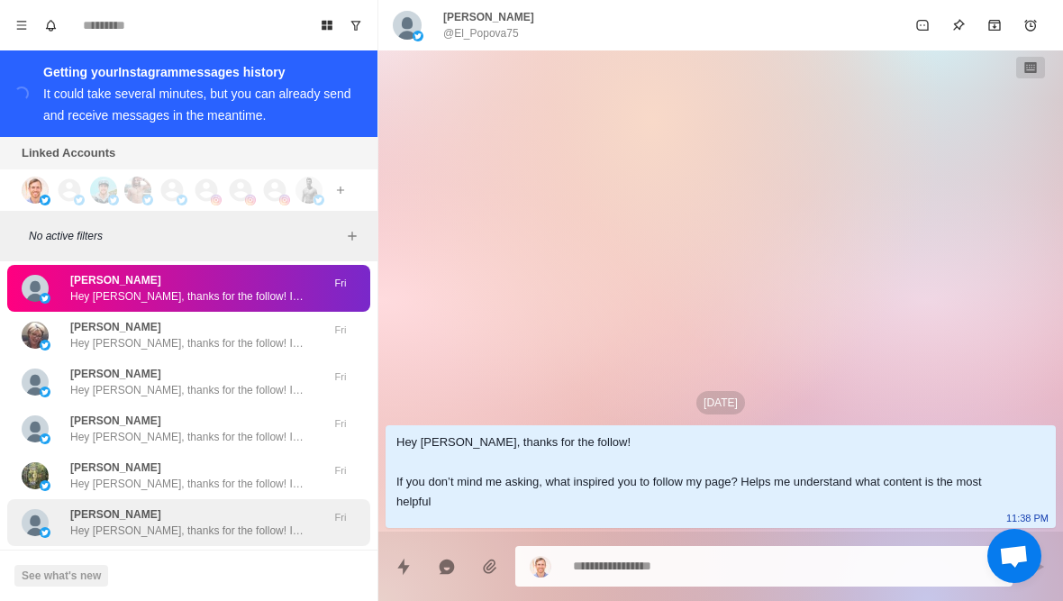
click at [241, 511] on div "Jason Hey Jason, thanks for the follow! If you don’t mind me asking, what inspi…" at bounding box center [188, 522] width 363 height 47
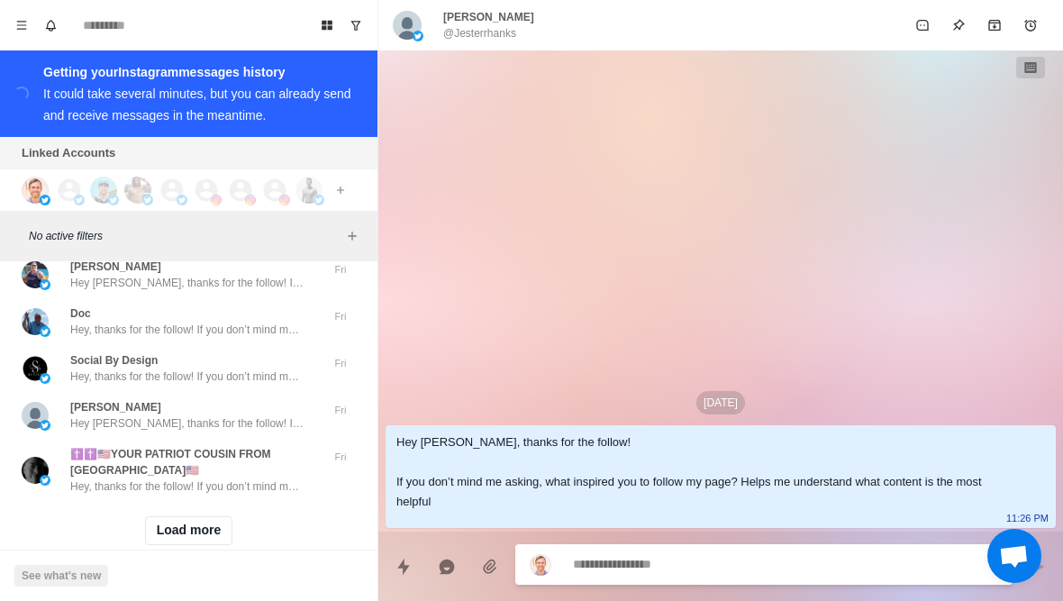
scroll to position [75051, 0]
click at [209, 517] on button "Load more" at bounding box center [189, 531] width 88 height 29
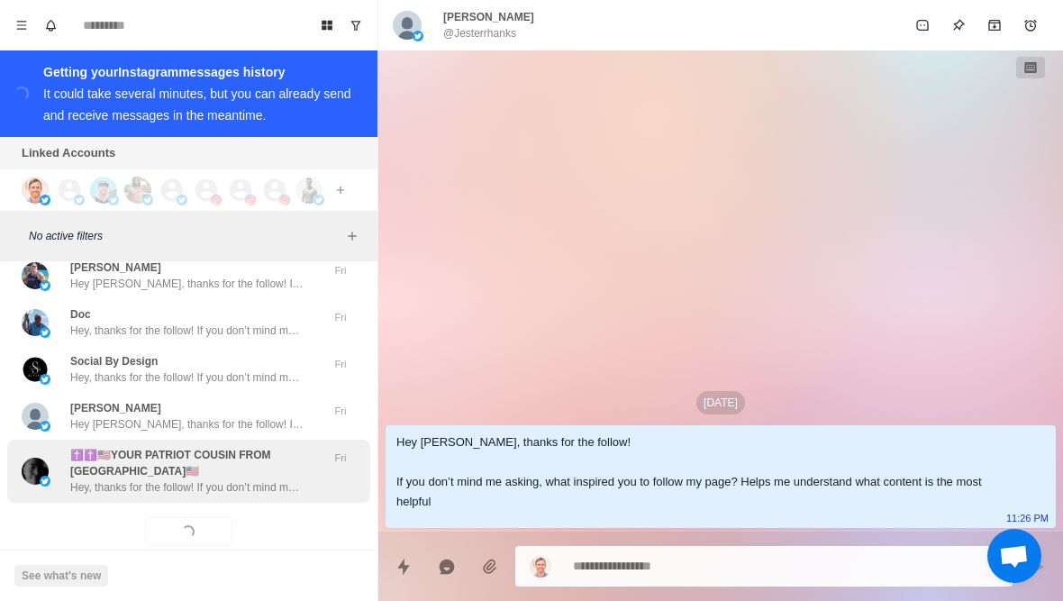
click at [276, 465] on div "✝️✝️🇺🇸YOUR PATRIOT COUSIN FROM BOSTON🇺🇸 Hey, thanks for the follow! If you don’…" at bounding box center [188, 471] width 363 height 63
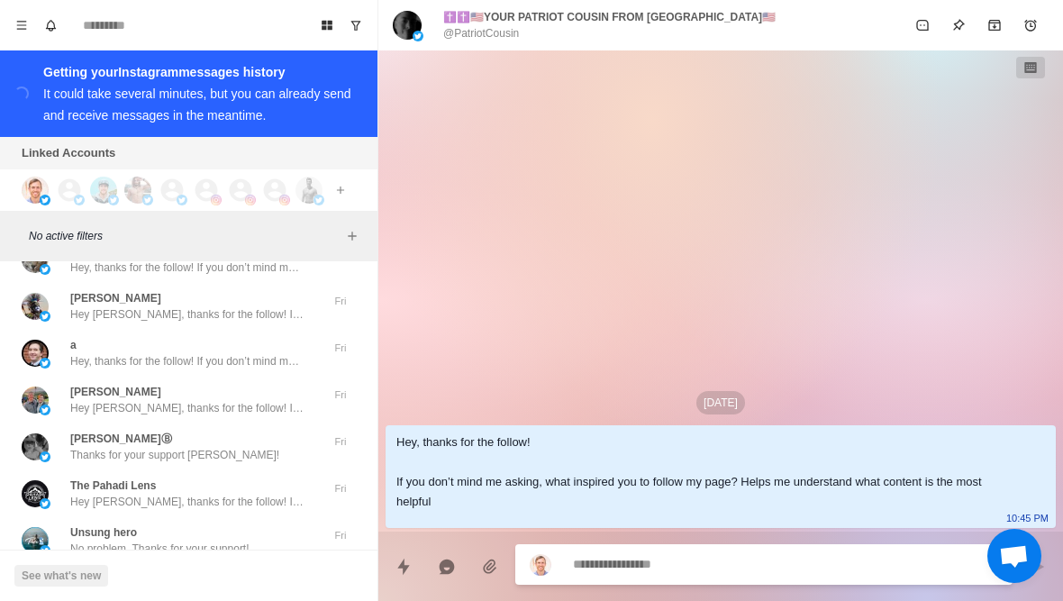
scroll to position [75623, 0]
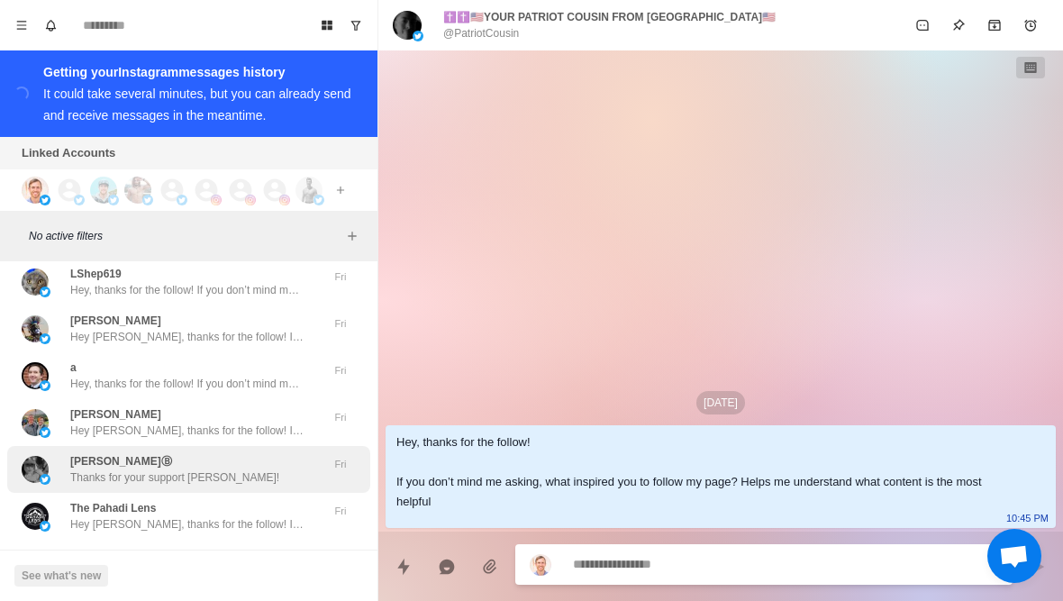
click at [287, 453] on div "NikkiⒷ Thanks for your support Nikki!" at bounding box center [170, 469] width 296 height 32
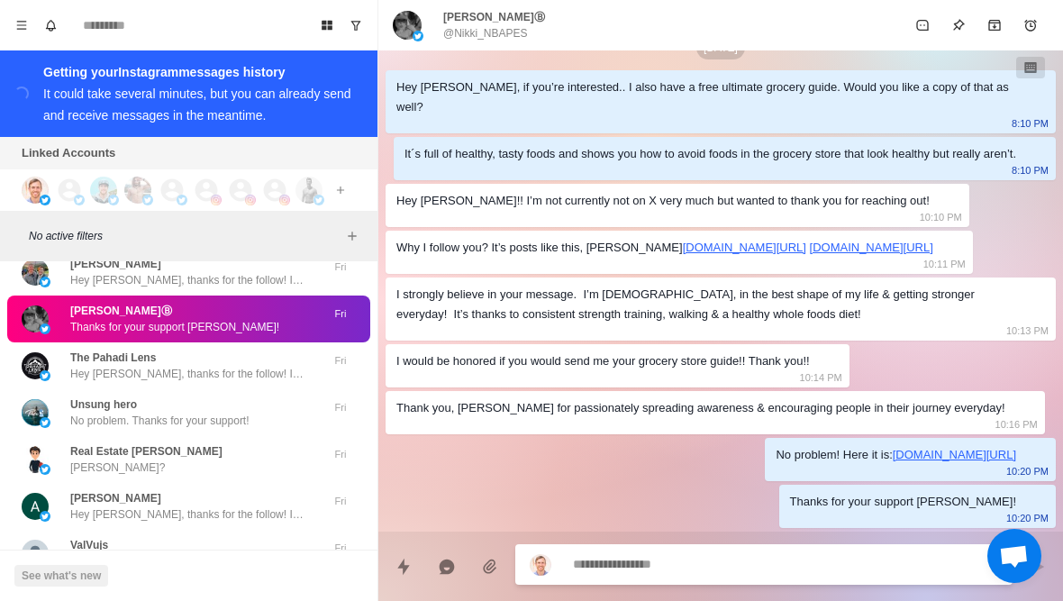
scroll to position [75785, 0]
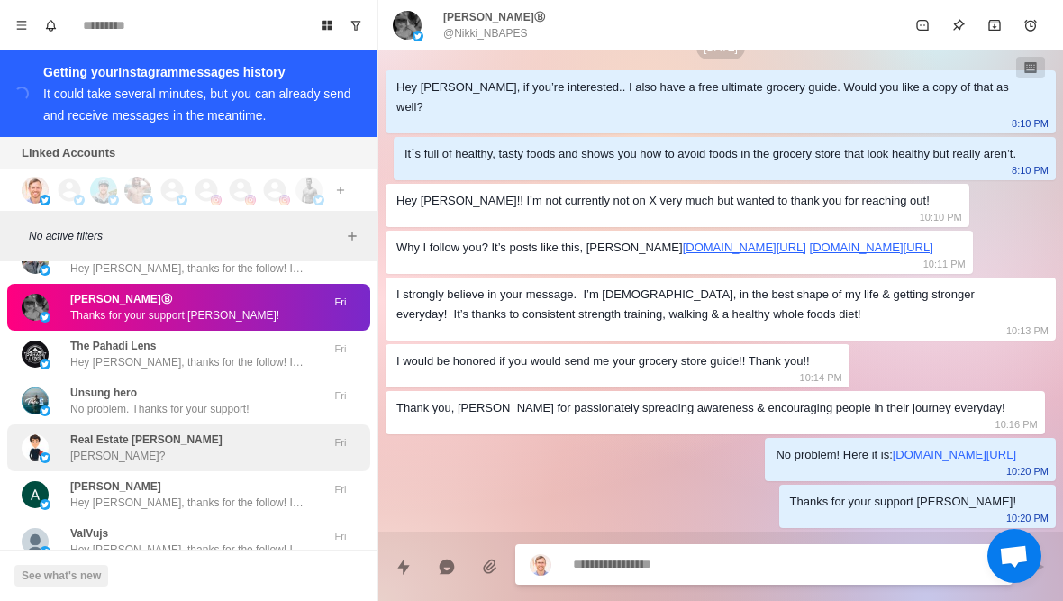
click at [275, 431] on div "Real Estate Ricky Ricky?" at bounding box center [170, 447] width 296 height 32
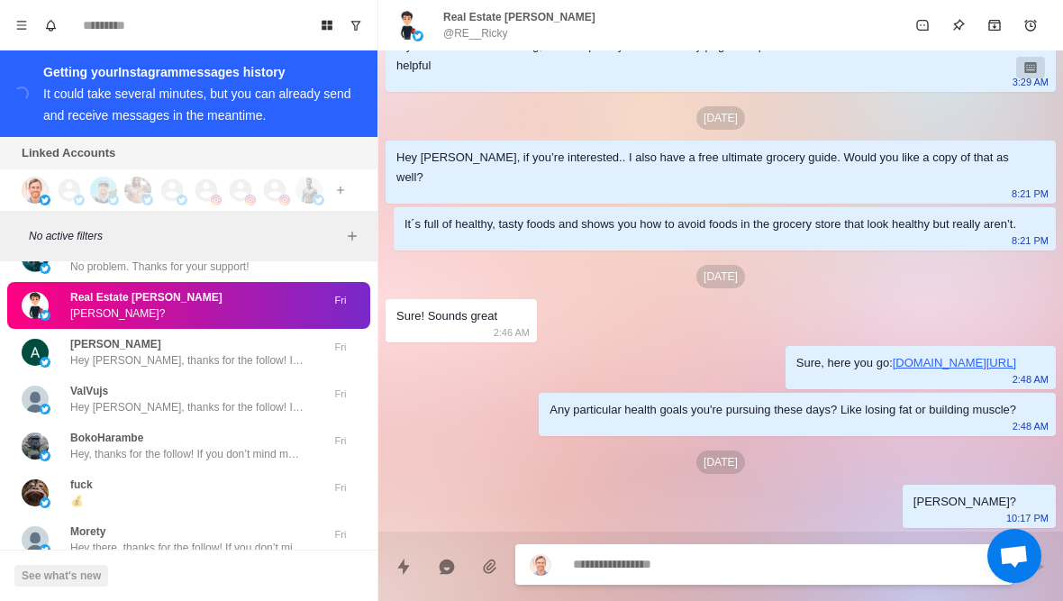
scroll to position [75935, 0]
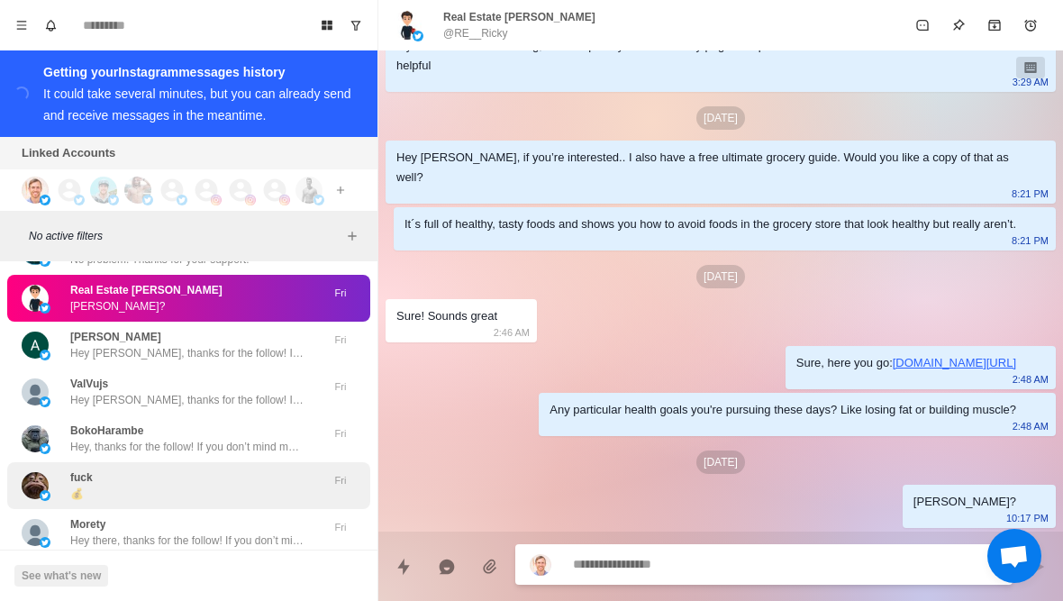
click at [275, 469] on div "fuck 💰" at bounding box center [170, 485] width 296 height 32
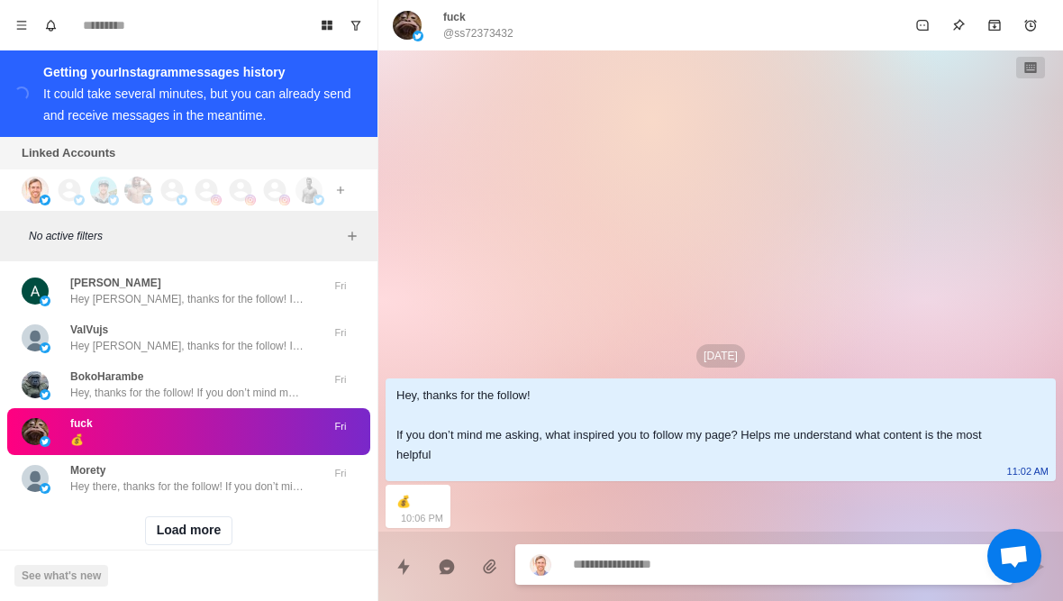
scroll to position [75988, 0]
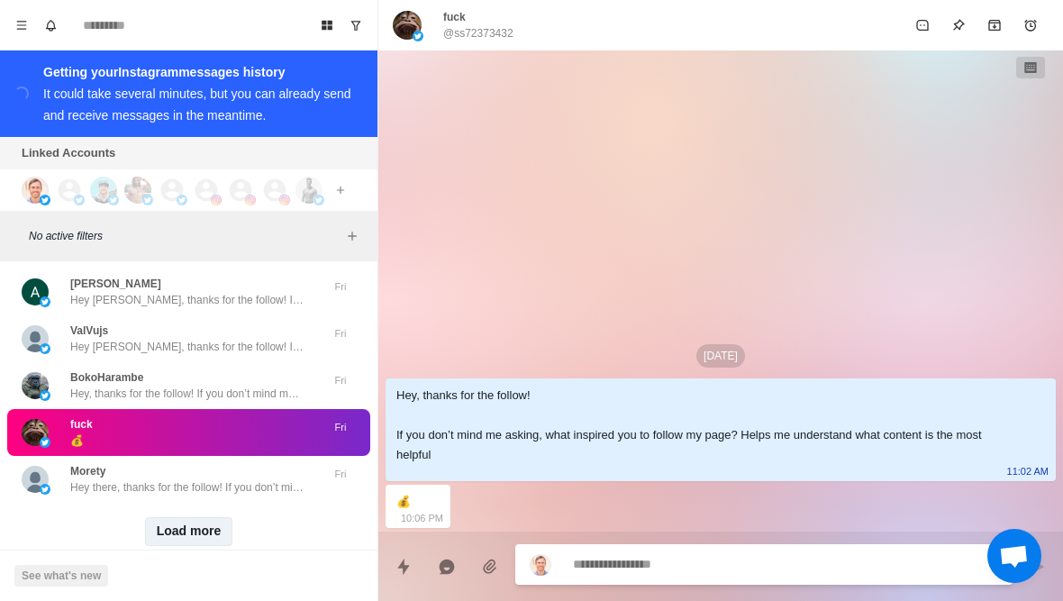
click at [216, 517] on button "Load more" at bounding box center [189, 531] width 88 height 29
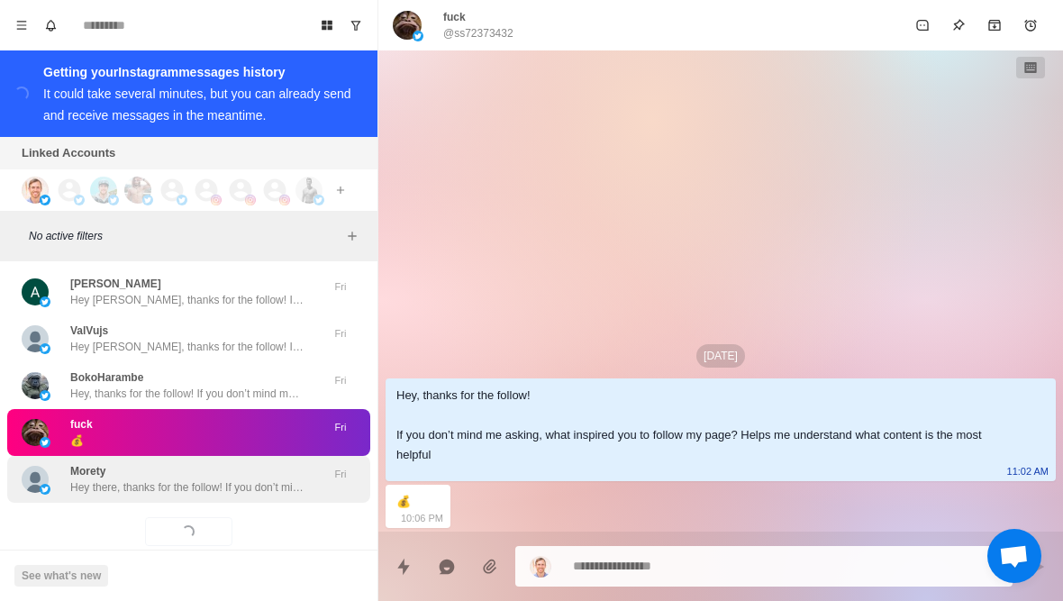
click at [261, 479] on p "Hey there, thanks for the follow! If you don’t mind me asking, what inspired yo…" at bounding box center [187, 487] width 234 height 16
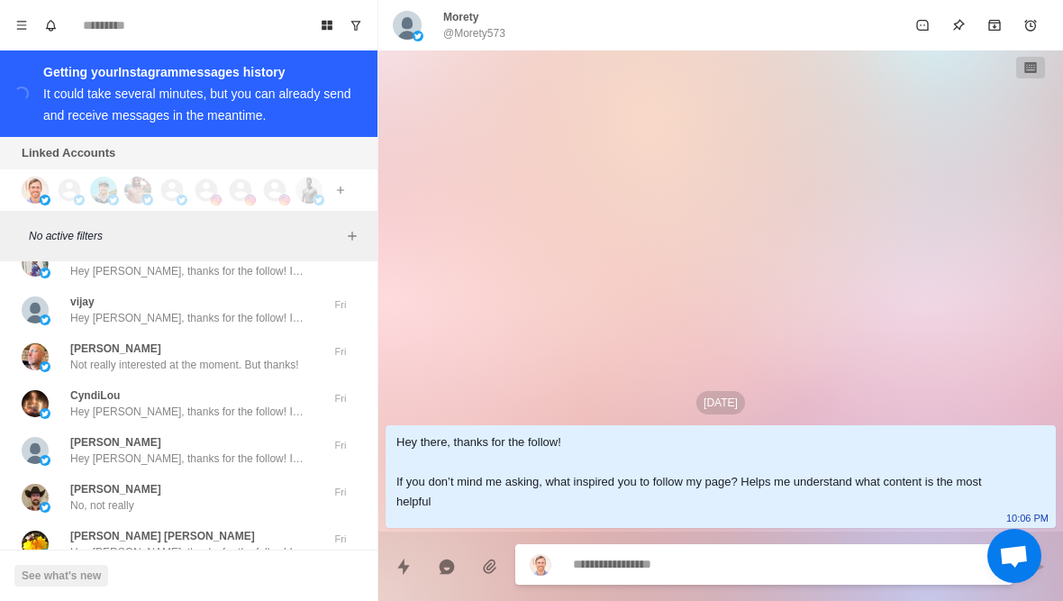
scroll to position [76304, 0]
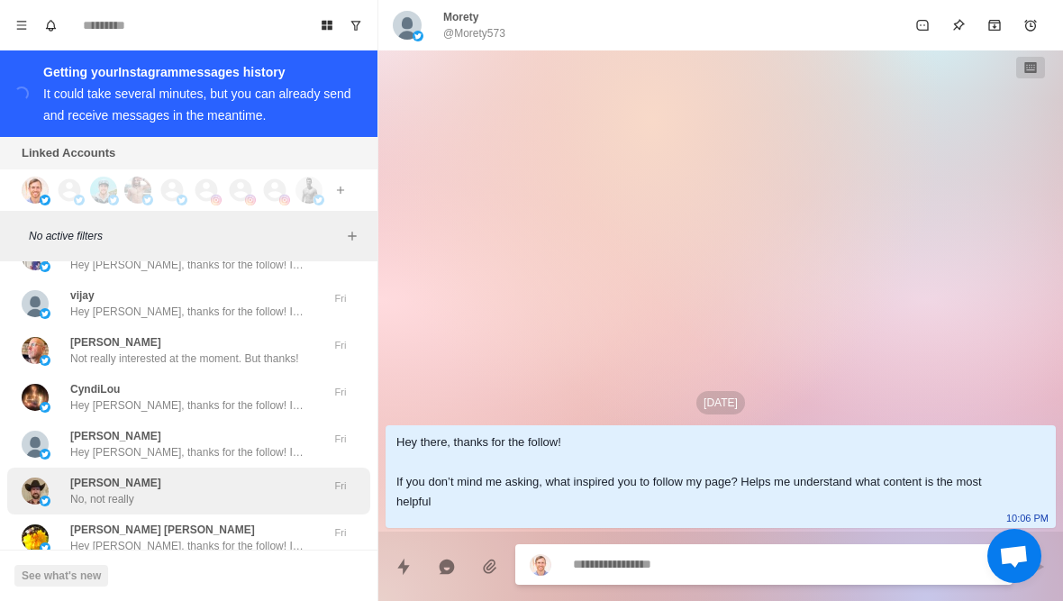
click at [258, 475] on div "Gregory Walter No, not really" at bounding box center [170, 491] width 296 height 32
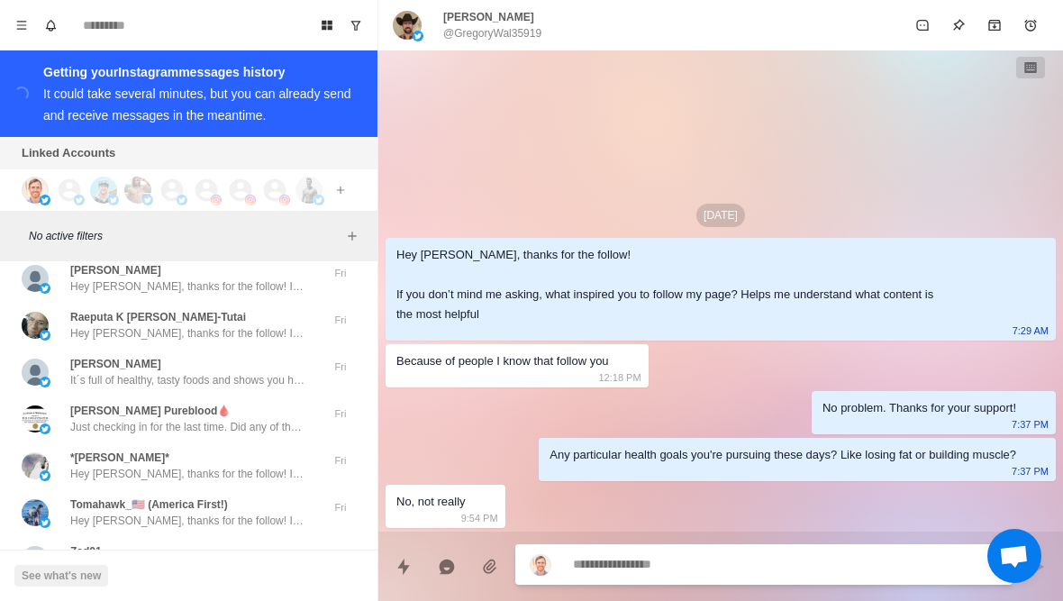
scroll to position [76846, 0]
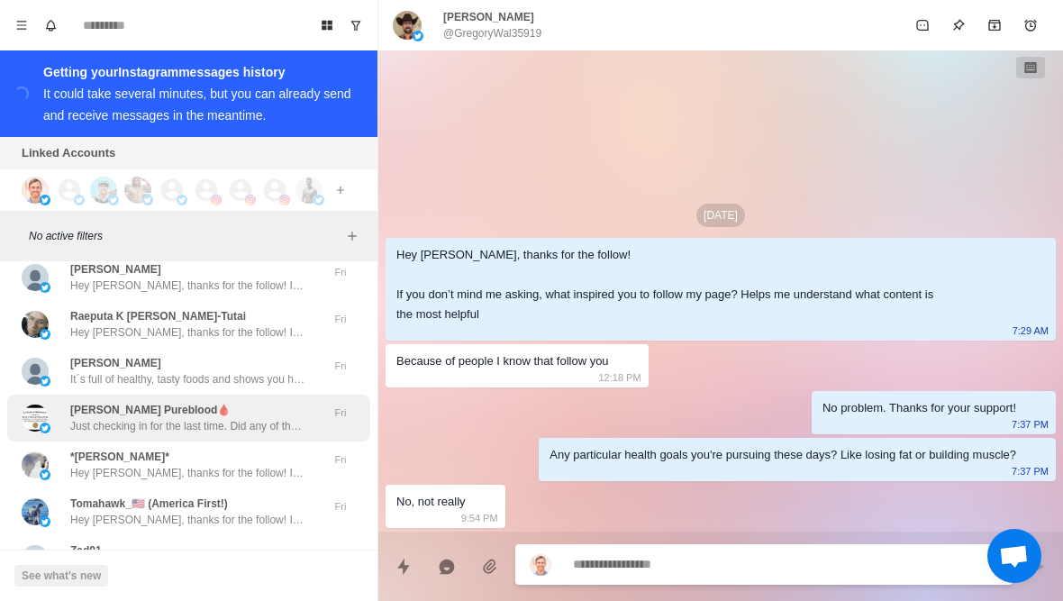
click at [296, 405] on div "Byron Pureblood🩸 Just checking in for the last time. Did any of those times wor…" at bounding box center [188, 418] width 363 height 47
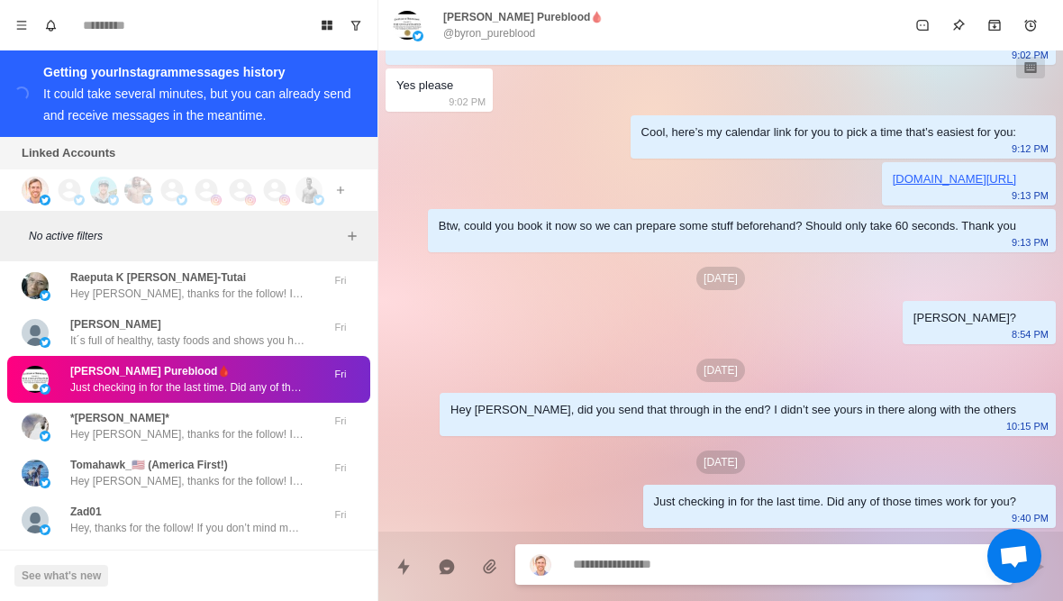
scroll to position [76888, 0]
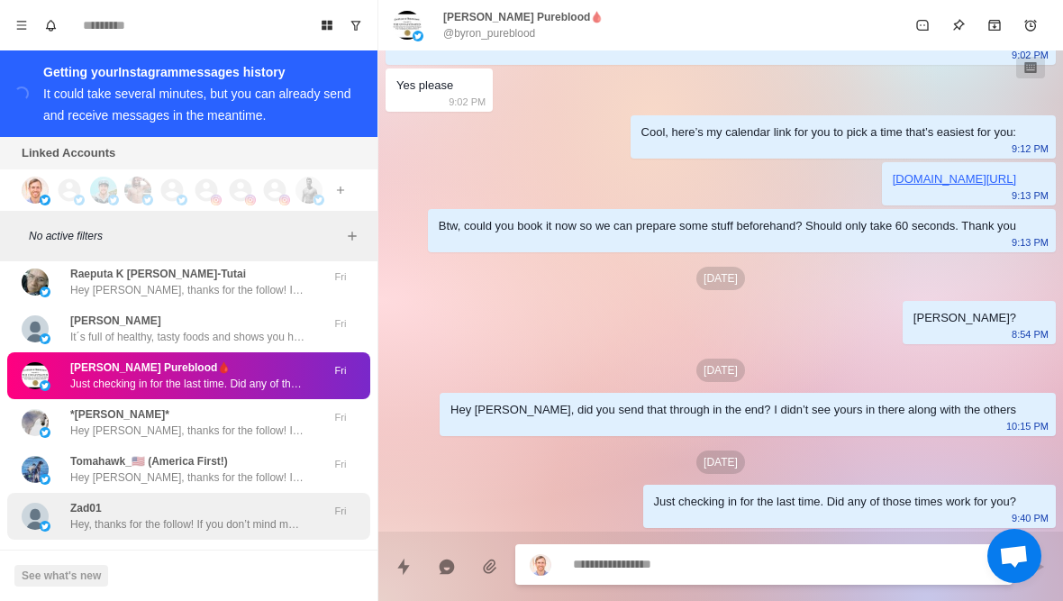
click at [233, 505] on div "Zad01 Hey, thanks for the follow! If you don’t mind me asking, what inspired yo…" at bounding box center [188, 516] width 363 height 47
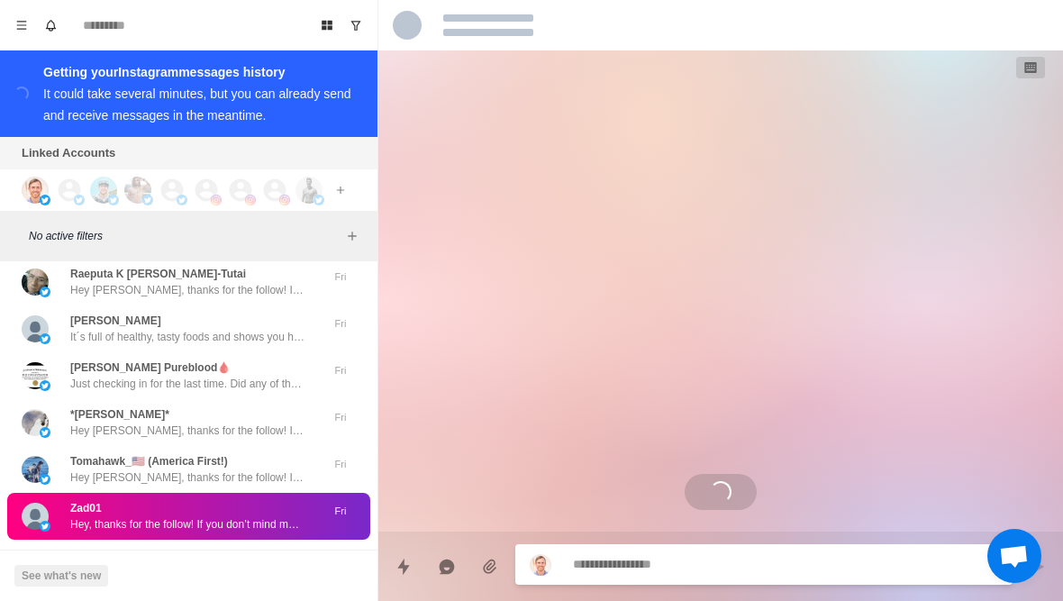
scroll to position [0, 0]
click at [229, 554] on button "Load more" at bounding box center [189, 568] width 88 height 29
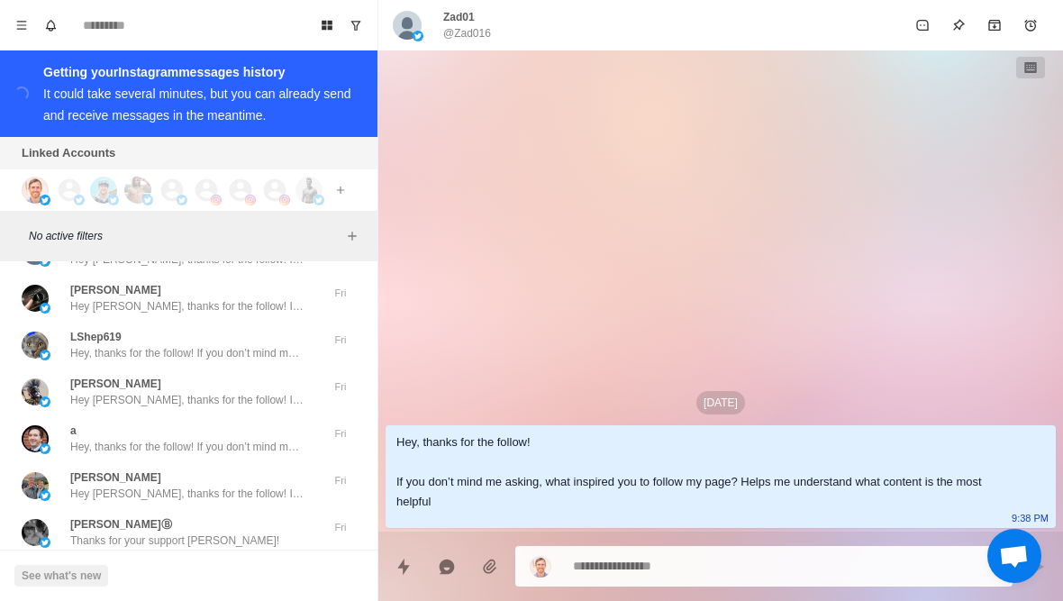
scroll to position [75546, 0]
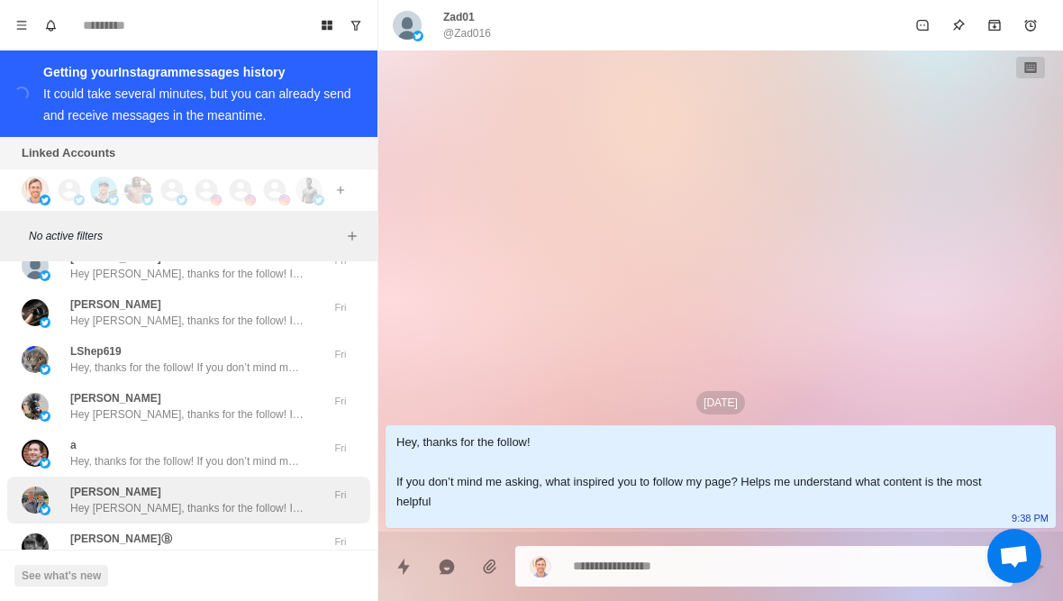
click at [281, 500] on p "Hey Kim, thanks for the follow! If you don’t mind me asking, what inspired you …" at bounding box center [187, 508] width 234 height 16
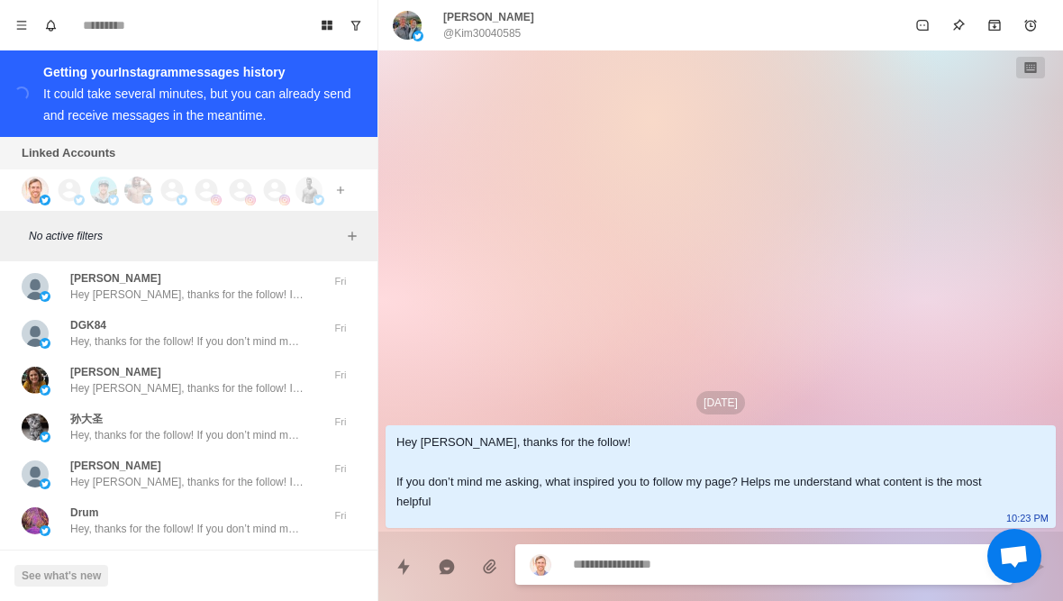
scroll to position [74343, 0]
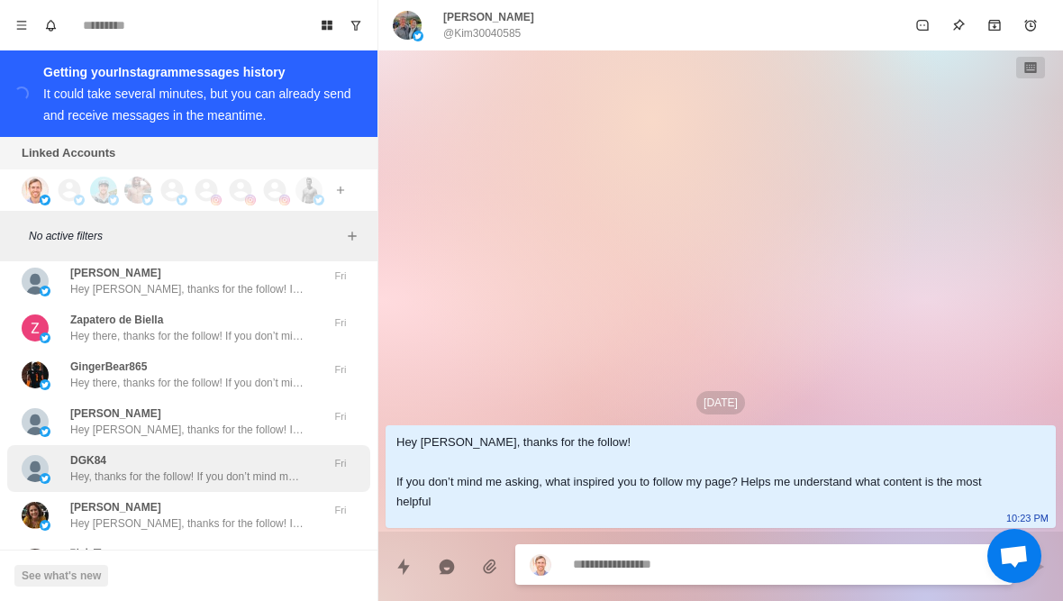
click at [275, 455] on div "DGK84 Hey, thanks for the follow! If you don’t mind me asking, what inspired yo…" at bounding box center [188, 468] width 363 height 47
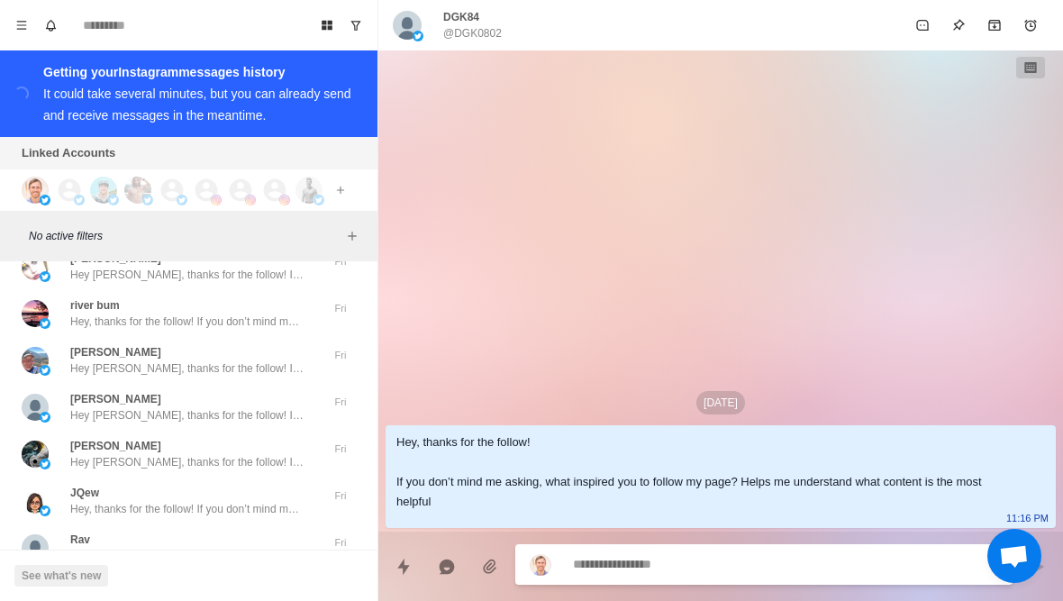
scroll to position [73667, 0]
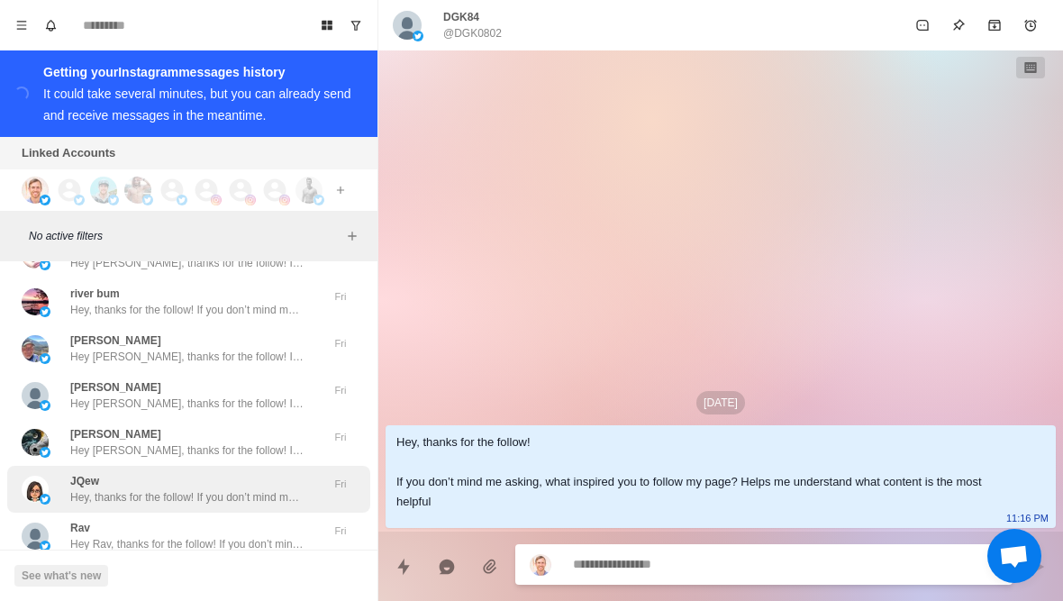
click at [266, 478] on div "JQew Hey, thanks for the follow! If you don’t mind me asking, what inspired you…" at bounding box center [188, 489] width 363 height 47
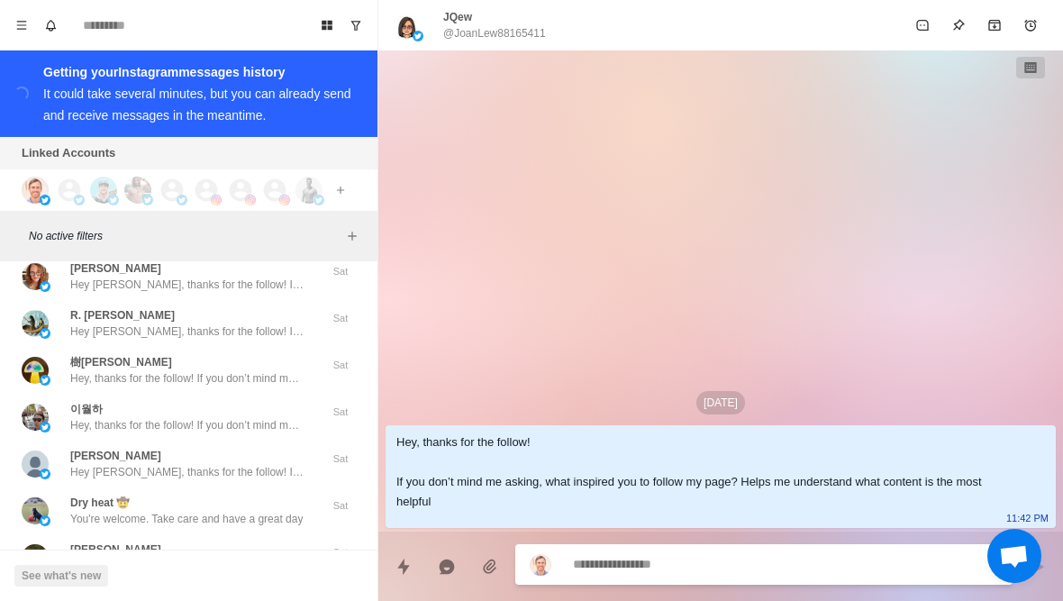
scroll to position [72941, 0]
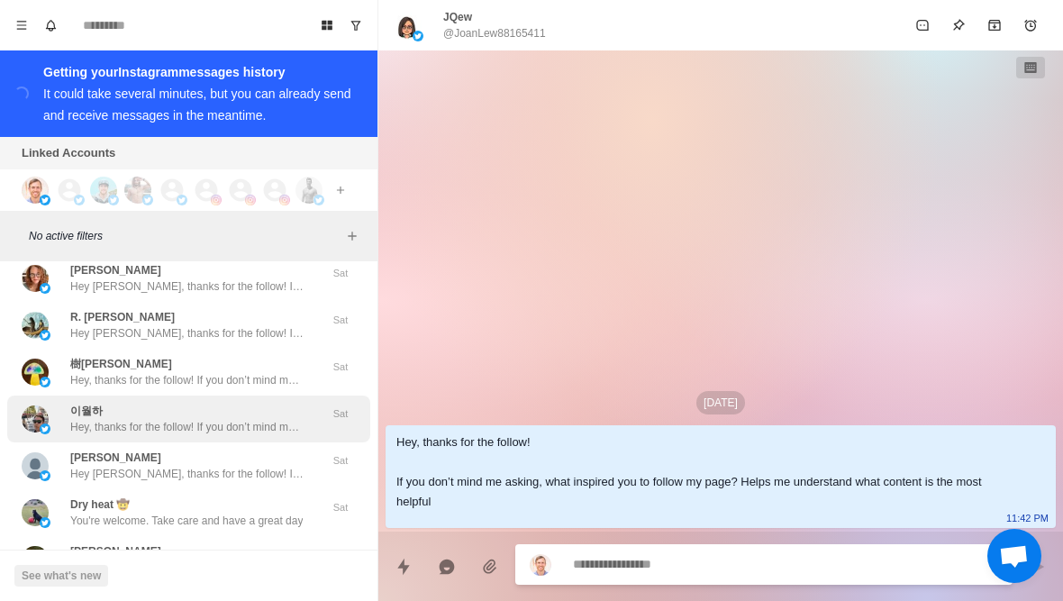
click at [300, 410] on div "이월하 Hey, thanks for the follow! If you don’t mind me asking, what inspired you …" at bounding box center [188, 418] width 363 height 47
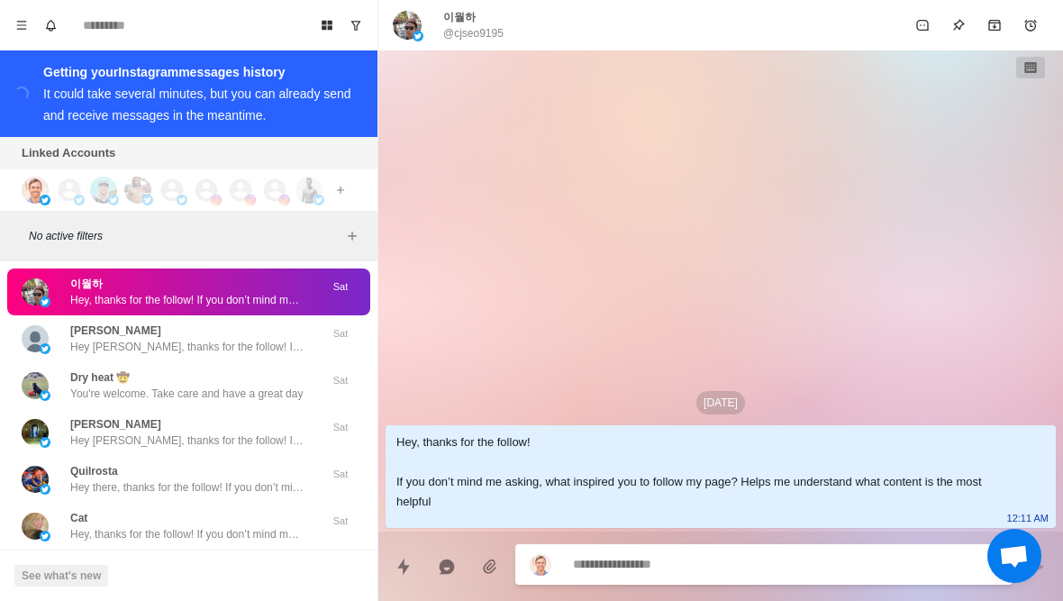
scroll to position [73069, 0]
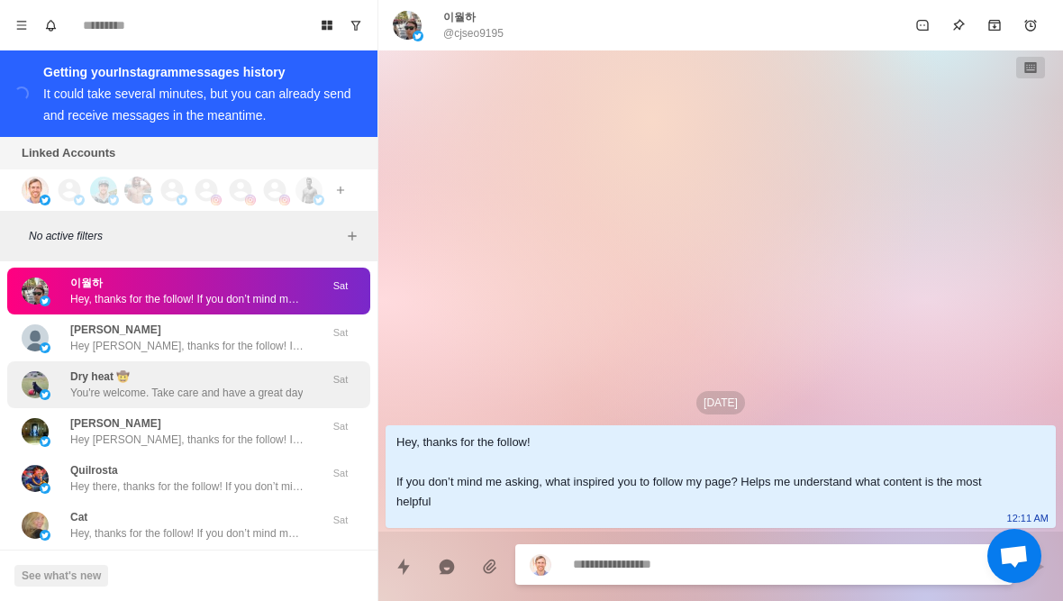
click at [296, 385] on p "You're welcome. Take care and have a great day" at bounding box center [186, 393] width 232 height 16
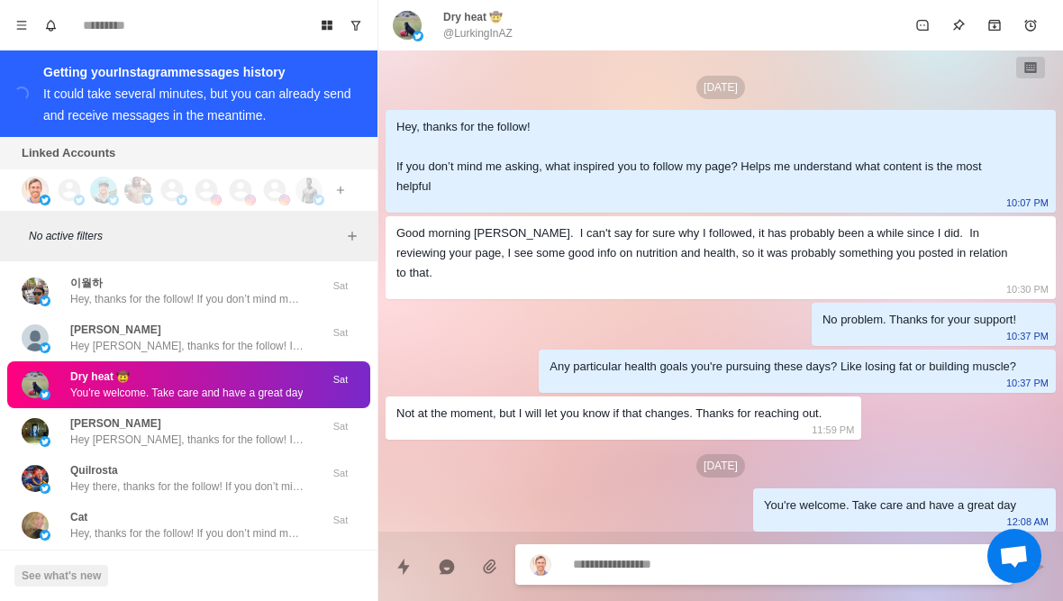
type textarea "*"
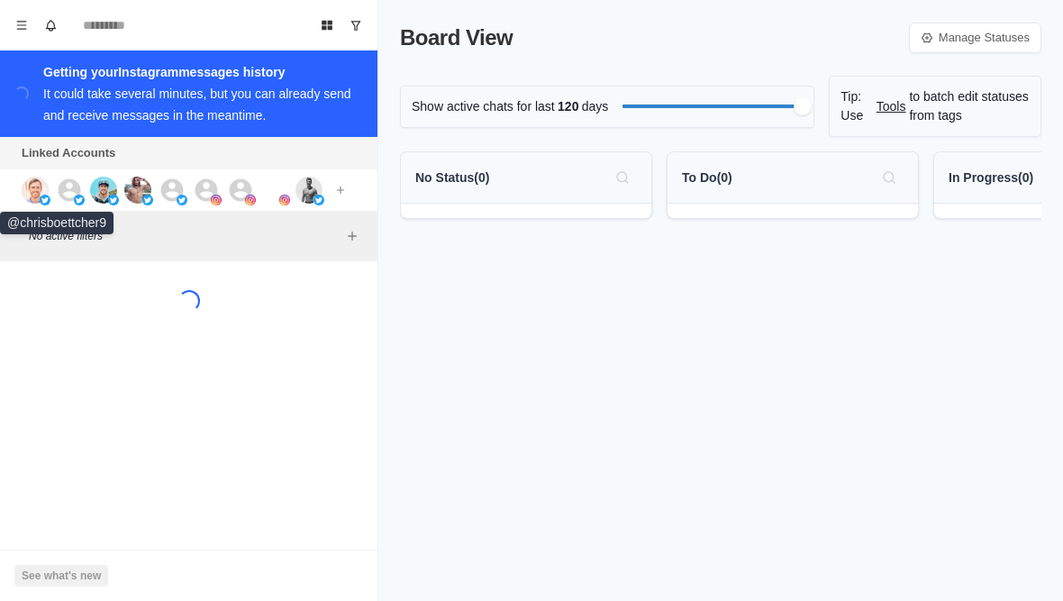
click at [28, 193] on img at bounding box center [35, 190] width 27 height 27
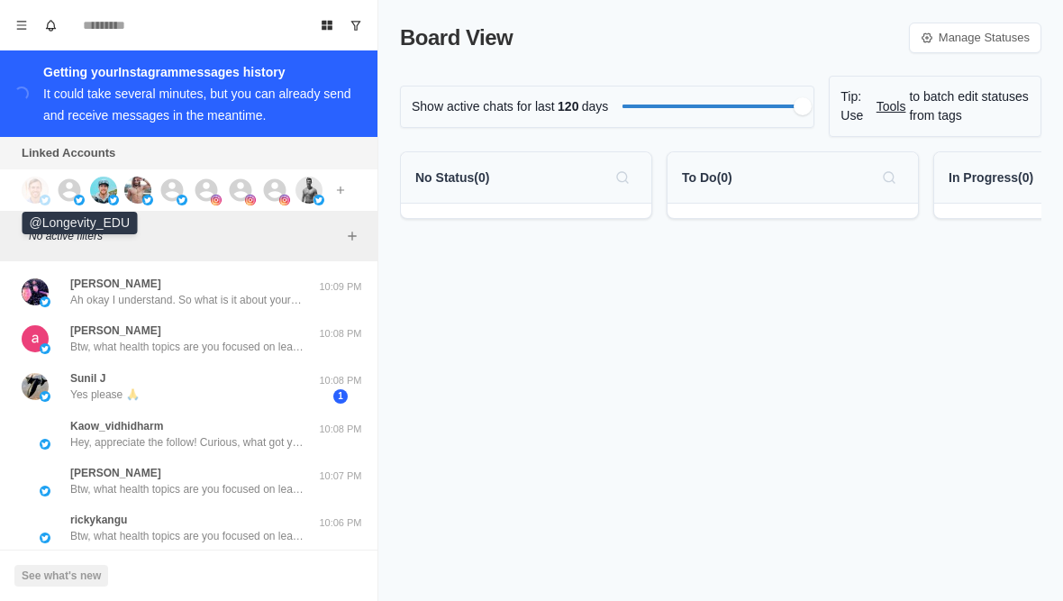
click at [77, 190] on icon at bounding box center [70, 189] width 23 height 23
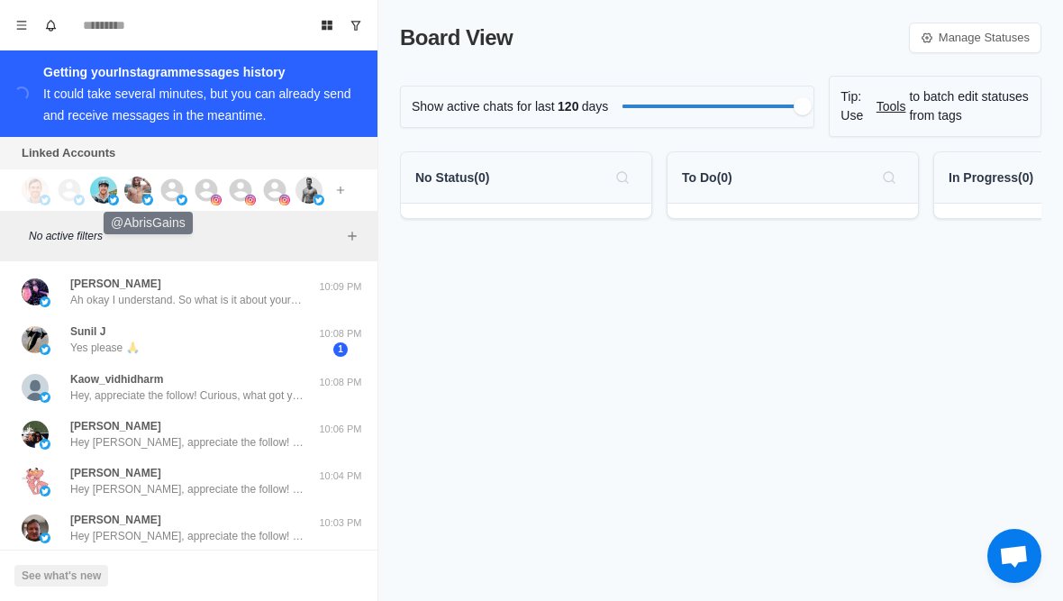
click at [133, 195] on img at bounding box center [137, 190] width 27 height 27
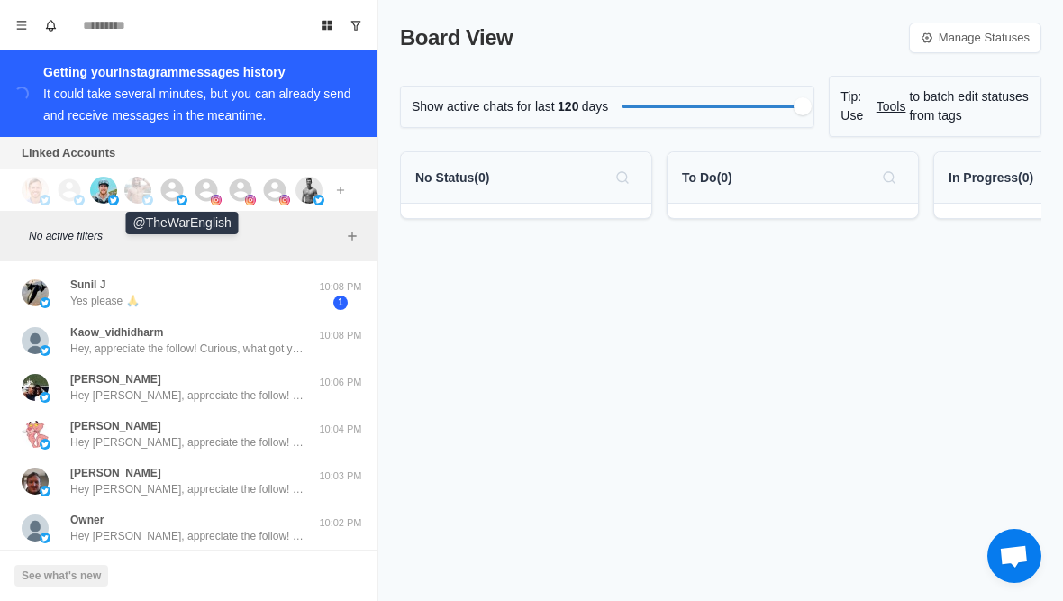
click at [163, 196] on icon at bounding box center [172, 189] width 23 height 23
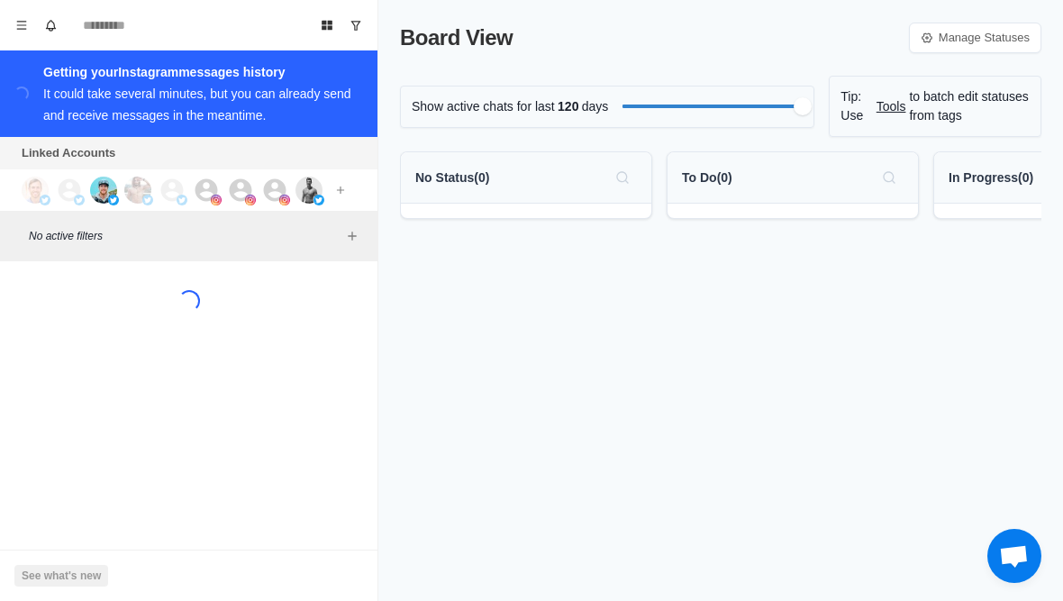
click at [202, 213] on div "No active filters" at bounding box center [188, 236] width 377 height 50
click at [200, 189] on icon at bounding box center [206, 189] width 23 height 23
click at [228, 188] on icon at bounding box center [240, 190] width 27 height 27
click at [276, 194] on icon at bounding box center [274, 190] width 27 height 27
click at [295, 192] on img at bounding box center [308, 190] width 27 height 27
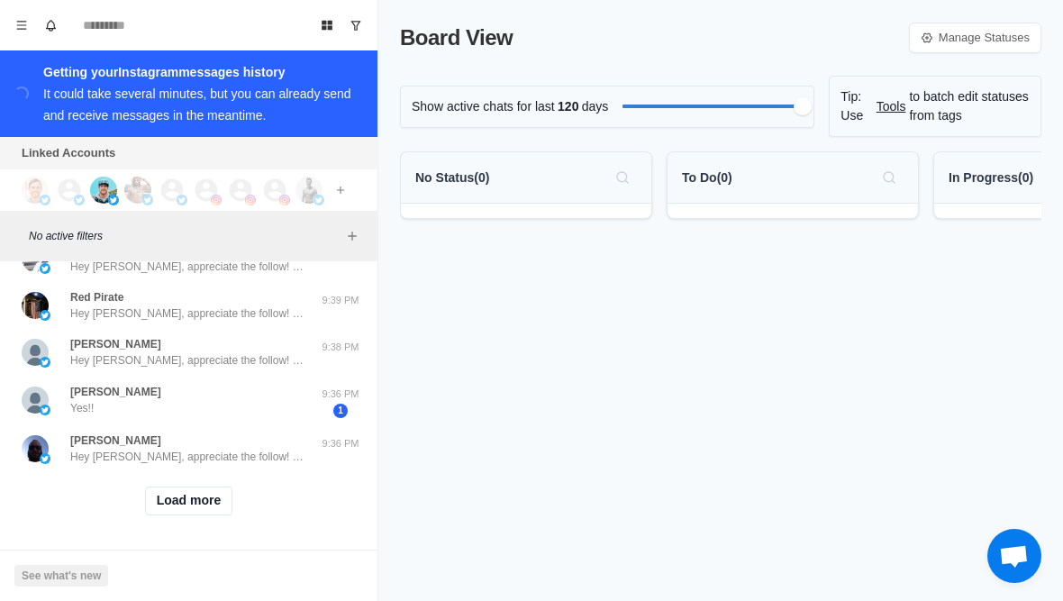
scroll to position [739, 0]
click at [177, 505] on button "Load more" at bounding box center [189, 500] width 88 height 29
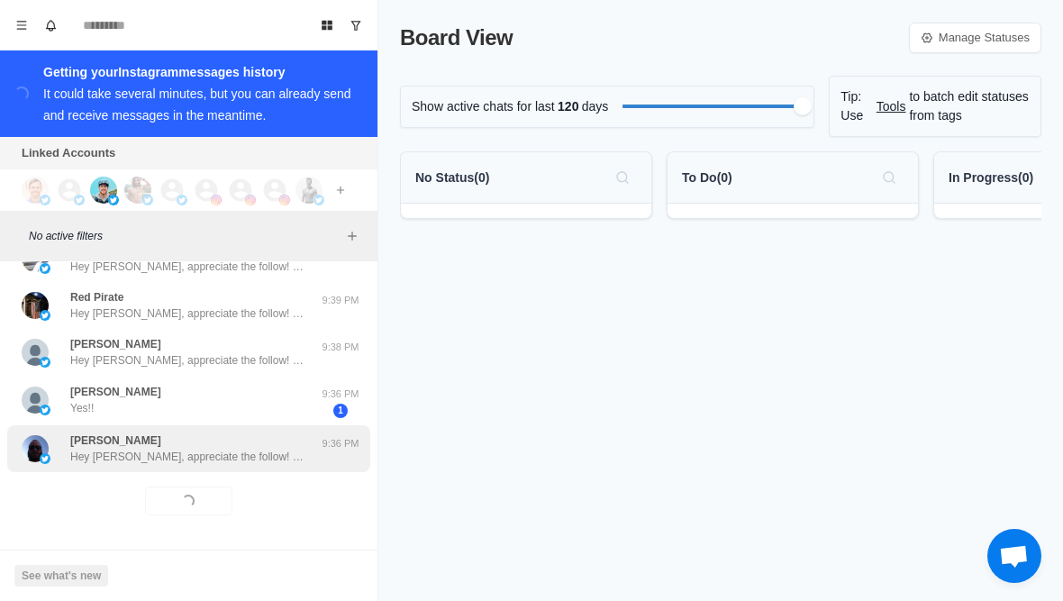
click at [140, 449] on p "Hey [PERSON_NAME], appreciate the follow! Curious, what got you interested in m…" at bounding box center [187, 457] width 234 height 16
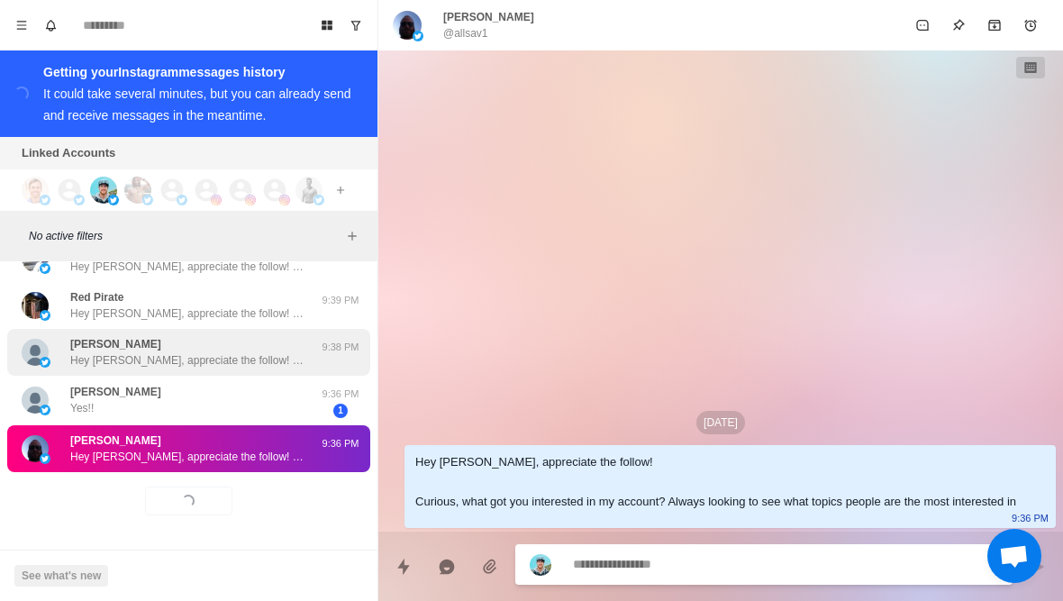
click at [45, 360] on img at bounding box center [45, 362] width 11 height 11
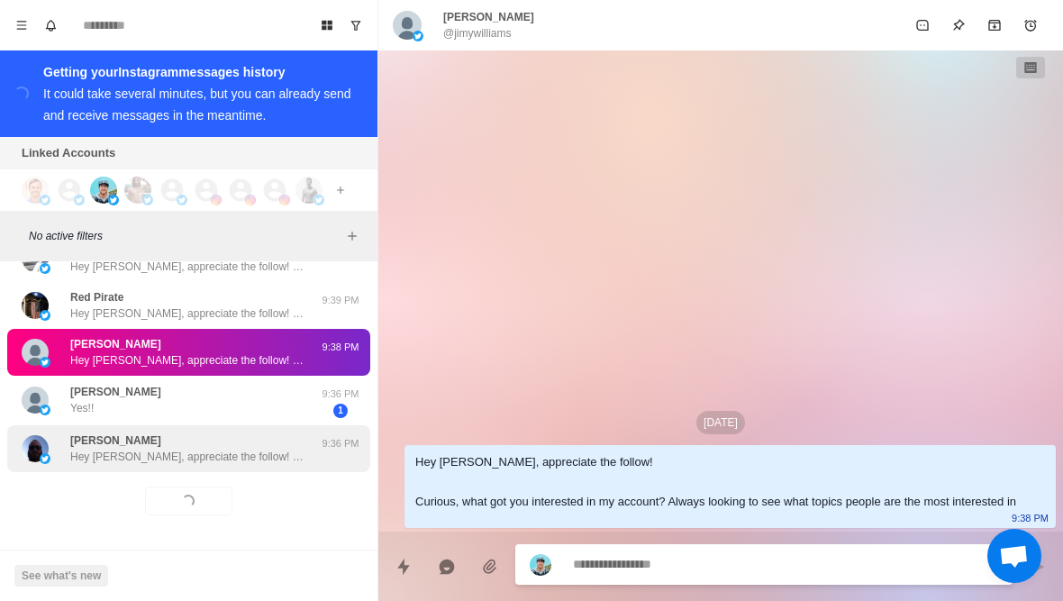
click at [66, 451] on div "[PERSON_NAME] Hey [PERSON_NAME], appreciate the follow! Curious, what got you i…" at bounding box center [170, 448] width 296 height 32
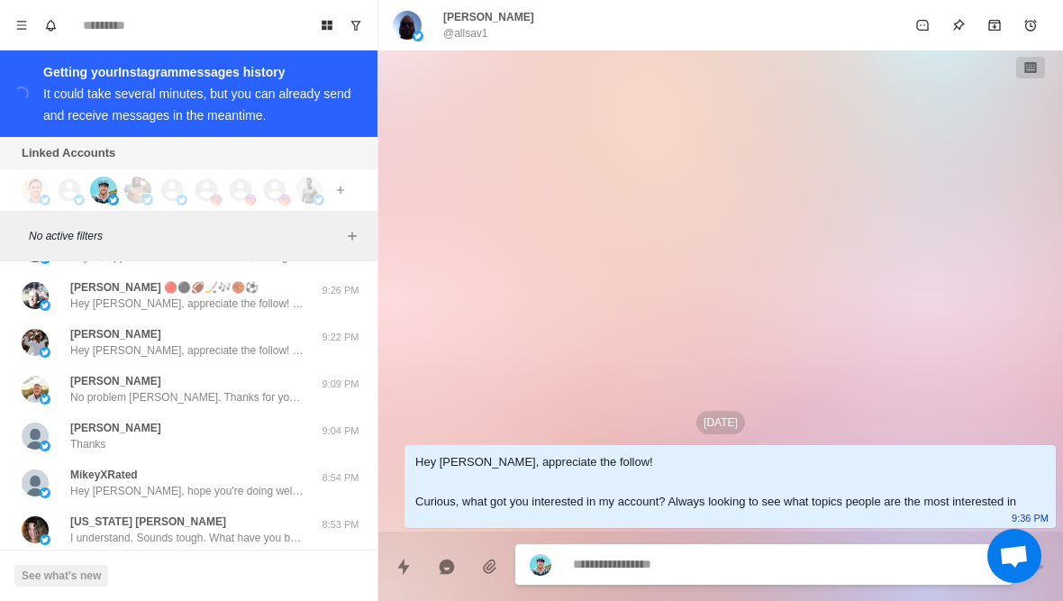
scroll to position [1221, 0]
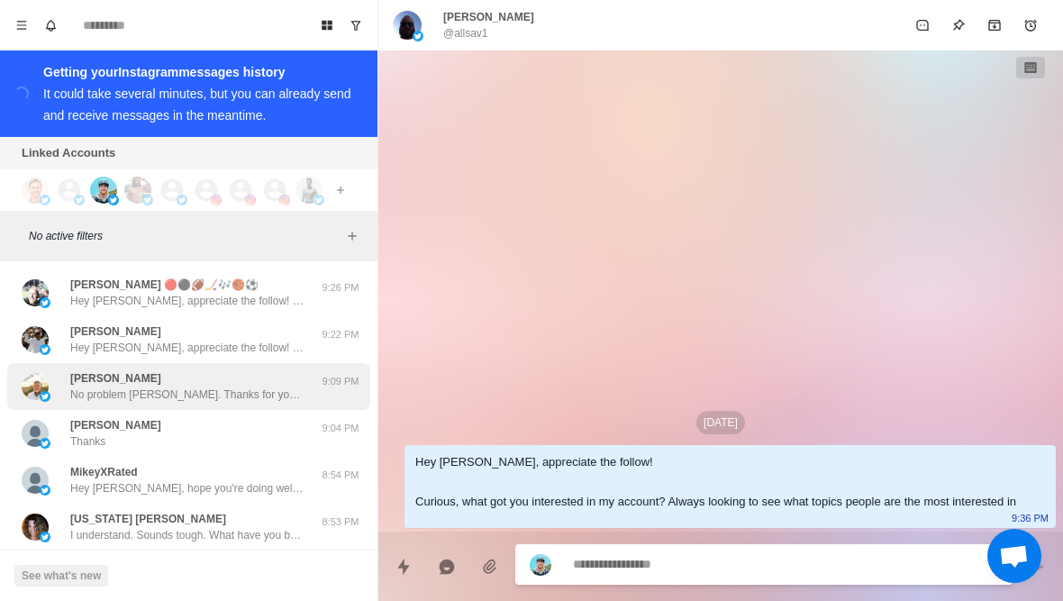
click at [50, 393] on img at bounding box center [45, 396] width 11 height 11
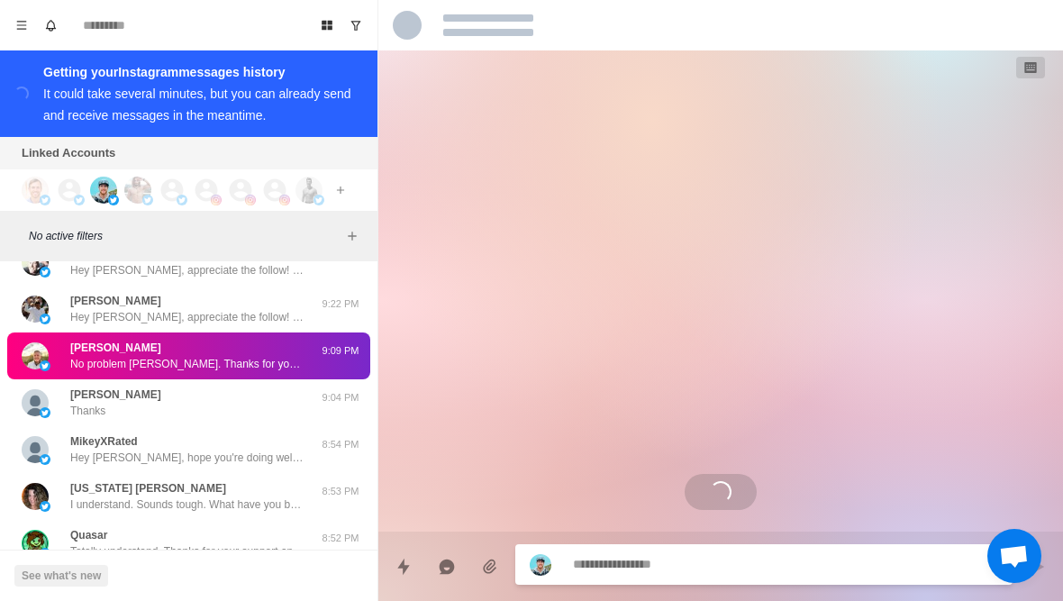
scroll to position [1259, 0]
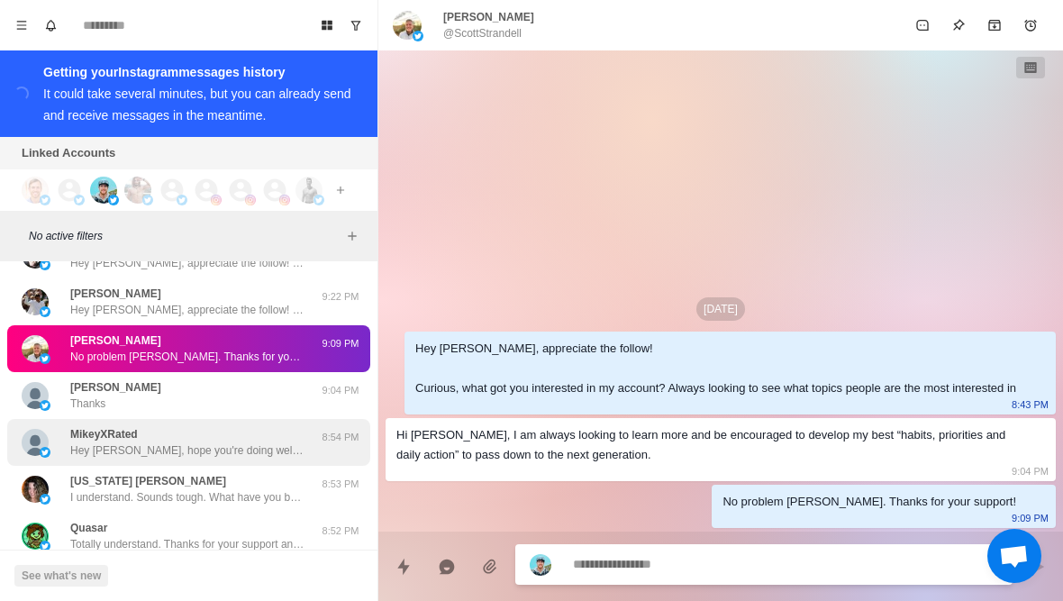
click at [67, 453] on div "MikeyXRated Hey [PERSON_NAME], hope you're doing well. Did you find a time that…" at bounding box center [170, 442] width 296 height 32
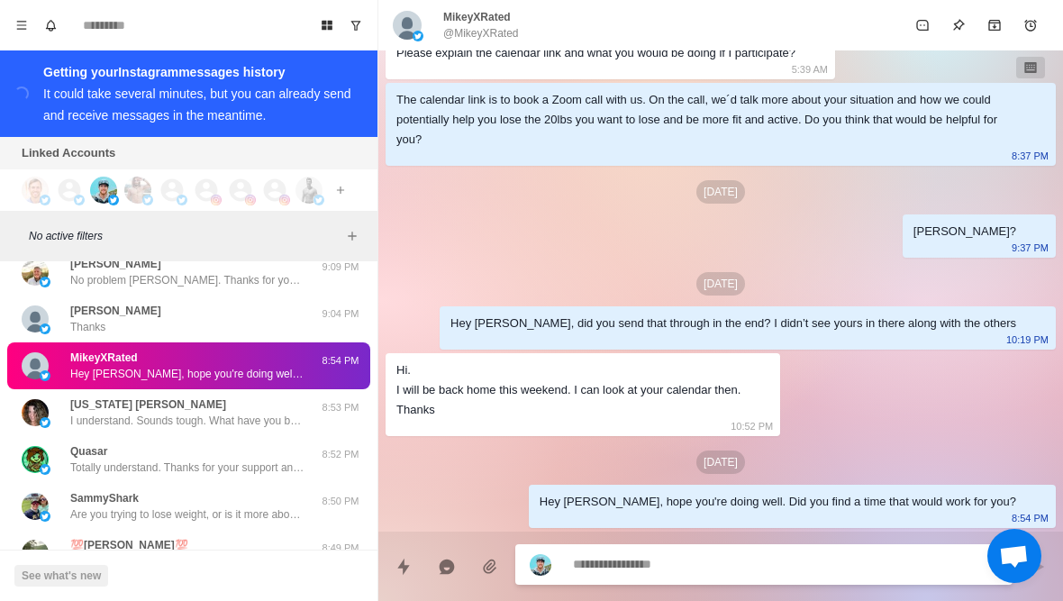
scroll to position [1344, 0]
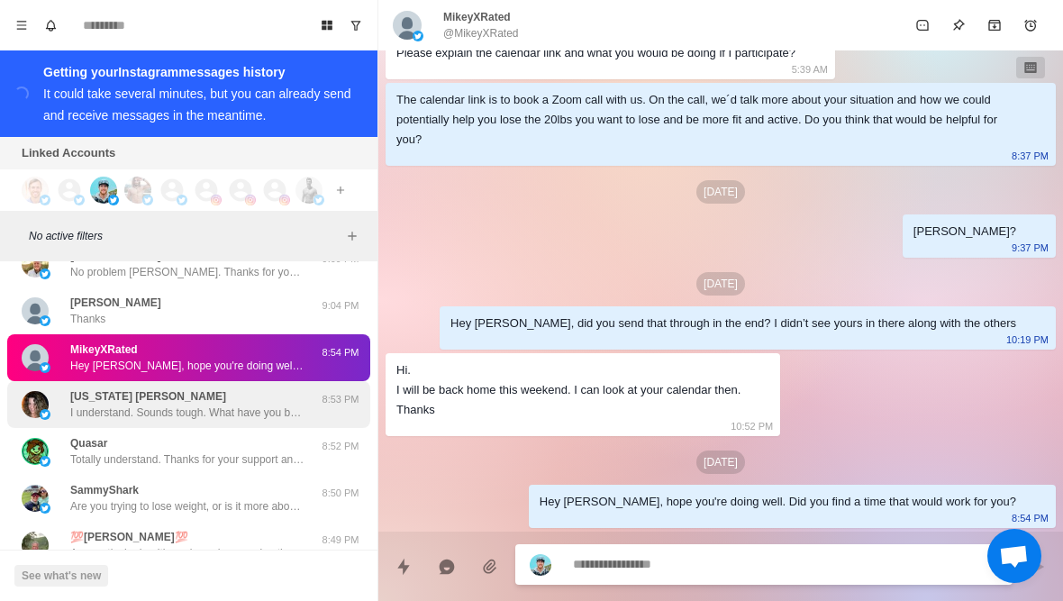
click at [59, 418] on div "[US_STATE] [PERSON_NAME] understand. Sounds tough. What have you been trying wi…" at bounding box center [170, 404] width 296 height 32
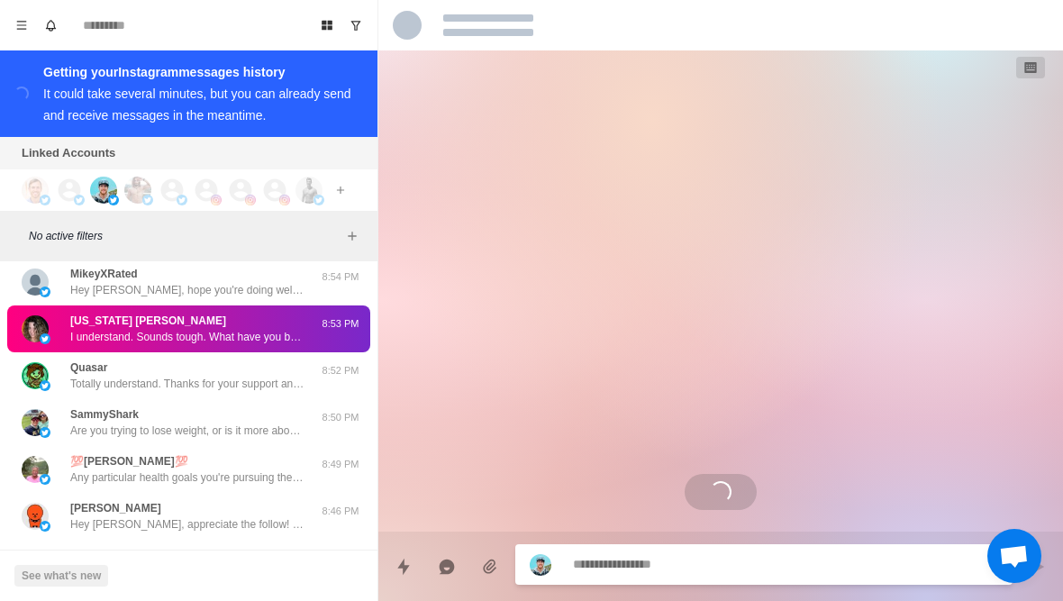
scroll to position [1421, 0]
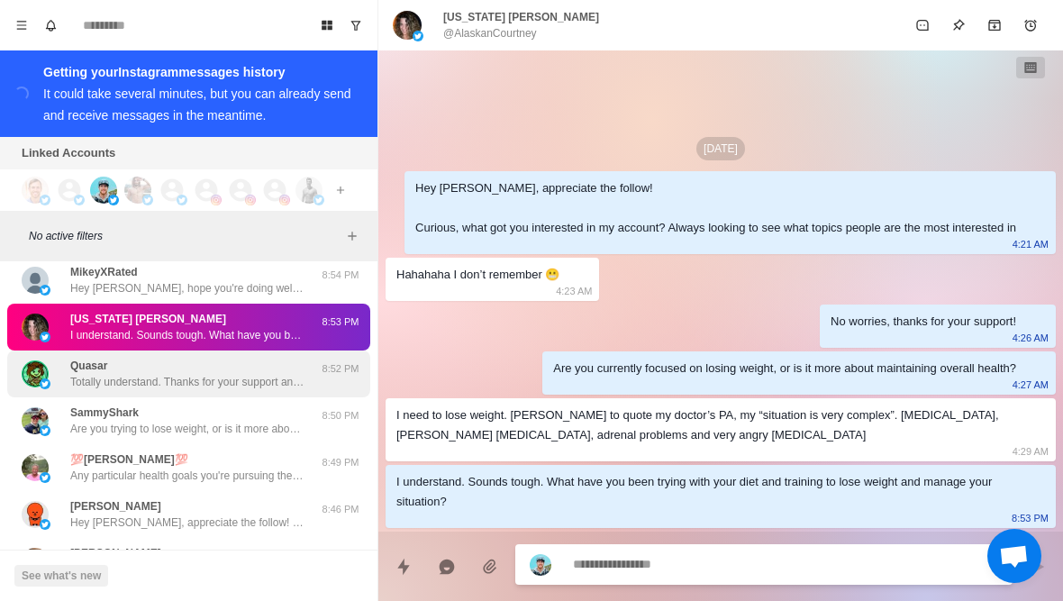
click at [38, 377] on img at bounding box center [35, 373] width 27 height 27
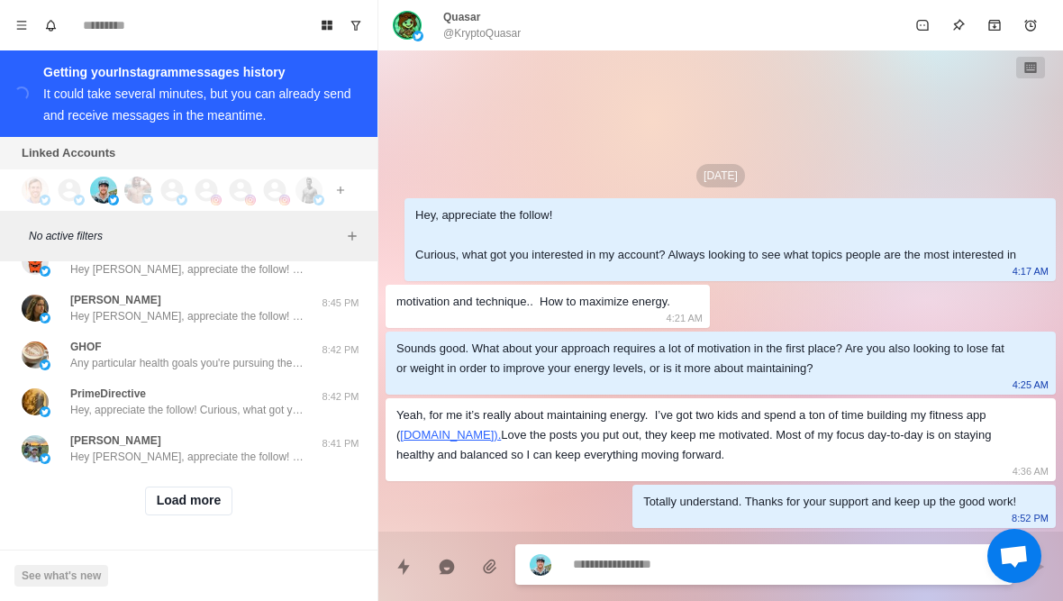
scroll to position [1675, 0]
click at [159, 504] on button "Load more" at bounding box center [189, 500] width 88 height 29
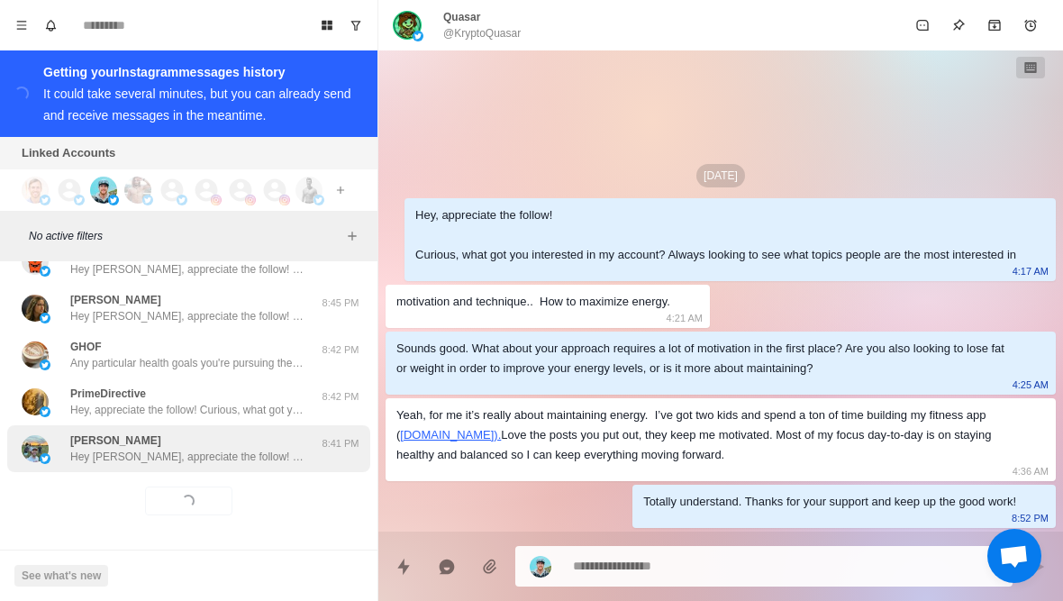
click at [121, 453] on p "Hey [PERSON_NAME], appreciate the follow! Curious, what got you interested in m…" at bounding box center [187, 457] width 234 height 16
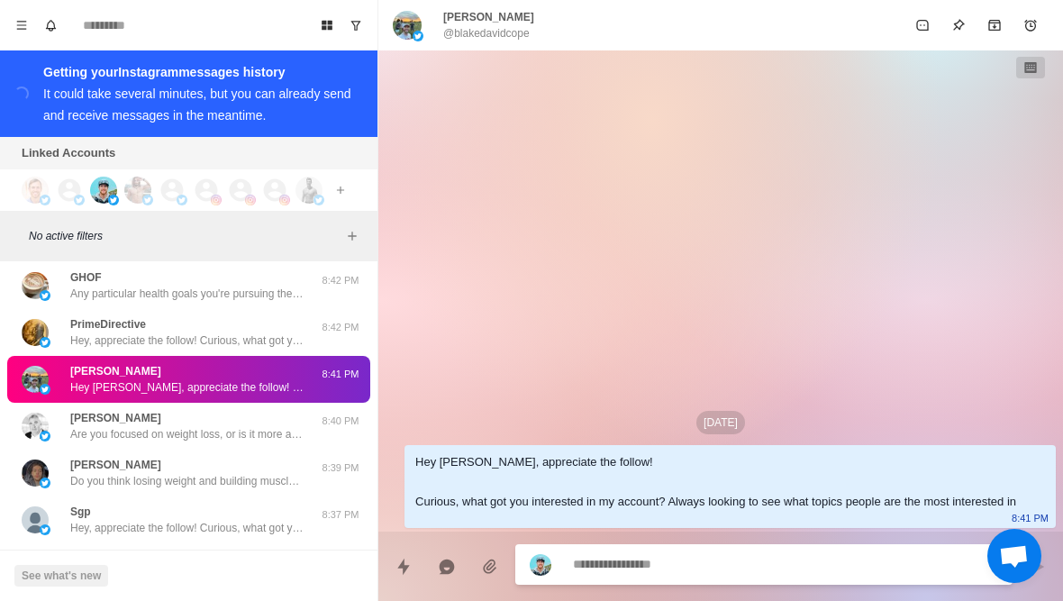
scroll to position [1746, 0]
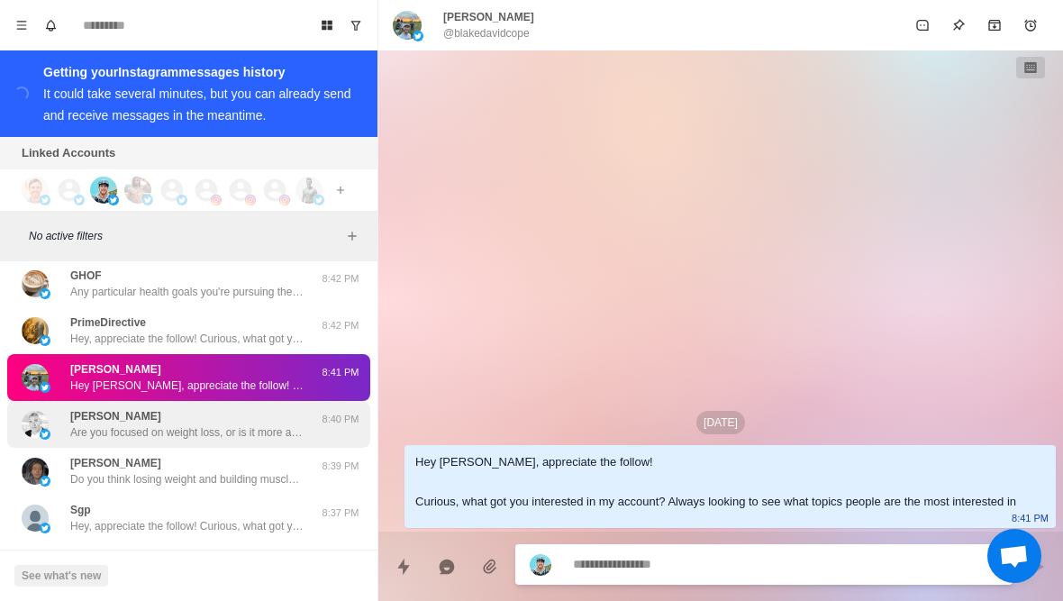
click at [65, 435] on div "[PERSON_NAME] Are you focused on weight loss, or is it more about maintenance?" at bounding box center [170, 424] width 296 height 32
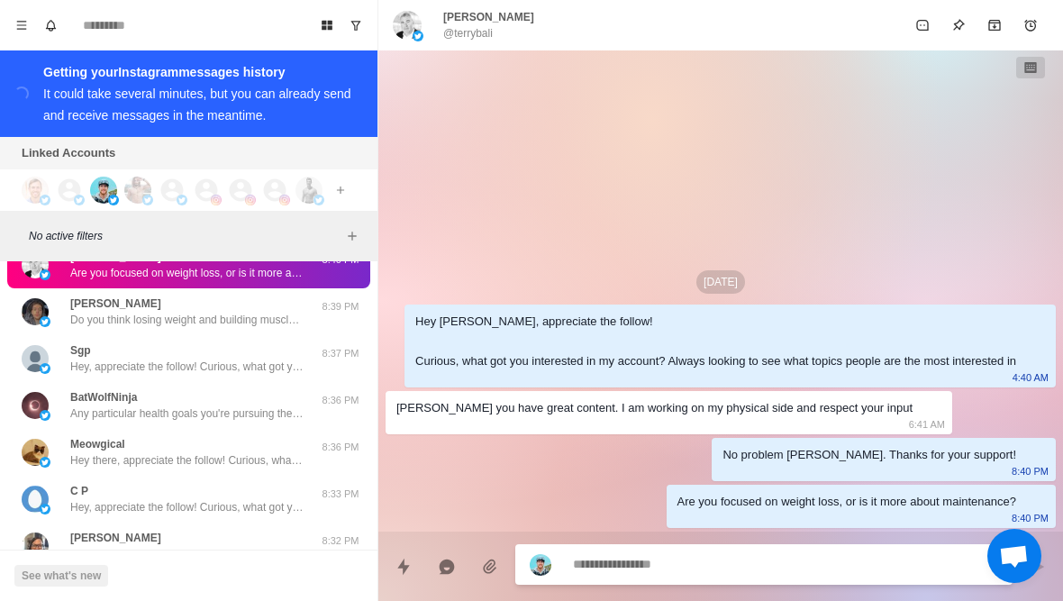
scroll to position [1907, 0]
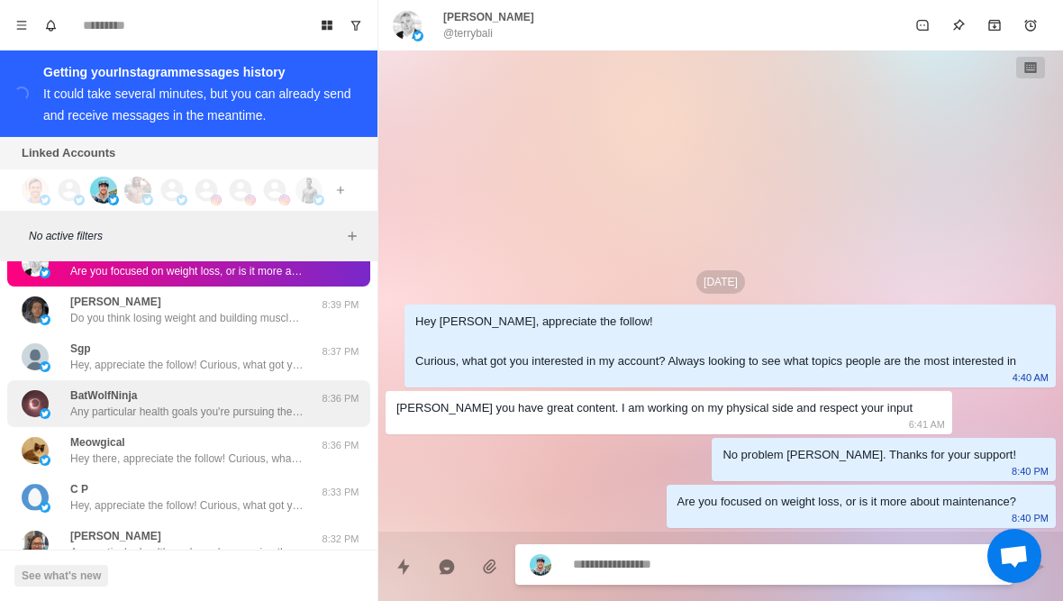
click at [48, 390] on div at bounding box center [35, 403] width 27 height 27
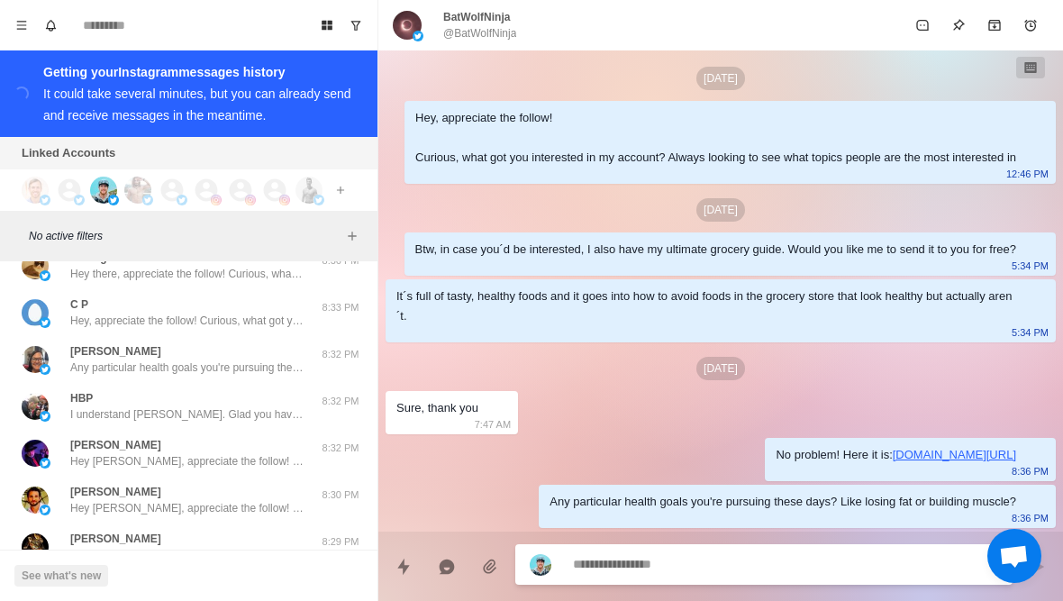
scroll to position [2102, 0]
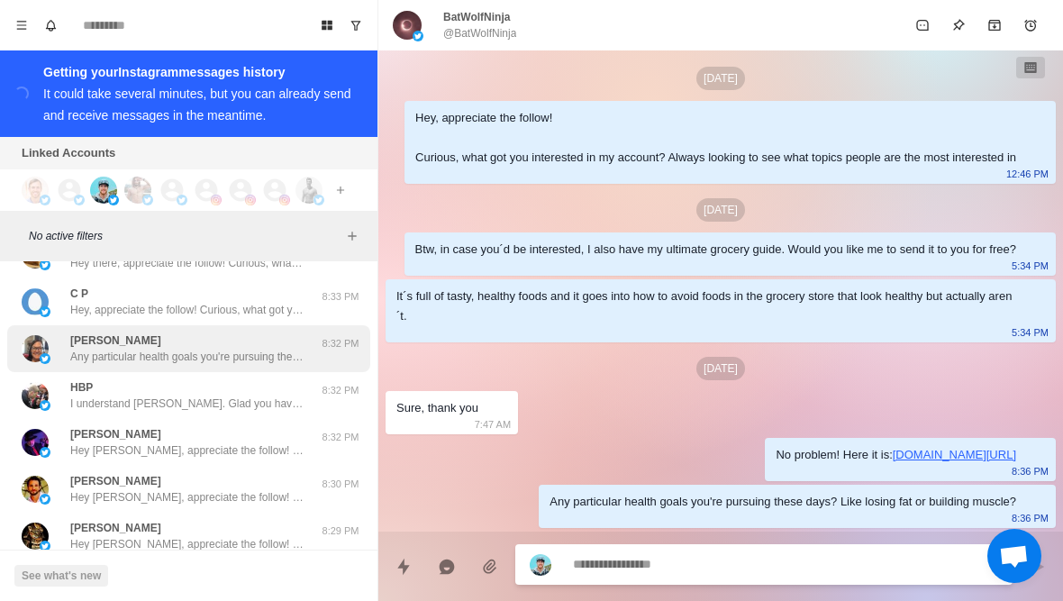
click at [34, 350] on img at bounding box center [35, 348] width 27 height 27
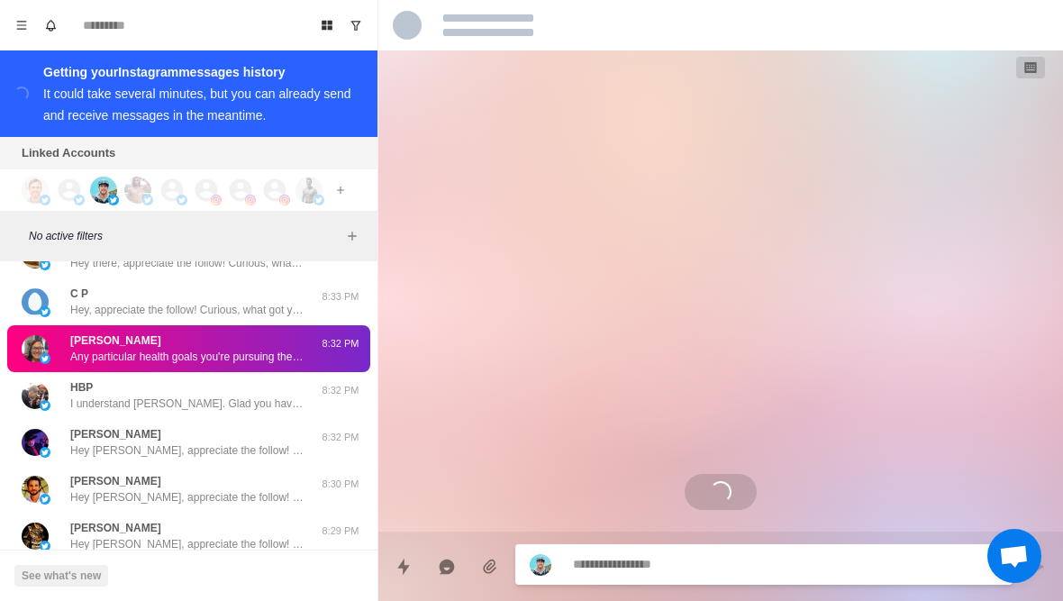
scroll to position [0, 0]
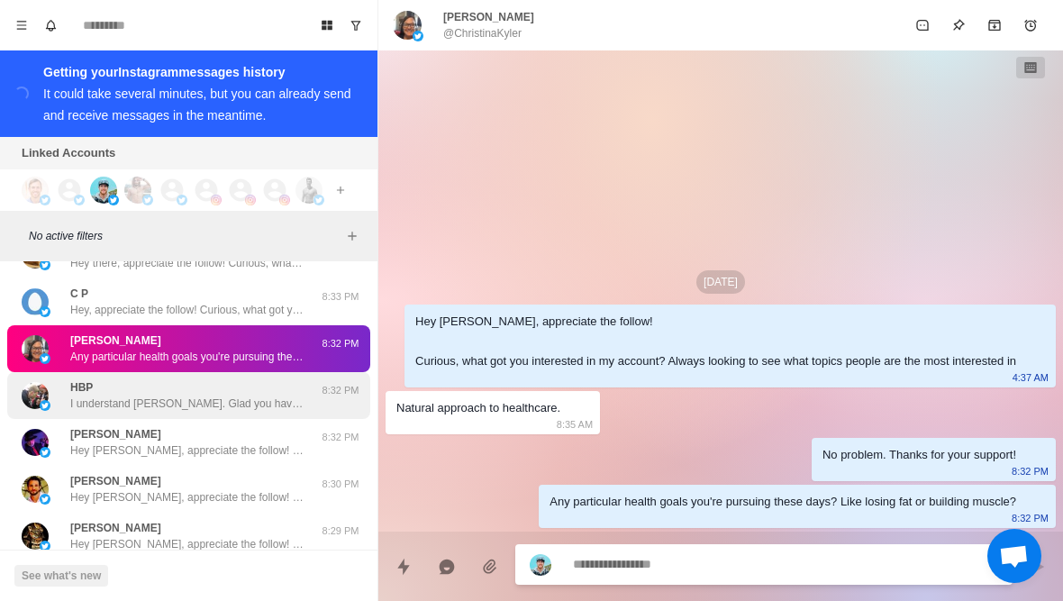
click at [45, 390] on img at bounding box center [35, 395] width 27 height 27
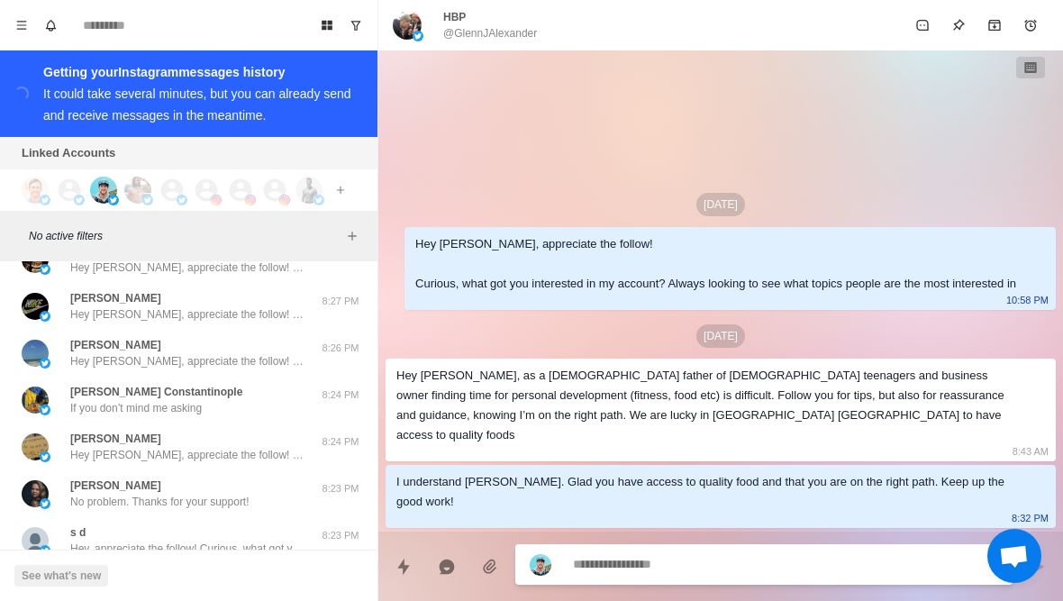
scroll to position [2380, 0]
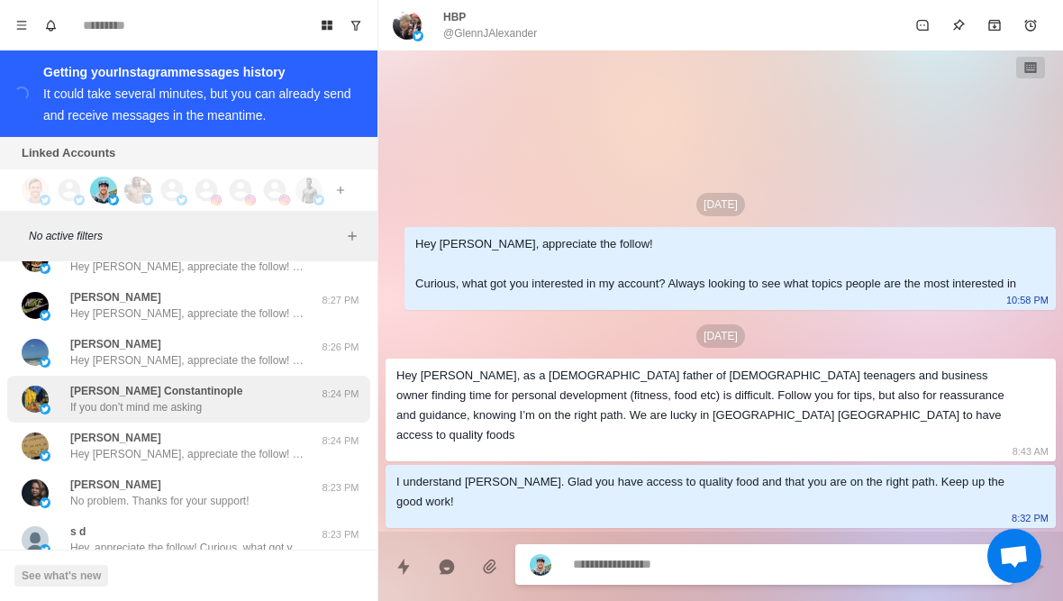
click at [50, 393] on div "[PERSON_NAME] Constantinople If you don’t mind me asking" at bounding box center [170, 399] width 296 height 32
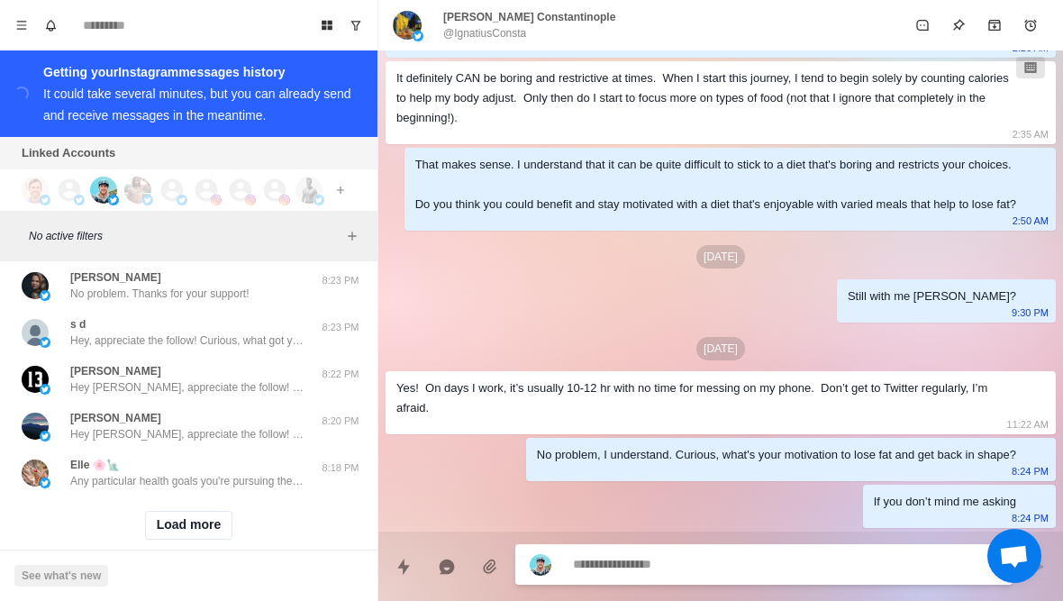
scroll to position [2588, 0]
click at [167, 537] on button "Load more" at bounding box center [189, 524] width 88 height 29
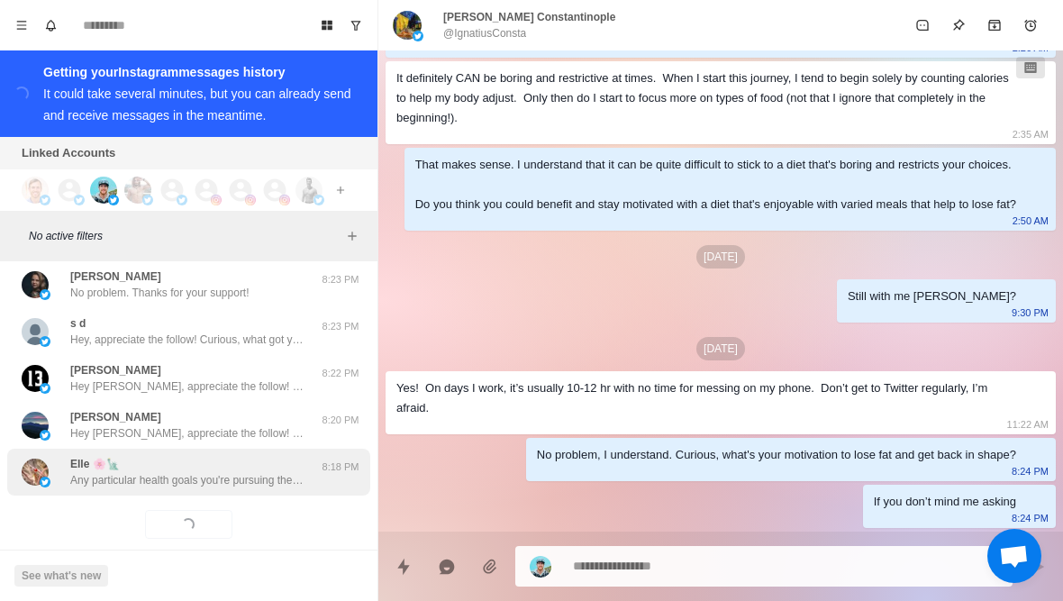
click at [123, 490] on div "Elle 🌸🗽 Any particular health goals you're pursuing these days? Like losing fat…" at bounding box center [188, 472] width 363 height 47
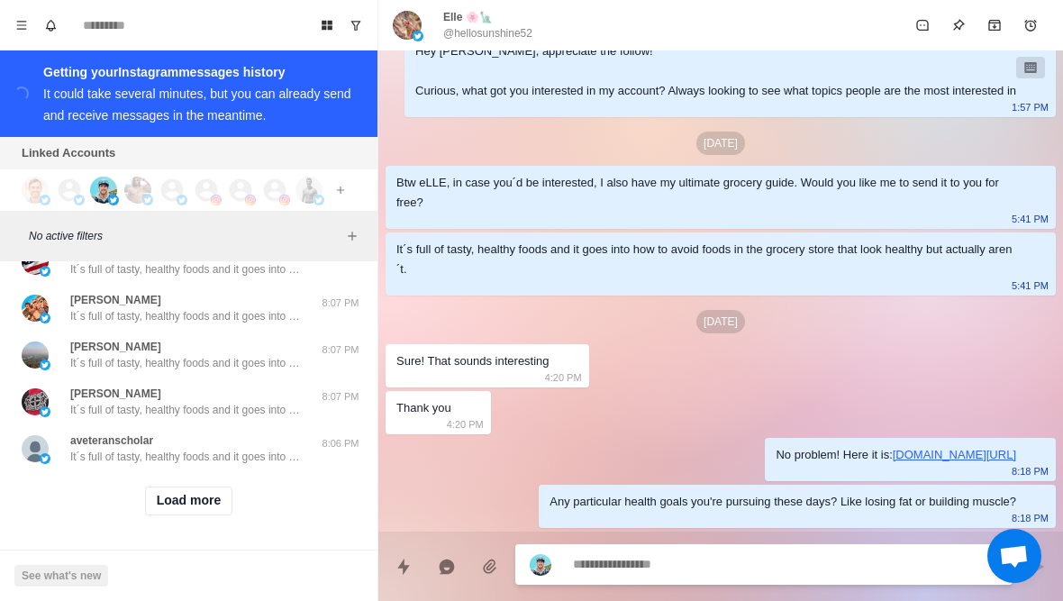
scroll to position [3549, 0]
click at [165, 505] on button "Load more" at bounding box center [189, 500] width 88 height 29
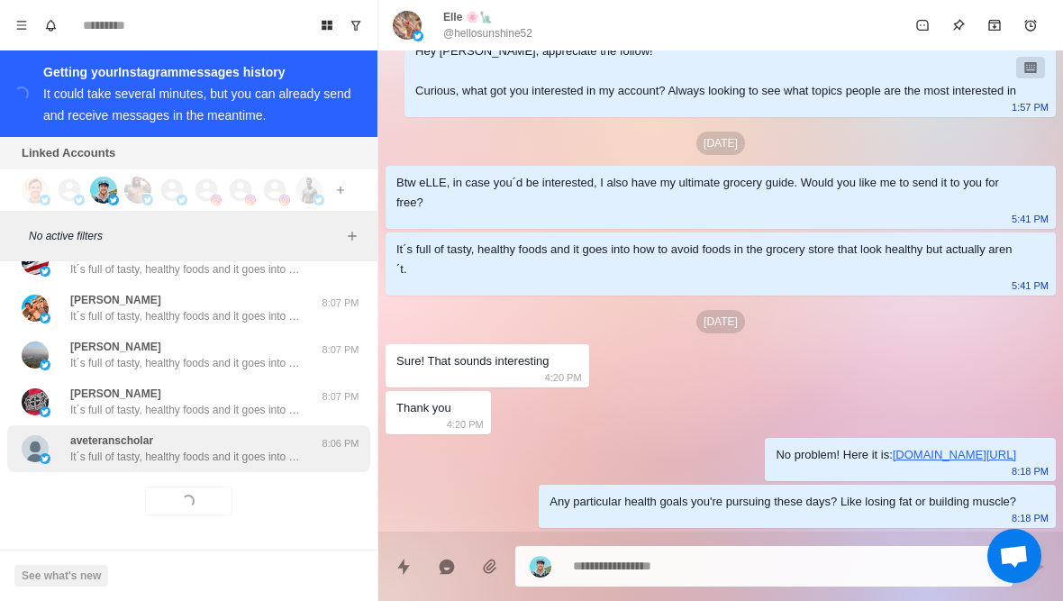
click at [121, 463] on p "It´s full of tasty, healthy foods and it goes into how to avoid foods in the gr…" at bounding box center [187, 457] width 234 height 16
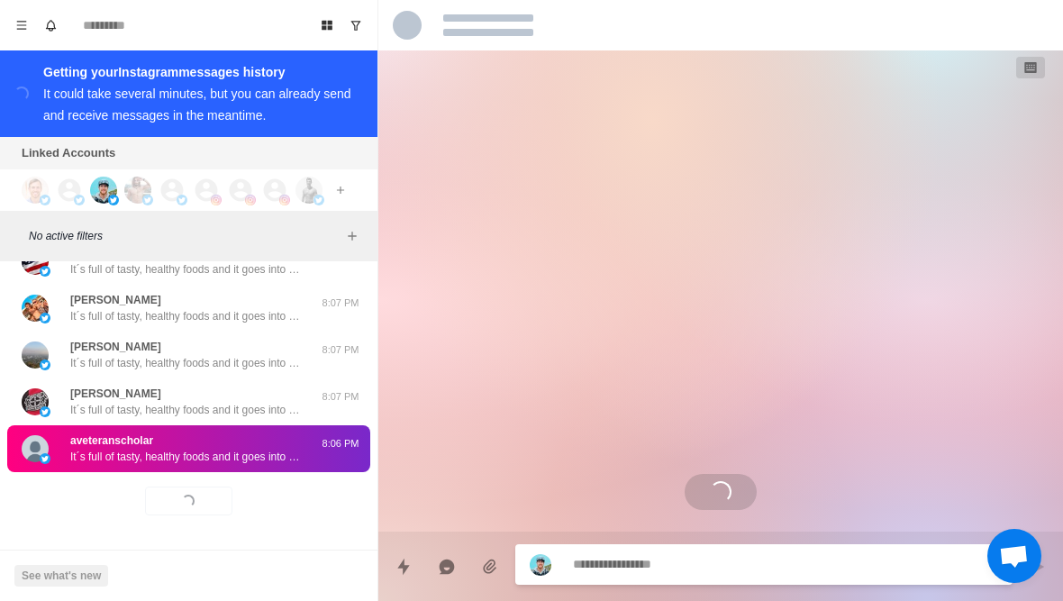
scroll to position [0, 0]
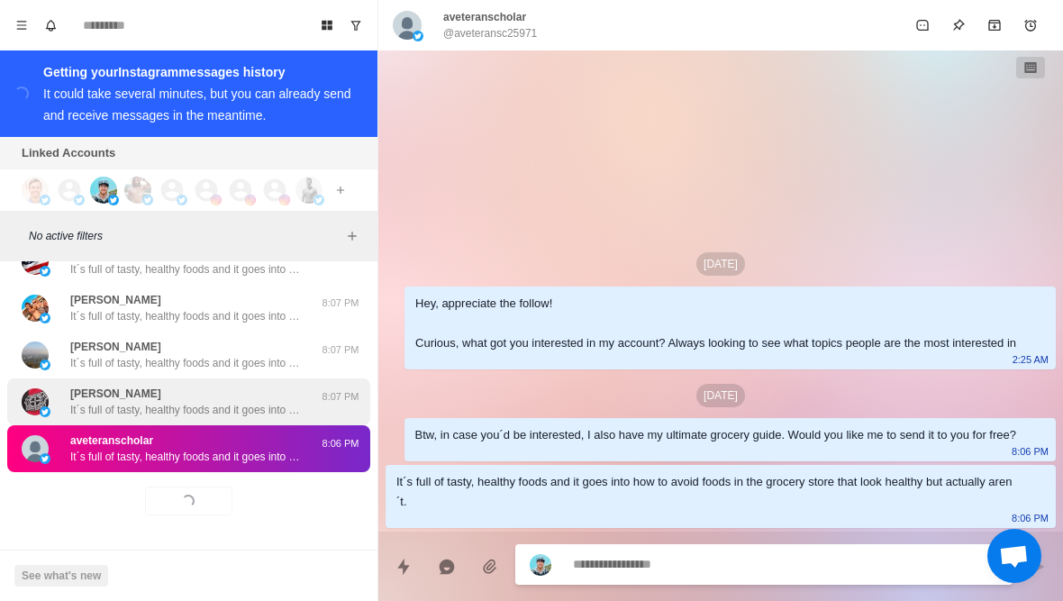
click at [51, 387] on div "[PERSON_NAME] It´s full of tasty, healthy foods and it goes into how to avoid f…" at bounding box center [170, 402] width 296 height 32
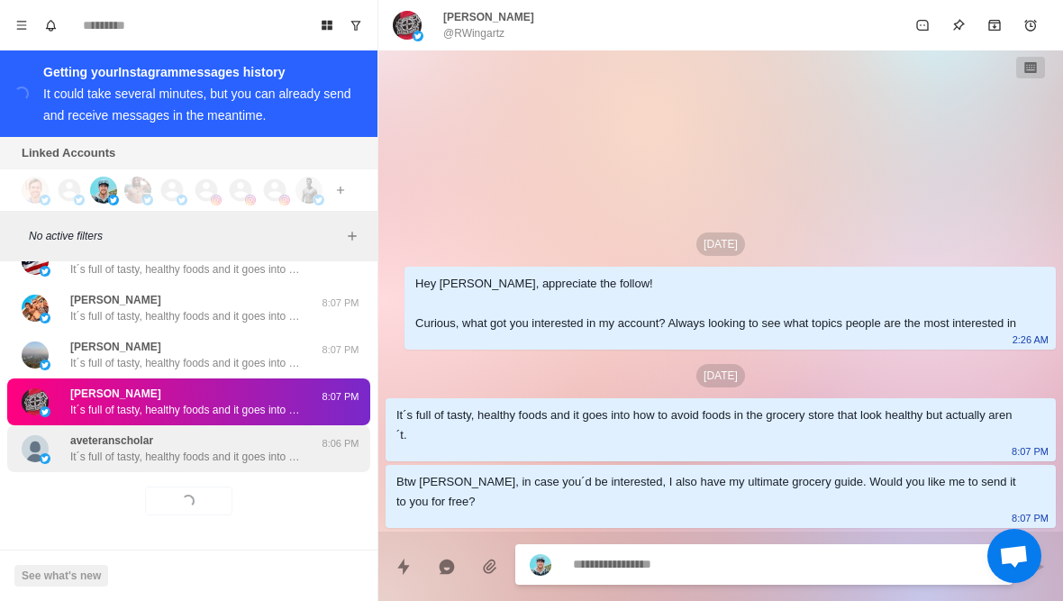
click at [63, 433] on div "aveteranscholar It´s full of tasty, healthy foods and it goes into how to avoid…" at bounding box center [170, 448] width 296 height 32
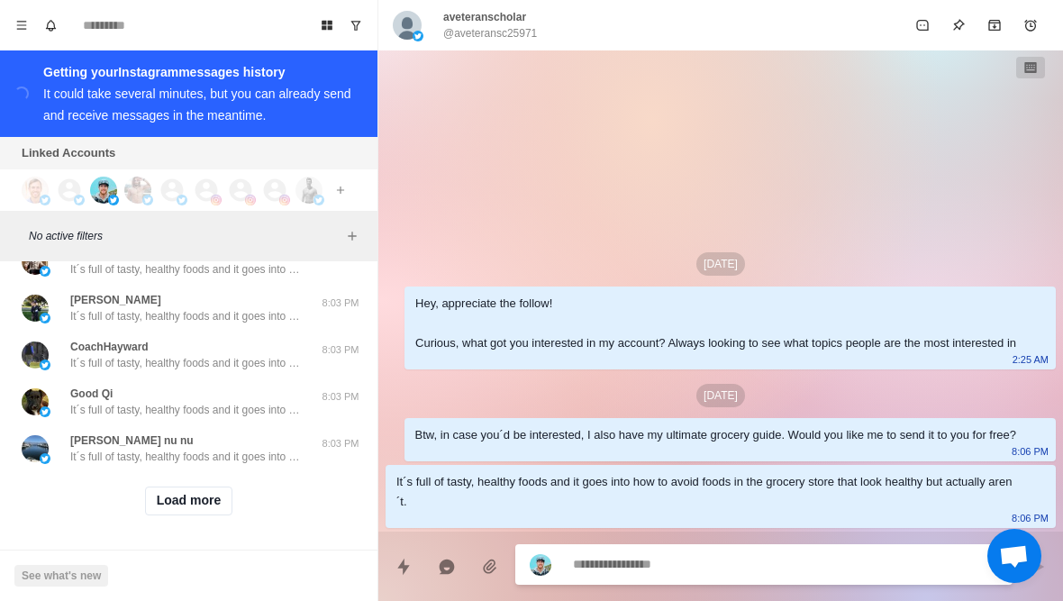
scroll to position [4486, 0]
click at [145, 511] on button "Load more" at bounding box center [189, 500] width 88 height 29
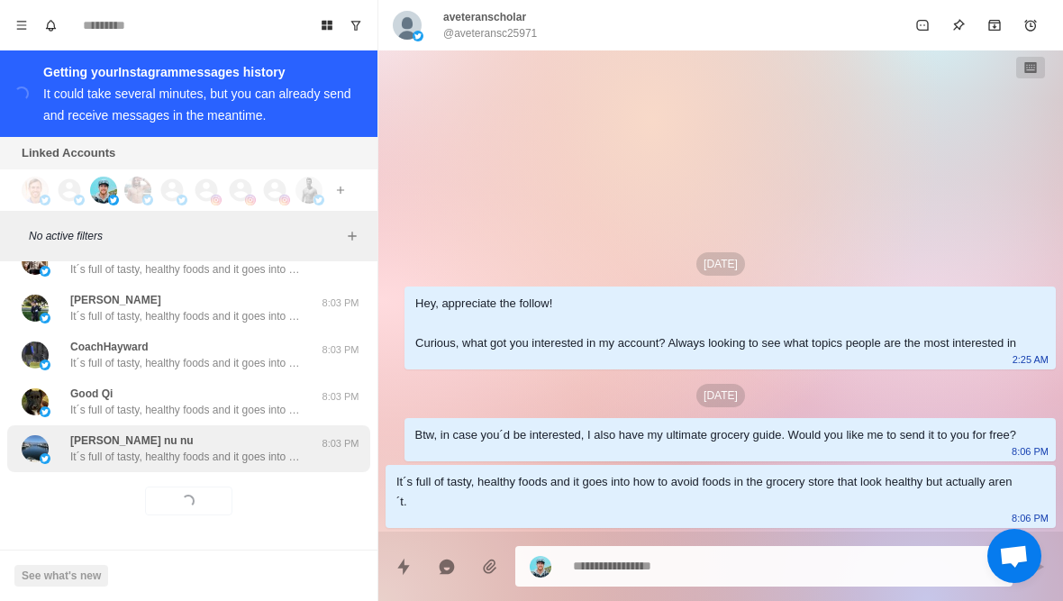
click at [122, 461] on p "It´s full of tasty, healthy foods and it goes into how to avoid foods in the gr…" at bounding box center [187, 457] width 234 height 16
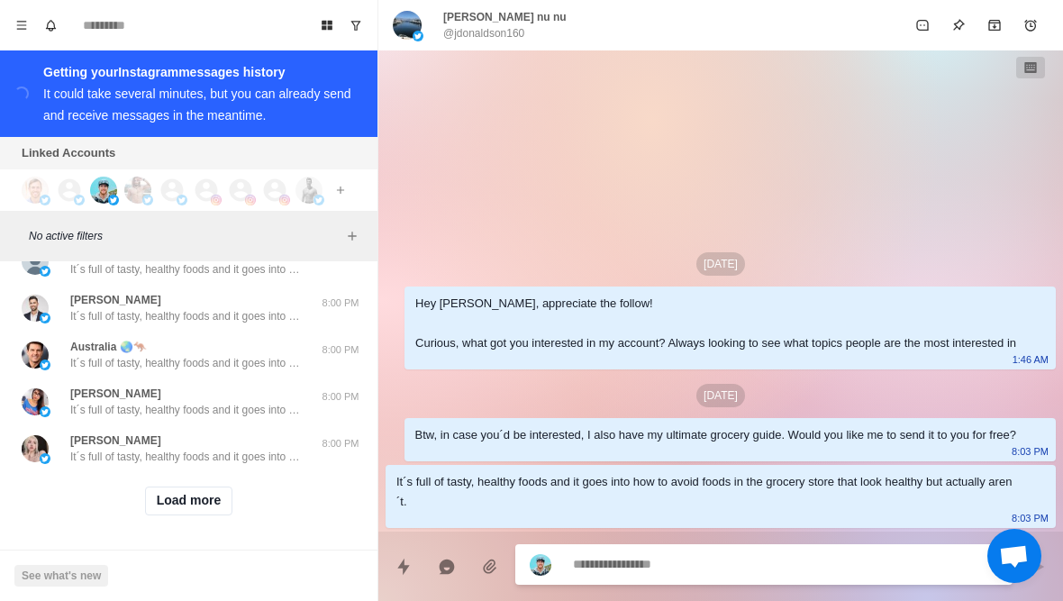
scroll to position [5423, 0]
click at [151, 507] on button "Load more" at bounding box center [189, 500] width 88 height 29
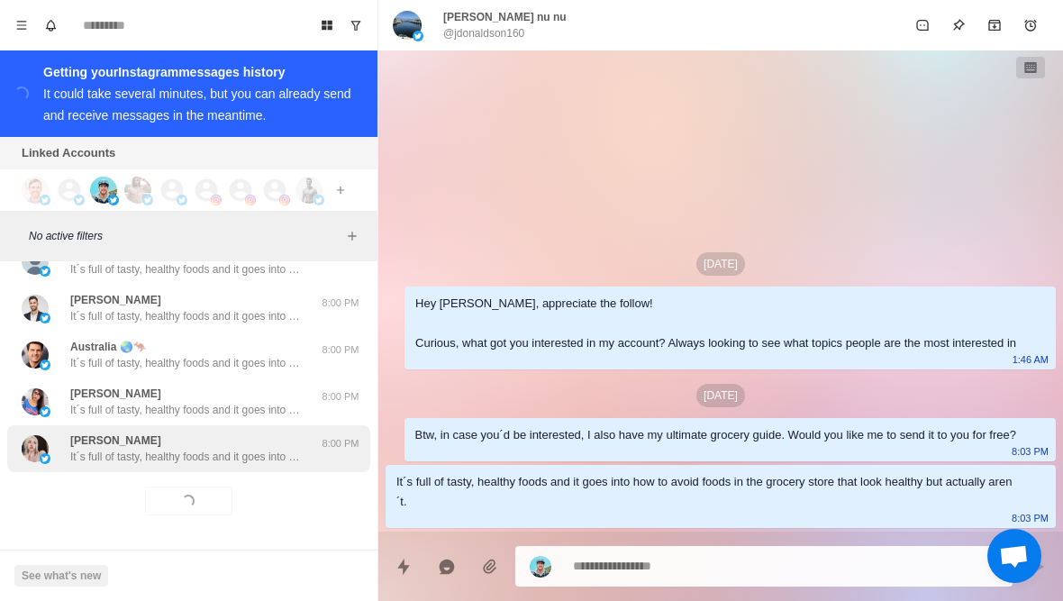
click at [99, 458] on p "It´s full of tasty, healthy foods and it goes into how to avoid foods in the gr…" at bounding box center [187, 457] width 234 height 16
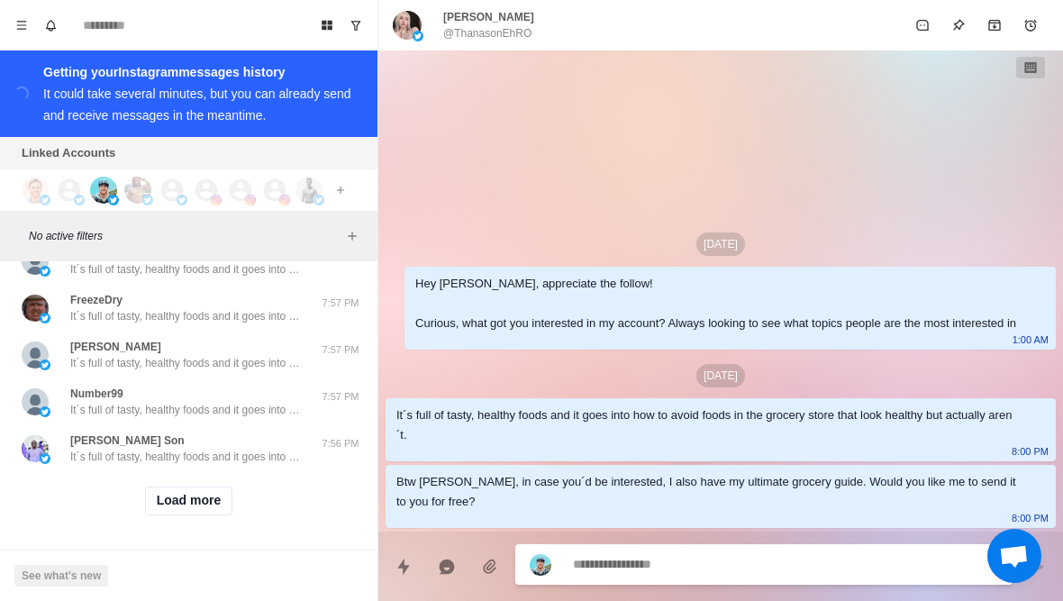
scroll to position [6360, 0]
click at [218, 511] on button "Load more" at bounding box center [189, 500] width 88 height 29
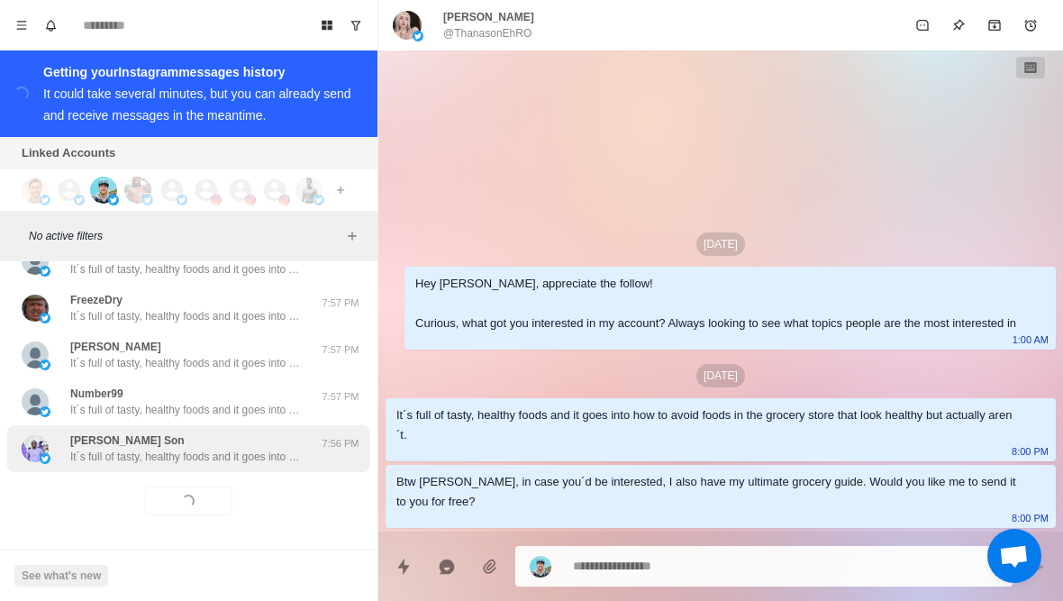
click at [274, 469] on div "[PERSON_NAME] Son It´s full of tasty, healthy foods and it goes into how to avo…" at bounding box center [188, 448] width 363 height 47
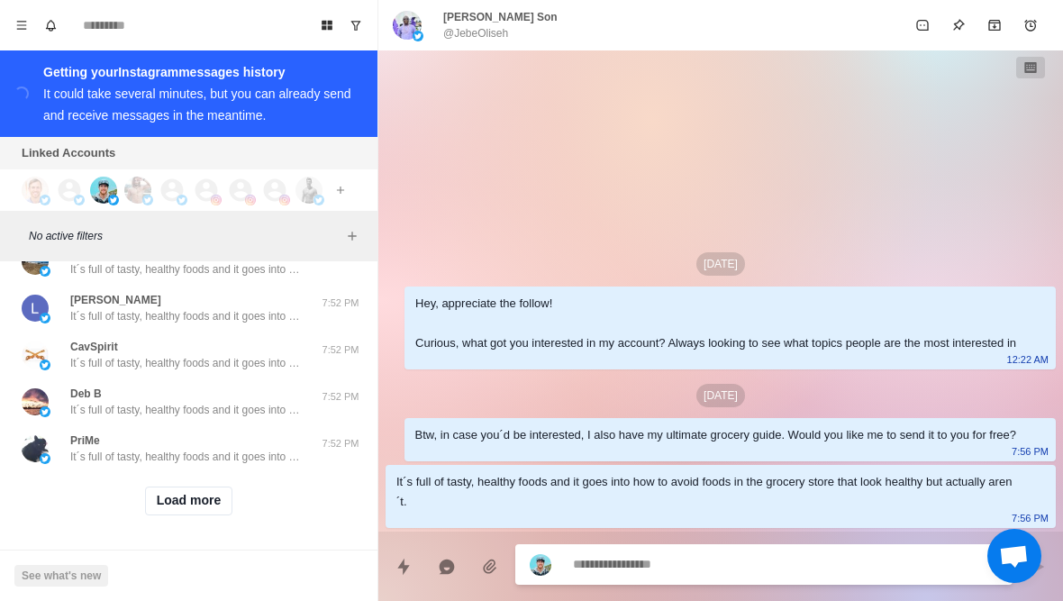
scroll to position [7296, 0]
click at [187, 512] on button "Load more" at bounding box center [189, 500] width 88 height 29
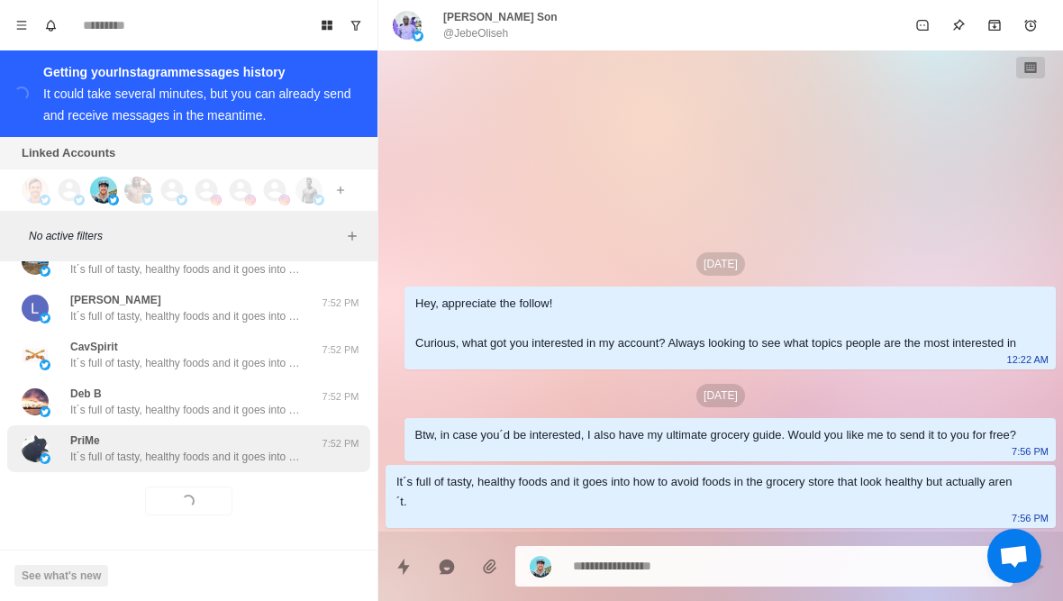
click at [228, 461] on p "It´s full of tasty, healthy foods and it goes into how to avoid foods in the gr…" at bounding box center [187, 457] width 234 height 16
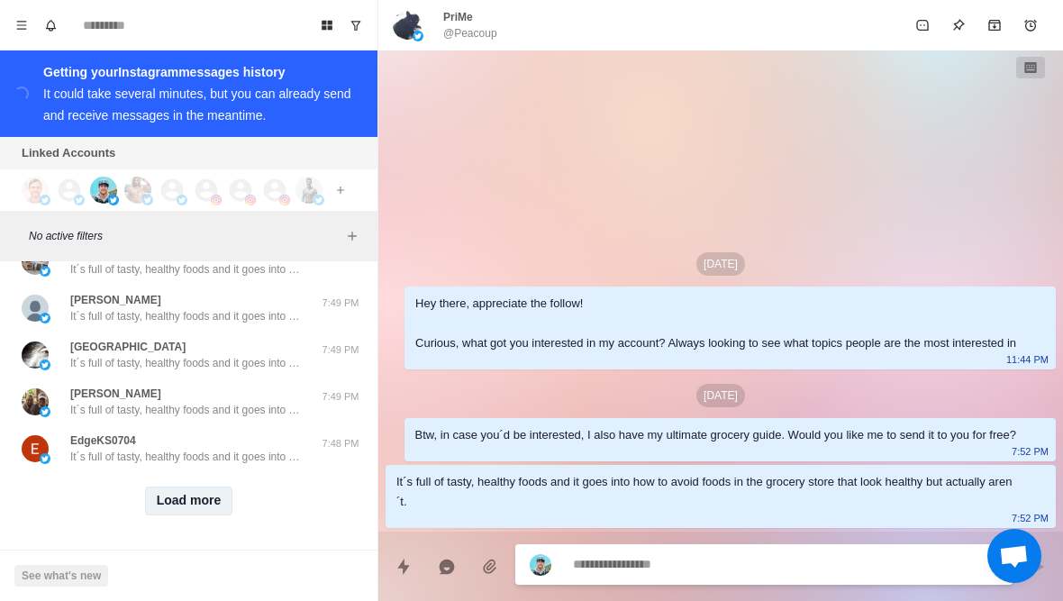
click at [206, 507] on button "Load more" at bounding box center [189, 500] width 88 height 29
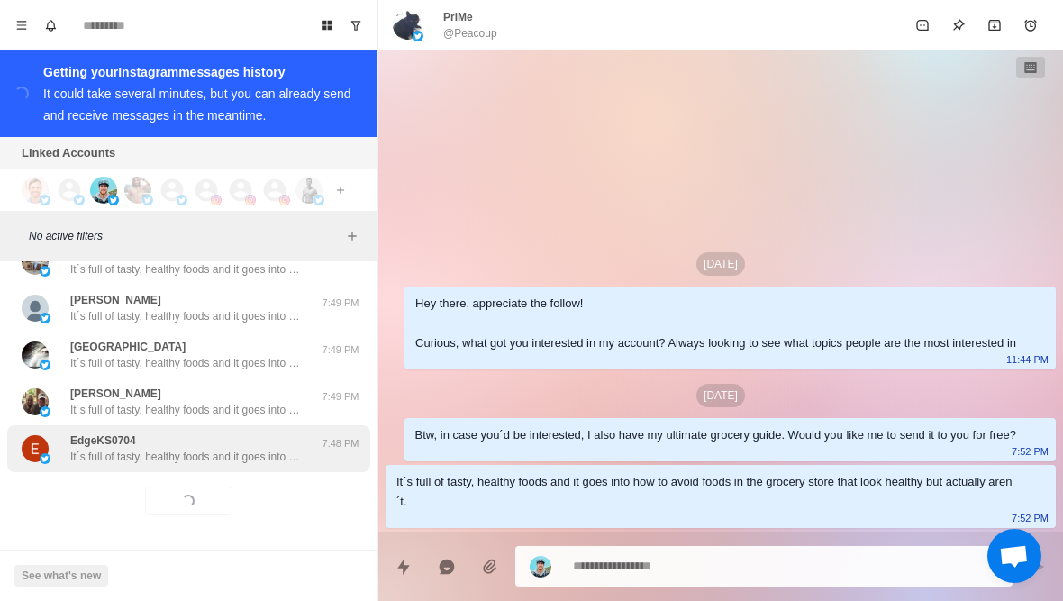
click at [224, 465] on div "EdgeKS0704 It´s full of tasty, healthy foods and it goes into how to avoid food…" at bounding box center [188, 448] width 363 height 47
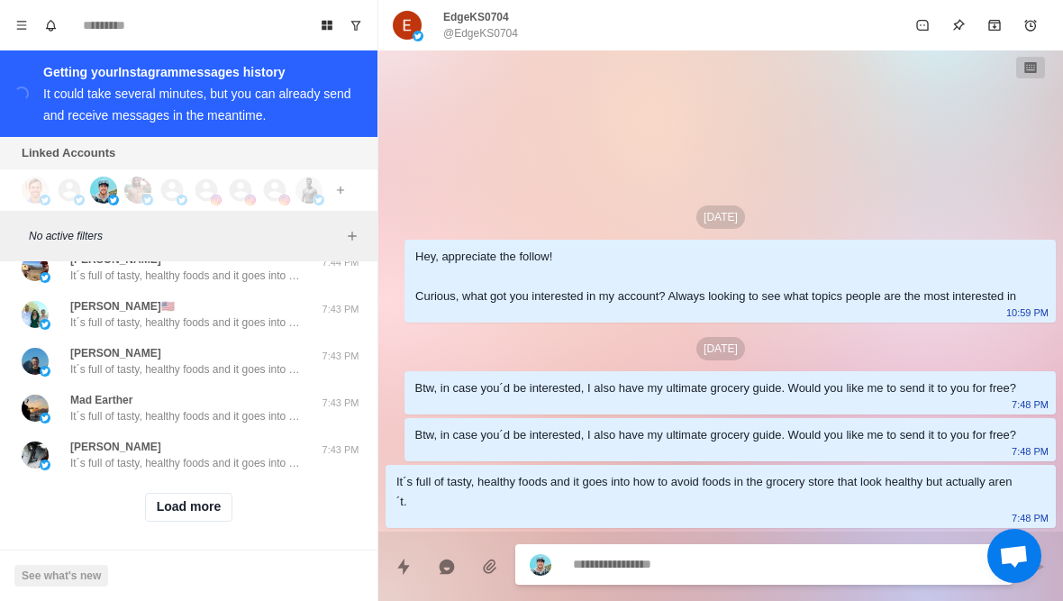
scroll to position [9168, 0]
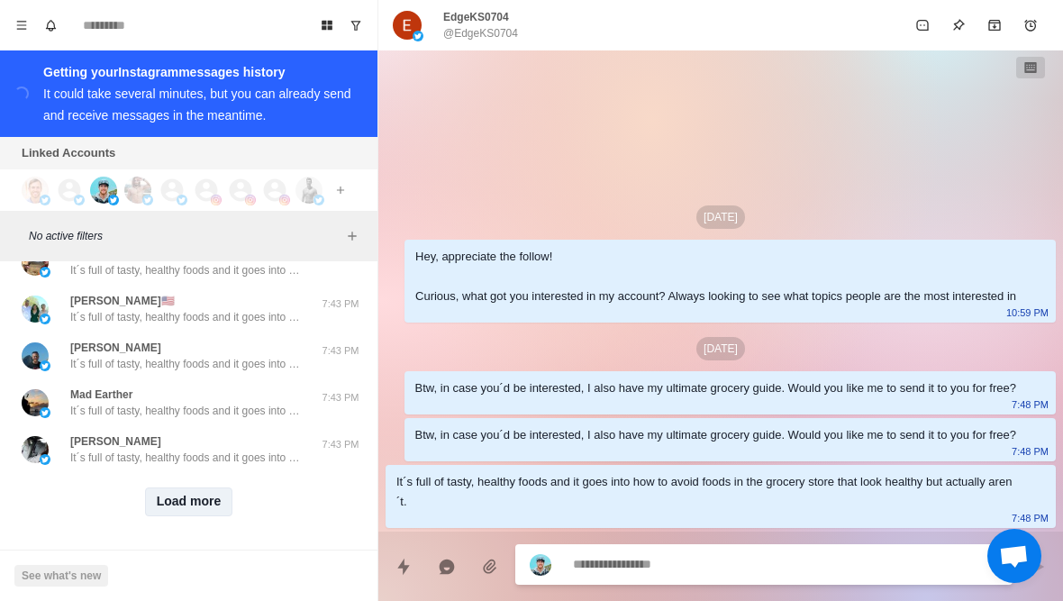
click at [222, 505] on button "Load more" at bounding box center [189, 501] width 88 height 29
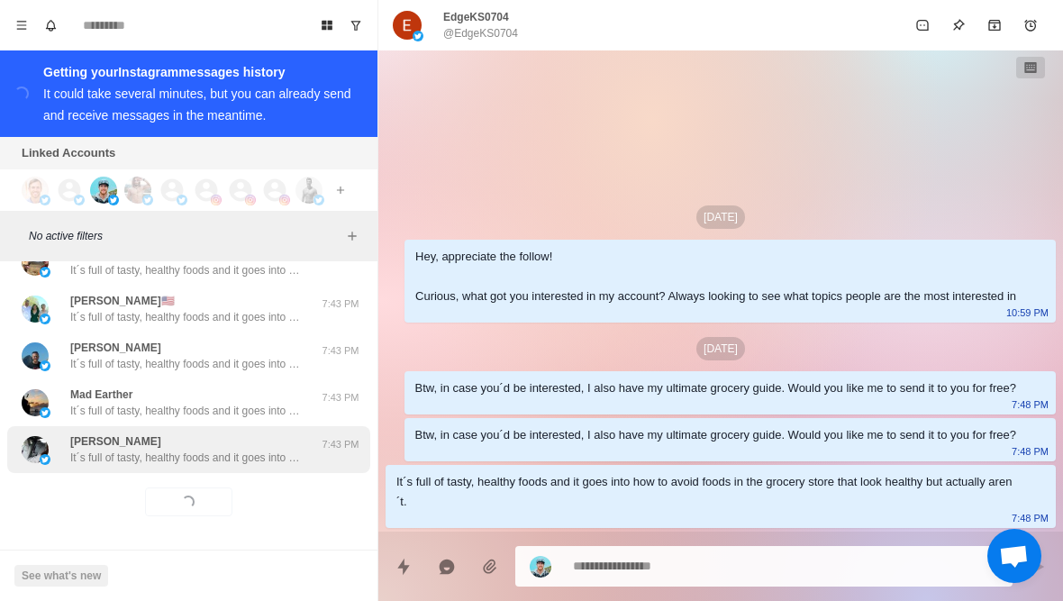
click at [233, 462] on p "It´s full of tasty, healthy foods and it goes into how to avoid foods in the gr…" at bounding box center [187, 457] width 234 height 16
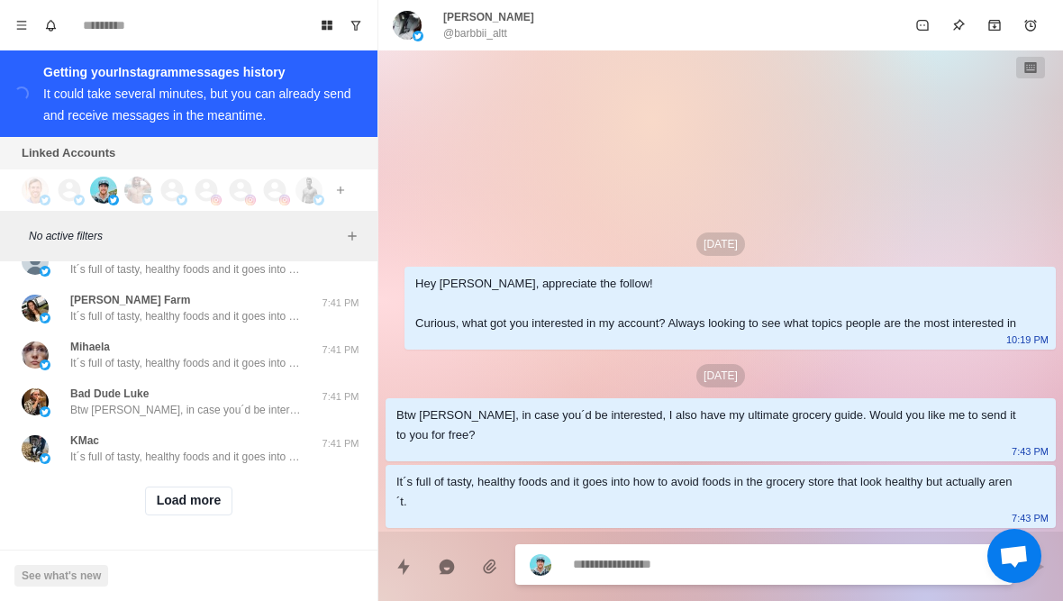
scroll to position [10107, 0]
click at [208, 504] on button "Load more" at bounding box center [189, 500] width 88 height 29
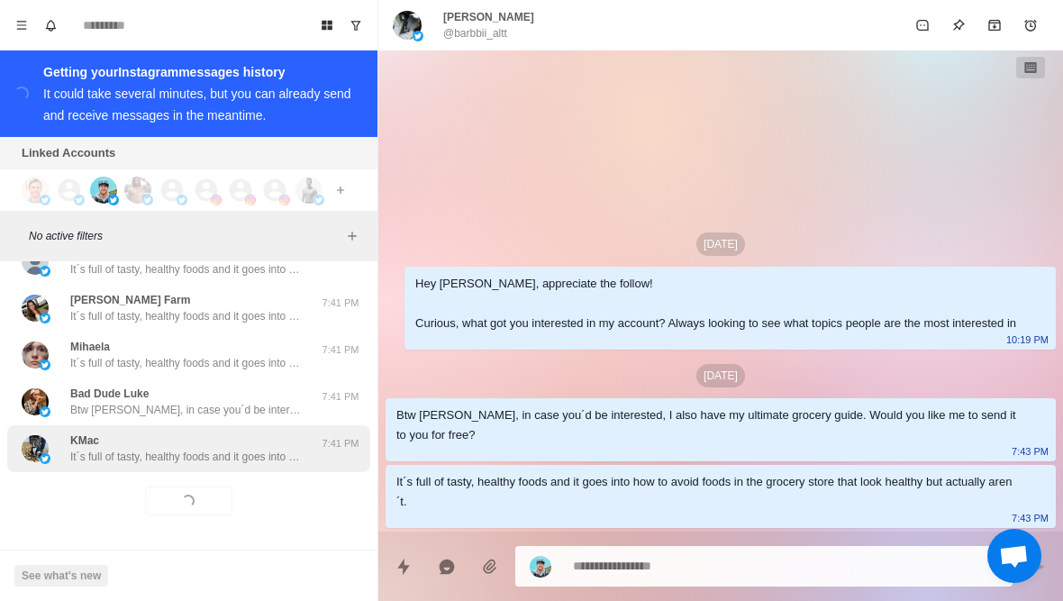
click at [250, 460] on p "It´s full of tasty, healthy foods and it goes into how to avoid foods in the gr…" at bounding box center [187, 457] width 234 height 16
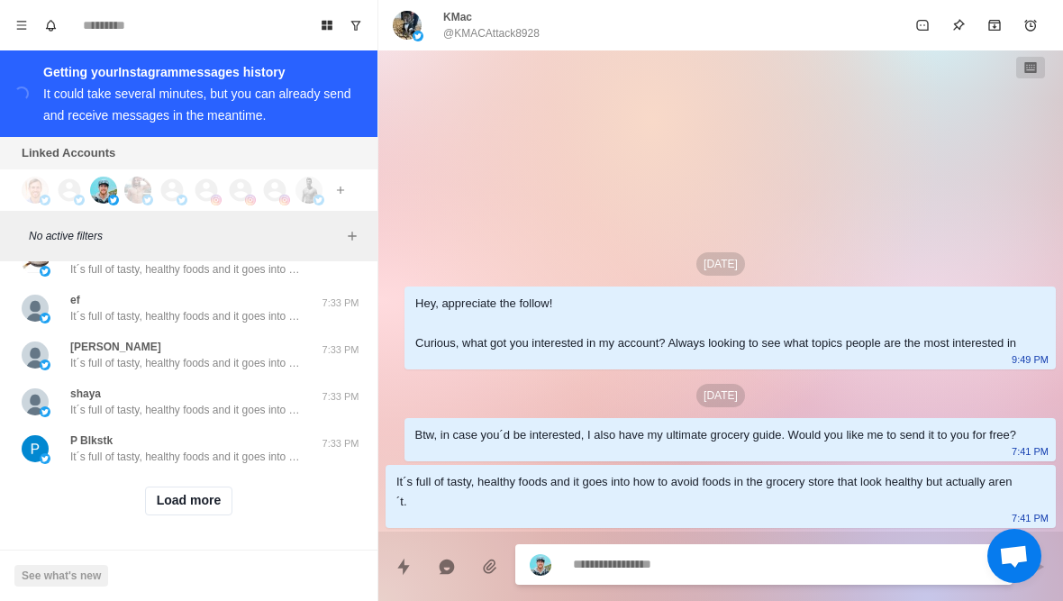
scroll to position [11044, 0]
click at [211, 512] on button "Load more" at bounding box center [189, 500] width 88 height 29
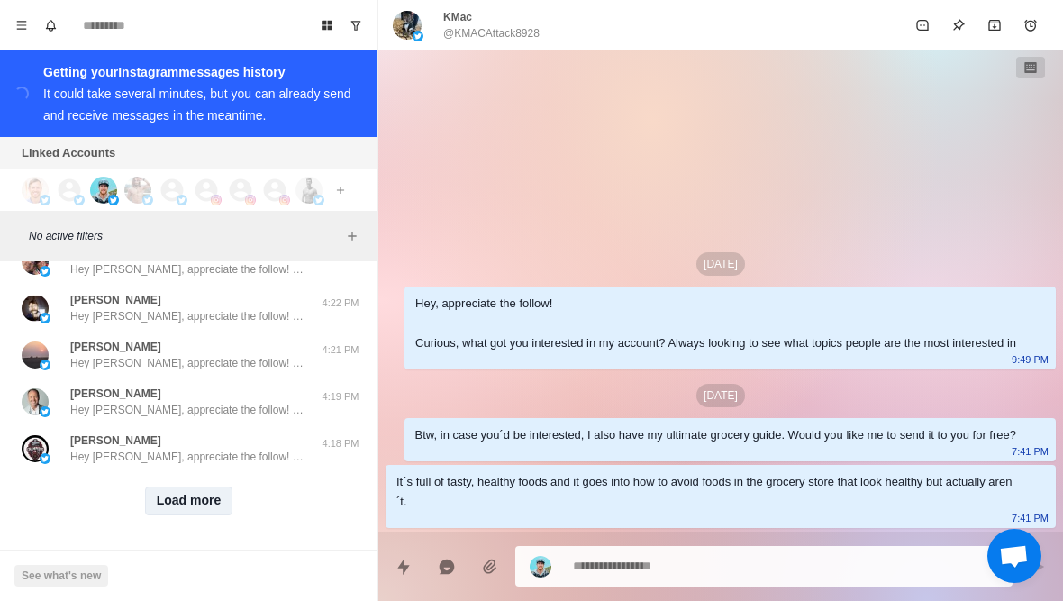
scroll to position [11980, 0]
click at [213, 505] on button "Load more" at bounding box center [189, 500] width 88 height 29
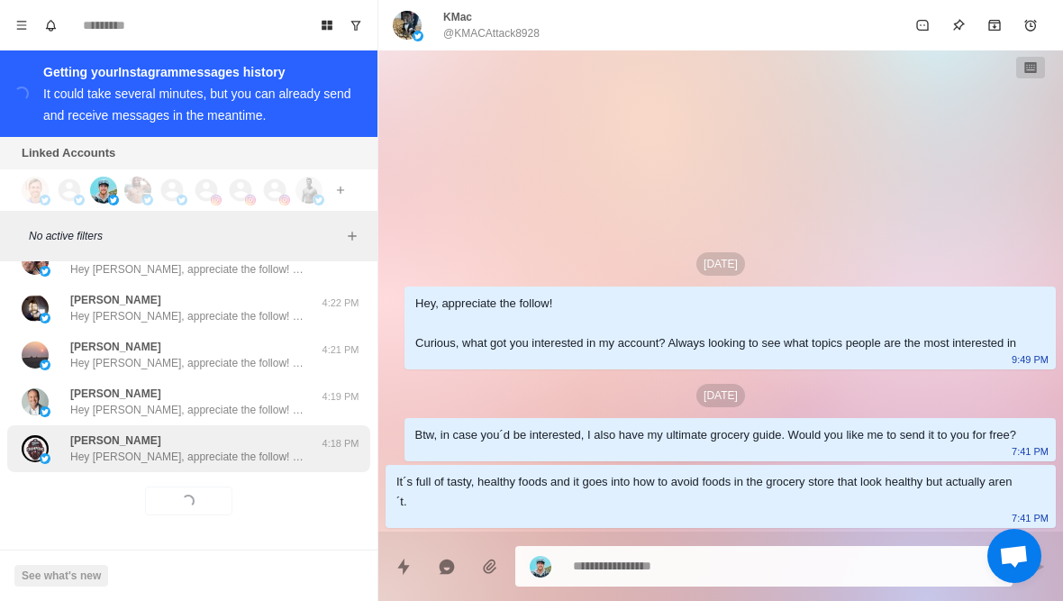
click at [238, 450] on p "Hey [PERSON_NAME], appreciate the follow! Curious, what got you interested in m…" at bounding box center [187, 457] width 234 height 16
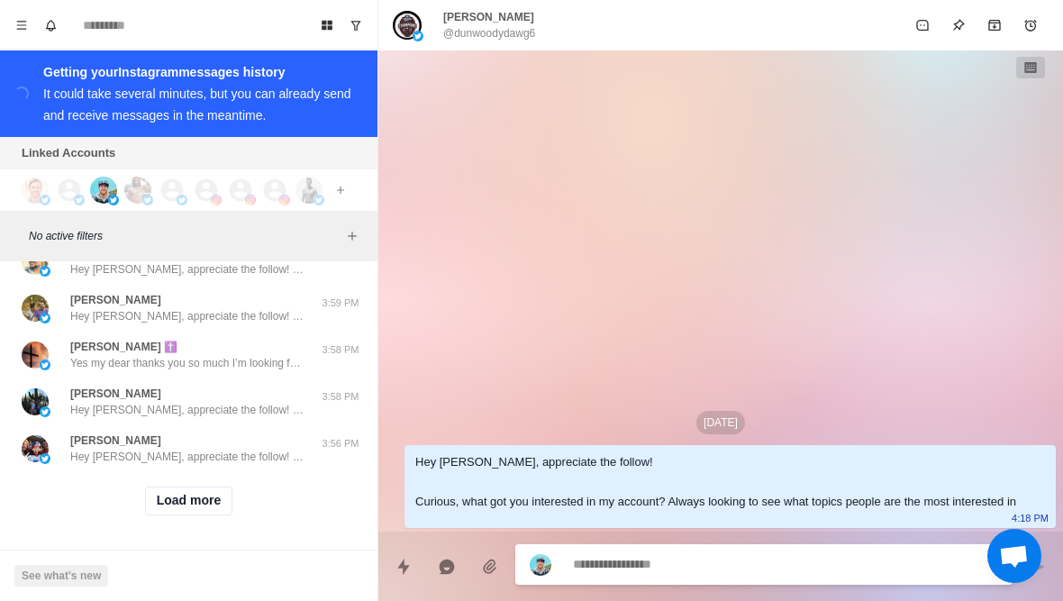
scroll to position [12917, 0]
click at [218, 502] on button "Load more" at bounding box center [189, 500] width 88 height 29
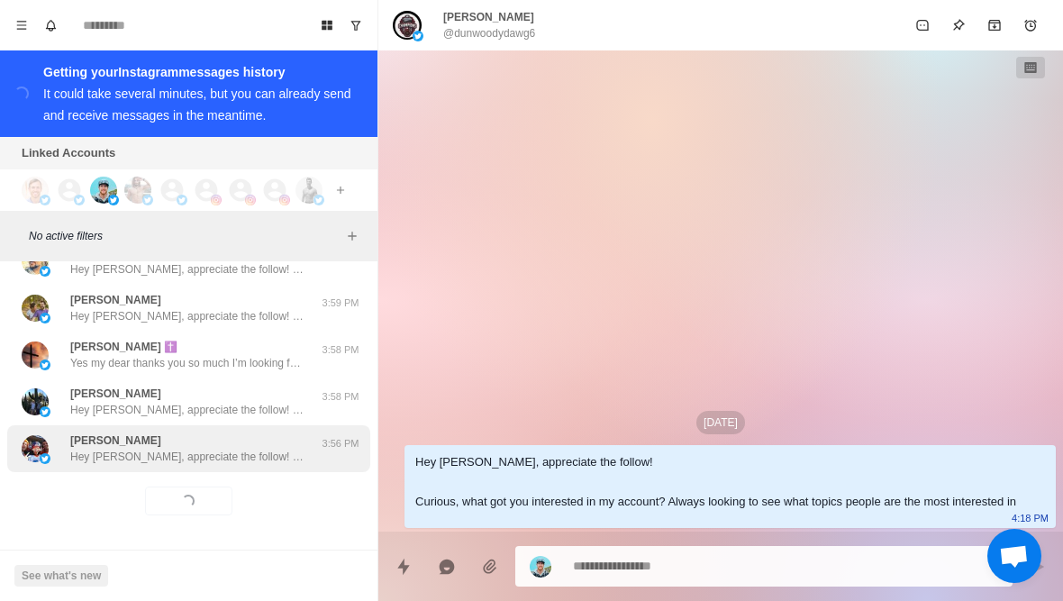
click at [246, 459] on p "Hey [PERSON_NAME], appreciate the follow! Curious, what got you interested in m…" at bounding box center [187, 457] width 234 height 16
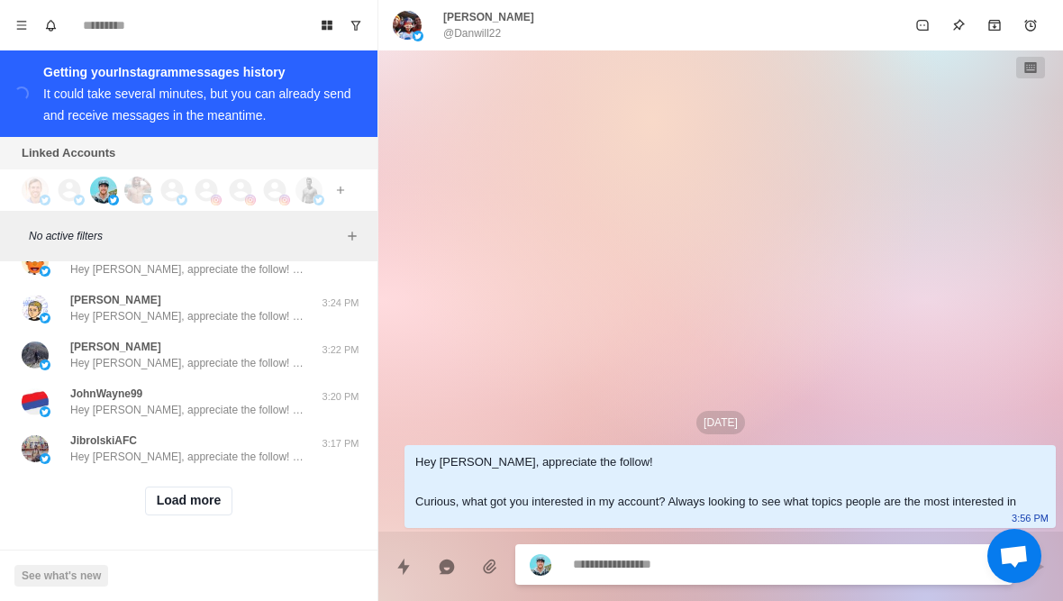
scroll to position [13854, 0]
click at [232, 493] on button "Load more" at bounding box center [189, 500] width 88 height 29
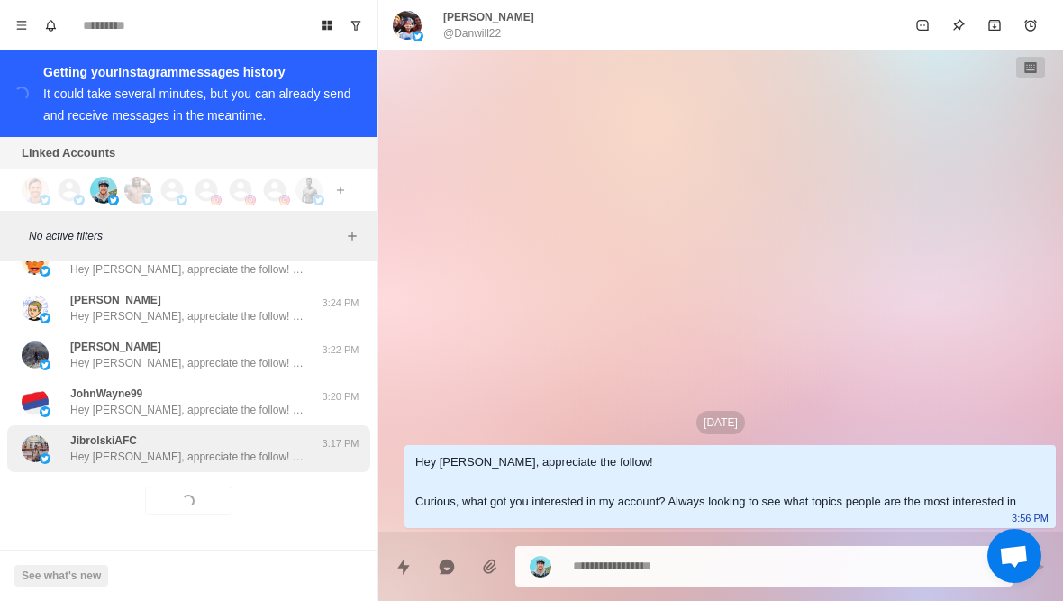
click at [269, 452] on p "Hey [PERSON_NAME], appreciate the follow! Curious, what got you interested in m…" at bounding box center [187, 457] width 234 height 16
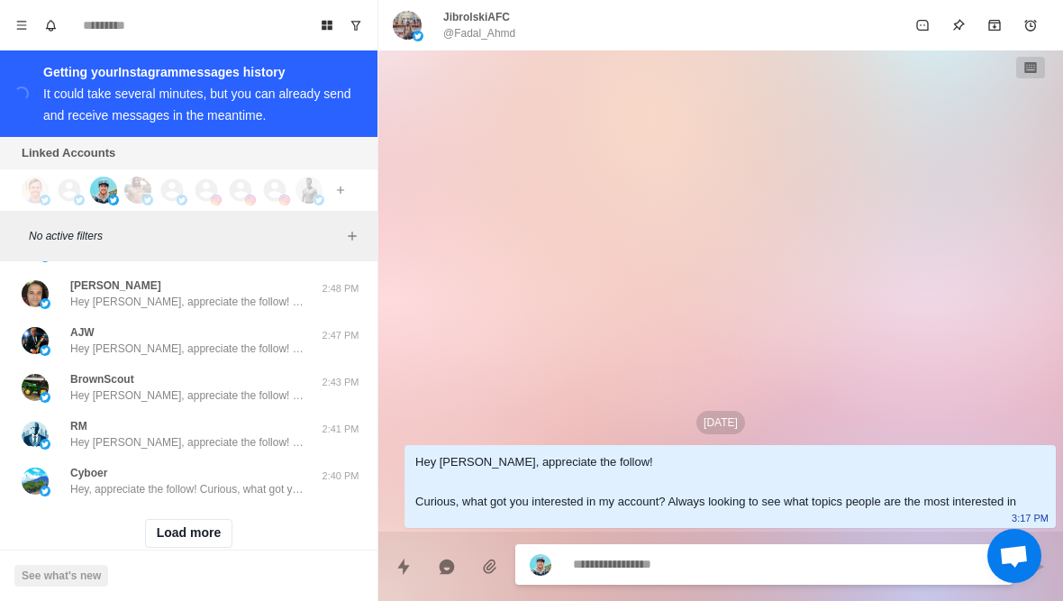
scroll to position [14785, 0]
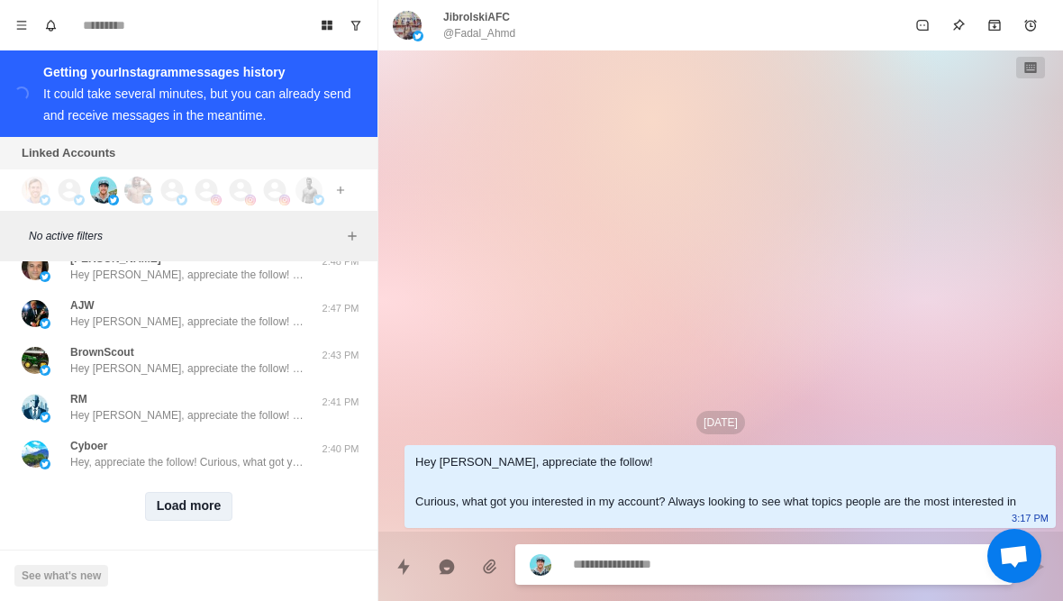
click at [202, 520] on button "Load more" at bounding box center [189, 506] width 88 height 29
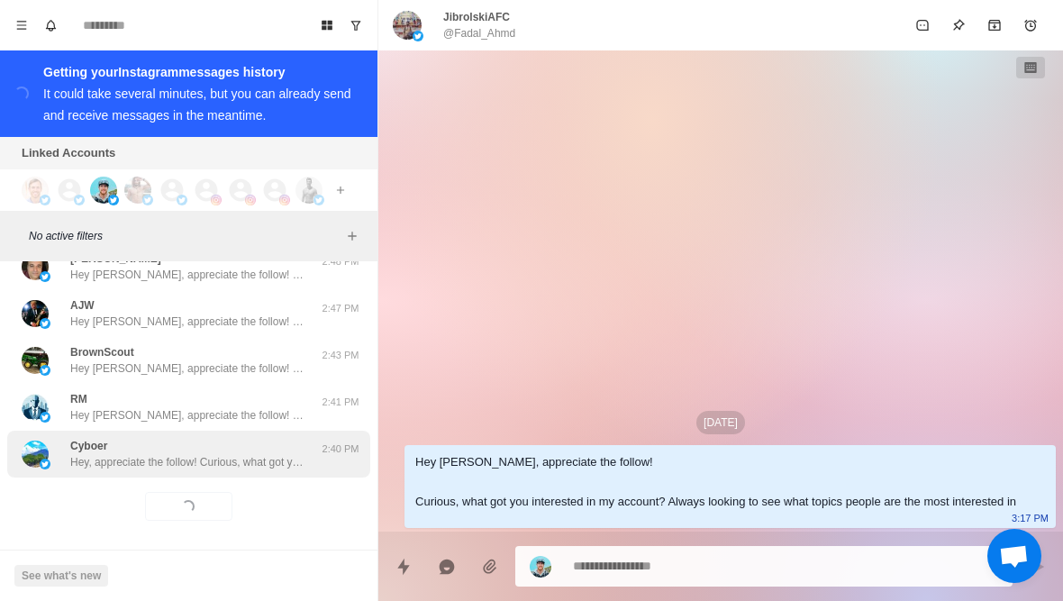
click at [217, 466] on p "Hey, appreciate the follow! Curious, what got you interested in my account? Alw…" at bounding box center [187, 462] width 234 height 16
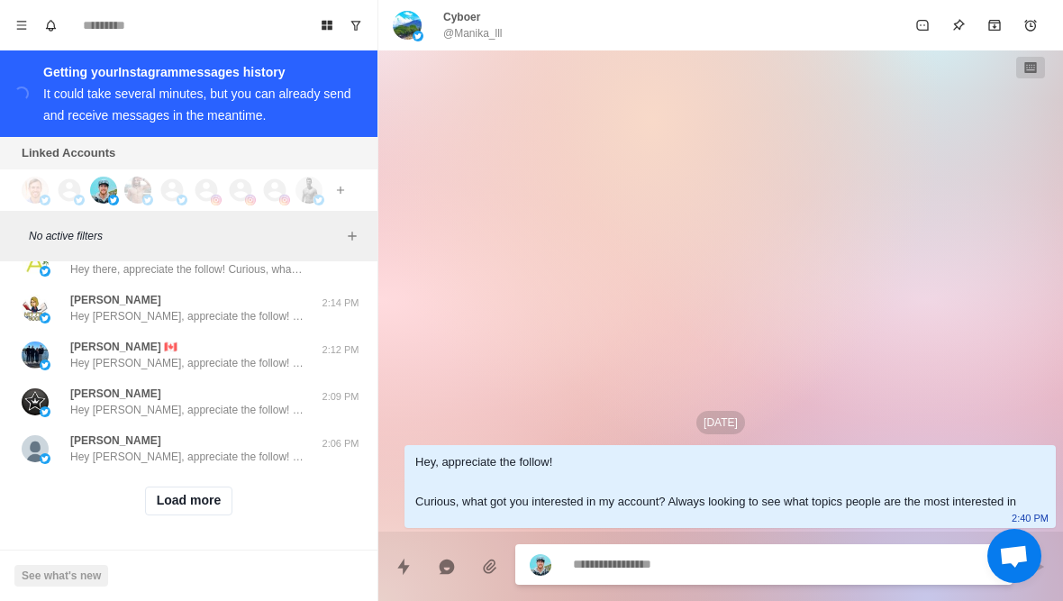
scroll to position [15728, 0]
click at [206, 501] on button "Load more" at bounding box center [189, 500] width 88 height 29
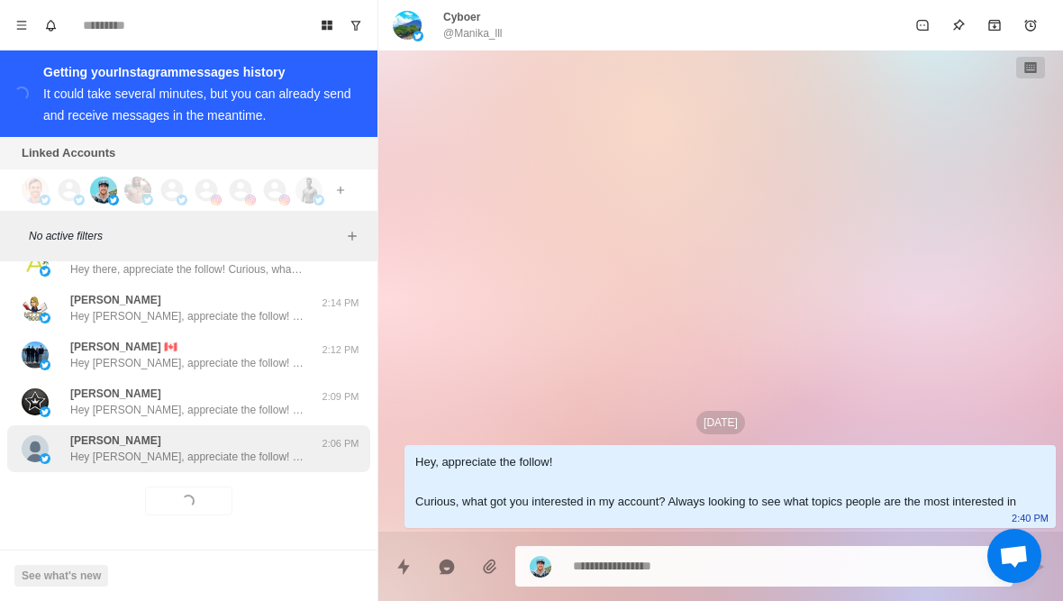
click at [255, 451] on p "Hey [PERSON_NAME], appreciate the follow! Curious, what got you interested in m…" at bounding box center [187, 457] width 234 height 16
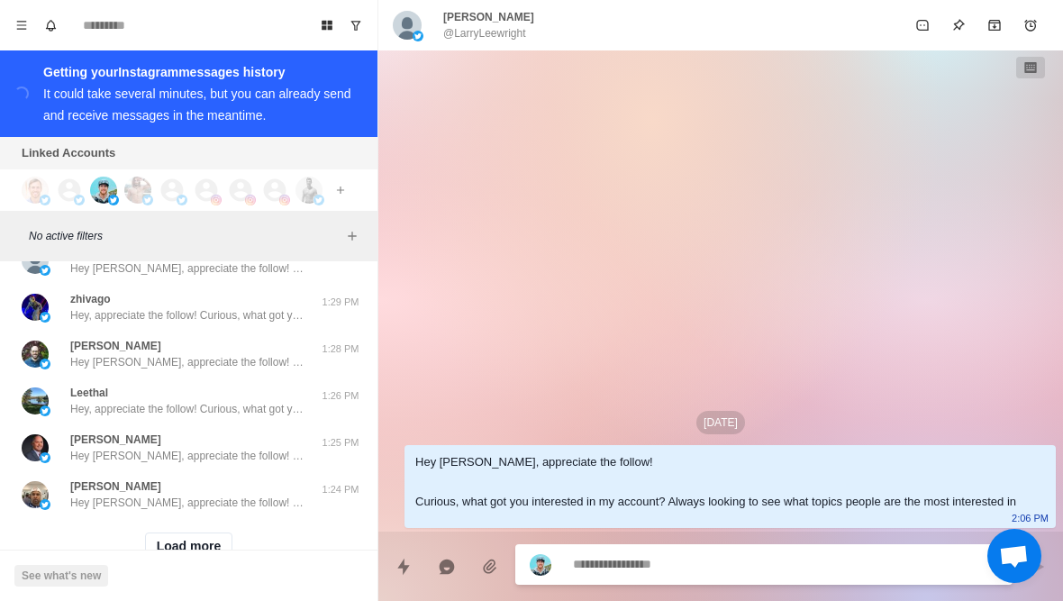
scroll to position [16632, 0]
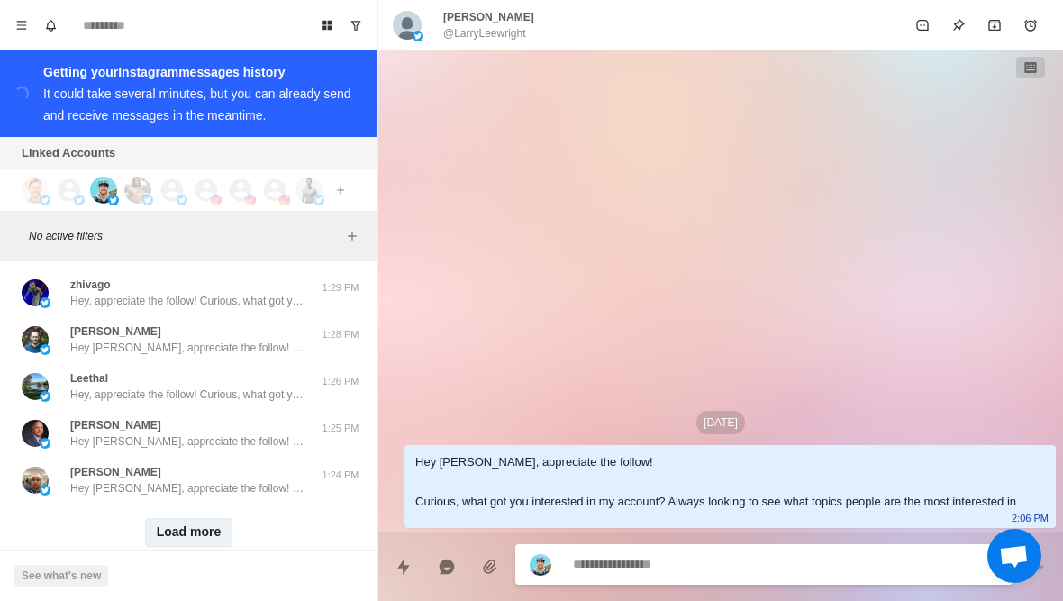
click at [213, 536] on button "Load more" at bounding box center [189, 532] width 88 height 29
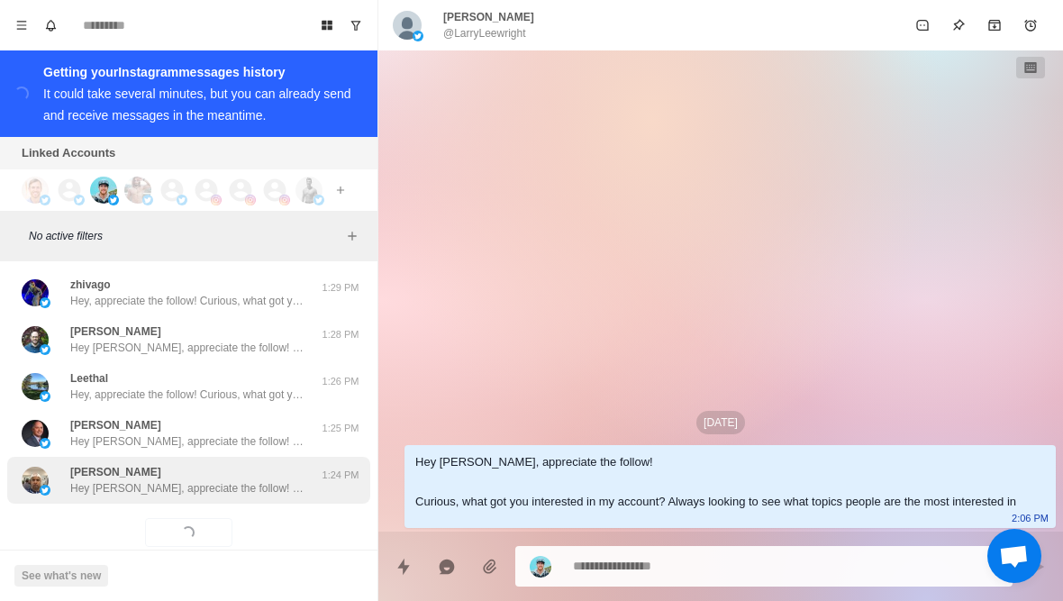
click at [232, 491] on p "Hey [PERSON_NAME], appreciate the follow! Curious, what got you interested in m…" at bounding box center [187, 488] width 234 height 16
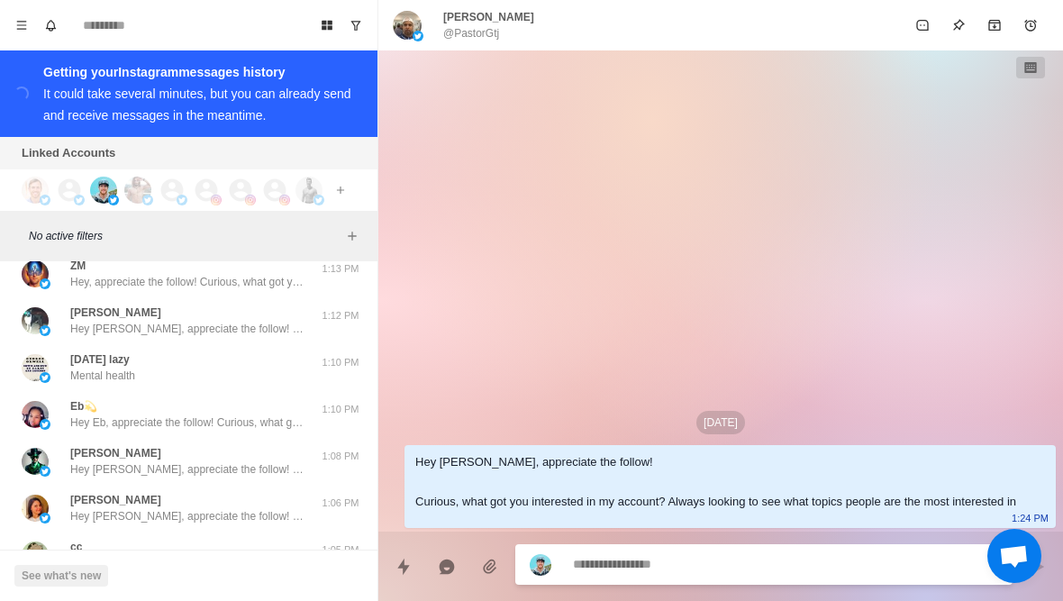
scroll to position [17261, 0]
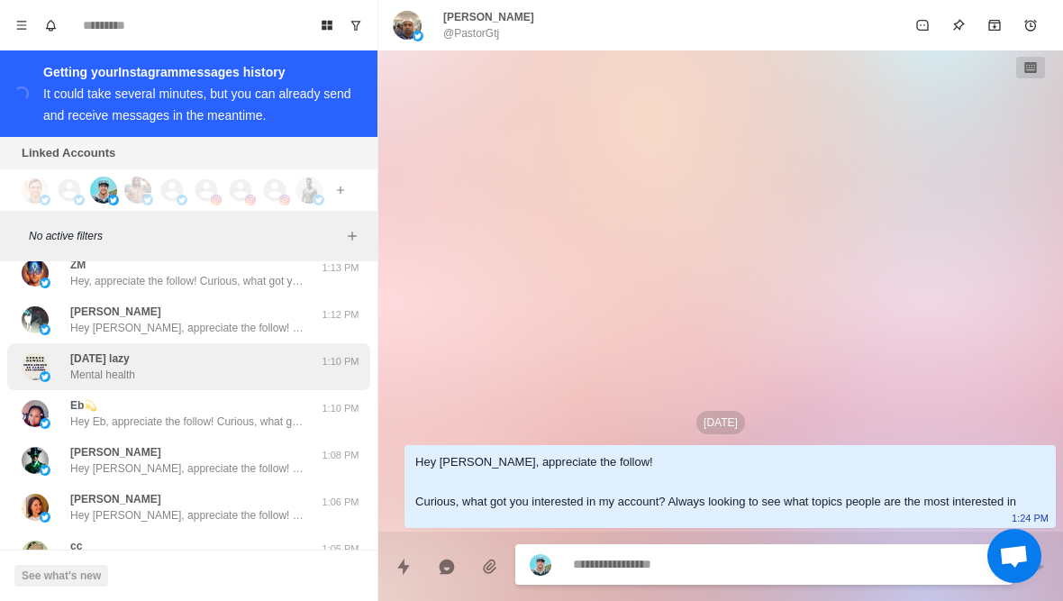
click at [289, 375] on div "[DATE] lazy Mental health" at bounding box center [170, 366] width 296 height 32
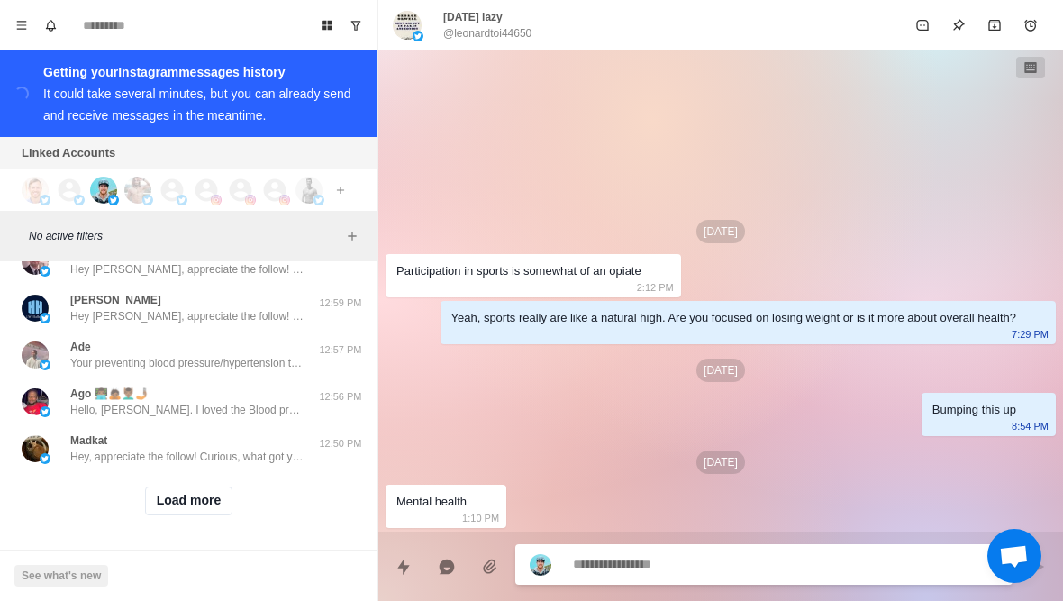
scroll to position [17601, 0]
click at [210, 513] on button "Load more" at bounding box center [189, 500] width 88 height 29
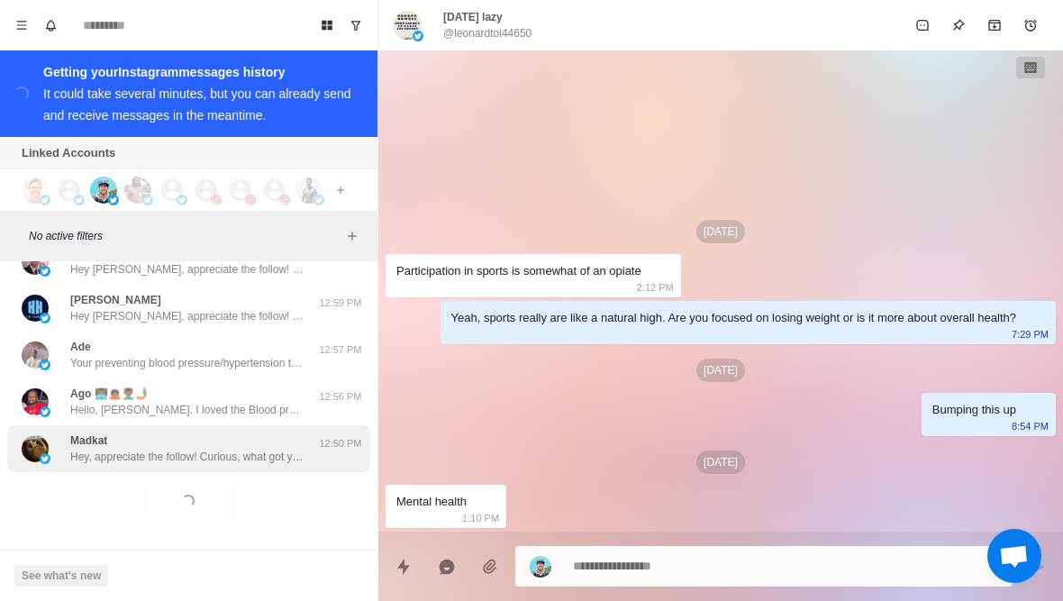
click at [224, 468] on div "Madkat Hey, appreciate the follow! Curious, what got you interested in my accou…" at bounding box center [188, 448] width 363 height 47
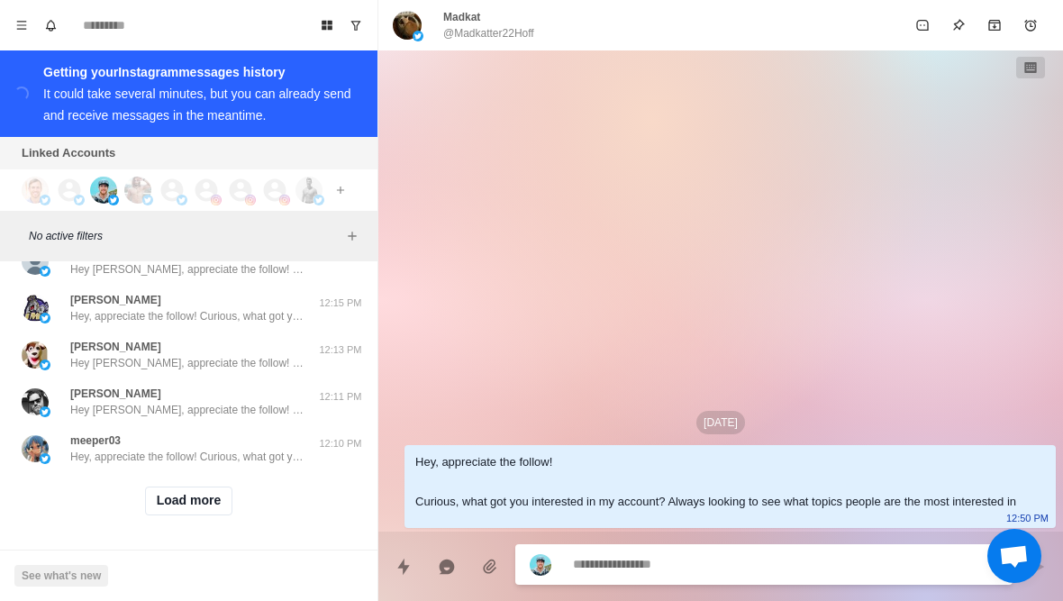
scroll to position [18538, 0]
click at [211, 504] on button "Load more" at bounding box center [189, 500] width 88 height 29
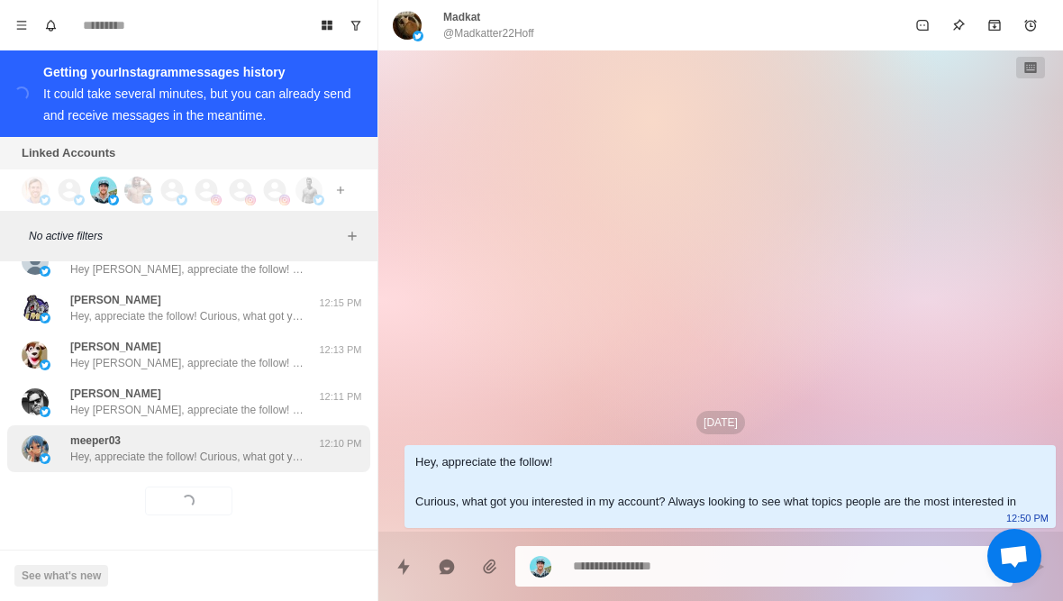
click at [239, 468] on div "meeper03 Hey, appreciate the follow! Curious, what got you interested in my acc…" at bounding box center [188, 448] width 363 height 47
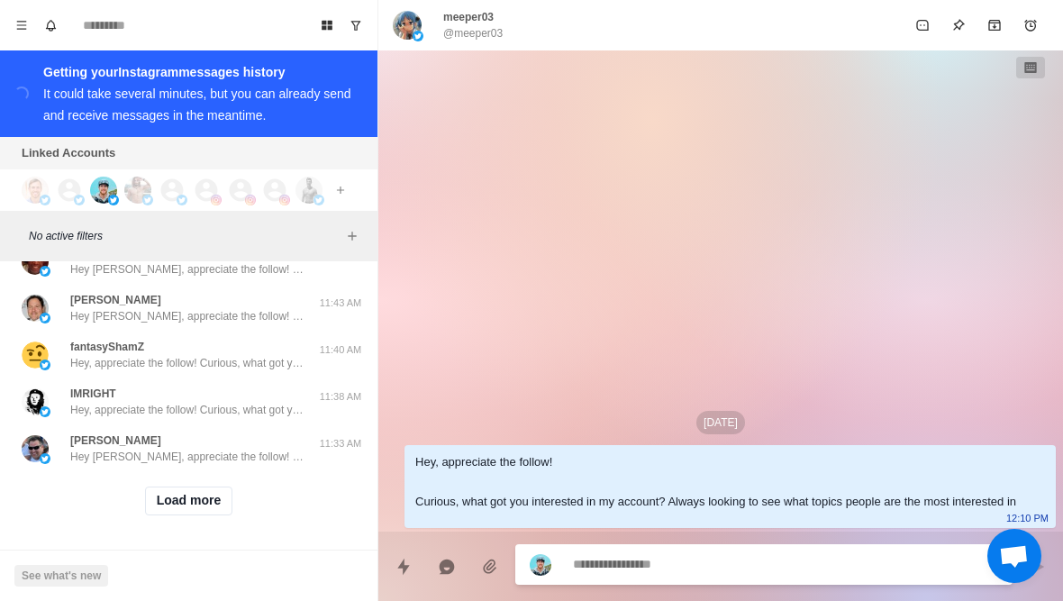
scroll to position [19475, 0]
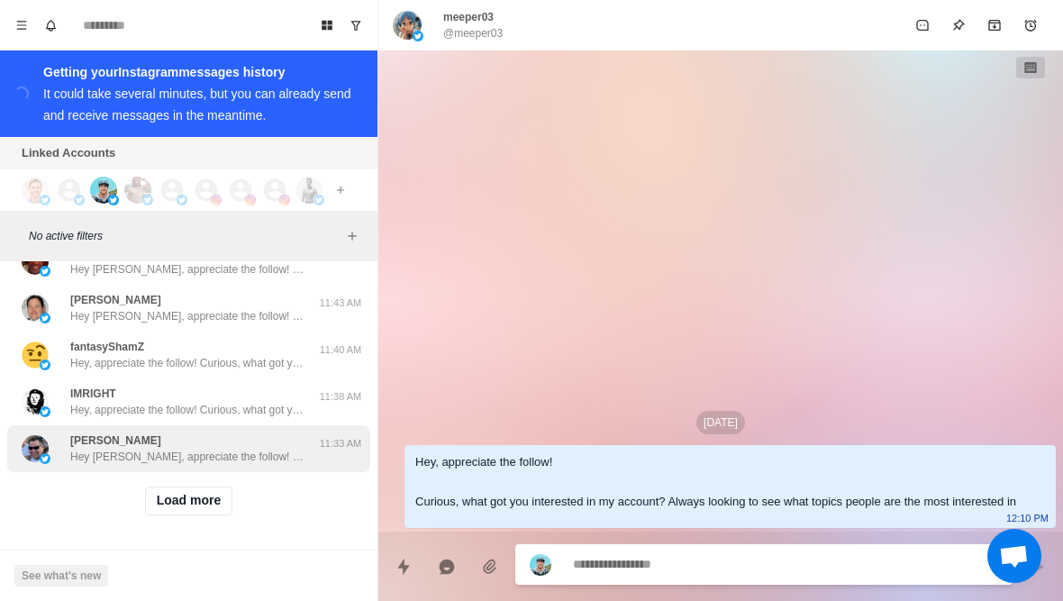
click at [220, 466] on div "[PERSON_NAME] [PERSON_NAME], appreciate the follow! Curious, what got you inter…" at bounding box center [188, 448] width 363 height 47
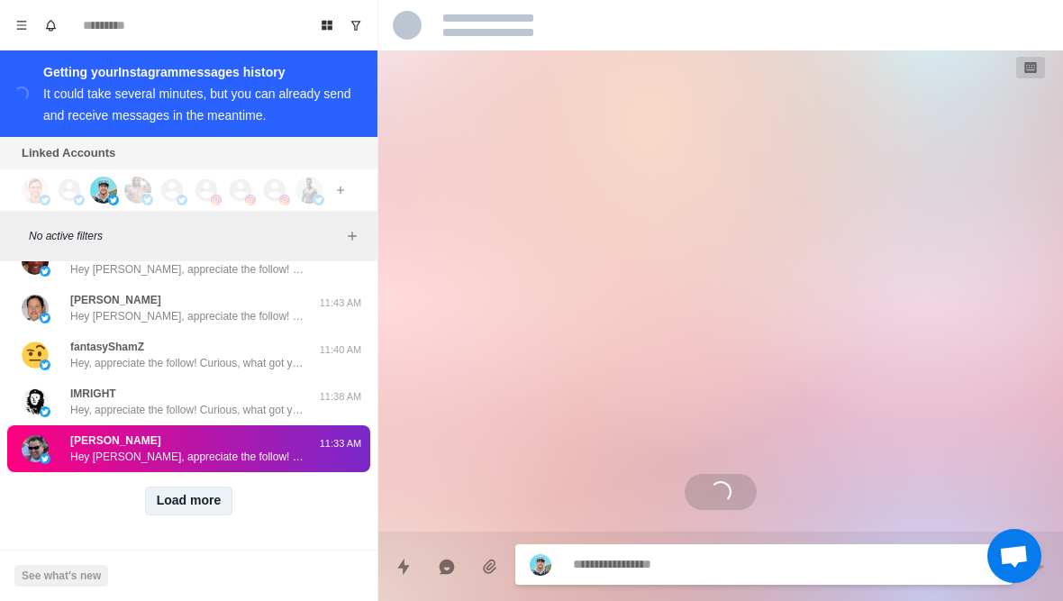
click at [206, 511] on button "Load more" at bounding box center [189, 500] width 88 height 29
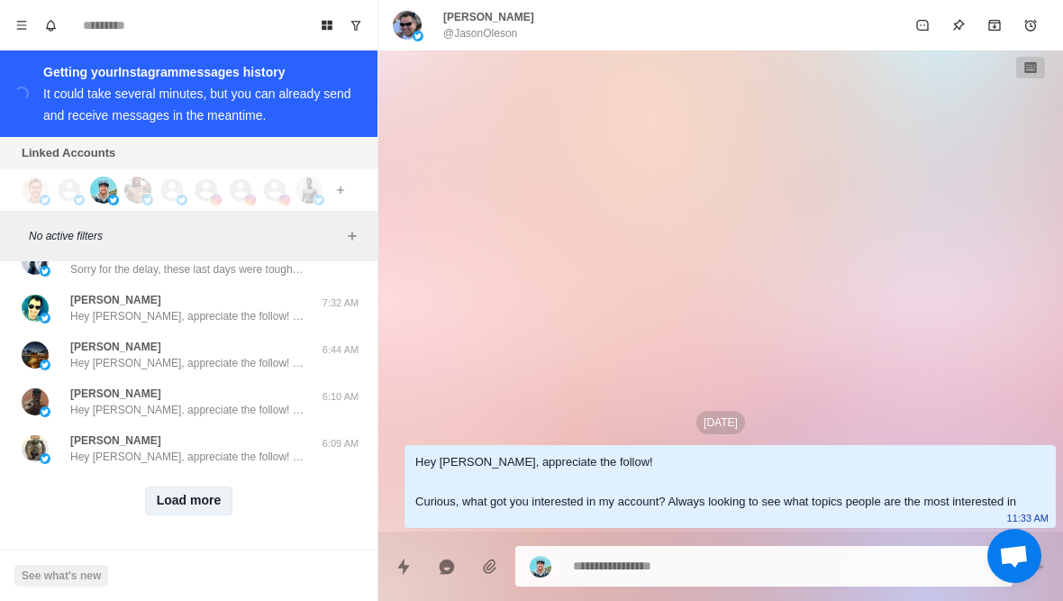
scroll to position [20426, 0]
click at [194, 512] on button "Load more" at bounding box center [189, 501] width 88 height 29
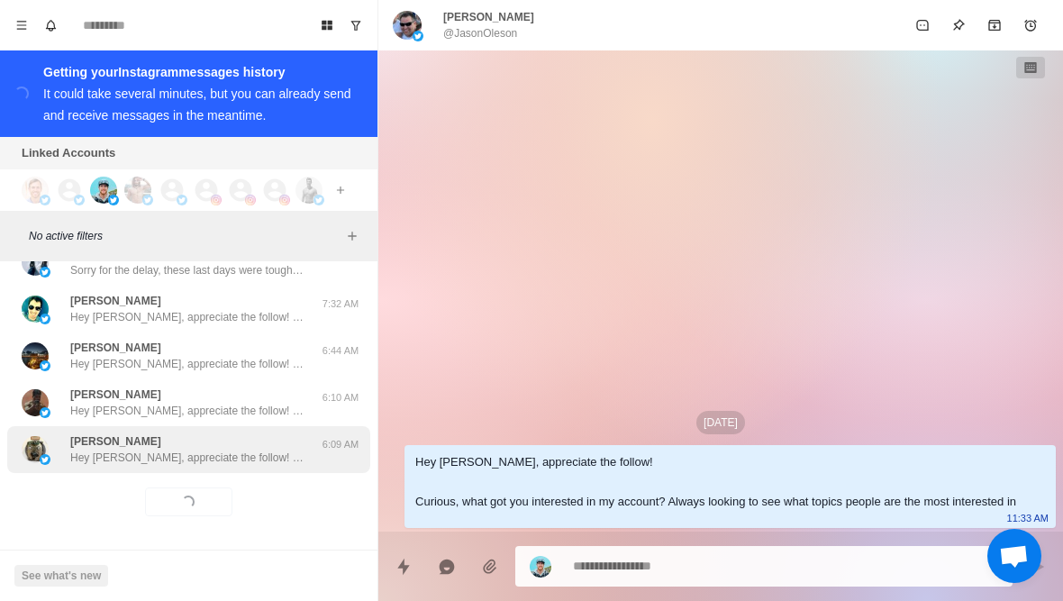
click at [213, 471] on div "[PERSON_NAME] Hey [PERSON_NAME], appreciate the follow! Curious, what got you i…" at bounding box center [188, 449] width 363 height 47
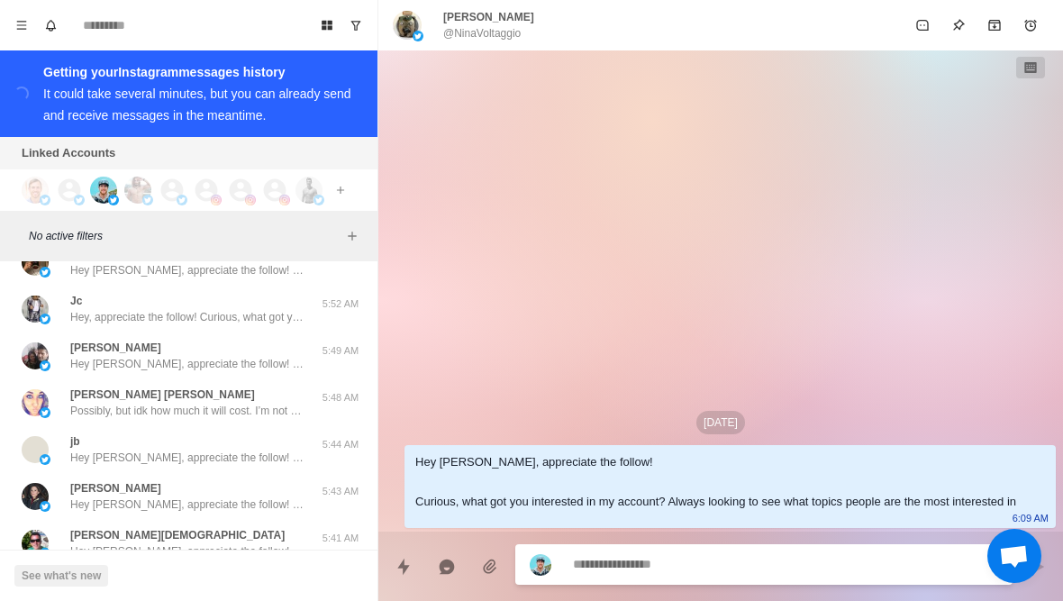
scroll to position [21038, 0]
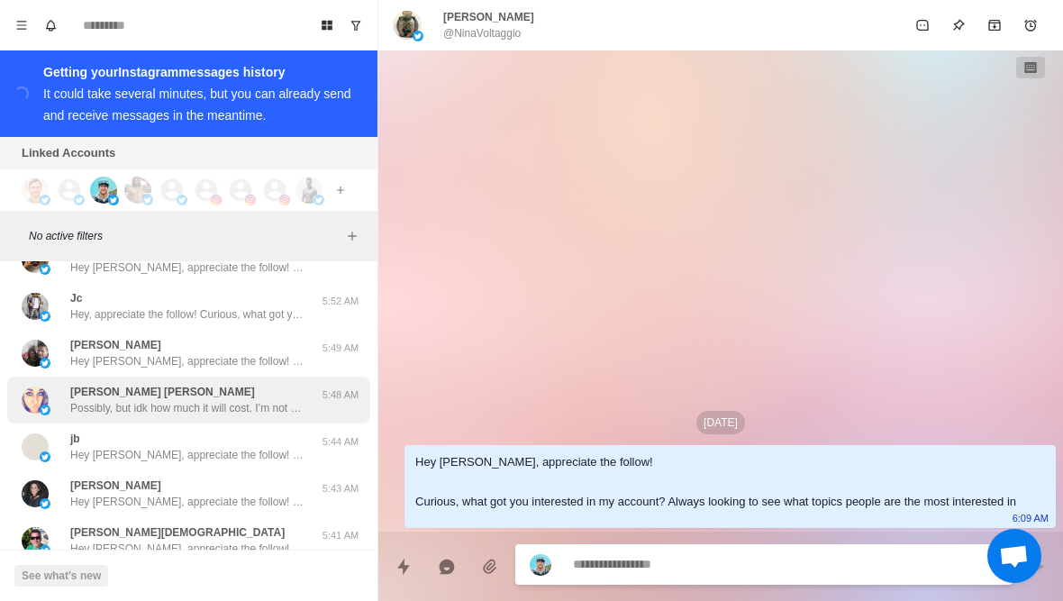
click at [289, 416] on div "[PERSON_NAME] [PERSON_NAME] Possibly, but idk how much it will cost. I’m not wo…" at bounding box center [188, 400] width 363 height 47
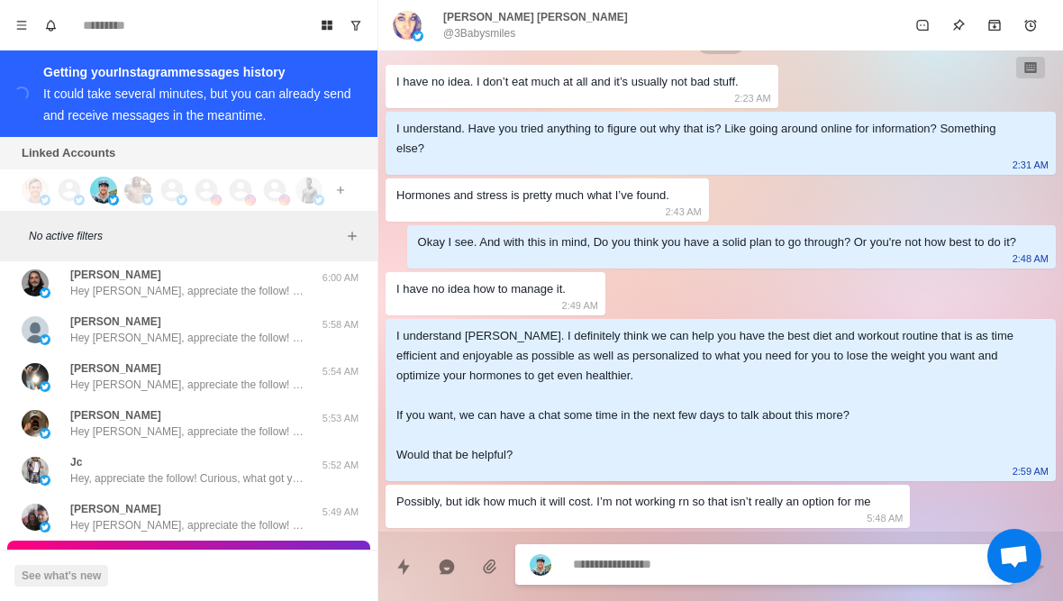
scroll to position [20862, 0]
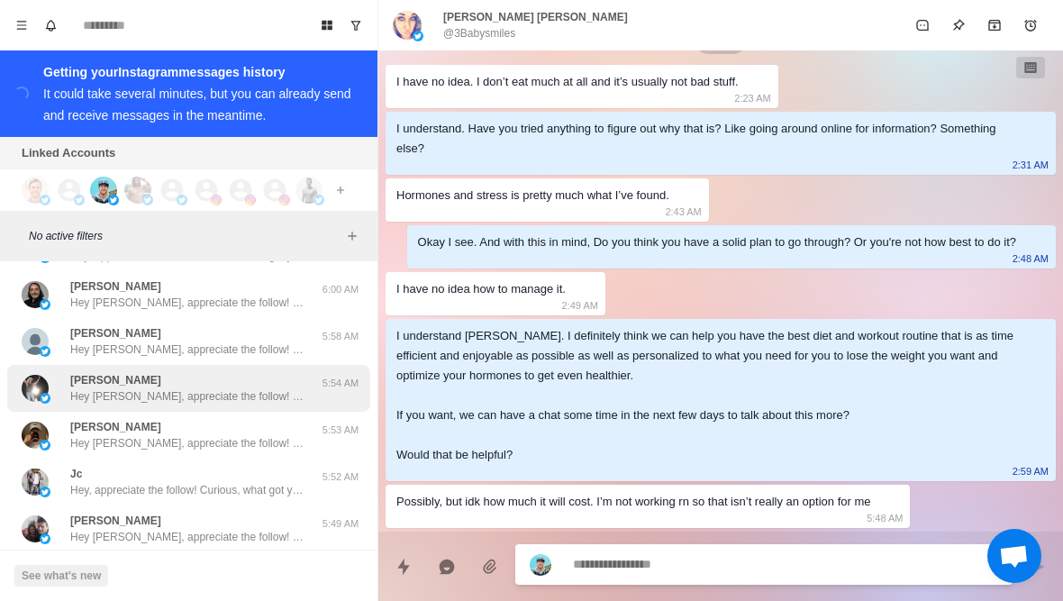
click at [285, 393] on p "Hey [PERSON_NAME], appreciate the follow! Curious, what got you interested in m…" at bounding box center [187, 396] width 234 height 16
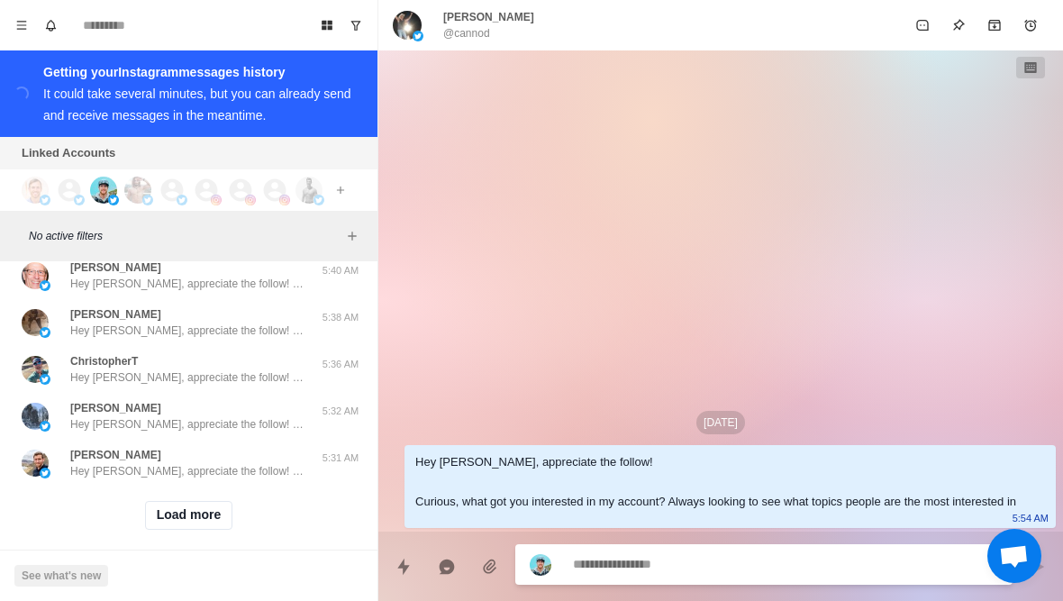
scroll to position [21358, 0]
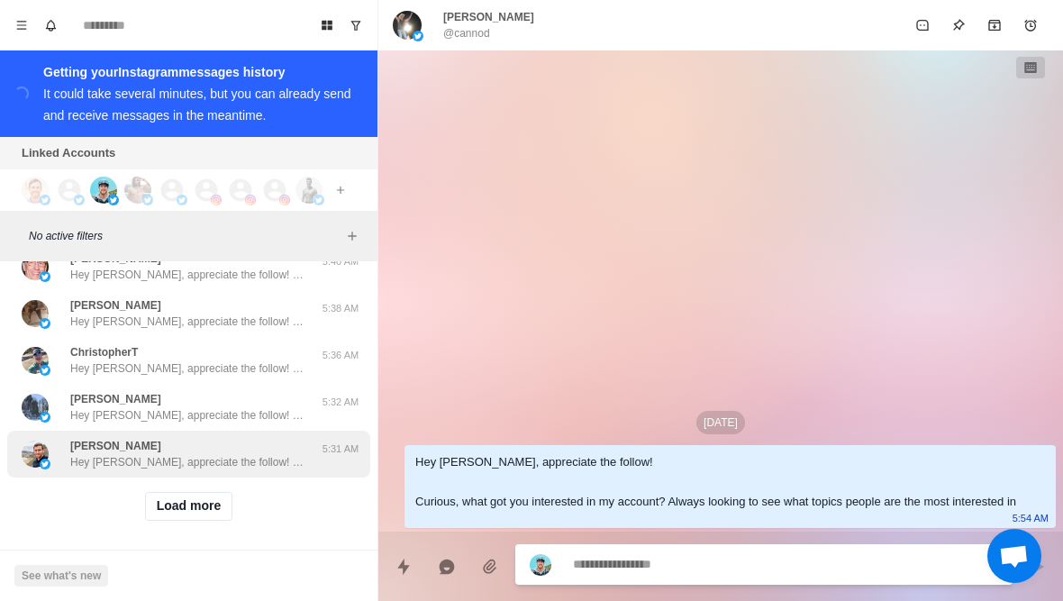
click at [259, 458] on p "Hey [PERSON_NAME], appreciate the follow! Curious, what got you interested in m…" at bounding box center [187, 462] width 234 height 16
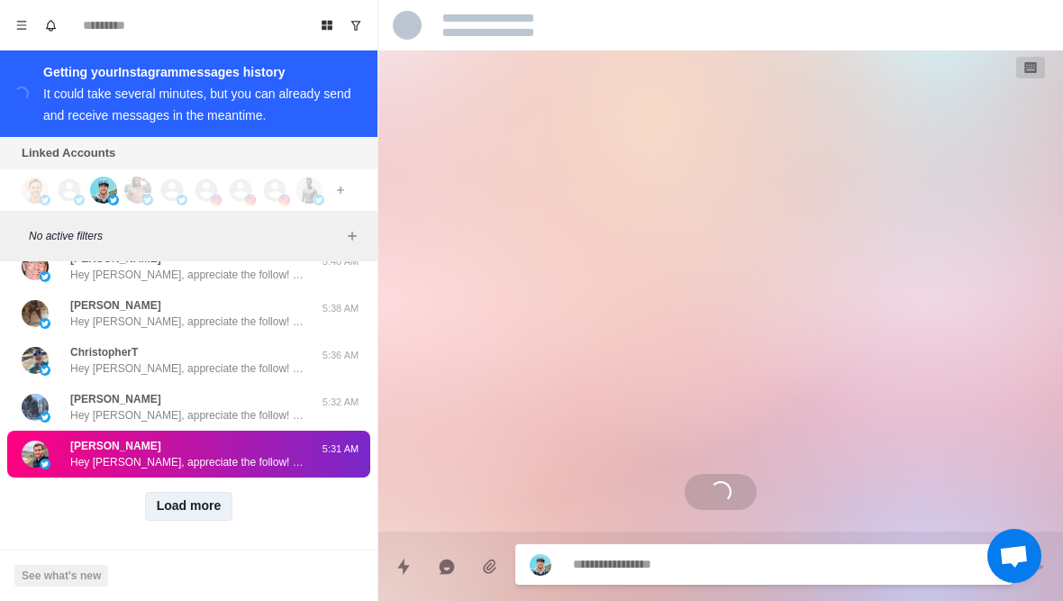
click at [218, 504] on button "Load more" at bounding box center [189, 506] width 88 height 29
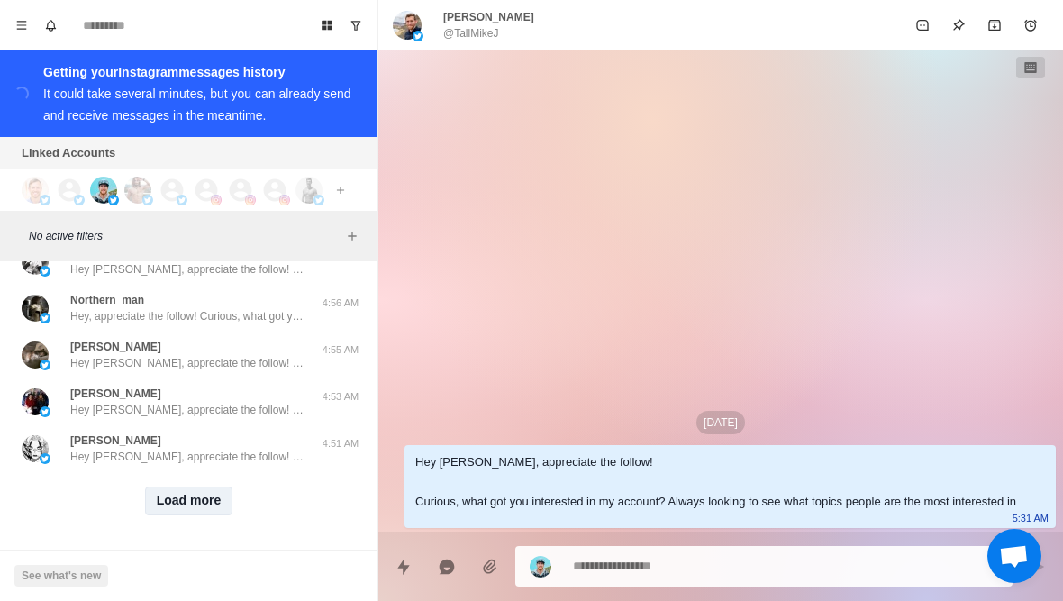
scroll to position [22302, 0]
click at [219, 501] on button "Load more" at bounding box center [189, 500] width 88 height 29
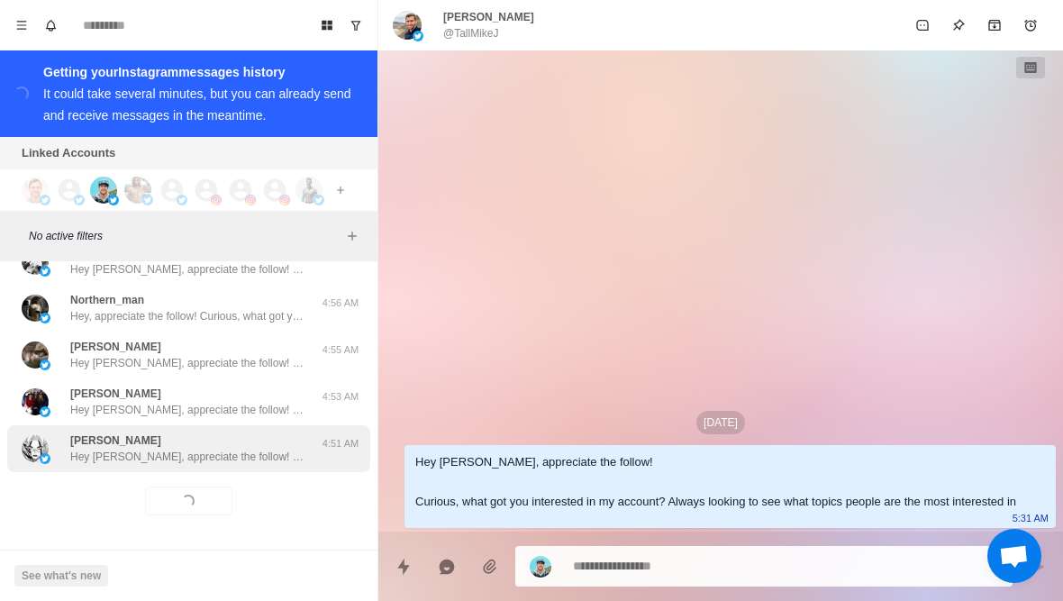
click at [241, 458] on p "Hey [PERSON_NAME], appreciate the follow! Curious, what got you interested in m…" at bounding box center [187, 457] width 234 height 16
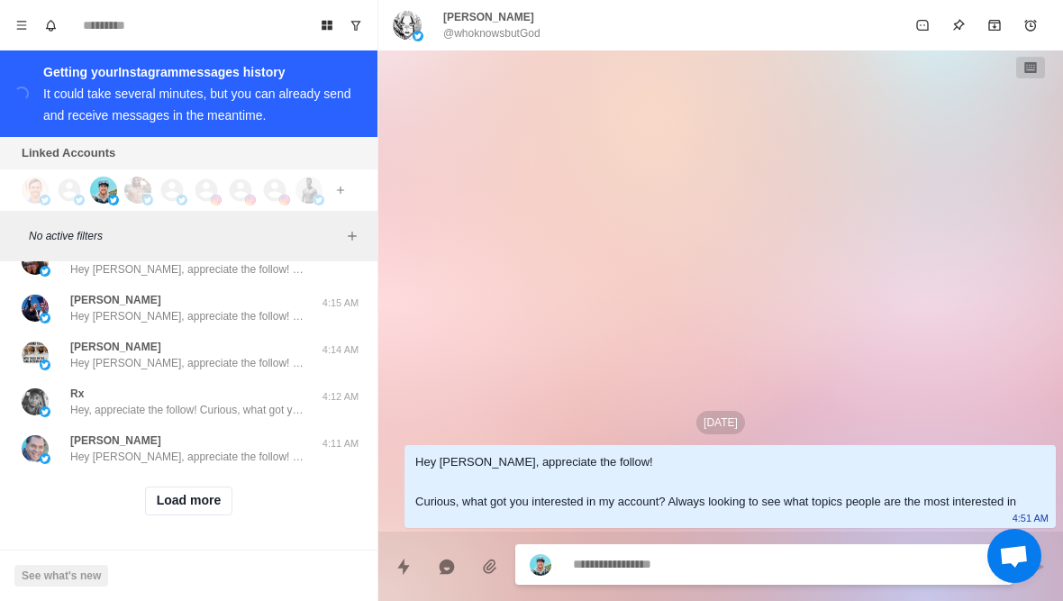
scroll to position [23238, 0]
click at [202, 496] on button "Load more" at bounding box center [189, 500] width 88 height 29
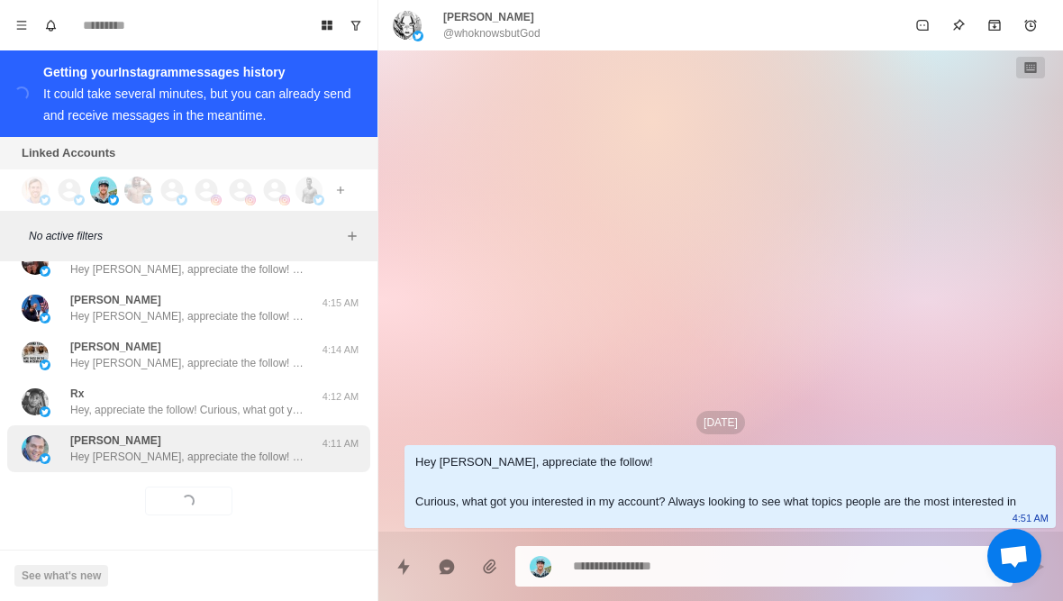
click at [211, 470] on div "[PERSON_NAME] Hey [PERSON_NAME], appreciate the follow! Curious, what got you i…" at bounding box center [188, 448] width 363 height 47
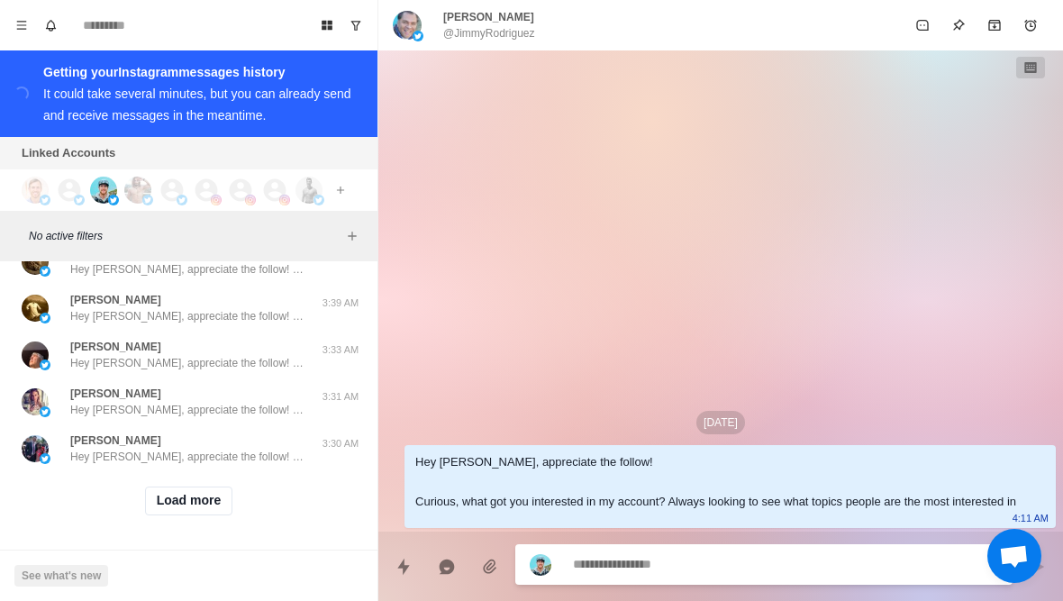
scroll to position [24175, 0]
click at [199, 504] on button "Load more" at bounding box center [189, 500] width 88 height 29
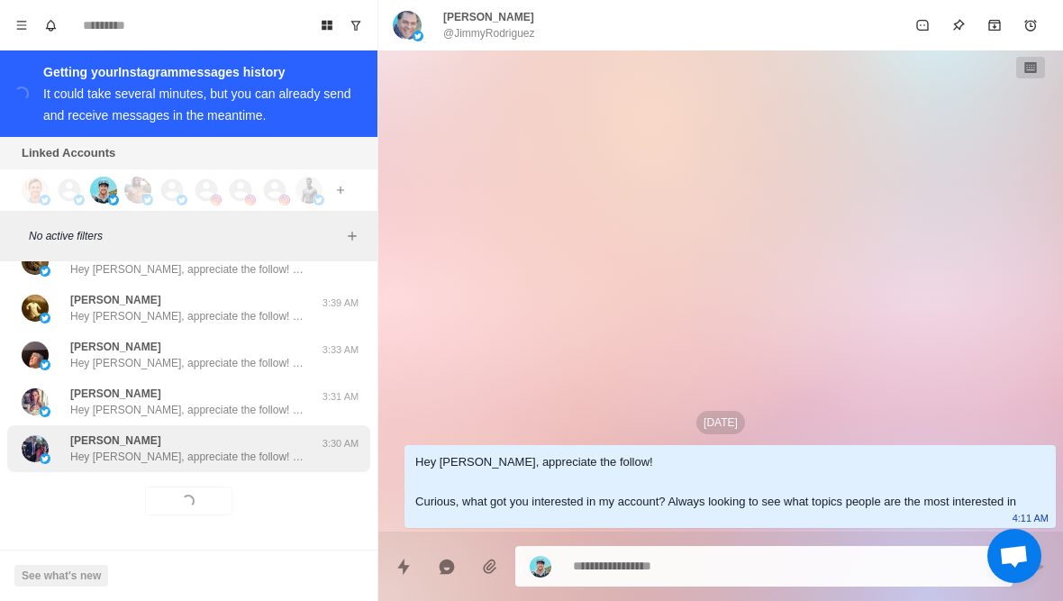
click at [213, 458] on p "Hey [PERSON_NAME], appreciate the follow! Curious, what got you interested in m…" at bounding box center [187, 457] width 234 height 16
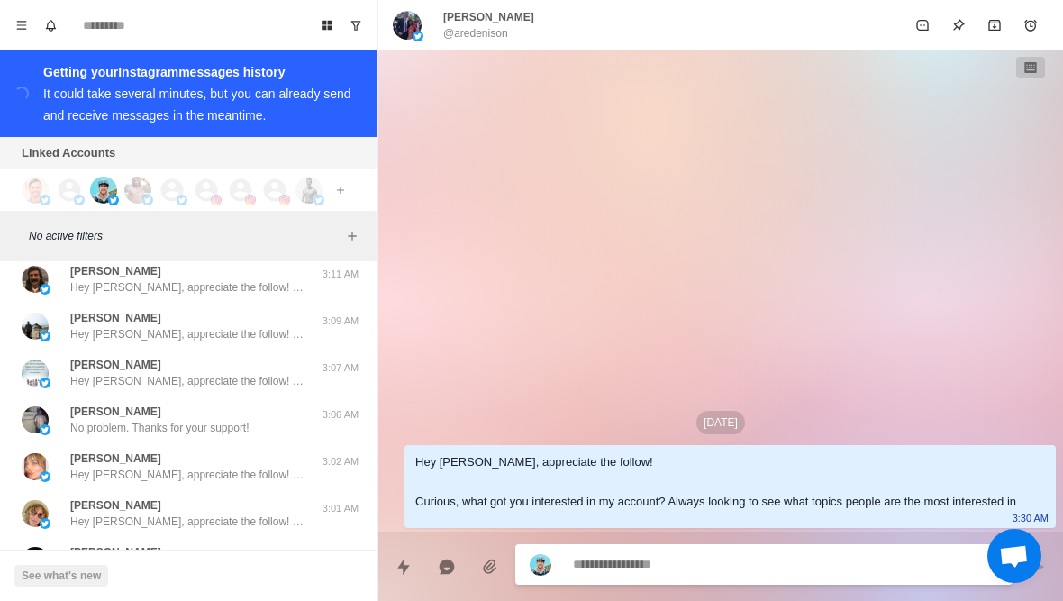
scroll to position [24960, 0]
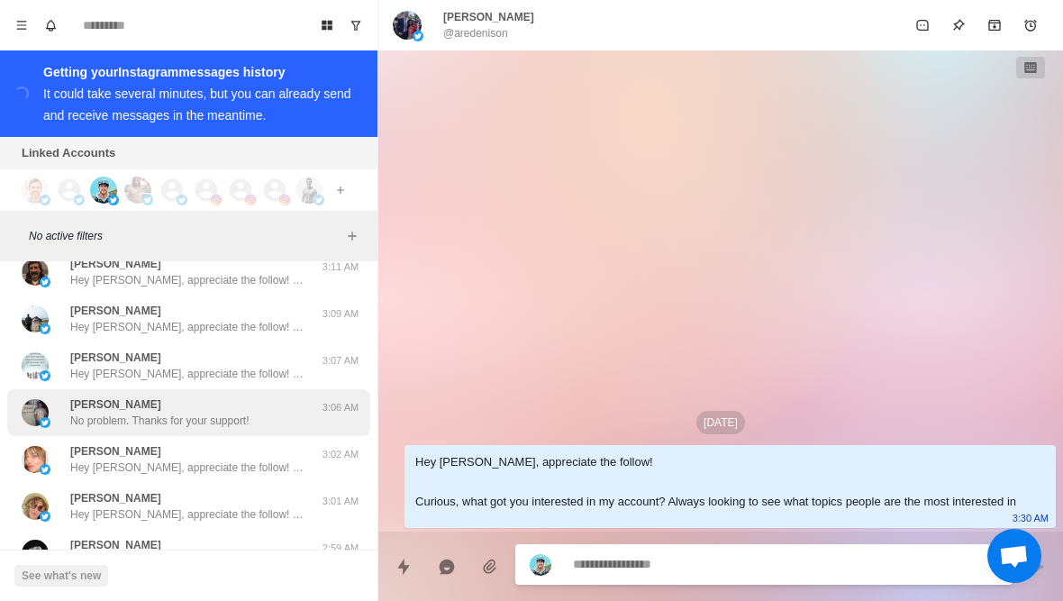
click at [214, 431] on div "[PERSON_NAME] No problem. Thanks for your support! 3:06 AM" at bounding box center [188, 412] width 363 height 47
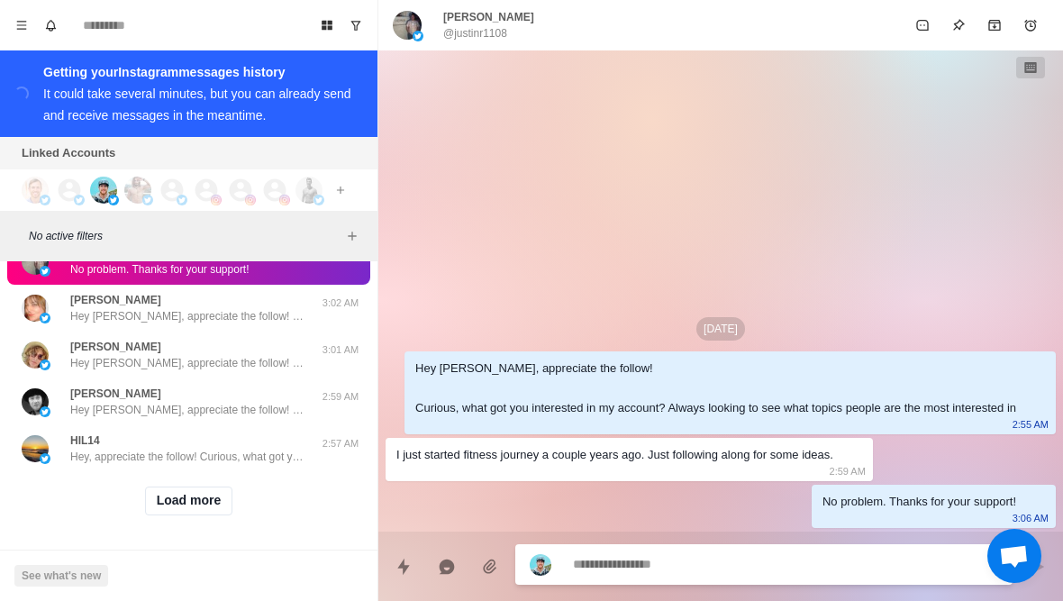
scroll to position [25112, 0]
click at [205, 498] on button "Load more" at bounding box center [189, 500] width 88 height 29
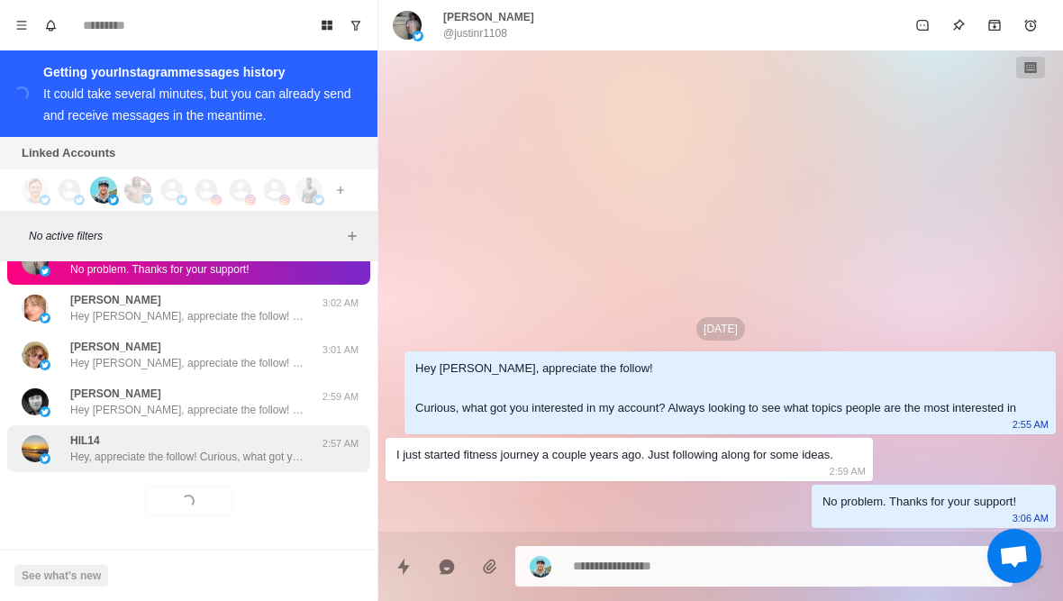
click at [220, 459] on p "Hey, appreciate the follow! Curious, what got you interested in my account? Alw…" at bounding box center [187, 457] width 234 height 16
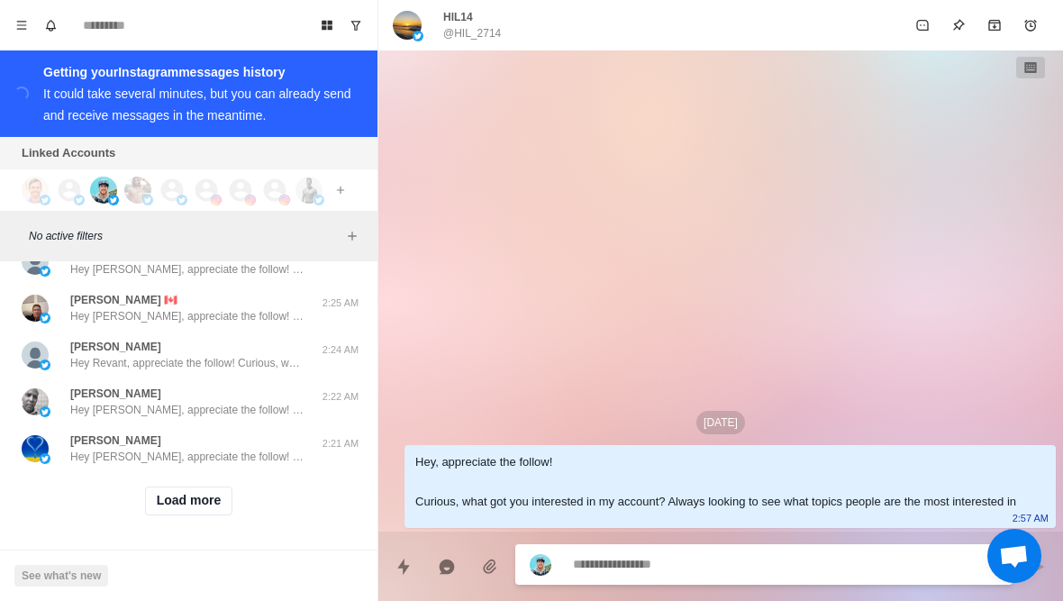
scroll to position [26049, 0]
click at [222, 504] on button "Load more" at bounding box center [189, 500] width 88 height 29
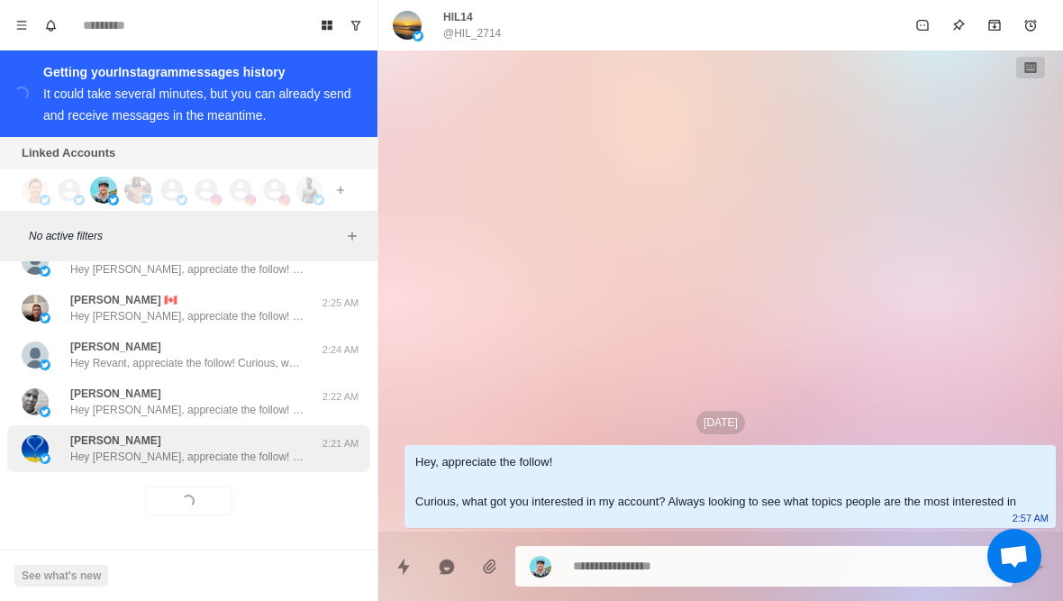
click at [271, 463] on p "Hey [PERSON_NAME], appreciate the follow! Curious, what got you interested in m…" at bounding box center [187, 457] width 234 height 16
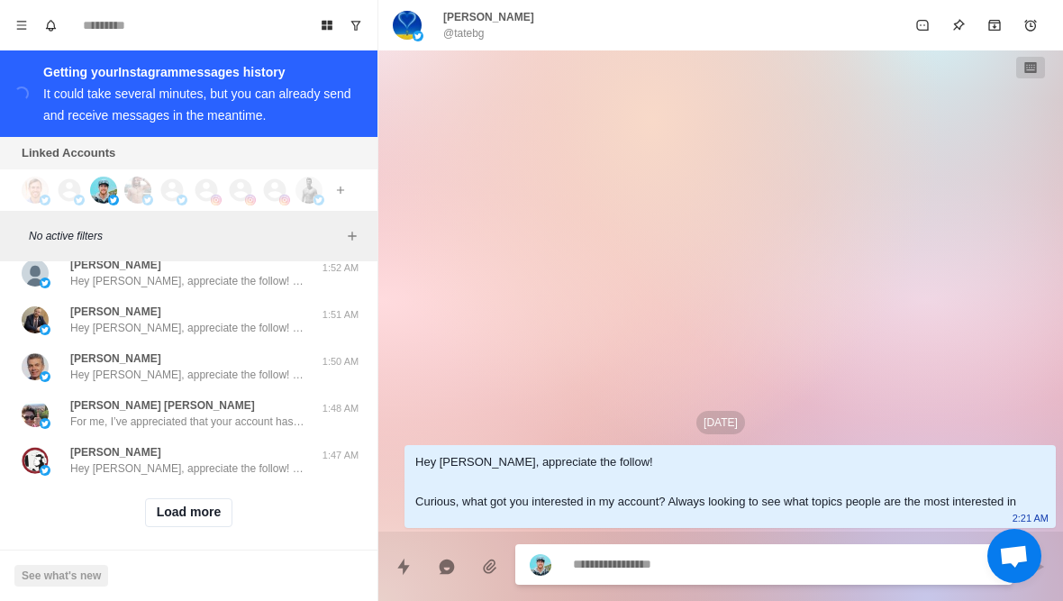
scroll to position [26986, 0]
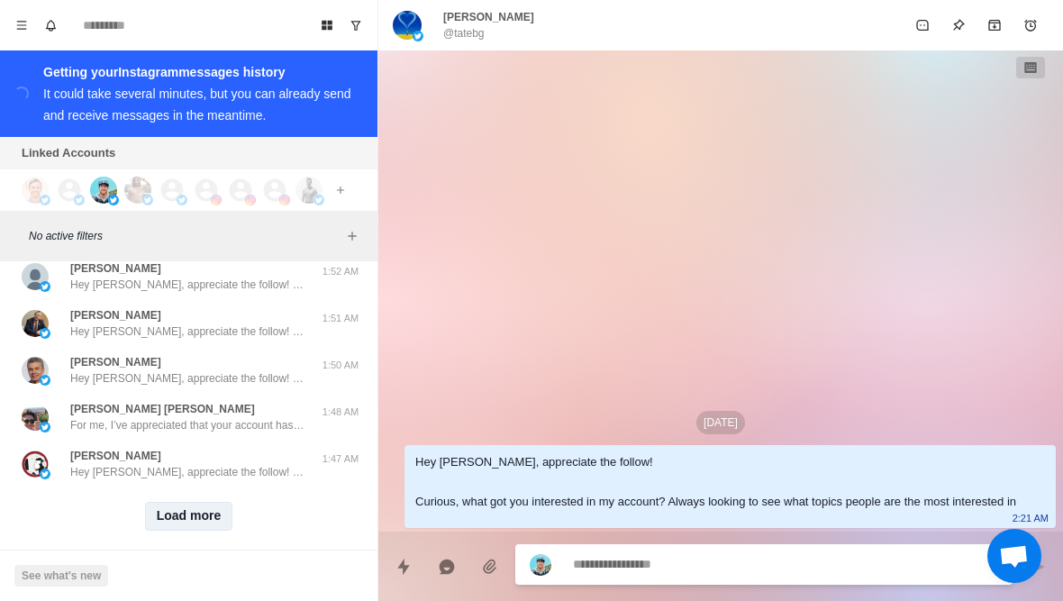
click at [211, 504] on button "Load more" at bounding box center [189, 516] width 88 height 29
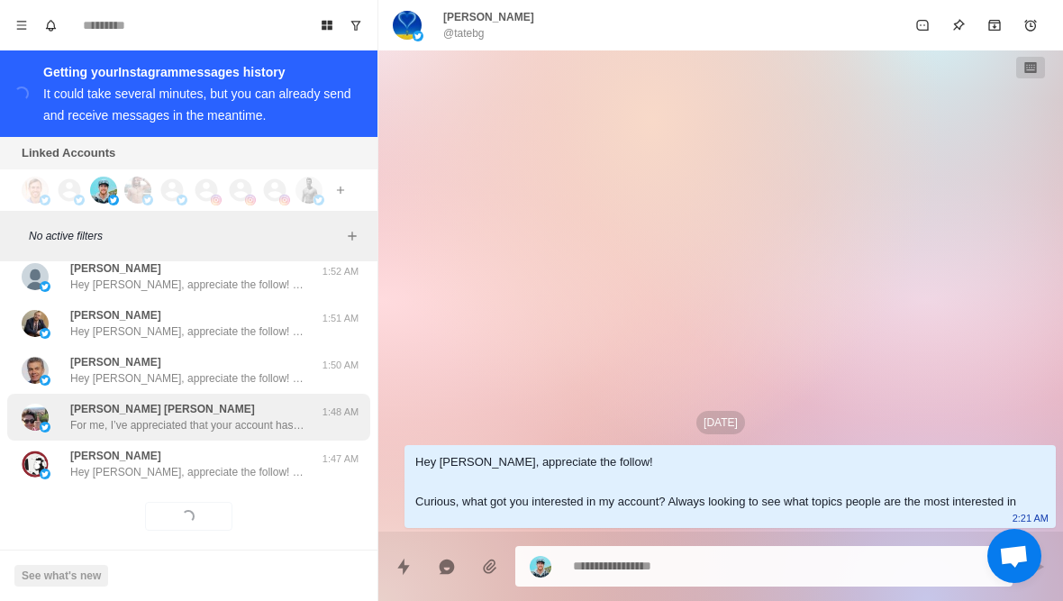
click at [256, 420] on div "[PERSON_NAME] [PERSON_NAME] For me, I’ve appreciated that your account hasn’t g…" at bounding box center [188, 417] width 363 height 47
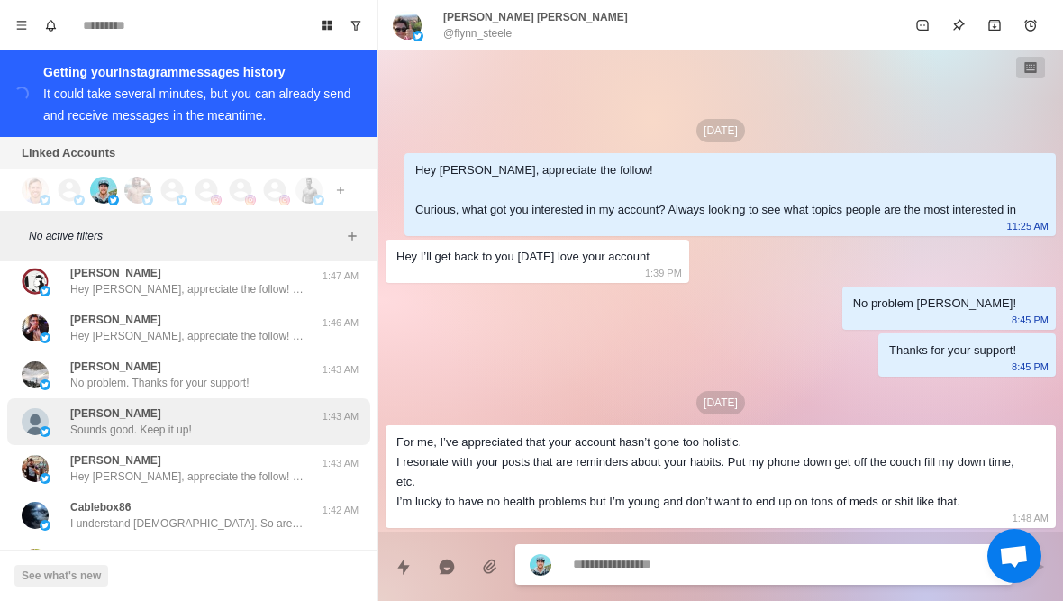
click at [293, 408] on div "[PERSON_NAME] Sounds good. Keep it up!" at bounding box center [170, 421] width 296 height 32
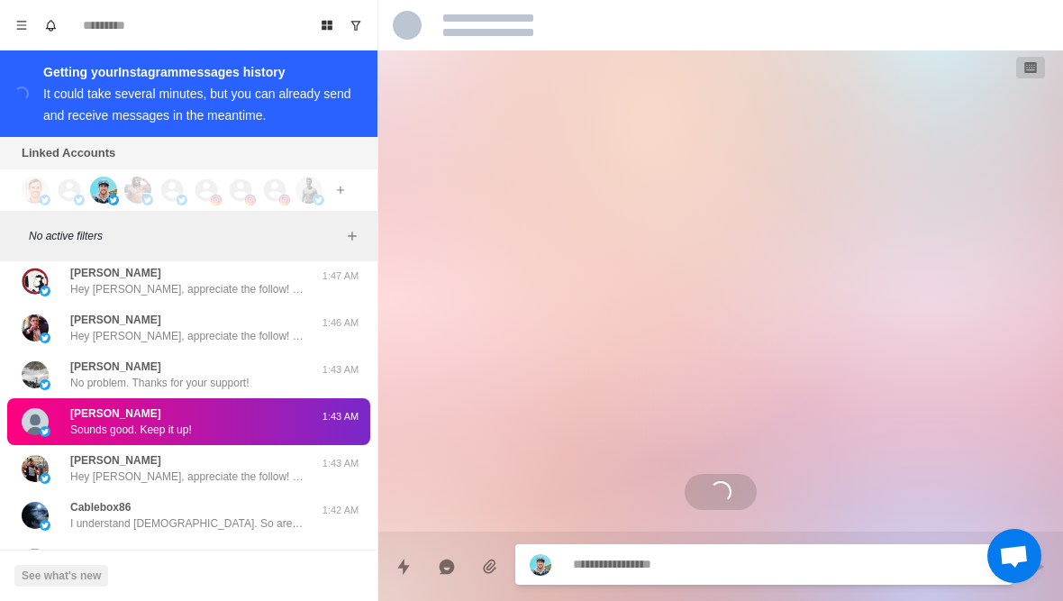
scroll to position [27294, 0]
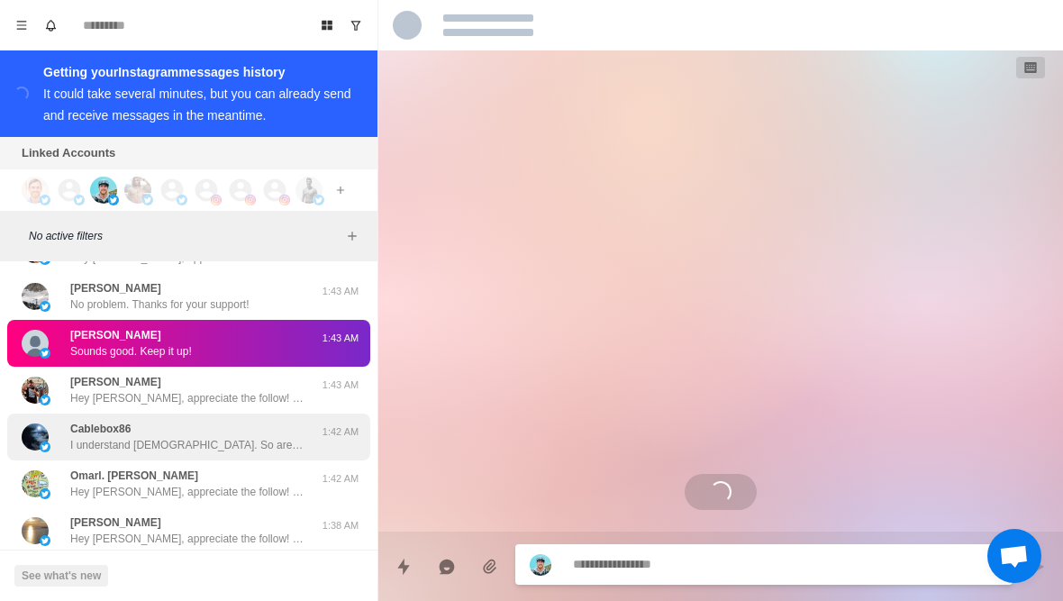
click at [292, 437] on p "I understand [DEMOGRAPHIC_DATA]. So are you confident in your current approach …" at bounding box center [187, 445] width 234 height 16
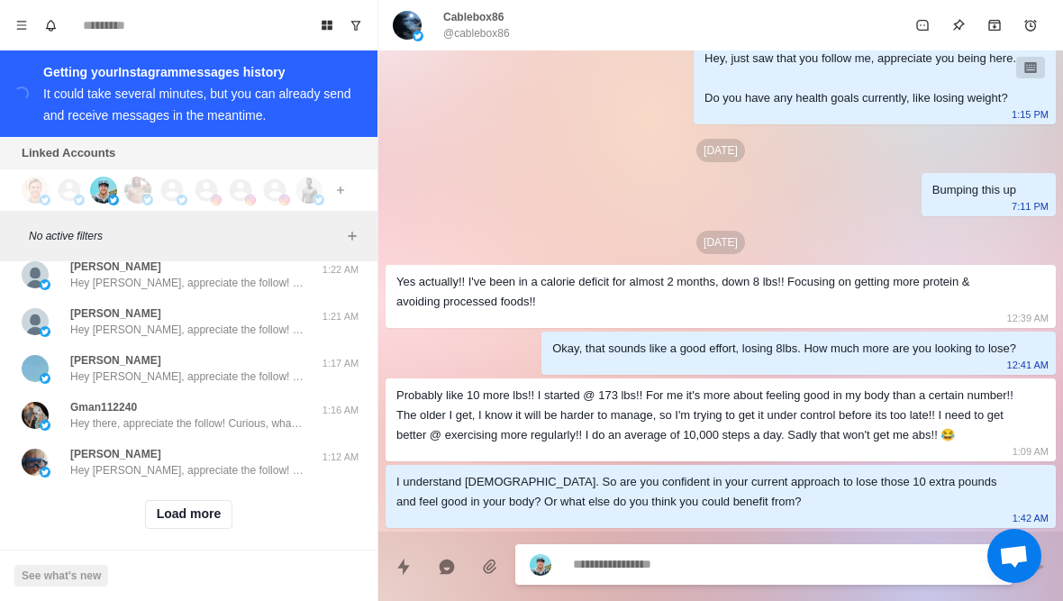
scroll to position [27922, 0]
click at [223, 505] on button "Load more" at bounding box center [189, 516] width 88 height 29
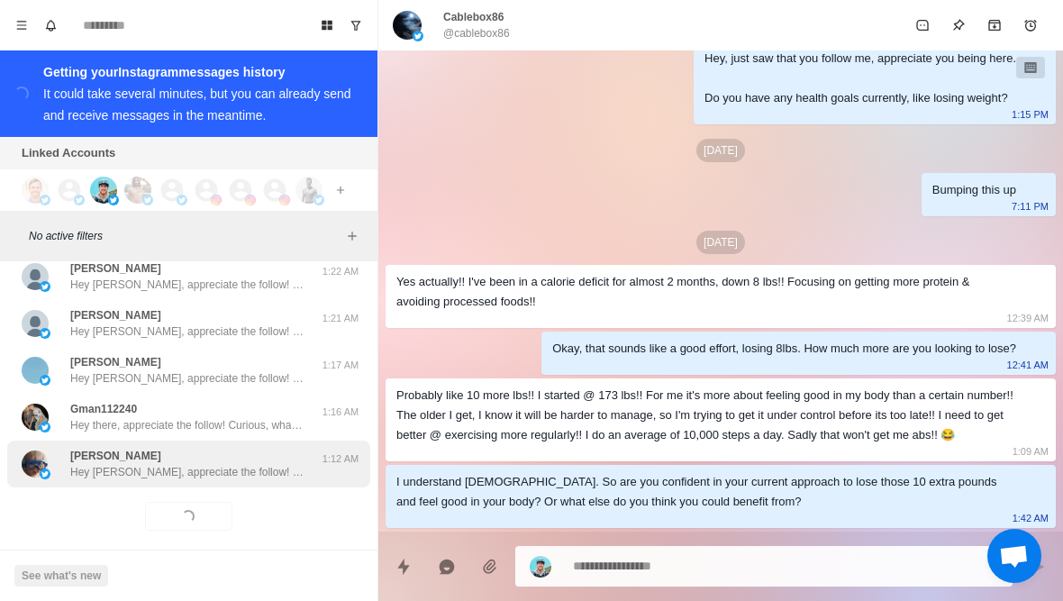
click at [266, 465] on div "[PERSON_NAME] [PERSON_NAME], appreciate the follow! Curious, what got you inter…" at bounding box center [188, 463] width 363 height 47
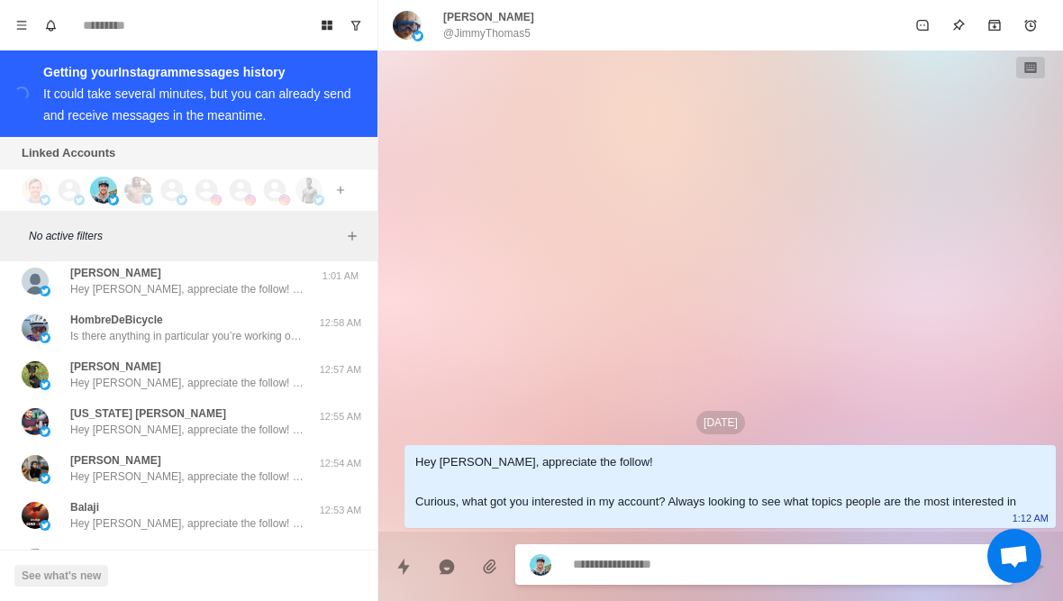
scroll to position [28309, 0]
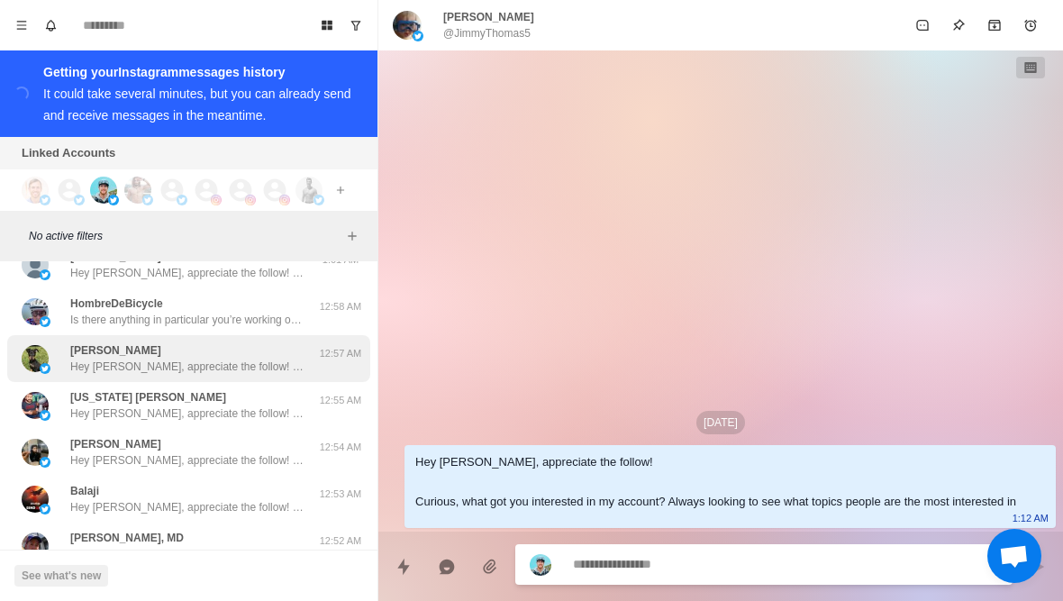
click at [304, 335] on div "[PERSON_NAME] Hey [PERSON_NAME], appreciate the follow! Curious, what got you i…" at bounding box center [188, 358] width 363 height 47
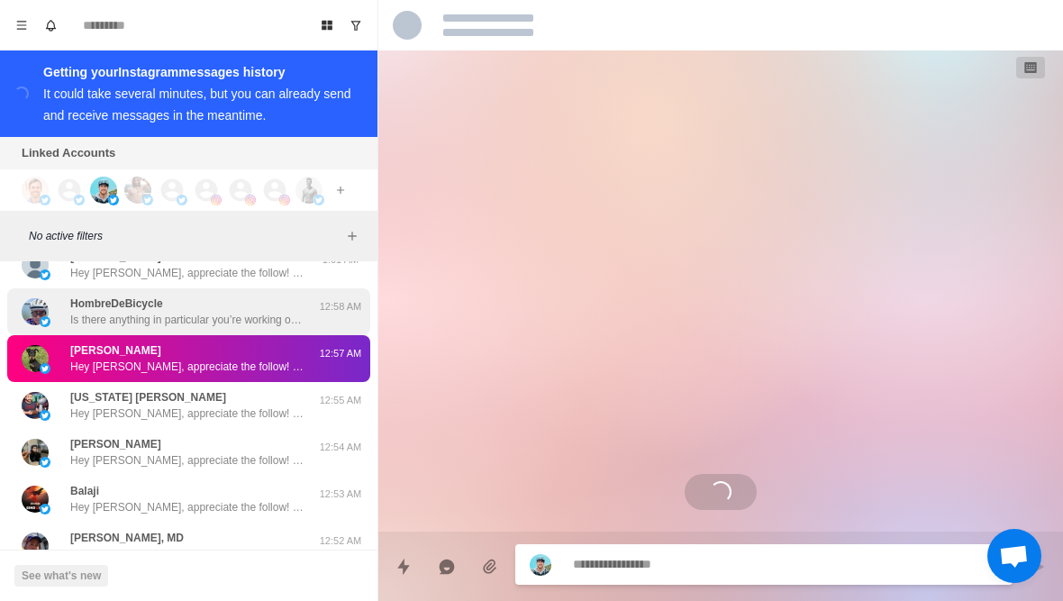
click at [302, 295] on div "HombreDeBicycle Is there anything in particular you’re working on nowadays to g…" at bounding box center [187, 311] width 234 height 32
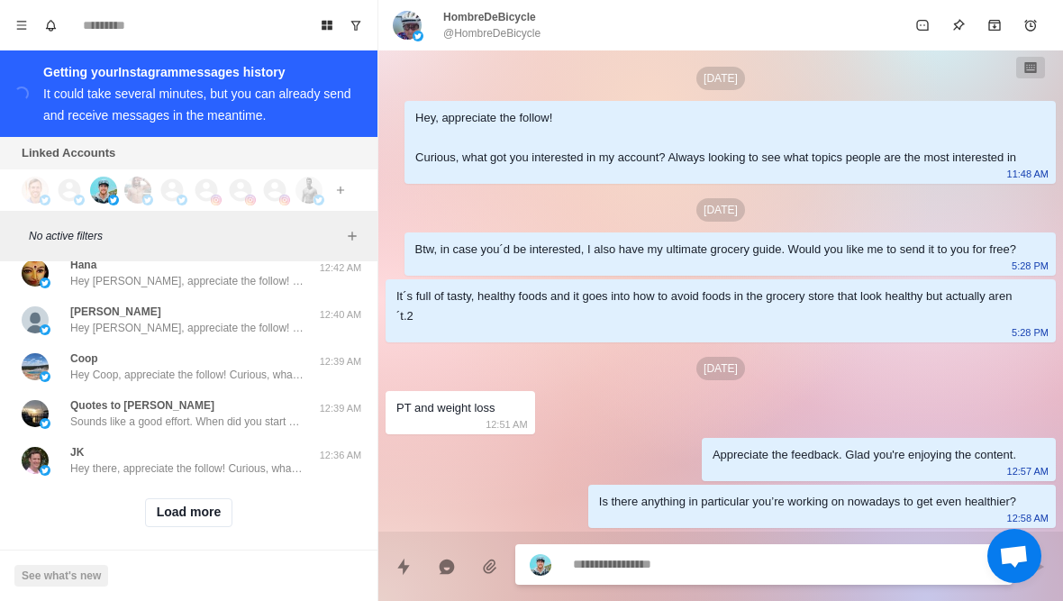
scroll to position [28859, 0]
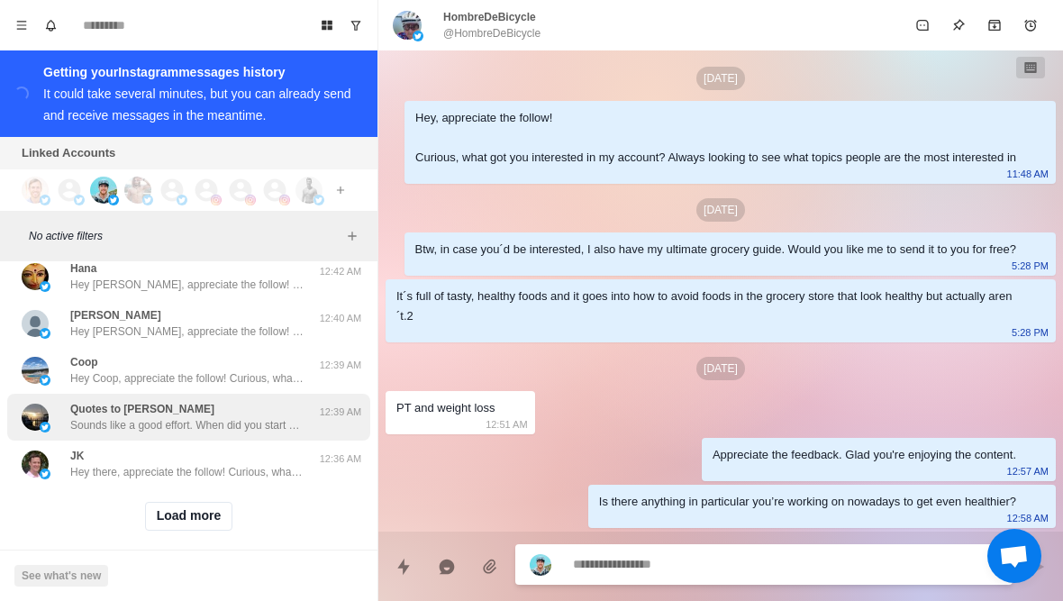
click at [280, 417] on p "Sounds like a good effort. When did you start doing this? And how much weight h…" at bounding box center [187, 425] width 234 height 16
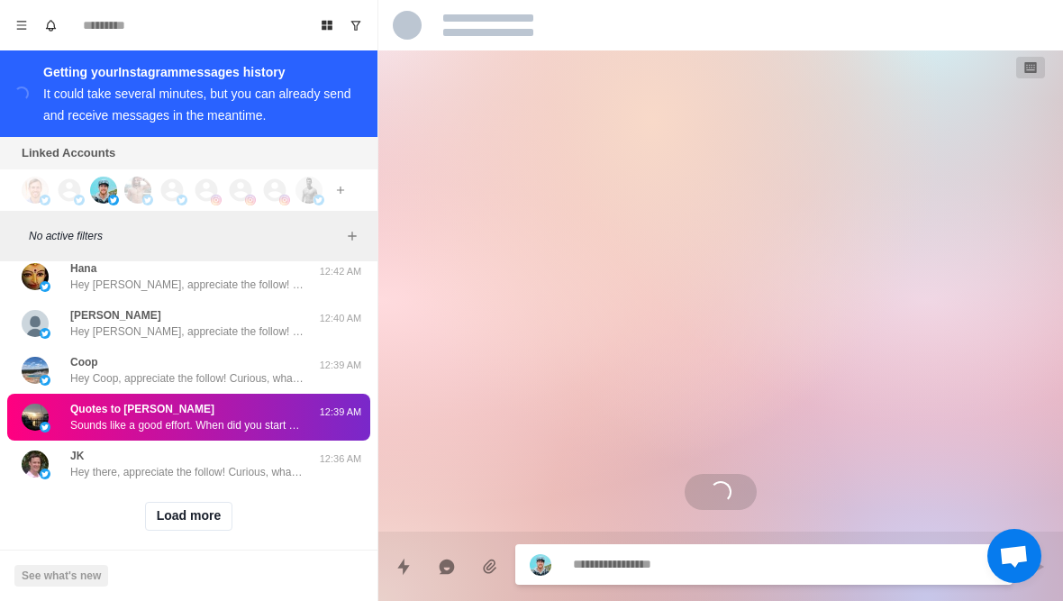
scroll to position [0, 0]
click at [224, 502] on button "Load more" at bounding box center [189, 516] width 88 height 29
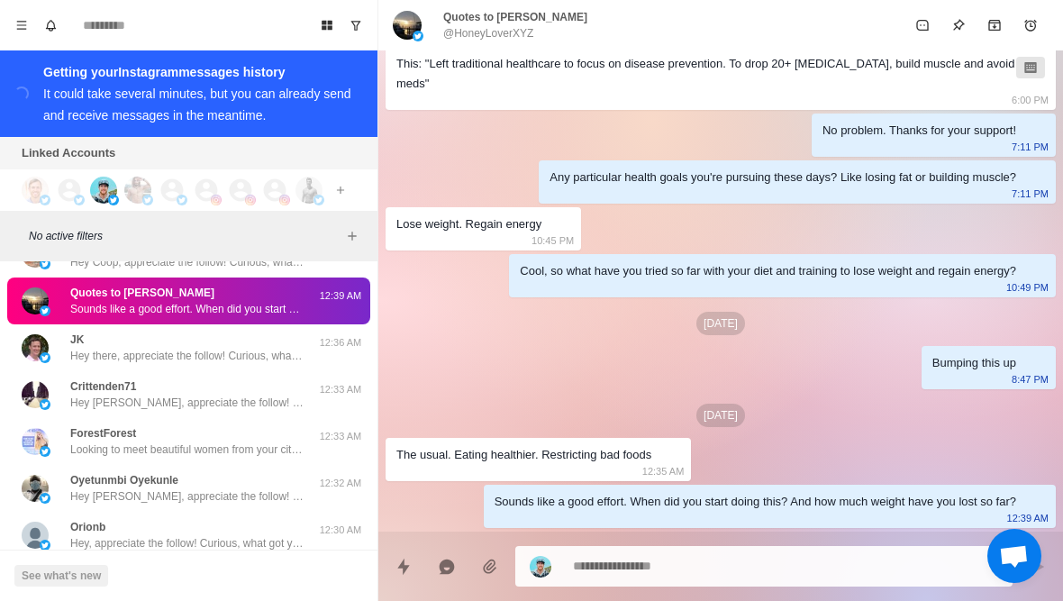
scroll to position [28976, 0]
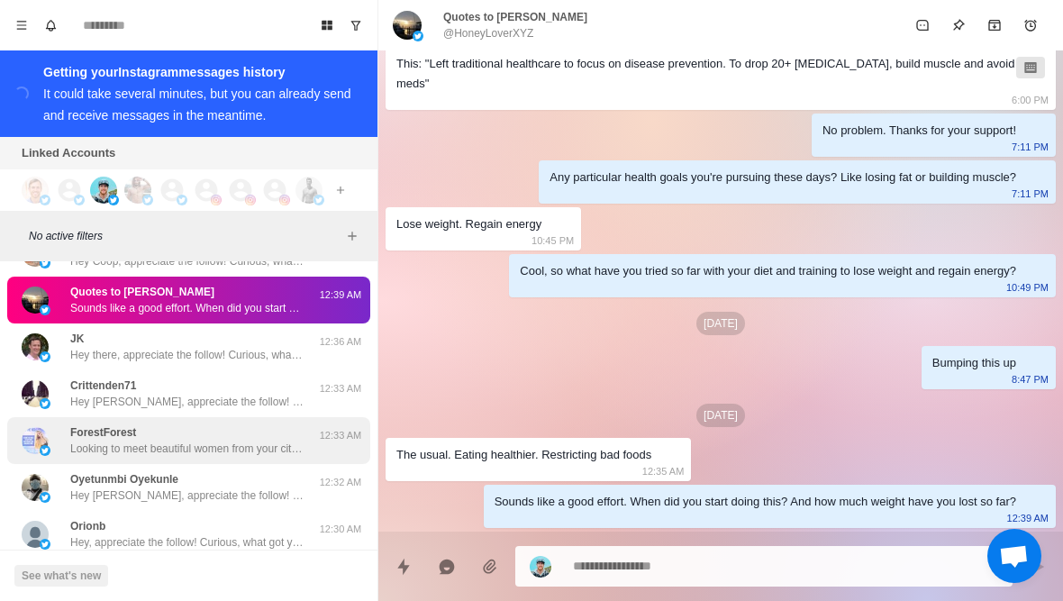
click at [295, 424] on div "ForestForest Looking to meet beautiful women from your city in the U.S？ Student…" at bounding box center [187, 440] width 234 height 32
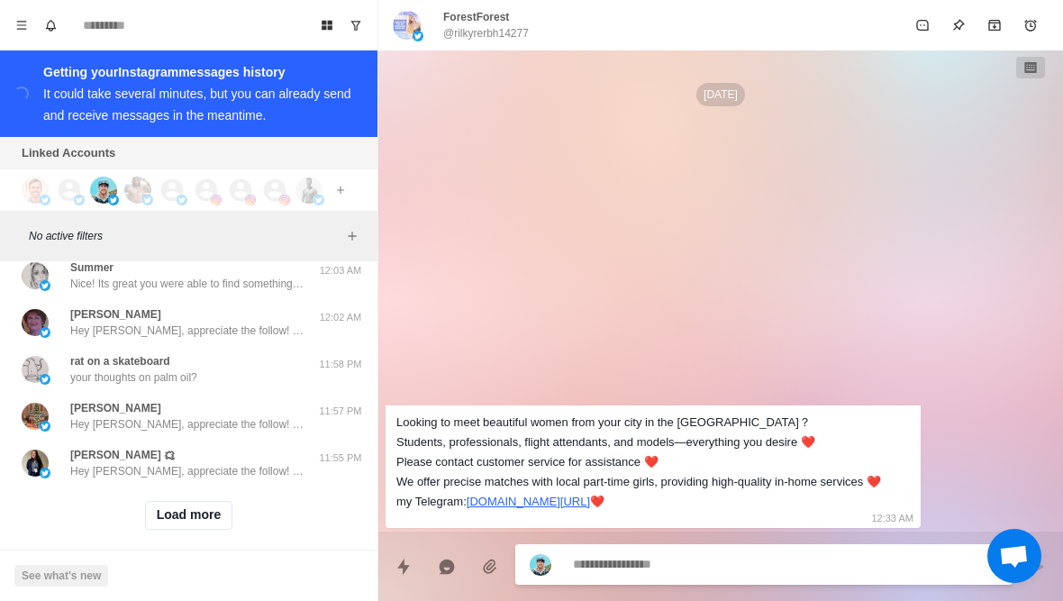
scroll to position [29796, 0]
click at [216, 506] on button "Load more" at bounding box center [189, 516] width 88 height 29
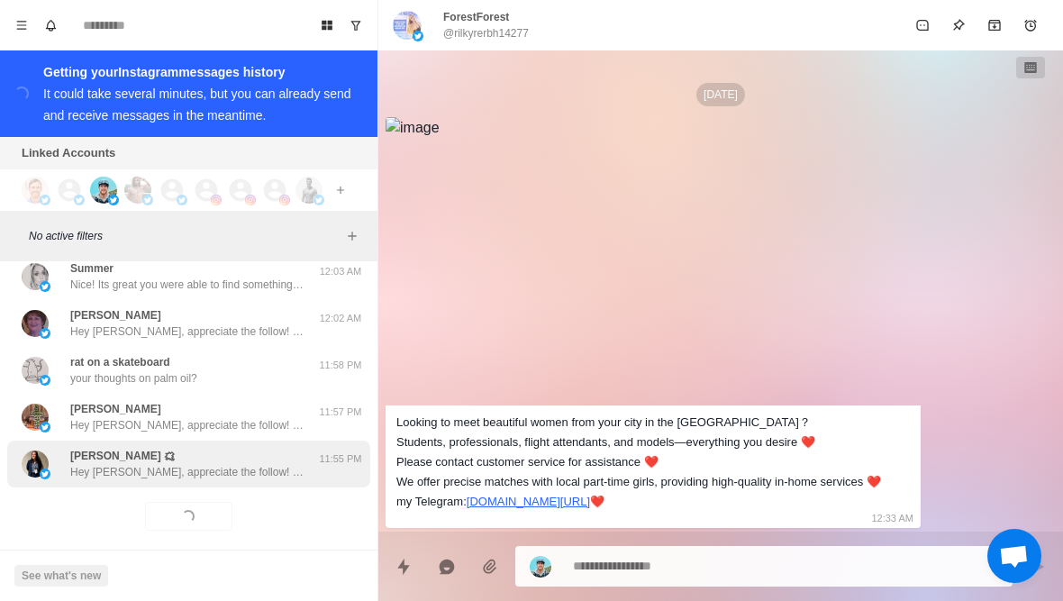
click at [244, 464] on p "Hey [PERSON_NAME], appreciate the follow! Curious, what got you interested in m…" at bounding box center [187, 472] width 234 height 16
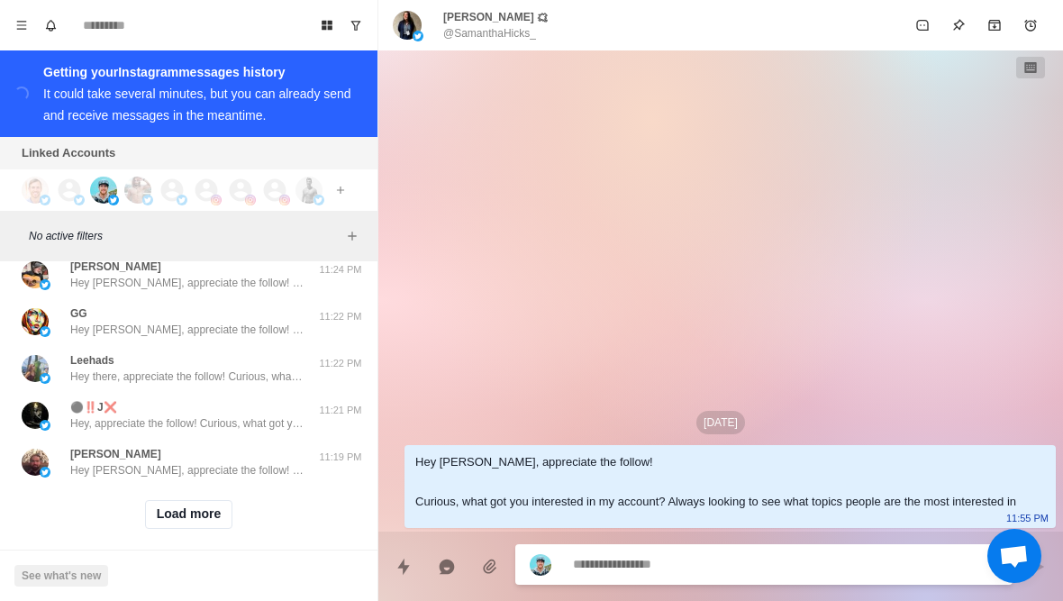
scroll to position [30733, 0]
click at [213, 506] on button "Load more" at bounding box center [189, 516] width 88 height 29
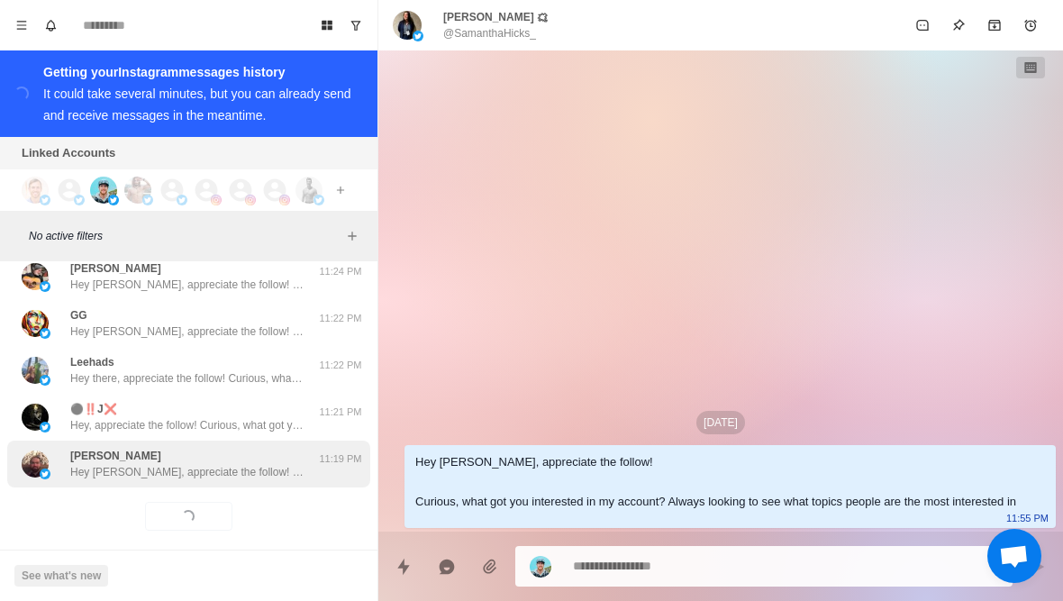
click at [253, 464] on p "Hey [PERSON_NAME], appreciate the follow! Curious, what got you interested in m…" at bounding box center [187, 472] width 234 height 16
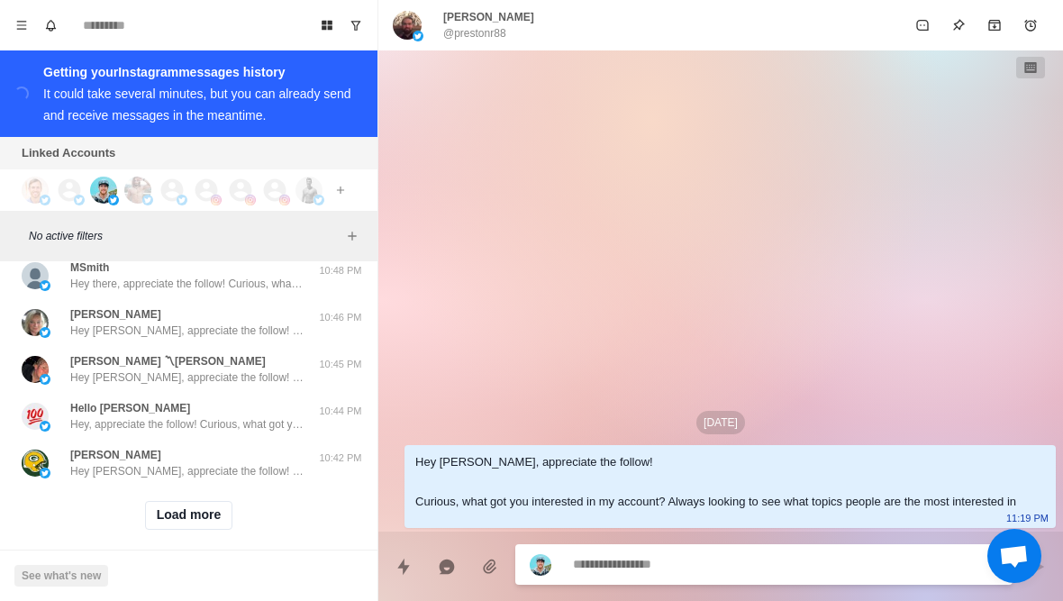
scroll to position [31670, 0]
click at [211, 511] on button "Load more" at bounding box center [189, 516] width 88 height 29
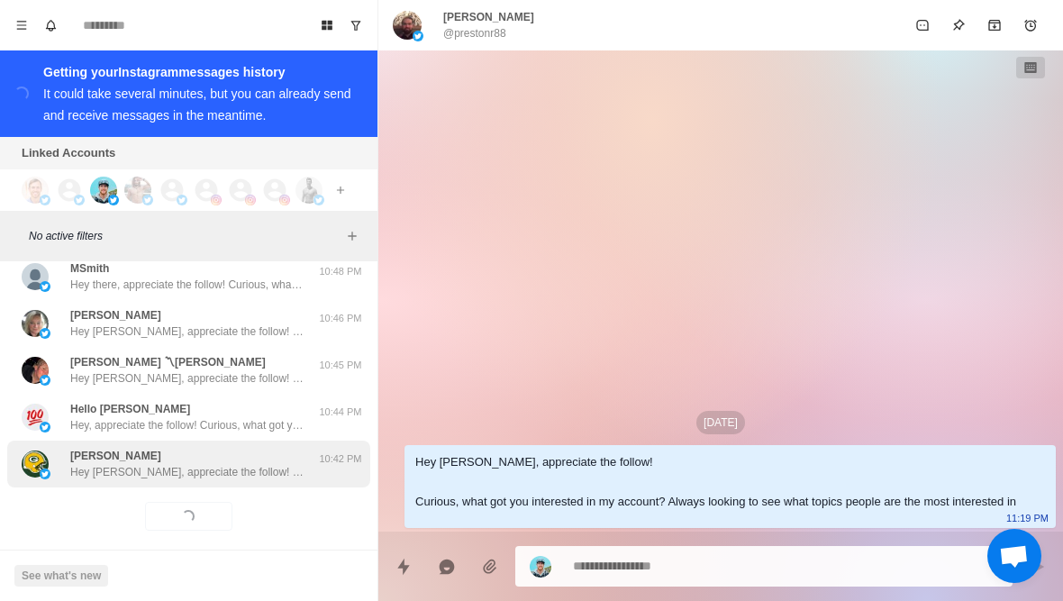
click at [234, 469] on div "[PERSON_NAME] Hey [PERSON_NAME], appreciate the follow! Curious, what got you i…" at bounding box center [188, 463] width 363 height 47
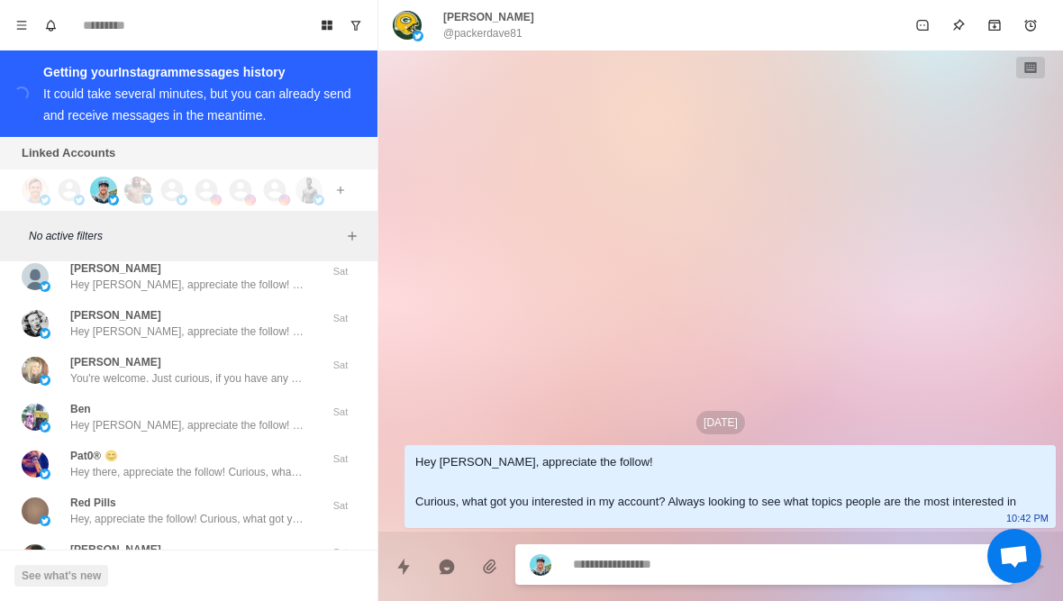
scroll to position [32264, 0]
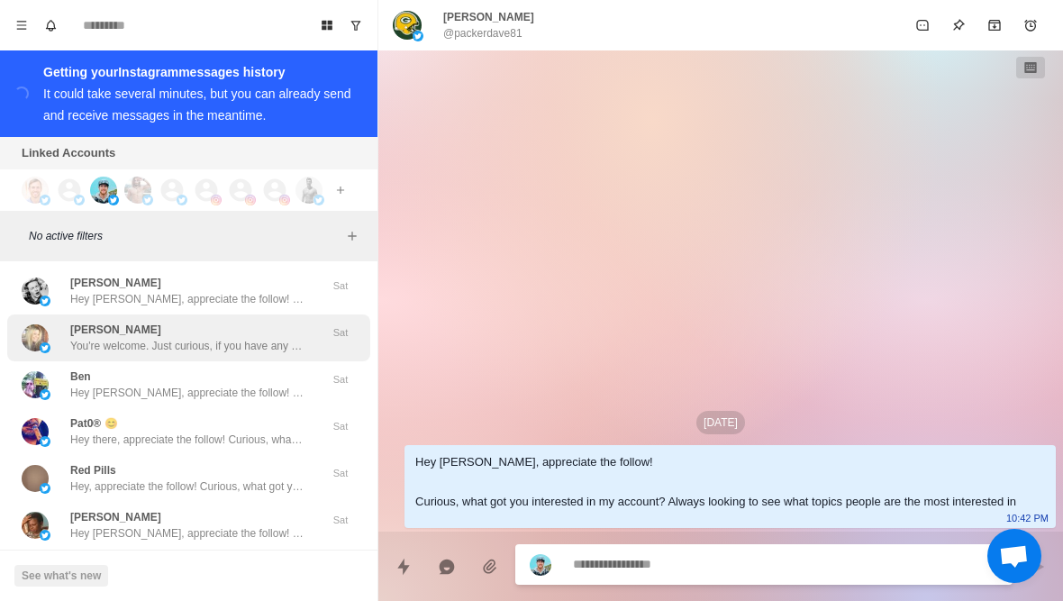
click at [304, 338] on div "[PERSON_NAME] You're welcome. Just curious, if you have any health goals you're…" at bounding box center [188, 337] width 363 height 47
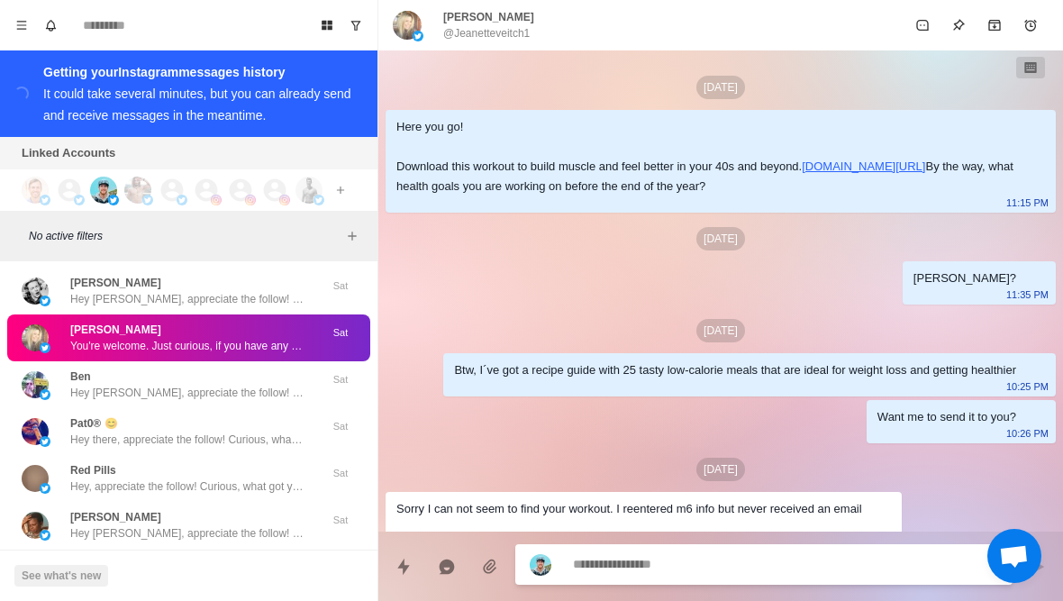
scroll to position [306, 0]
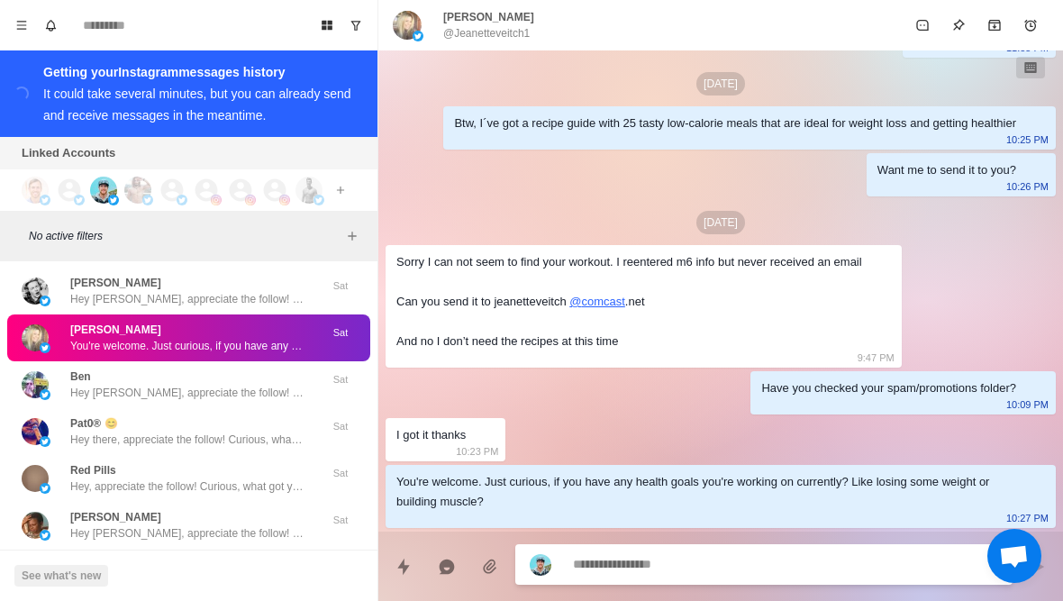
type textarea "*"
type textarea "*********"
type textarea "*"
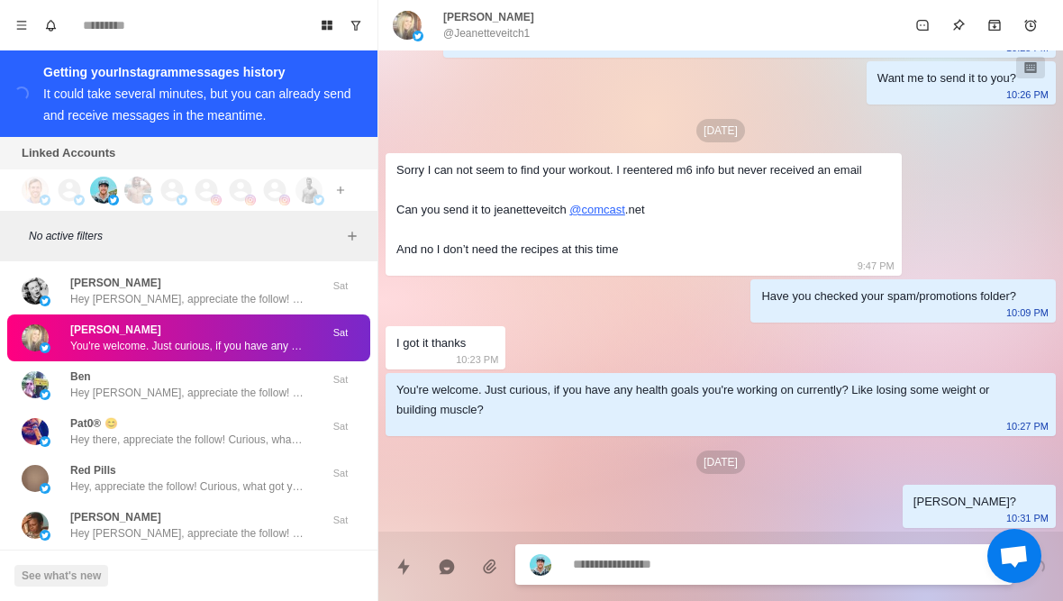
scroll to position [32358, 0]
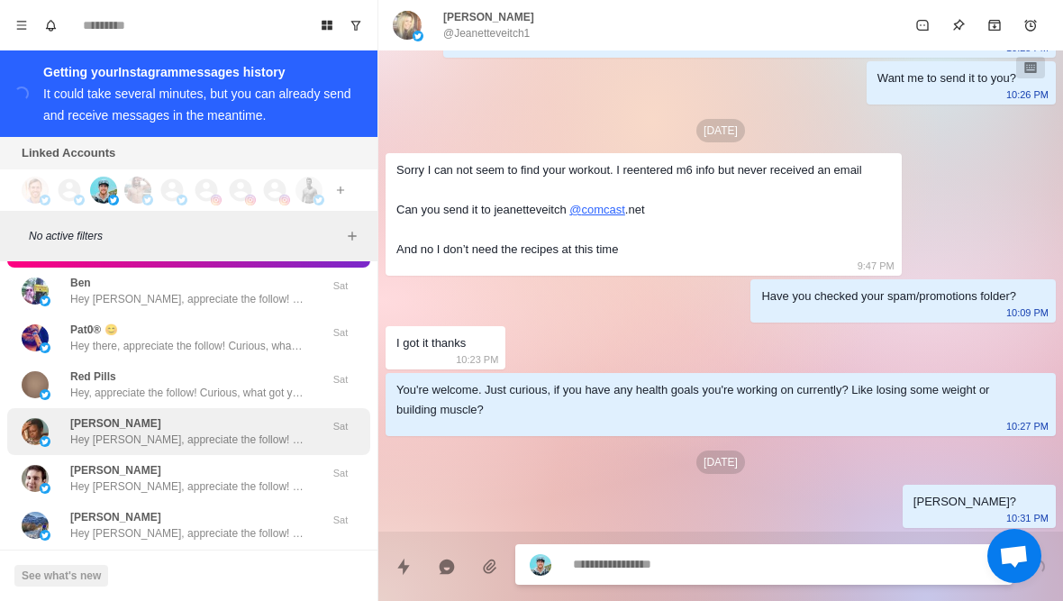
click at [294, 431] on p "Hey [PERSON_NAME], appreciate the follow! Curious, what got you interested in m…" at bounding box center [187, 439] width 234 height 16
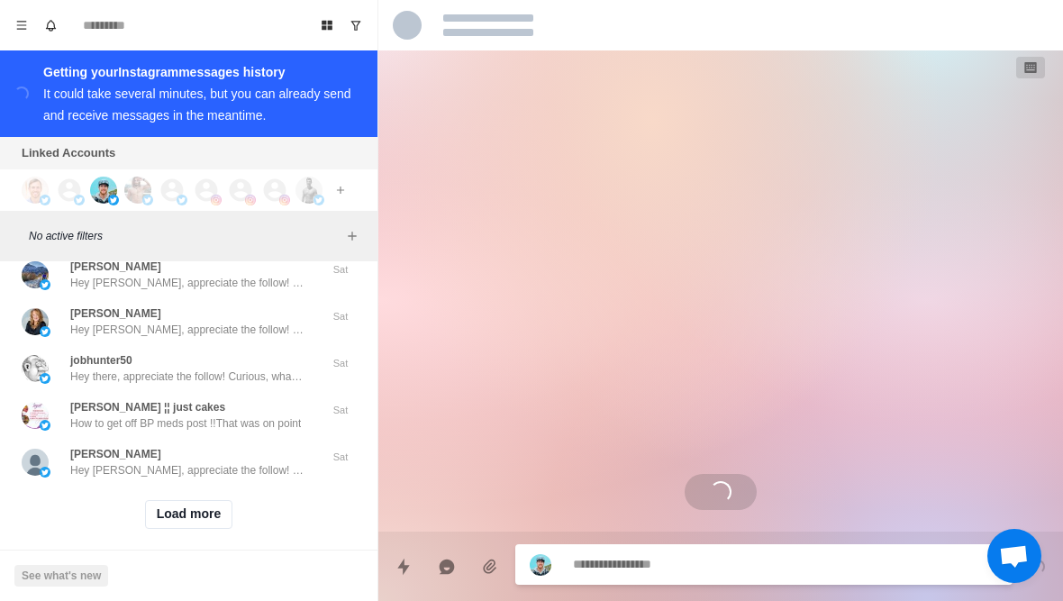
scroll to position [32606, 0]
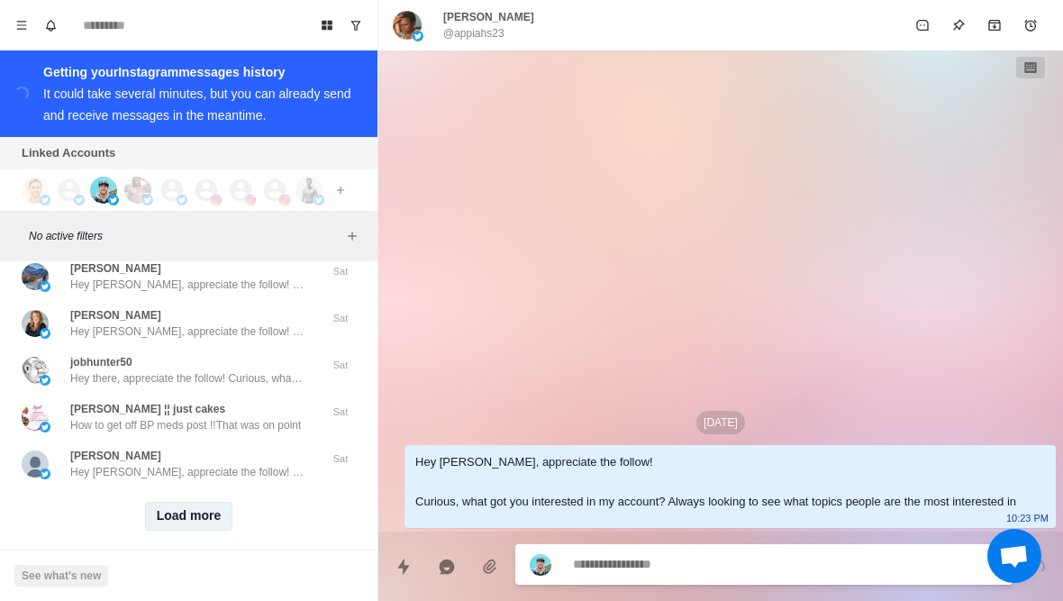
click at [213, 512] on button "Load more" at bounding box center [189, 516] width 88 height 29
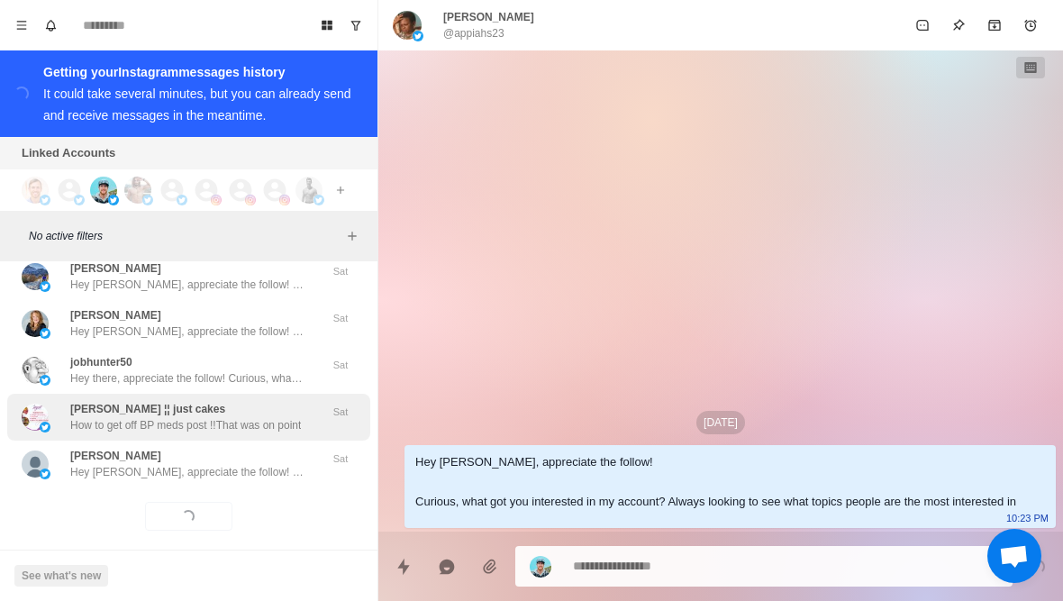
click at [290, 417] on p "How to get off BP meds post !!That was on point" at bounding box center [185, 425] width 231 height 16
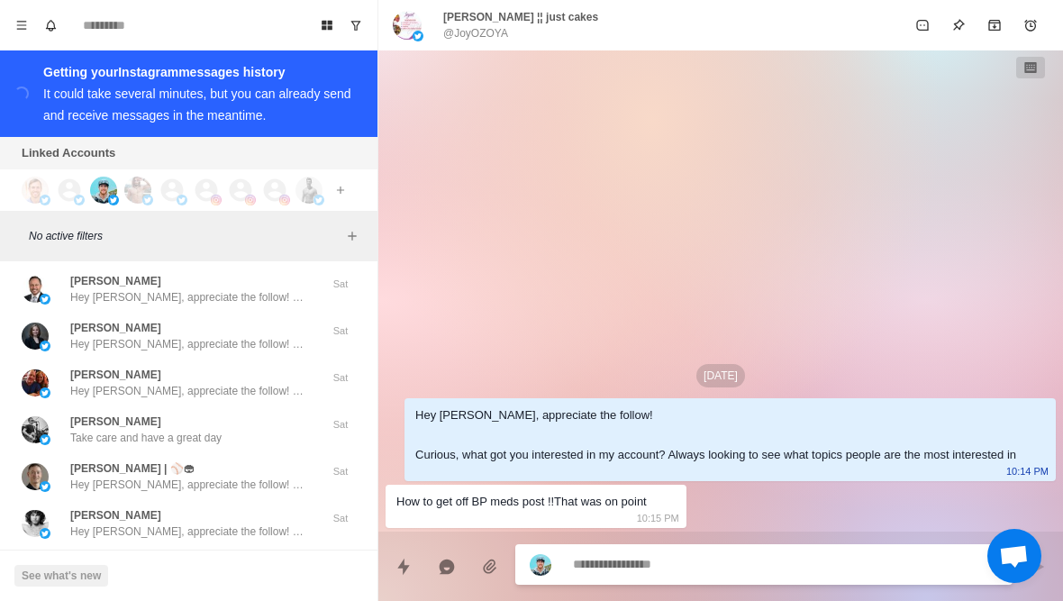
scroll to position [33302, 0]
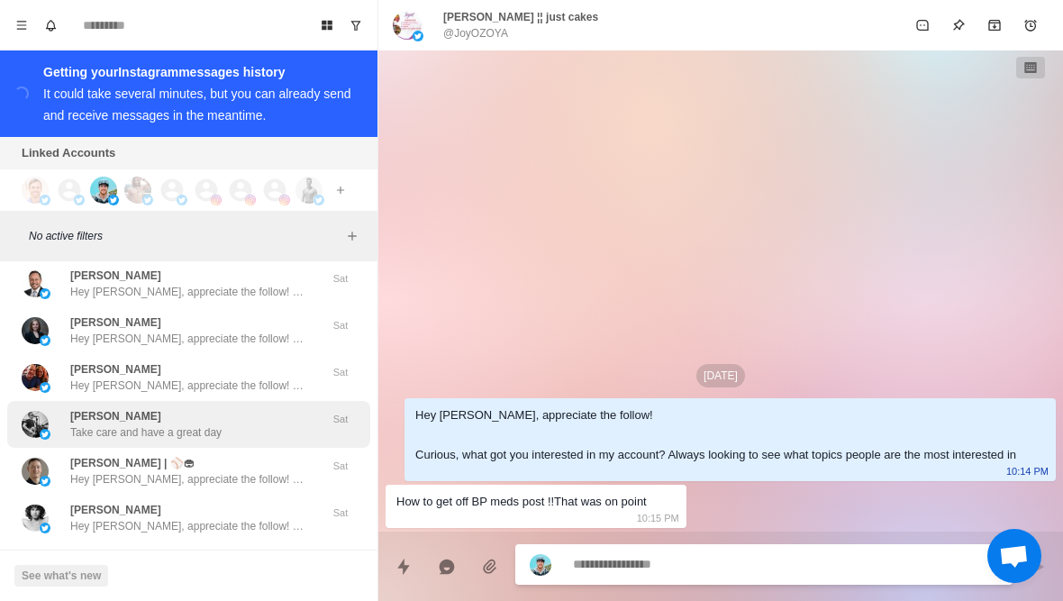
click at [307, 414] on div "[PERSON_NAME] Take care and have a great day" at bounding box center [170, 424] width 296 height 32
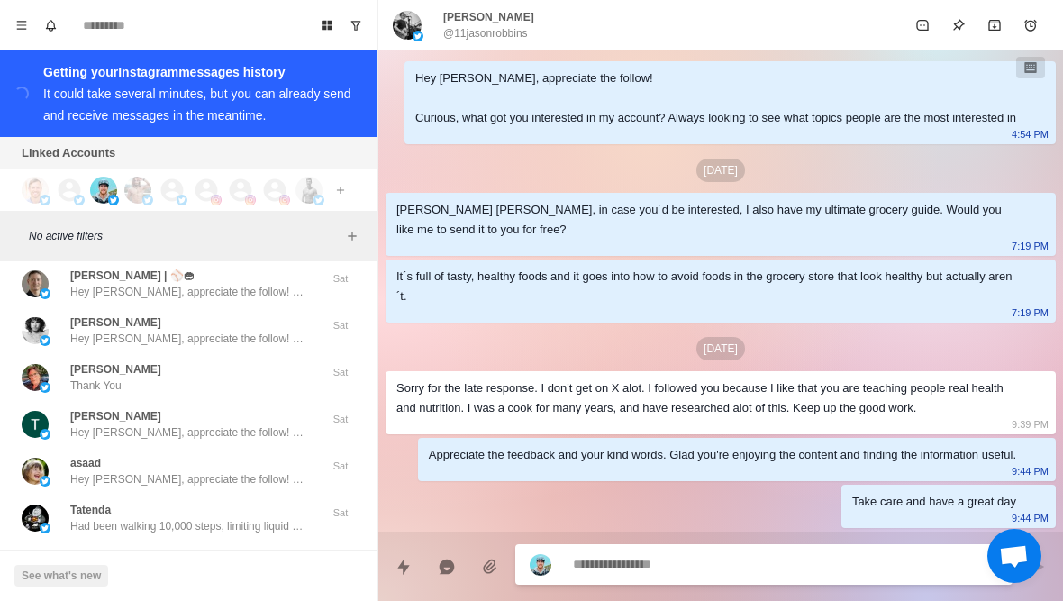
scroll to position [33500, 0]
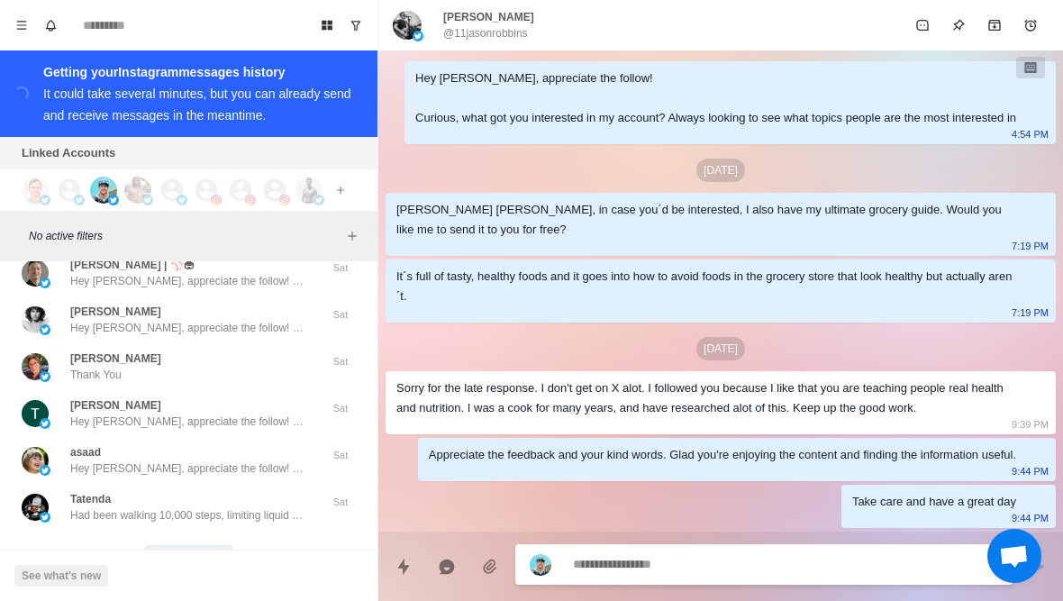
click at [203, 549] on button "Load more" at bounding box center [189, 559] width 88 height 29
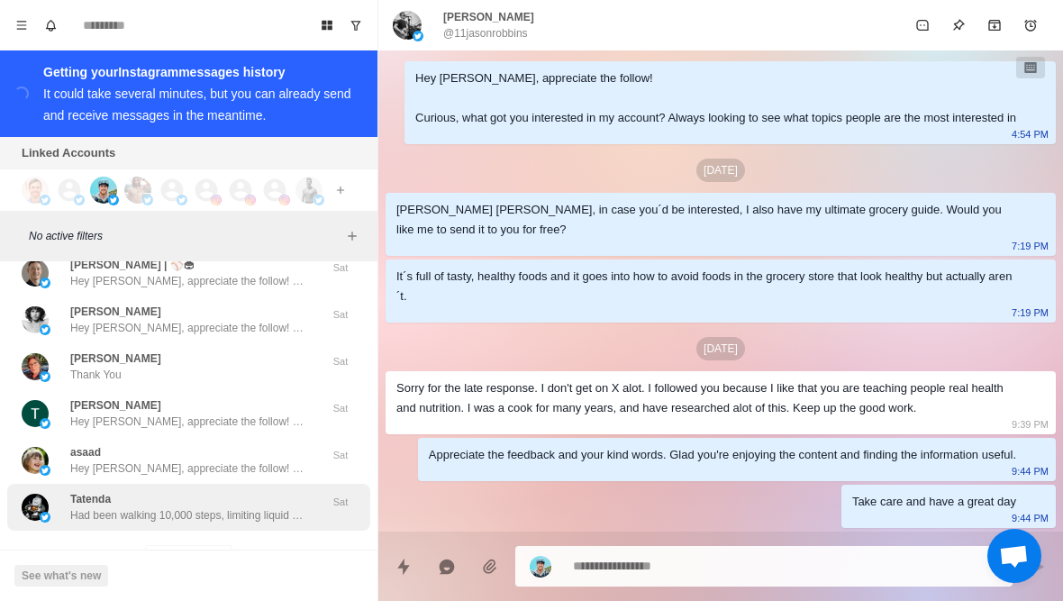
click at [251, 507] on p "Had been walking 10,000 steps, limiting liquid calories. Now I will be doing mo…" at bounding box center [187, 515] width 234 height 16
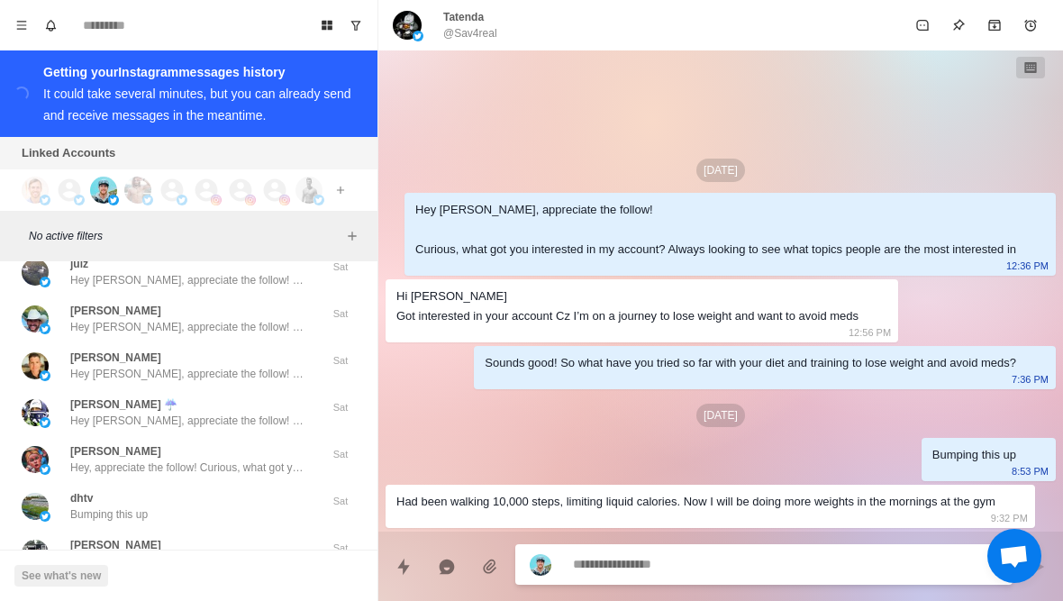
scroll to position [33963, 0]
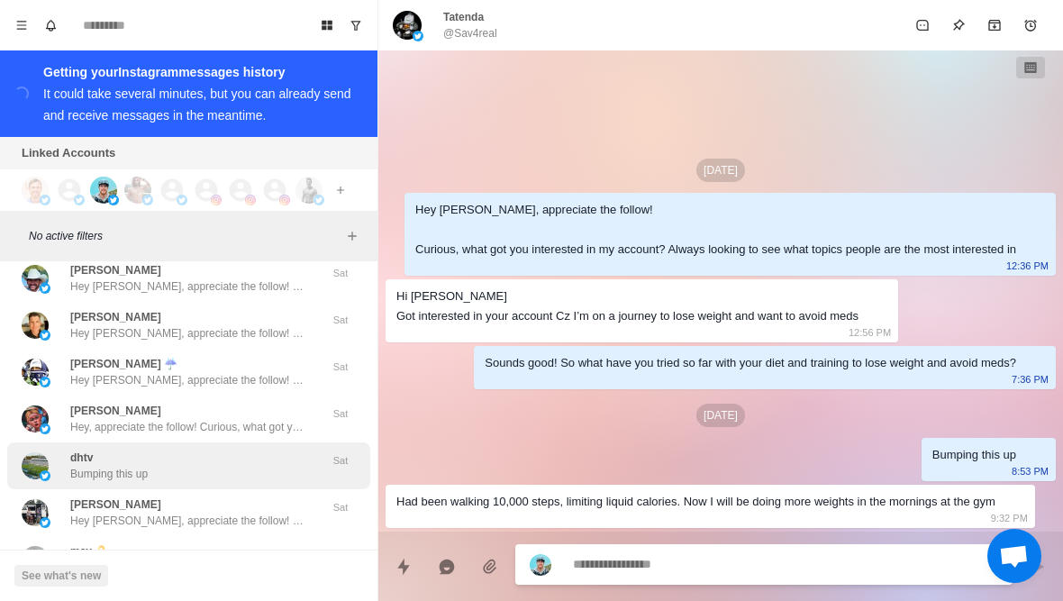
click at [289, 458] on div "dhtv Bumping this up" at bounding box center [170, 465] width 296 height 32
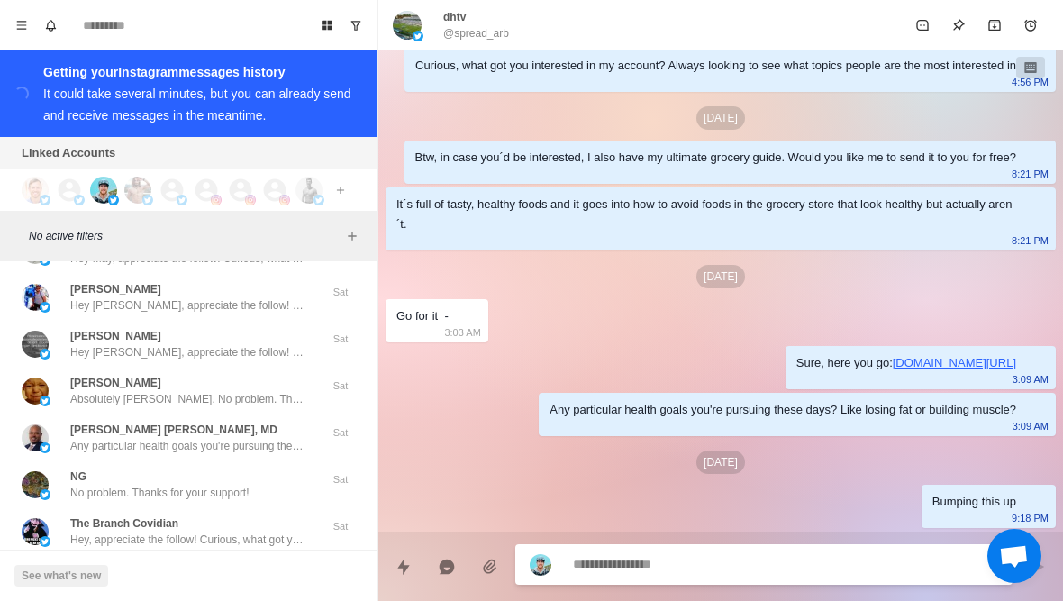
scroll to position [34269, 0]
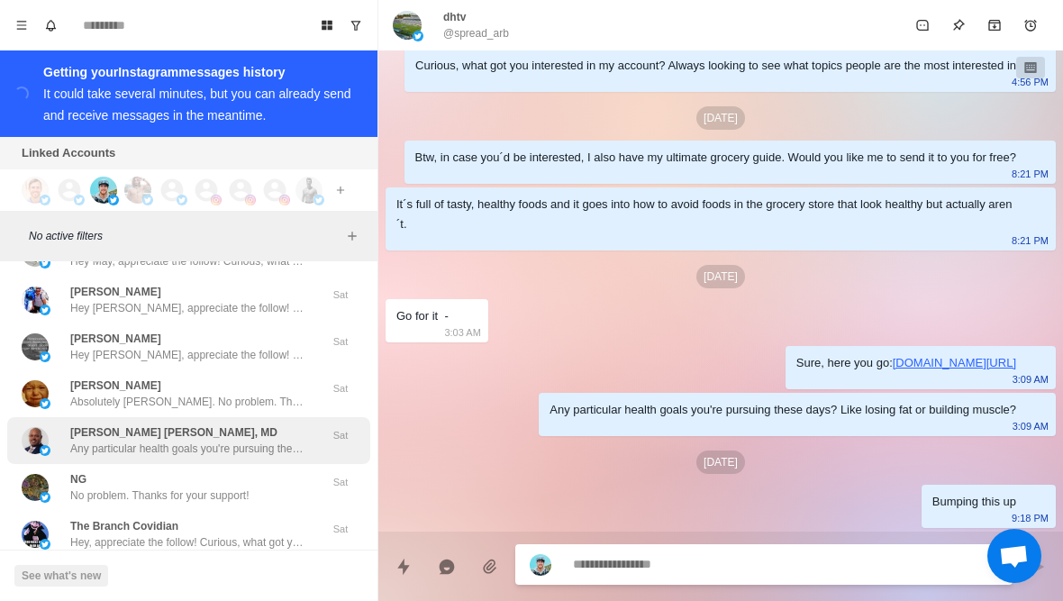
click at [285, 440] on p "Any particular health goals you're pursuing these days? Like losing fat or buil…" at bounding box center [187, 448] width 234 height 16
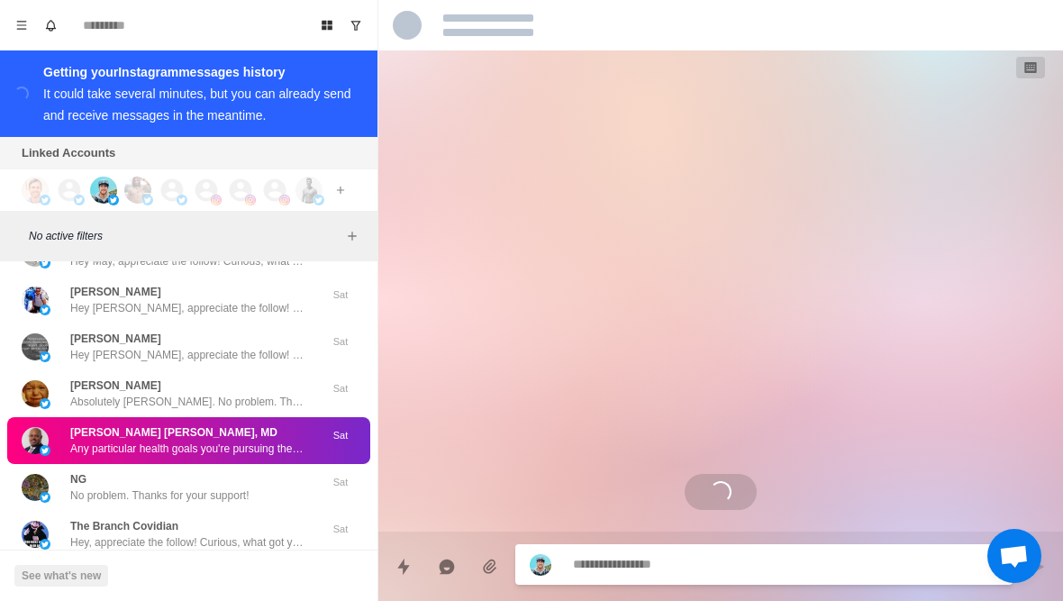
scroll to position [49, 0]
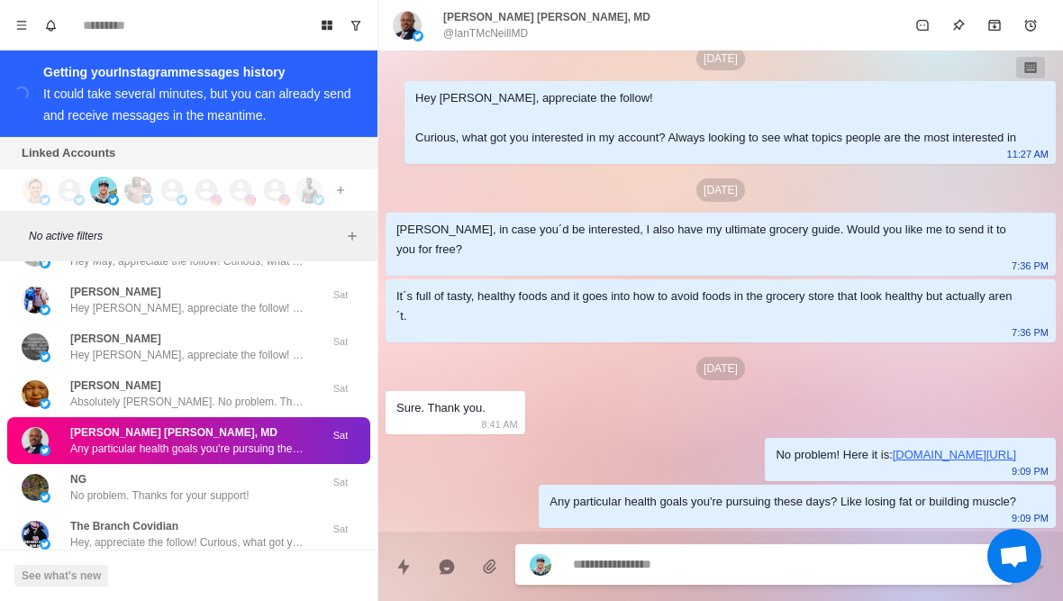
type textarea "*"
type textarea "****"
type textarea "*"
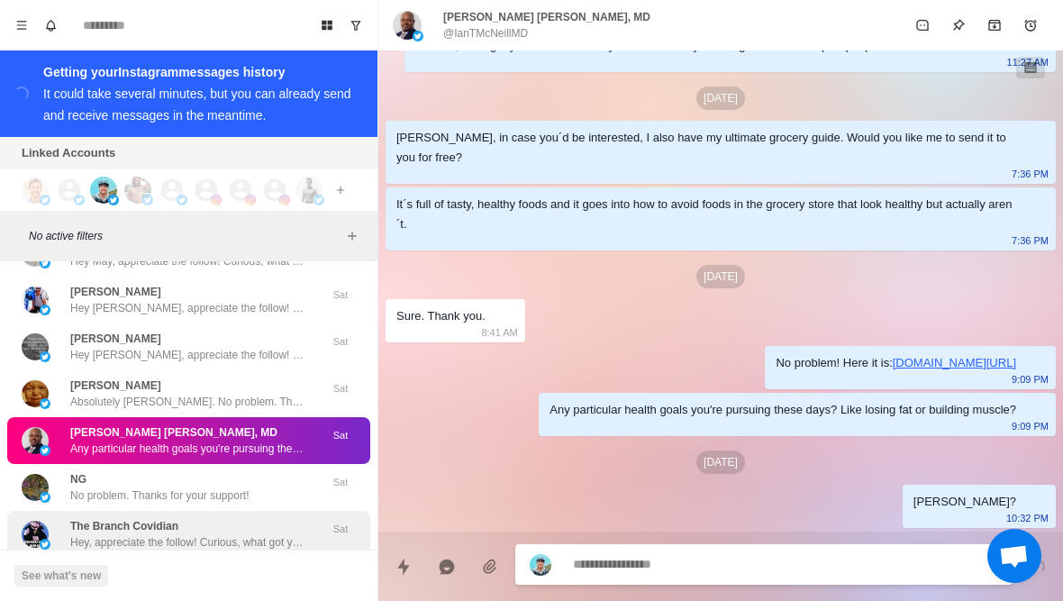
click at [213, 518] on div "The Branch Covidian Hey, appreciate the follow! Curious, what got you intereste…" at bounding box center [187, 534] width 234 height 32
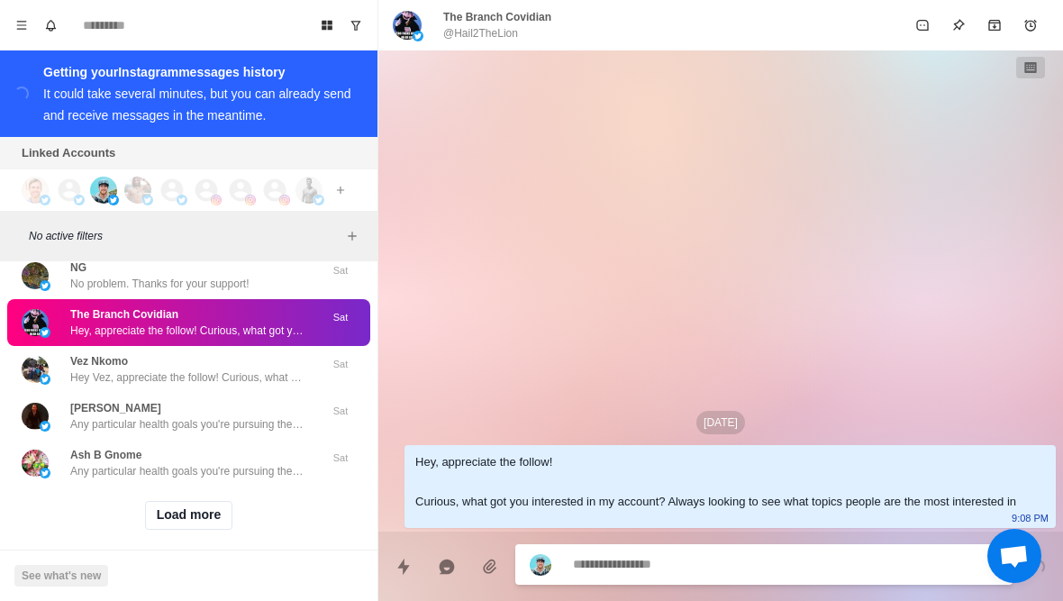
scroll to position [34480, 0]
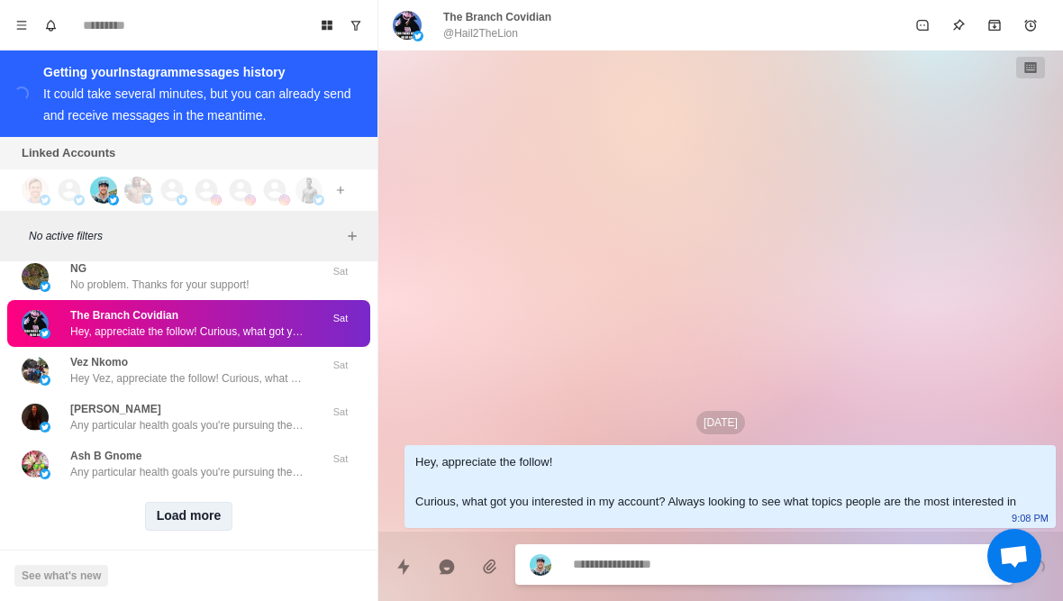
click at [204, 509] on button "Load more" at bounding box center [189, 516] width 88 height 29
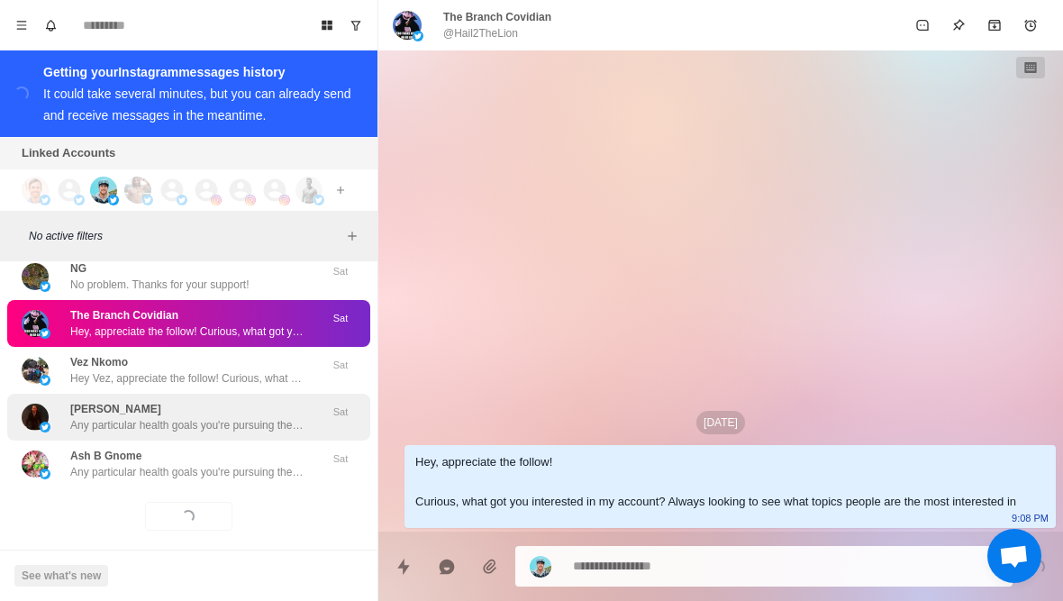
click at [274, 417] on p "Any particular health goals you're pursuing these days? Like losing fat or buil…" at bounding box center [187, 425] width 234 height 16
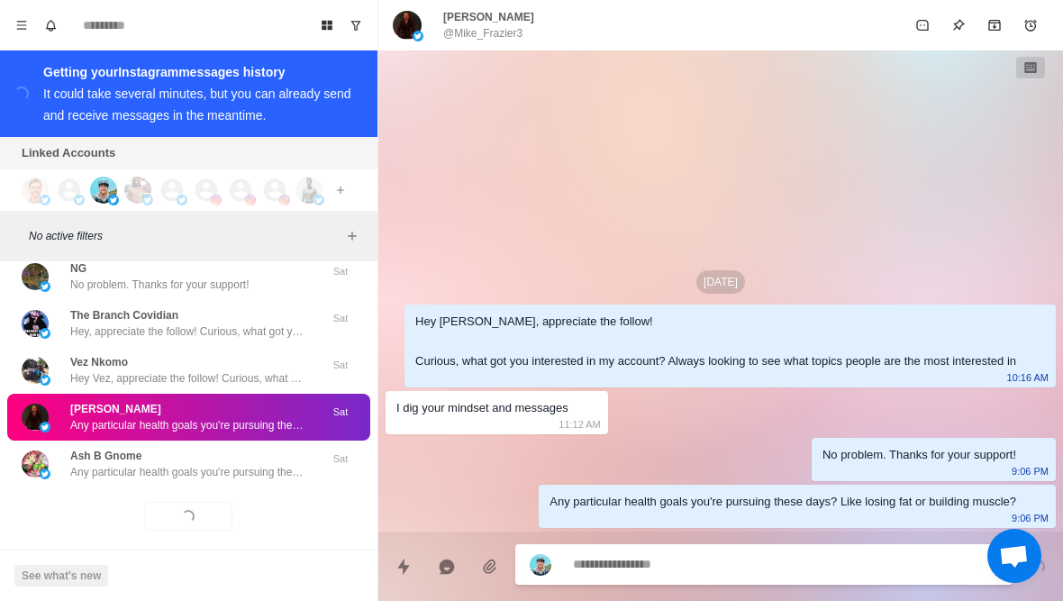
type textarea "*"
type textarea "*****"
type textarea "*"
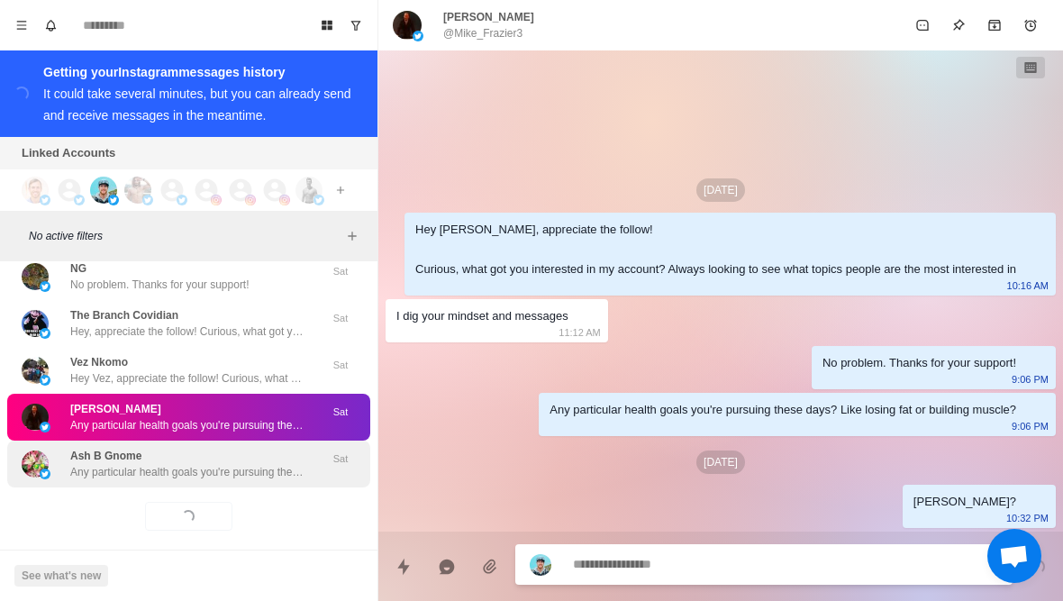
click at [241, 464] on p "Any particular health goals you're pursuing these days? Like losing fat or buil…" at bounding box center [187, 472] width 234 height 16
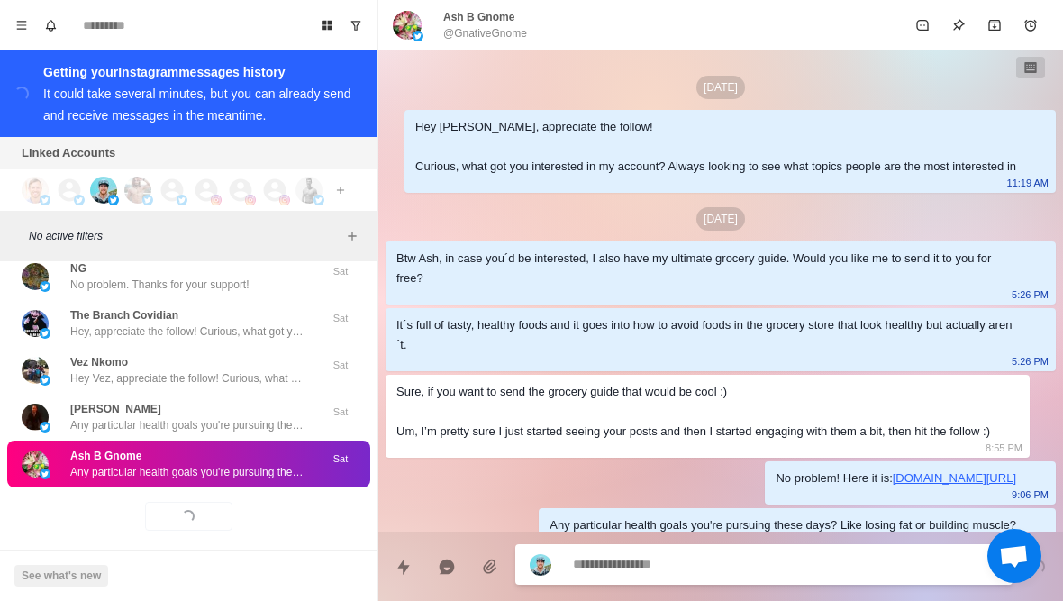
scroll to position [63, 0]
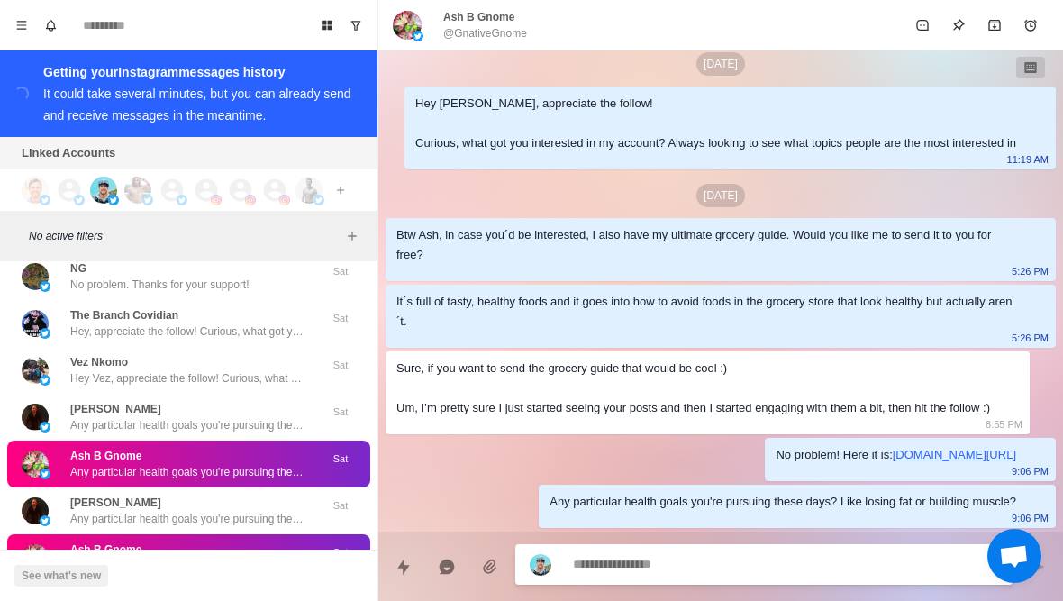
type textarea "*"
type textarea "****"
type textarea "*"
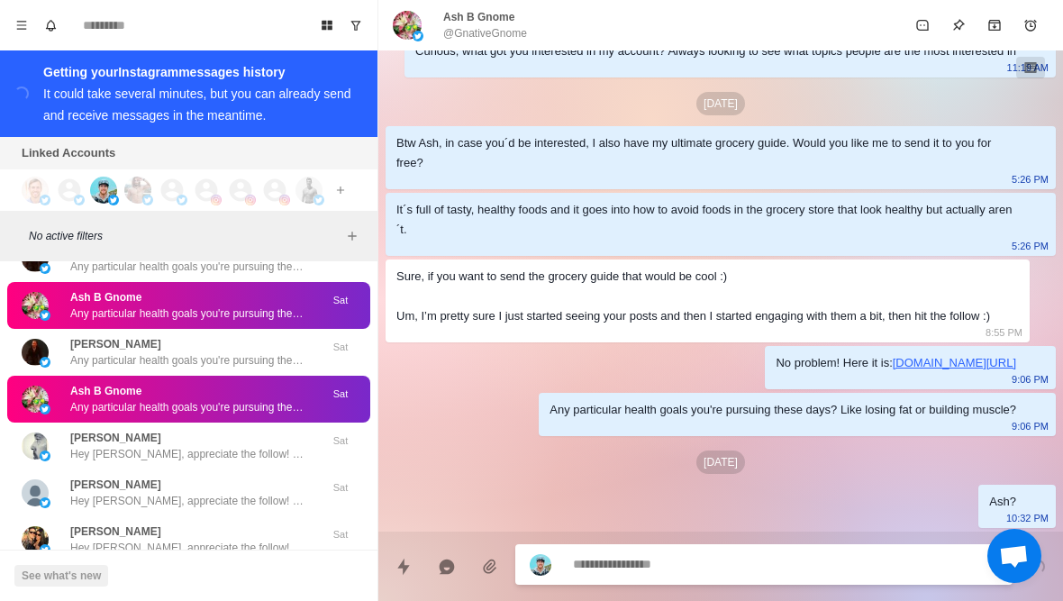
scroll to position [34642, 0]
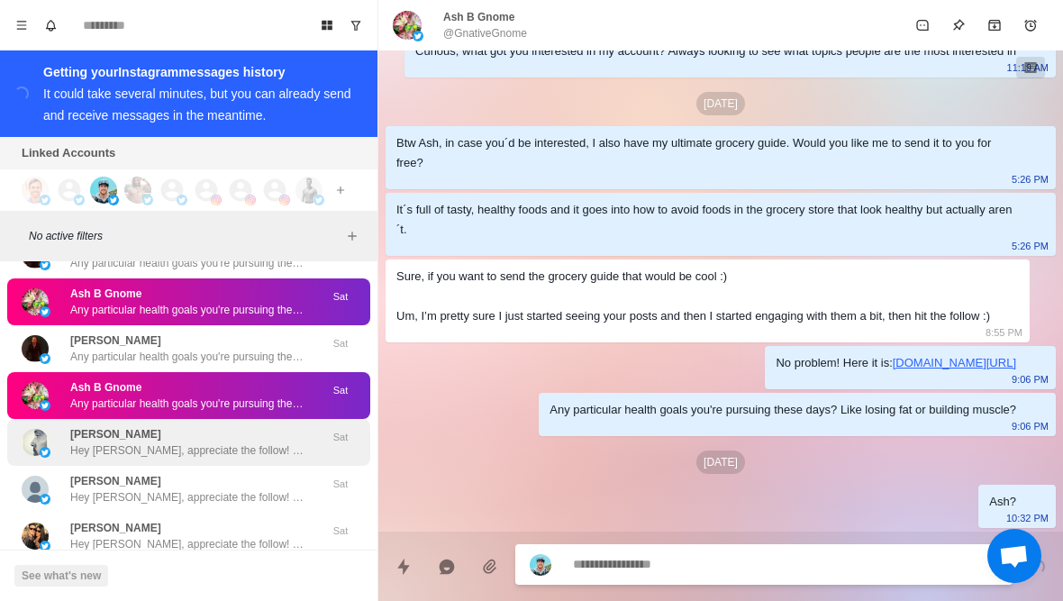
click at [267, 426] on div "[PERSON_NAME] Hey [PERSON_NAME], appreciate the follow! Curious, what got you i…" at bounding box center [187, 442] width 234 height 32
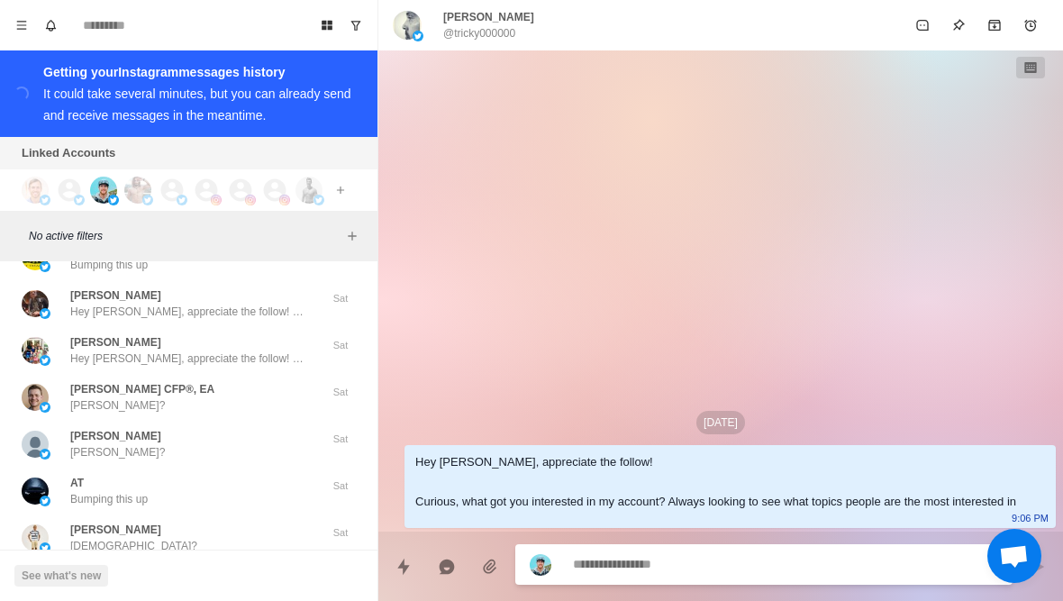
scroll to position [35169, 0]
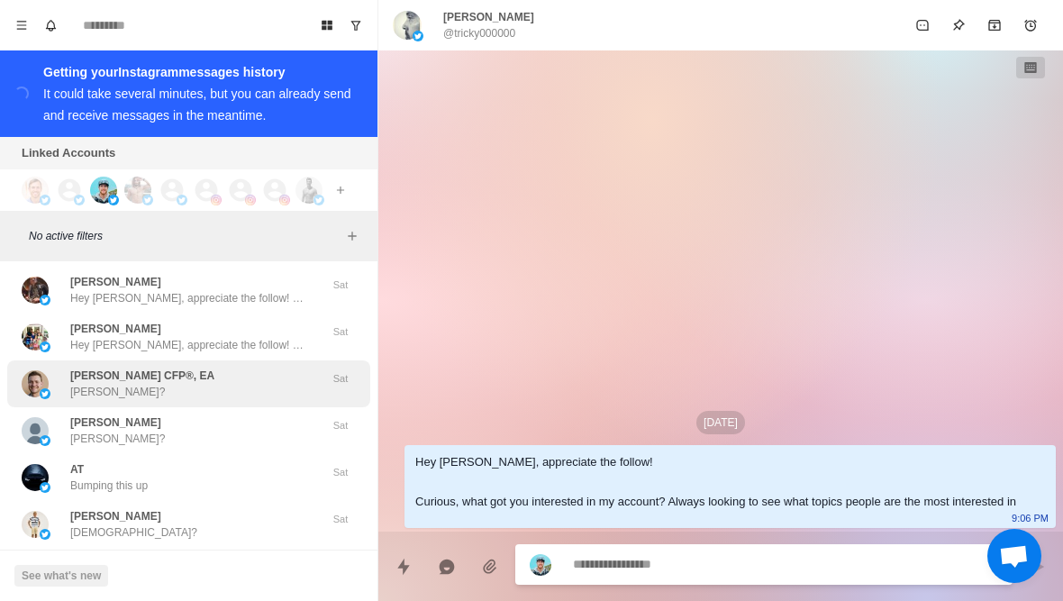
click at [295, 370] on div "[PERSON_NAME] CFP®, EA [PERSON_NAME]?" at bounding box center [170, 384] width 296 height 32
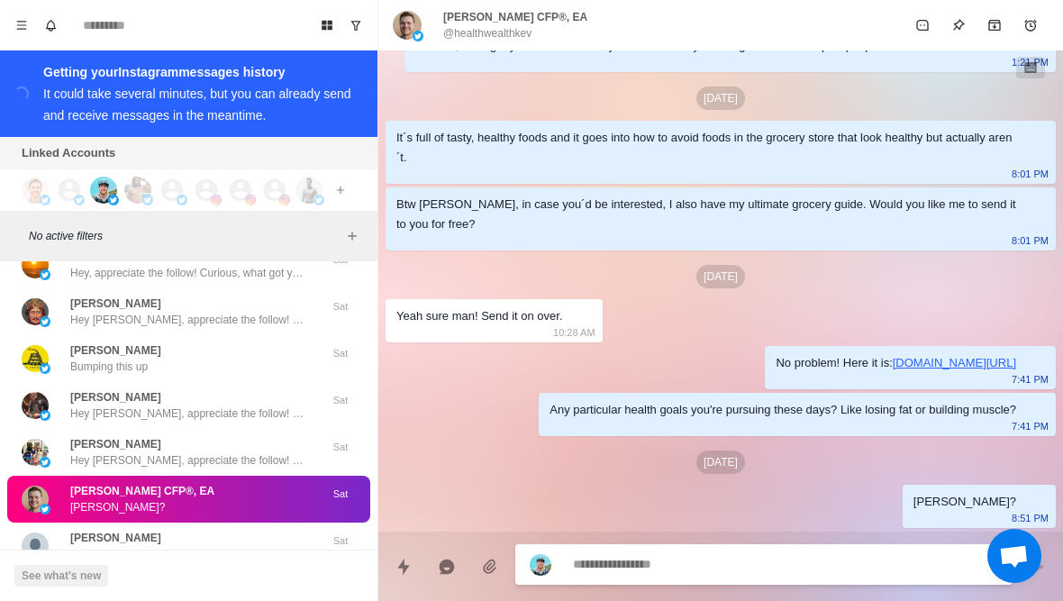
scroll to position [35039, 0]
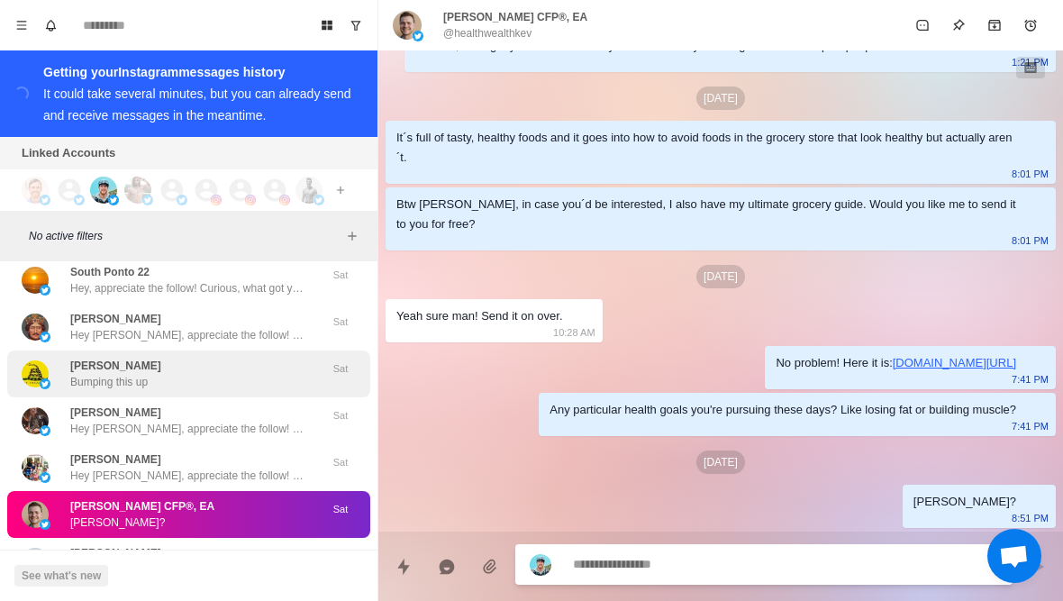
click at [279, 363] on div "[PERSON_NAME] Bumping this up" at bounding box center [170, 374] width 296 height 32
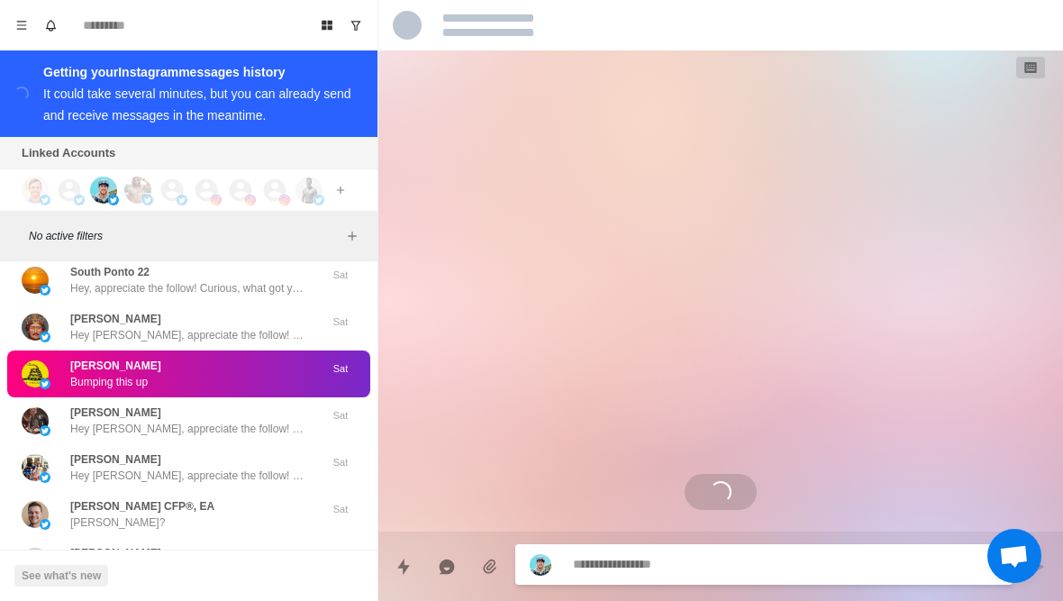
scroll to position [0, 0]
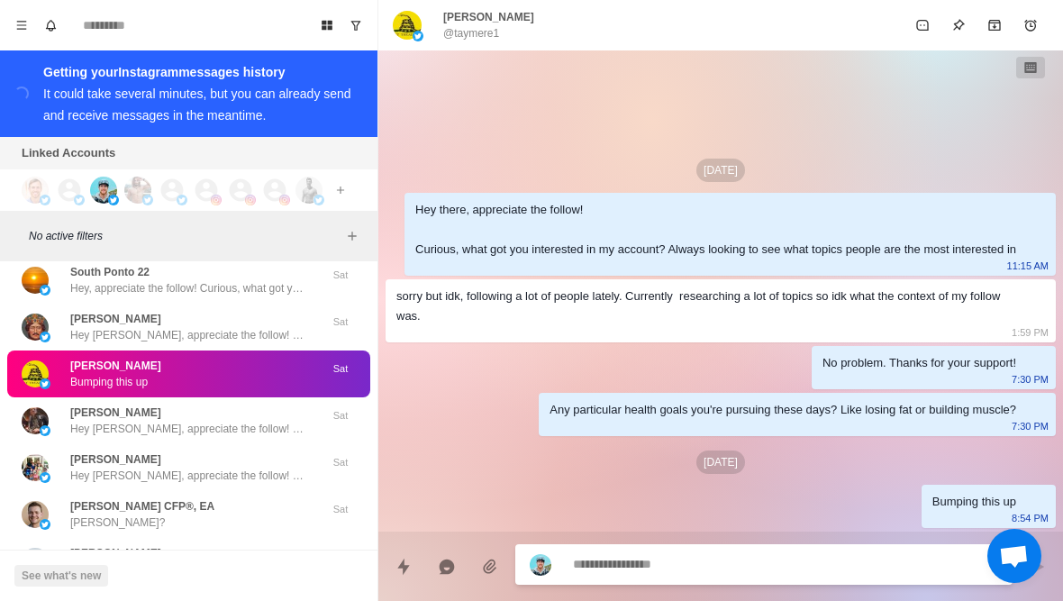
type textarea "*"
type textarea "**"
type textarea "*"
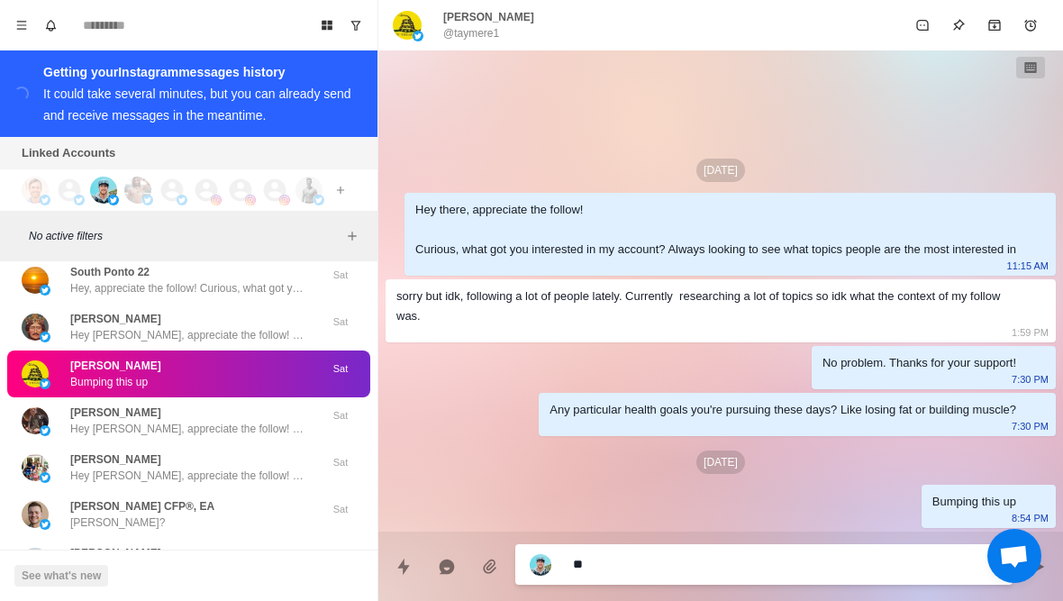
type textarea "***"
type textarea "*"
type textarea "****"
type textarea "*"
type textarea "*****"
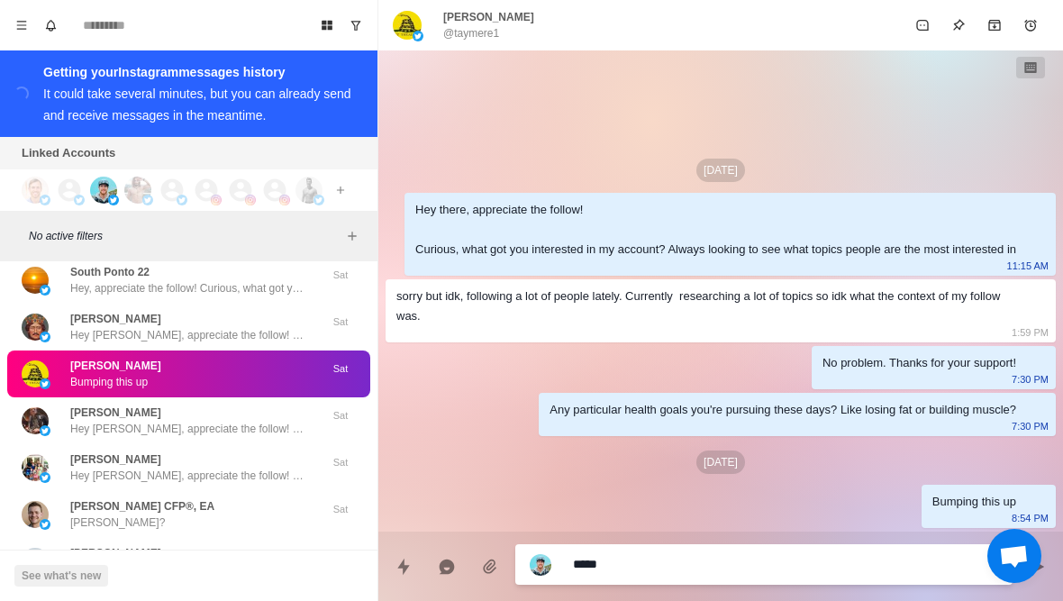
type textarea "*"
type textarea "**********"
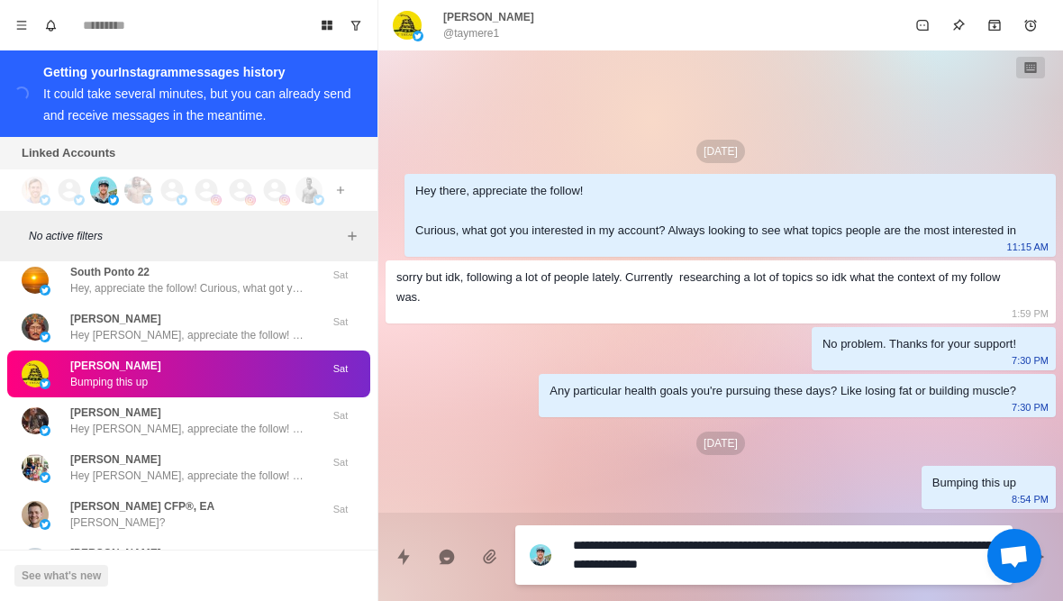
type textarea "*"
type textarea "**********"
type textarea "*"
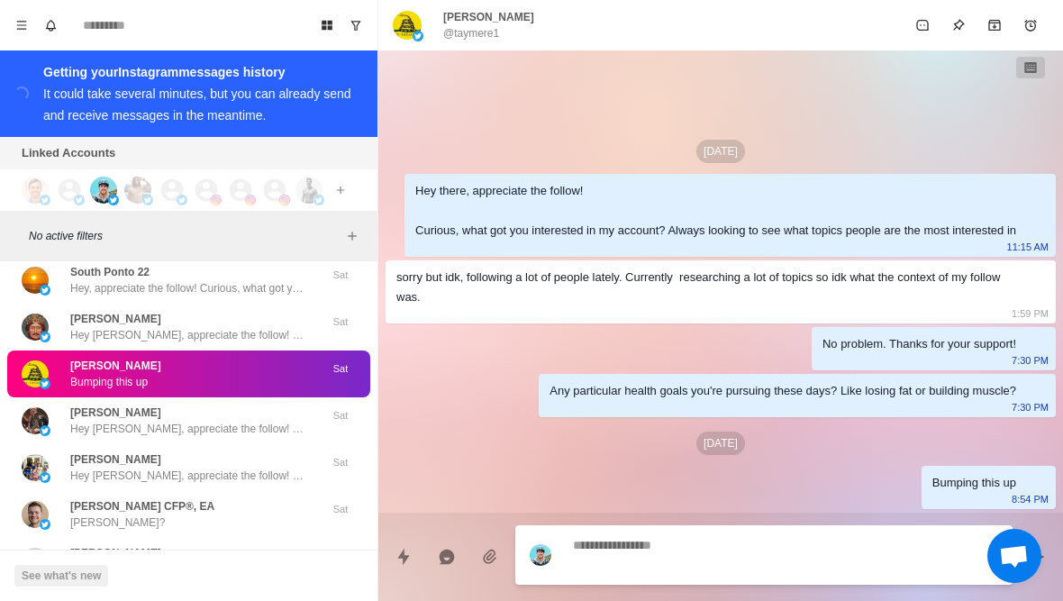
scroll to position [29, 0]
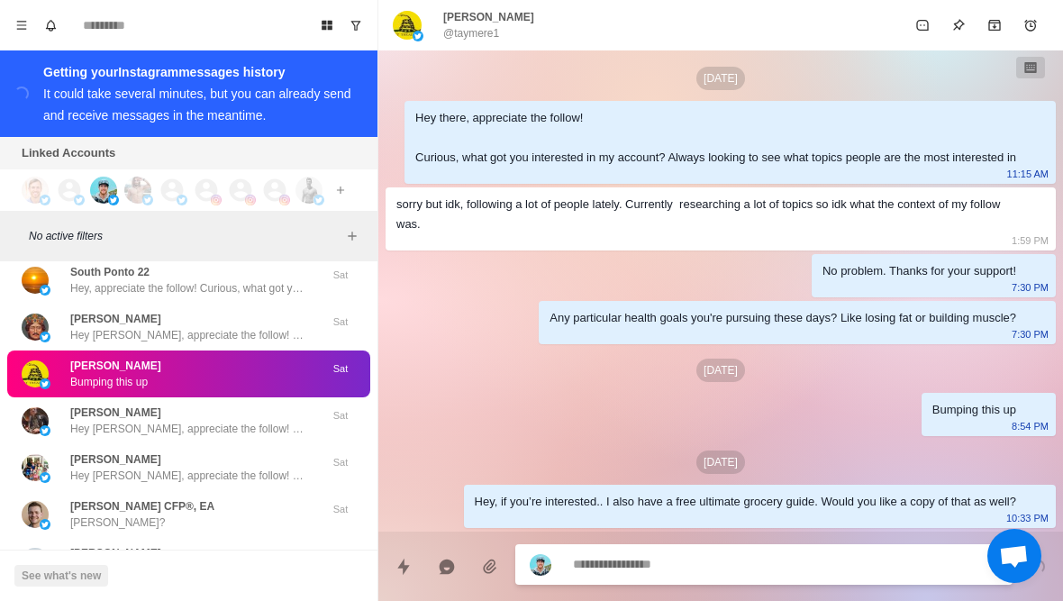
type textarea "*"
type textarea "**"
type textarea "*"
type textarea "***"
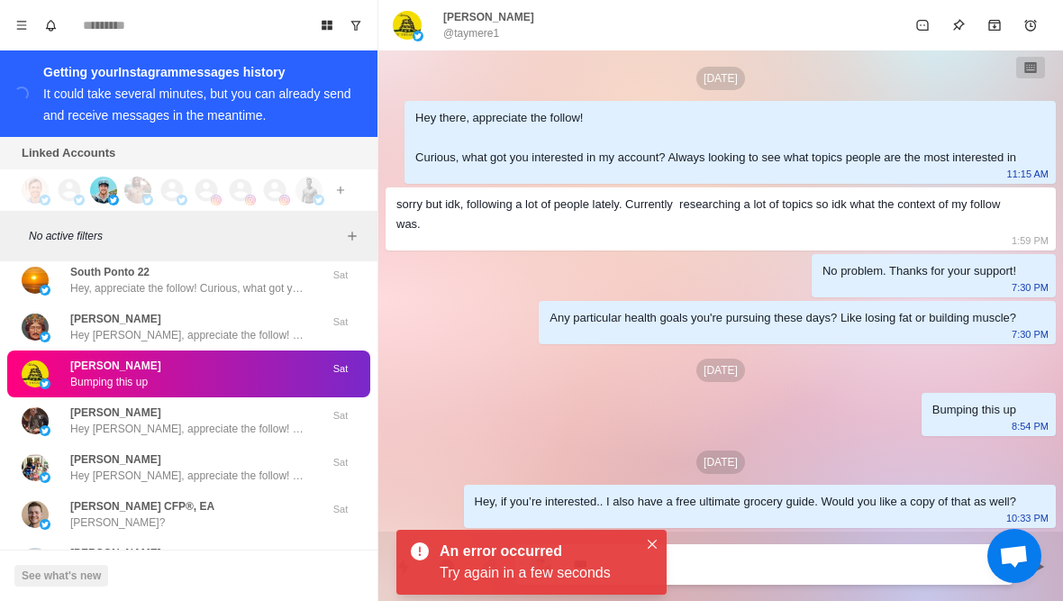
type textarea "*"
type textarea "****"
type textarea "*"
type textarea "*****"
type textarea "*"
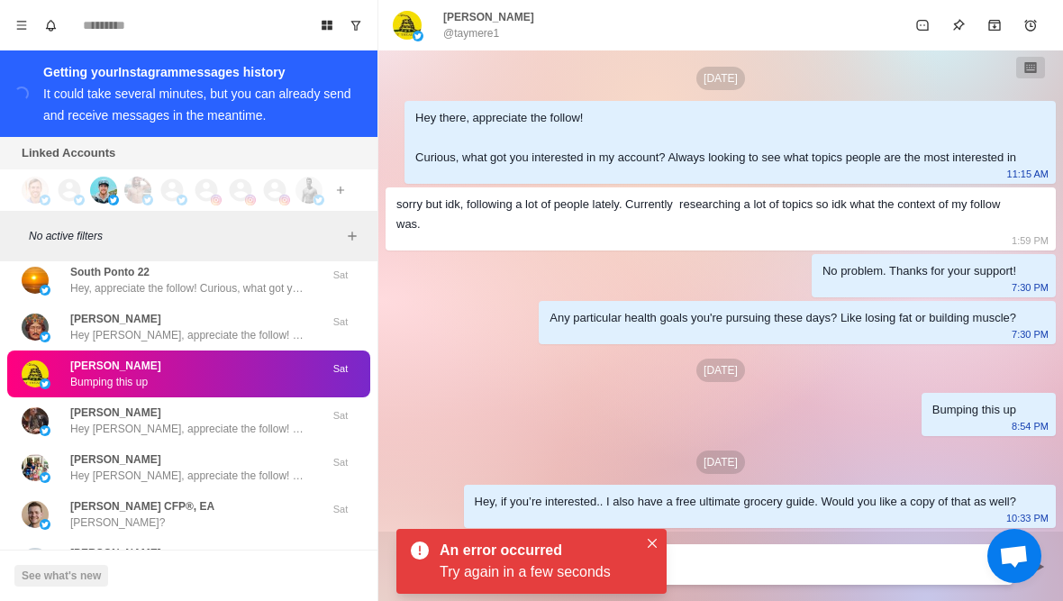
type textarea "**********"
type textarea "*"
type textarea "**********"
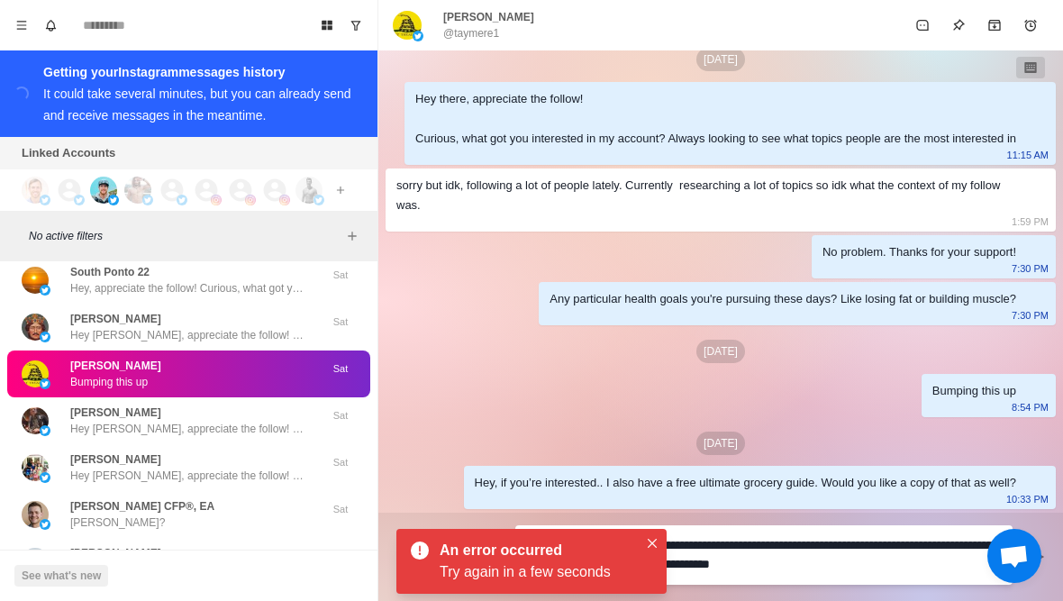
type textarea "*"
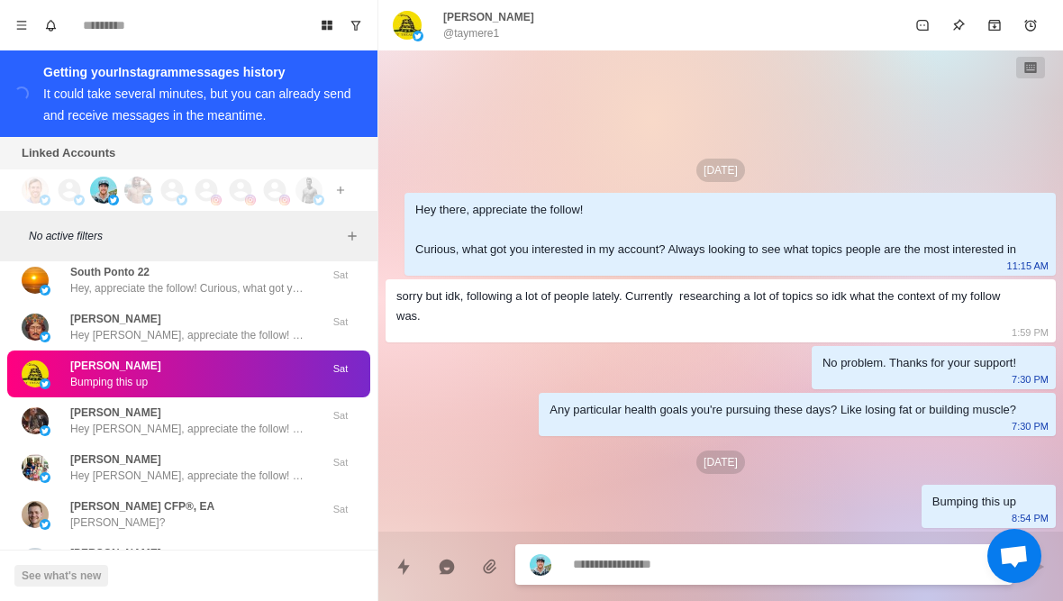
click at [498, 18] on p "[PERSON_NAME]" at bounding box center [488, 17] width 91 height 16
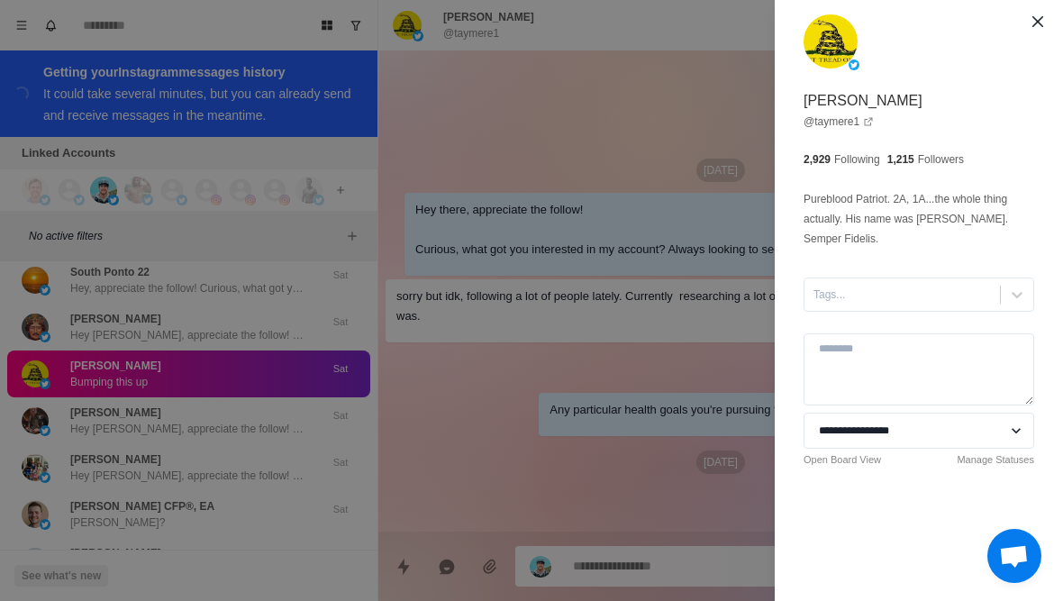
click at [245, 473] on div "**********" at bounding box center [531, 300] width 1063 height 601
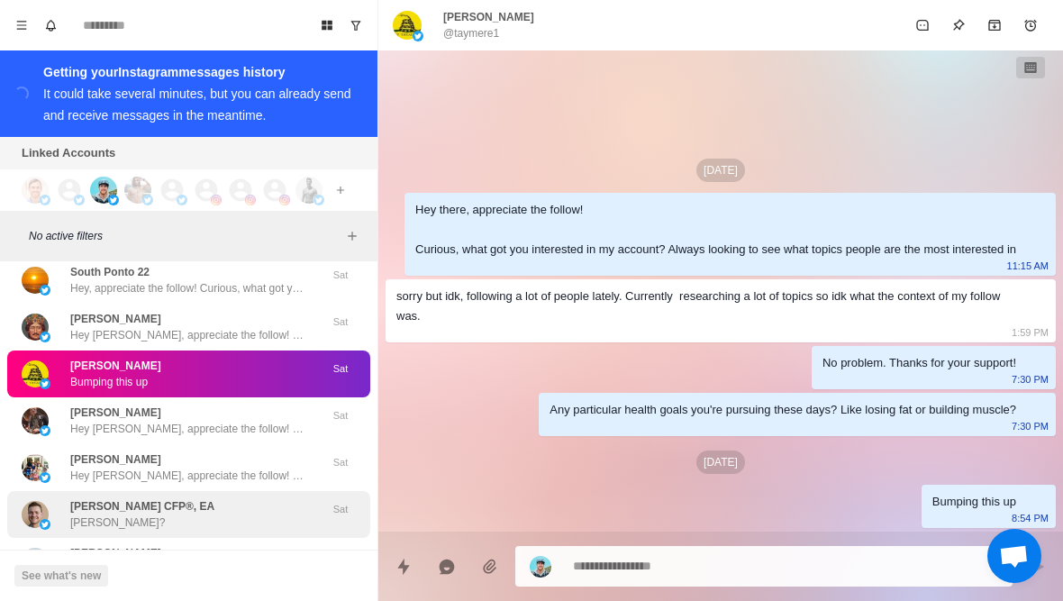
click at [224, 513] on div "[PERSON_NAME] CFP®, EA [PERSON_NAME]?" at bounding box center [170, 514] width 296 height 32
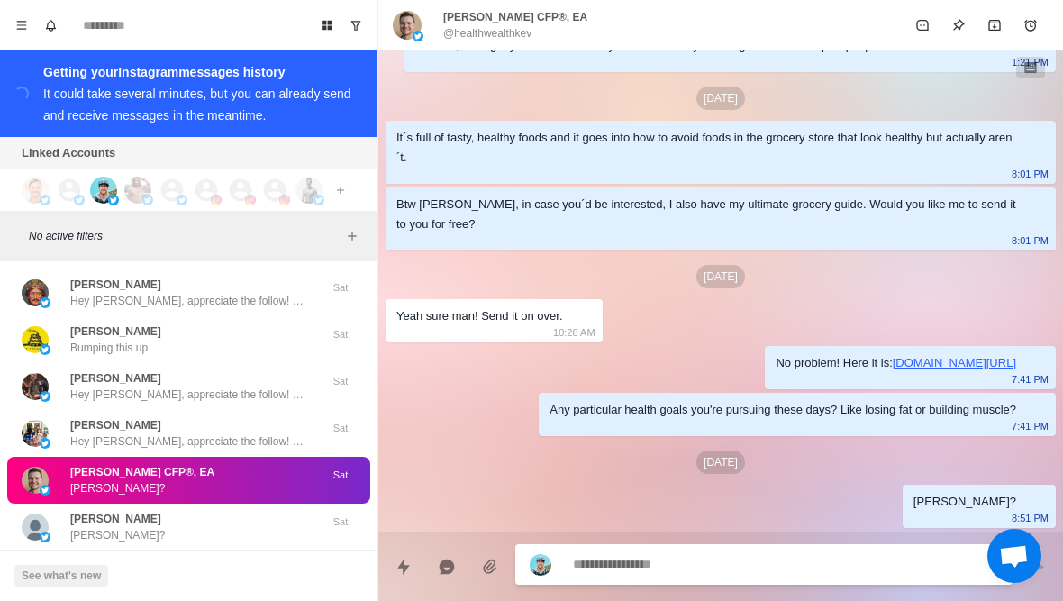
scroll to position [35085, 0]
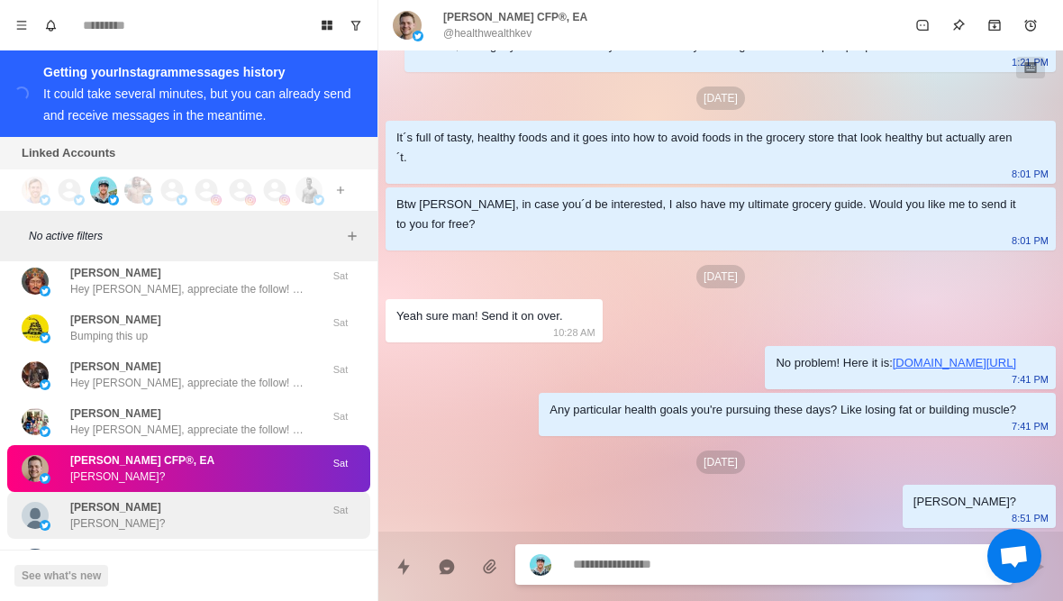
click at [228, 510] on div "[PERSON_NAME] [PERSON_NAME]?" at bounding box center [170, 515] width 296 height 32
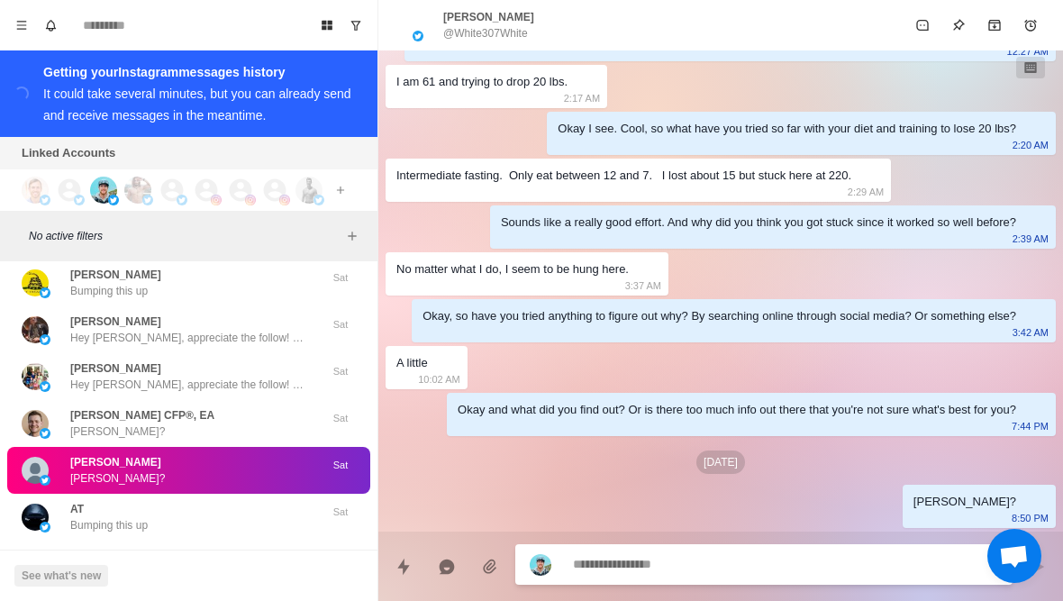
scroll to position [35132, 0]
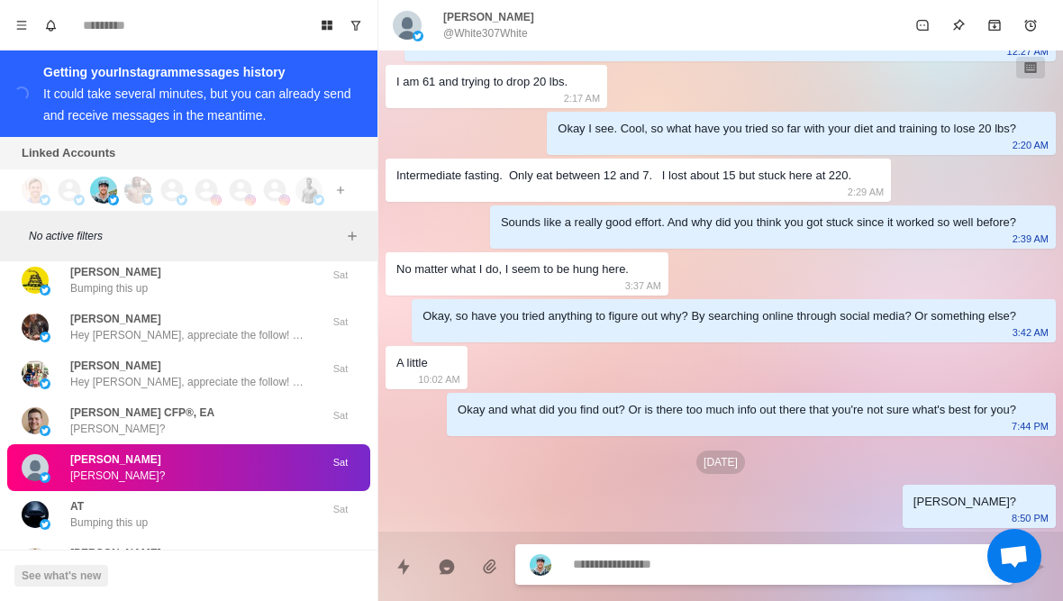
click at [802, 567] on textarea at bounding box center [785, 564] width 425 height 26
type textarea "*"
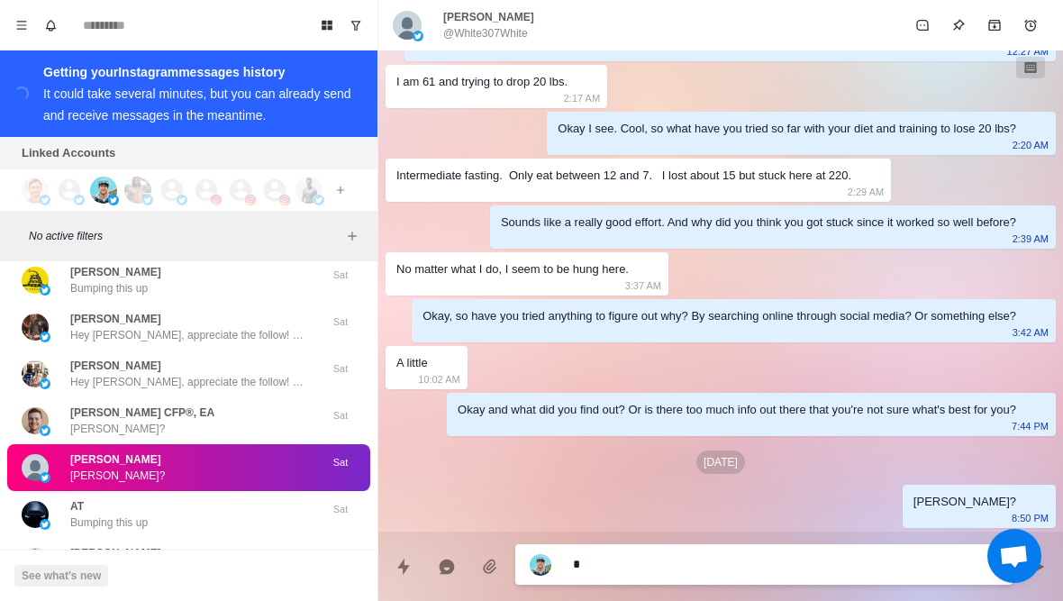
type textarea "**"
type textarea "*"
type textarea "***"
type textarea "*"
type textarea "*****"
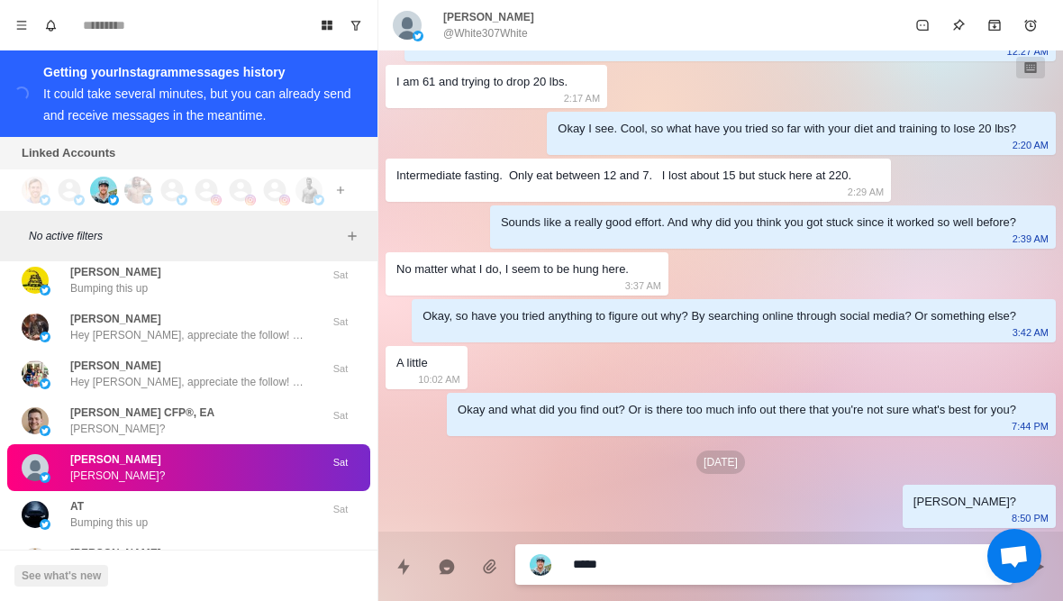
type textarea "*"
type textarea "**********"
type textarea "*"
type textarea "**********"
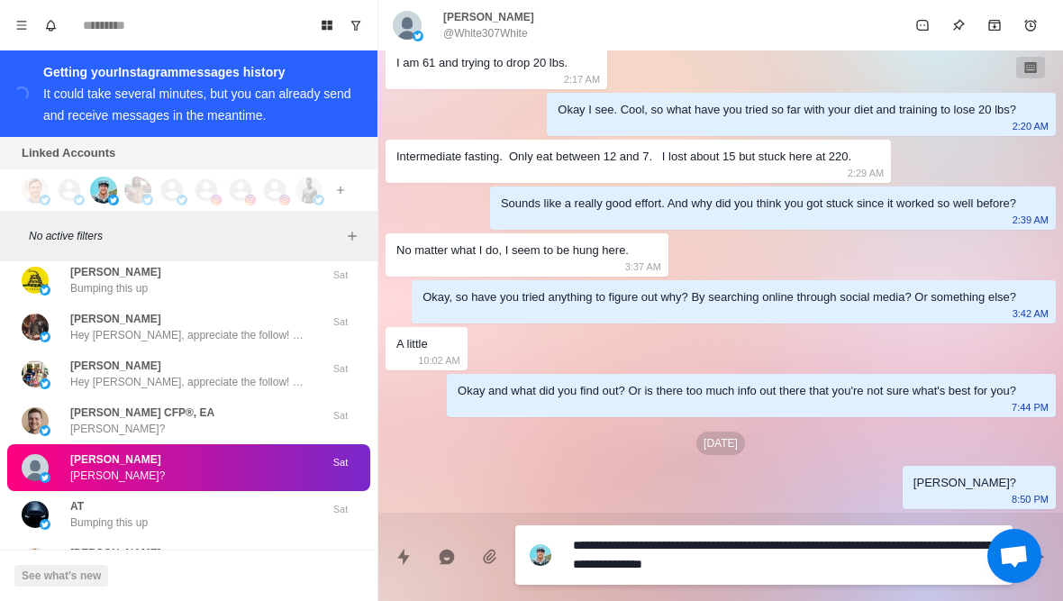
type textarea "*"
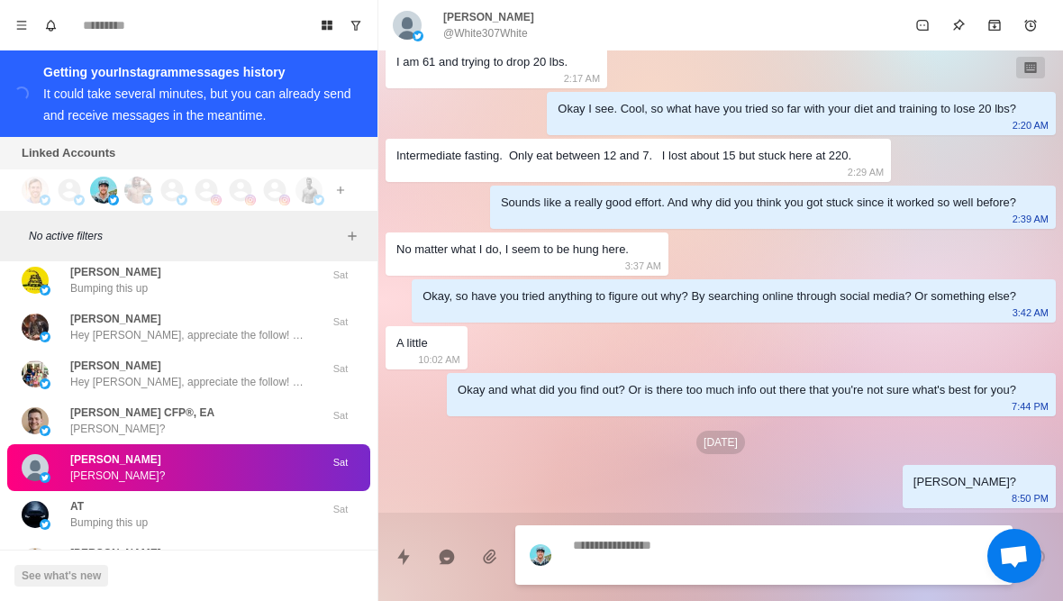
scroll to position [243, 0]
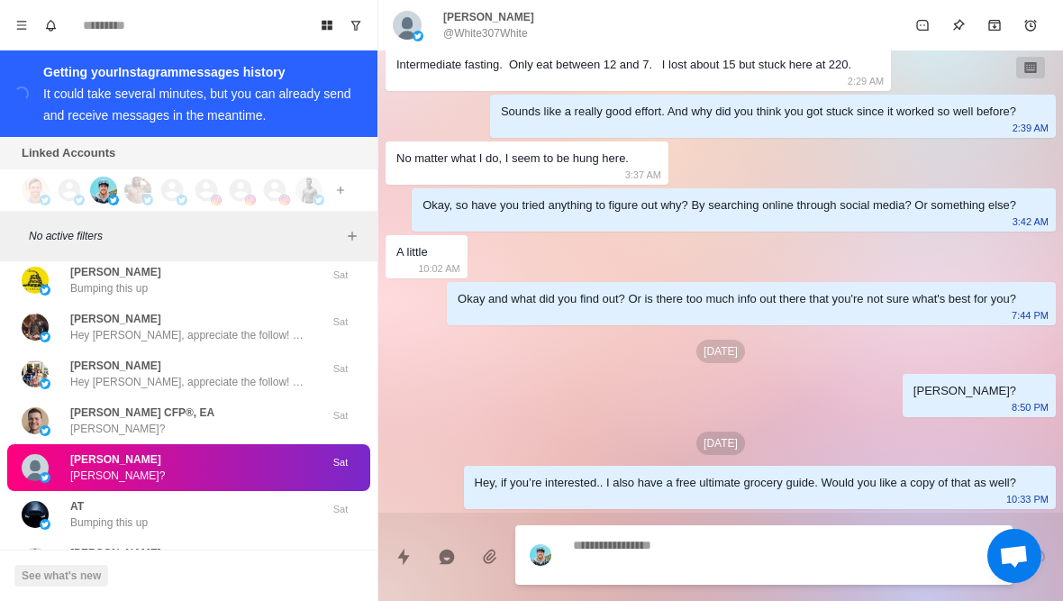
type textarea "*"
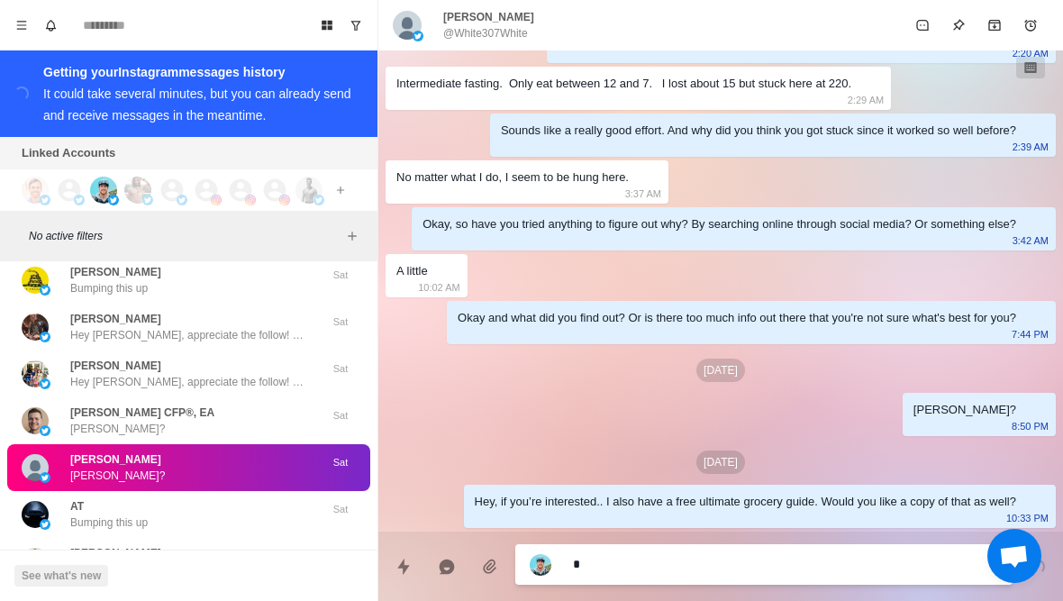
type textarea "*"
type textarea "**"
type textarea "*"
type textarea "***"
type textarea "*"
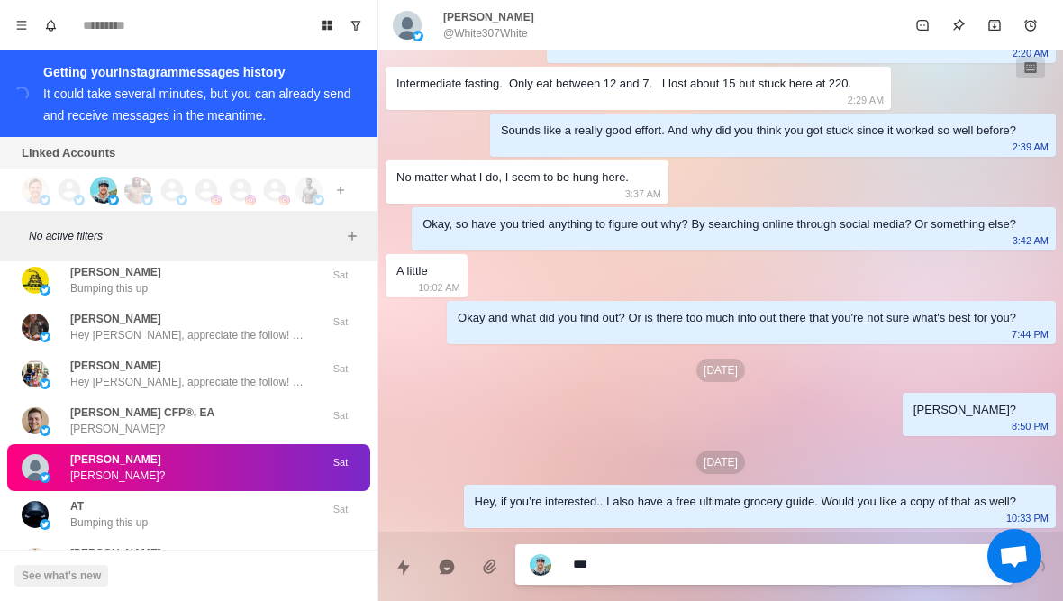
type textarea "****"
type textarea "*"
type textarea "*****"
type textarea "*"
type textarea "**********"
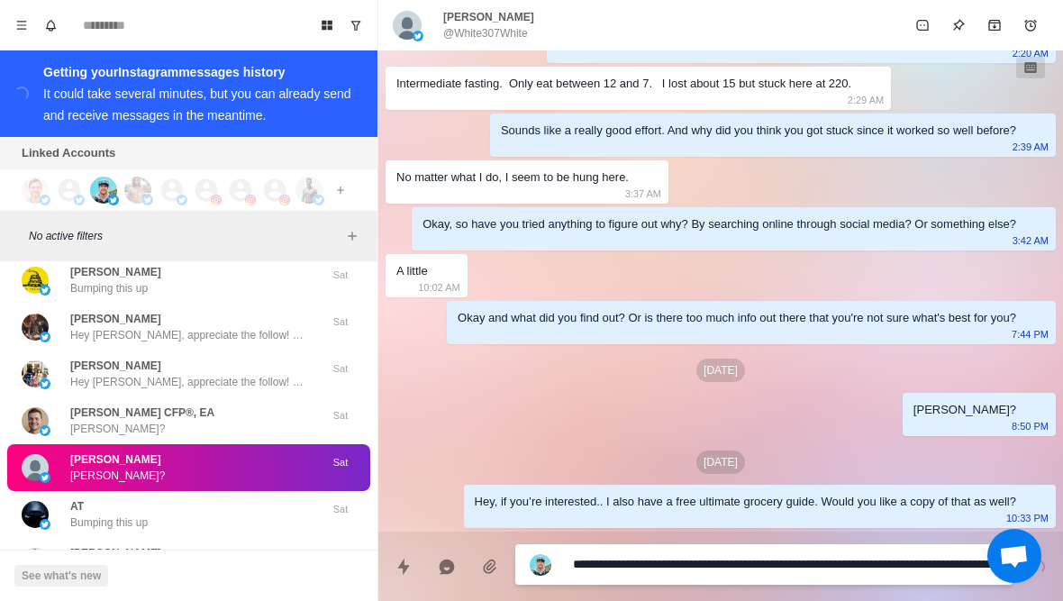
type textarea "*"
type textarea "**********"
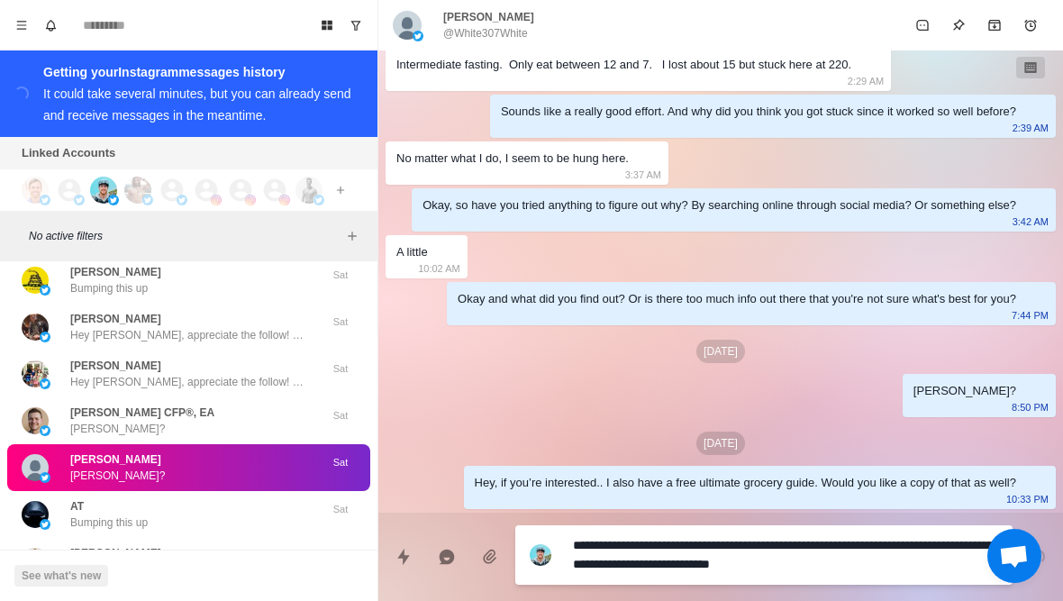
type textarea "*"
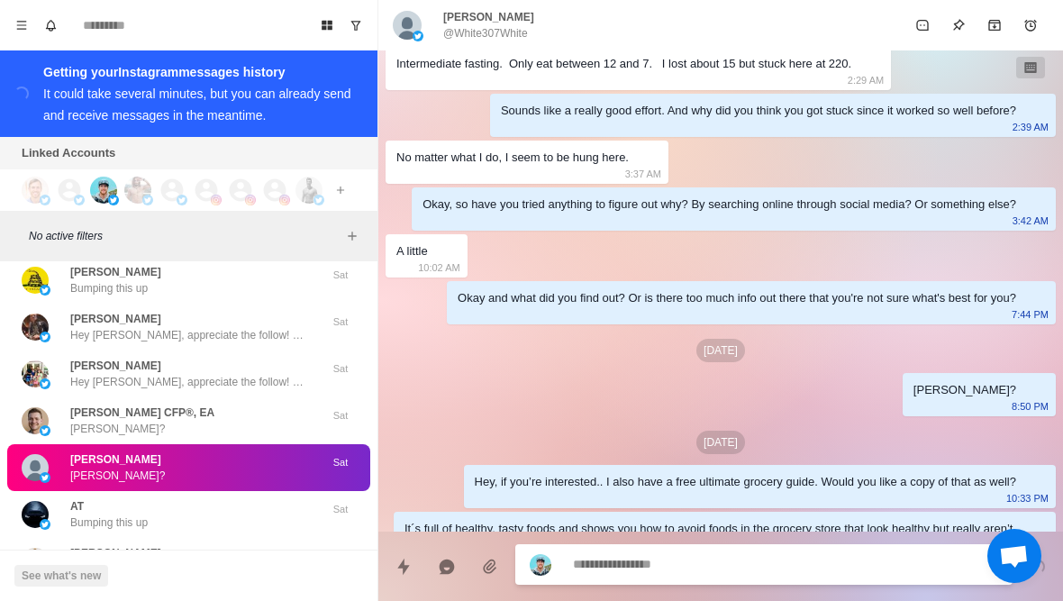
scroll to position [310, 0]
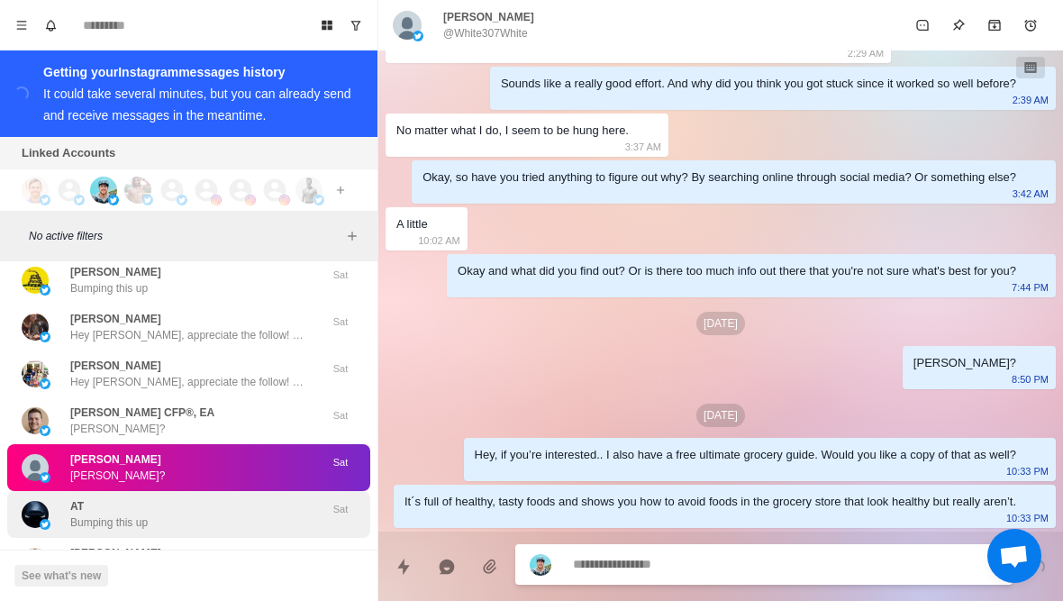
click at [248, 506] on div "AT Bumping this up" at bounding box center [170, 514] width 296 height 32
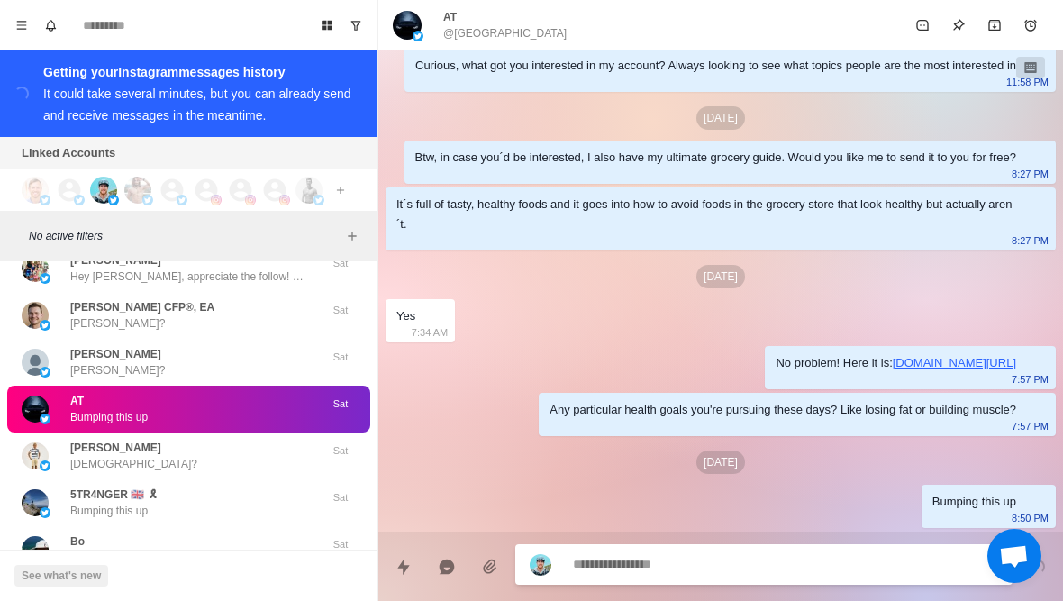
scroll to position [35239, 0]
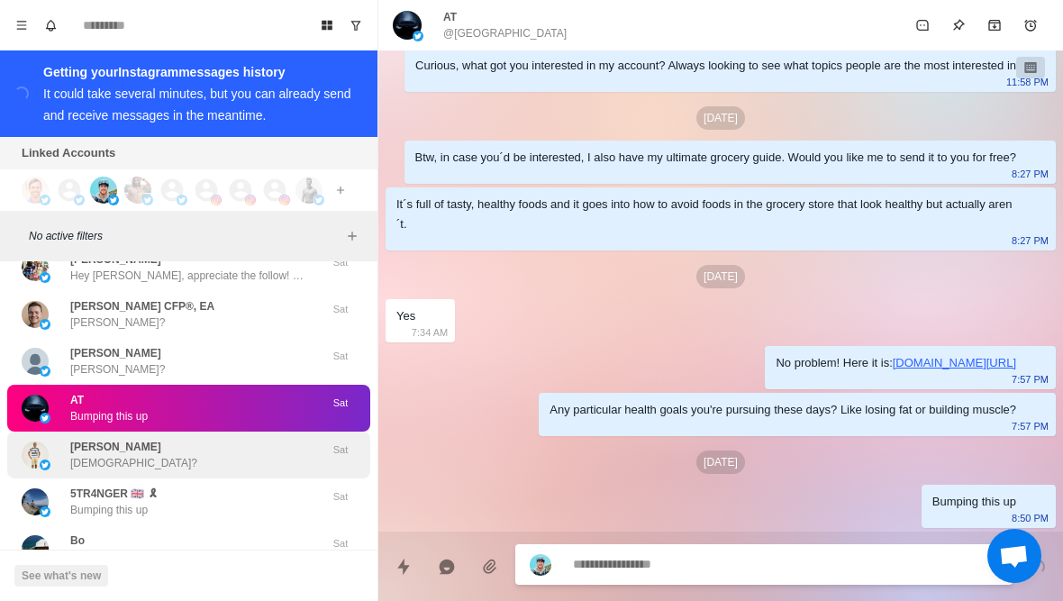
click at [300, 439] on div "[PERSON_NAME] Zeph?" at bounding box center [170, 455] width 296 height 32
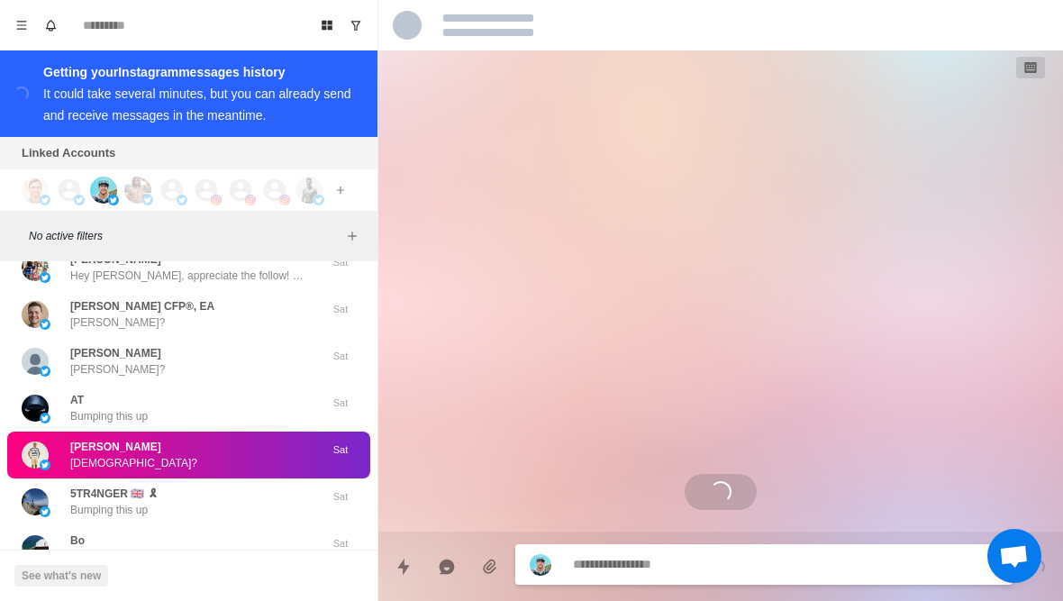
scroll to position [0, 0]
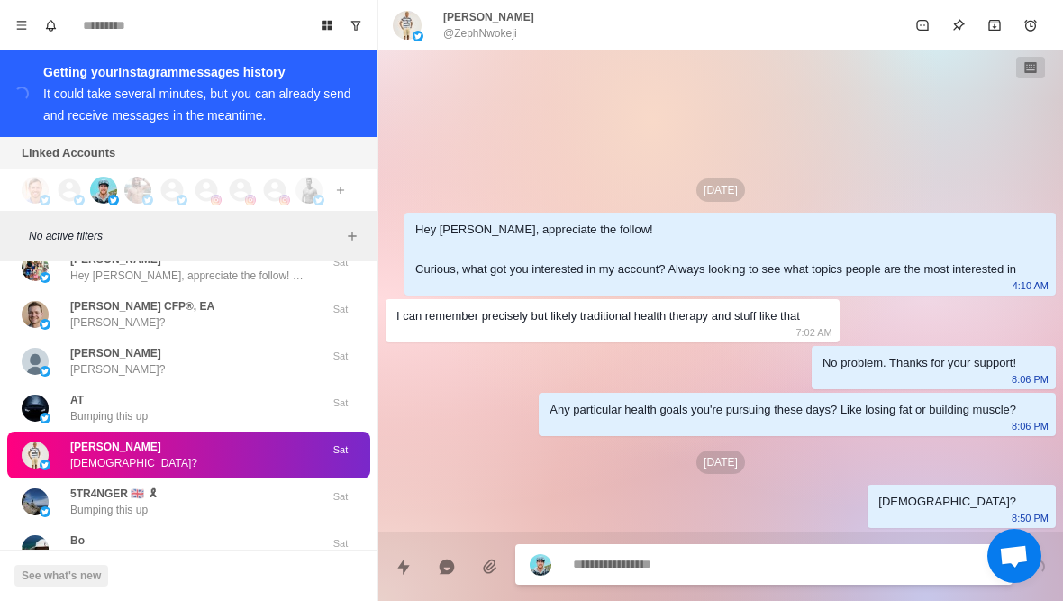
type textarea "*"
type textarea "**"
type textarea "*"
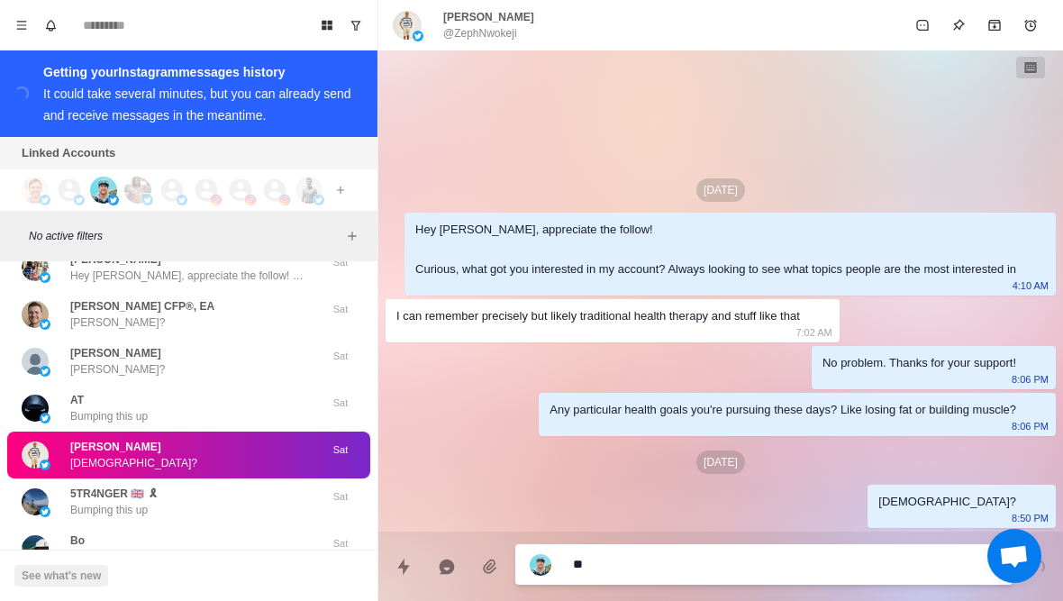
type textarea "***"
type textarea "*"
type textarea "****"
type textarea "*"
type textarea "*****"
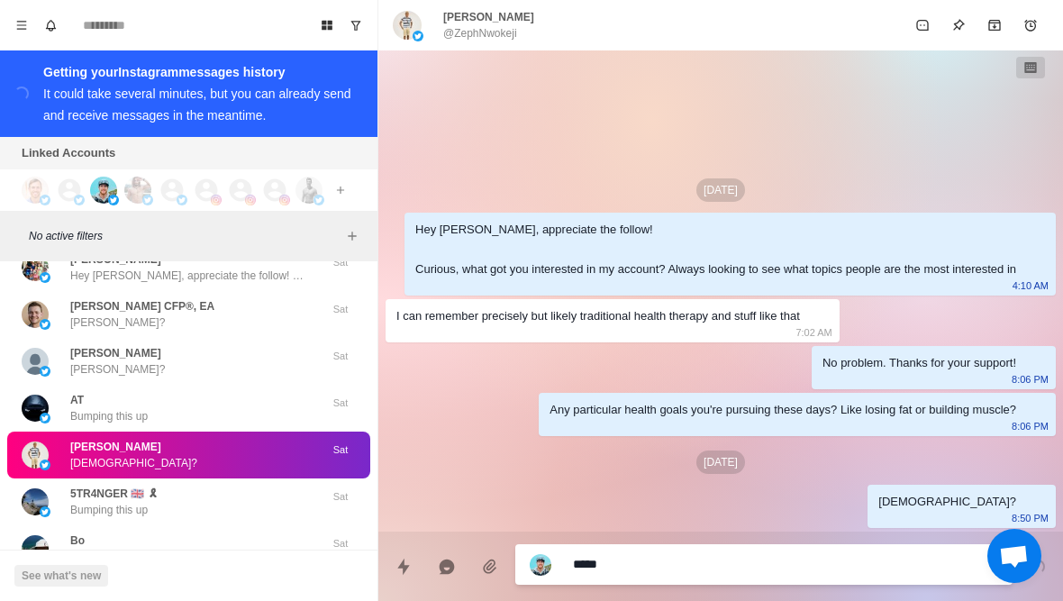
type textarea "*"
type textarea "**********"
type textarea "*"
type textarea "**********"
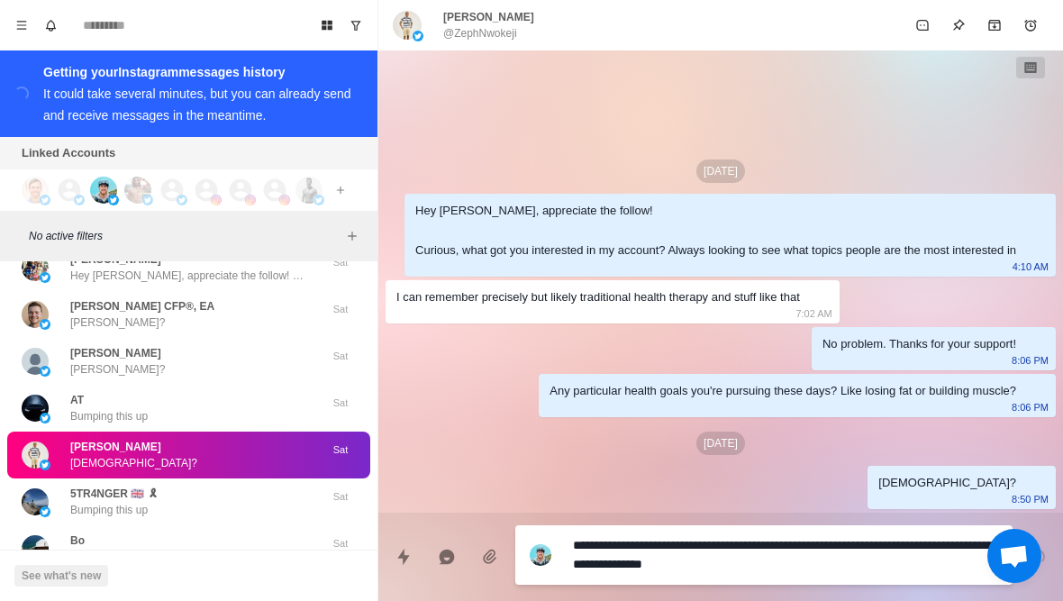
type textarea "*"
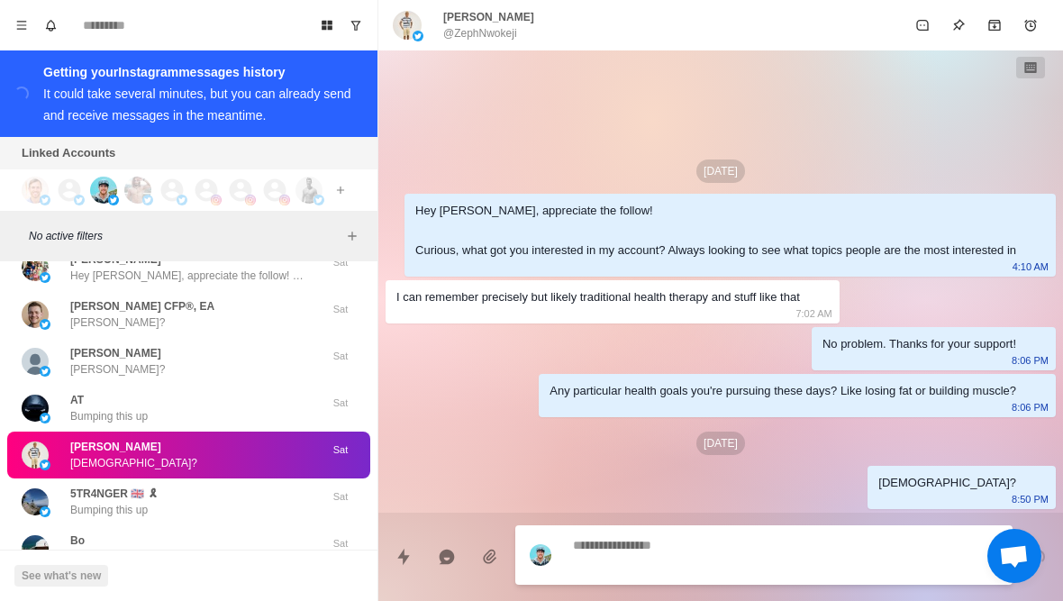
scroll to position [9, 0]
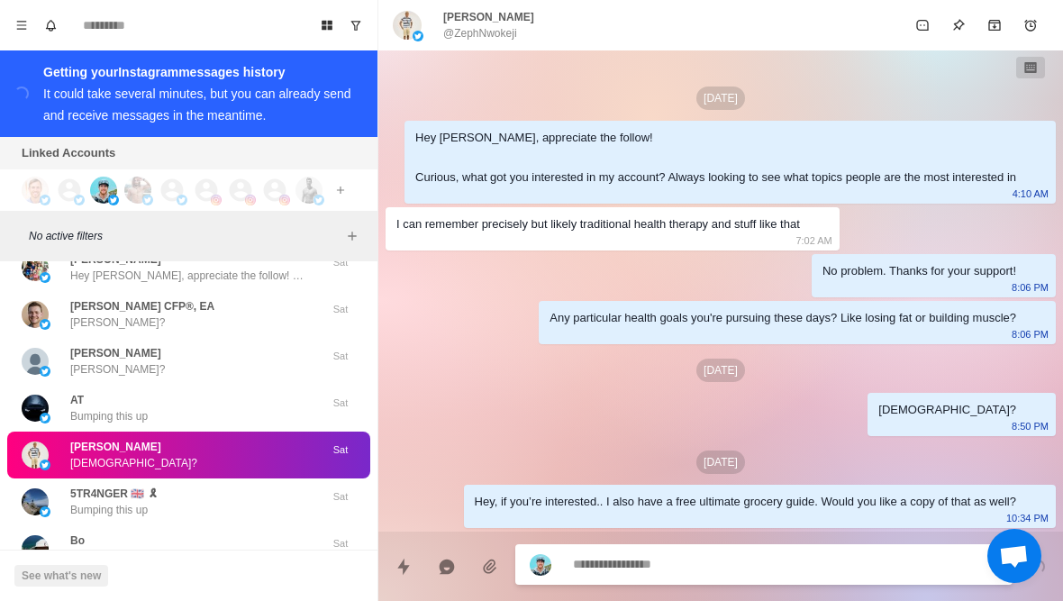
type textarea "*"
type textarea "**"
type textarea "*"
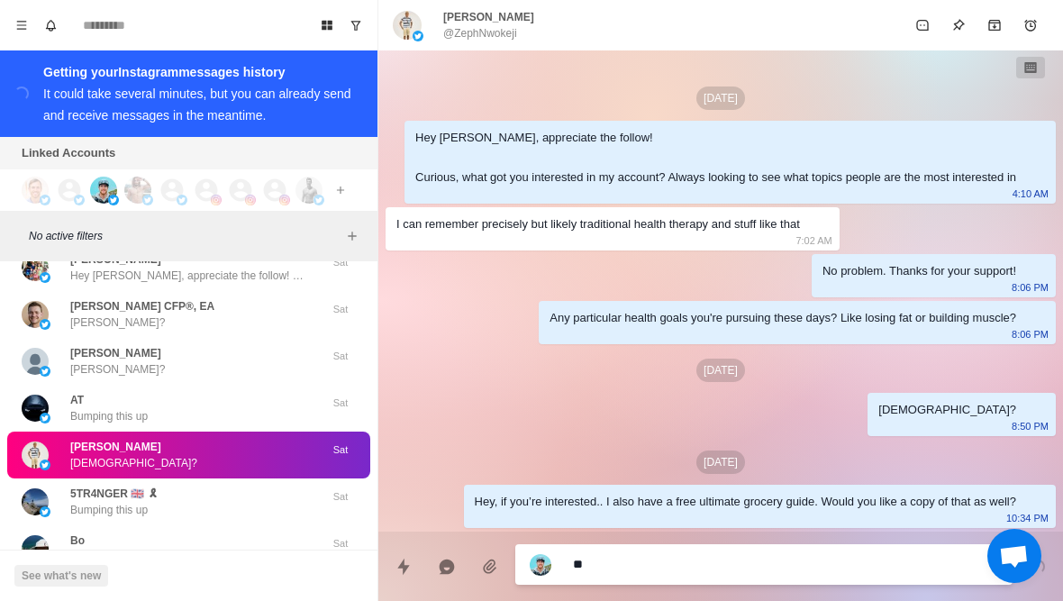
type textarea "***"
type textarea "*"
type textarea "****"
type textarea "*"
type textarea "*****"
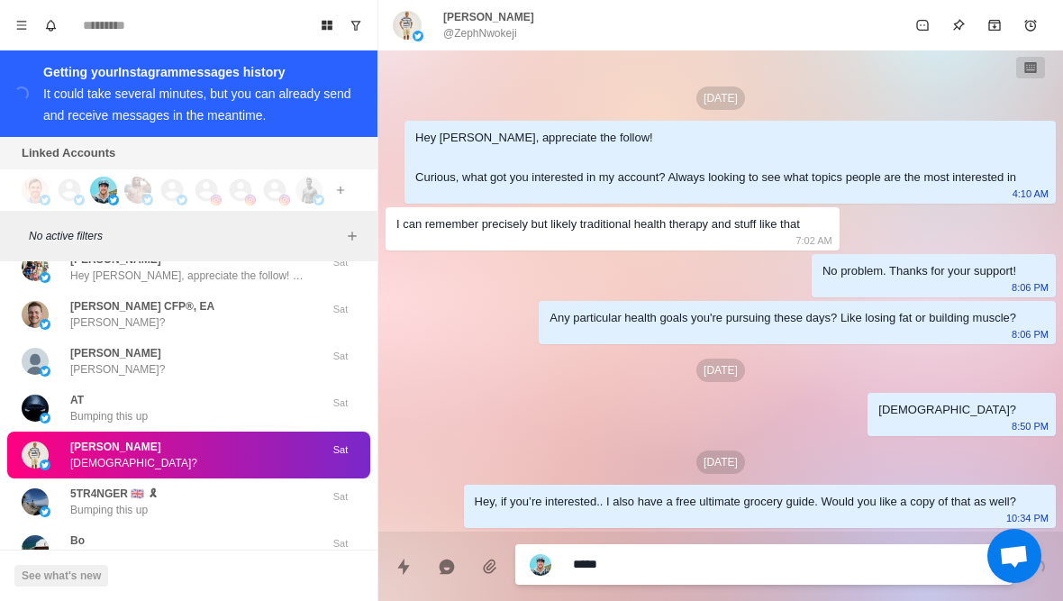
type textarea "*"
type textarea "**********"
type textarea "*"
type textarea "**********"
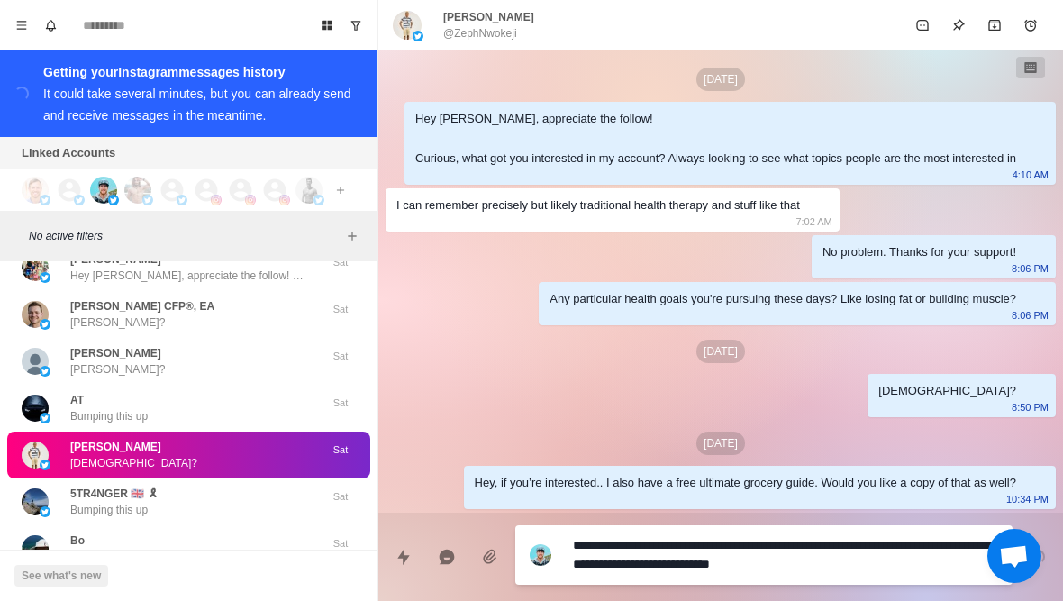
type textarea "*"
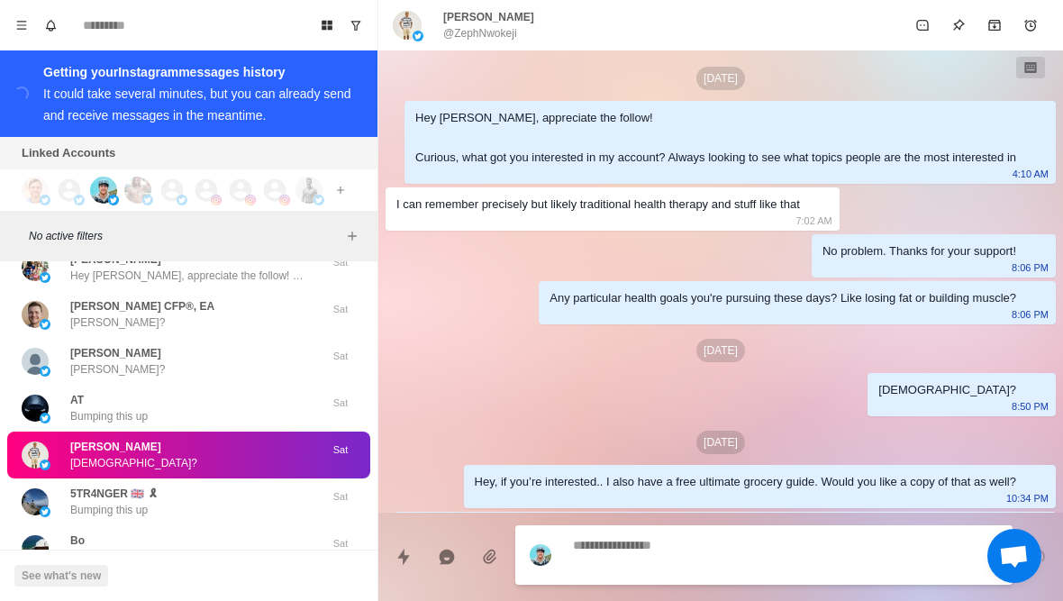
scroll to position [76, 0]
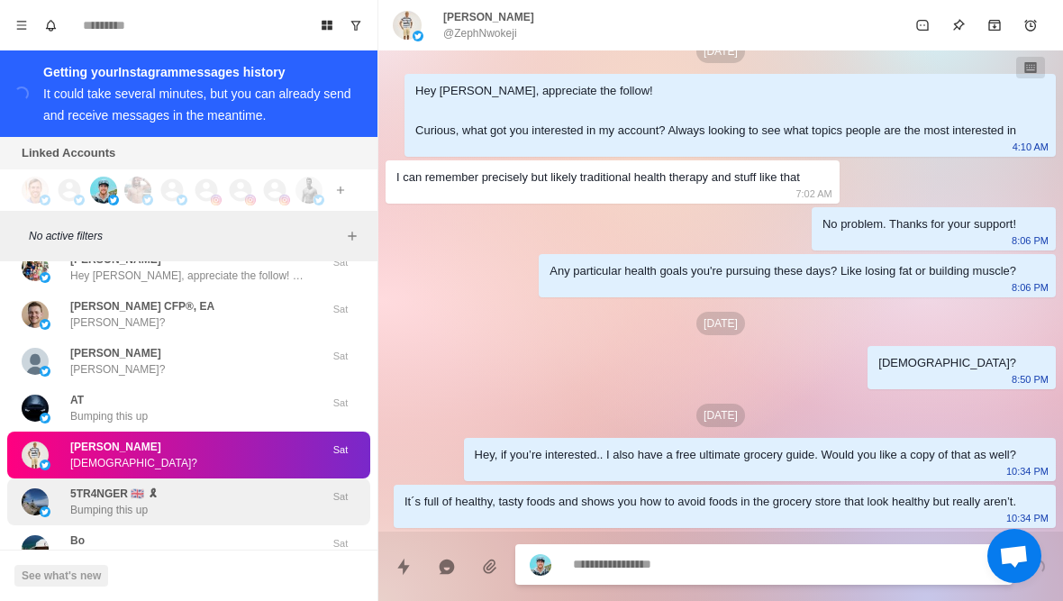
click at [221, 486] on div "5TR4NGER 🇬🇧 🎗 Bumping this up" at bounding box center [170, 502] width 296 height 32
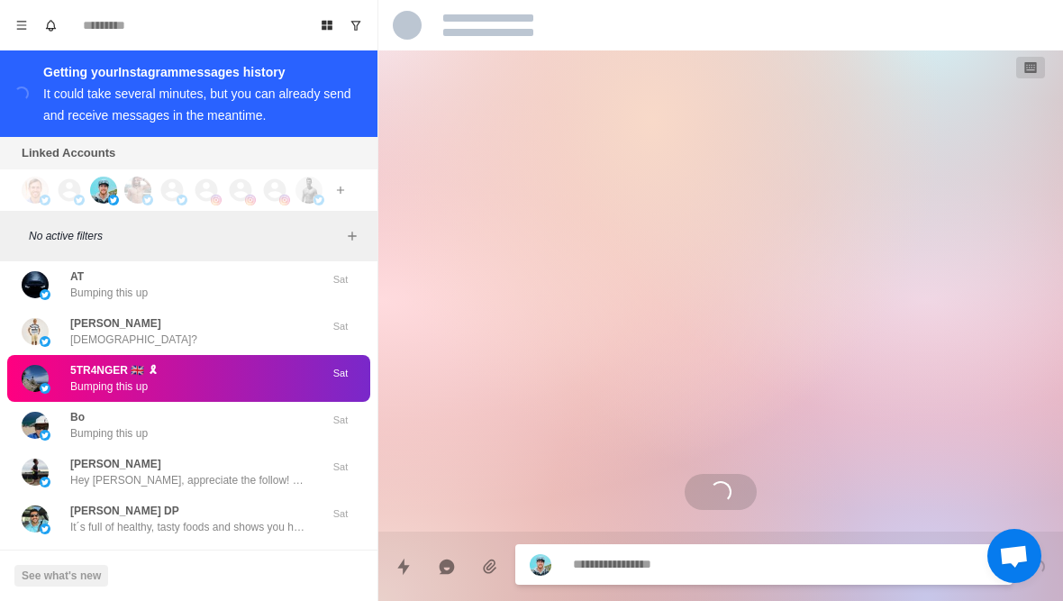
scroll to position [141, 0]
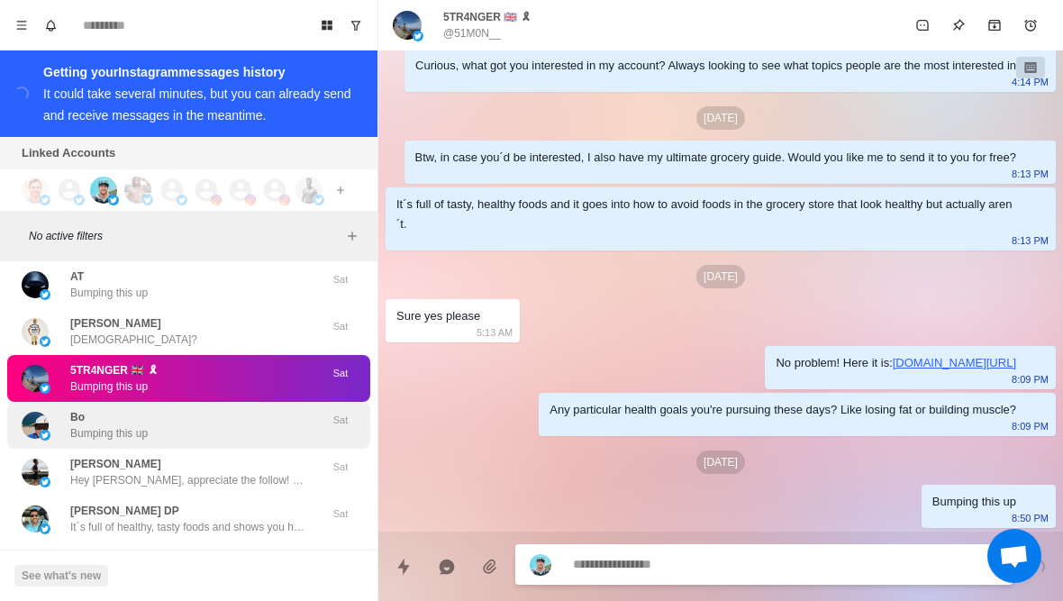
click at [254, 425] on div "Bo Bumping this up Sat" at bounding box center [188, 425] width 363 height 47
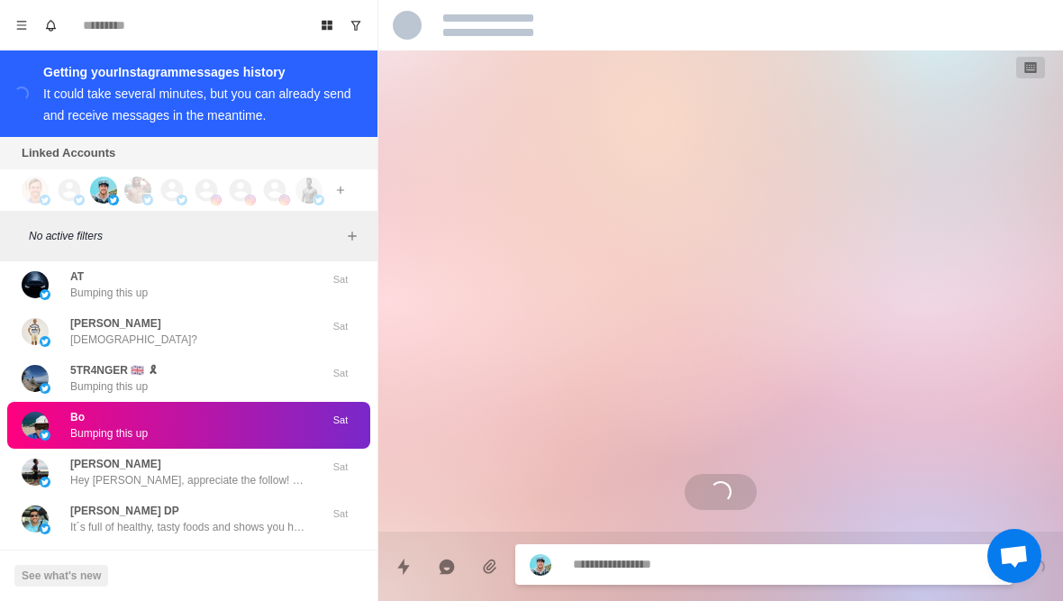
scroll to position [2, 0]
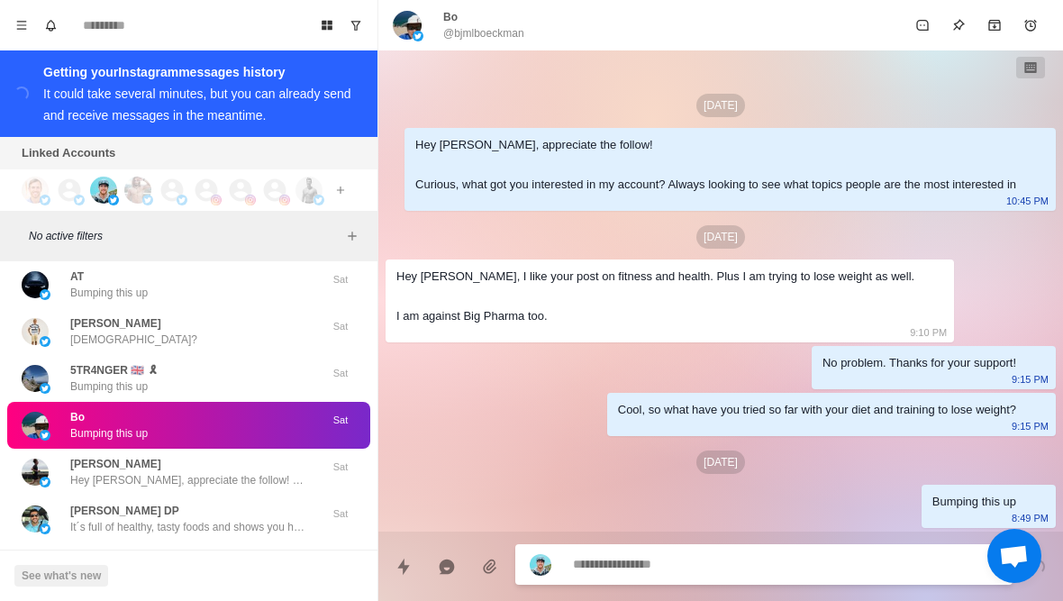
type textarea "*"
type textarea "**"
type textarea "*"
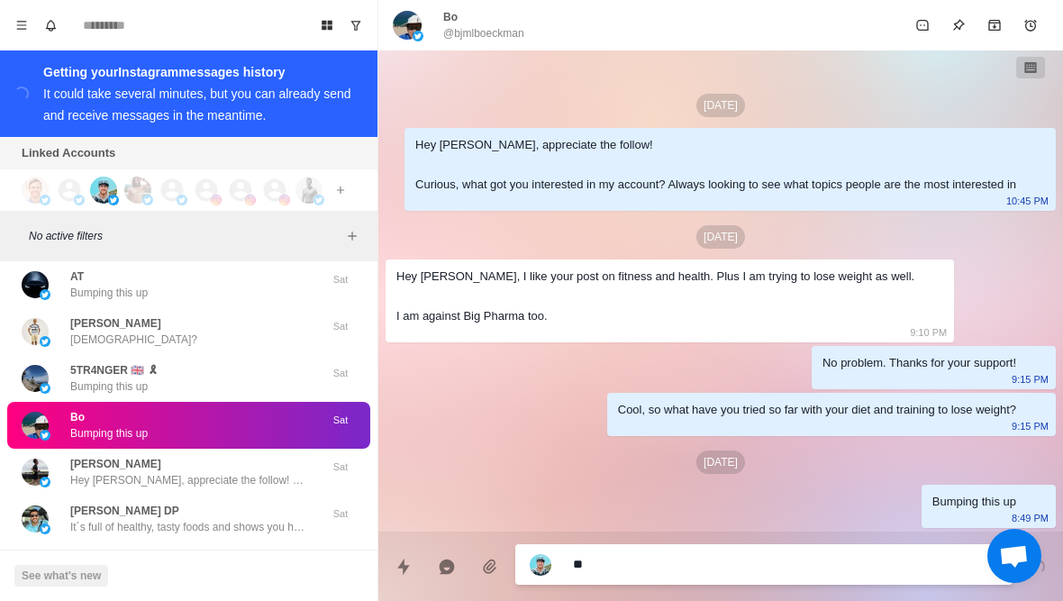
type textarea "***"
type textarea "*"
type textarea "*****"
type textarea "*"
type textarea "**********"
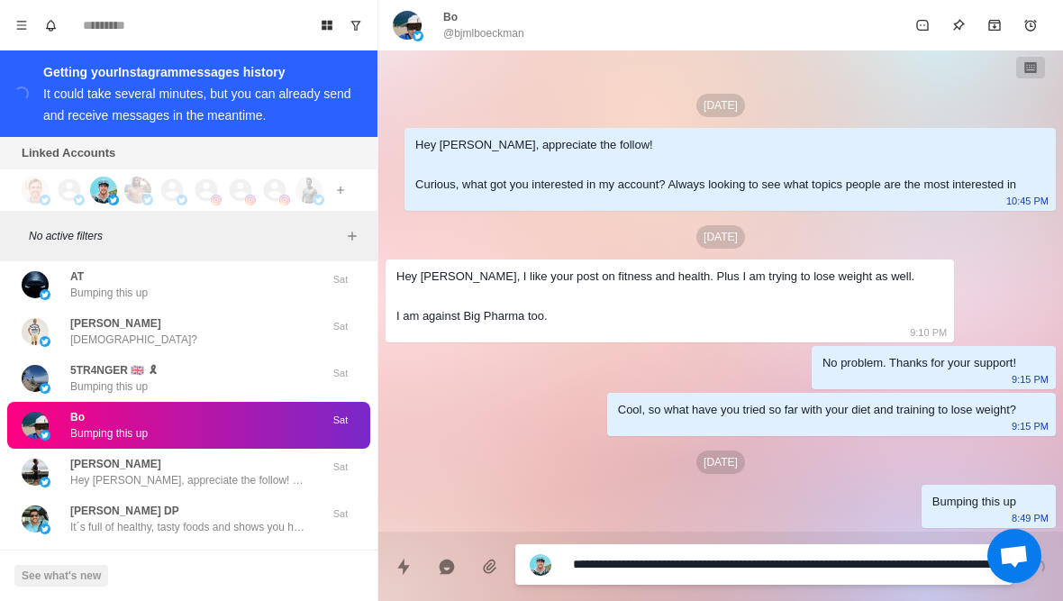
type textarea "*"
type textarea "**********"
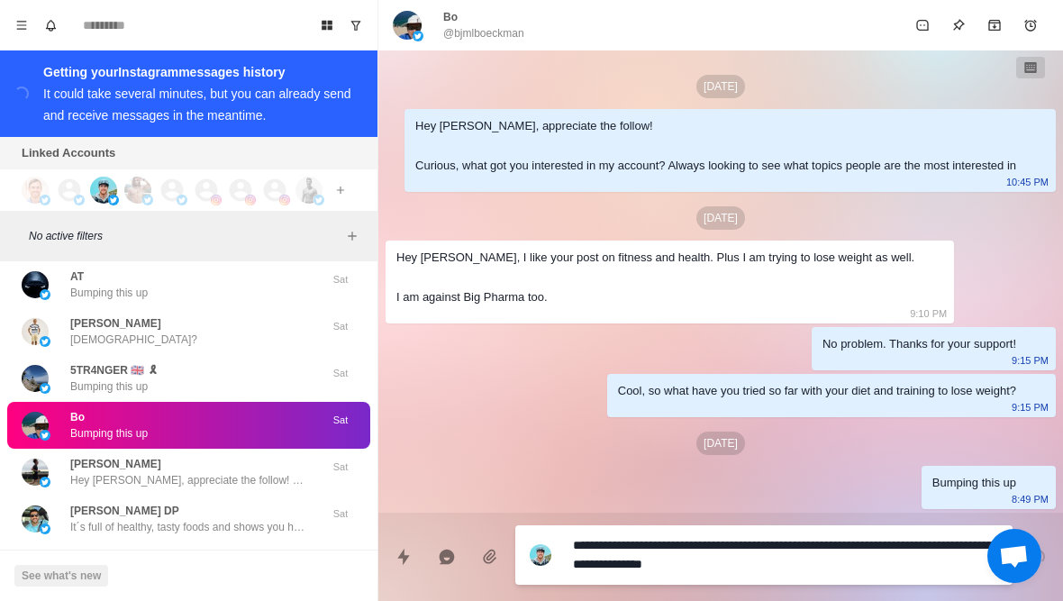
type textarea "*"
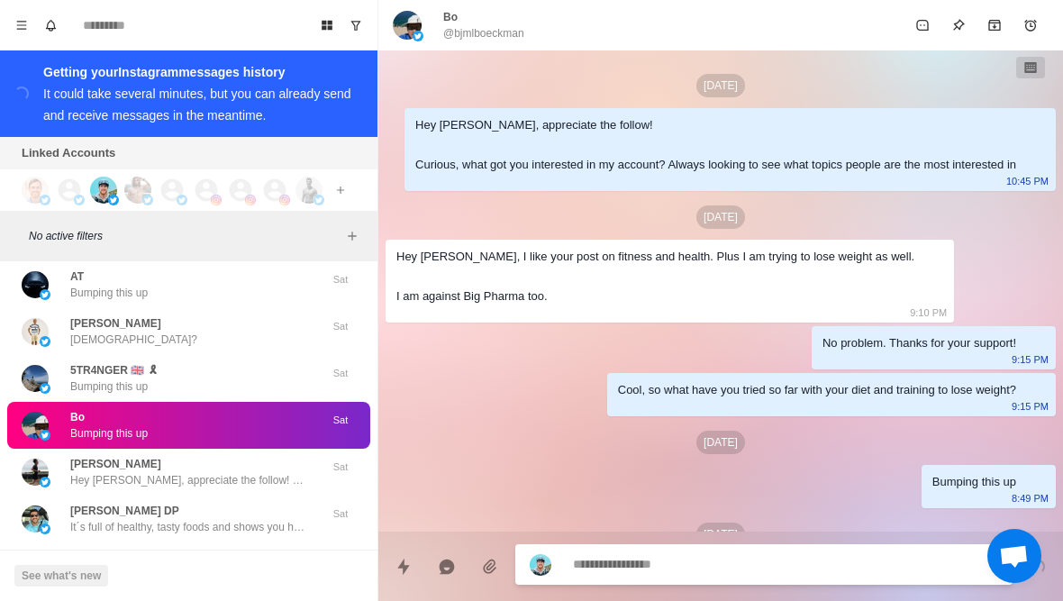
scroll to position [94, 0]
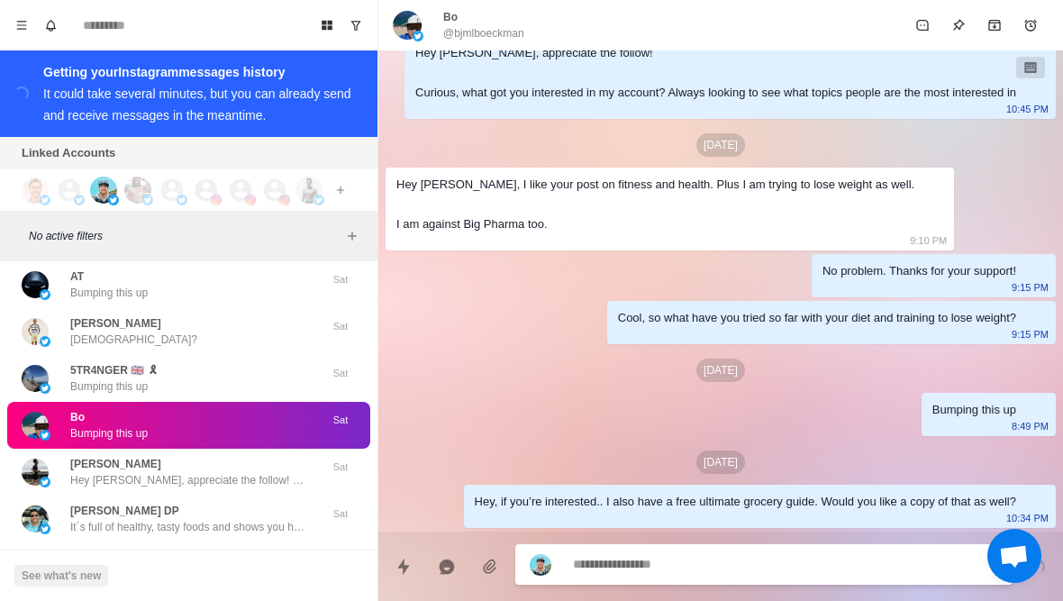
type textarea "*"
type textarea "**"
type textarea "*"
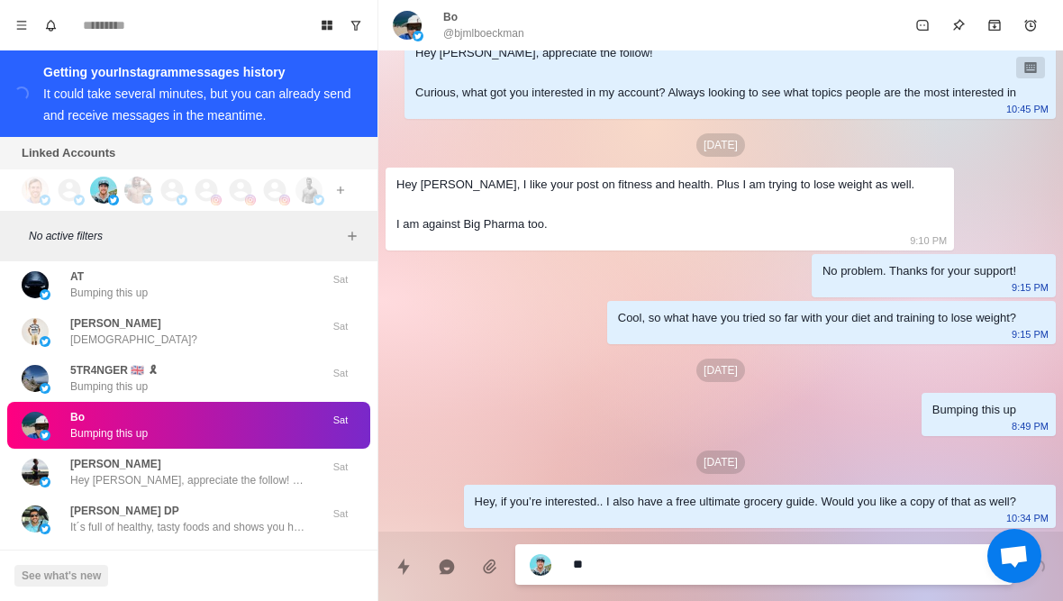
type textarea "***"
type textarea "*"
type textarea "****"
type textarea "*"
type textarea "*****"
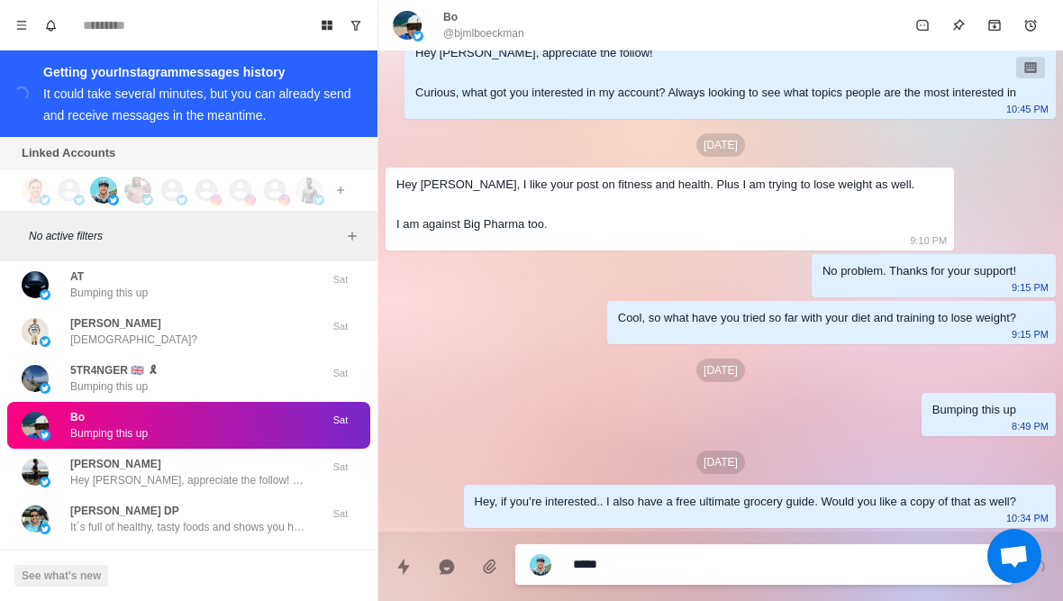
type textarea "*"
type textarea "**********"
type textarea "*"
type textarea "**********"
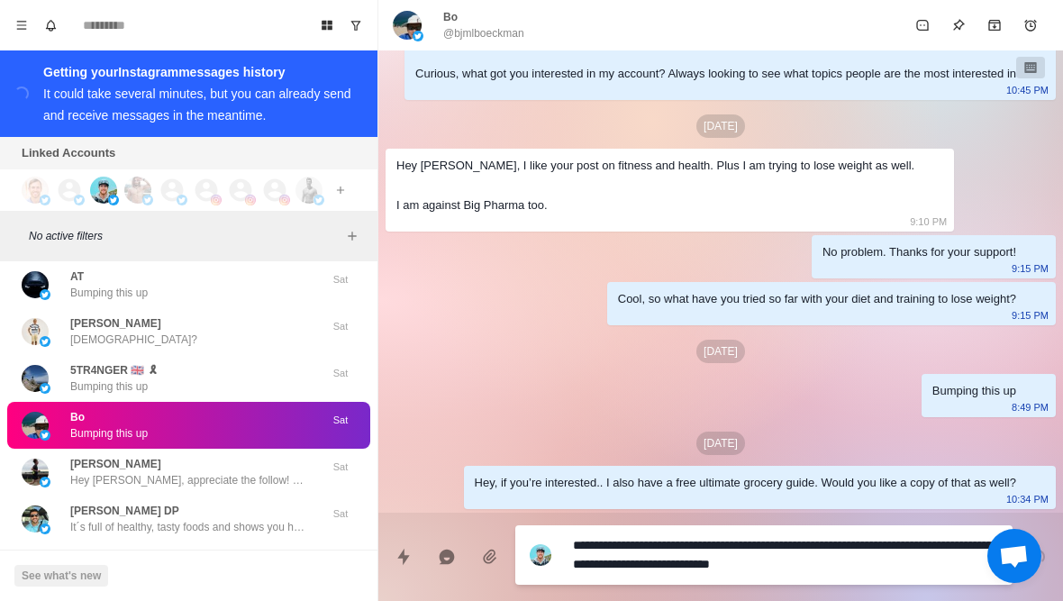
type textarea "*"
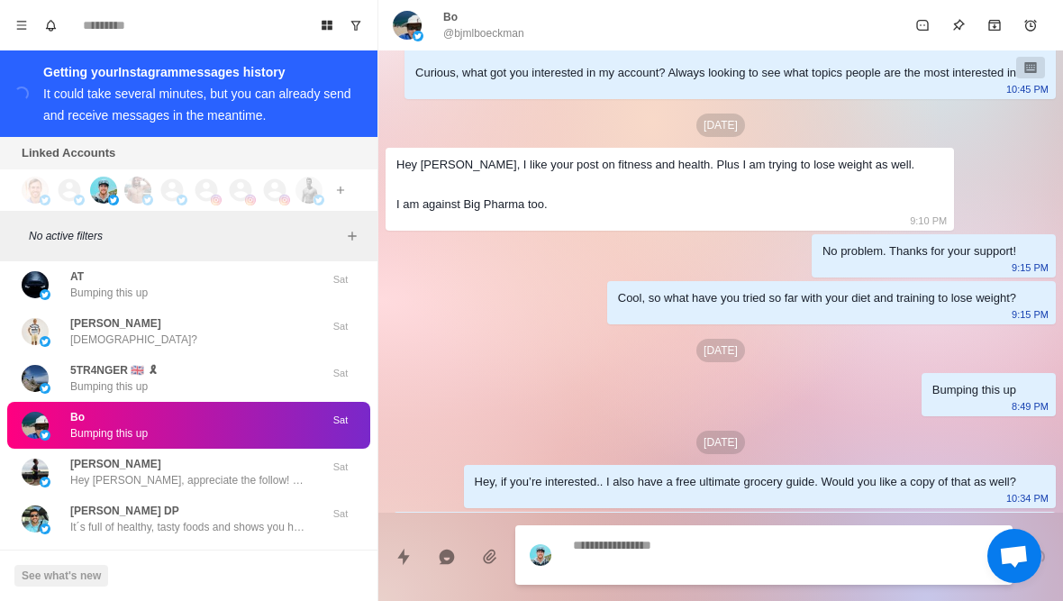
scroll to position [160, 0]
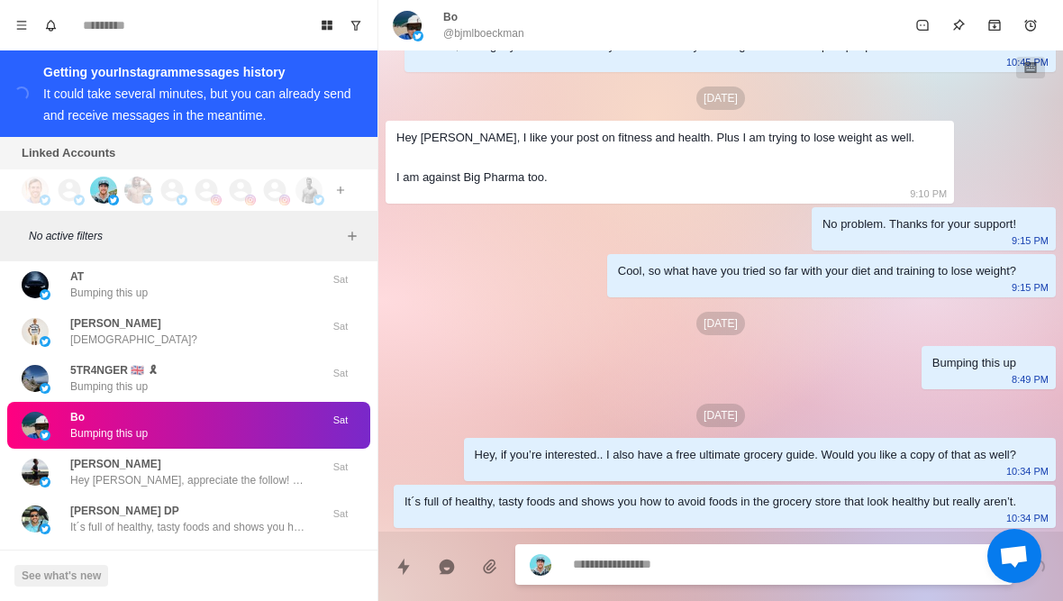
click at [200, 557] on button "Load more" at bounding box center [189, 571] width 88 height 29
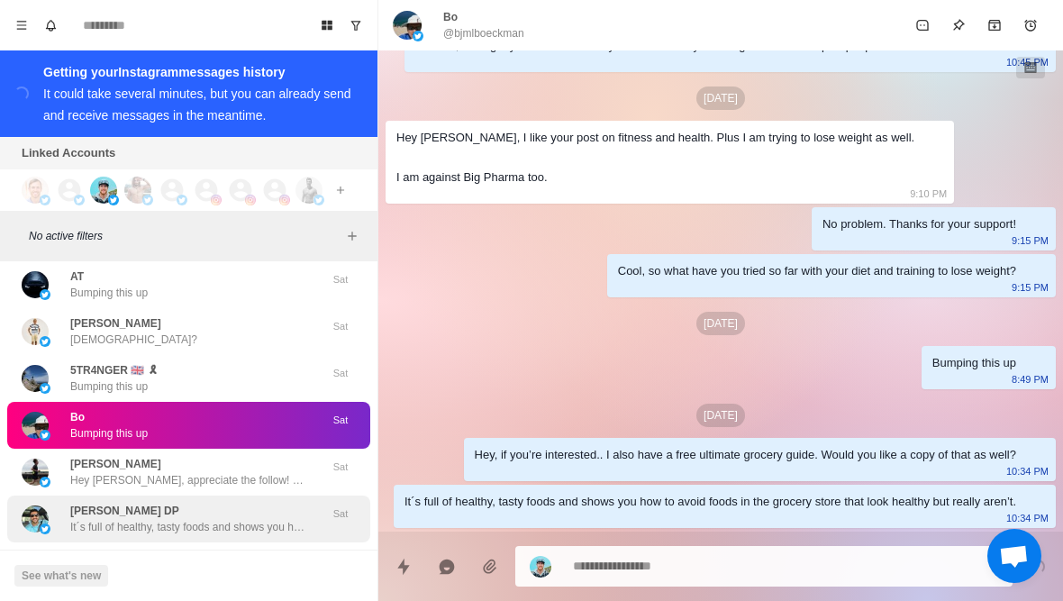
click at [223, 519] on p "It´s full of healthy, tasty foods and shows you how to avoid foods in the groce…" at bounding box center [187, 527] width 234 height 16
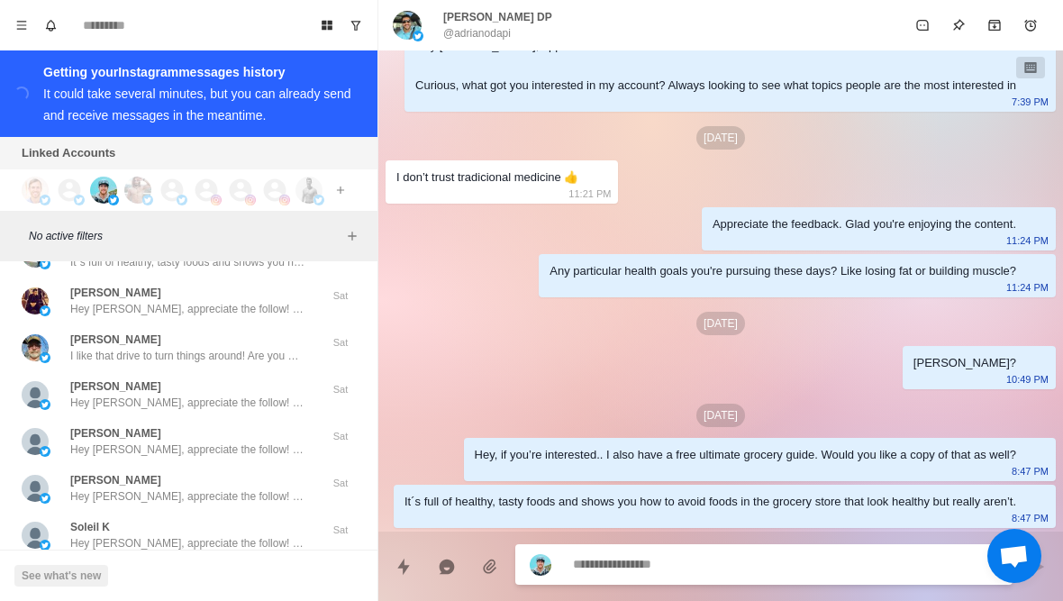
scroll to position [0, 0]
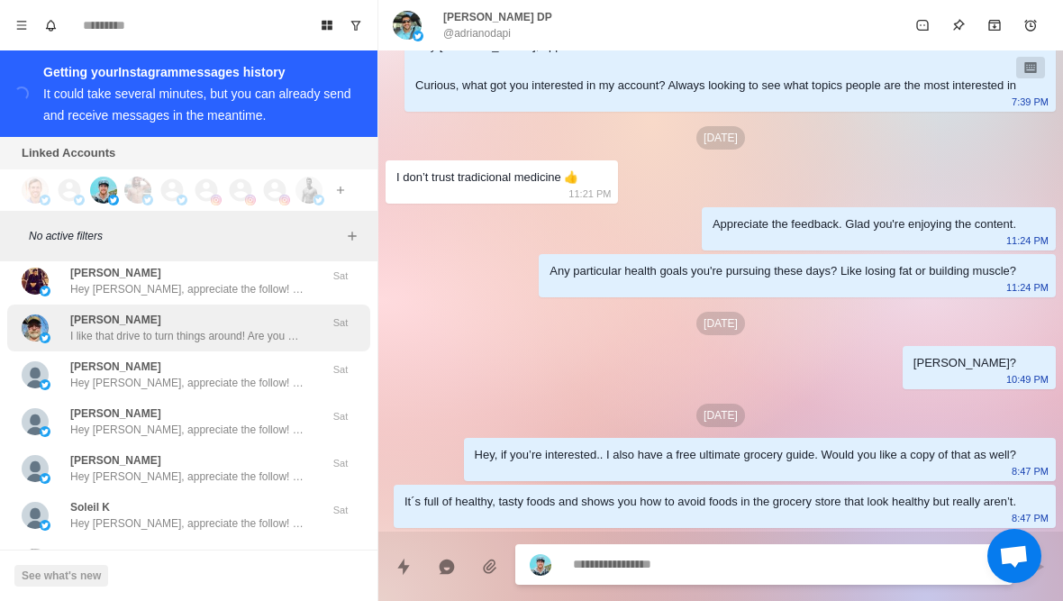
click at [265, 328] on p "I like that drive to turn things around! Are you mainly focused on dropping the…" at bounding box center [187, 336] width 234 height 16
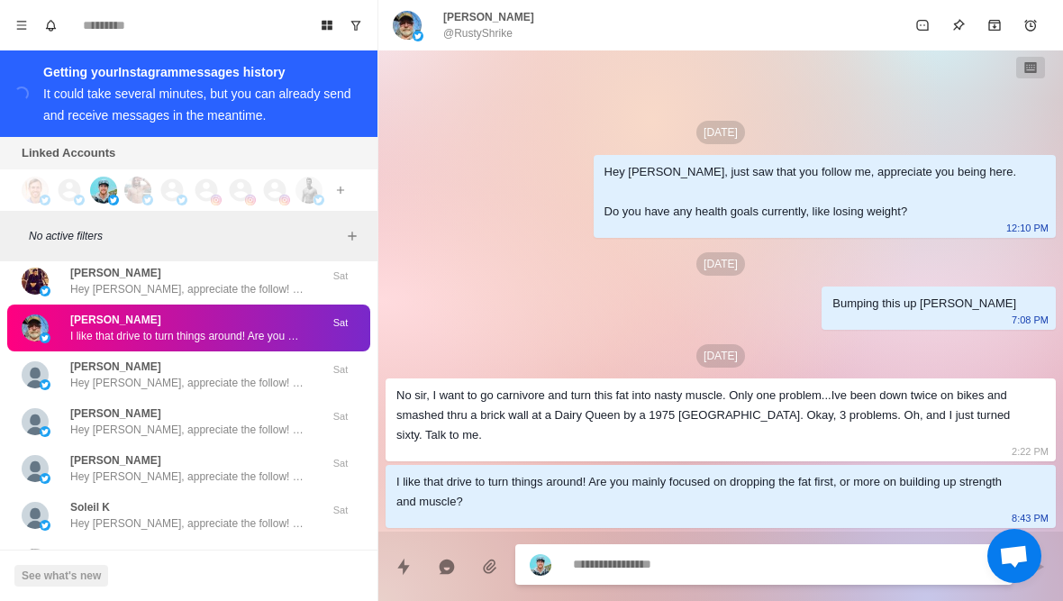
type textarea "*"
type textarea "******"
type textarea "*"
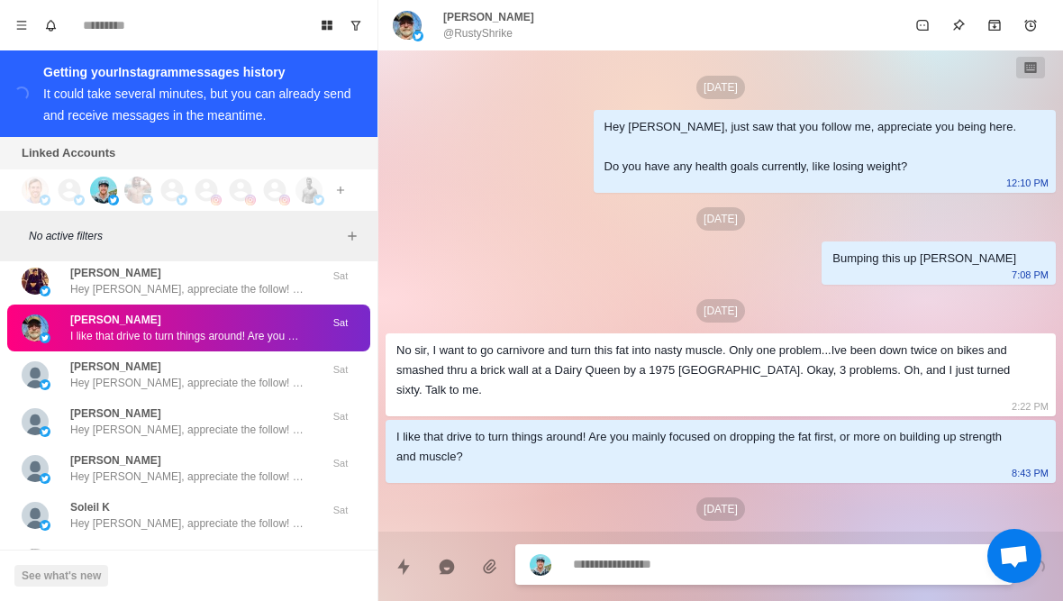
scroll to position [47, 0]
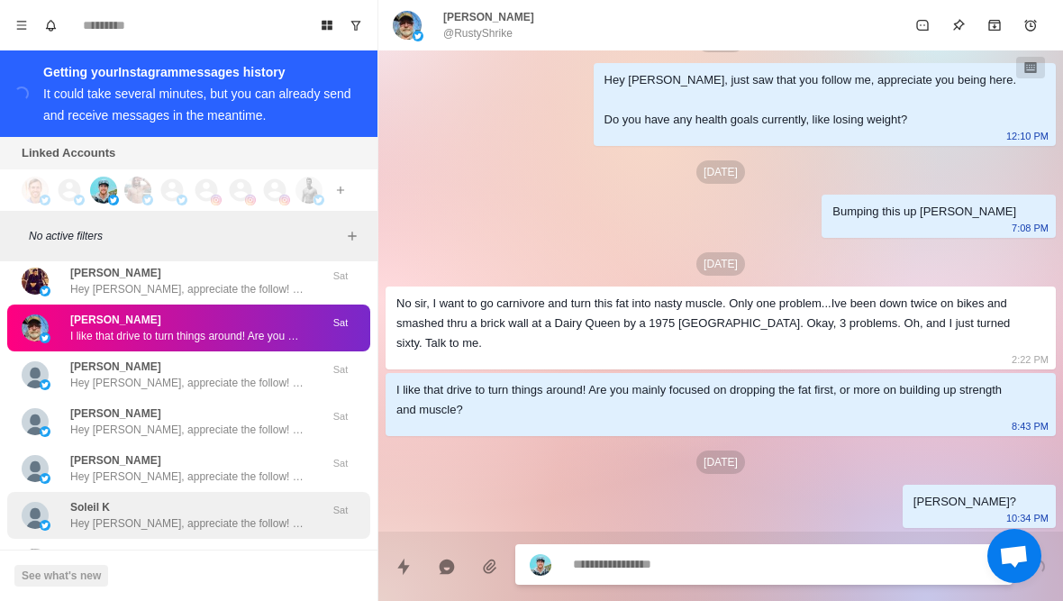
click at [283, 492] on div "Soleil K Hey Soleil, appreciate the follow! Curious, what got you interested in…" at bounding box center [188, 515] width 363 height 47
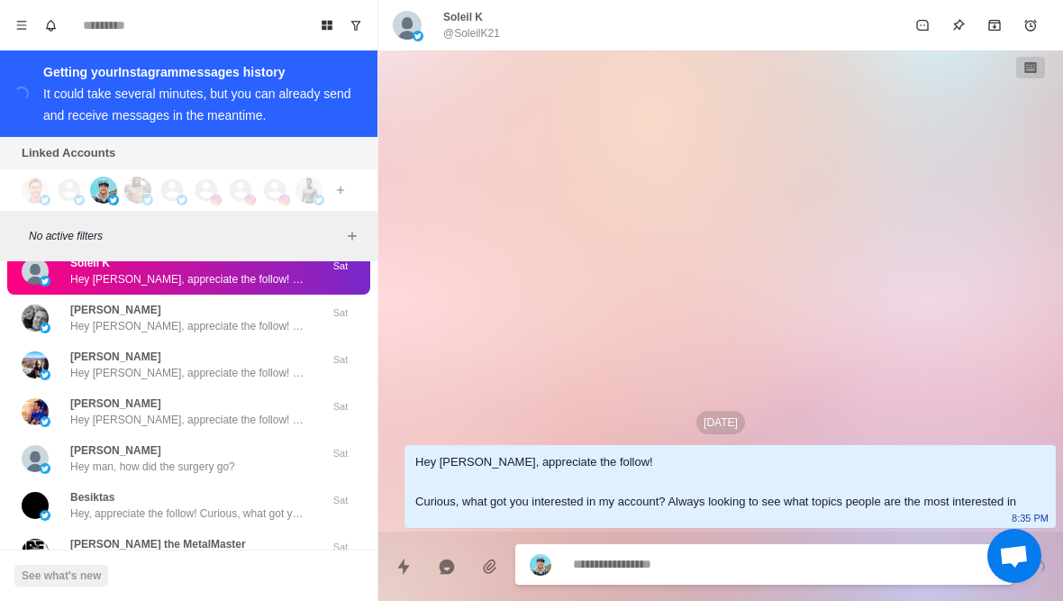
scroll to position [35947, 0]
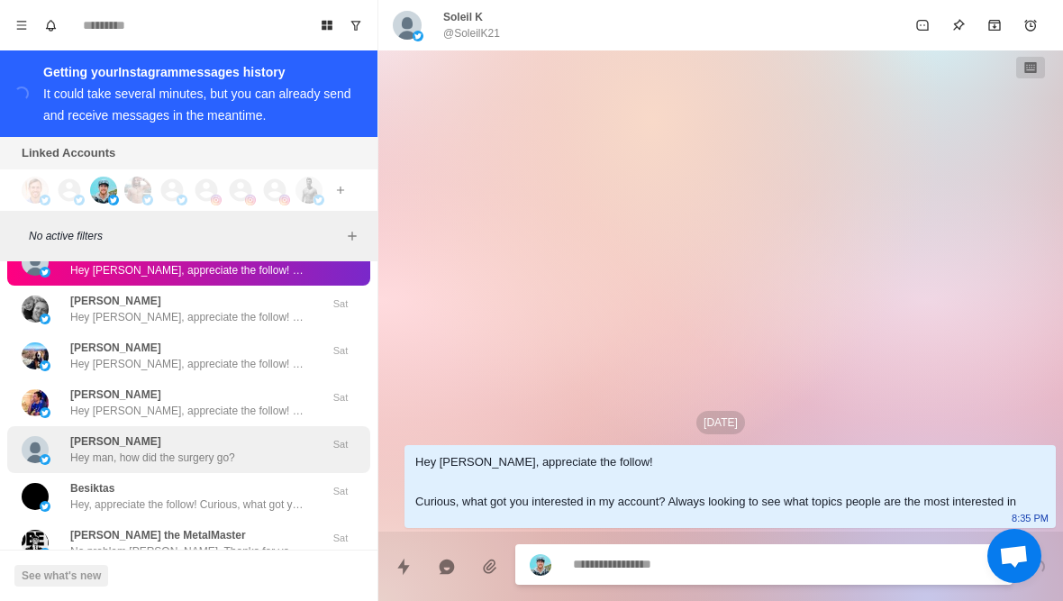
click at [288, 449] on div "[PERSON_NAME] Hey man, how did the surgery go? Sat" at bounding box center [188, 449] width 363 height 47
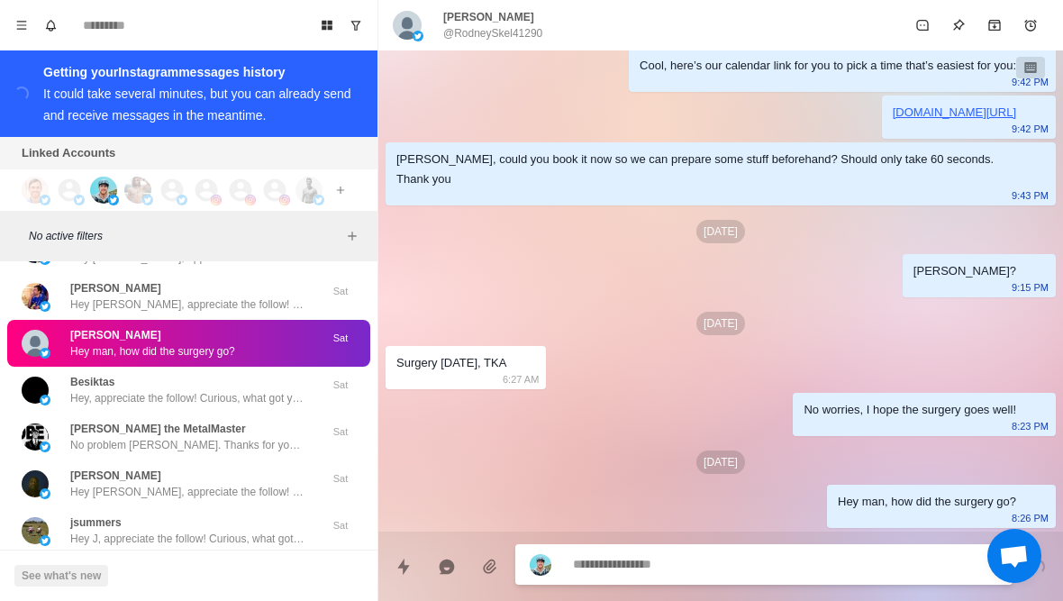
scroll to position [36055, 0]
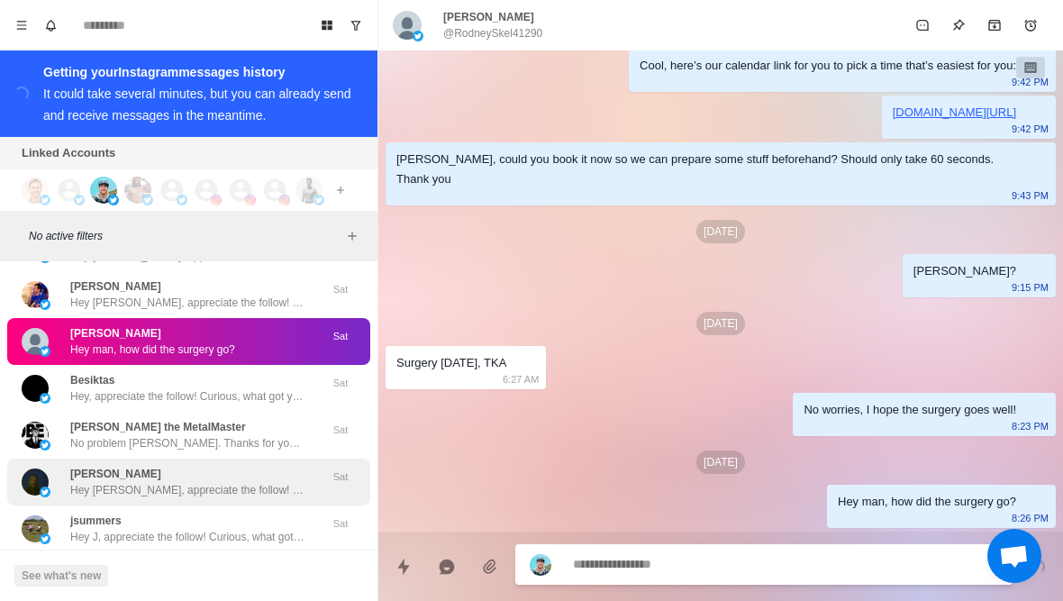
click at [295, 458] on div "[PERSON_NAME] Hey [PERSON_NAME], appreciate the follow! Curious, what got you i…" at bounding box center [188, 481] width 363 height 47
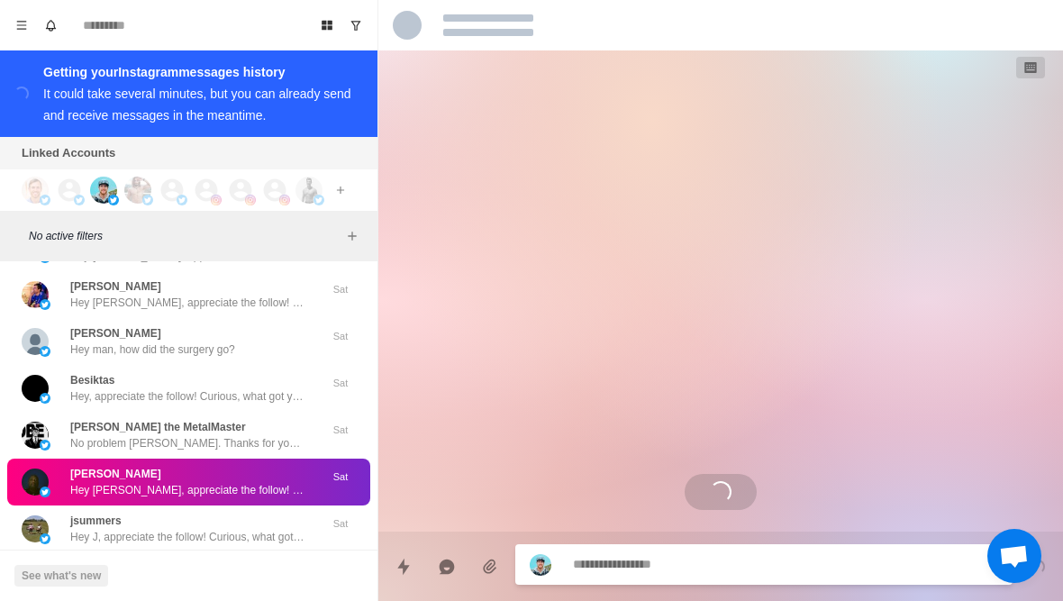
scroll to position [0, 0]
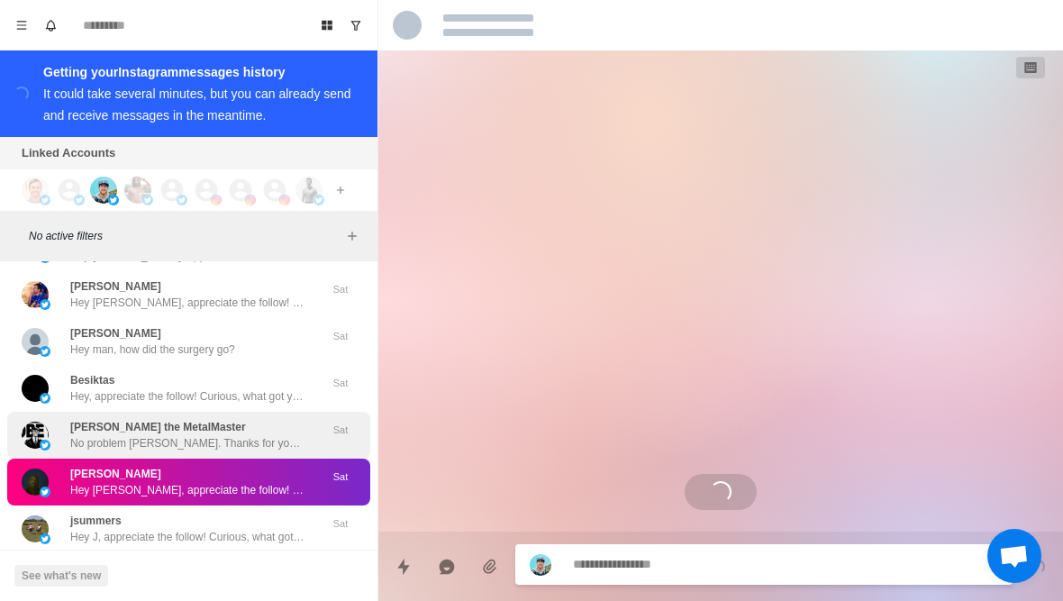
click at [298, 419] on div "[PERSON_NAME] the MetalMaster No problem [PERSON_NAME]. Thanks for your support!" at bounding box center [170, 435] width 296 height 32
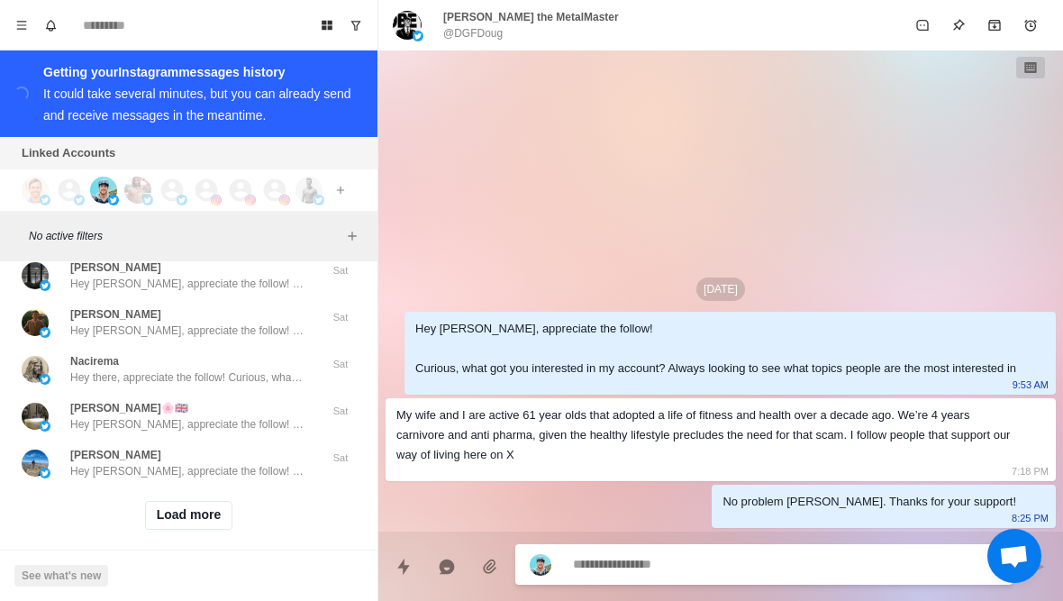
scroll to position [36354, 0]
click at [248, 487] on div "Load more" at bounding box center [188, 516] width 363 height 58
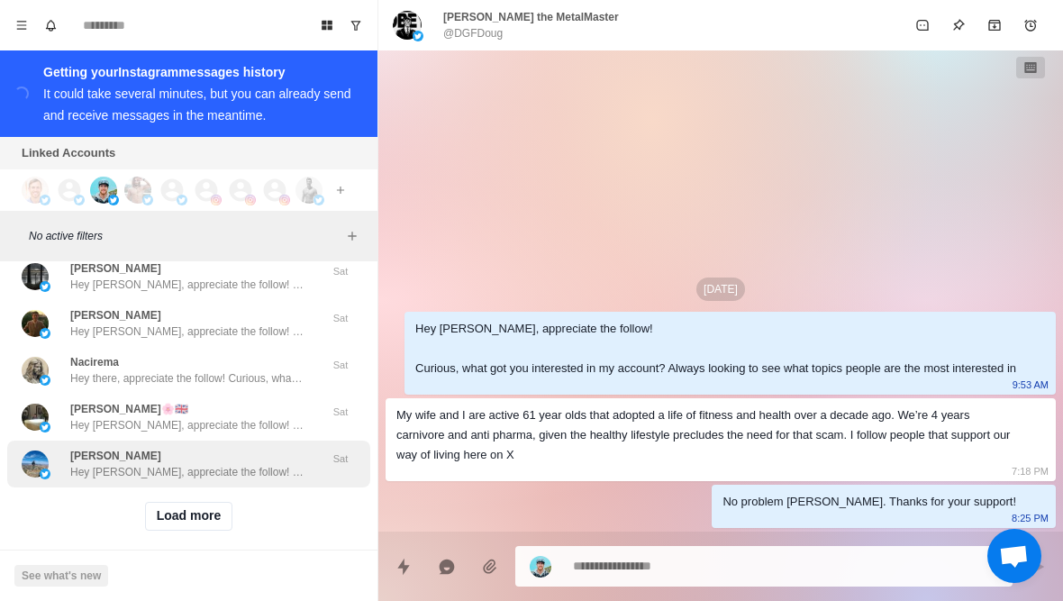
click at [269, 465] on div "[PERSON_NAME] Hey [PERSON_NAME], appreciate the follow! Curious, what got you i…" at bounding box center [188, 463] width 363 height 47
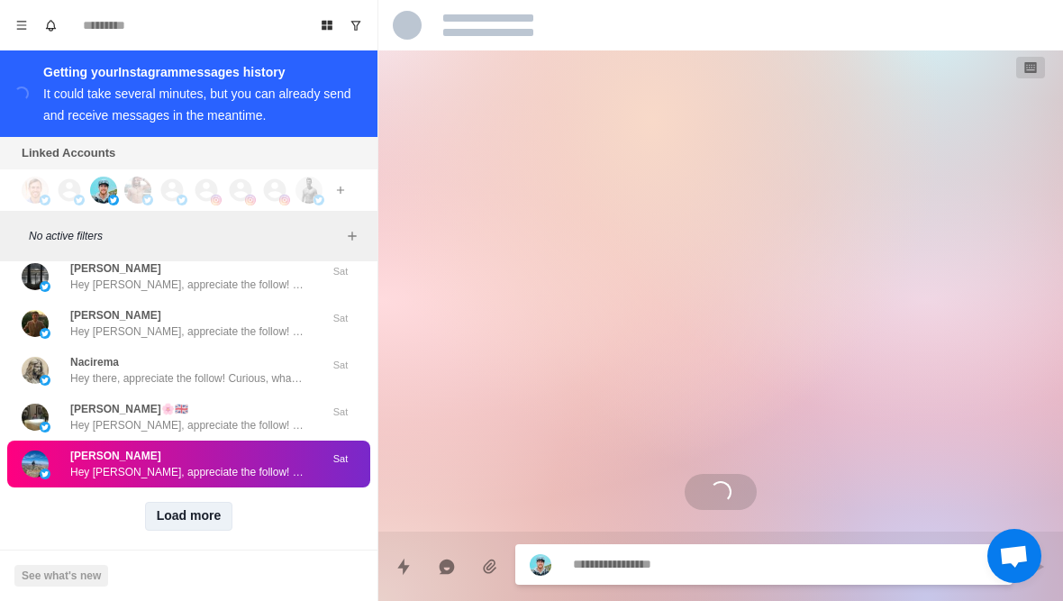
click at [205, 504] on button "Load more" at bounding box center [189, 516] width 88 height 29
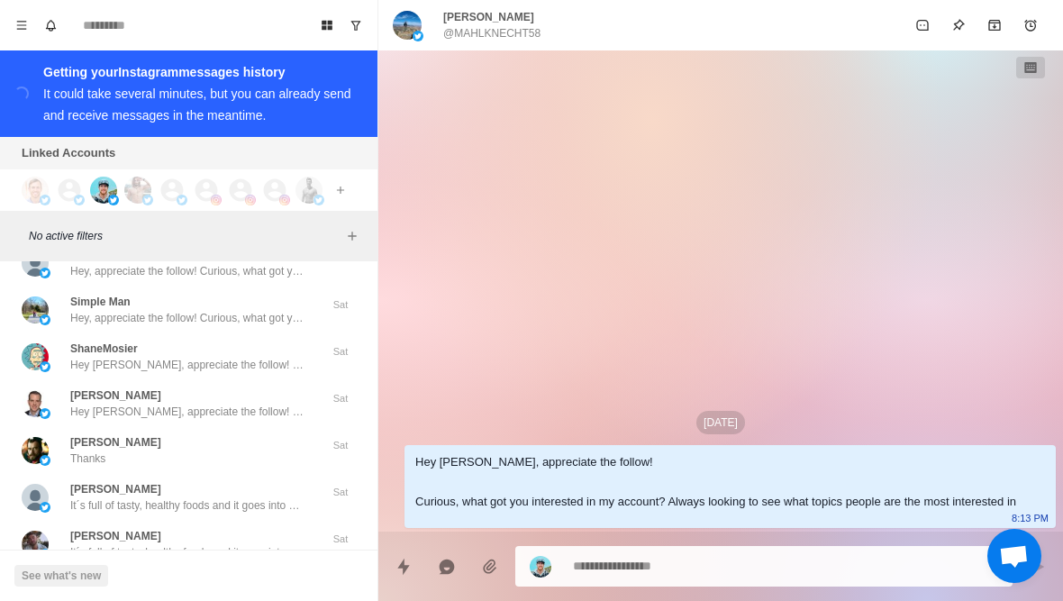
scroll to position [36605, 0]
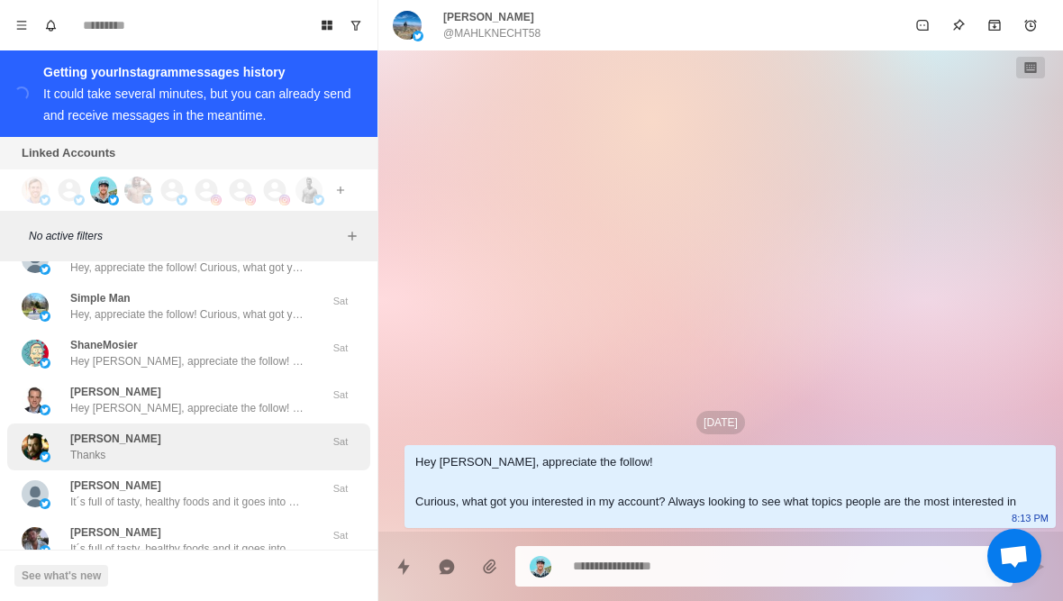
click at [295, 449] on div "[PERSON_NAME] Thanks Sat" at bounding box center [188, 446] width 363 height 47
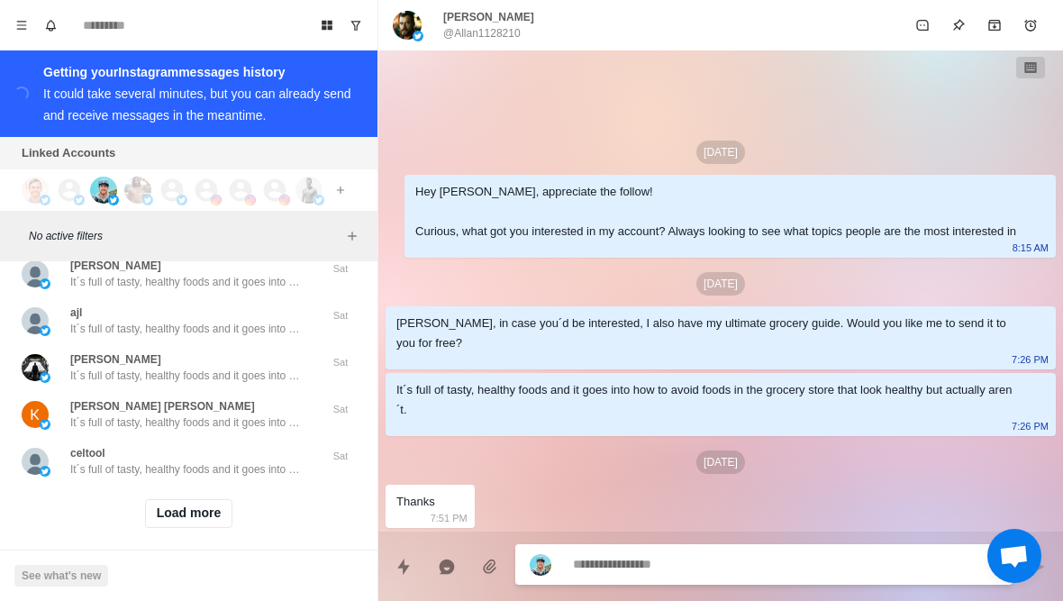
scroll to position [37291, 0]
click at [216, 506] on button "Load more" at bounding box center [189, 516] width 88 height 29
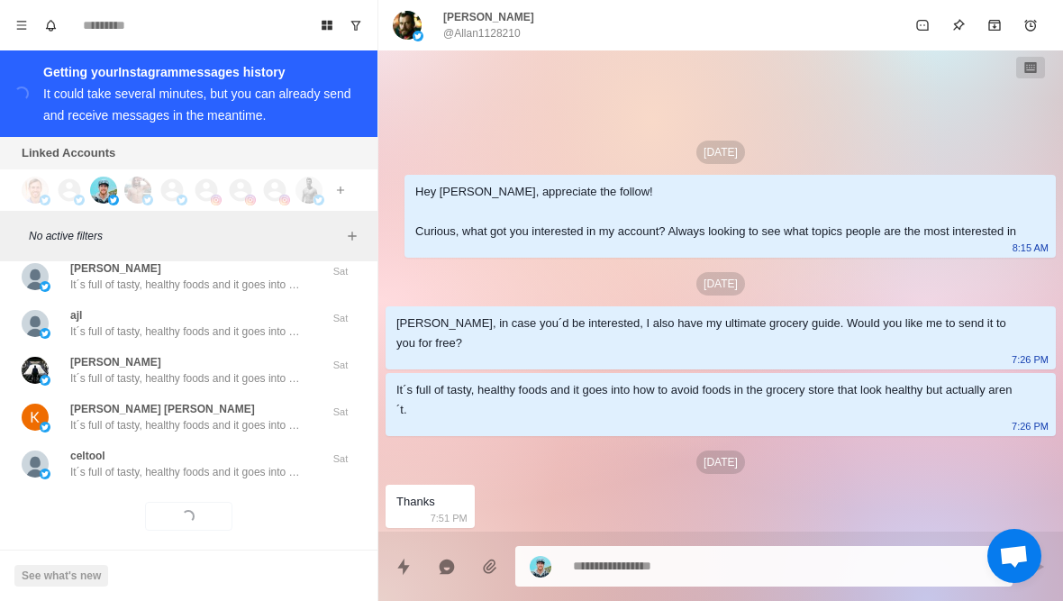
click at [233, 492] on div "Loading... Load more" at bounding box center [188, 516] width 363 height 58
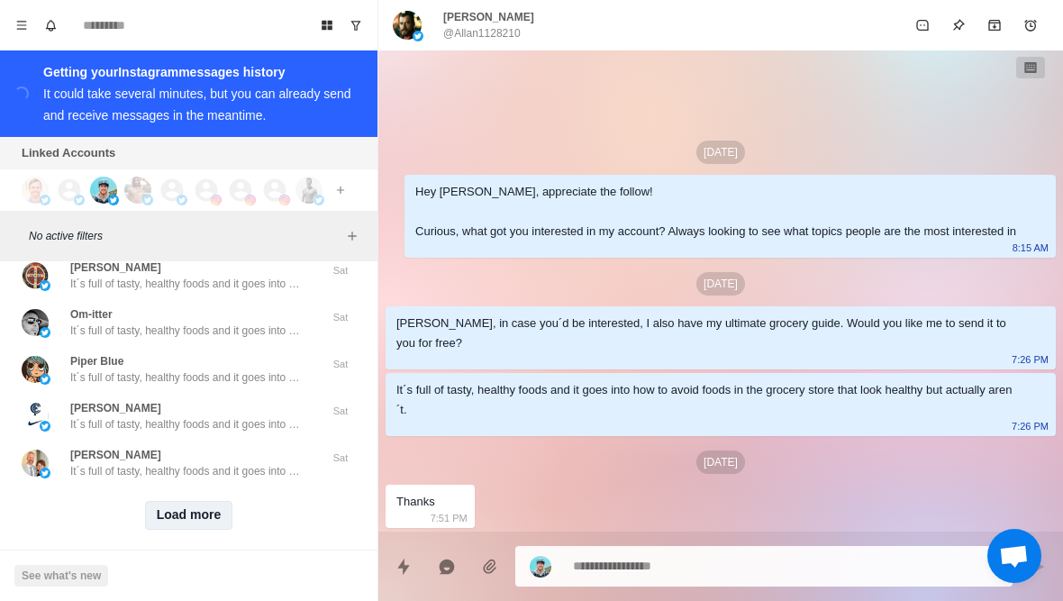
click at [210, 501] on button "Load more" at bounding box center [189, 515] width 88 height 29
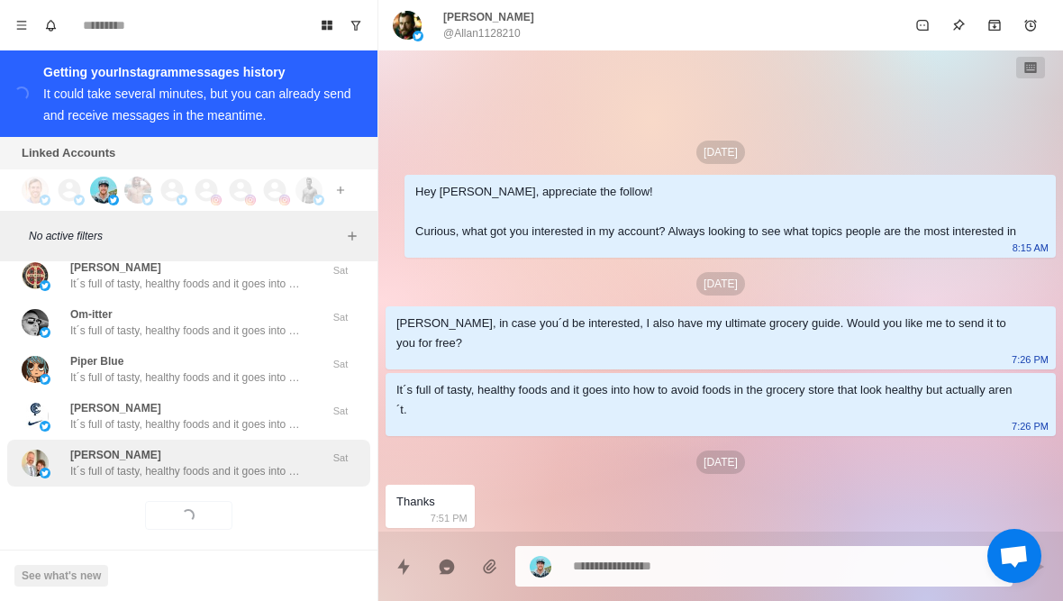
scroll to position [38227, 0]
click at [252, 464] on p "It´s full of tasty, healthy foods and it goes into how to avoid foods in the gr…" at bounding box center [187, 472] width 234 height 16
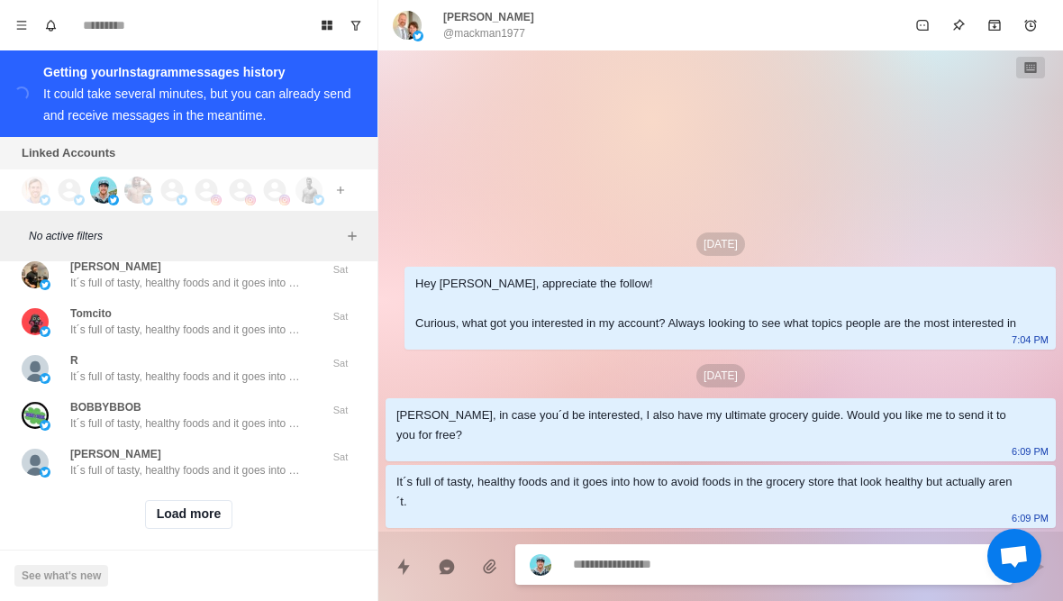
scroll to position [39164, 0]
click at [208, 512] on button "Load more" at bounding box center [189, 516] width 88 height 29
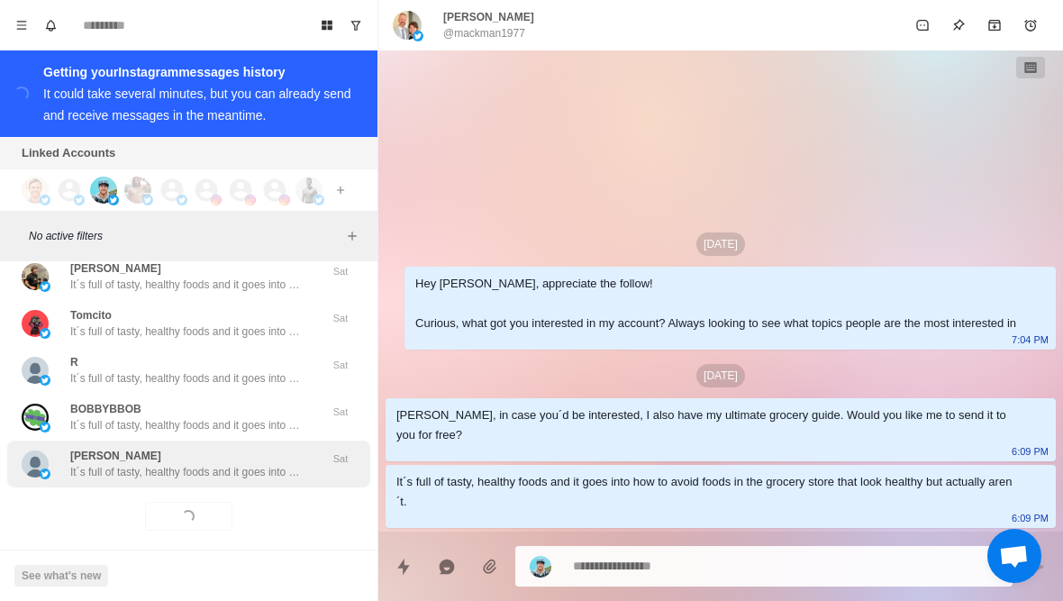
click at [241, 464] on p "It´s full of tasty, healthy foods and it goes into how to avoid foods in the gr…" at bounding box center [187, 472] width 234 height 16
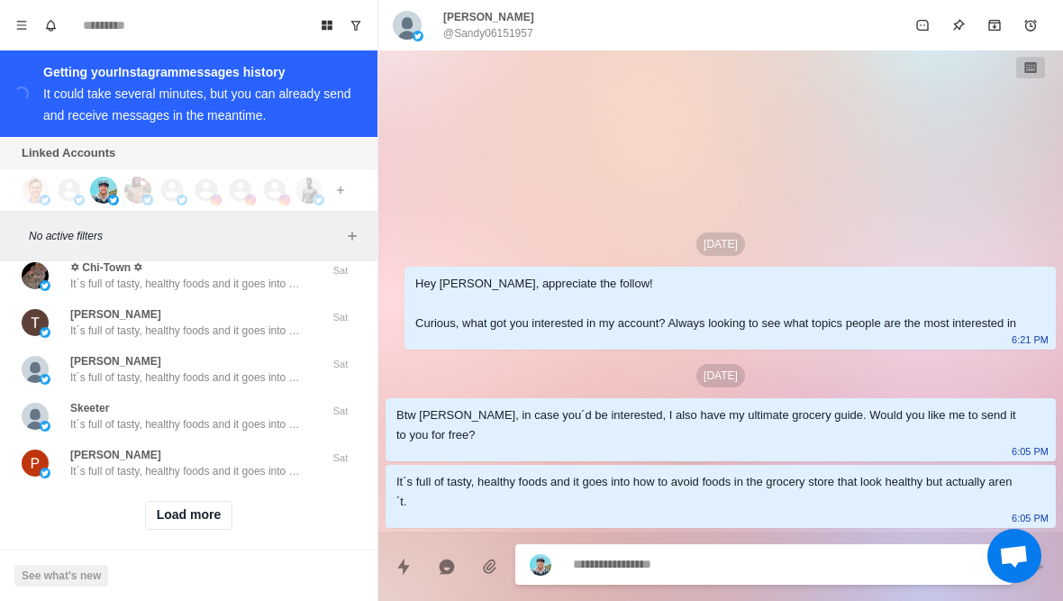
scroll to position [40101, 0]
click at [220, 512] on button "Load more" at bounding box center [189, 516] width 88 height 29
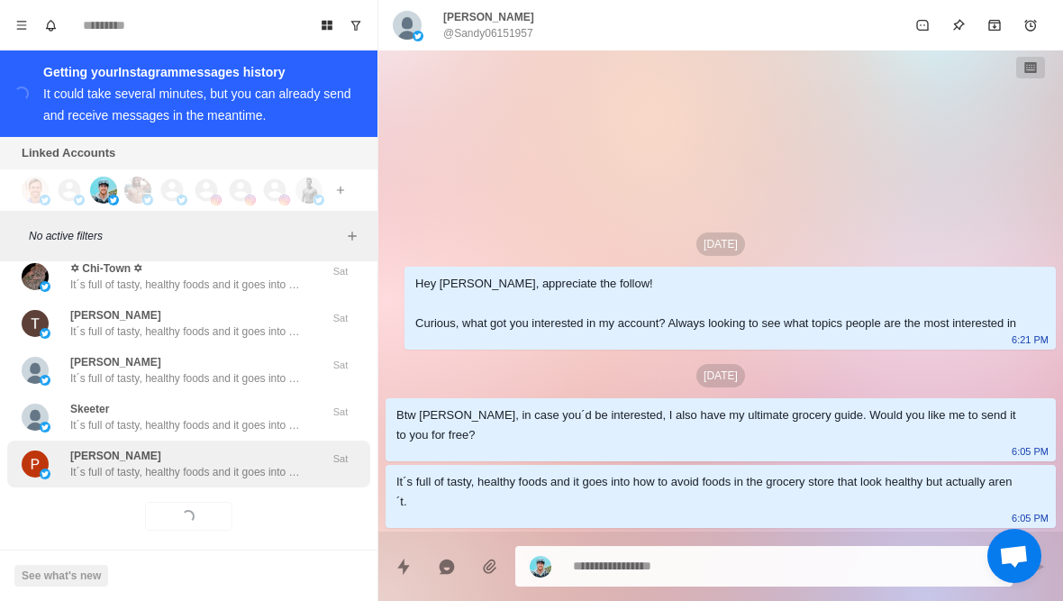
click at [252, 464] on div "[PERSON_NAME] It´s full of tasty, healthy foods and it goes into how to avoid f…" at bounding box center [188, 463] width 363 height 47
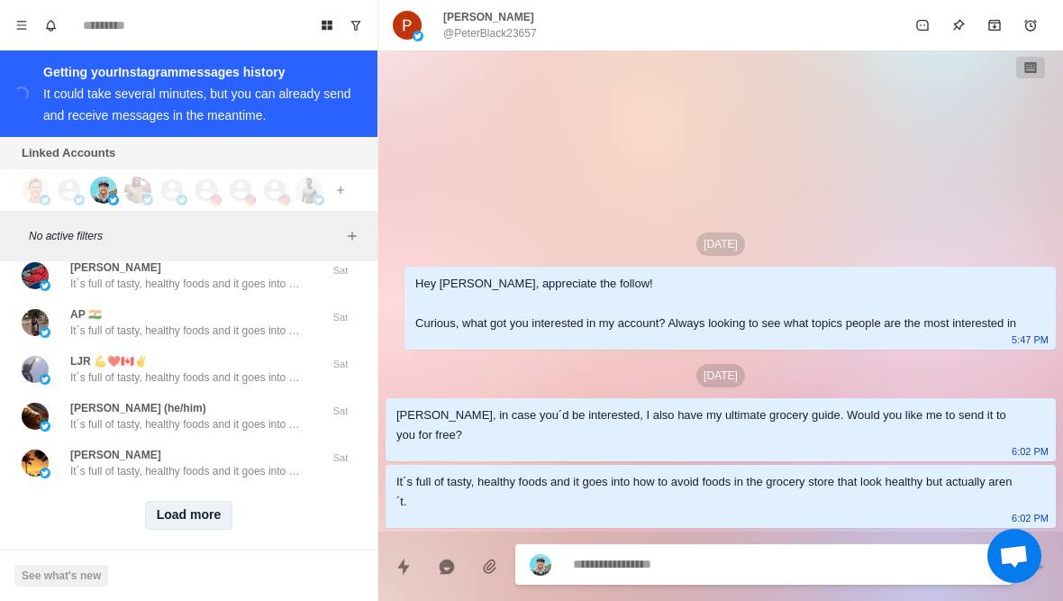
click at [217, 502] on button "Load more" at bounding box center [189, 515] width 88 height 29
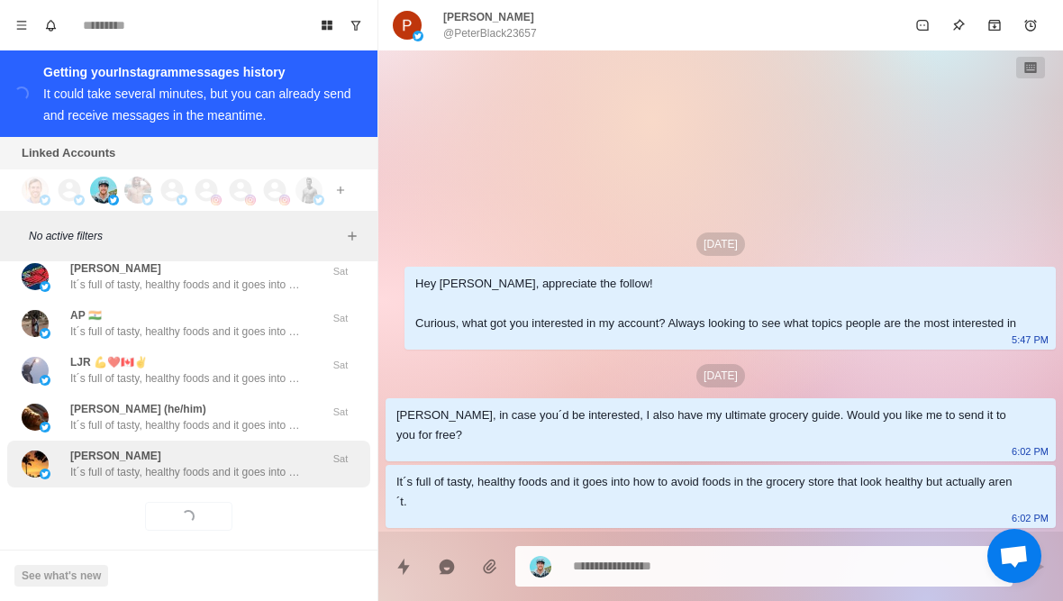
click at [257, 464] on p "It´s full of tasty, healthy foods and it goes into how to avoid foods in the gr…" at bounding box center [187, 472] width 234 height 16
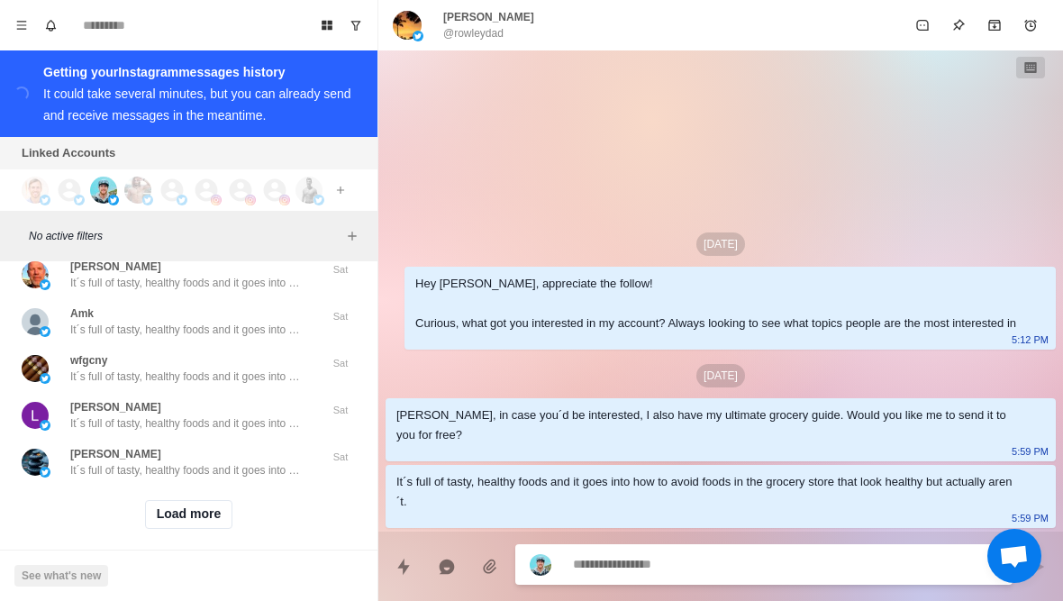
scroll to position [41975, 0]
click at [216, 513] on button "Load more" at bounding box center [189, 516] width 88 height 29
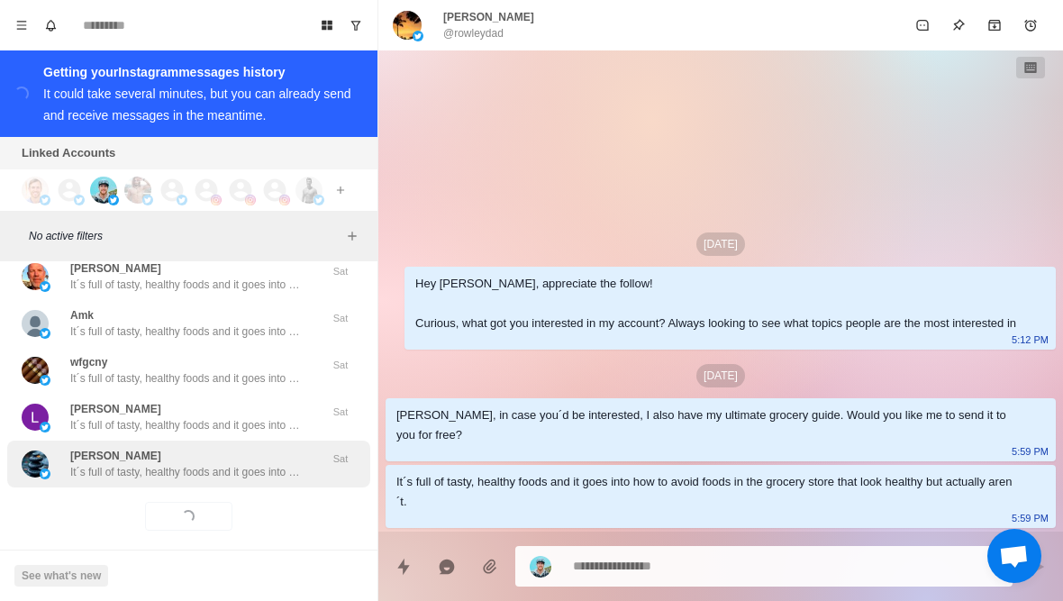
click at [243, 467] on div "[PERSON_NAME] It´s full of tasty, healthy foods and it goes into how to avoid f…" at bounding box center [188, 463] width 363 height 47
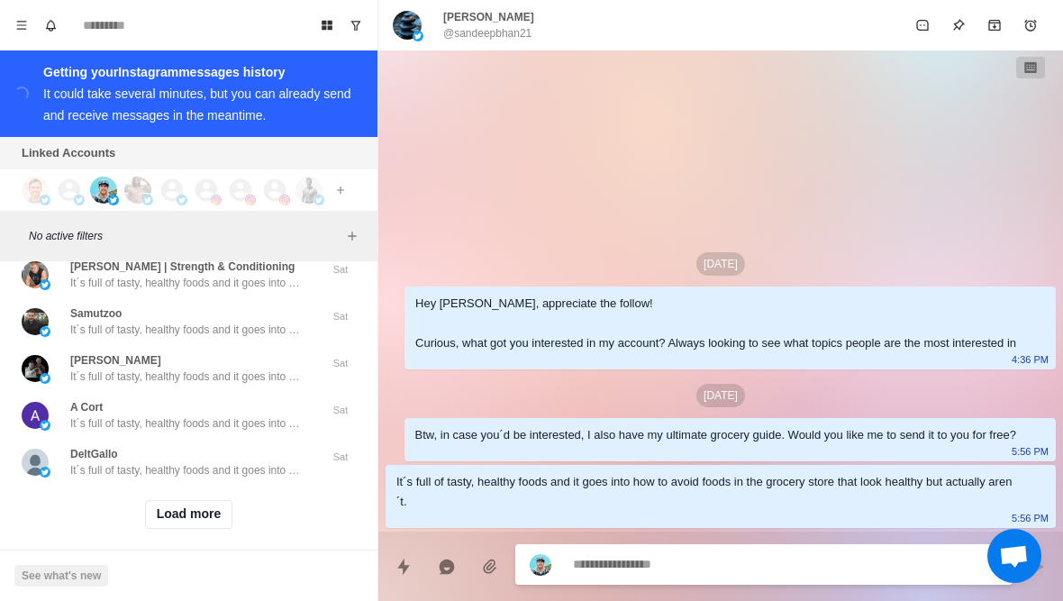
scroll to position [42911, 0]
click at [213, 513] on button "Load more" at bounding box center [189, 516] width 88 height 29
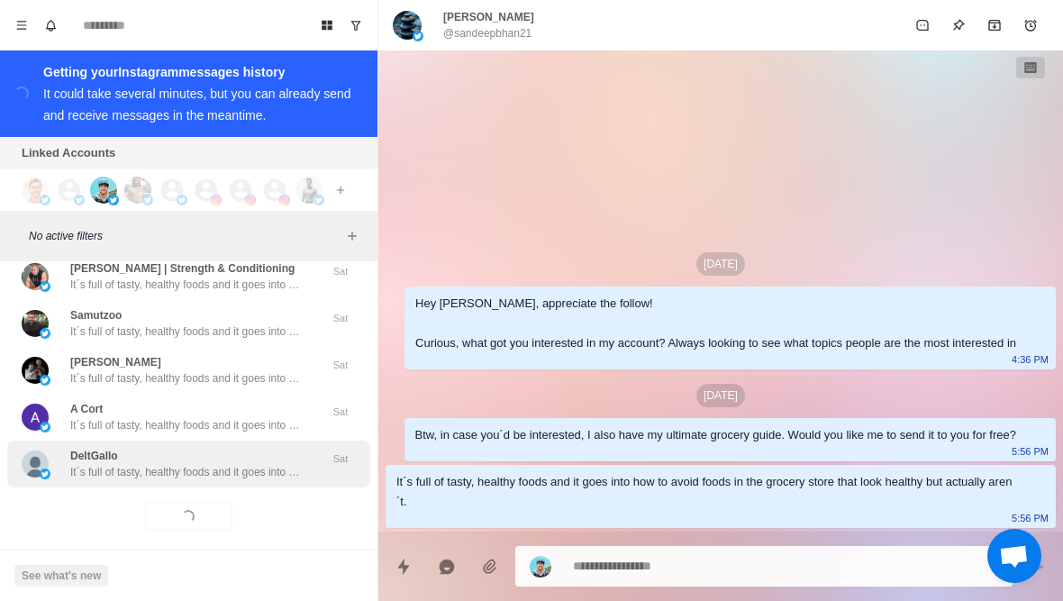
click at [245, 464] on p "It´s full of tasty, healthy foods and it goes into how to avoid foods in the gr…" at bounding box center [187, 472] width 234 height 16
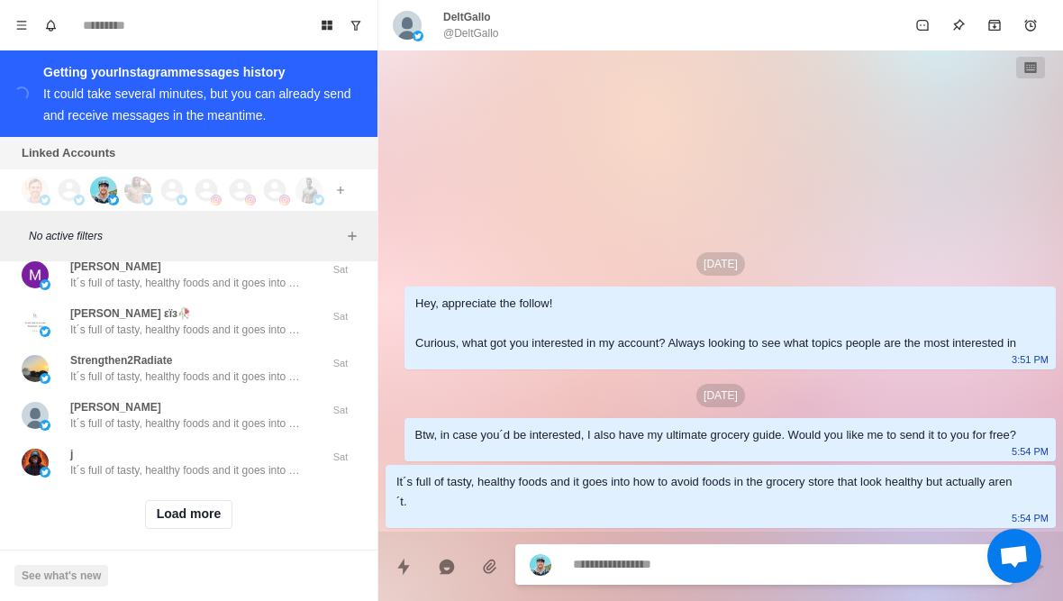
scroll to position [43848, 0]
click at [191, 512] on button "Load more" at bounding box center [189, 516] width 88 height 29
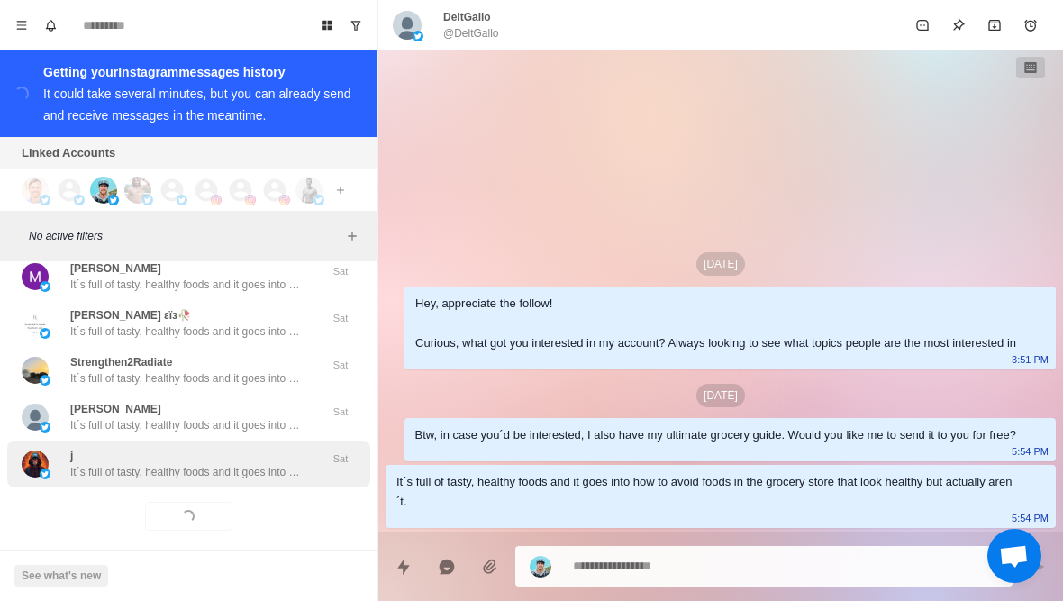
click at [220, 464] on div "j It´s full of tasty, healthy foods and it goes into how to avoid foods in the …" at bounding box center [188, 463] width 363 height 47
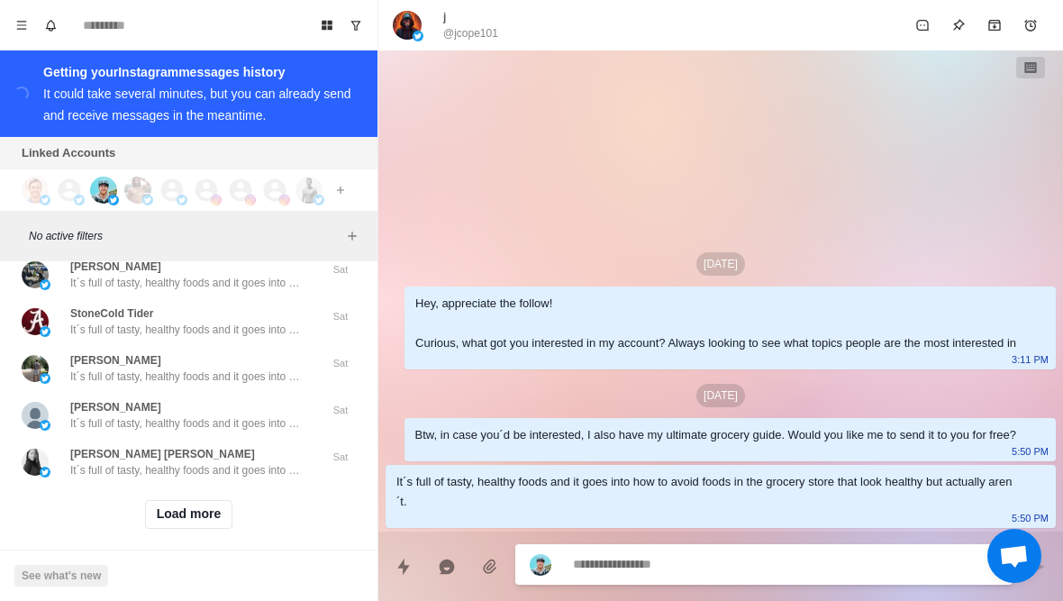
scroll to position [44785, 0]
click at [200, 506] on button "Load more" at bounding box center [189, 516] width 88 height 29
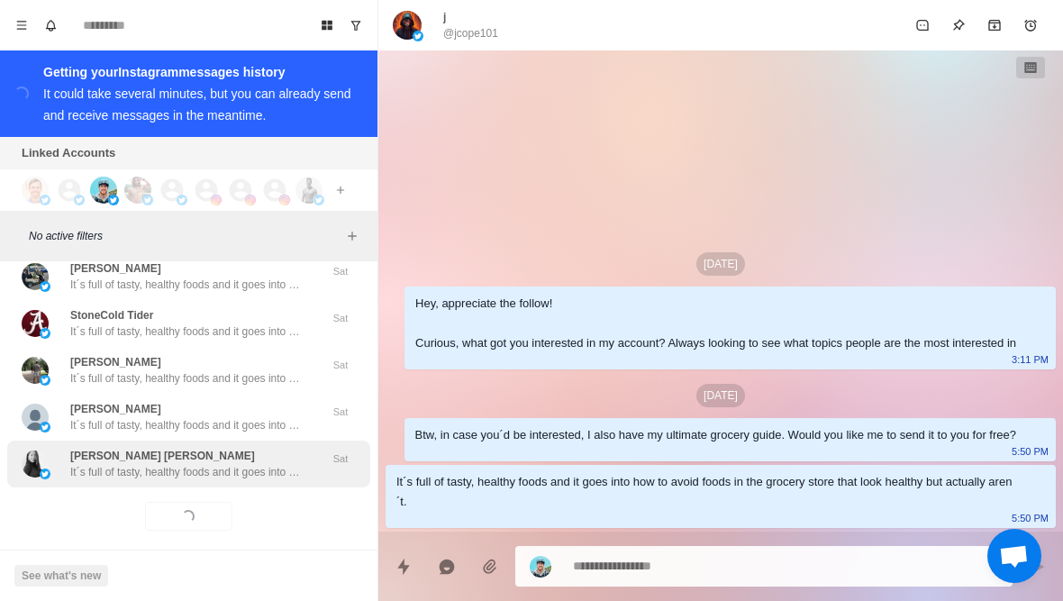
click at [248, 464] on div "[PERSON_NAME] [PERSON_NAME] It´s full of tasty, healthy foods and it goes into …" at bounding box center [188, 463] width 363 height 47
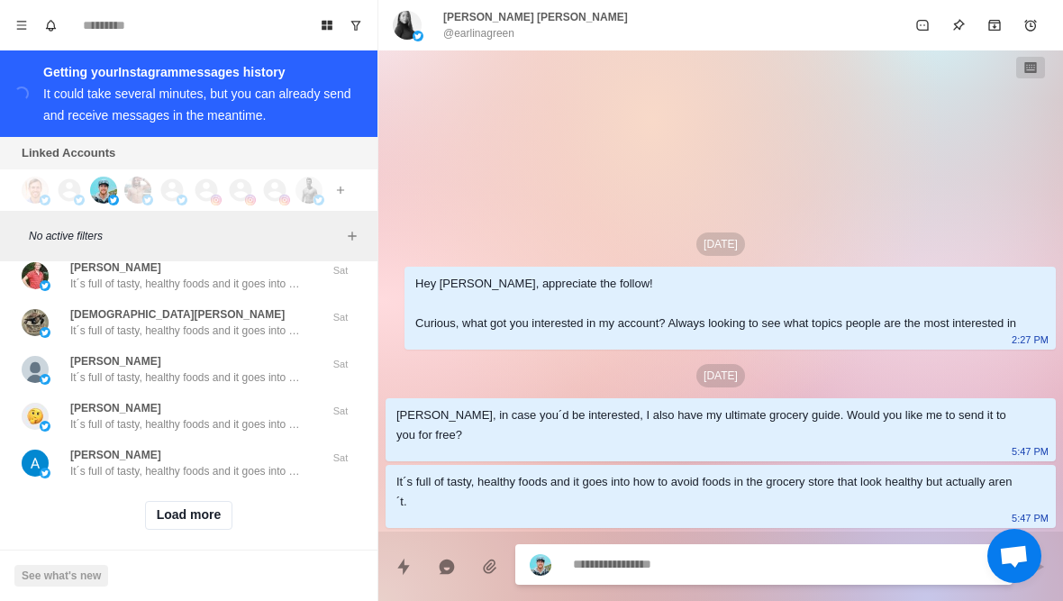
scroll to position [45722, 0]
click at [201, 509] on button "Load more" at bounding box center [189, 516] width 88 height 29
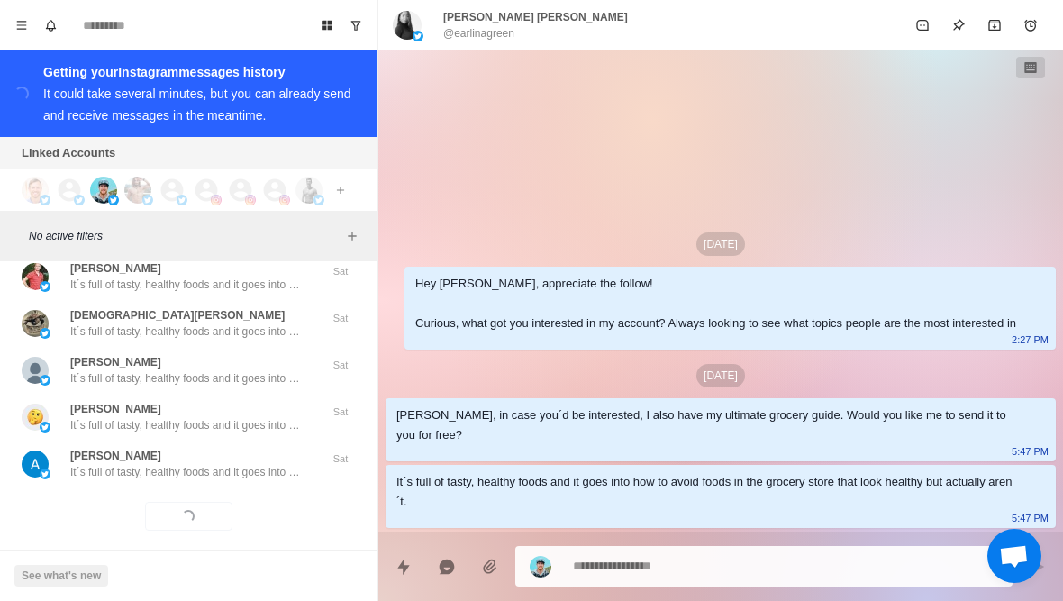
click at [235, 487] on div "Loading... Load more" at bounding box center [188, 516] width 363 height 58
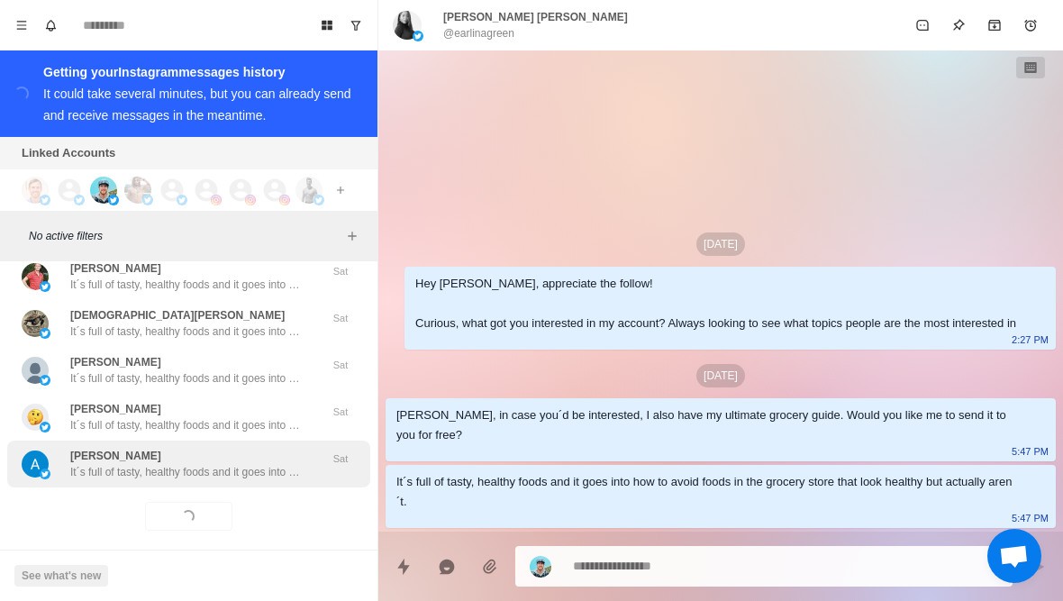
click at [268, 448] on div "[PERSON_NAME] It´s full of tasty, healthy foods and it goes into how to avoid f…" at bounding box center [187, 464] width 234 height 32
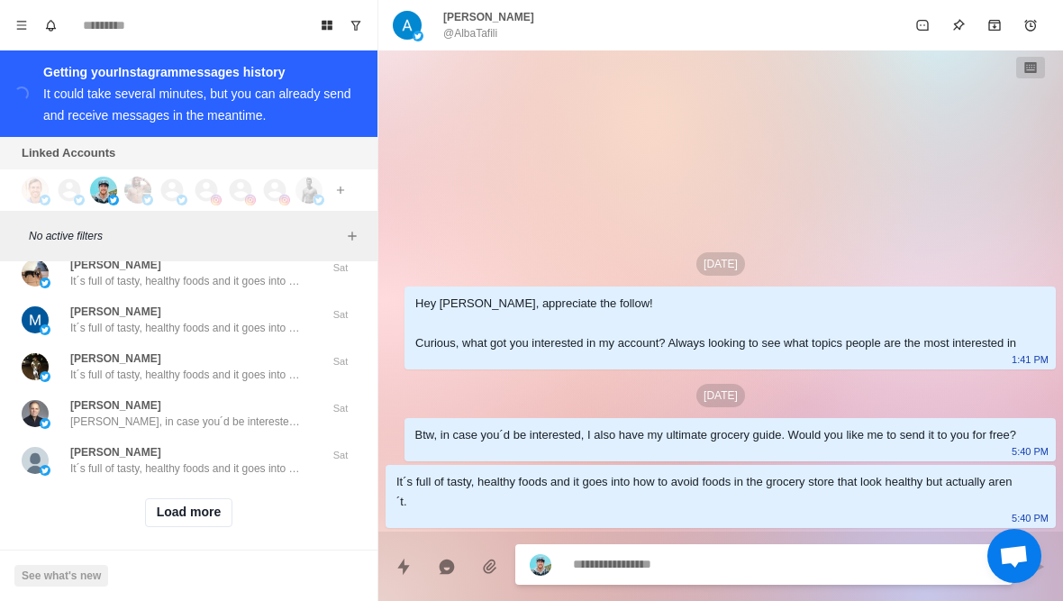
scroll to position [46659, 0]
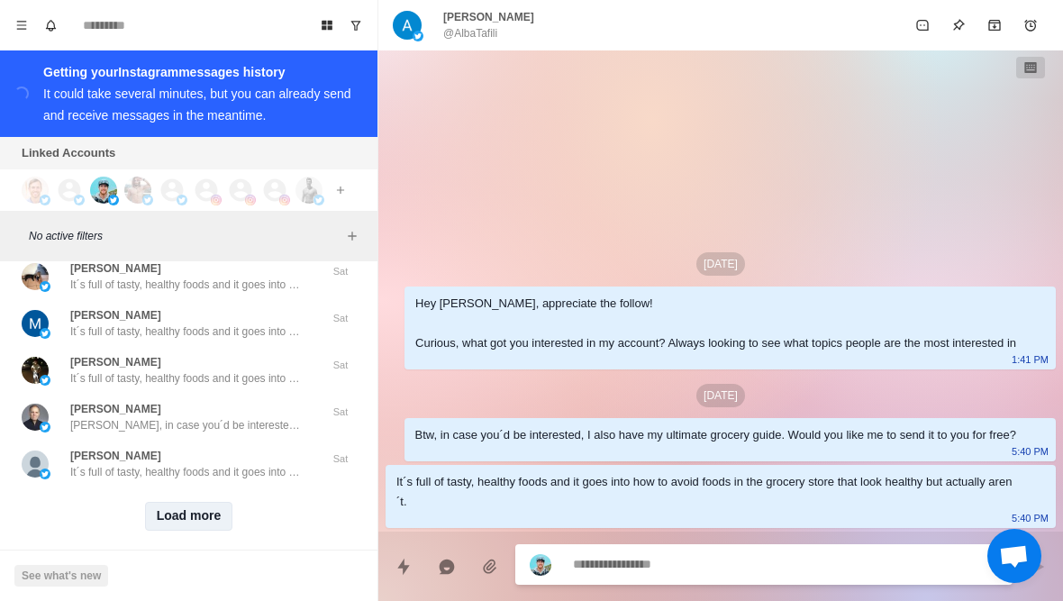
click at [209, 507] on button "Load more" at bounding box center [189, 516] width 88 height 29
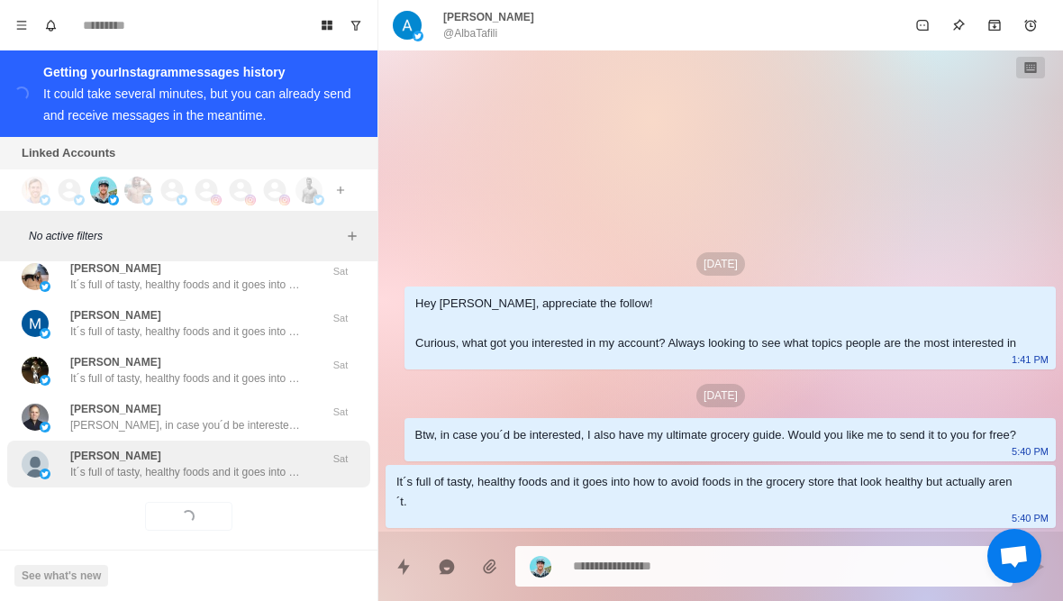
click at [272, 464] on p "It´s full of tasty, healthy foods and it goes into how to avoid foods in the gr…" at bounding box center [187, 472] width 234 height 16
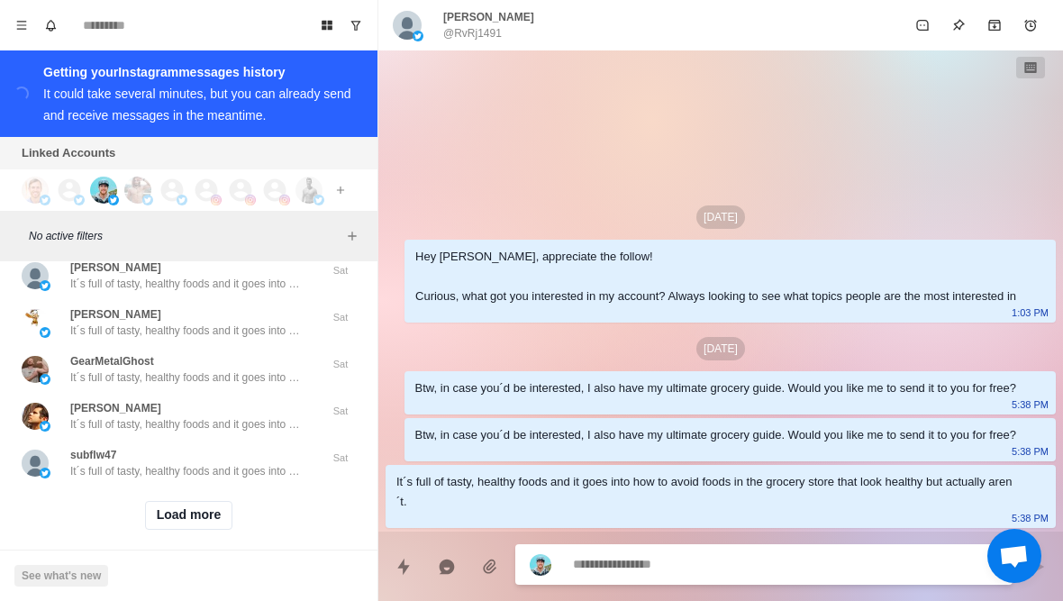
scroll to position [47595, 0]
click at [211, 513] on button "Load more" at bounding box center [189, 516] width 88 height 29
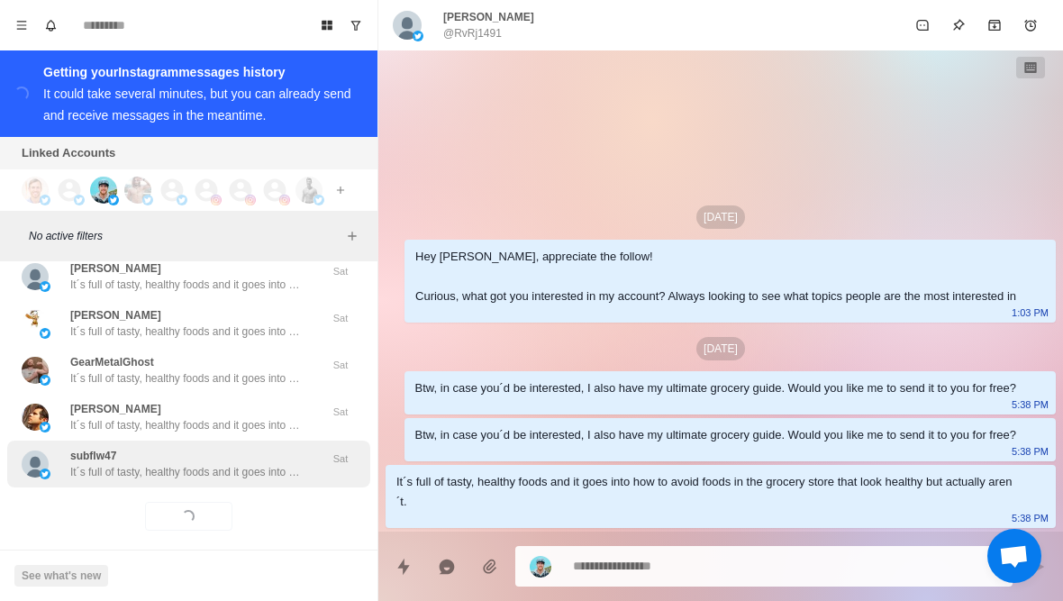
click at [250, 470] on div "subflw47 It´s full of tasty, healthy foods and it goes into how to avoid foods …" at bounding box center [188, 463] width 363 height 47
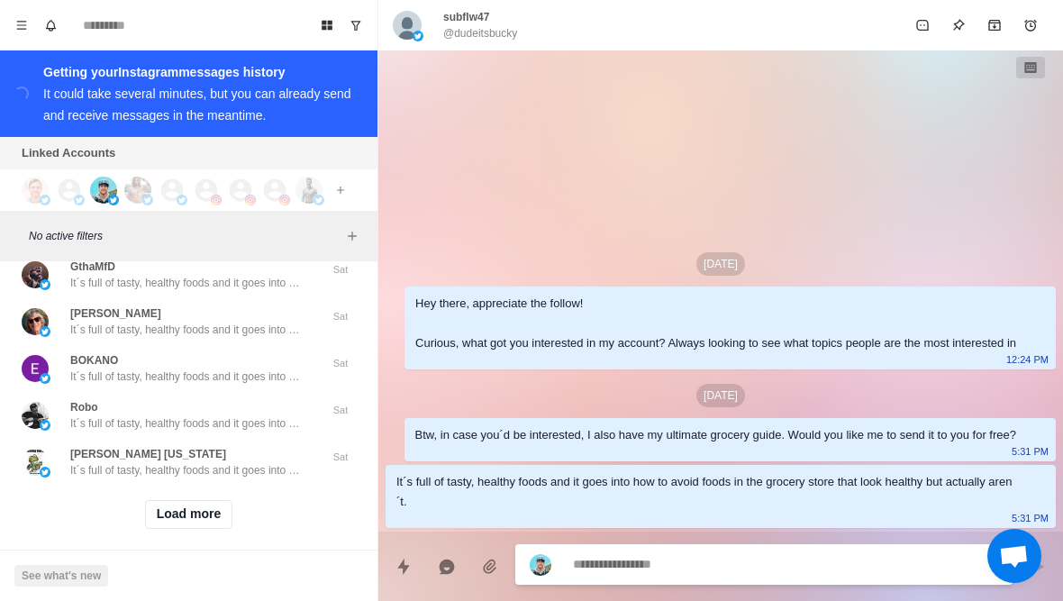
scroll to position [48532, 0]
click at [217, 513] on button "Load more" at bounding box center [189, 516] width 88 height 29
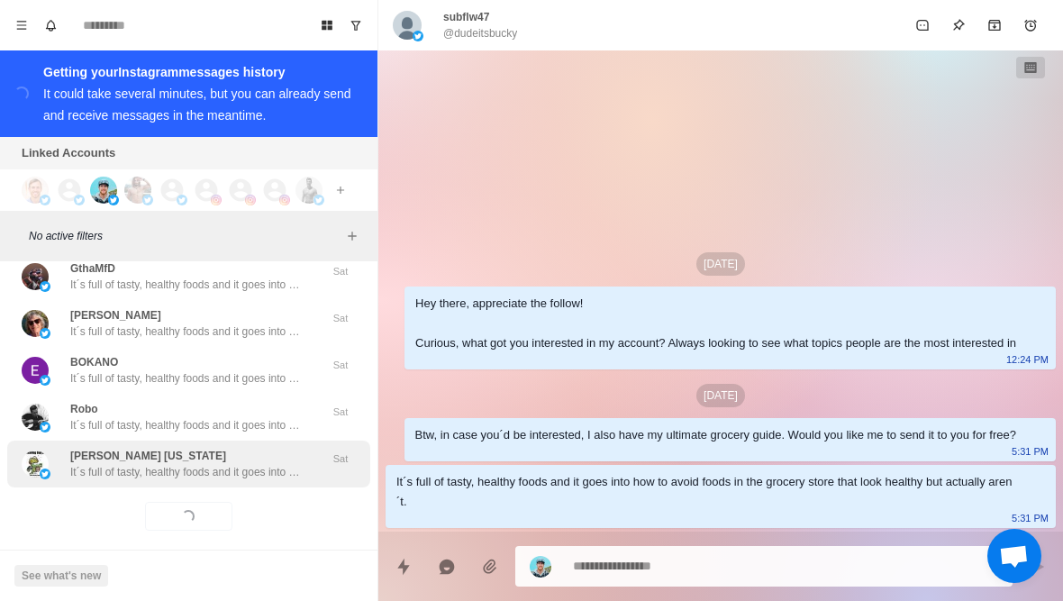
click at [255, 464] on p "It´s full of tasty, healthy foods and it goes into how to avoid foods in the gr…" at bounding box center [187, 472] width 234 height 16
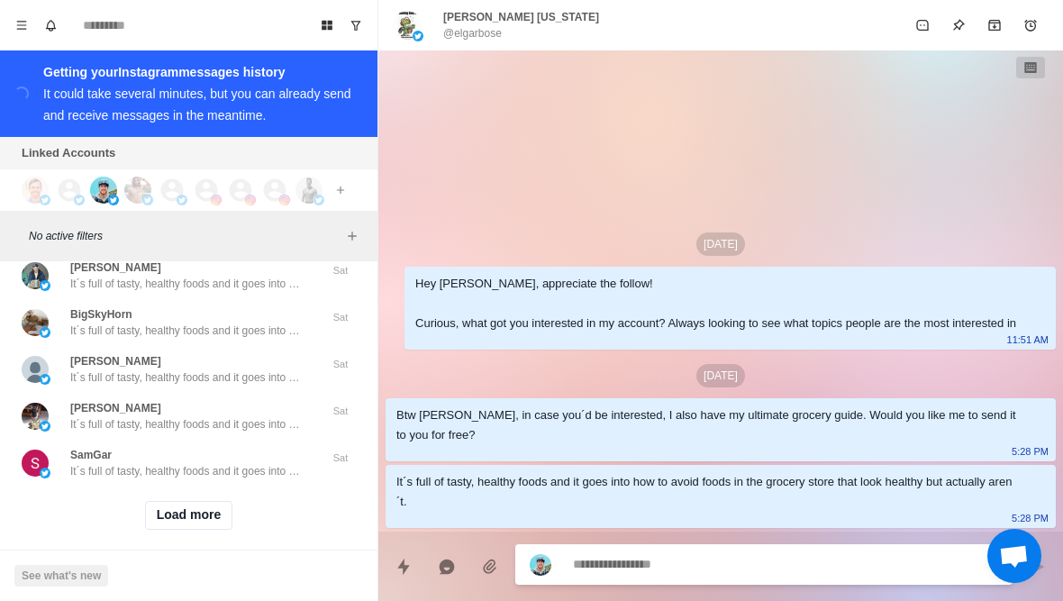
scroll to position [49469, 0]
click at [217, 509] on button "Load more" at bounding box center [189, 516] width 88 height 29
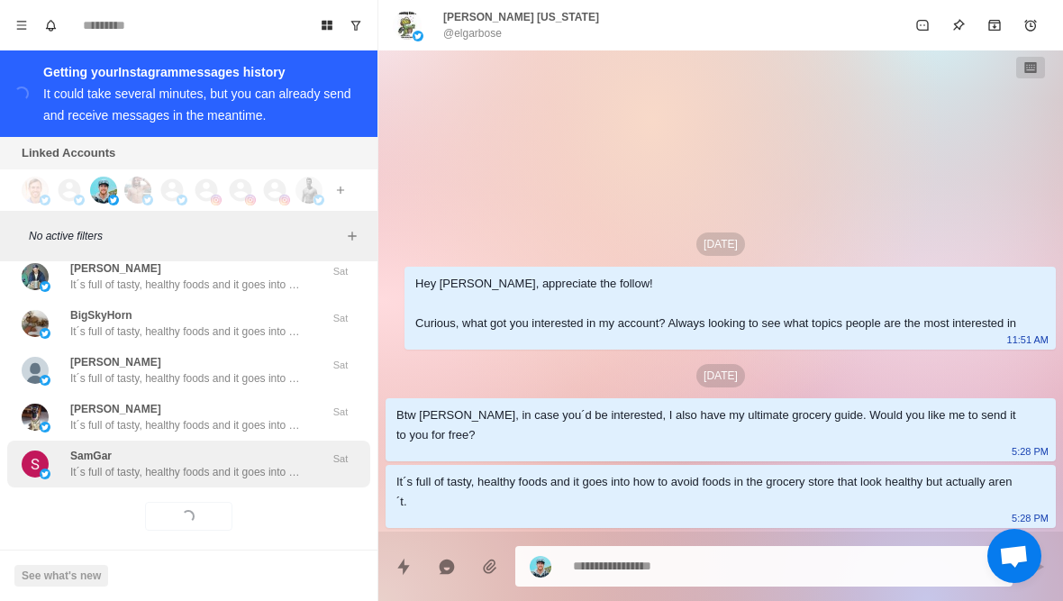
click at [236, 468] on div "SamGar It´s full of tasty, healthy foods and it goes into how to avoid foods in…" at bounding box center [188, 463] width 363 height 47
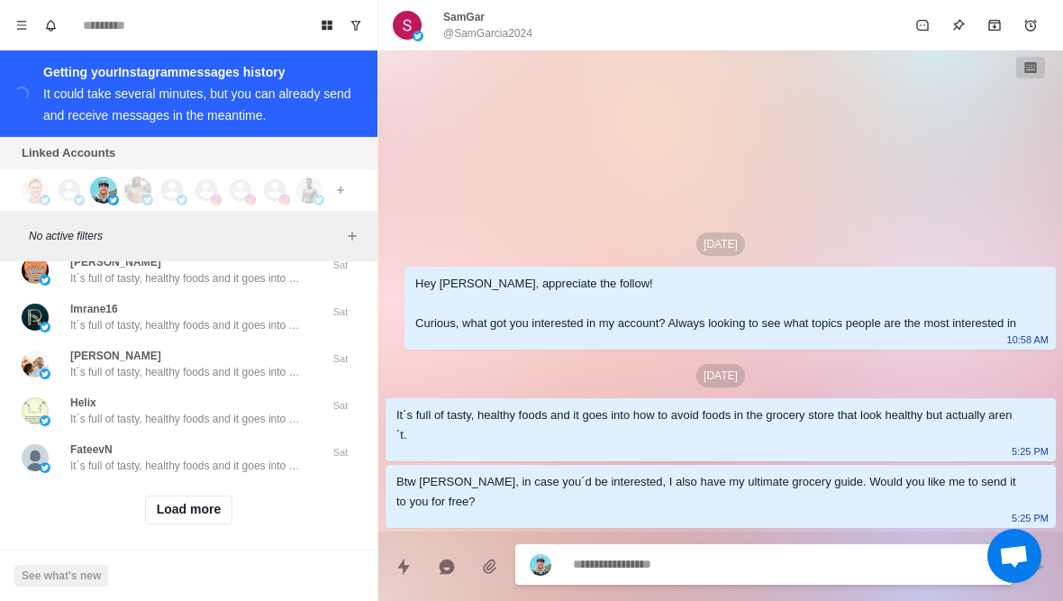
scroll to position [50406, 0]
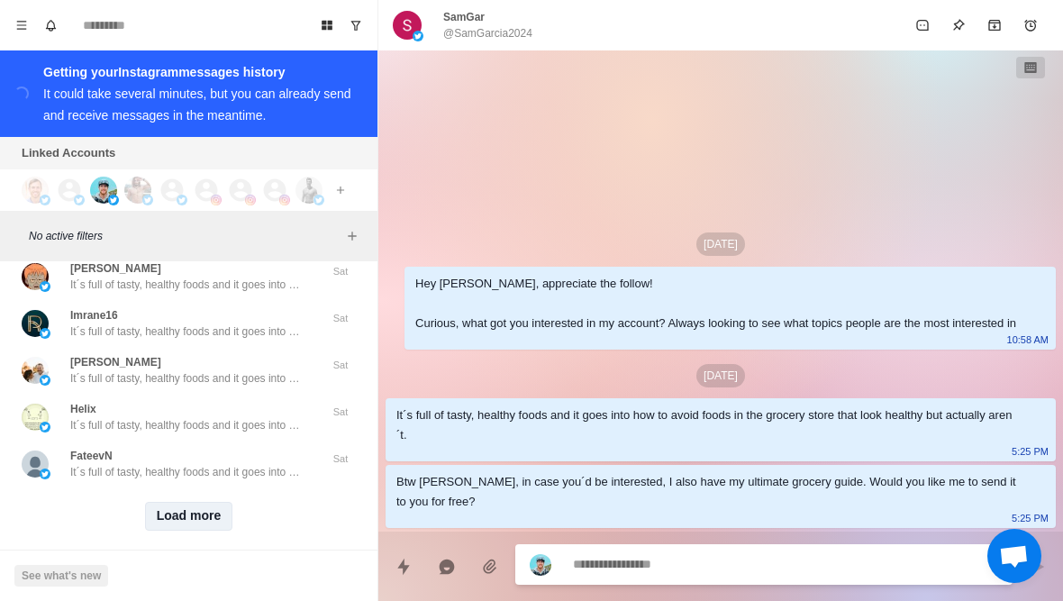
click at [210, 506] on button "Load more" at bounding box center [189, 516] width 88 height 29
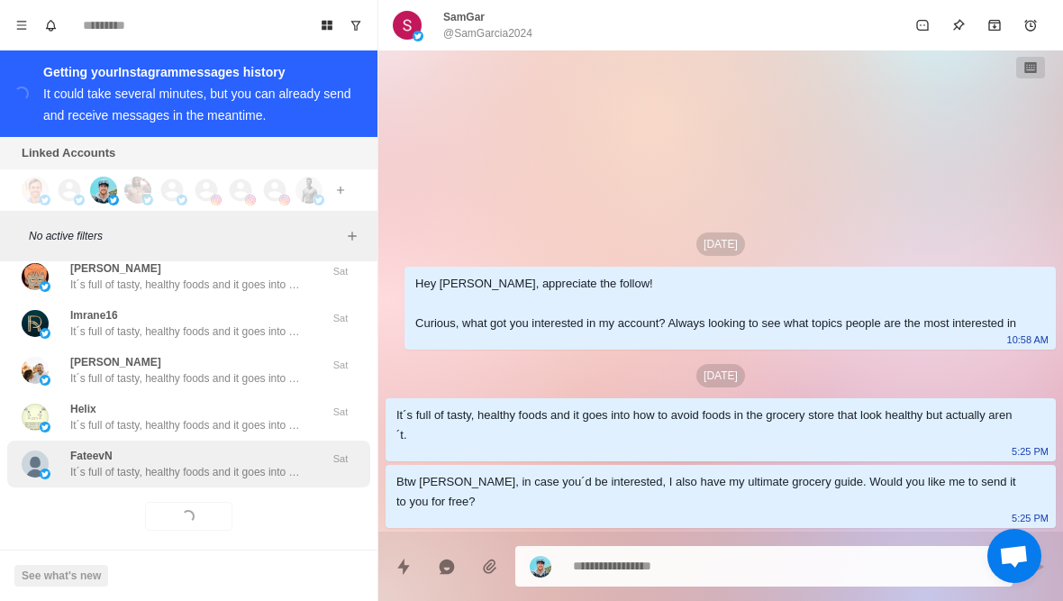
click at [249, 464] on p "It´s full of tasty, healthy foods and it goes into how to avoid foods in the gr…" at bounding box center [187, 472] width 234 height 16
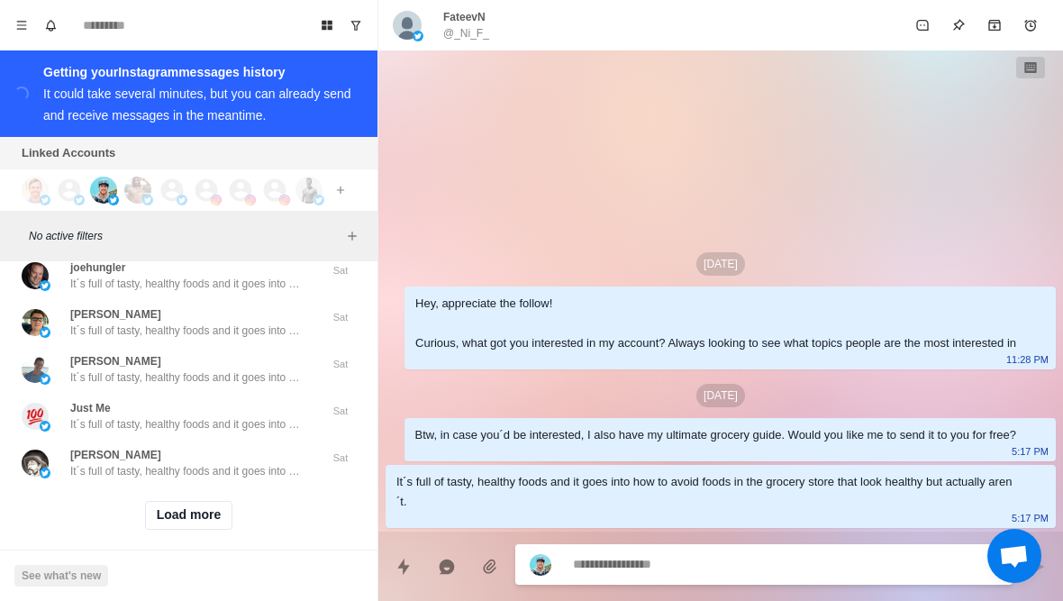
scroll to position [51343, 0]
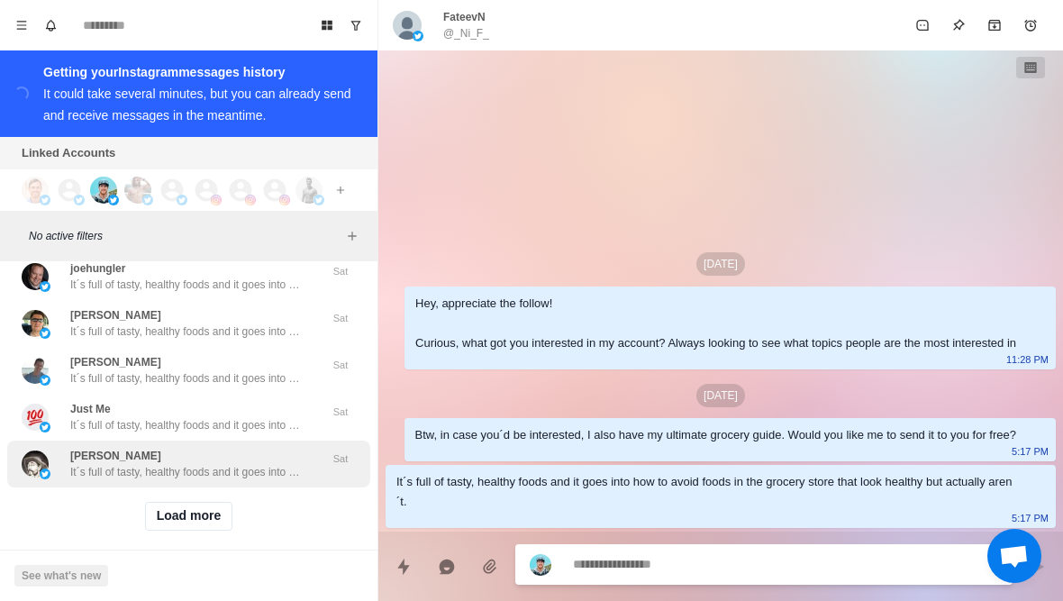
click at [250, 469] on div "Dude [PERSON_NAME] It´s full of tasty, healthy foods and it goes into how to av…" at bounding box center [188, 463] width 363 height 47
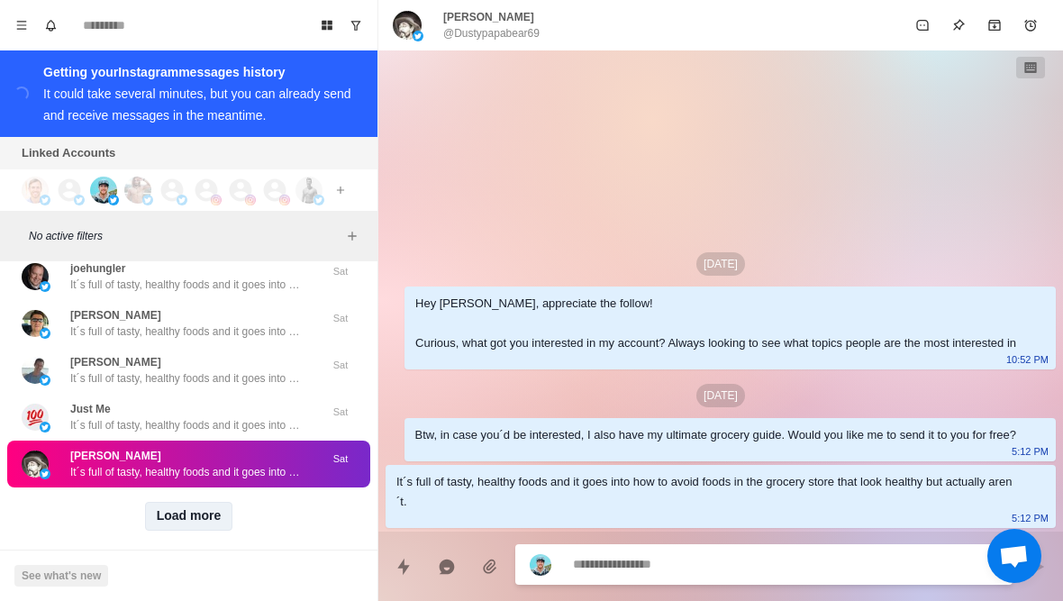
click at [228, 502] on button "Load more" at bounding box center [189, 516] width 88 height 29
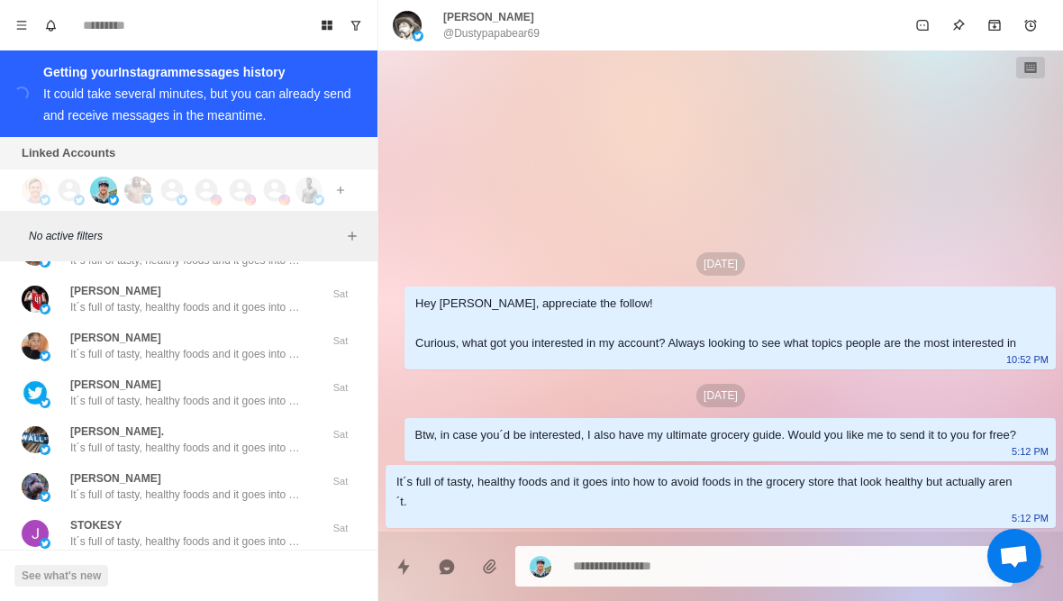
scroll to position [51779, 0]
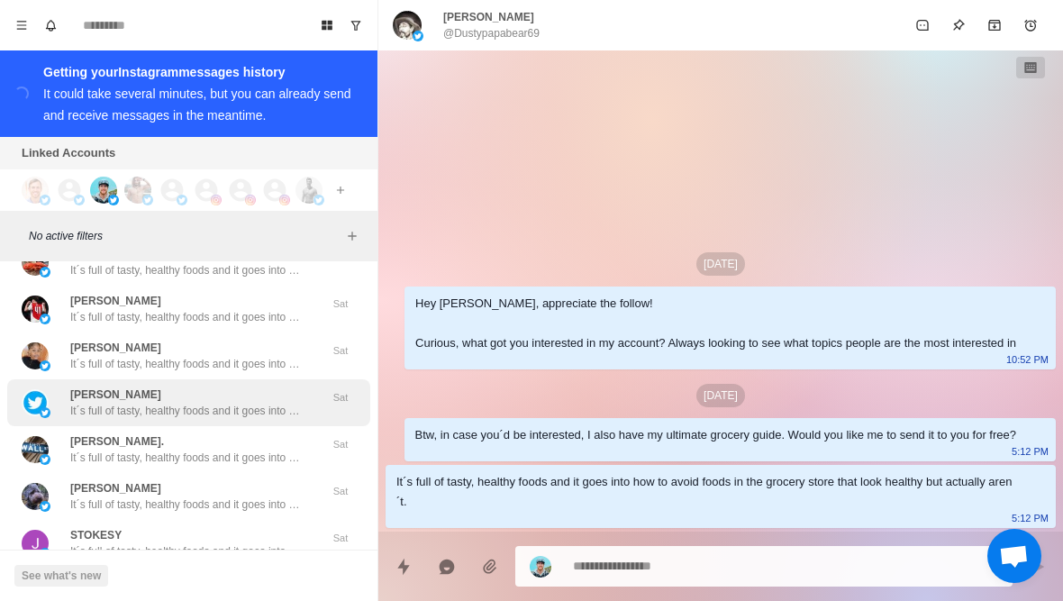
click at [298, 403] on p "It´s full of tasty, healthy foods and it goes into how to avoid foods in the gr…" at bounding box center [187, 411] width 234 height 16
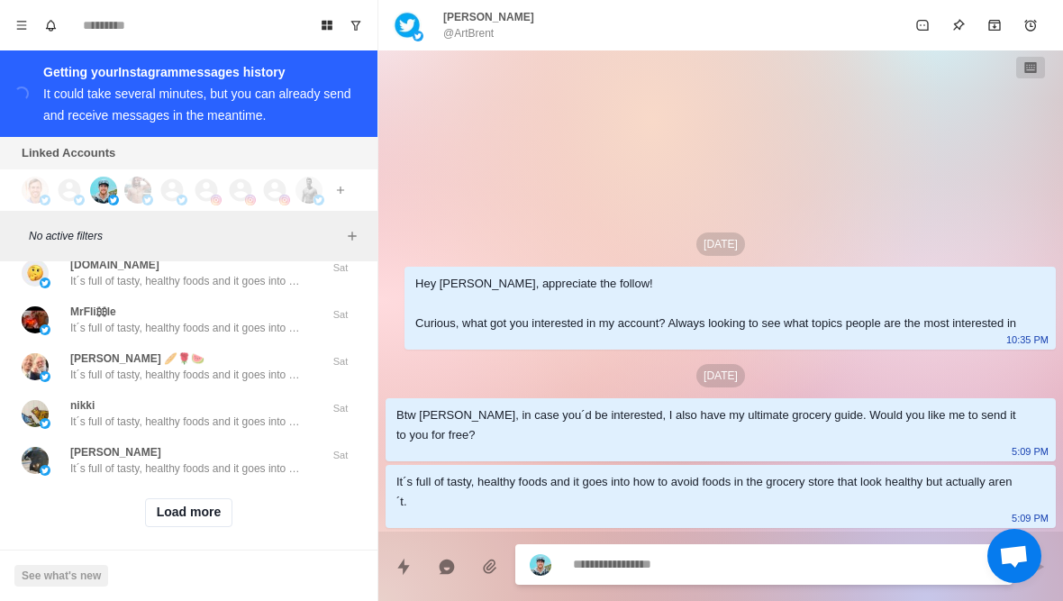
scroll to position [52280, 0]
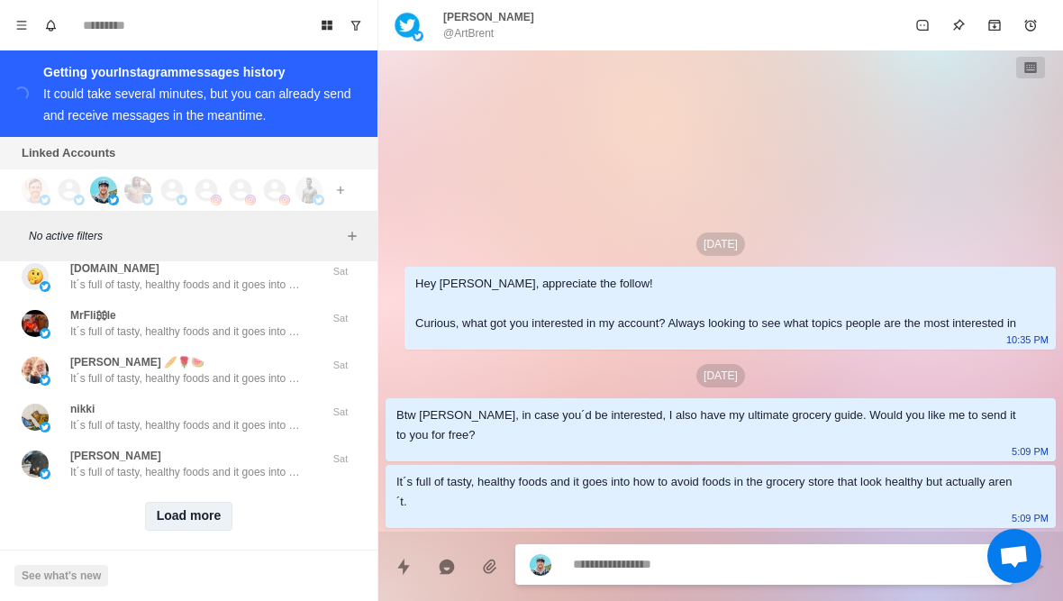
click at [211, 513] on button "Load more" at bounding box center [189, 516] width 88 height 29
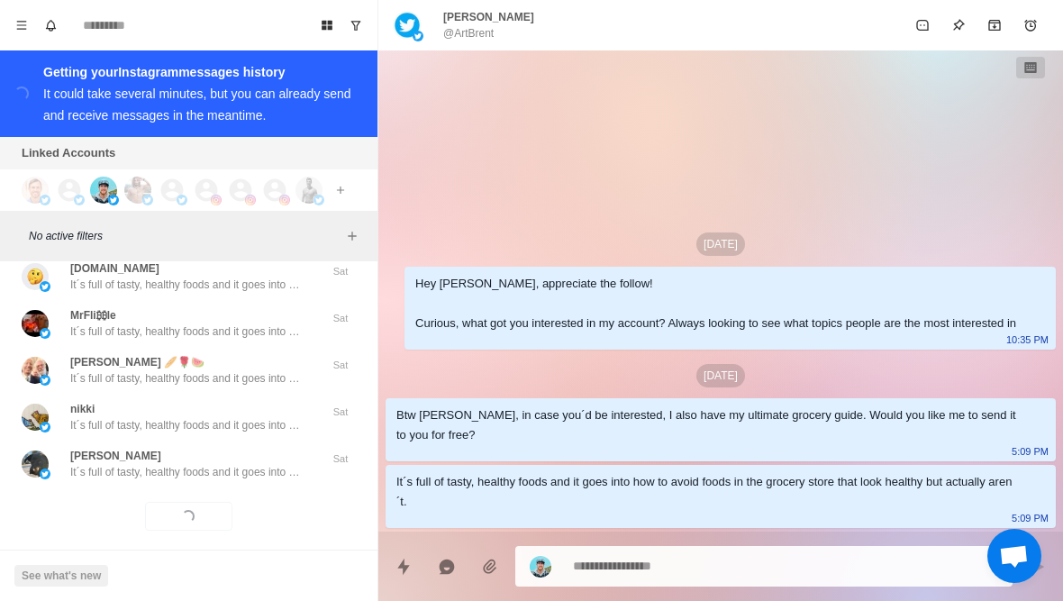
click at [245, 487] on div "Loading... Load more" at bounding box center [188, 516] width 363 height 58
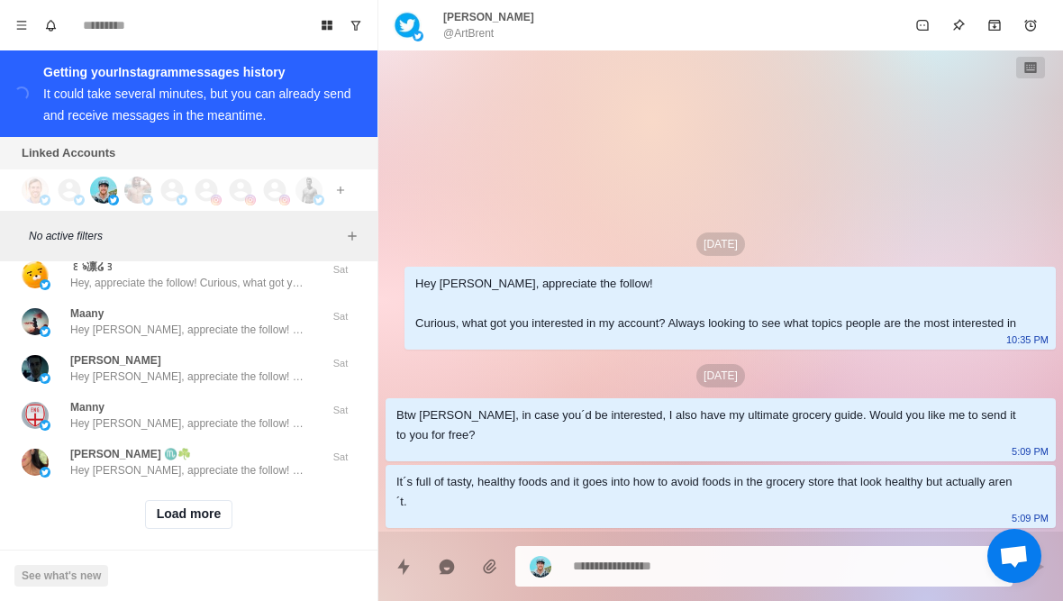
scroll to position [53216, 0]
click at [200, 502] on button "Load more" at bounding box center [189, 516] width 88 height 29
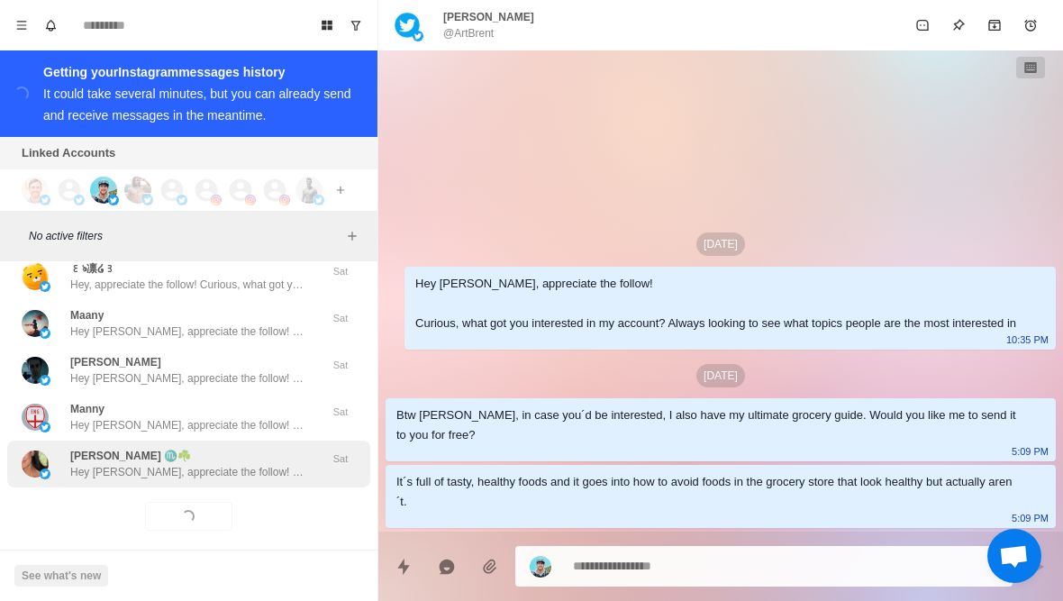
click at [209, 464] on p "Hey [PERSON_NAME], appreciate the follow! Curious, what got you interested in m…" at bounding box center [187, 472] width 234 height 16
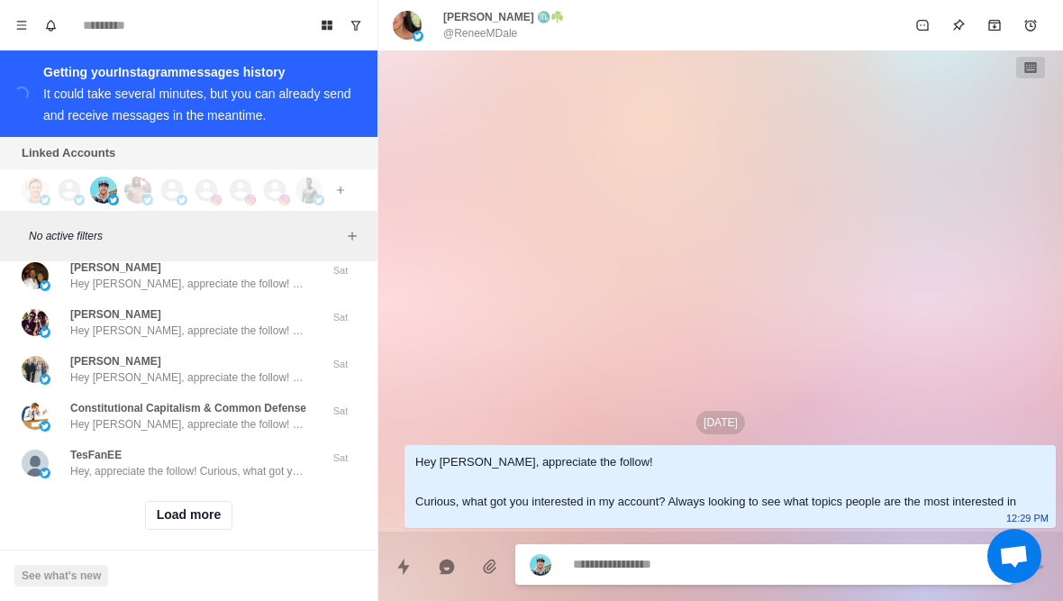
scroll to position [54153, 0]
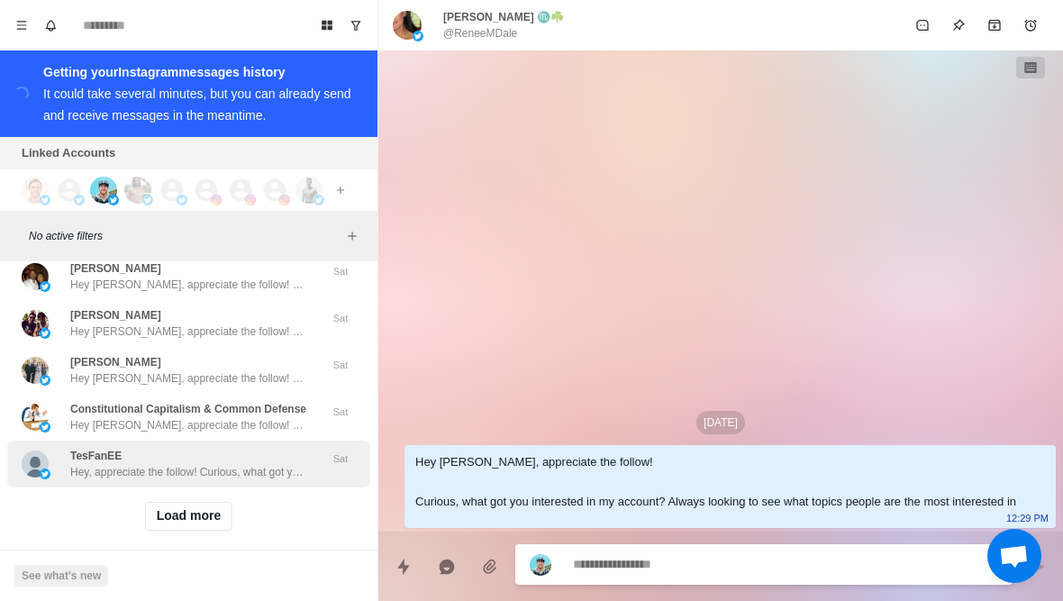
click at [198, 464] on p "Hey, appreciate the follow! Curious, what got you interested in my account? Alw…" at bounding box center [187, 472] width 234 height 16
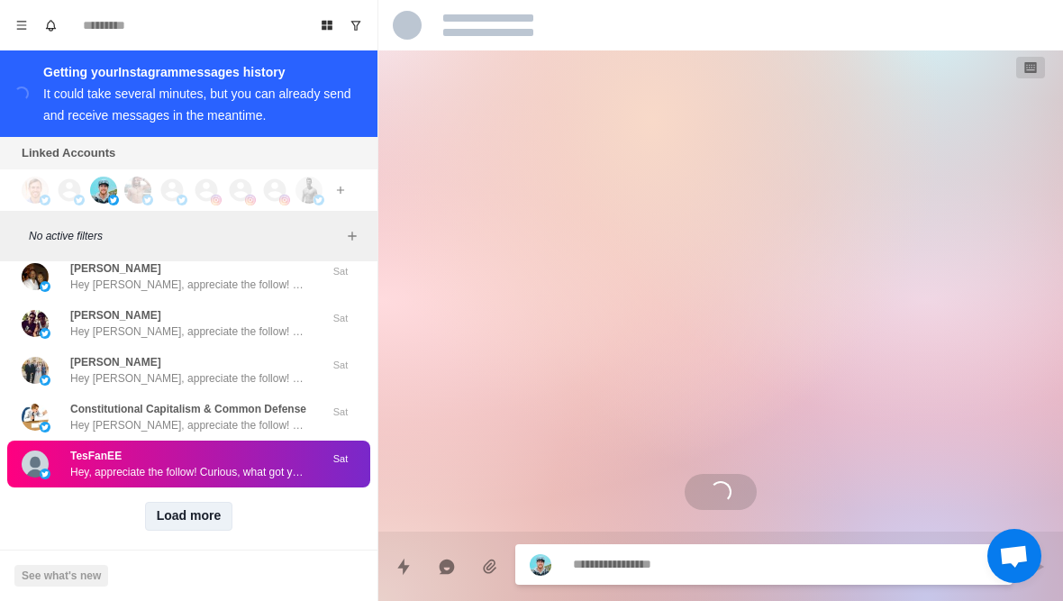
click at [195, 502] on button "Load more" at bounding box center [189, 516] width 88 height 29
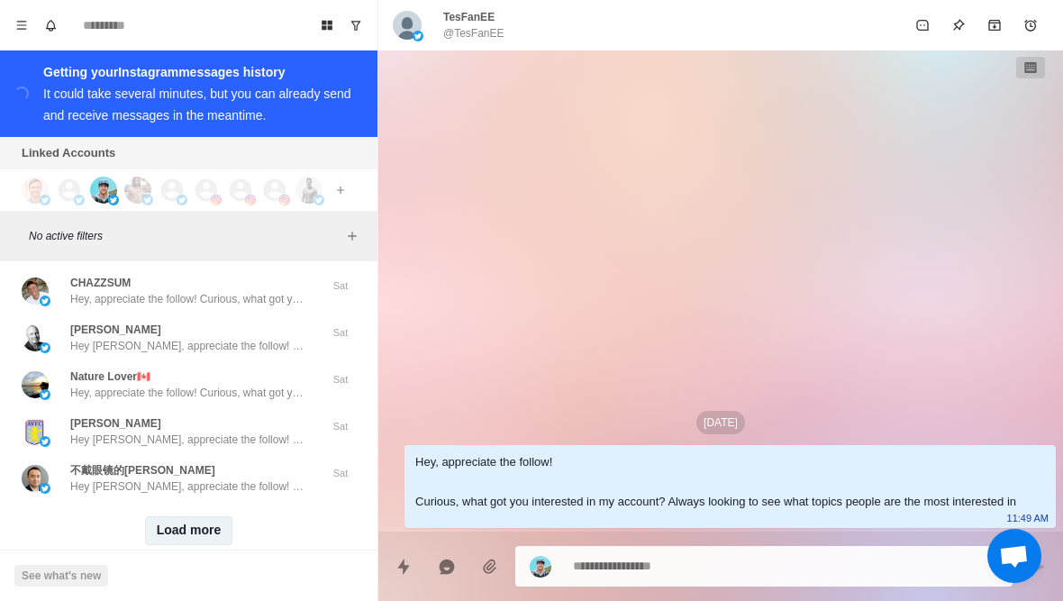
scroll to position [55090, 0]
click at [198, 518] on button "Load more" at bounding box center [189, 532] width 88 height 29
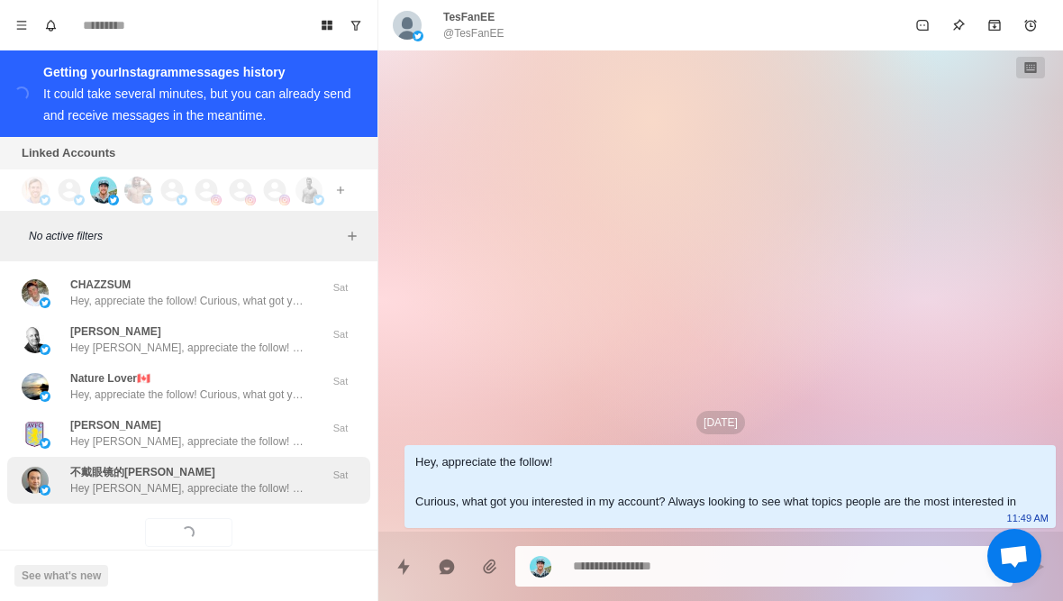
click at [217, 480] on p "Hey [PERSON_NAME], appreciate the follow! Curious, what got you interested in m…" at bounding box center [187, 488] width 234 height 16
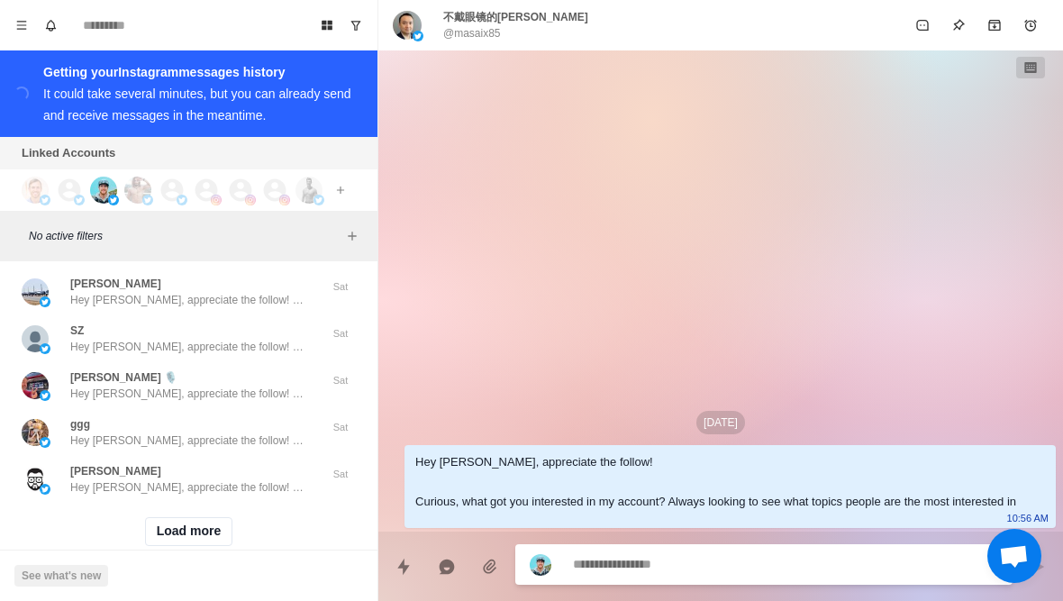
scroll to position [56027, 0]
click at [203, 518] on button "Load more" at bounding box center [189, 532] width 88 height 29
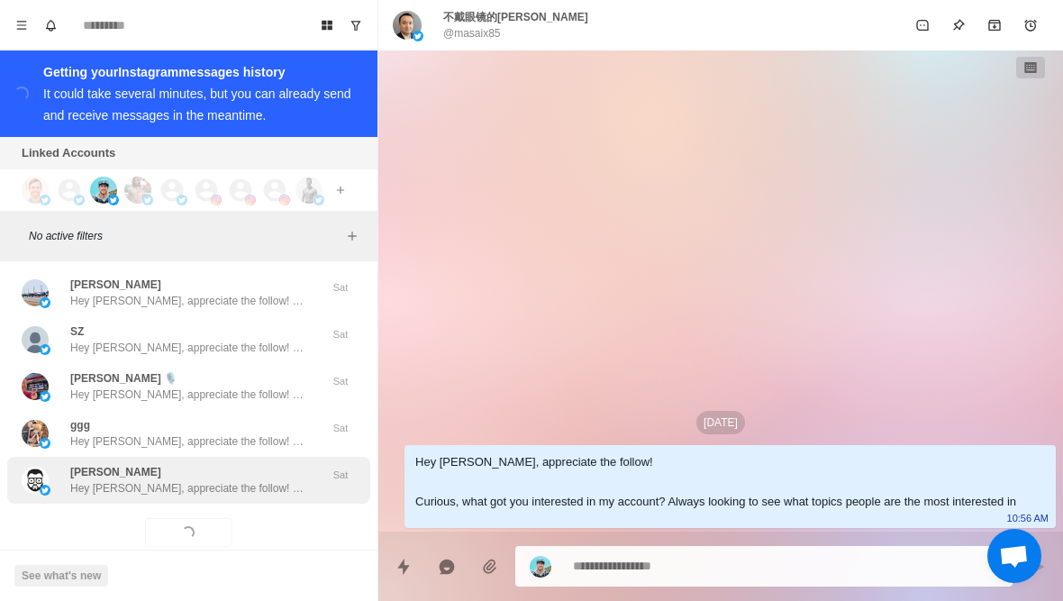
click at [213, 468] on div "[PERSON_NAME] Hey [PERSON_NAME], appreciate the follow! Curious, what got you i…" at bounding box center [188, 480] width 363 height 47
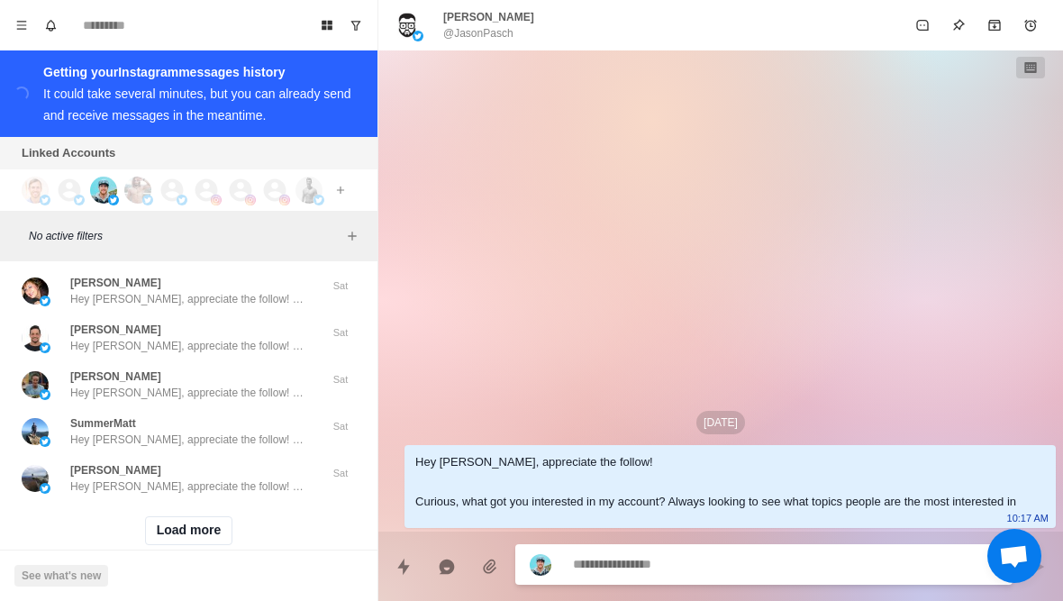
scroll to position [56964, 0]
click at [204, 518] on button "Load more" at bounding box center [189, 532] width 88 height 29
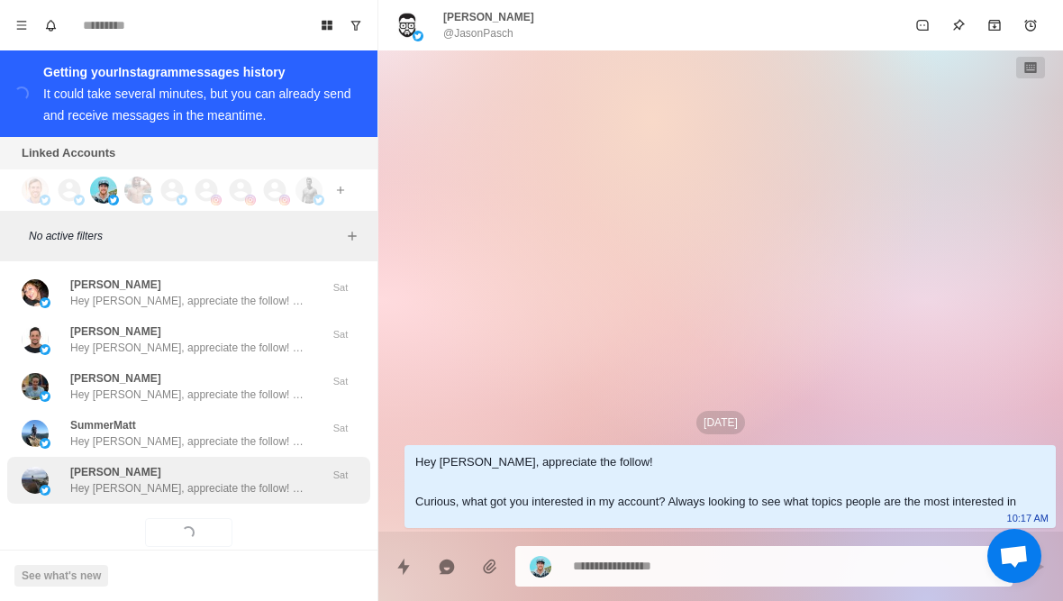
click at [206, 468] on div "[PERSON_NAME] Hey [PERSON_NAME], appreciate the follow! Curious, what got you i…" at bounding box center [188, 480] width 363 height 47
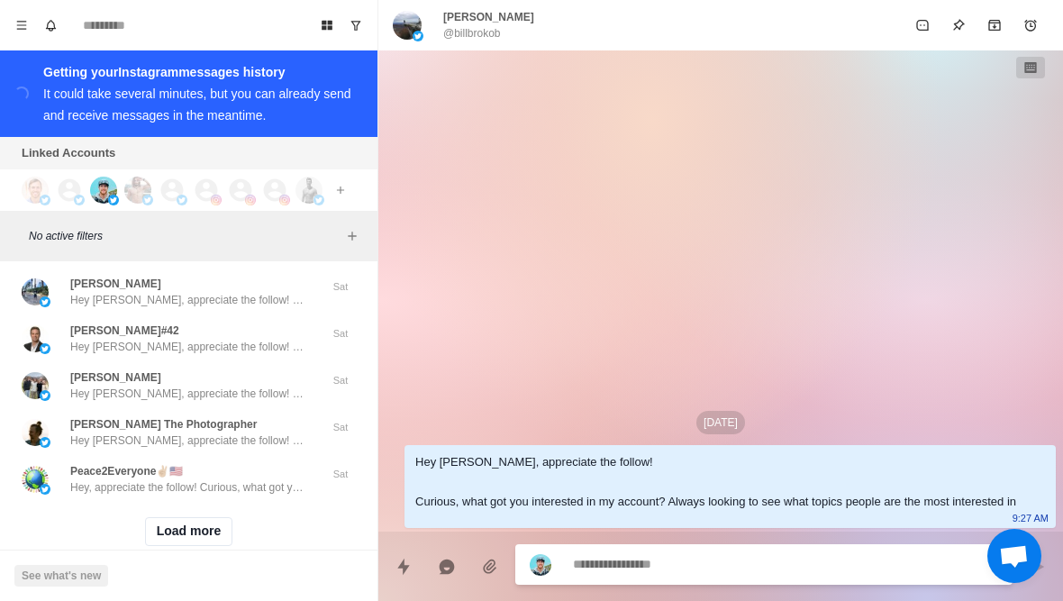
scroll to position [57900, 0]
click at [200, 518] on button "Load more" at bounding box center [189, 532] width 88 height 29
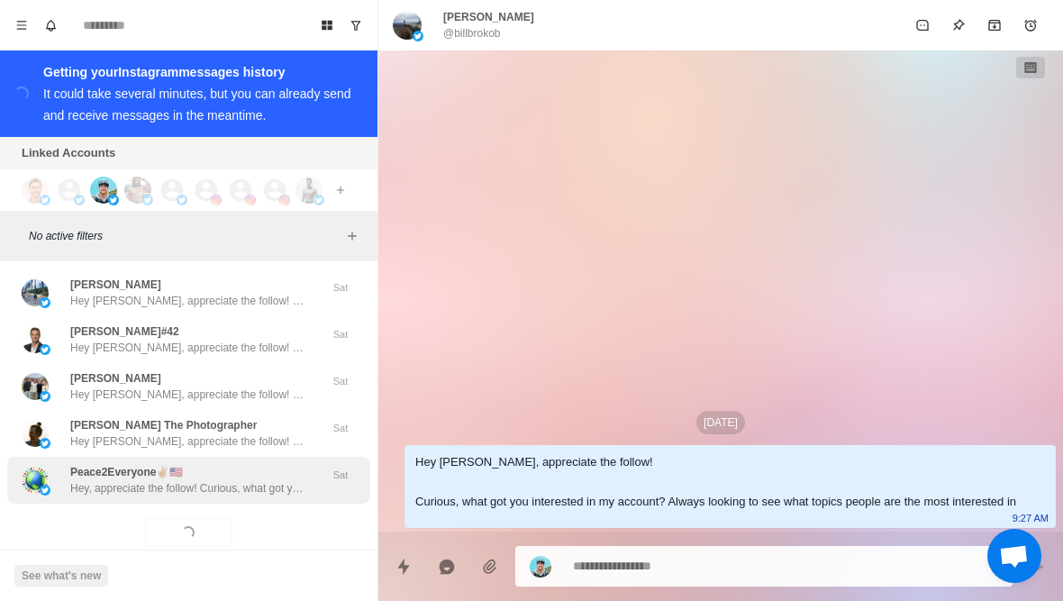
click at [213, 468] on div "Peace2Everyone✌🏼🇺🇸 Hey, appreciate the follow! Curious, what got you interested…" at bounding box center [188, 480] width 363 height 47
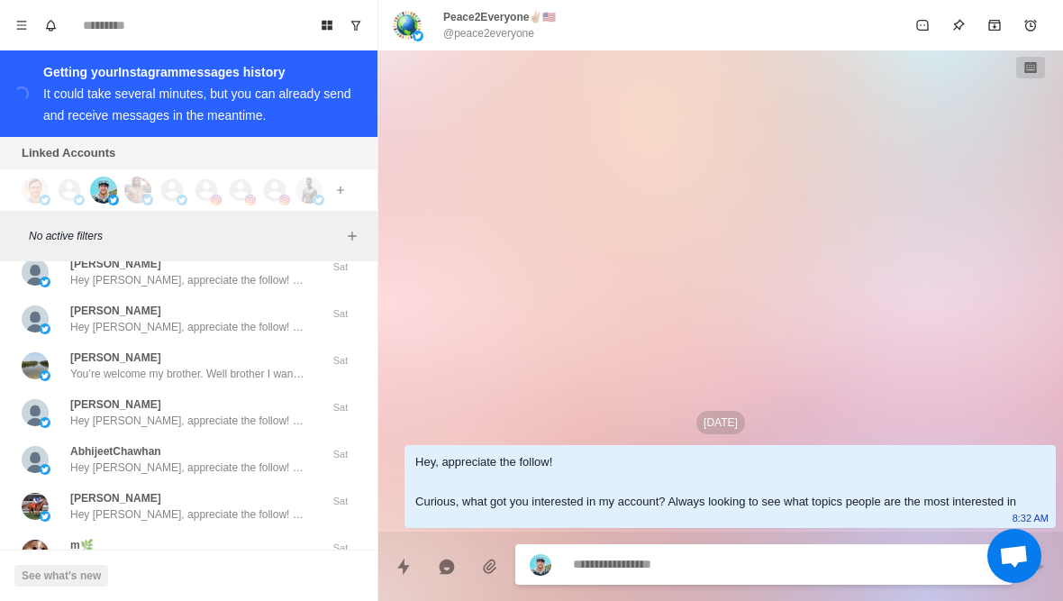
scroll to position [58208, 0]
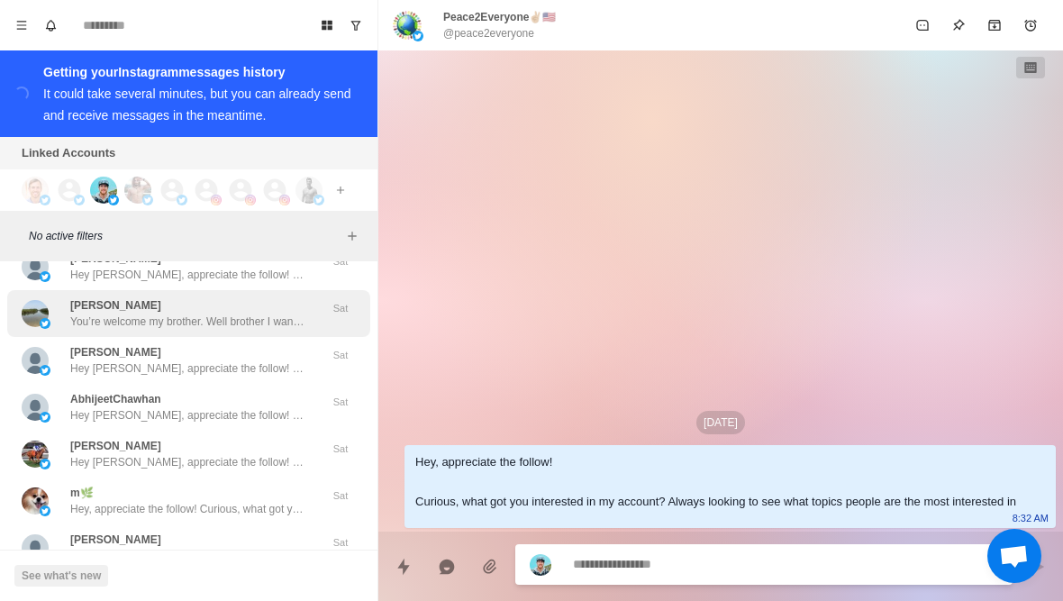
click at [264, 313] on p "You’re welcome my brother. Well brother I want you to understand my point and I…" at bounding box center [187, 321] width 234 height 16
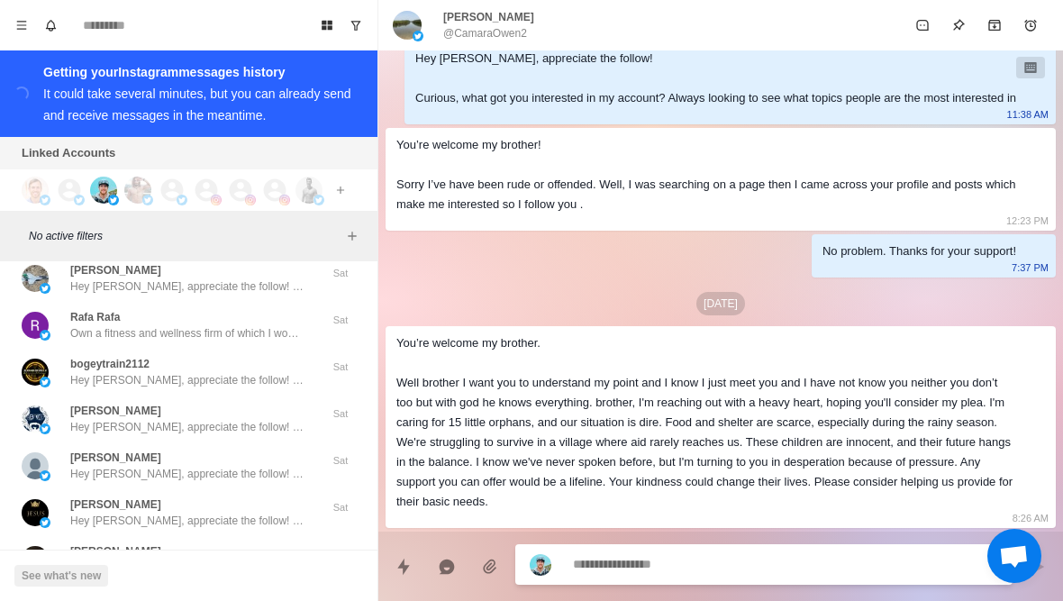
scroll to position [58759, 0]
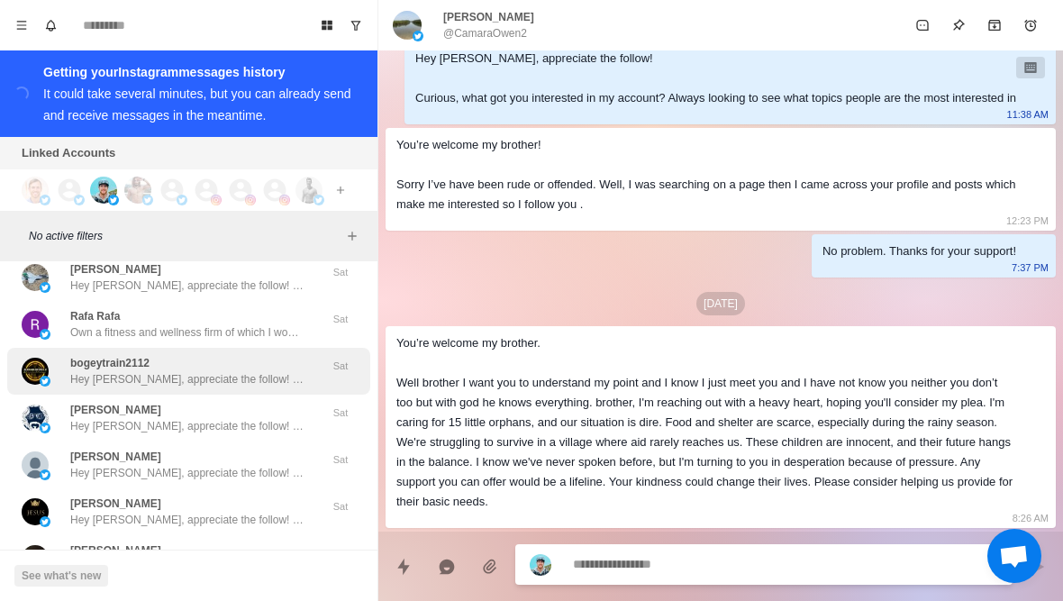
click at [254, 355] on div "bogeytrain2112 Hey [PERSON_NAME], appreciate the follow! Curious, what got you …" at bounding box center [187, 371] width 234 height 32
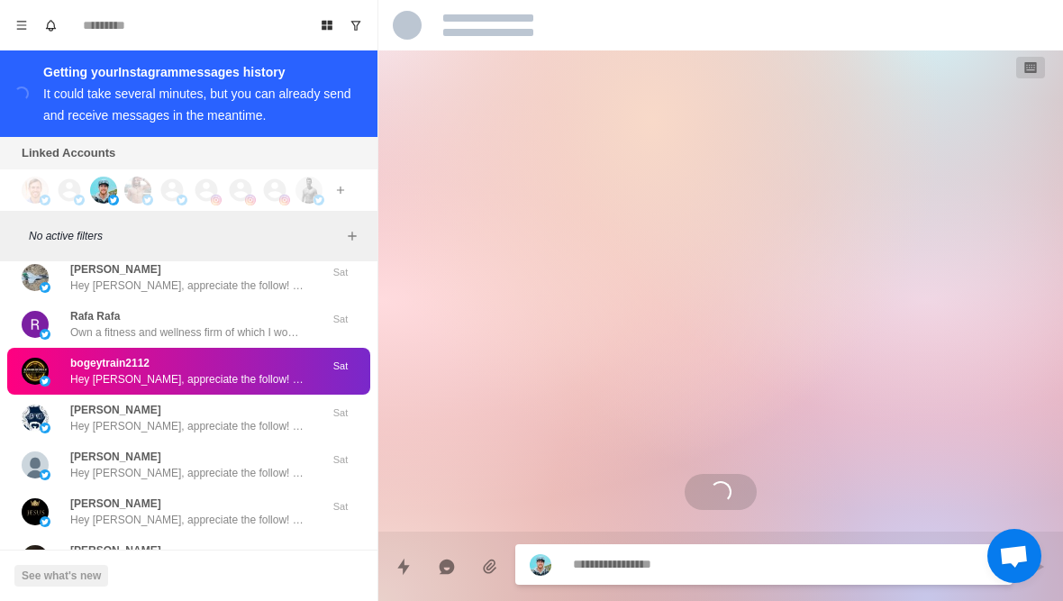
scroll to position [0, 0]
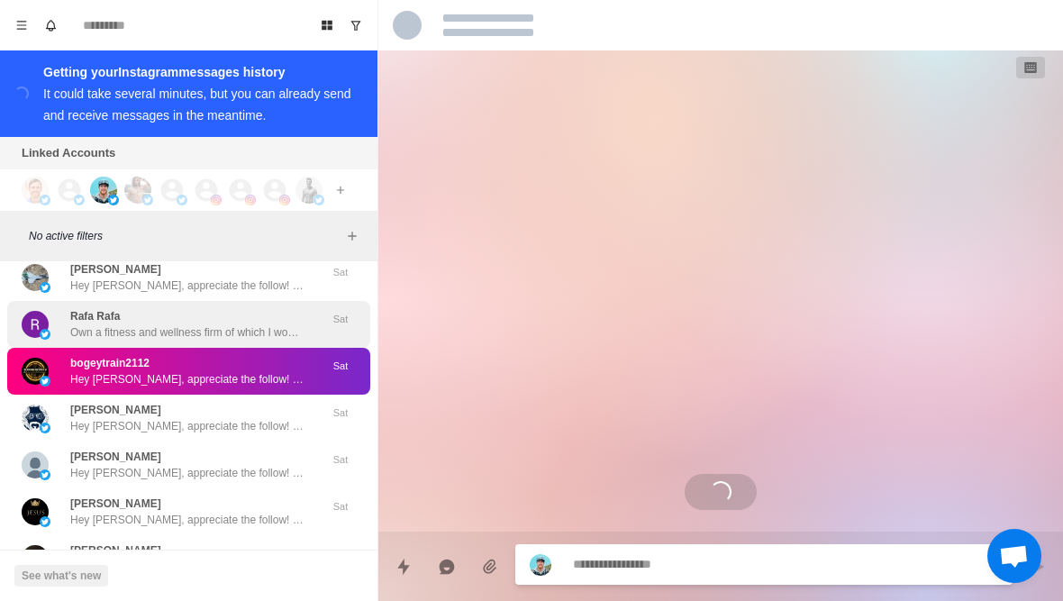
click at [269, 324] on p "Own a fitness and wellness firm of which I would love to revamp to achieve it's…" at bounding box center [187, 332] width 234 height 16
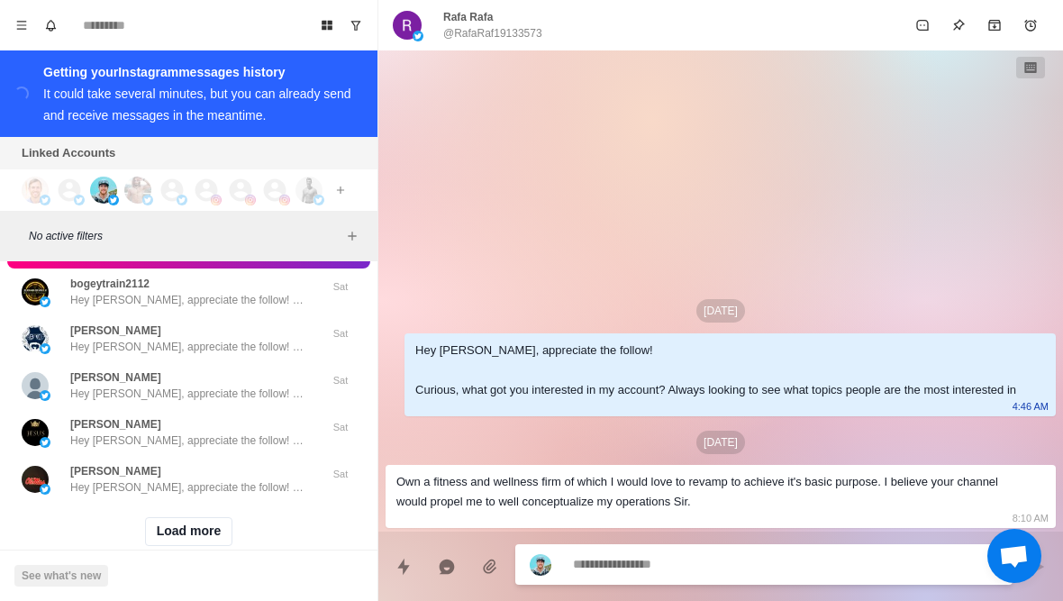
scroll to position [58837, 0]
click at [204, 518] on button "Load more" at bounding box center [189, 532] width 88 height 29
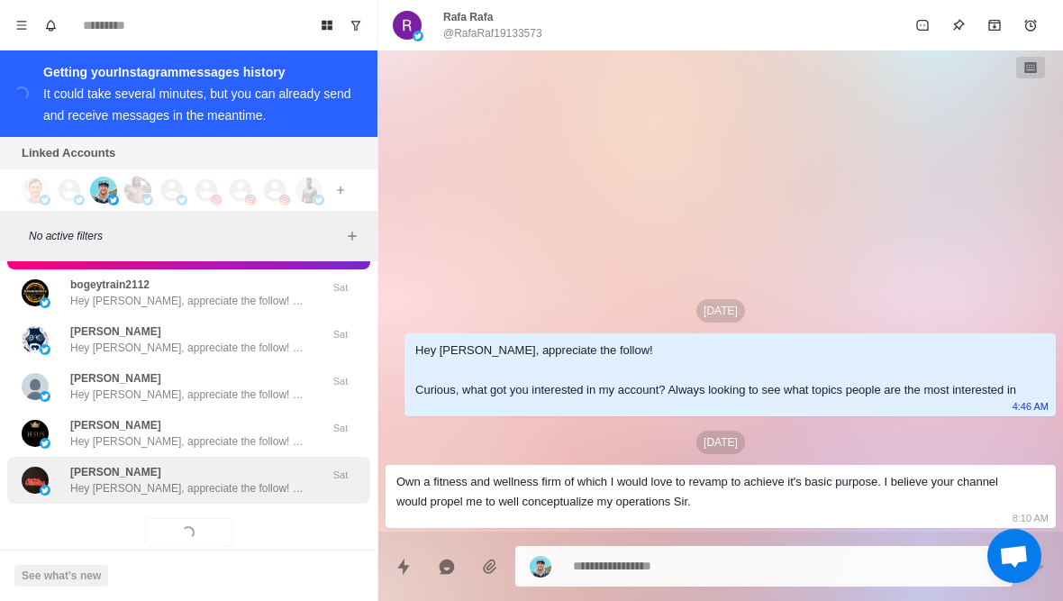
click at [212, 469] on div "[PERSON_NAME] Hey [PERSON_NAME], appreciate the follow! Curious, what got you i…" at bounding box center [188, 480] width 363 height 47
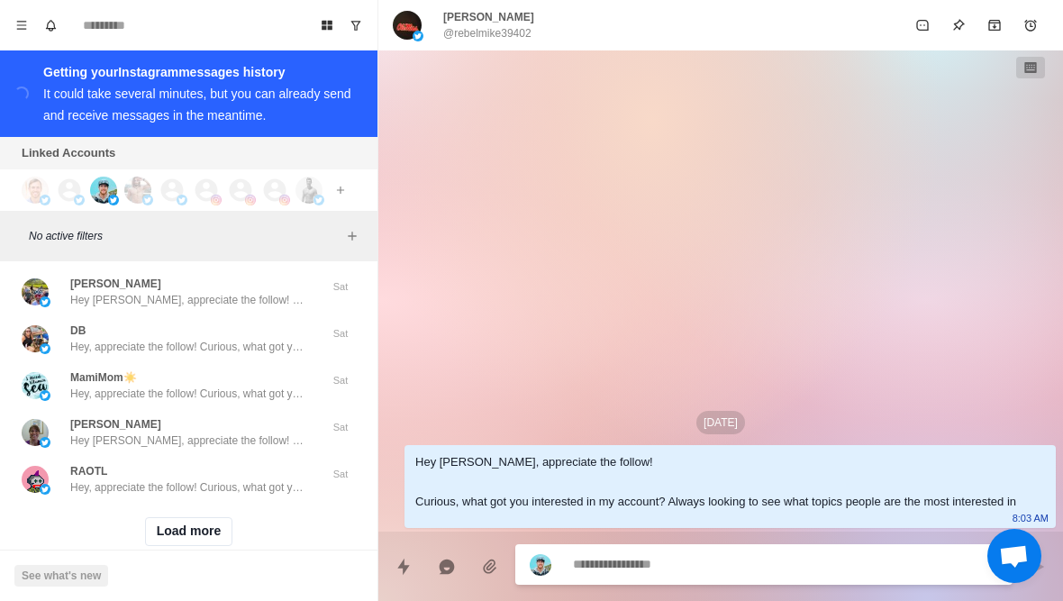
scroll to position [59774, 0]
click at [195, 518] on button "Load more" at bounding box center [189, 532] width 88 height 29
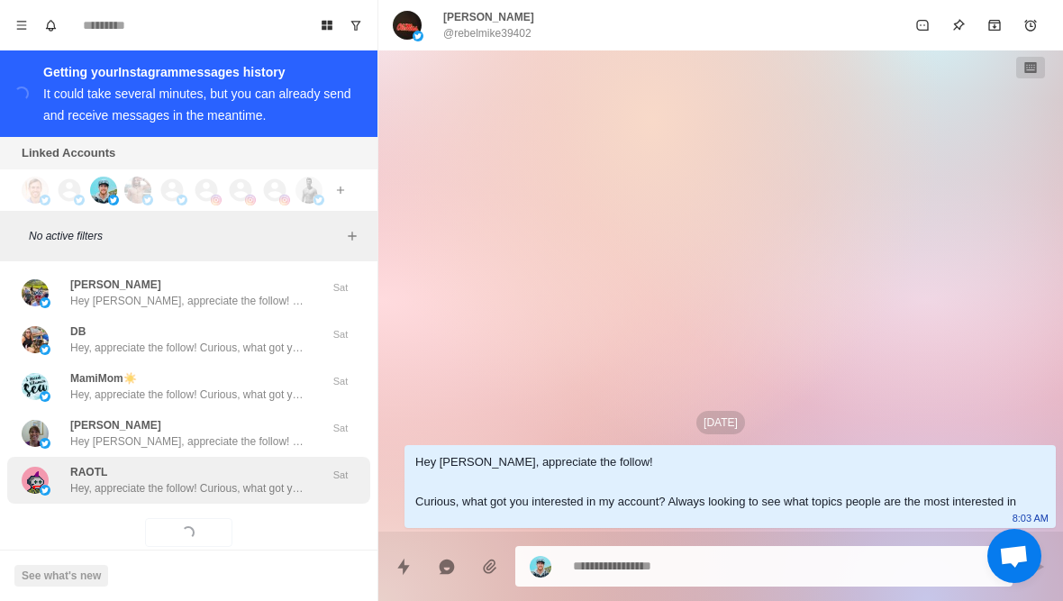
click at [208, 480] on p "Hey, appreciate the follow! Curious, what got you interested in my account? Alw…" at bounding box center [187, 488] width 234 height 16
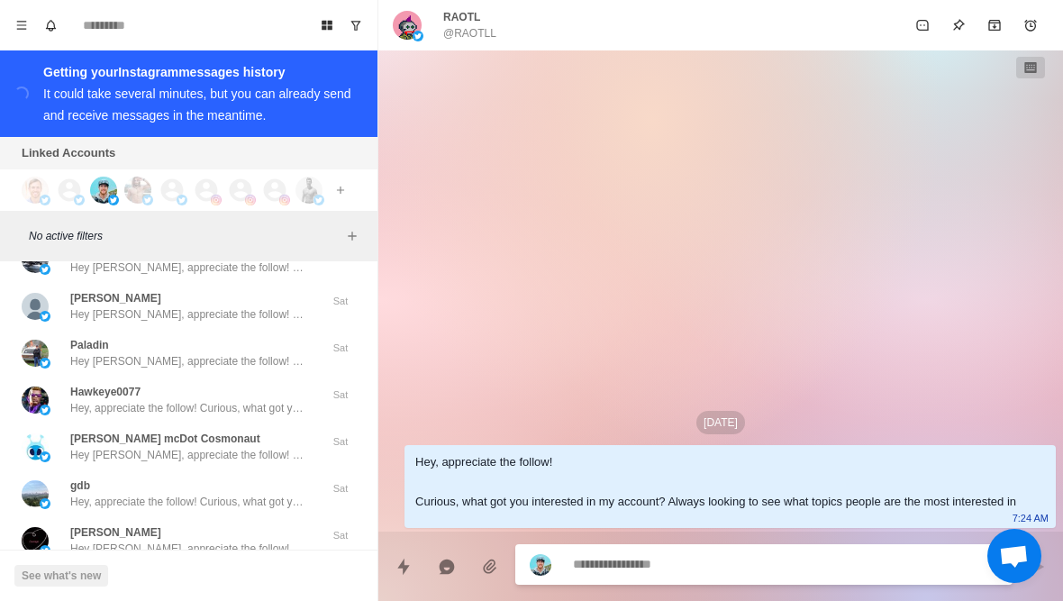
scroll to position [60377, 0]
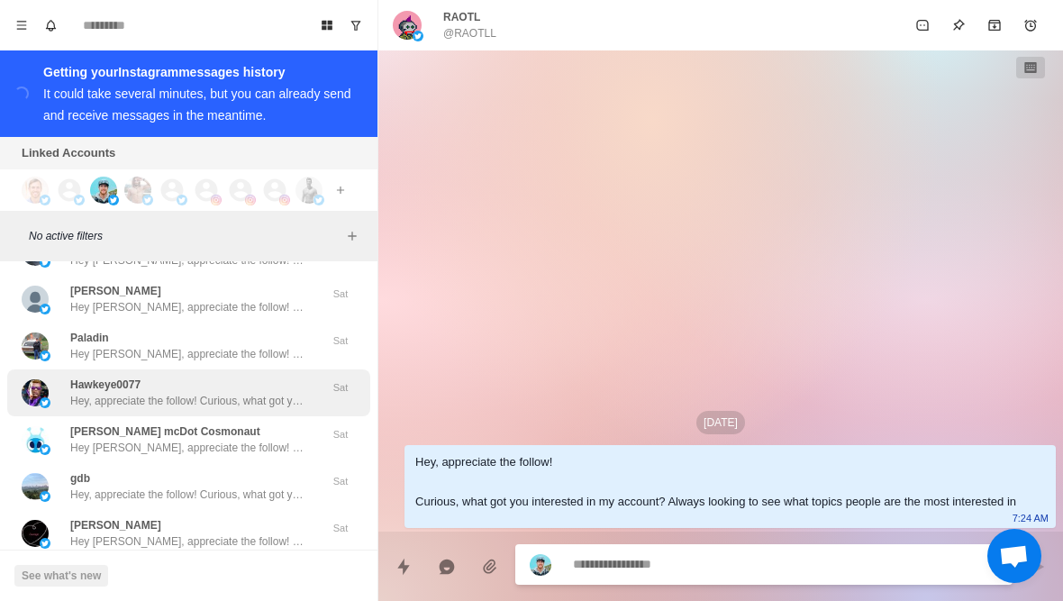
click at [252, 377] on div "Hawkeye0077 Hey, appreciate the follow! Curious, what got you interested in my …" at bounding box center [187, 393] width 234 height 32
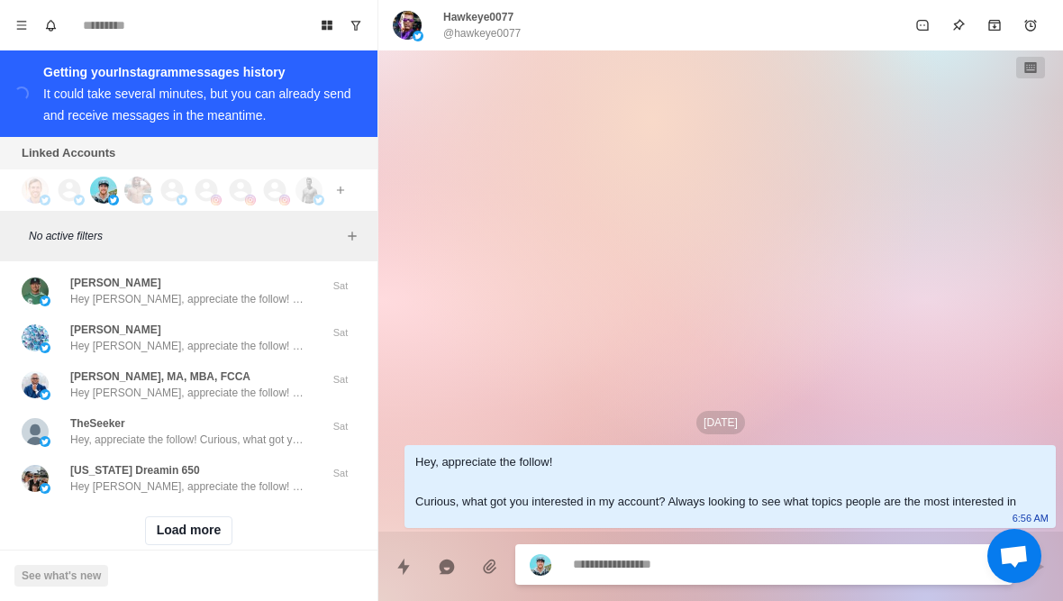
scroll to position [60711, 0]
click at [197, 518] on button "Load more" at bounding box center [189, 532] width 88 height 29
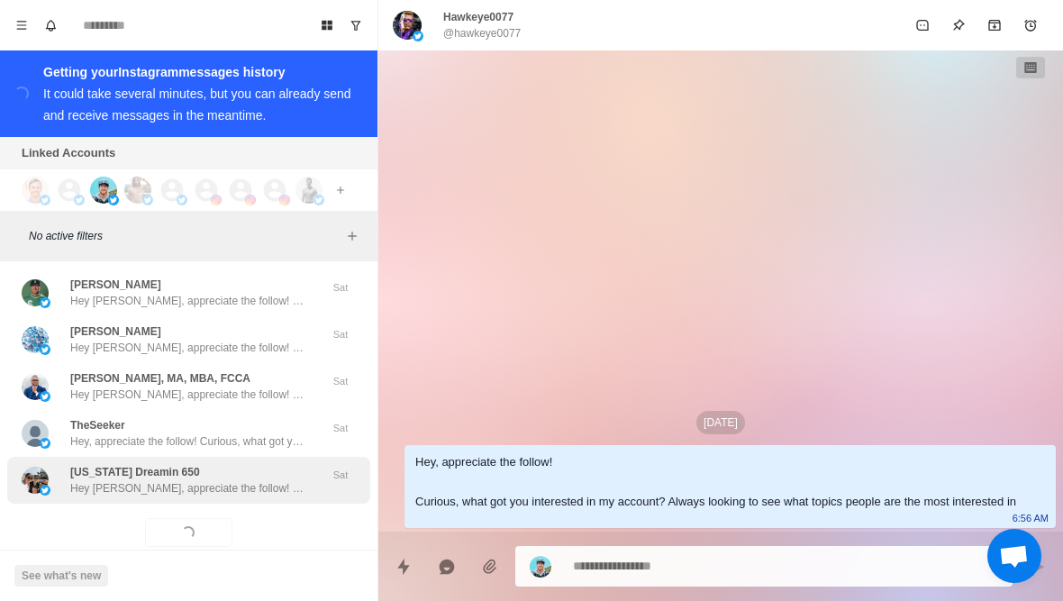
click at [213, 480] on p "Hey [PERSON_NAME], appreciate the follow! Curious, what got you interested in m…" at bounding box center [187, 488] width 234 height 16
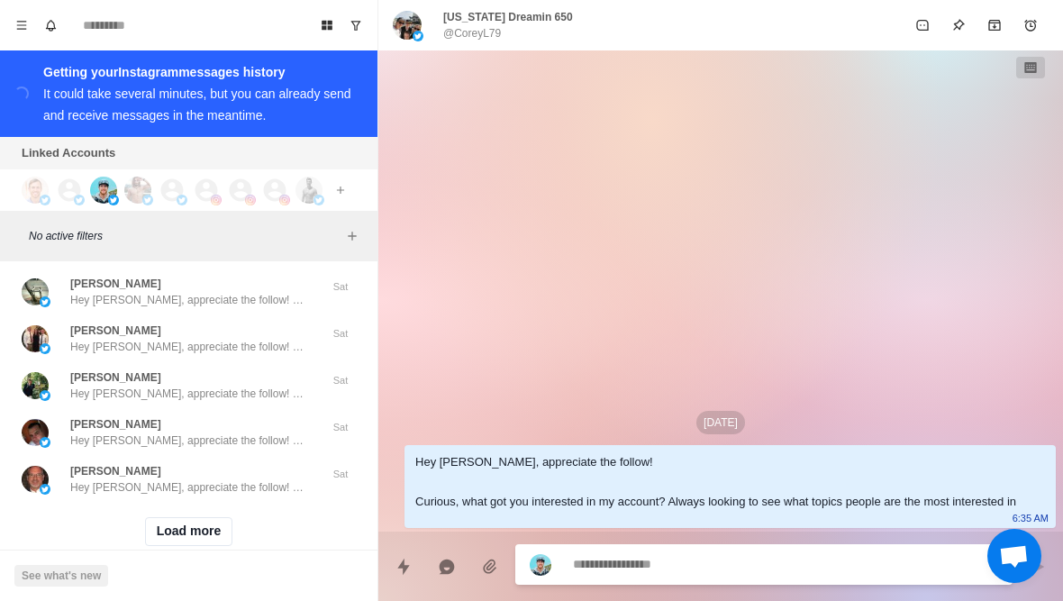
scroll to position [61648, 0]
click at [210, 518] on button "Load more" at bounding box center [189, 532] width 88 height 29
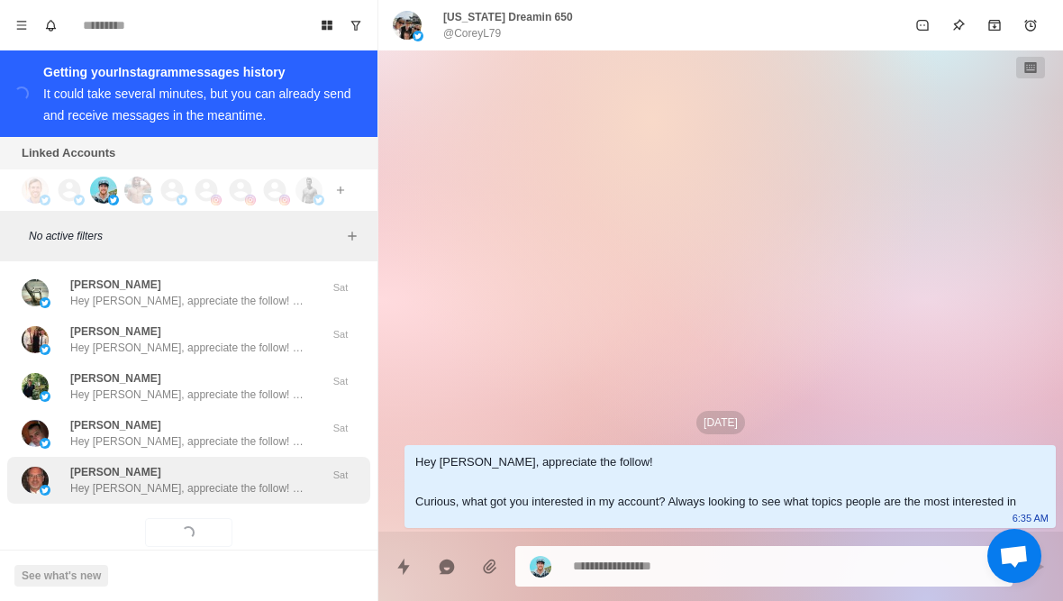
click at [220, 480] on p "Hey [PERSON_NAME], appreciate the follow! Curious, what got you interested in m…" at bounding box center [187, 488] width 234 height 16
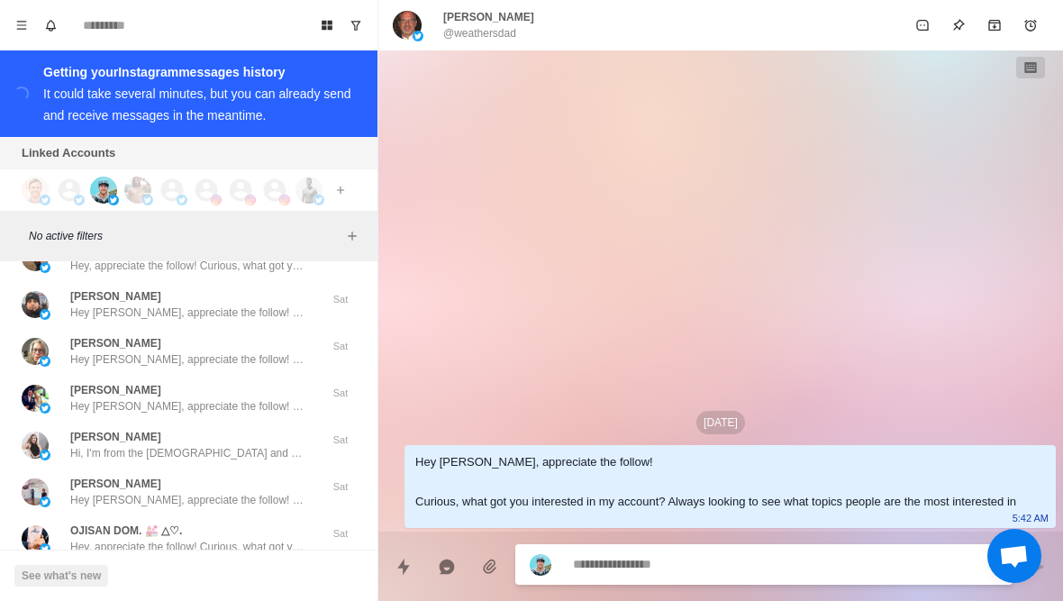
scroll to position [62153, 0]
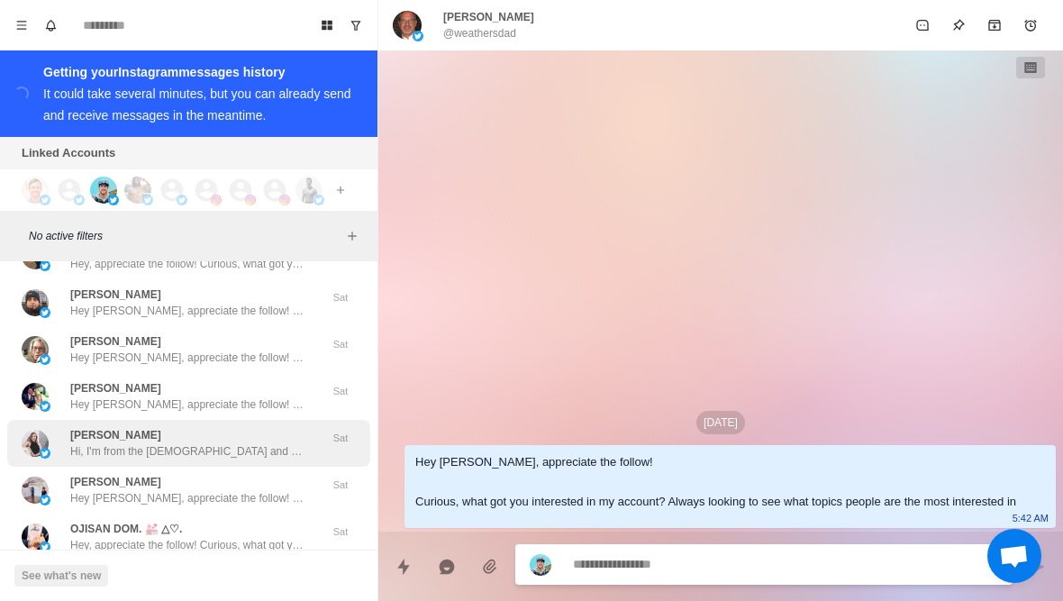
click at [237, 443] on p "Hi, I'm from the [DEMOGRAPHIC_DATA] and I love making friends. Can we chat?" at bounding box center [187, 451] width 234 height 16
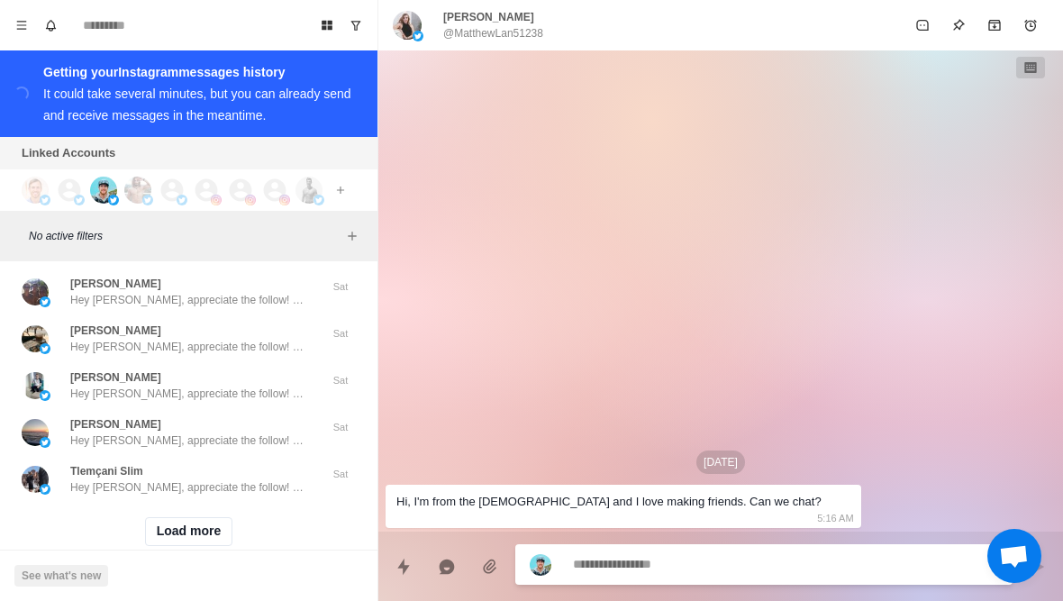
scroll to position [62584, 0]
click at [204, 518] on button "Load more" at bounding box center [189, 532] width 88 height 29
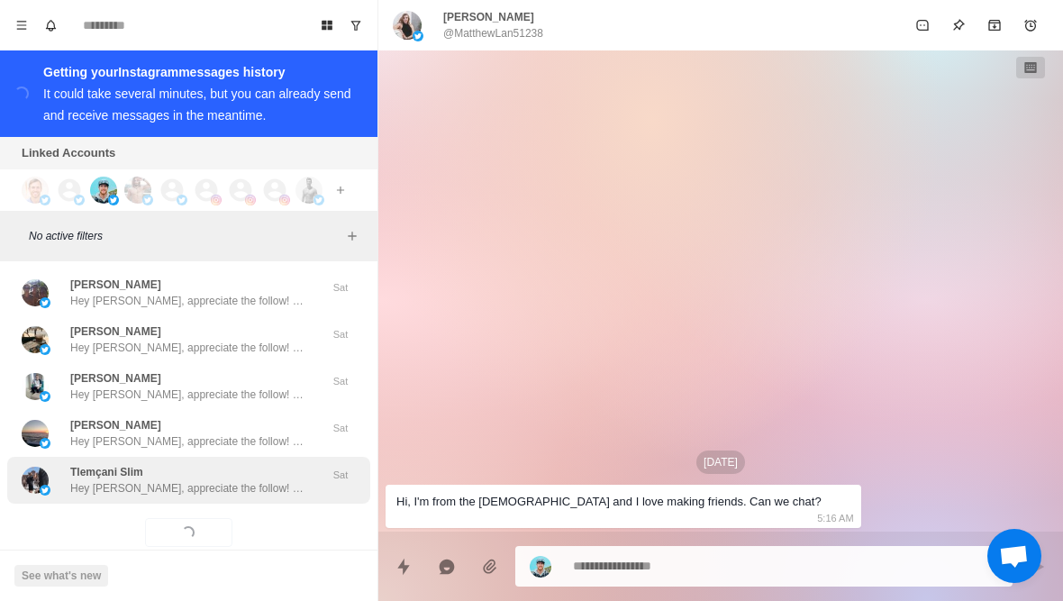
click at [221, 480] on p "Hey [PERSON_NAME], appreciate the follow! Curious, what got you interested in m…" at bounding box center [187, 488] width 234 height 16
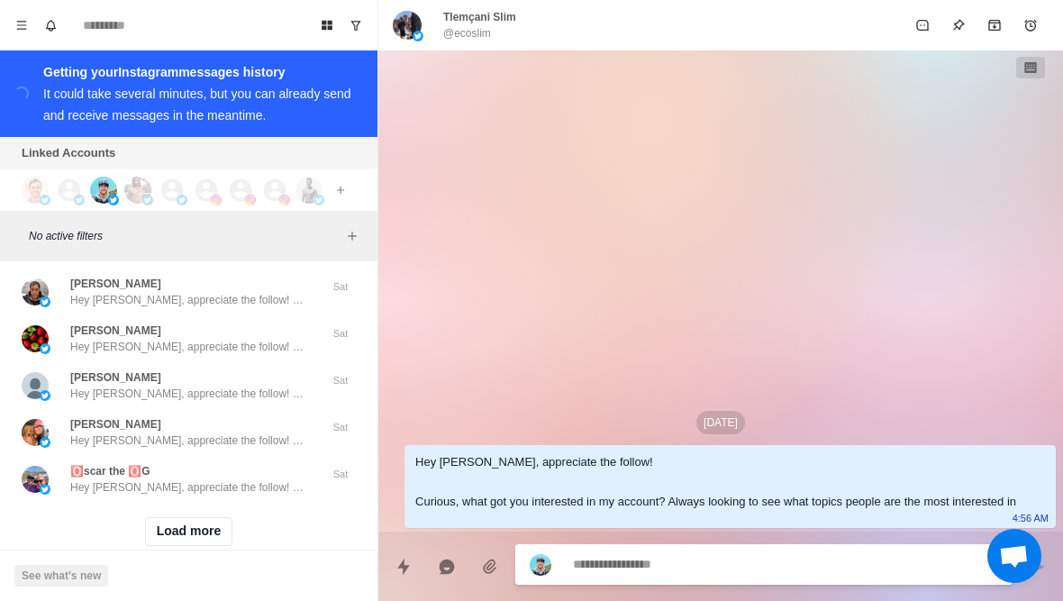
scroll to position [63521, 0]
click at [208, 518] on button "Load more" at bounding box center [189, 532] width 88 height 29
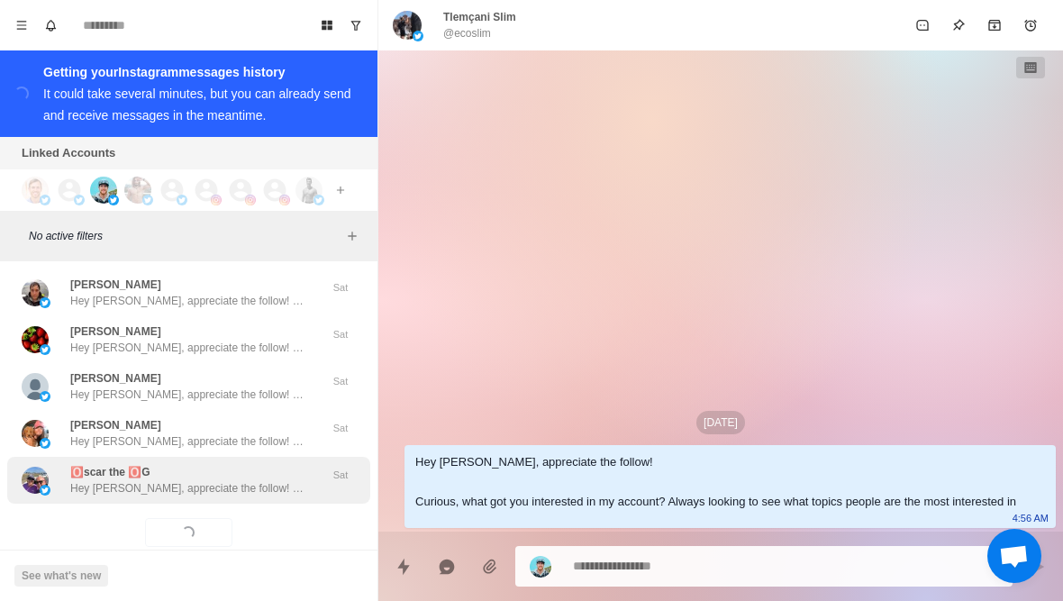
click at [215, 470] on div "🅾️scar the 🅾️G Hey [PERSON_NAME], appreciate the follow! Curious, what got you …" at bounding box center [188, 480] width 363 height 47
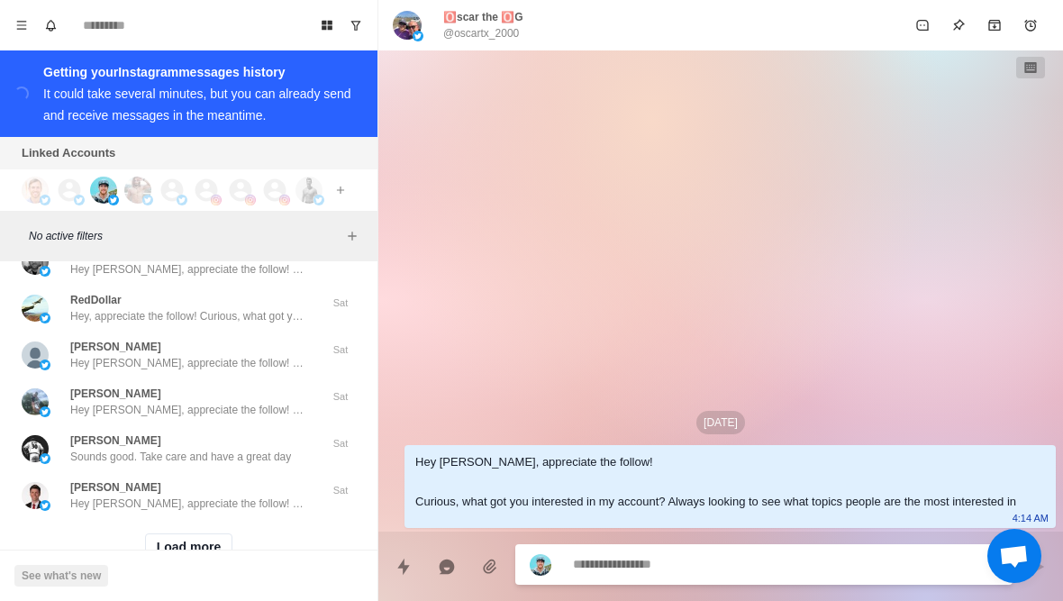
scroll to position [64458, 0]
click at [210, 534] on button "Load more" at bounding box center [189, 548] width 88 height 29
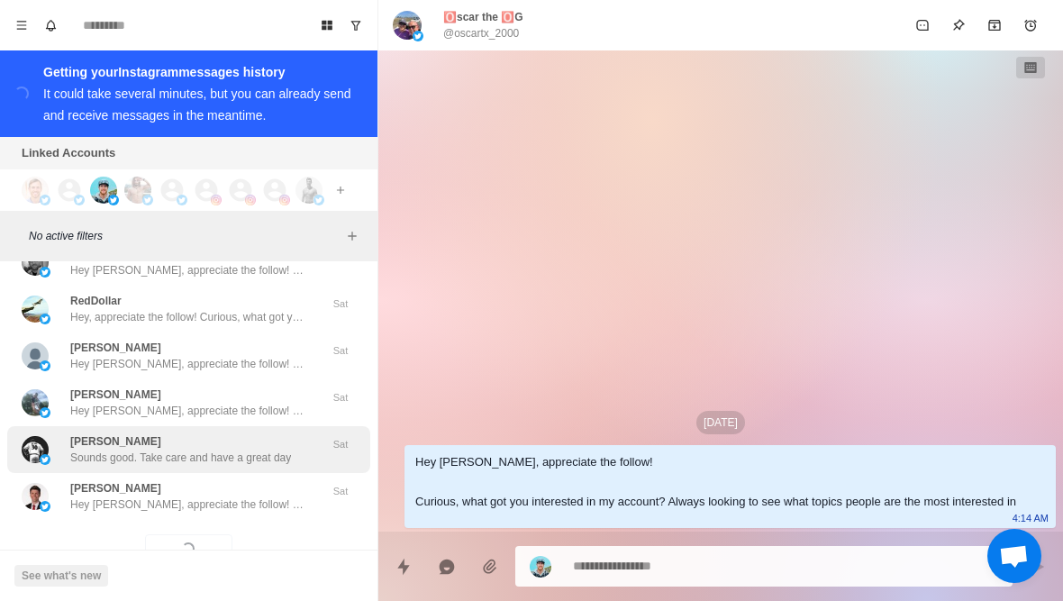
click at [232, 449] on p "Sounds good. Take care and have a great day" at bounding box center [180, 457] width 221 height 16
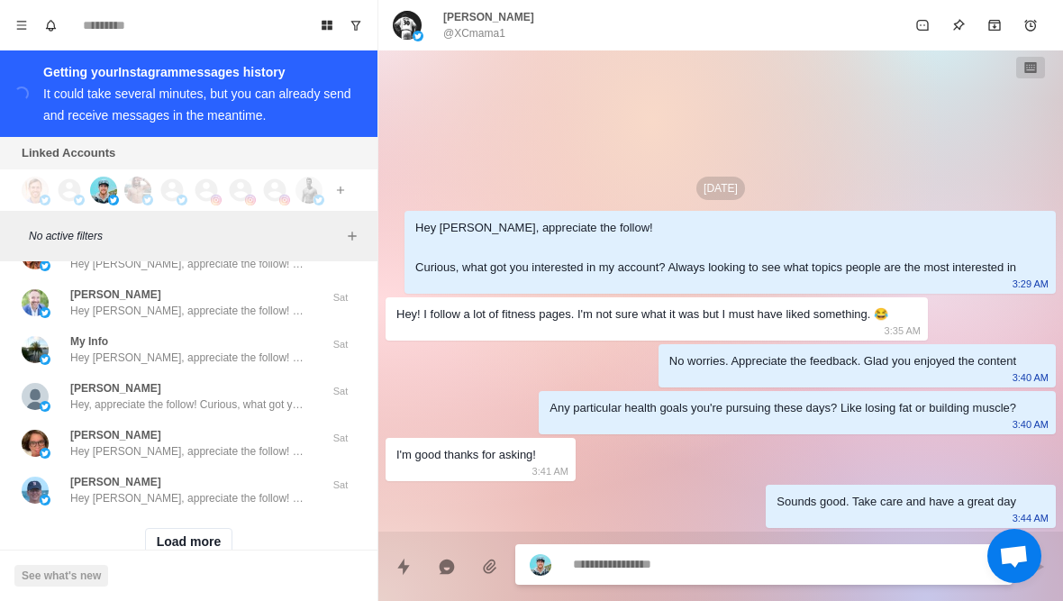
scroll to position [65395, 0]
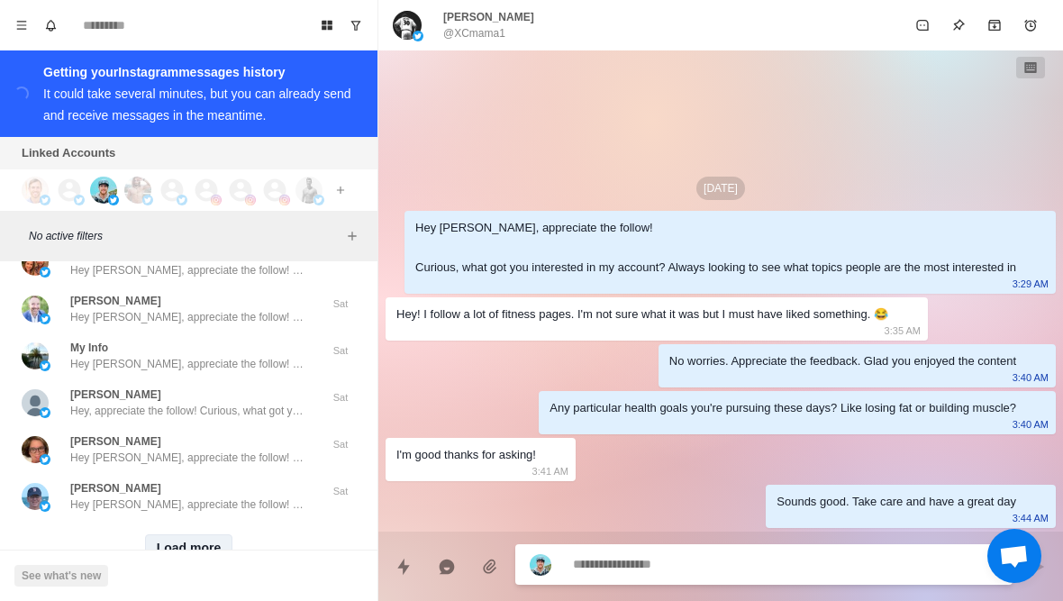
click at [200, 534] on button "Load more" at bounding box center [189, 548] width 88 height 29
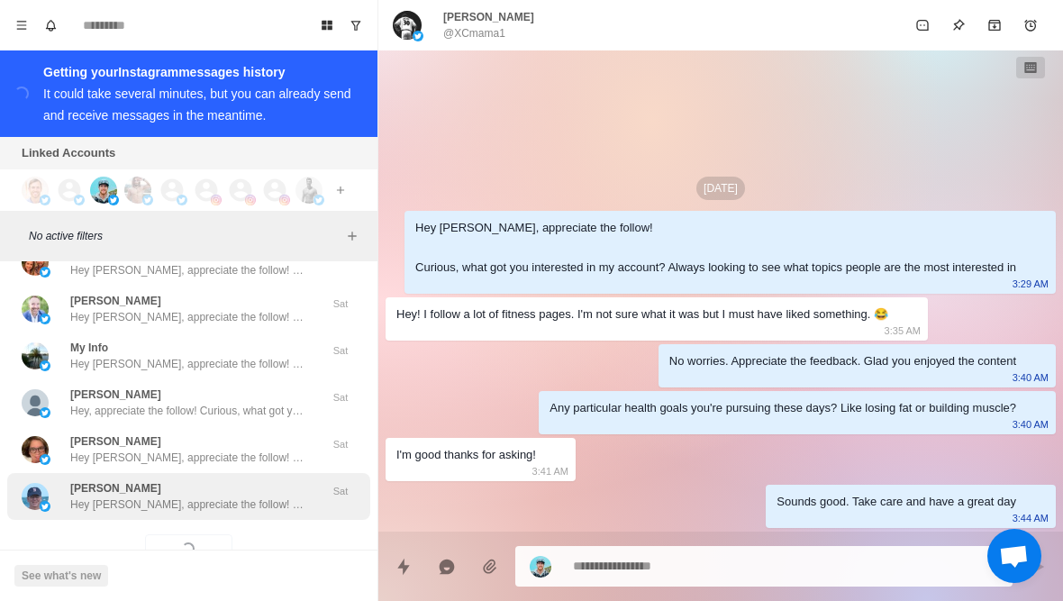
click at [215, 496] on p "Hey [PERSON_NAME], appreciate the follow! Curious, what got you interested in m…" at bounding box center [187, 504] width 234 height 16
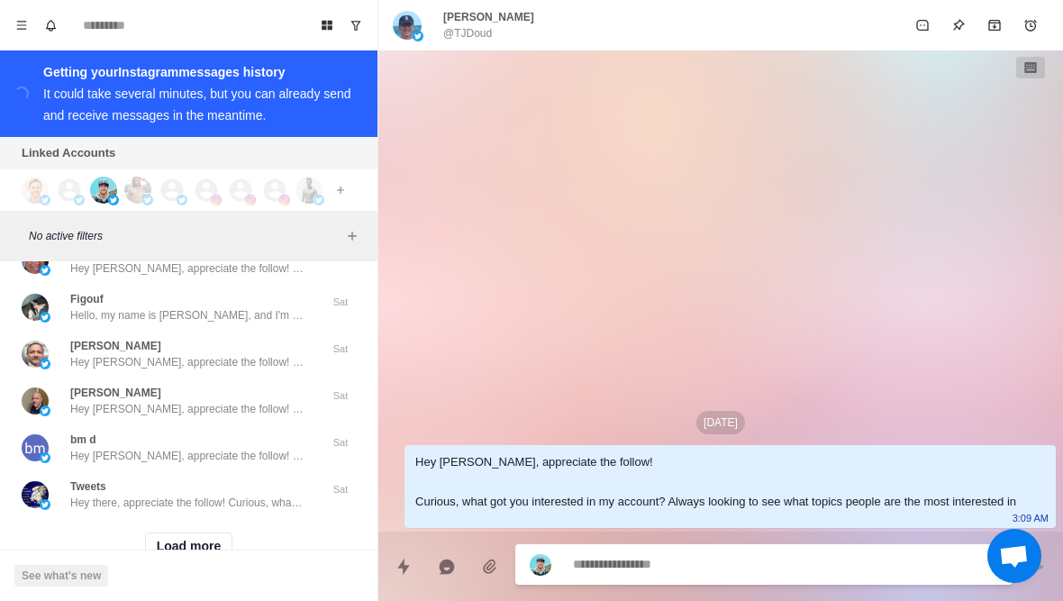
scroll to position [66332, 0]
click at [198, 534] on button "Load more" at bounding box center [189, 548] width 88 height 29
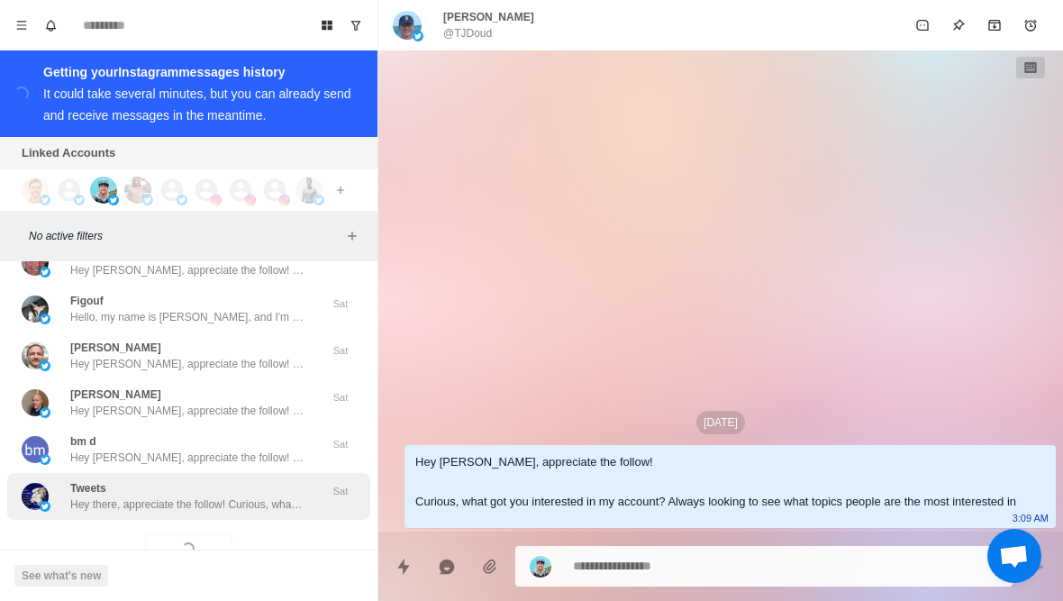
click at [222, 480] on div "Tweets Hey there, appreciate the follow! Curious, what got you interested in my…" at bounding box center [187, 496] width 234 height 32
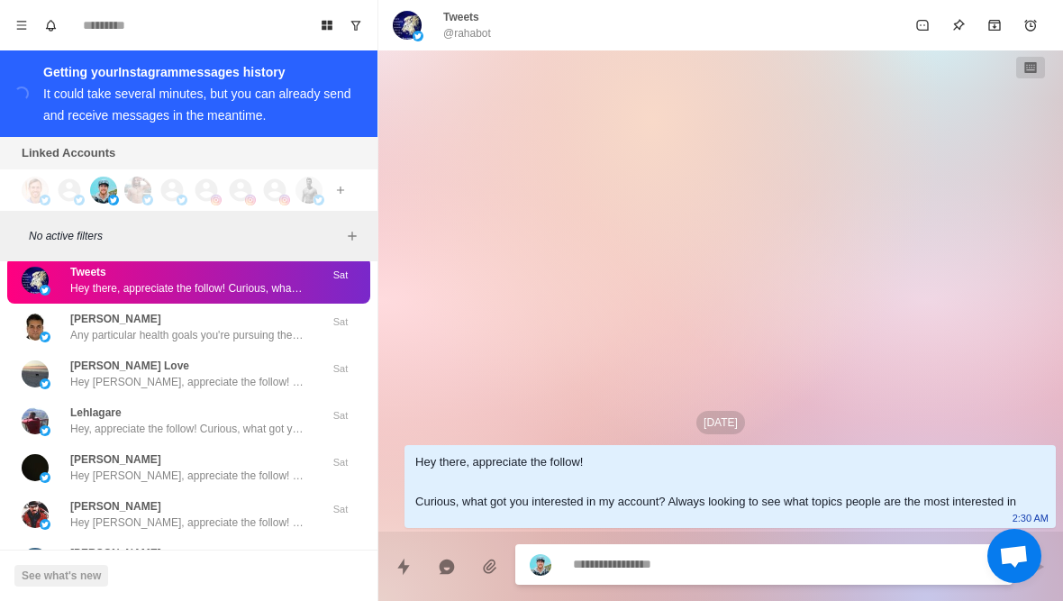
scroll to position [66546, 0]
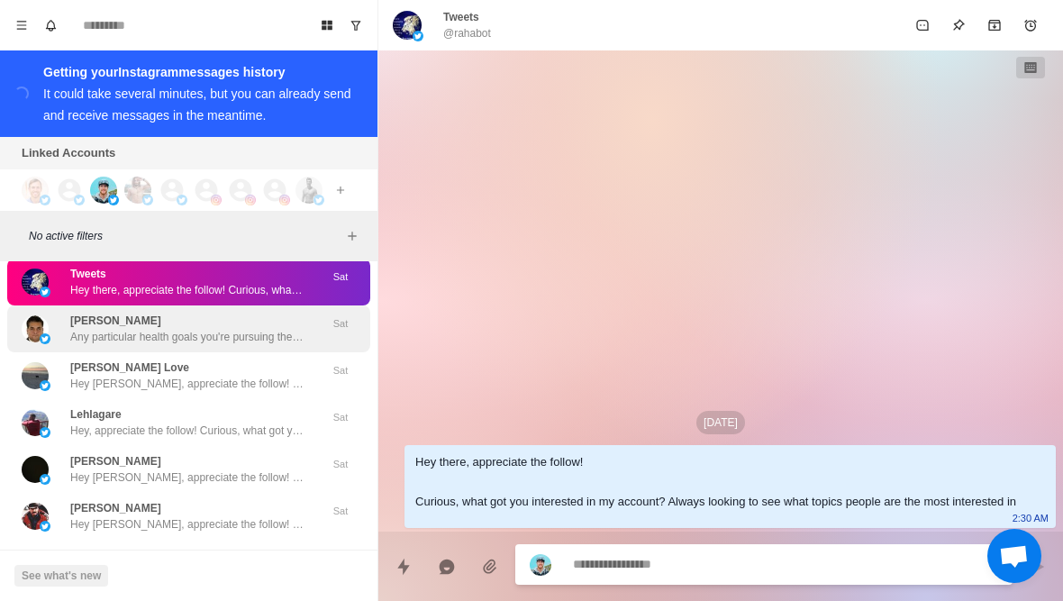
click at [276, 305] on div "[PERSON_NAME] Any particular health goals you're pursuing these days? Like losi…" at bounding box center [188, 328] width 363 height 47
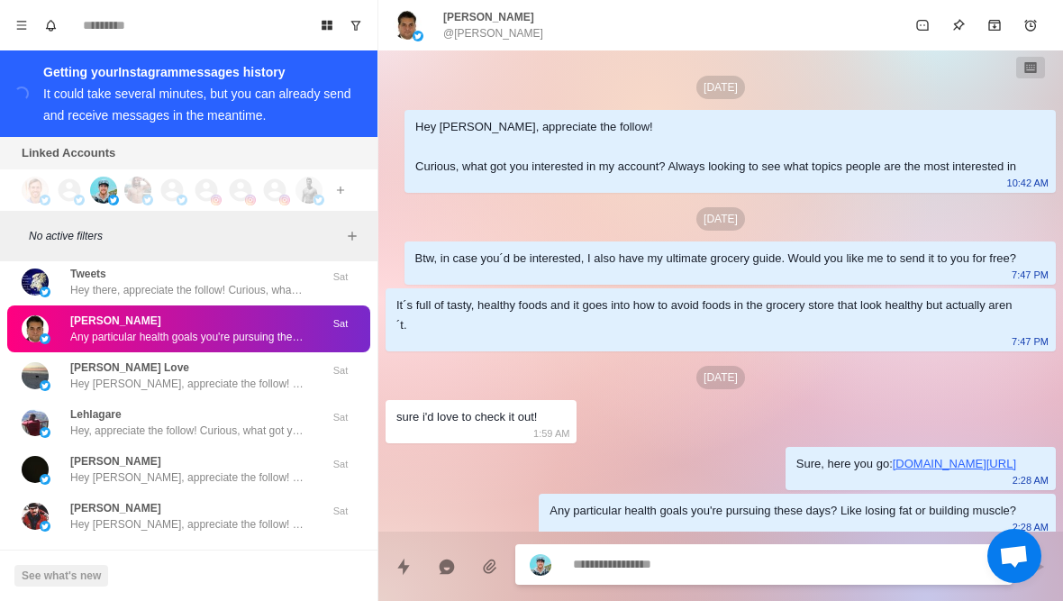
scroll to position [49, 0]
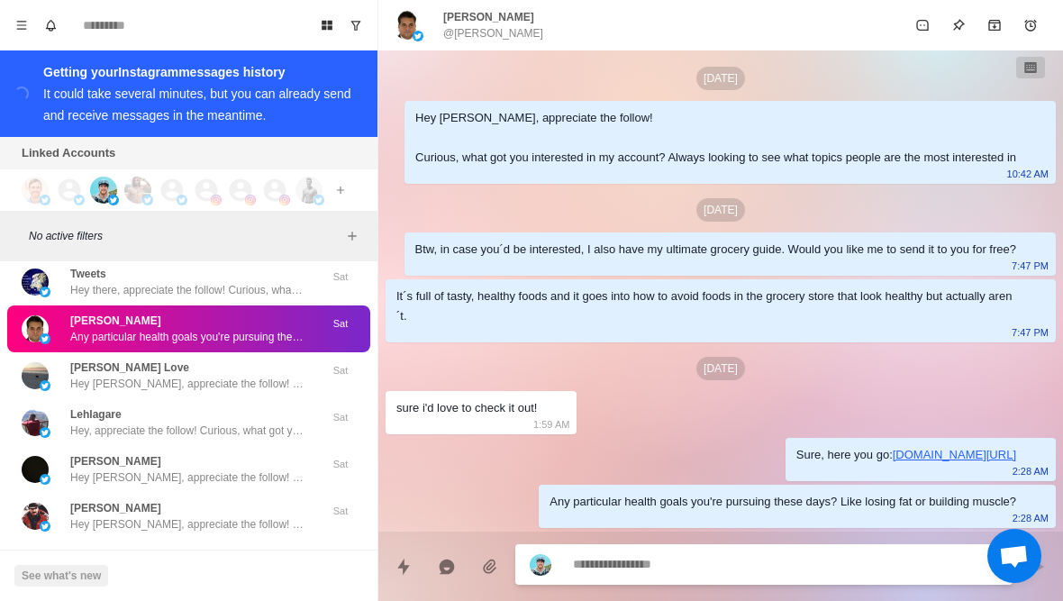
type textarea "*"
type textarea "**********"
type textarea "*"
type textarea "*******"
type textarea "*"
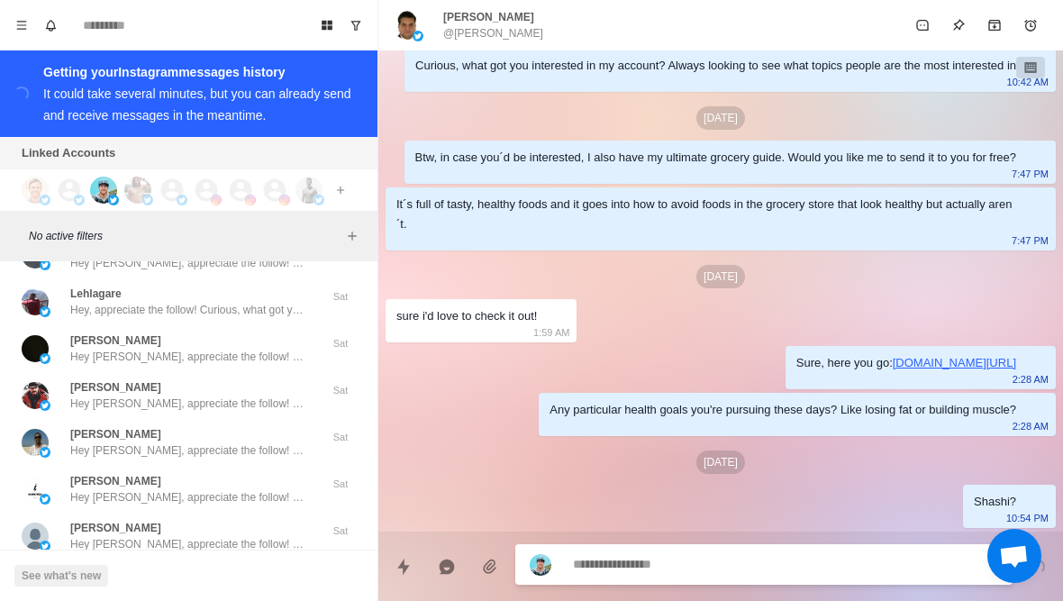
scroll to position [66673, 0]
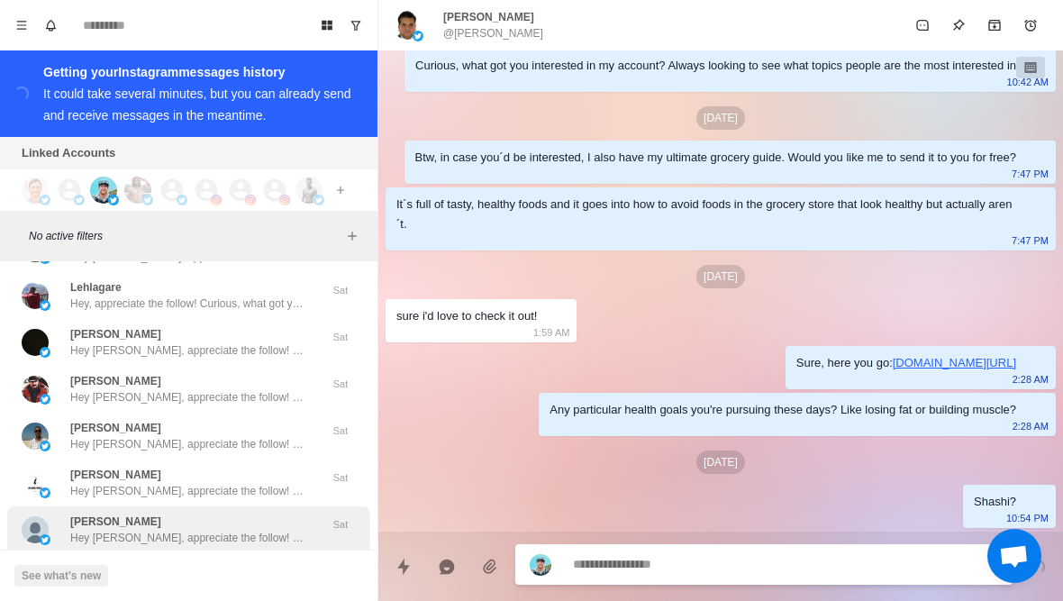
click at [260, 513] on div "[PERSON_NAME] Hey [PERSON_NAME], appreciate the follow! Curious, what got you i…" at bounding box center [187, 529] width 234 height 32
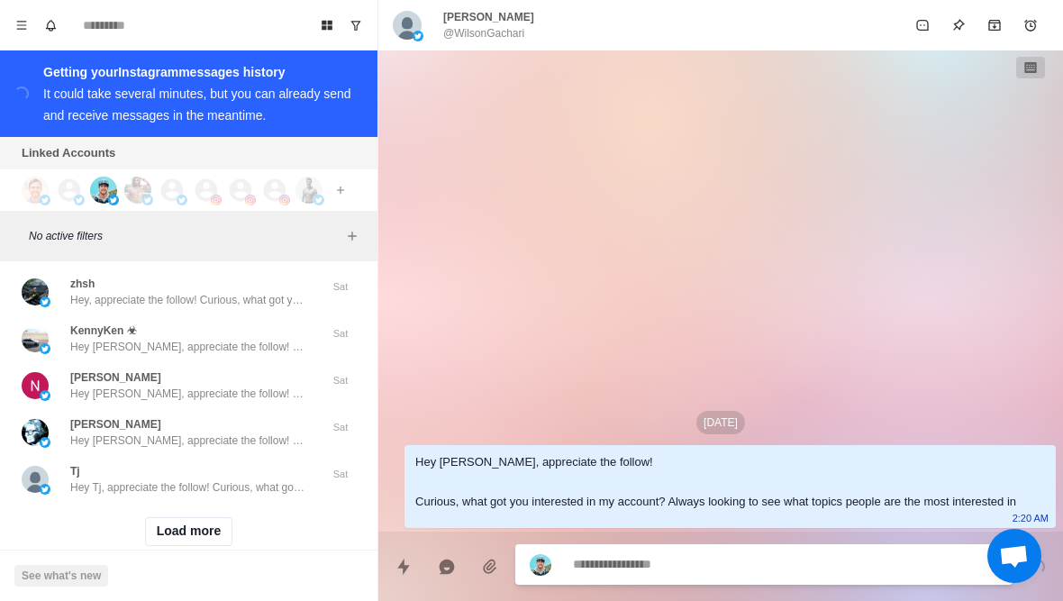
scroll to position [67285, 0]
click at [208, 518] on button "Load more" at bounding box center [189, 532] width 88 height 29
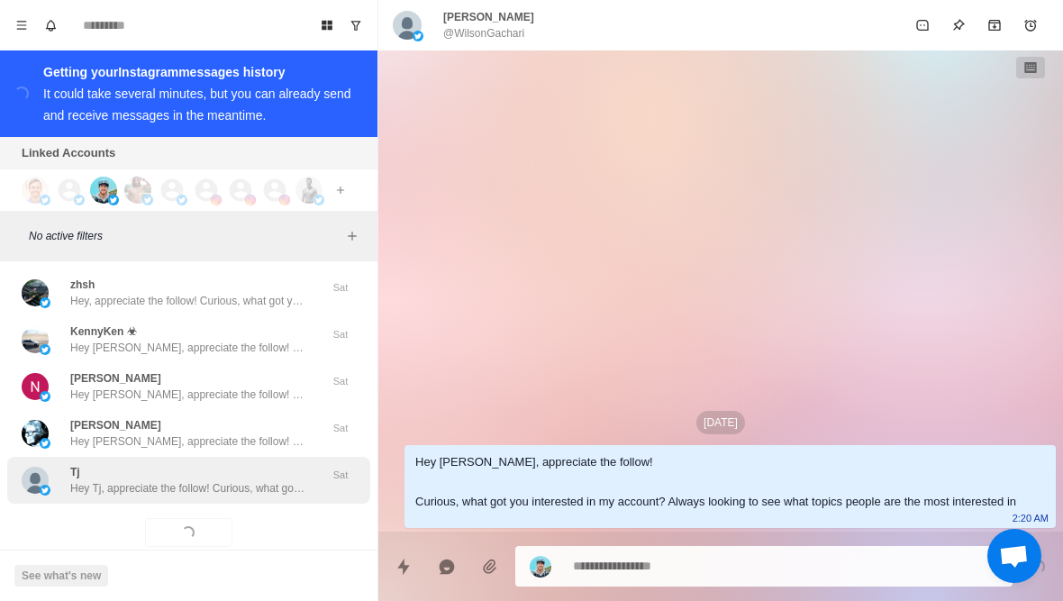
click at [245, 469] on div "Tj Hey Tj, appreciate the follow! Curious, what got you interested in my accoun…" at bounding box center [188, 480] width 363 height 47
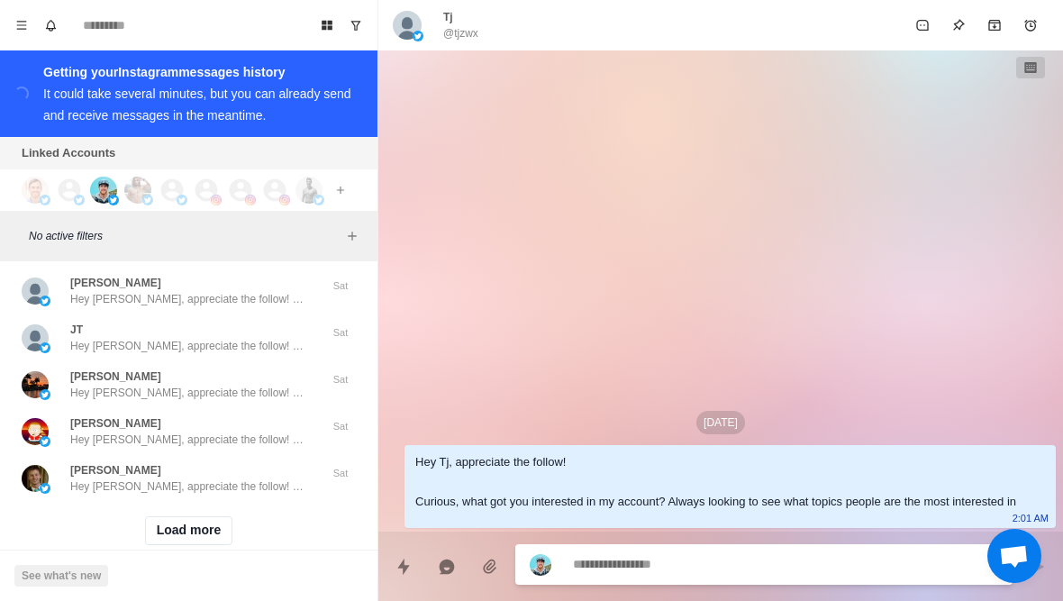
scroll to position [68222, 0]
click at [208, 518] on button "Load more" at bounding box center [189, 532] width 88 height 29
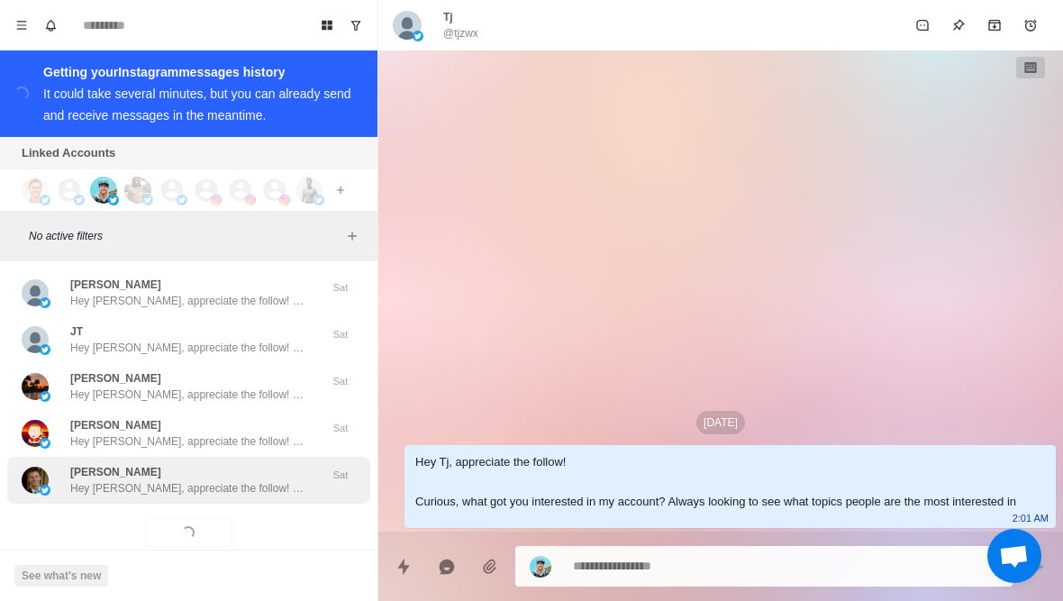
click at [263, 480] on p "Hey [PERSON_NAME], appreciate the follow! Curious, what got you interested in m…" at bounding box center [187, 488] width 234 height 16
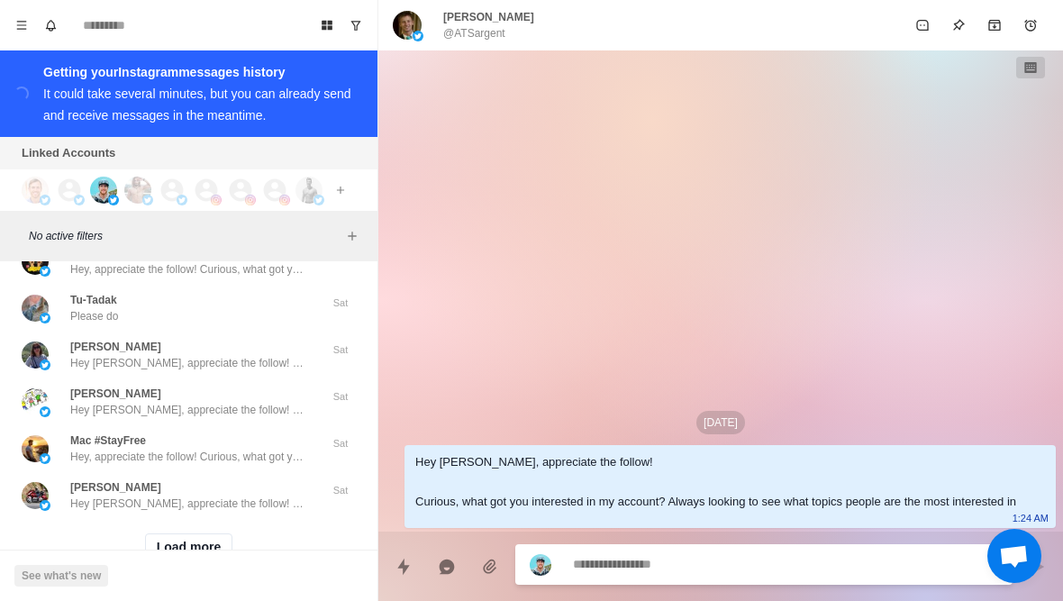
scroll to position [69158, 0]
click at [204, 534] on button "Load more" at bounding box center [189, 548] width 88 height 29
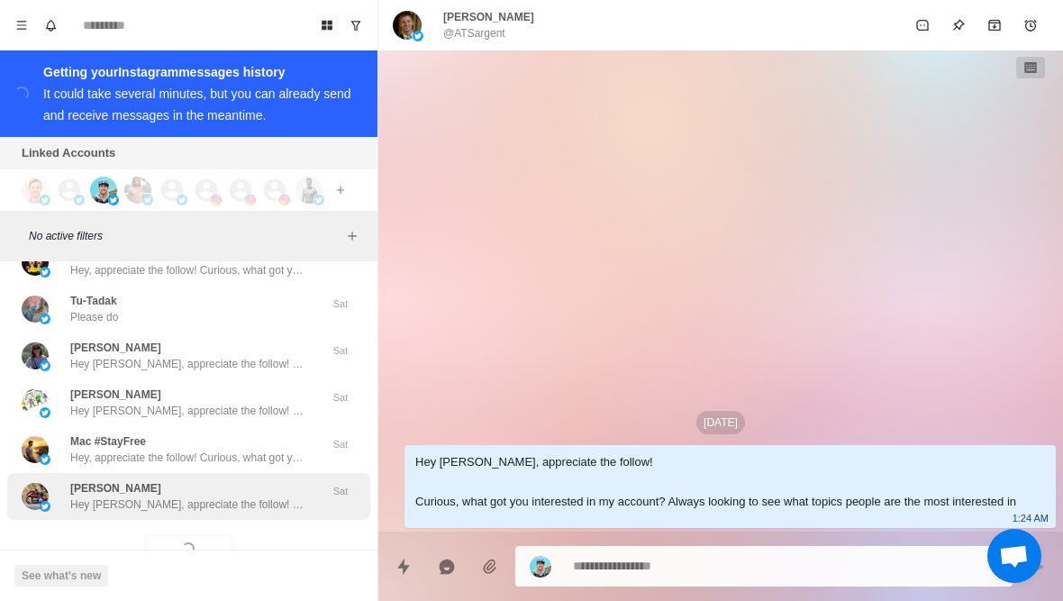
click at [254, 496] on p "Hey [PERSON_NAME], appreciate the follow! Curious, what got you interested in m…" at bounding box center [187, 504] width 234 height 16
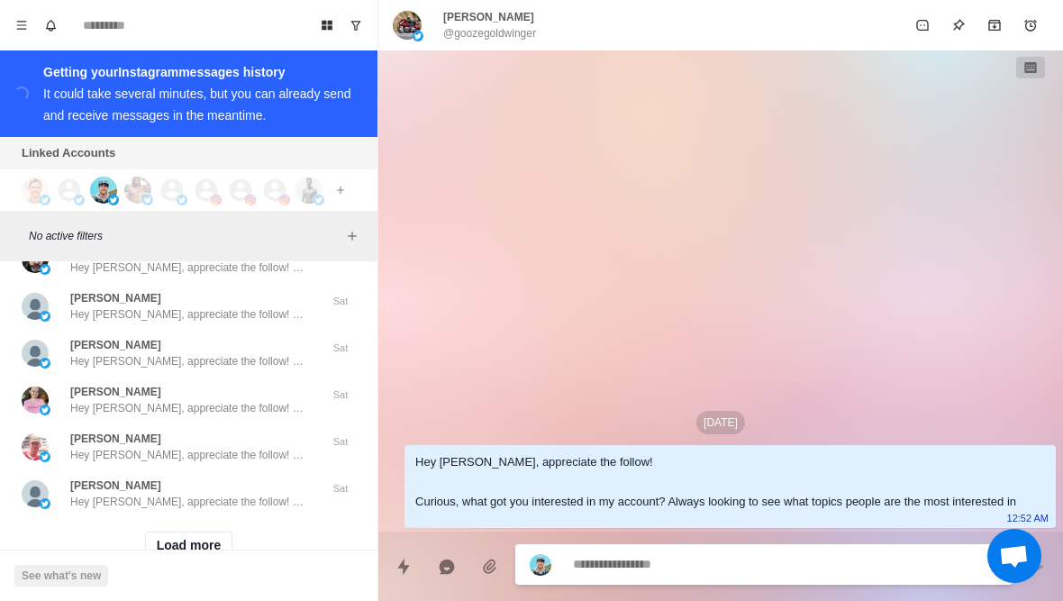
scroll to position [70095, 0]
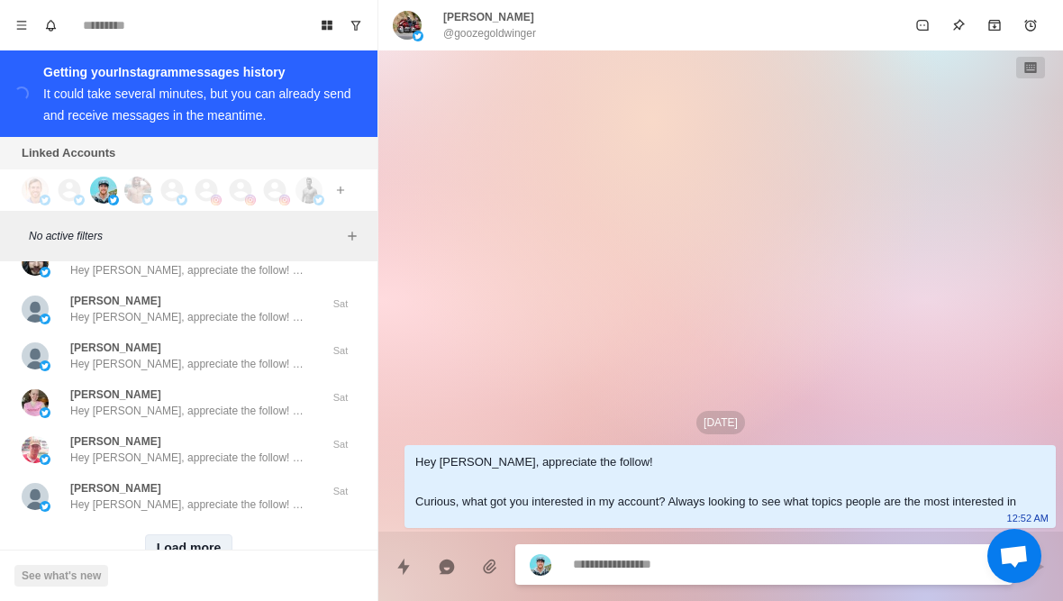
click at [212, 534] on button "Load more" at bounding box center [189, 548] width 88 height 29
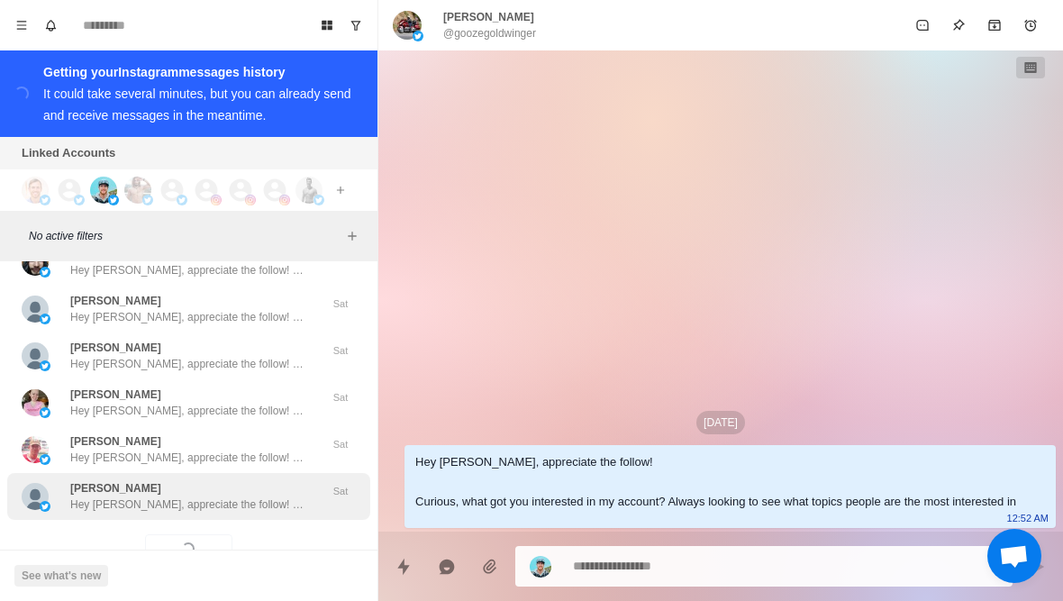
click at [255, 473] on div "[PERSON_NAME] Hey [PERSON_NAME], appreciate the follow! Curious, what got you i…" at bounding box center [188, 496] width 363 height 47
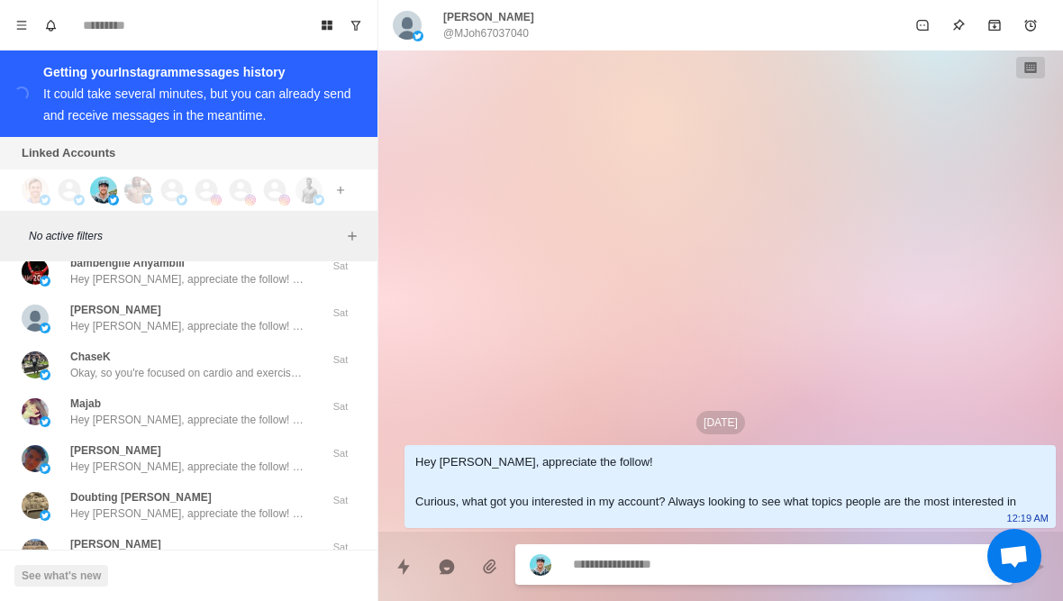
scroll to position [70659, 0]
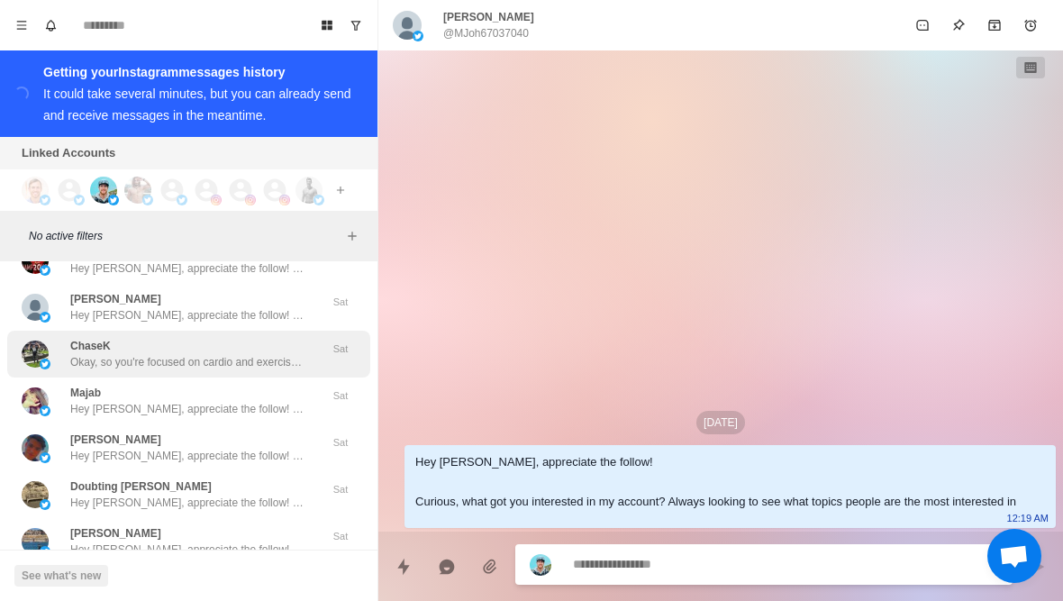
click at [315, 338] on div "[PERSON_NAME], so you're focused on cardio and exercises. That's a solid founda…" at bounding box center [170, 354] width 296 height 32
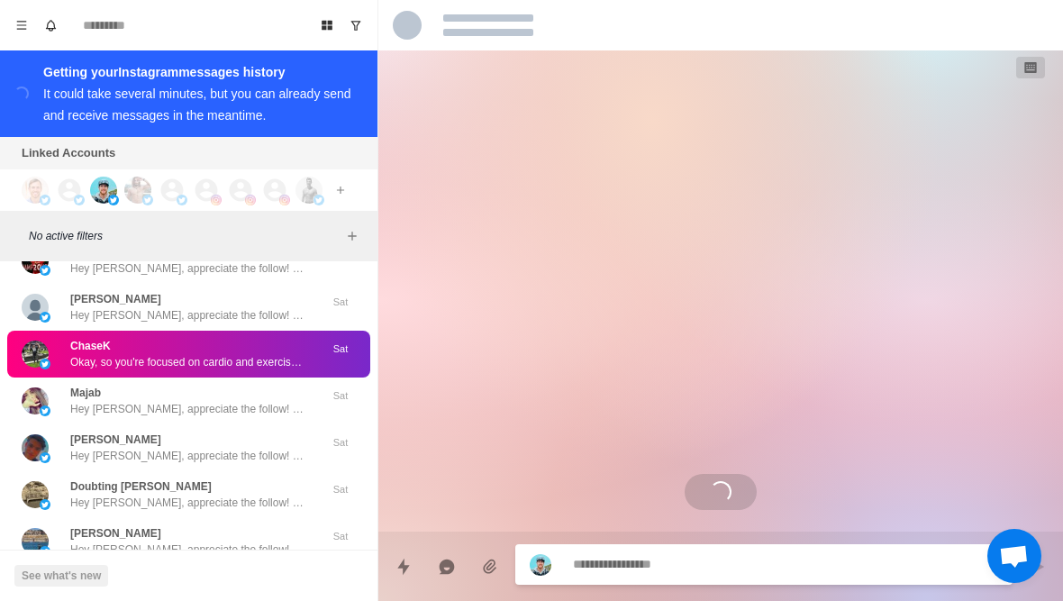
scroll to position [160, 0]
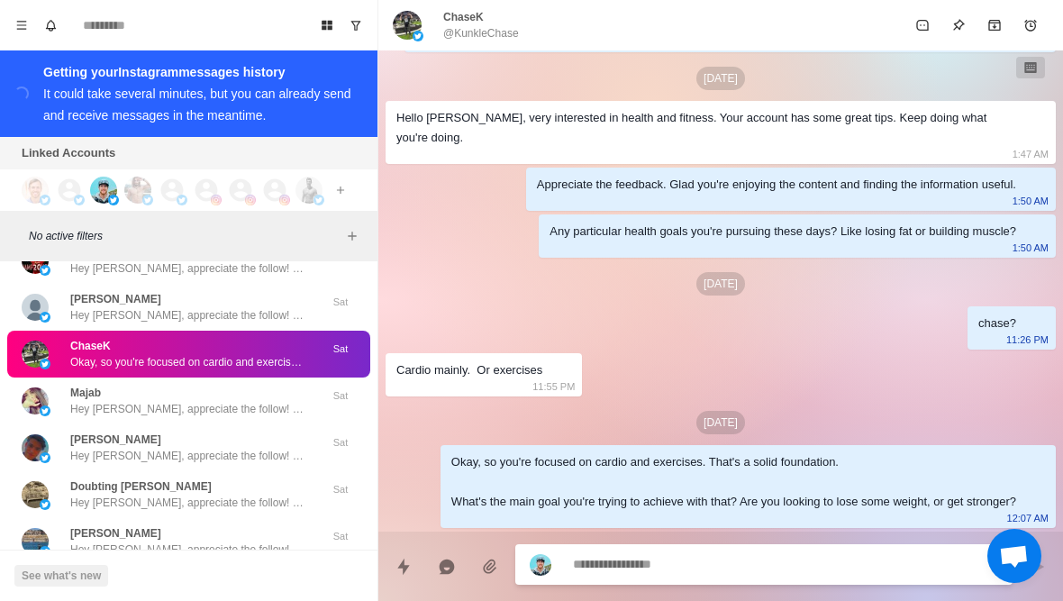
type textarea "*"
type textarea "*******"
type textarea "*"
type textarea "******"
type textarea "*"
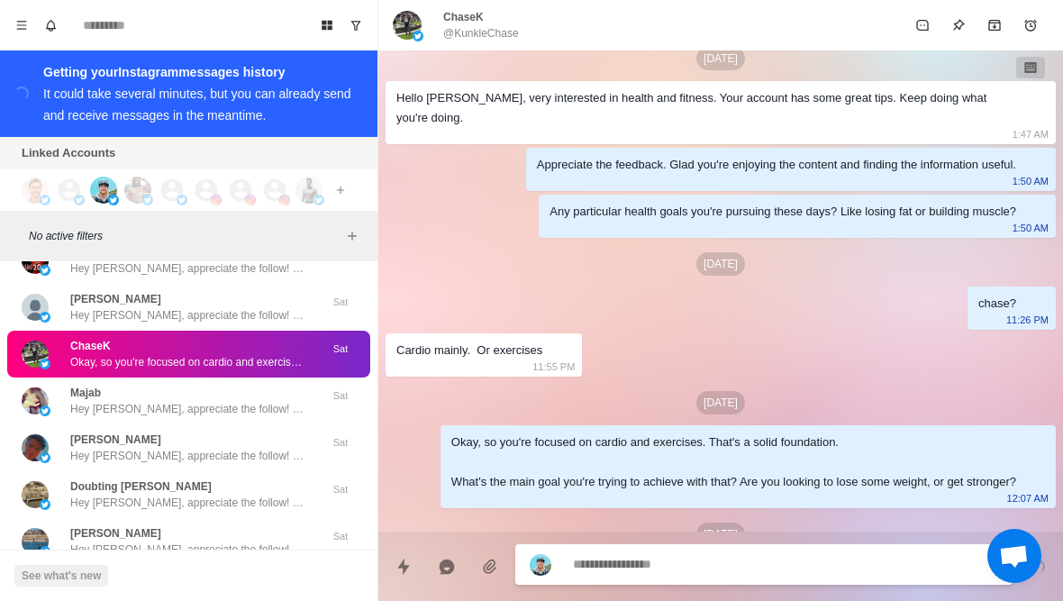
scroll to position [252, 0]
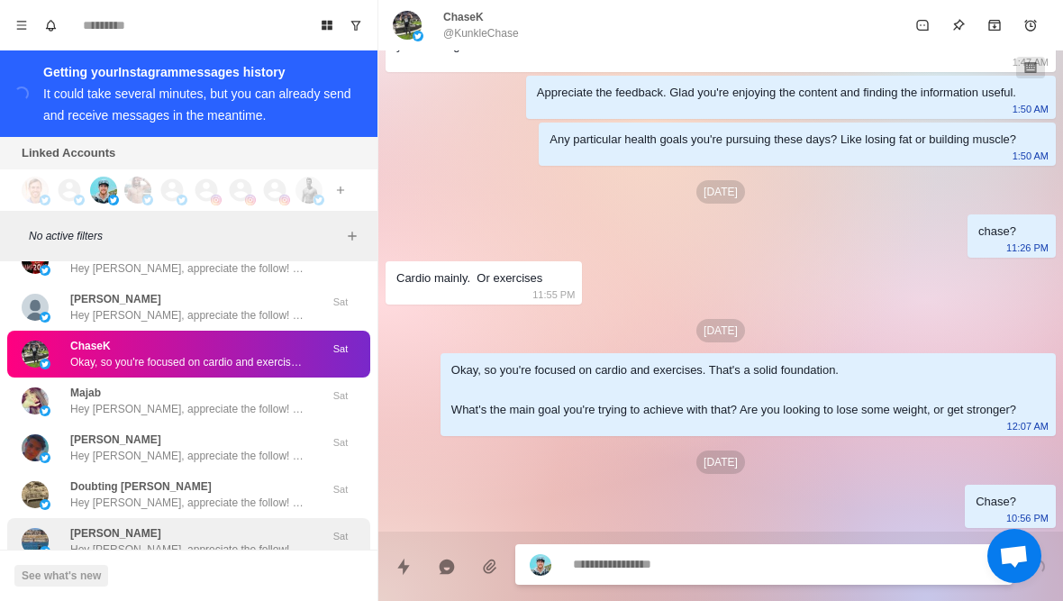
click at [239, 541] on p "Hey [PERSON_NAME], appreciate the follow! Curious, what got you interested in m…" at bounding box center [187, 549] width 234 height 16
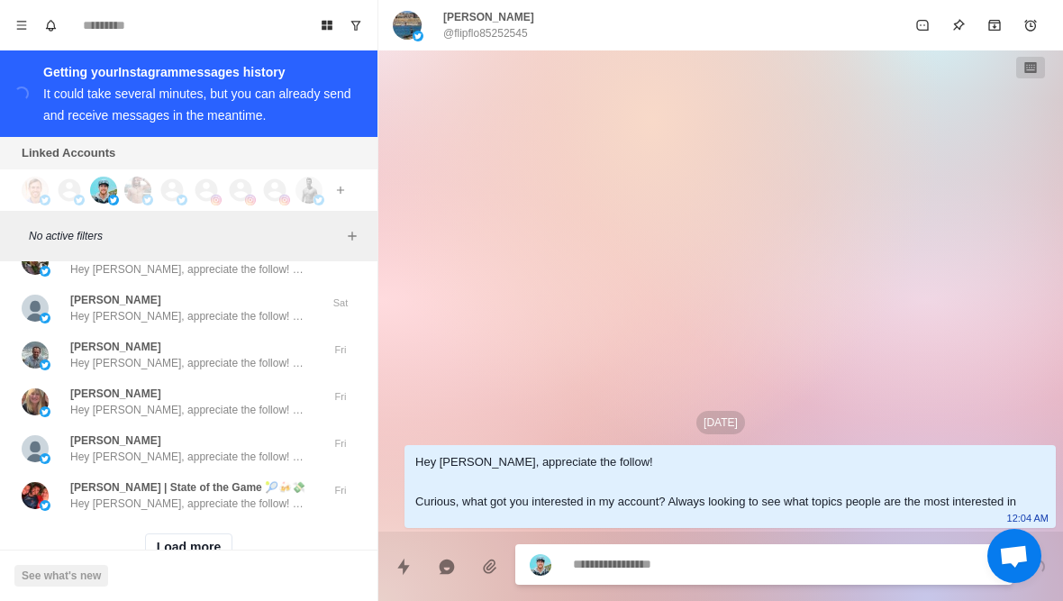
scroll to position [71032, 0]
click at [200, 534] on button "Load more" at bounding box center [189, 548] width 88 height 29
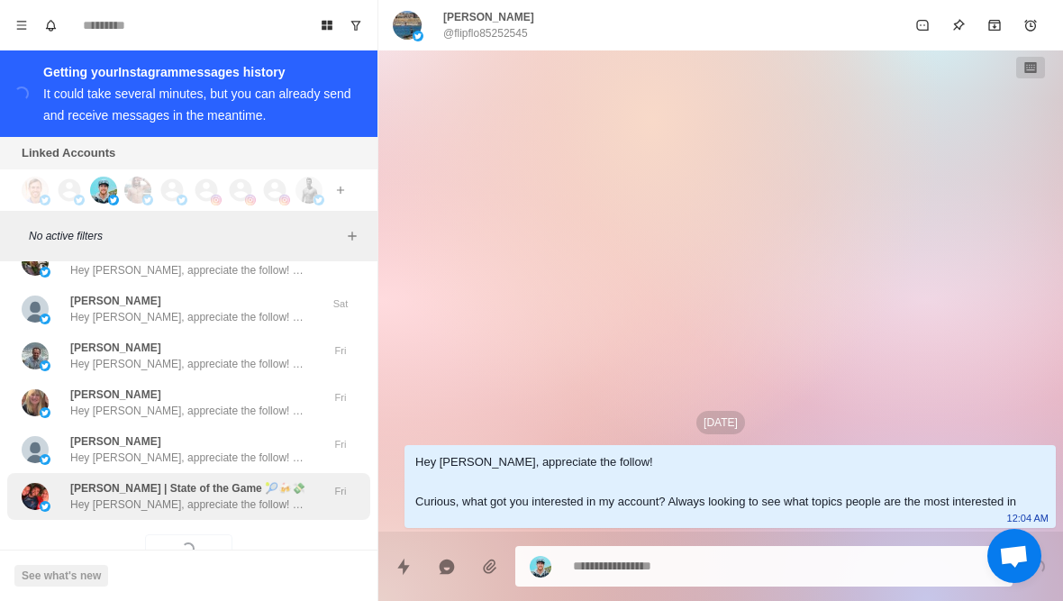
click at [259, 496] on p "Hey [PERSON_NAME], appreciate the follow! Curious, what got you interested in m…" at bounding box center [187, 504] width 234 height 16
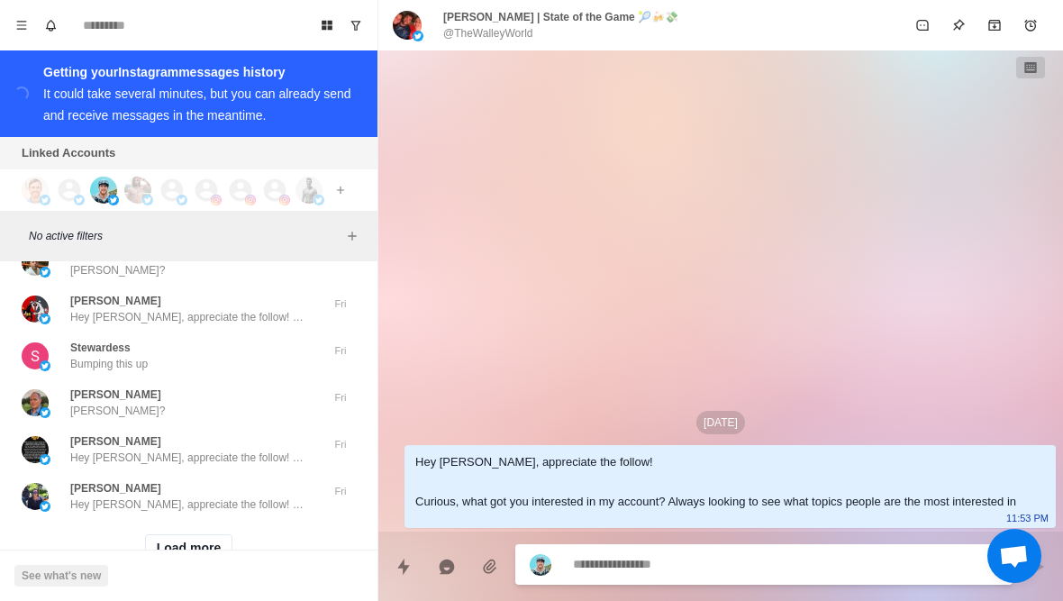
scroll to position [71969, 0]
click at [196, 534] on button "Load more" at bounding box center [189, 548] width 88 height 29
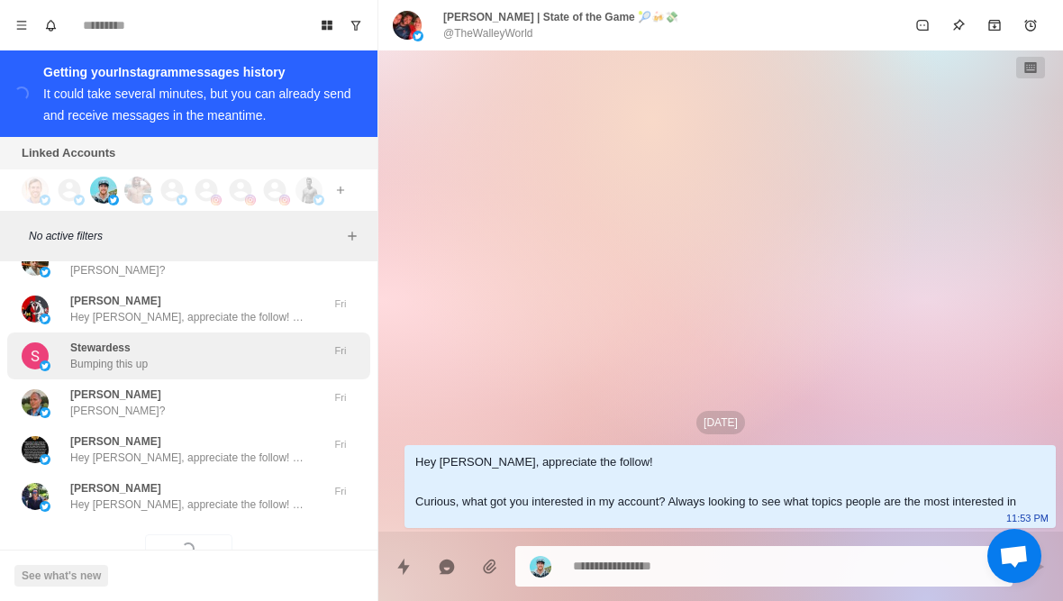
click at [263, 340] on div "Stewardess Bumping this up" at bounding box center [170, 356] width 296 height 32
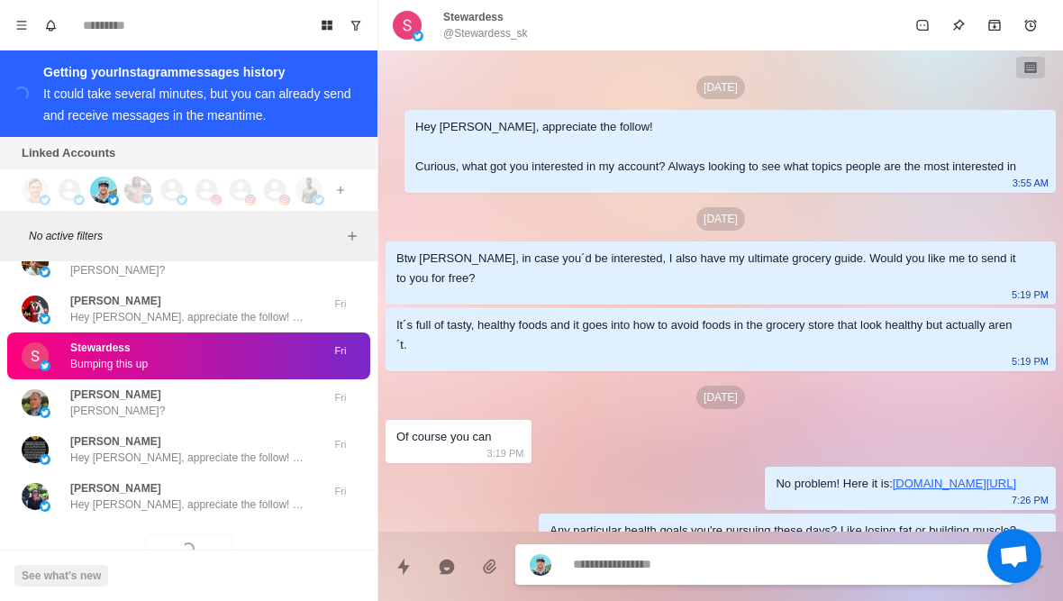
scroll to position [141, 0]
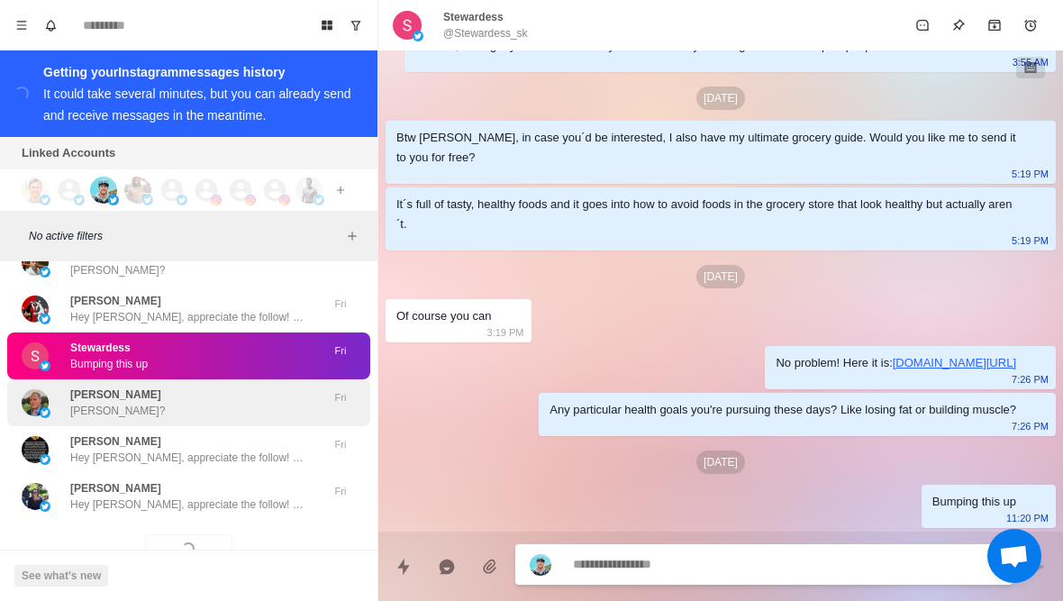
click at [234, 386] on div "[PERSON_NAME] [PERSON_NAME]?" at bounding box center [170, 402] width 296 height 32
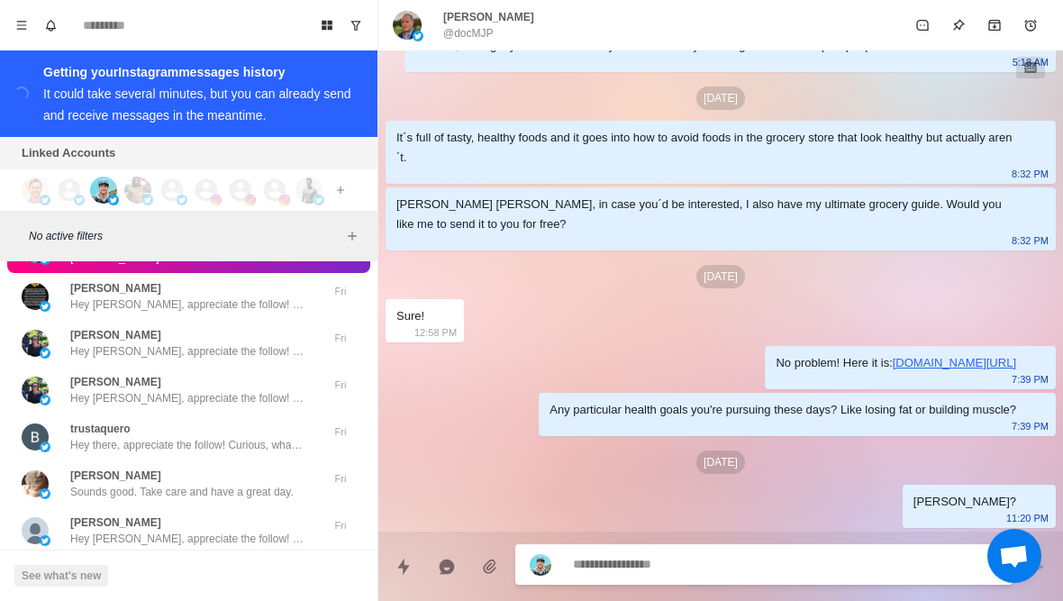
scroll to position [72152, 0]
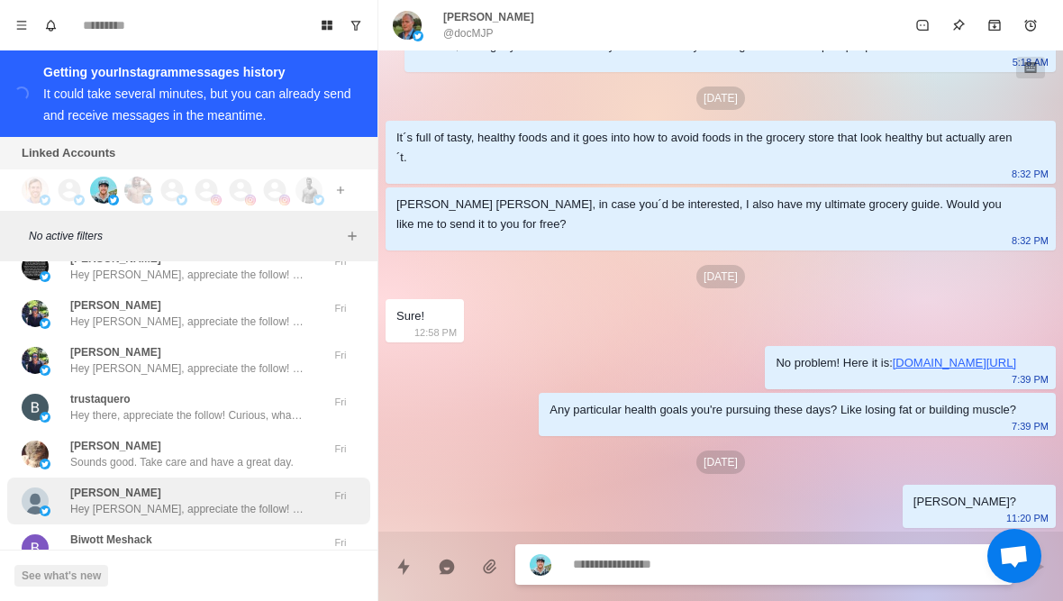
click at [209, 501] on p "Hey [PERSON_NAME], appreciate the follow! Curious, what got you interested in m…" at bounding box center [187, 509] width 234 height 16
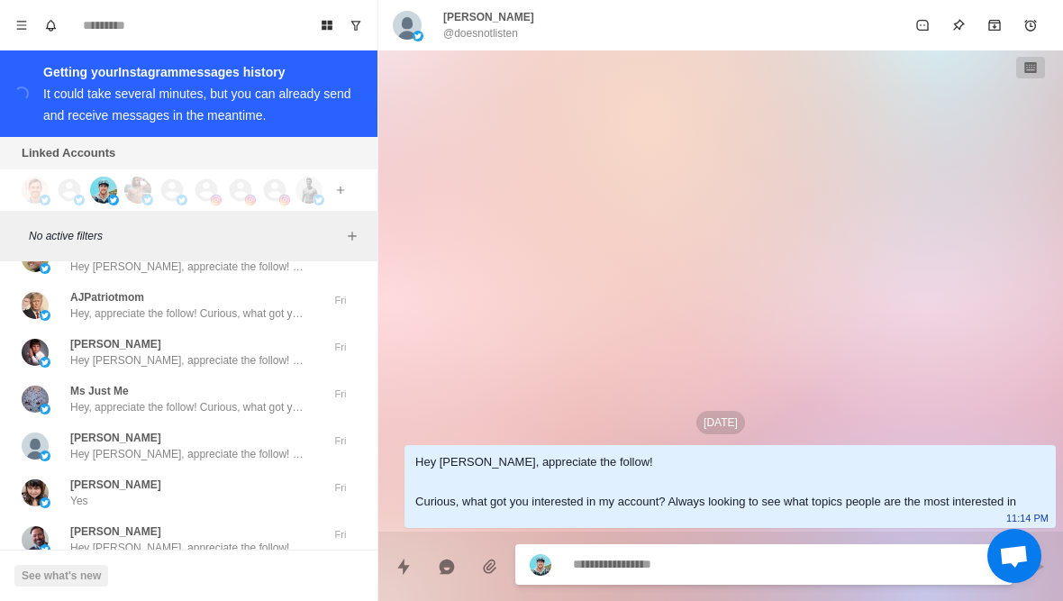
scroll to position [72602, 0]
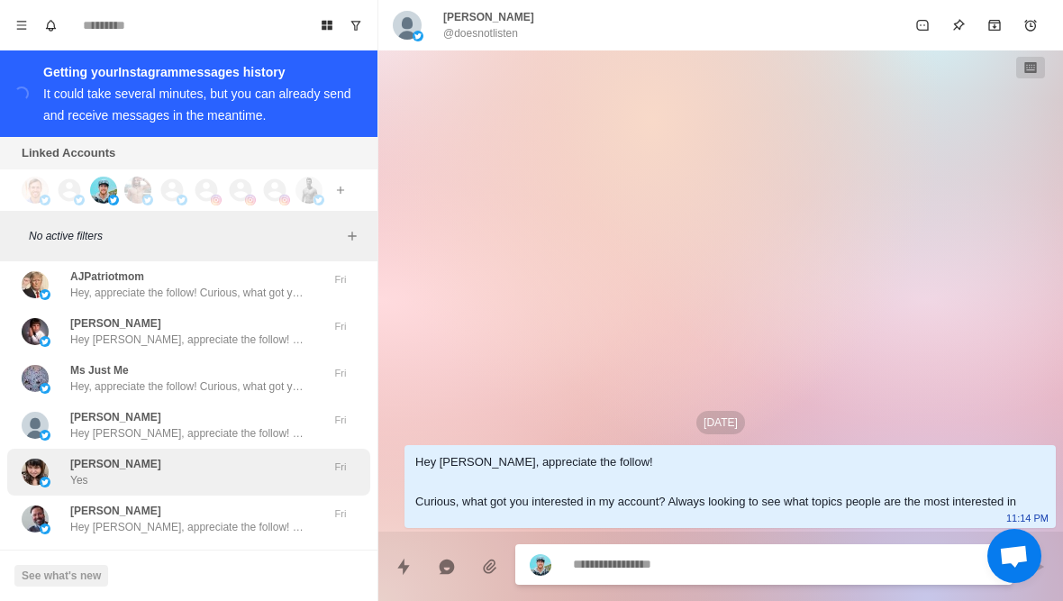
click at [262, 456] on div "[PERSON_NAME] Yes" at bounding box center [170, 472] width 296 height 32
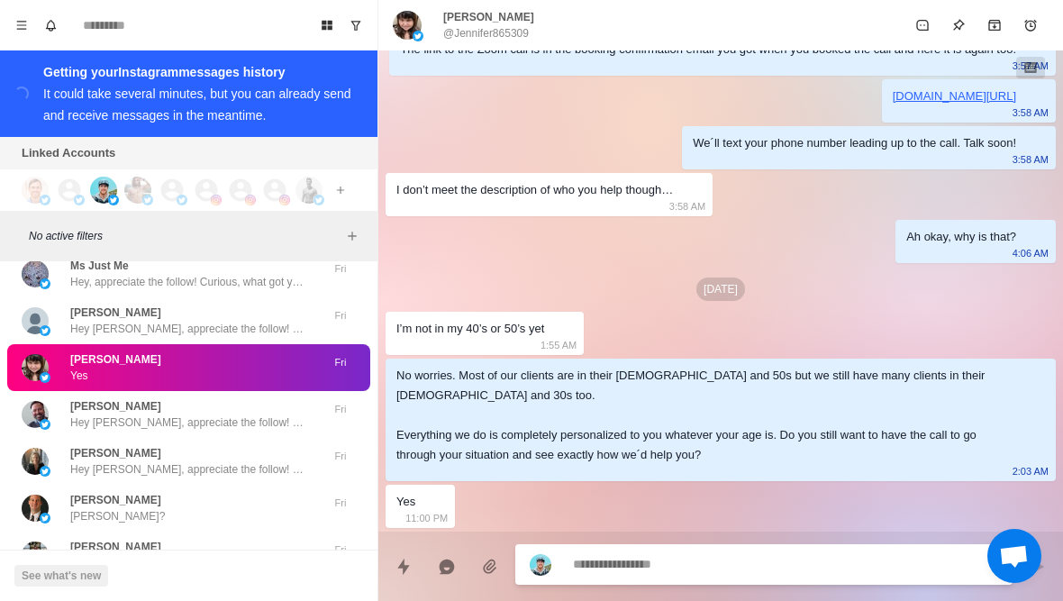
scroll to position [72703, 0]
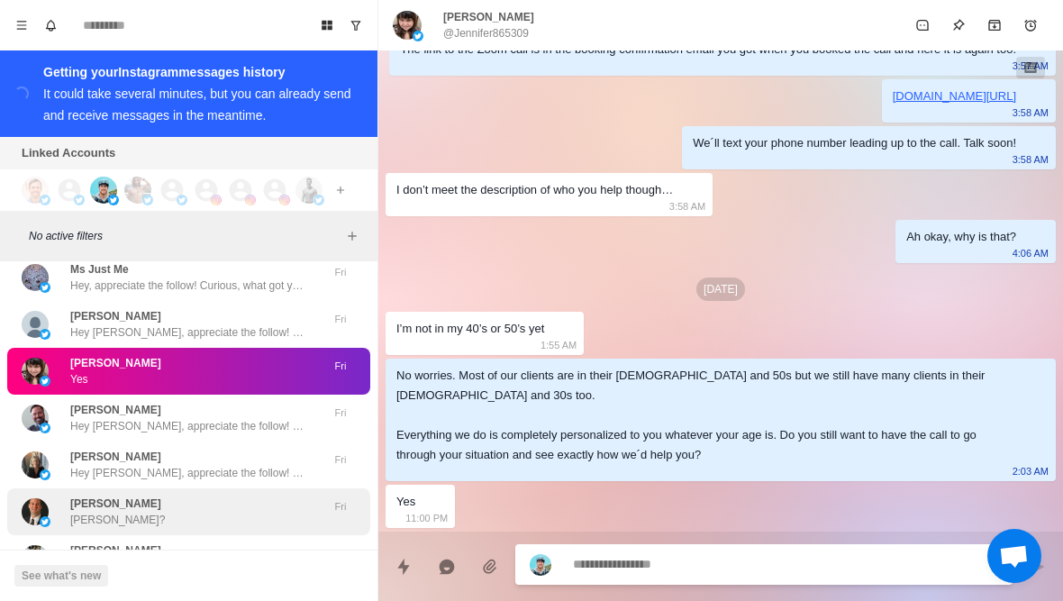
click at [277, 495] on div "[PERSON_NAME] [PERSON_NAME]?" at bounding box center [170, 511] width 296 height 32
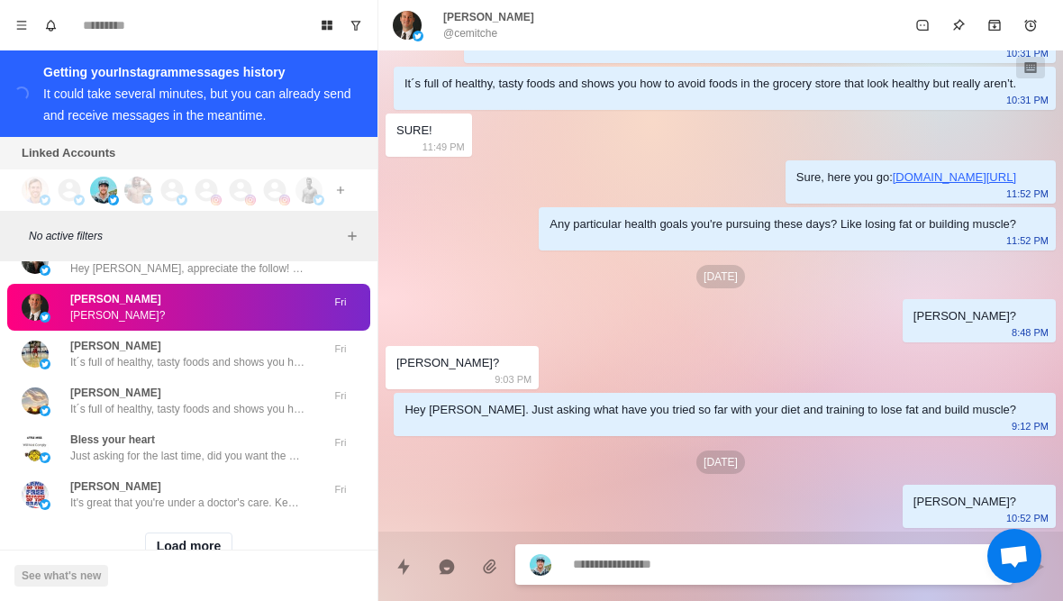
scroll to position [72906, 0]
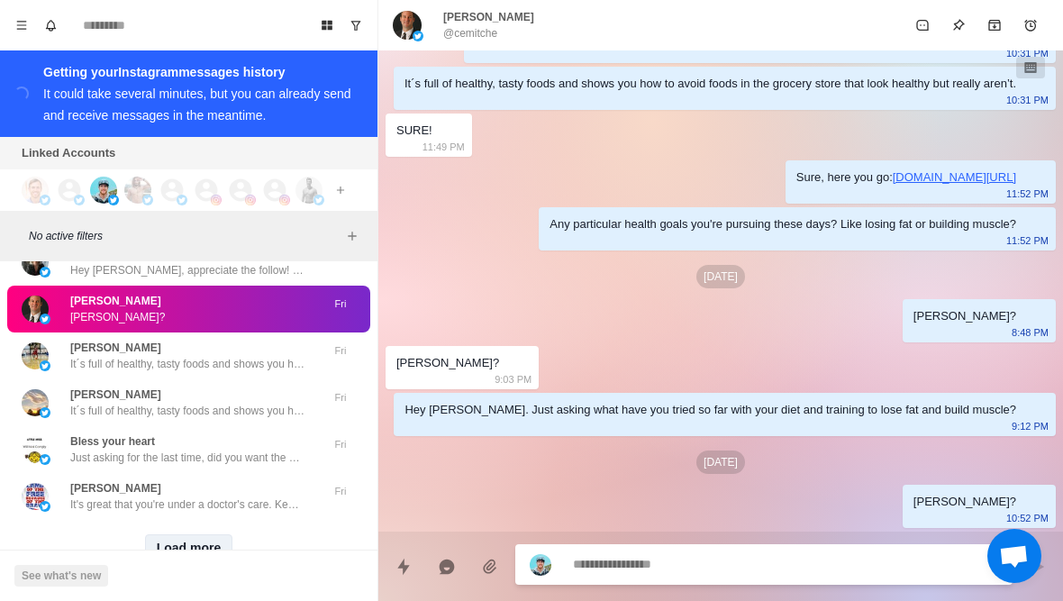
click at [211, 534] on button "Load more" at bounding box center [189, 548] width 88 height 29
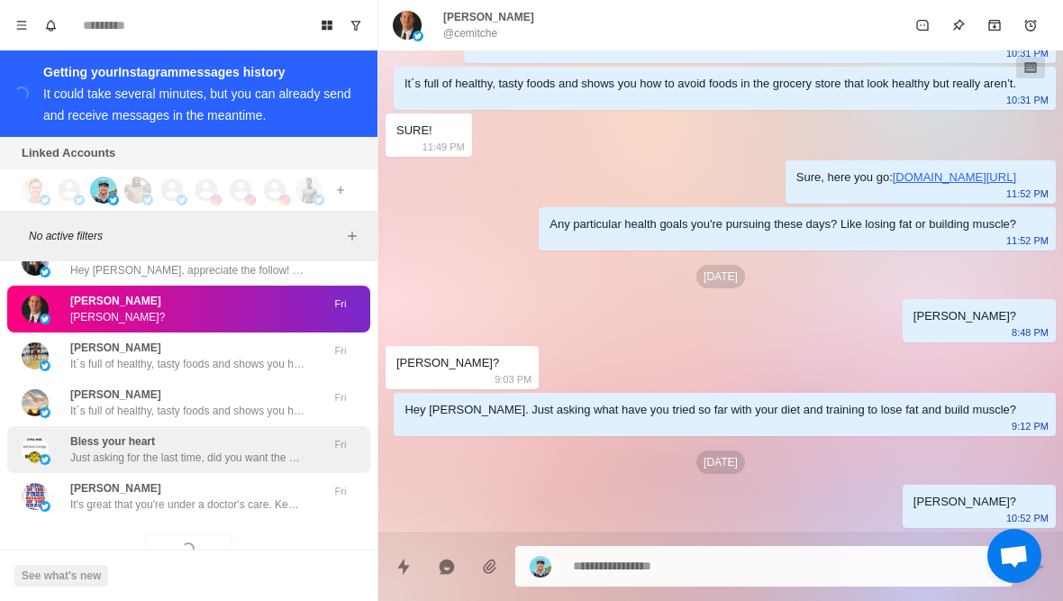
click at [286, 449] on p "Just asking for the last time, did you want the call to help you have the best …" at bounding box center [187, 457] width 234 height 16
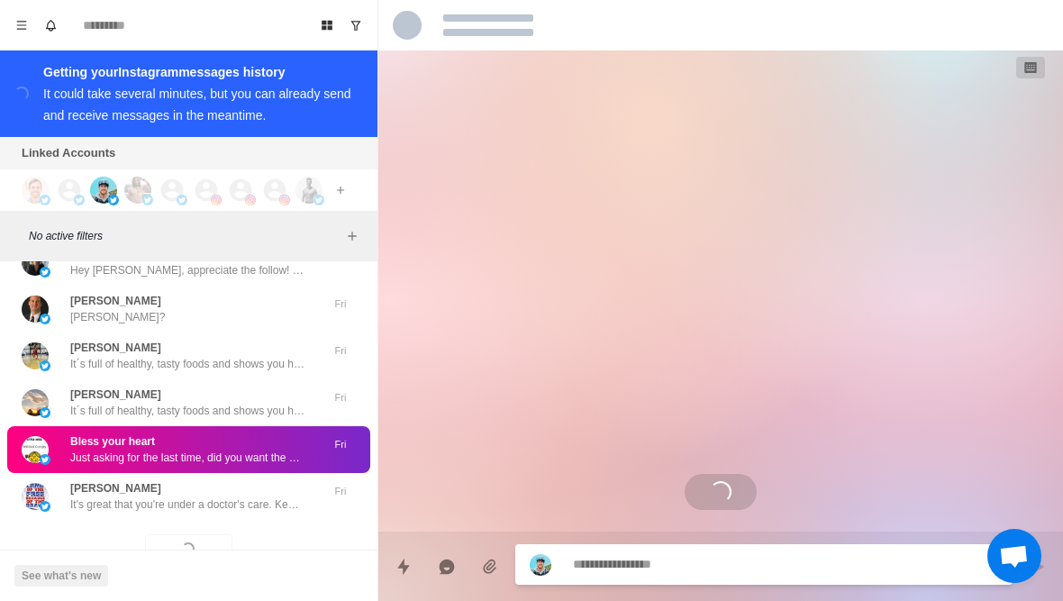
scroll to position [715, 0]
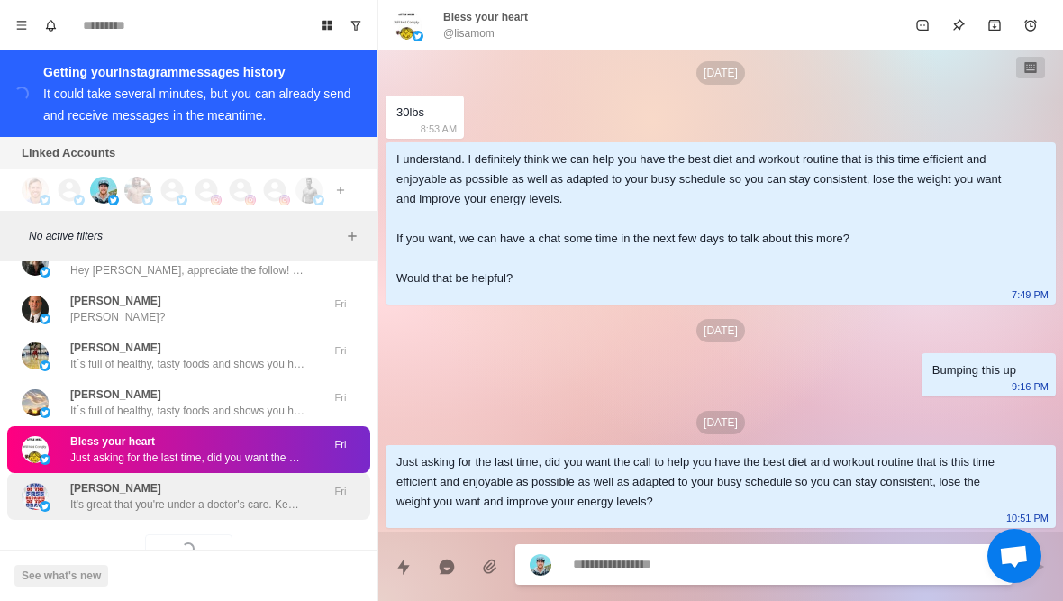
click at [281, 496] on p "It's great that you're under a doctor's care. Keep up the good work then!" at bounding box center [187, 504] width 234 height 16
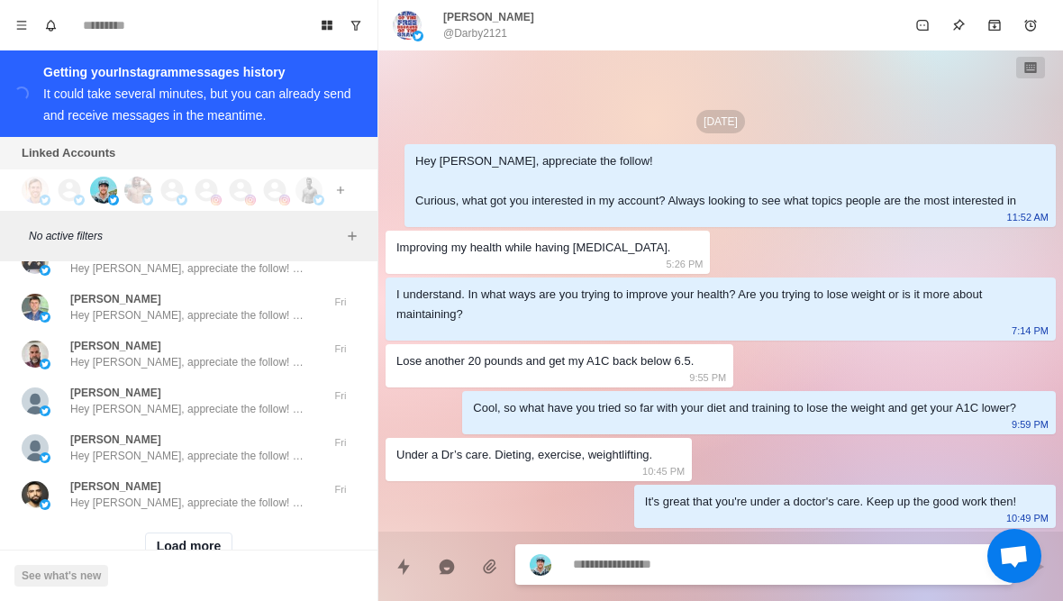
scroll to position [73842, 0]
click at [209, 534] on button "Load more" at bounding box center [189, 548] width 88 height 29
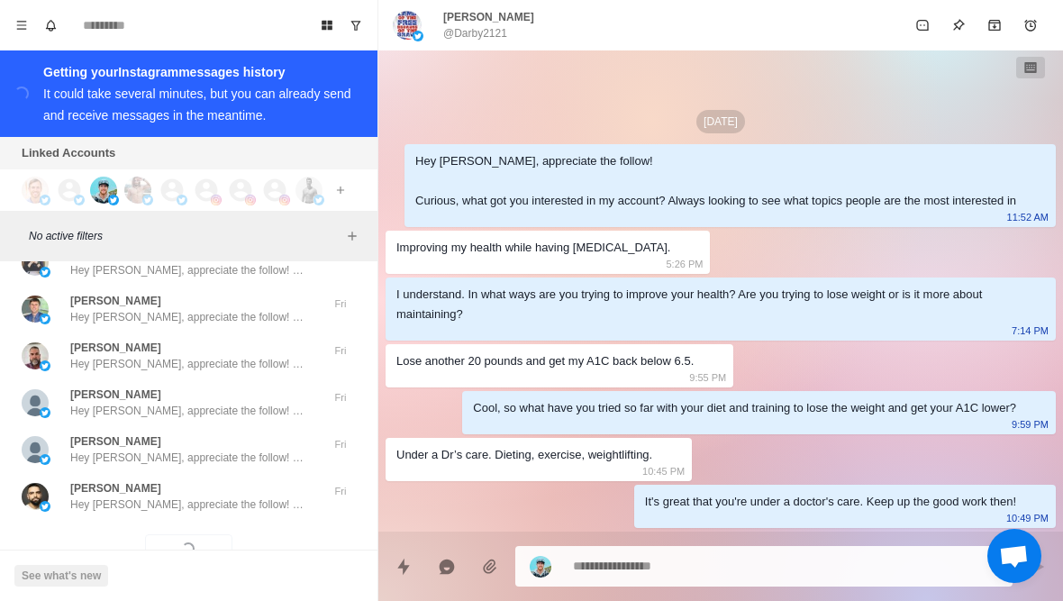
click at [231, 520] on div "Loading... Load more" at bounding box center [188, 549] width 363 height 58
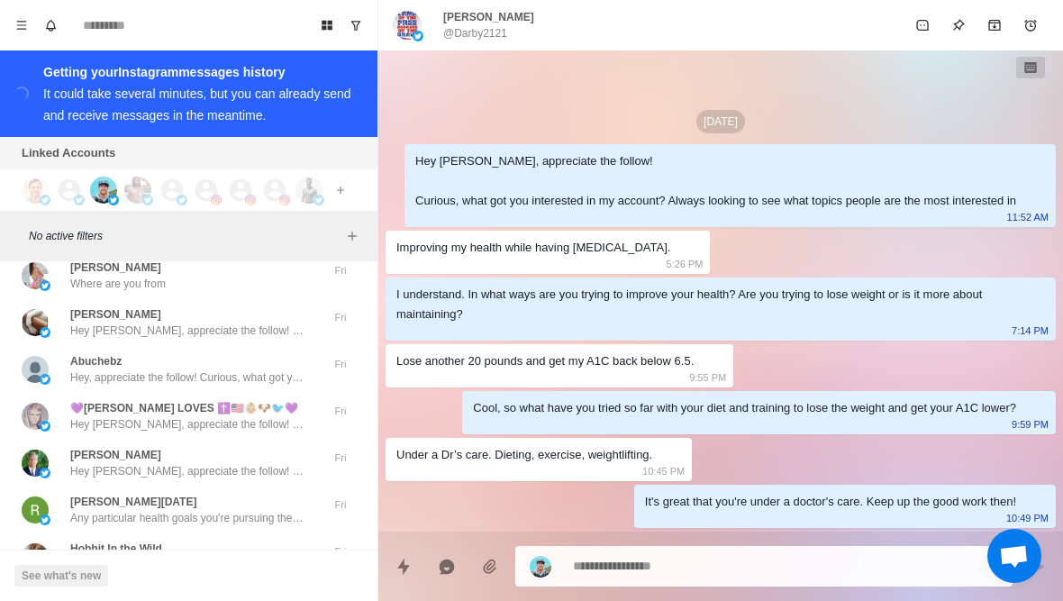
scroll to position [74075, 0]
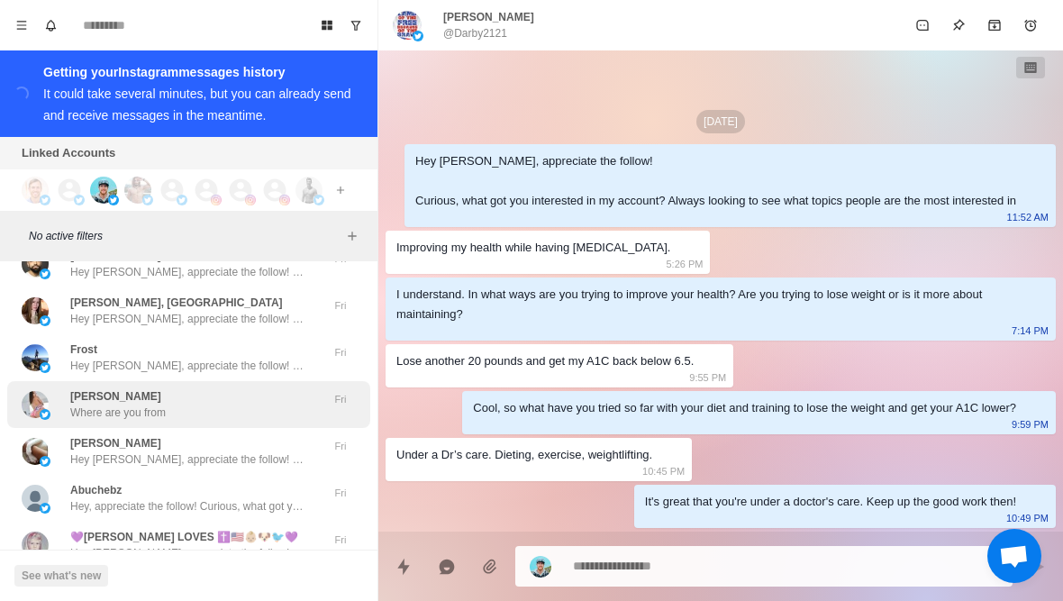
click at [269, 388] on div "[PERSON_NAME] Where are you from" at bounding box center [170, 404] width 296 height 32
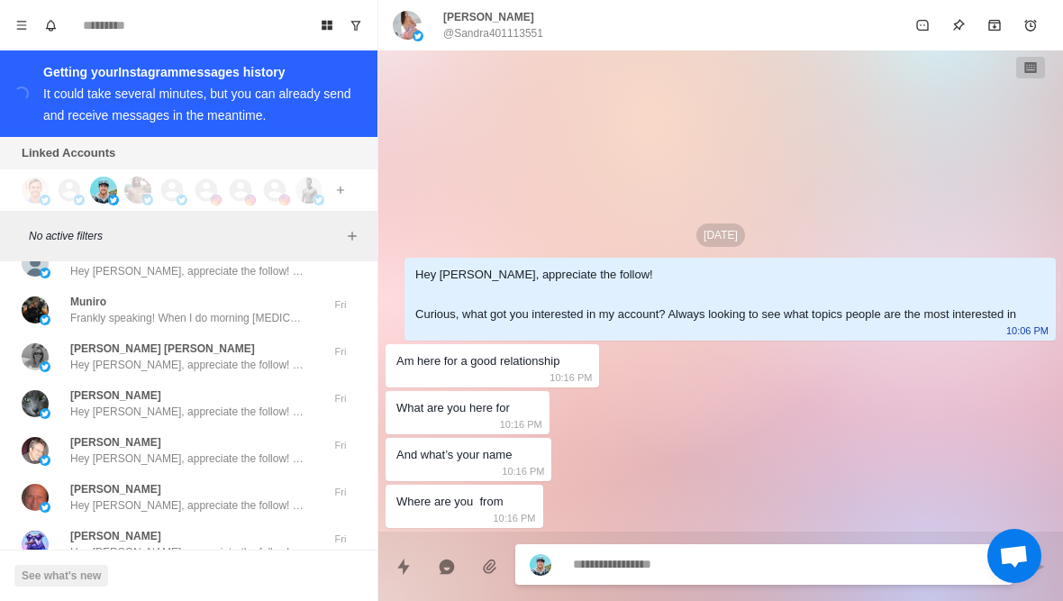
scroll to position [74723, 0]
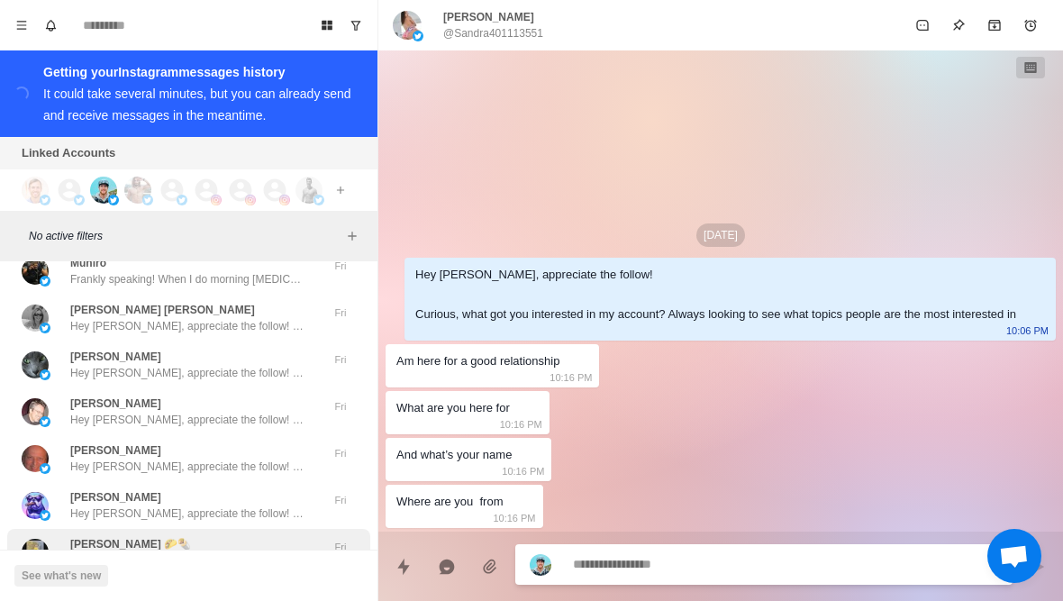
click at [194, 552] on p "Hey [PERSON_NAME], appreciate the follow! Curious, what got you interested in m…" at bounding box center [187, 560] width 234 height 16
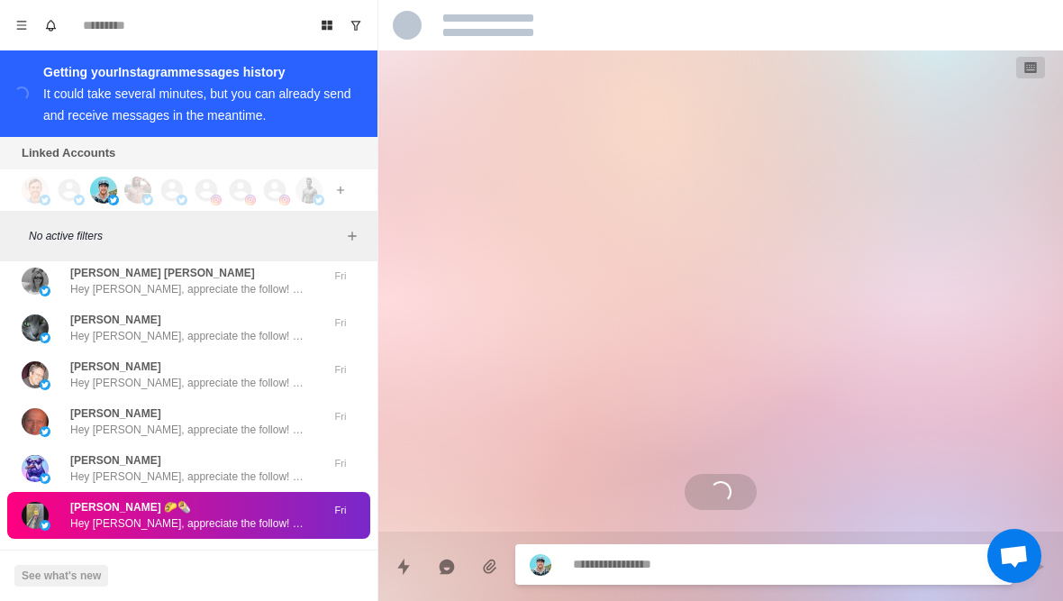
scroll to position [74768, 0]
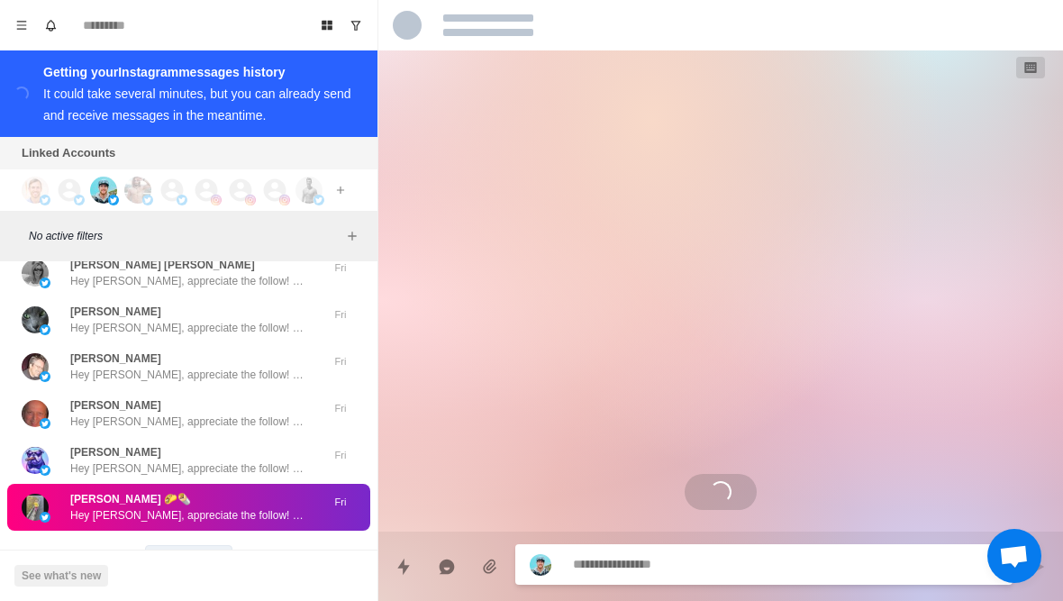
click at [204, 545] on button "Load more" at bounding box center [189, 559] width 88 height 29
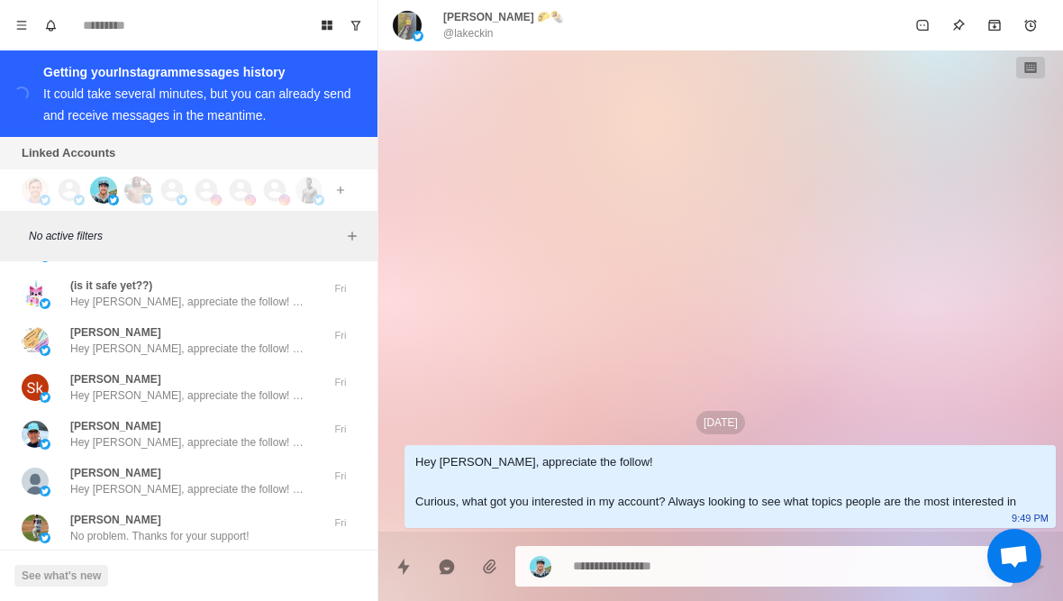
scroll to position [75393, 0]
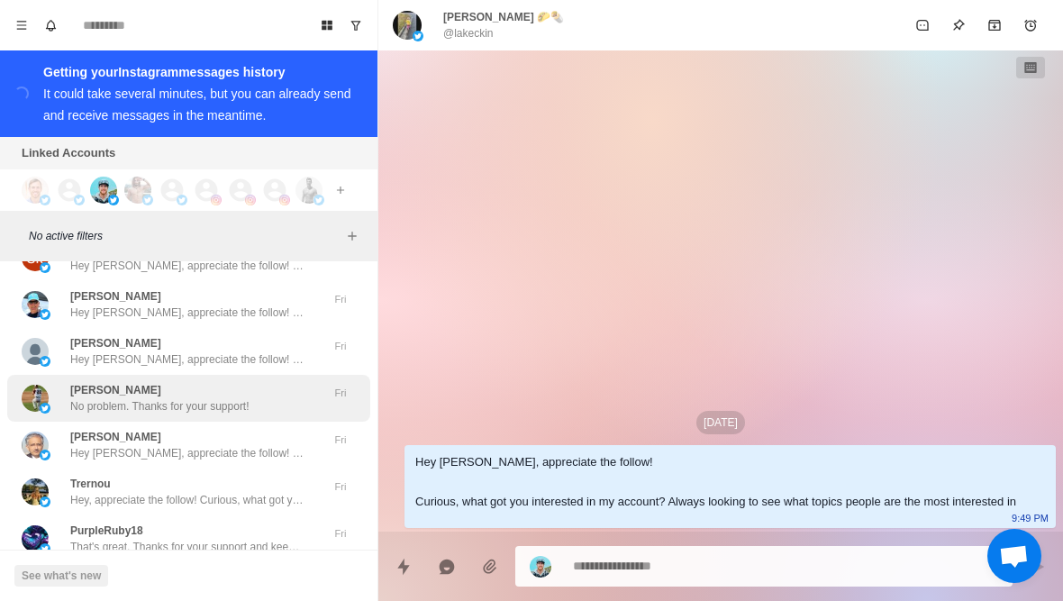
click at [61, 382] on div "[PERSON_NAME] No problem. Thanks for your support!" at bounding box center [170, 398] width 296 height 32
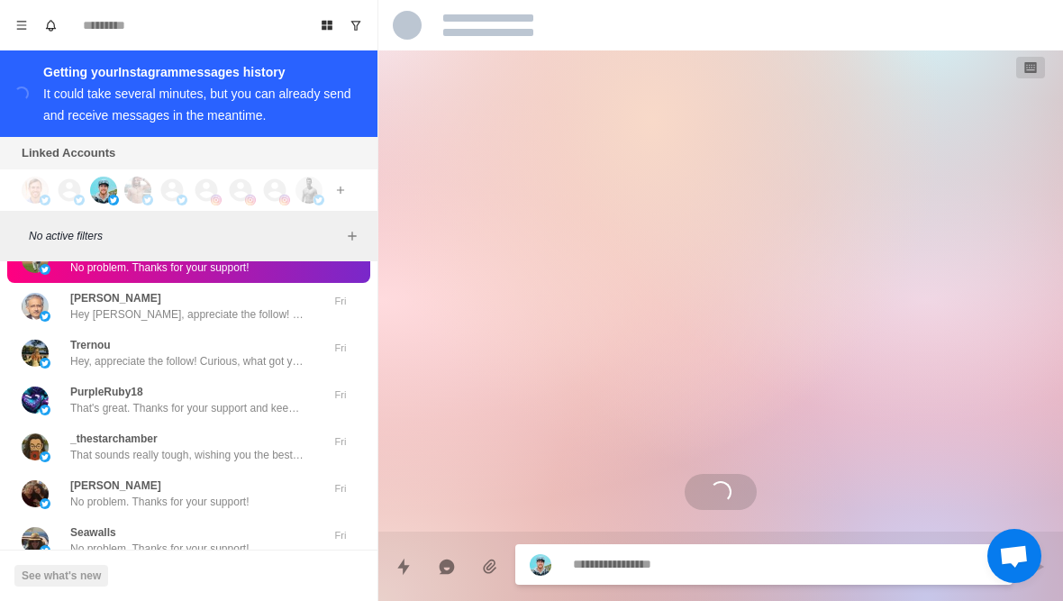
scroll to position [75567, 0]
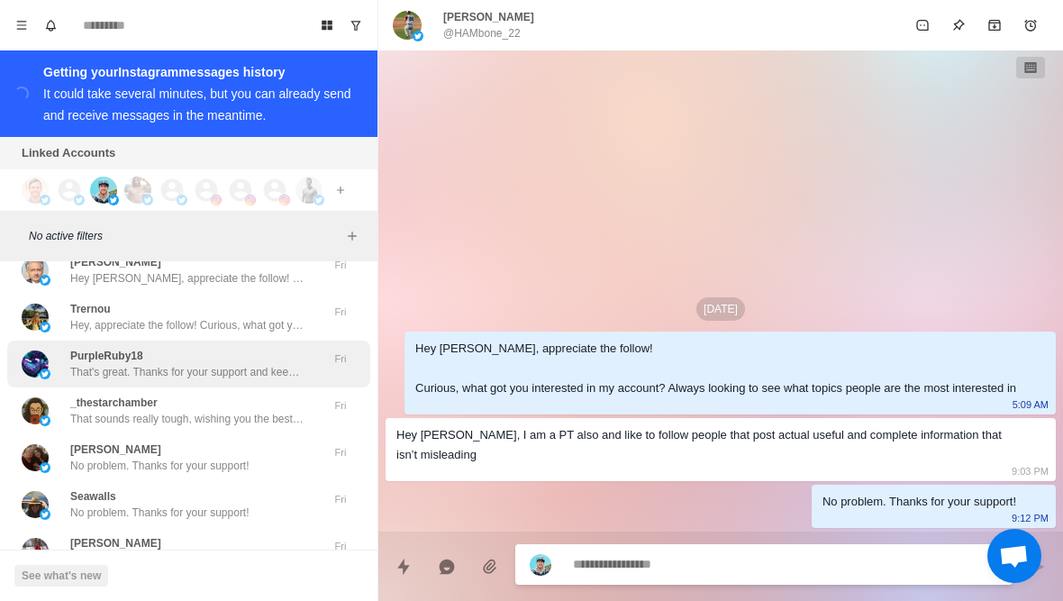
click at [50, 368] on img at bounding box center [45, 373] width 11 height 11
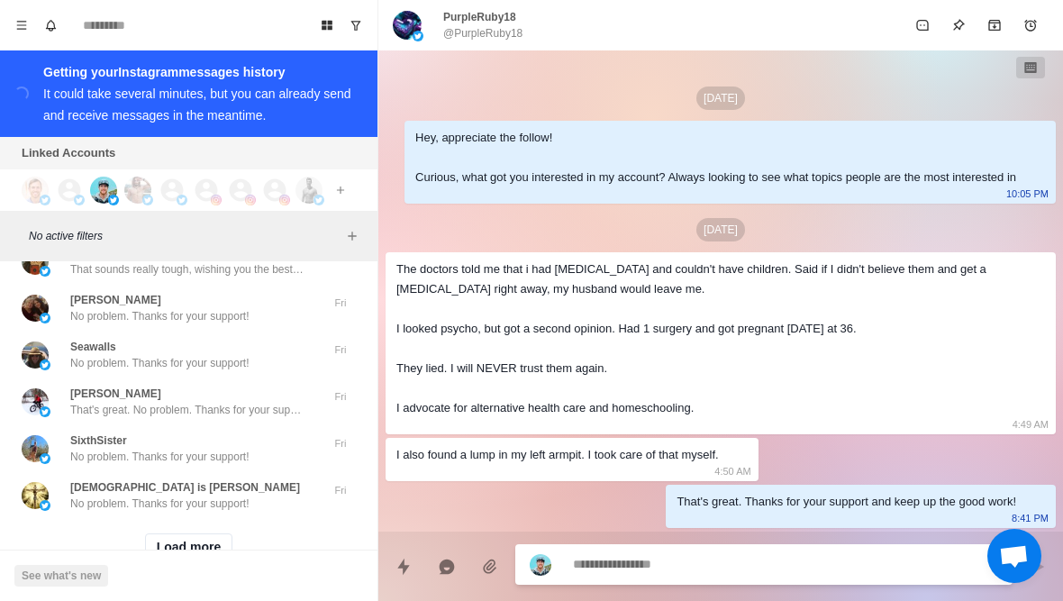
scroll to position [75716, 0]
click at [159, 534] on button "Load more" at bounding box center [189, 548] width 88 height 29
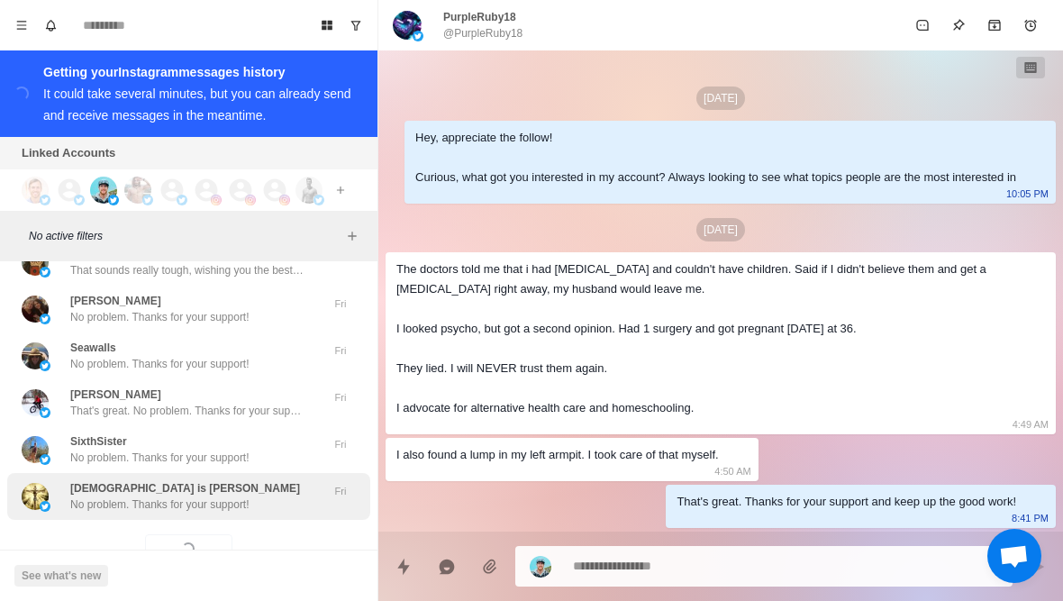
click at [125, 473] on div "[DEMOGRAPHIC_DATA] is [PERSON_NAME] No problem. Thanks for your support! Fri" at bounding box center [188, 496] width 363 height 47
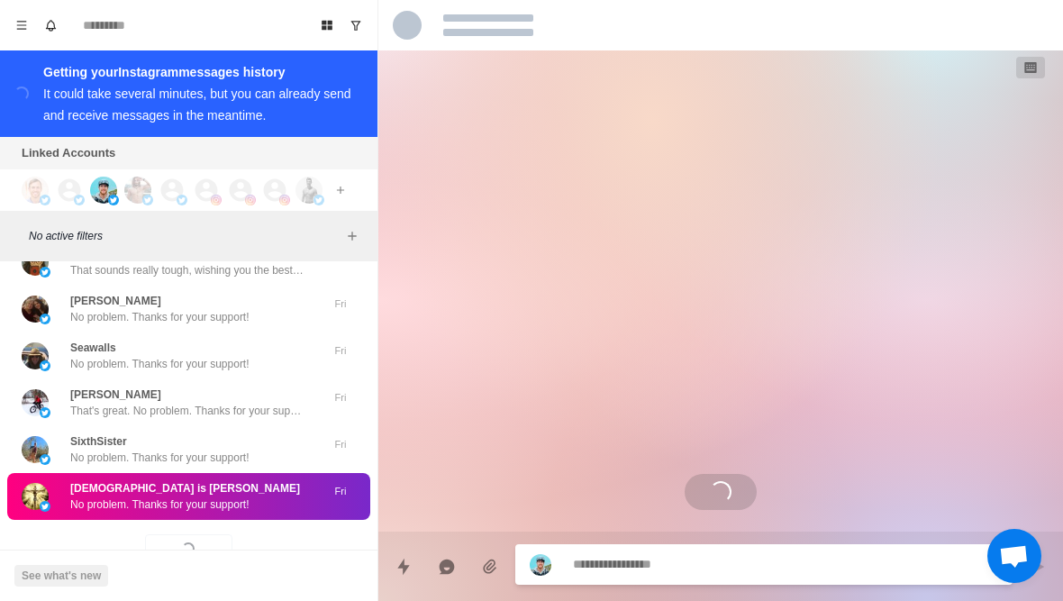
scroll to position [101, 0]
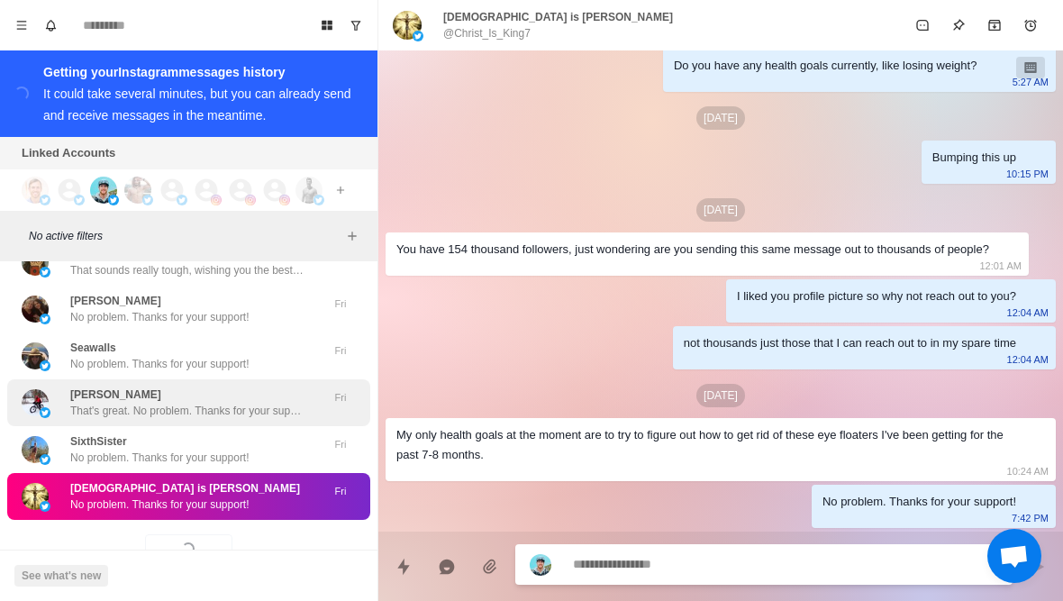
click at [77, 403] on p "That's great. No problem. Thanks for your support!" at bounding box center [187, 411] width 234 height 16
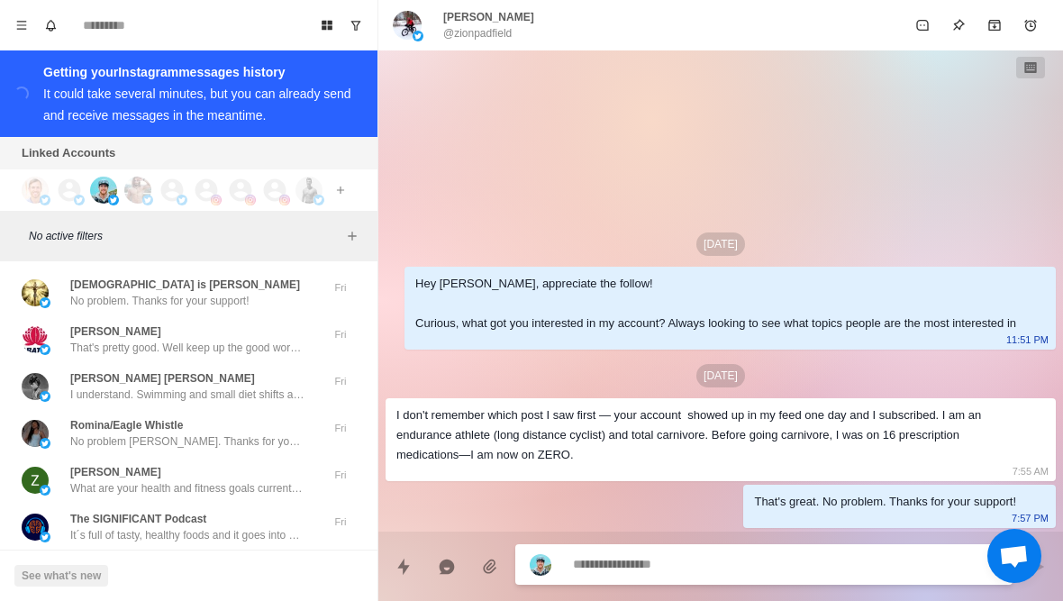
scroll to position [75919, 0]
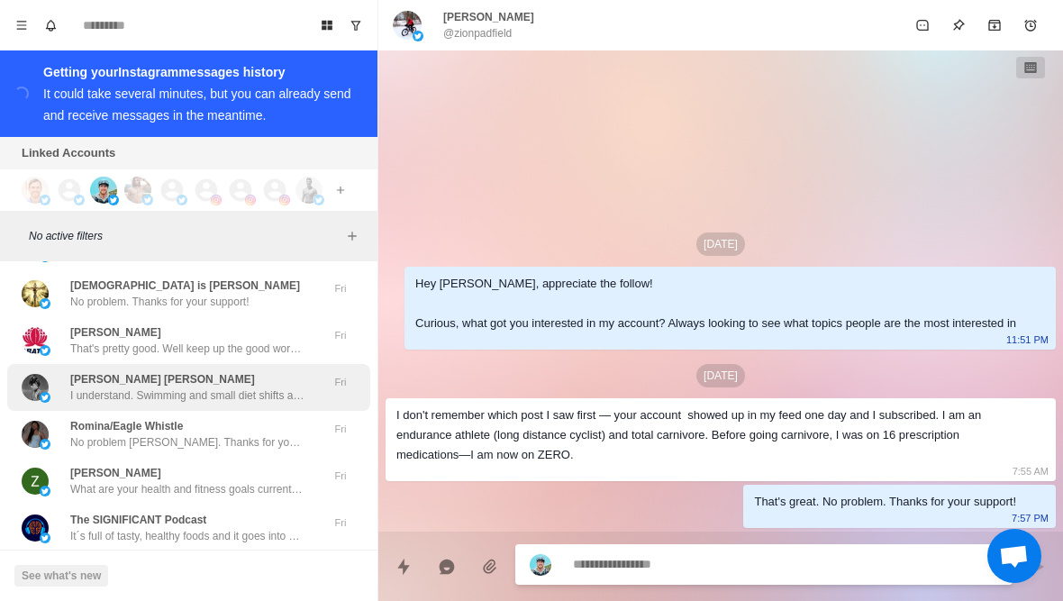
click at [47, 374] on img at bounding box center [35, 387] width 27 height 27
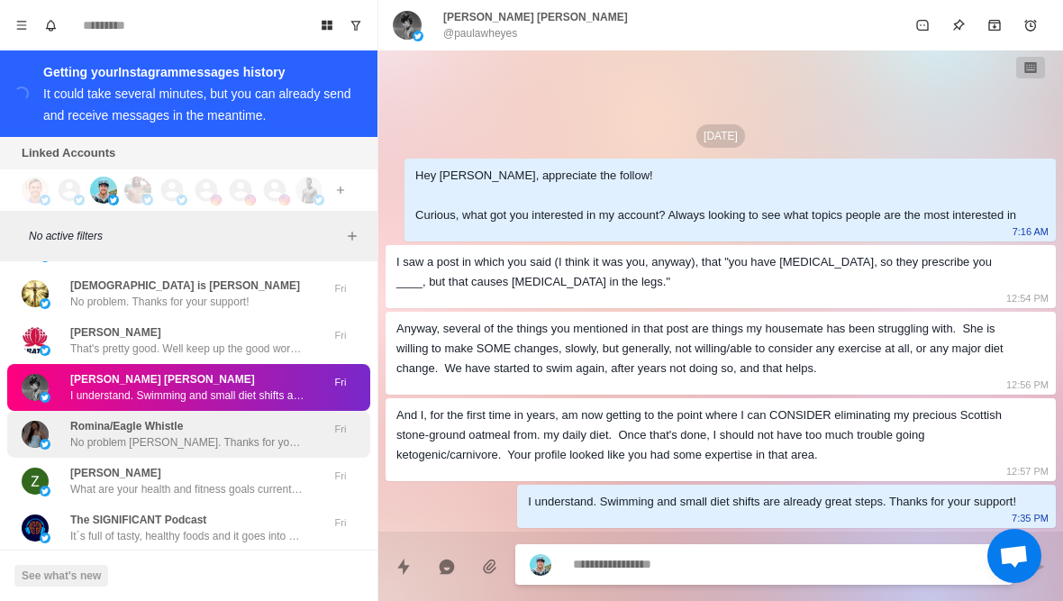
click at [75, 434] on p "No problem [PERSON_NAME]. Thanks for your support and keep up the good work!" at bounding box center [187, 442] width 234 height 16
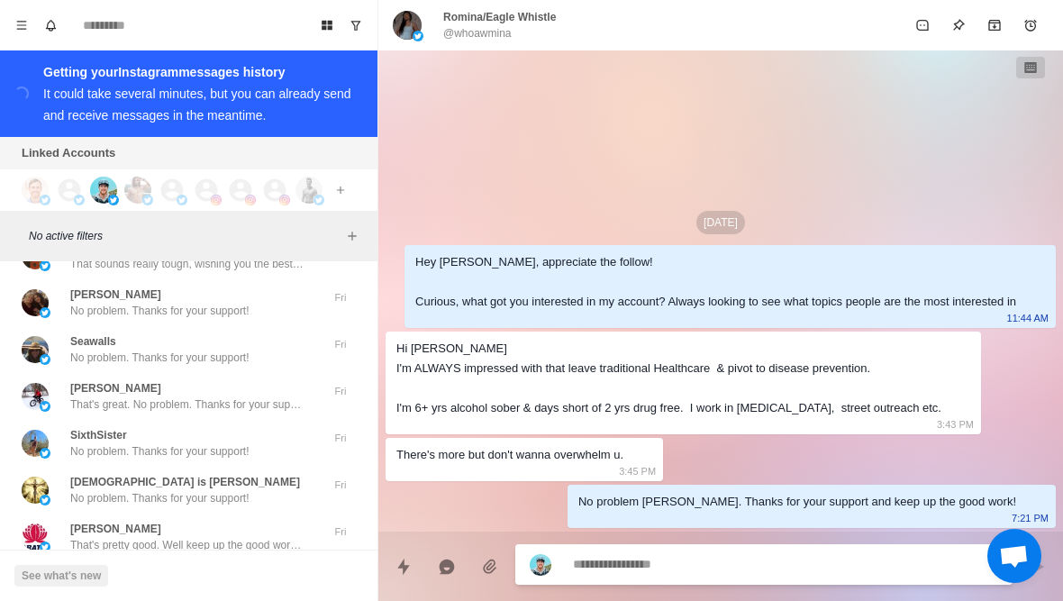
scroll to position [75720, 0]
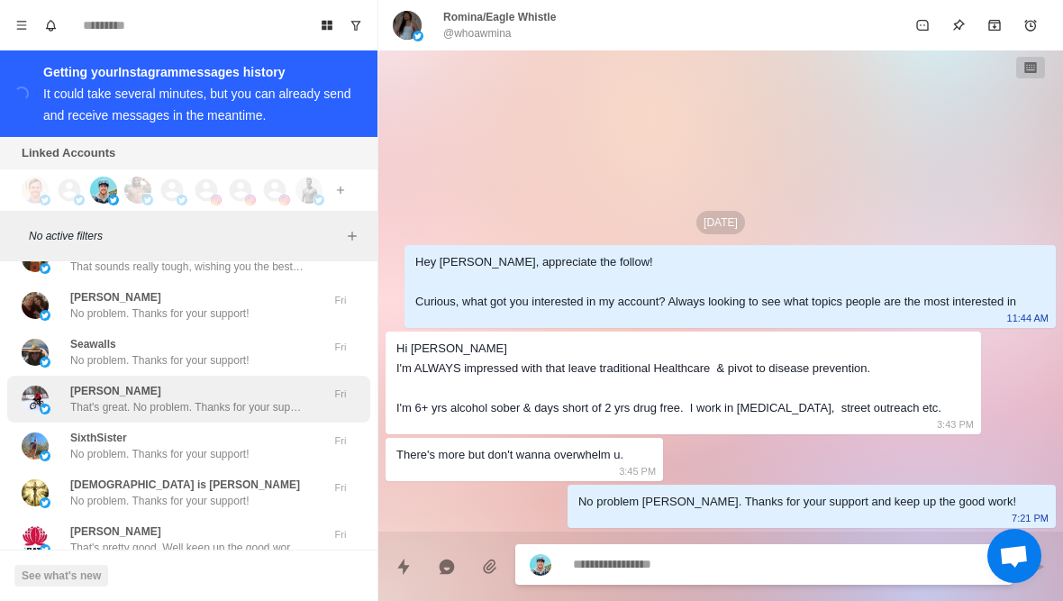
click at [47, 386] on img at bounding box center [35, 399] width 27 height 27
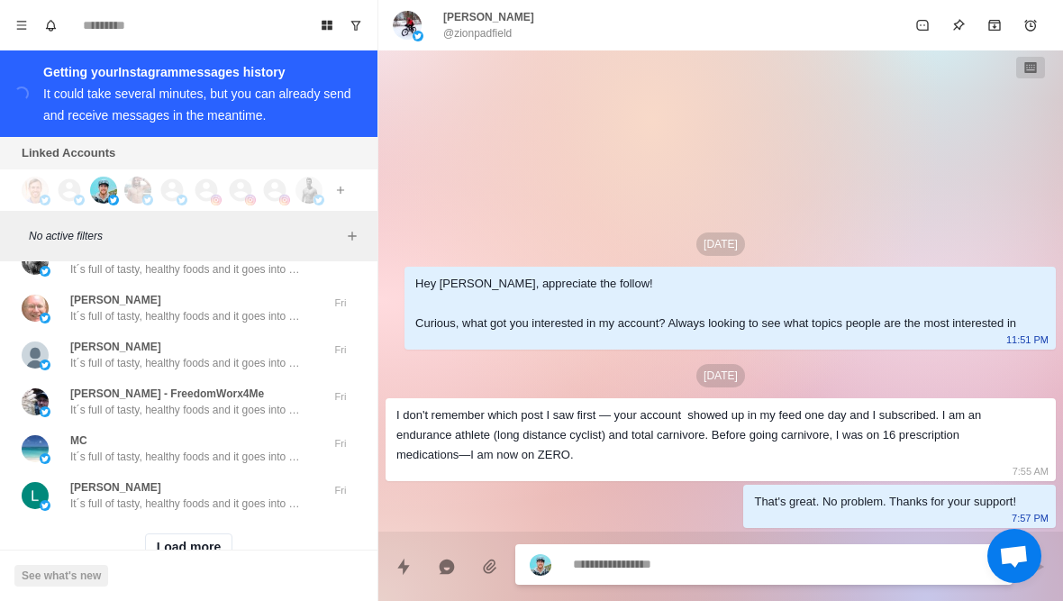
scroll to position [76653, 0]
click at [170, 523] on div "Load more" at bounding box center [188, 549] width 363 height 58
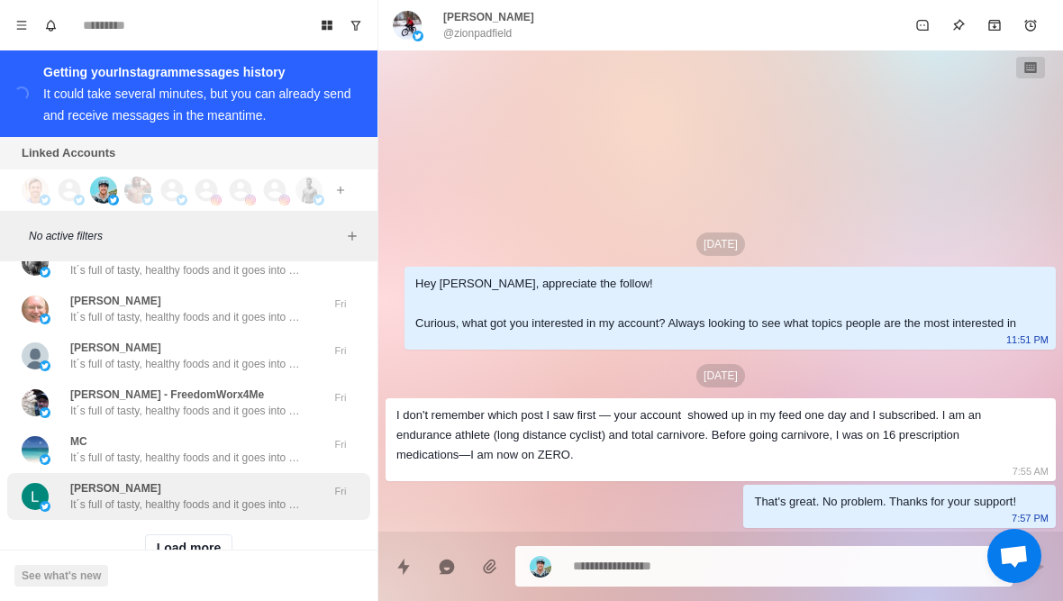
click at [129, 496] on p "It´s full of tasty, healthy foods and it goes into how to avoid foods in the gr…" at bounding box center [187, 504] width 234 height 16
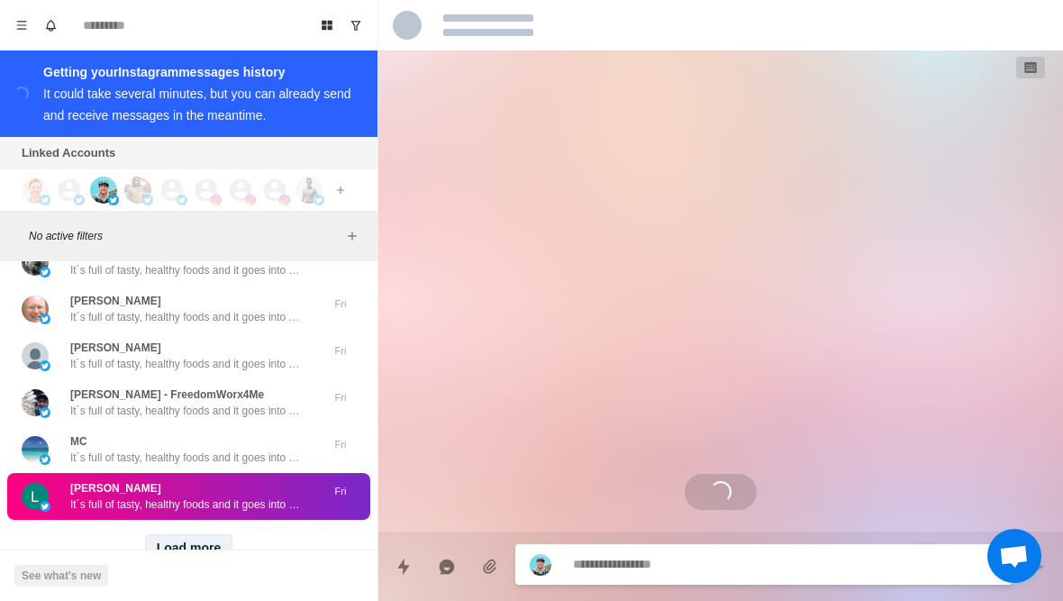
click at [146, 534] on button "Load more" at bounding box center [189, 548] width 88 height 29
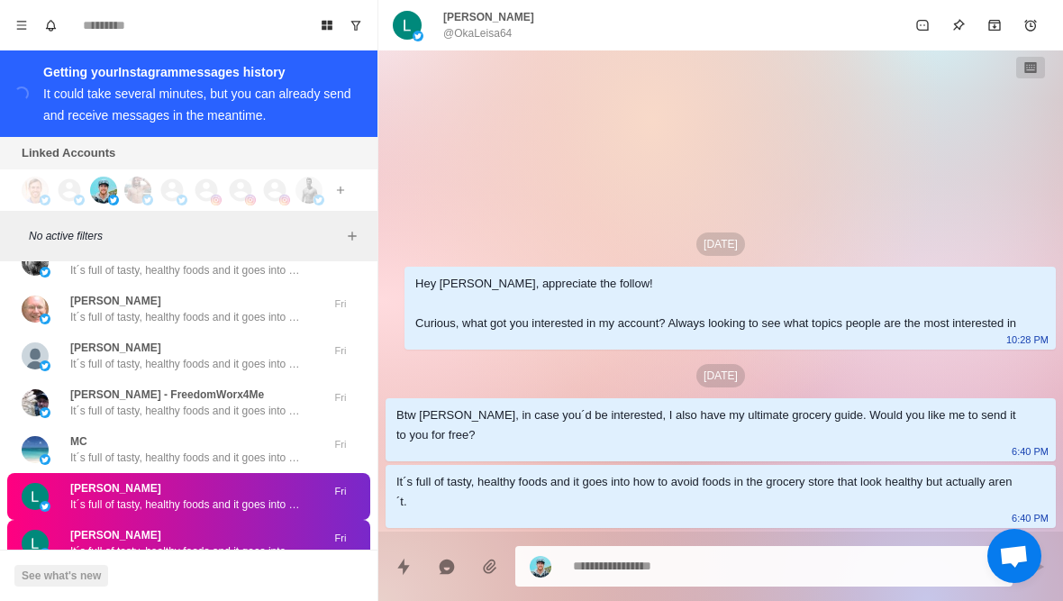
type textarea "*"
